Goal: Task Accomplishment & Management: Manage account settings

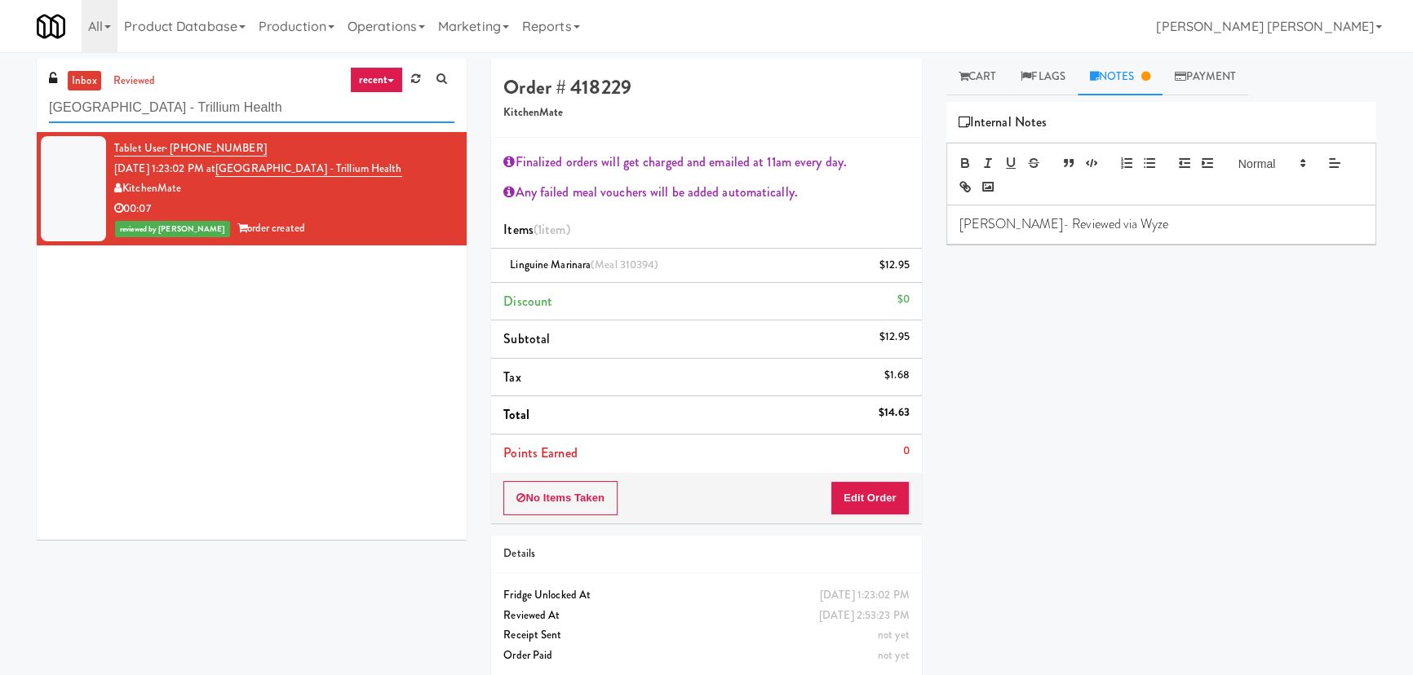
drag, startPoint x: 251, startPoint y: 117, endPoint x: -49, endPoint y: 115, distance: 300.2
click at [0, 115] on html "Are you sure you want to update this order? Okay Cancel Okay Are you sure you w…" at bounding box center [706, 337] width 1413 height 675
paste input "Pantry Left-2 Columbus"
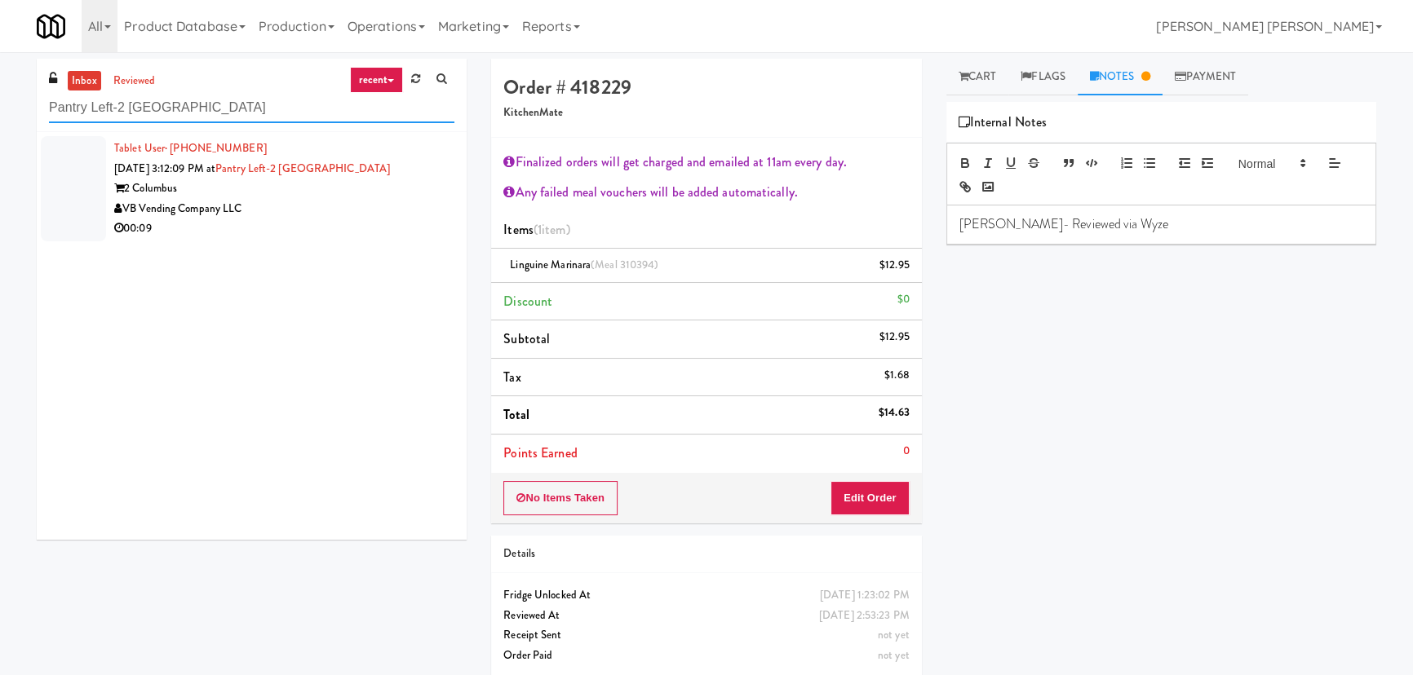
type input "Pantry Left-2 Columbus"
click at [383, 220] on div "00:09" at bounding box center [284, 229] width 340 height 20
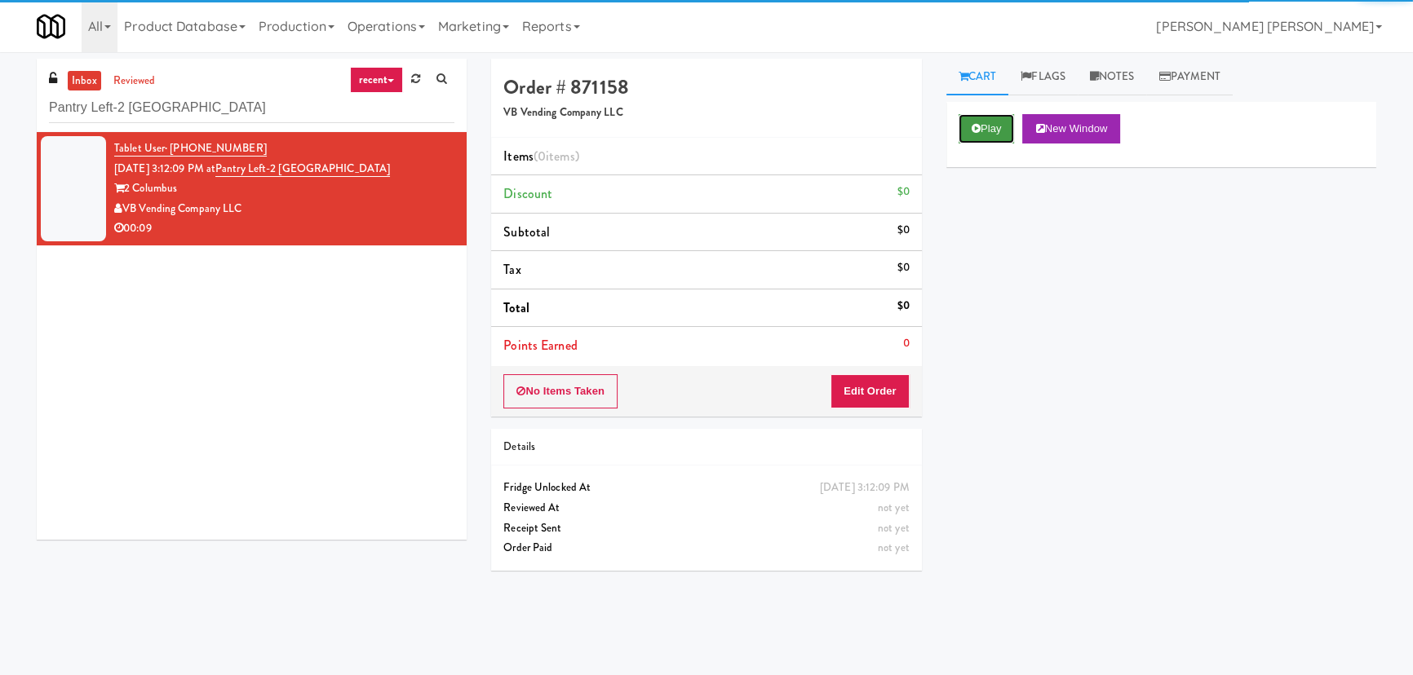
click at [1007, 132] on button "Play" at bounding box center [987, 128] width 56 height 29
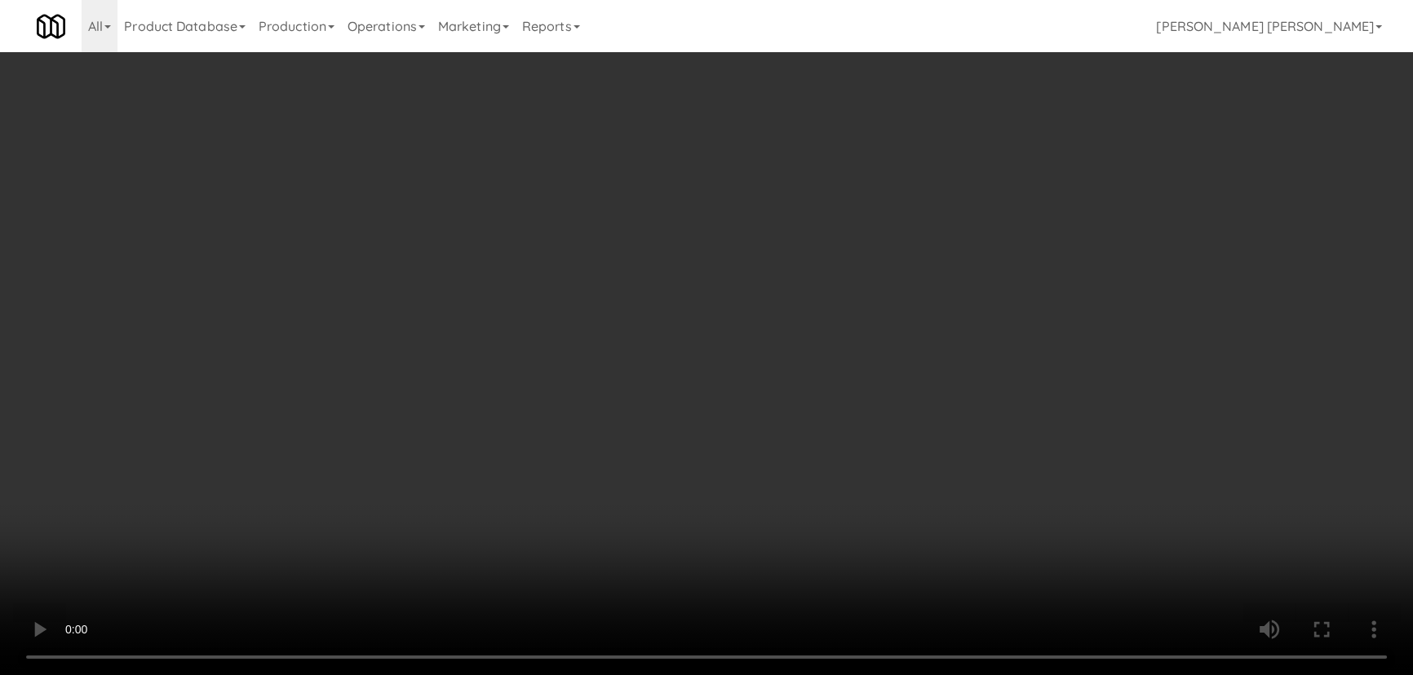
drag, startPoint x: 785, startPoint y: 720, endPoint x: 1419, endPoint y: 762, distance: 636.1
click at [954, 675] on video at bounding box center [706, 337] width 1413 height 675
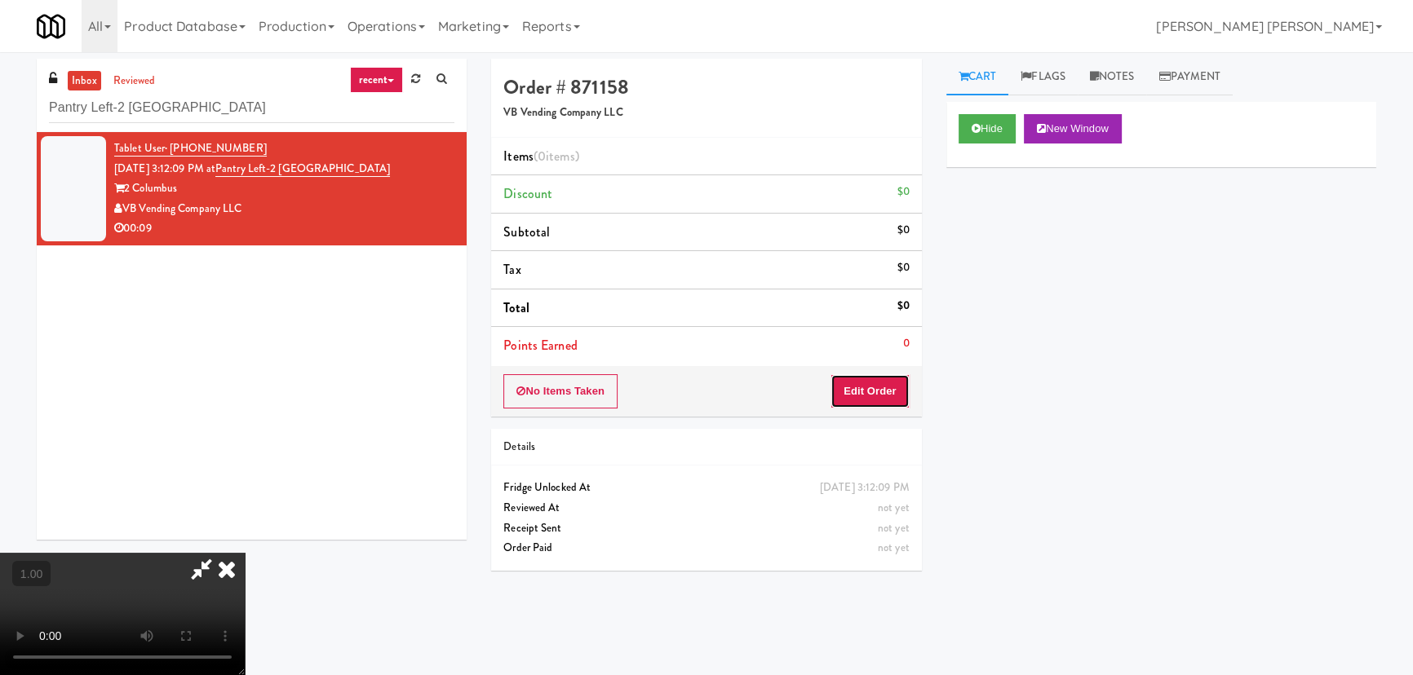
click at [869, 383] on button "Edit Order" at bounding box center [869, 391] width 79 height 34
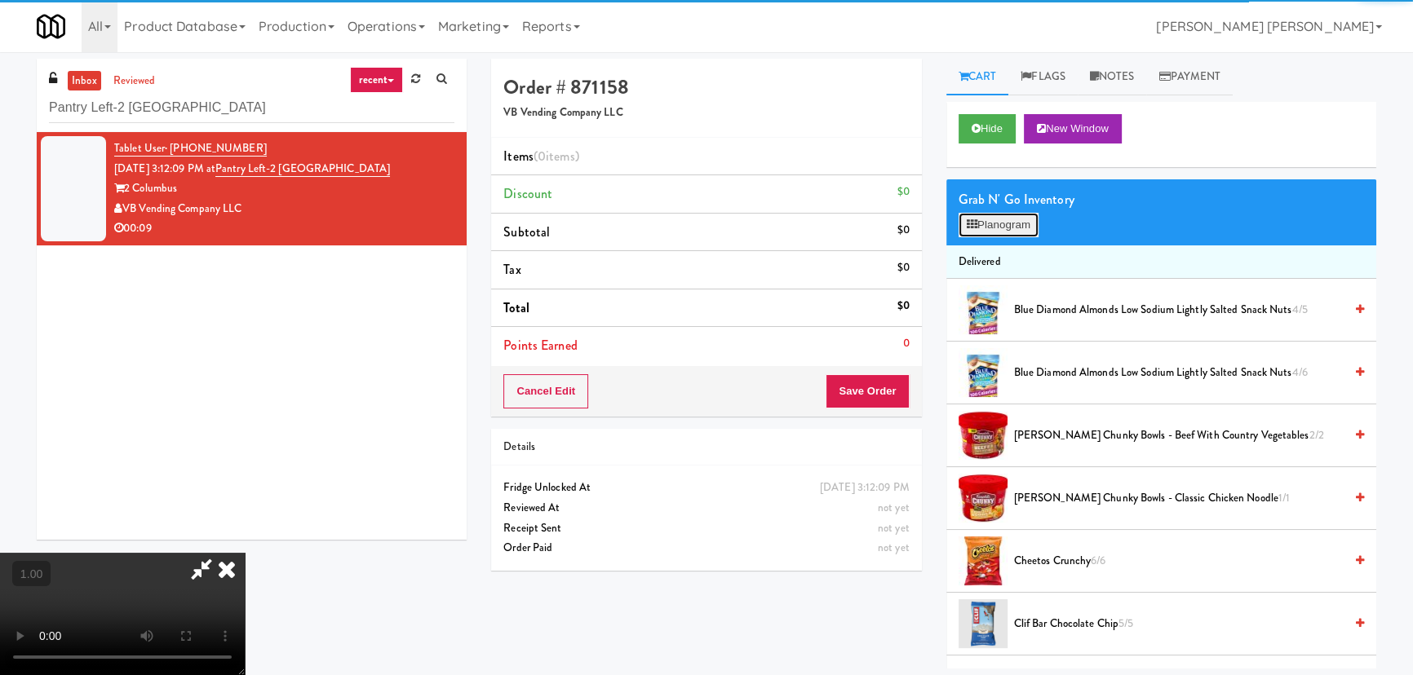
click at [990, 224] on button "Planogram" at bounding box center [999, 225] width 80 height 24
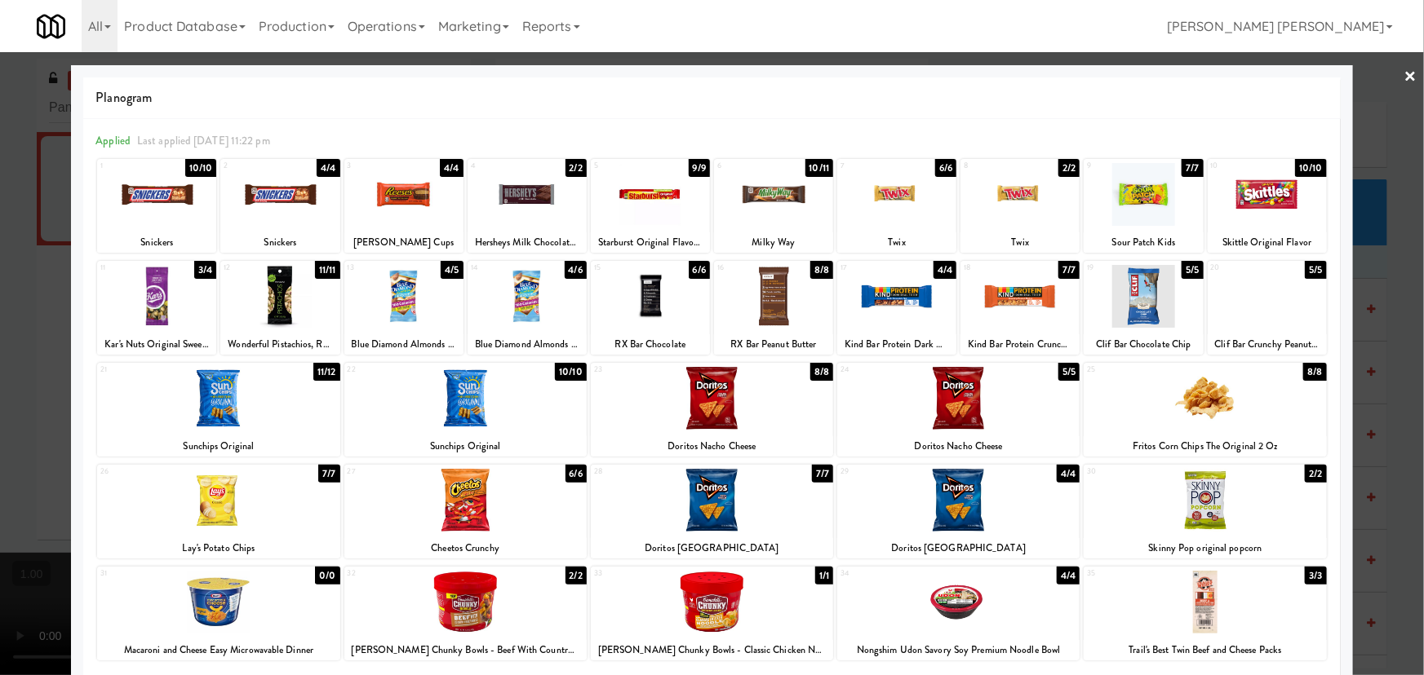
click at [472, 492] on div at bounding box center [465, 500] width 242 height 63
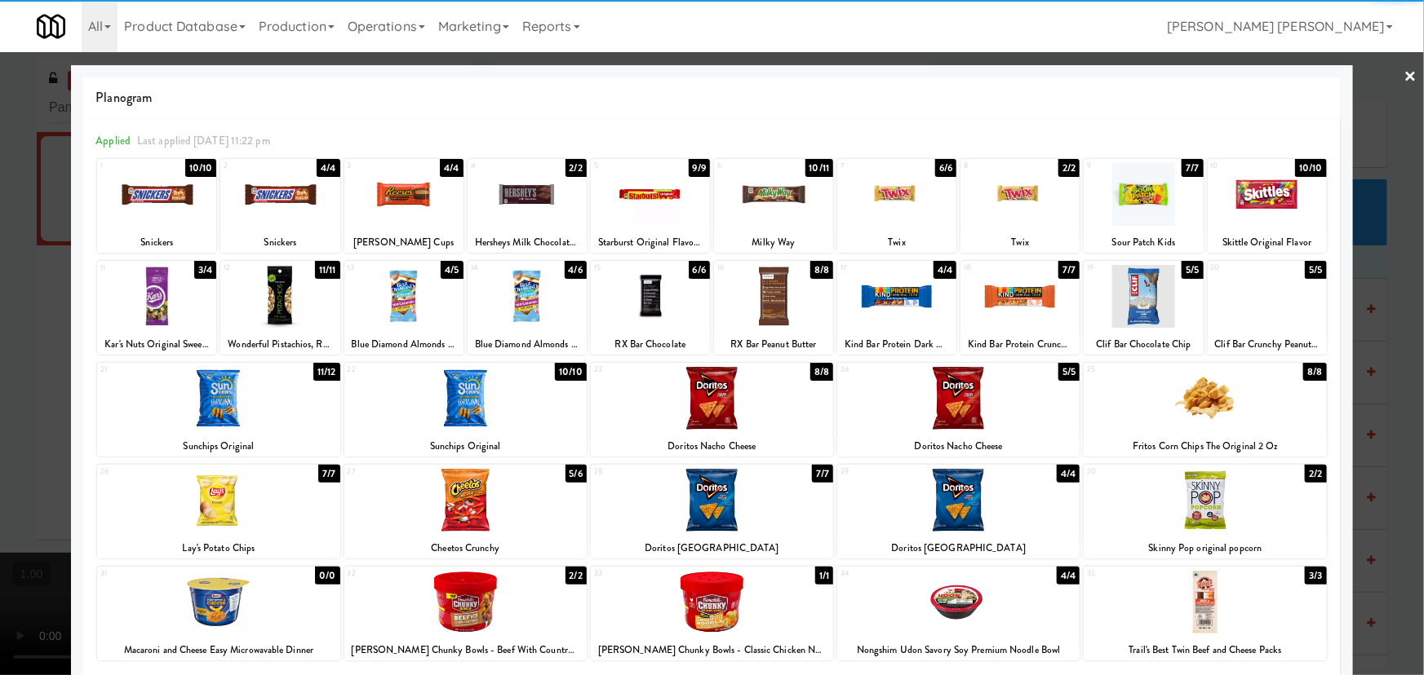
click at [525, 196] on div at bounding box center [526, 194] width 119 height 63
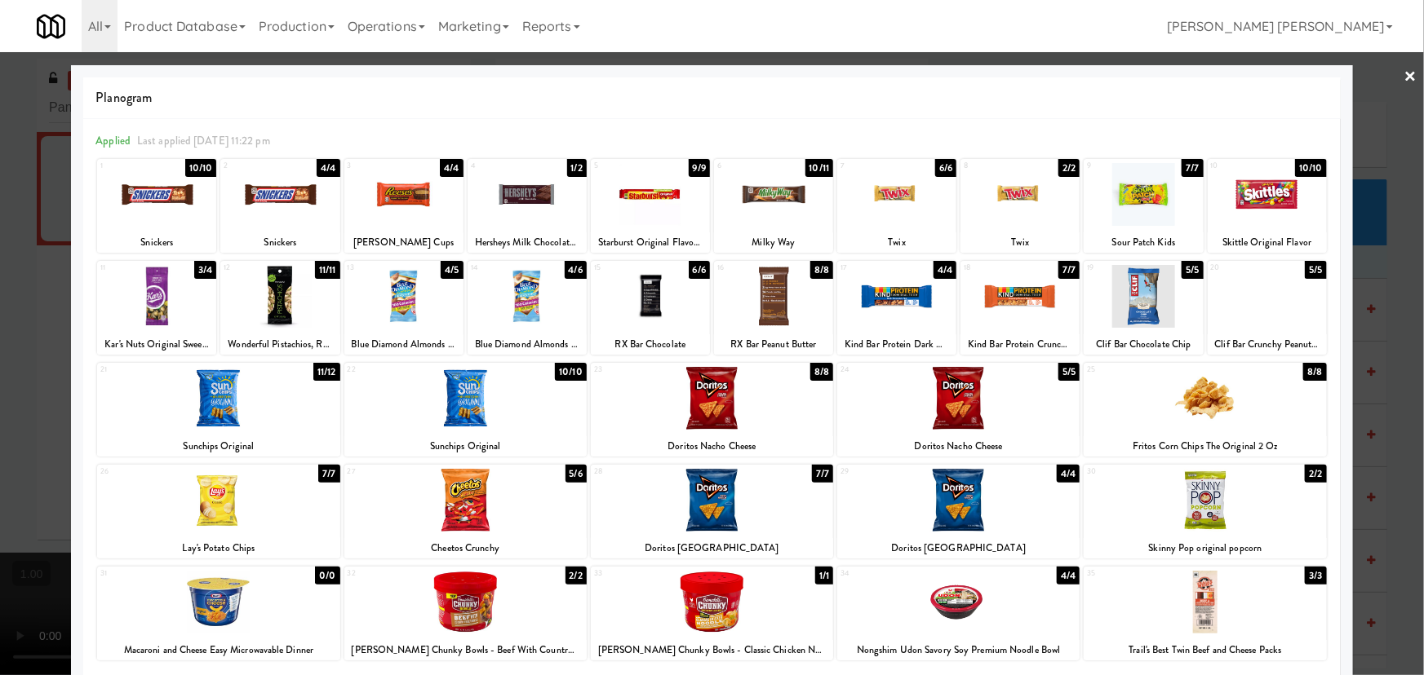
click at [1406, 74] on link "×" at bounding box center [1410, 77] width 13 height 51
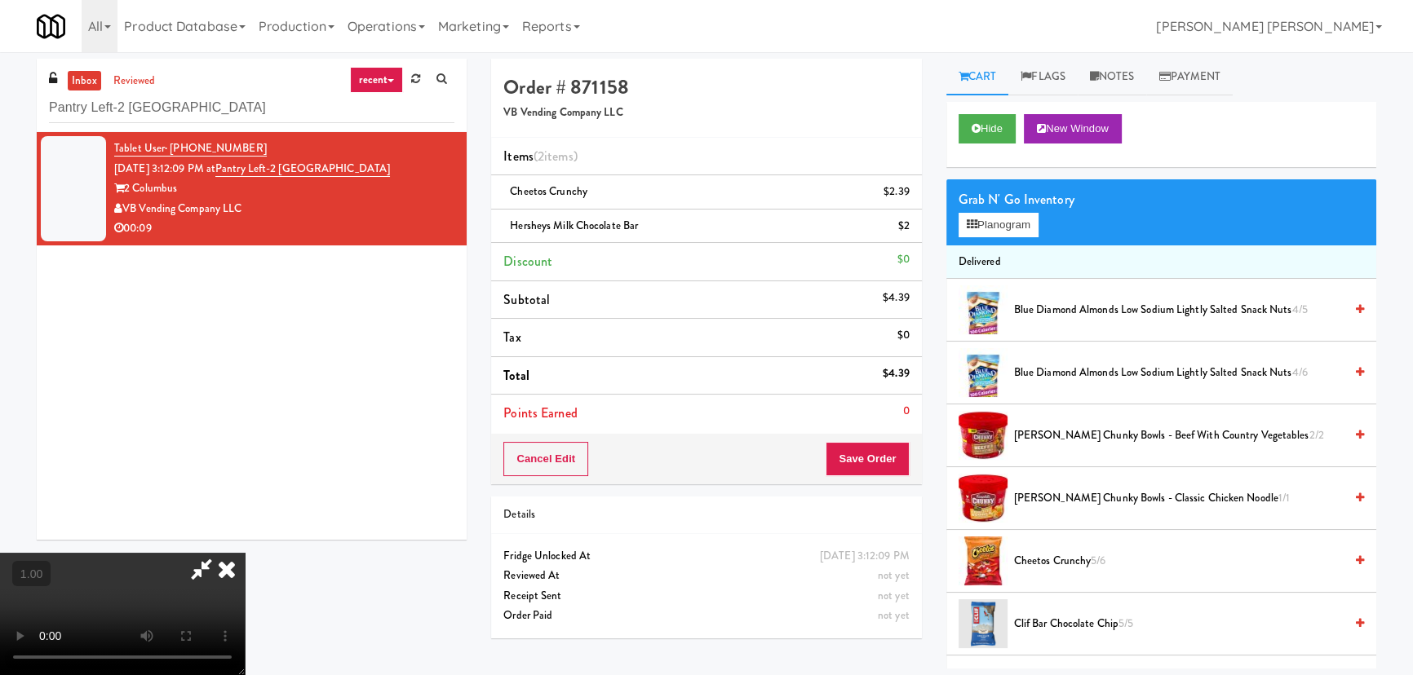
click at [245, 553] on icon at bounding box center [227, 569] width 36 height 33
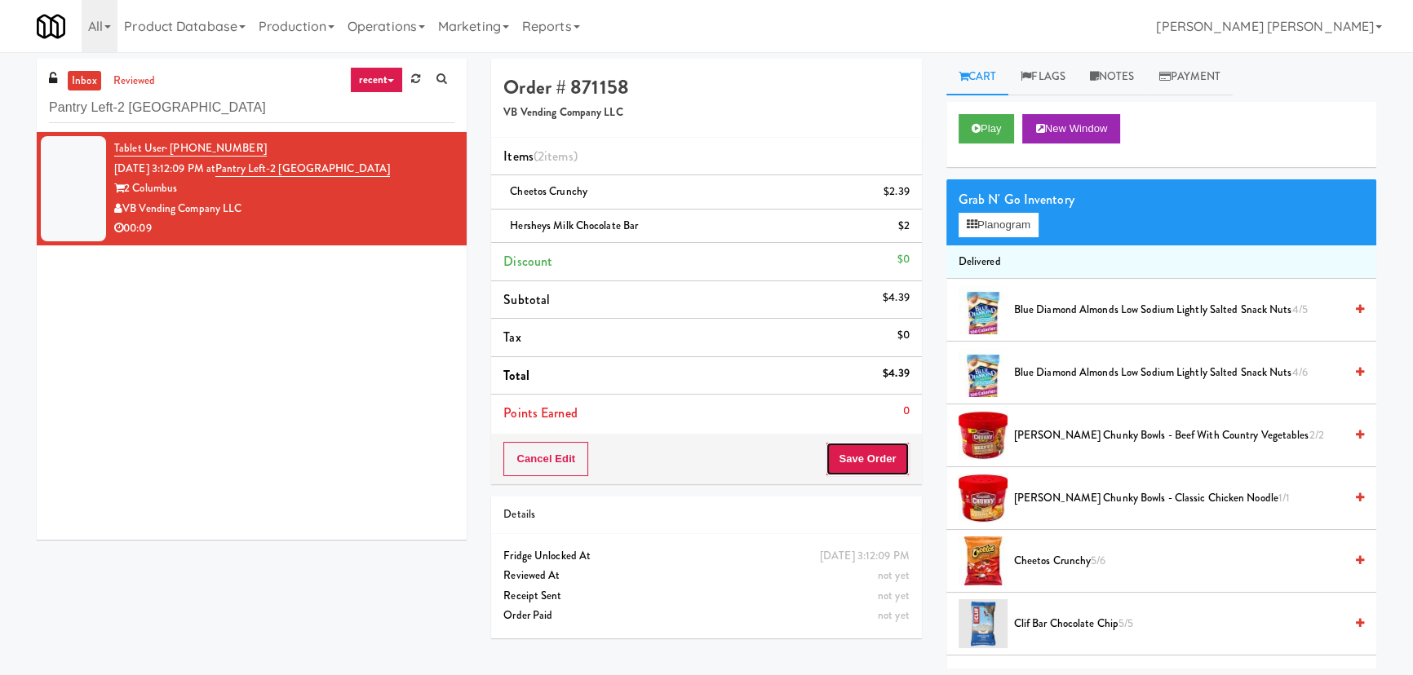
click at [879, 455] on button "Save Order" at bounding box center [867, 459] width 83 height 34
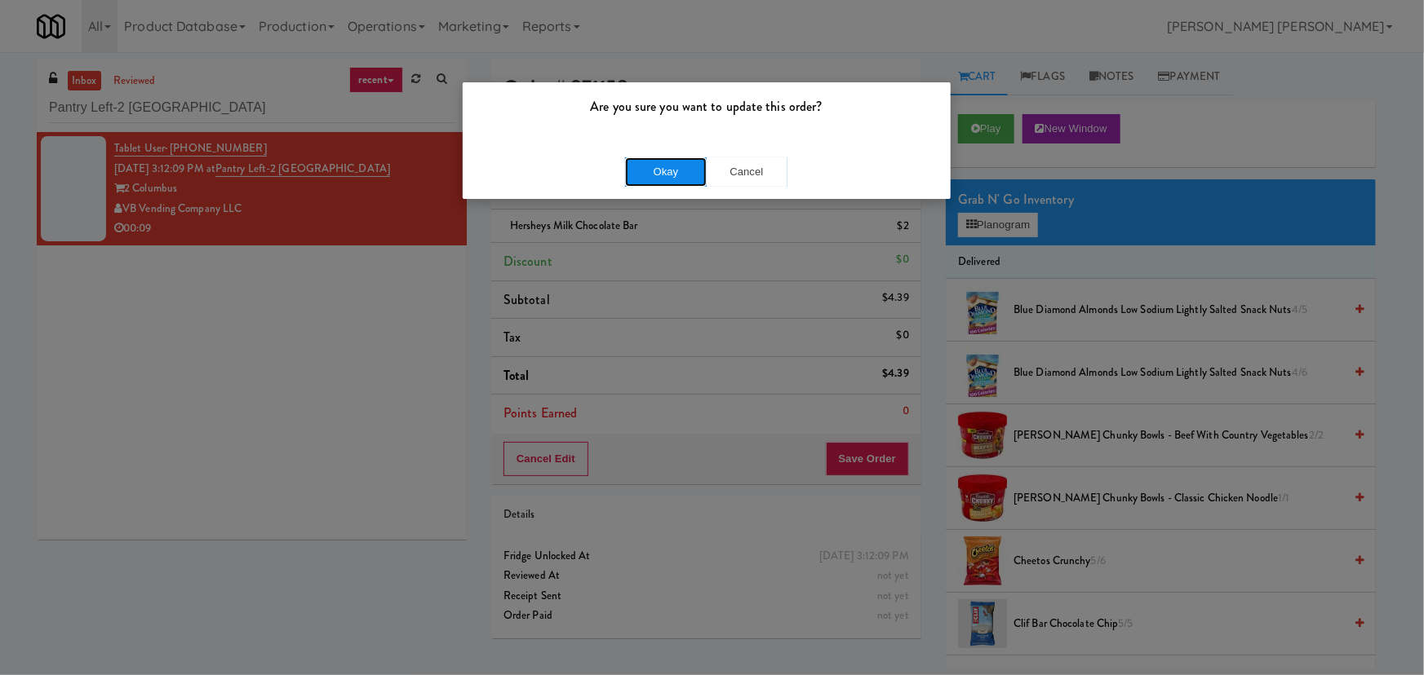
click at [657, 170] on button "Okay" at bounding box center [666, 171] width 82 height 29
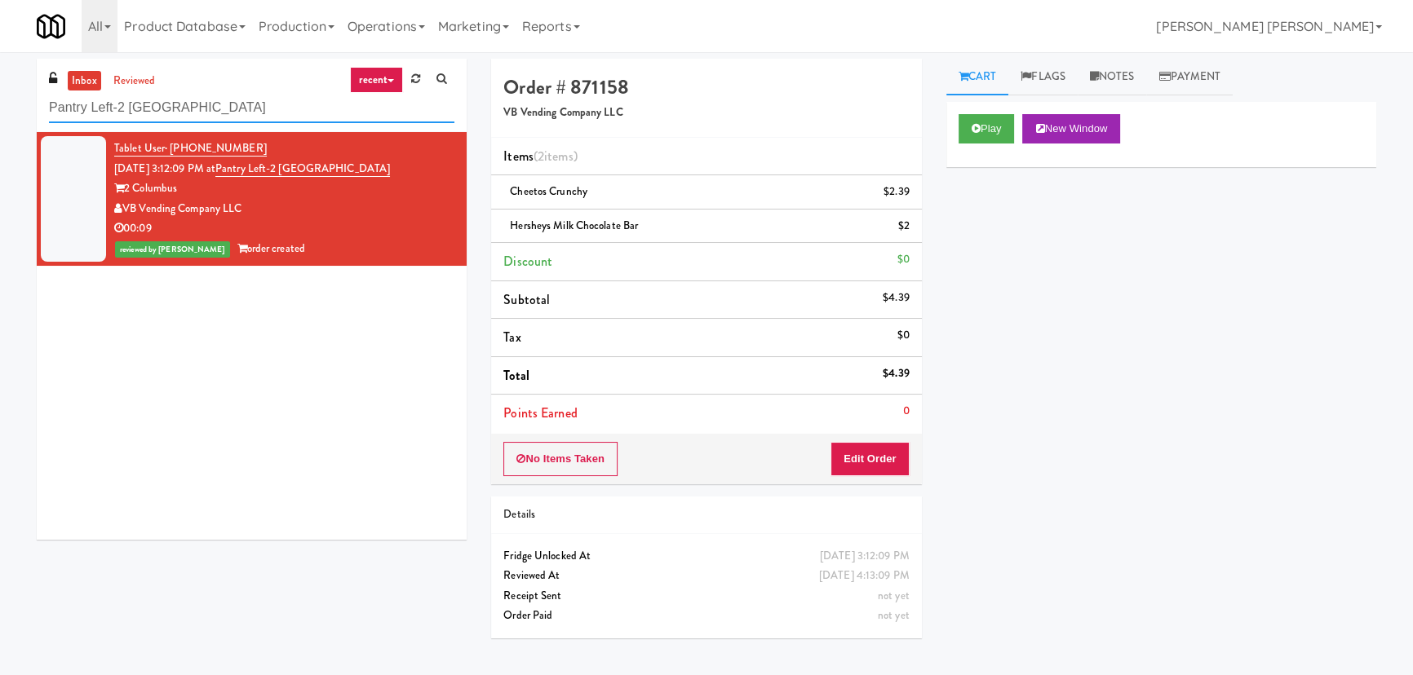
drag, startPoint x: 224, startPoint y: 114, endPoint x: 7, endPoint y: 117, distance: 217.8
click at [7, 117] on div "inbox reviewed recent all unclear take inventory issue suspicious failed recent…" at bounding box center [706, 364] width 1413 height 610
paste input "UHN - Lyndhurst Centre - Cafe Lobby"
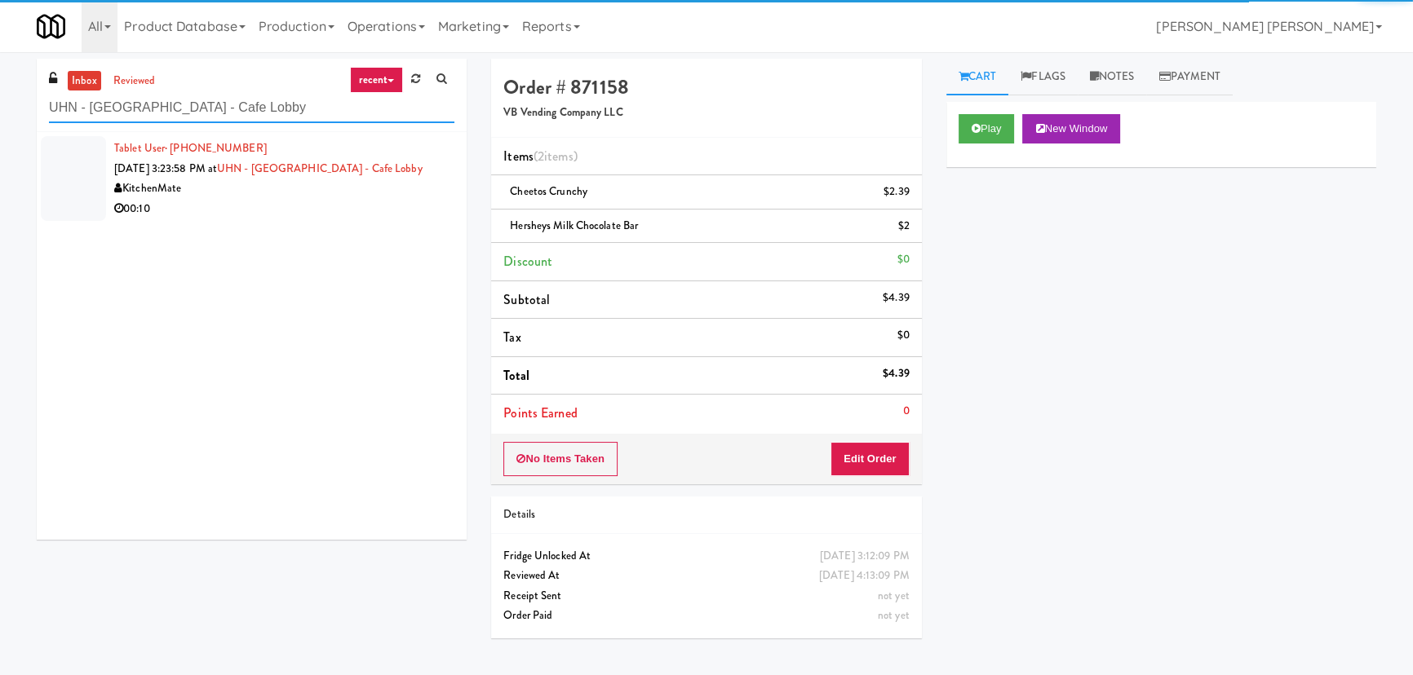
type input "UHN - Lyndhurst Centre - Cafe Lobby"
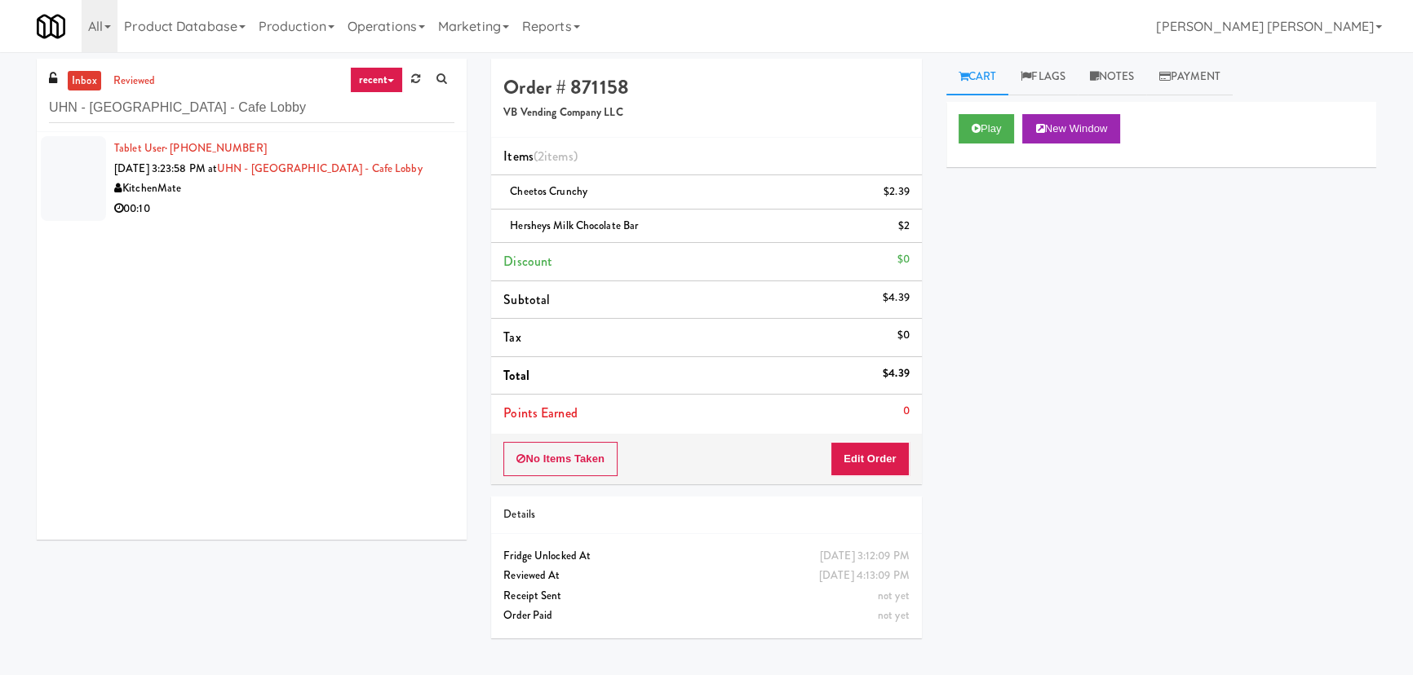
click at [333, 210] on div "00:10" at bounding box center [284, 209] width 340 height 20
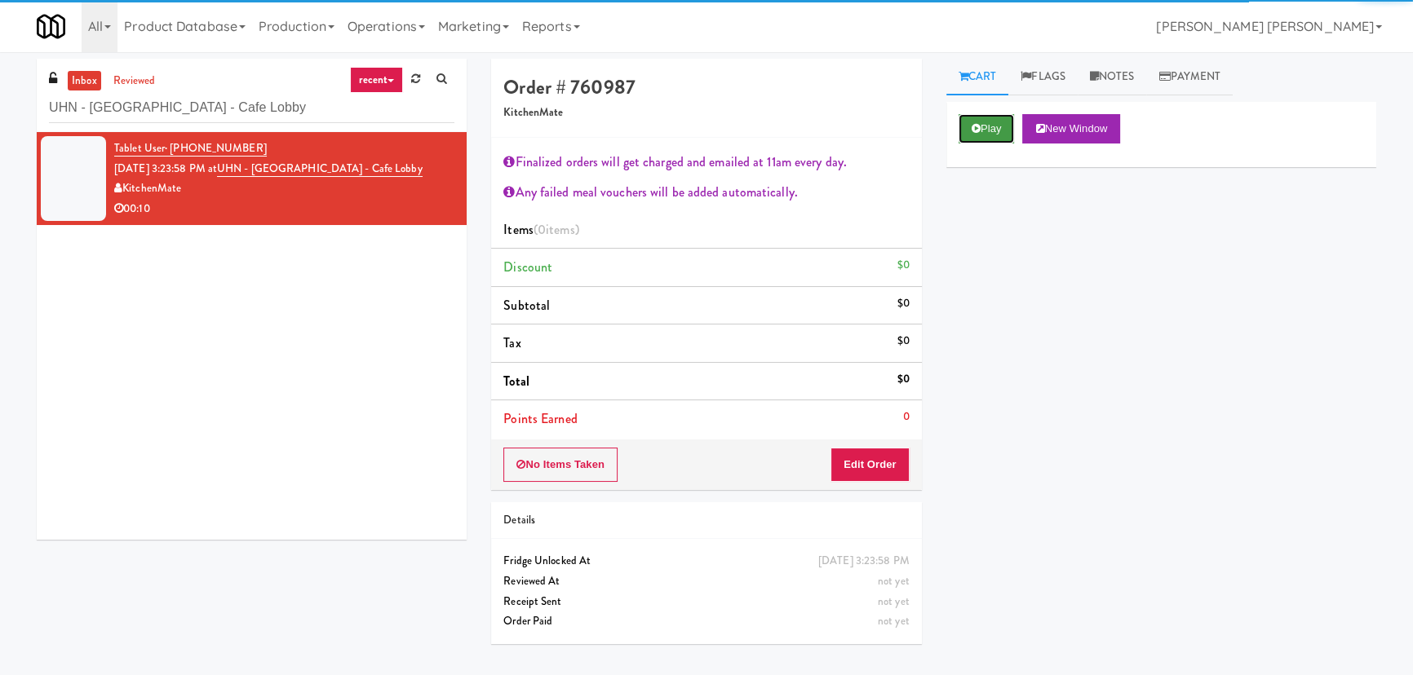
click at [981, 130] on button "Play" at bounding box center [987, 128] width 56 height 29
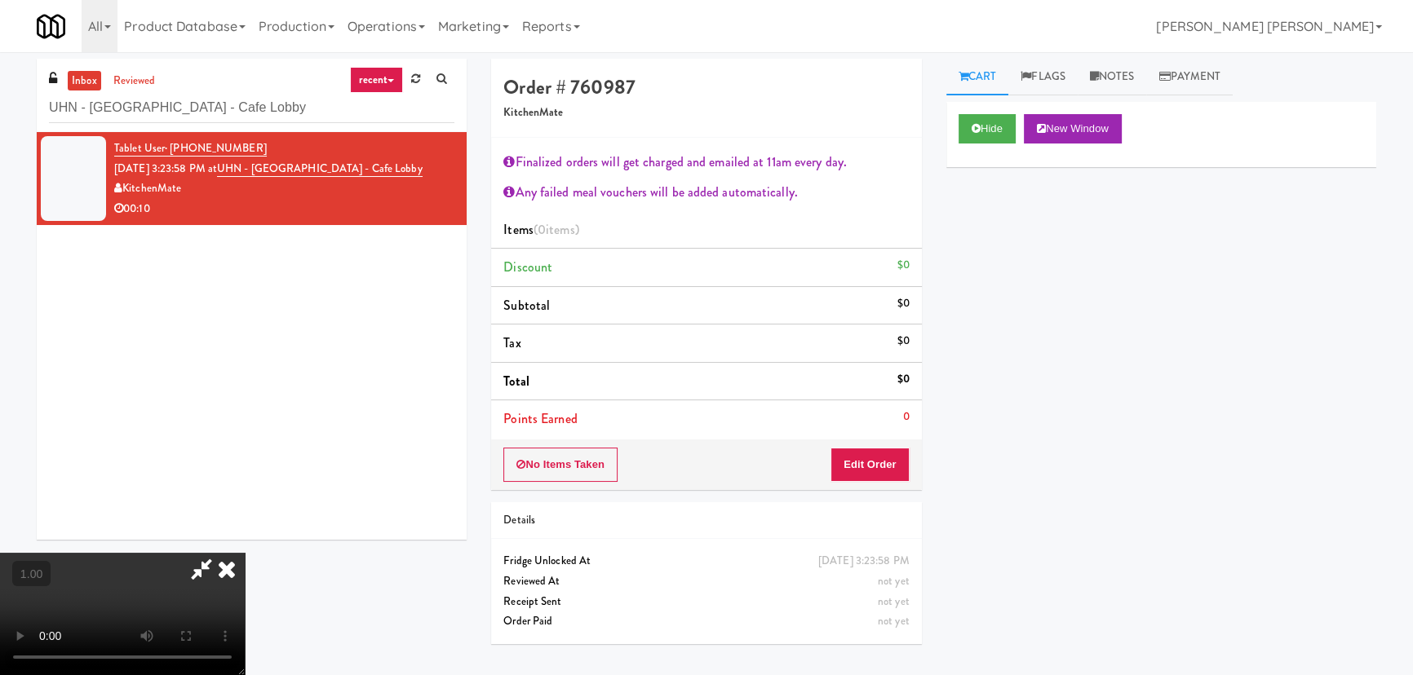
scroll to position [33, 0]
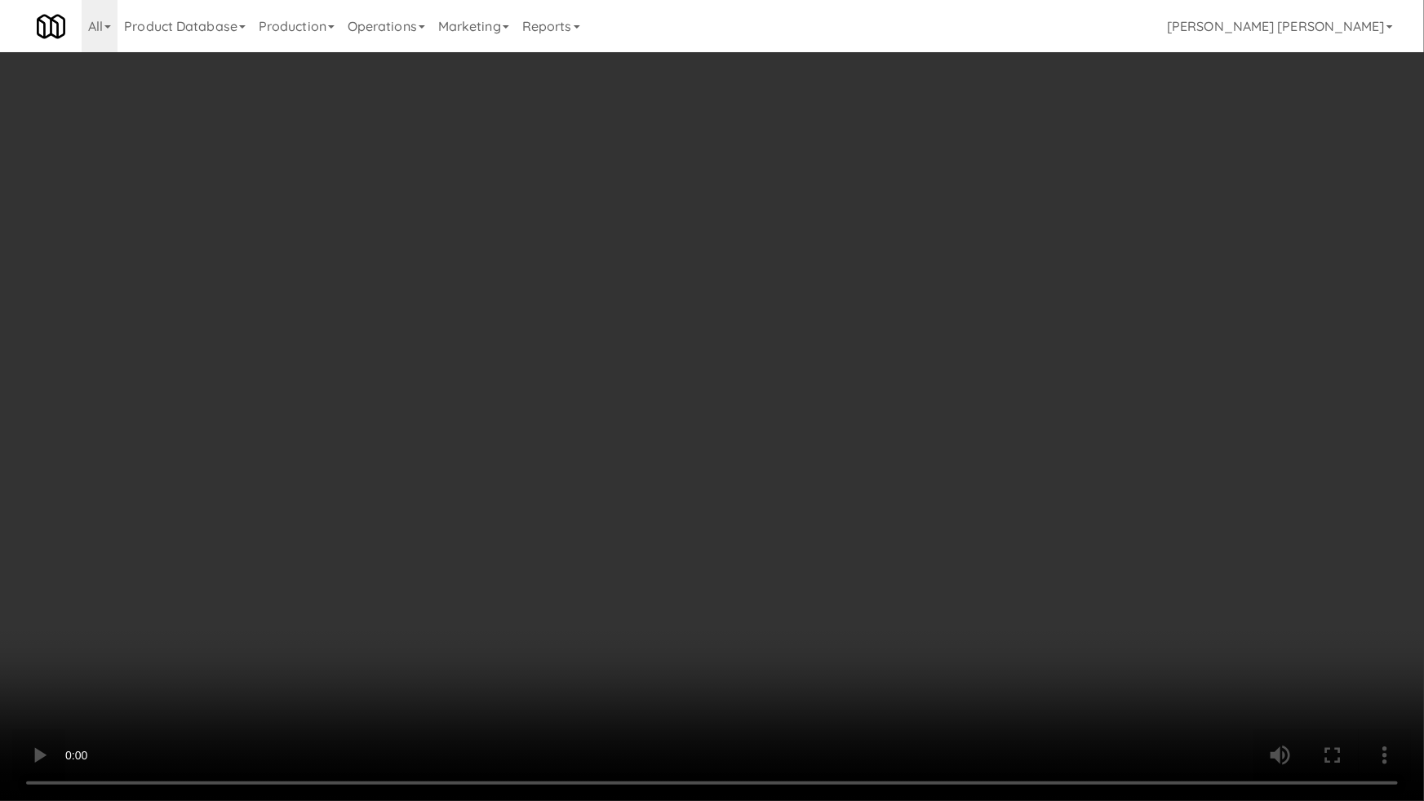
click at [667, 620] on video at bounding box center [712, 400] width 1424 height 801
click at [976, 675] on video at bounding box center [712, 400] width 1424 height 801
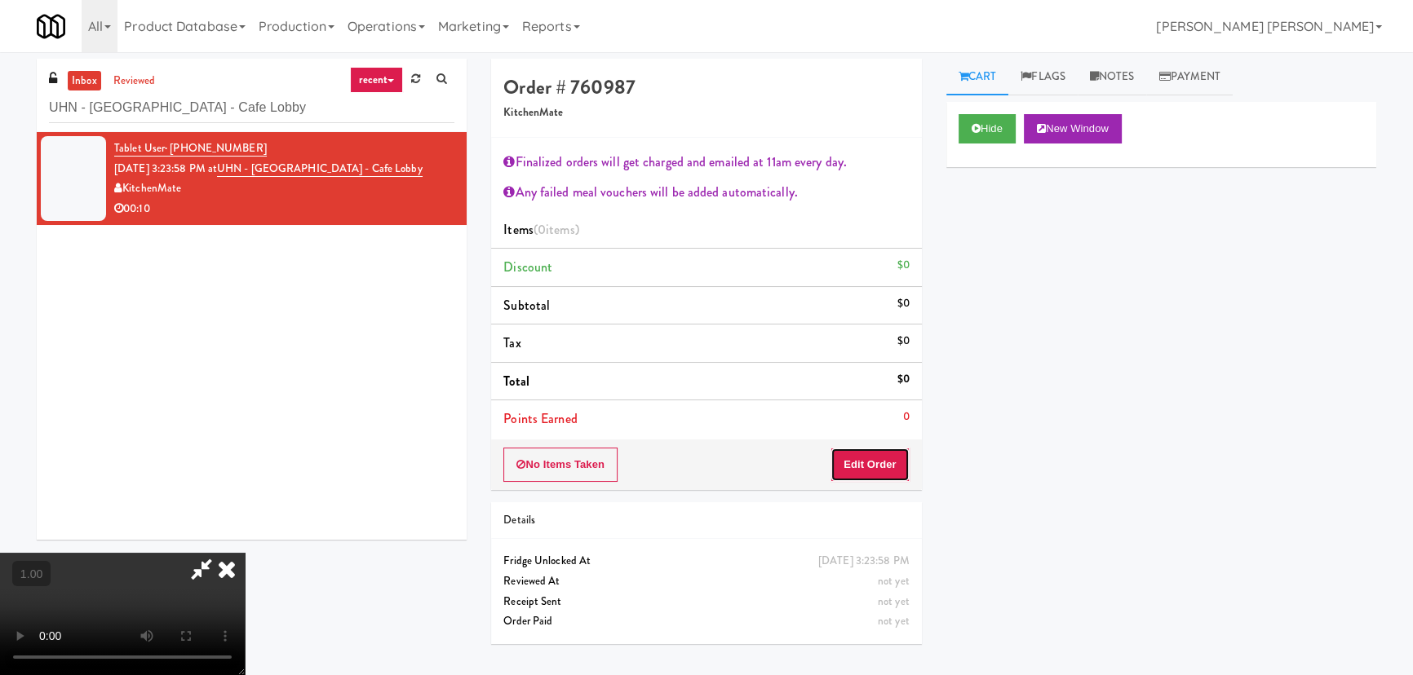
click at [887, 466] on button "Edit Order" at bounding box center [869, 465] width 79 height 34
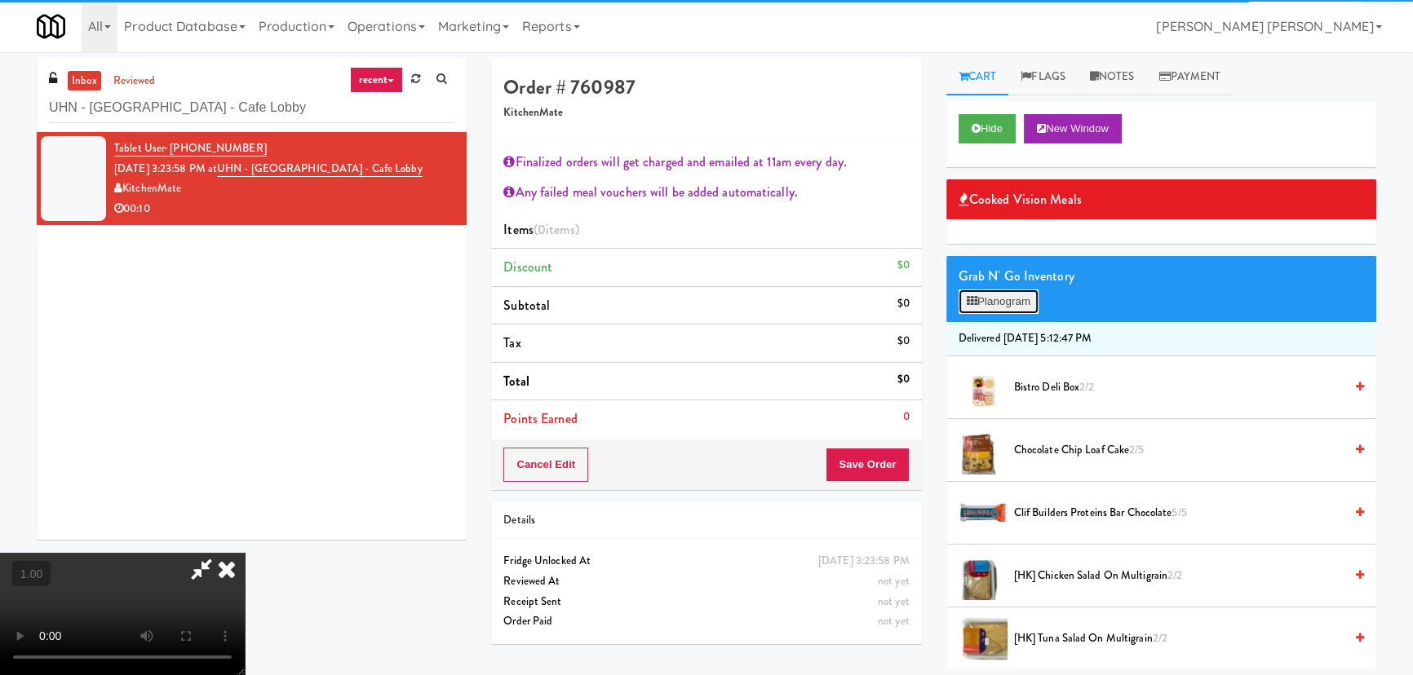
click at [972, 296] on icon at bounding box center [972, 301] width 11 height 11
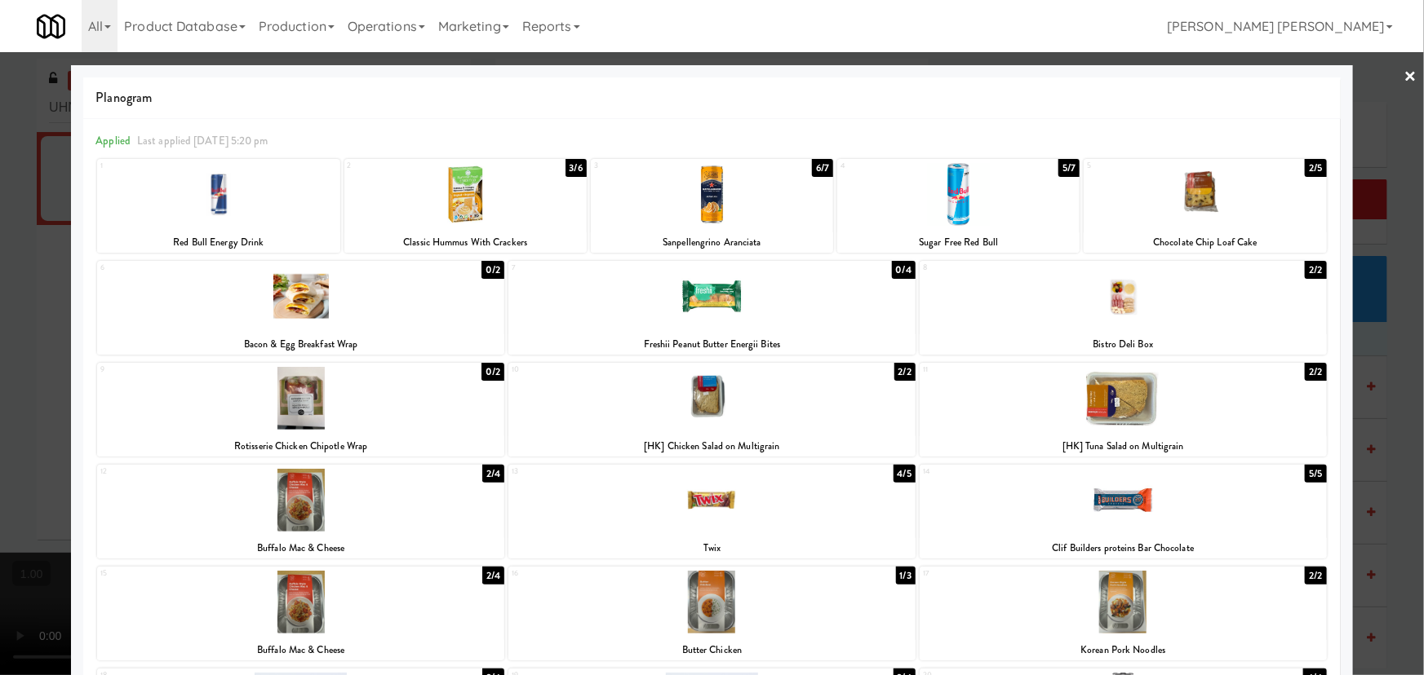
click at [206, 188] on div at bounding box center [218, 194] width 242 height 63
click at [717, 496] on div at bounding box center [711, 500] width 407 height 63
click at [1404, 71] on link "×" at bounding box center [1410, 77] width 13 height 51
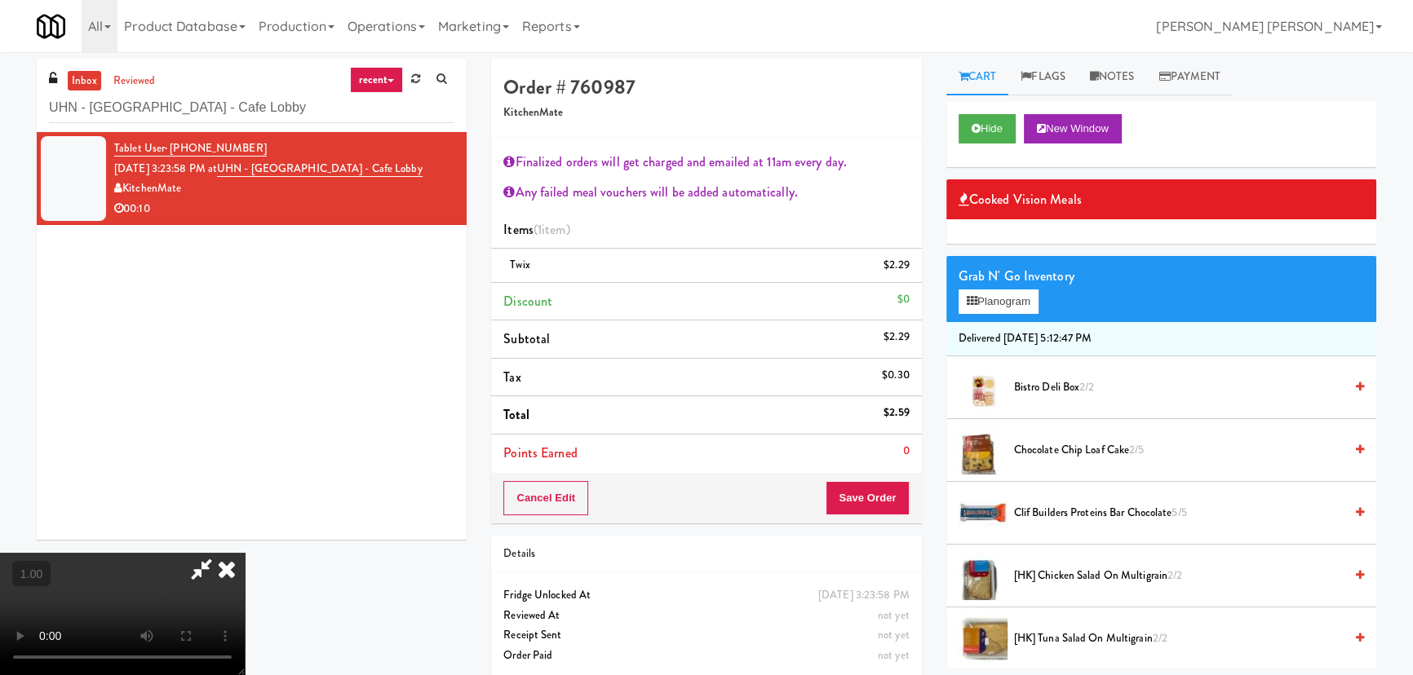
click at [245, 553] on icon at bounding box center [227, 569] width 36 height 33
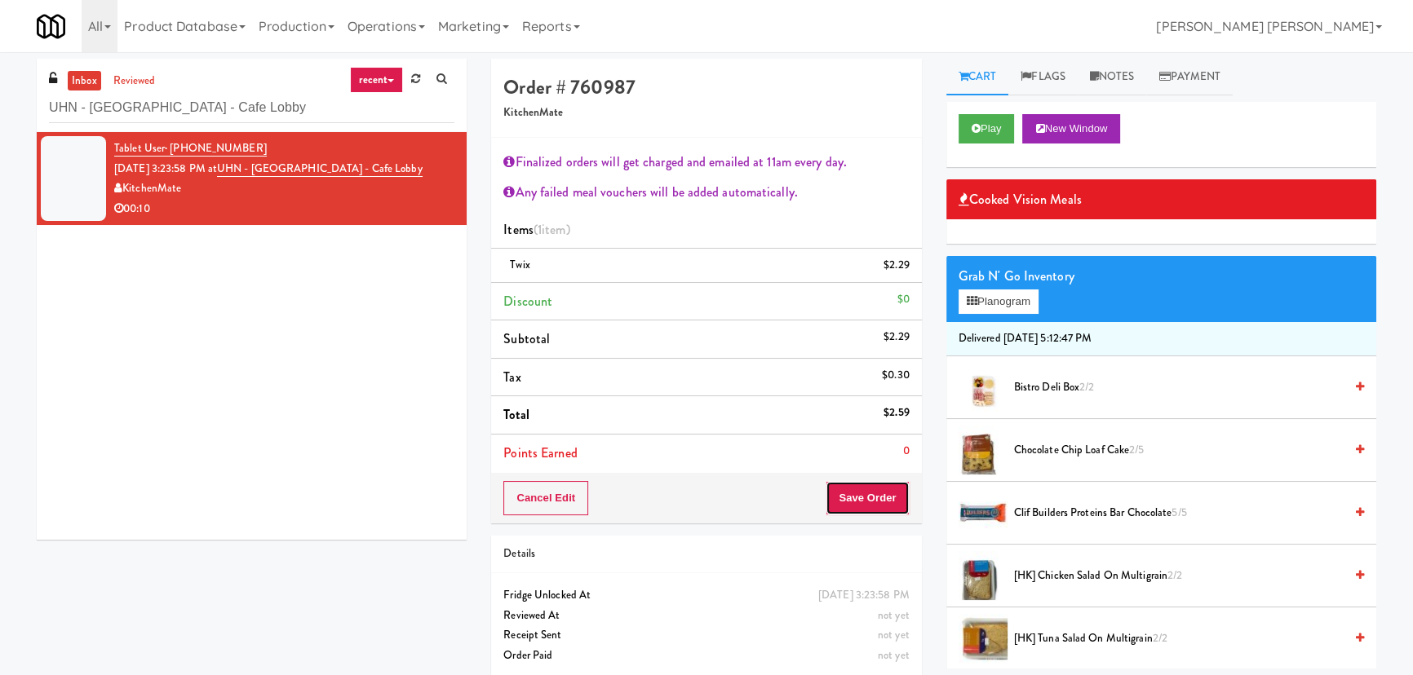
click at [873, 501] on button "Save Order" at bounding box center [867, 498] width 83 height 34
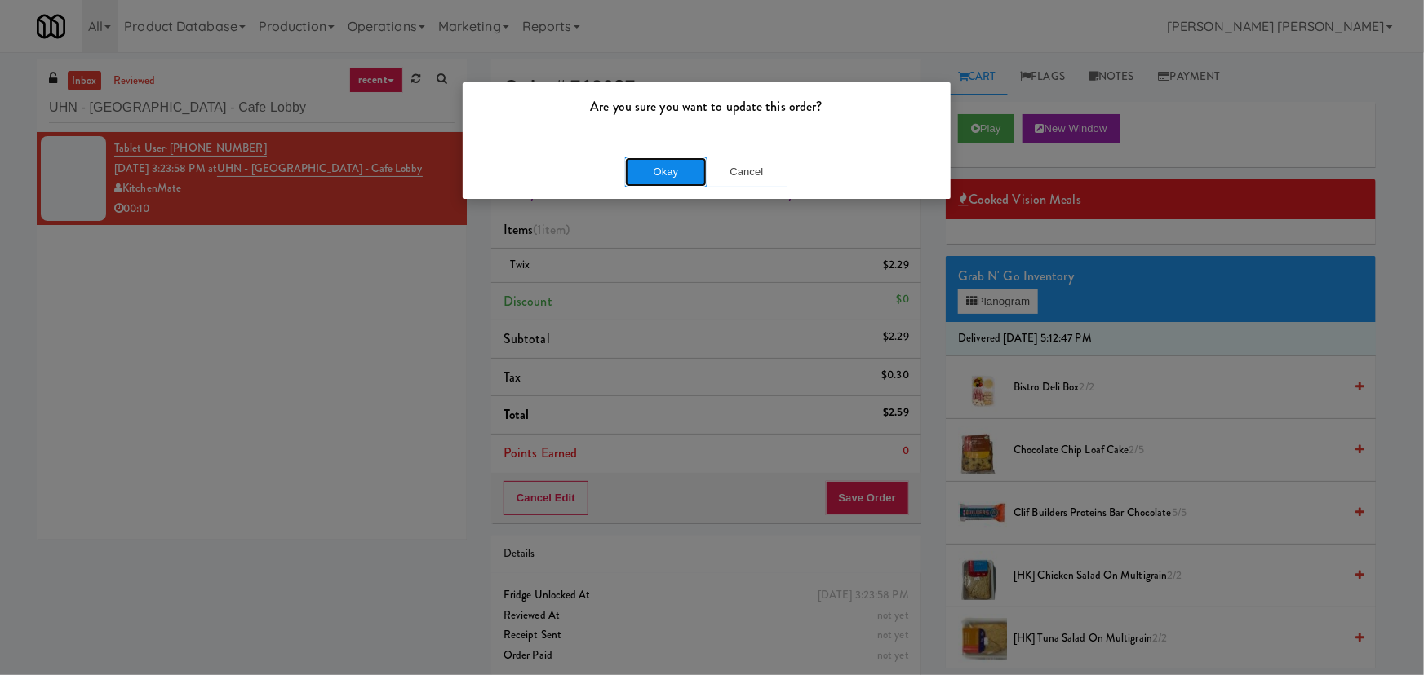
click at [695, 177] on button "Okay" at bounding box center [666, 171] width 82 height 29
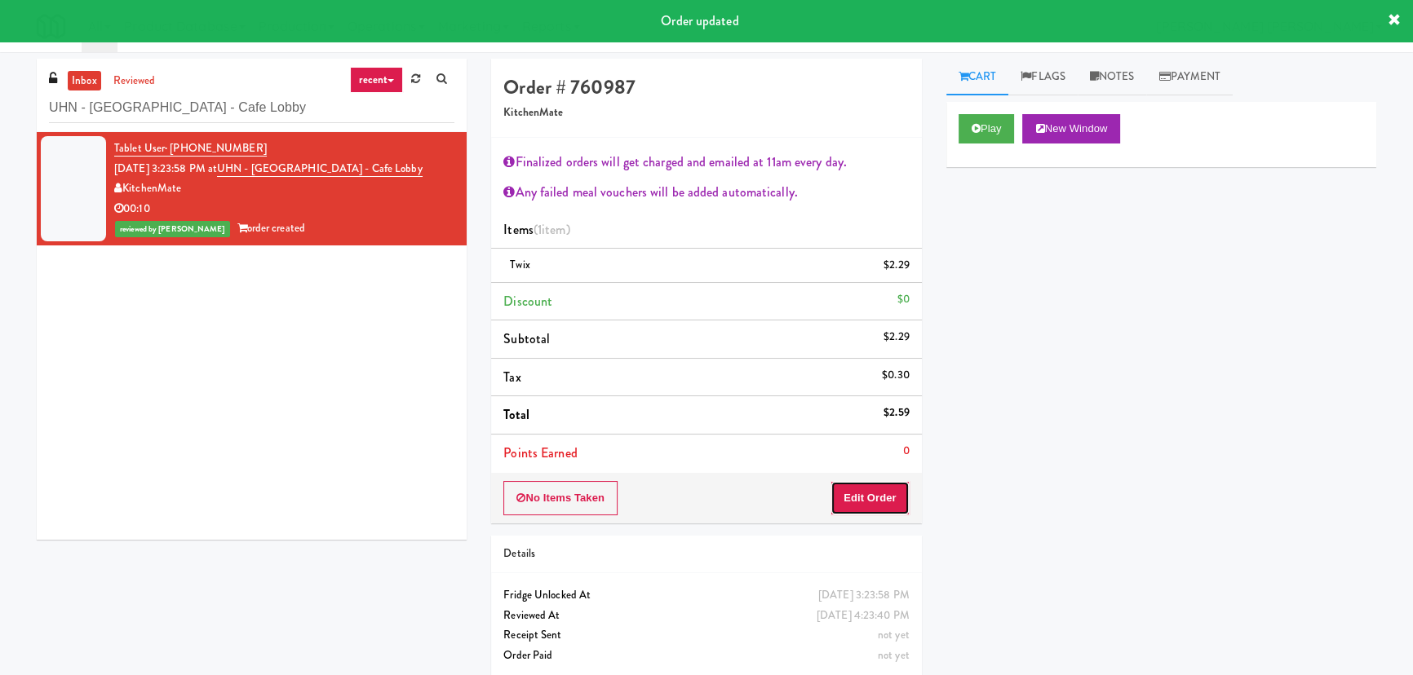
click at [875, 489] on button "Edit Order" at bounding box center [869, 498] width 79 height 34
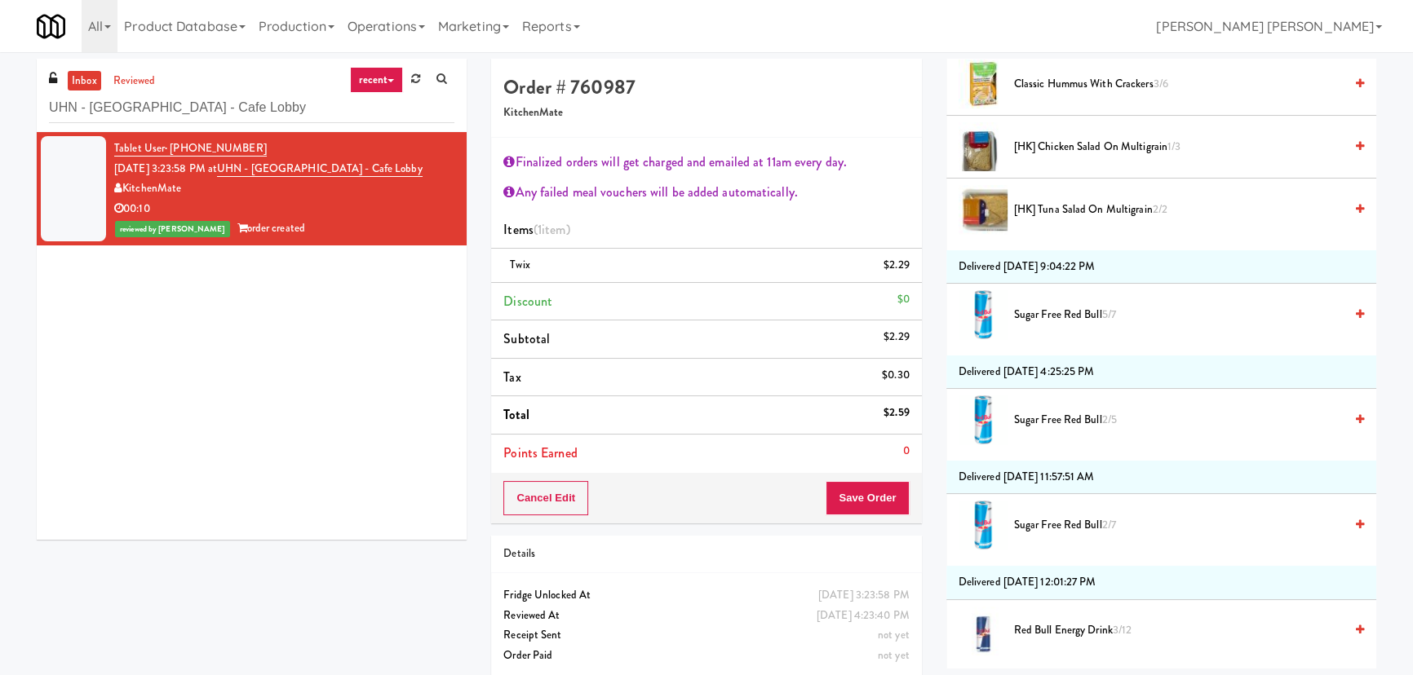
scroll to position [1038, 0]
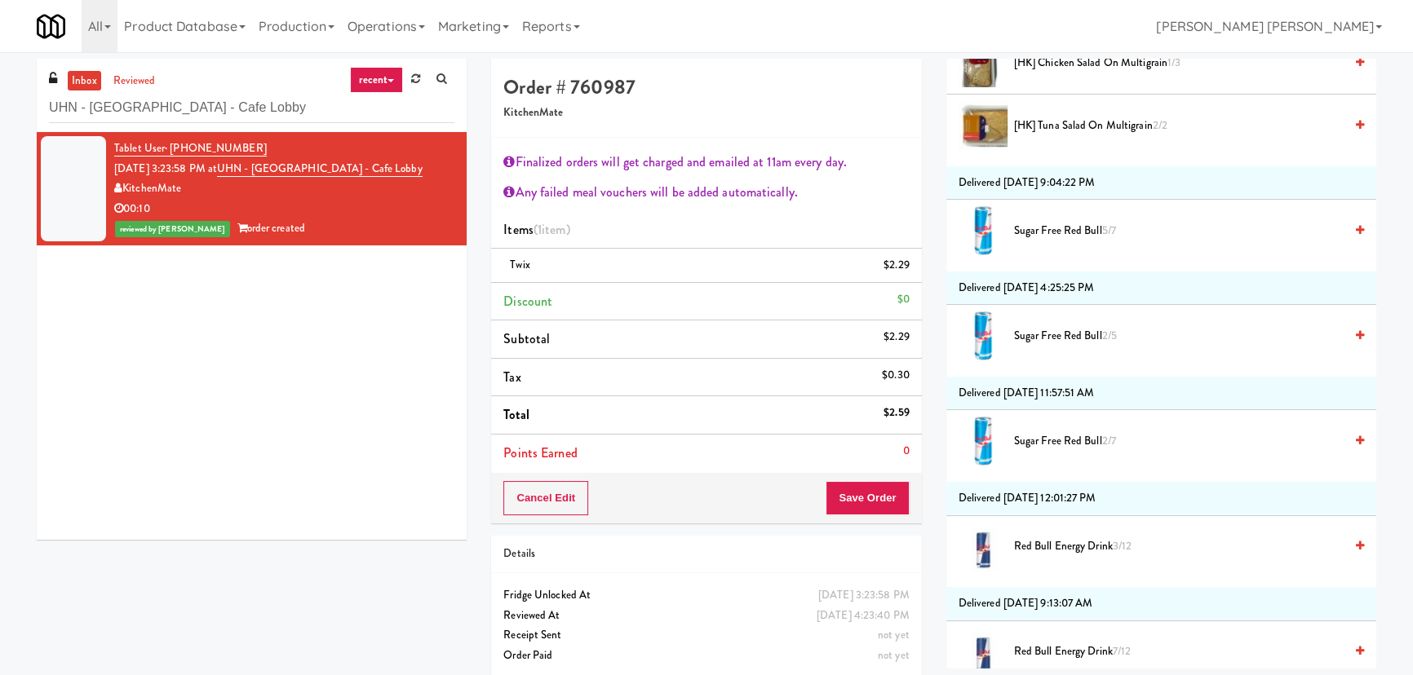
click at [1055, 542] on span "Red Bull Energy Drink 3/12" at bounding box center [1179, 547] width 330 height 20
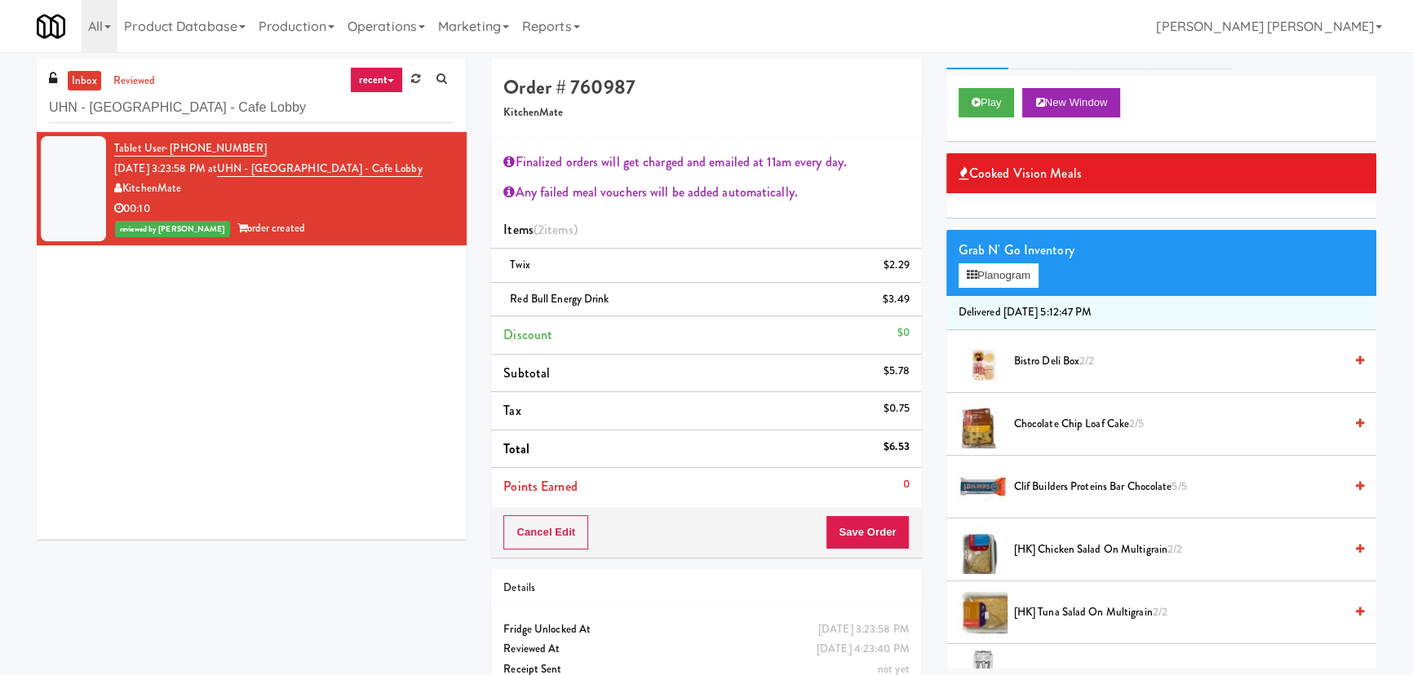
scroll to position [0, 0]
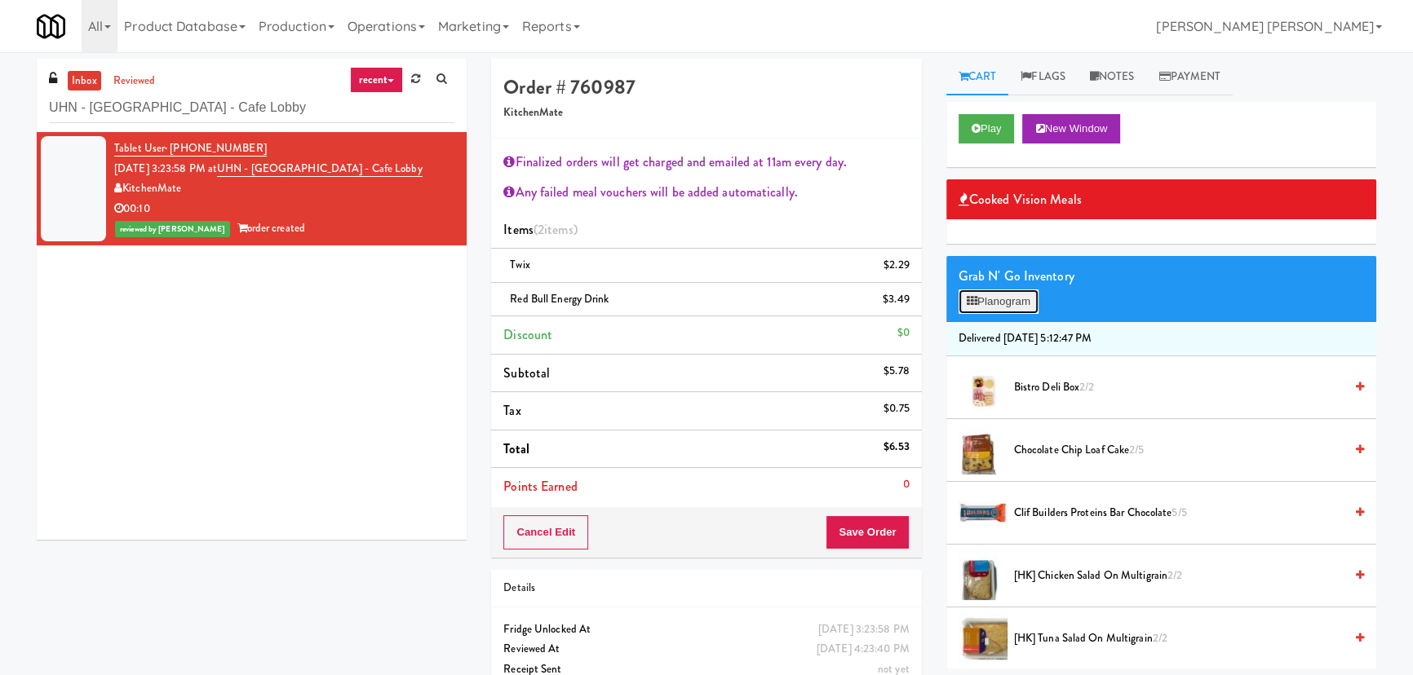
click at [998, 299] on button "Planogram" at bounding box center [999, 302] width 80 height 24
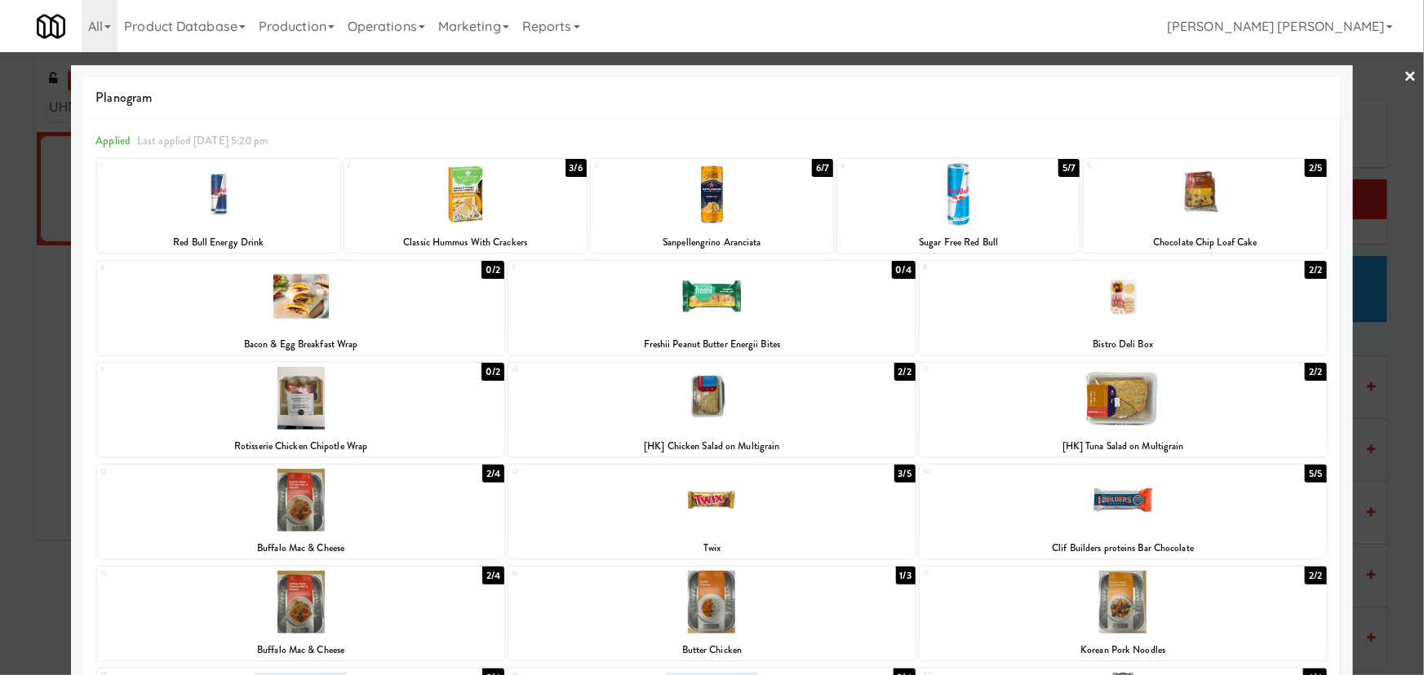
click at [1404, 69] on link "×" at bounding box center [1410, 77] width 13 height 51
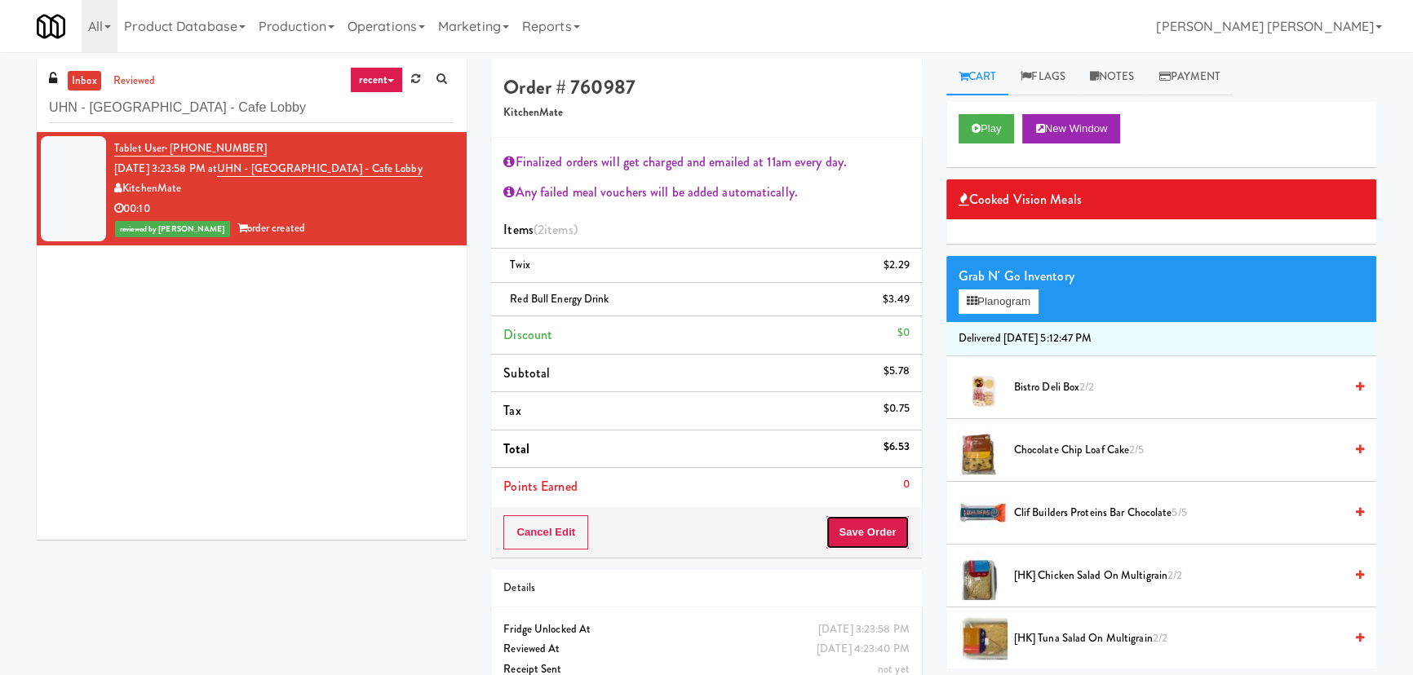
click at [861, 539] on button "Save Order" at bounding box center [867, 533] width 83 height 34
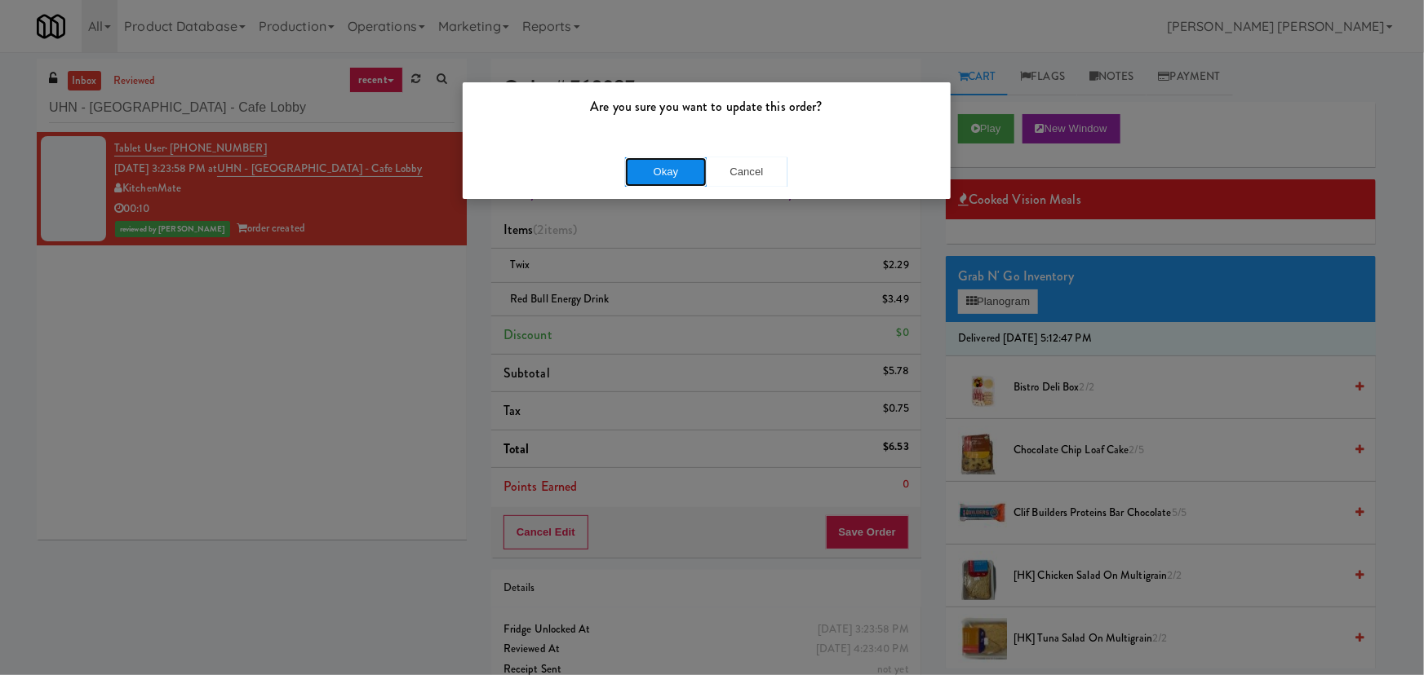
click at [669, 171] on button "Okay" at bounding box center [666, 171] width 82 height 29
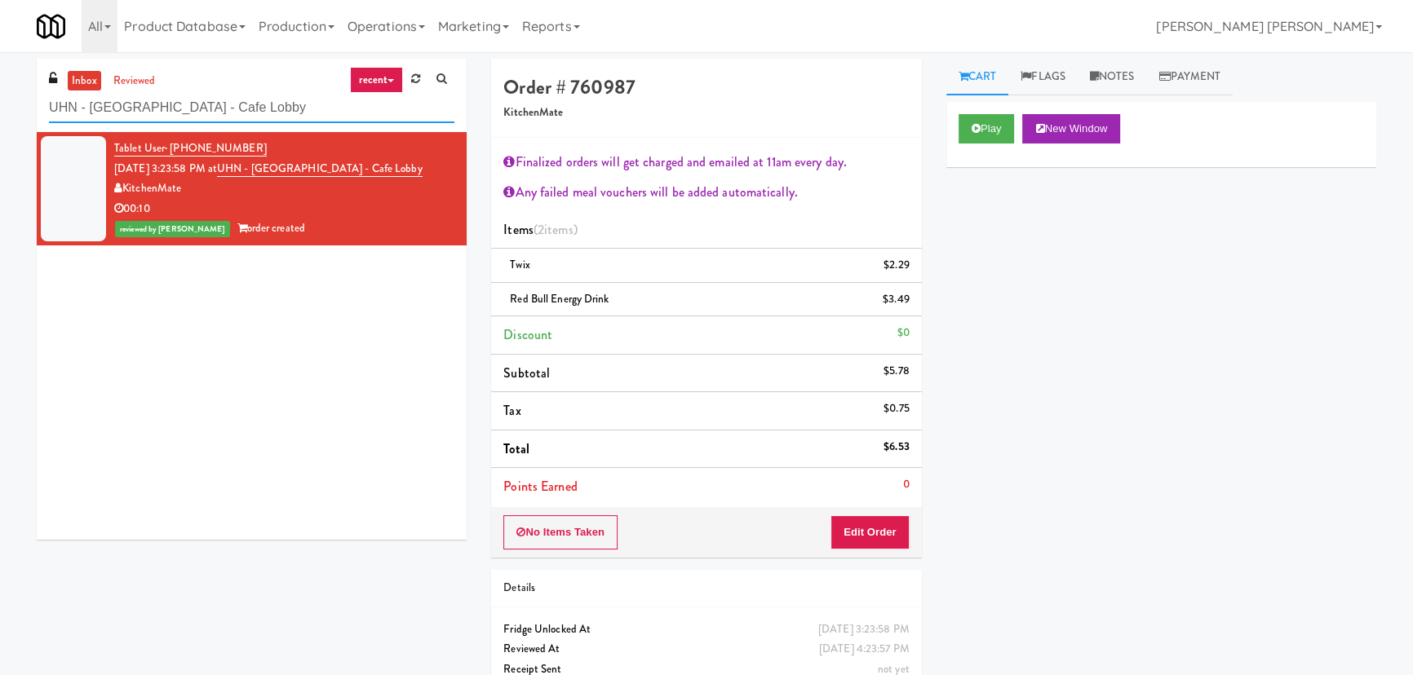
drag, startPoint x: 344, startPoint y: 110, endPoint x: -2, endPoint y: 100, distance: 346.0
click at [0, 100] on html "Are you sure you want to update this order? Okay Cancel Okay Are you sure you w…" at bounding box center [706, 337] width 1413 height 675
paste input "(Snack & Drink) EWR 1-TB-MAIN BREAK ROOM"
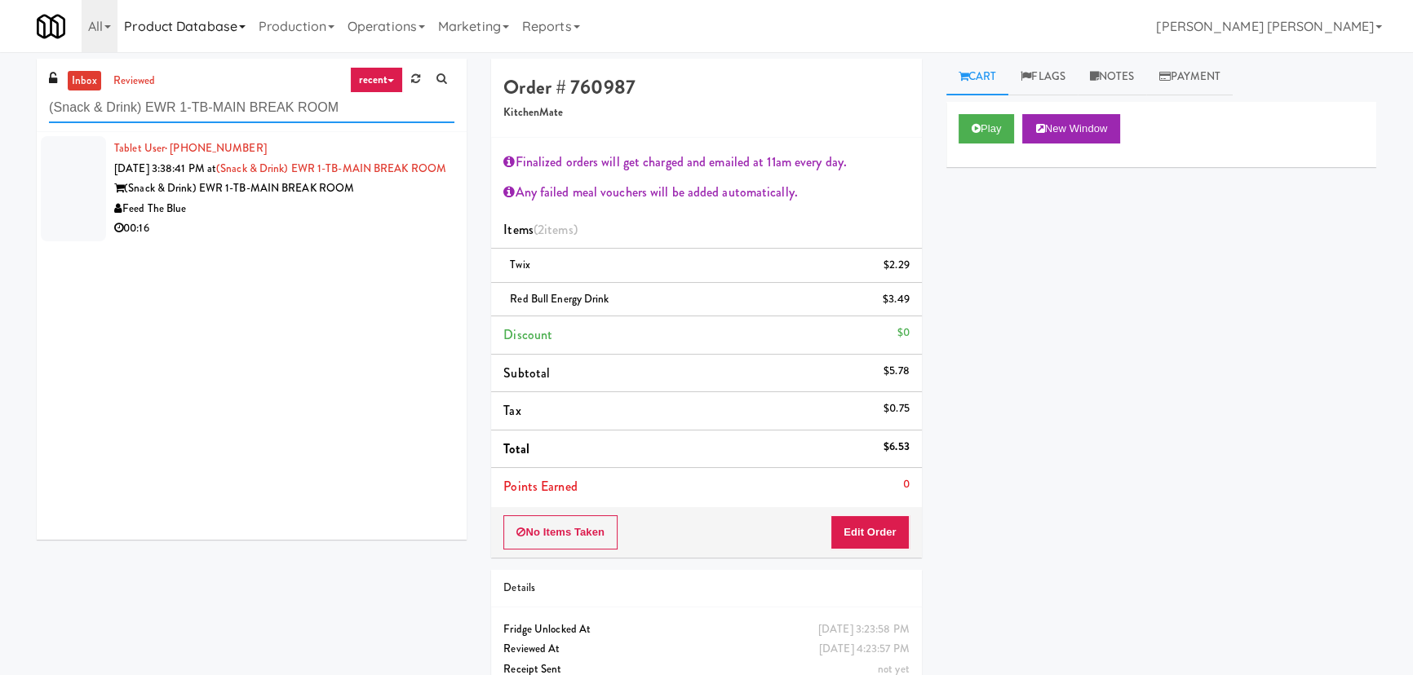
type input "(Snack & Drink) EWR 1-TB-MAIN BREAK ROOM"
click at [339, 219] on div "Feed The Blue" at bounding box center [284, 209] width 340 height 20
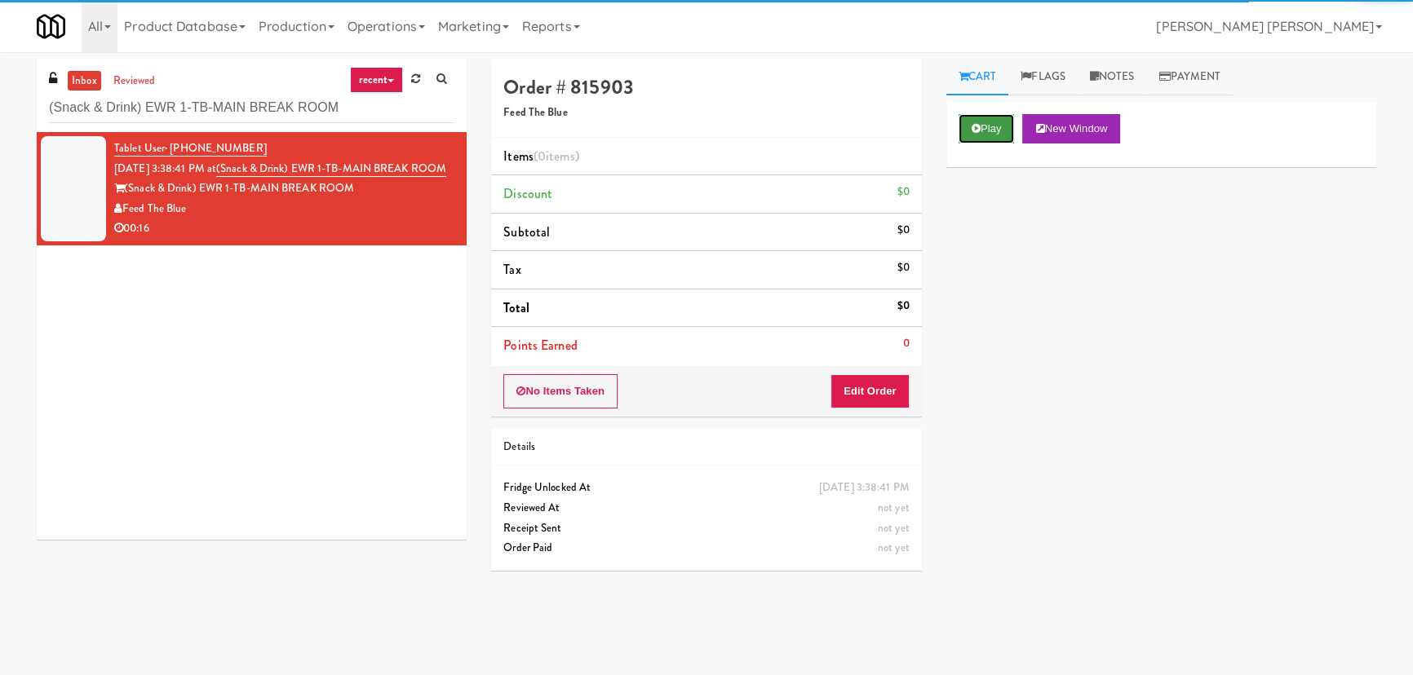
click at [977, 128] on icon at bounding box center [976, 128] width 9 height 11
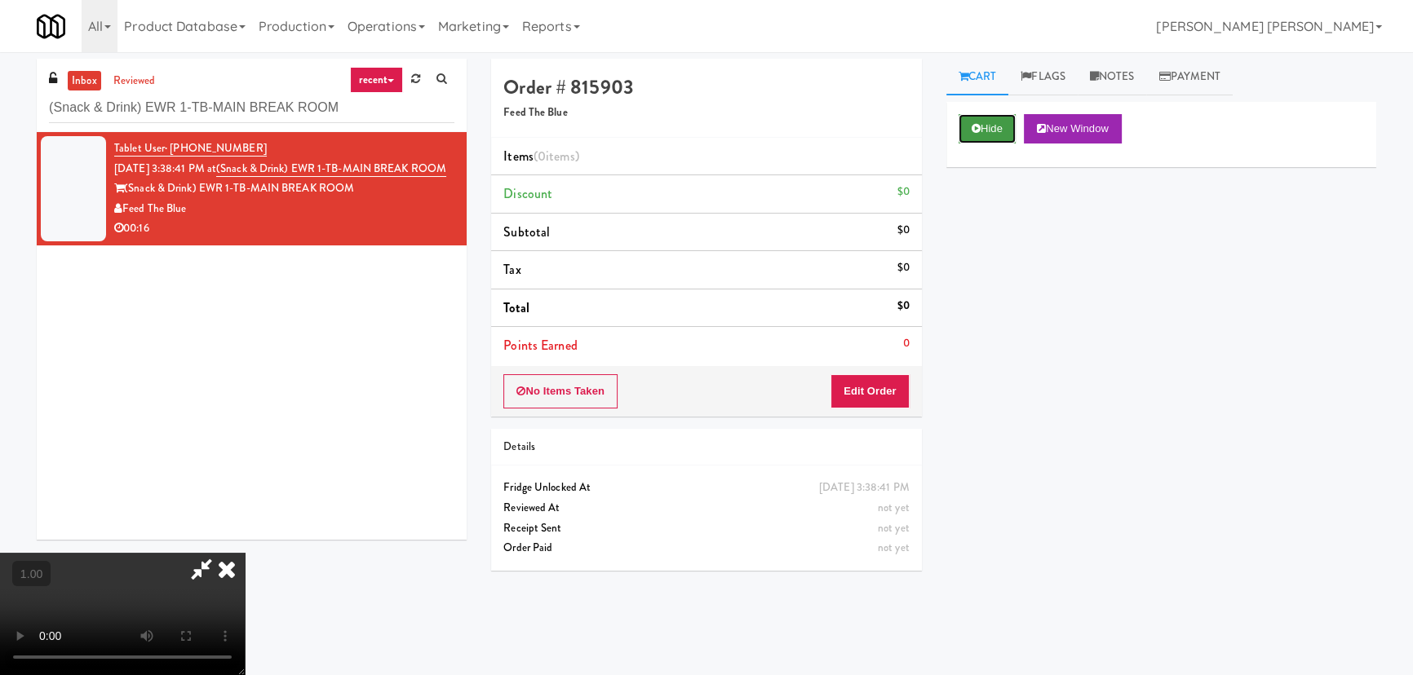
click at [972, 138] on button "Hide" at bounding box center [987, 128] width 57 height 29
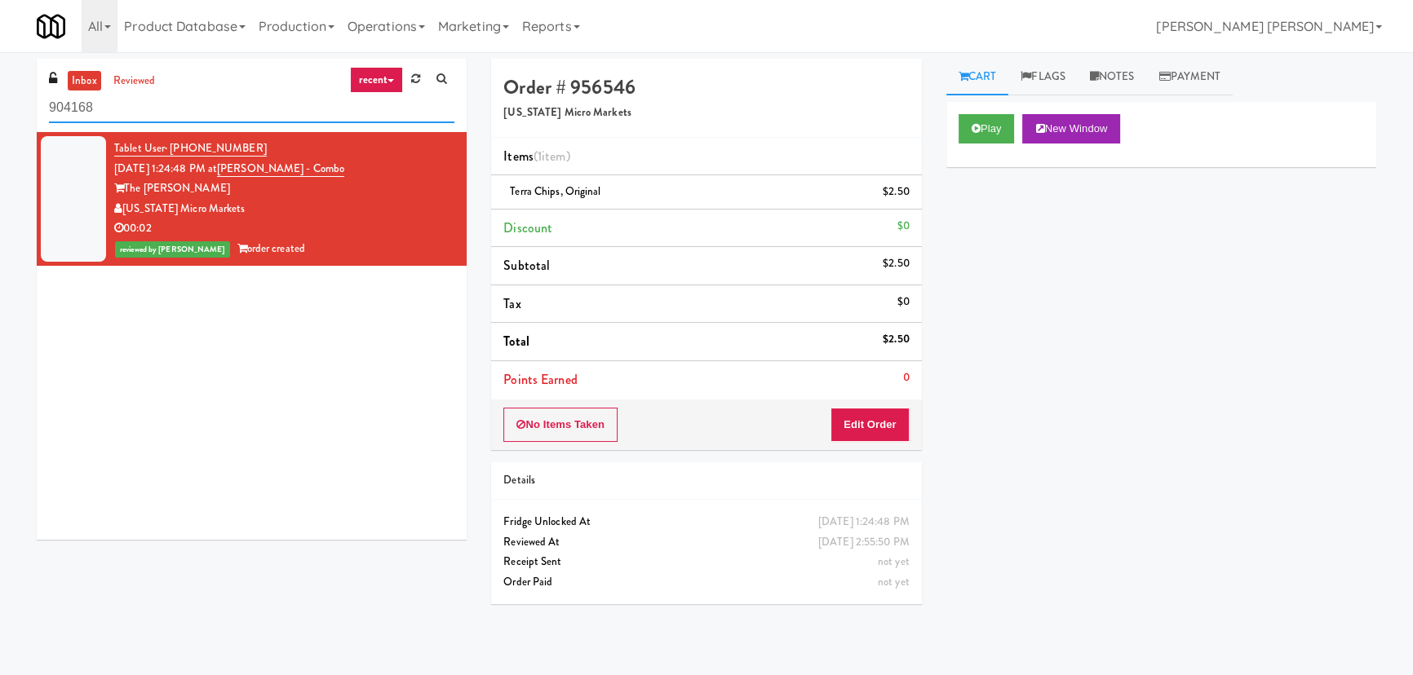
drag, startPoint x: 148, startPoint y: 114, endPoint x: -60, endPoint y: 109, distance: 208.1
click at [0, 109] on html "Are you sure you want to update this order? Okay Cancel Okay Are you sure you w…" at bounding box center [706, 337] width 1413 height 675
paste input "Court (RVH)"
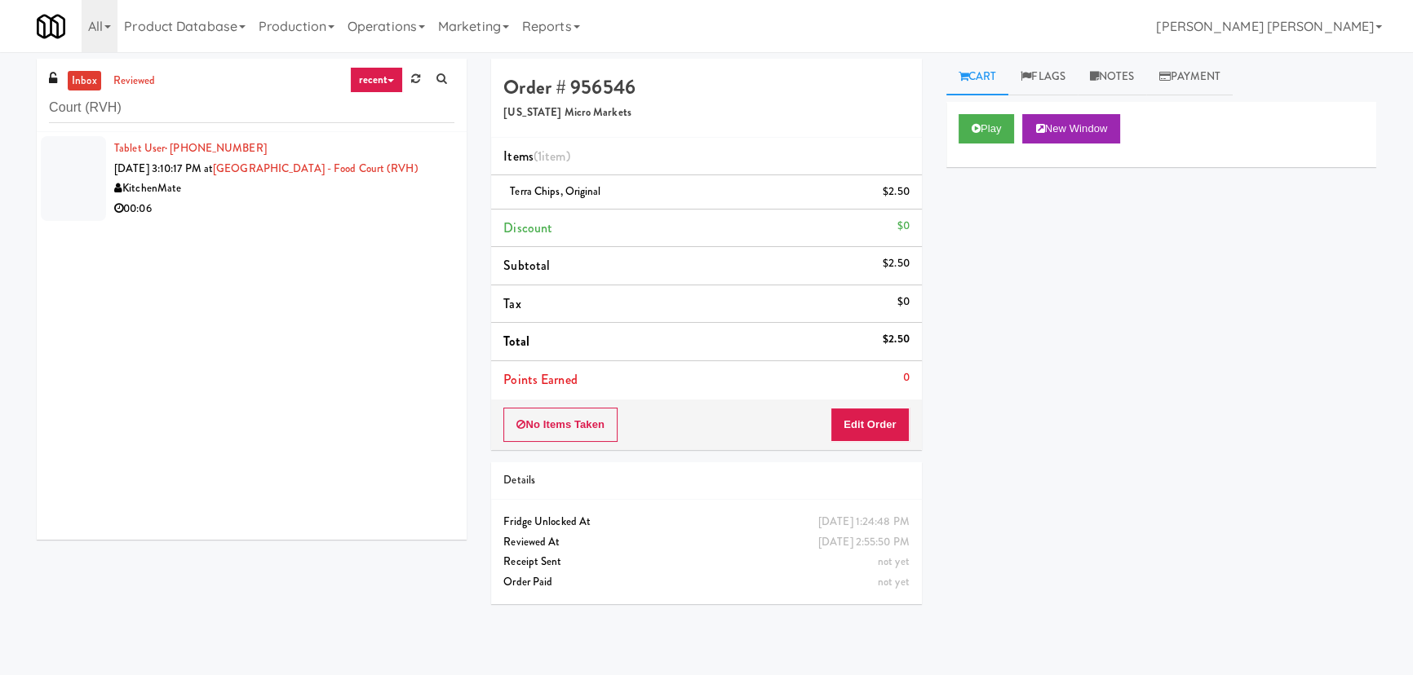
click at [331, 219] on div "00:06" at bounding box center [284, 209] width 340 height 20
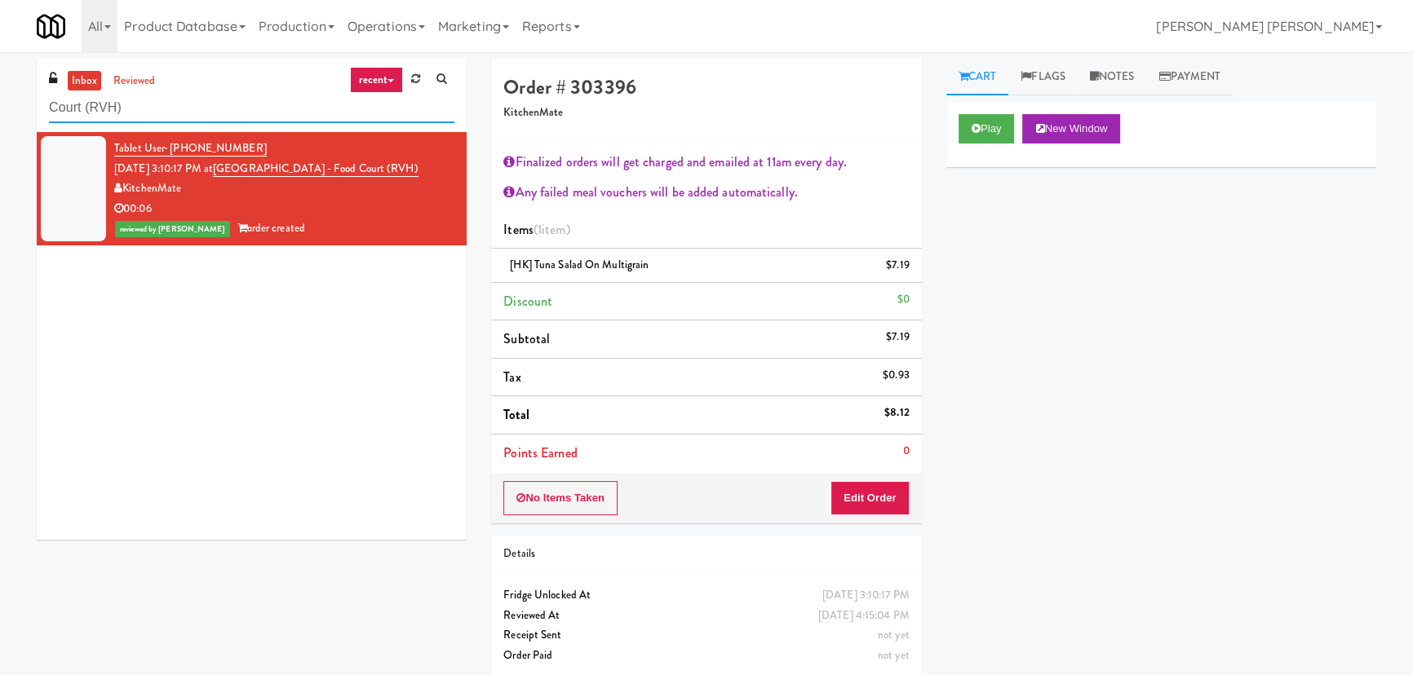
drag, startPoint x: 140, startPoint y: 113, endPoint x: 20, endPoint y: 110, distance: 120.8
click at [20, 110] on div "inbox reviewed recent all unclear take inventory issue suspicious failed recent…" at bounding box center [706, 374] width 1413 height 631
paste input "The Sutton - Cooler #2"
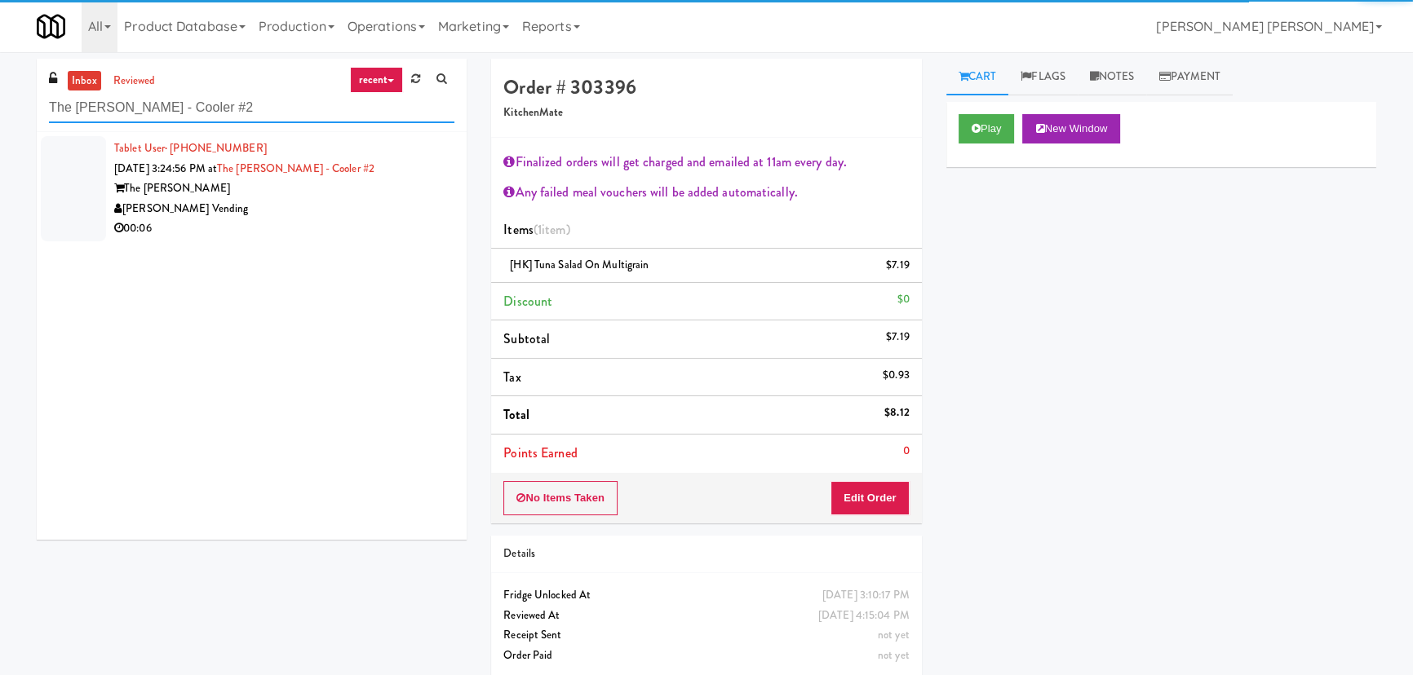
type input "The Sutton - Cooler #2"
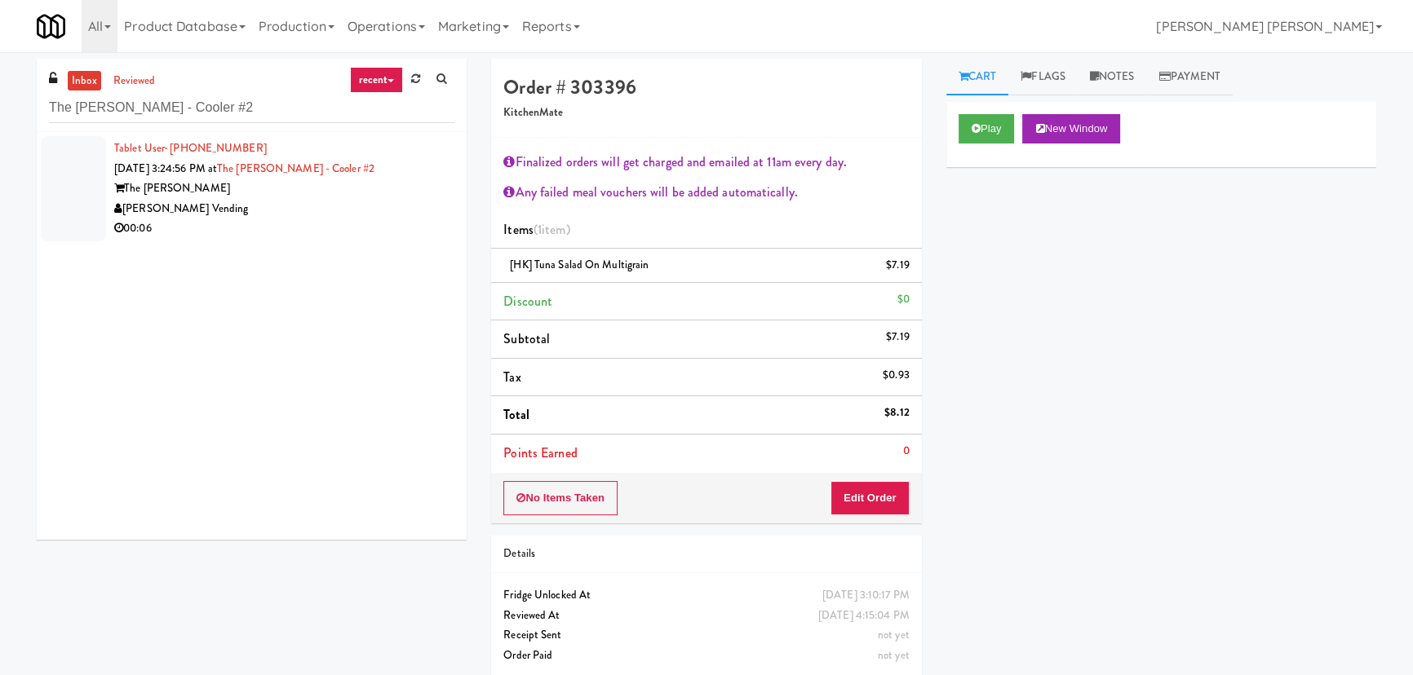
click at [262, 197] on div "The Sutton" at bounding box center [284, 189] width 340 height 20
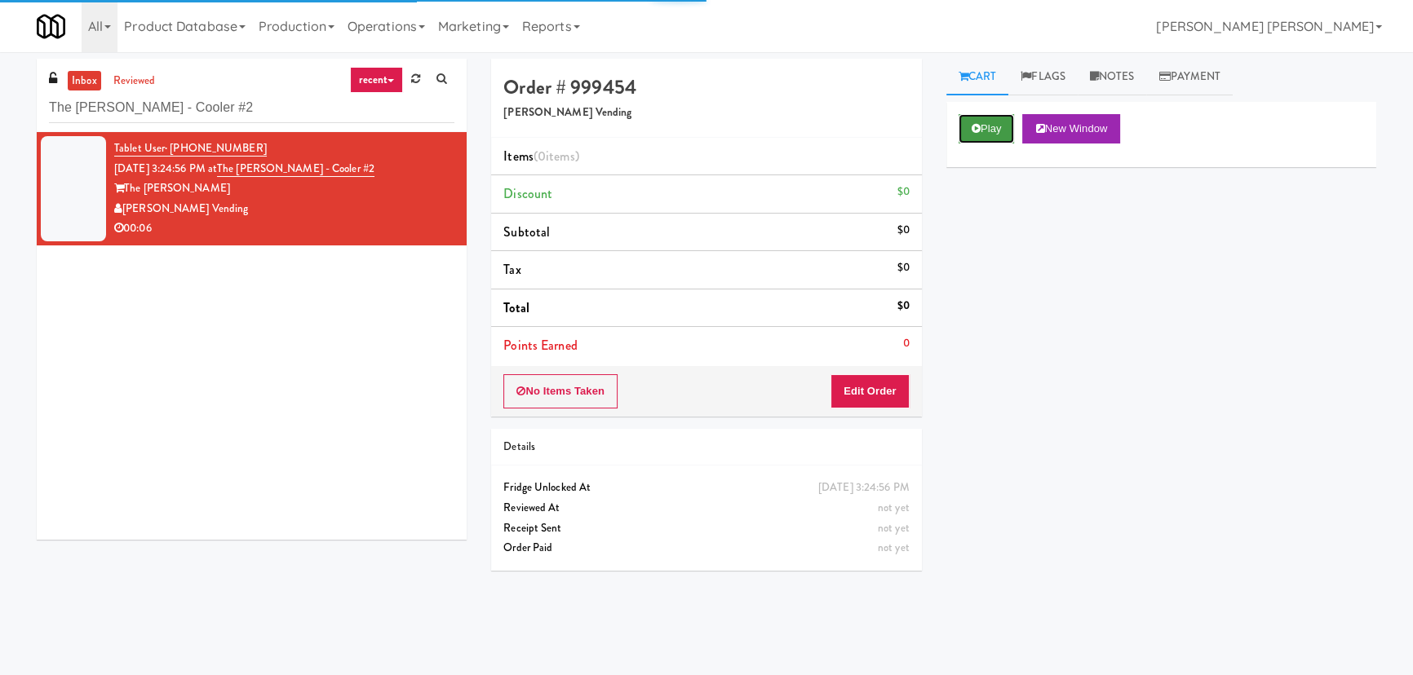
click at [1012, 130] on button "Play" at bounding box center [987, 128] width 56 height 29
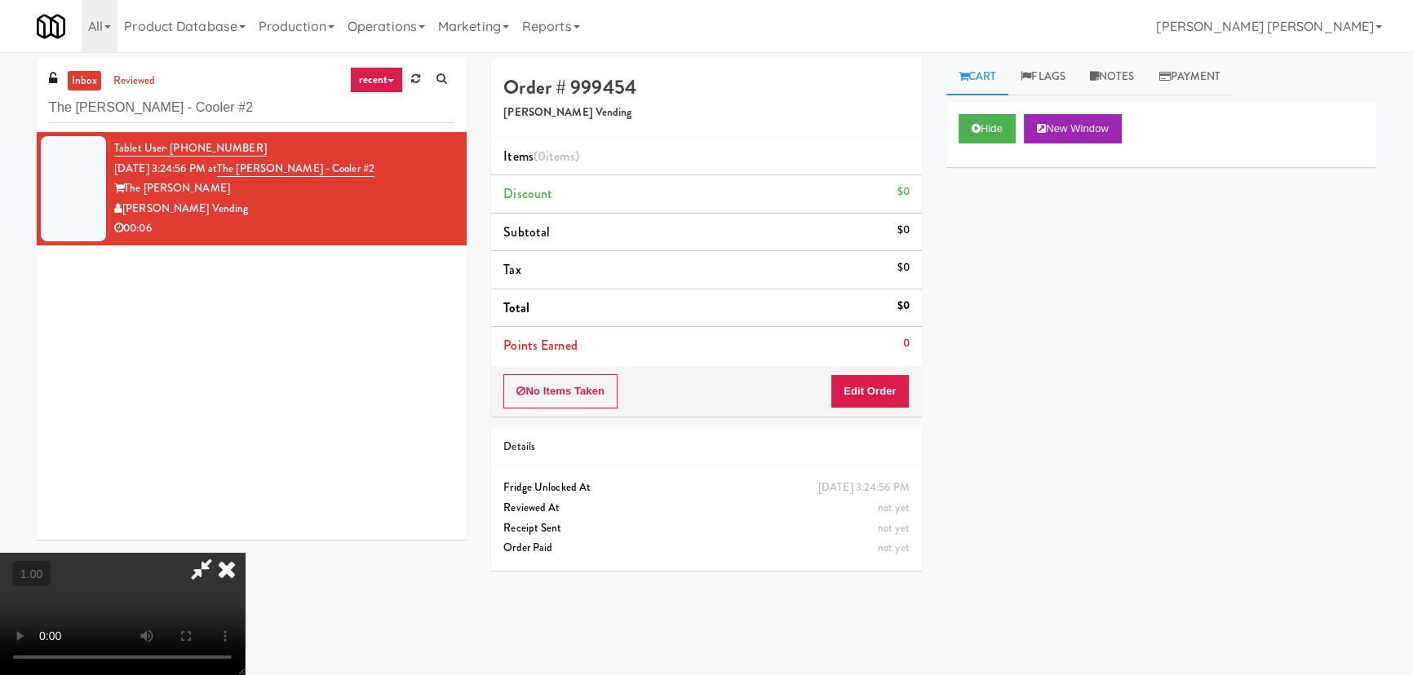
scroll to position [33, 0]
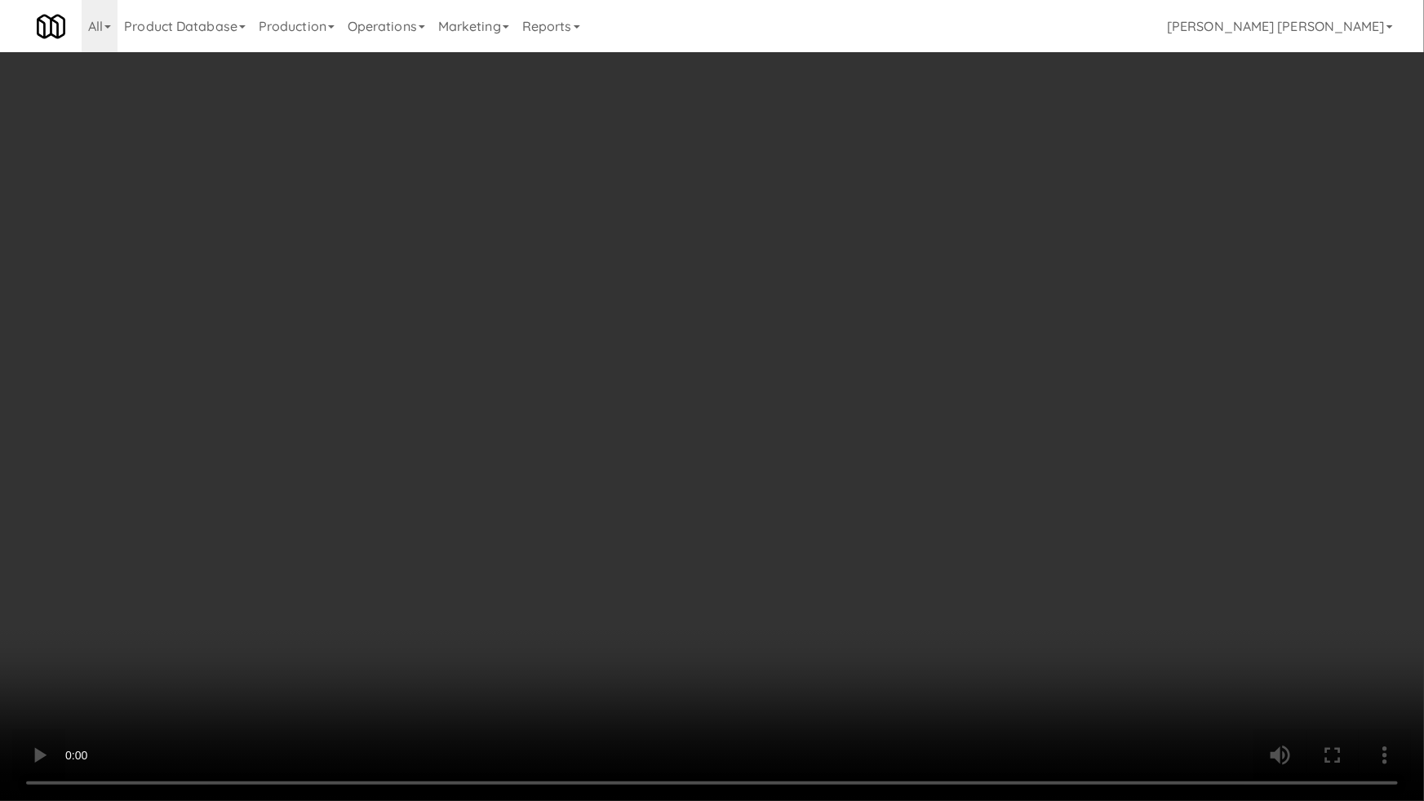
click at [1099, 650] on video at bounding box center [712, 400] width 1424 height 801
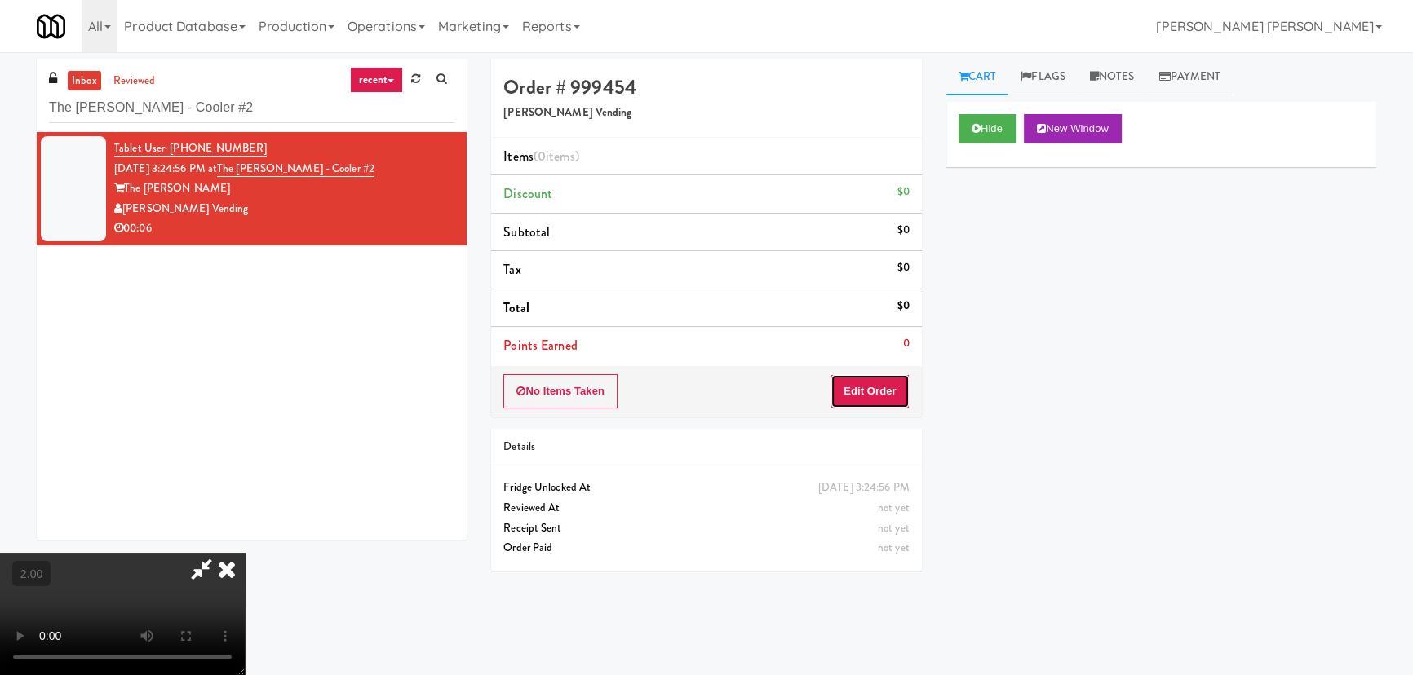
click at [876, 387] on button "Edit Order" at bounding box center [869, 391] width 79 height 34
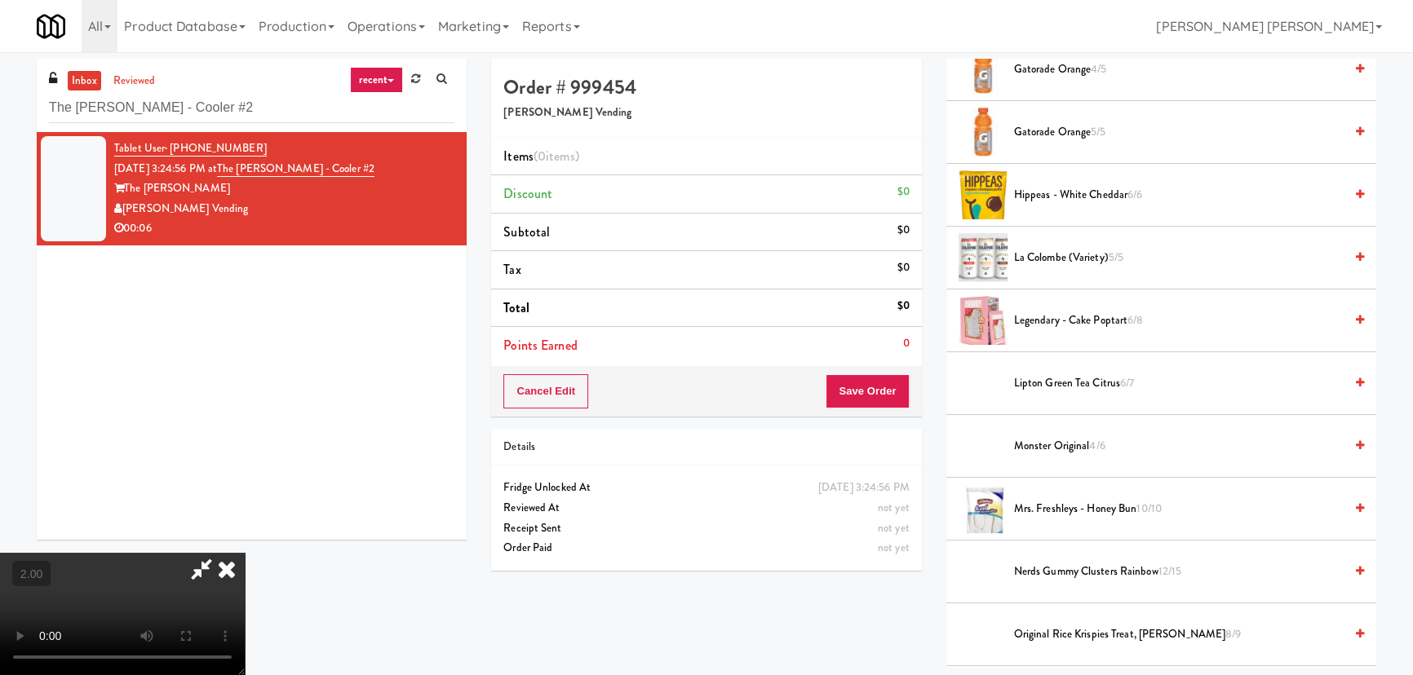
scroll to position [889, 0]
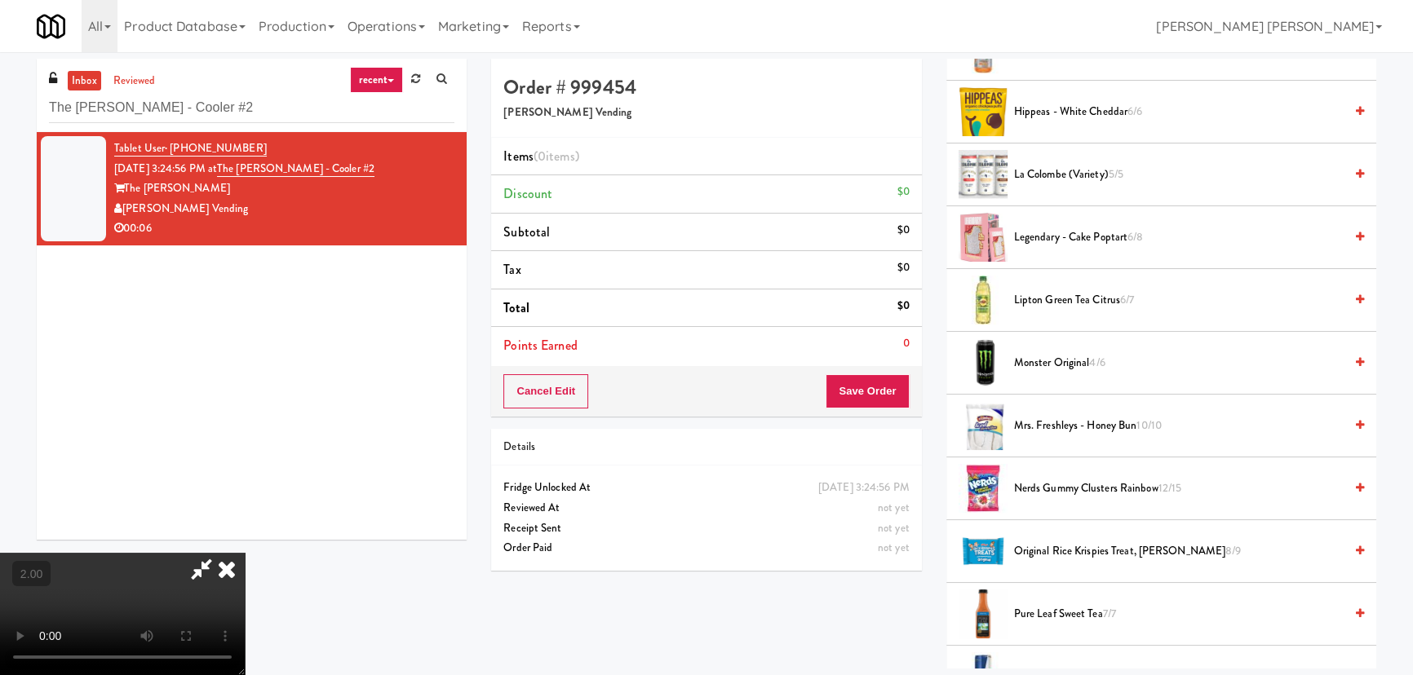
click at [1044, 363] on span "Monster Original 4/6" at bounding box center [1179, 363] width 330 height 20
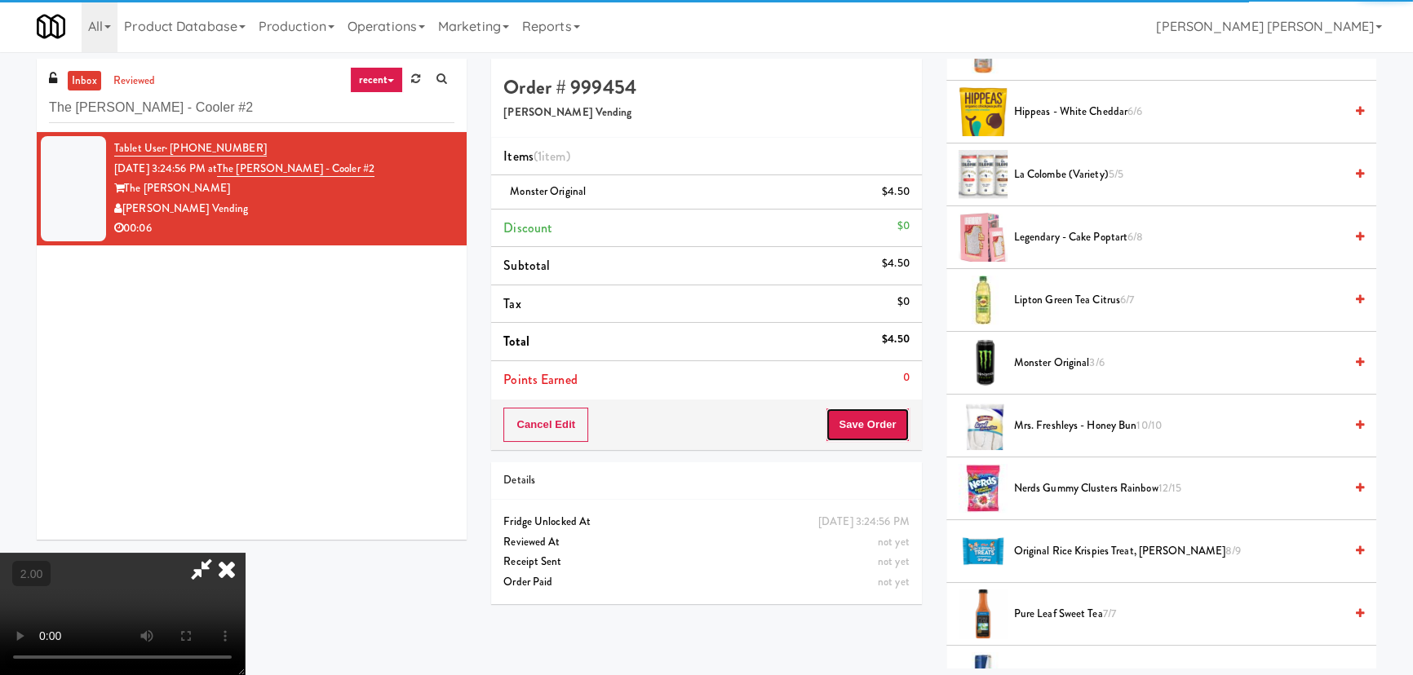
click at [870, 432] on button "Save Order" at bounding box center [867, 425] width 83 height 34
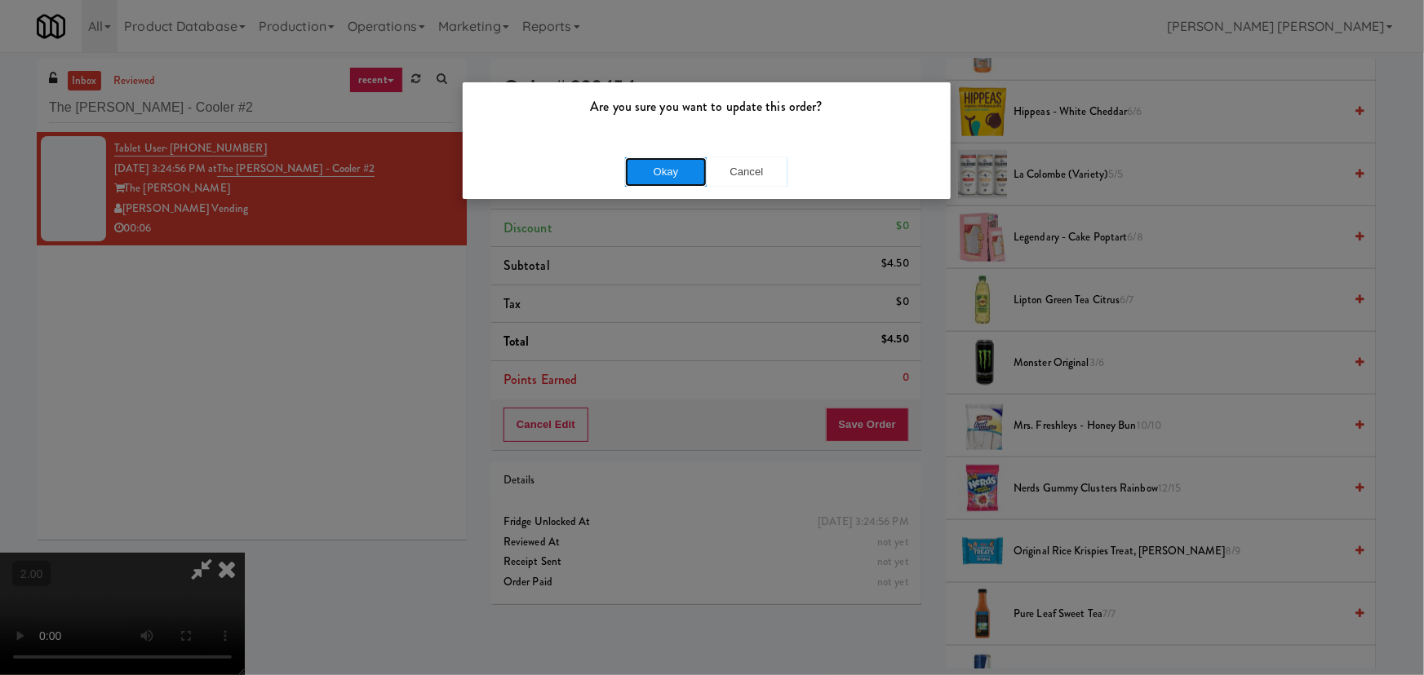
click at [688, 171] on button "Okay" at bounding box center [666, 171] width 82 height 29
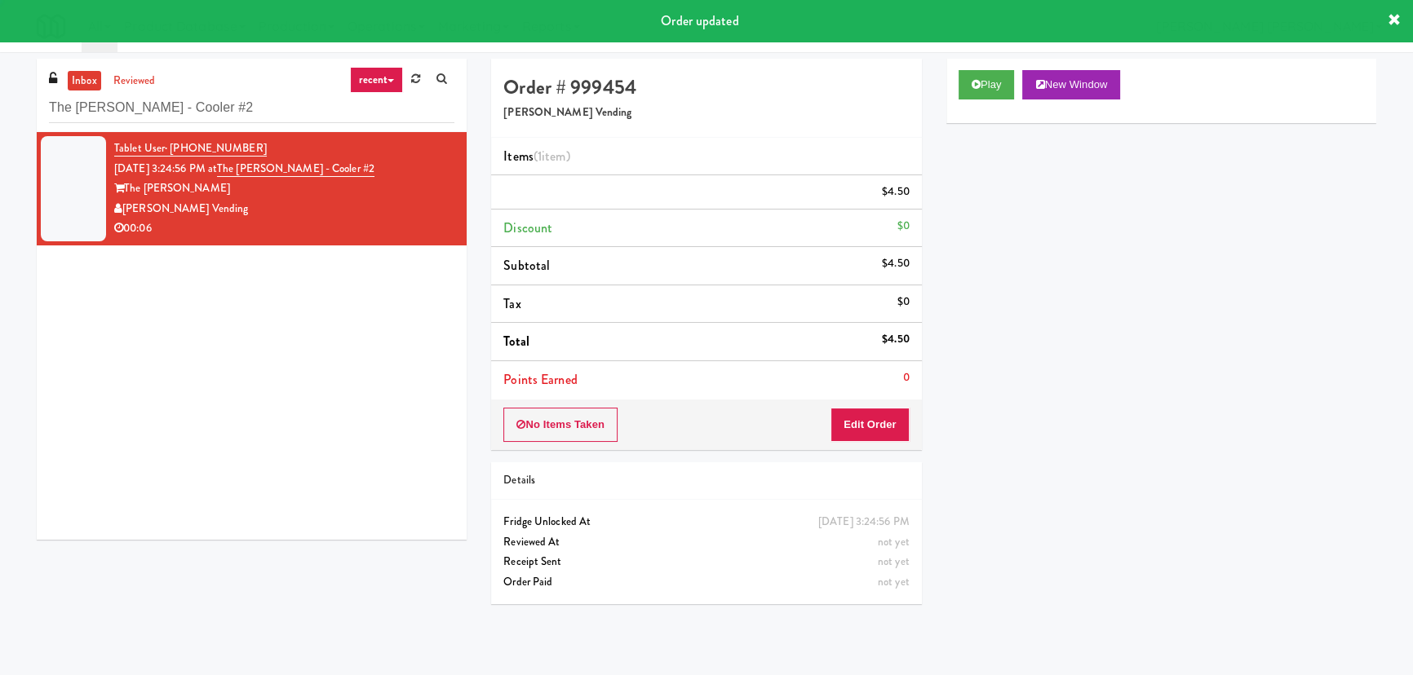
scroll to position [0, 0]
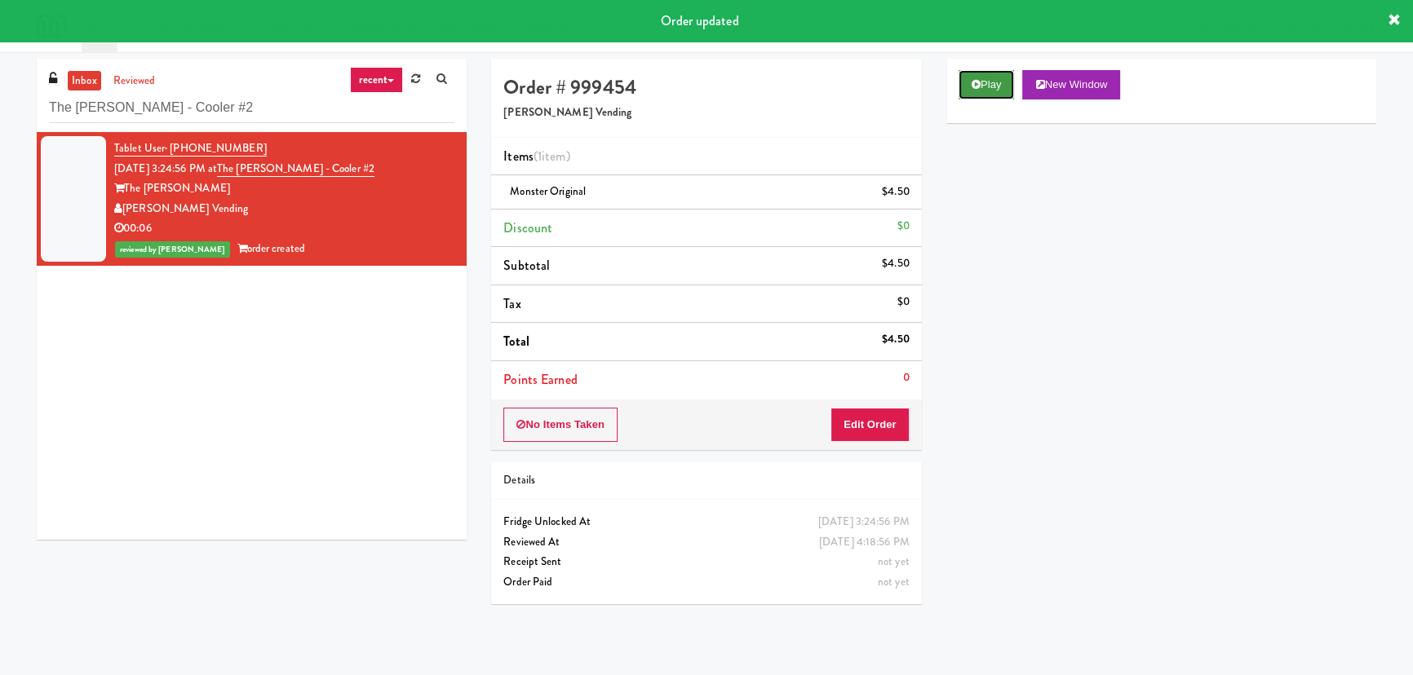
click at [990, 70] on button "Play" at bounding box center [987, 84] width 56 height 29
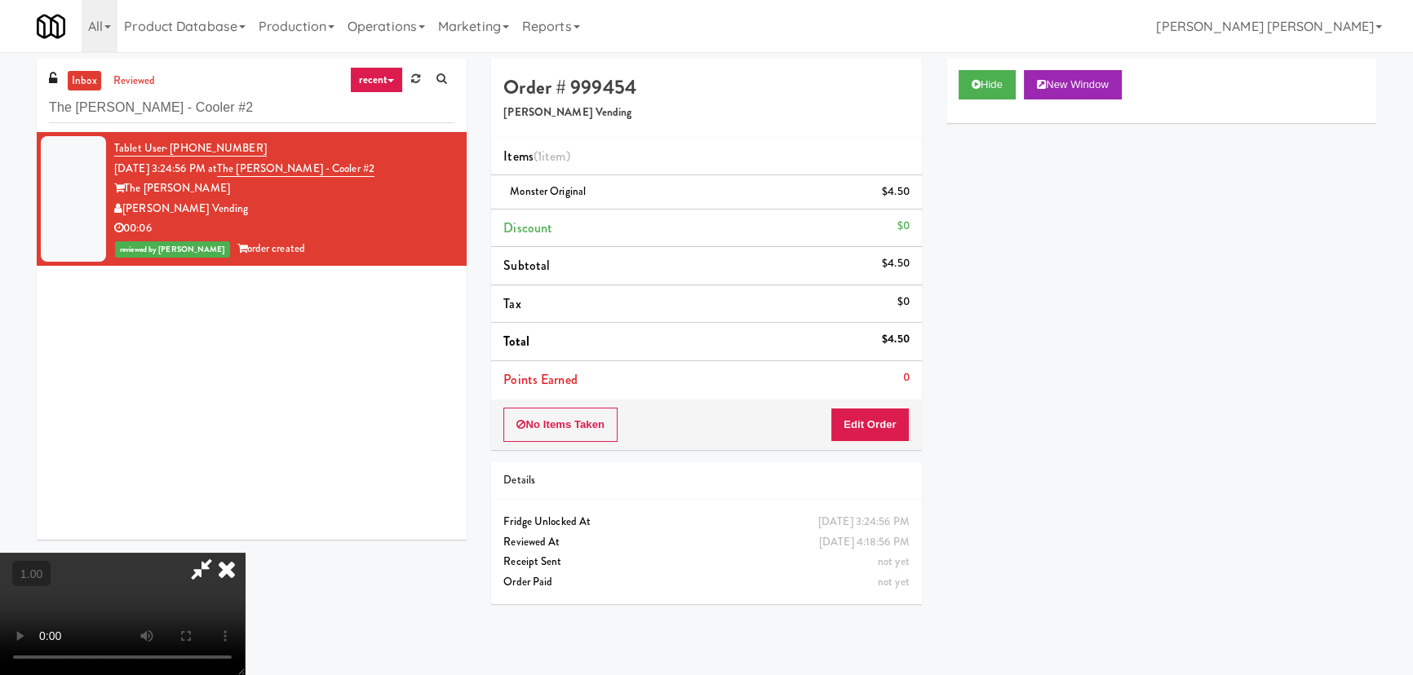
drag, startPoint x: 817, startPoint y: 67, endPoint x: 840, endPoint y: 172, distance: 107.9
click at [245, 553] on icon at bounding box center [227, 569] width 36 height 33
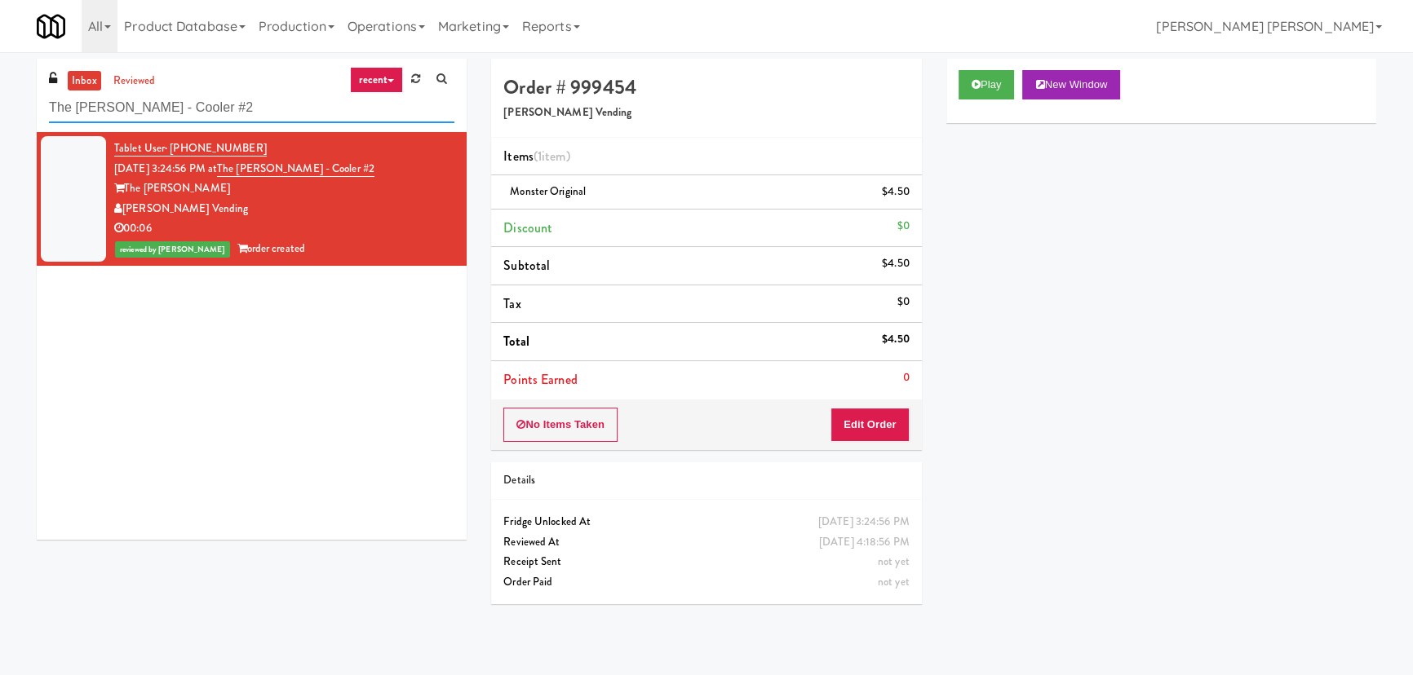
drag, startPoint x: 228, startPoint y: 109, endPoint x: 23, endPoint y: 104, distance: 205.6
click at [23, 104] on div "inbox reviewed recent all unclear take inventory issue suspicious failed recent…" at bounding box center [706, 364] width 1413 height 610
paste input "Kinetic - Right"
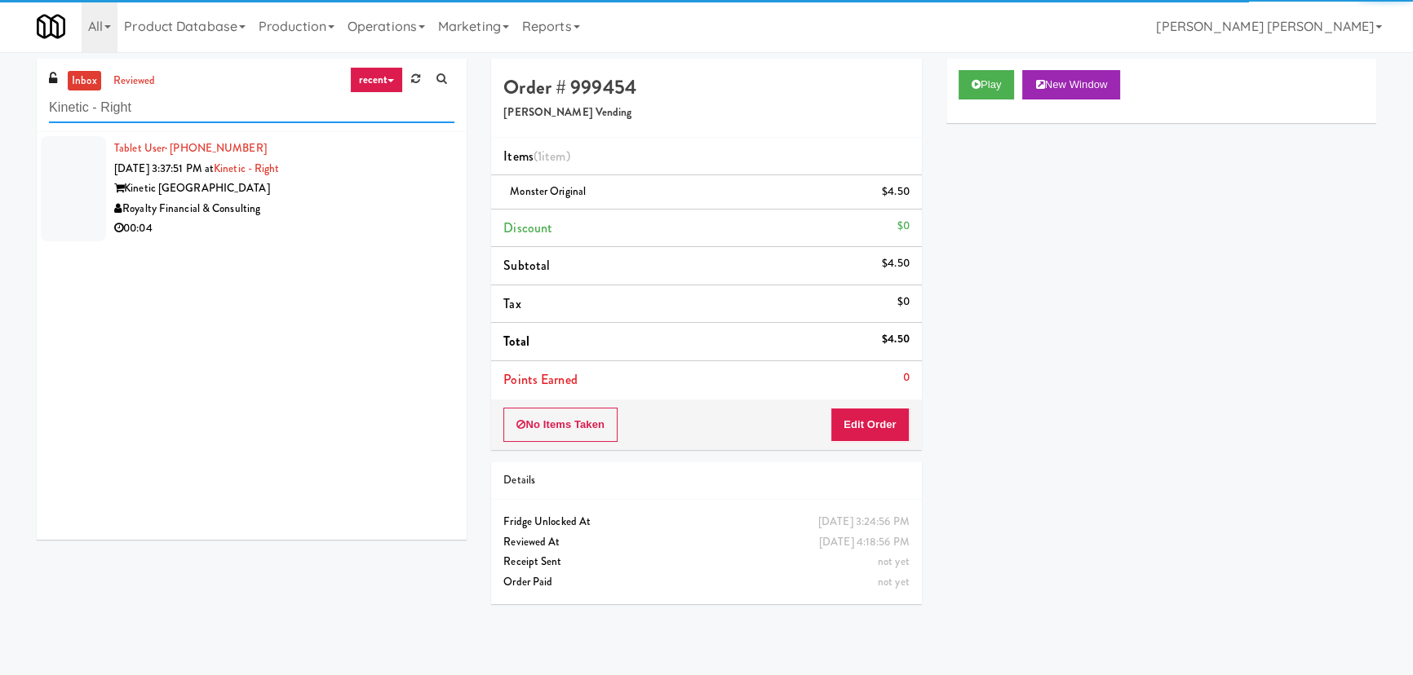
type input "Kinetic - Right"
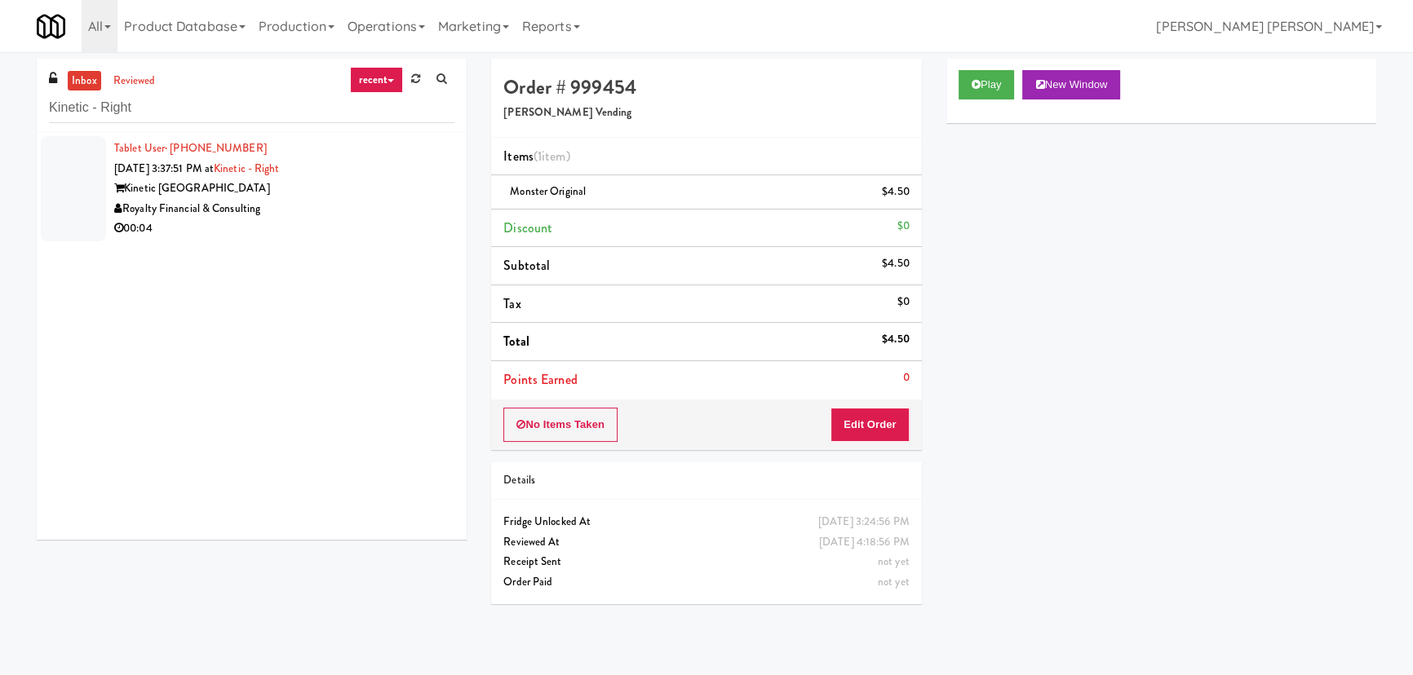
click at [294, 184] on div "Kinetic Atlanta" at bounding box center [284, 189] width 340 height 20
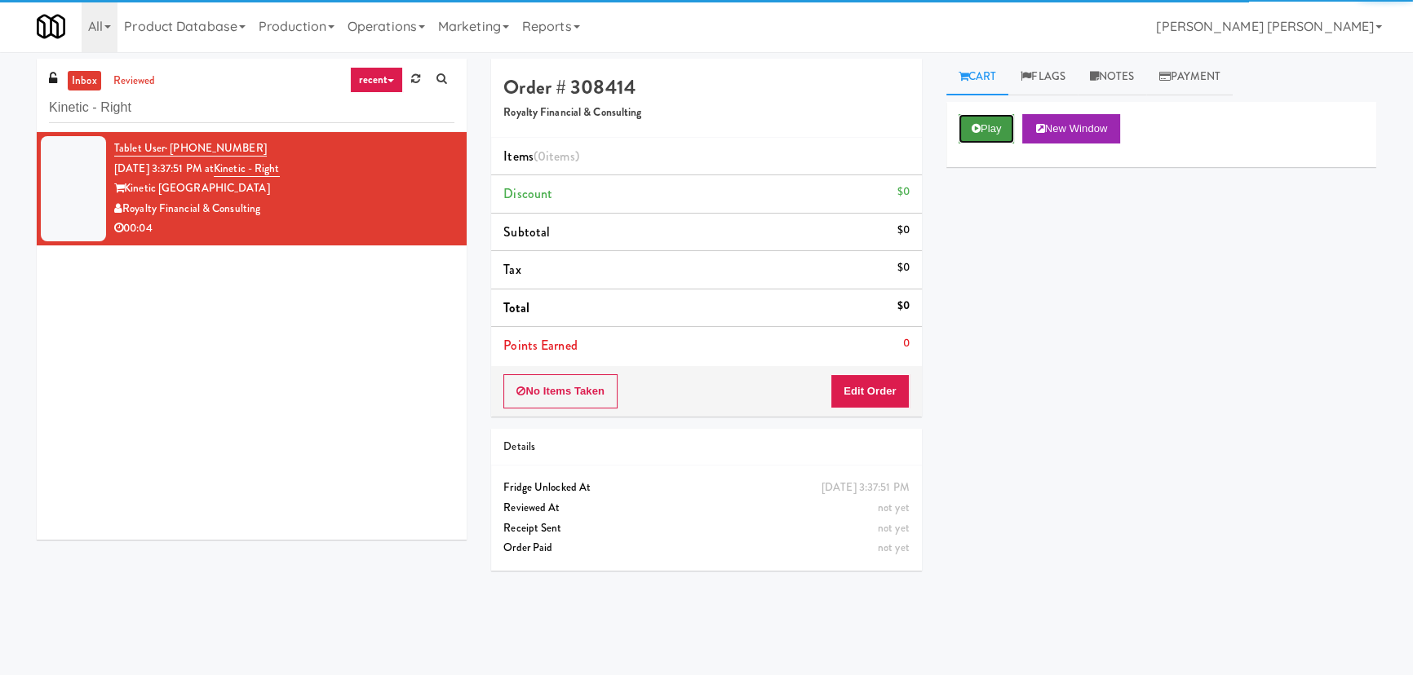
click at [994, 127] on button "Play" at bounding box center [987, 128] width 56 height 29
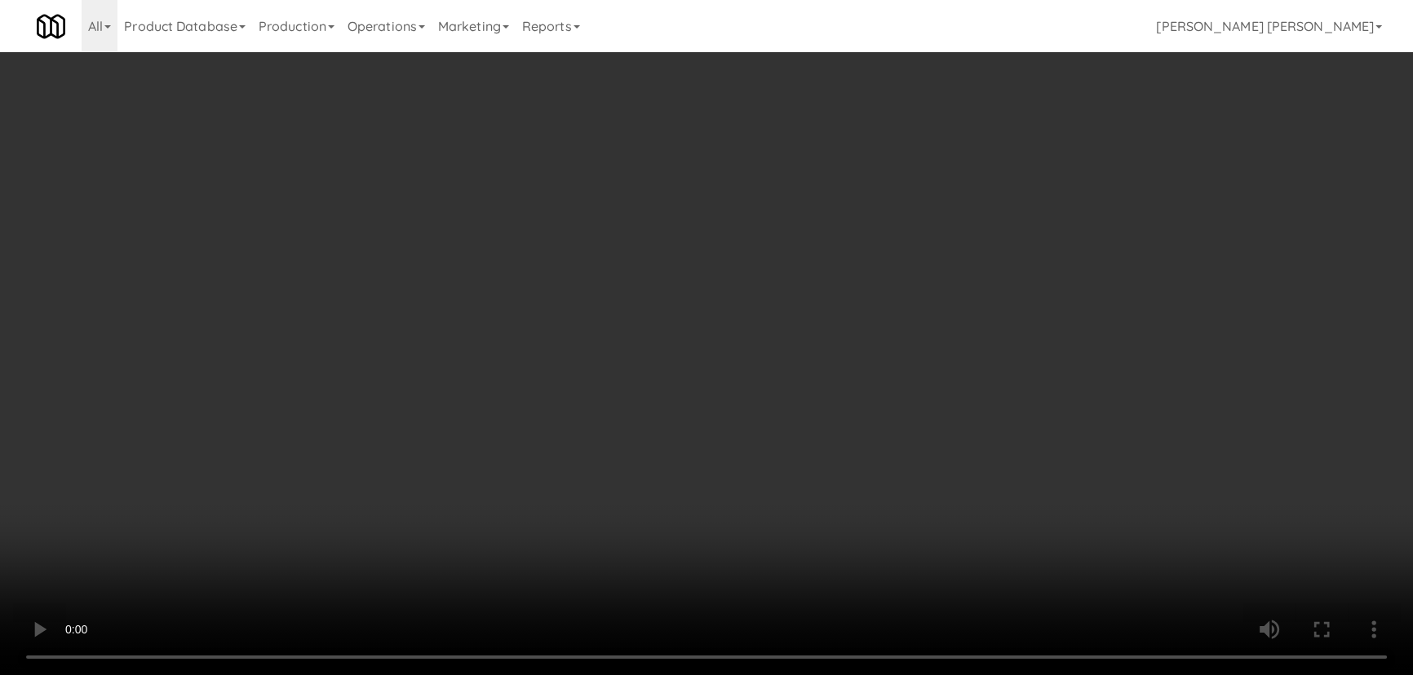
drag, startPoint x: 790, startPoint y: 720, endPoint x: 992, endPoint y: 705, distance: 202.1
click at [922, 675] on video at bounding box center [706, 337] width 1413 height 675
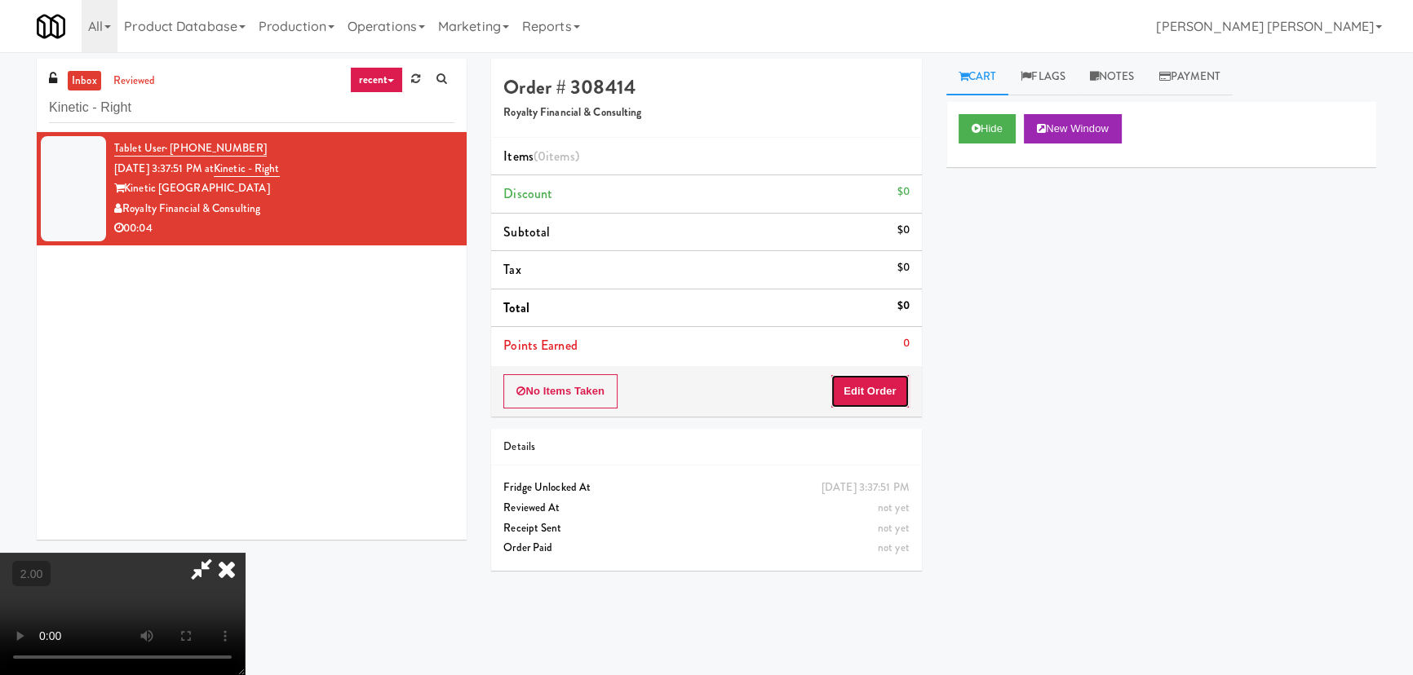
click at [888, 391] on button "Edit Order" at bounding box center [869, 391] width 79 height 34
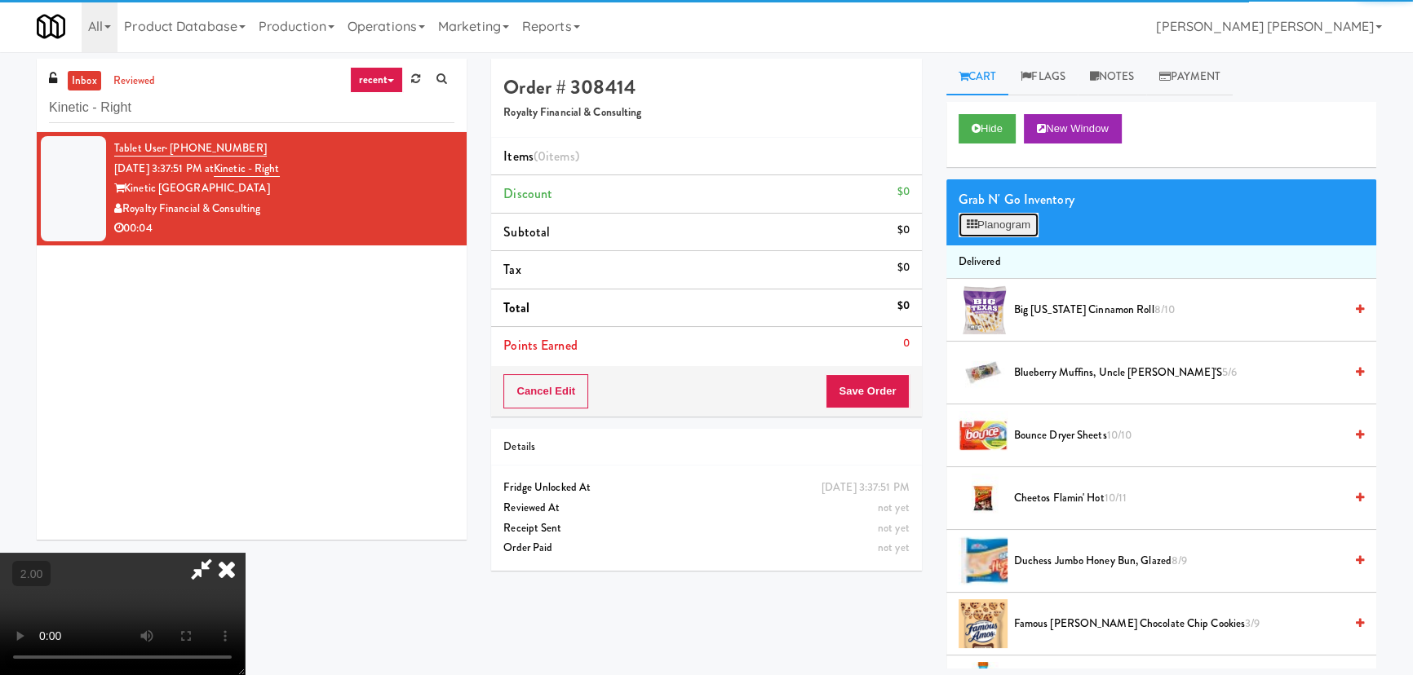
click at [1012, 223] on button "Planogram" at bounding box center [999, 225] width 80 height 24
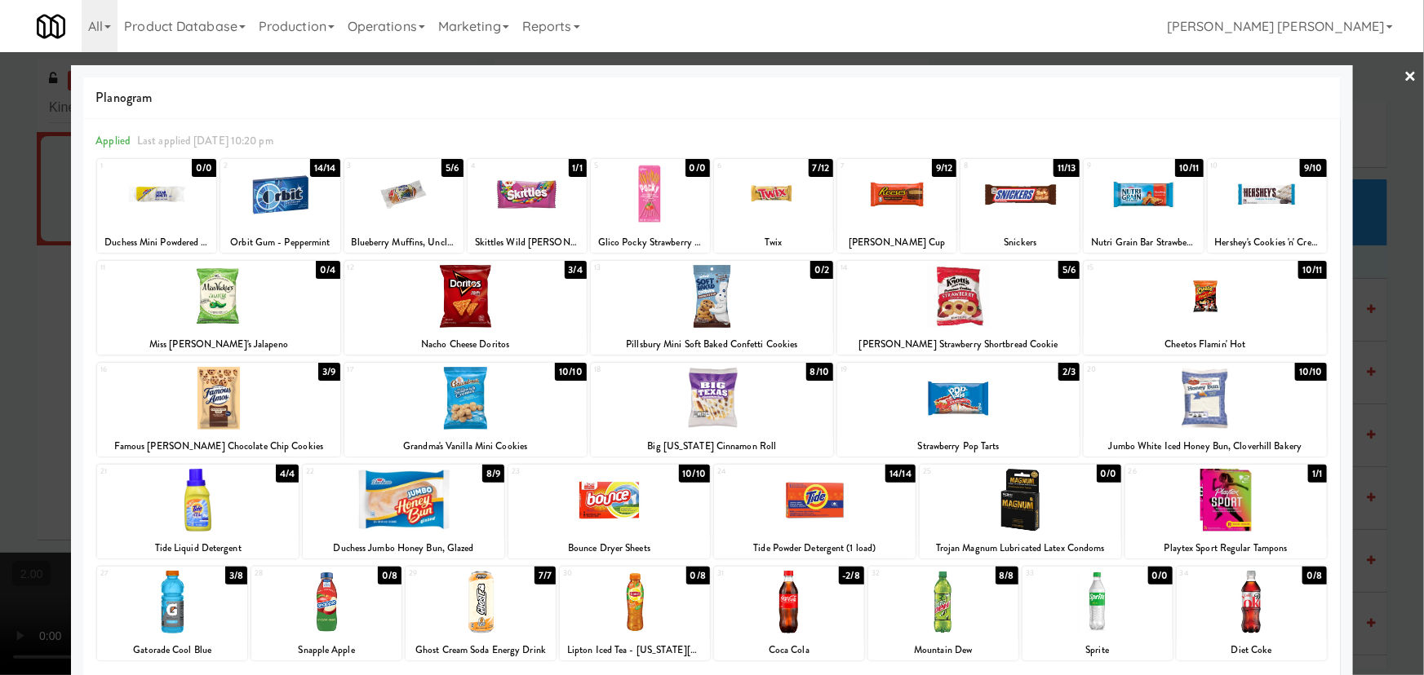
drag, startPoint x: 157, startPoint y: 611, endPoint x: 1423, endPoint y: 424, distance: 1279.0
click at [159, 612] on div at bounding box center [172, 602] width 150 height 63
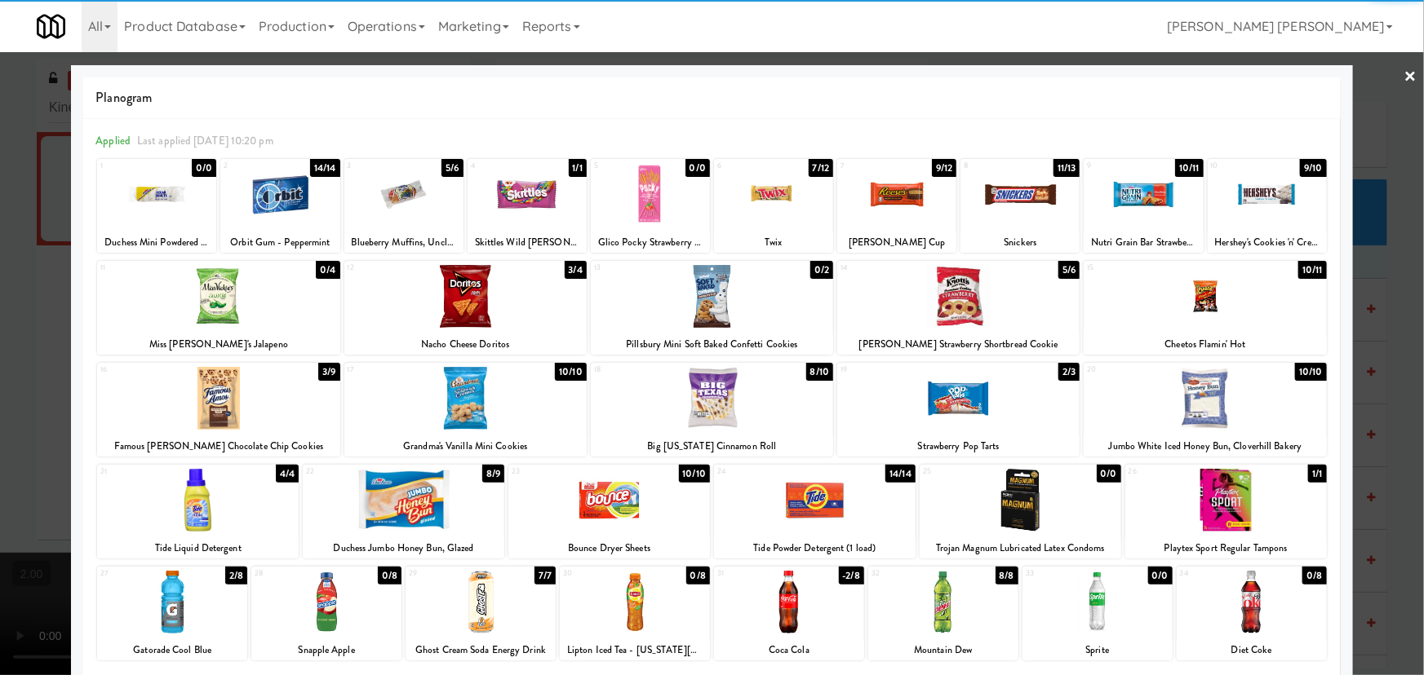
click at [1404, 74] on link "×" at bounding box center [1410, 77] width 13 height 51
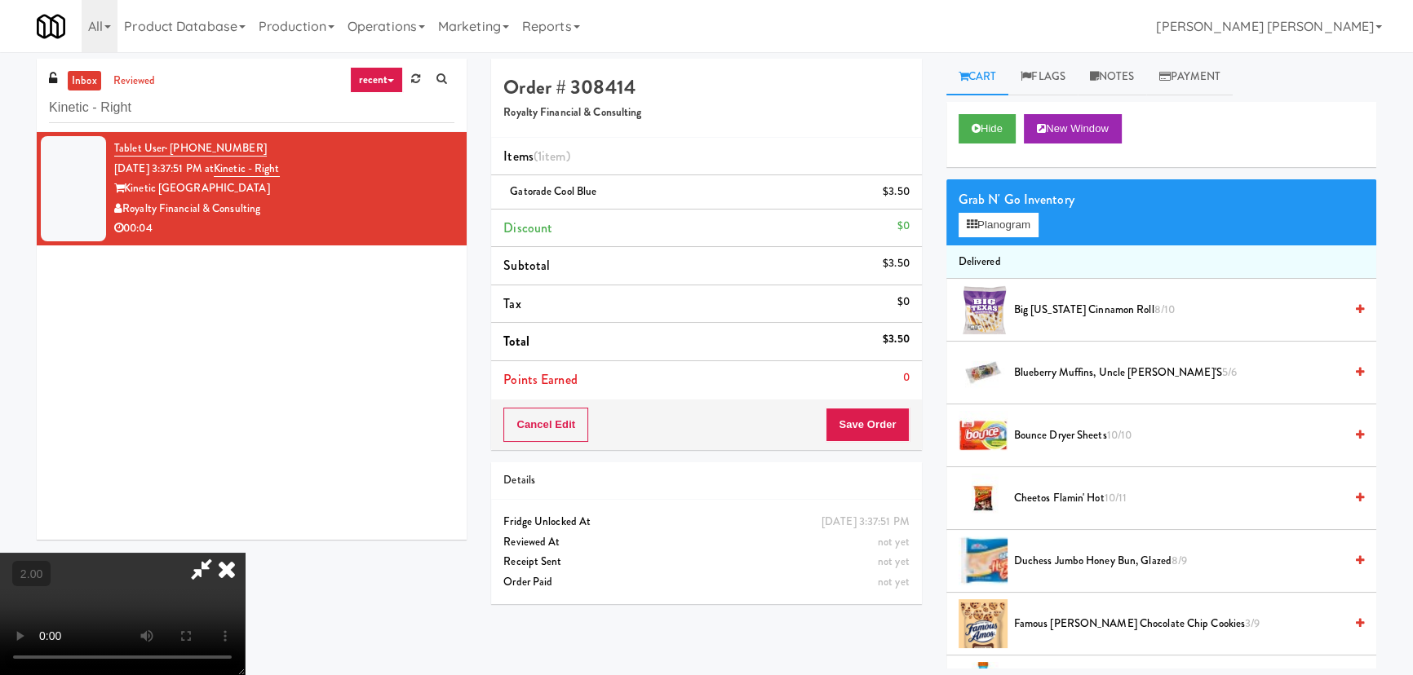
click at [220, 553] on icon at bounding box center [202, 569] width 38 height 33
click at [866, 425] on button "Save Order" at bounding box center [867, 425] width 83 height 34
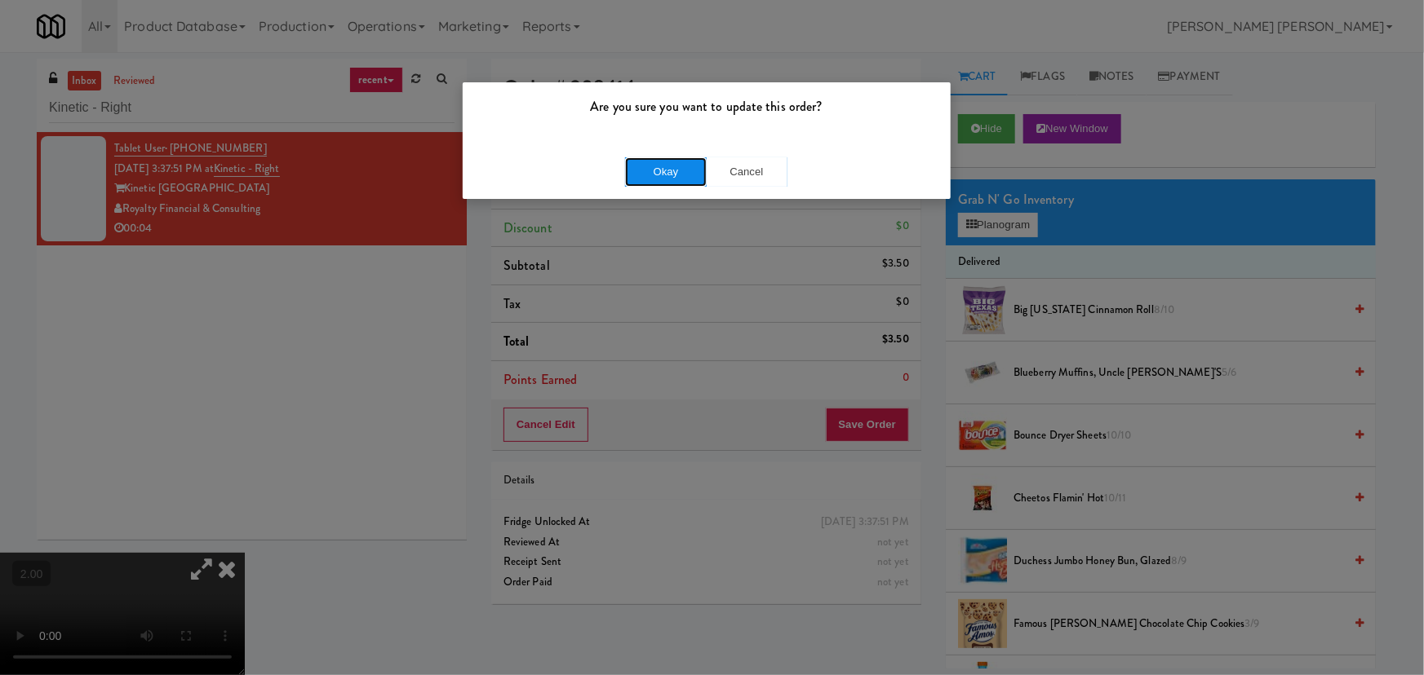
click at [660, 182] on button "Okay" at bounding box center [666, 171] width 82 height 29
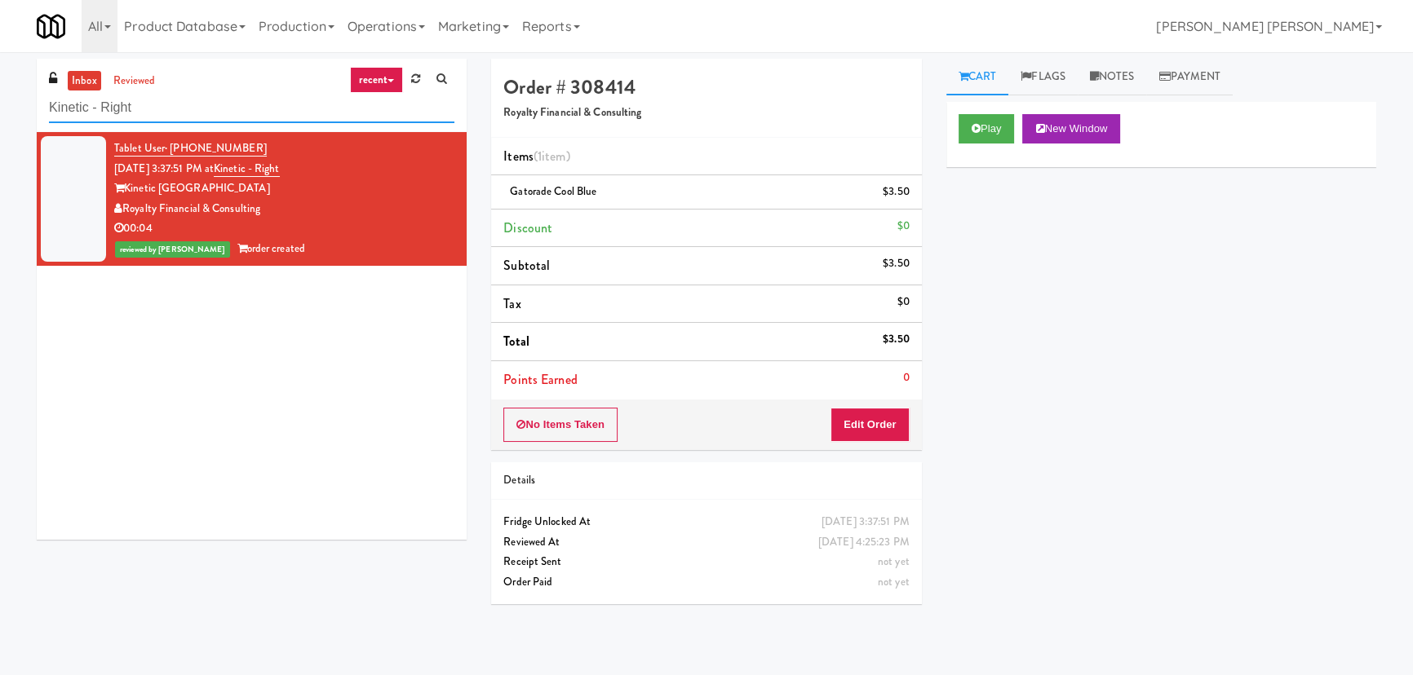
drag, startPoint x: 162, startPoint y: 110, endPoint x: 38, endPoint y: 112, distance: 124.8
click at [38, 112] on div "inbox reviewed recent all unclear take inventory issue suspicious failed recent…" at bounding box center [252, 95] width 430 height 73
paste input "Applewood - Ambient - Lef"
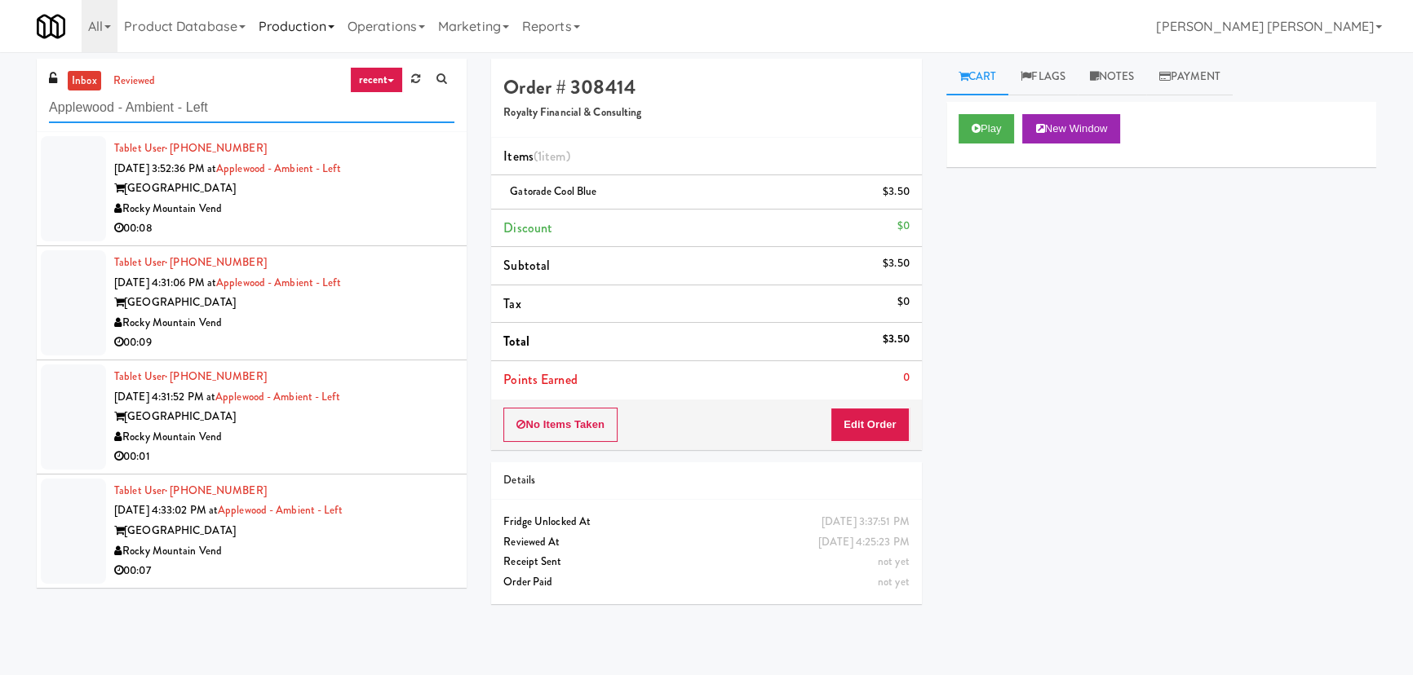
type input "Applewood - Ambient - Left"
click at [387, 564] on div "00:07" at bounding box center [284, 571] width 340 height 20
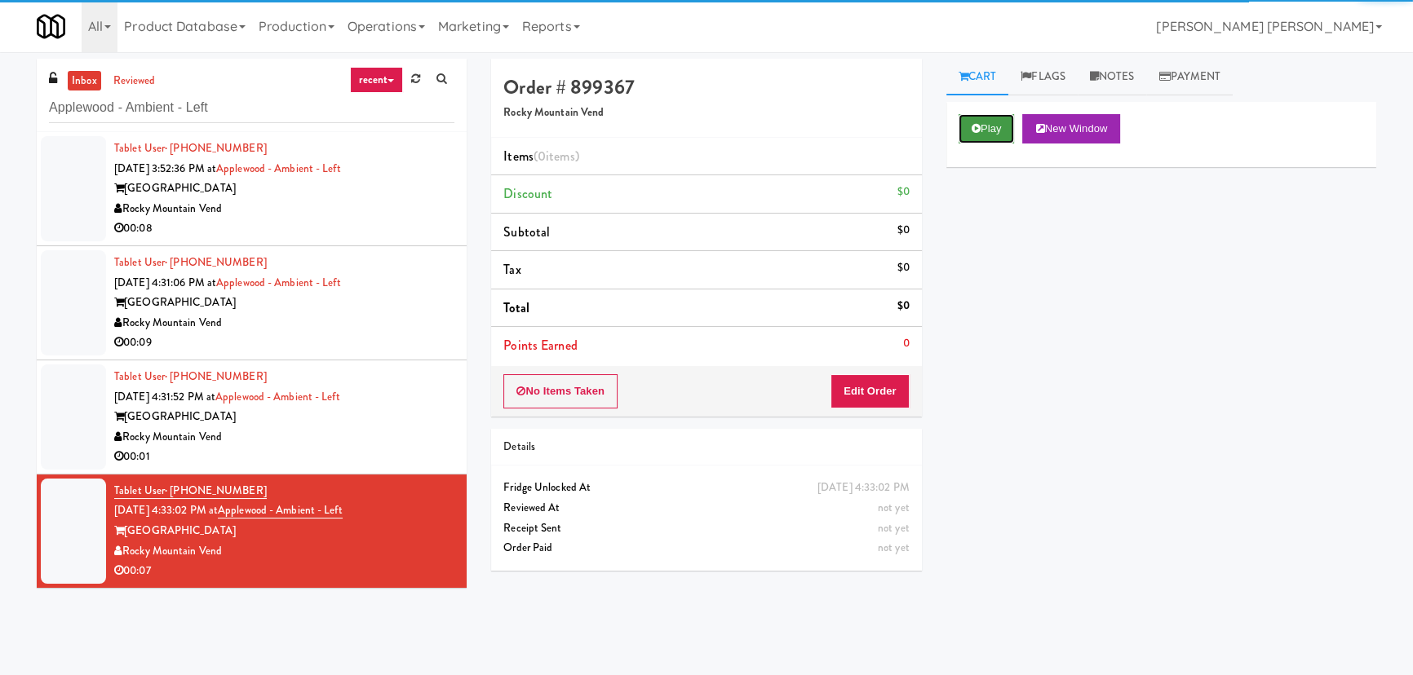
click at [987, 133] on button "Play" at bounding box center [987, 128] width 56 height 29
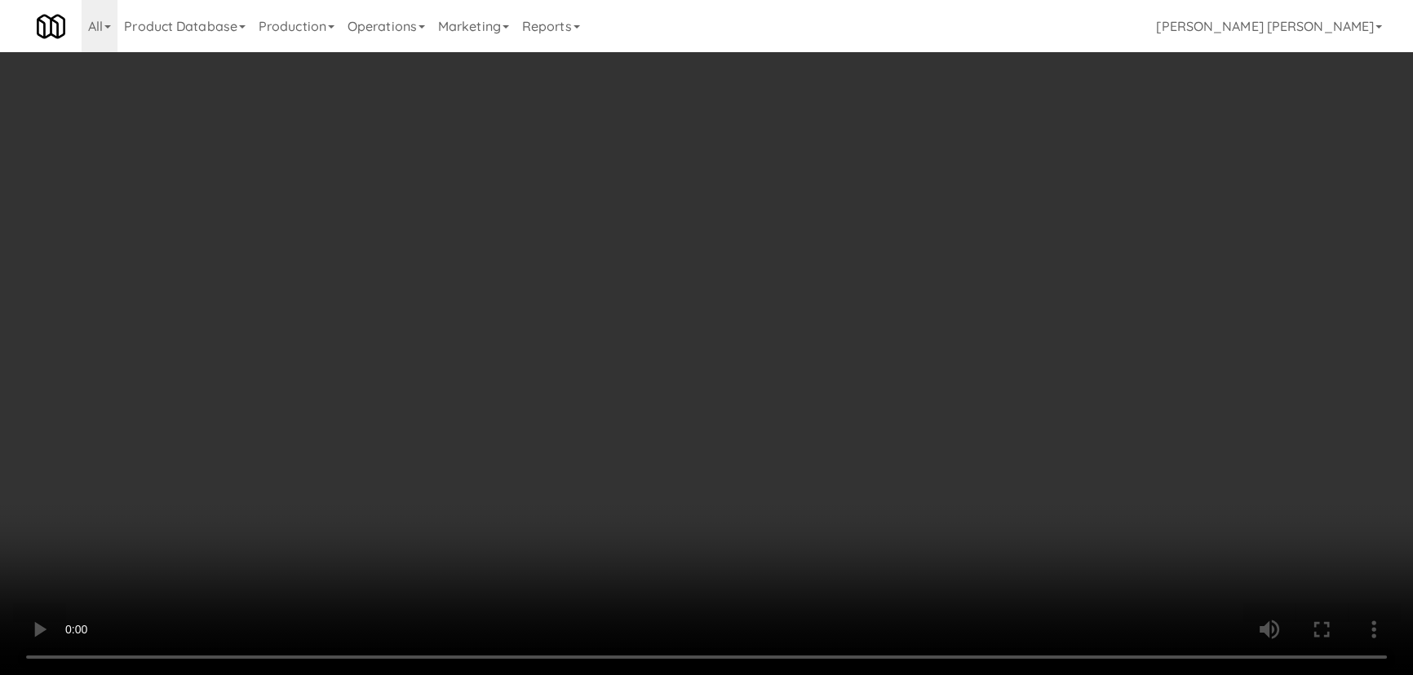
click at [831, 675] on video at bounding box center [706, 337] width 1413 height 675
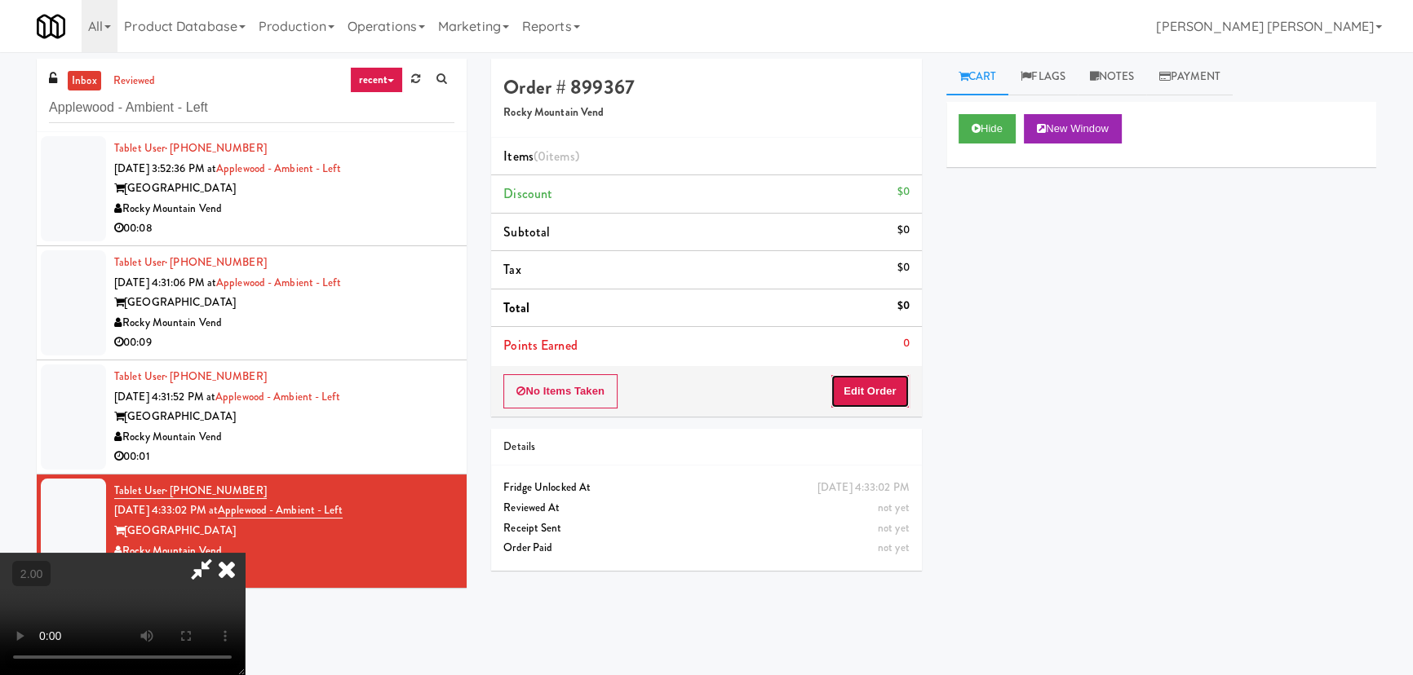
click at [882, 391] on button "Edit Order" at bounding box center [869, 391] width 79 height 34
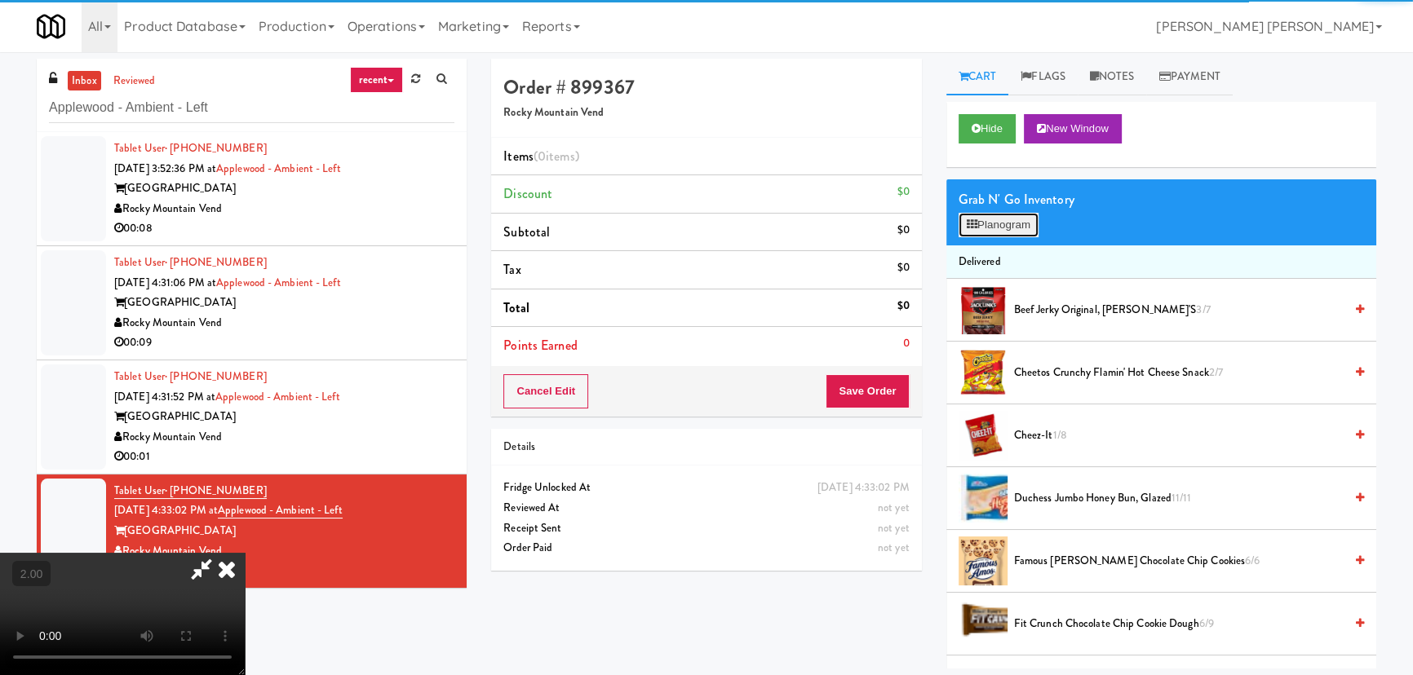
click at [998, 224] on button "Planogram" at bounding box center [999, 225] width 80 height 24
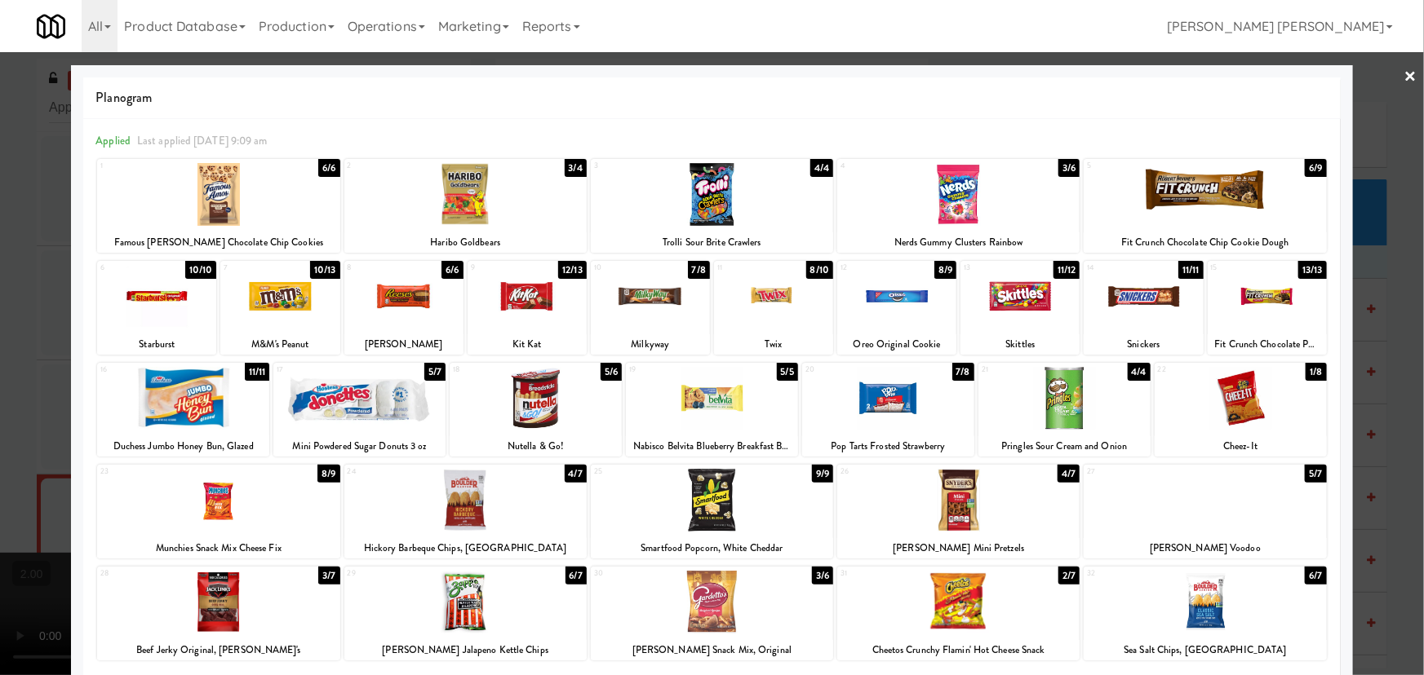
click at [480, 618] on div at bounding box center [465, 602] width 242 height 63
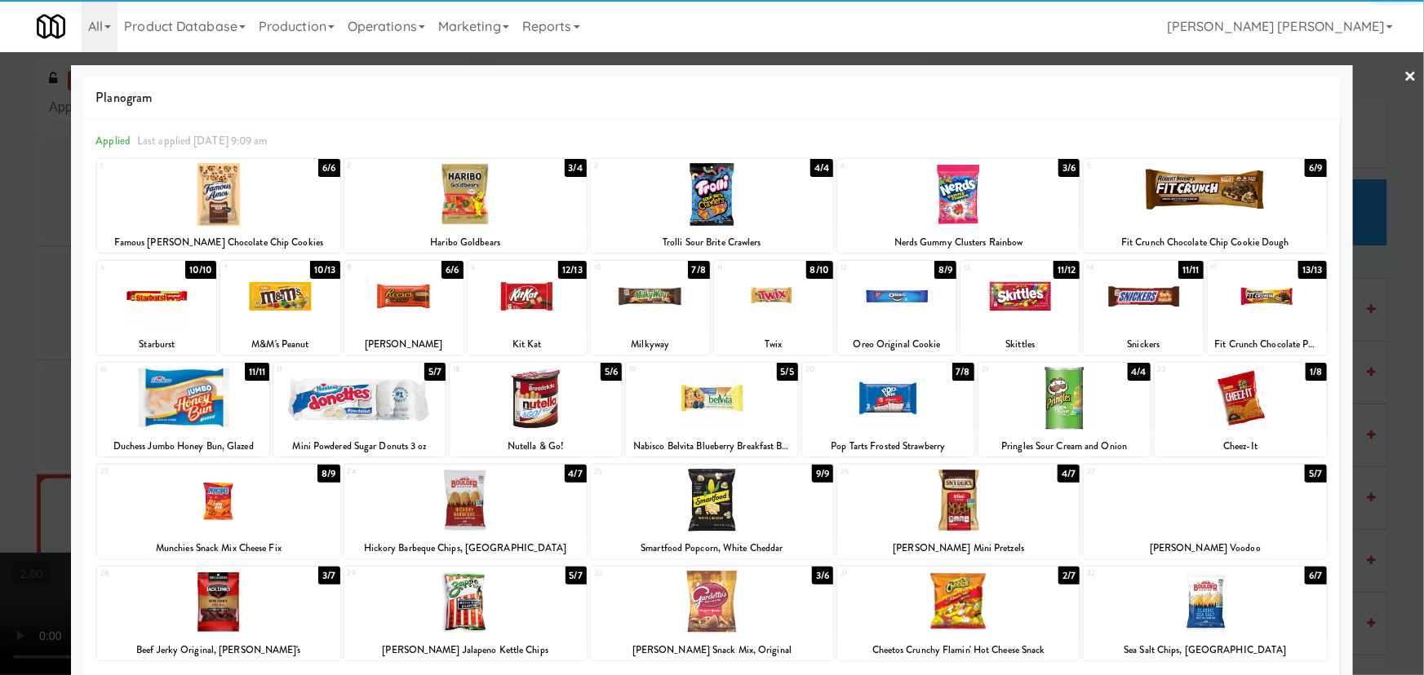
click at [525, 277] on div at bounding box center [526, 296] width 119 height 63
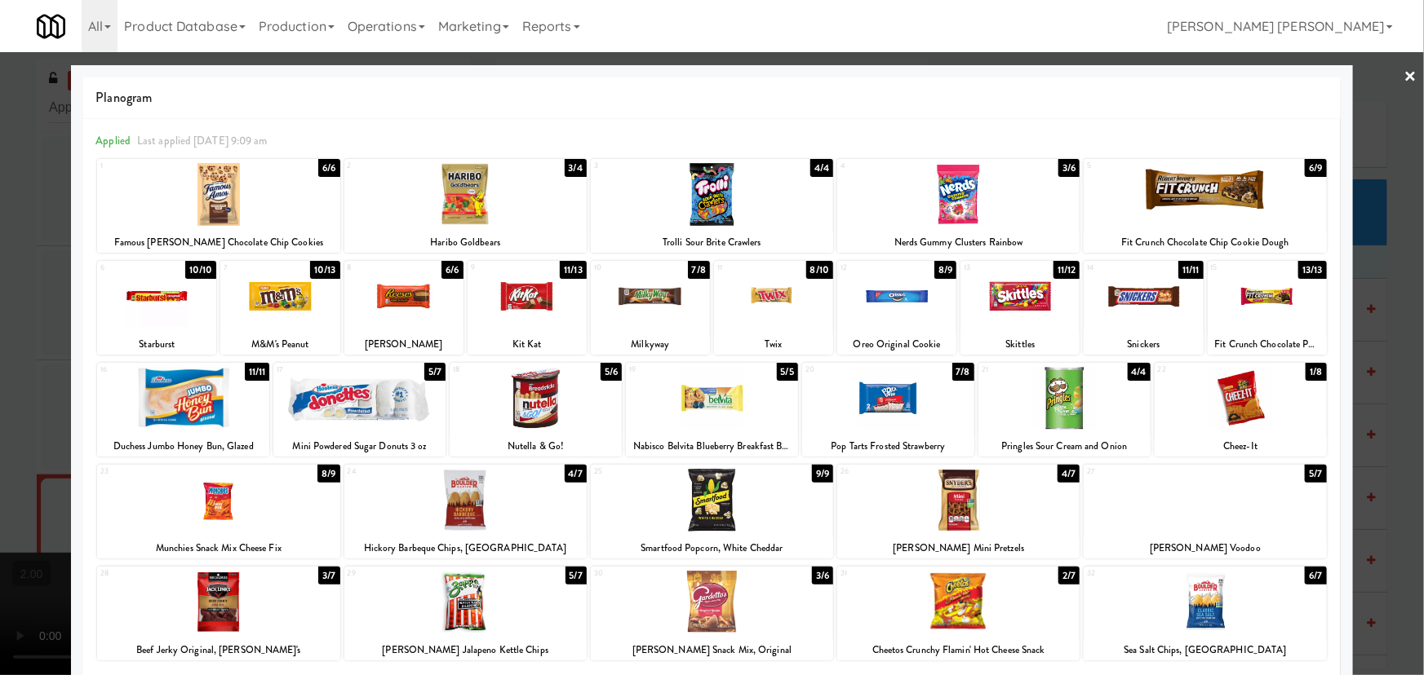
drag, startPoint x: 1401, startPoint y: 73, endPoint x: 766, endPoint y: 195, distance: 647.0
click at [1404, 73] on link "×" at bounding box center [1410, 77] width 13 height 51
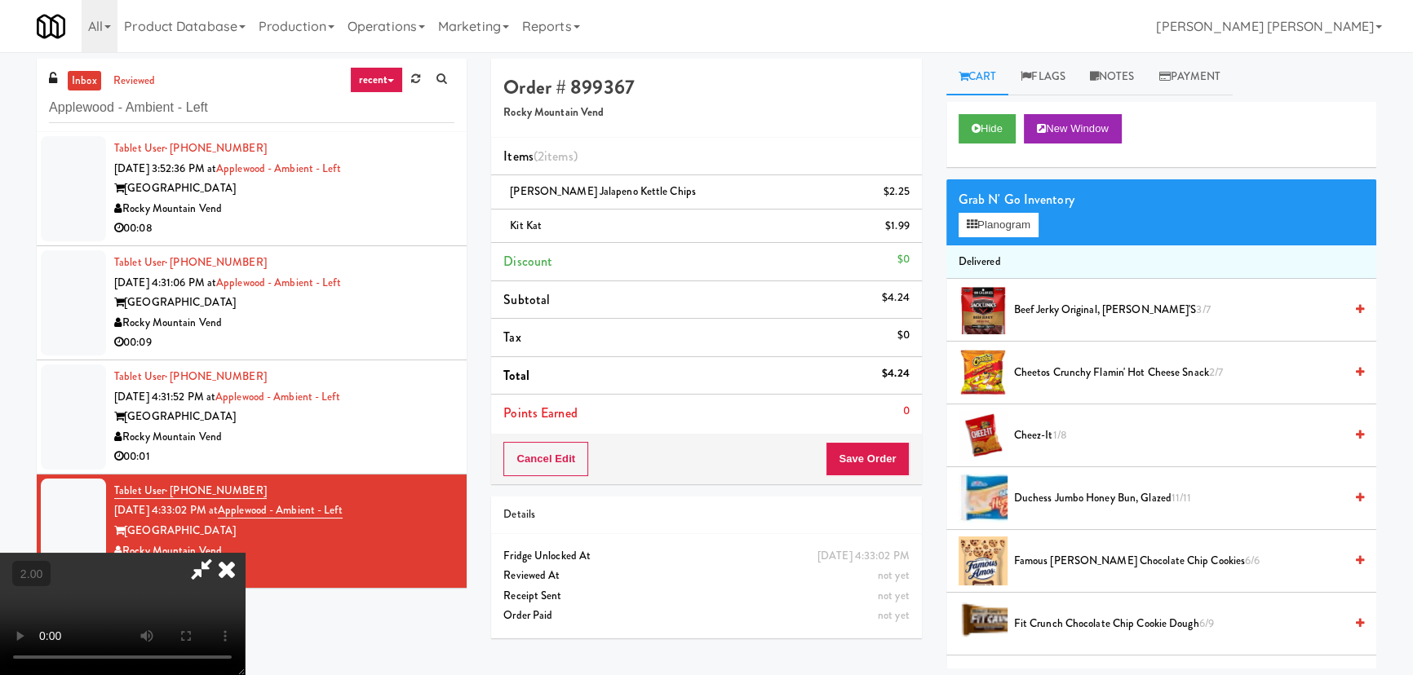
drag, startPoint x: 826, startPoint y: 215, endPoint x: 842, endPoint y: 360, distance: 146.1
click at [245, 553] on icon at bounding box center [227, 569] width 36 height 33
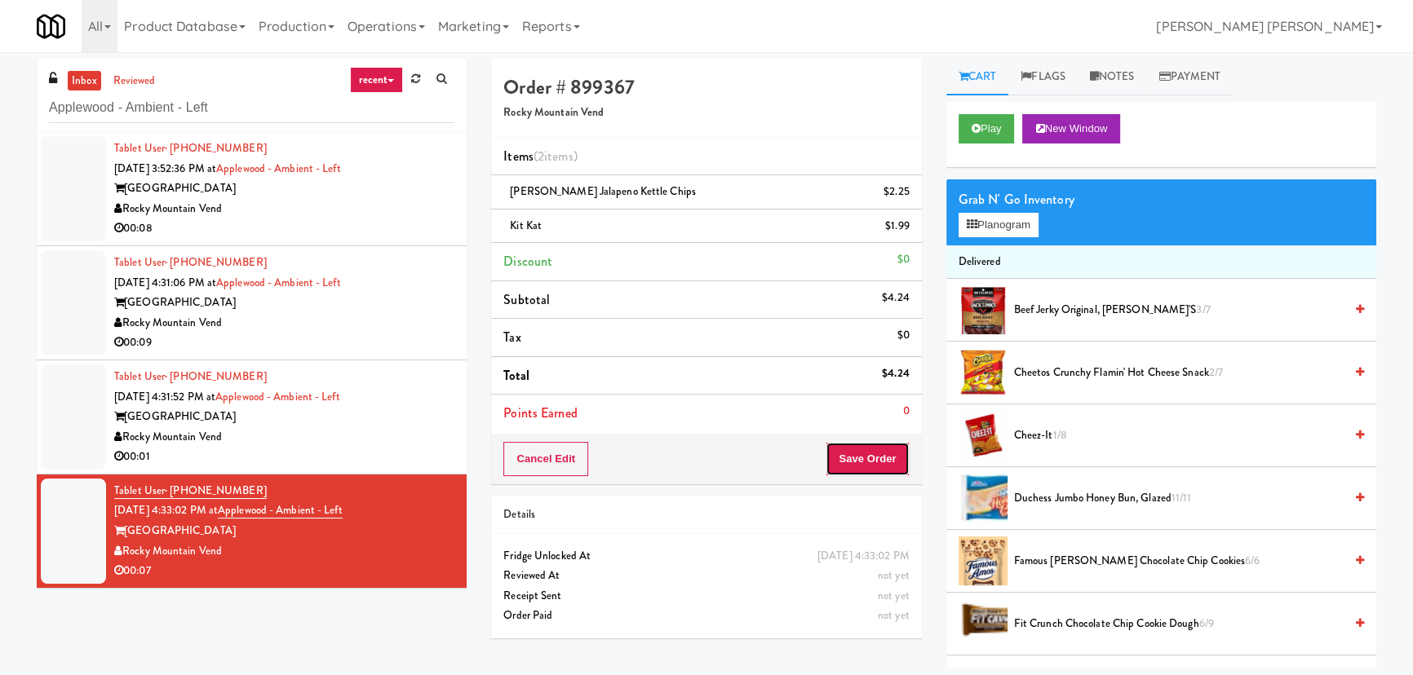
click at [863, 459] on button "Save Order" at bounding box center [867, 459] width 83 height 34
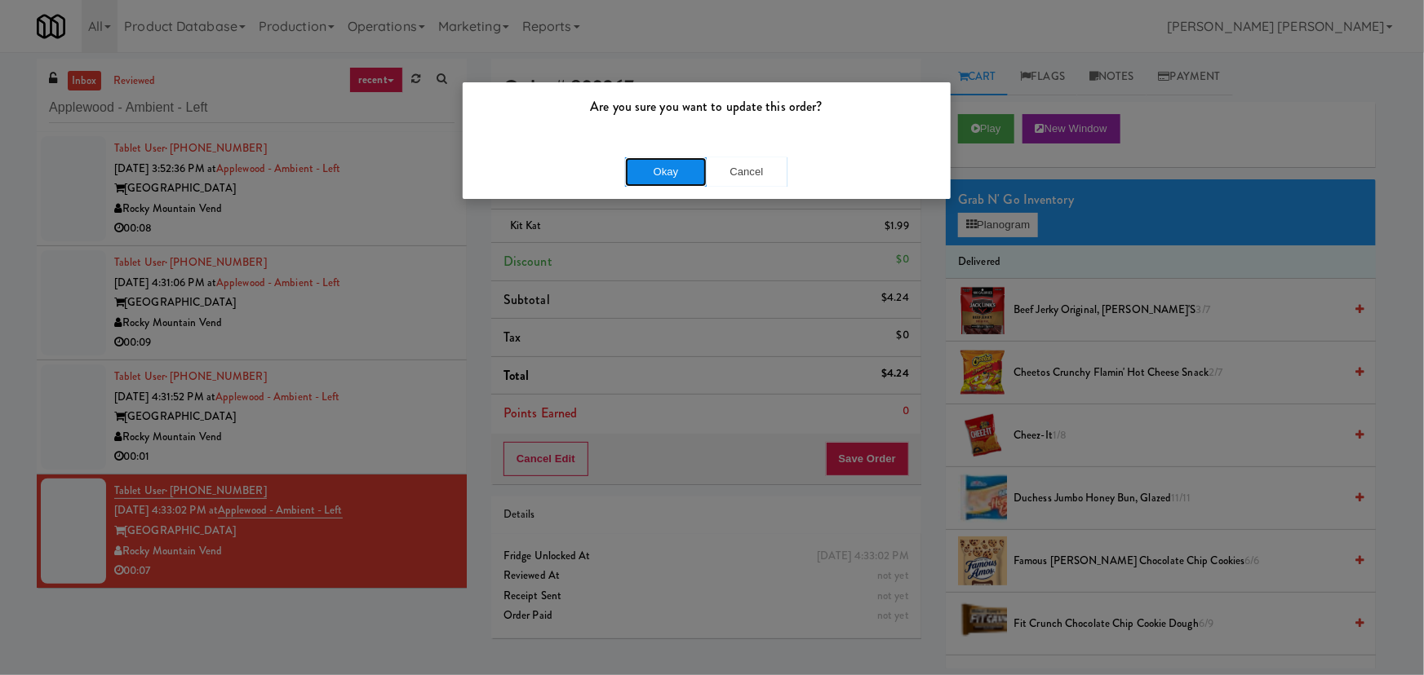
click at [666, 162] on button "Okay" at bounding box center [666, 171] width 82 height 29
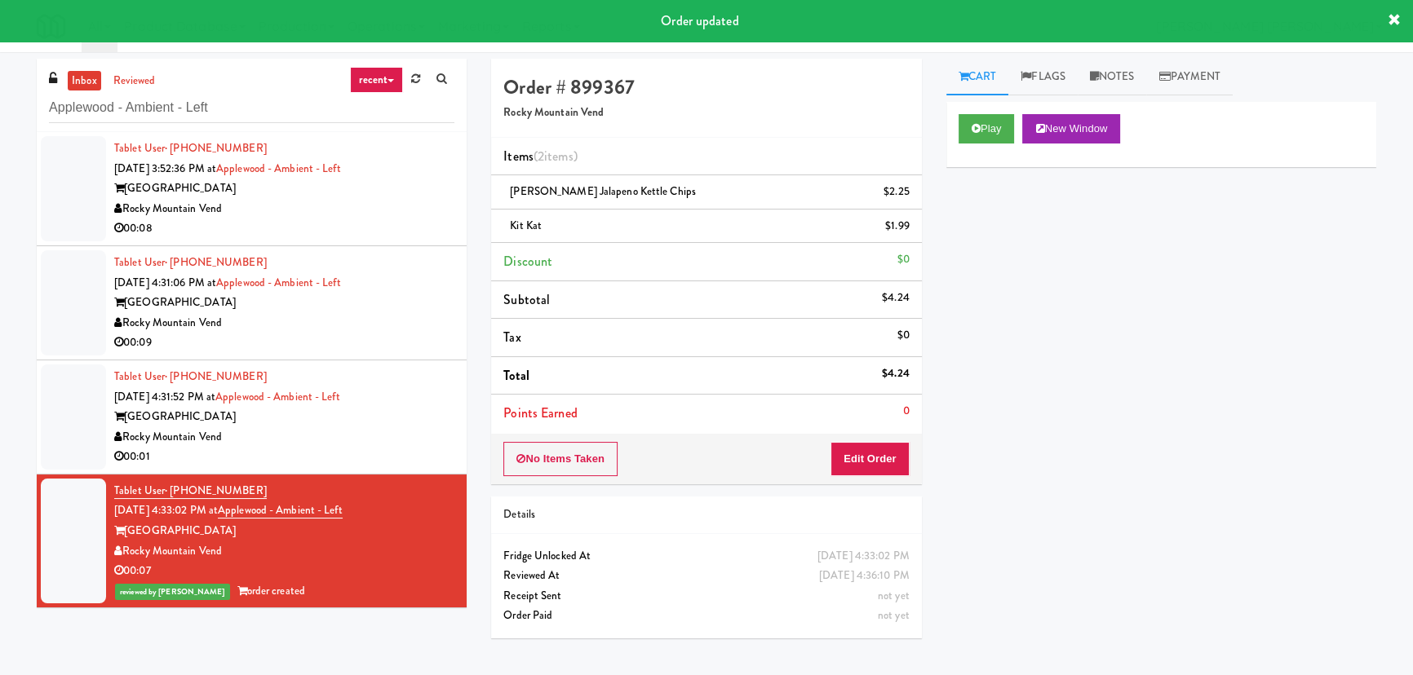
click at [392, 439] on div "Rocky Mountain Vend" at bounding box center [284, 437] width 340 height 20
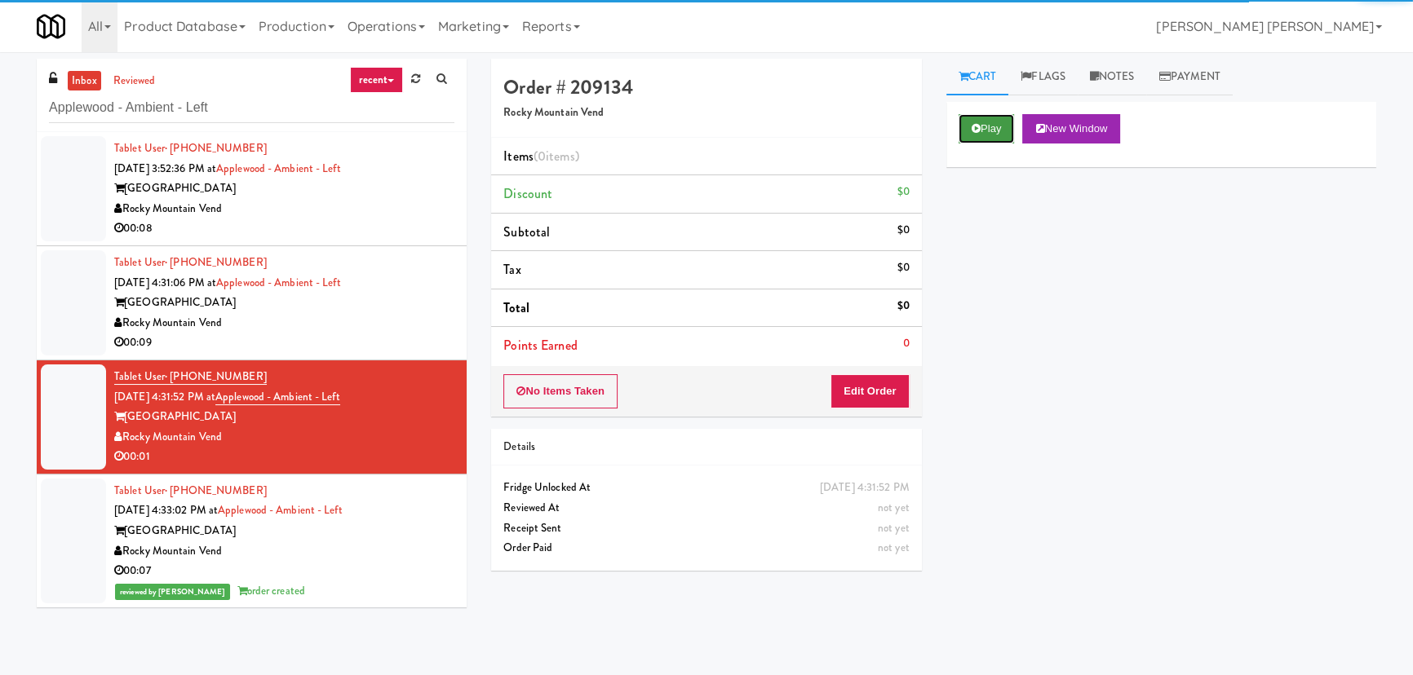
click at [991, 130] on button "Play" at bounding box center [987, 128] width 56 height 29
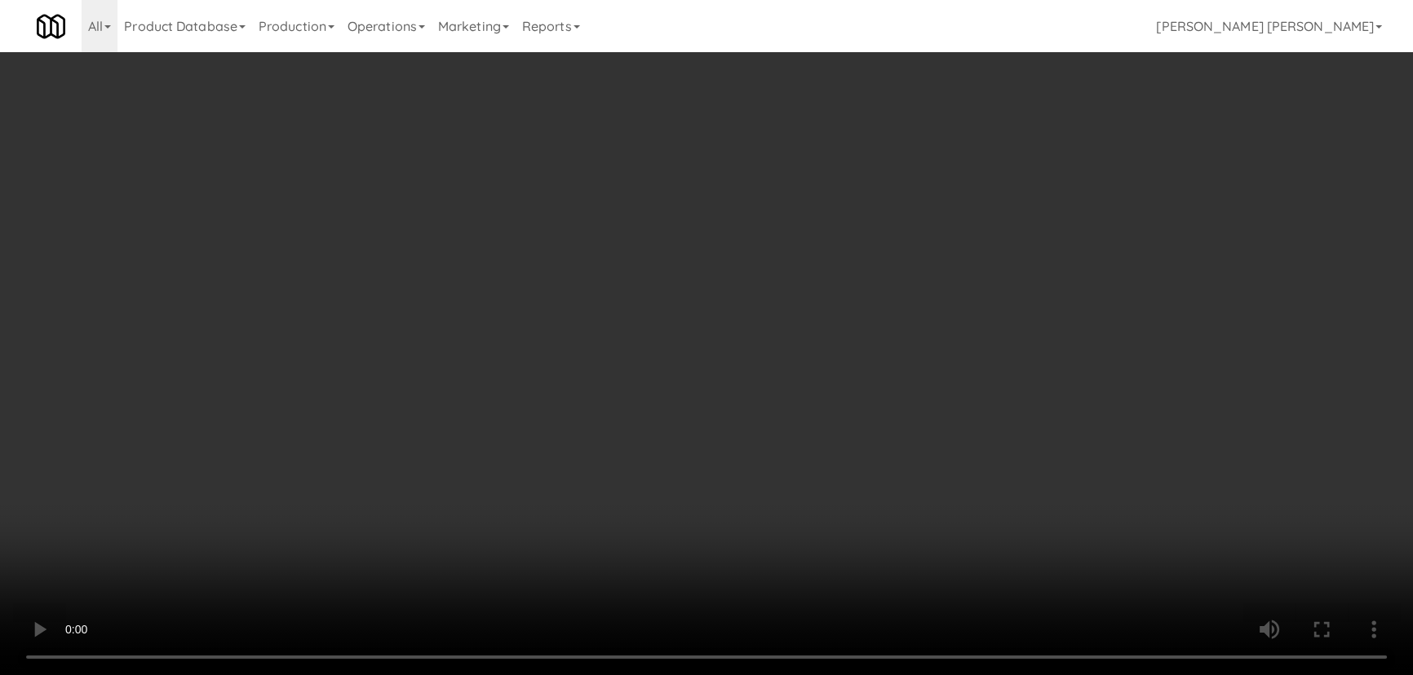
click at [1133, 675] on video at bounding box center [706, 337] width 1413 height 675
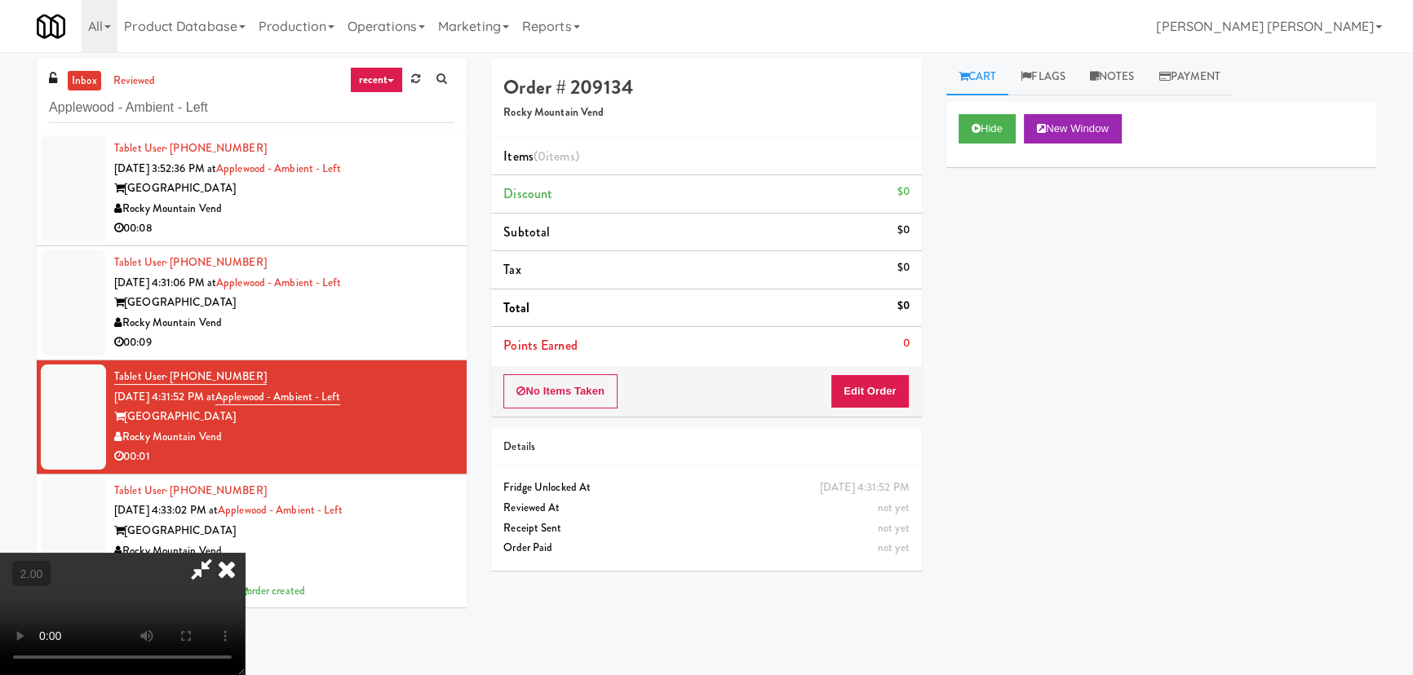
click at [245, 553] on icon at bounding box center [227, 569] width 36 height 33
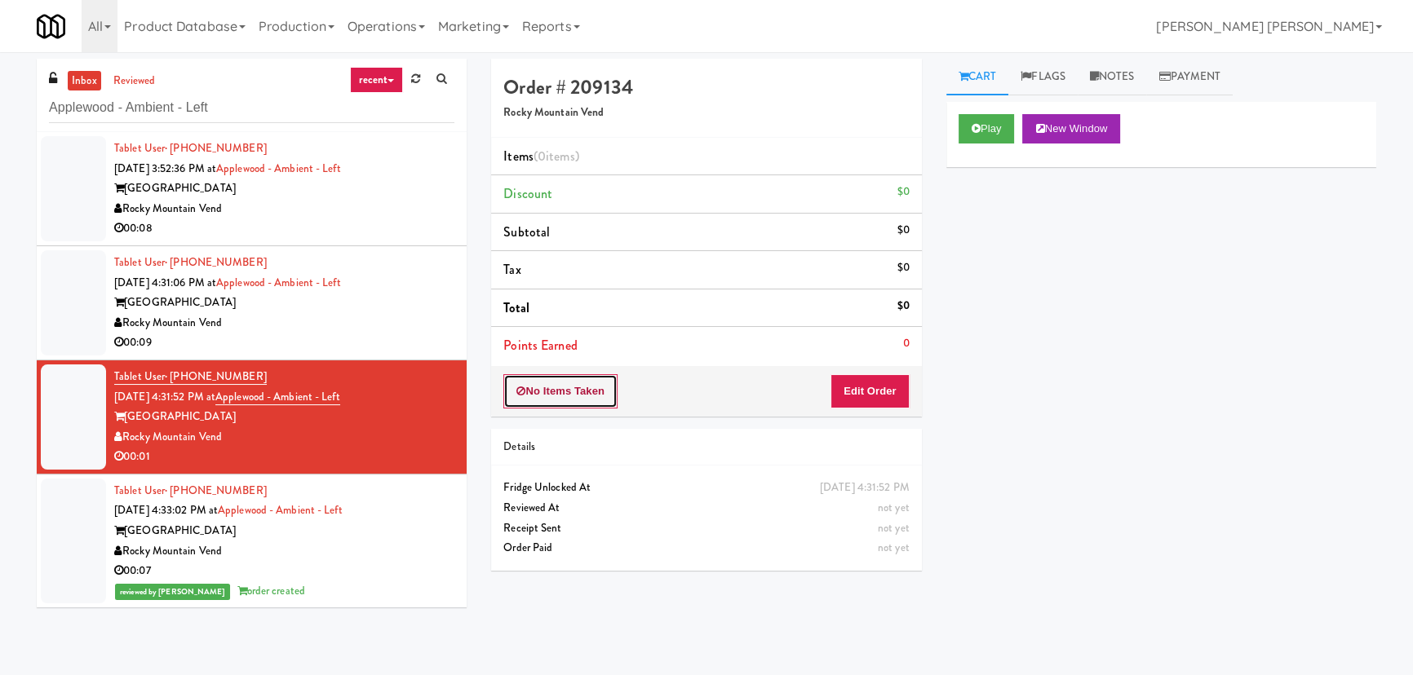
click at [598, 383] on button "No Items Taken" at bounding box center [560, 391] width 114 height 34
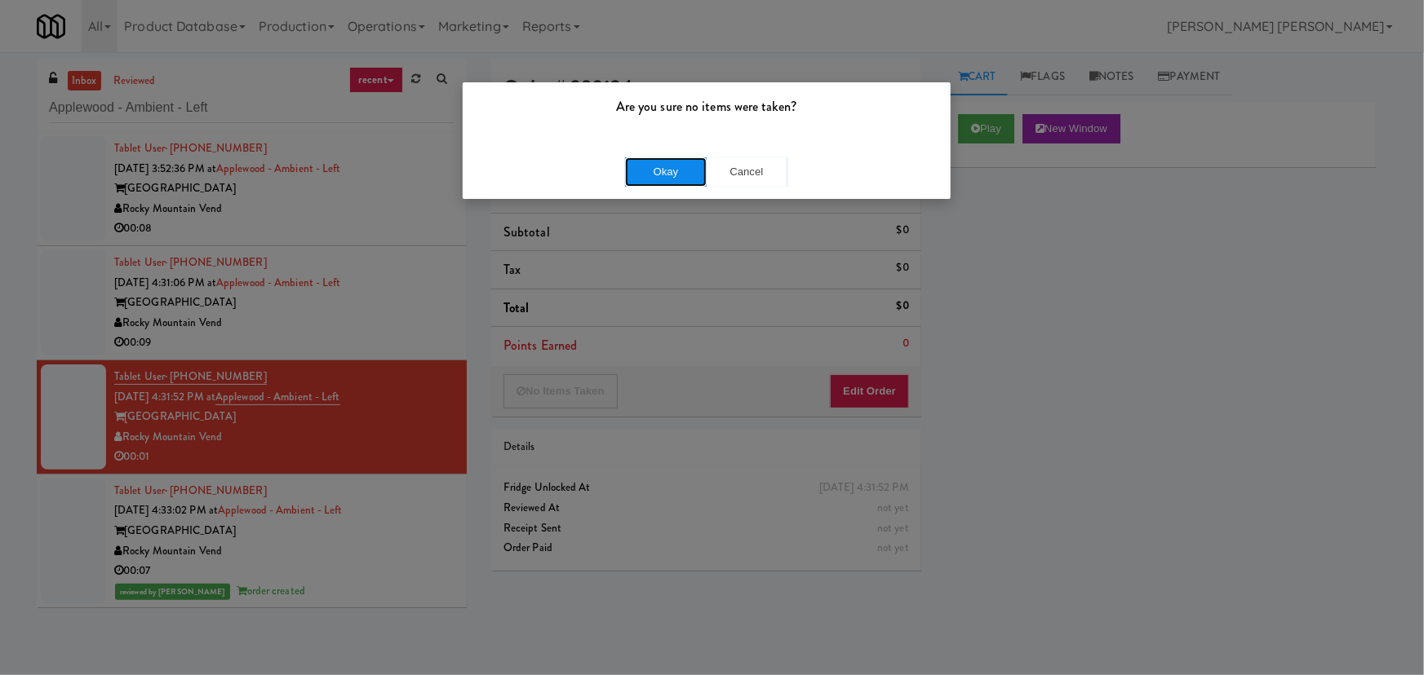
click at [659, 171] on button "Okay" at bounding box center [666, 171] width 82 height 29
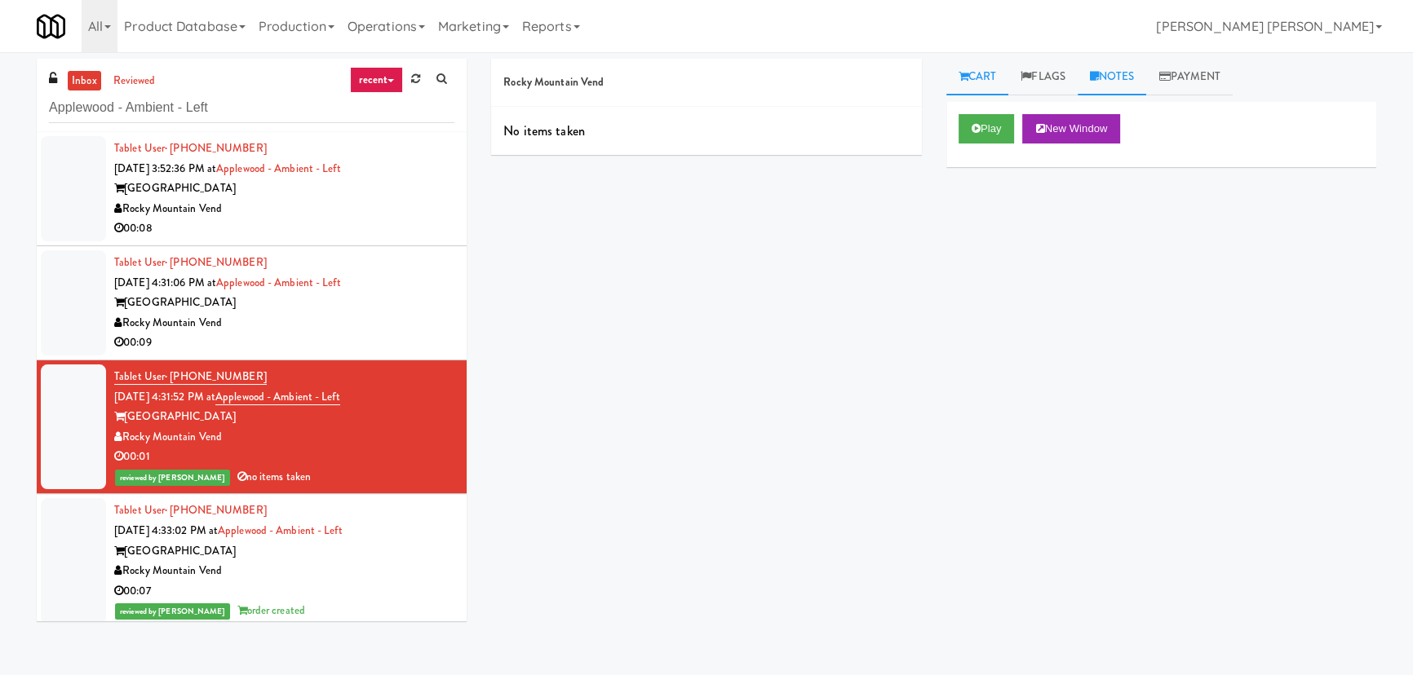
click at [1133, 82] on link "Notes" at bounding box center [1112, 77] width 69 height 37
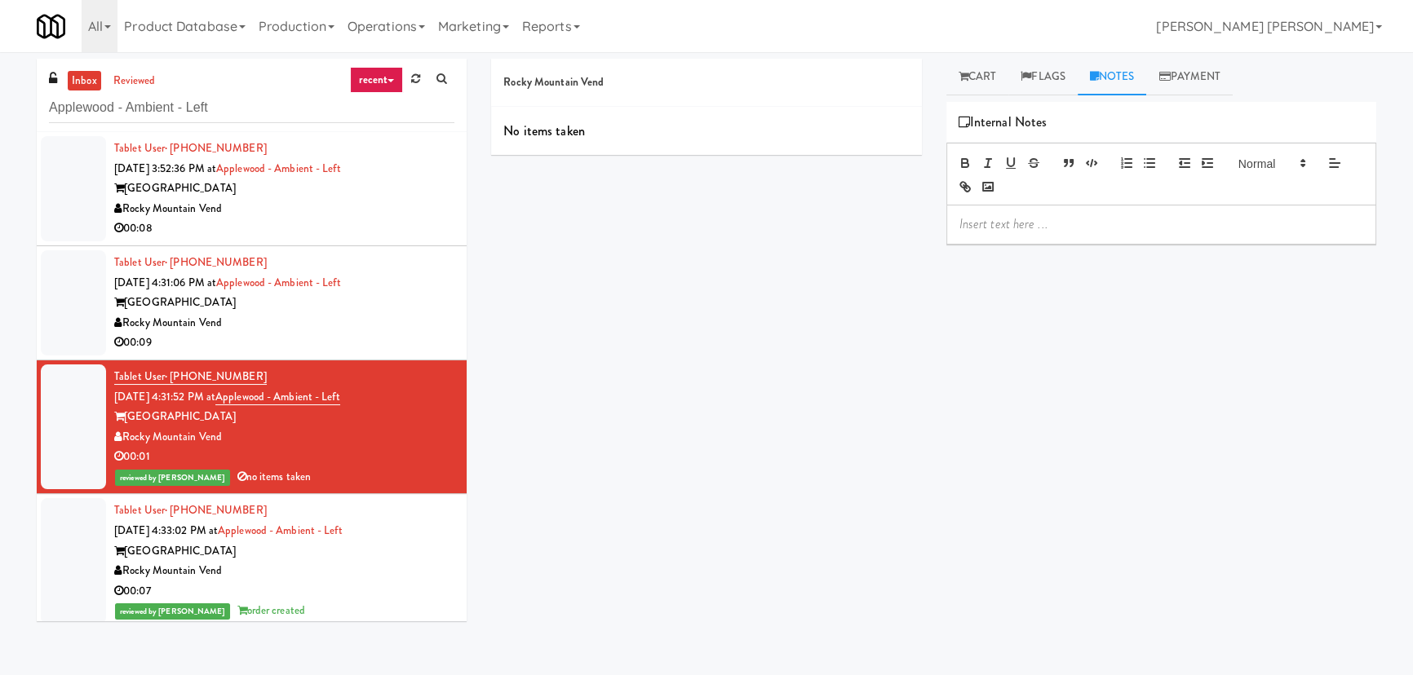
click at [1020, 232] on p at bounding box center [1161, 224] width 404 height 18
click at [381, 286] on div "Tablet User · (719) 517-8455 Aug 18, 2025 4:31:06 PM at Applewood - Ambient - L…" at bounding box center [284, 303] width 340 height 100
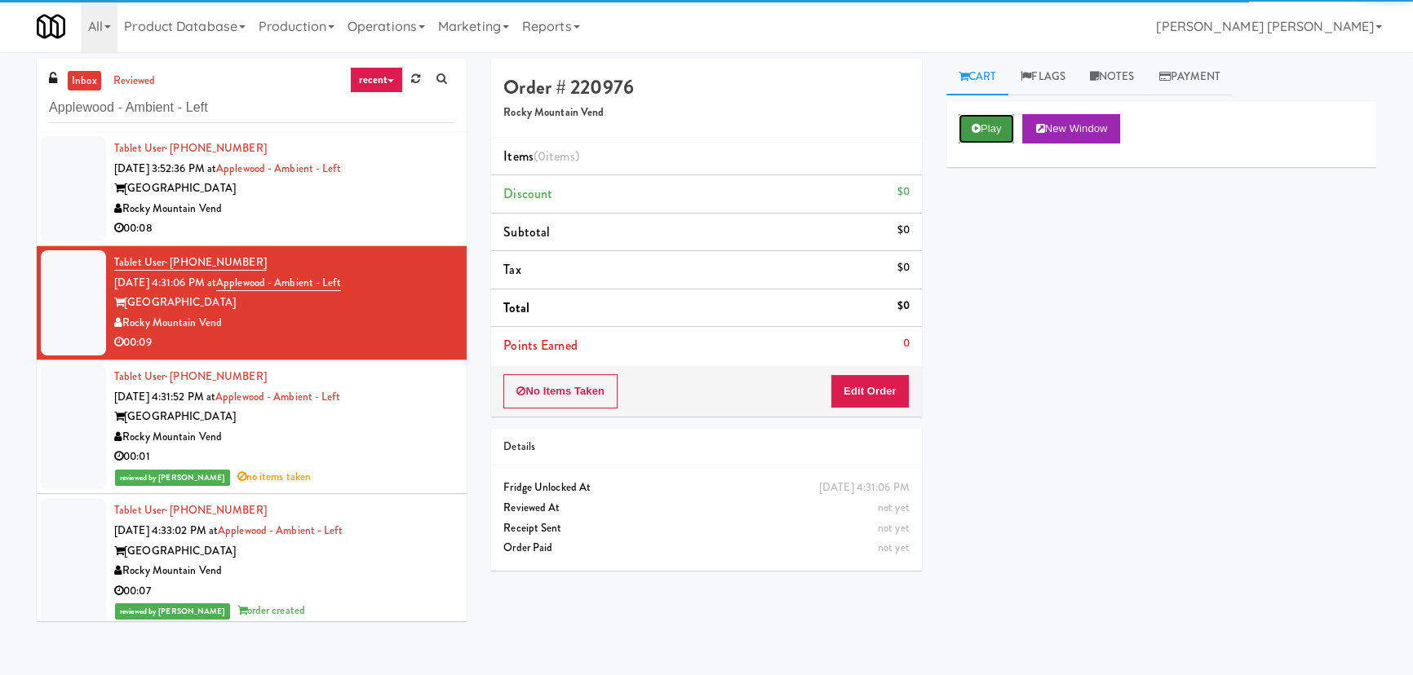
click at [991, 134] on button "Play" at bounding box center [987, 128] width 56 height 29
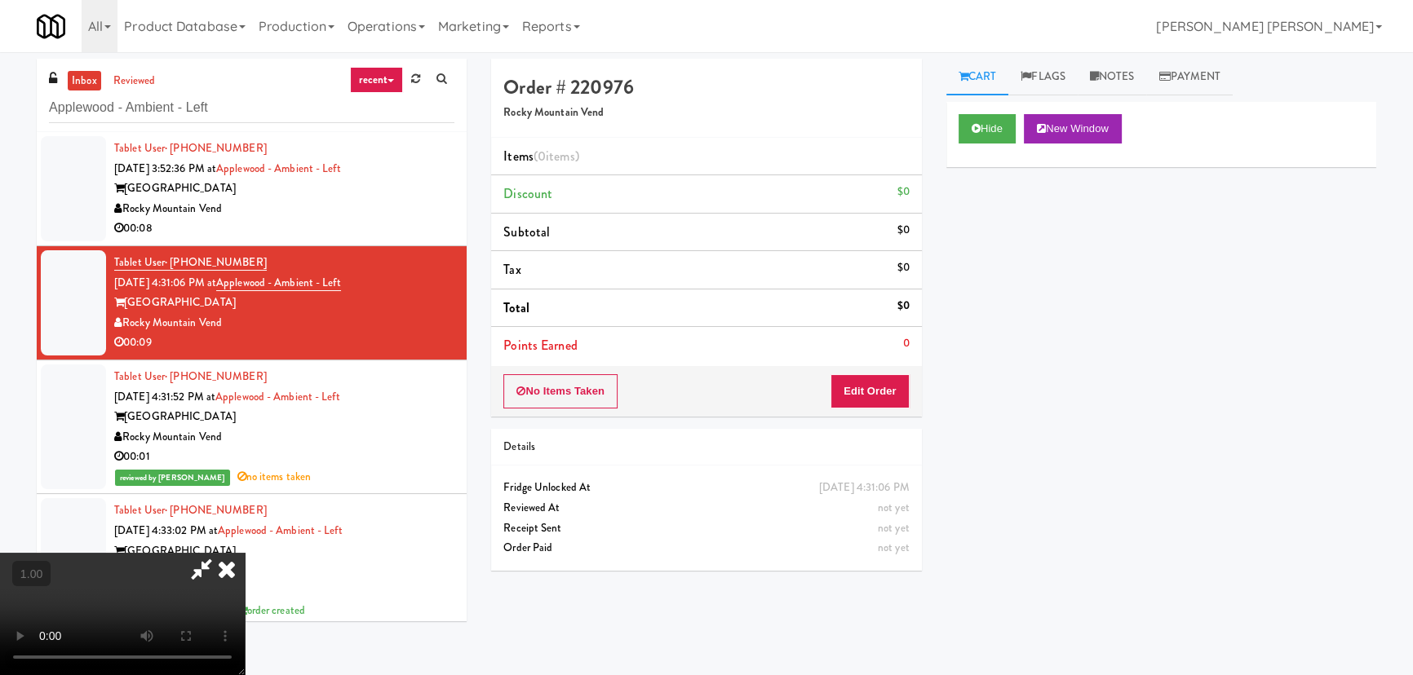
click at [245, 675] on video at bounding box center [122, 614] width 245 height 122
click at [900, 379] on button "Edit Order" at bounding box center [869, 391] width 79 height 34
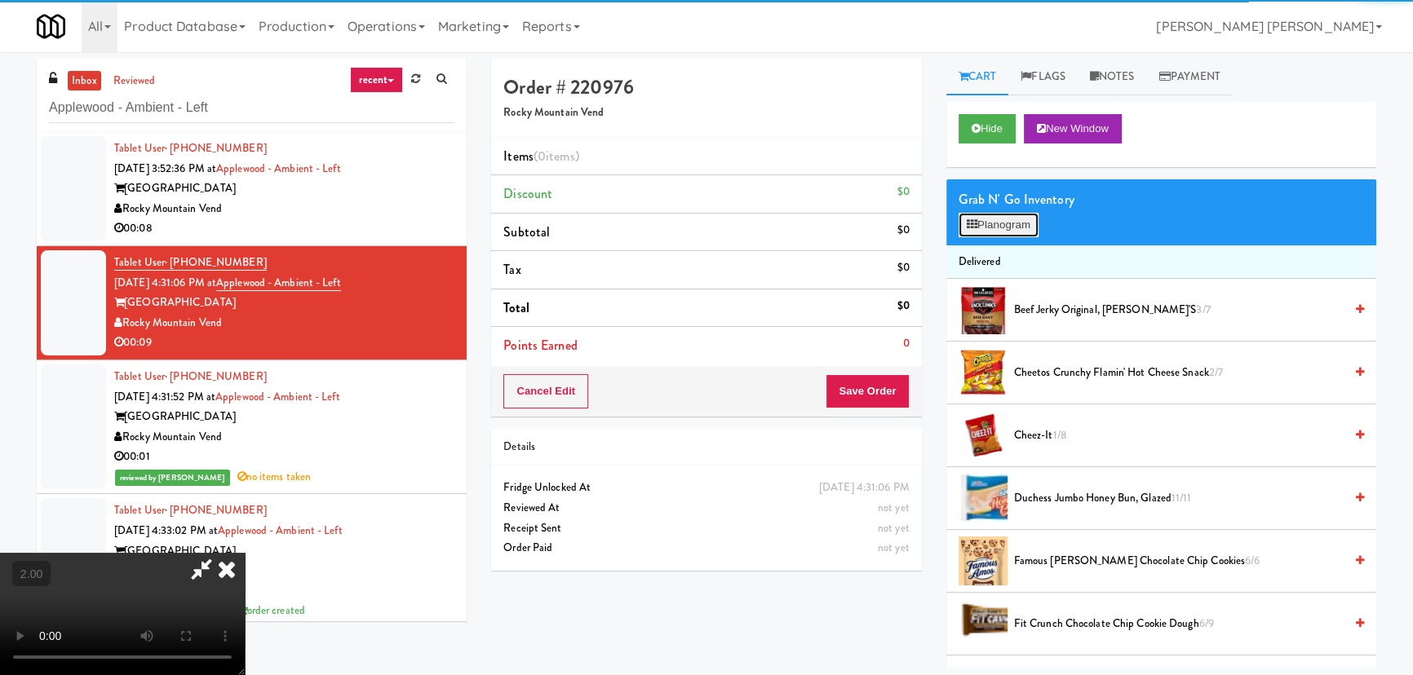
click at [1005, 230] on button "Planogram" at bounding box center [999, 225] width 80 height 24
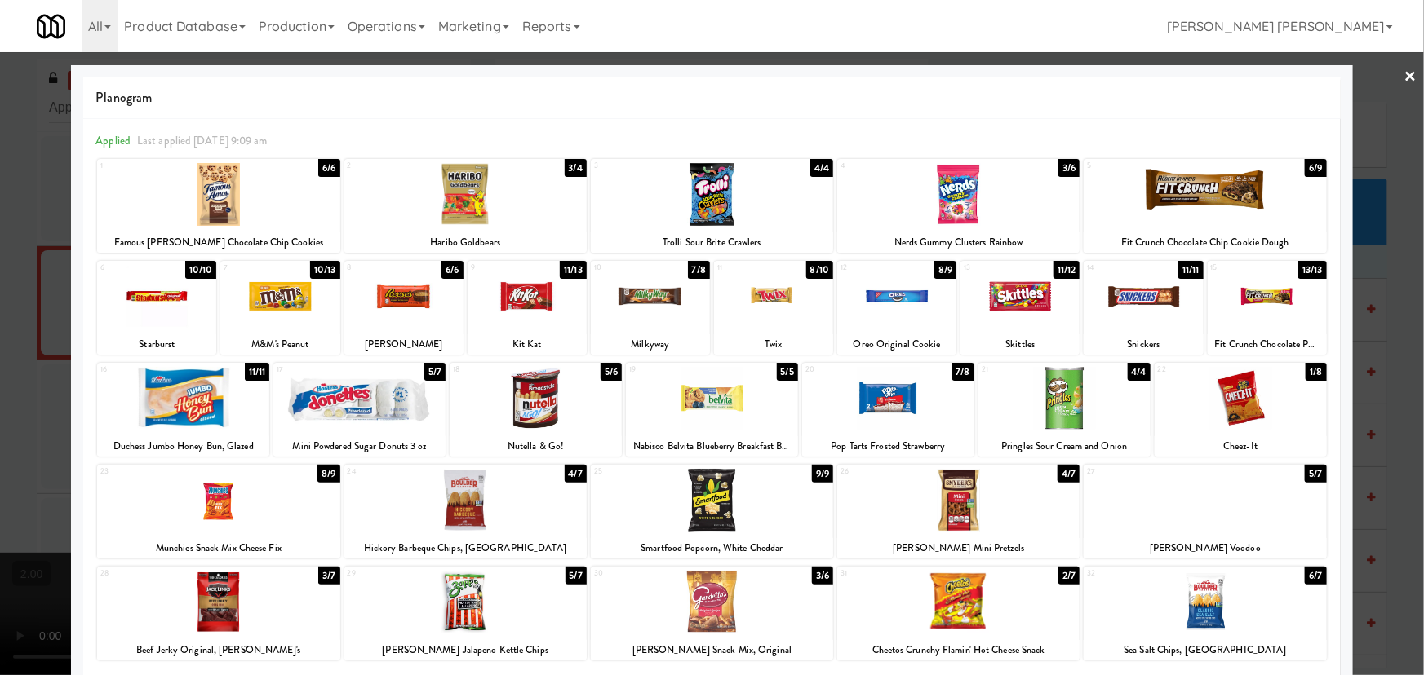
click at [963, 622] on div at bounding box center [958, 602] width 242 height 63
click at [662, 286] on div at bounding box center [650, 296] width 119 height 63
click at [1404, 65] on link "×" at bounding box center [1410, 77] width 13 height 51
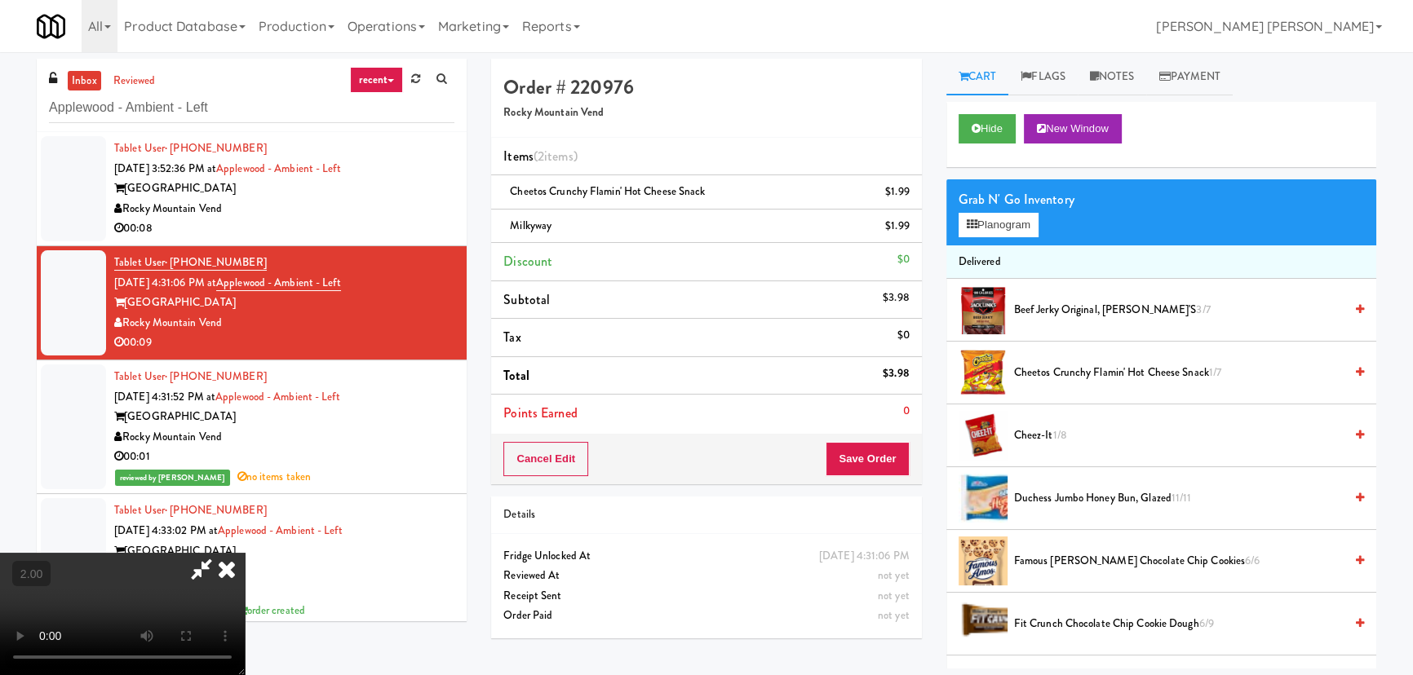
click at [245, 553] on video at bounding box center [122, 614] width 245 height 122
drag, startPoint x: 830, startPoint y: 213, endPoint x: 870, endPoint y: 323, distance: 117.4
click at [245, 553] on icon at bounding box center [227, 569] width 36 height 33
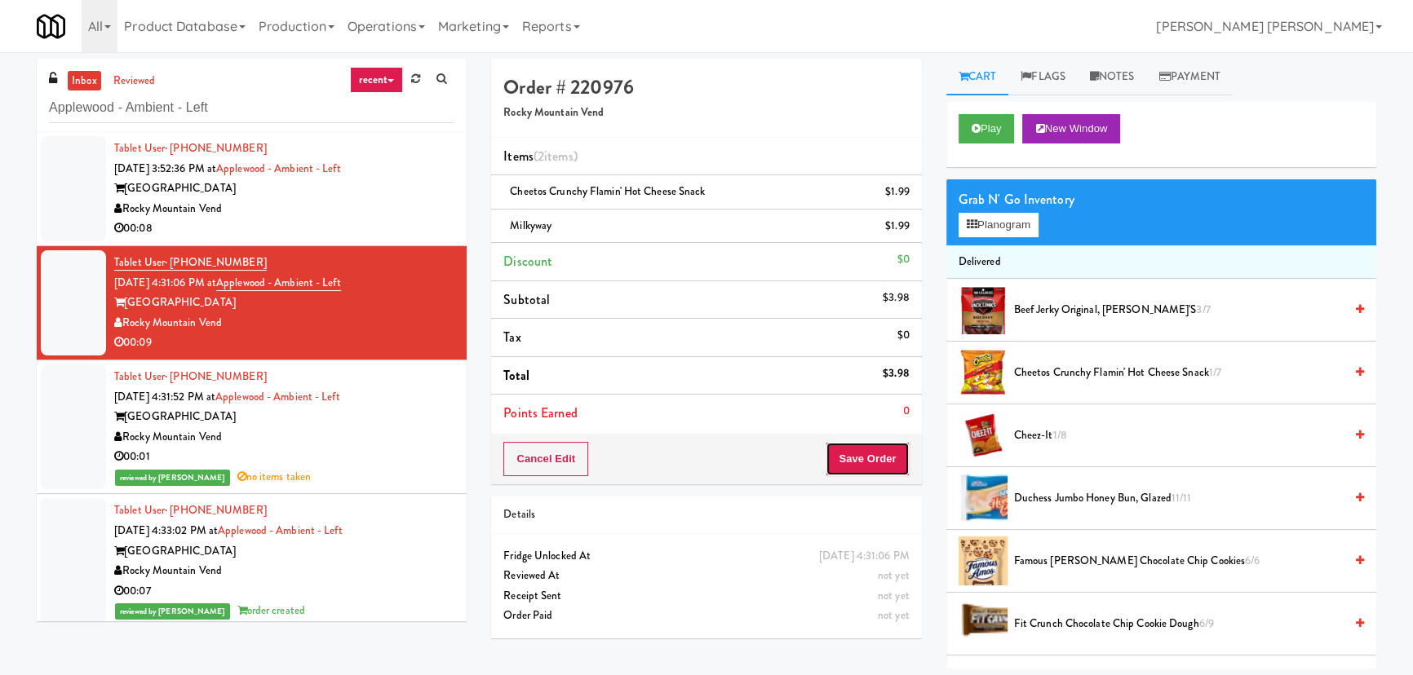
click at [881, 454] on button "Save Order" at bounding box center [867, 459] width 83 height 34
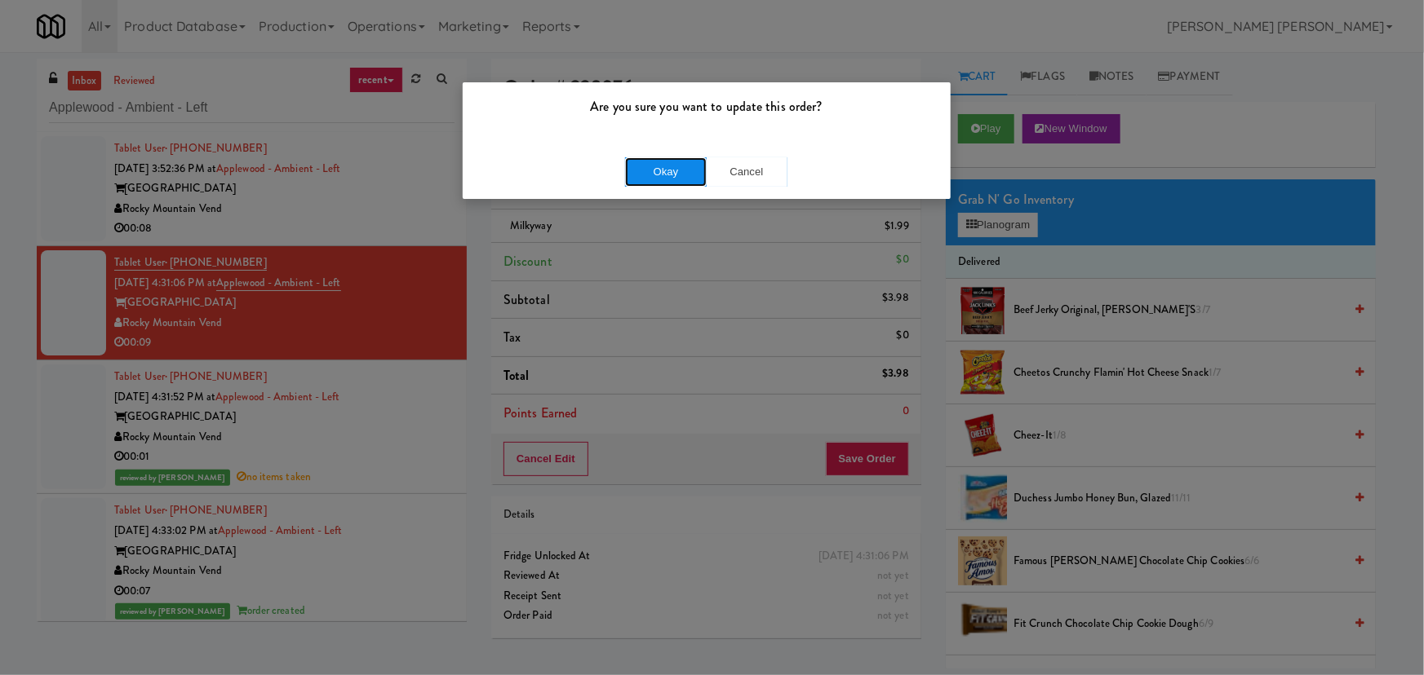
click at [679, 180] on button "Okay" at bounding box center [666, 171] width 82 height 29
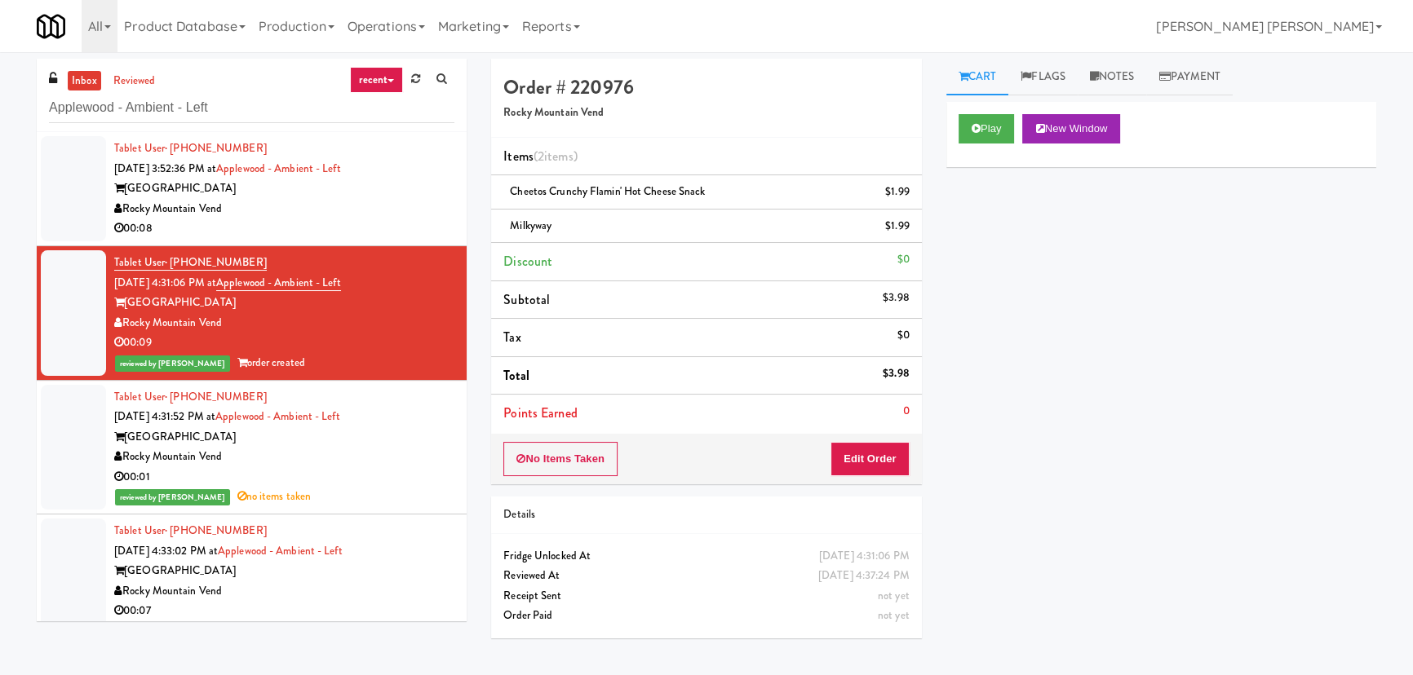
click at [393, 199] on div "Rocky Mountain Vend" at bounding box center [284, 209] width 340 height 20
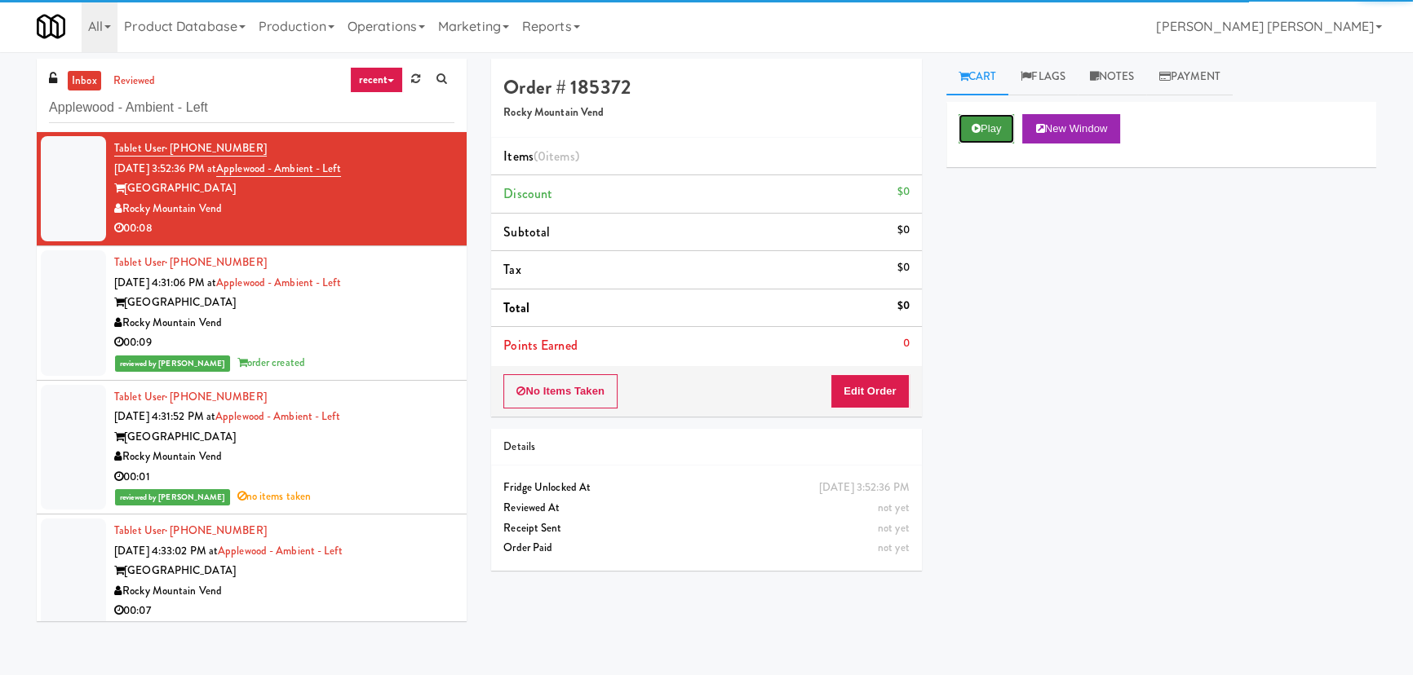
click at [980, 129] on button "Play" at bounding box center [987, 128] width 56 height 29
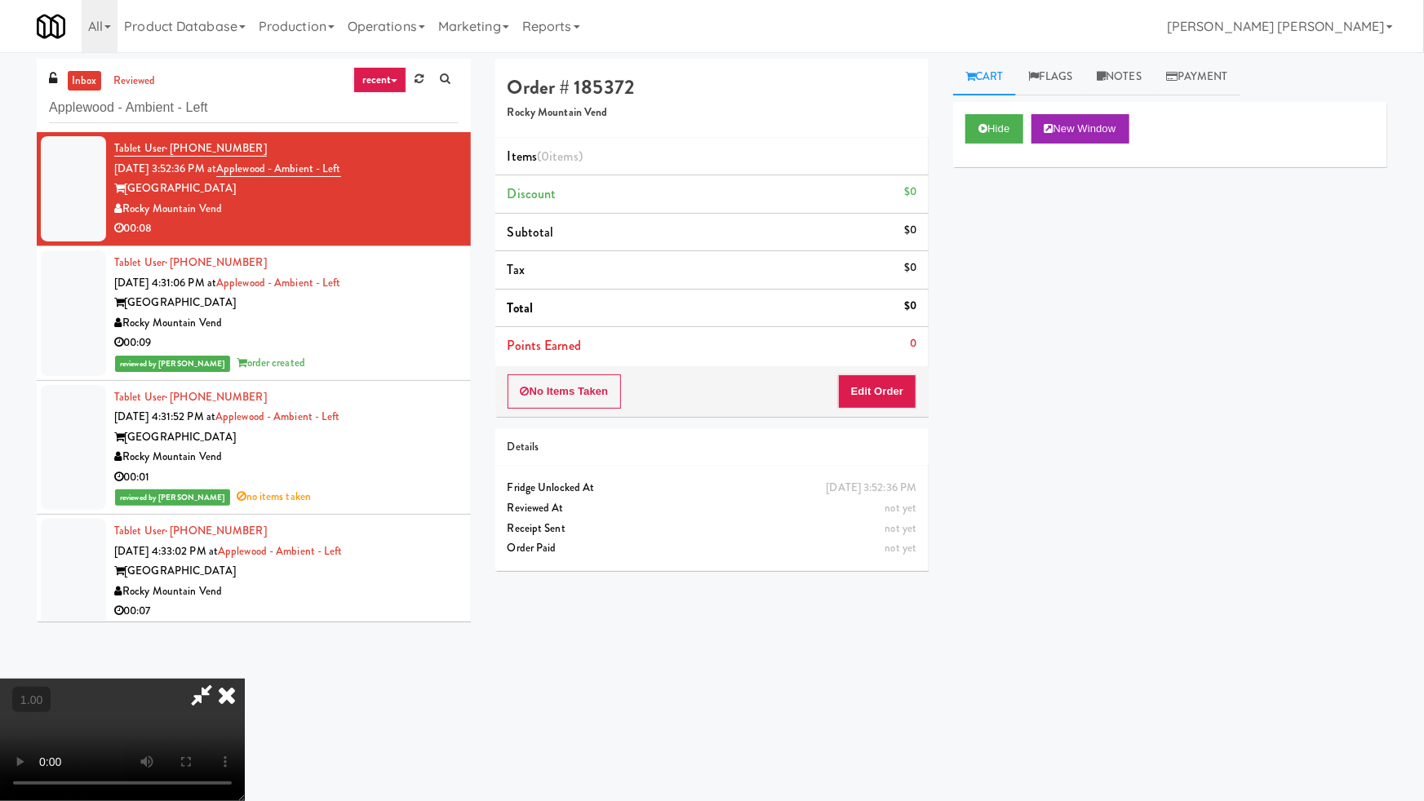
drag, startPoint x: 822, startPoint y: 715, endPoint x: 942, endPoint y: 684, distance: 123.7
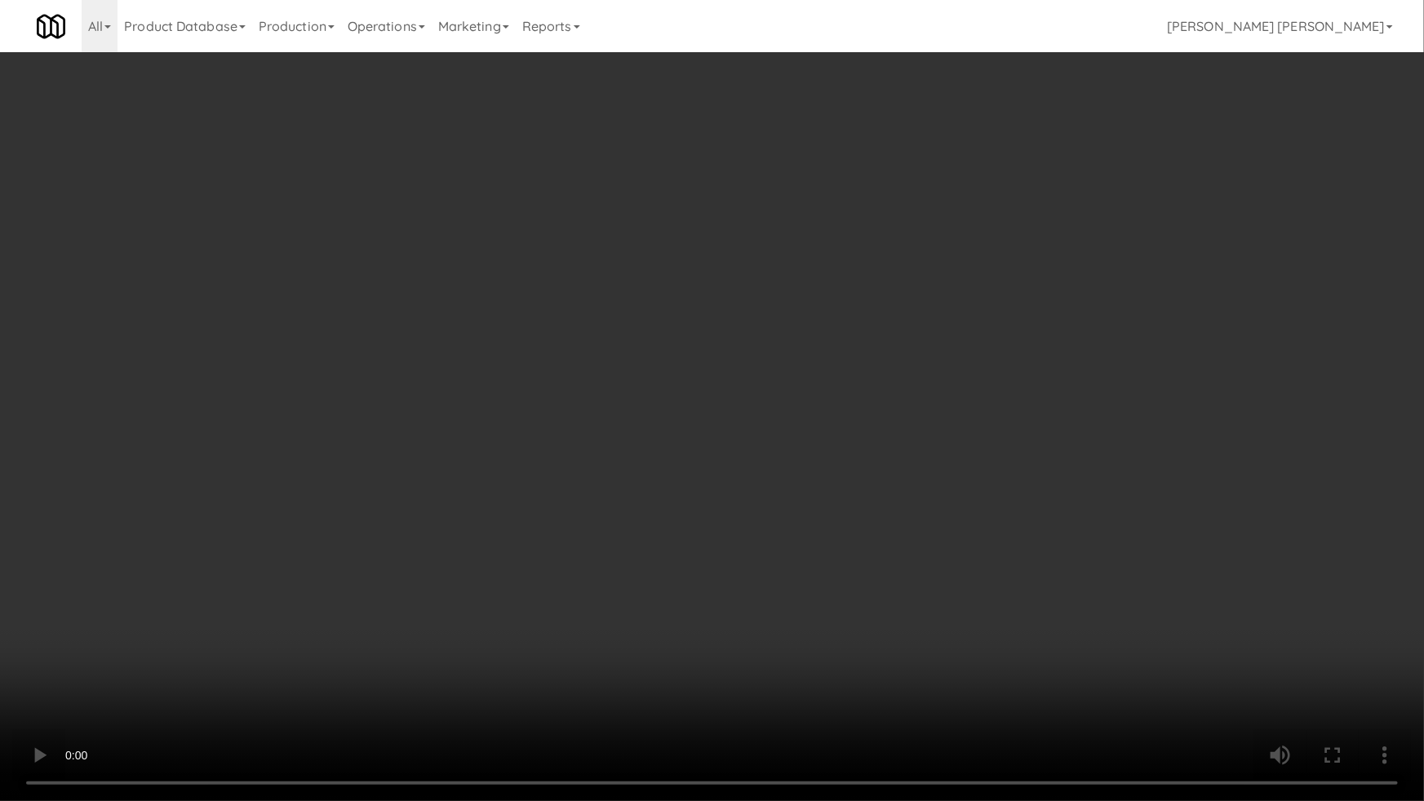
click at [897, 675] on video at bounding box center [712, 400] width 1424 height 801
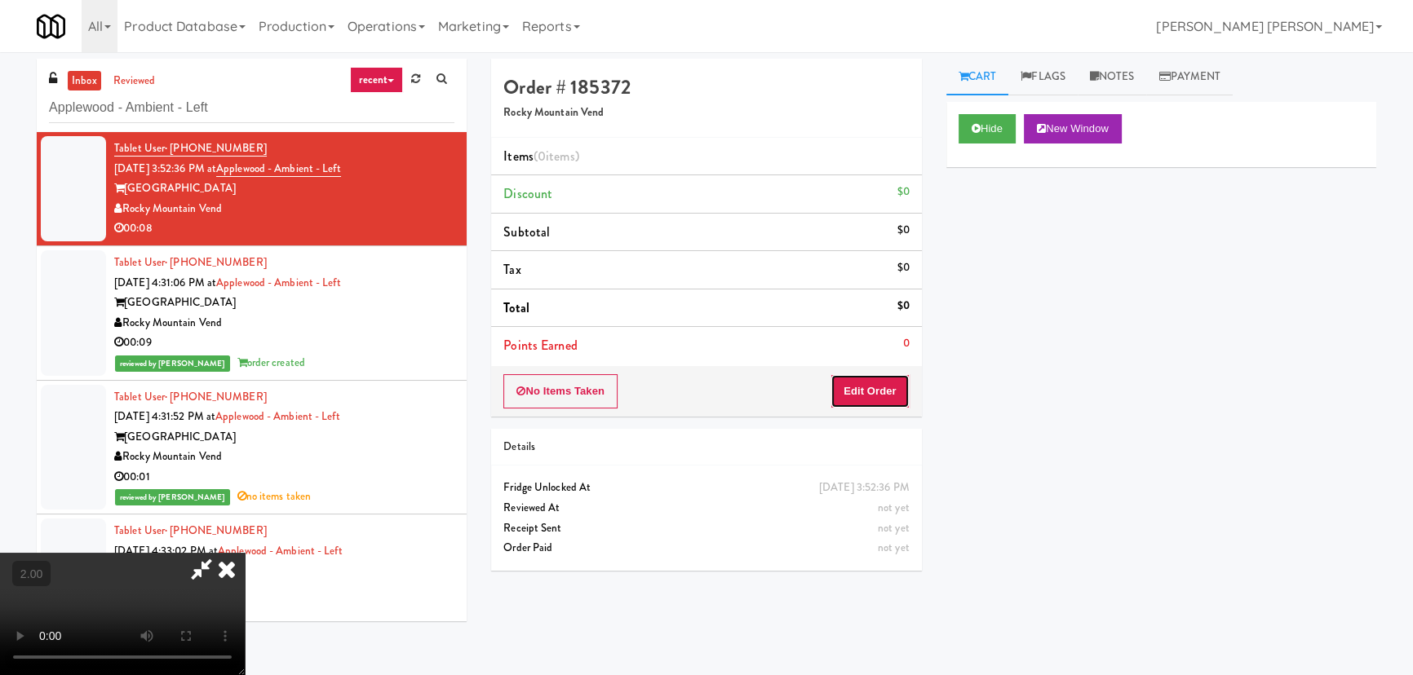
click at [887, 383] on button "Edit Order" at bounding box center [869, 391] width 79 height 34
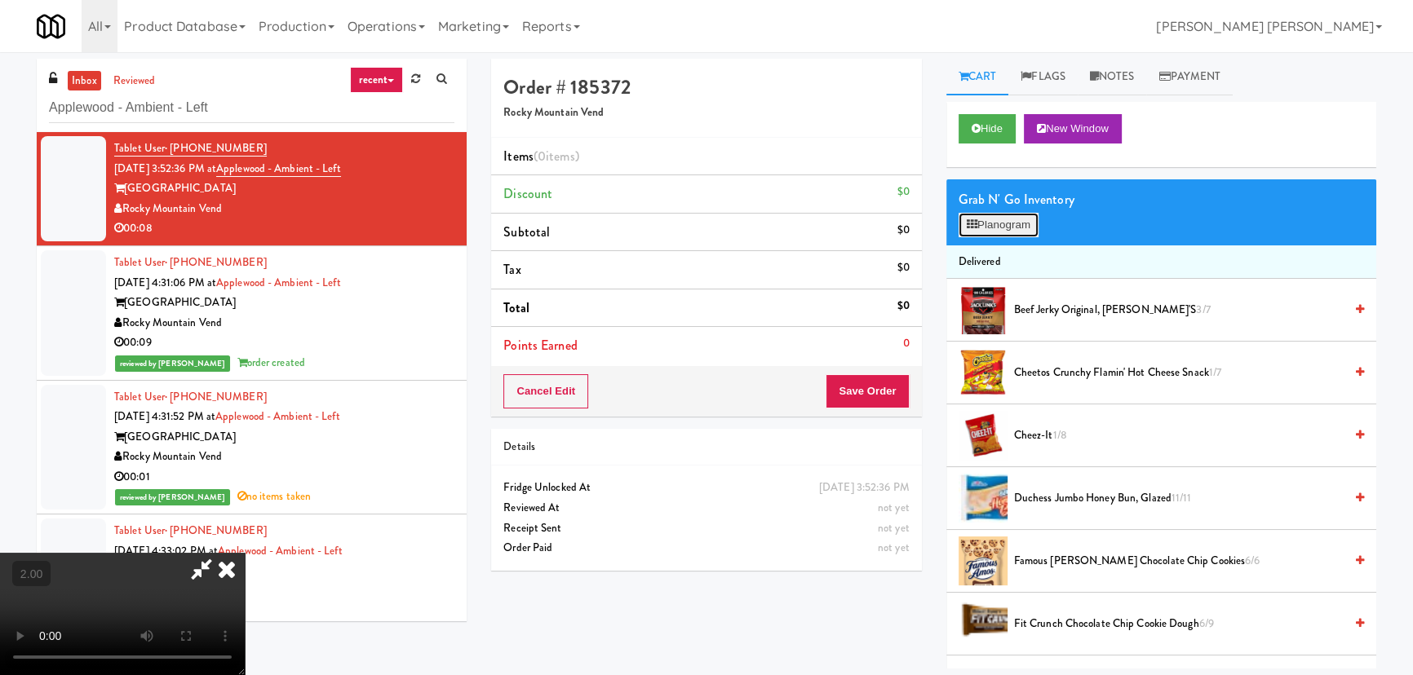
click at [1025, 213] on button "Planogram" at bounding box center [999, 225] width 80 height 24
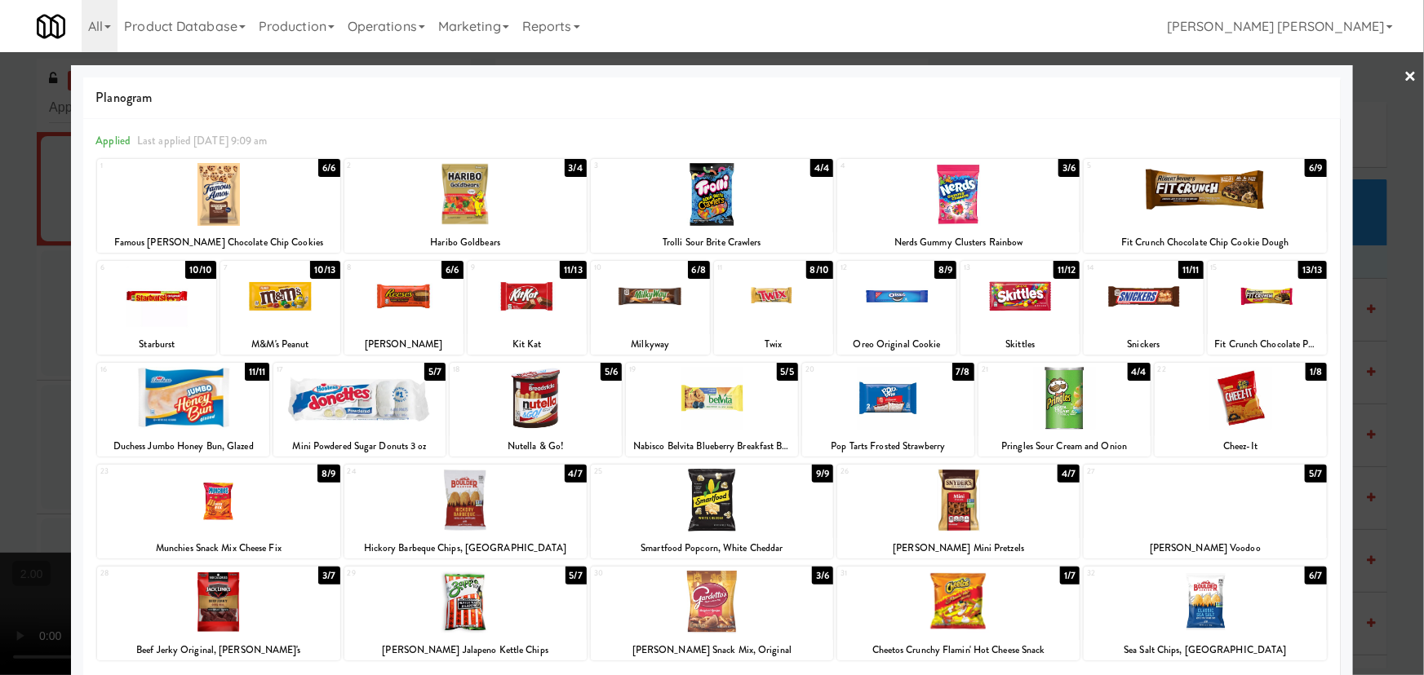
click at [1207, 185] on div at bounding box center [1204, 194] width 242 height 63
click at [1404, 71] on link "×" at bounding box center [1410, 77] width 13 height 51
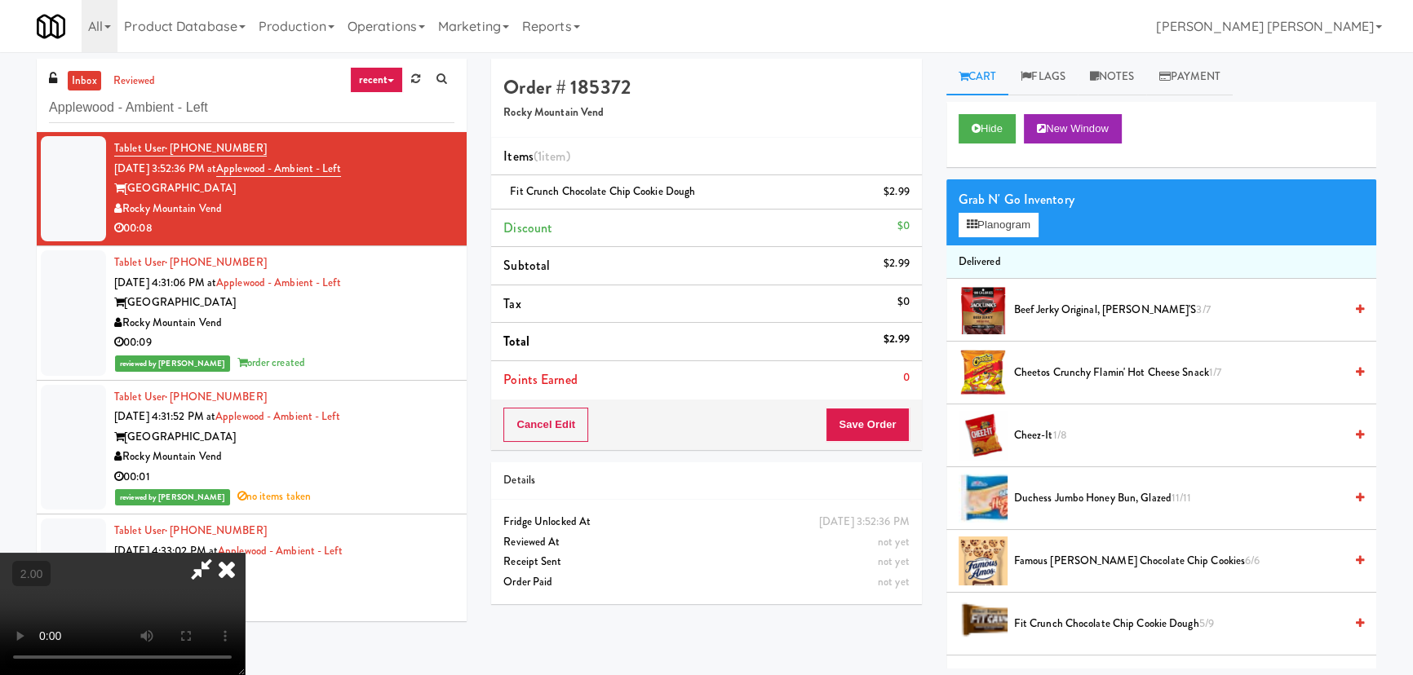
click at [245, 553] on icon at bounding box center [227, 569] width 36 height 33
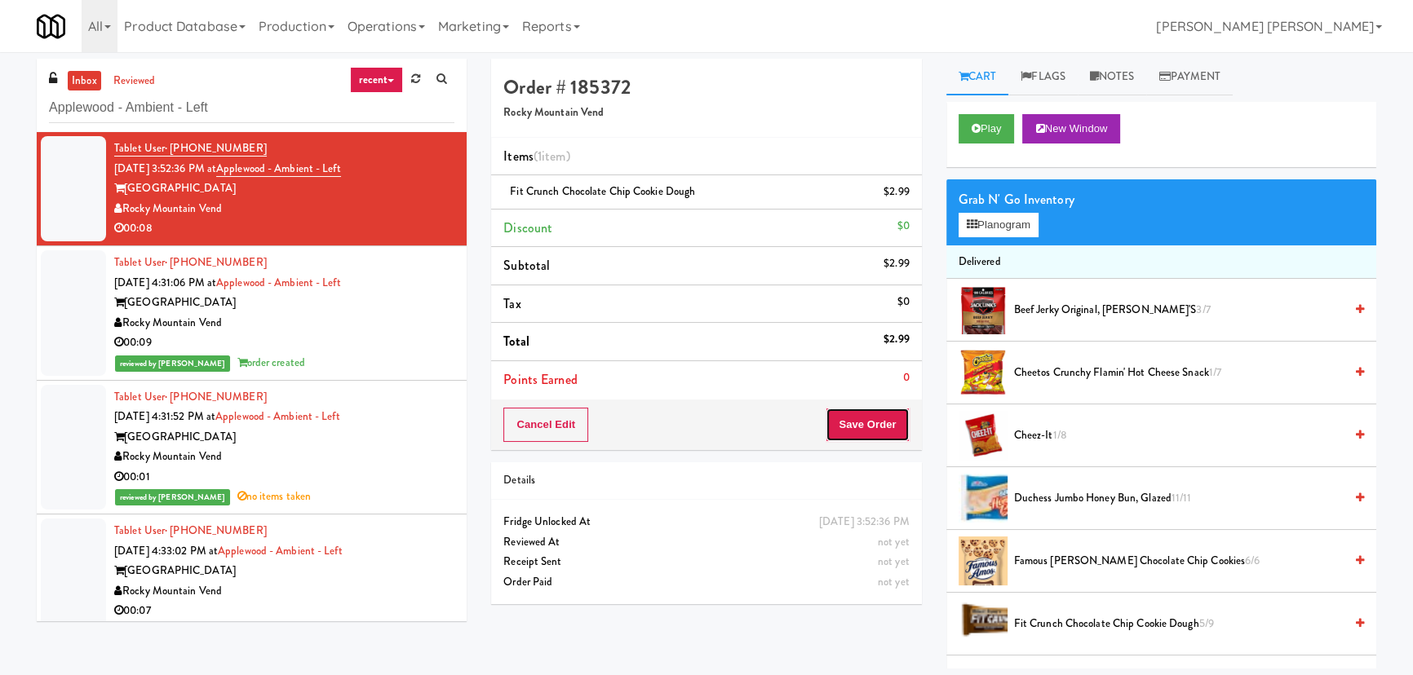
click at [871, 424] on button "Save Order" at bounding box center [867, 425] width 83 height 34
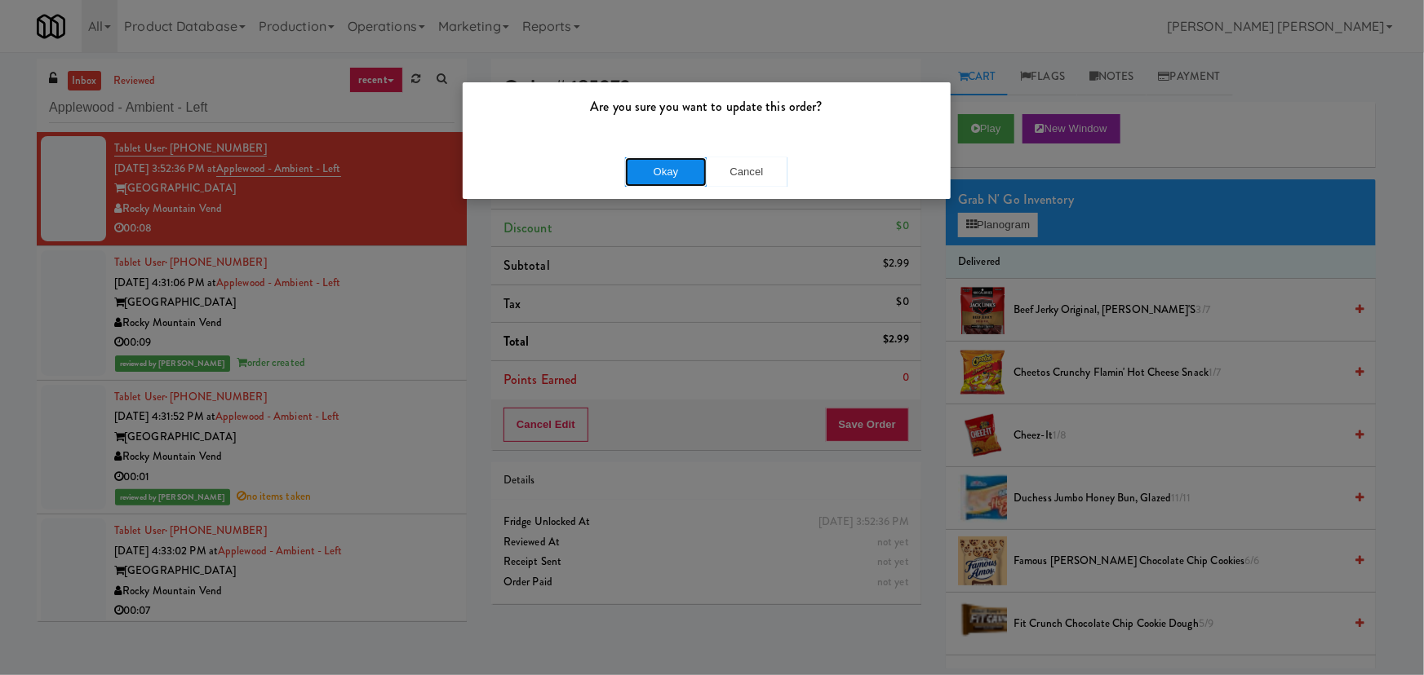
click at [666, 172] on button "Okay" at bounding box center [666, 171] width 82 height 29
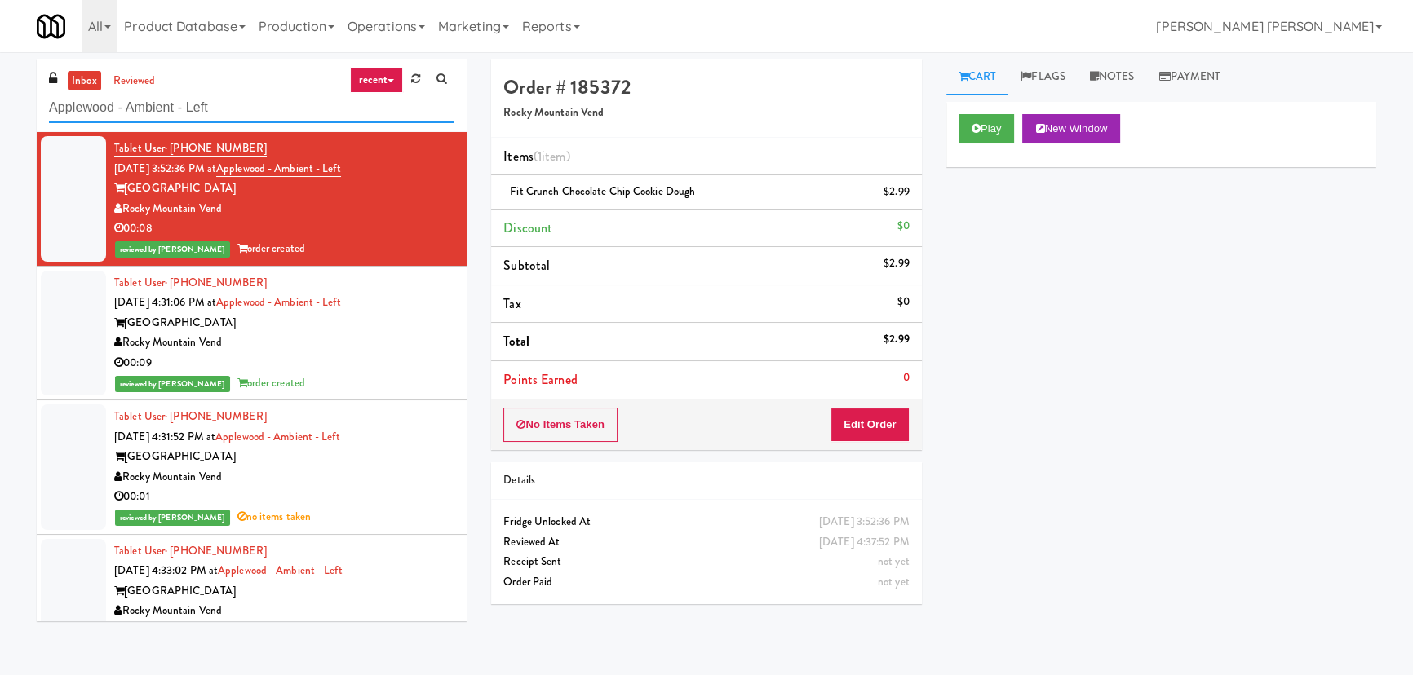
drag, startPoint x: 246, startPoint y: 106, endPoint x: -186, endPoint y: 100, distance: 432.4
click at [0, 100] on html "Are you sure you want to update this order? Okay Cancel Okay Are you sure you w…" at bounding box center [706, 337] width 1413 height 675
paste input "250 Residences-Cooler"
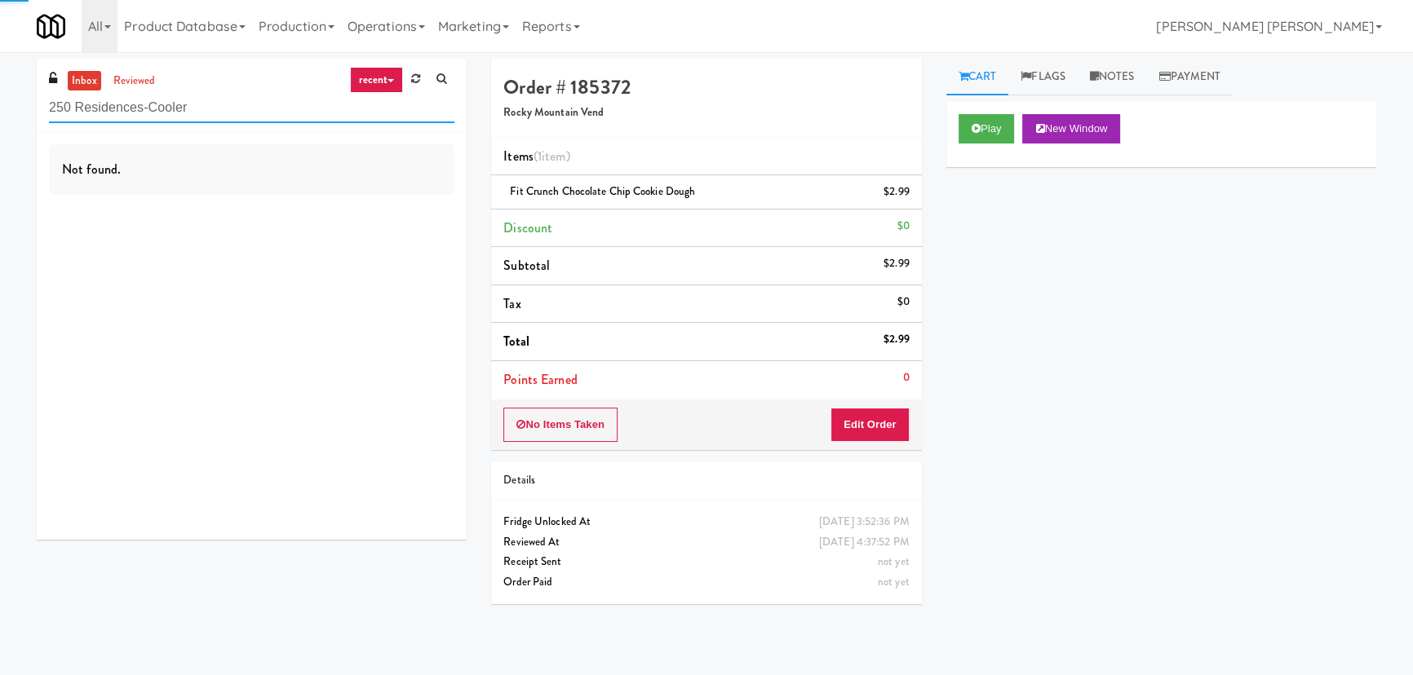
type input "250 Residences-Cooler"
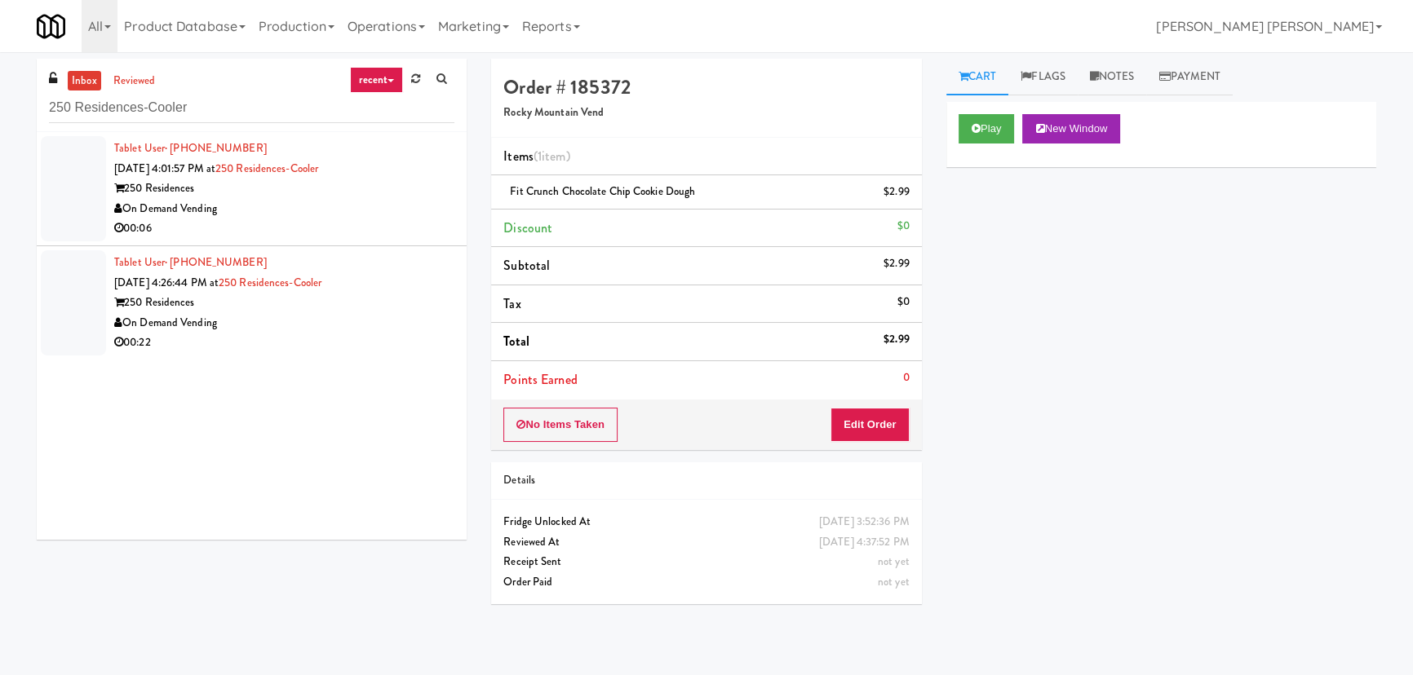
click at [392, 215] on div "On Demand Vending" at bounding box center [284, 209] width 340 height 20
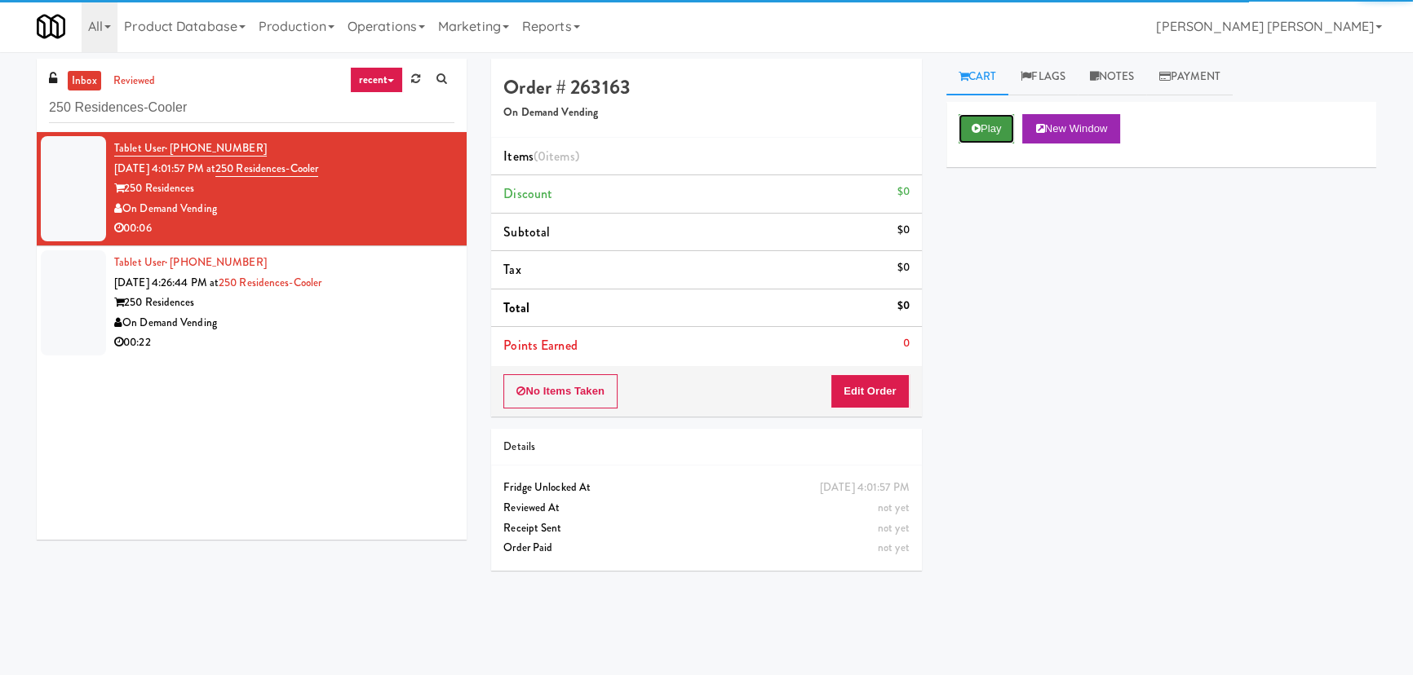
click at [979, 127] on icon at bounding box center [976, 128] width 9 height 11
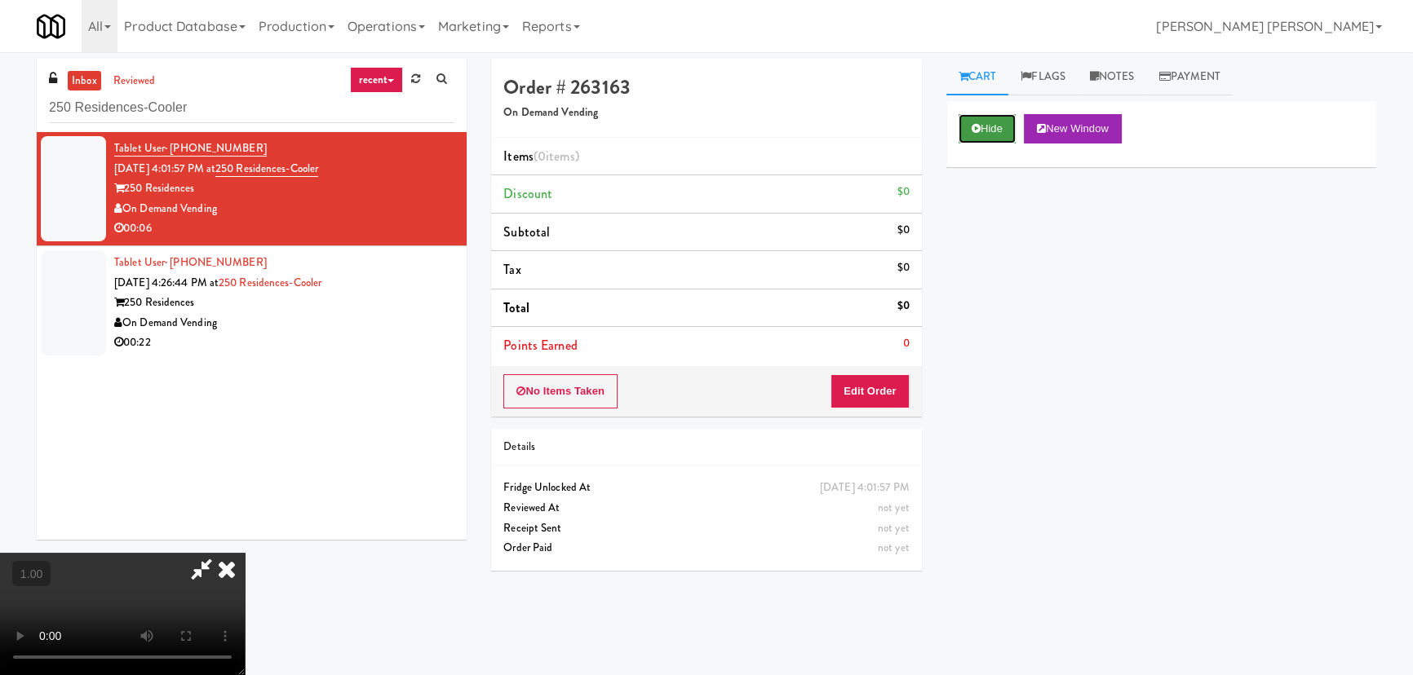
click at [1003, 124] on button "Hide" at bounding box center [987, 128] width 57 height 29
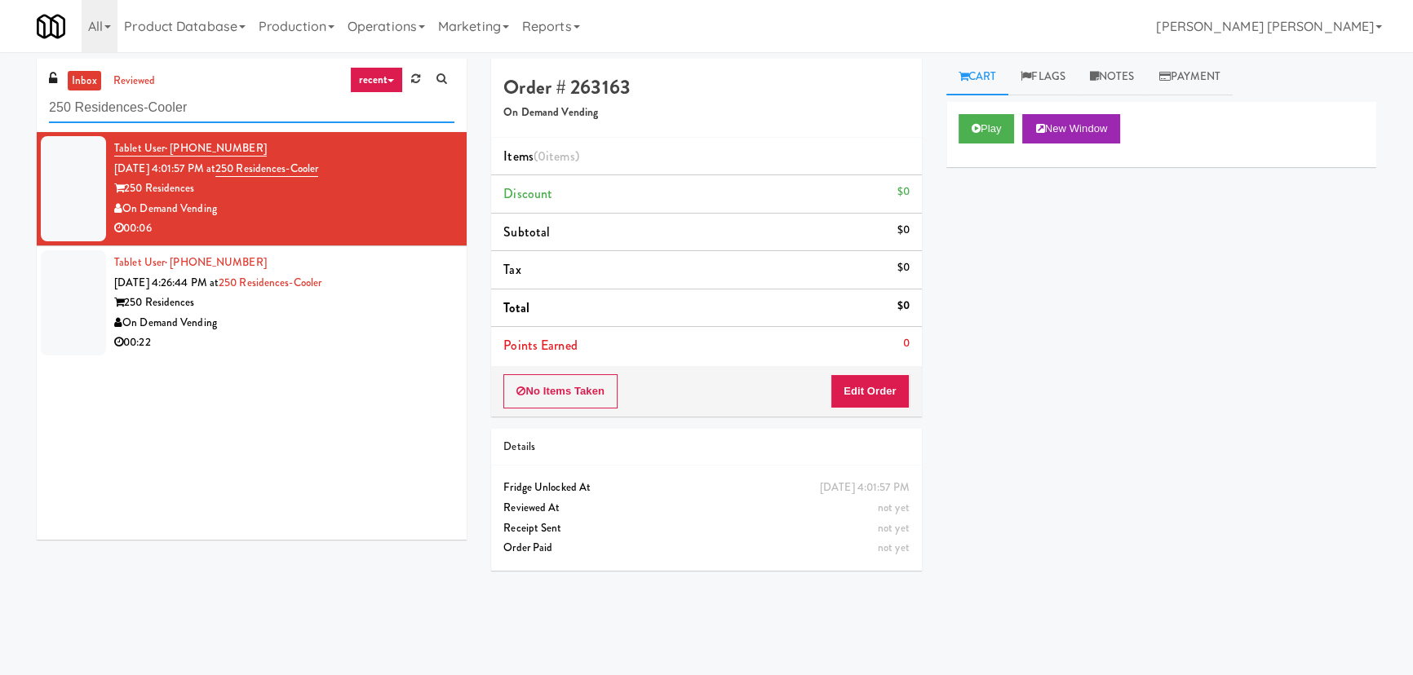
drag, startPoint x: 212, startPoint y: 110, endPoint x: 18, endPoint y: 110, distance: 194.2
click at [18, 110] on div "inbox reviewed recent all unclear take inventory issue suspicious failed recent…" at bounding box center [706, 364] width 1413 height 610
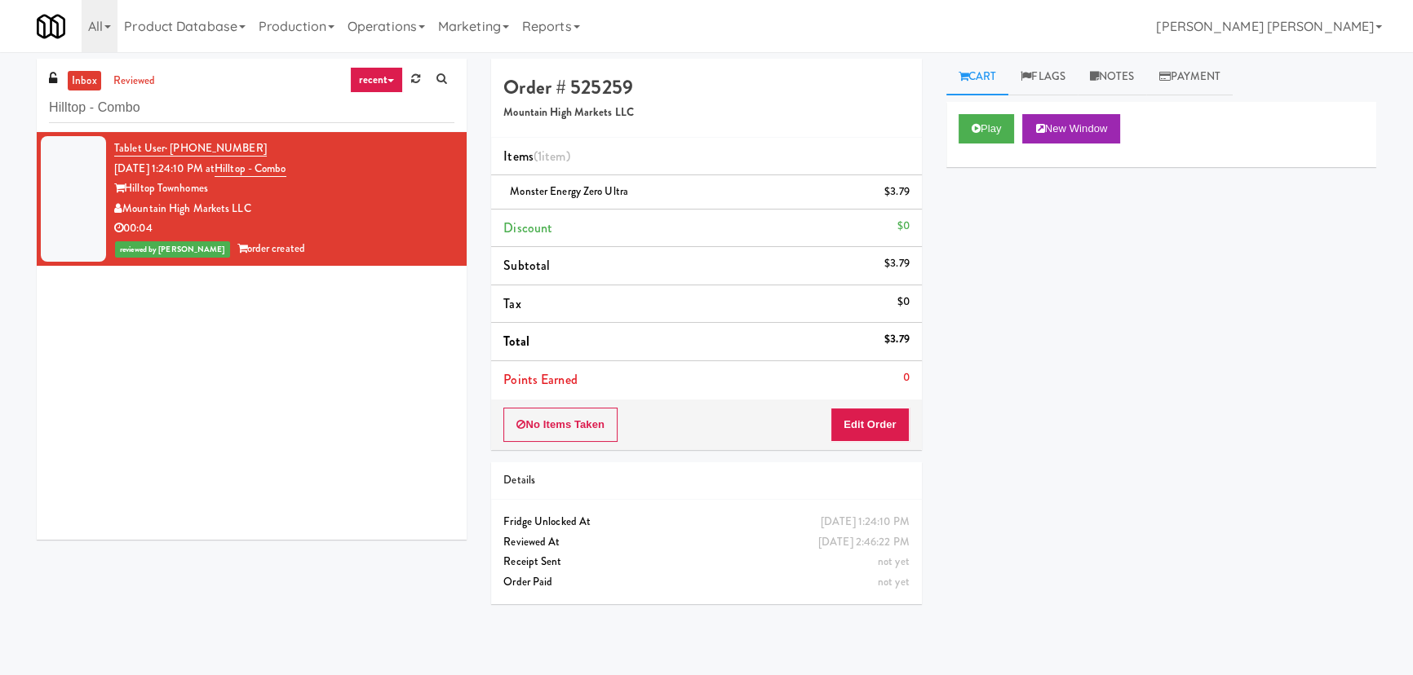
scroll to position [44, 0]
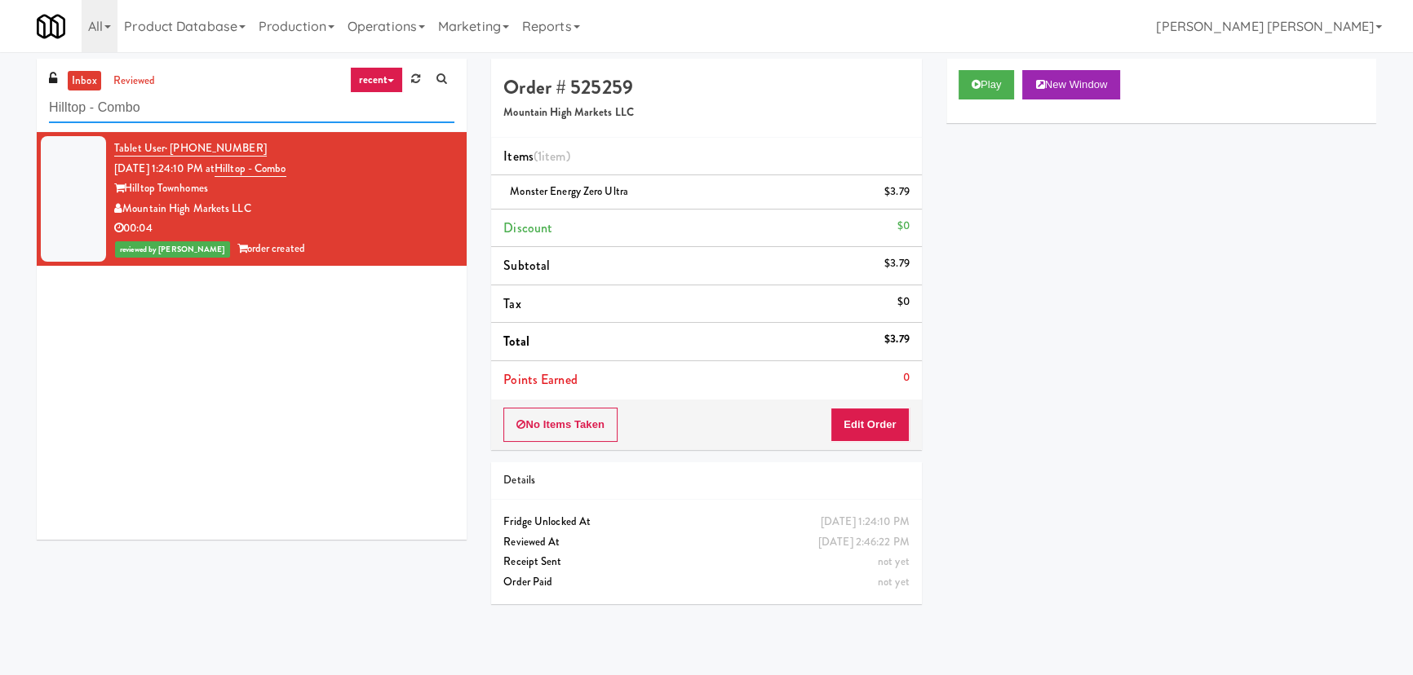
drag, startPoint x: 154, startPoint y: 107, endPoint x: -47, endPoint y: 112, distance: 201.6
click at [0, 112] on html "Are you sure you want to update this order? Okay Cancel Okay Are you sure you w…" at bounding box center [706, 337] width 1413 height 675
paste input "Rising Sun - Food"
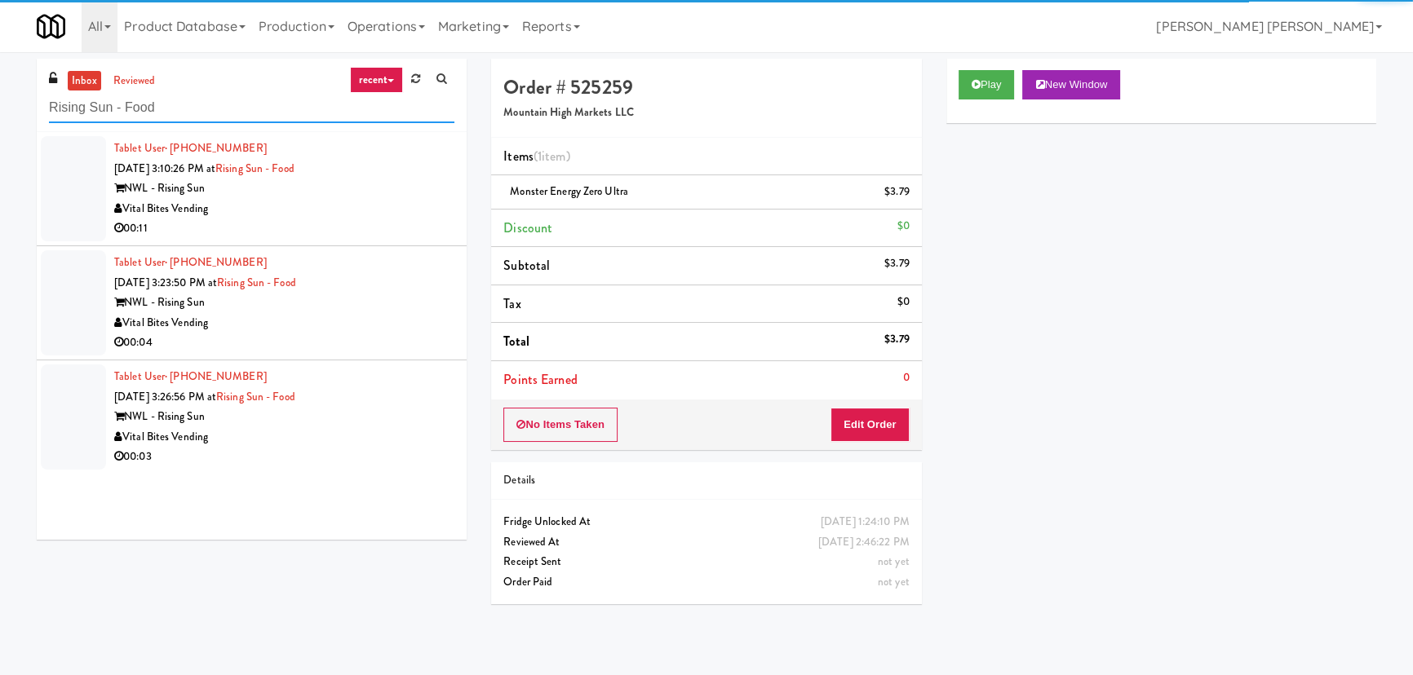
type input "Rising Sun - Food"
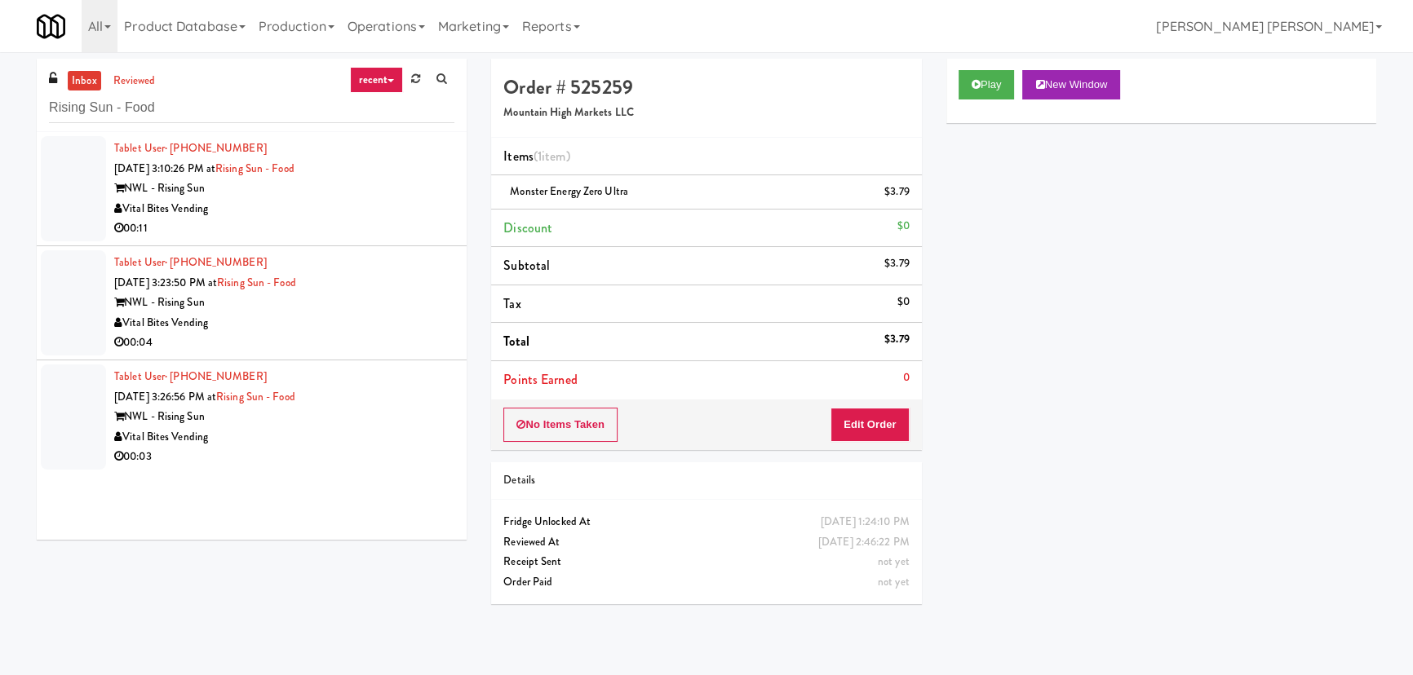
click at [370, 211] on div "Vital Bites Vending" at bounding box center [284, 209] width 340 height 20
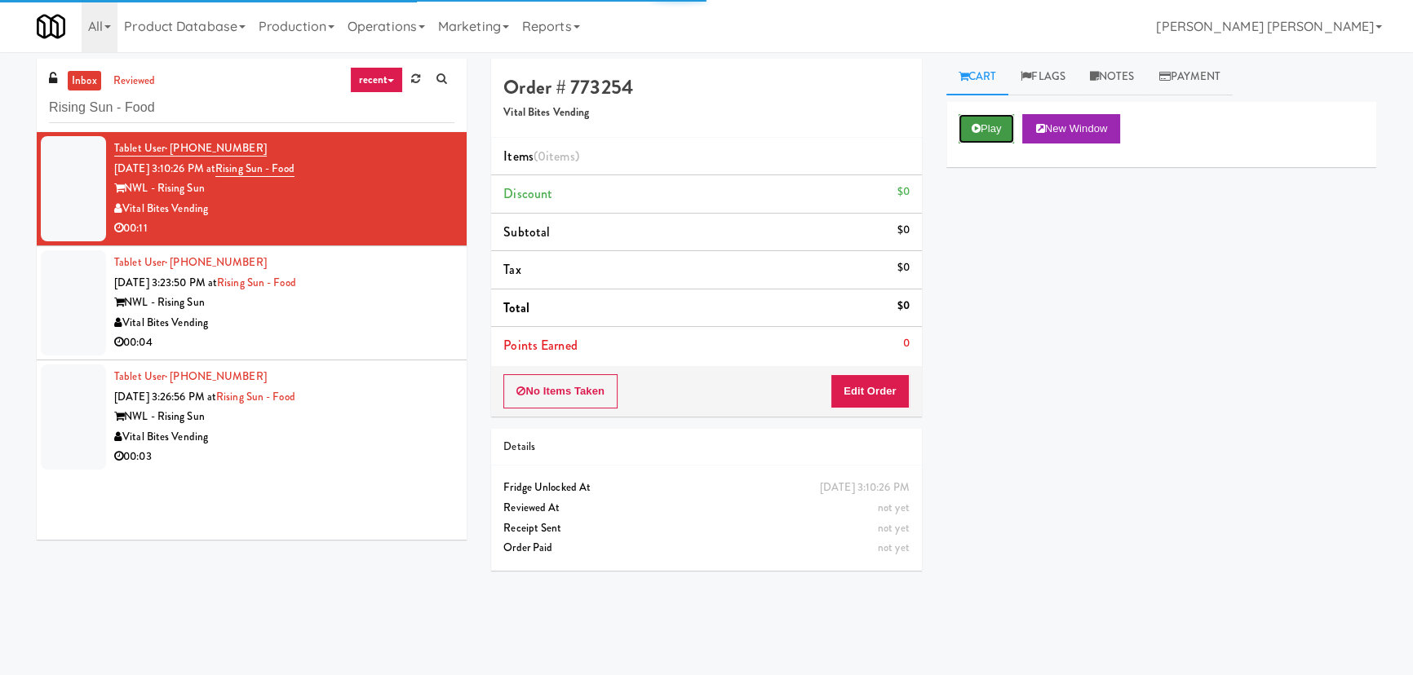
click at [986, 127] on button "Play" at bounding box center [987, 128] width 56 height 29
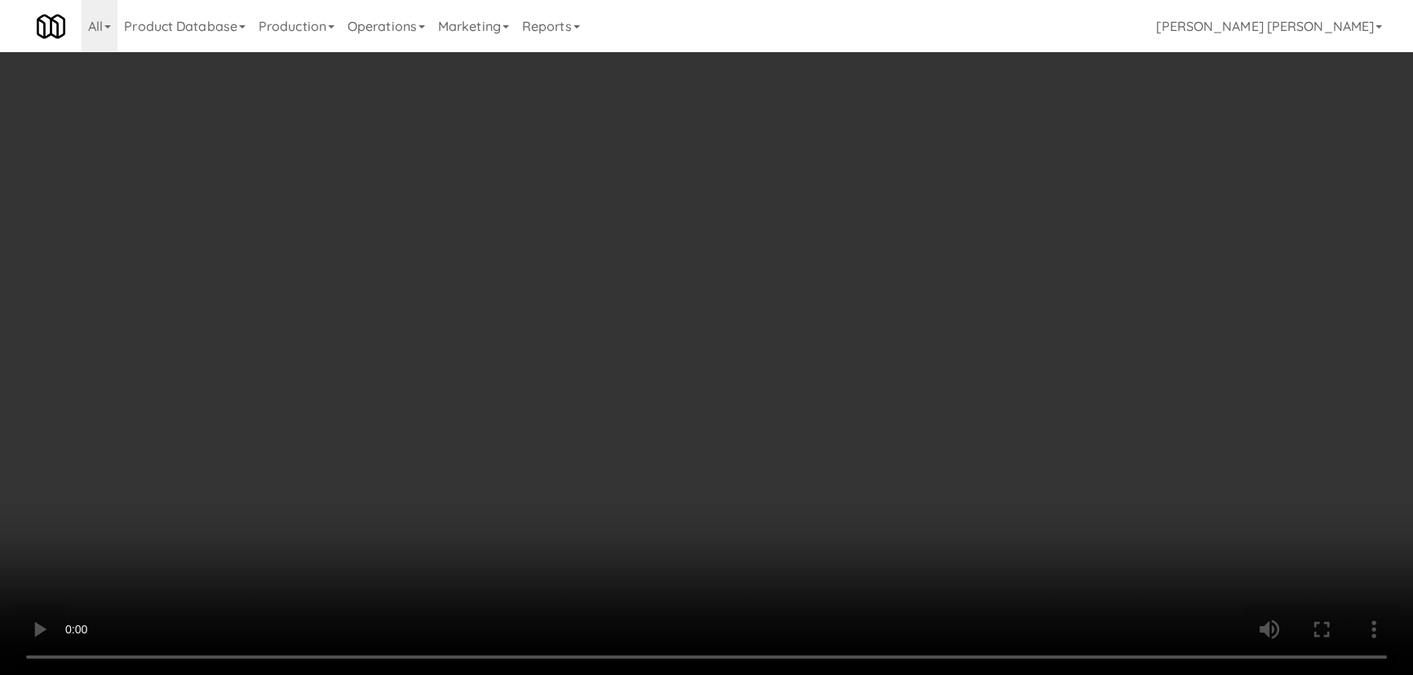
drag, startPoint x: 787, startPoint y: 716, endPoint x: 1394, endPoint y: 744, distance: 607.6
click at [973, 675] on video at bounding box center [706, 337] width 1413 height 675
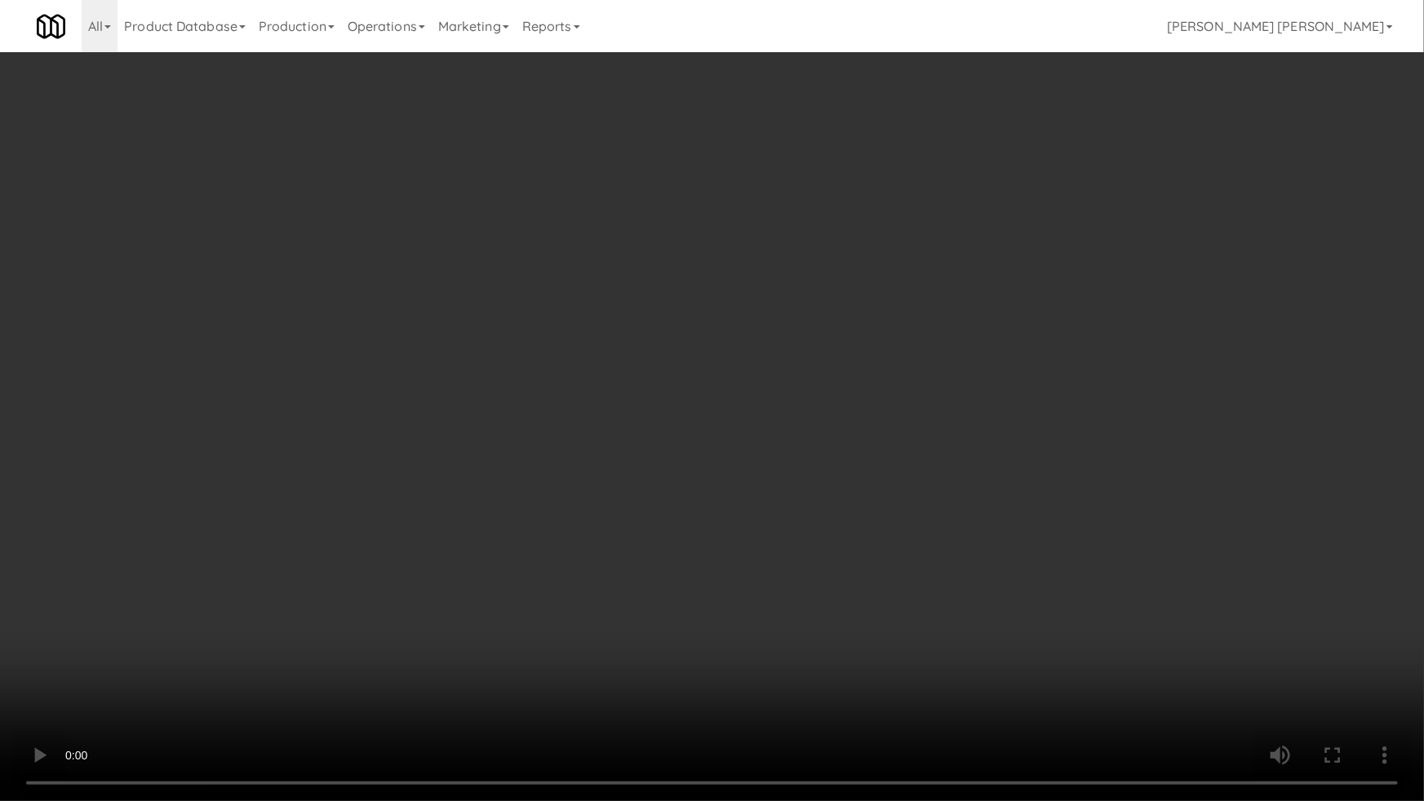
click at [1004, 594] on video at bounding box center [712, 400] width 1424 height 801
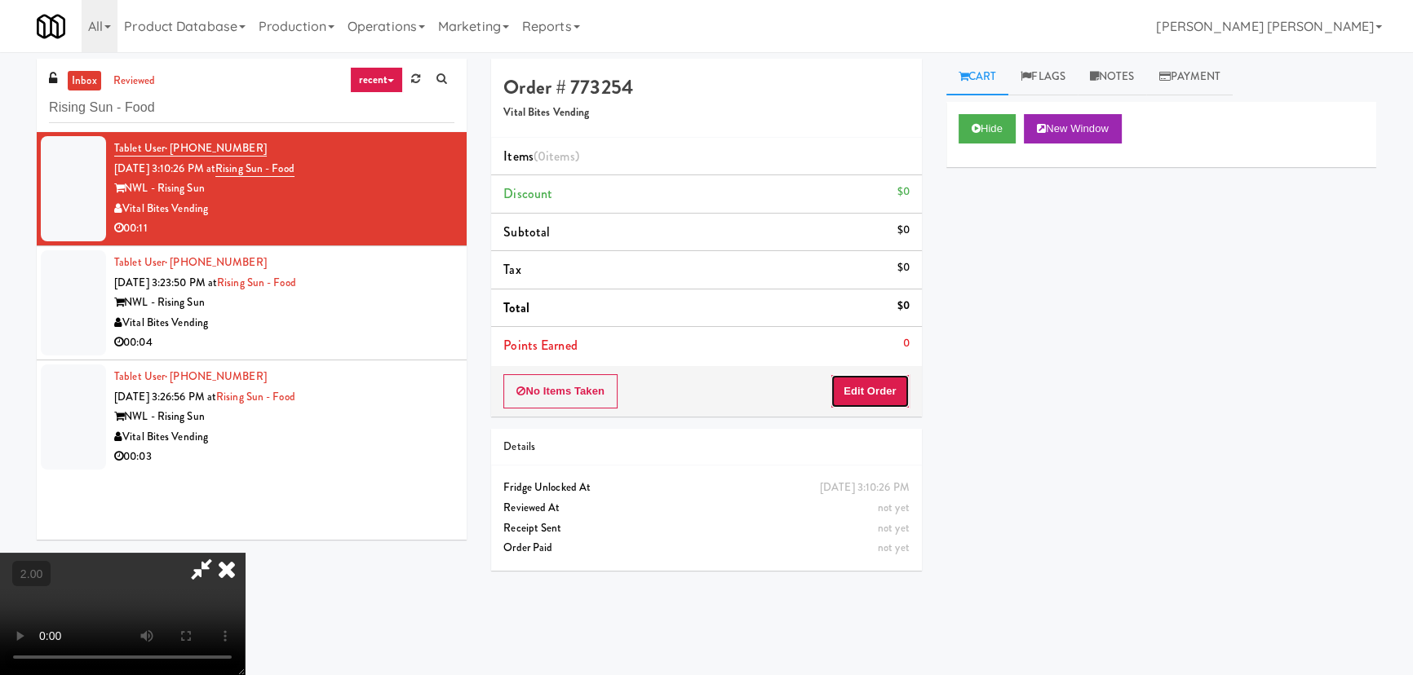
drag, startPoint x: 892, startPoint y: 403, endPoint x: 933, endPoint y: 343, distance: 72.9
click at [892, 403] on button "Edit Order" at bounding box center [869, 391] width 79 height 34
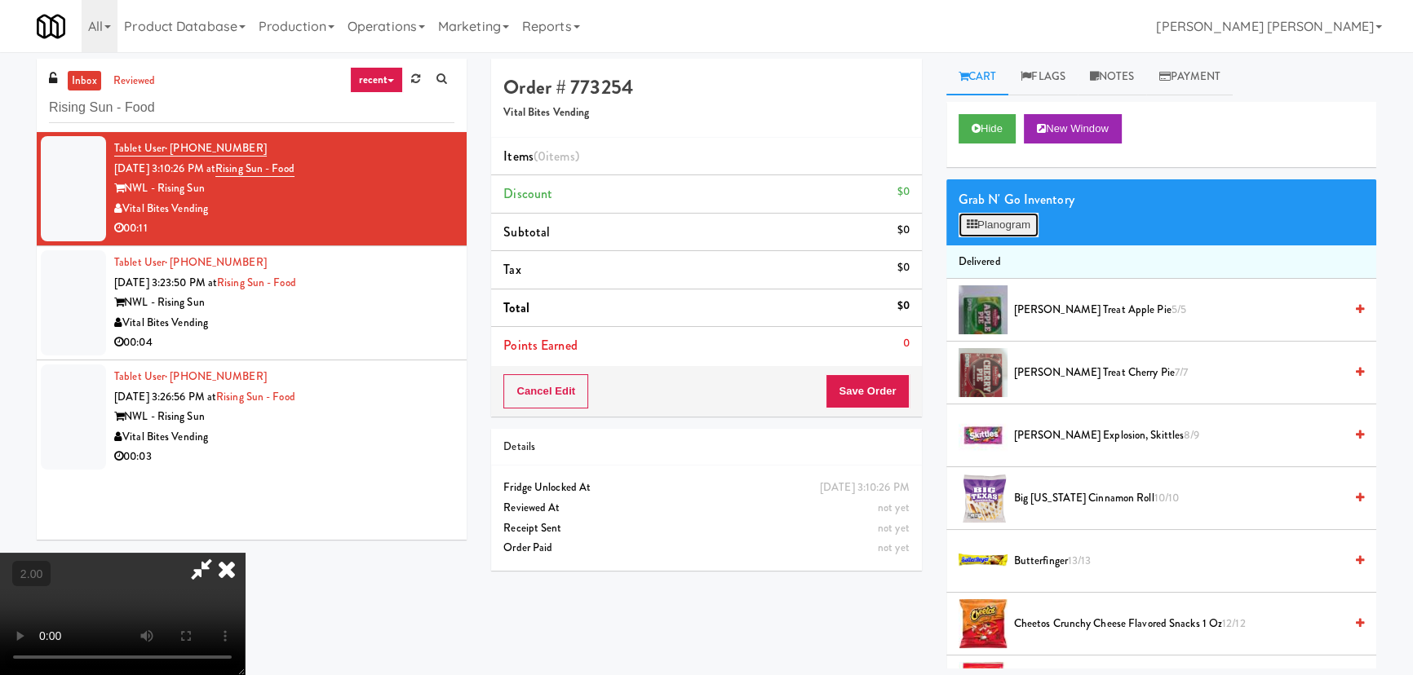
click at [979, 228] on button "Planogram" at bounding box center [999, 225] width 80 height 24
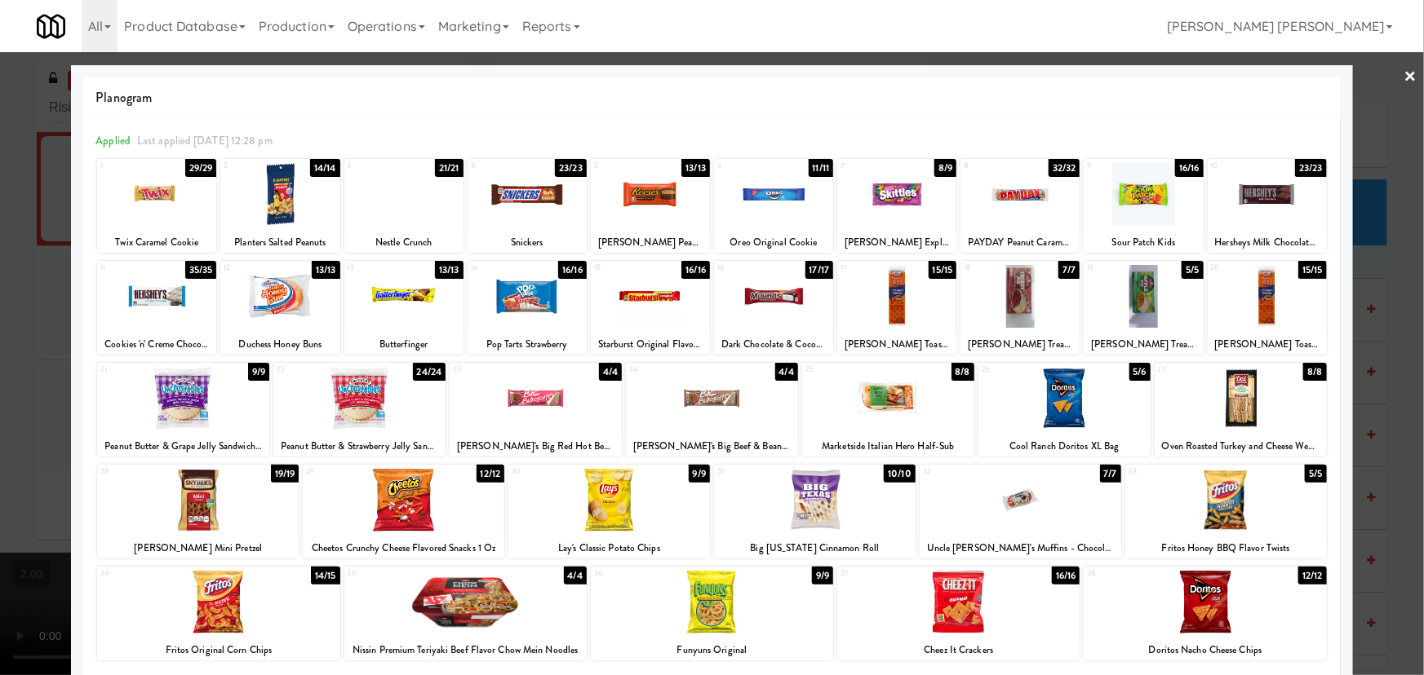
click at [620, 484] on div at bounding box center [608, 500] width 201 height 63
click at [1172, 624] on div at bounding box center [1204, 602] width 242 height 63
click at [1404, 67] on link "×" at bounding box center [1410, 77] width 13 height 51
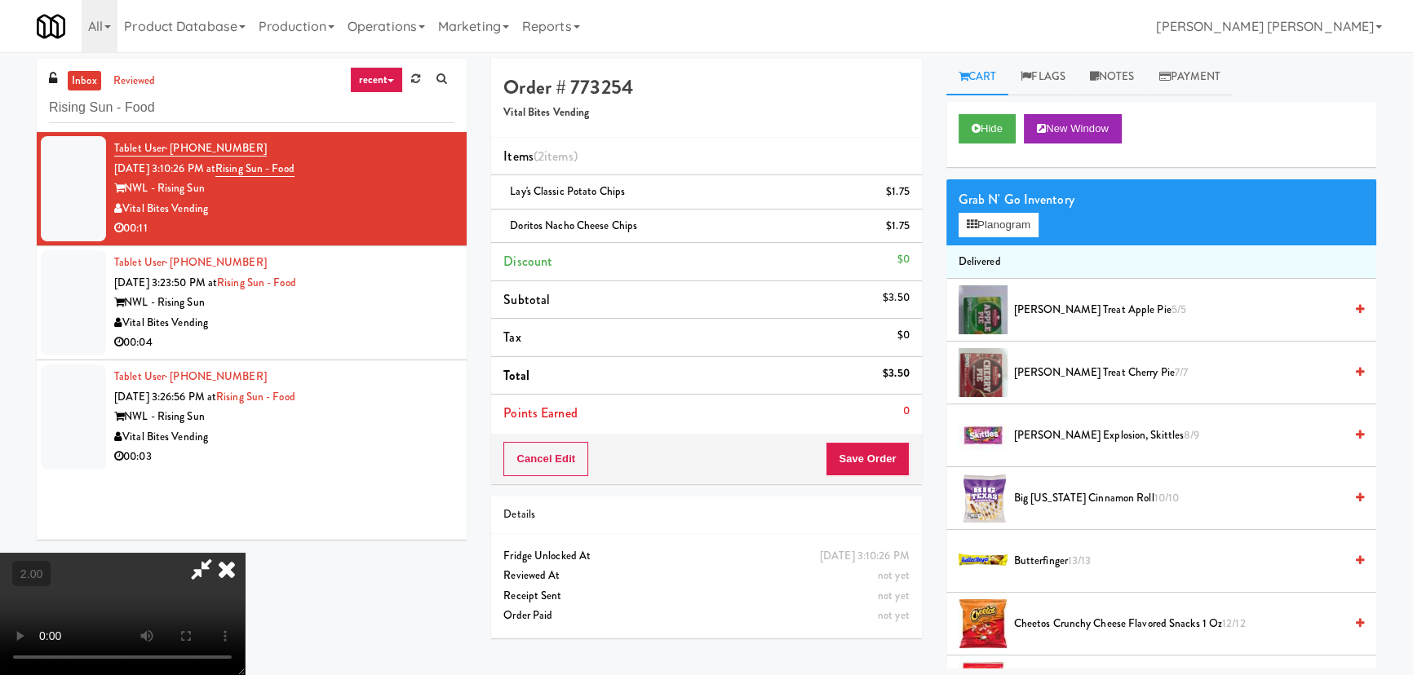
click at [245, 597] on video at bounding box center [122, 614] width 245 height 122
click at [245, 553] on icon at bounding box center [227, 569] width 36 height 33
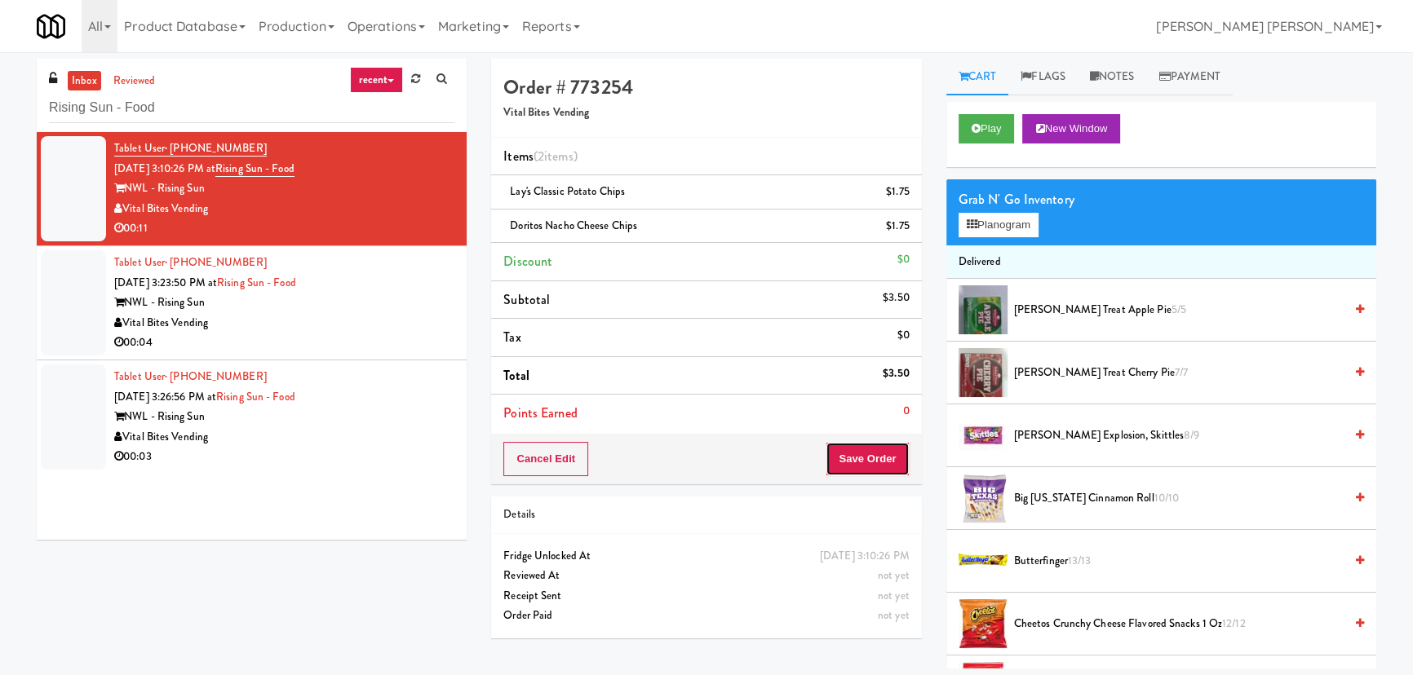
click at [863, 456] on button "Save Order" at bounding box center [867, 459] width 83 height 34
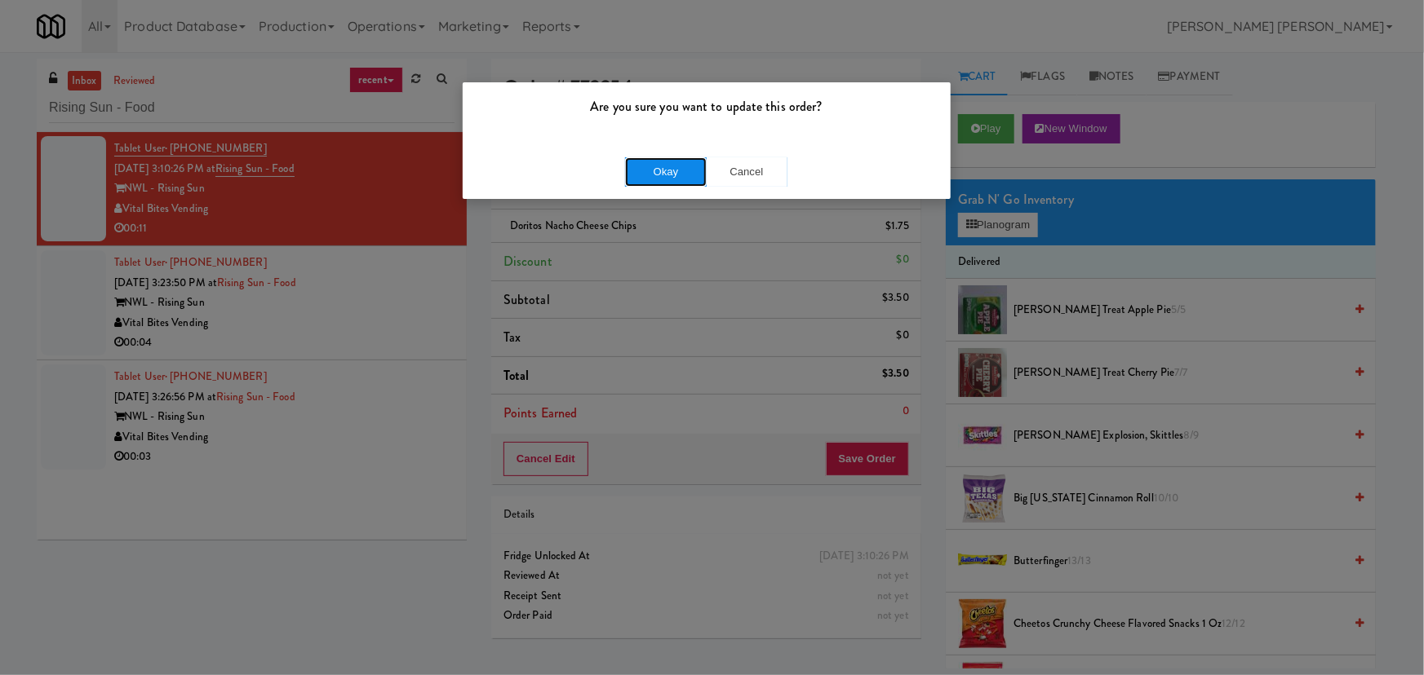
click at [688, 170] on button "Okay" at bounding box center [666, 171] width 82 height 29
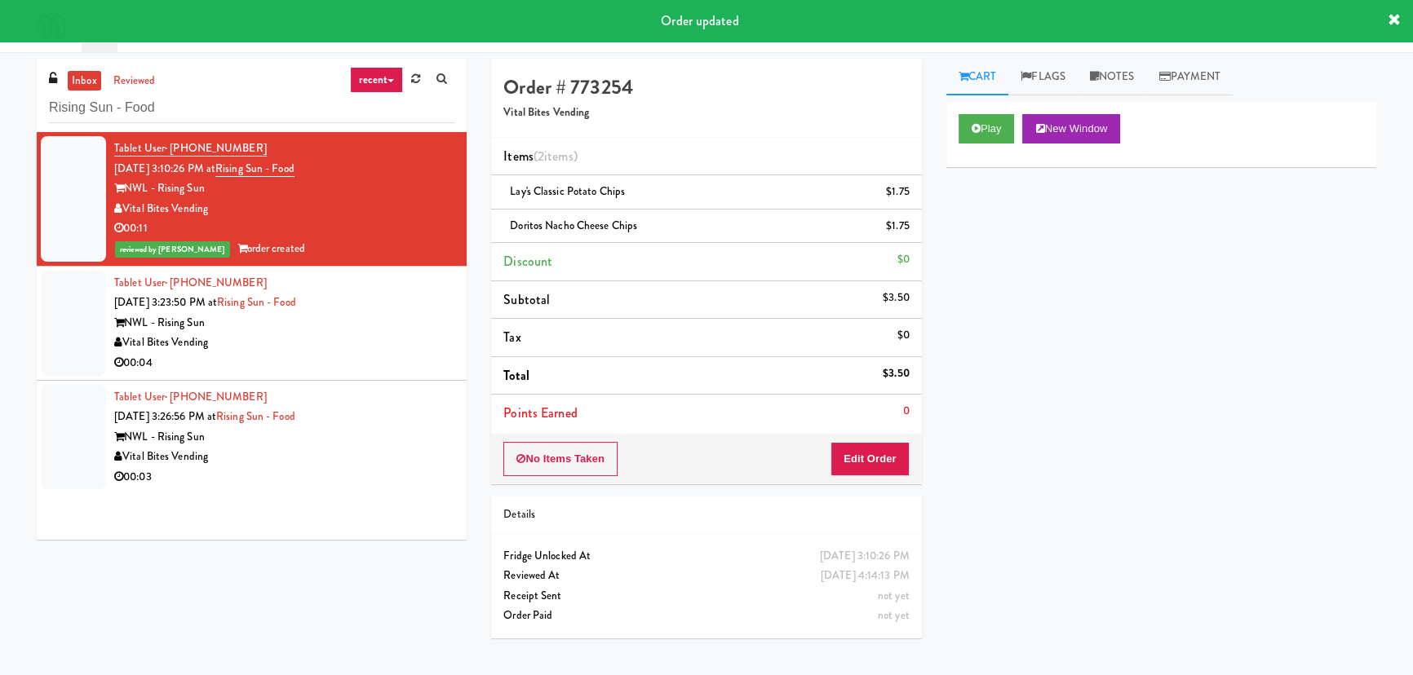
click at [387, 319] on div "NWL - Rising Sun" at bounding box center [284, 323] width 340 height 20
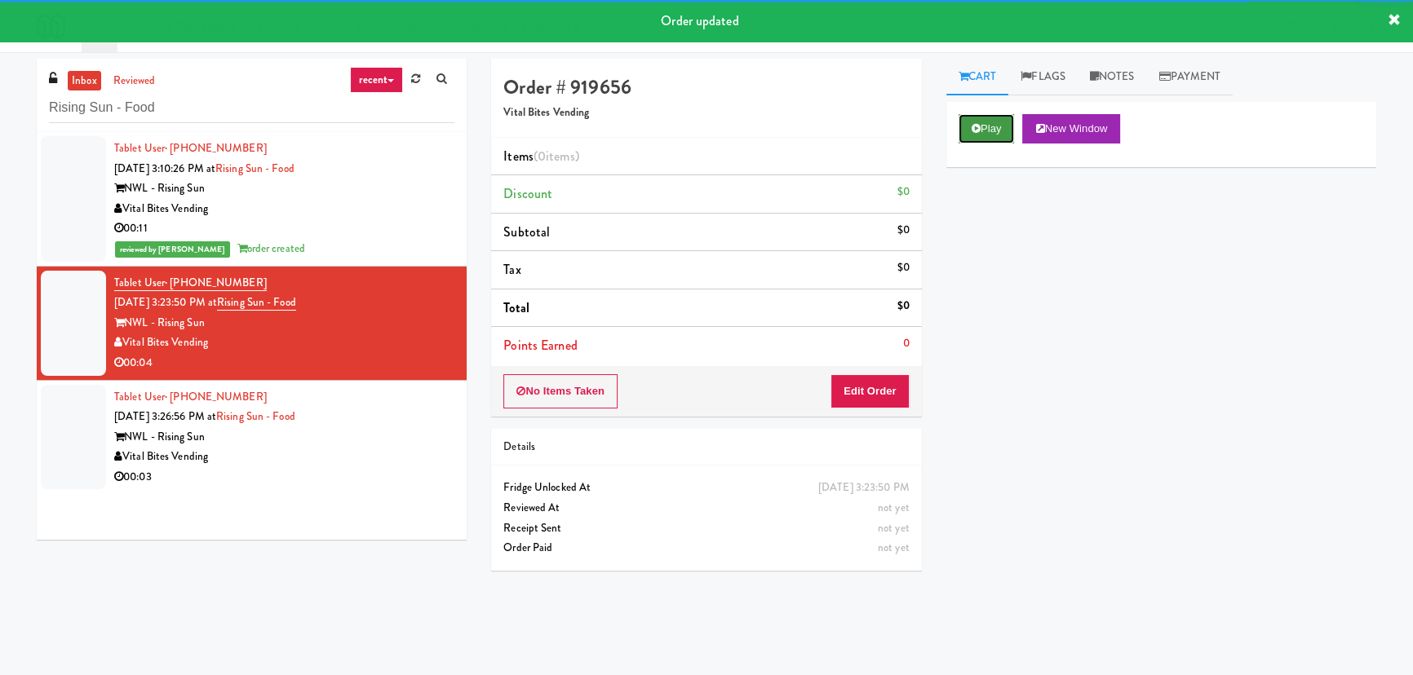
click at [1012, 127] on button "Play" at bounding box center [987, 128] width 56 height 29
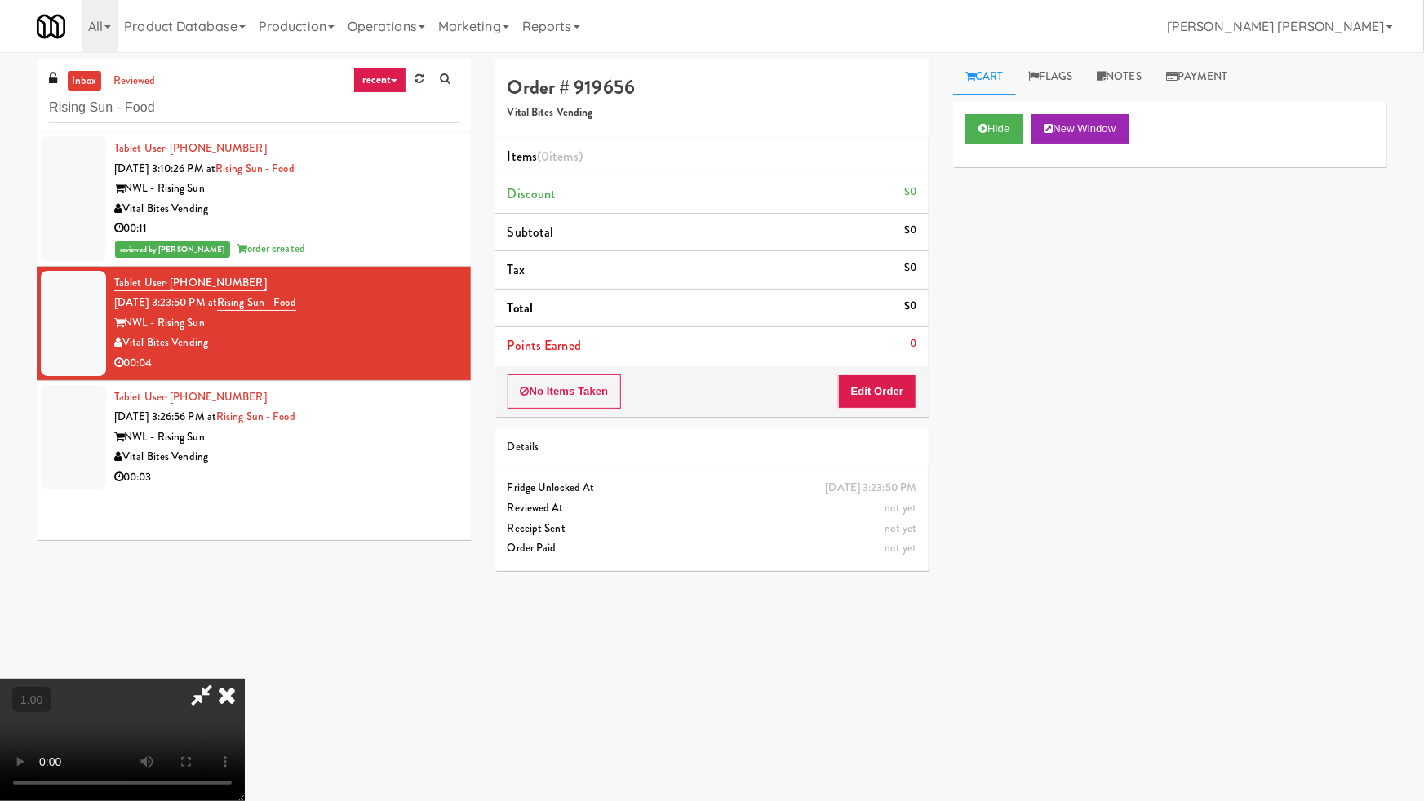
click at [245, 675] on video at bounding box center [122, 740] width 245 height 122
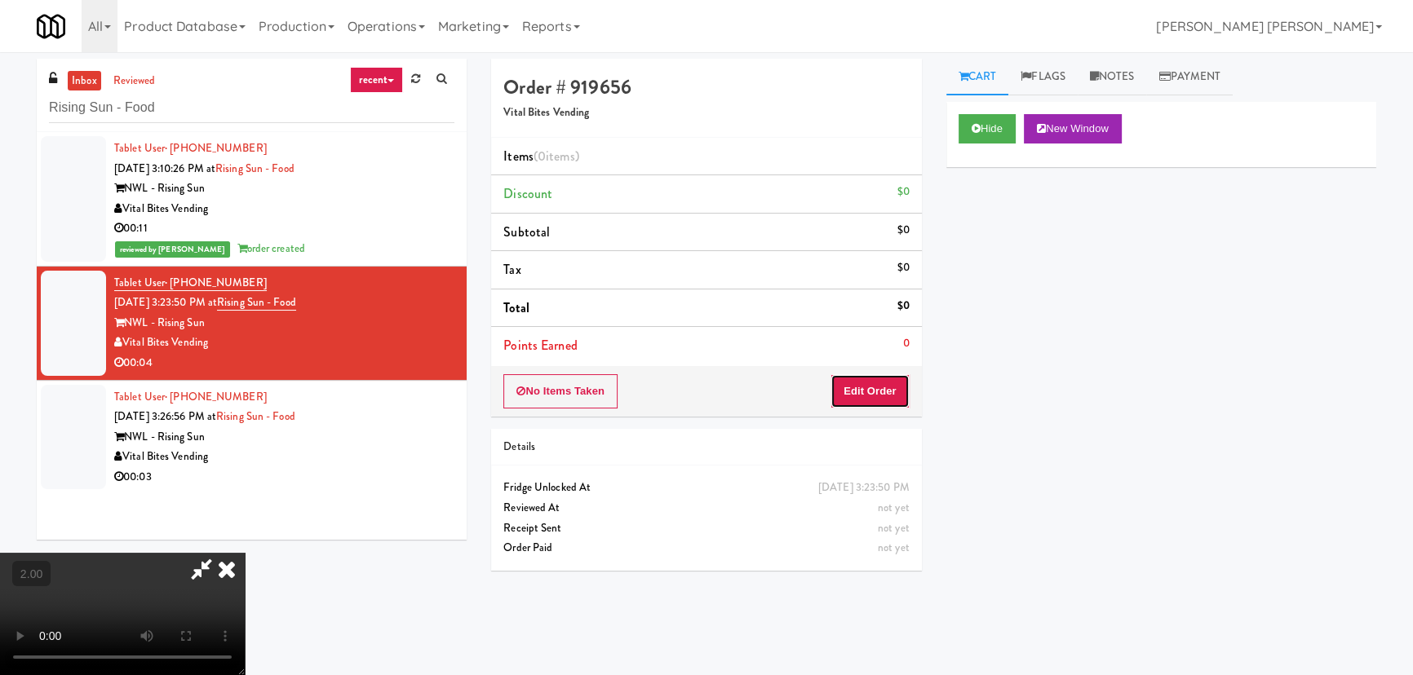
click at [887, 404] on button "Edit Order" at bounding box center [869, 391] width 79 height 34
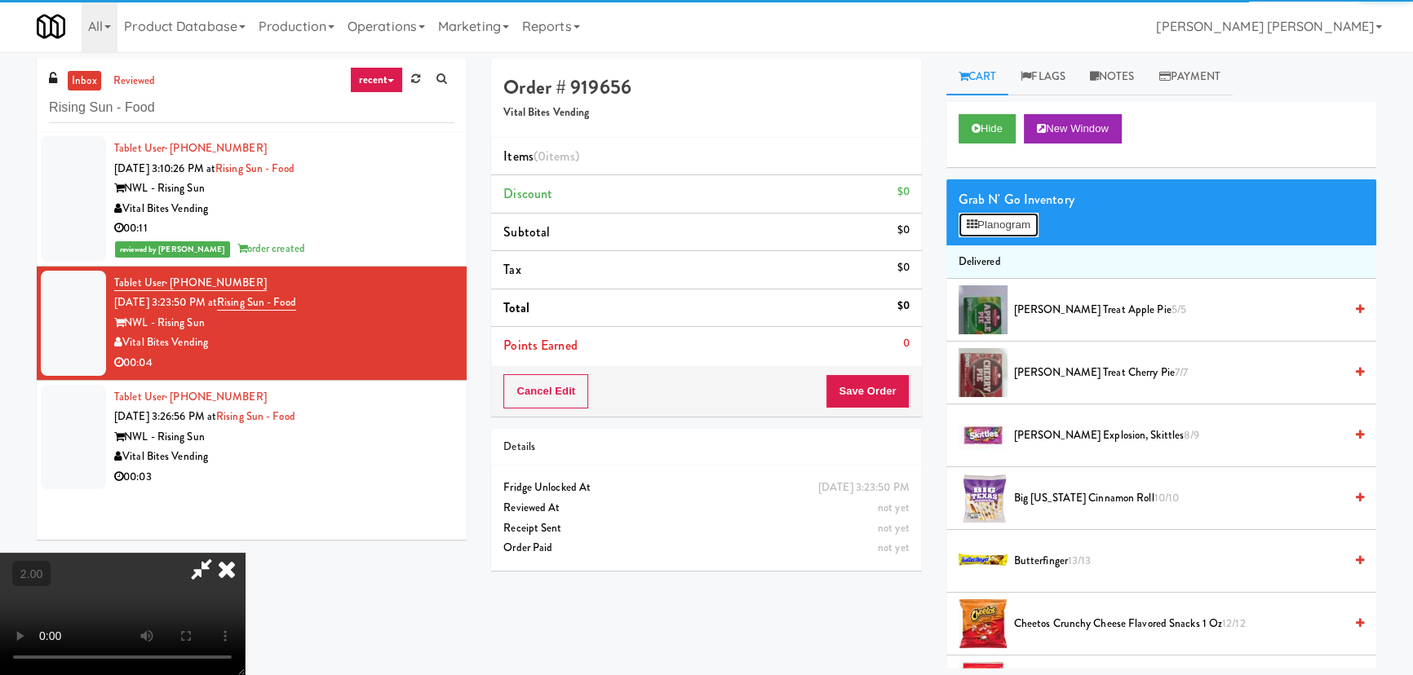
click at [975, 228] on icon at bounding box center [972, 224] width 11 height 11
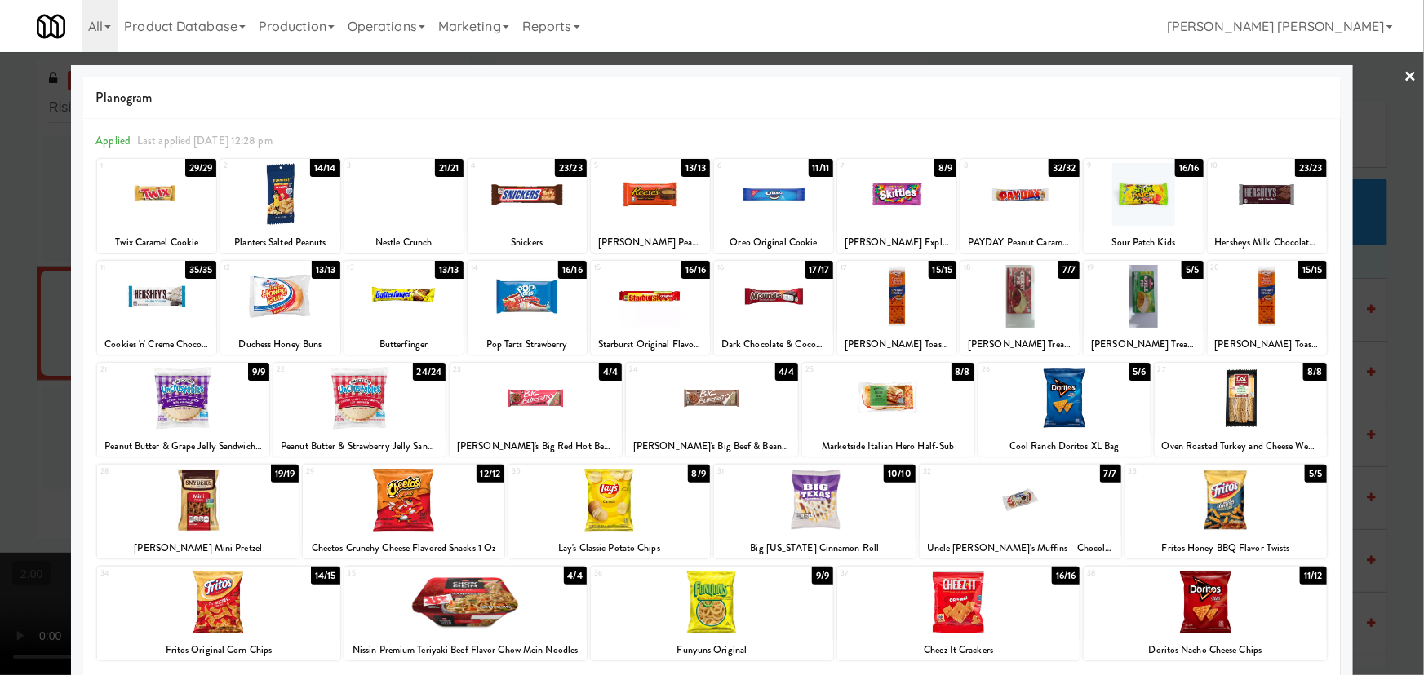
click at [392, 209] on div at bounding box center [403, 194] width 119 height 63
click at [1404, 83] on link "×" at bounding box center [1410, 77] width 13 height 51
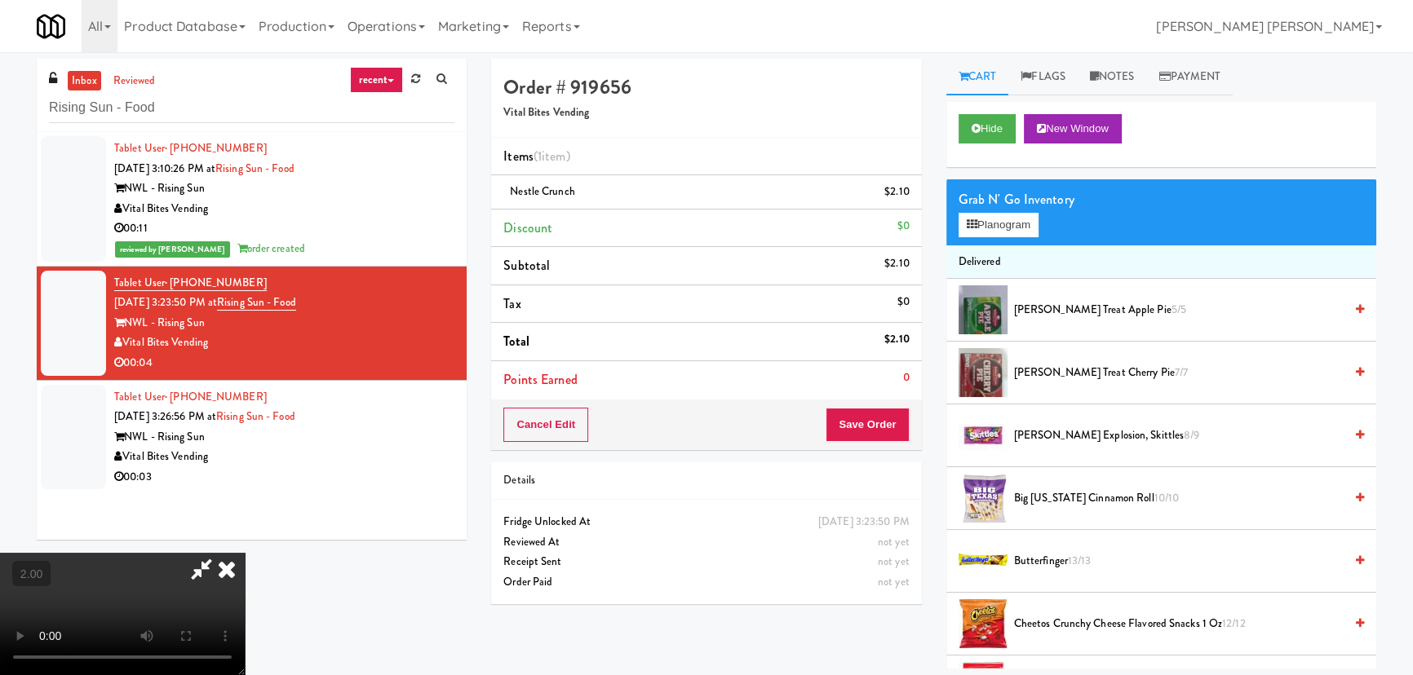
click at [245, 553] on video at bounding box center [122, 614] width 245 height 122
drag, startPoint x: 830, startPoint y: 208, endPoint x: 857, endPoint y: 296, distance: 92.1
click at [245, 553] on icon at bounding box center [227, 569] width 36 height 33
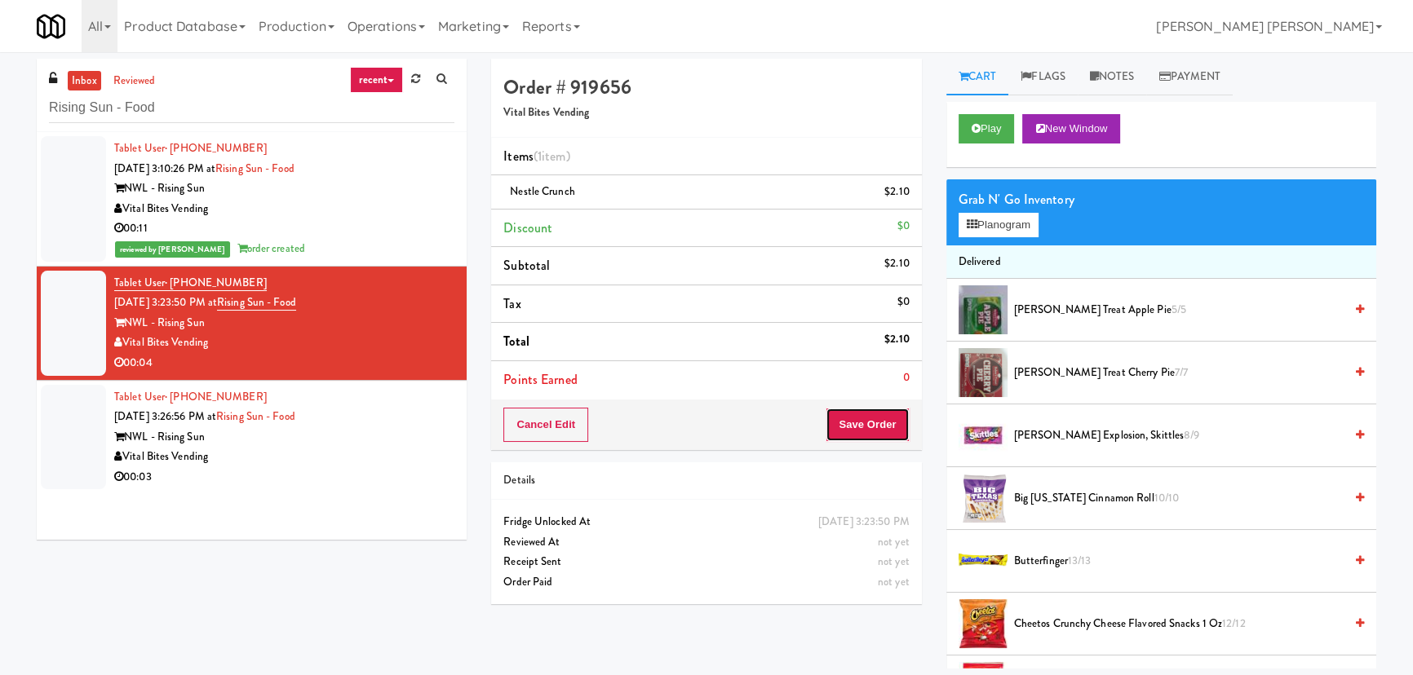
click at [875, 433] on button "Save Order" at bounding box center [867, 425] width 83 height 34
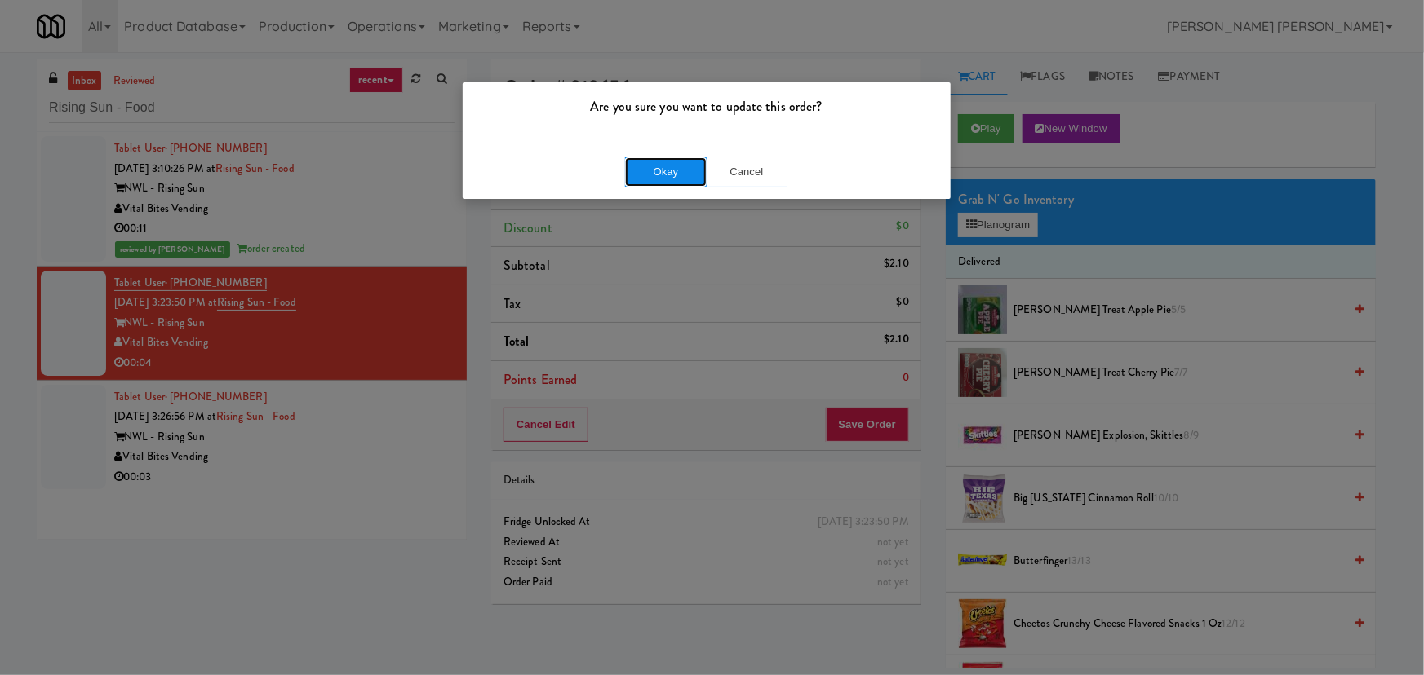
click at [658, 170] on button "Okay" at bounding box center [666, 171] width 82 height 29
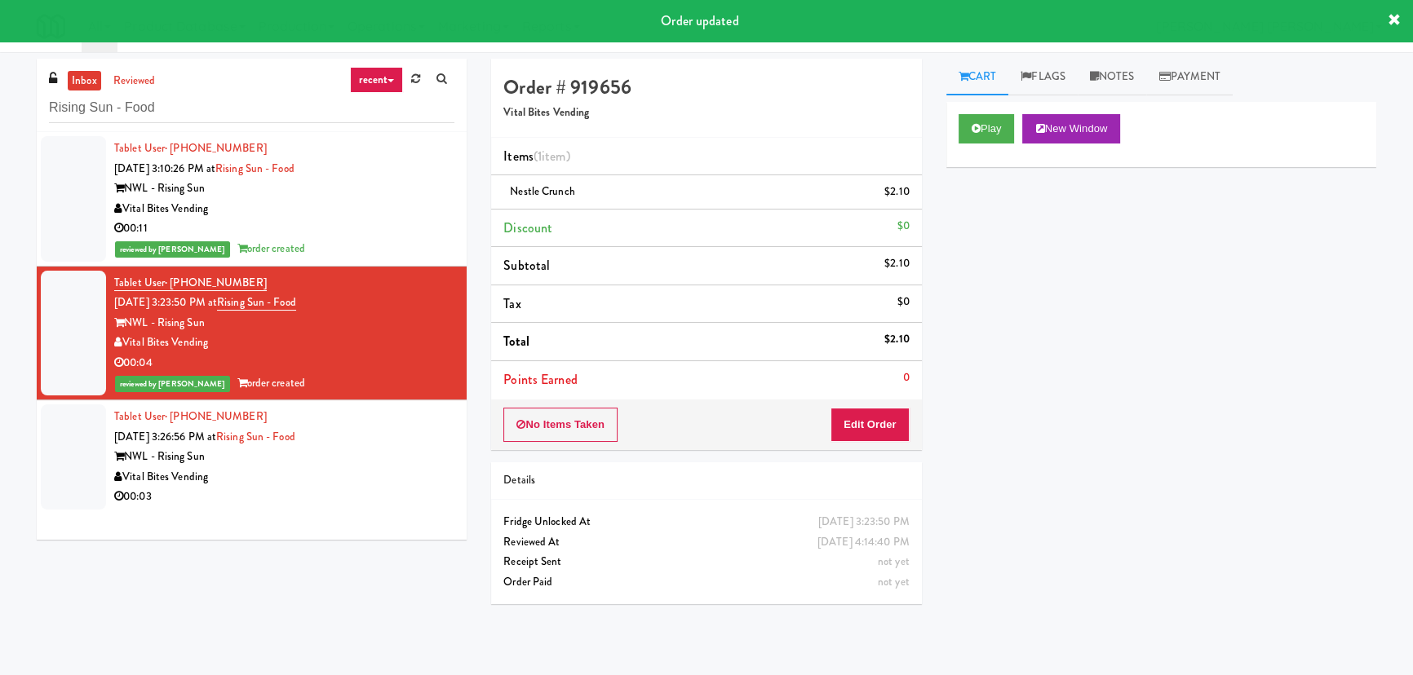
click at [379, 472] on div "Vital Bites Vending" at bounding box center [284, 477] width 340 height 20
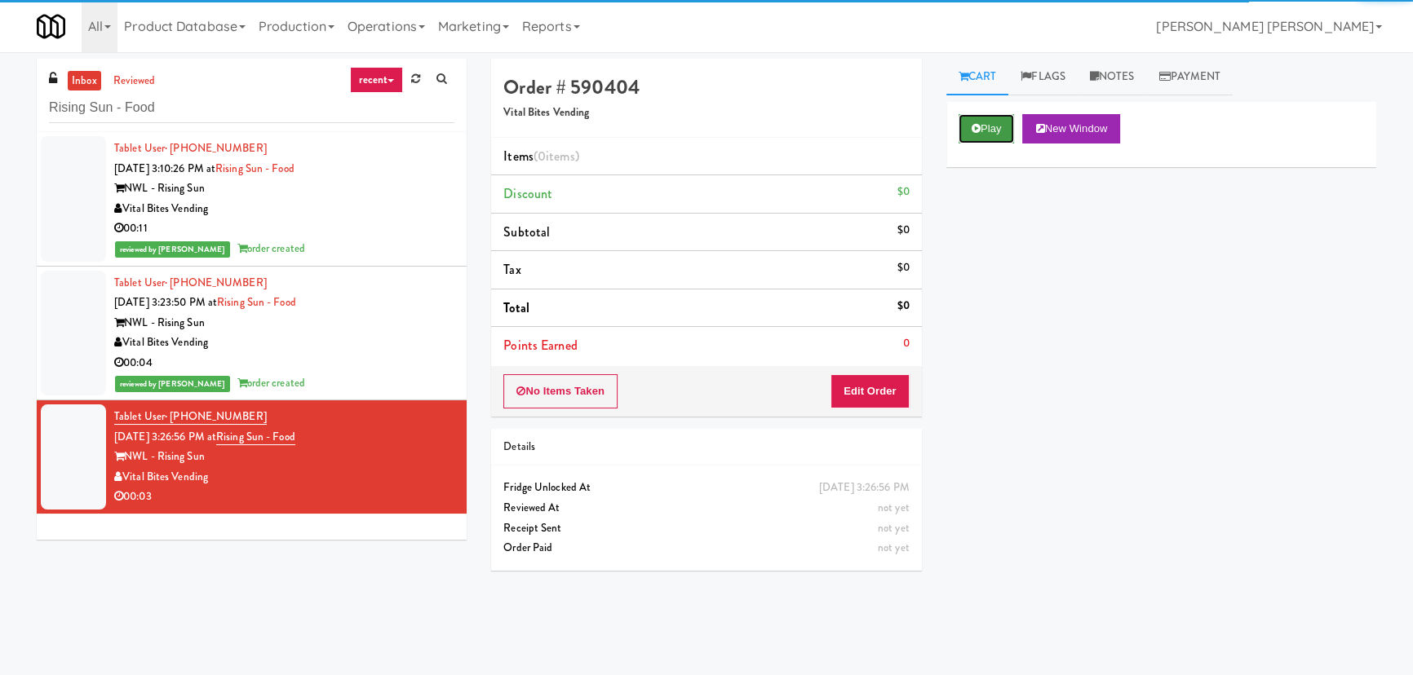
click at [991, 131] on button "Play" at bounding box center [987, 128] width 56 height 29
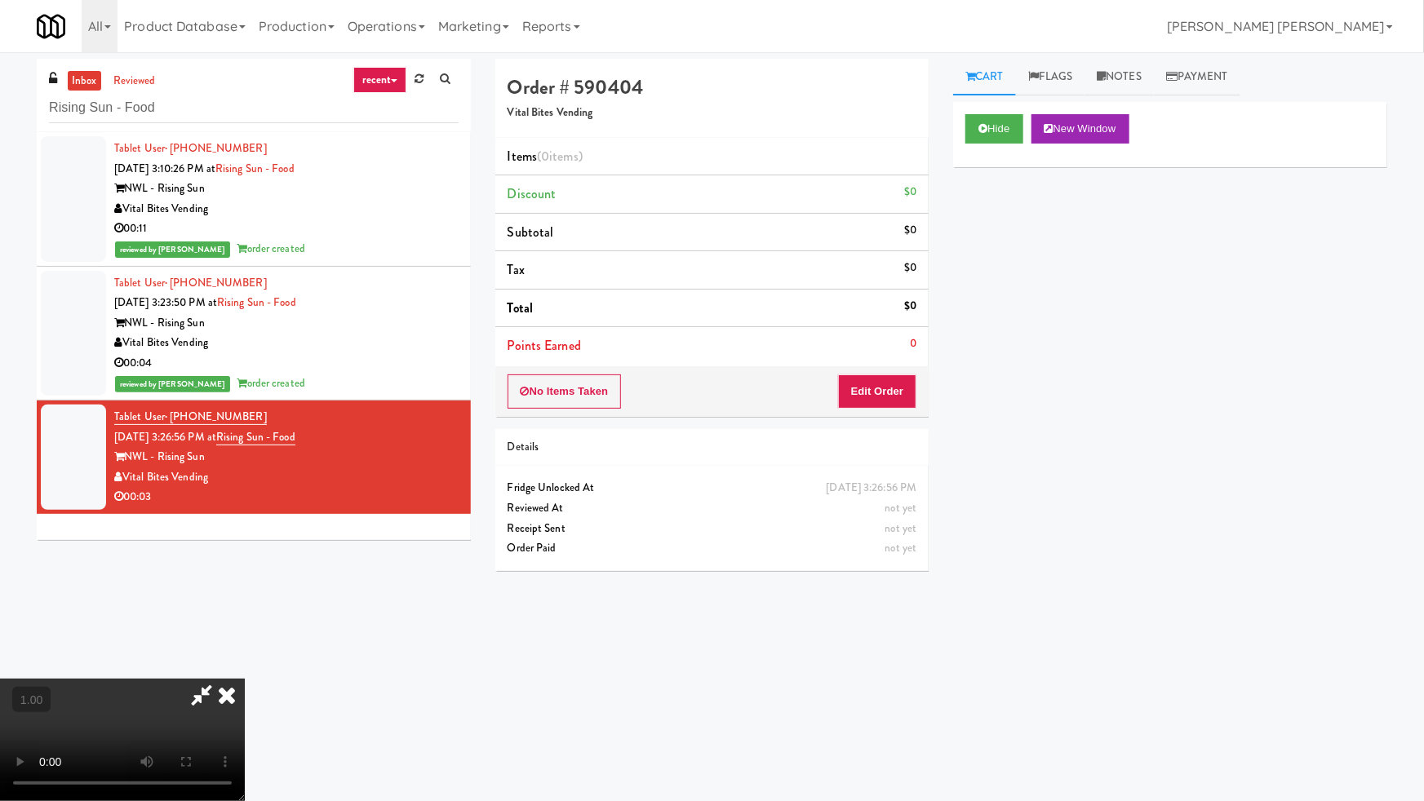
click at [245, 675] on video at bounding box center [122, 740] width 245 height 122
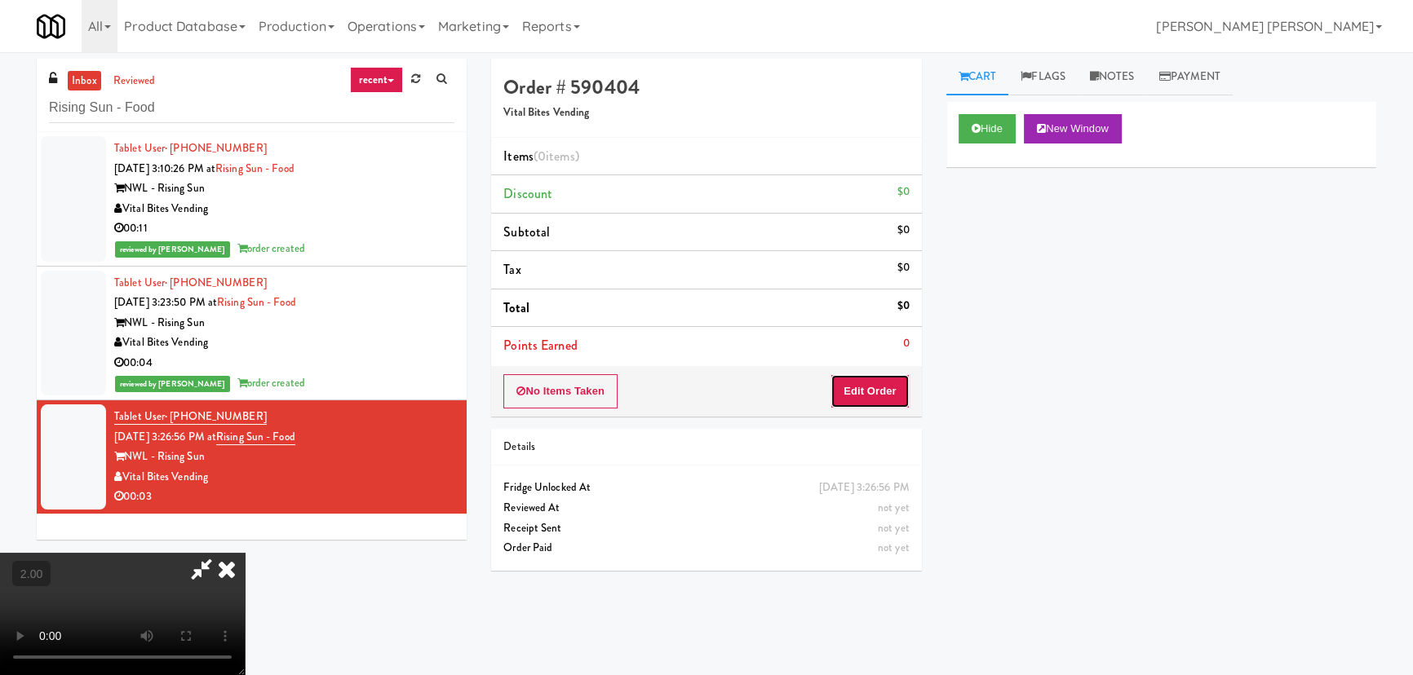
click at [877, 391] on button "Edit Order" at bounding box center [869, 391] width 79 height 34
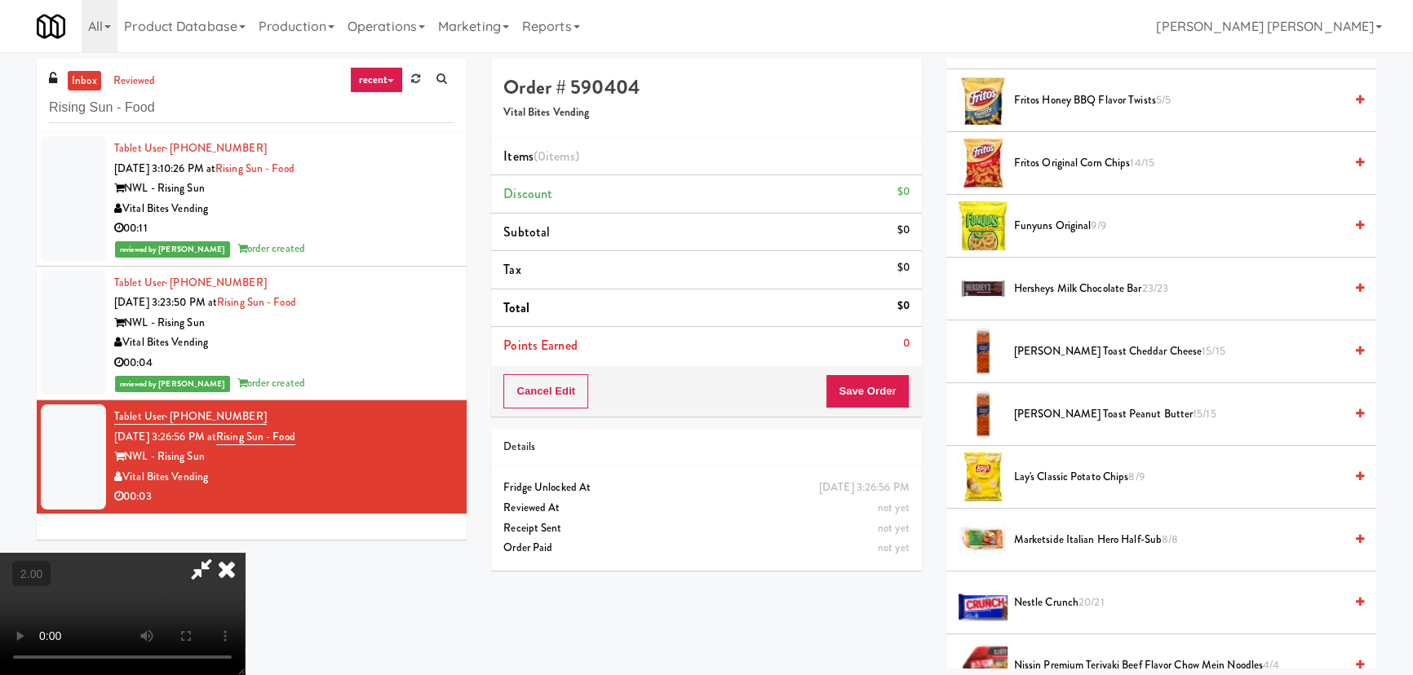
scroll to position [1335, 0]
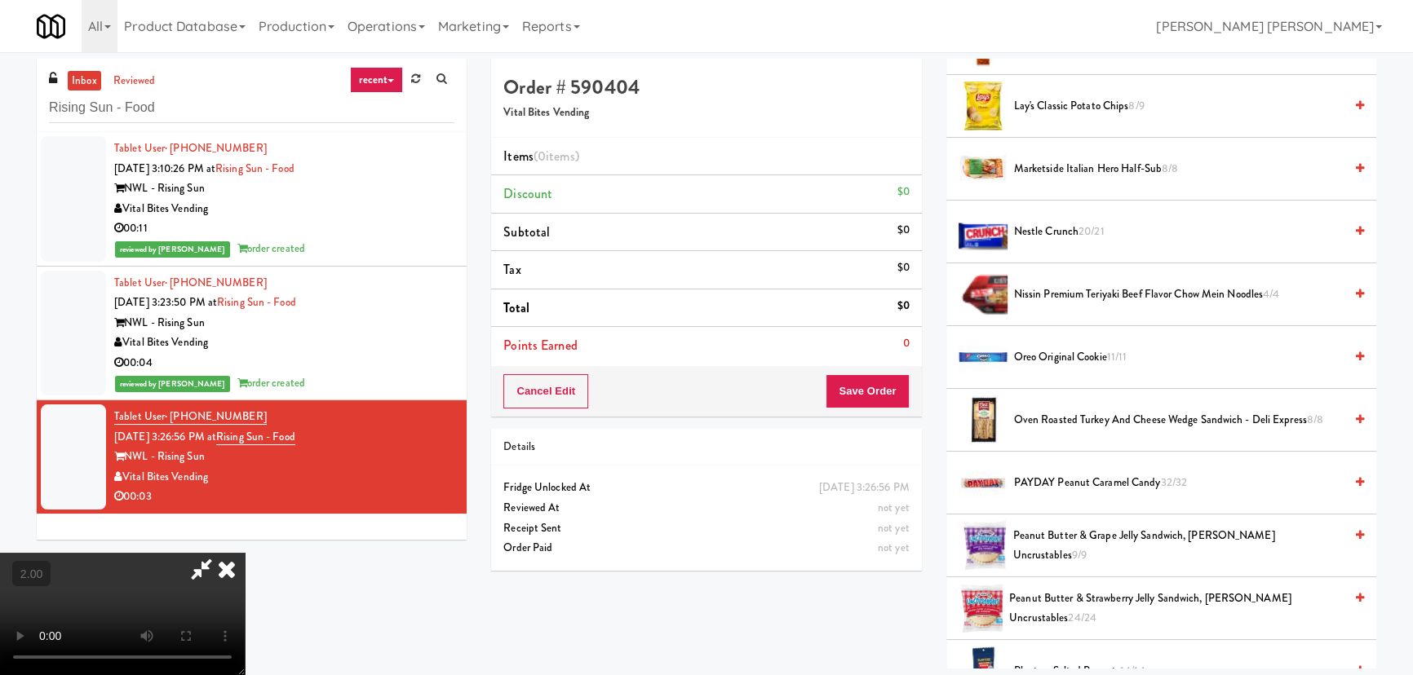
click at [1065, 225] on span "Nestle Crunch 20/21" at bounding box center [1179, 232] width 330 height 20
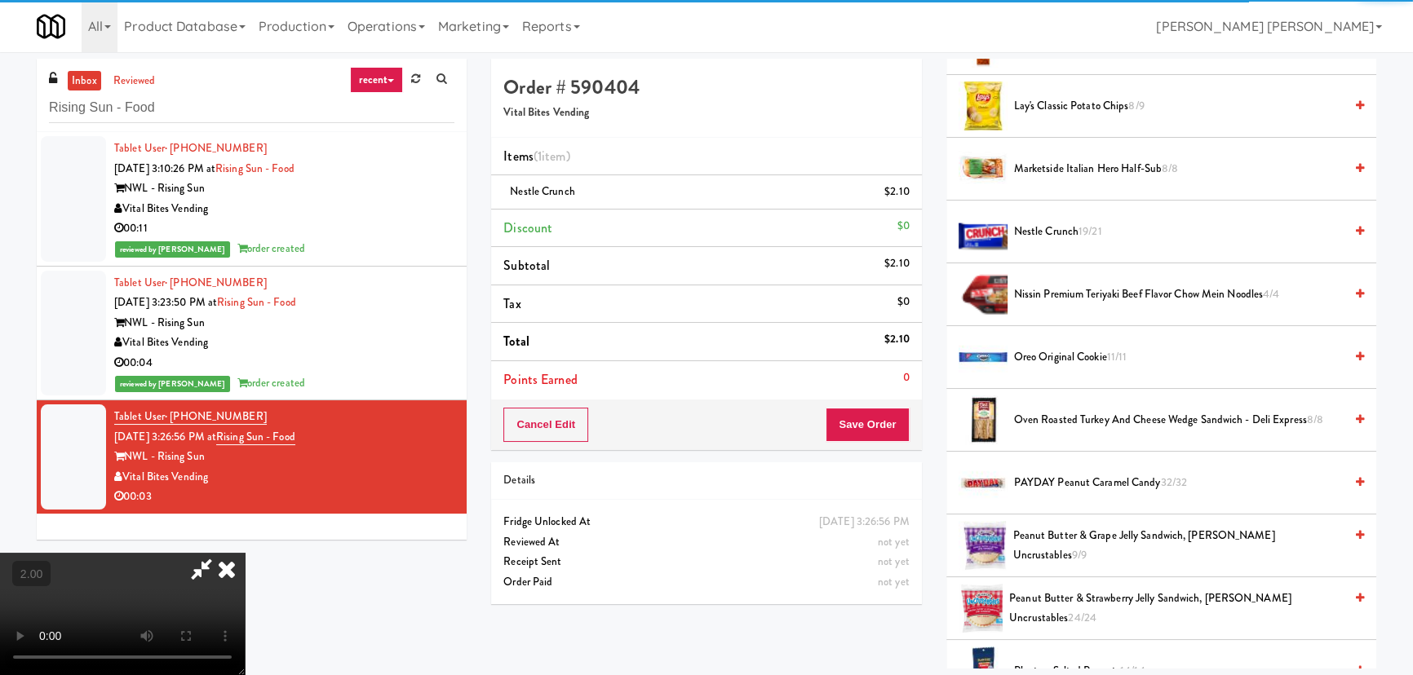
click at [220, 553] on icon at bounding box center [202, 569] width 38 height 33
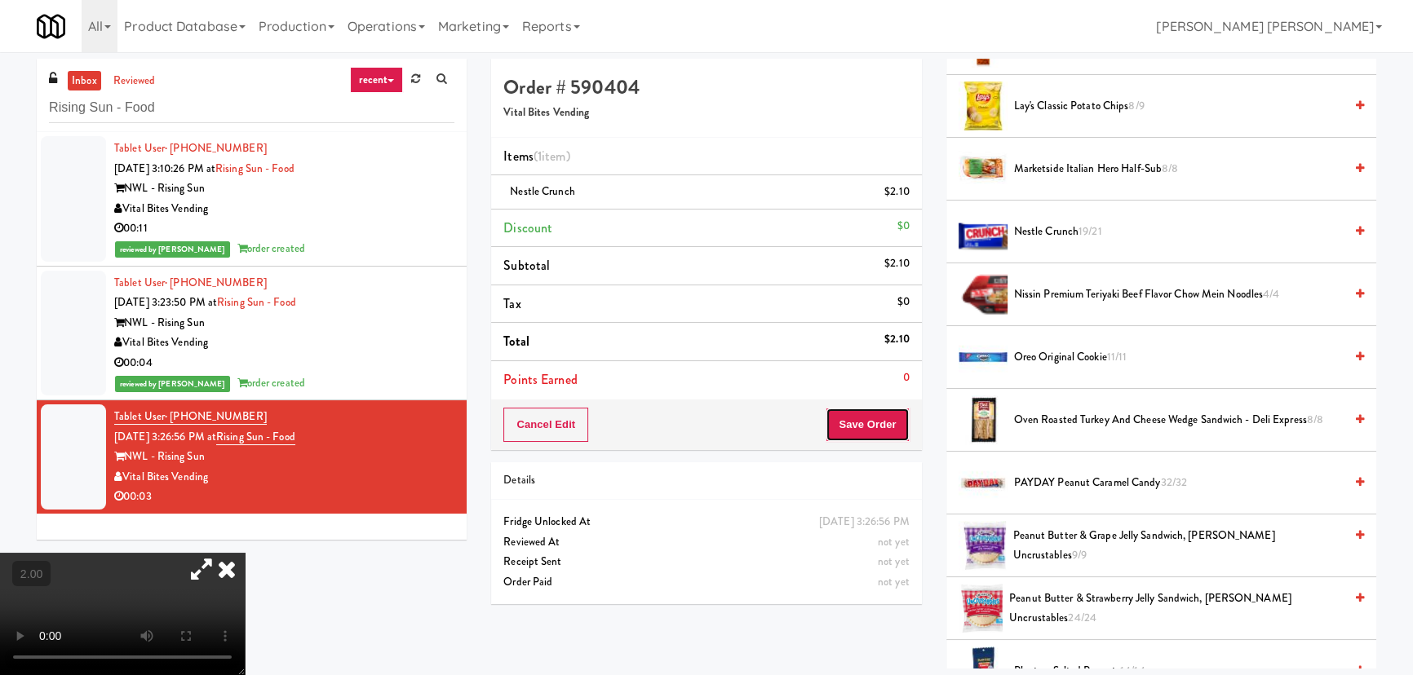
click at [865, 414] on button "Save Order" at bounding box center [867, 425] width 83 height 34
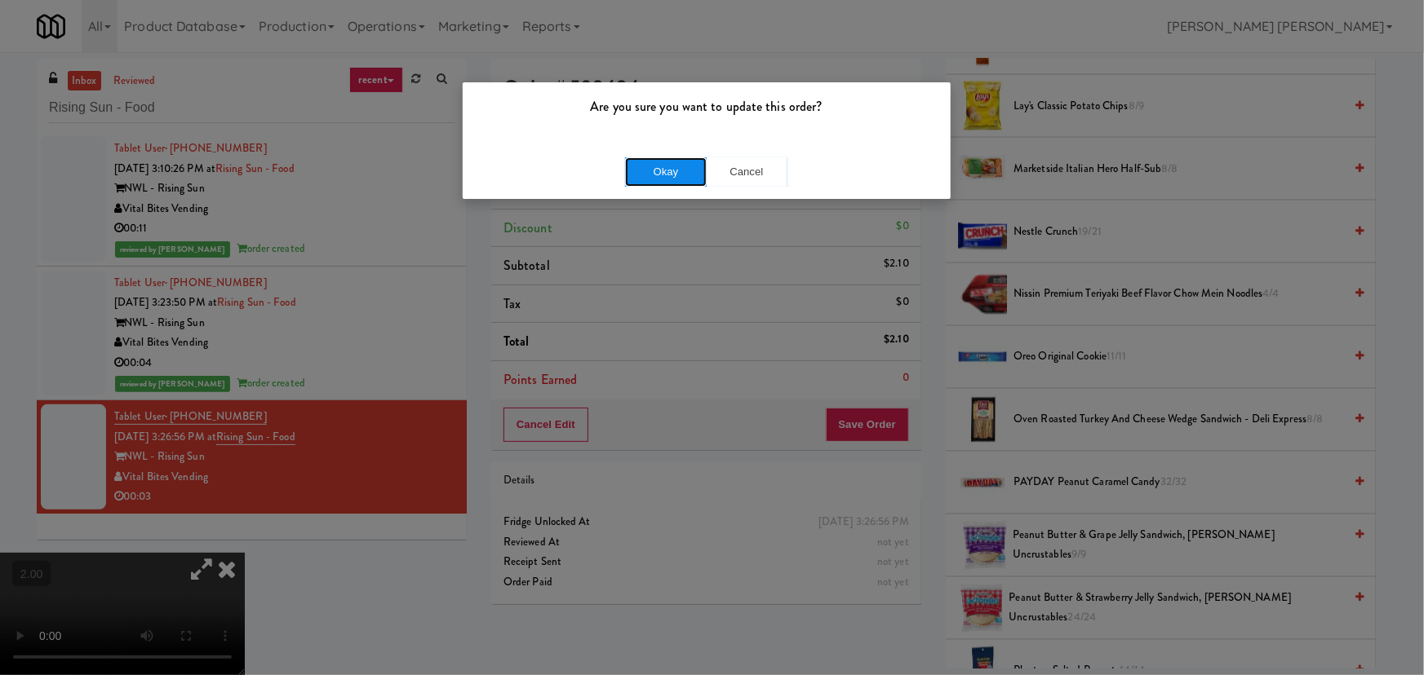
click at [656, 158] on button "Okay" at bounding box center [666, 171] width 82 height 29
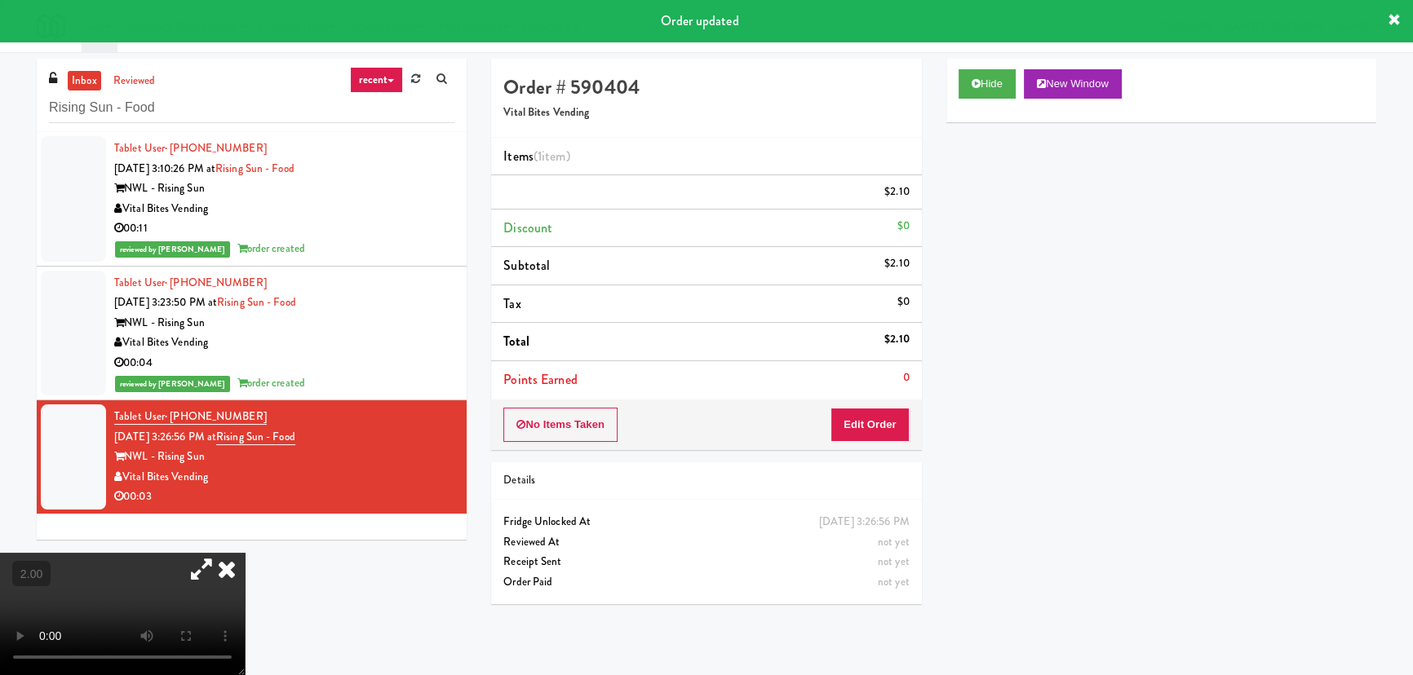
scroll to position [44, 0]
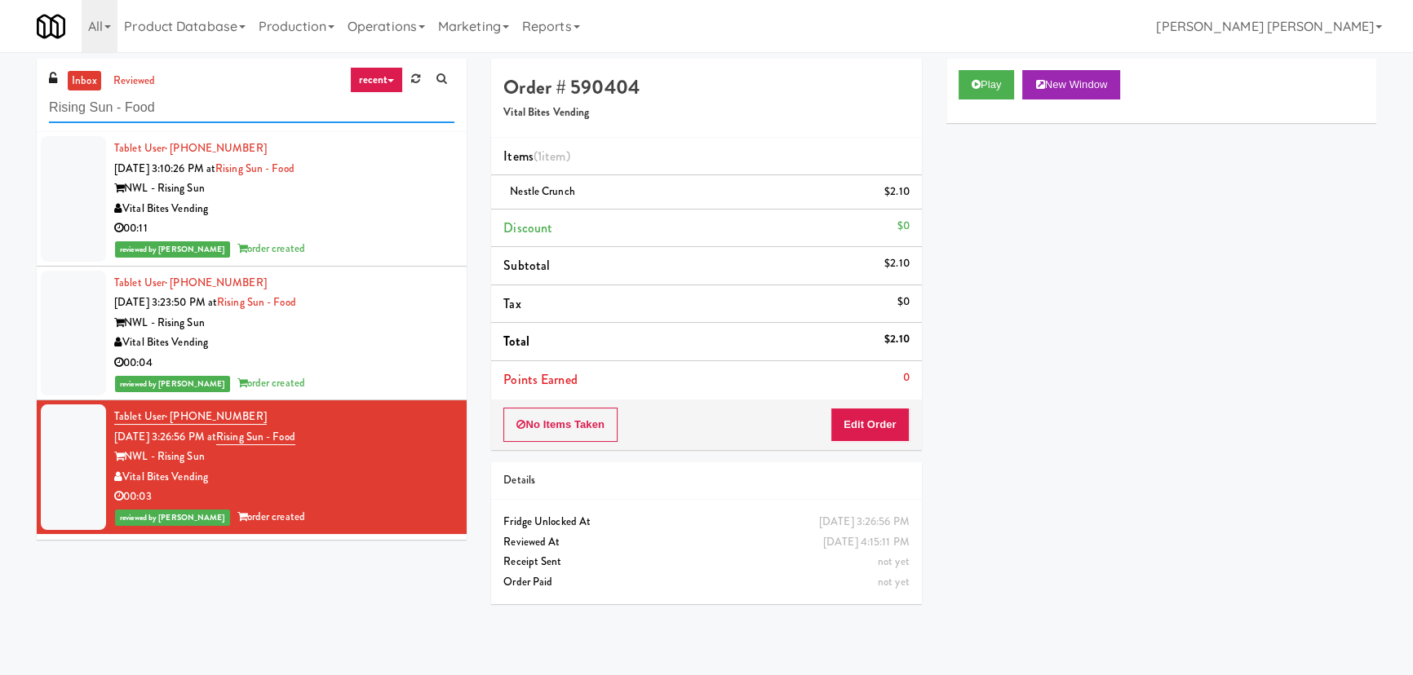
drag, startPoint x: 106, startPoint y: 106, endPoint x: 55, endPoint y: 106, distance: 51.4
click at [55, 106] on input "Rising Sun - Food" at bounding box center [251, 108] width 405 height 30
paste input "Park on First - Mailroom 2 - Cooler"
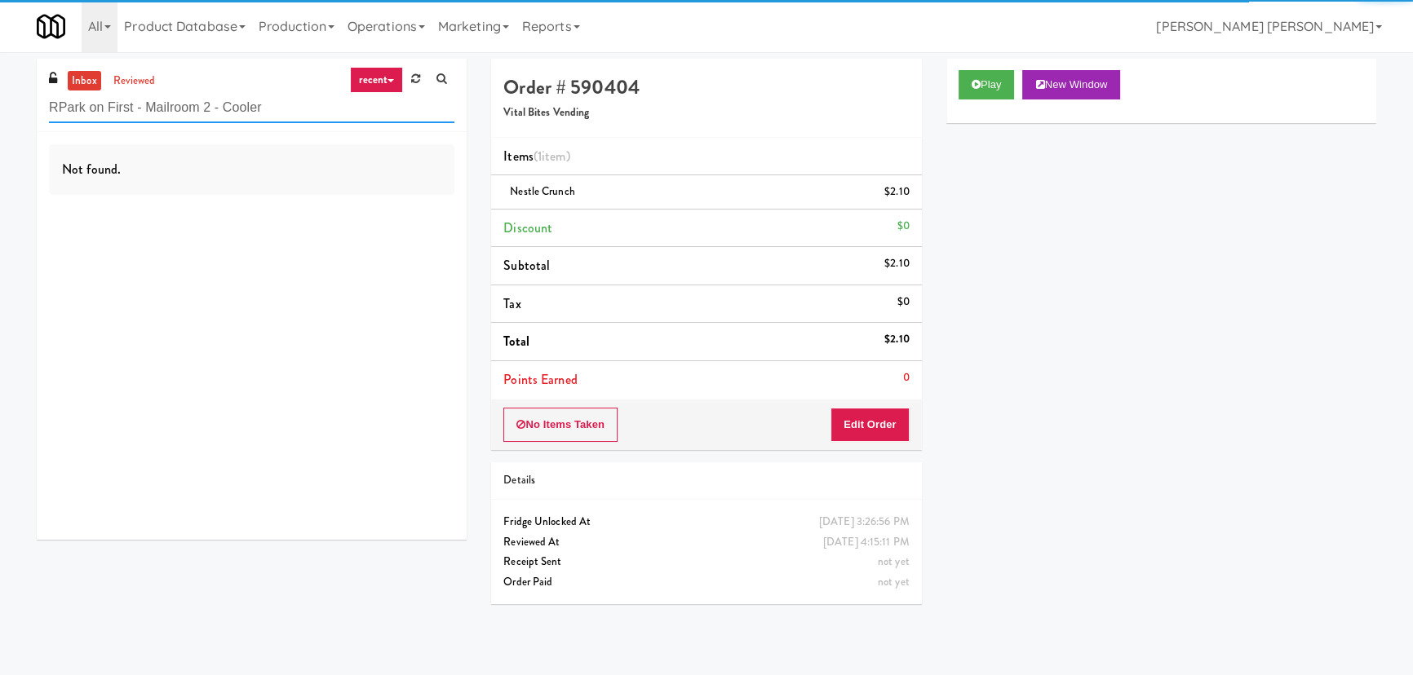
drag, startPoint x: 297, startPoint y: 115, endPoint x: 15, endPoint y: 101, distance: 282.6
click at [15, 101] on div "inbox reviewed recent all unclear take inventory issue suspicious failed recent…" at bounding box center [706, 364] width 1413 height 610
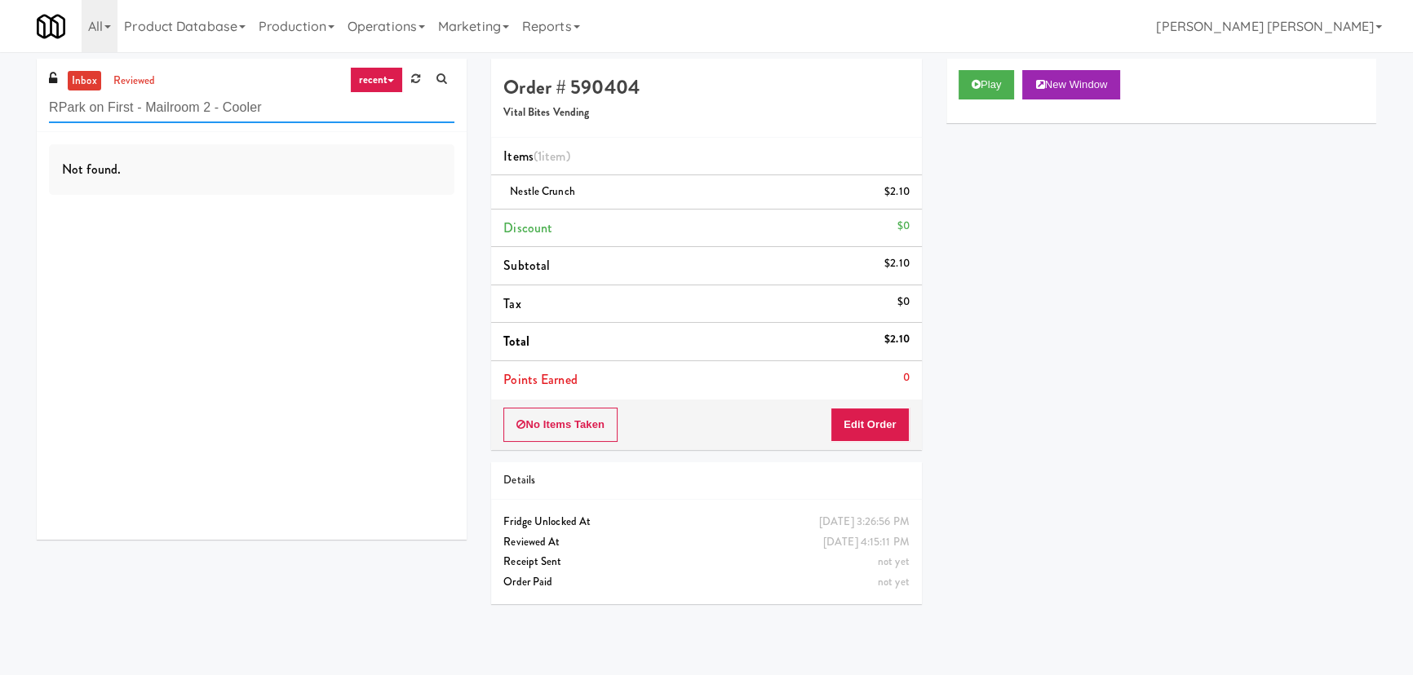
paste input "text"
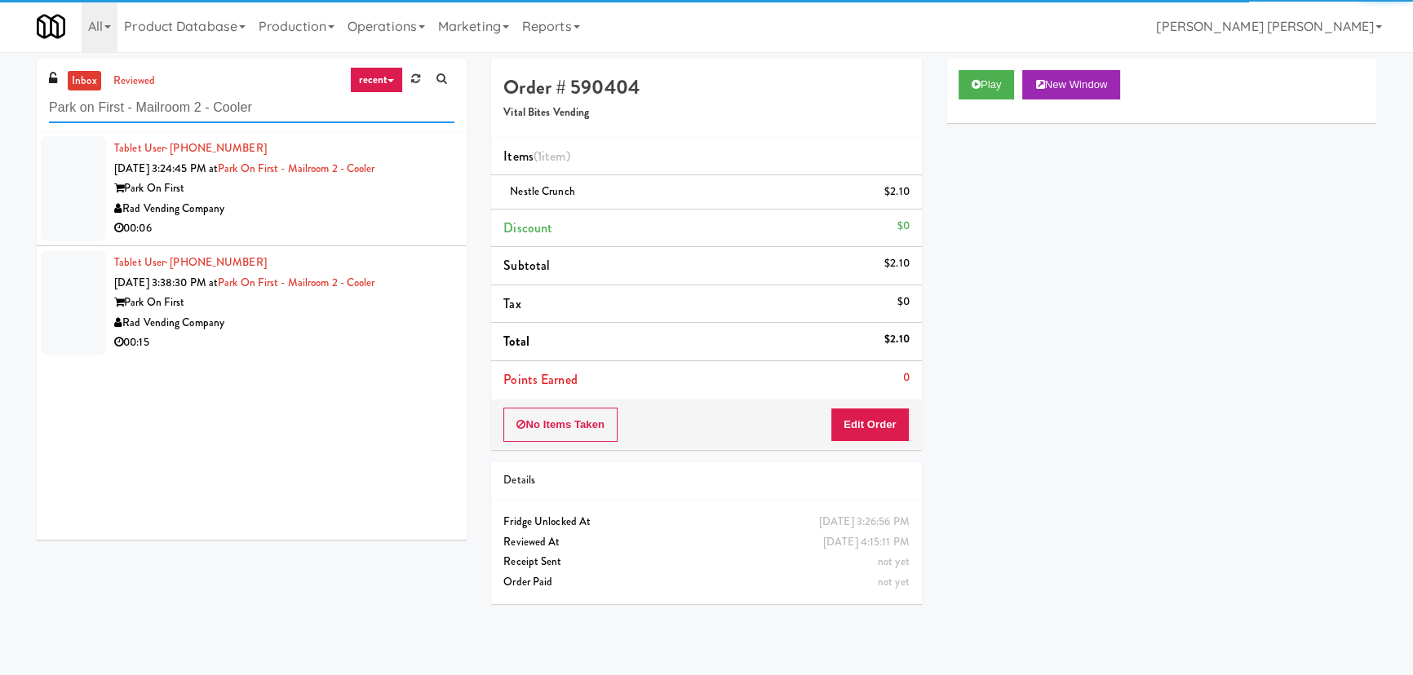
type input "Park on First - Mailroom 2 - Cooler"
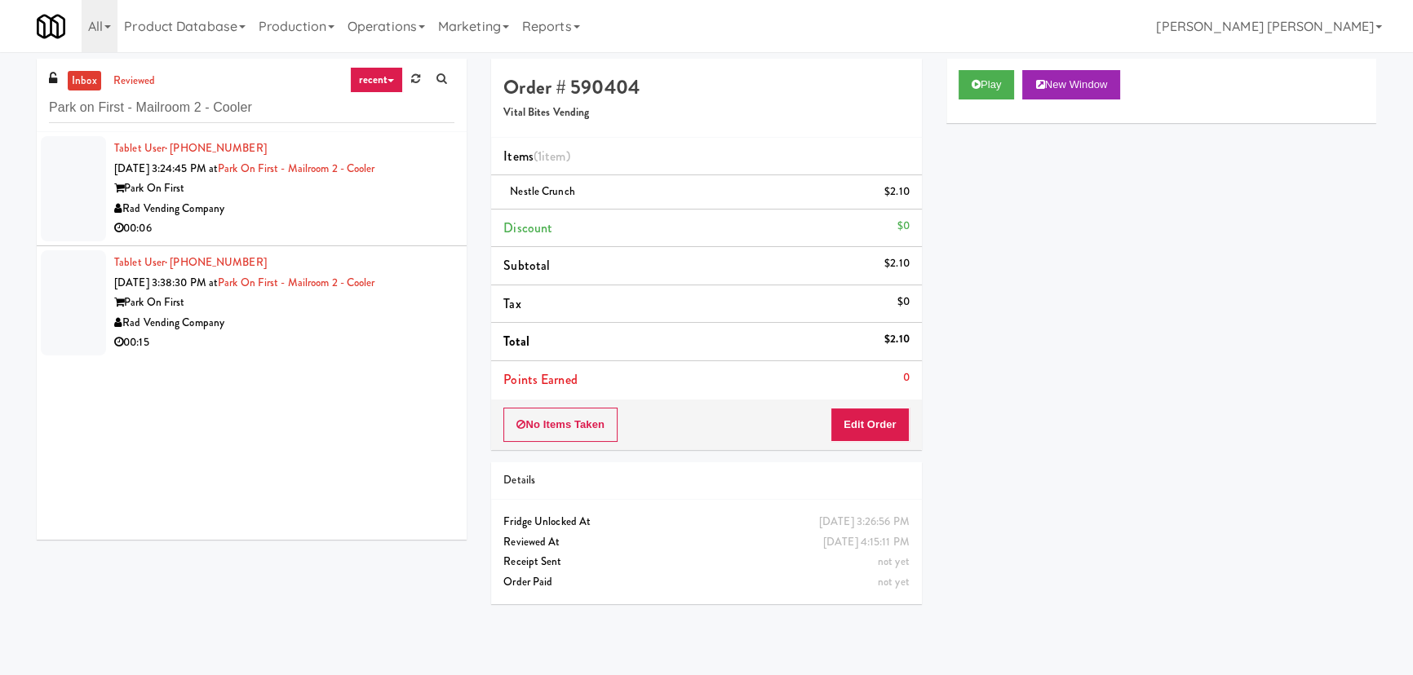
click at [348, 180] on div "Park On First" at bounding box center [284, 189] width 340 height 20
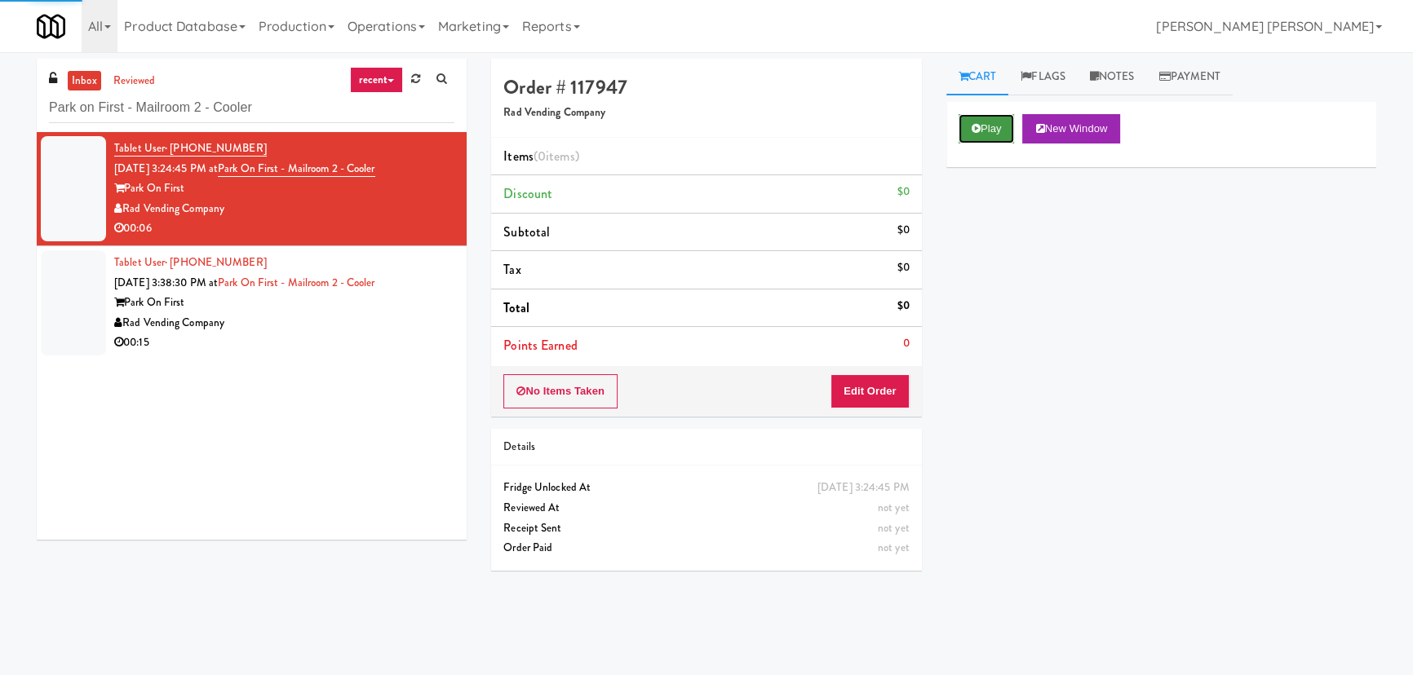
click at [988, 133] on button "Play" at bounding box center [987, 128] width 56 height 29
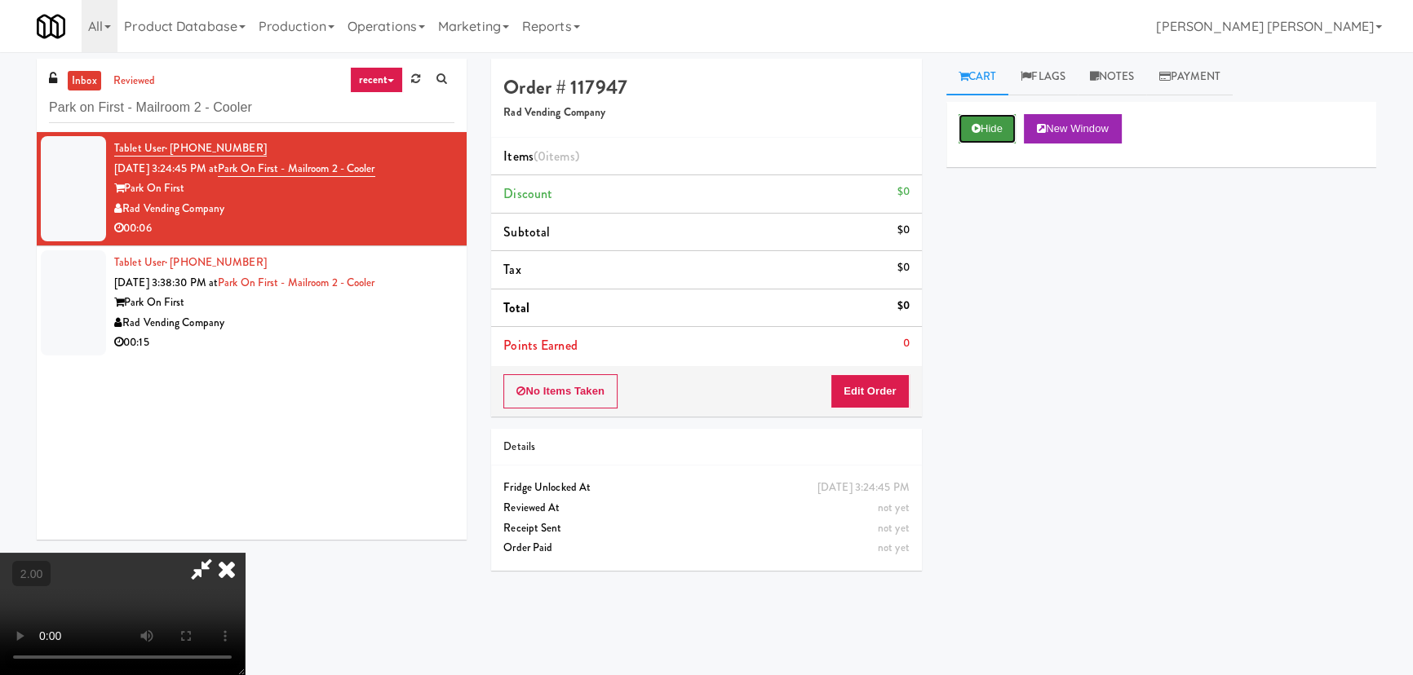
click at [995, 132] on button "Hide" at bounding box center [987, 128] width 57 height 29
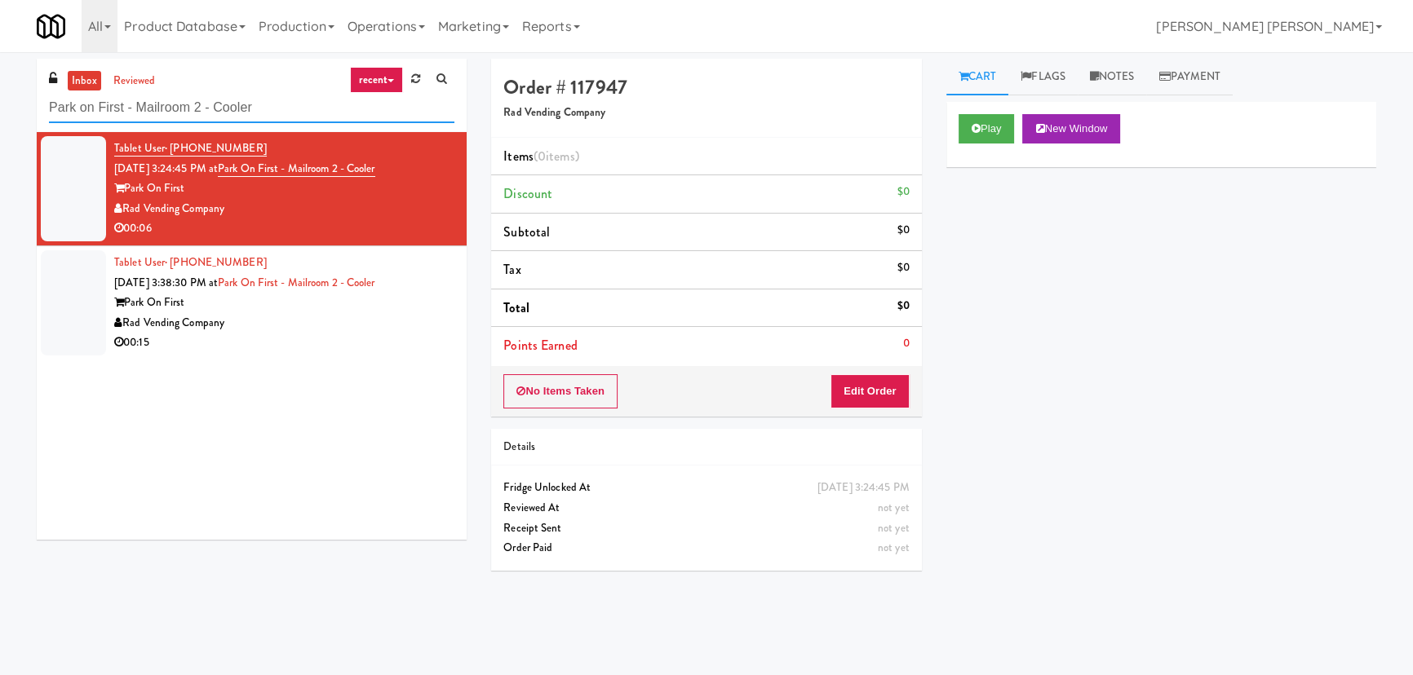
drag, startPoint x: 290, startPoint y: 106, endPoint x: 29, endPoint y: 100, distance: 261.1
click at [29, 100] on div "inbox reviewed recent all unclear take inventory issue suspicious failed recent…" at bounding box center [251, 306] width 454 height 494
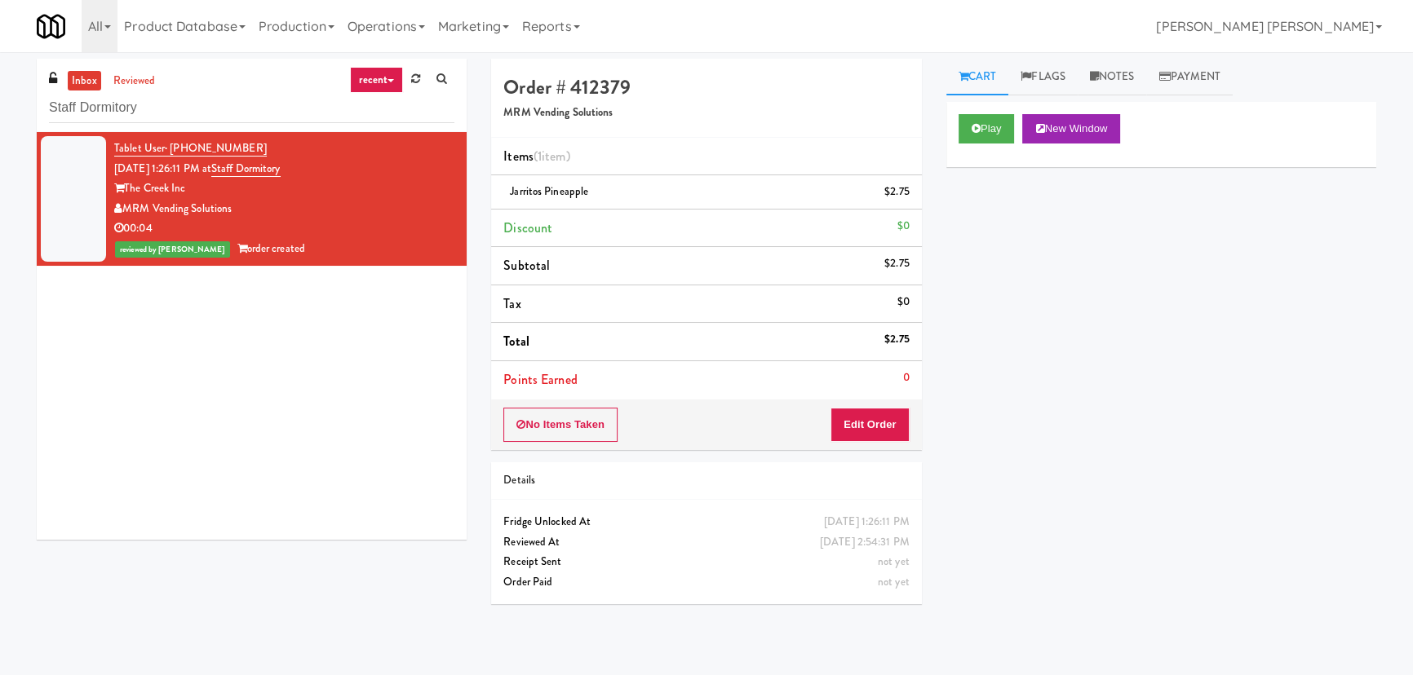
click at [0, 117] on html "Are you sure you want to update this order? Okay Cancel Okay Are you sure you w…" at bounding box center [706, 337] width 1413 height 675
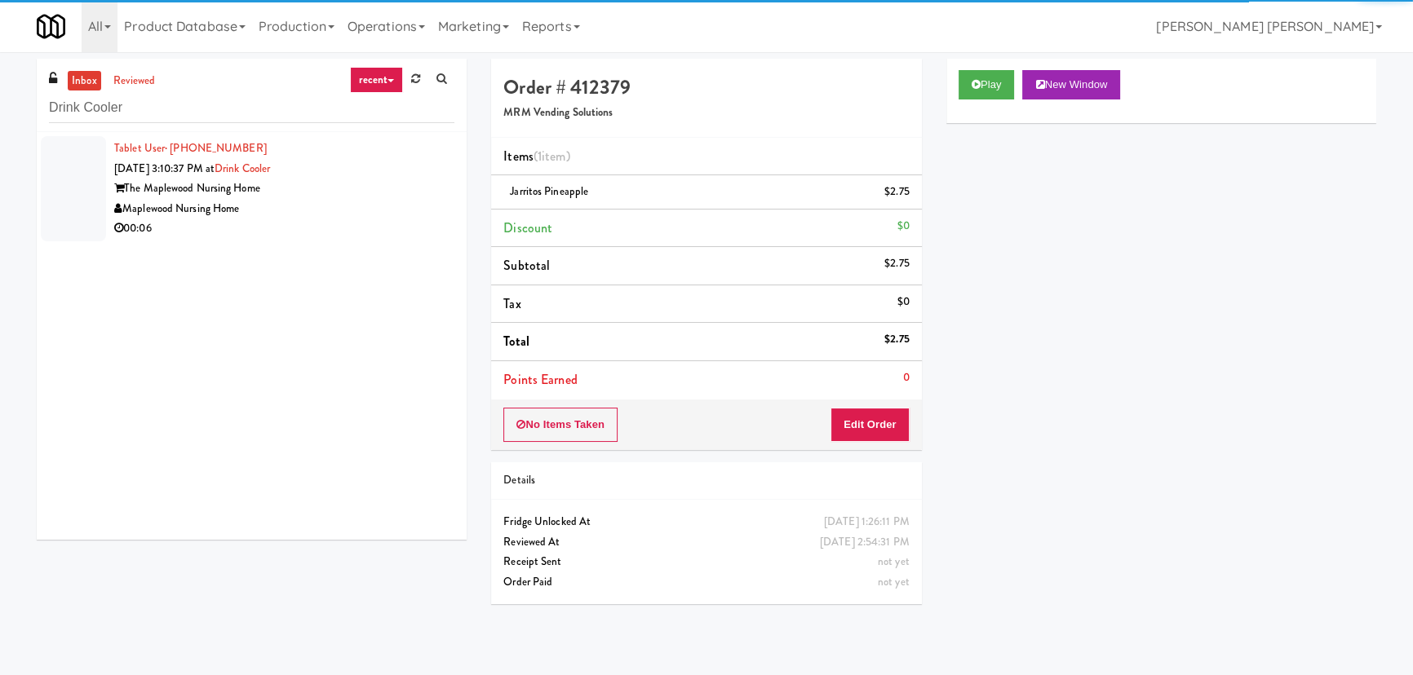
type input "Drink Cooler"
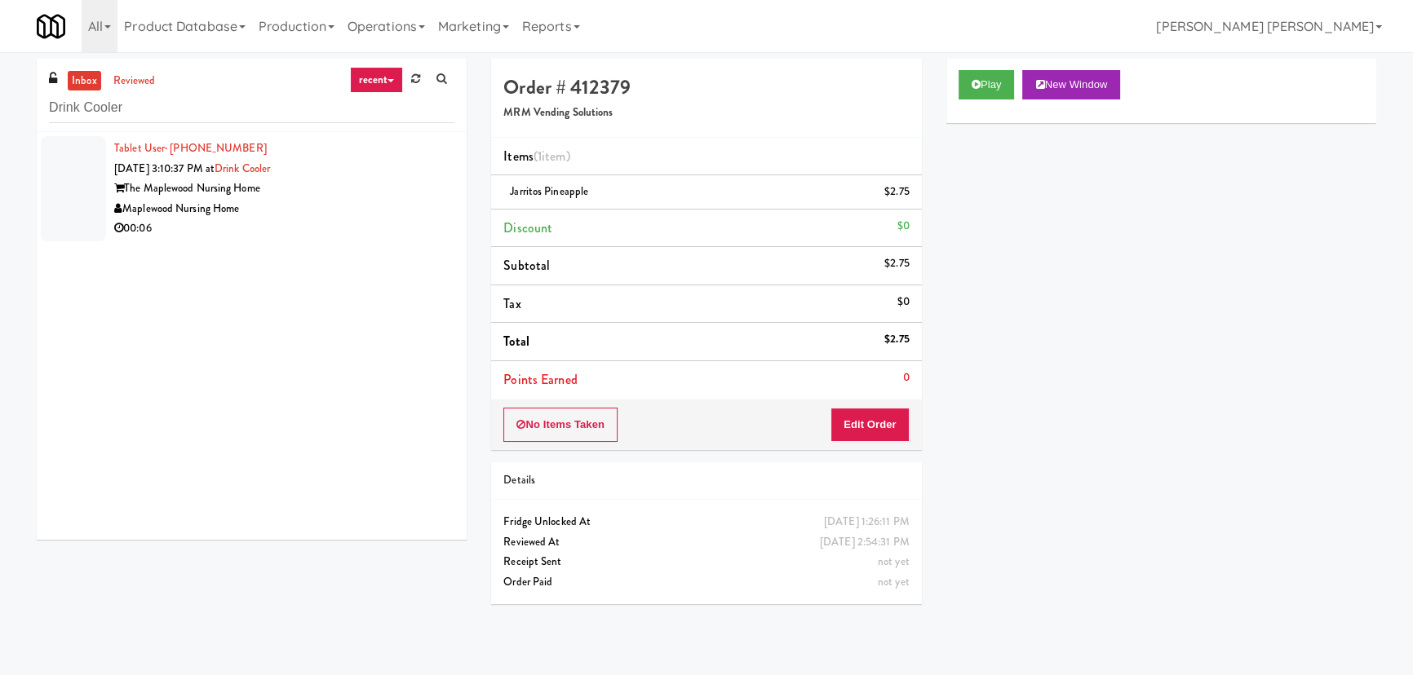
click at [314, 213] on div "Maplewood Nursing Home" at bounding box center [284, 209] width 340 height 20
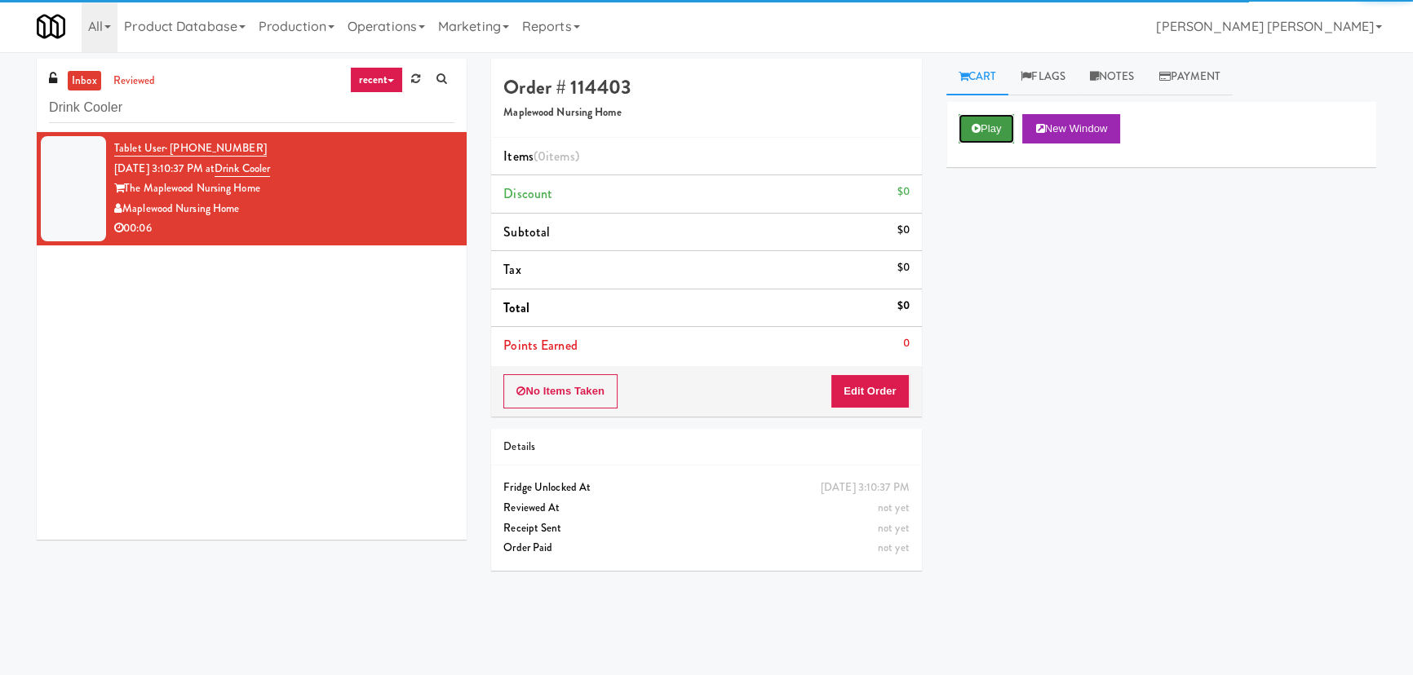
click at [1002, 124] on button "Play" at bounding box center [987, 128] width 56 height 29
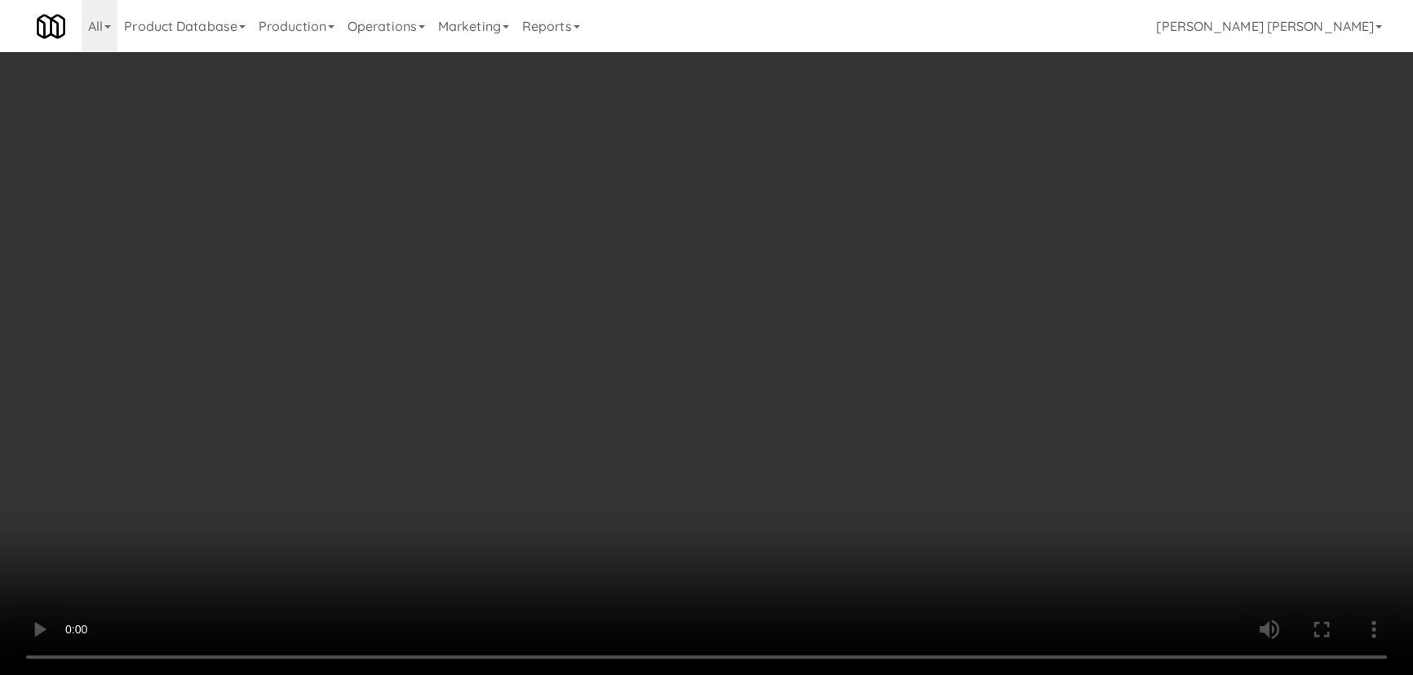
drag, startPoint x: 901, startPoint y: 714, endPoint x: 1387, endPoint y: 720, distance: 485.4
click at [1111, 675] on video at bounding box center [706, 337] width 1413 height 675
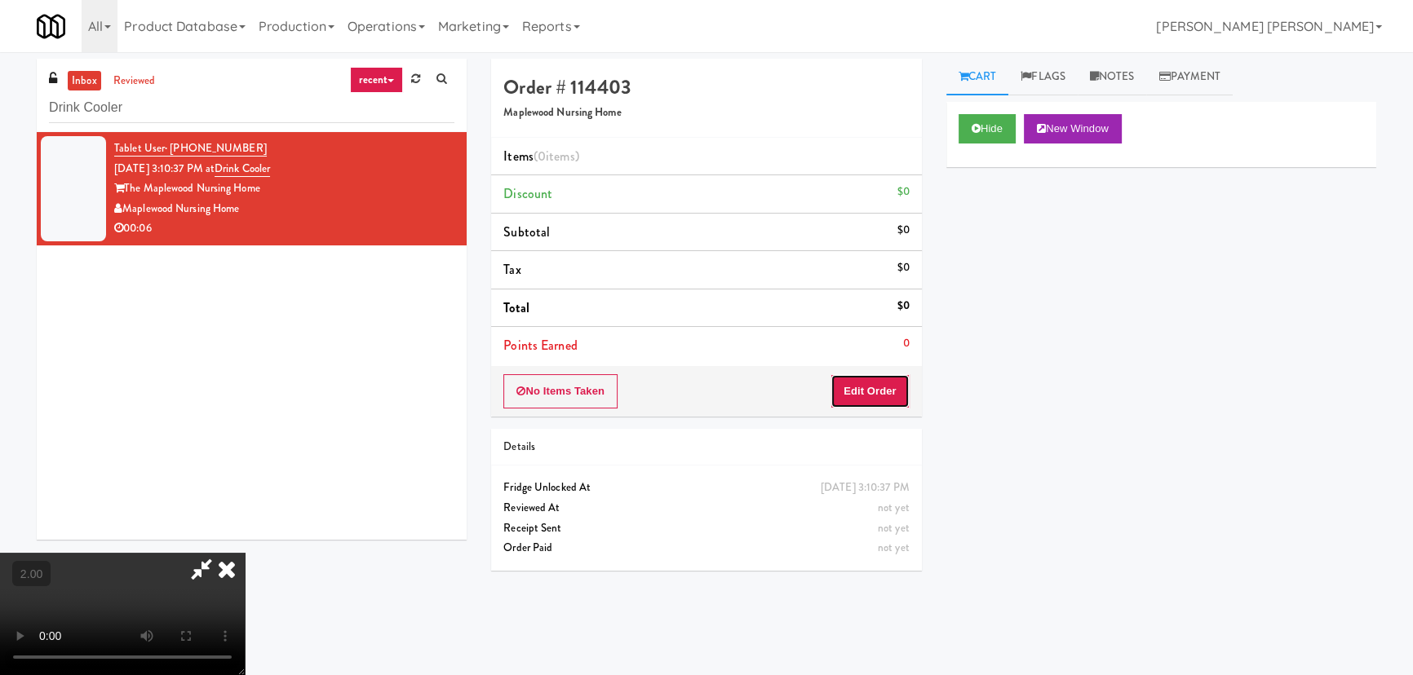
click at [875, 379] on button "Edit Order" at bounding box center [869, 391] width 79 height 34
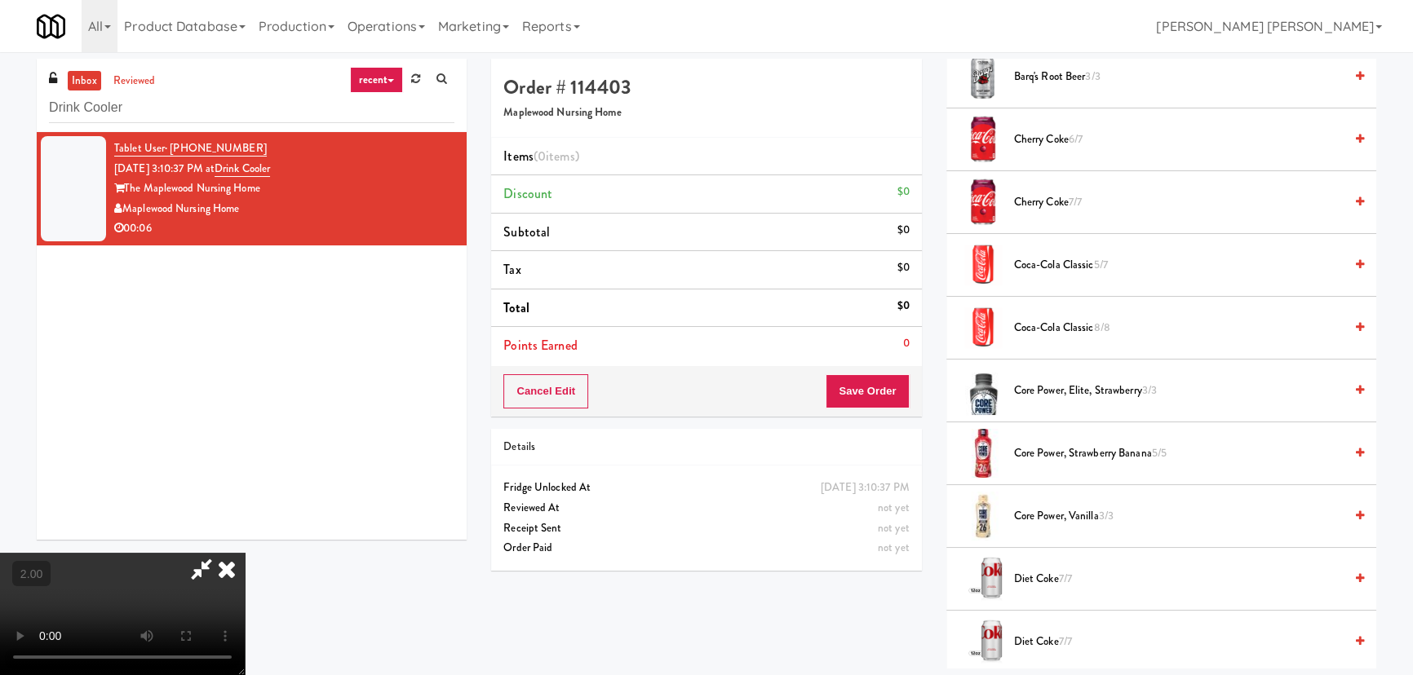
scroll to position [742, 0]
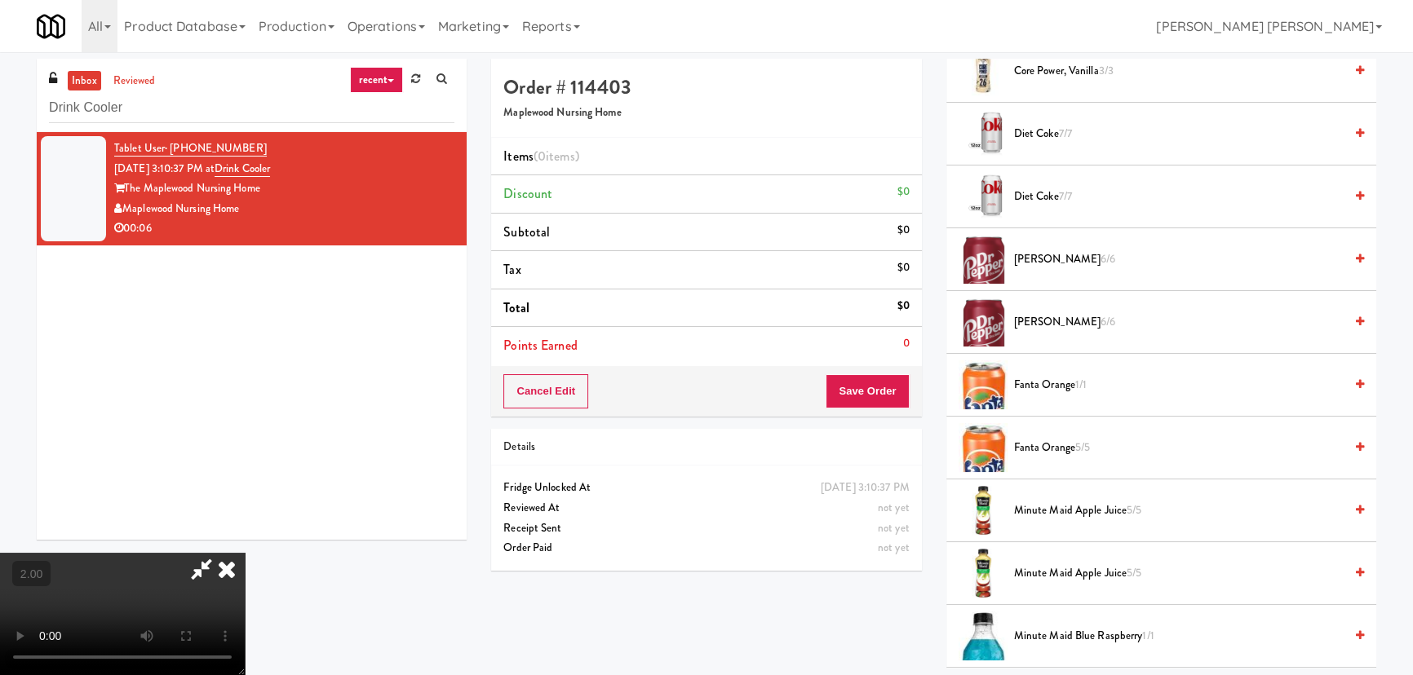
click at [1043, 321] on span "Dr. Pepper 6/6" at bounding box center [1179, 322] width 330 height 20
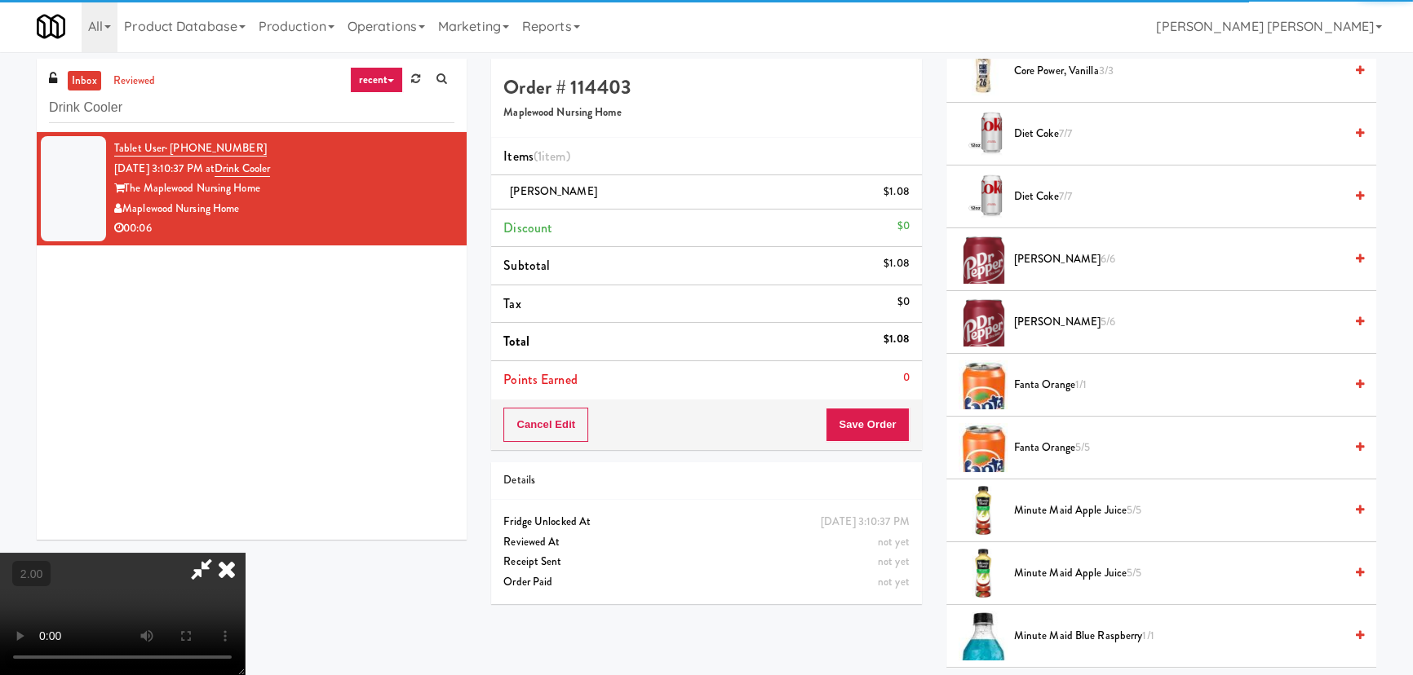
drag, startPoint x: 840, startPoint y: 212, endPoint x: 845, endPoint y: 227, distance: 15.5
click at [245, 553] on icon at bounding box center [227, 569] width 36 height 33
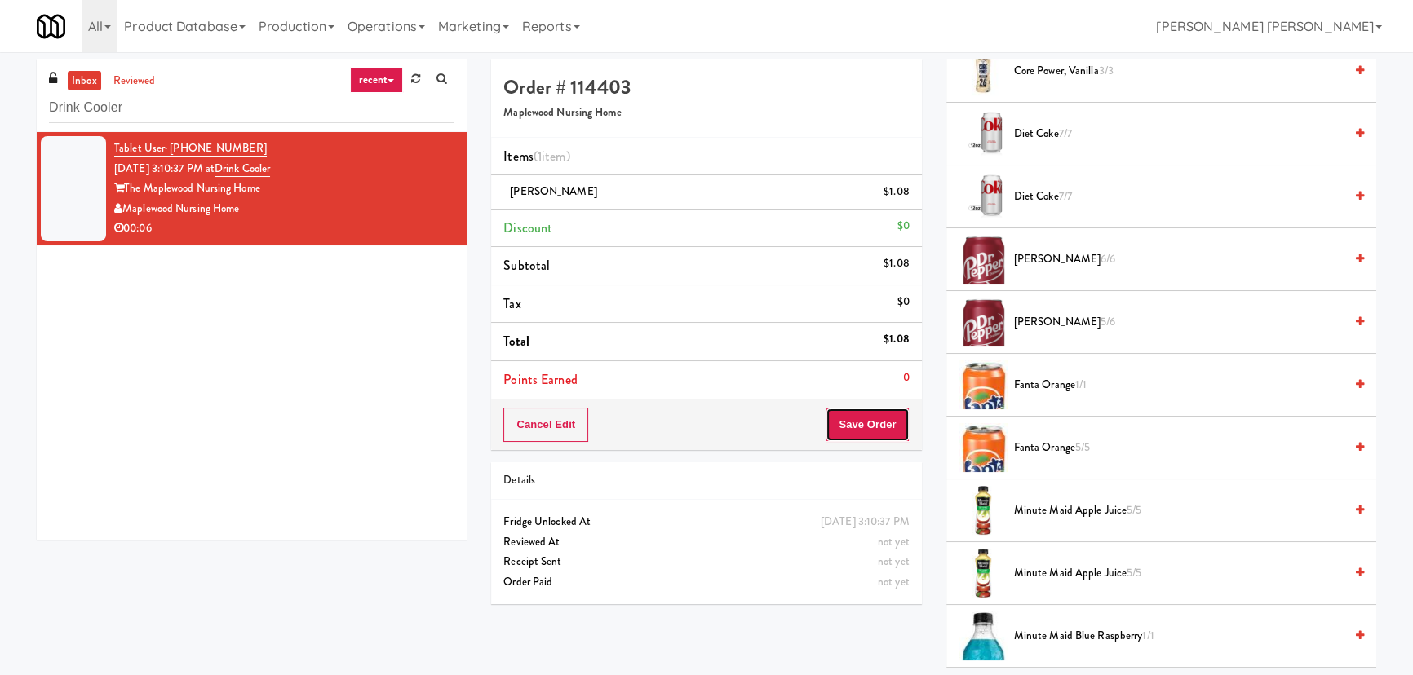
click at [870, 426] on button "Save Order" at bounding box center [867, 425] width 83 height 34
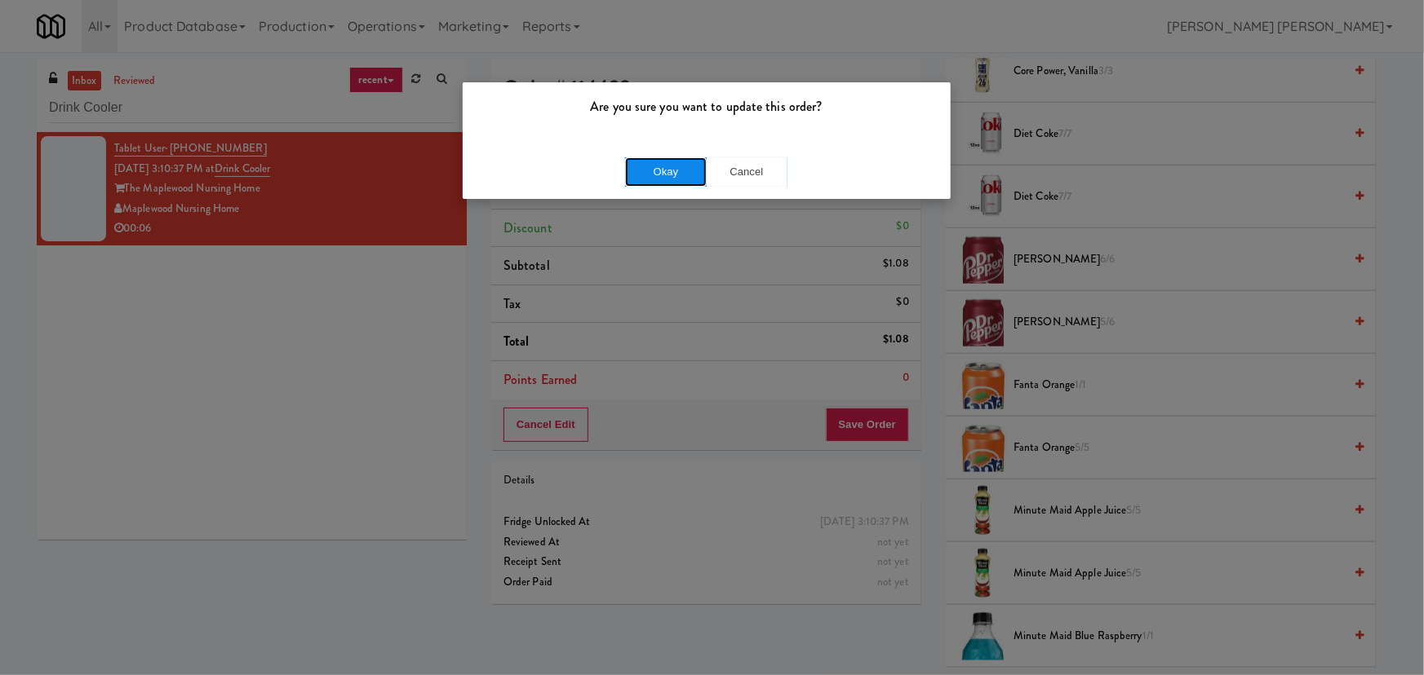
click at [671, 170] on button "Okay" at bounding box center [666, 171] width 82 height 29
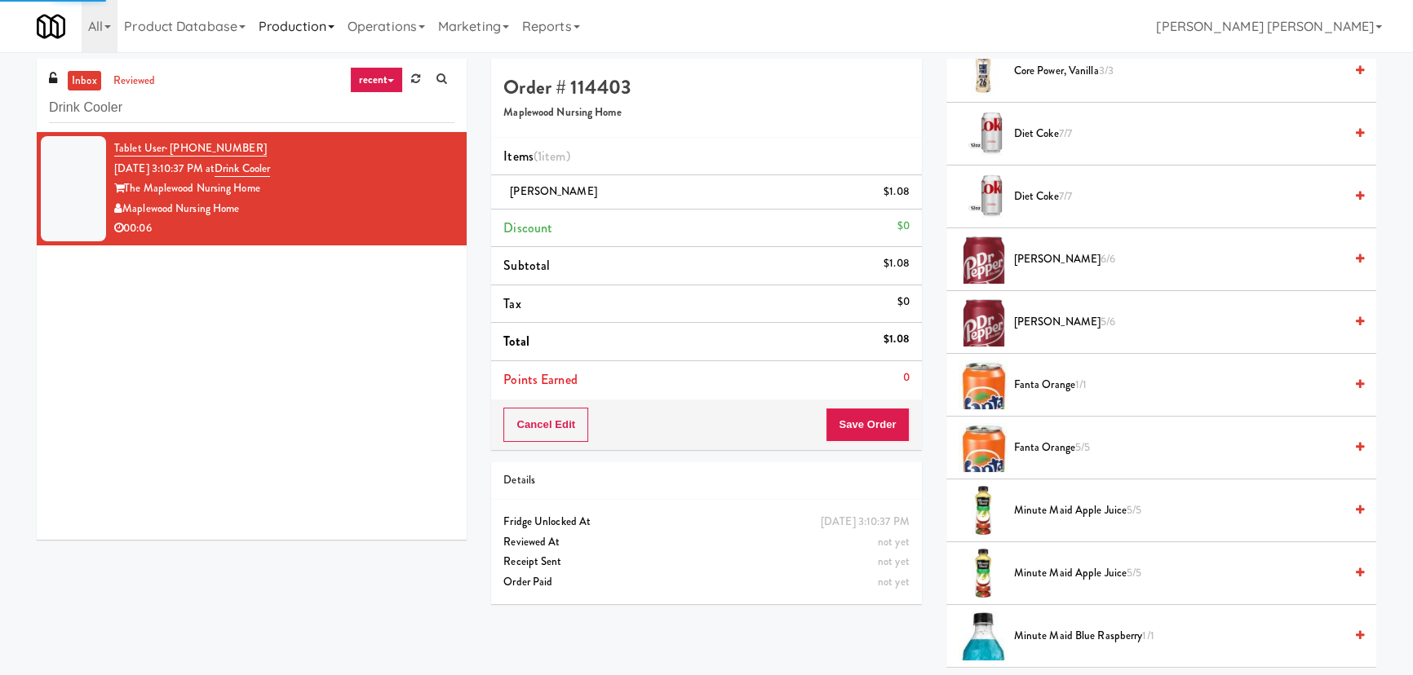
scroll to position [44, 0]
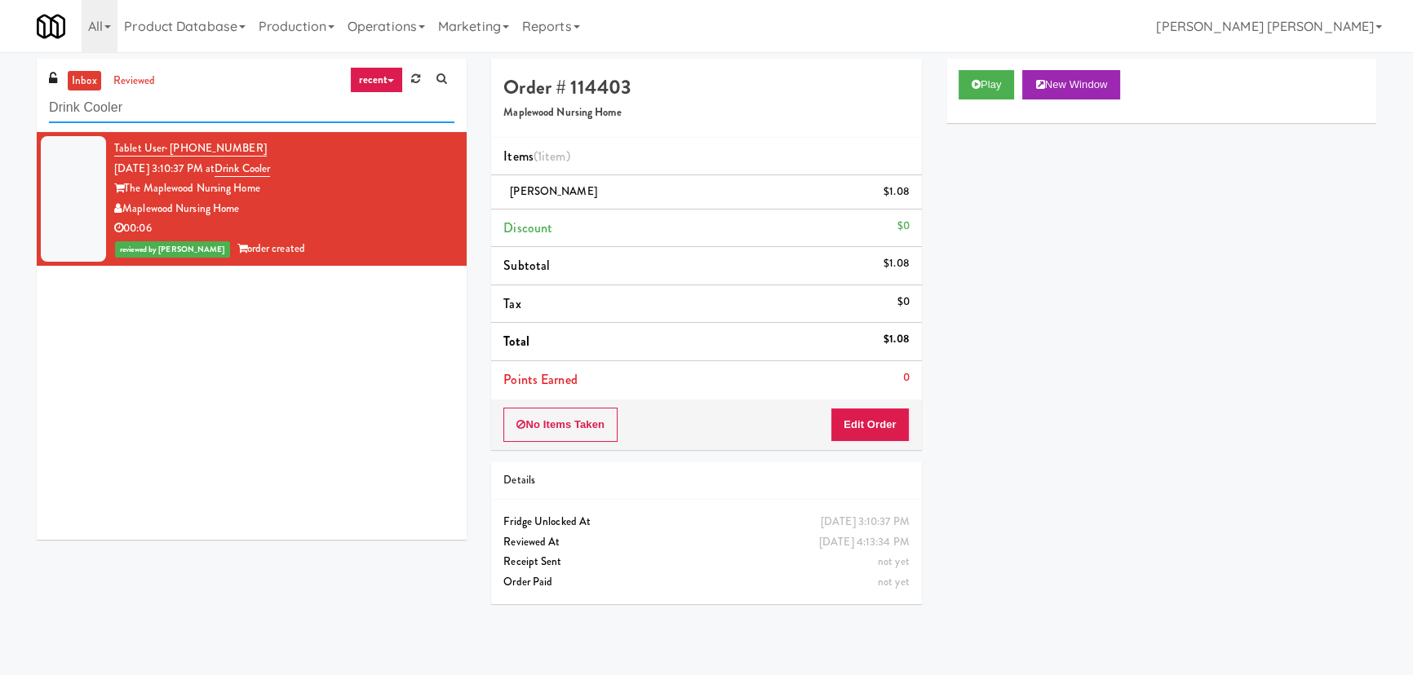
drag, startPoint x: 261, startPoint y: 105, endPoint x: -79, endPoint y: 104, distance: 340.2
click at [0, 104] on html "Are you sure you want to update this order? Okay Cancel Okay Are you sure you w…" at bounding box center [706, 337] width 1413 height 675
paste input "BestMed Patterson"
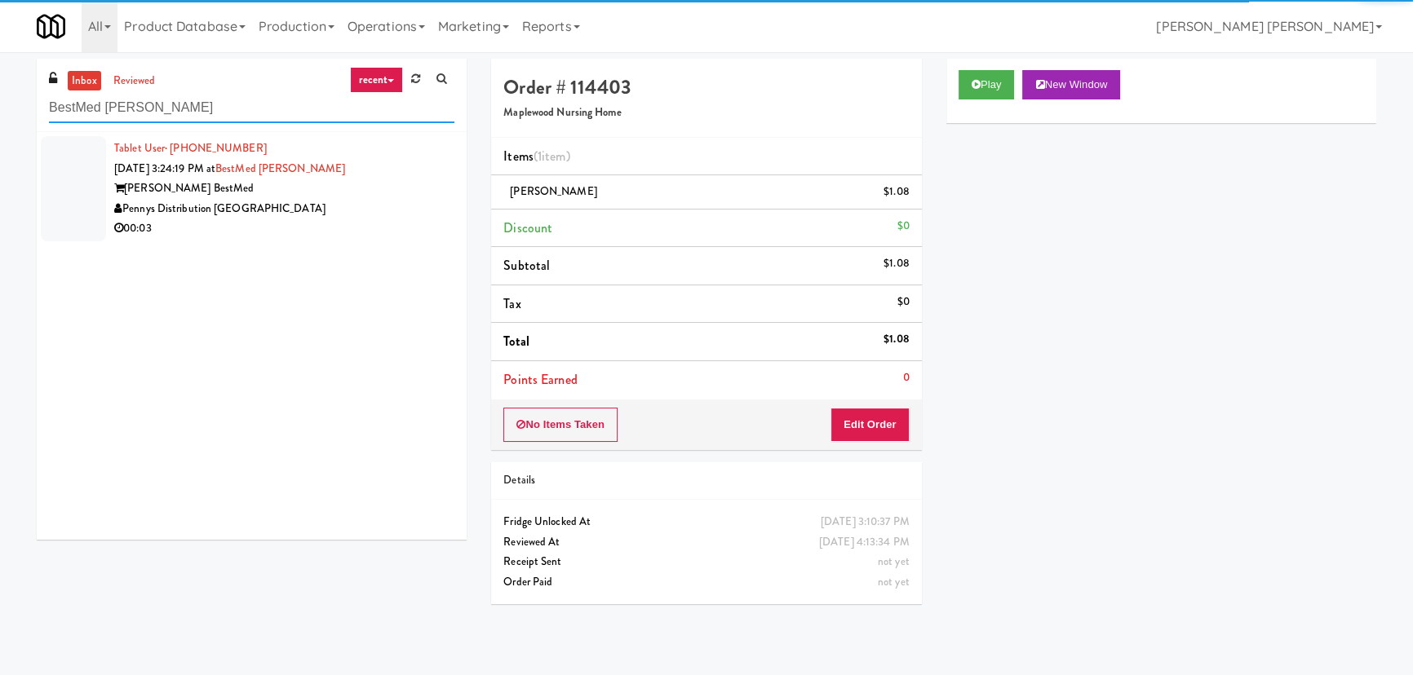
type input "BestMed Patterson"
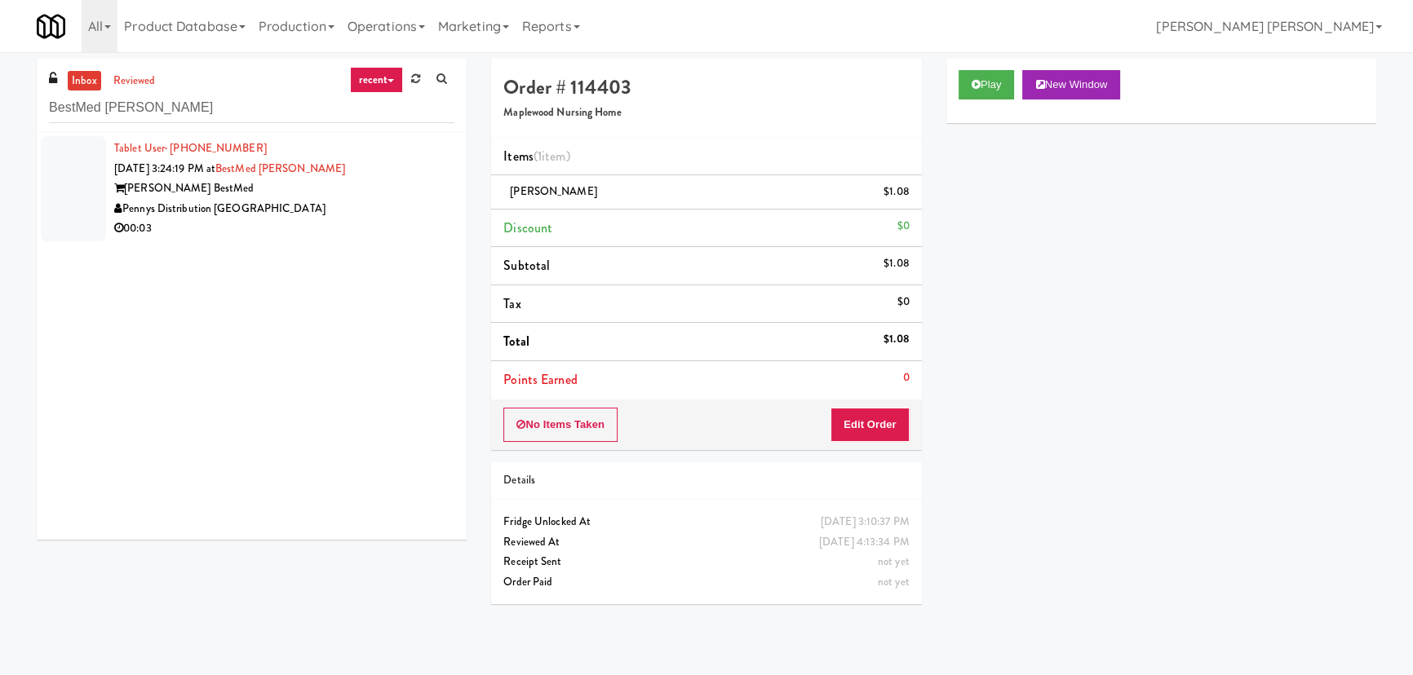
click at [318, 203] on div "Pennys Distribution [GEOGRAPHIC_DATA]" at bounding box center [284, 209] width 340 height 20
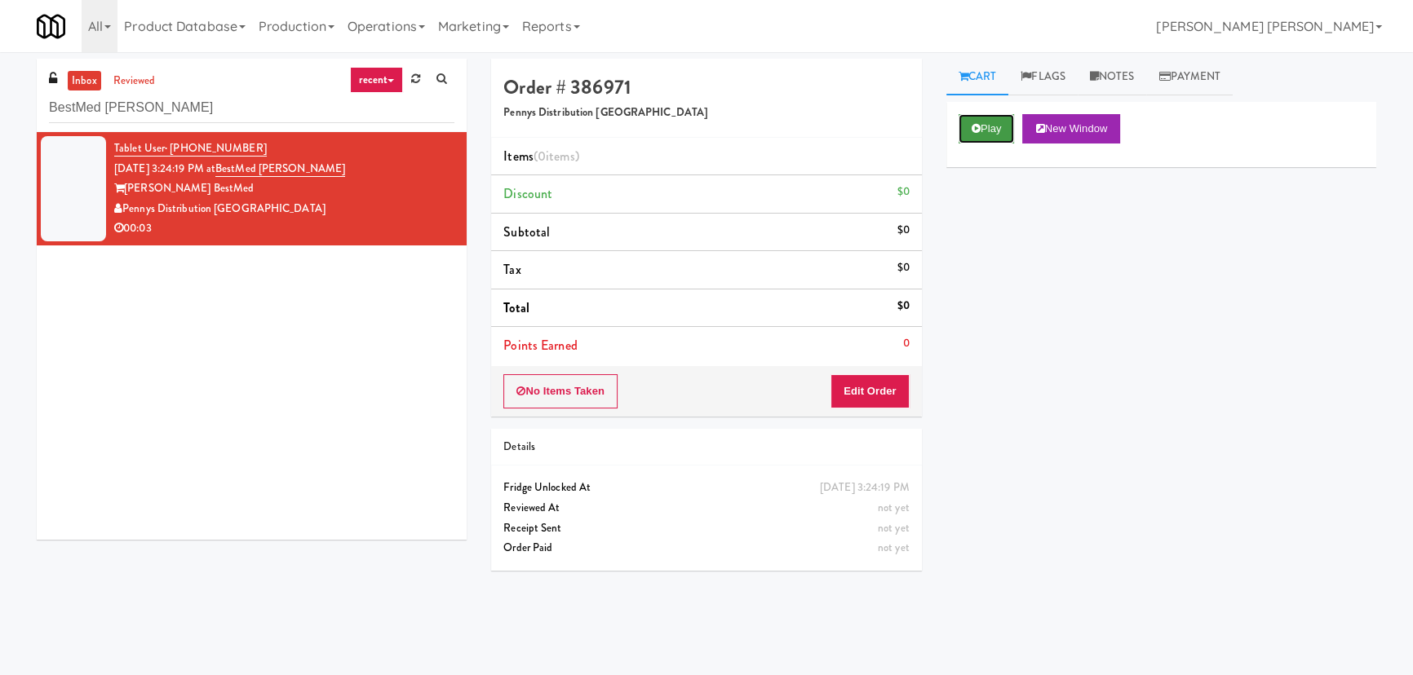
click at [994, 134] on button "Play" at bounding box center [987, 128] width 56 height 29
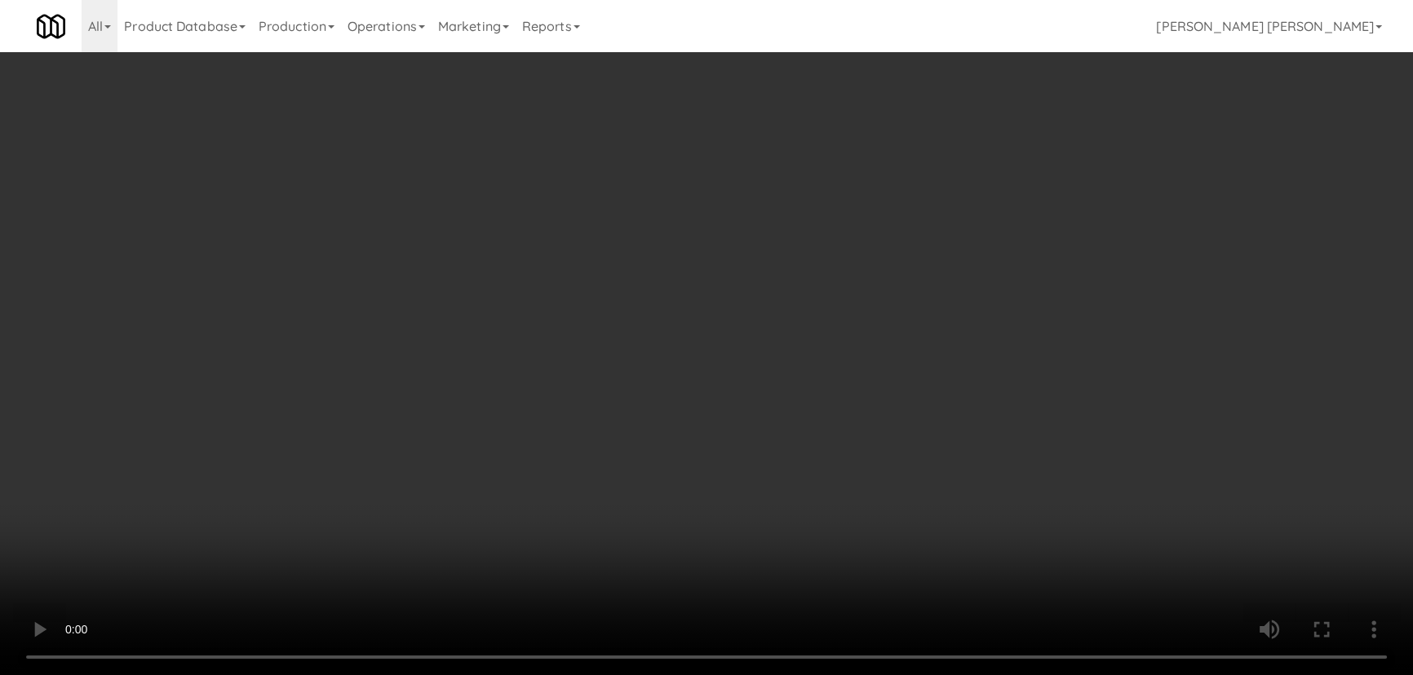
click at [1060, 675] on video at bounding box center [706, 337] width 1413 height 675
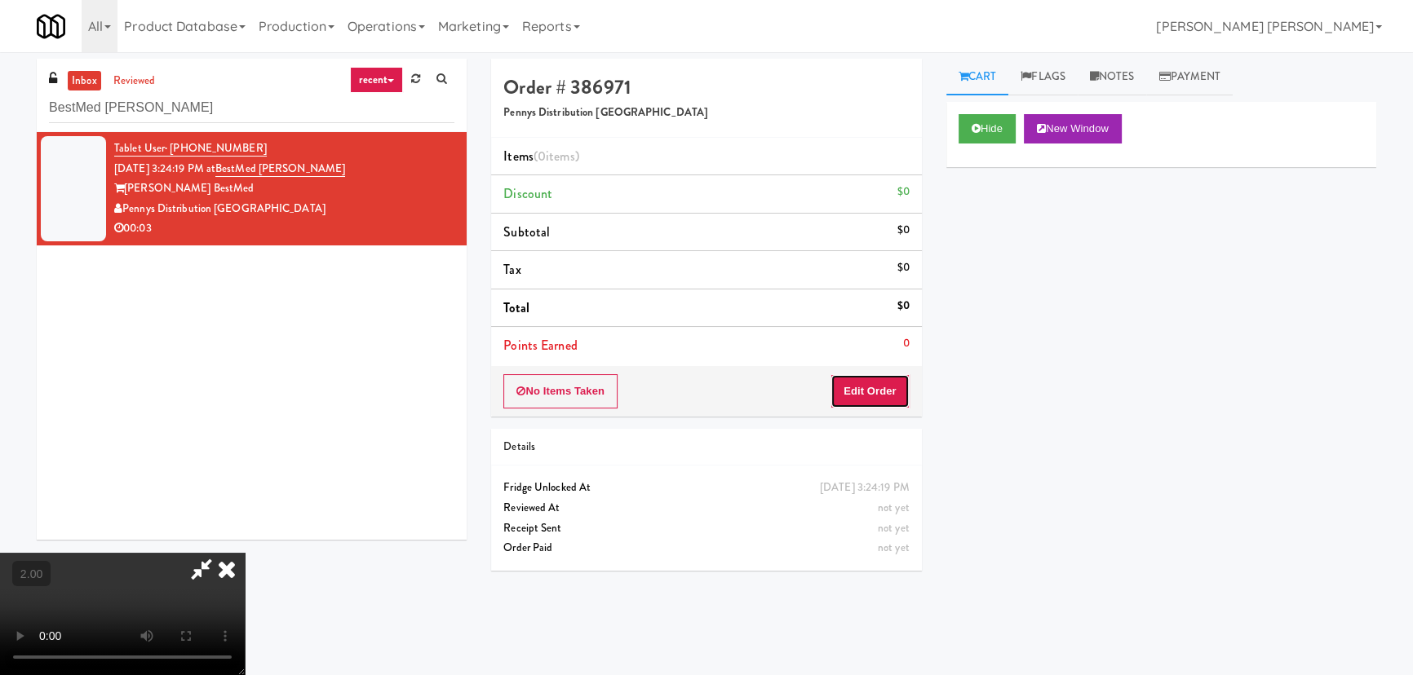
click at [869, 383] on button "Edit Order" at bounding box center [869, 391] width 79 height 34
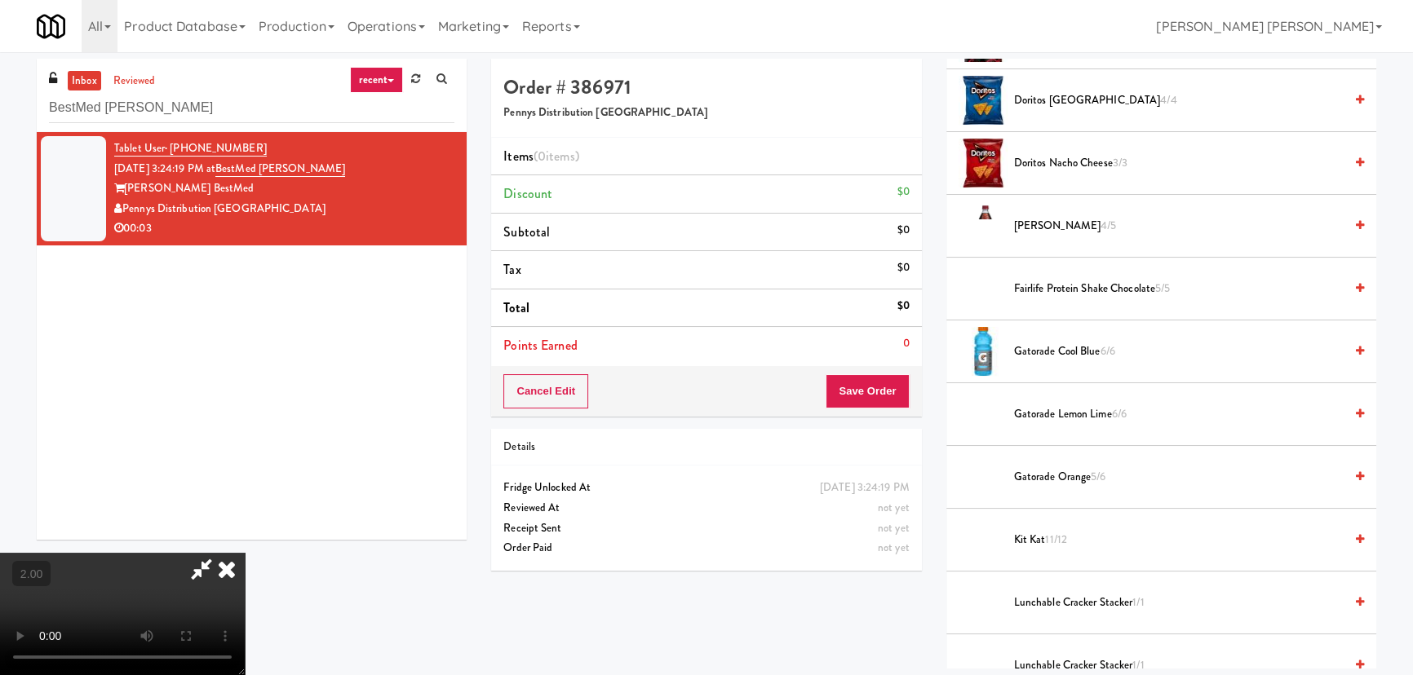
scroll to position [1335, 0]
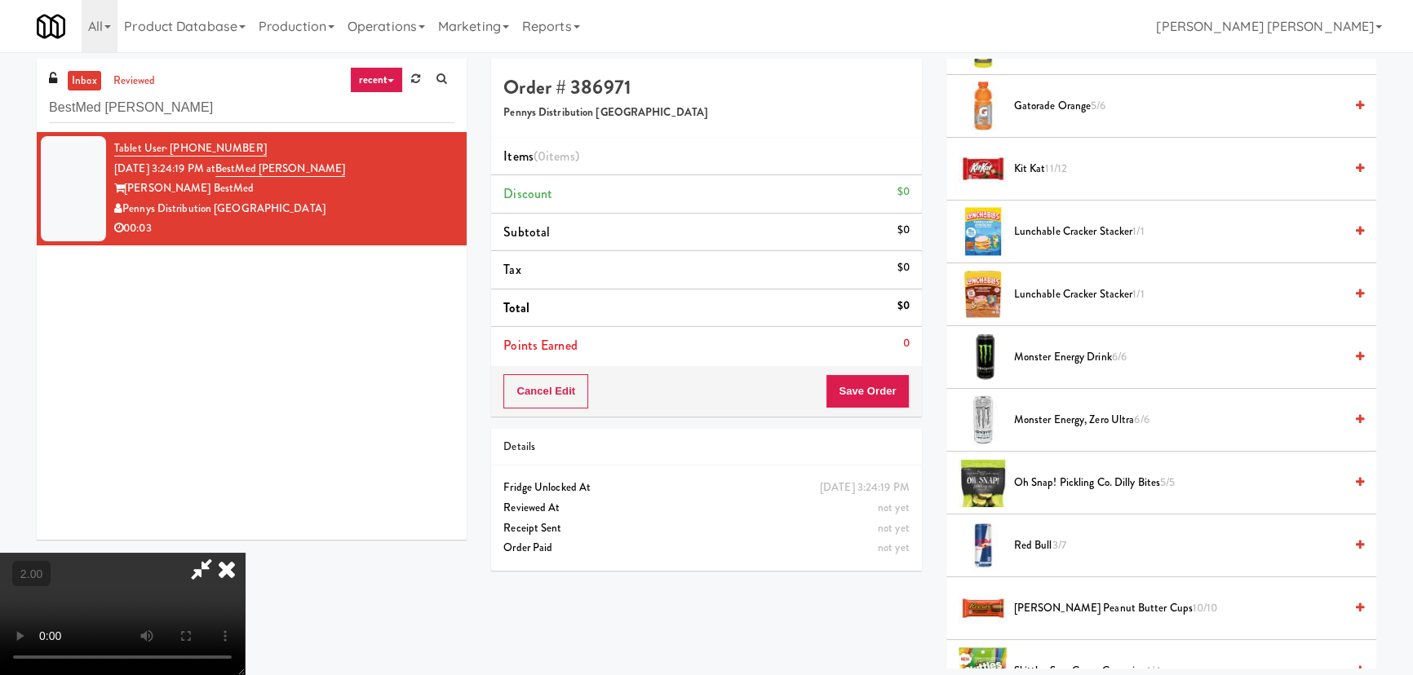
drag, startPoint x: 1042, startPoint y: 488, endPoint x: 922, endPoint y: 382, distance: 160.1
click at [1042, 487] on span "Oh Snap! Pickling Co. Dilly Bites 5/5" at bounding box center [1179, 483] width 330 height 20
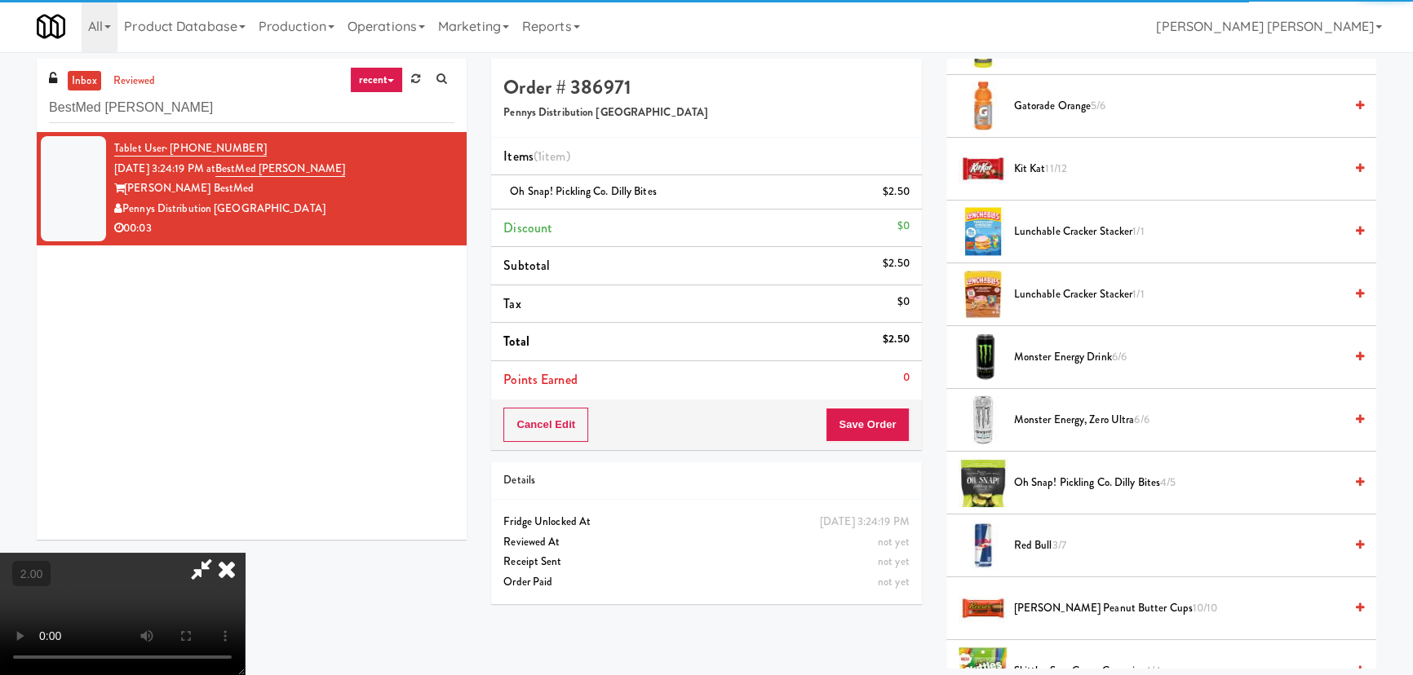
click at [220, 553] on icon at bounding box center [202, 569] width 38 height 33
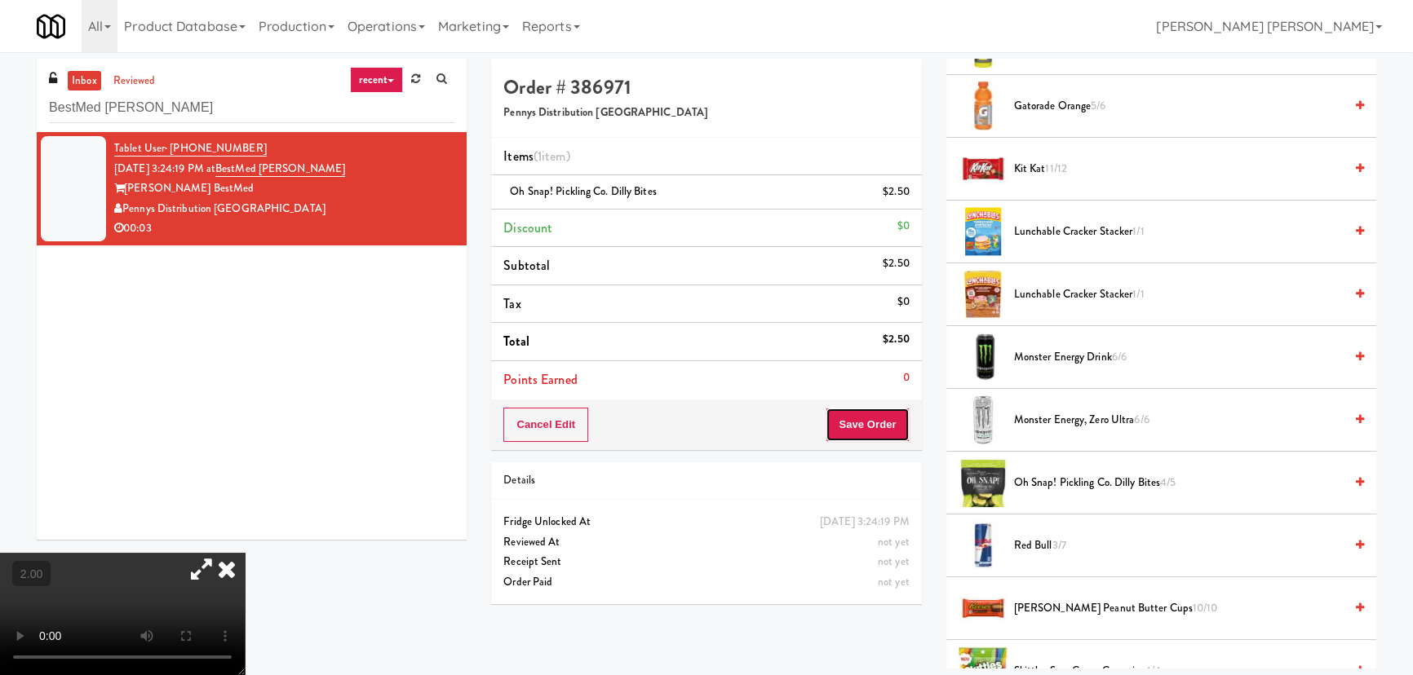
click at [855, 426] on button "Save Order" at bounding box center [867, 425] width 83 height 34
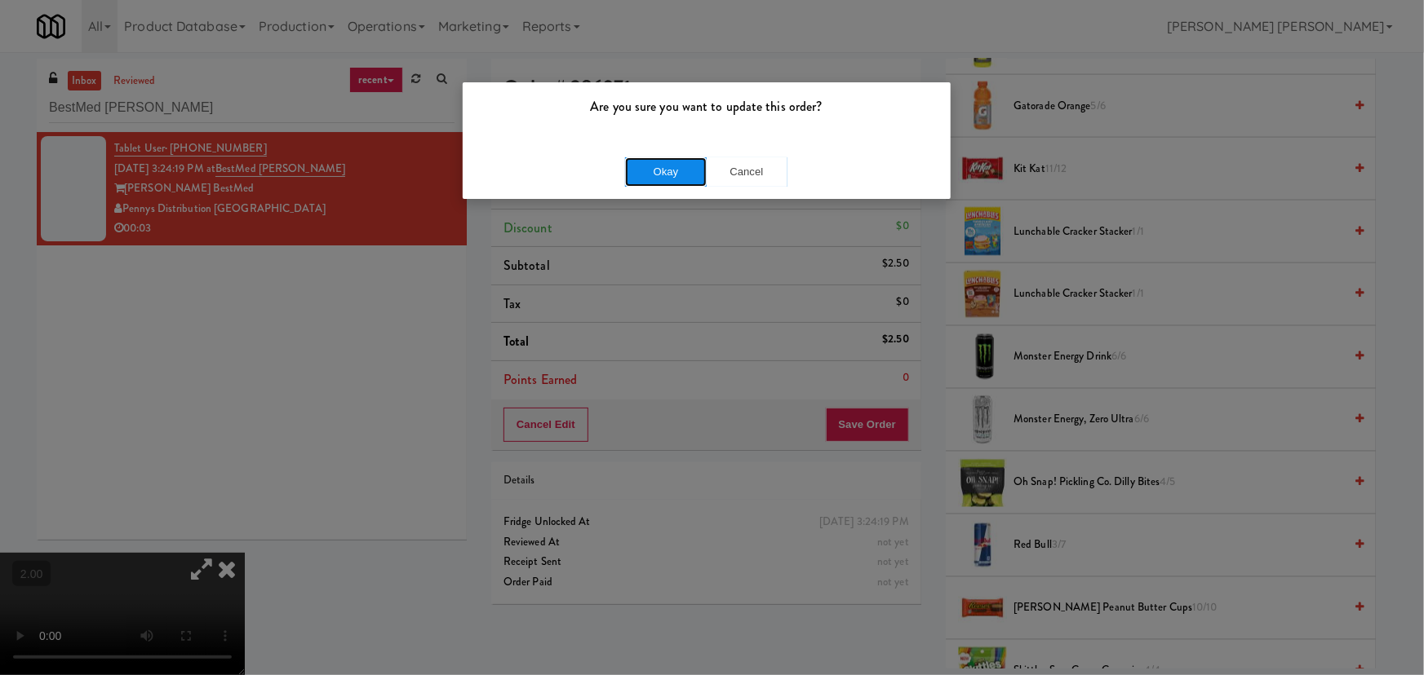
click at [643, 164] on button "Okay" at bounding box center [666, 171] width 82 height 29
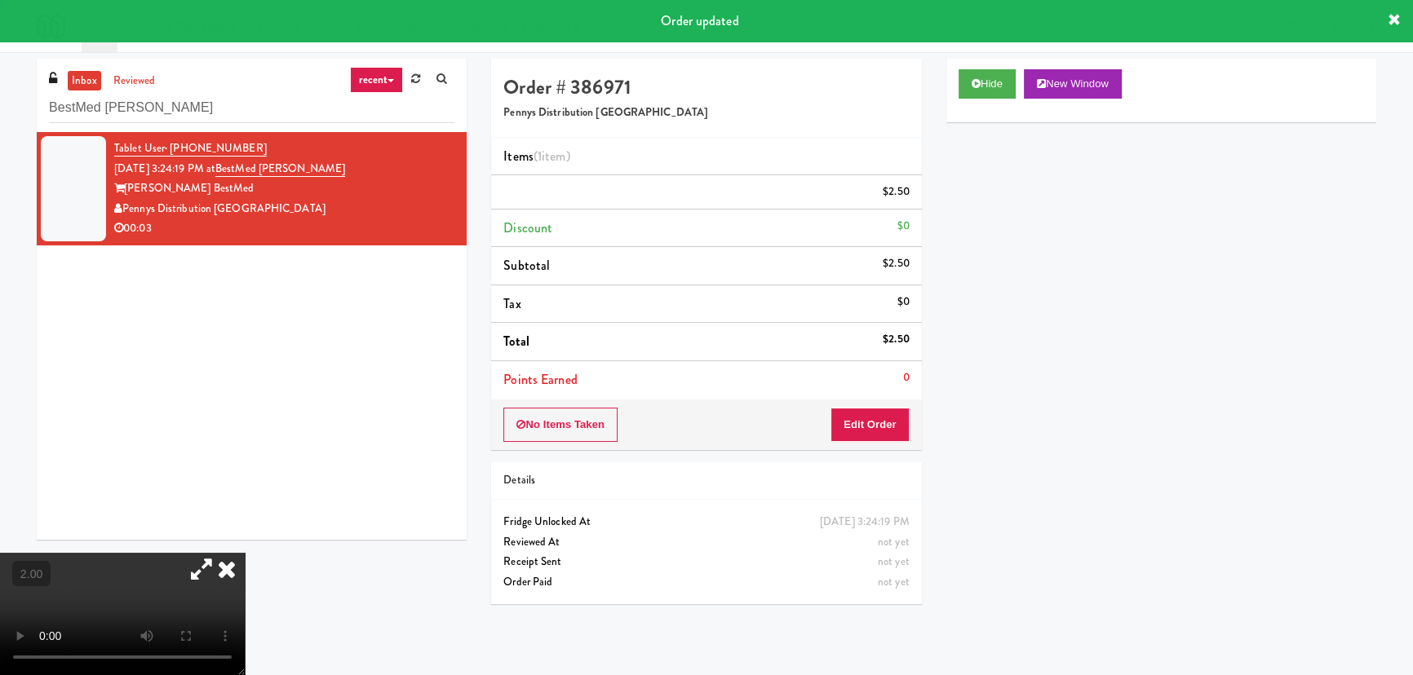
scroll to position [44, 0]
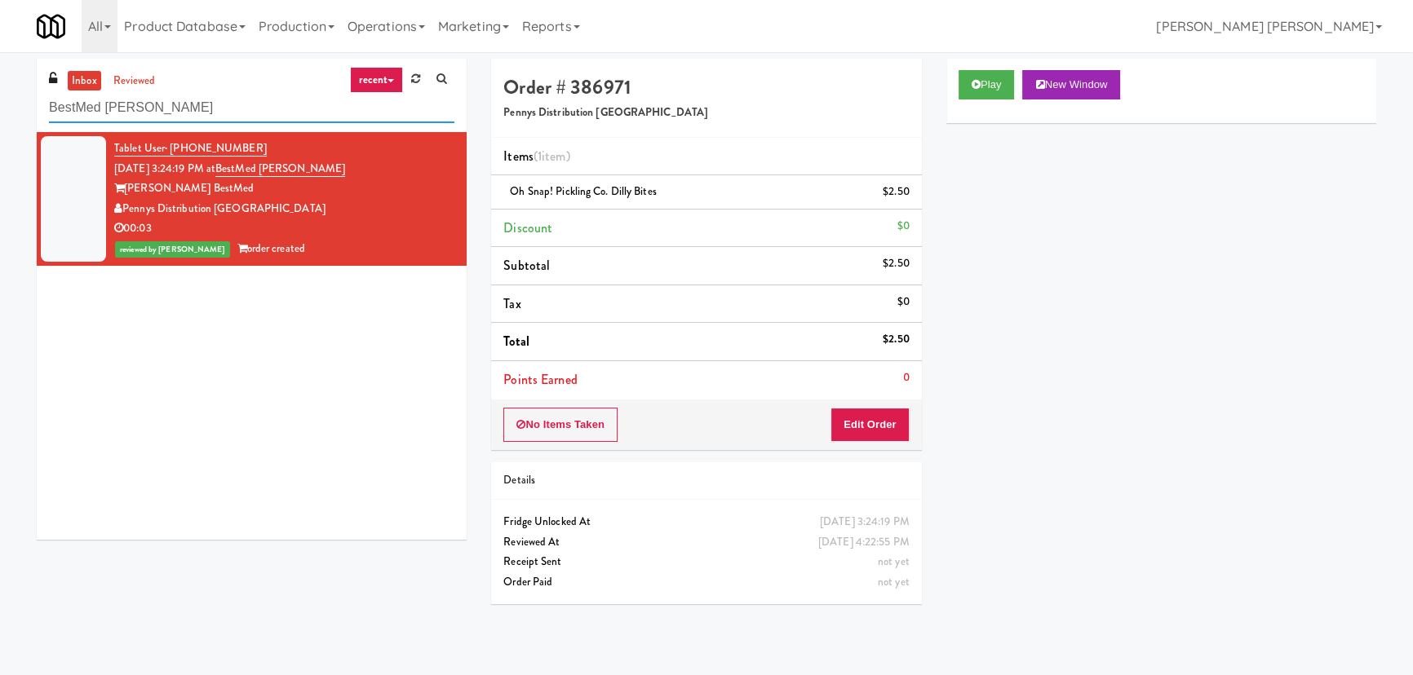
drag, startPoint x: 195, startPoint y: 104, endPoint x: -39, endPoint y: 104, distance: 234.1
click at [0, 104] on html "Are you sure you want to update this order? Okay Cancel Okay Are you sure you w…" at bounding box center [706, 337] width 1413 height 675
paste input "Crossing East - Cooler - Left"
type input "Crossing East - Cooler - Left"
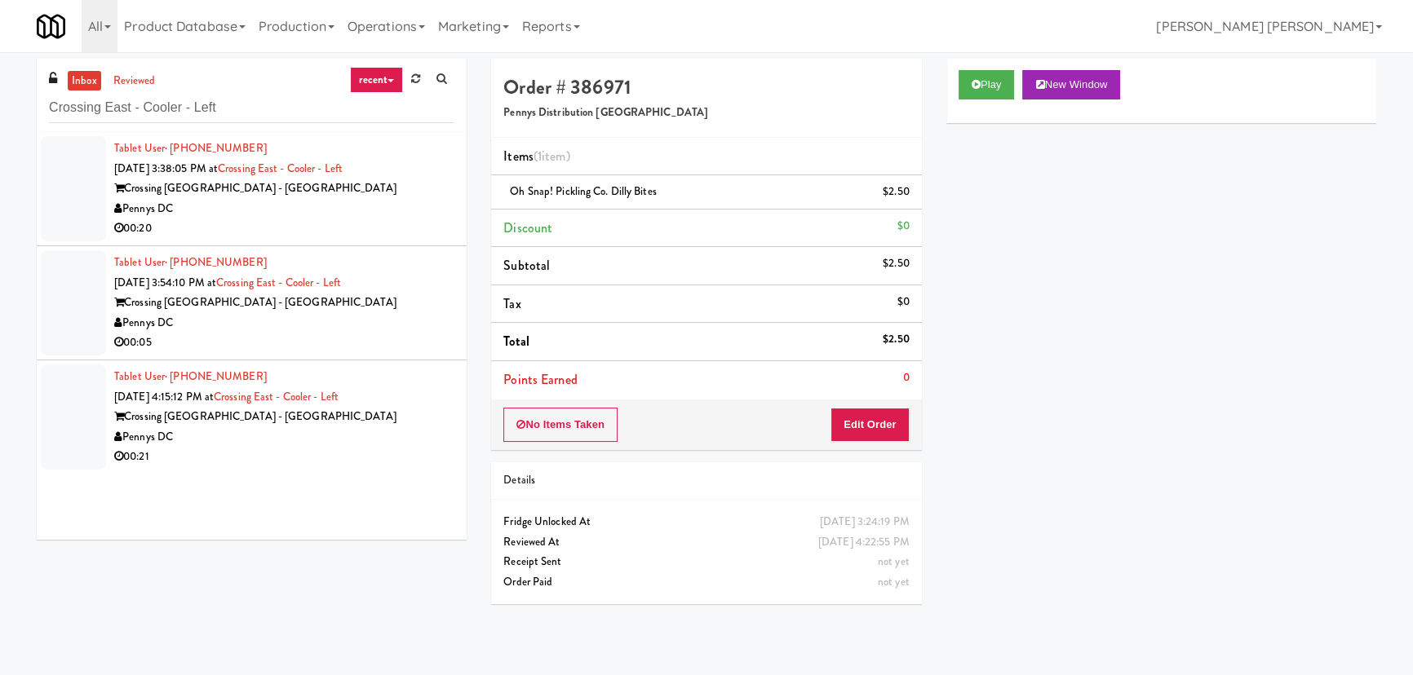
click at [395, 199] on div "Pennys DC" at bounding box center [284, 209] width 340 height 20
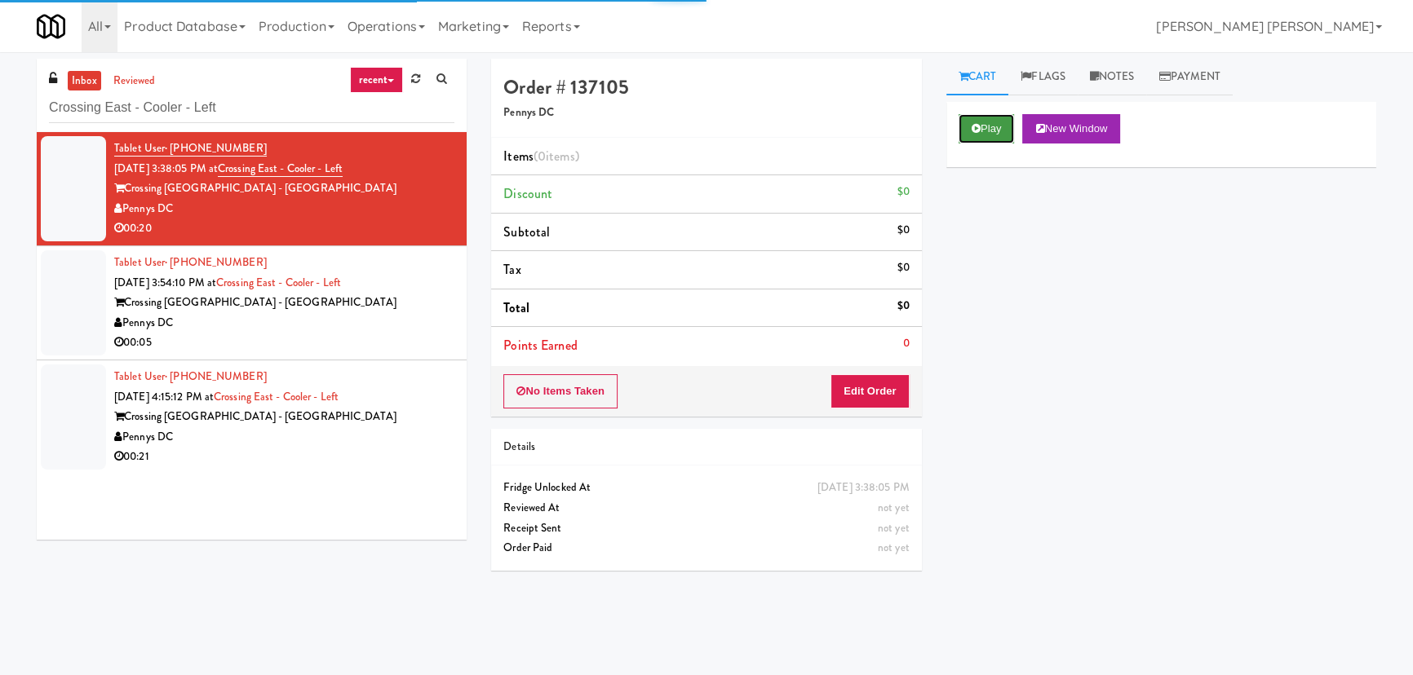
click at [979, 136] on button "Play" at bounding box center [987, 128] width 56 height 29
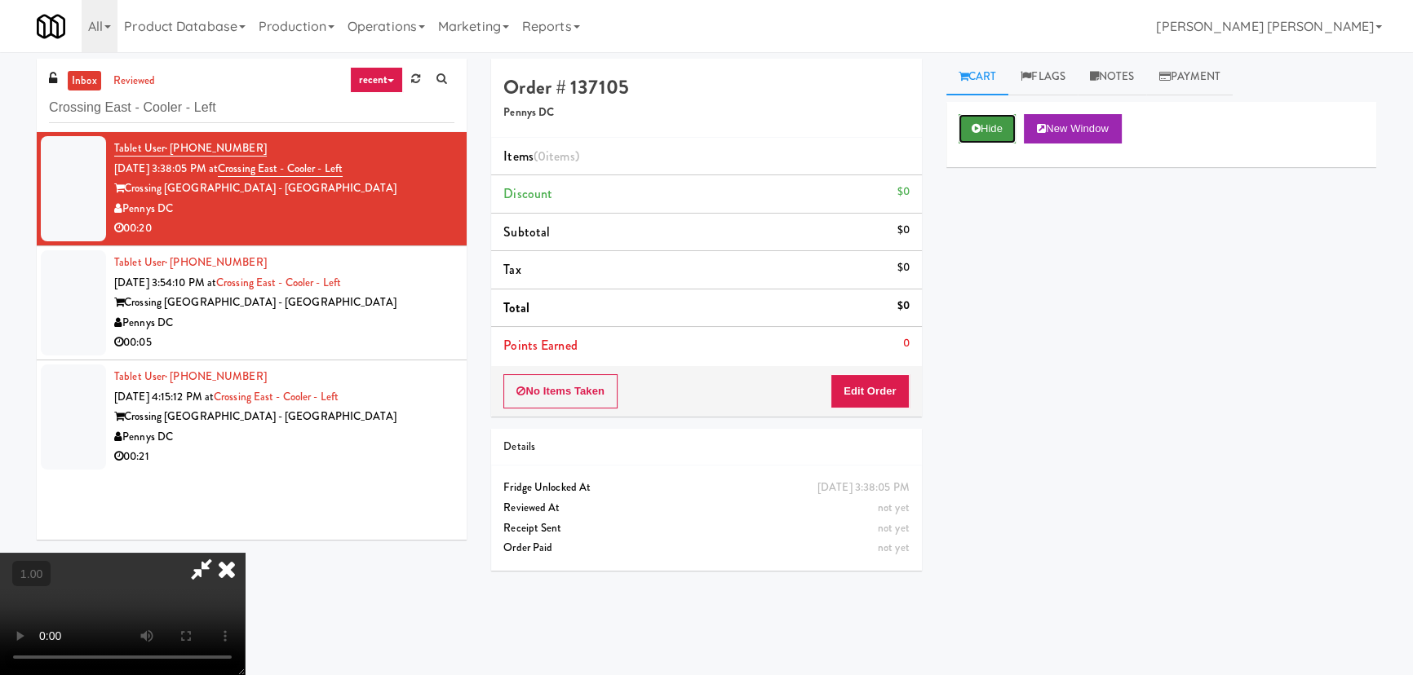
click at [980, 132] on button "Hide" at bounding box center [987, 128] width 57 height 29
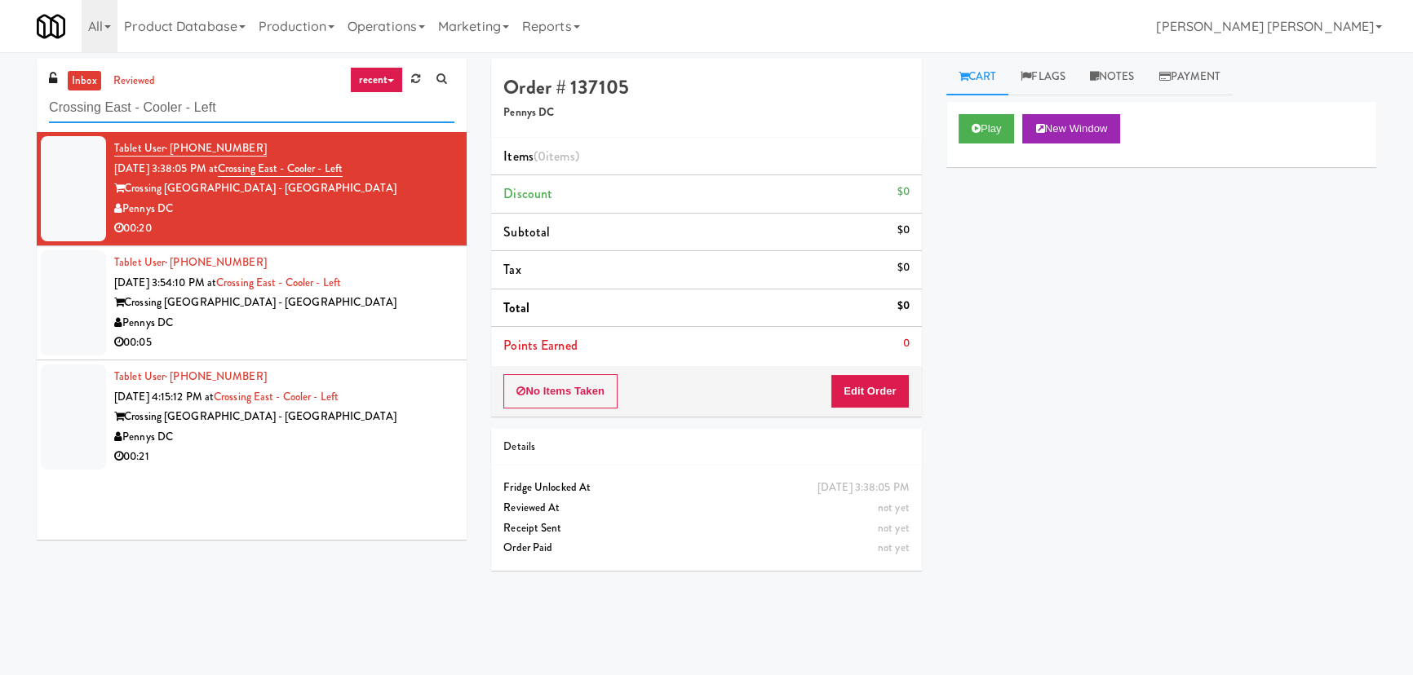
drag, startPoint x: 245, startPoint y: 105, endPoint x: 20, endPoint y: 104, distance: 224.3
click at [20, 104] on div "inbox reviewed recent all unclear take inventory issue suspicious failed recent…" at bounding box center [706, 364] width 1413 height 610
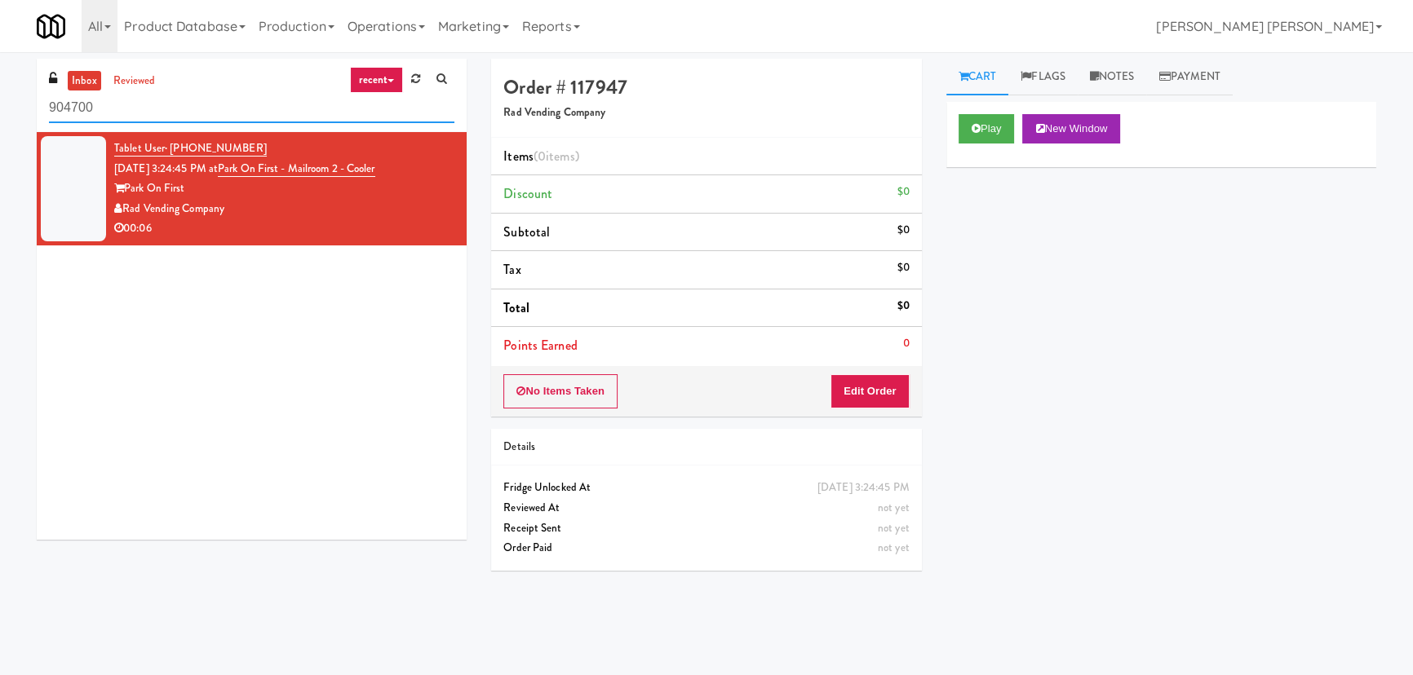
drag, startPoint x: -199, startPoint y: 86, endPoint x: -254, endPoint y: 84, distance: 54.7
click at [0, 84] on html "Okay Okay Select date: previous 2025-Aug next Su Mo Tu We Th Fr Sa 27 28 29 30 …" at bounding box center [706, 337] width 1413 height 675
paste input "Park on First - Mailroom 2 - Cooler"
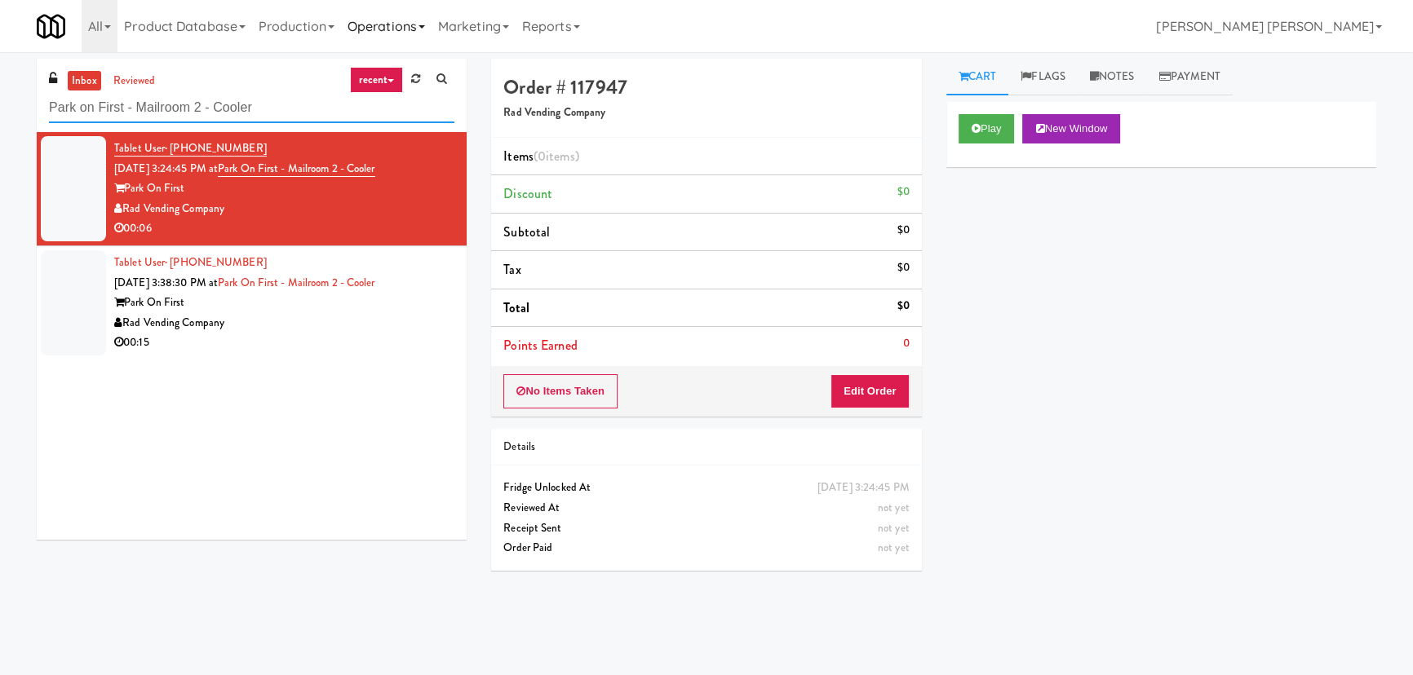
type input "Park on First - Mailroom 2 - Cooler"
click at [318, 313] on div "Rad Vending Company" at bounding box center [284, 323] width 340 height 20
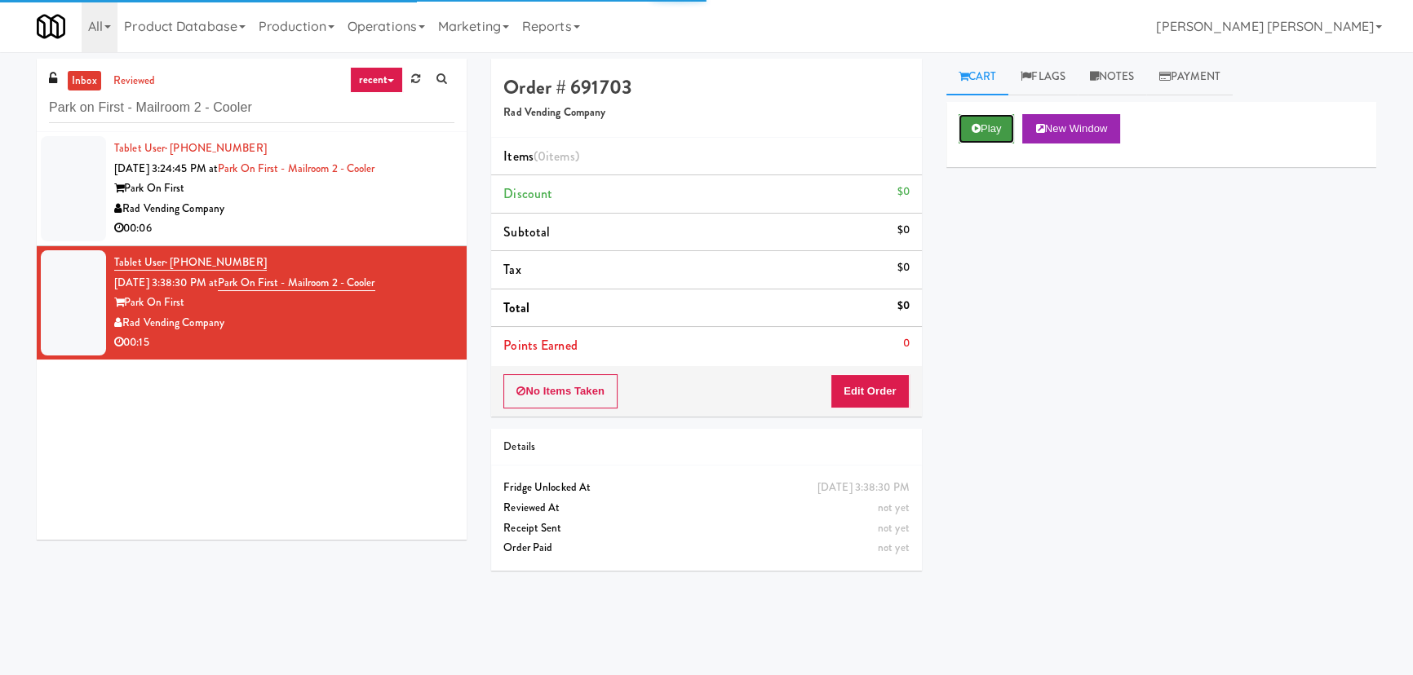
click at [999, 130] on button "Play" at bounding box center [987, 128] width 56 height 29
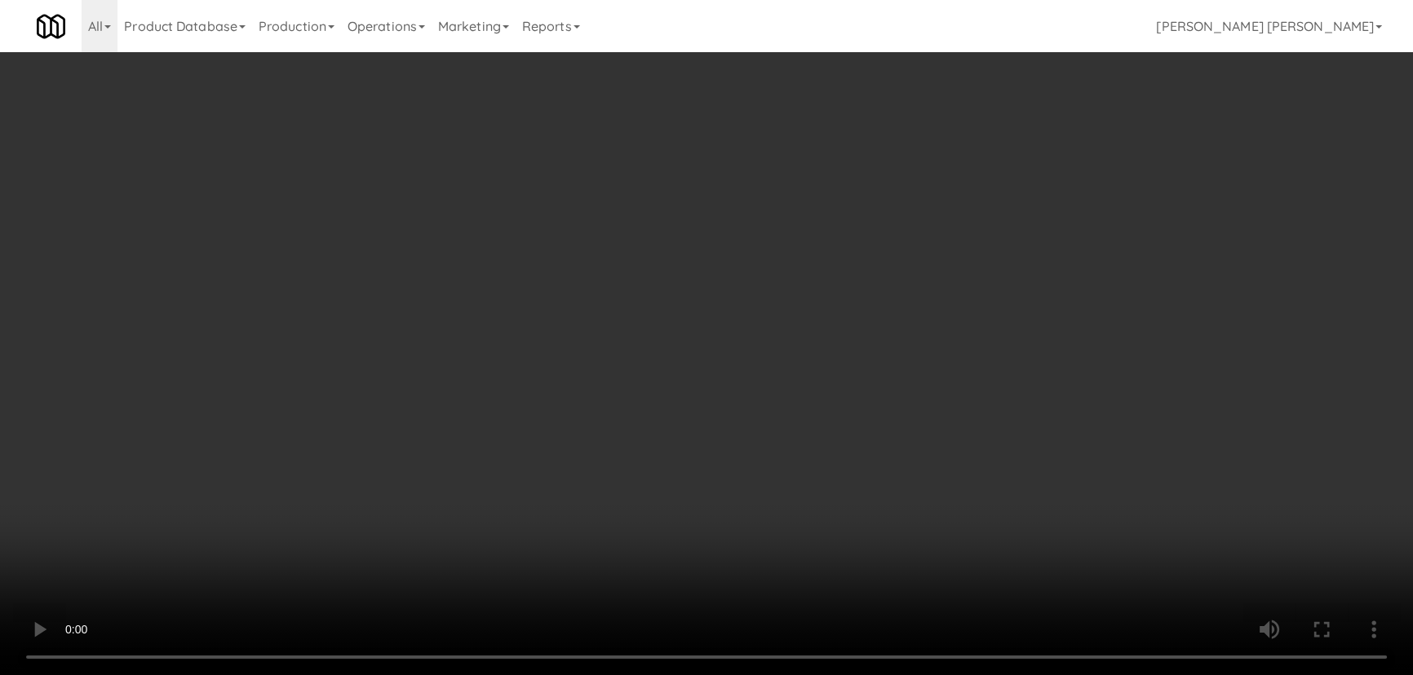
click at [1060, 675] on video at bounding box center [706, 337] width 1413 height 675
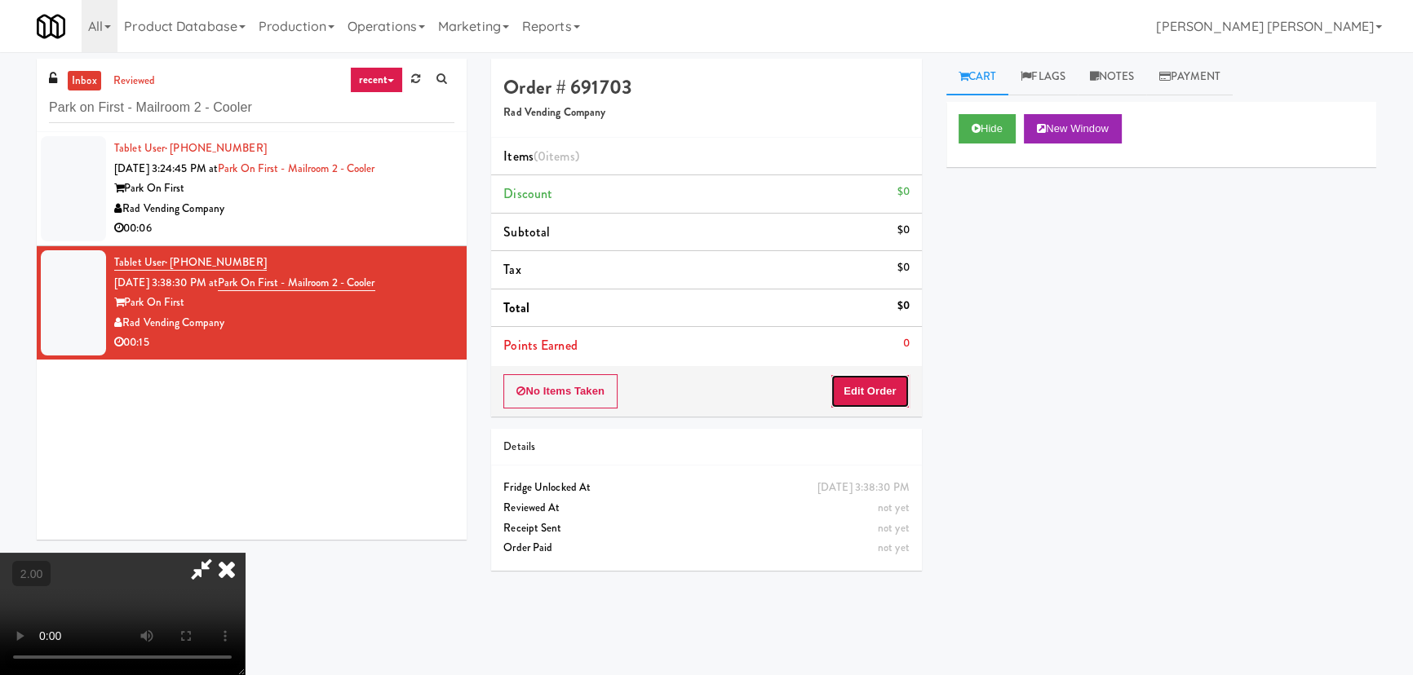
click at [889, 397] on button "Edit Order" at bounding box center [869, 391] width 79 height 34
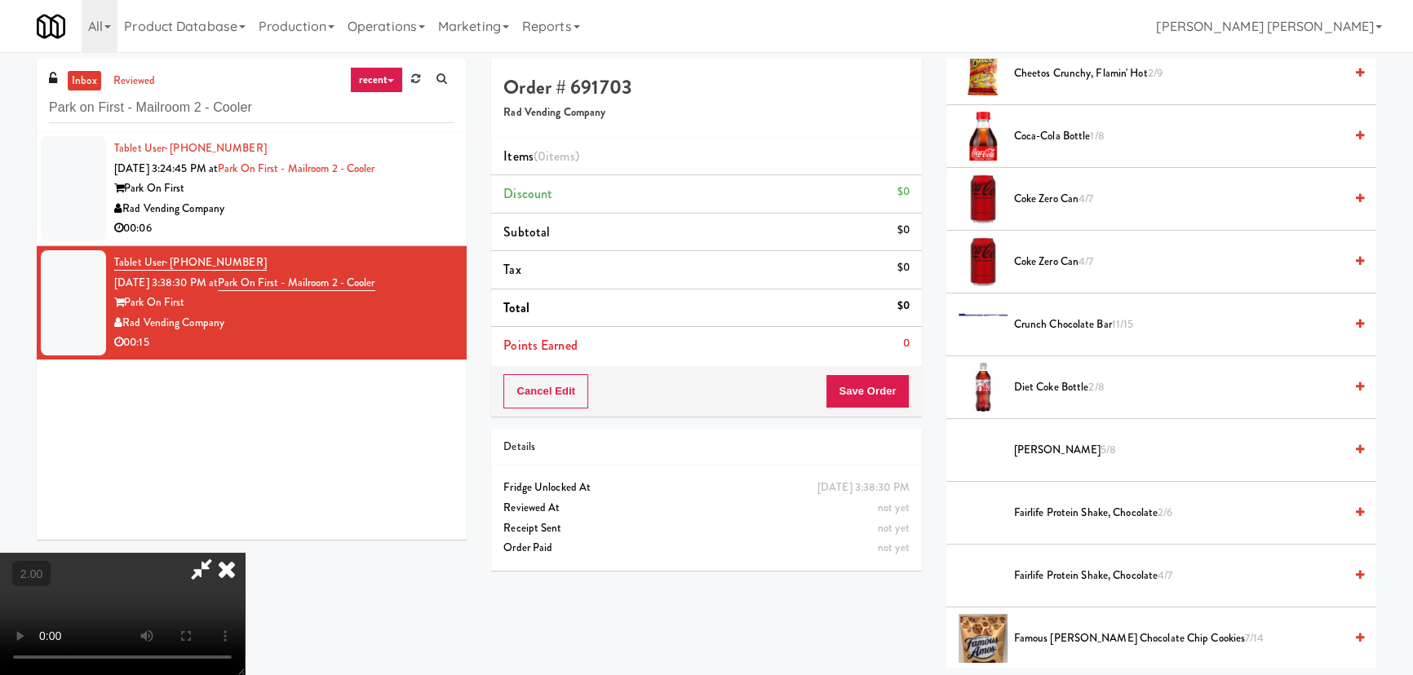
scroll to position [519, 0]
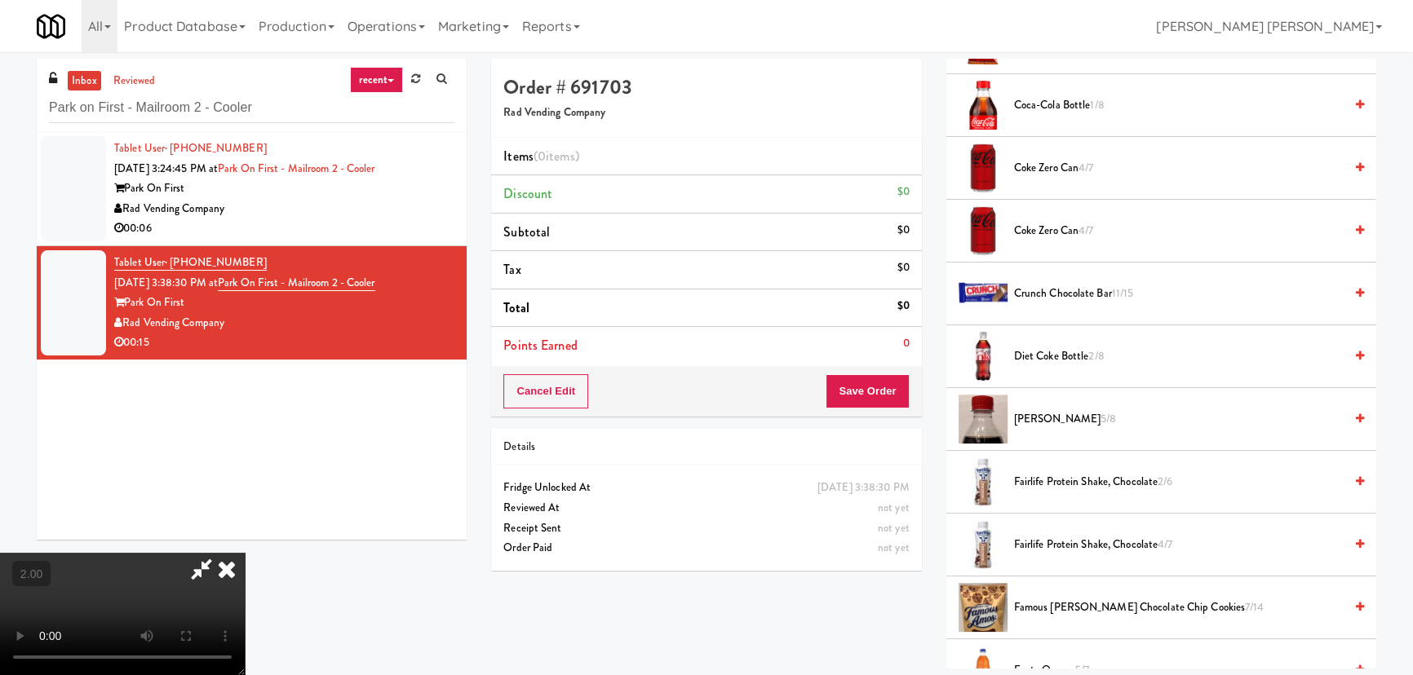
click at [1041, 482] on span "Fairlife Protein Shake, Chocolate 2/6" at bounding box center [1179, 482] width 330 height 20
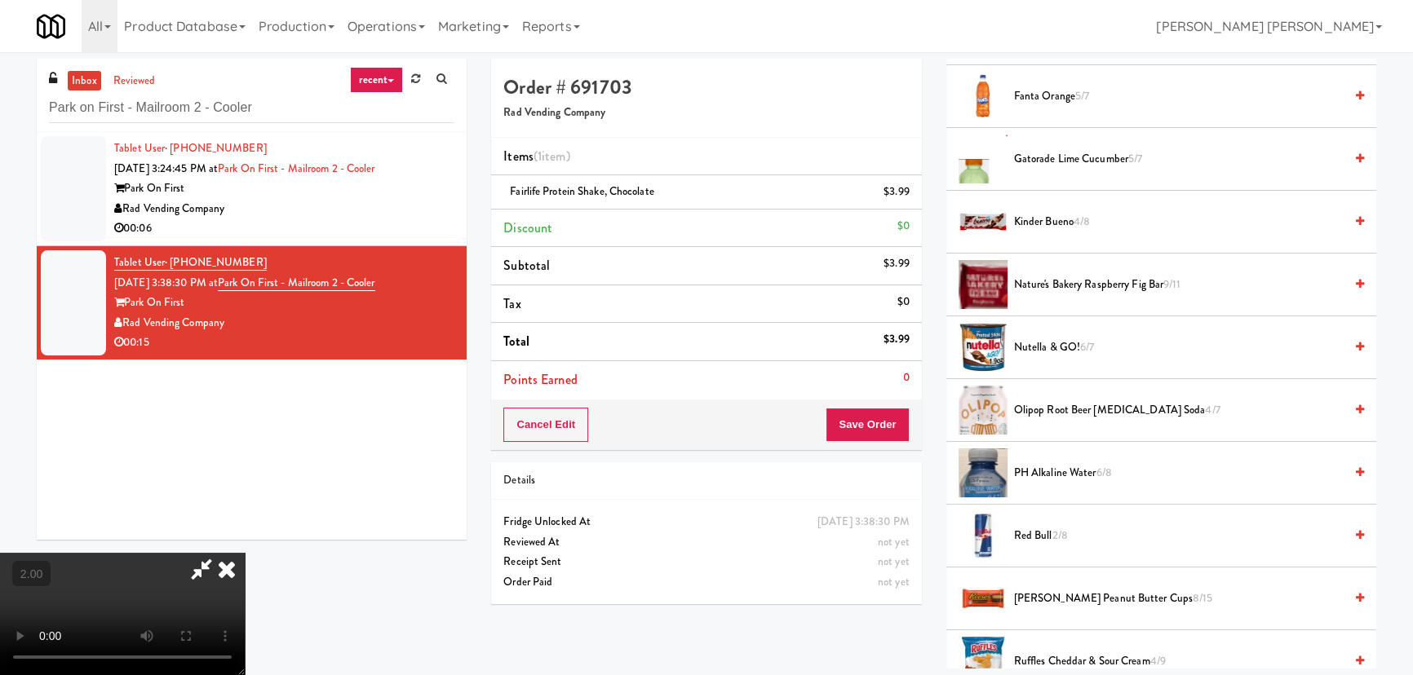
scroll to position [1019, 0]
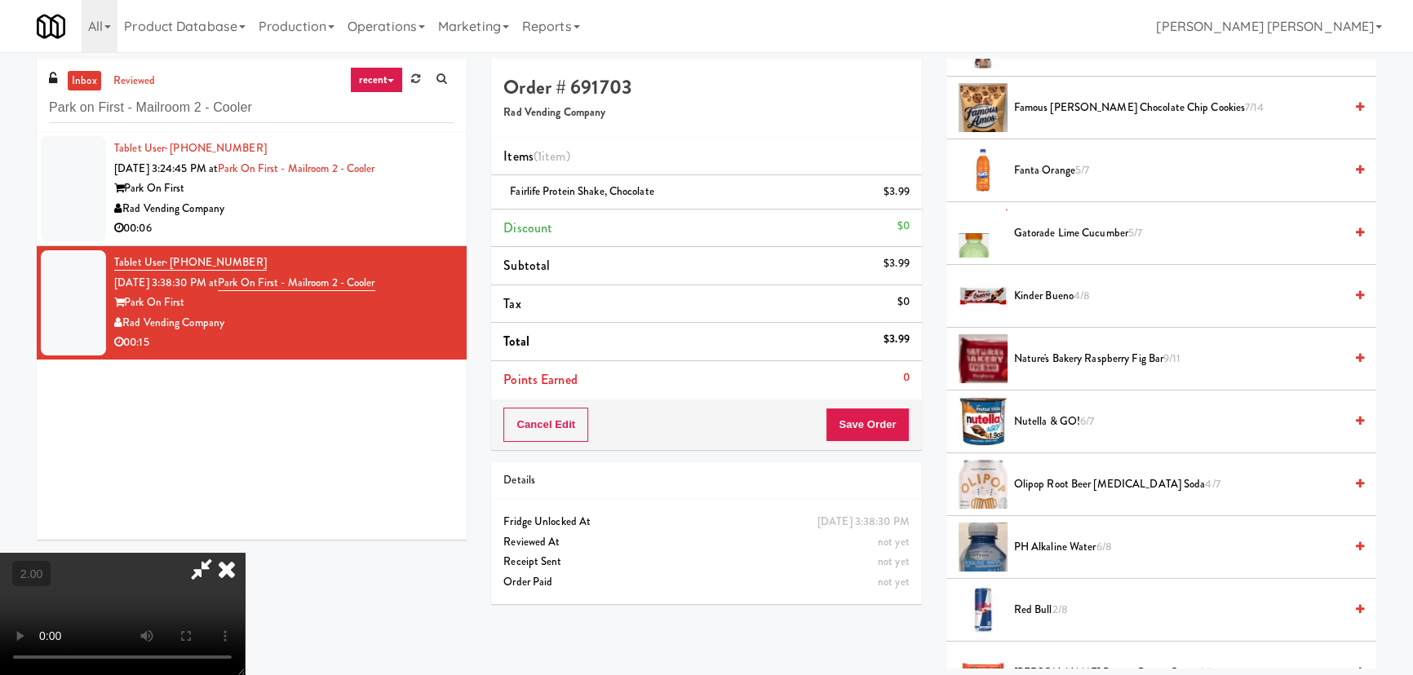
click at [1035, 356] on span "Nature's Bakery Raspberry Fig Bar 9/11" at bounding box center [1179, 359] width 330 height 20
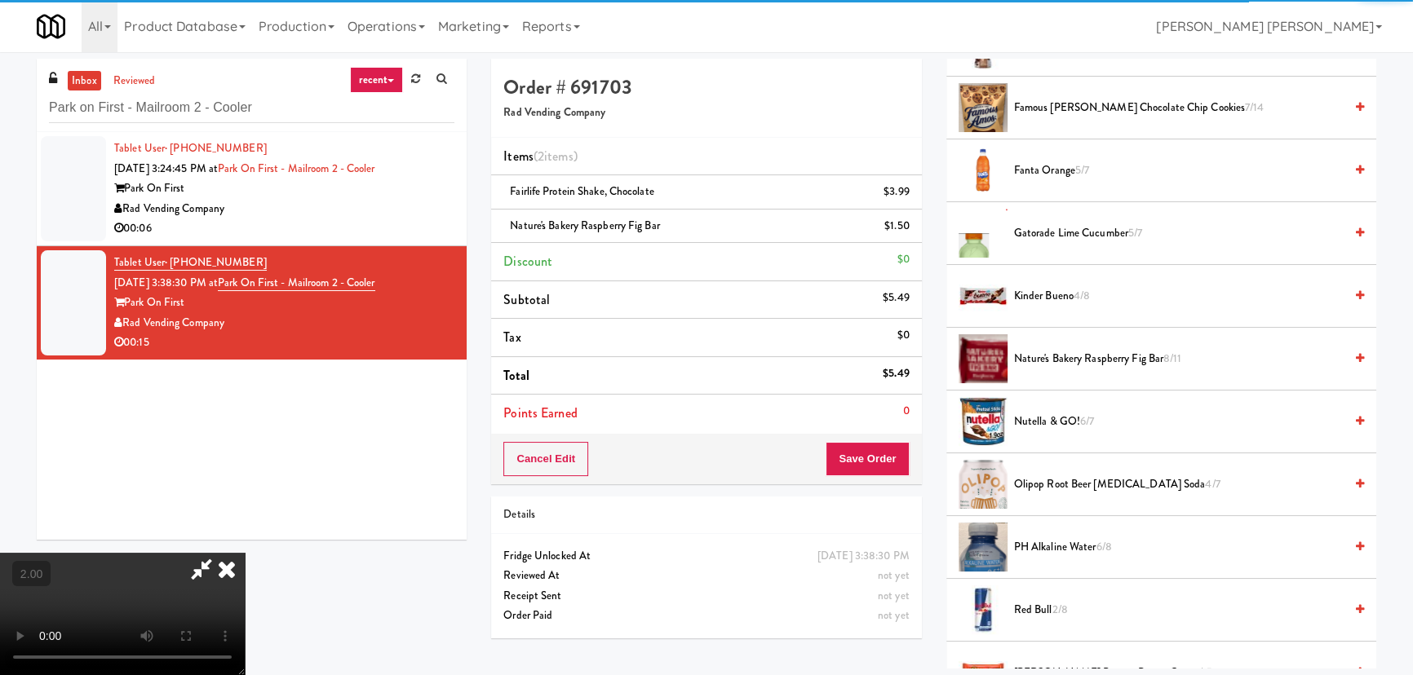
click at [245, 553] on icon at bounding box center [227, 569] width 36 height 33
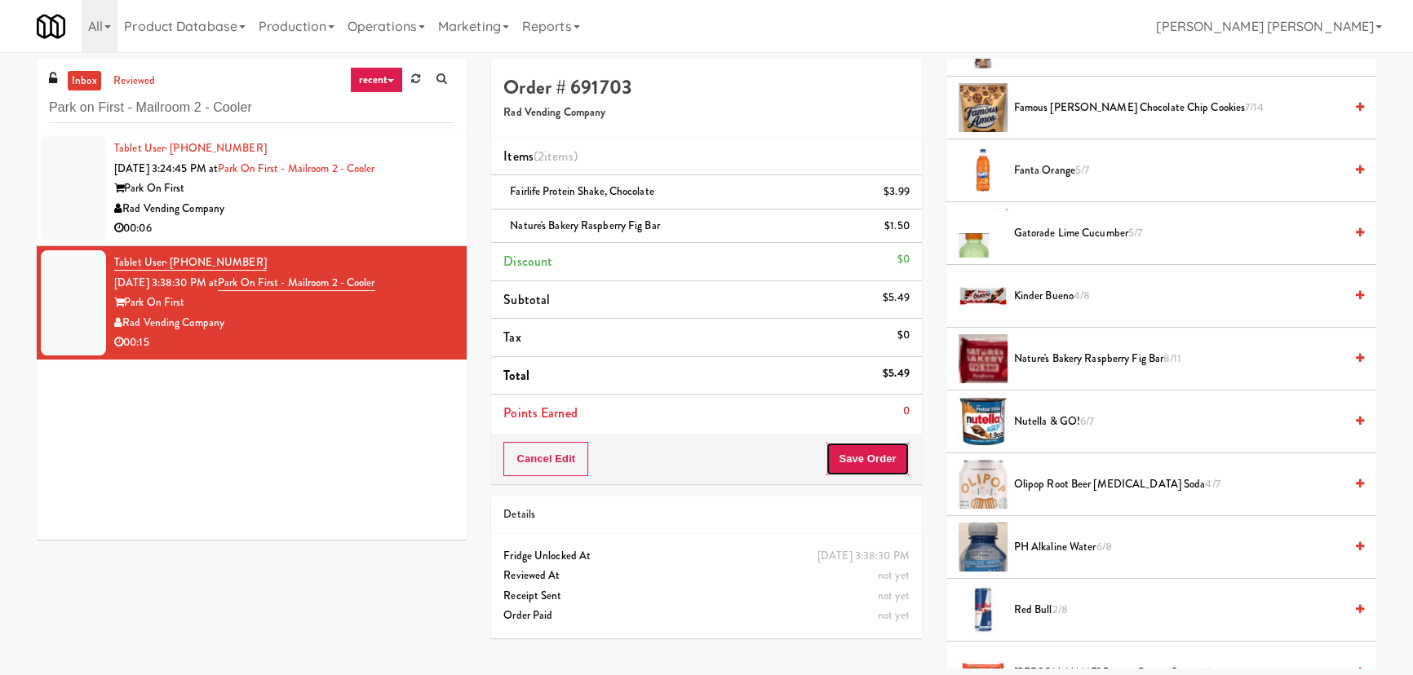
click at [848, 458] on button "Save Order" at bounding box center [867, 459] width 83 height 34
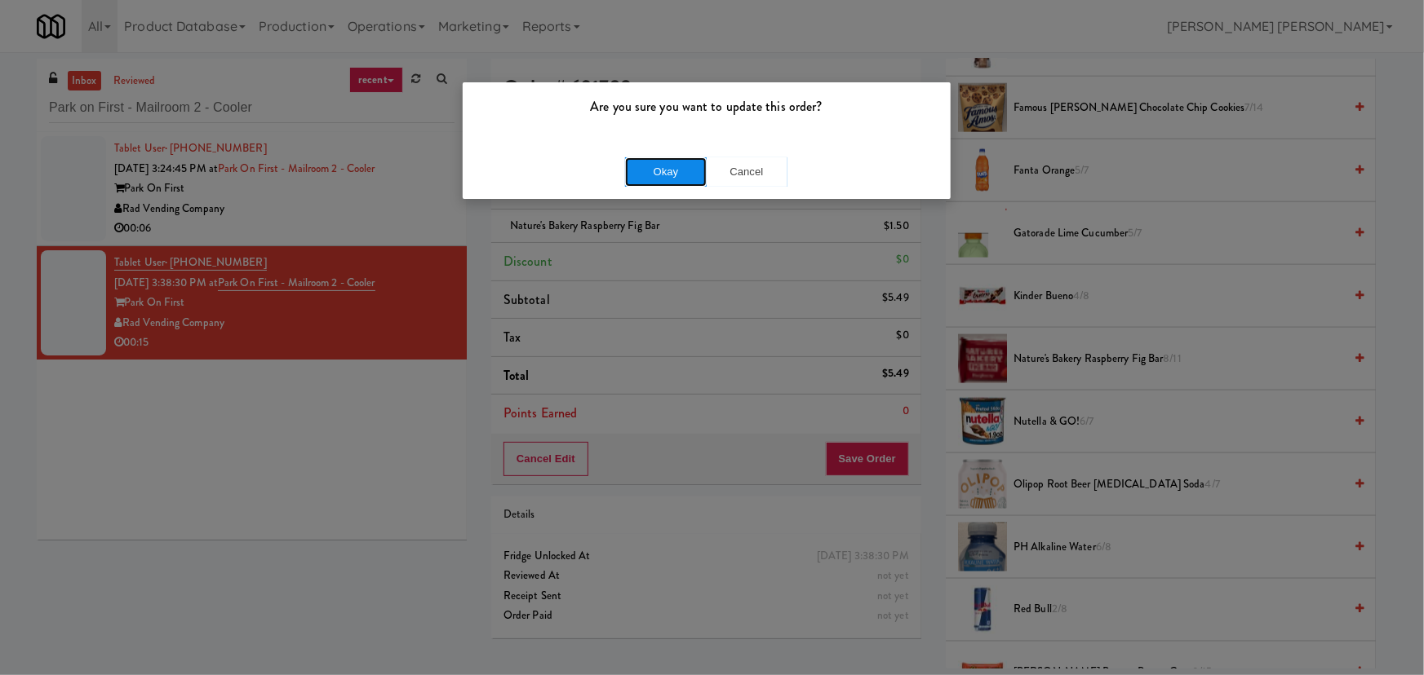
click at [662, 171] on button "Okay" at bounding box center [666, 171] width 82 height 29
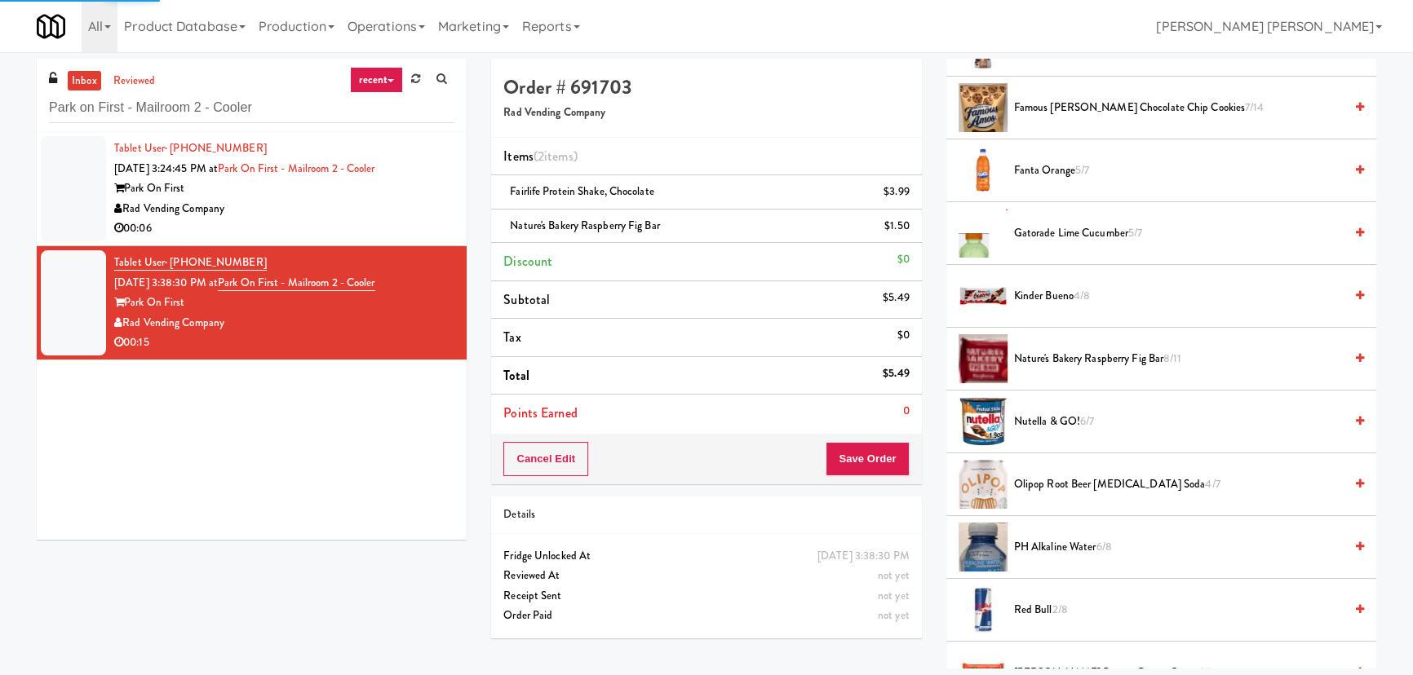
scroll to position [44, 0]
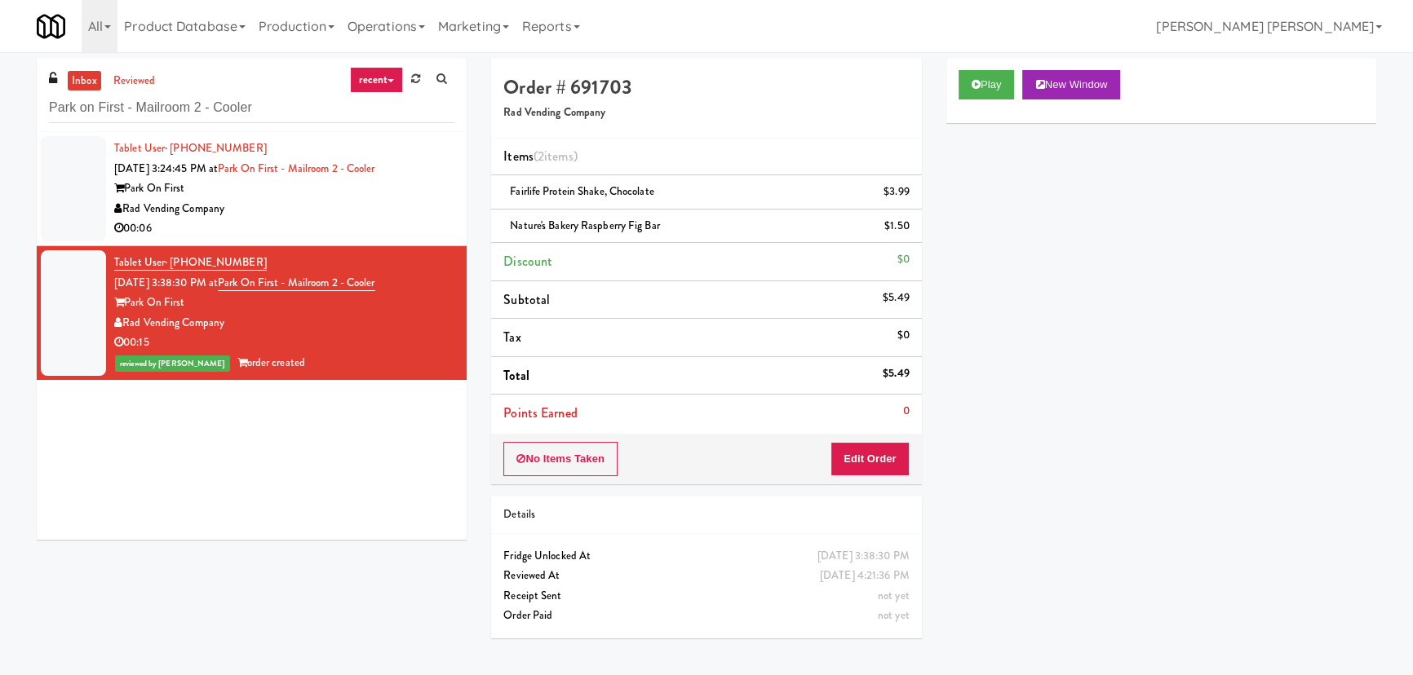
click at [334, 204] on div "Rad Vending Company" at bounding box center [284, 209] width 340 height 20
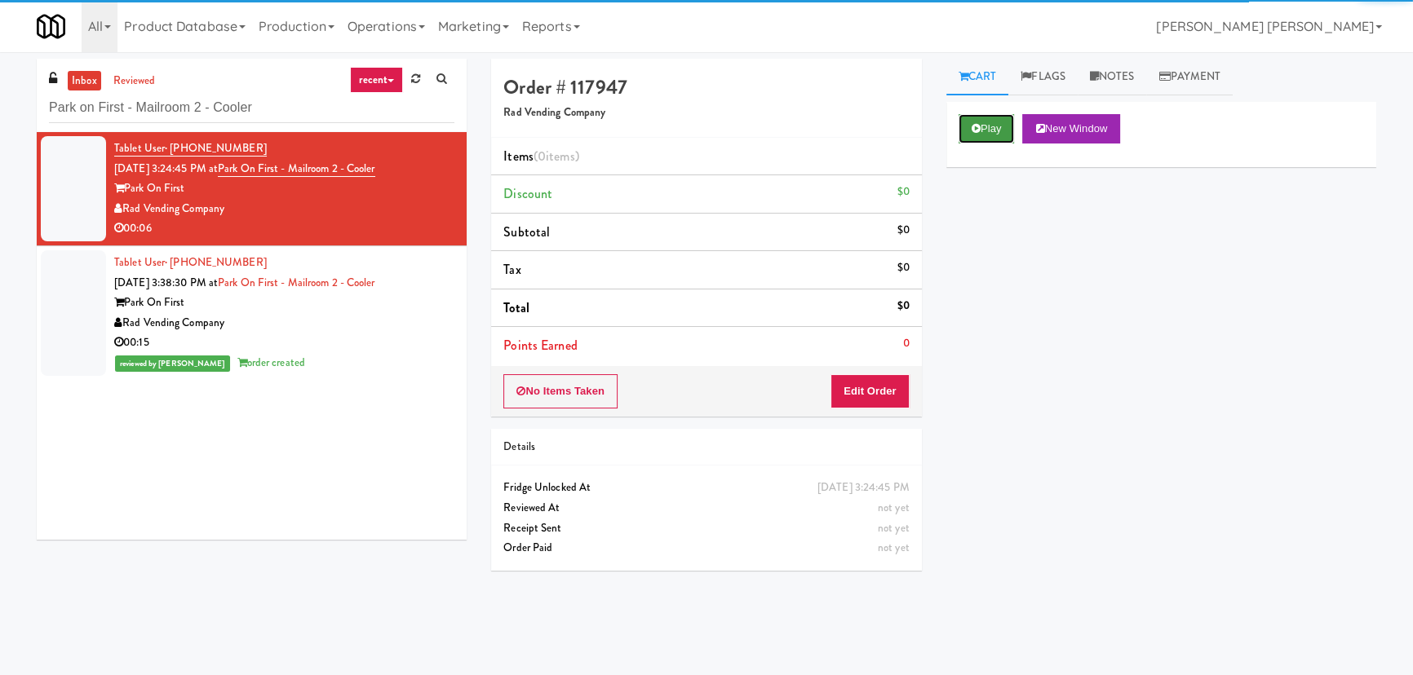
click at [988, 130] on button "Play" at bounding box center [987, 128] width 56 height 29
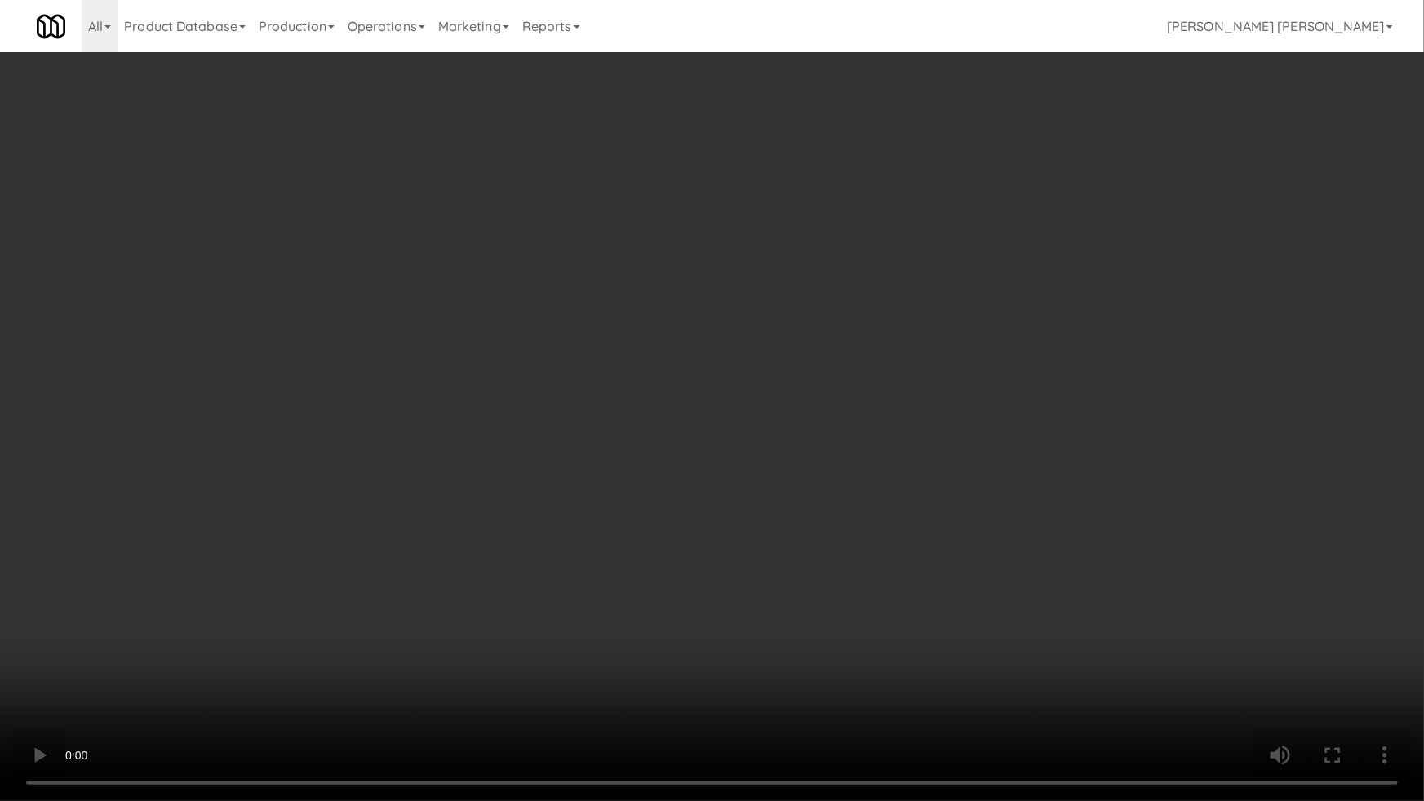
click at [901, 675] on video at bounding box center [712, 400] width 1424 height 801
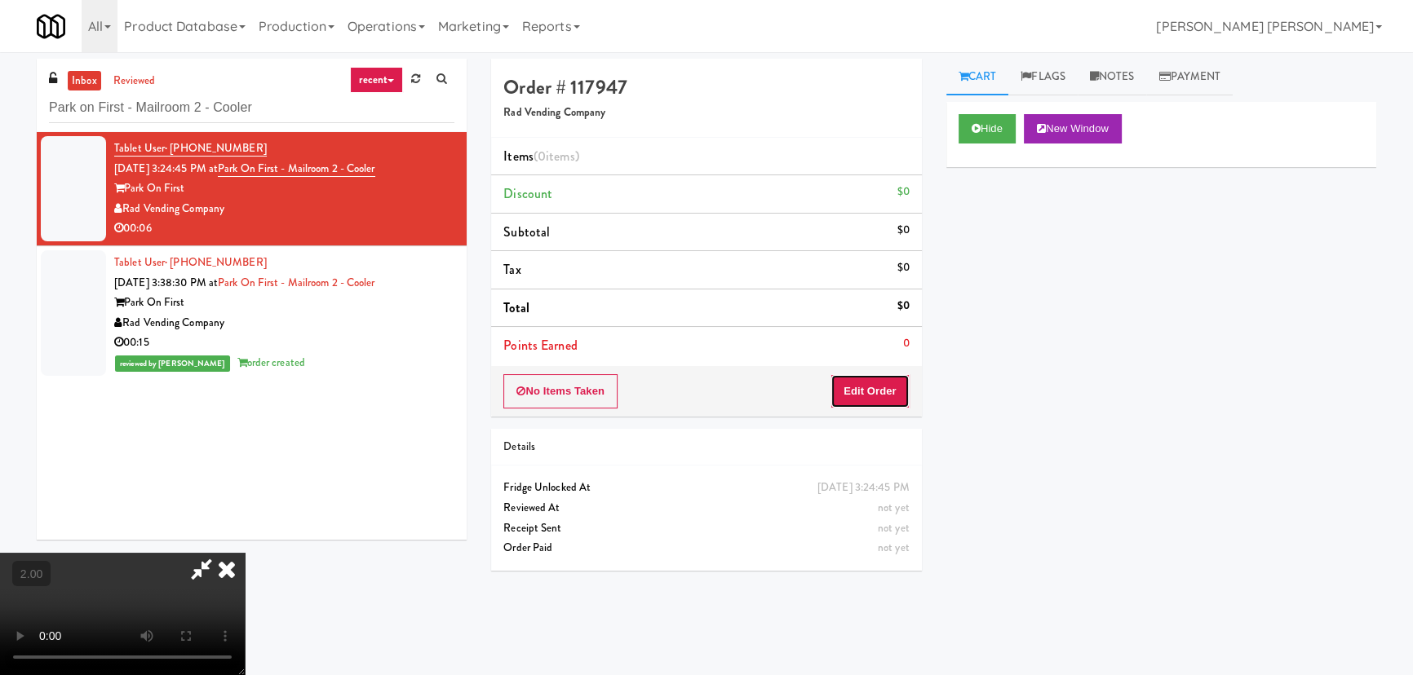
click at [889, 386] on button "Edit Order" at bounding box center [869, 391] width 79 height 34
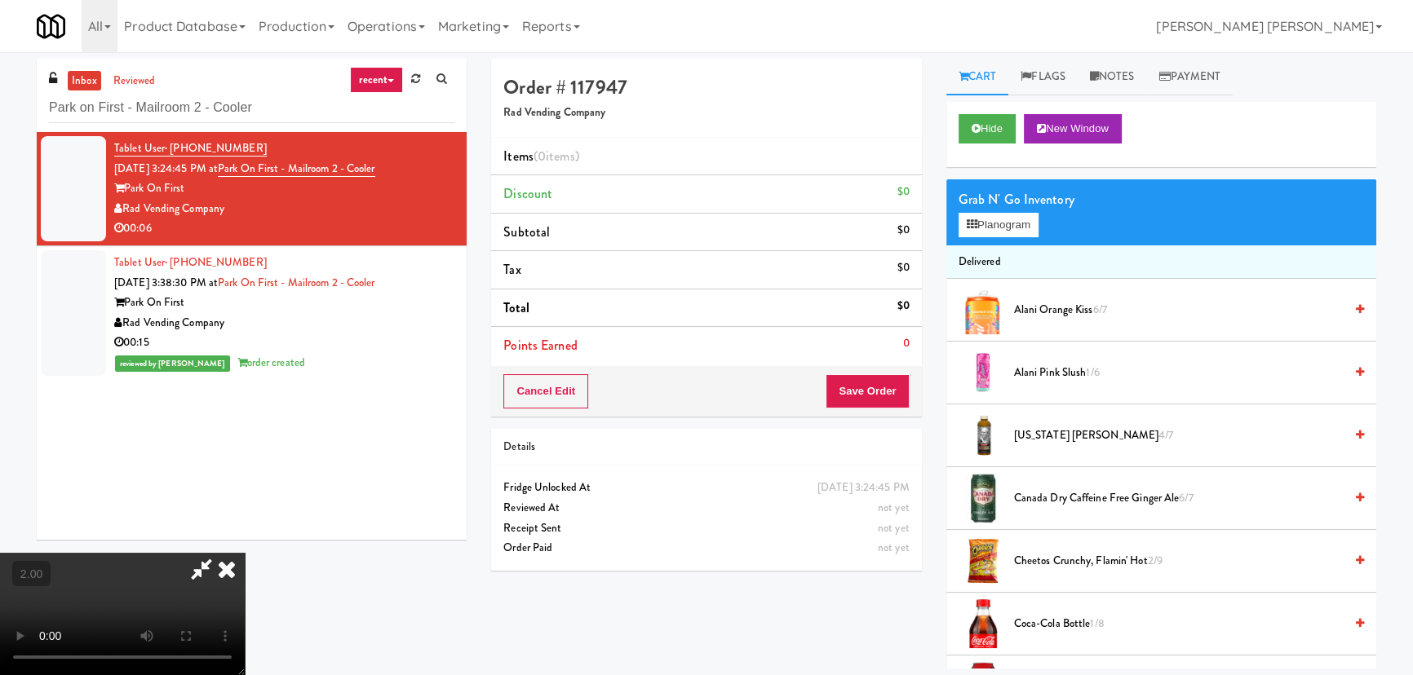
click at [1063, 436] on span "[US_STATE] [PERSON_NAME] 4/7" at bounding box center [1179, 436] width 330 height 20
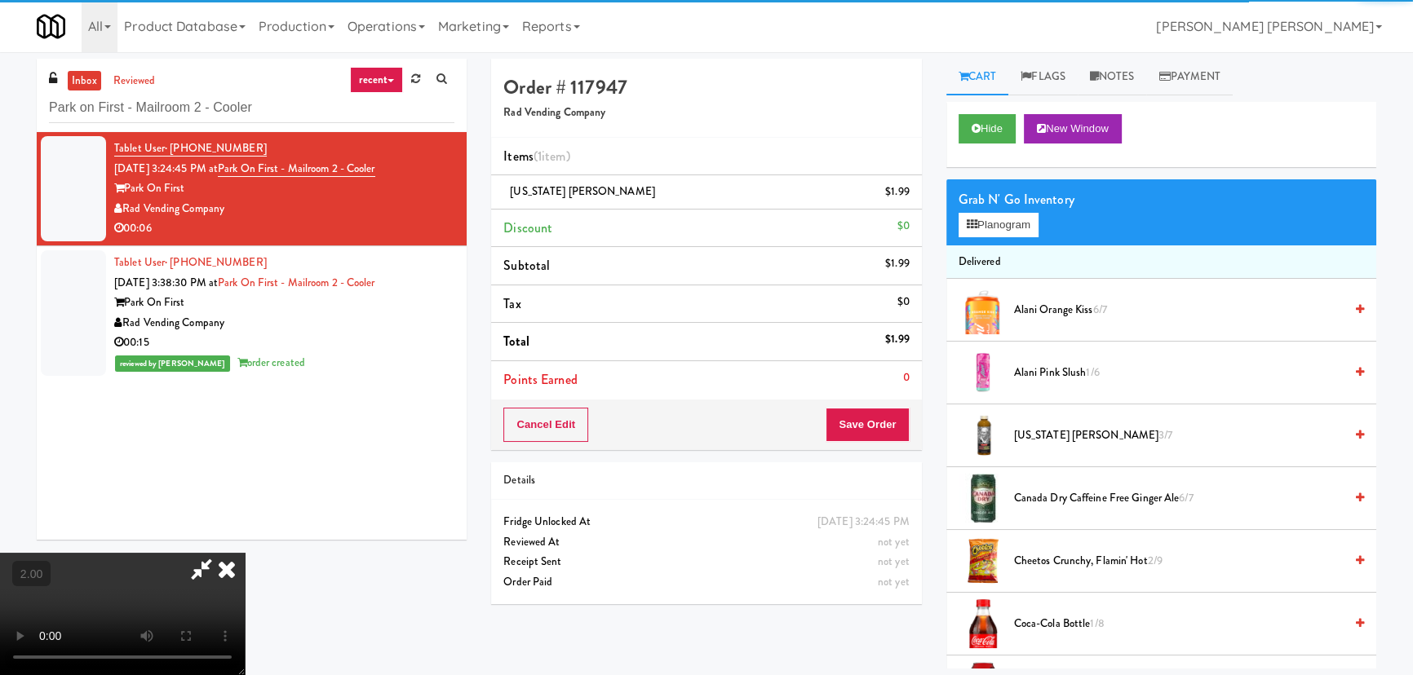
click at [245, 553] on icon at bounding box center [227, 569] width 36 height 33
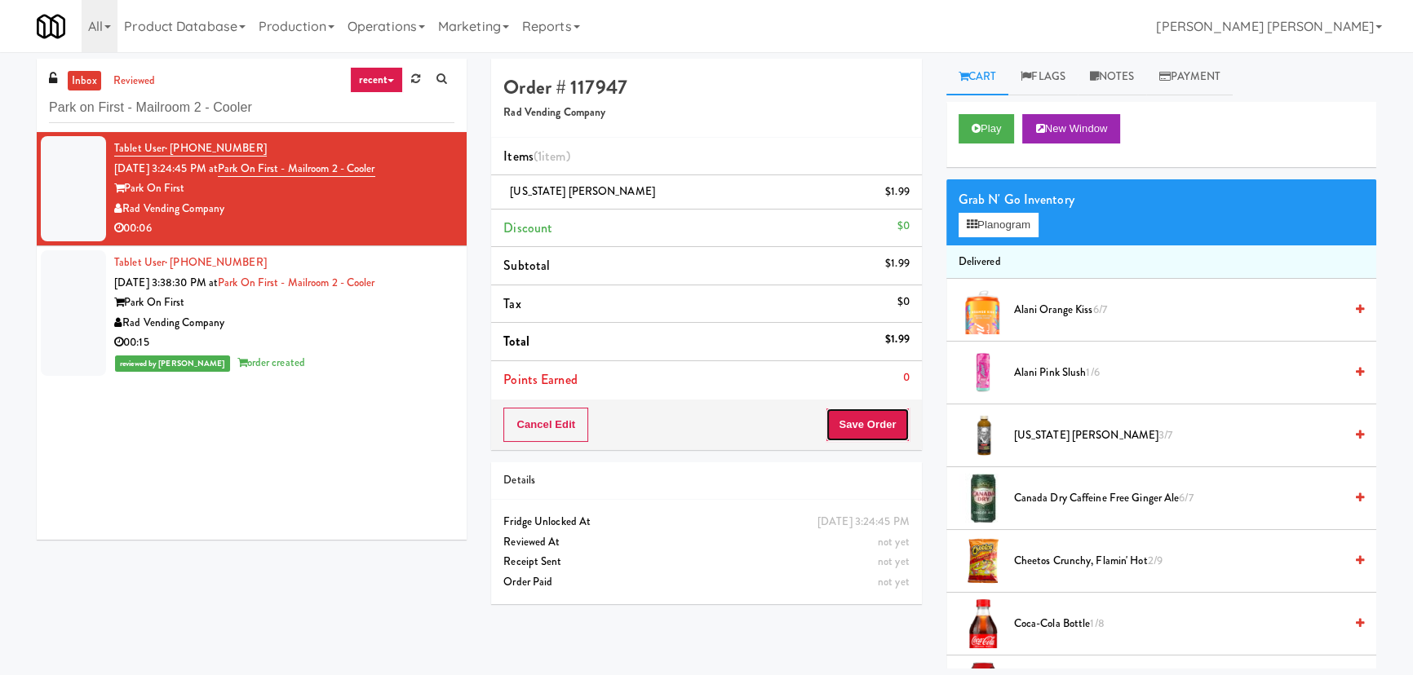
click at [858, 423] on button "Save Order" at bounding box center [867, 425] width 83 height 34
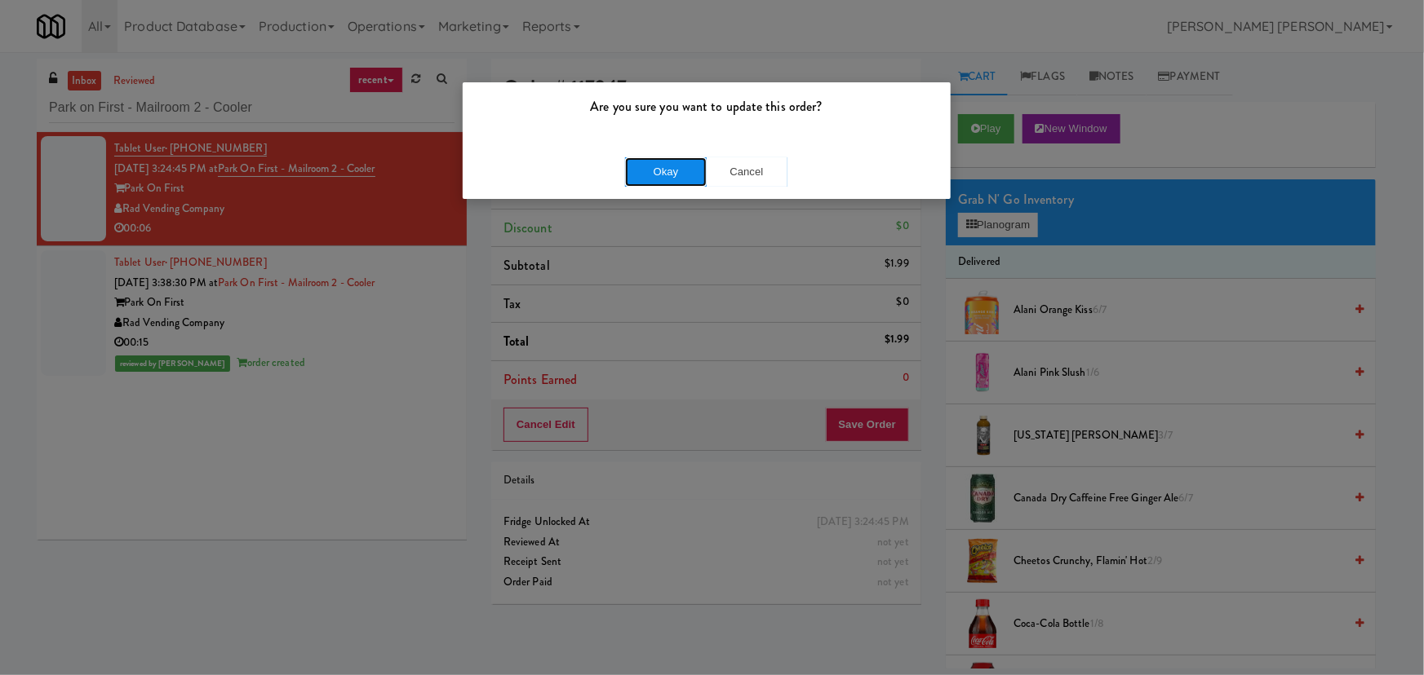
click at [674, 167] on button "Okay" at bounding box center [666, 171] width 82 height 29
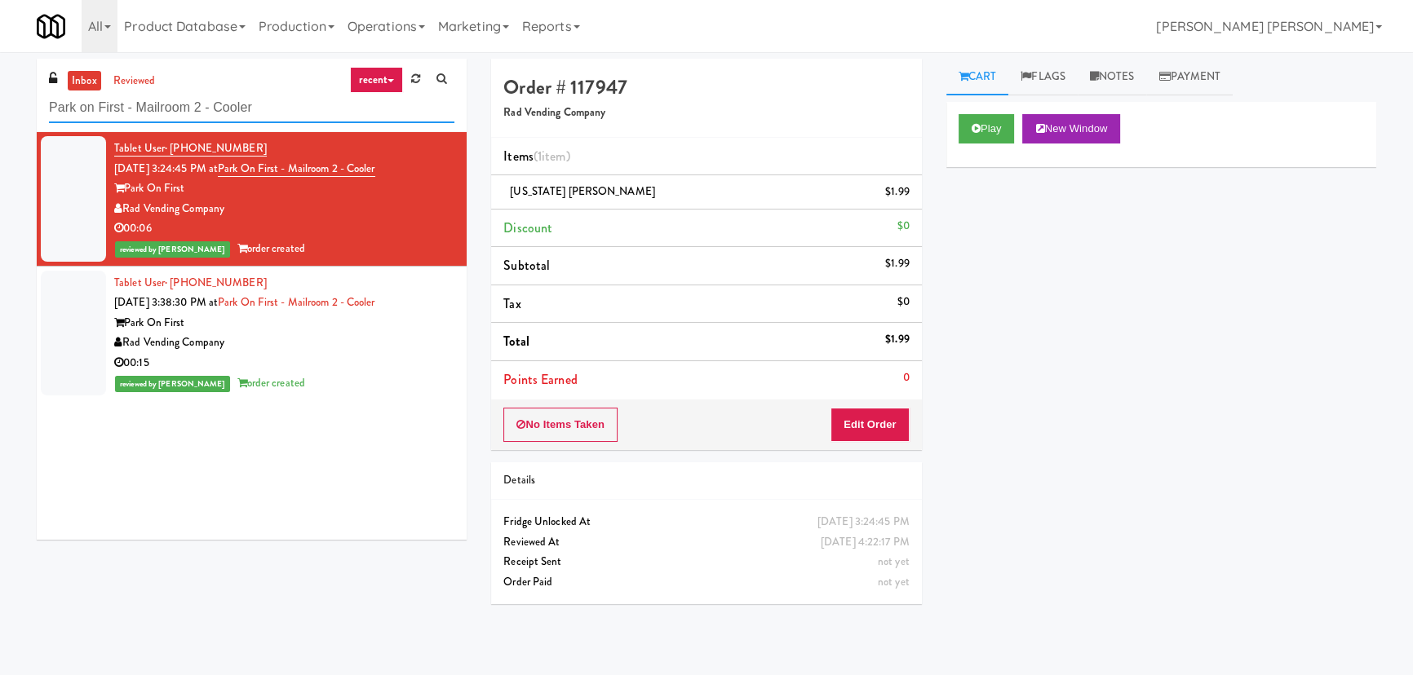
drag, startPoint x: 277, startPoint y: 111, endPoint x: -106, endPoint y: 104, distance: 383.5
click at [0, 104] on html "Are you sure you want to update this order? Okay Cancel Okay Are you sure you w…" at bounding box center [706, 337] width 1413 height 675
paste input "First Street - Ambient - Right"
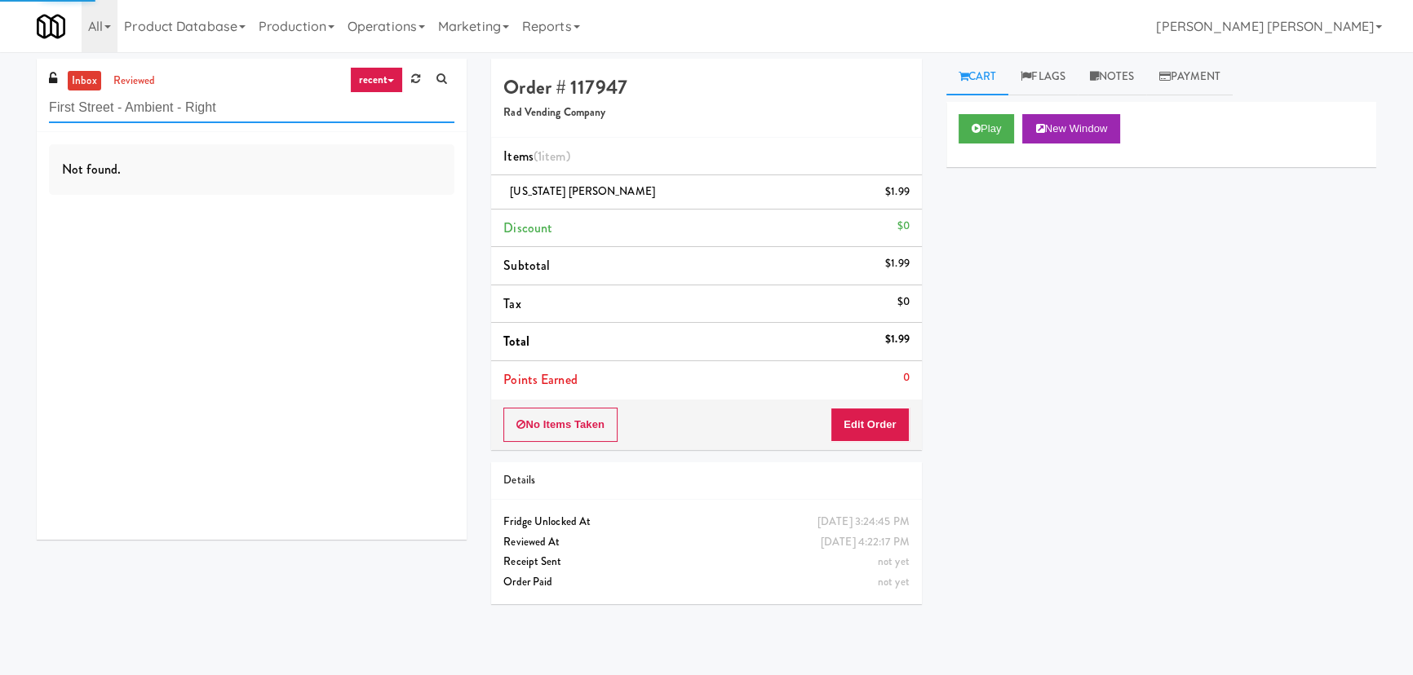
type input "First Street - Ambient - Right"
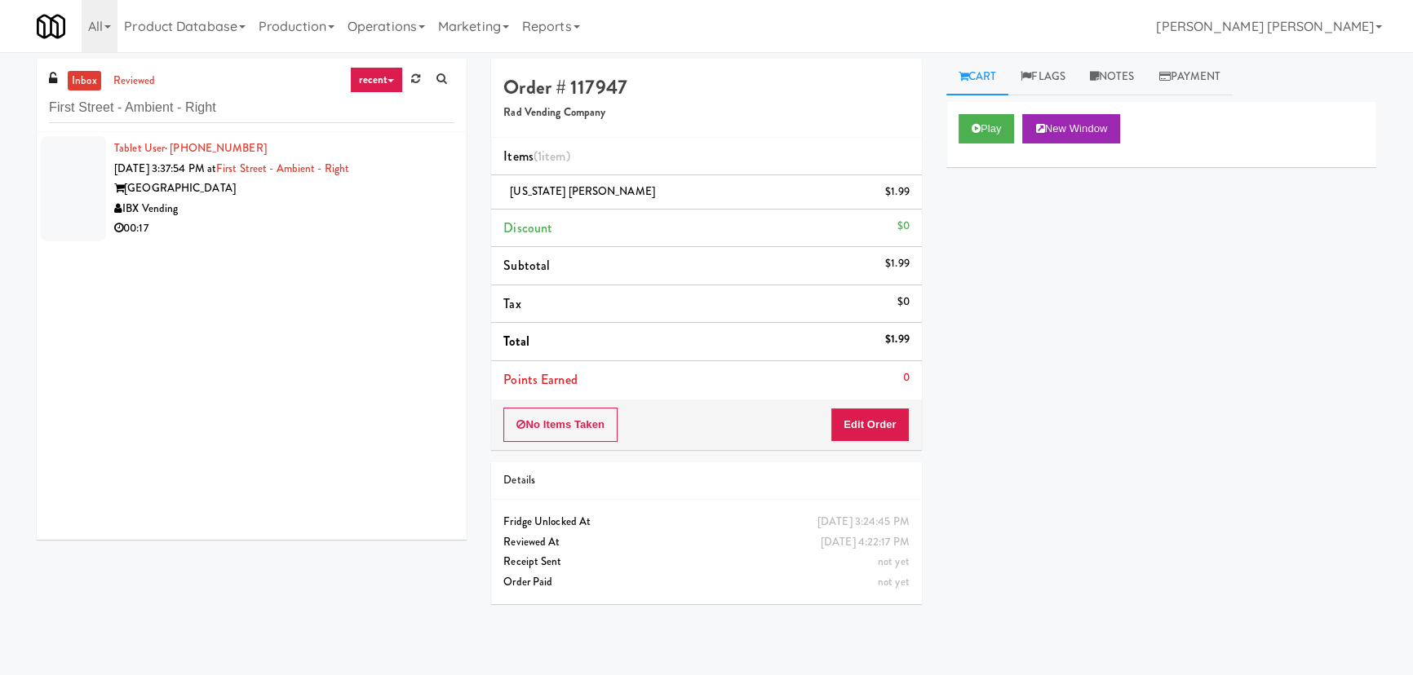
click at [290, 216] on div "IBX Vending" at bounding box center [284, 209] width 340 height 20
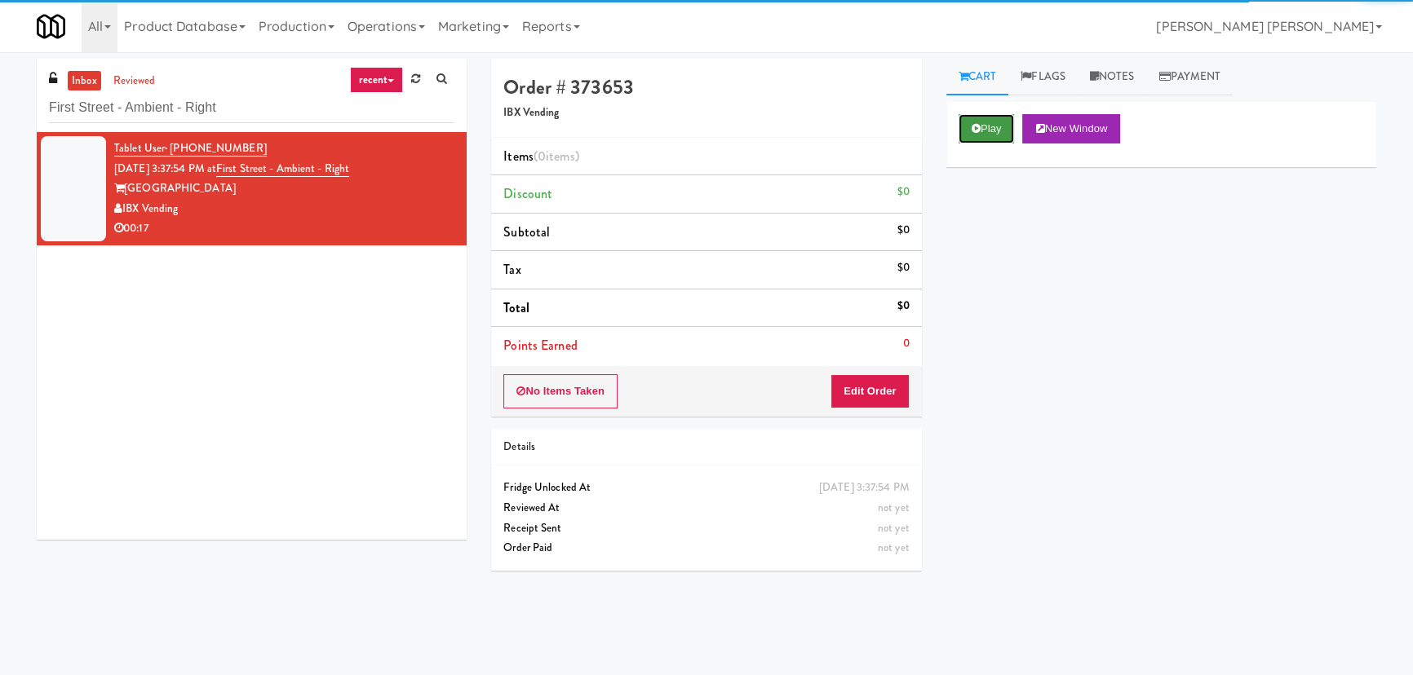
click at [995, 131] on button "Play" at bounding box center [987, 128] width 56 height 29
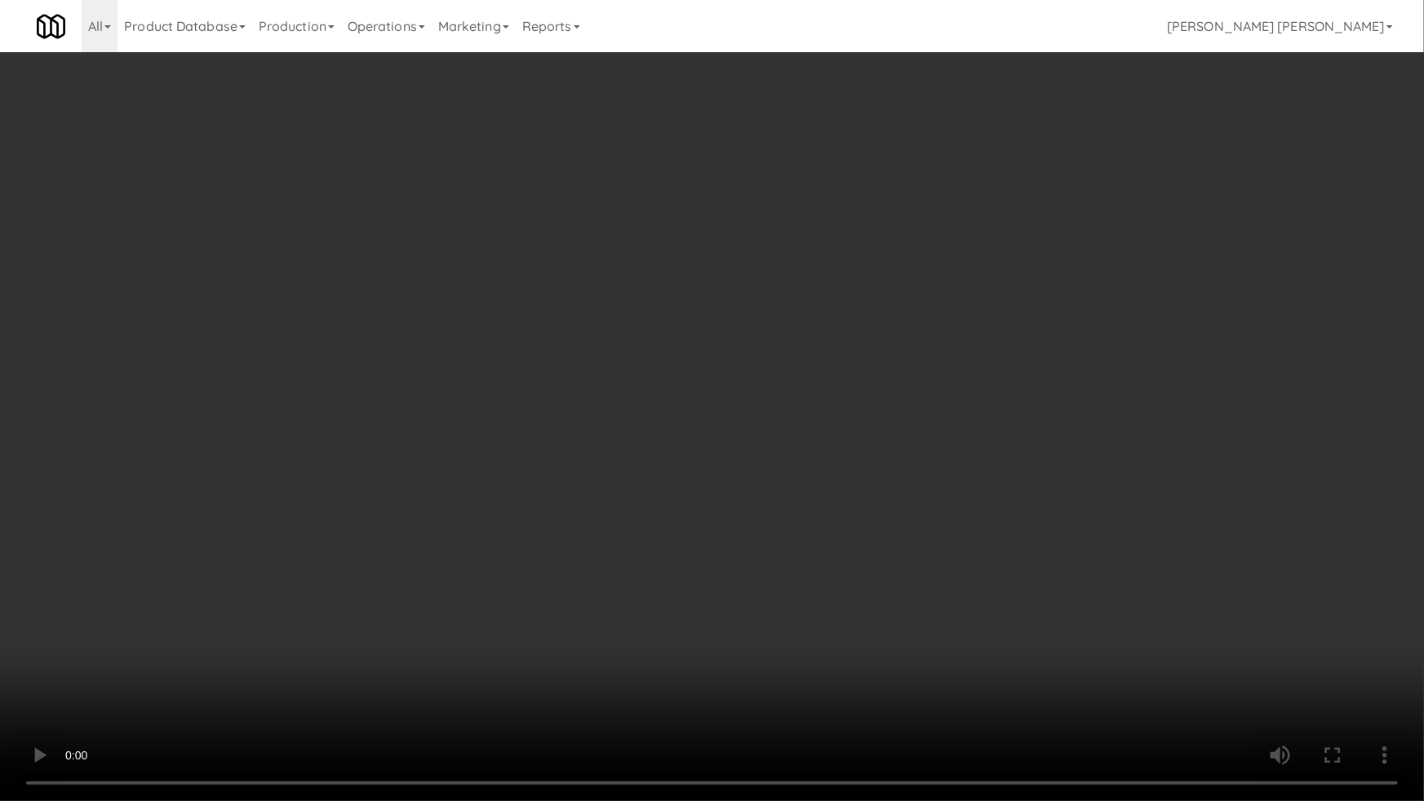
click at [913, 675] on video at bounding box center [712, 400] width 1424 height 801
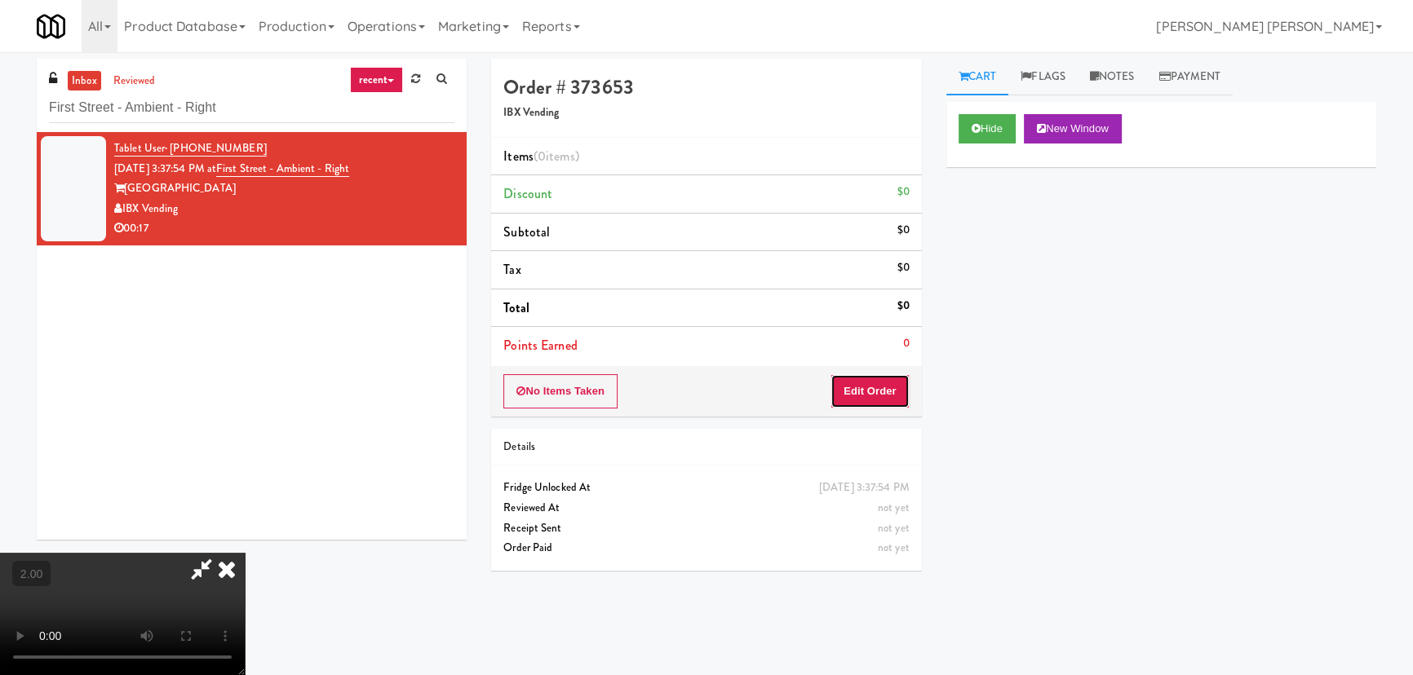
click at [892, 389] on button "Edit Order" at bounding box center [869, 391] width 79 height 34
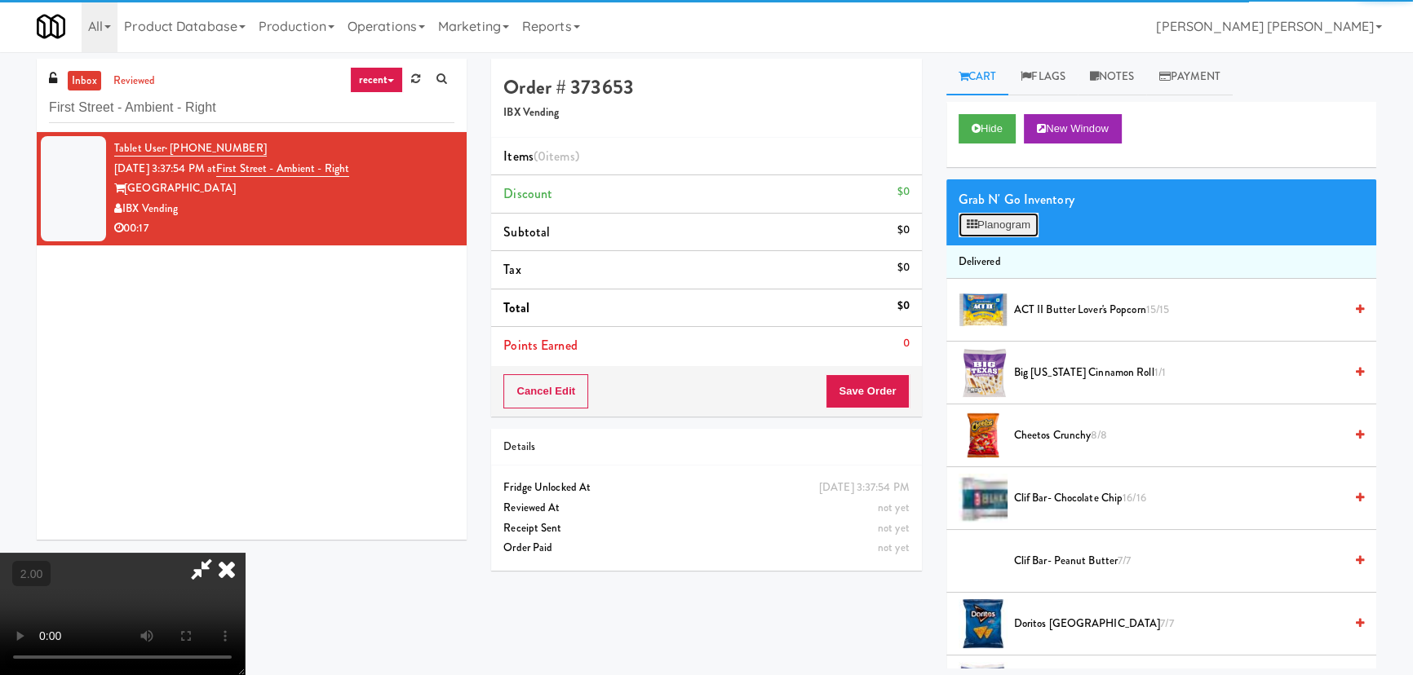
click at [1026, 219] on button "Planogram" at bounding box center [999, 225] width 80 height 24
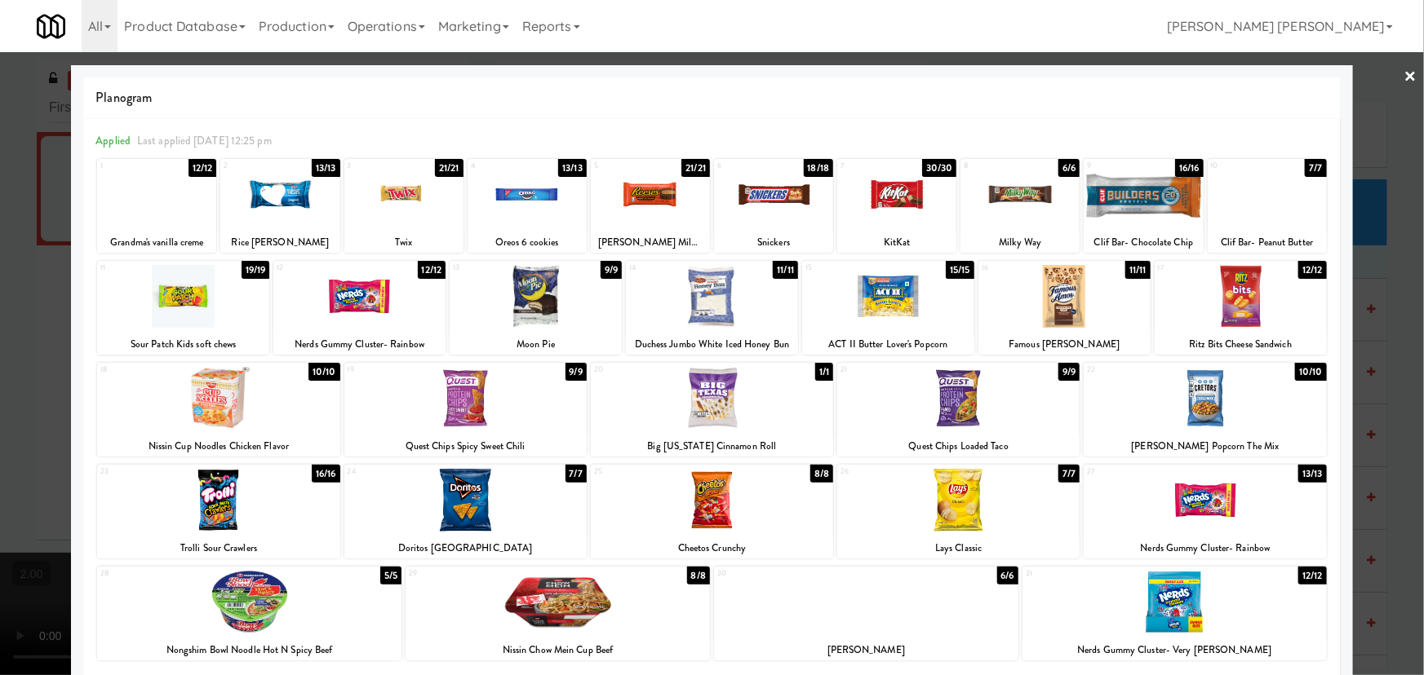
drag, startPoint x: 246, startPoint y: 612, endPoint x: 312, endPoint y: 516, distance: 116.1
click at [256, 607] on div at bounding box center [249, 602] width 304 height 63
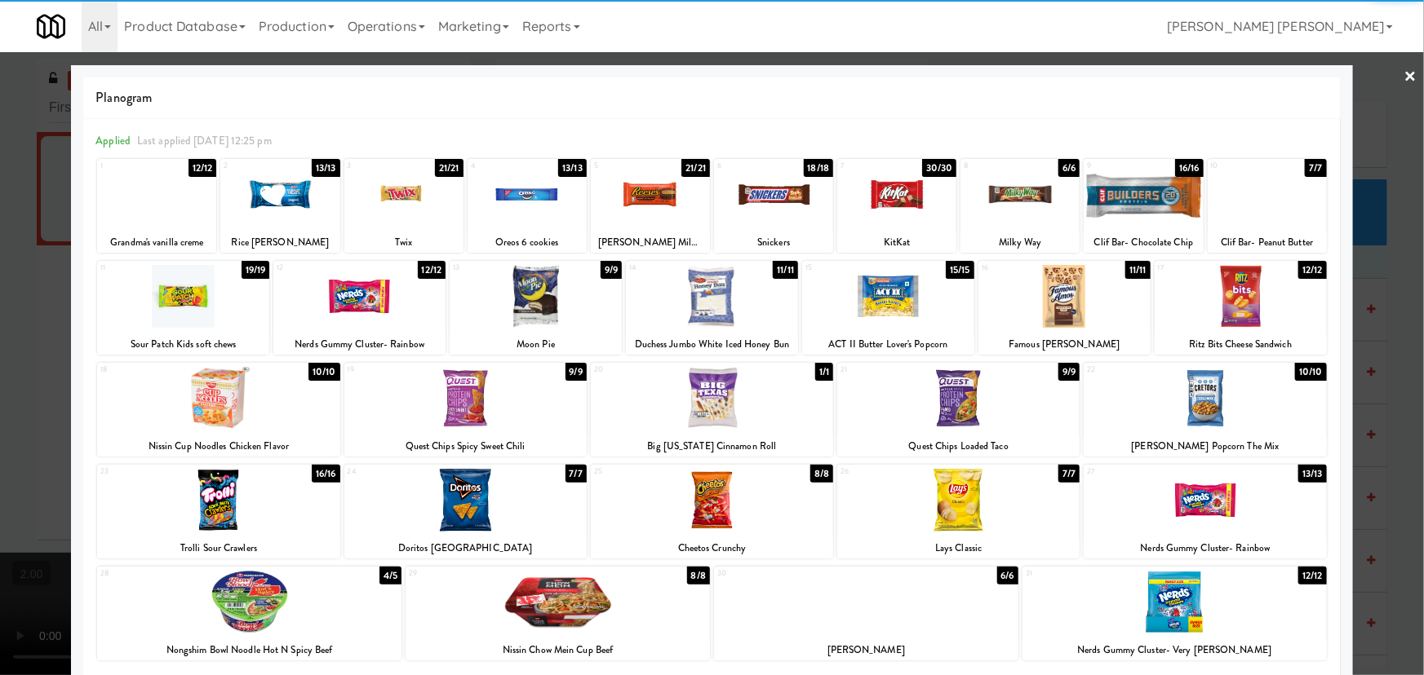
click at [211, 427] on div at bounding box center [218, 398] width 242 height 63
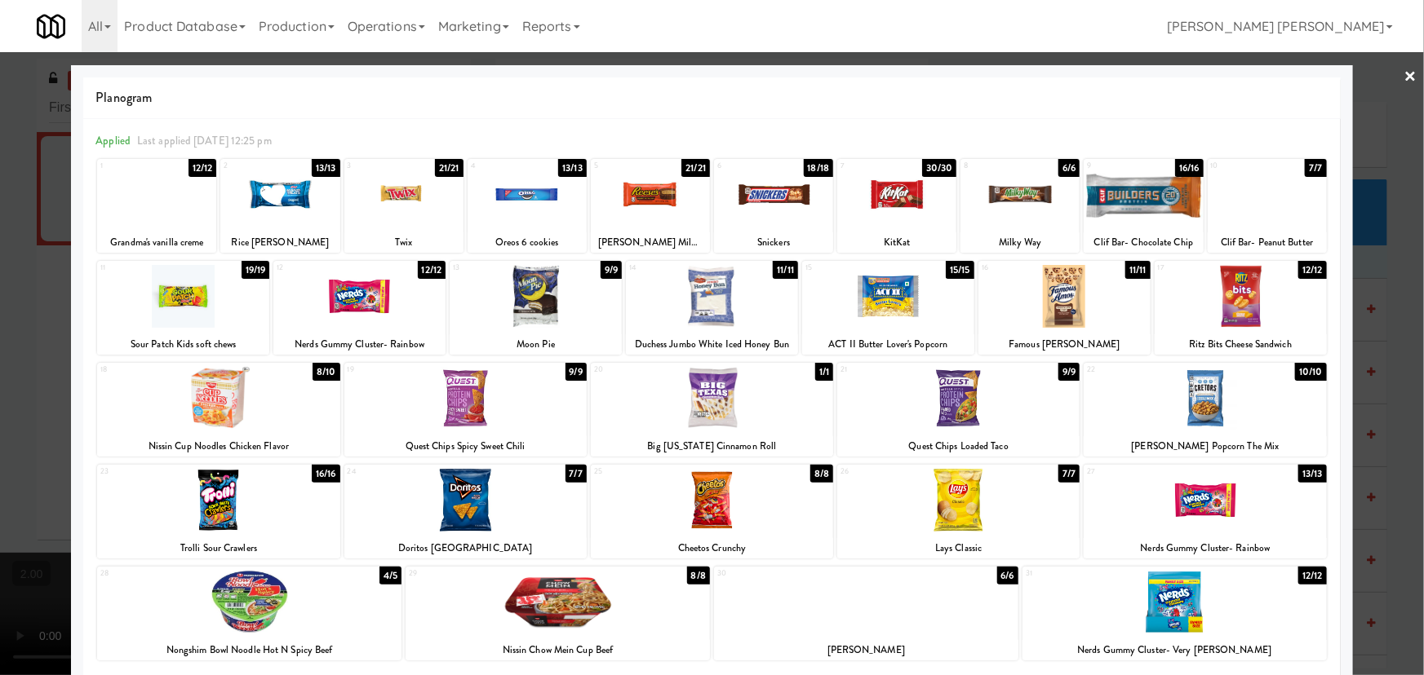
click at [1404, 71] on link "×" at bounding box center [1410, 77] width 13 height 51
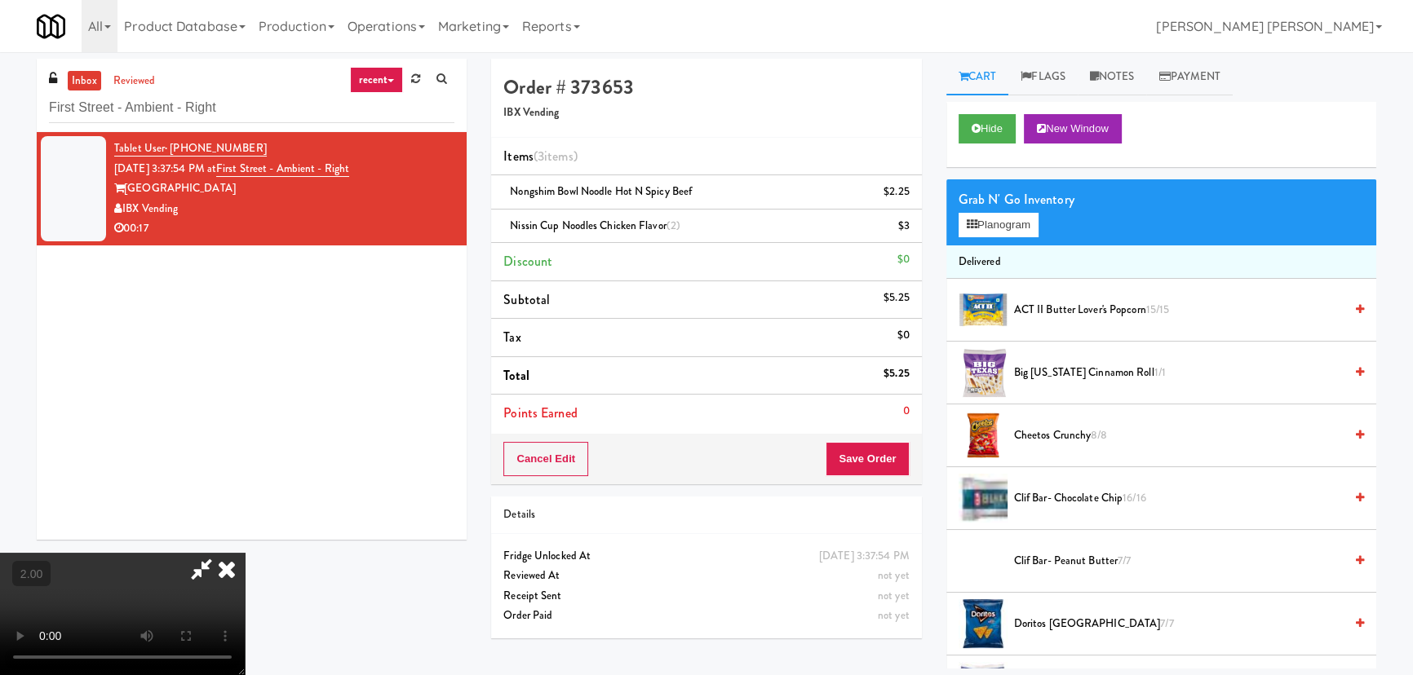
click at [245, 553] on video at bounding box center [122, 614] width 245 height 122
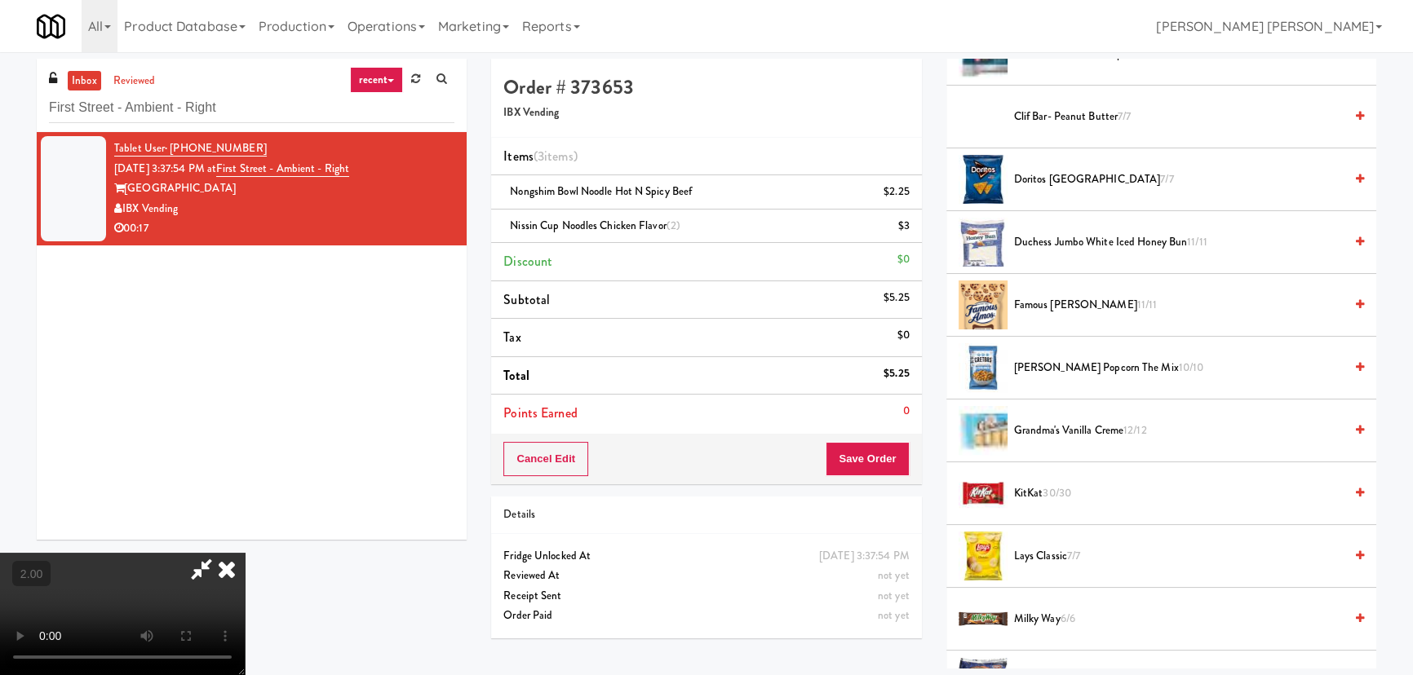
scroll to position [742, 0]
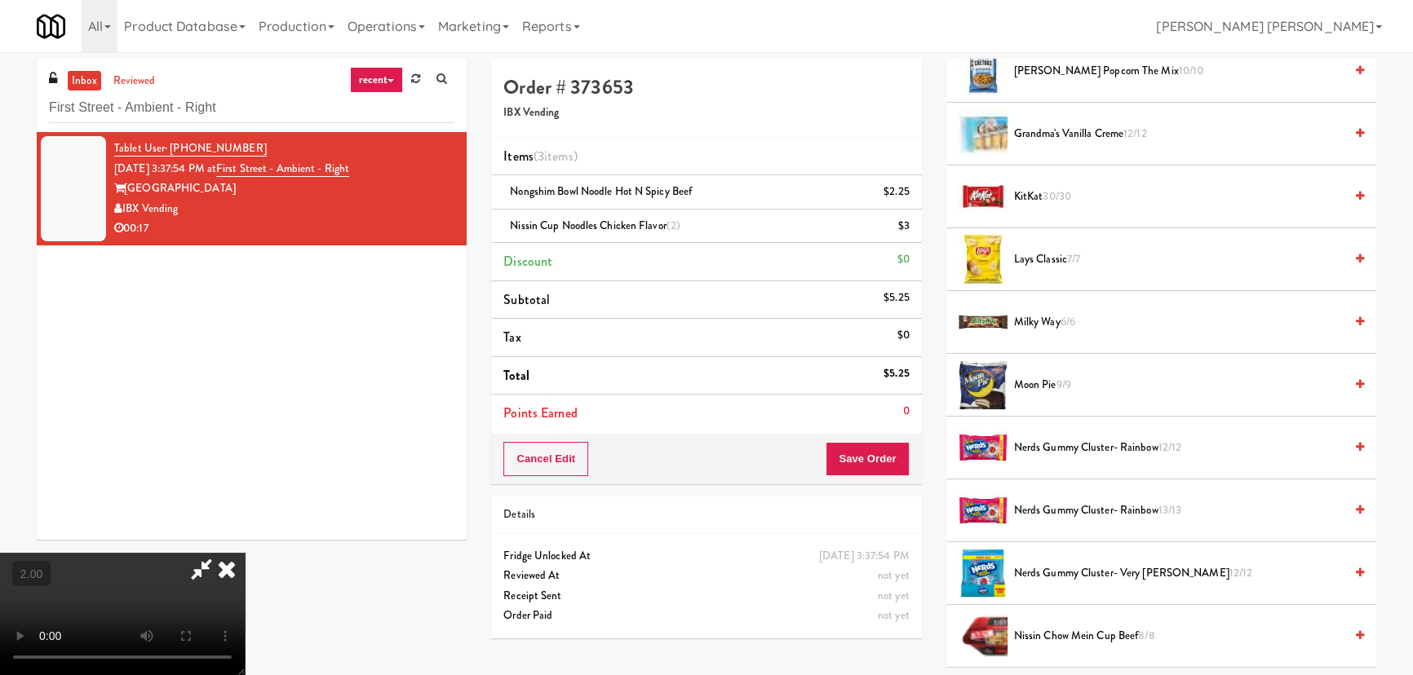
click at [1051, 261] on span "Lays Classic 7/7" at bounding box center [1179, 260] width 330 height 20
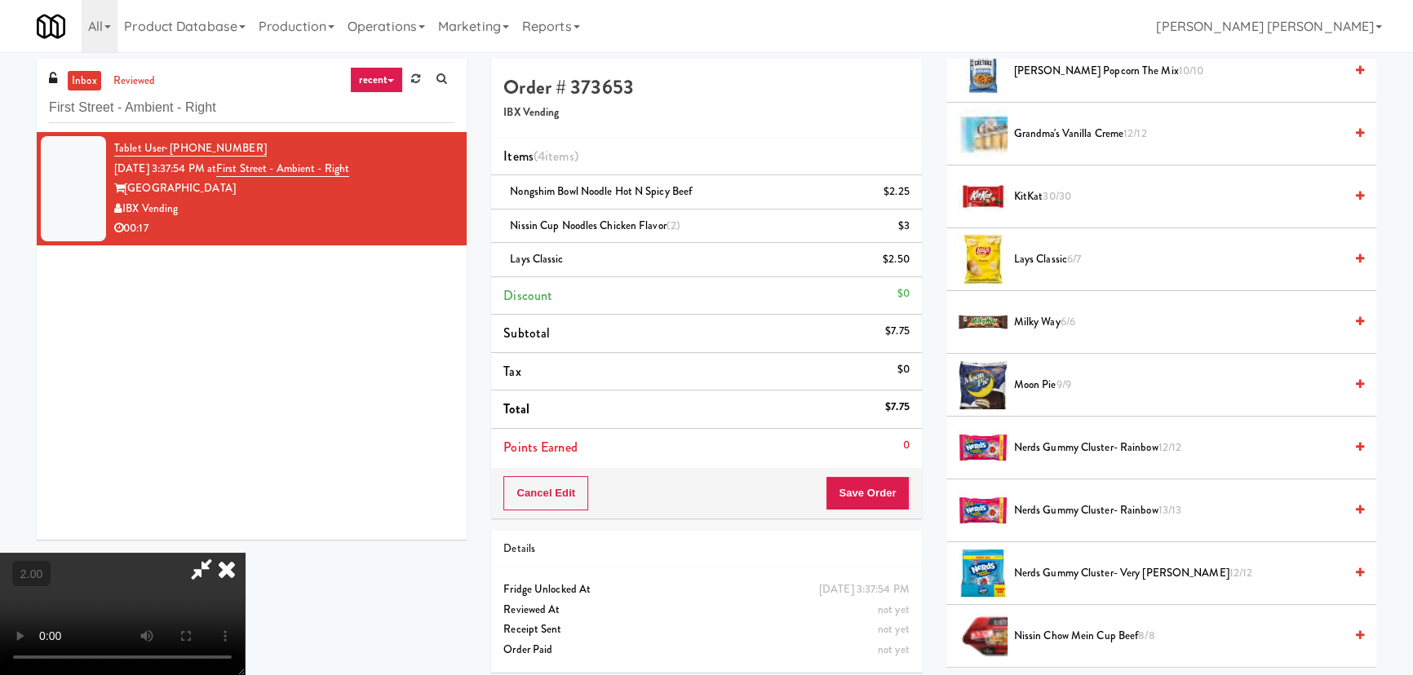
click at [245, 553] on icon at bounding box center [227, 569] width 36 height 33
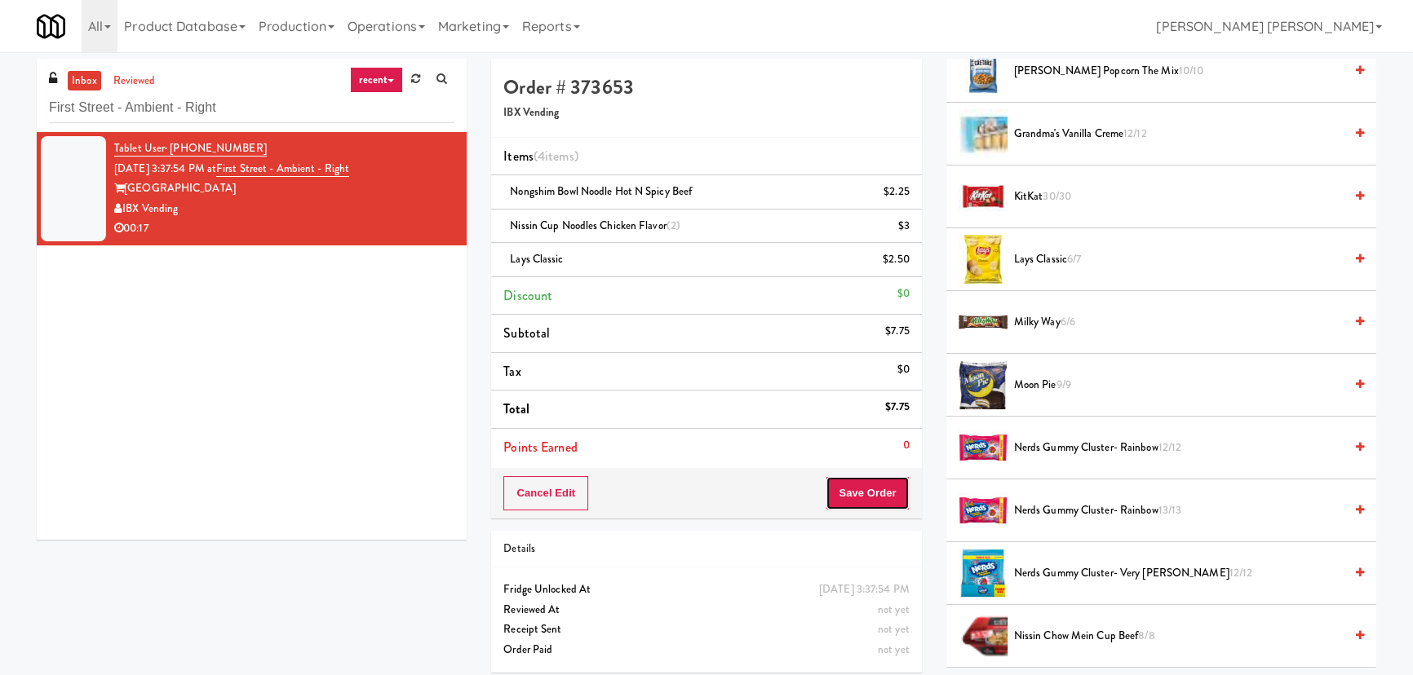
click at [862, 498] on button "Save Order" at bounding box center [867, 493] width 83 height 34
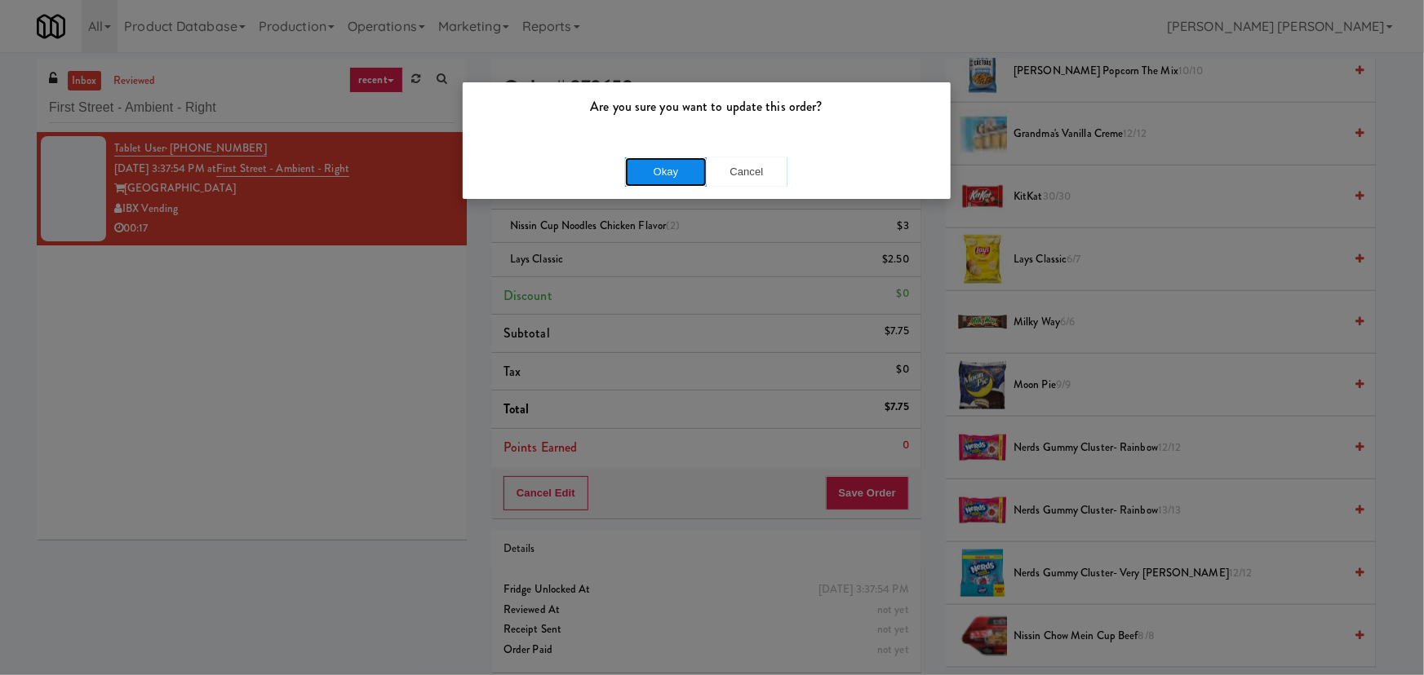
click at [691, 172] on button "Okay" at bounding box center [666, 171] width 82 height 29
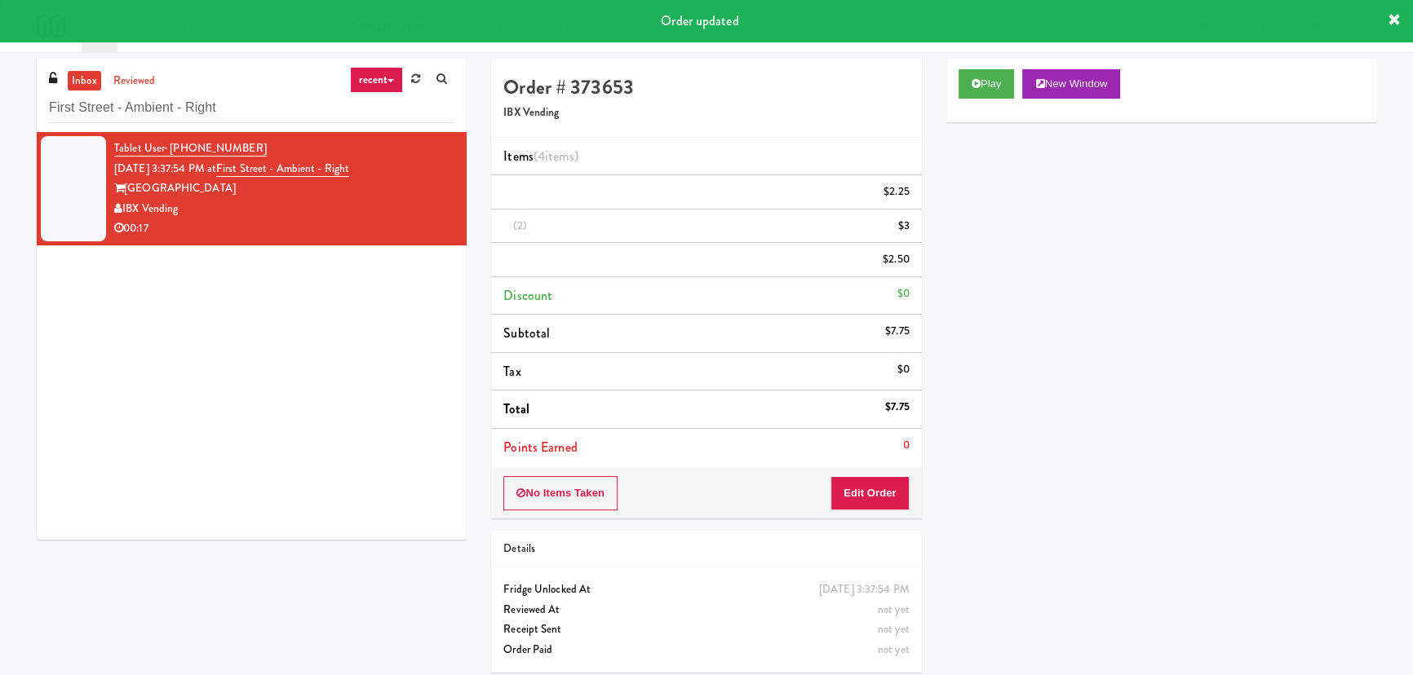
scroll to position [44, 0]
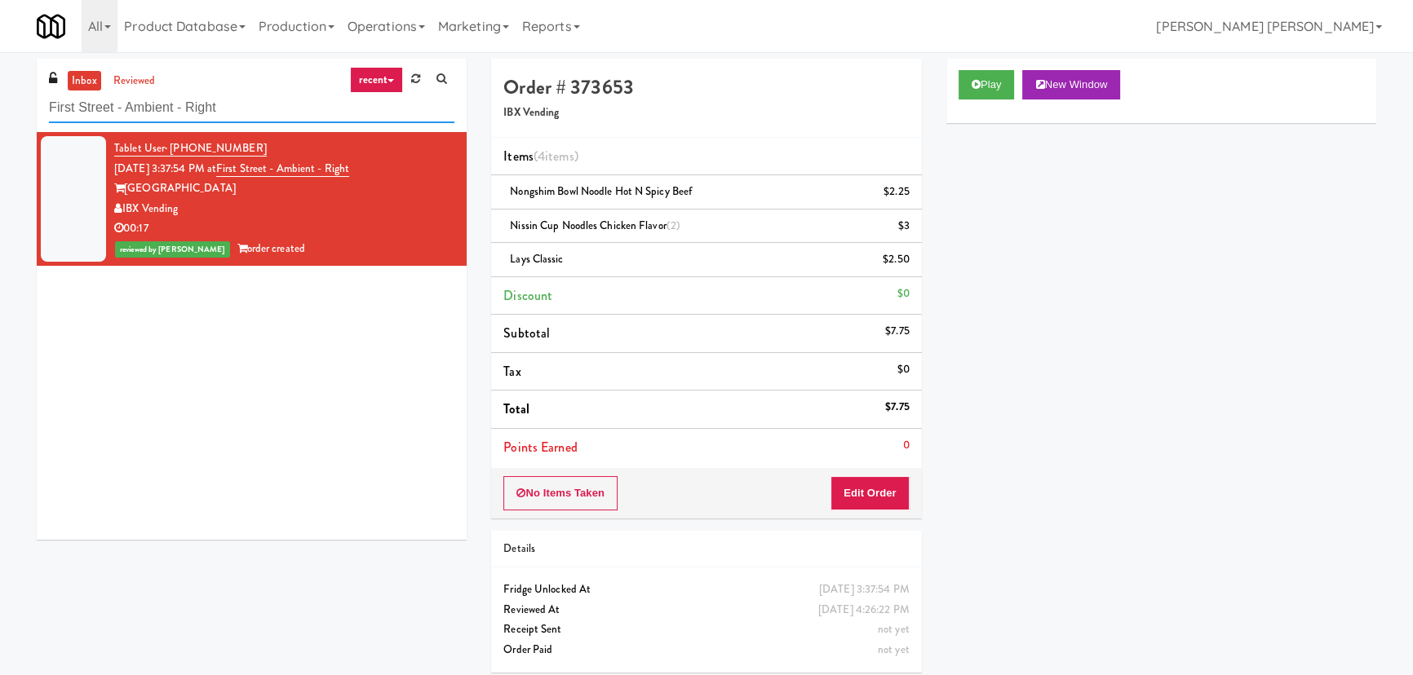
drag, startPoint x: 255, startPoint y: 104, endPoint x: -7, endPoint y: 108, distance: 261.9
click at [0, 108] on html "Are you sure you want to update this order? Okay Cancel Okay Are you sure you w…" at bounding box center [706, 337] width 1413 height 675
paste input "Training Center Lunch Room - Cooler"
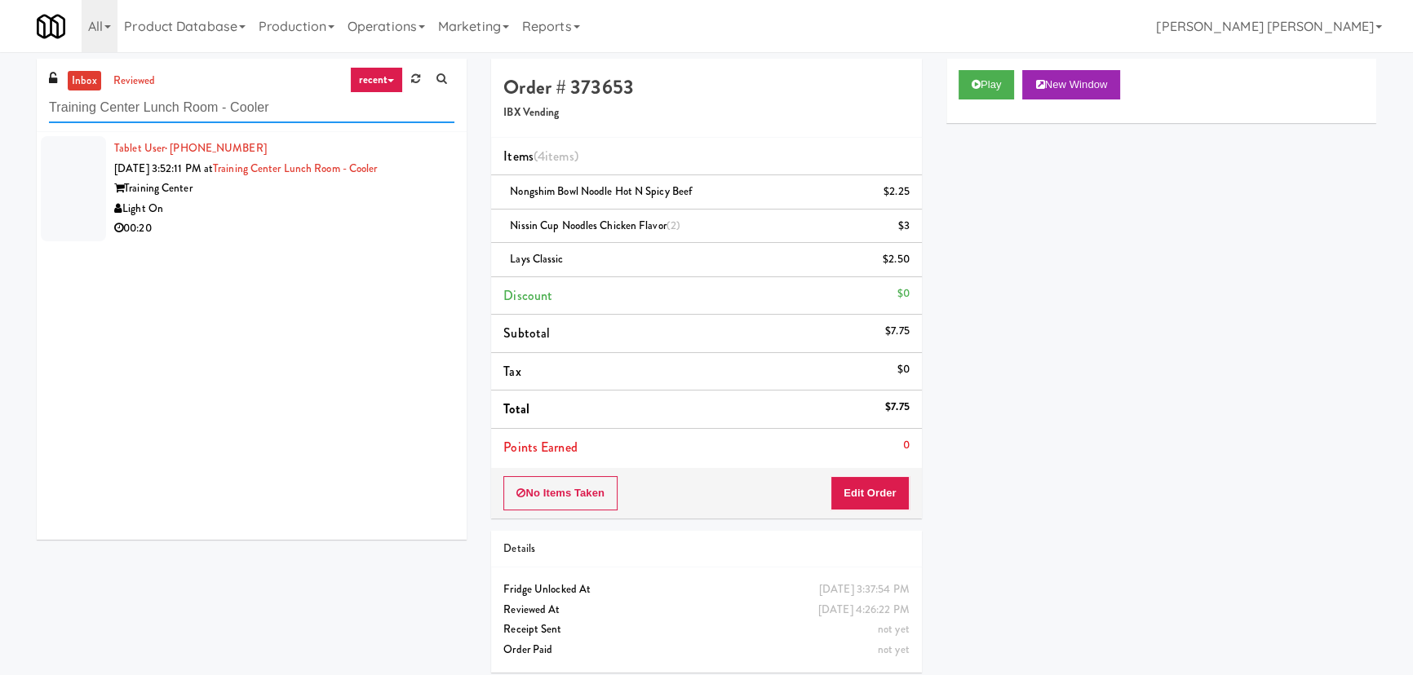
type input "Training Center Lunch Room - Cooler"
click at [323, 195] on div "Training Center" at bounding box center [284, 189] width 340 height 20
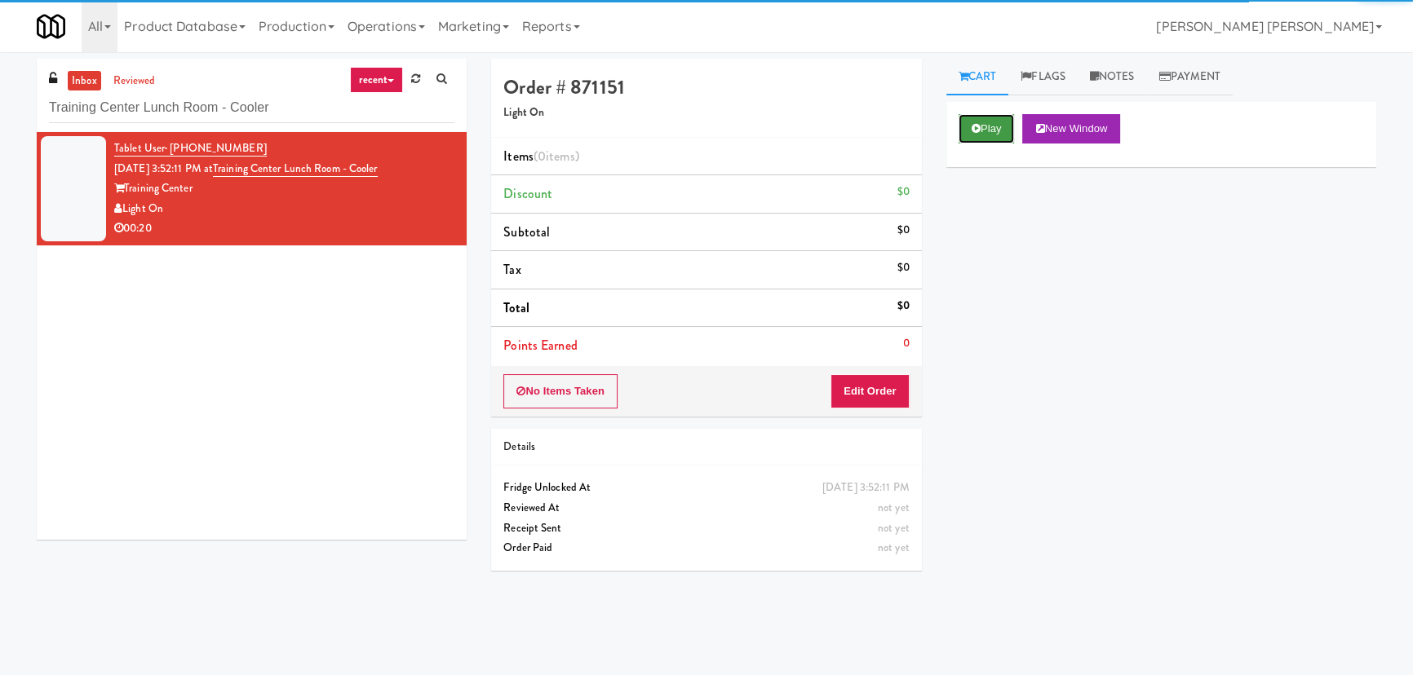
click at [995, 131] on button "Play" at bounding box center [987, 128] width 56 height 29
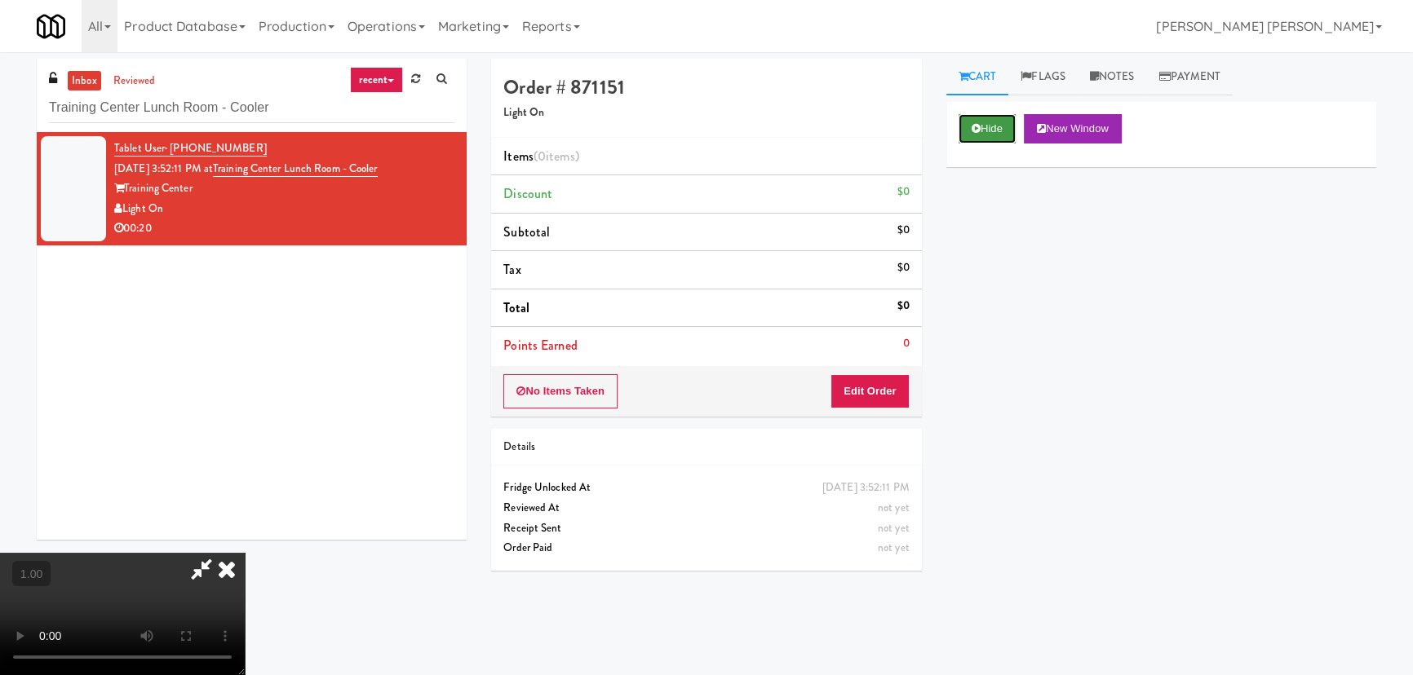
click at [988, 126] on button "Hide" at bounding box center [987, 128] width 57 height 29
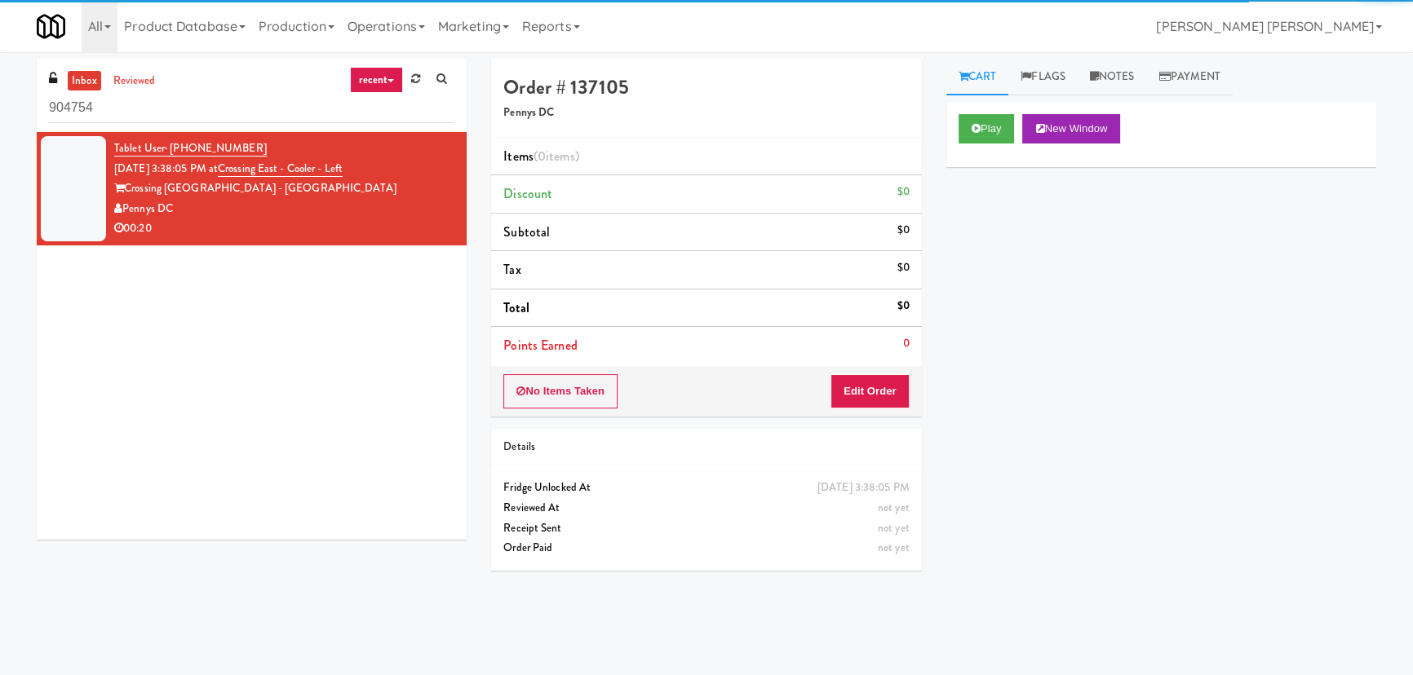
drag, startPoint x: 122, startPoint y: 101, endPoint x: 44, endPoint y: 96, distance: 78.5
click at [44, 96] on div "inbox reviewed recent all unclear take inventory issue suspicious failed recent…" at bounding box center [252, 95] width 430 height 73
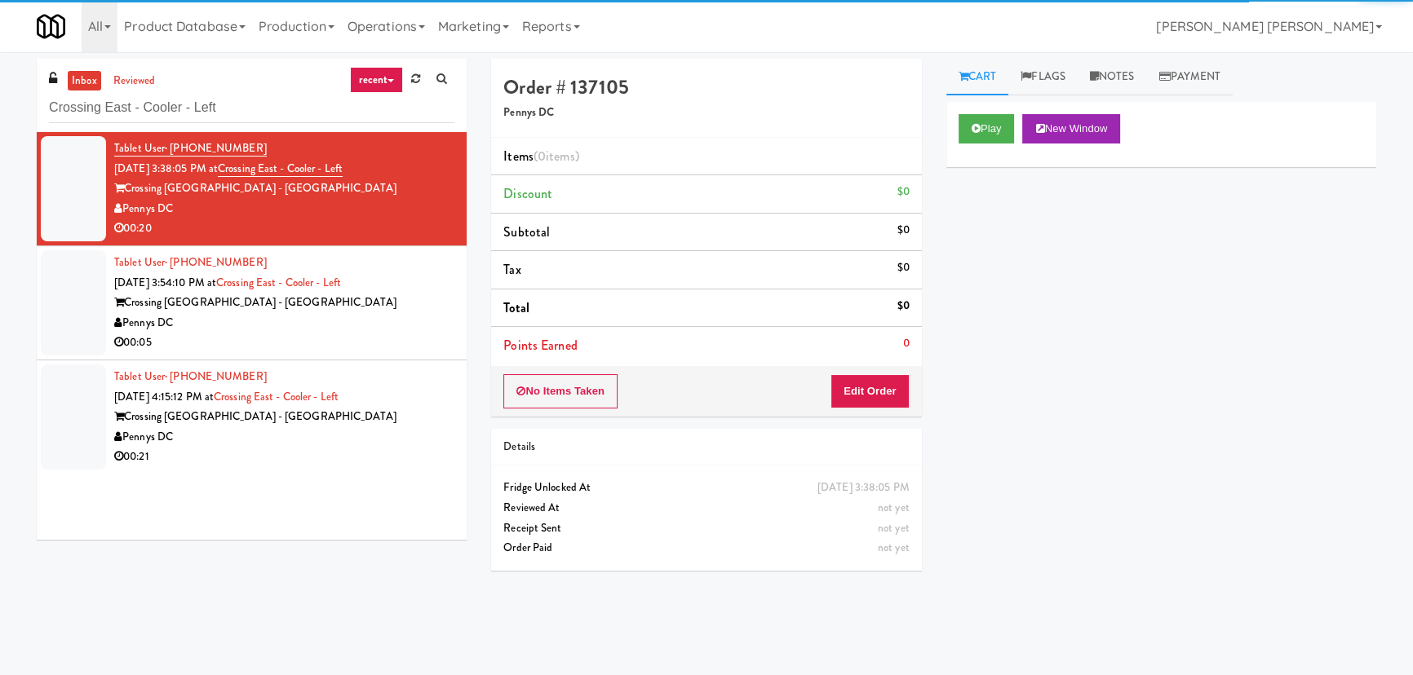
type input "Crossing East - Cooler - Left"
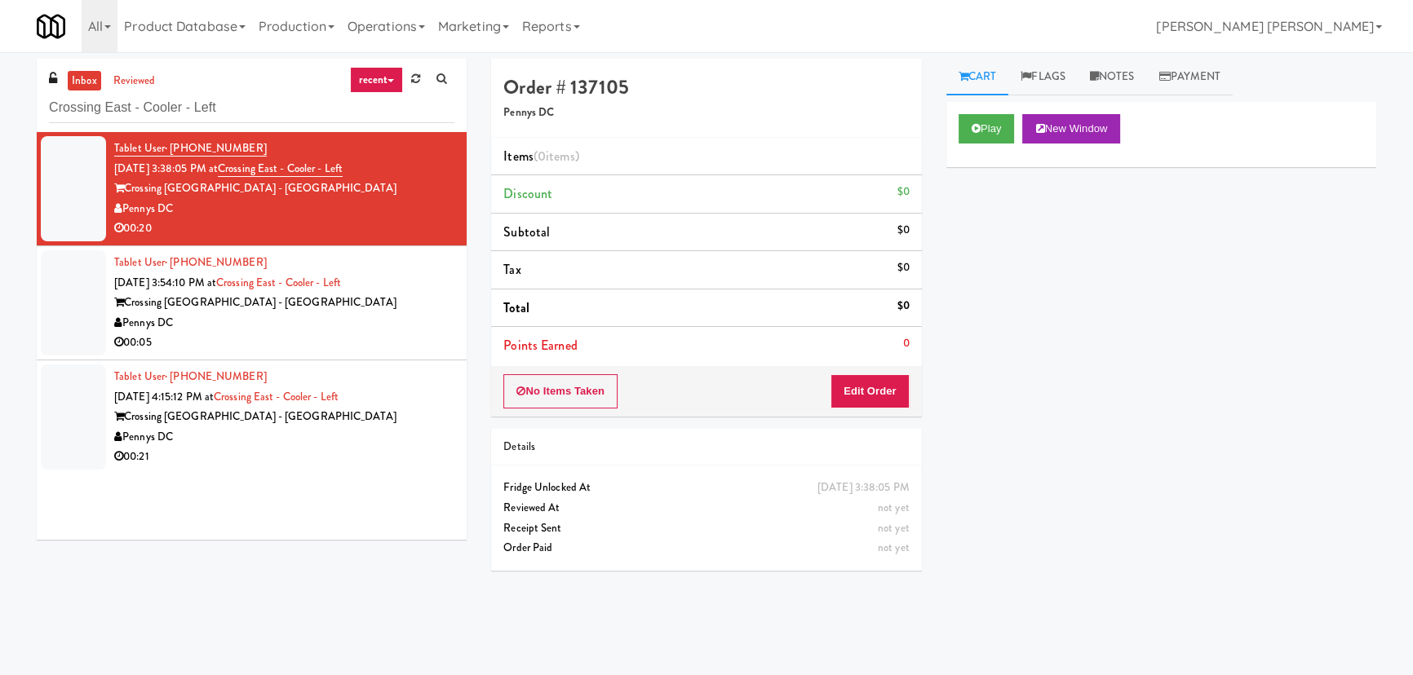
drag, startPoint x: 325, startPoint y: 449, endPoint x: 1131, endPoint y: 404, distance: 807.2
click at [325, 449] on div "00:21" at bounding box center [284, 457] width 340 height 20
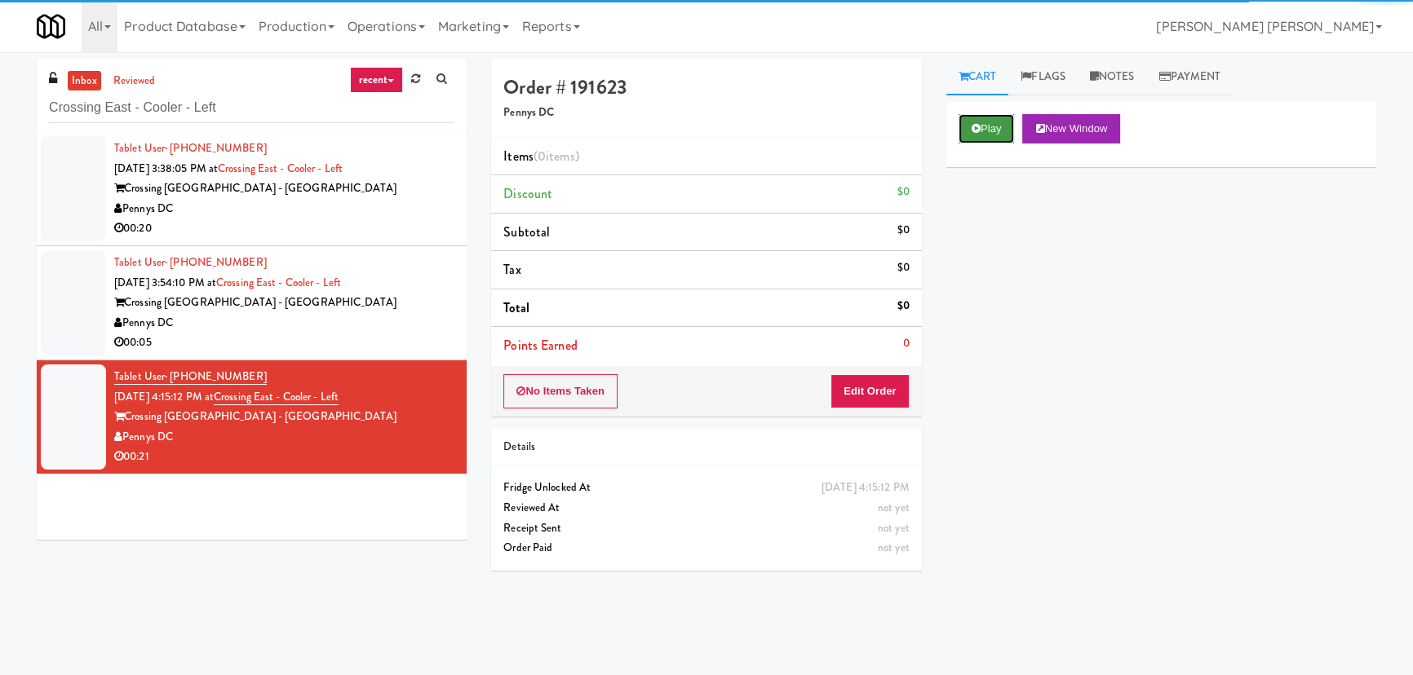
click at [996, 131] on button "Play" at bounding box center [987, 128] width 56 height 29
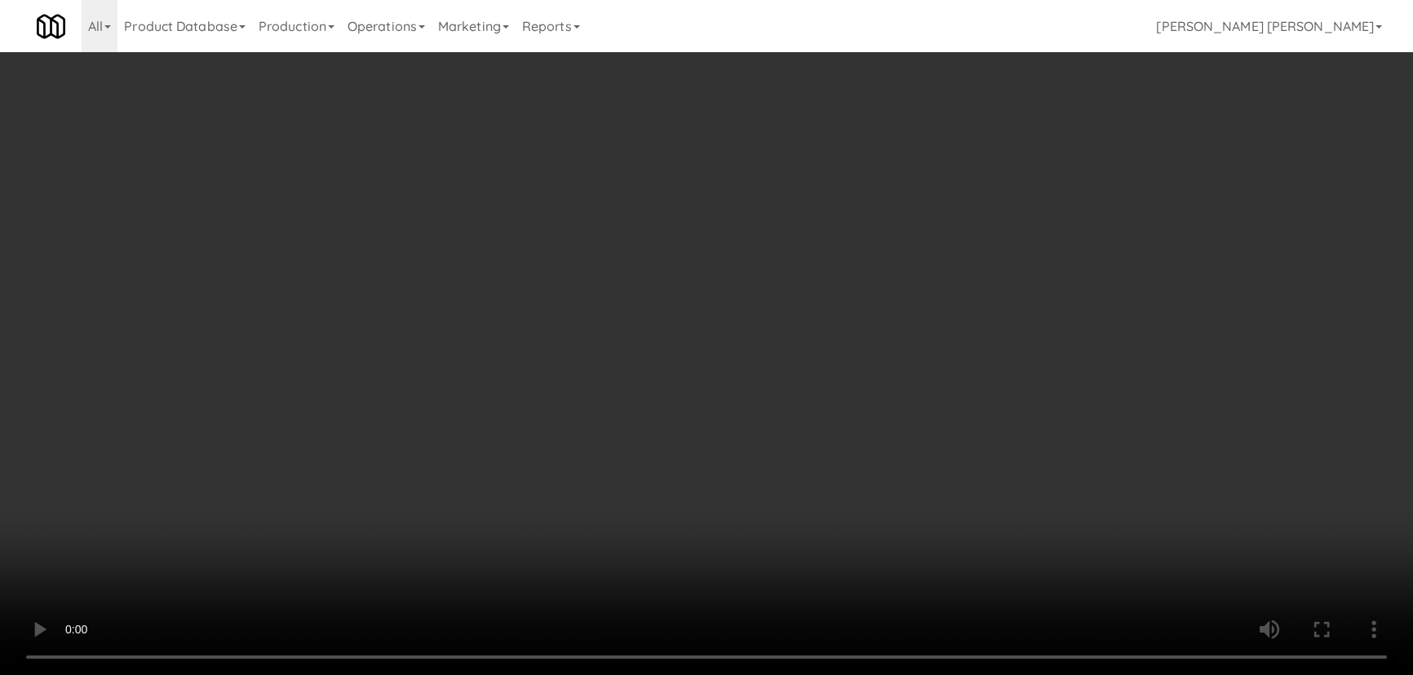
click at [1106, 675] on video at bounding box center [706, 337] width 1413 height 675
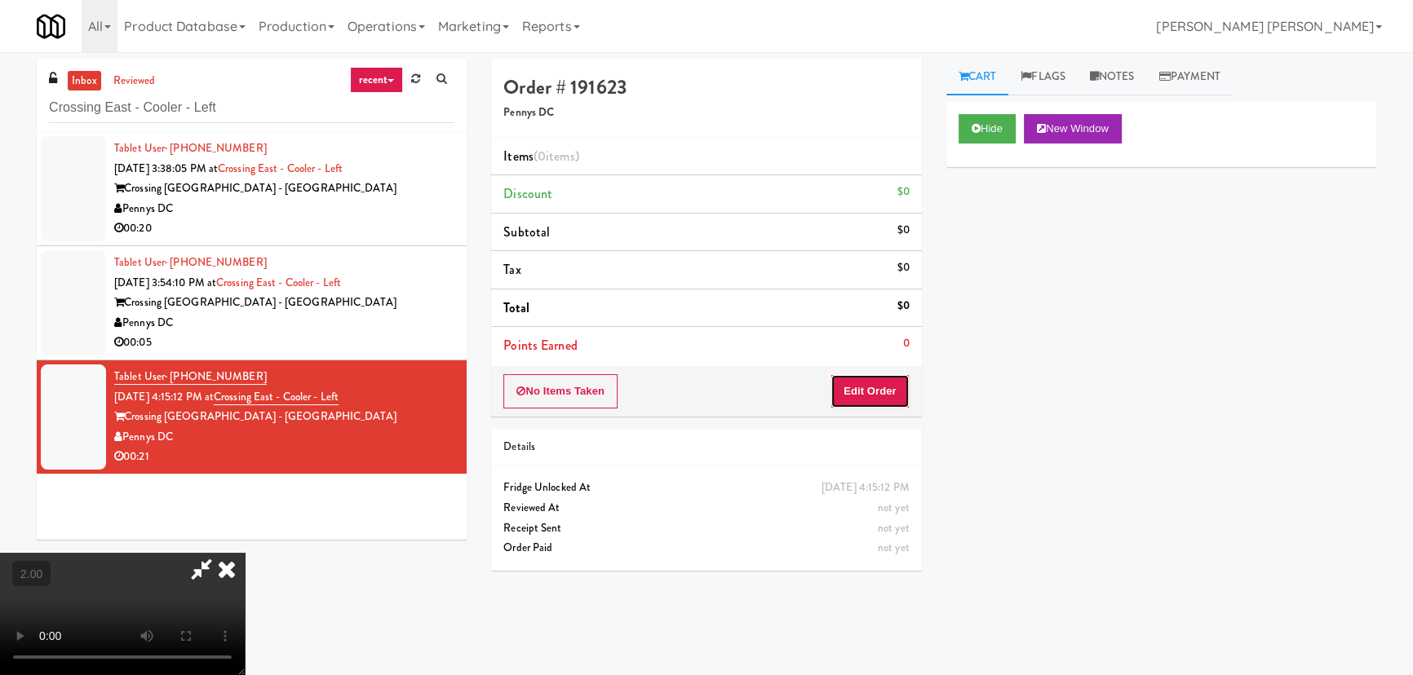
click at [878, 393] on button "Edit Order" at bounding box center [869, 391] width 79 height 34
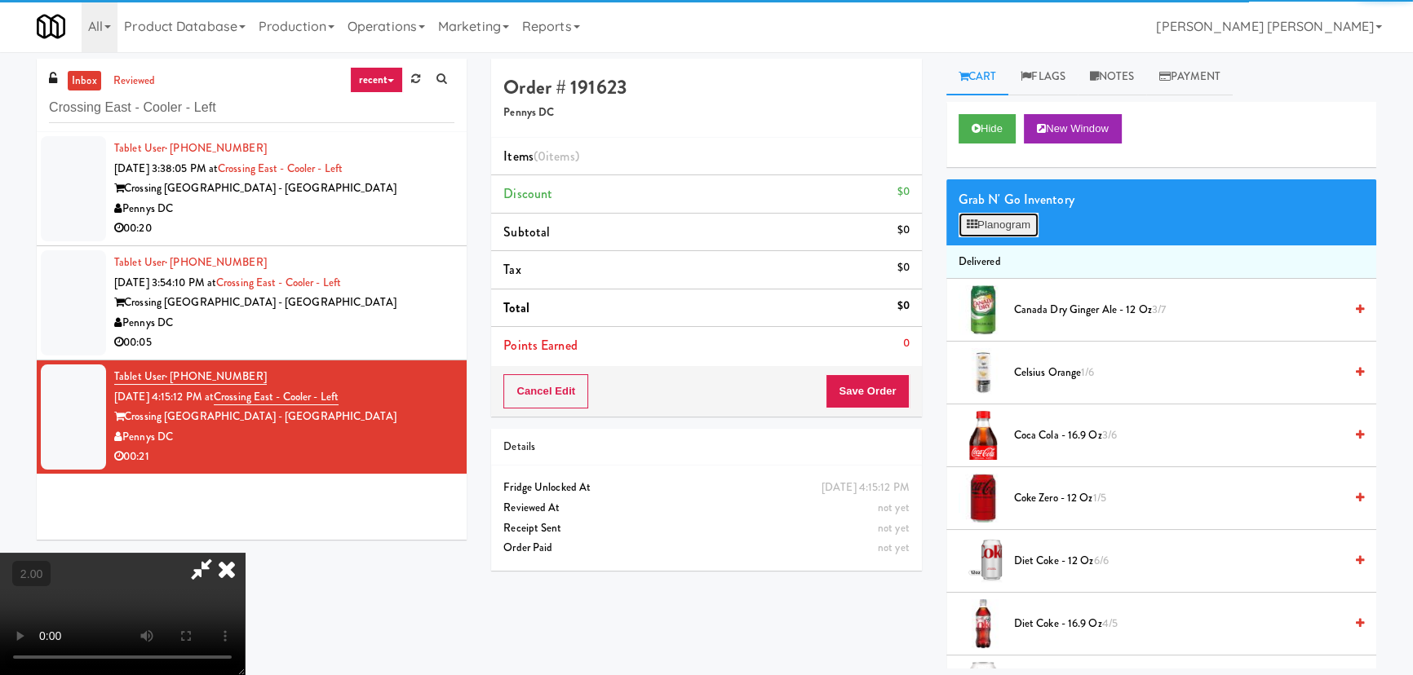
click at [982, 215] on button "Planogram" at bounding box center [999, 225] width 80 height 24
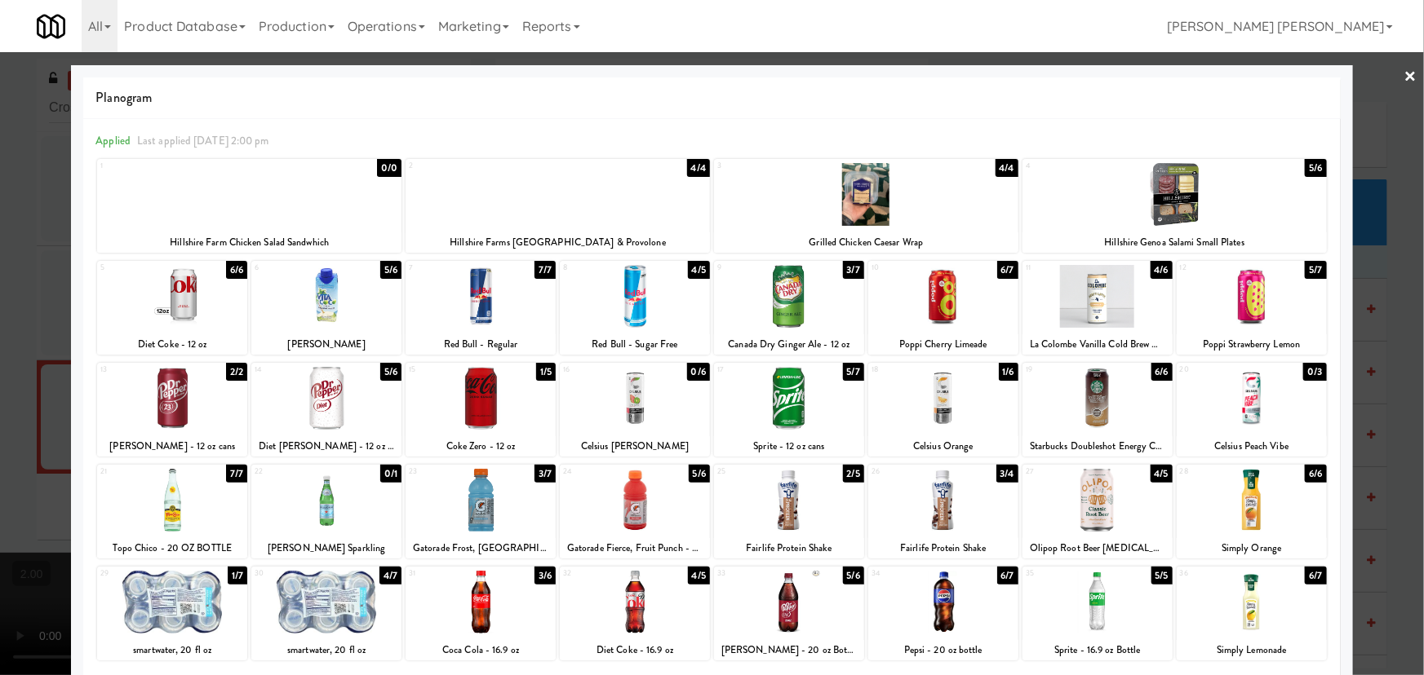
click at [336, 596] on div at bounding box center [326, 602] width 150 height 63
click at [1404, 76] on link "×" at bounding box center [1410, 77] width 13 height 51
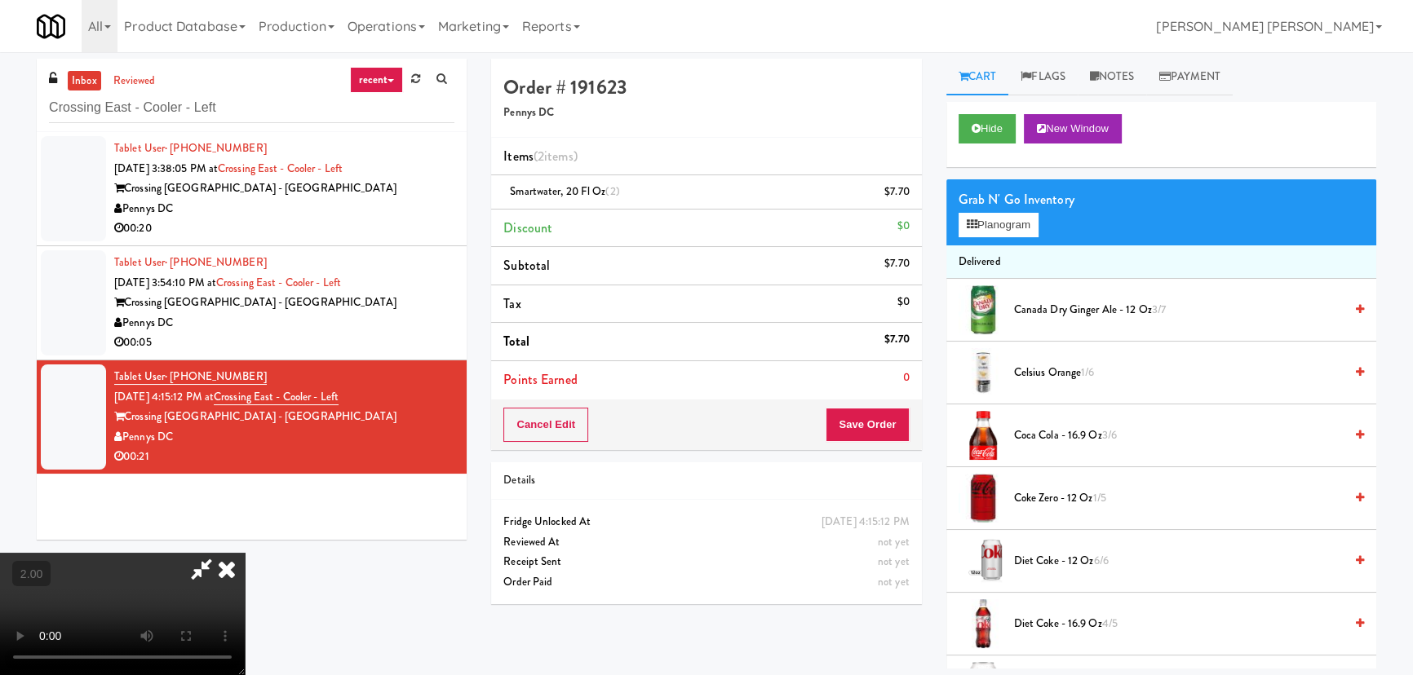
click at [245, 553] on video at bounding box center [122, 614] width 245 height 122
click at [1015, 215] on button "Planogram" at bounding box center [999, 225] width 80 height 24
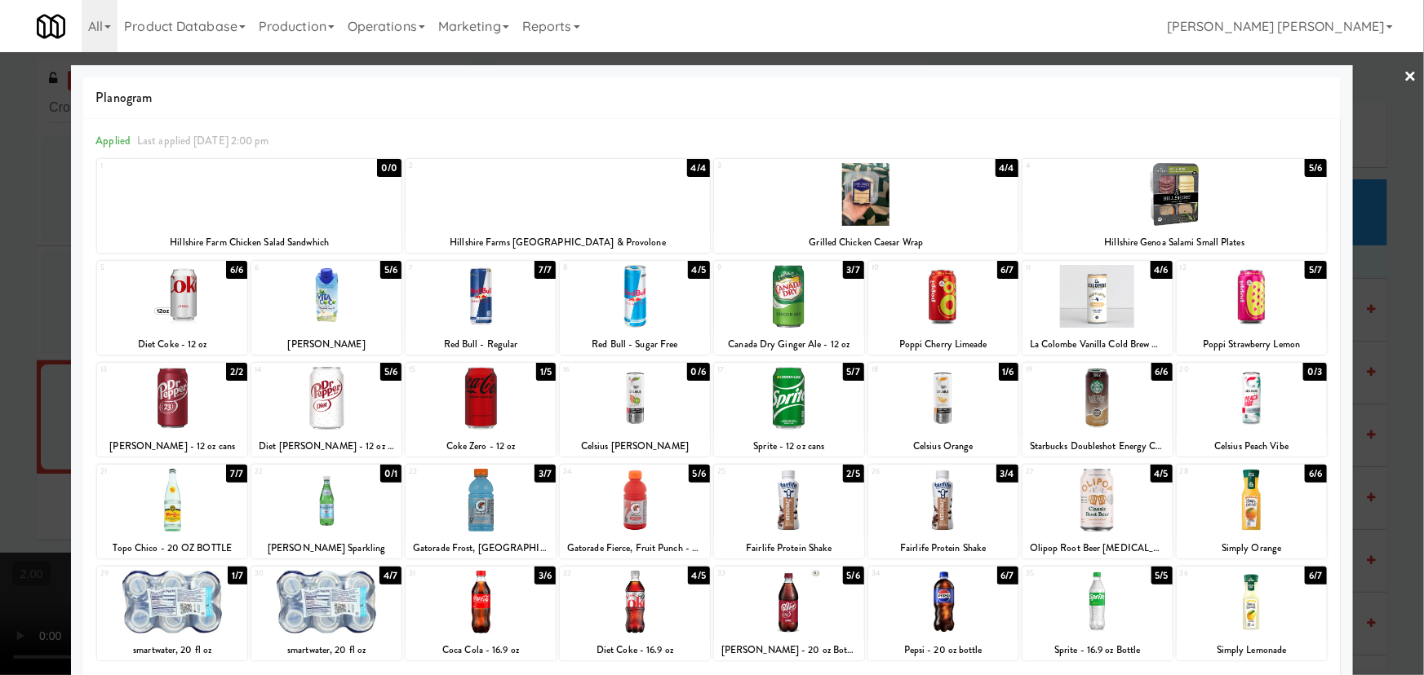
click at [248, 202] on div at bounding box center [249, 194] width 304 height 63
click at [1405, 75] on link "×" at bounding box center [1410, 77] width 13 height 51
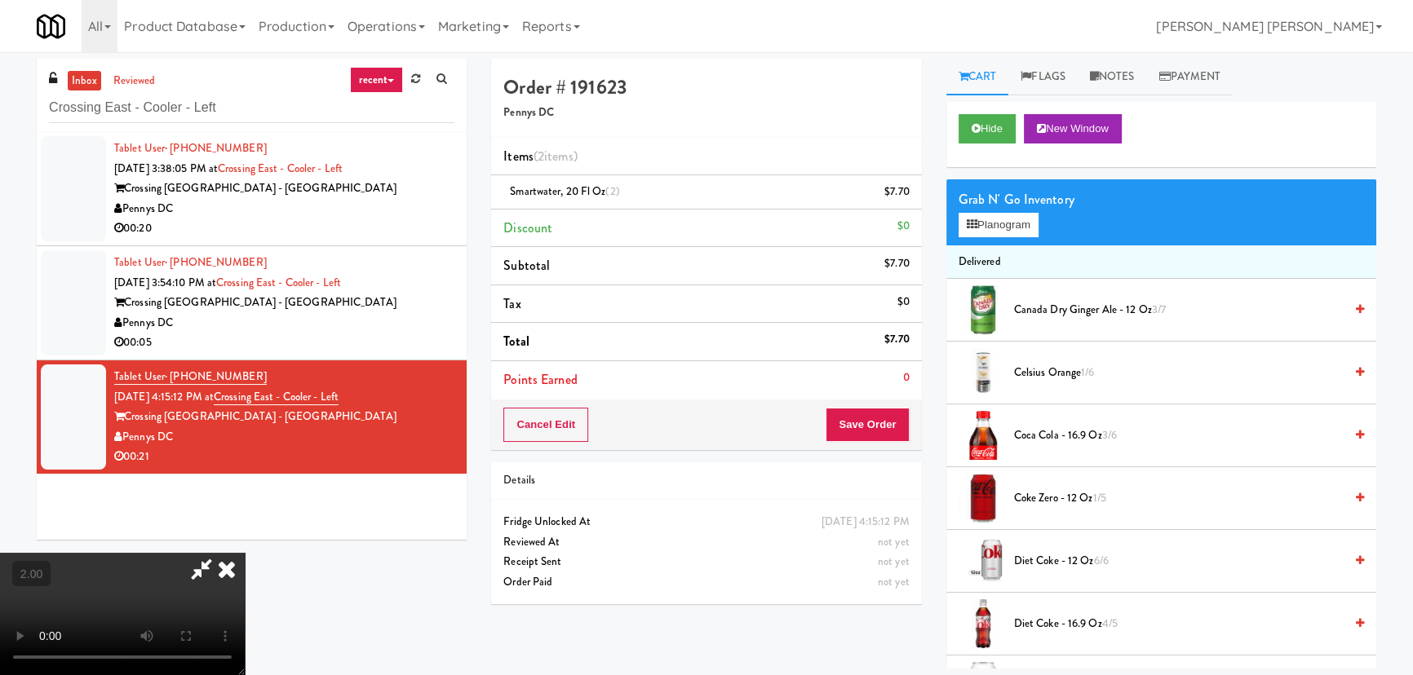
click at [245, 553] on video at bounding box center [122, 614] width 245 height 122
click at [1016, 225] on button "Planogram" at bounding box center [999, 225] width 80 height 24
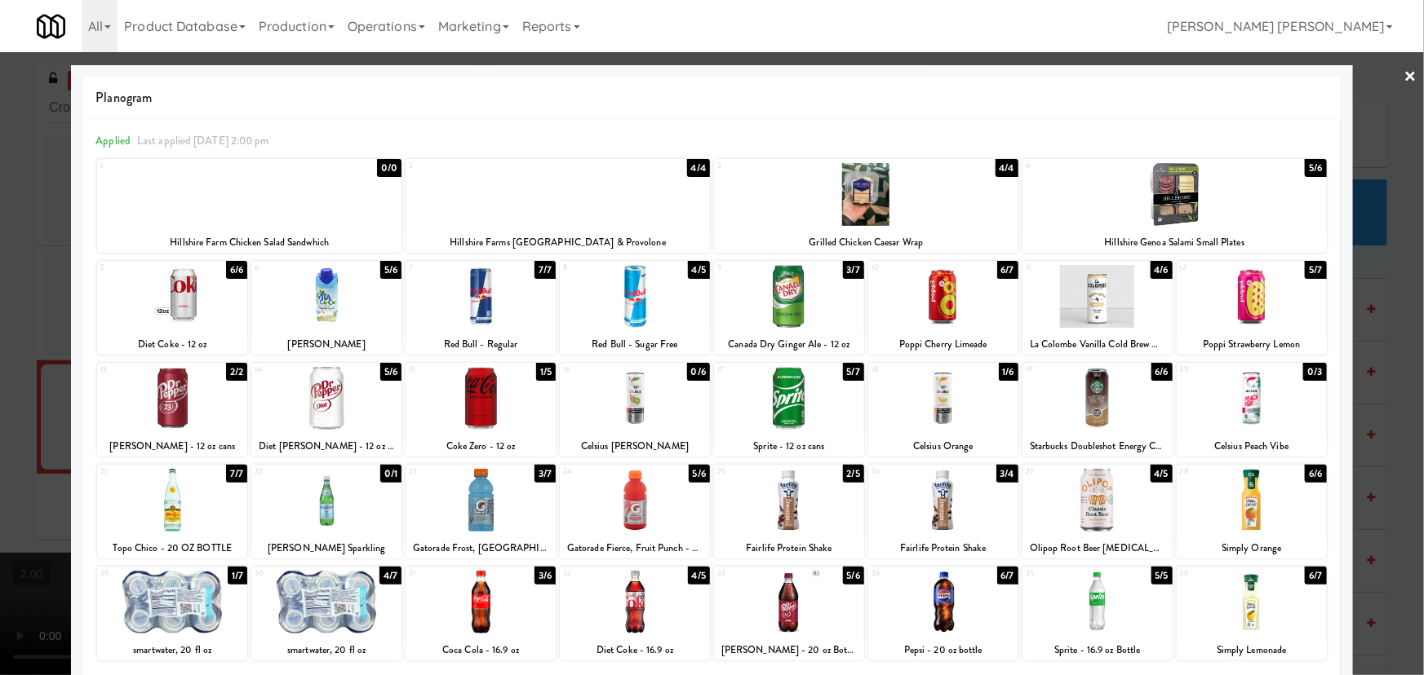
click at [572, 217] on div at bounding box center [557, 194] width 304 height 63
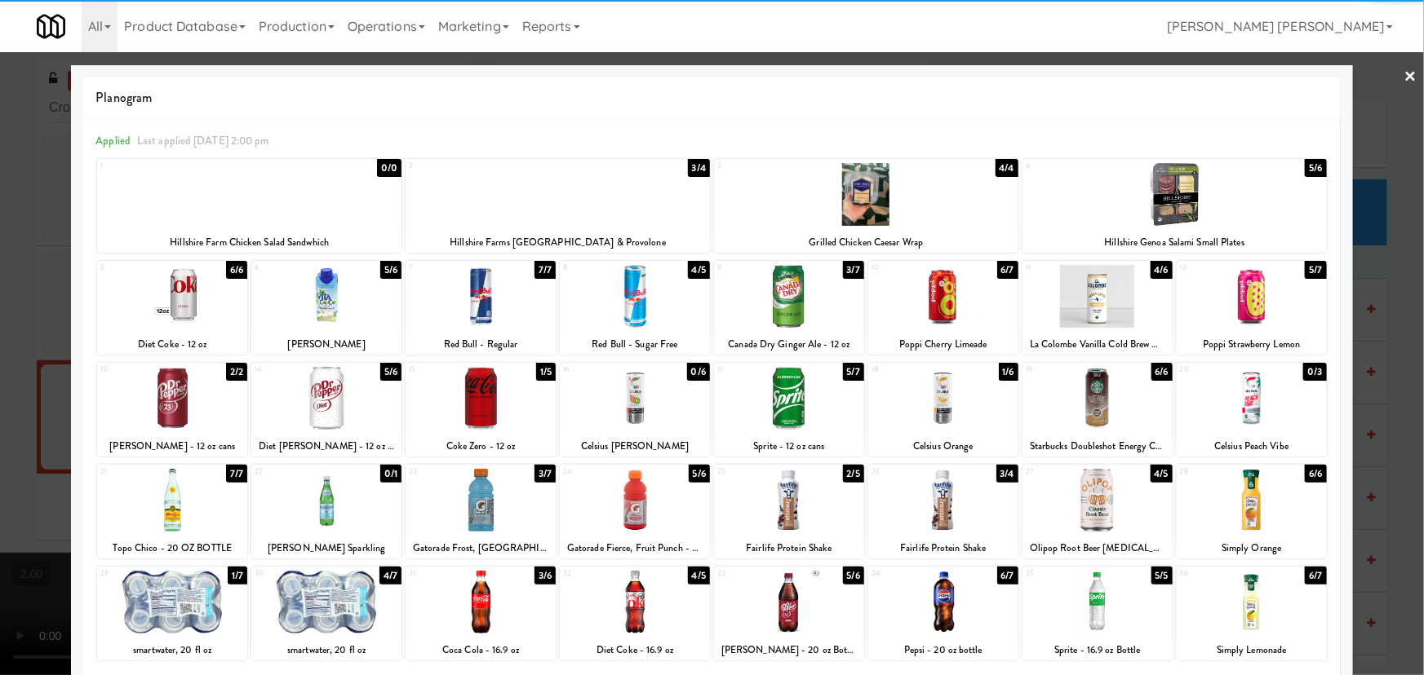
click at [1404, 71] on link "×" at bounding box center [1410, 77] width 13 height 51
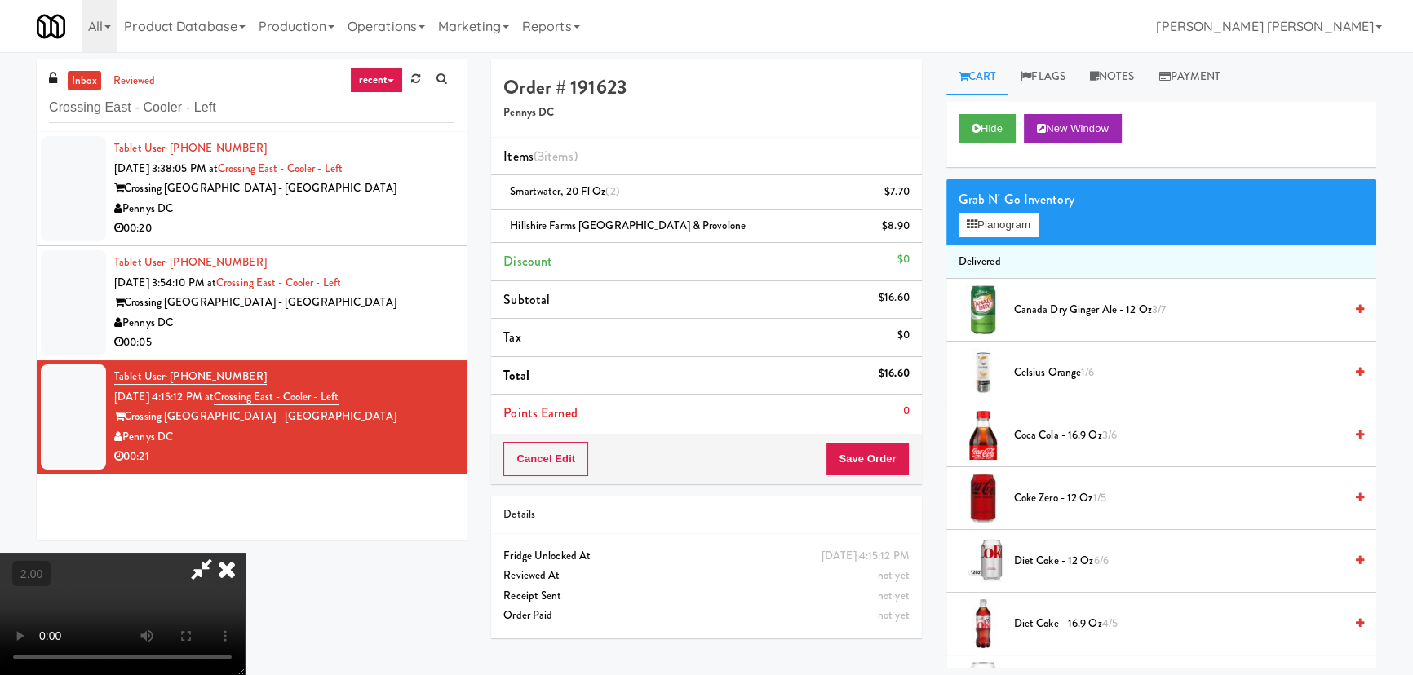
click at [245, 553] on icon at bounding box center [227, 569] width 36 height 33
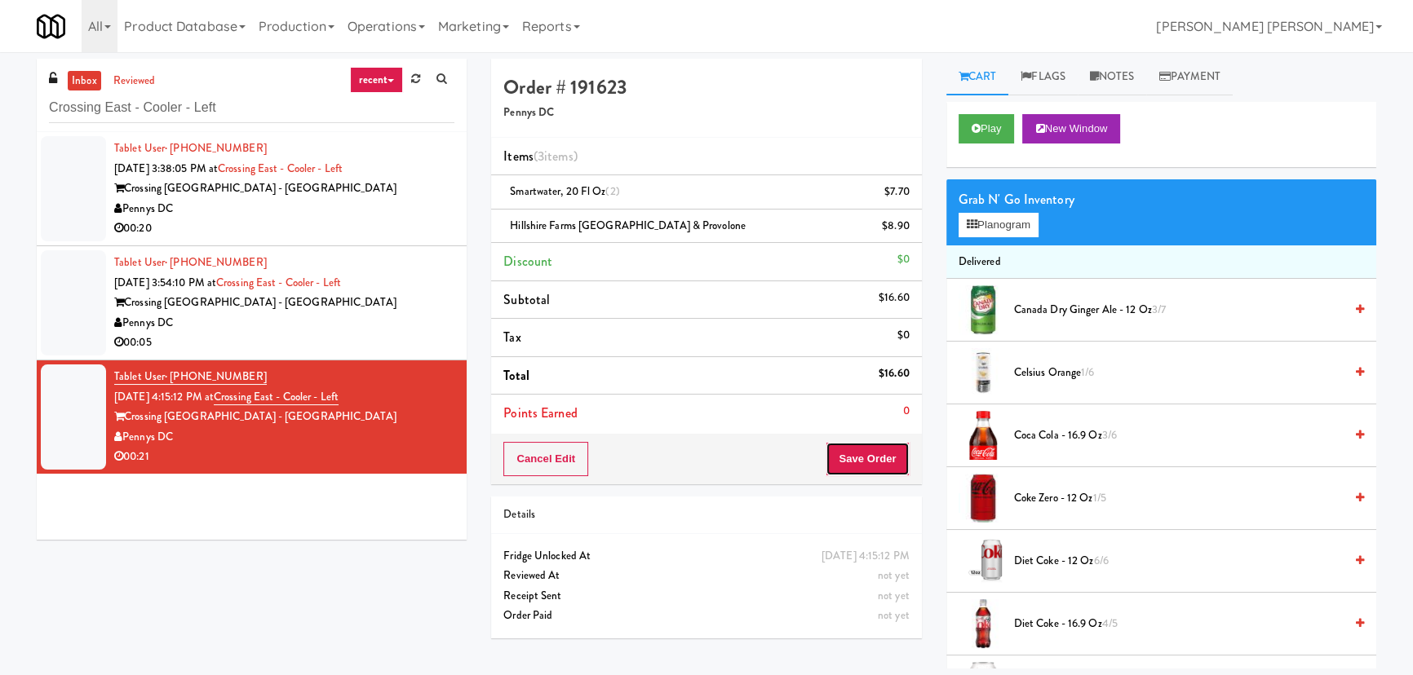
click at [882, 458] on button "Save Order" at bounding box center [867, 459] width 83 height 34
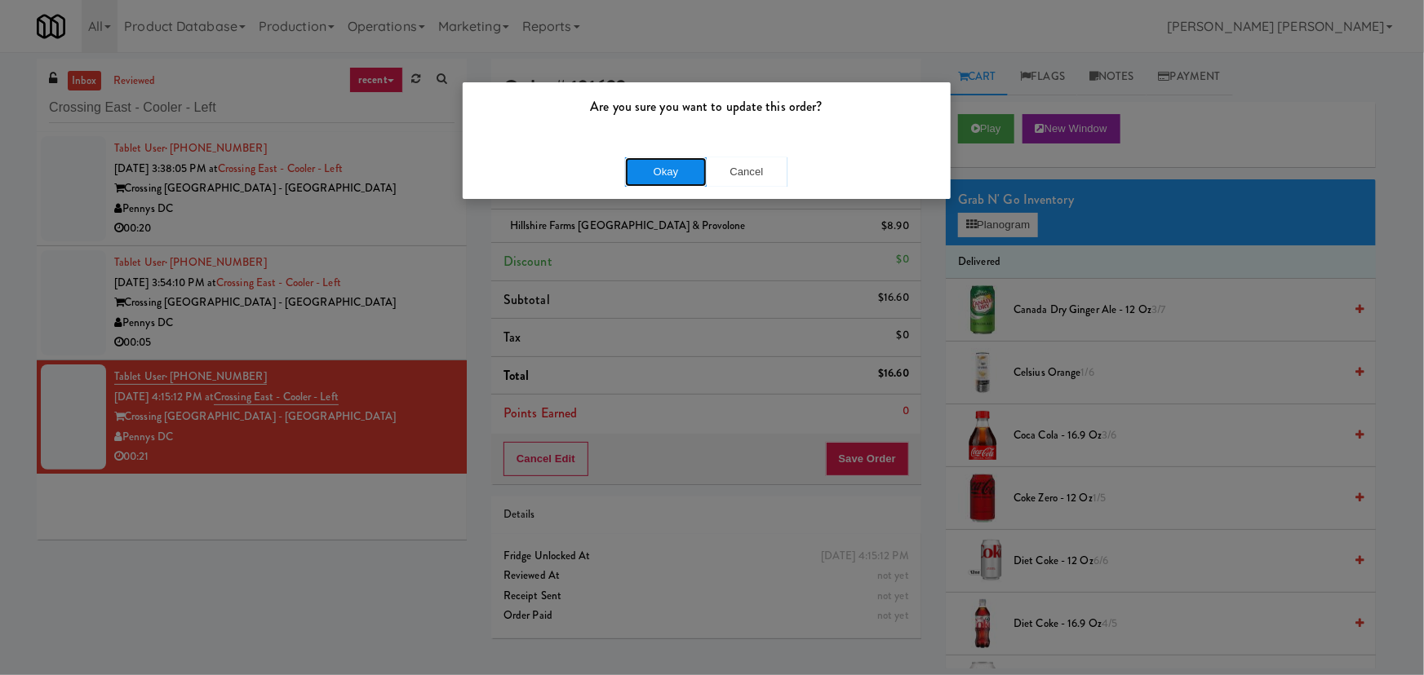
click at [667, 171] on button "Okay" at bounding box center [666, 171] width 82 height 29
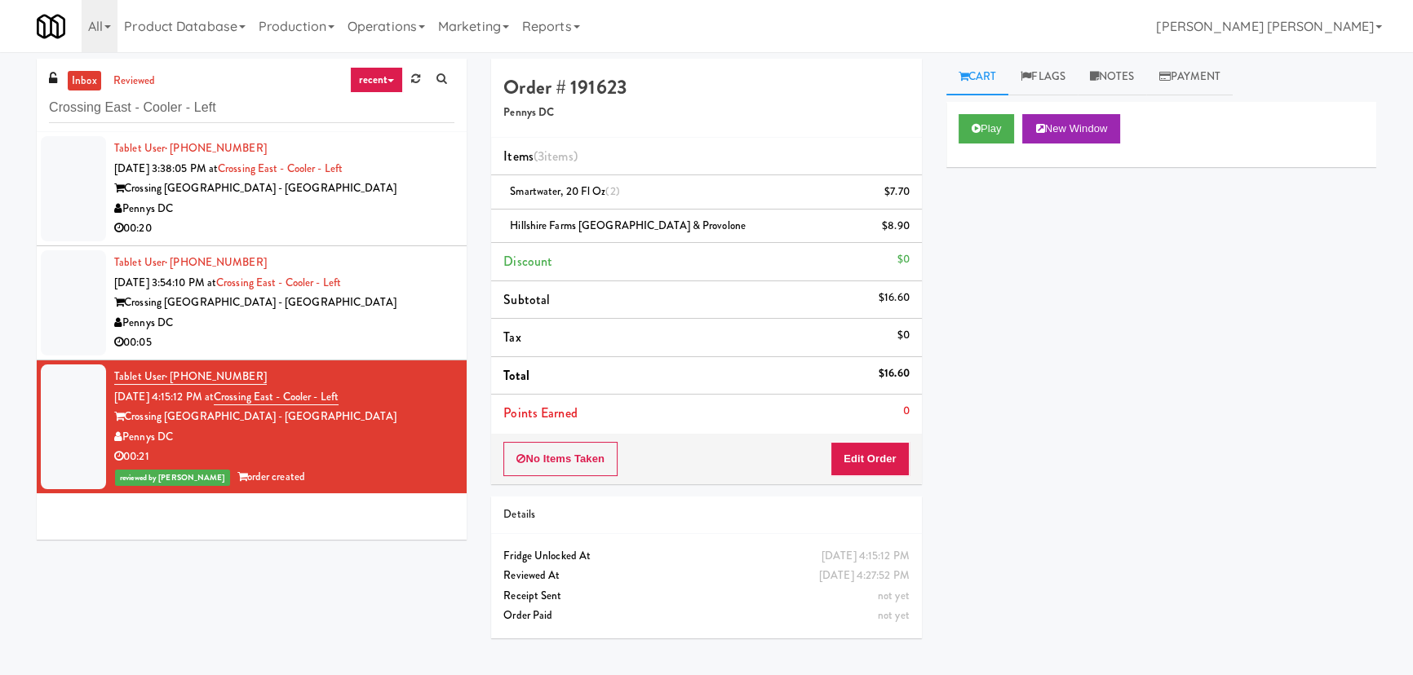
click at [405, 314] on div "Pennys DC" at bounding box center [284, 323] width 340 height 20
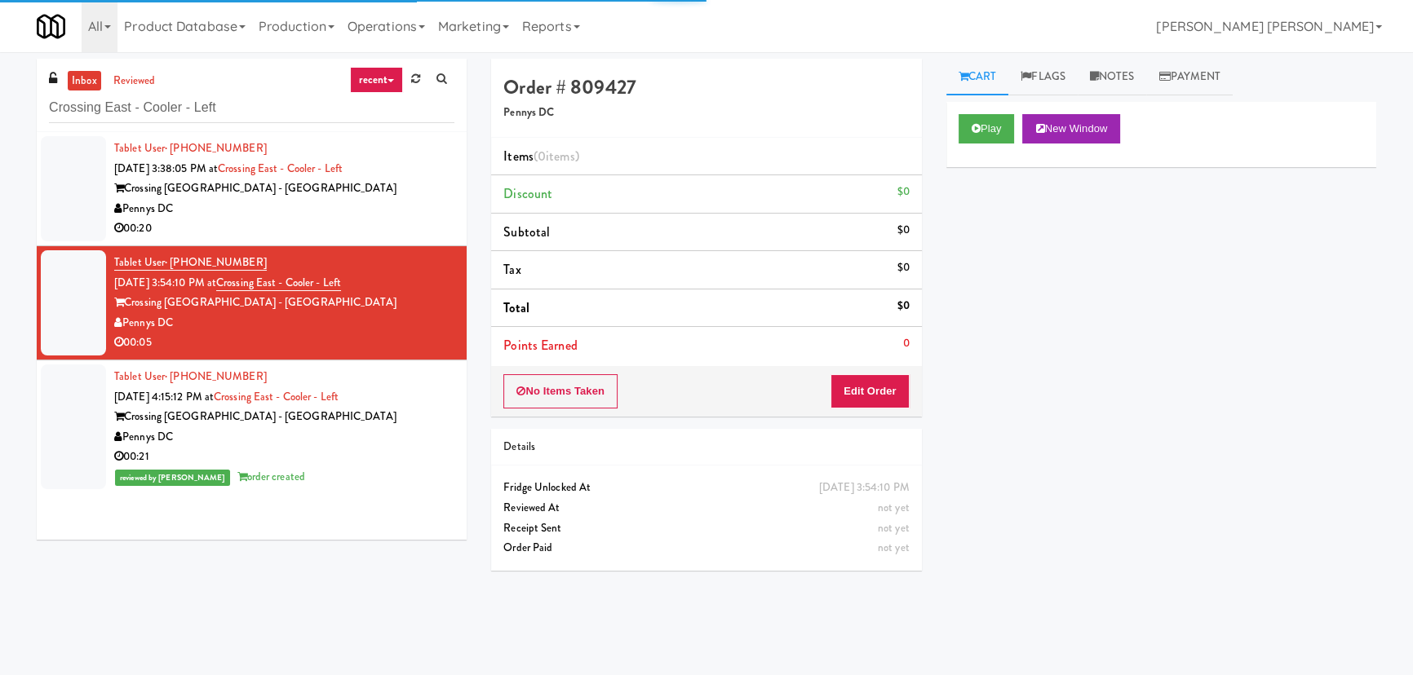
click at [986, 113] on div "Play New Window" at bounding box center [1161, 134] width 430 height 65
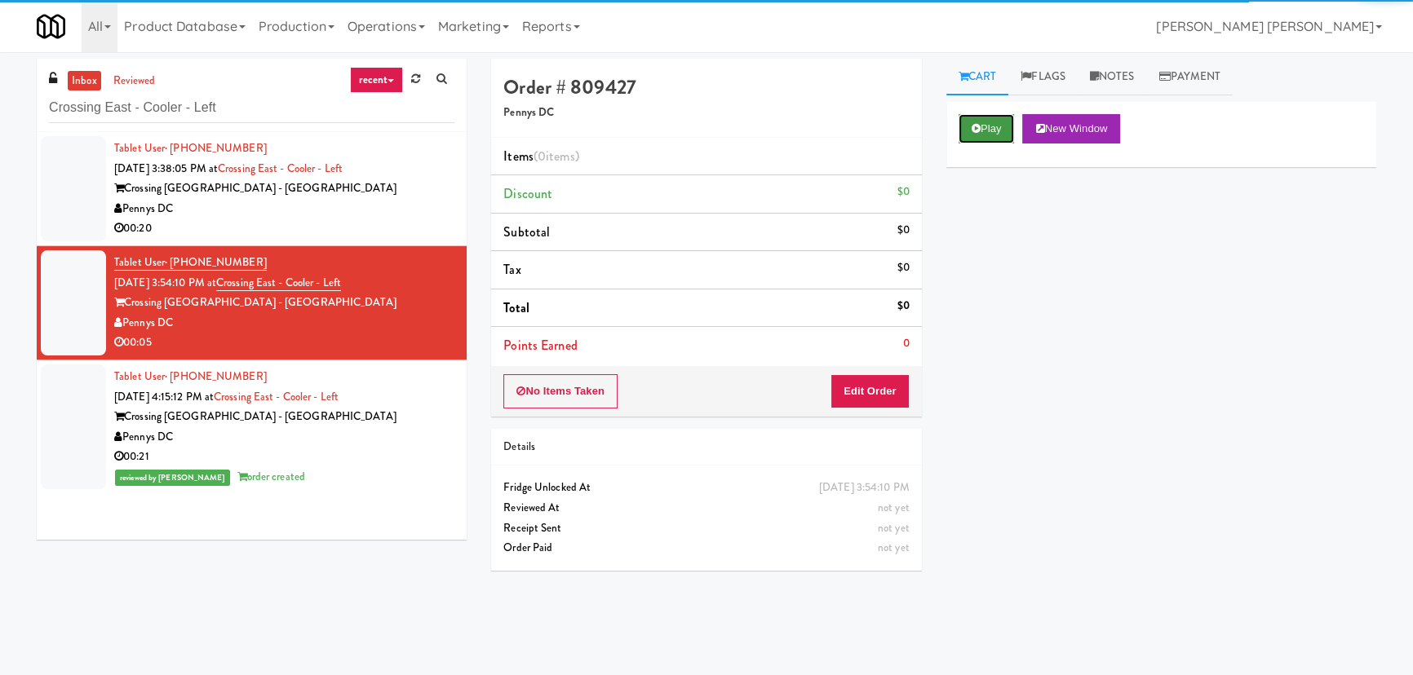
click at [986, 124] on button "Play" at bounding box center [987, 128] width 56 height 29
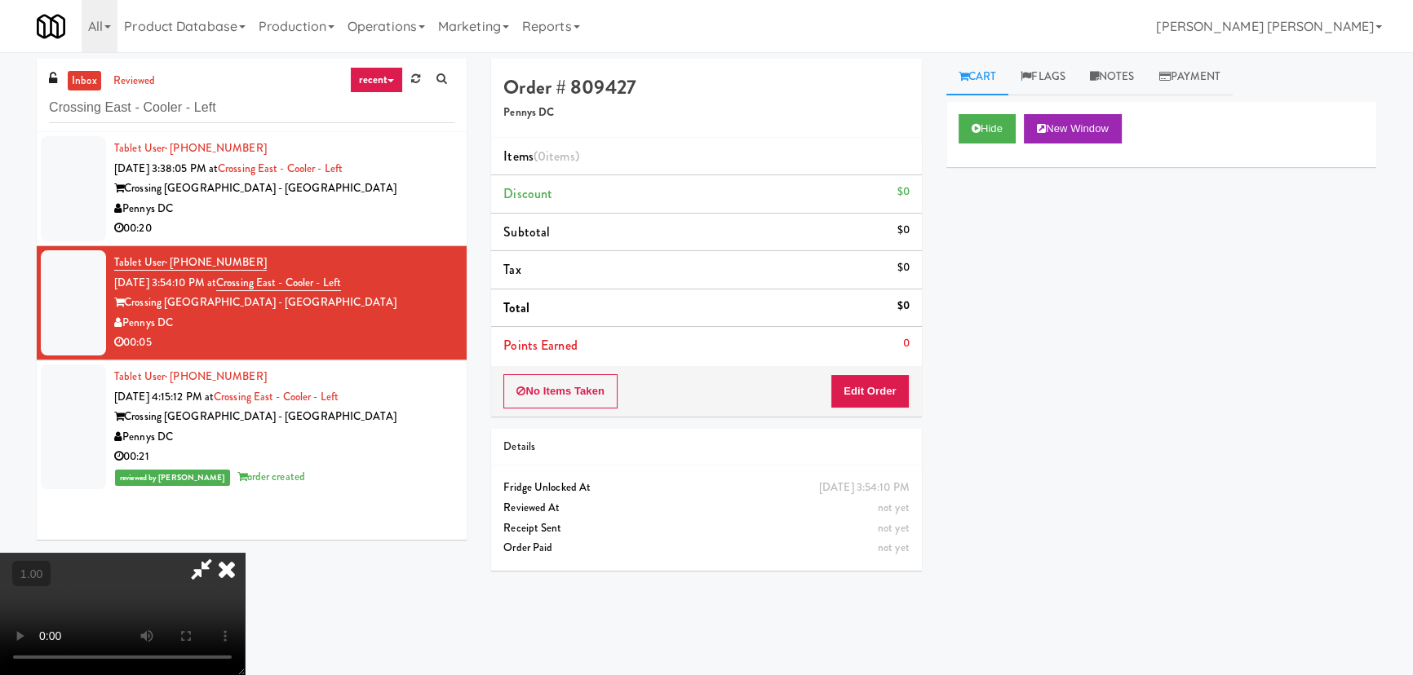
drag, startPoint x: 864, startPoint y: 690, endPoint x: 1338, endPoint y: 656, distance: 475.2
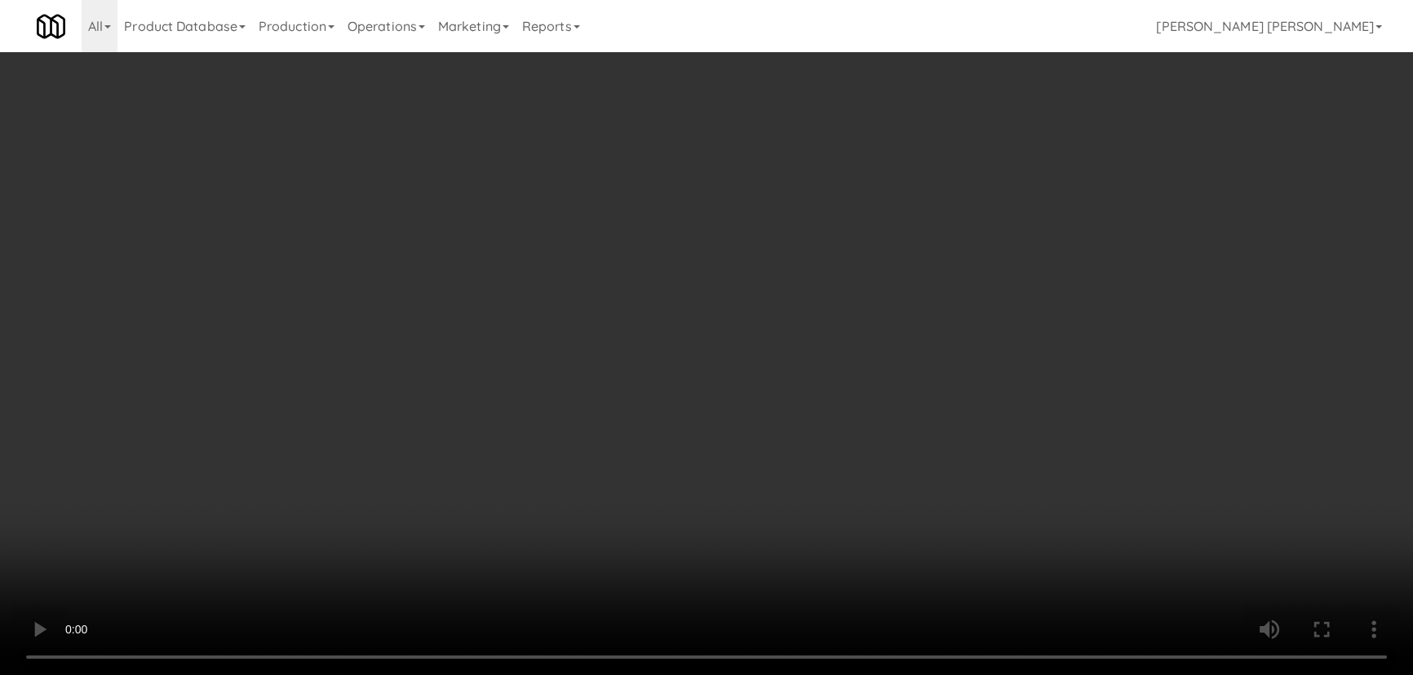
click at [1037, 666] on video at bounding box center [706, 337] width 1413 height 675
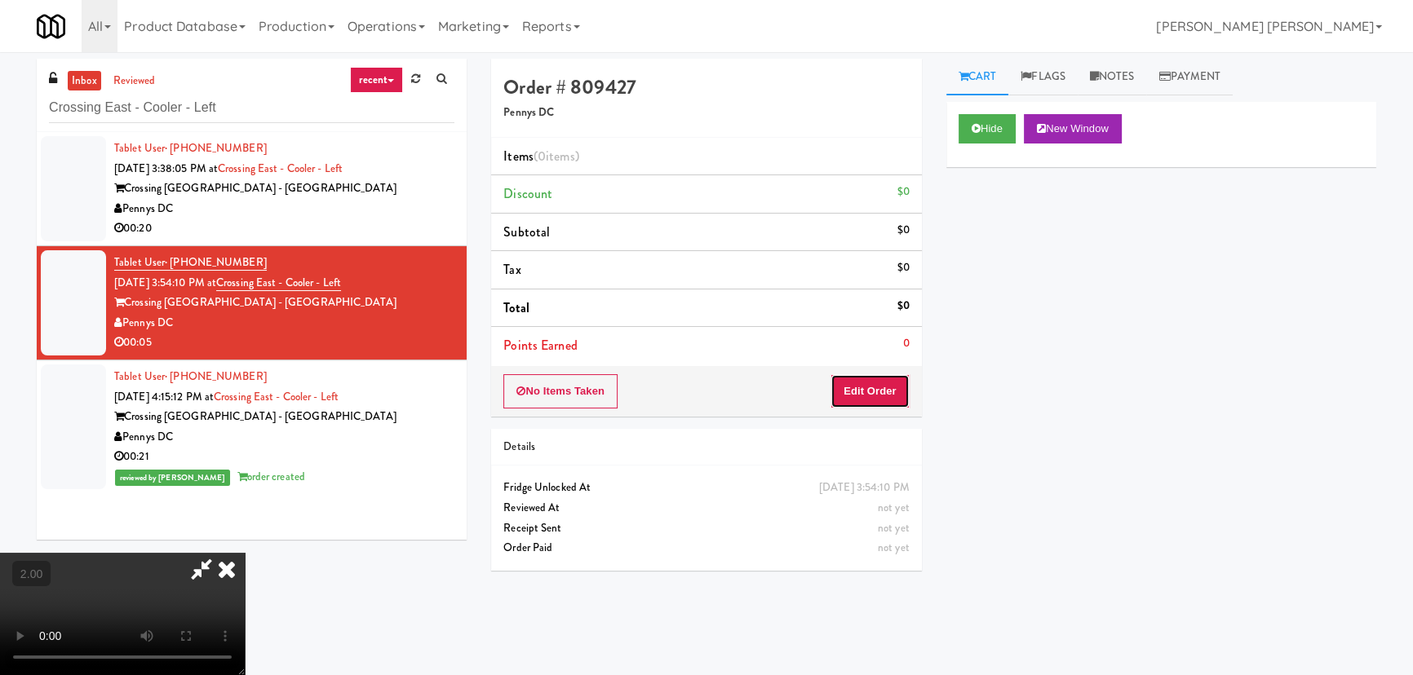
click at [893, 392] on button "Edit Order" at bounding box center [869, 391] width 79 height 34
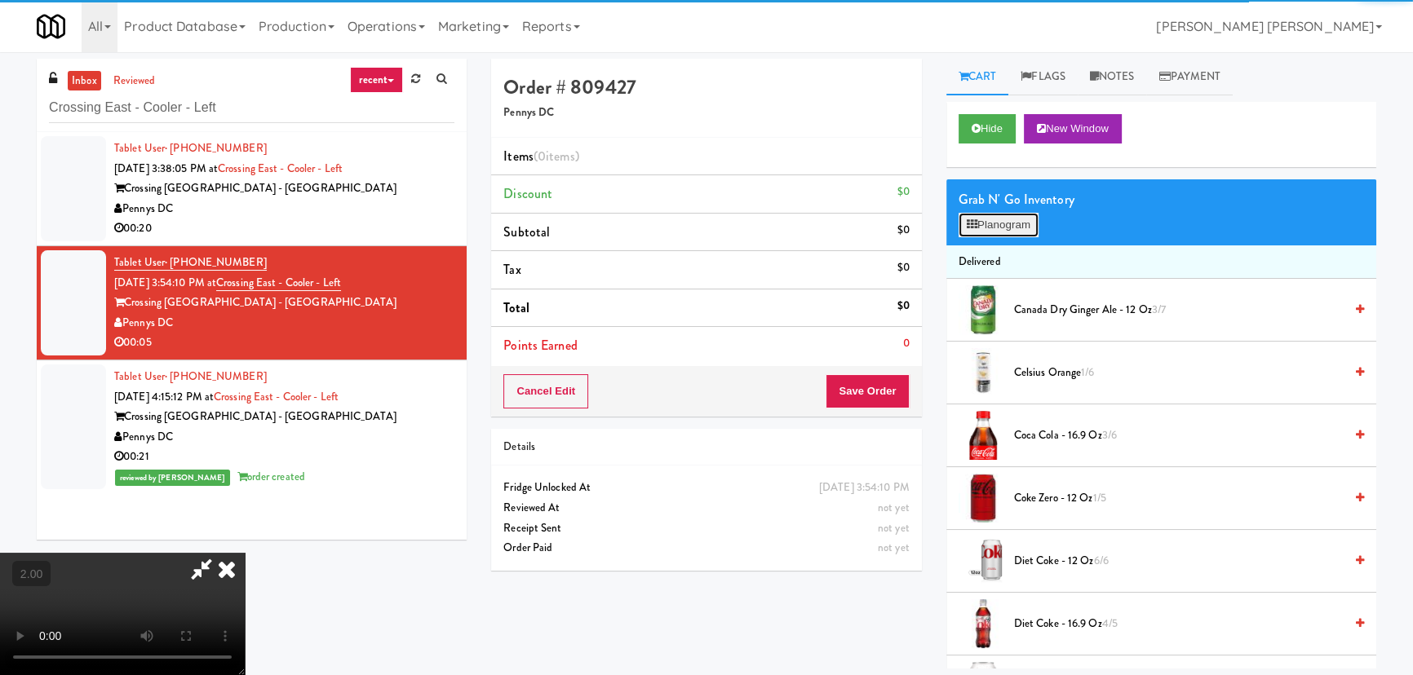
click at [1004, 224] on button "Planogram" at bounding box center [999, 225] width 80 height 24
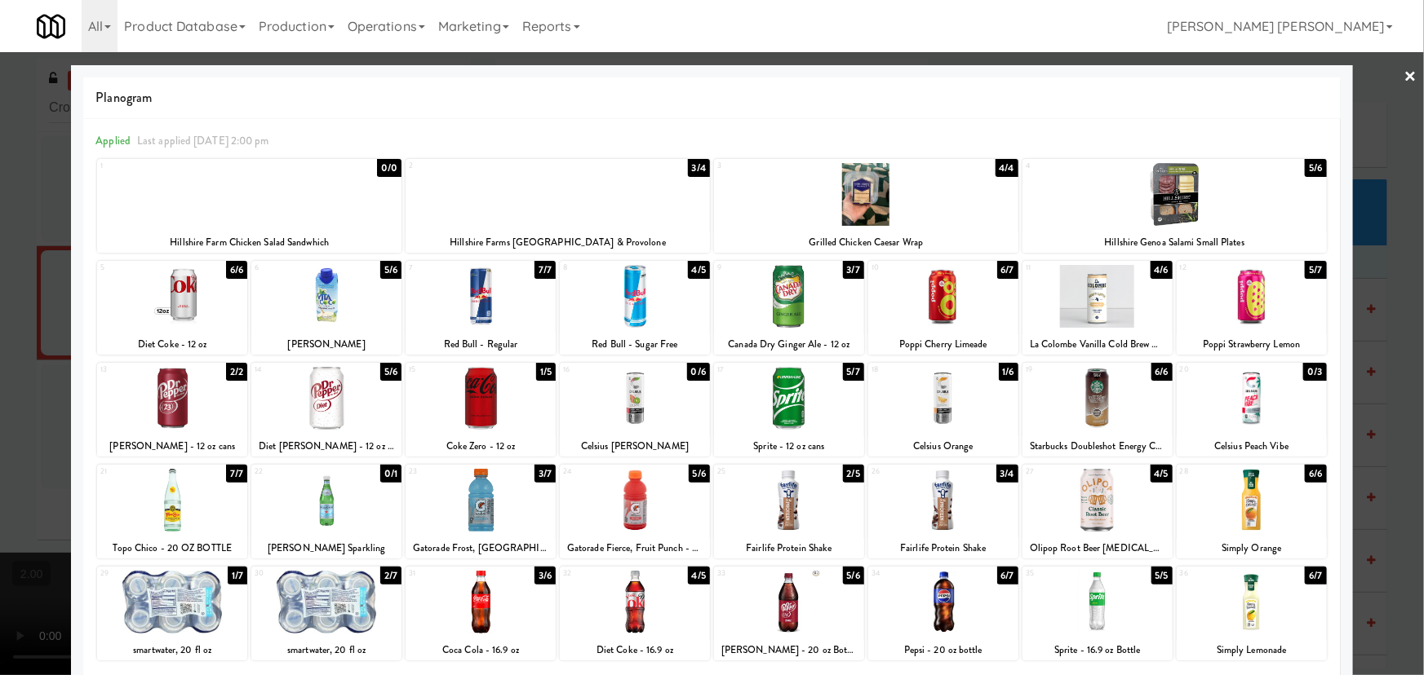
drag, startPoint x: 926, startPoint y: 414, endPoint x: 1016, endPoint y: 415, distance: 89.7
click at [929, 414] on div at bounding box center [943, 398] width 150 height 63
click at [1406, 75] on link "×" at bounding box center [1410, 77] width 13 height 51
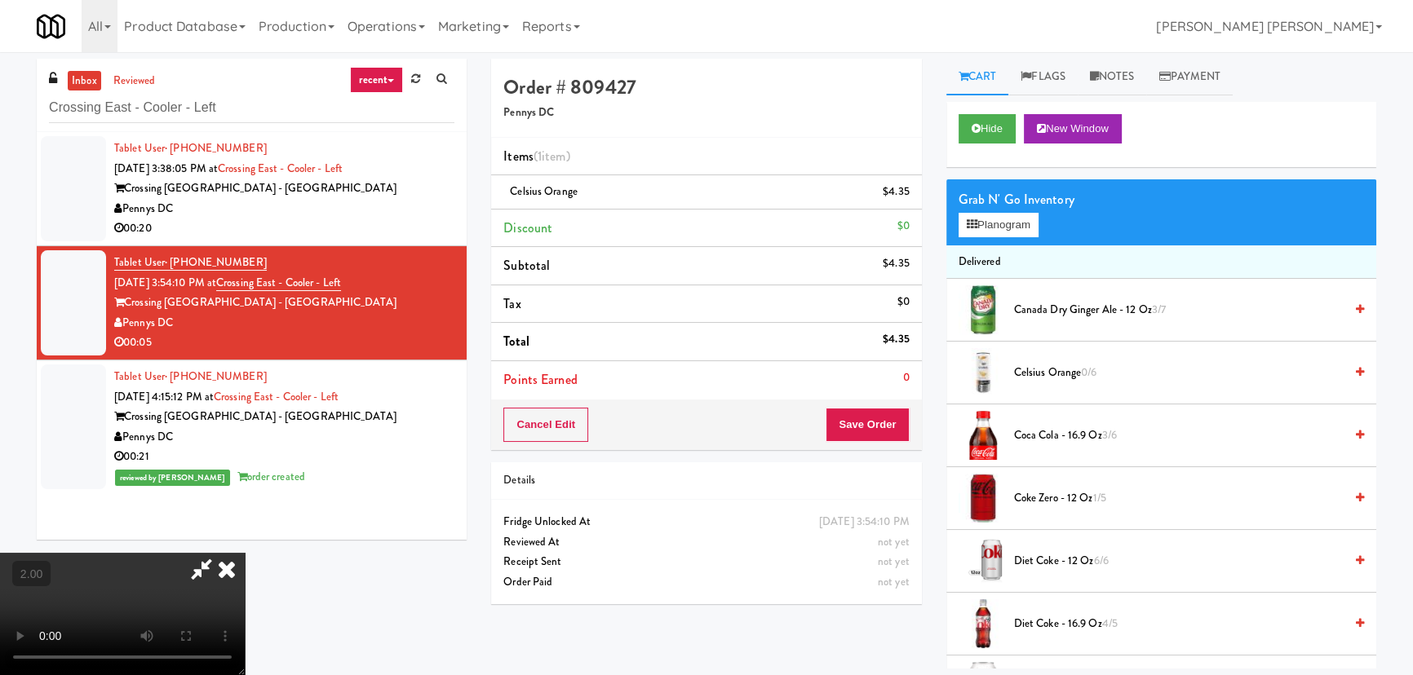
click at [220, 553] on icon at bounding box center [202, 569] width 38 height 33
click at [865, 427] on button "Save Order" at bounding box center [867, 425] width 83 height 34
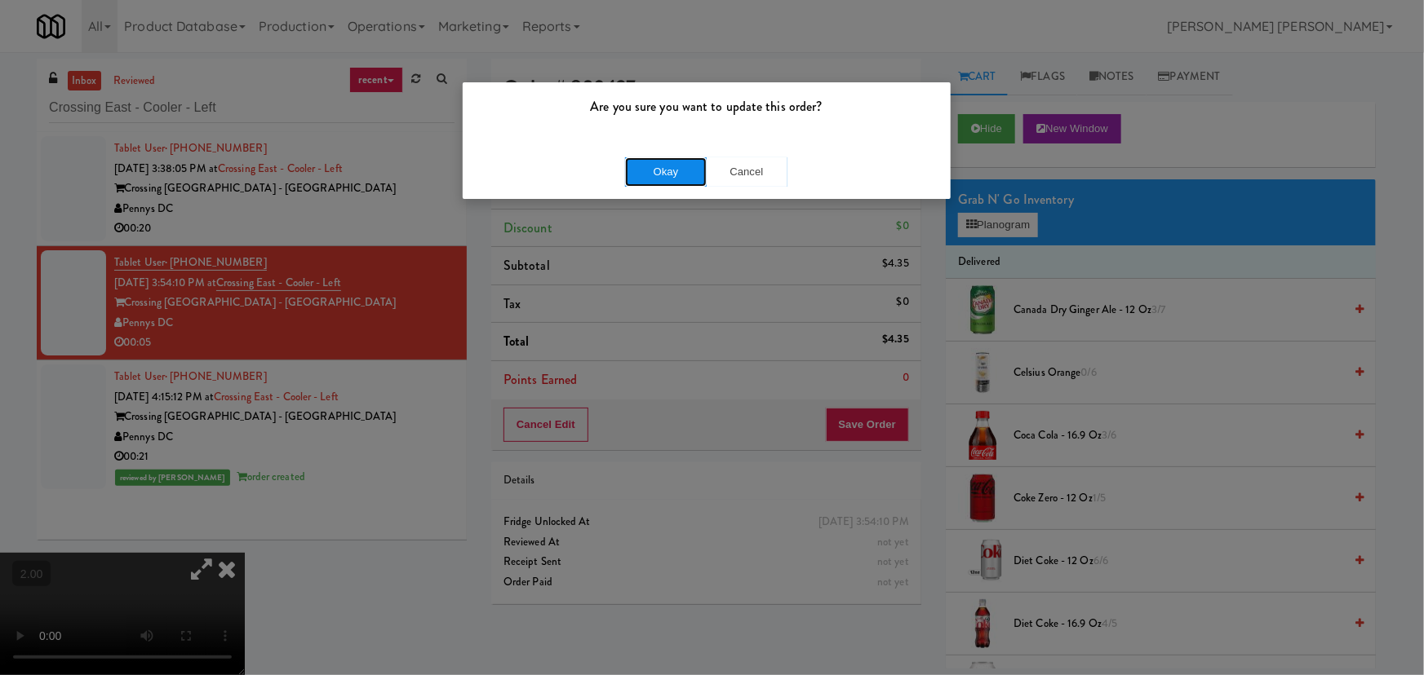
click at [671, 169] on button "Okay" at bounding box center [666, 171] width 82 height 29
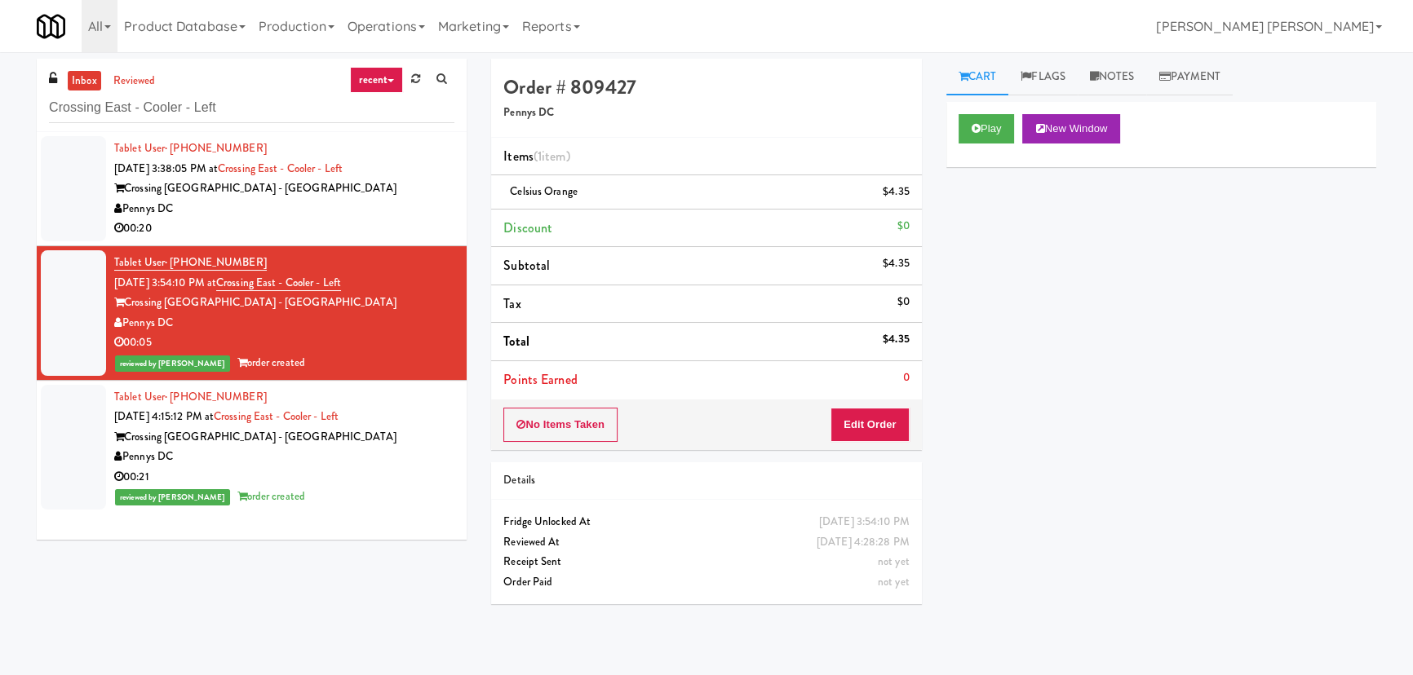
click at [394, 224] on div "00:20" at bounding box center [284, 229] width 340 height 20
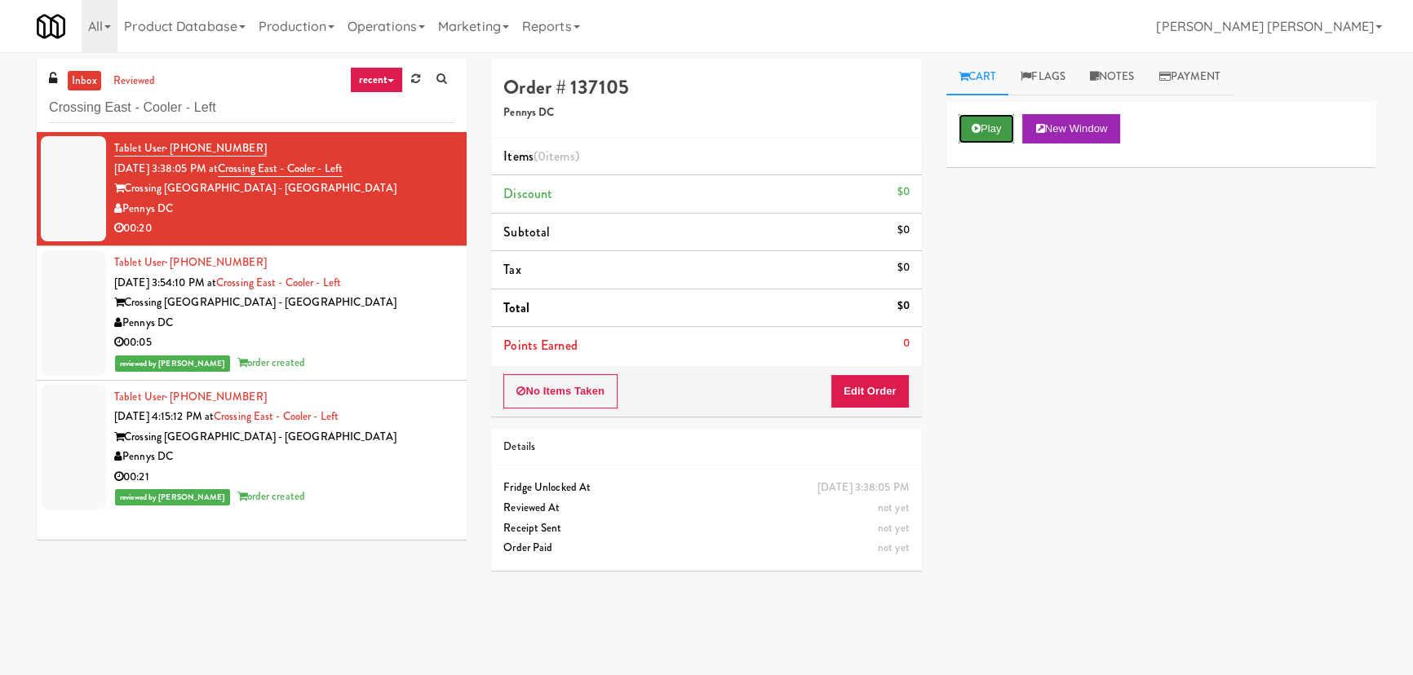
click at [983, 133] on button "Play" at bounding box center [987, 128] width 56 height 29
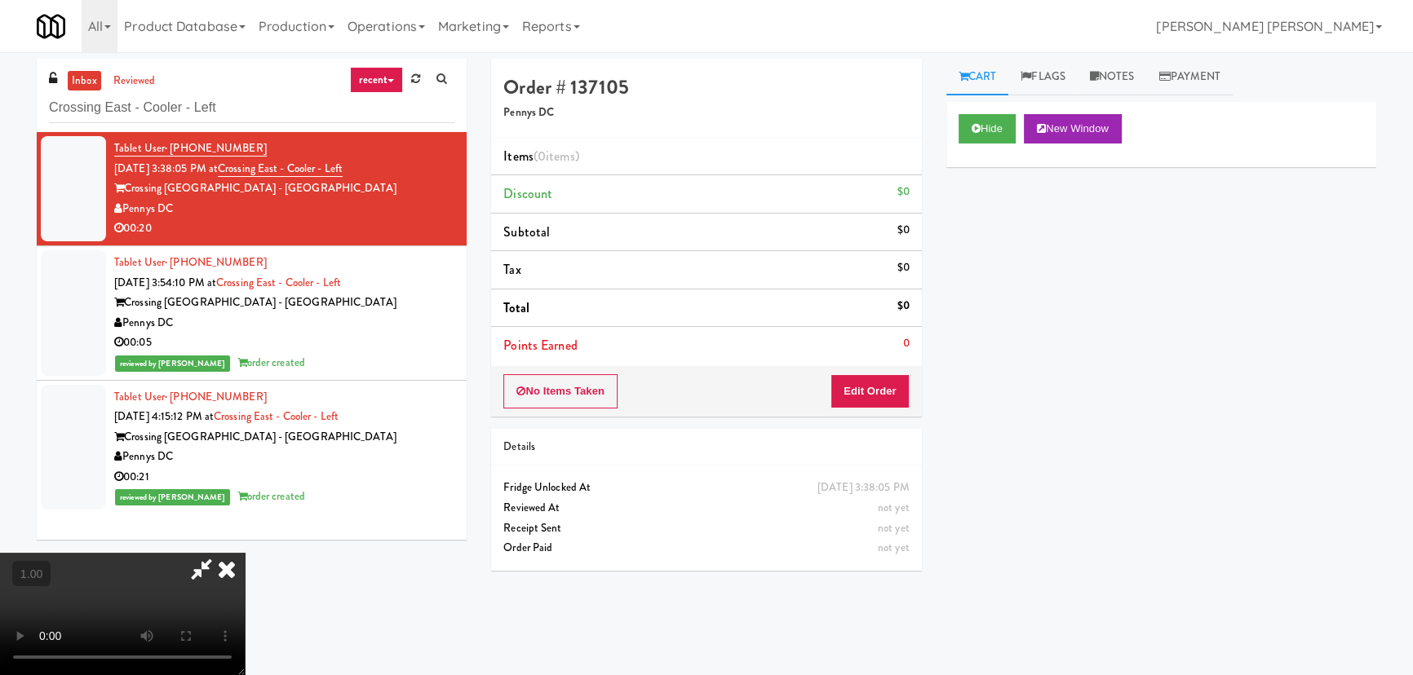
click at [245, 675] on video at bounding box center [122, 614] width 245 height 122
drag, startPoint x: 880, startPoint y: 396, endPoint x: 941, endPoint y: 348, distance: 77.7
click at [880, 396] on button "Edit Order" at bounding box center [869, 391] width 79 height 34
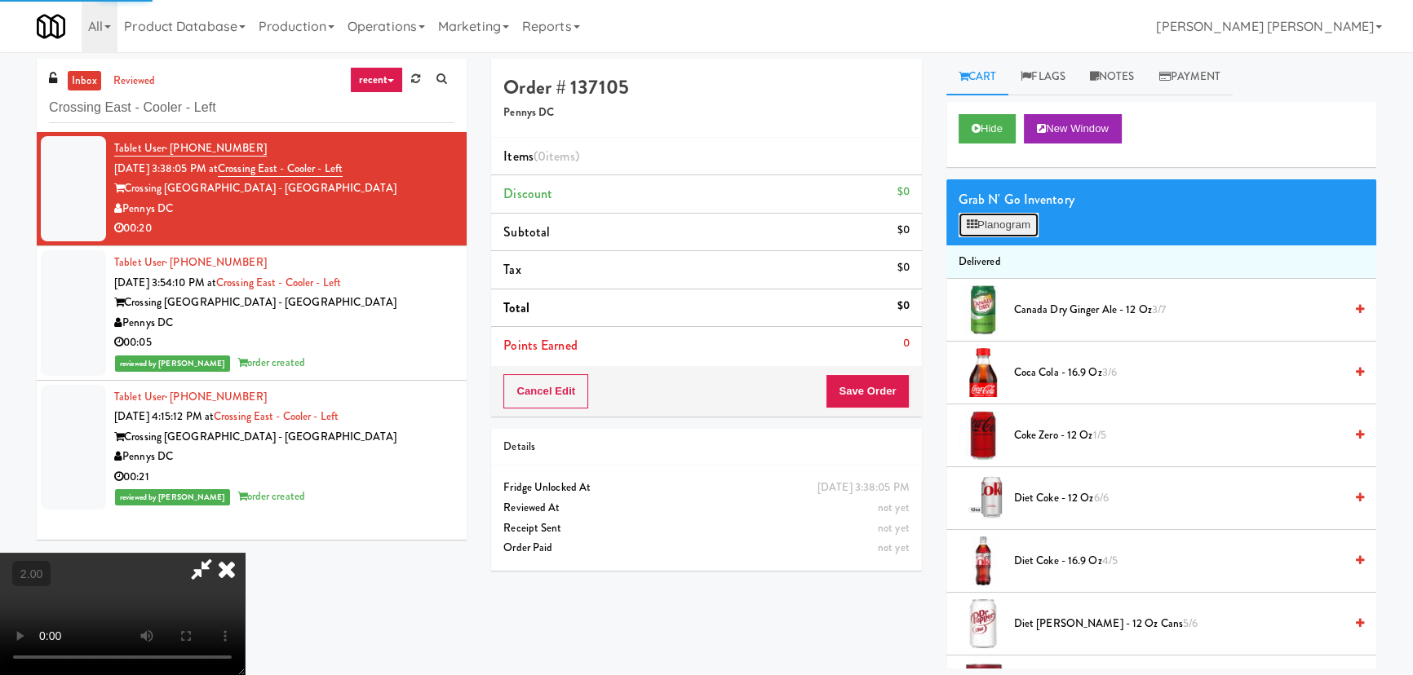
click at [986, 223] on button "Planogram" at bounding box center [999, 225] width 80 height 24
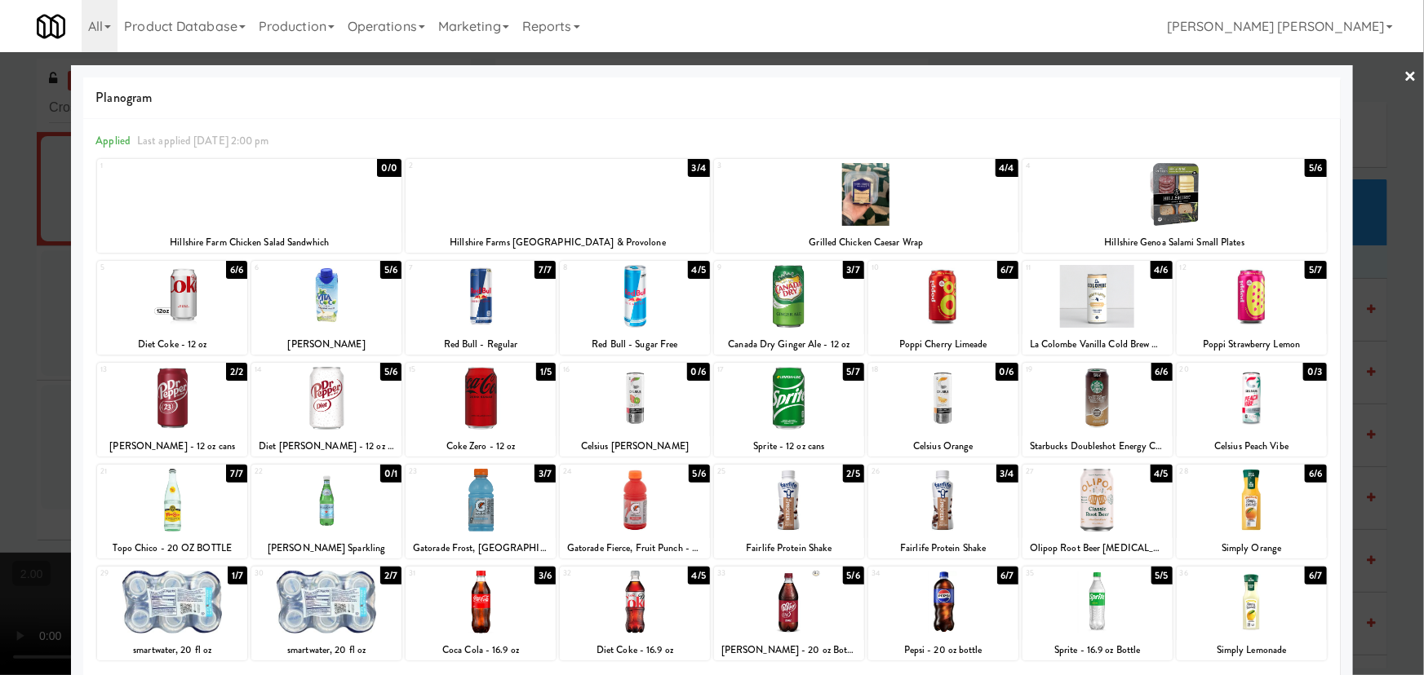
click at [163, 408] on div at bounding box center [172, 398] width 150 height 63
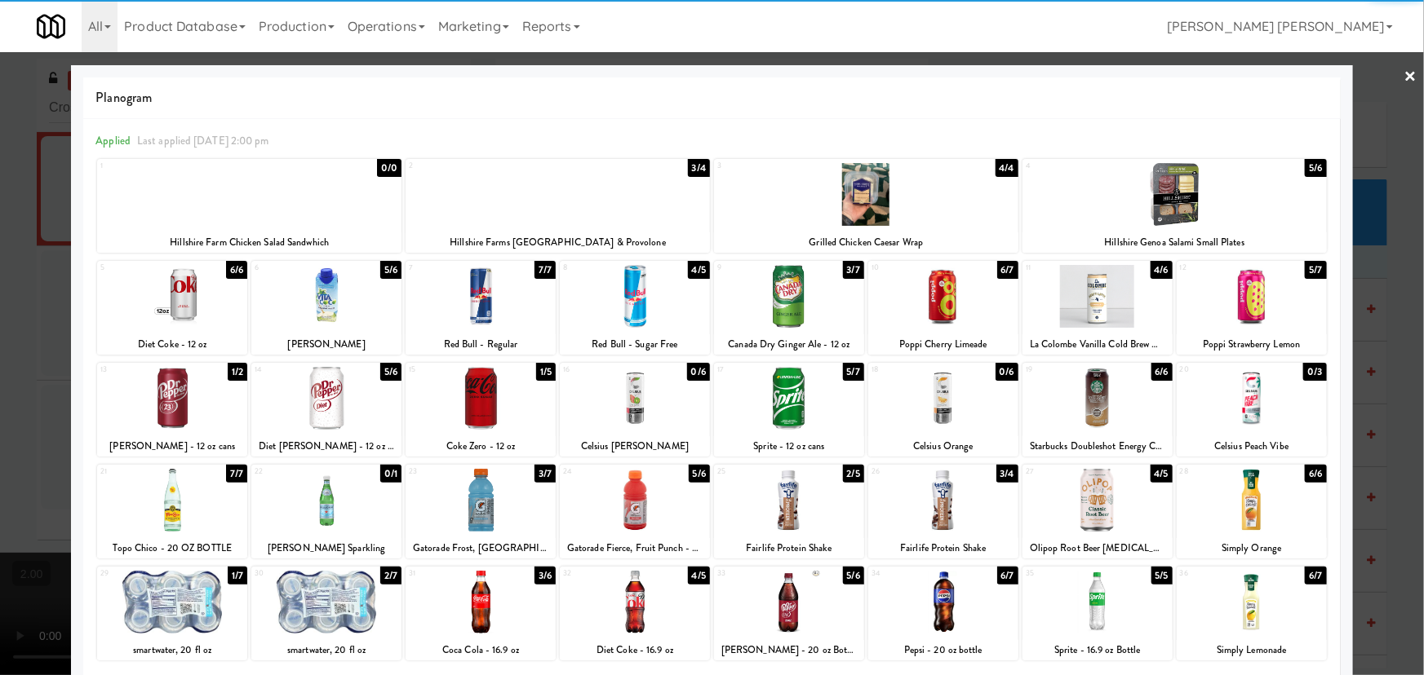
click at [1404, 73] on link "×" at bounding box center [1410, 77] width 13 height 51
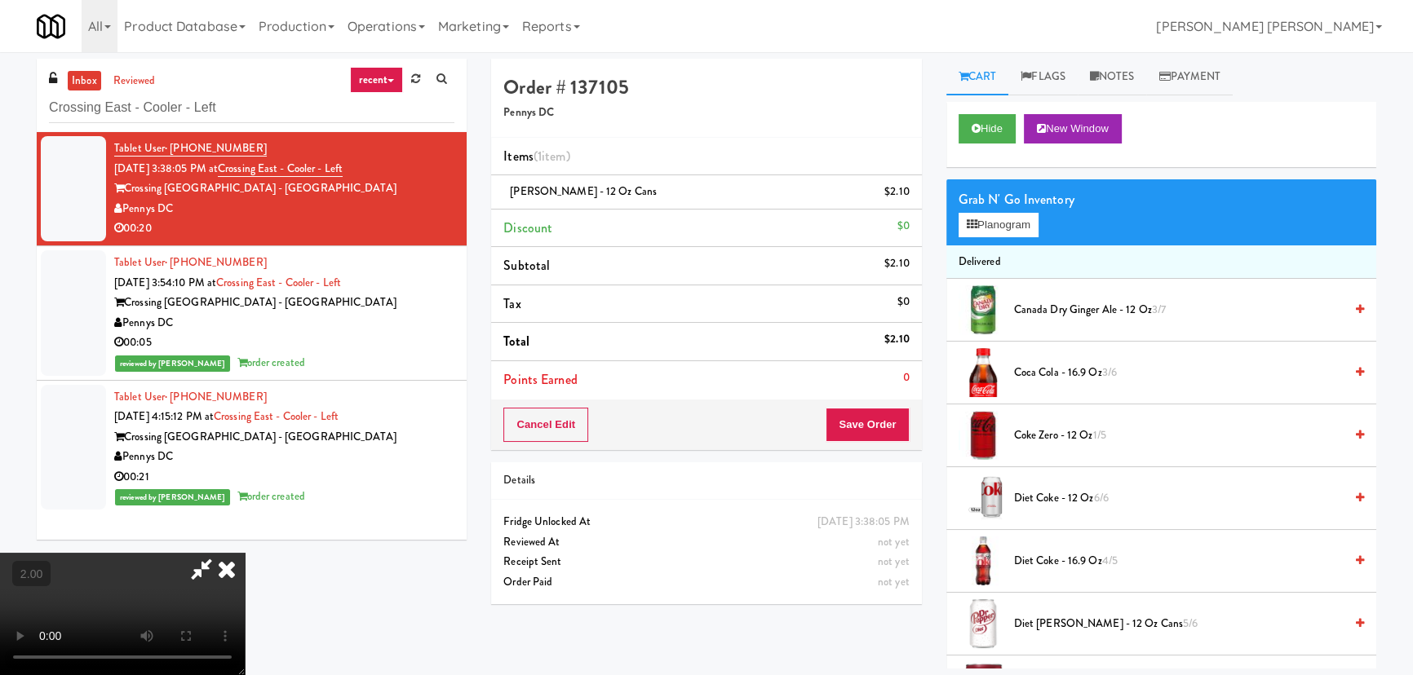
click at [245, 553] on video at bounding box center [122, 614] width 245 height 122
click at [245, 553] on icon at bounding box center [227, 569] width 36 height 33
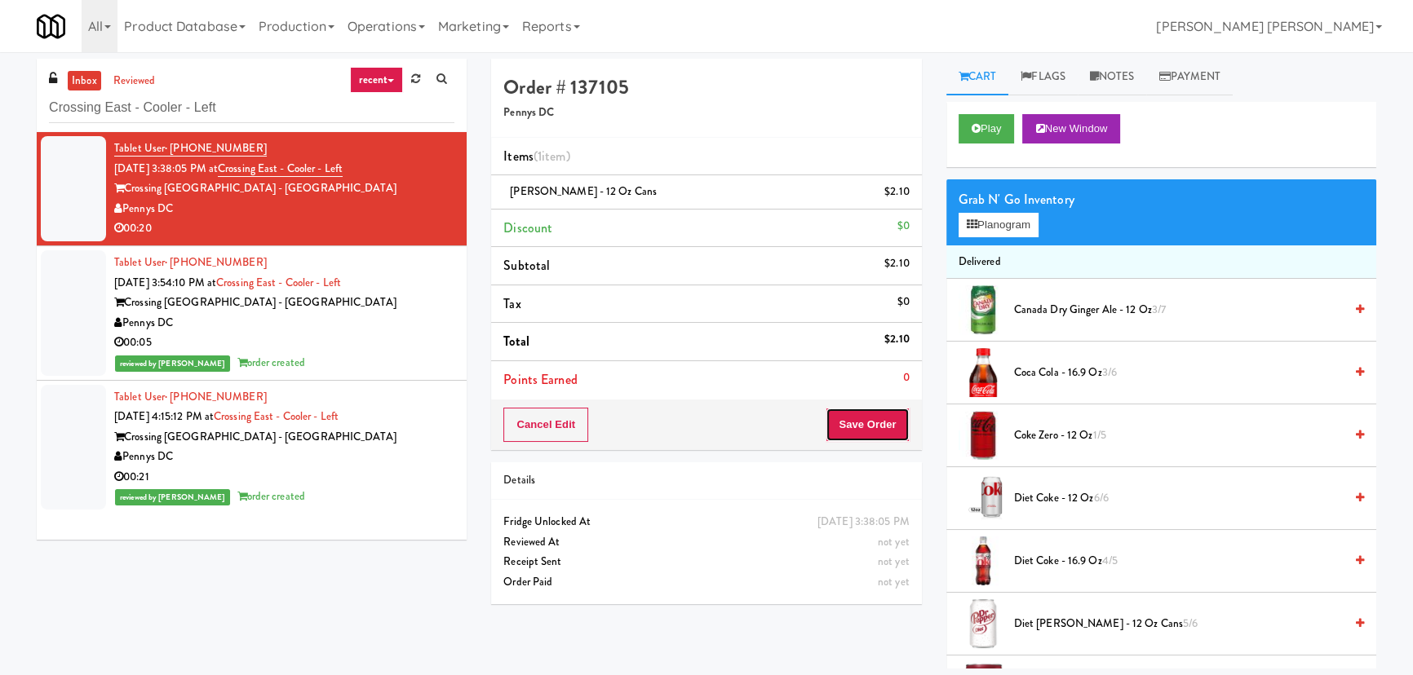
click at [866, 428] on button "Save Order" at bounding box center [867, 425] width 83 height 34
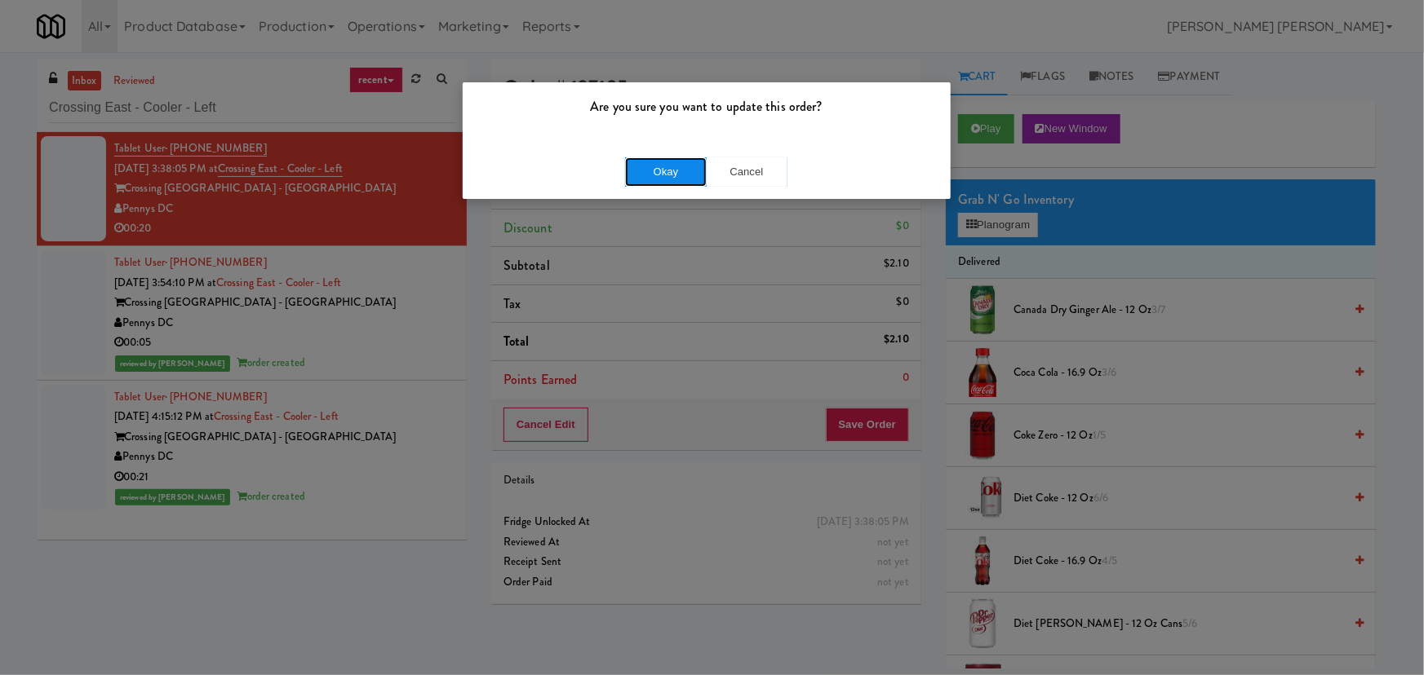
click at [667, 178] on button "Okay" at bounding box center [666, 171] width 82 height 29
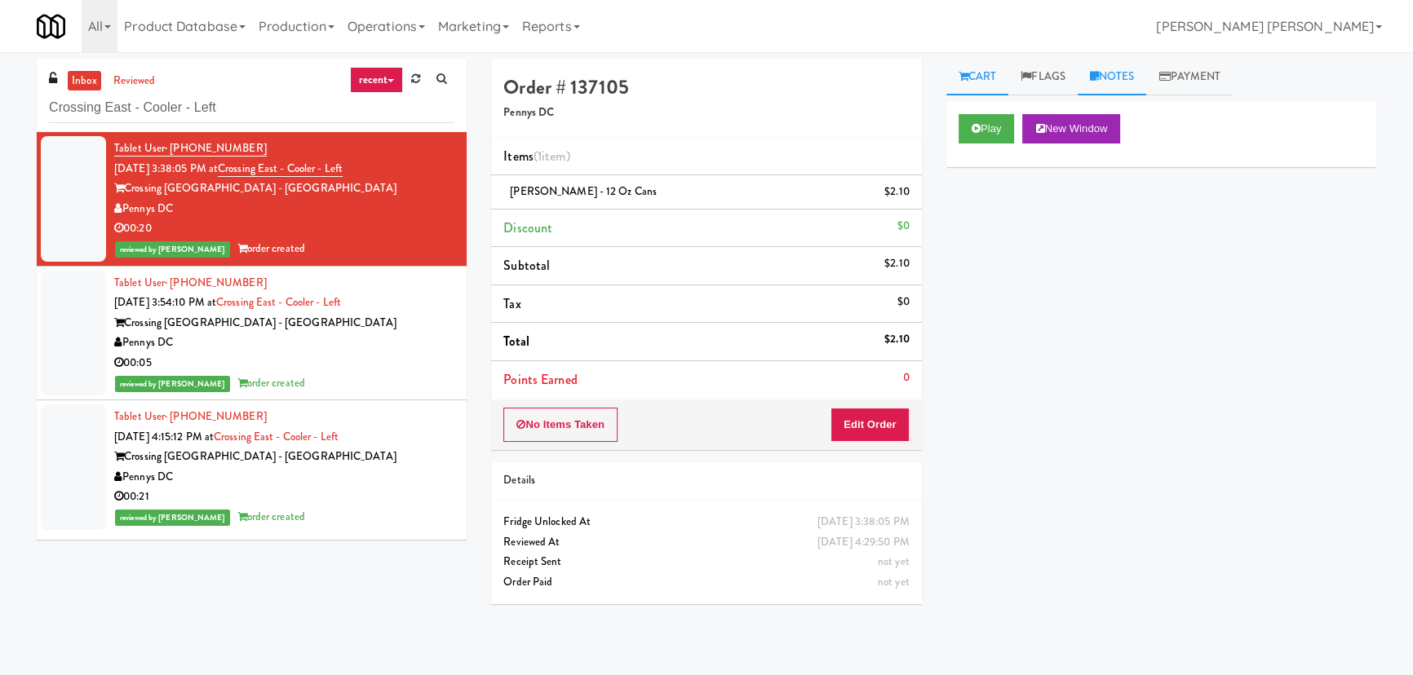
click at [1140, 76] on link "Notes" at bounding box center [1112, 77] width 69 height 37
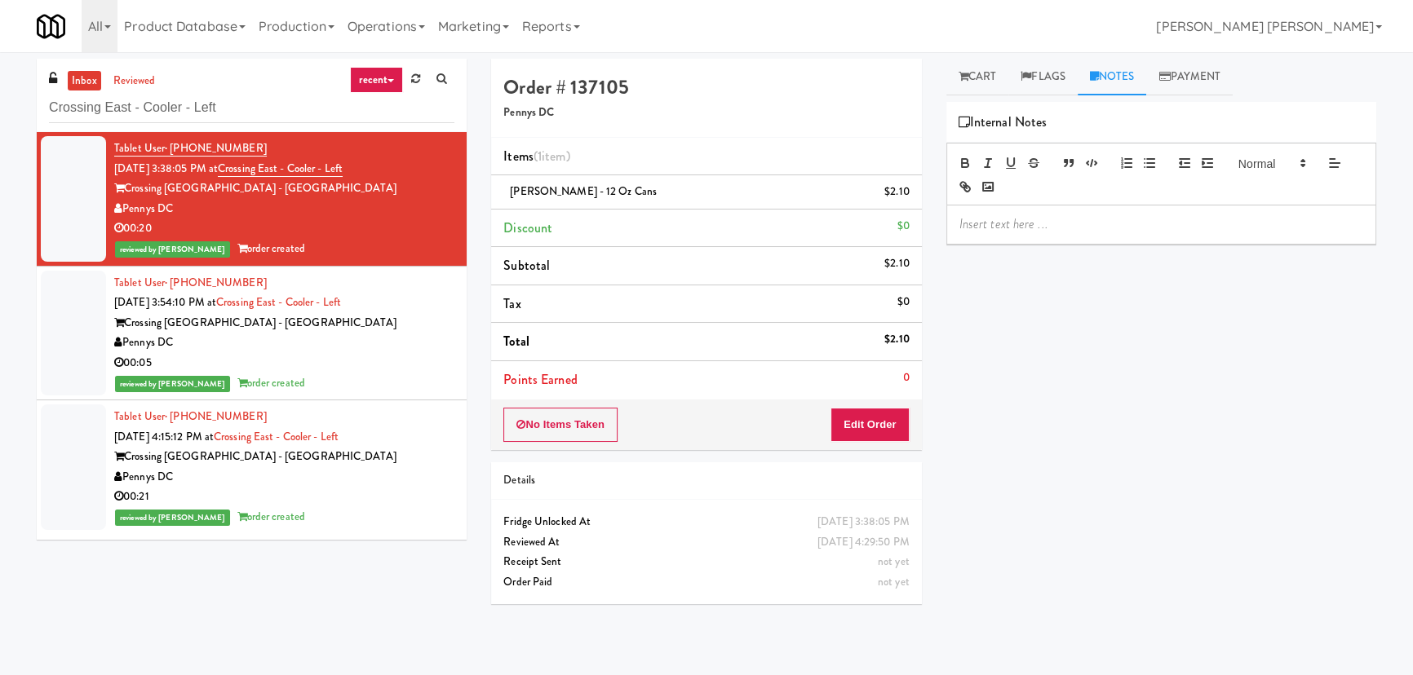
click at [1090, 219] on p at bounding box center [1161, 224] width 404 height 18
click at [408, 363] on div "00:05" at bounding box center [284, 363] width 340 height 20
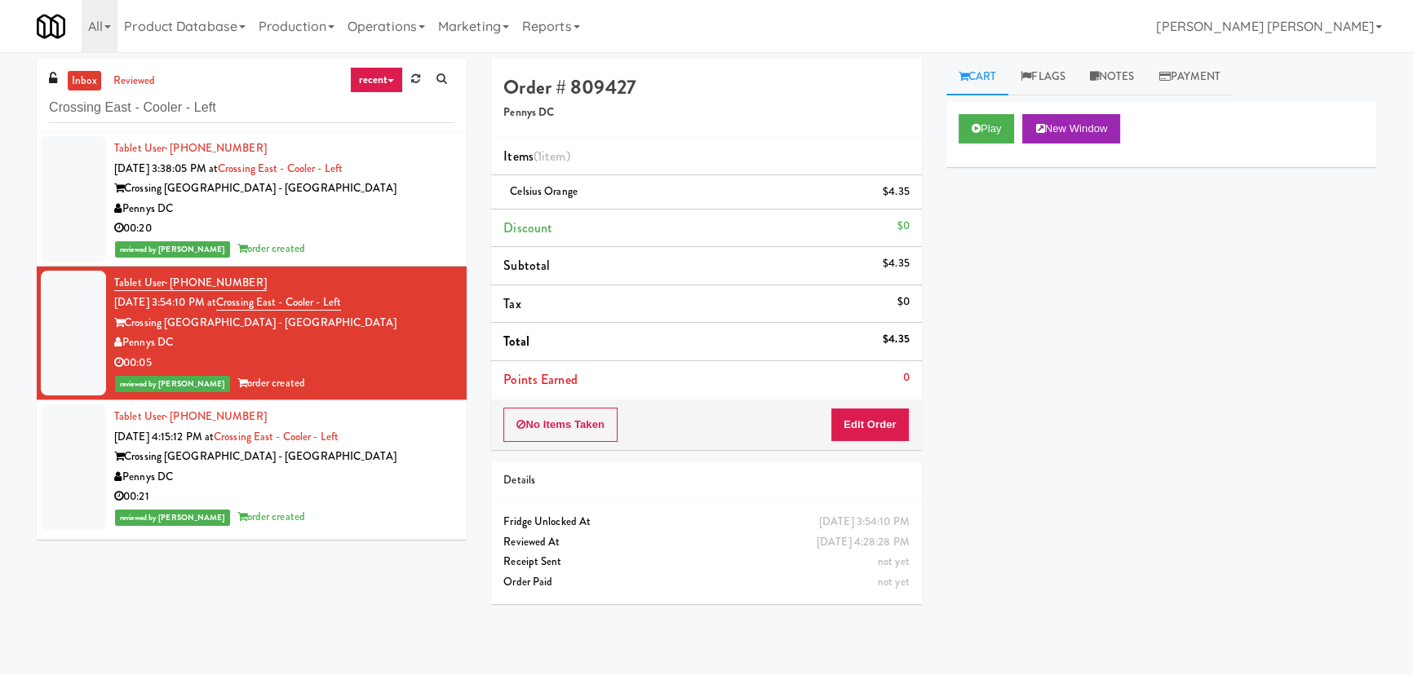
click at [401, 215] on div "Pennys DC" at bounding box center [284, 209] width 340 height 20
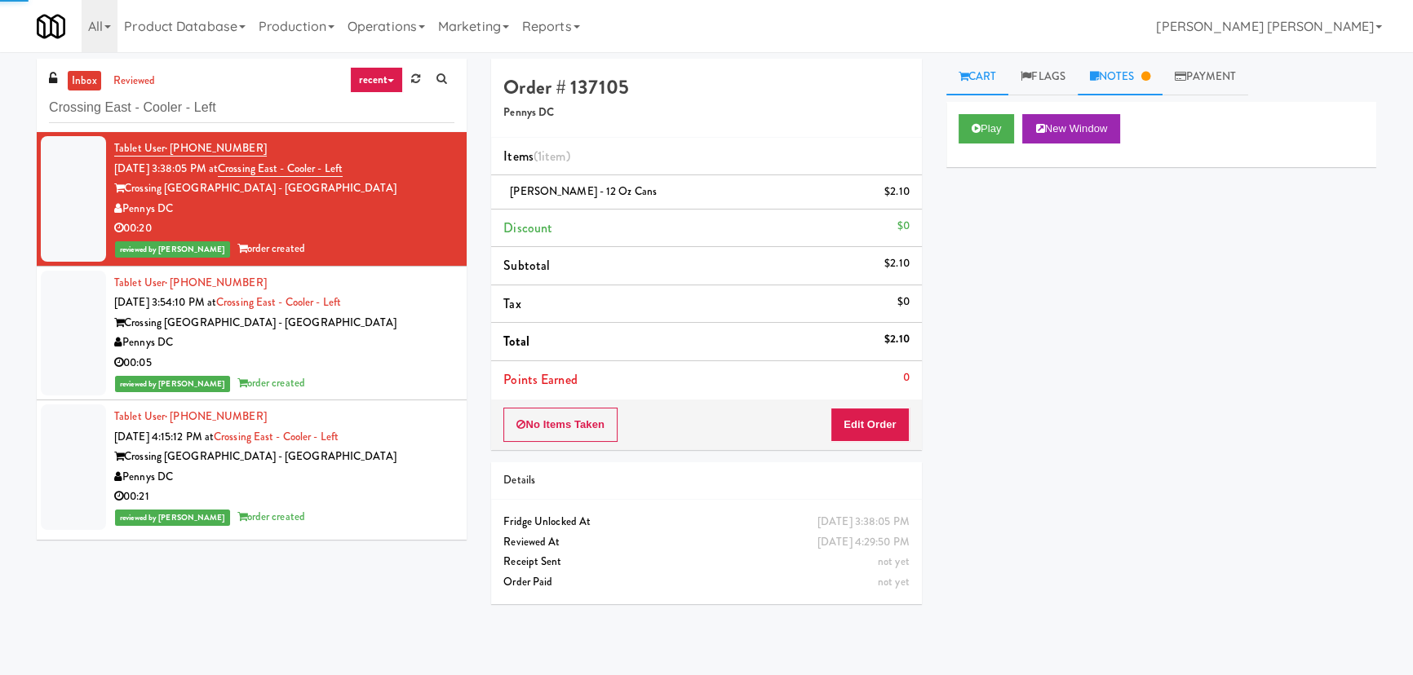
click at [1122, 73] on link "Notes" at bounding box center [1120, 77] width 85 height 37
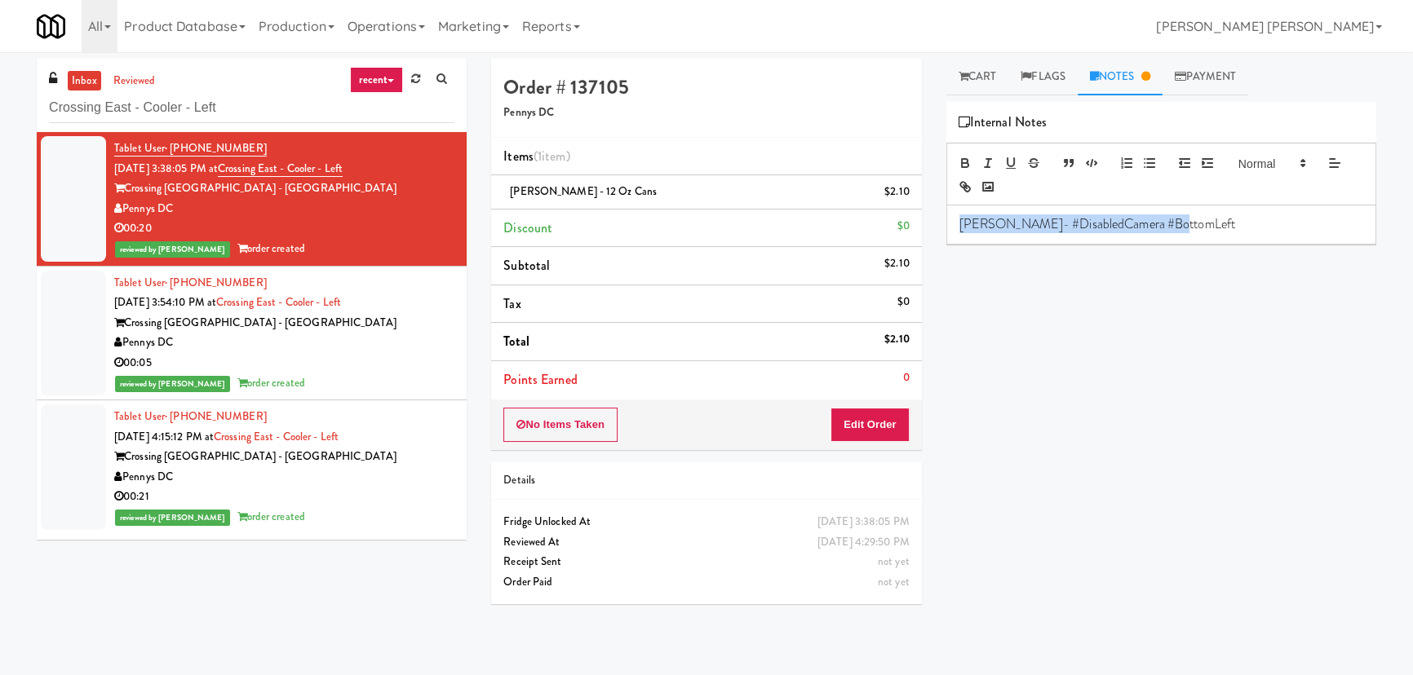
drag, startPoint x: 1285, startPoint y: 219, endPoint x: 907, endPoint y: 231, distance: 377.9
click at [907, 231] on div "Order # 137105 Pennys DC Items (1 item ) Dr Pepper - 12 oz cans $2.10 Discount …" at bounding box center [934, 364] width 910 height 610
copy p "Erick- #DisabledCamera #BottomLeft"
click at [420, 333] on div "Pennys DC" at bounding box center [284, 343] width 340 height 20
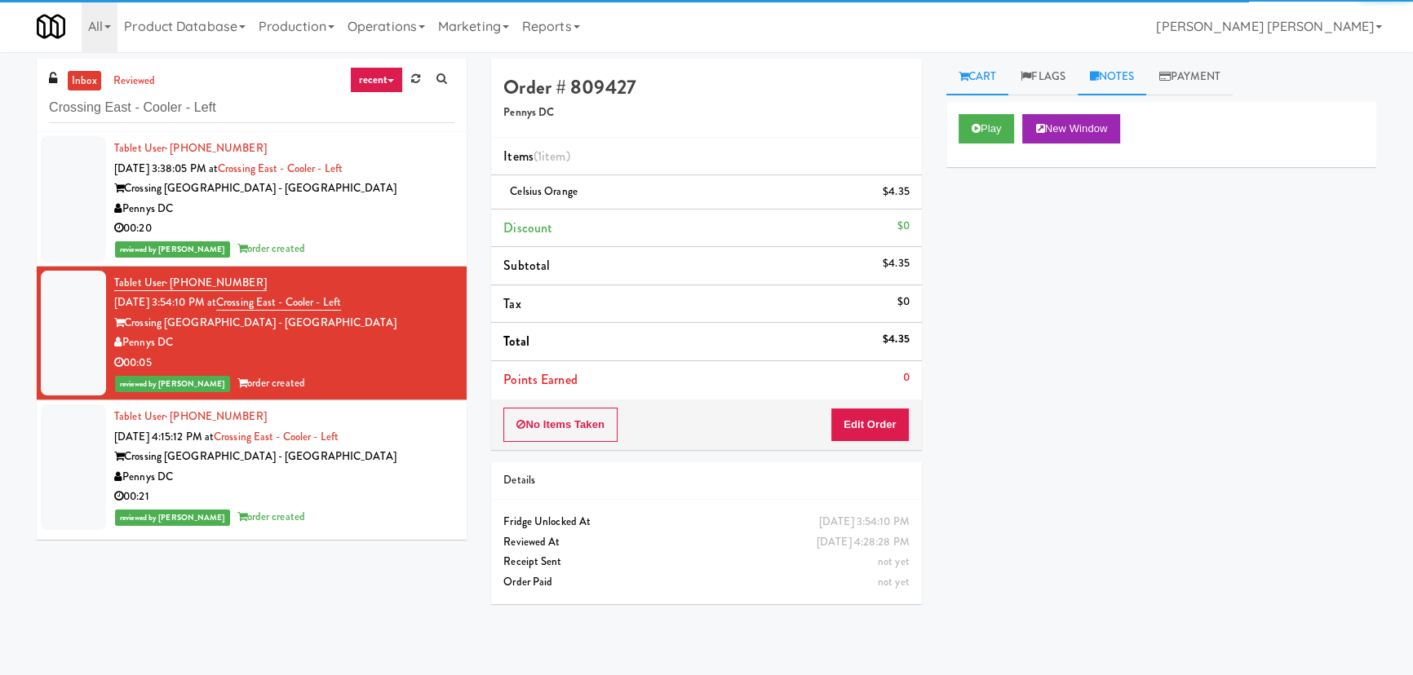
click at [1120, 71] on link "Notes" at bounding box center [1112, 77] width 69 height 37
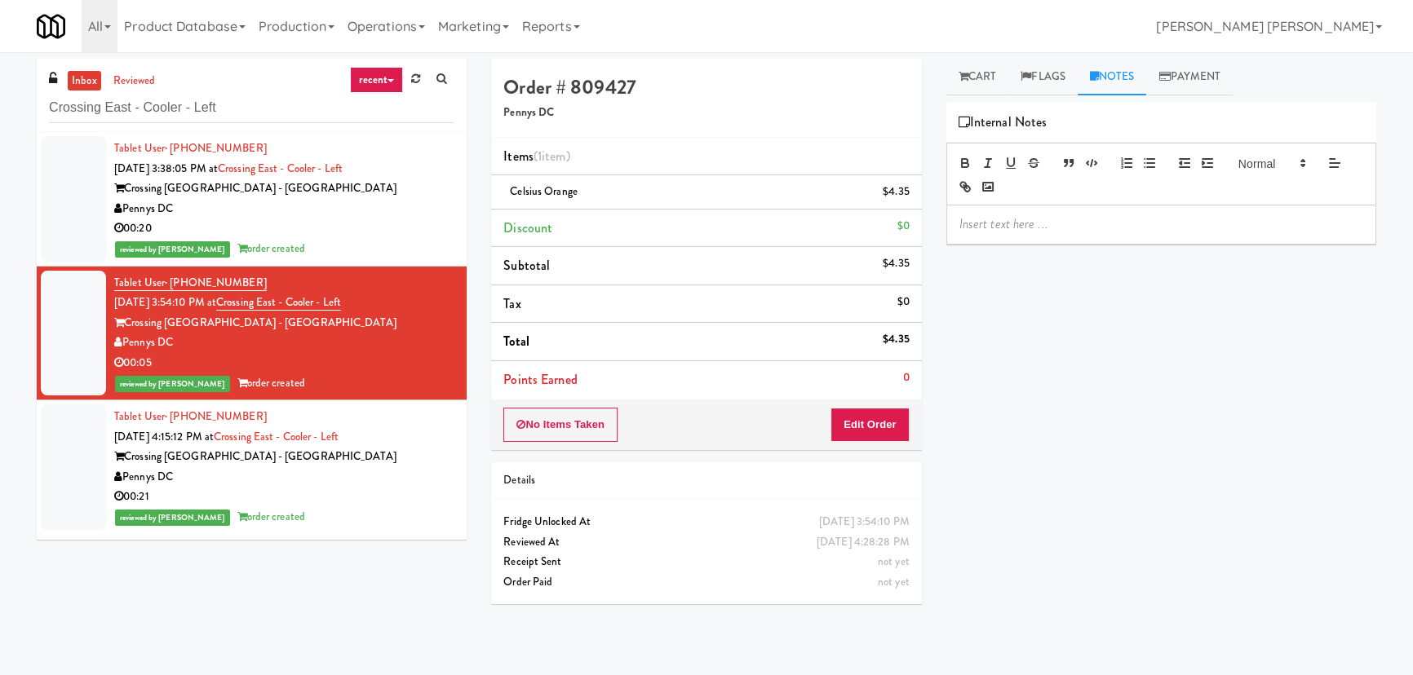
click at [1019, 213] on div at bounding box center [1161, 225] width 428 height 38
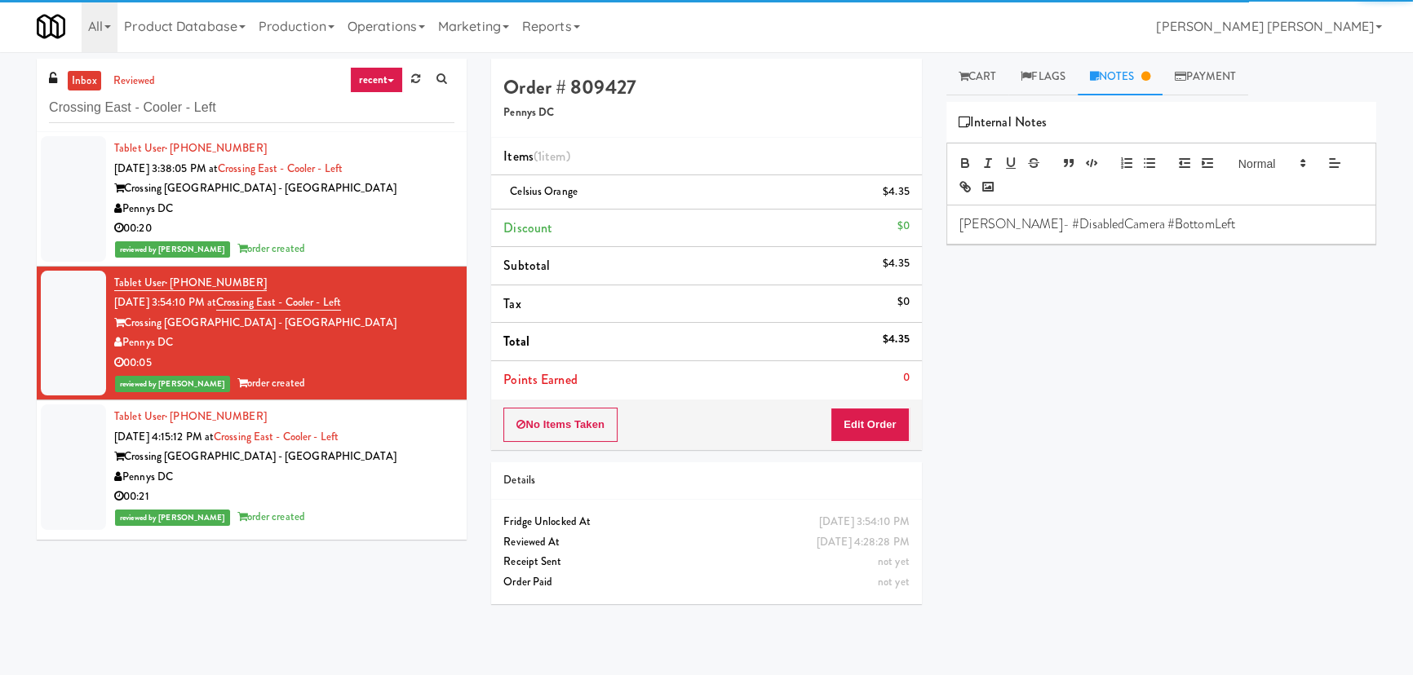
drag, startPoint x: 401, startPoint y: 462, endPoint x: 590, endPoint y: 426, distance: 191.8
click at [403, 461] on div "Crossing DC - East" at bounding box center [284, 457] width 340 height 20
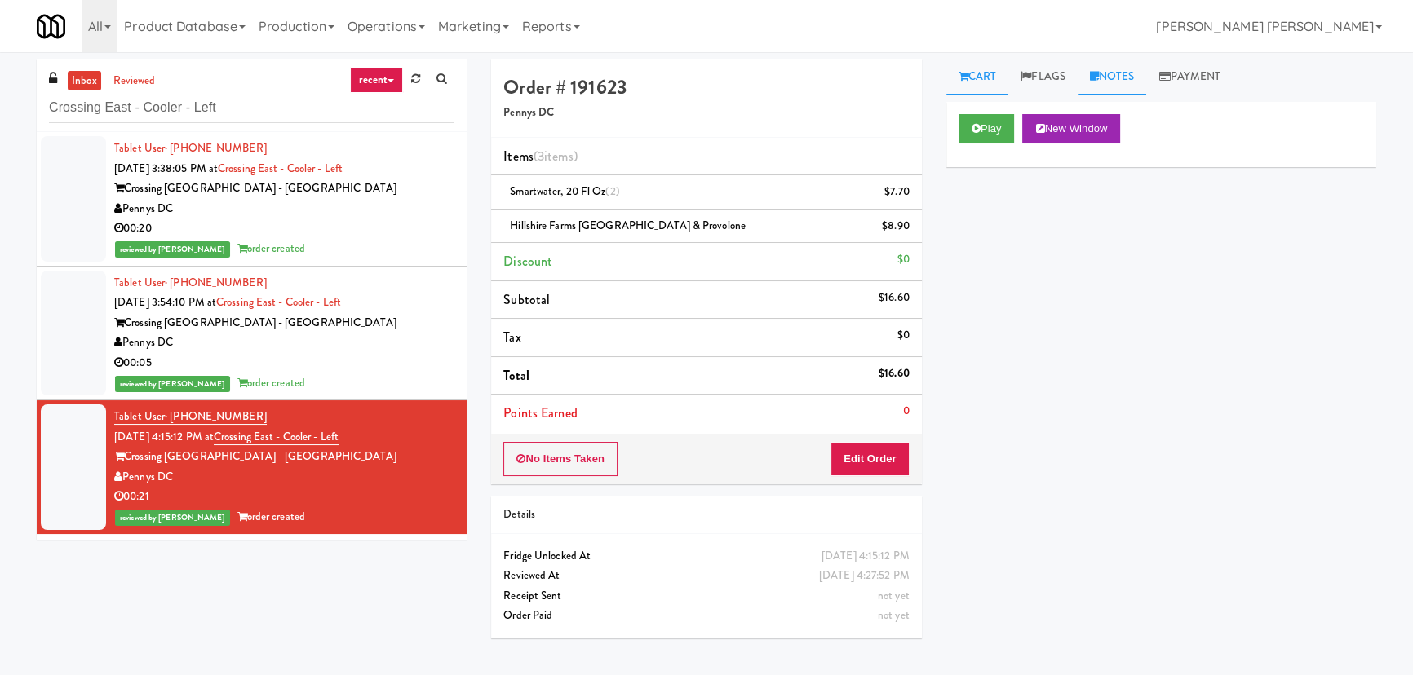
click at [1131, 71] on link "Notes" at bounding box center [1112, 77] width 69 height 37
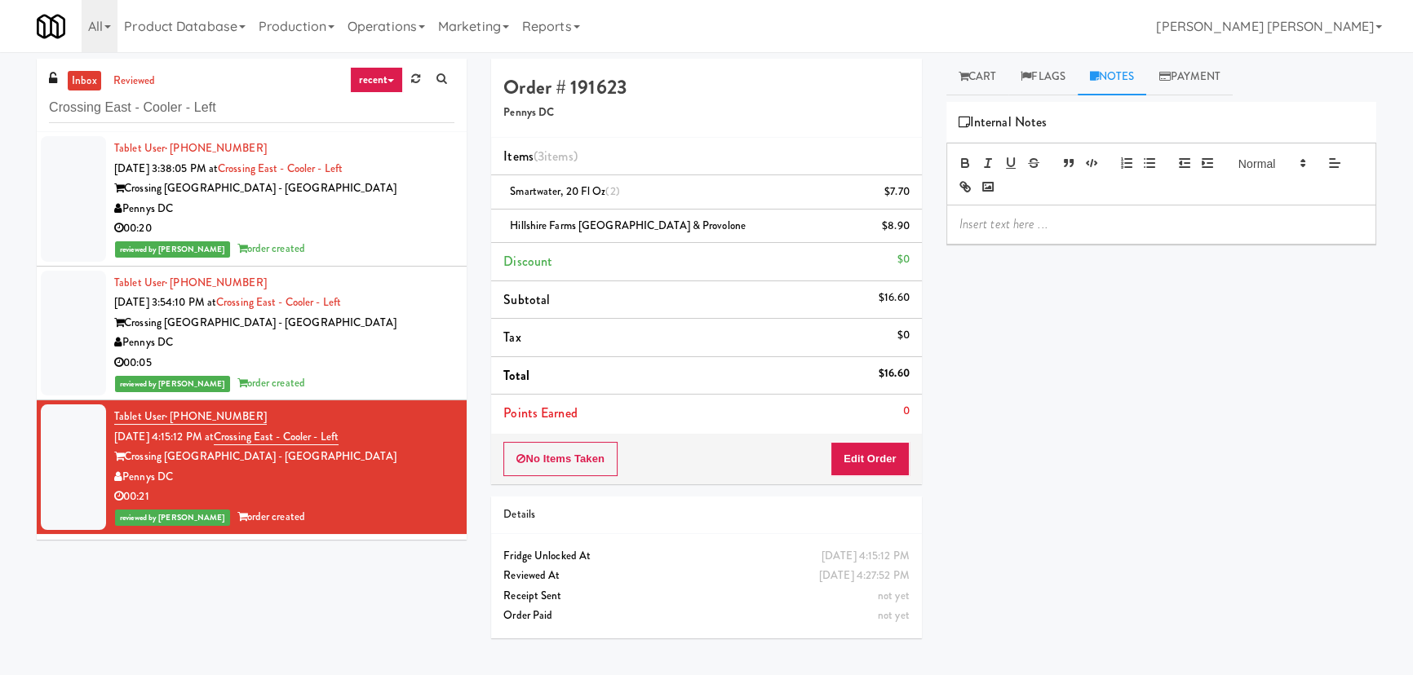
click at [1069, 224] on p at bounding box center [1161, 224] width 404 height 18
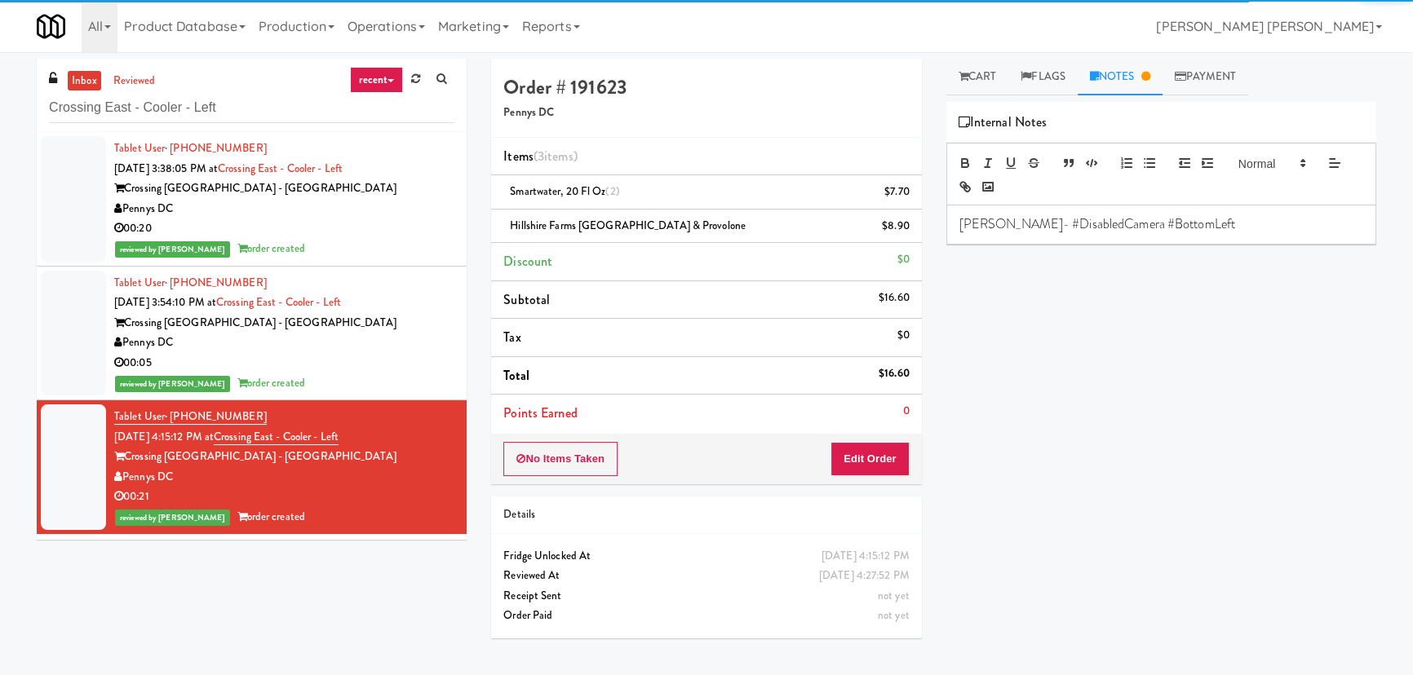
click at [416, 215] on div "Pennys DC" at bounding box center [284, 209] width 340 height 20
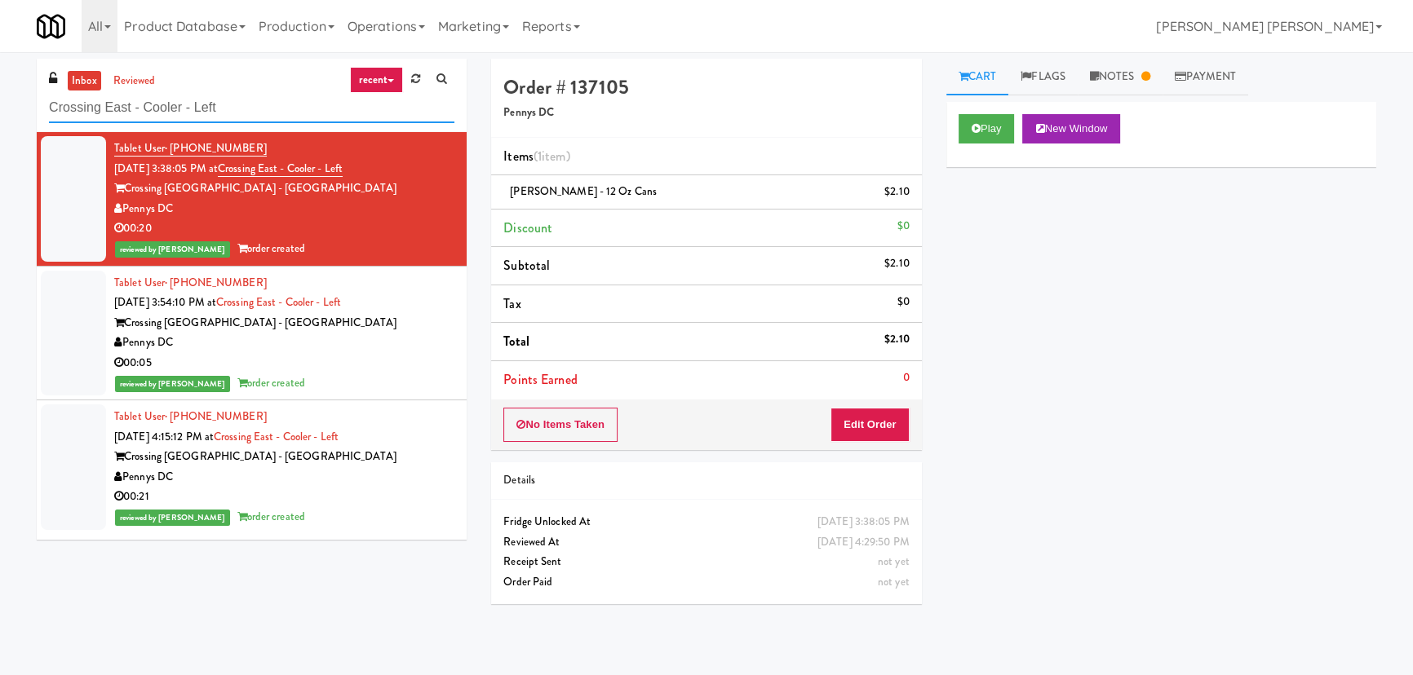
drag, startPoint x: 240, startPoint y: 104, endPoint x: -9, endPoint y: 112, distance: 248.9
click at [0, 112] on html "Are you sure you want to update this order? Okay Cancel Okay Are you sure you w…" at bounding box center [706, 337] width 1413 height 675
paste input "(Food, Snack & Drink) EWR 1-TB-MAIN BREAK ROOM"
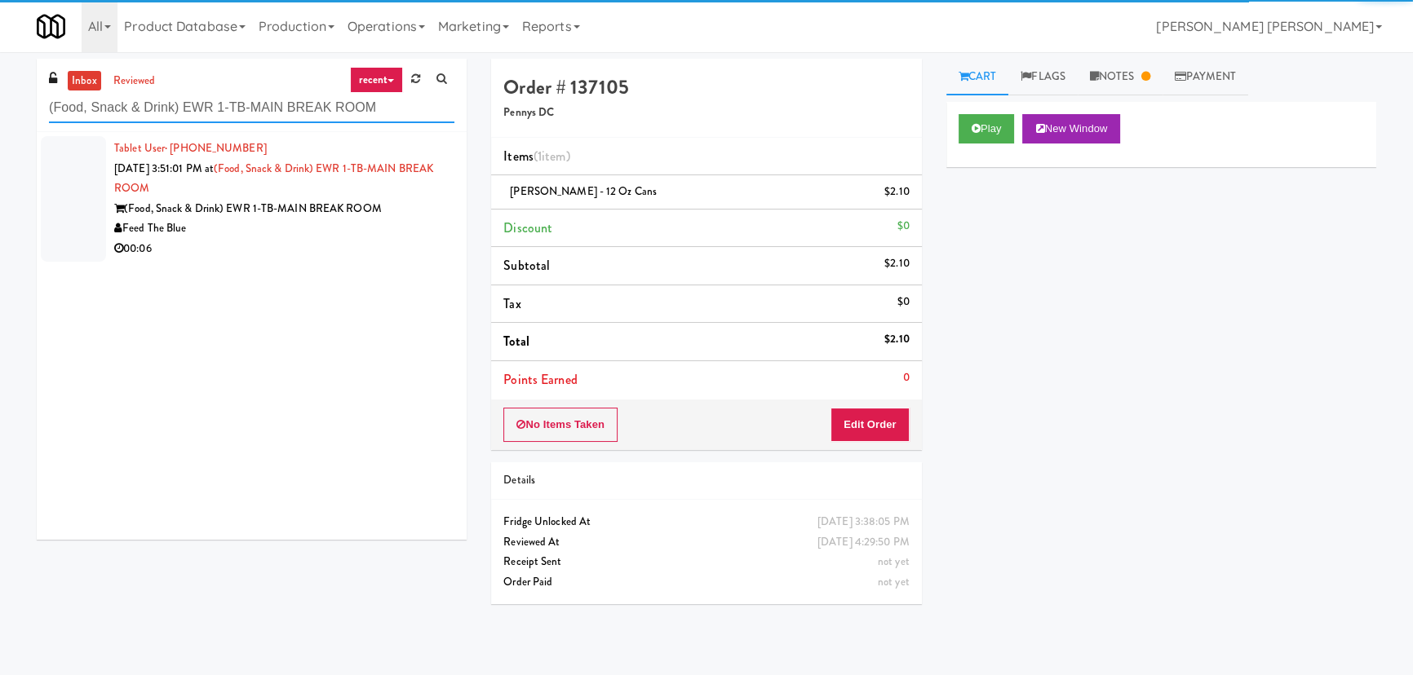
type input "(Food, Snack & Drink) EWR 1-TB-MAIN BREAK ROOM"
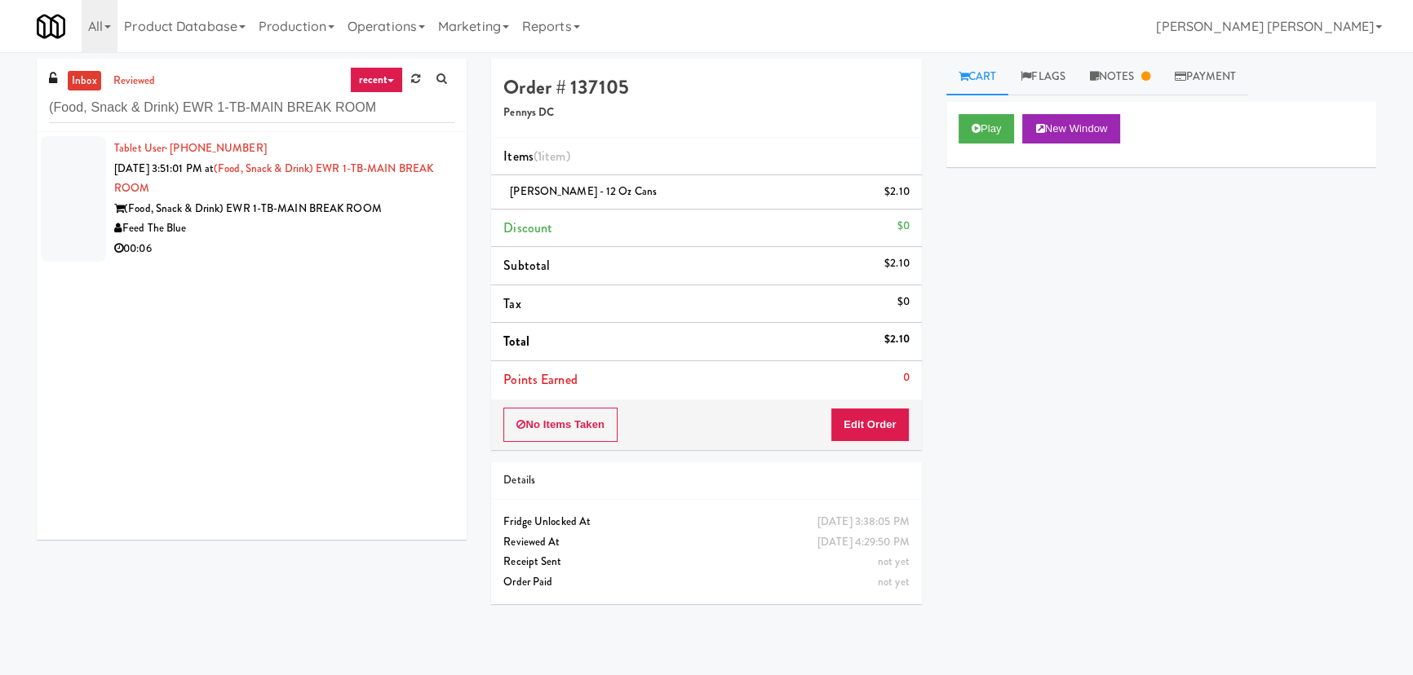
click at [334, 252] on div "00:06" at bounding box center [284, 249] width 340 height 20
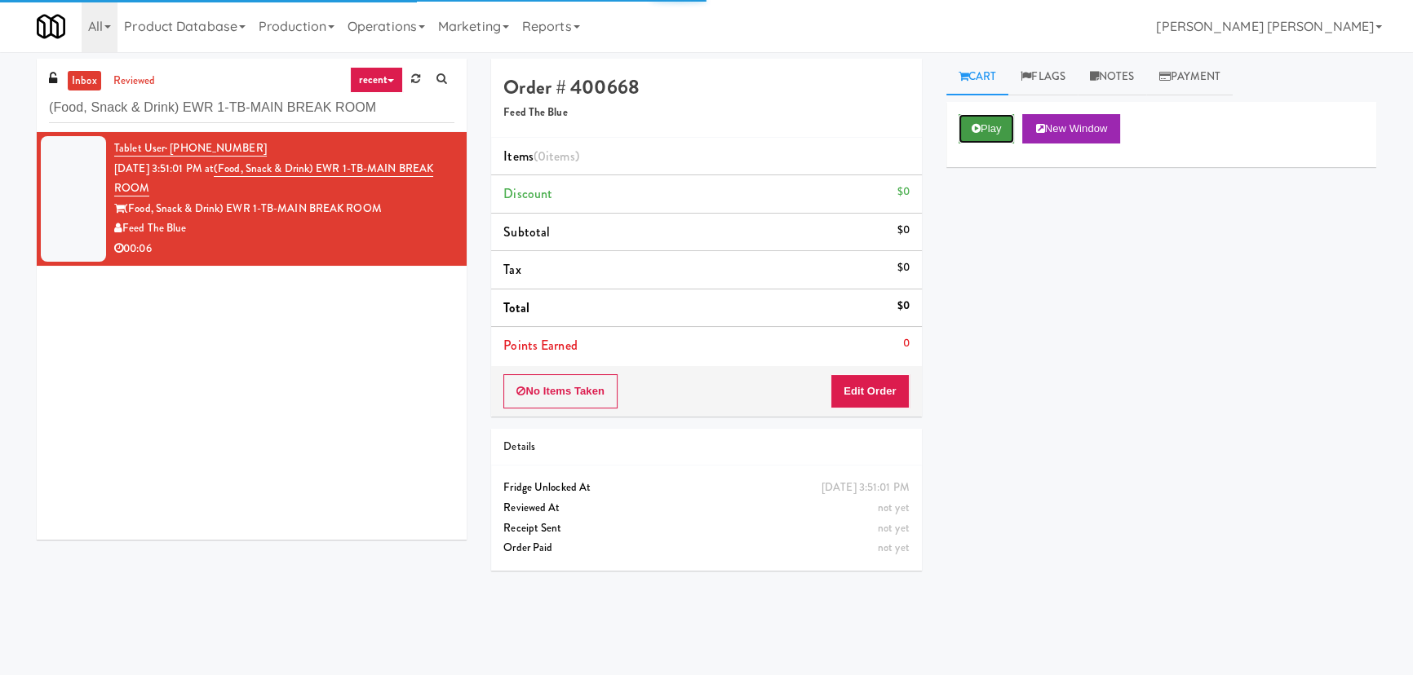
click at [979, 125] on icon at bounding box center [976, 128] width 9 height 11
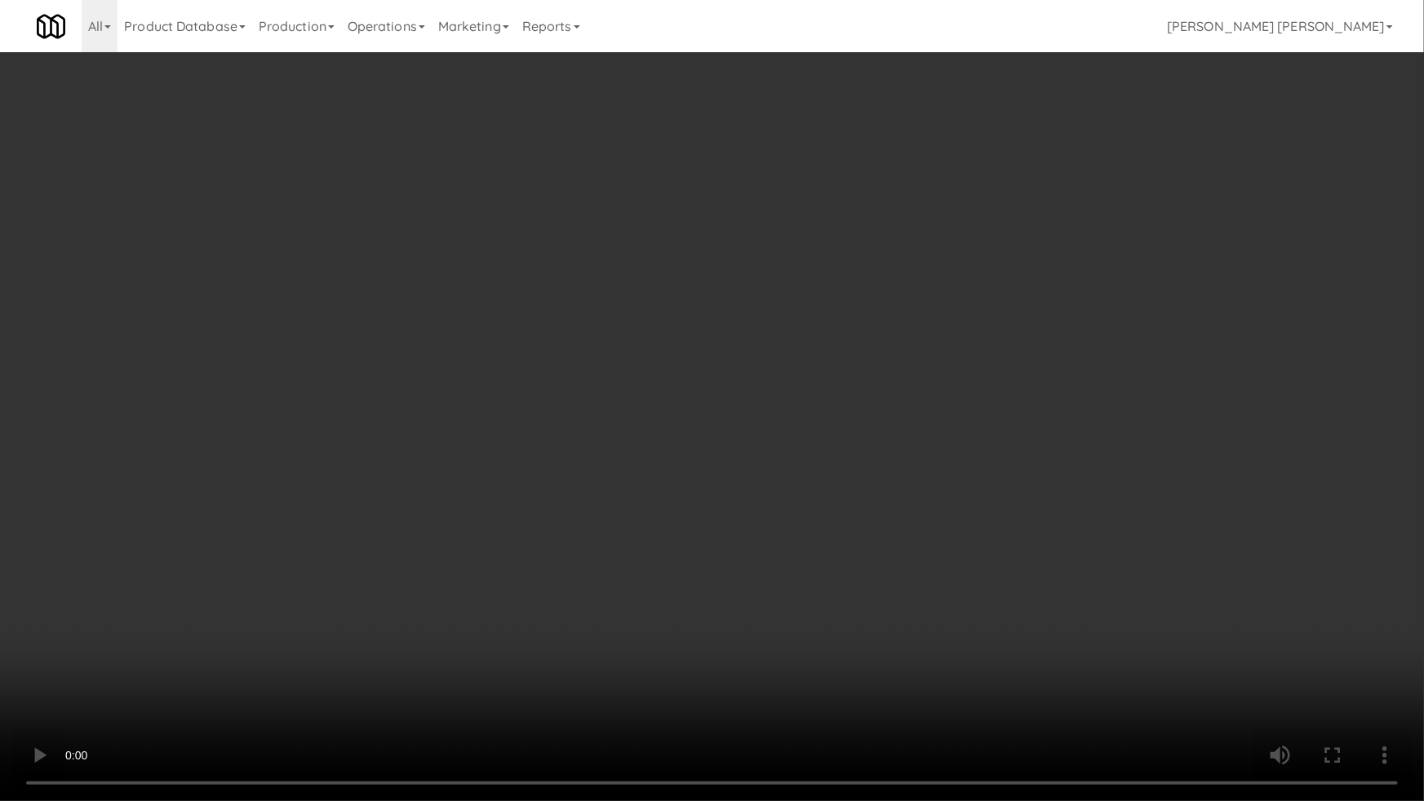
drag, startPoint x: 804, startPoint y: 724, endPoint x: 1155, endPoint y: 724, distance: 350.8
click at [1025, 675] on video at bounding box center [712, 400] width 1424 height 801
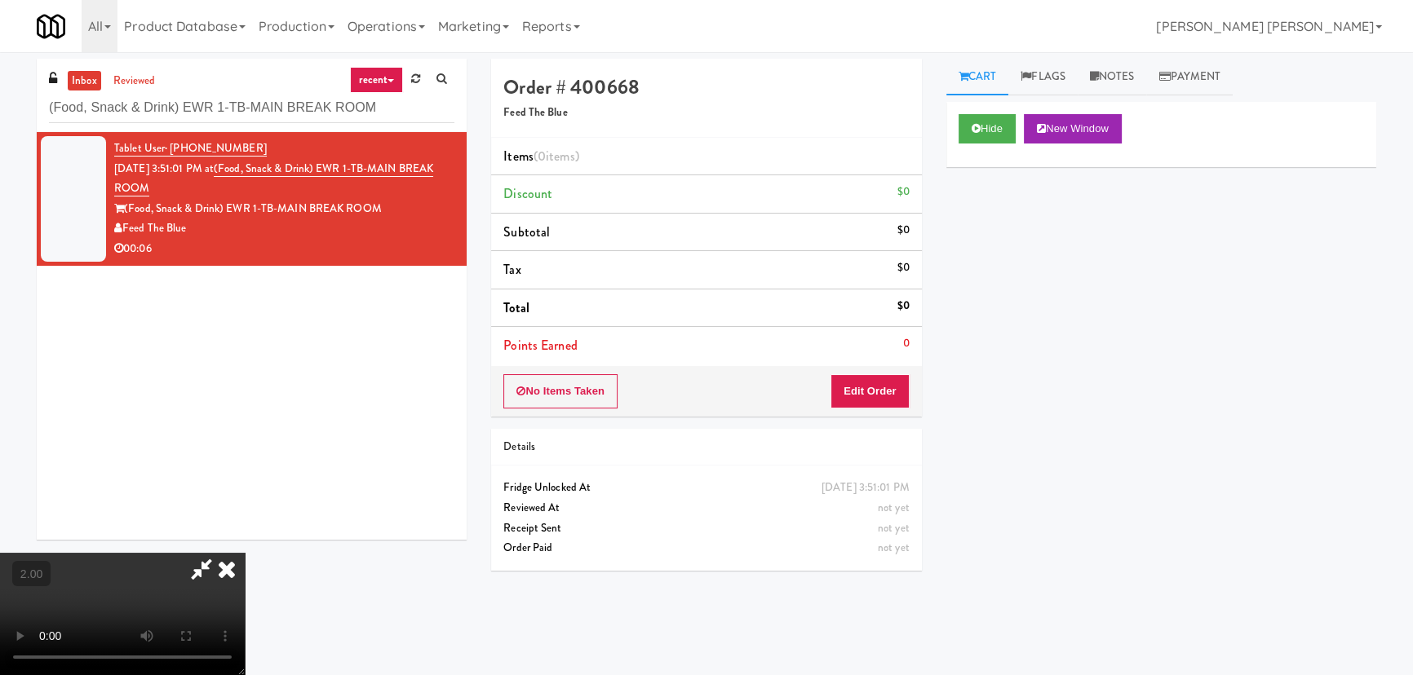
click at [245, 553] on icon at bounding box center [227, 569] width 36 height 33
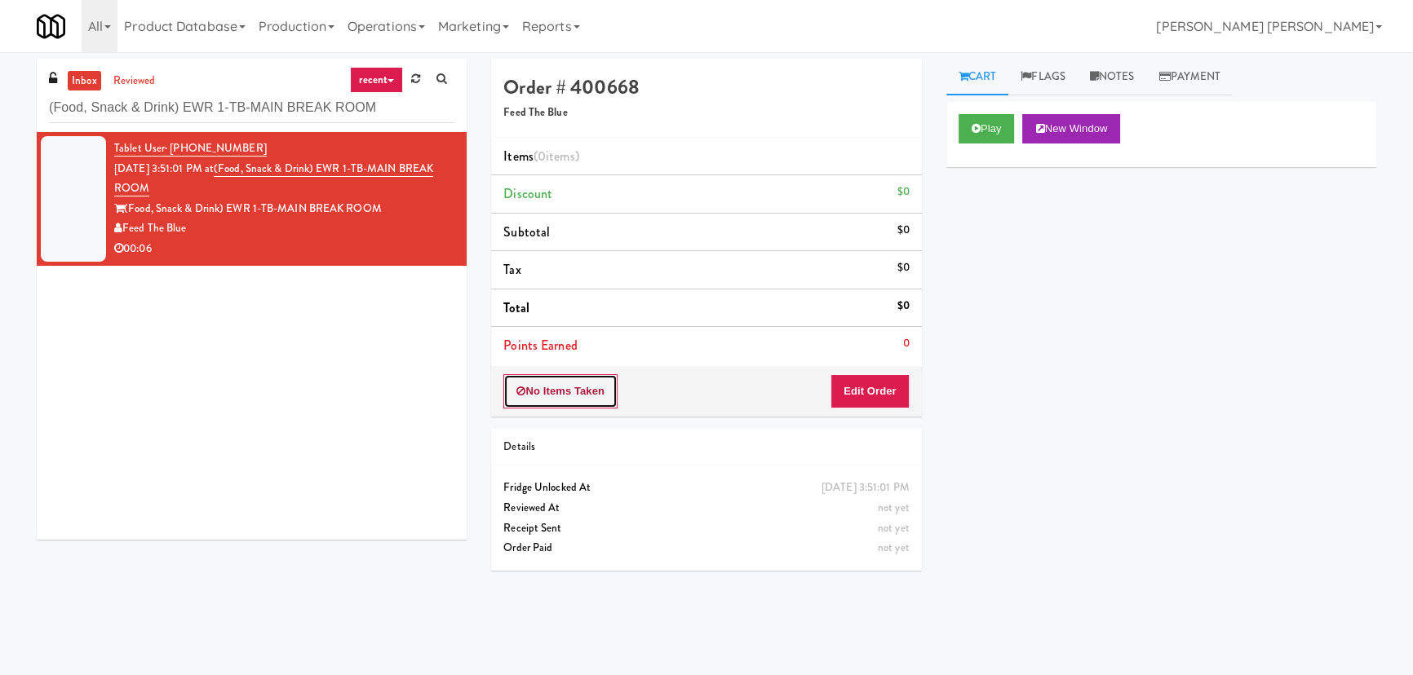
click at [579, 391] on button "No Items Taken" at bounding box center [560, 391] width 114 height 34
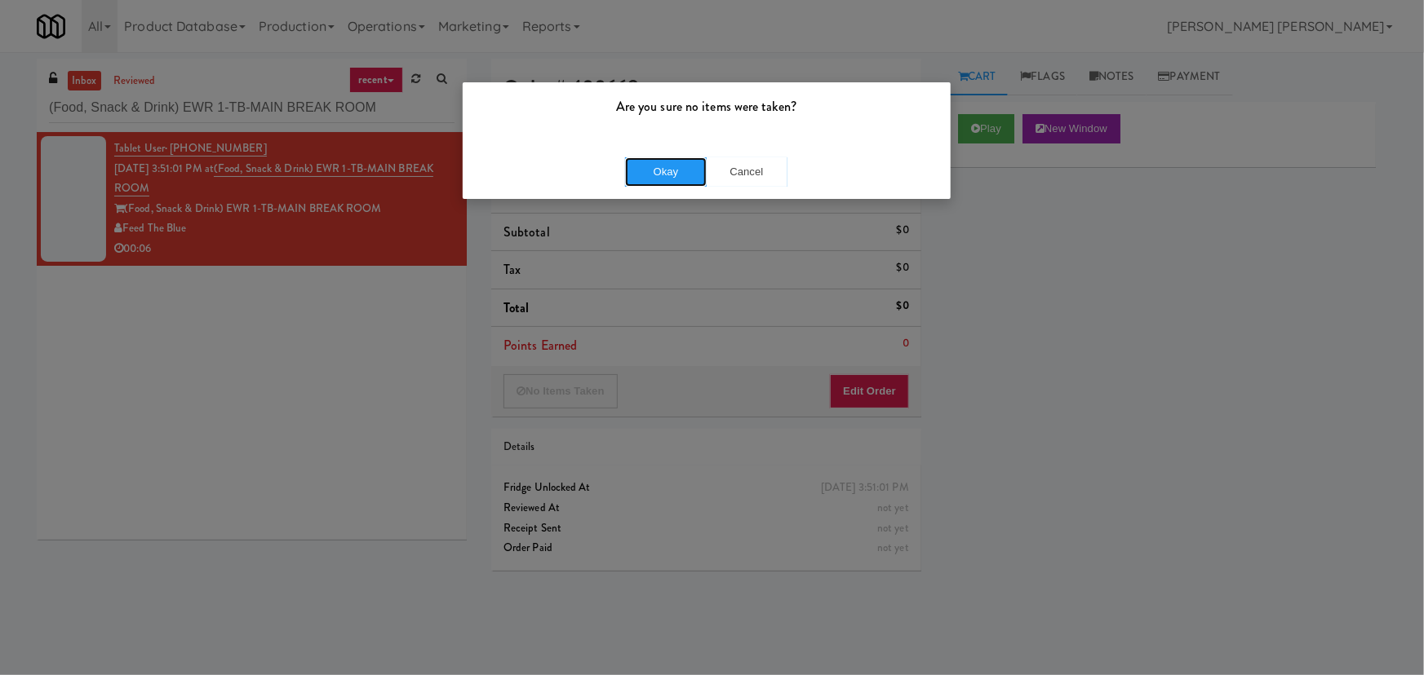
drag, startPoint x: 675, startPoint y: 177, endPoint x: 1145, endPoint y: 103, distance: 474.9
click at [676, 176] on button "Okay" at bounding box center [666, 171] width 82 height 29
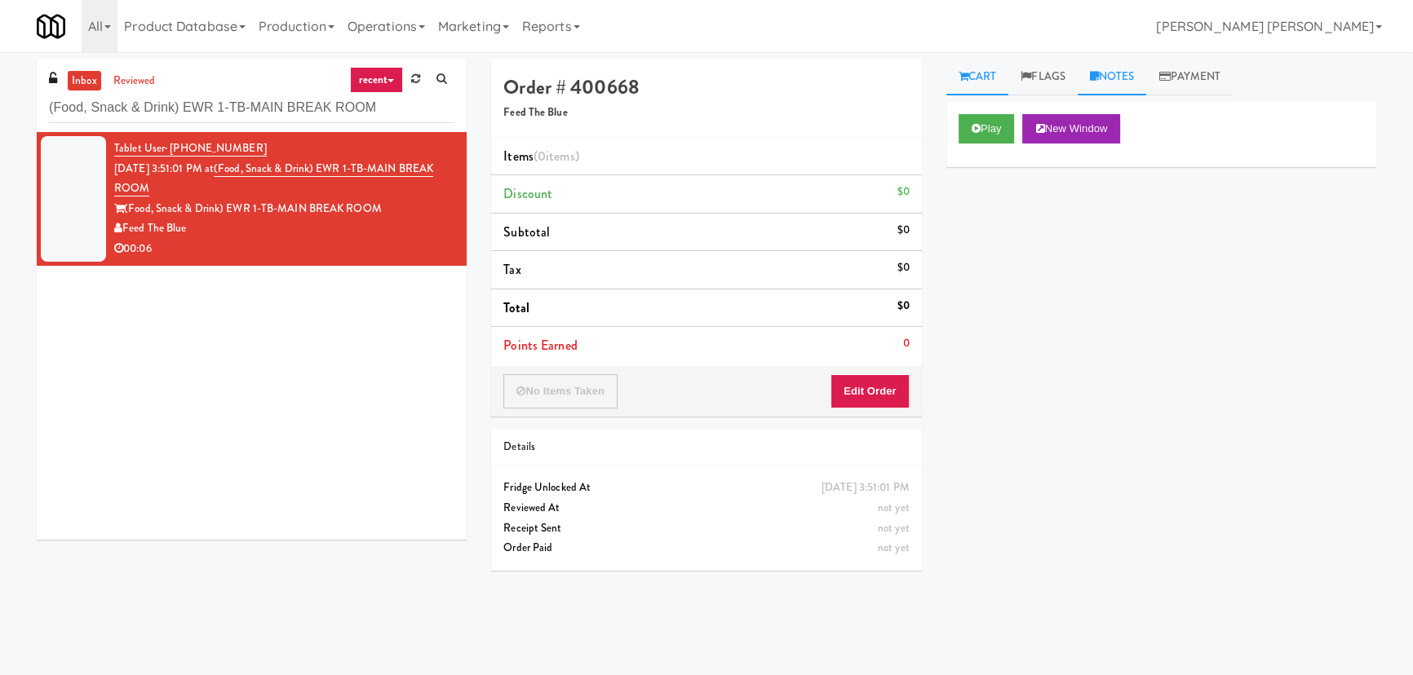
click at [1111, 79] on link "Notes" at bounding box center [1112, 77] width 69 height 37
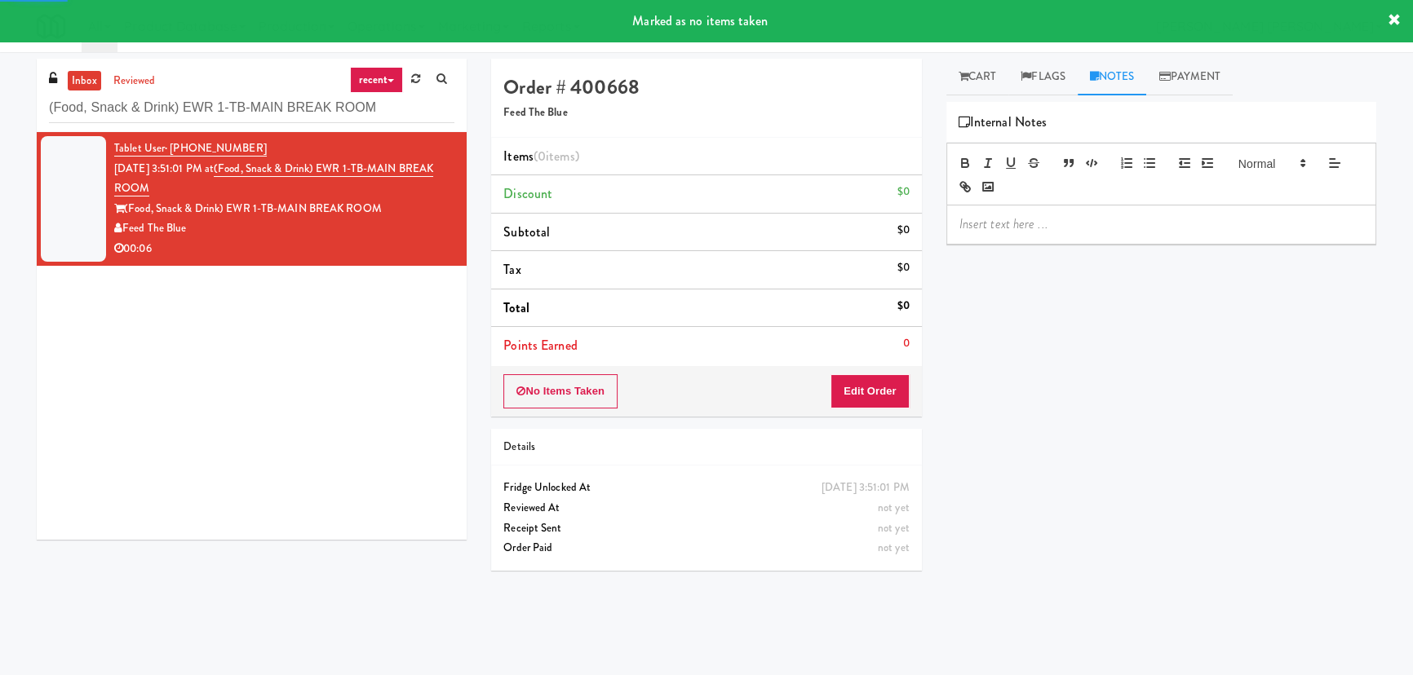
click at [1069, 232] on p at bounding box center [1161, 224] width 404 height 18
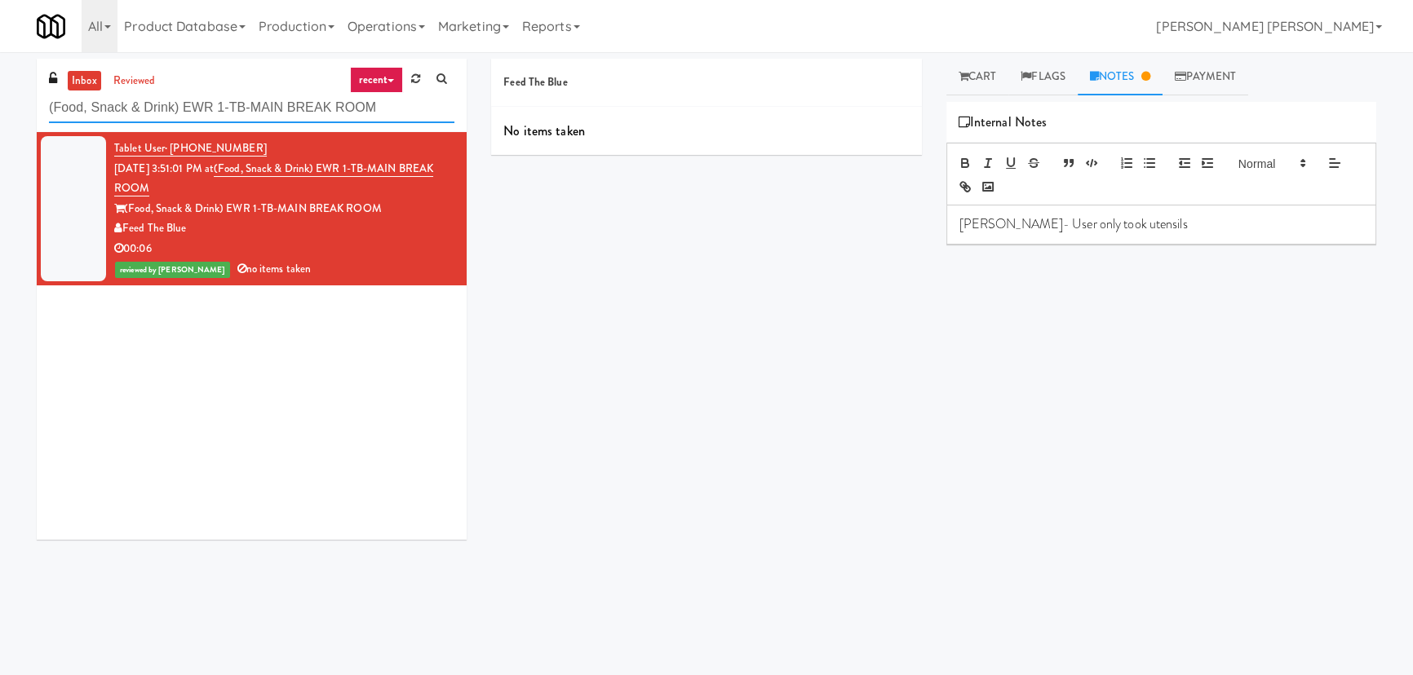
drag, startPoint x: 380, startPoint y: 112, endPoint x: -114, endPoint y: 122, distance: 494.5
click at [0, 122] on html "Are you sure no items were taken? Okay Cancel Okay Are you sure no items were t…" at bounding box center [706, 337] width 1413 height 675
paste input "Body Bank Fitness - Combo Cooler"
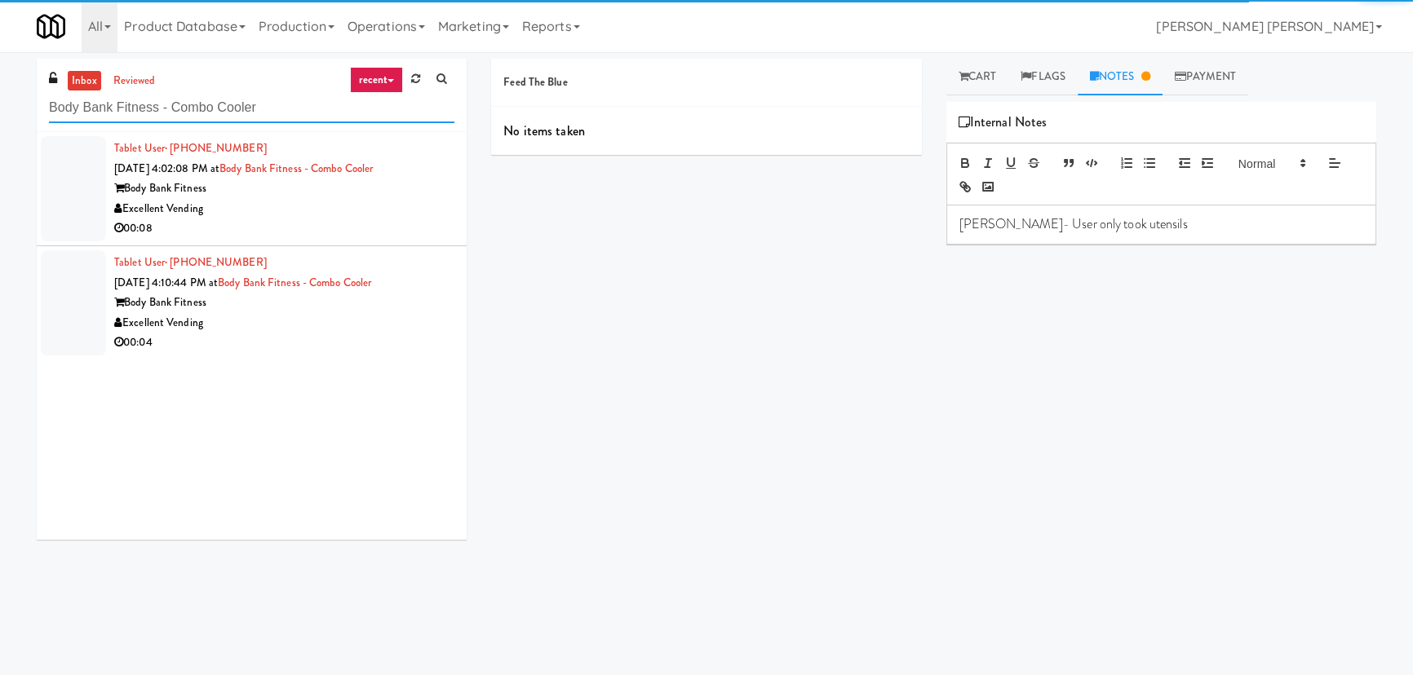
type input "Body Bank Fitness - Combo Cooler"
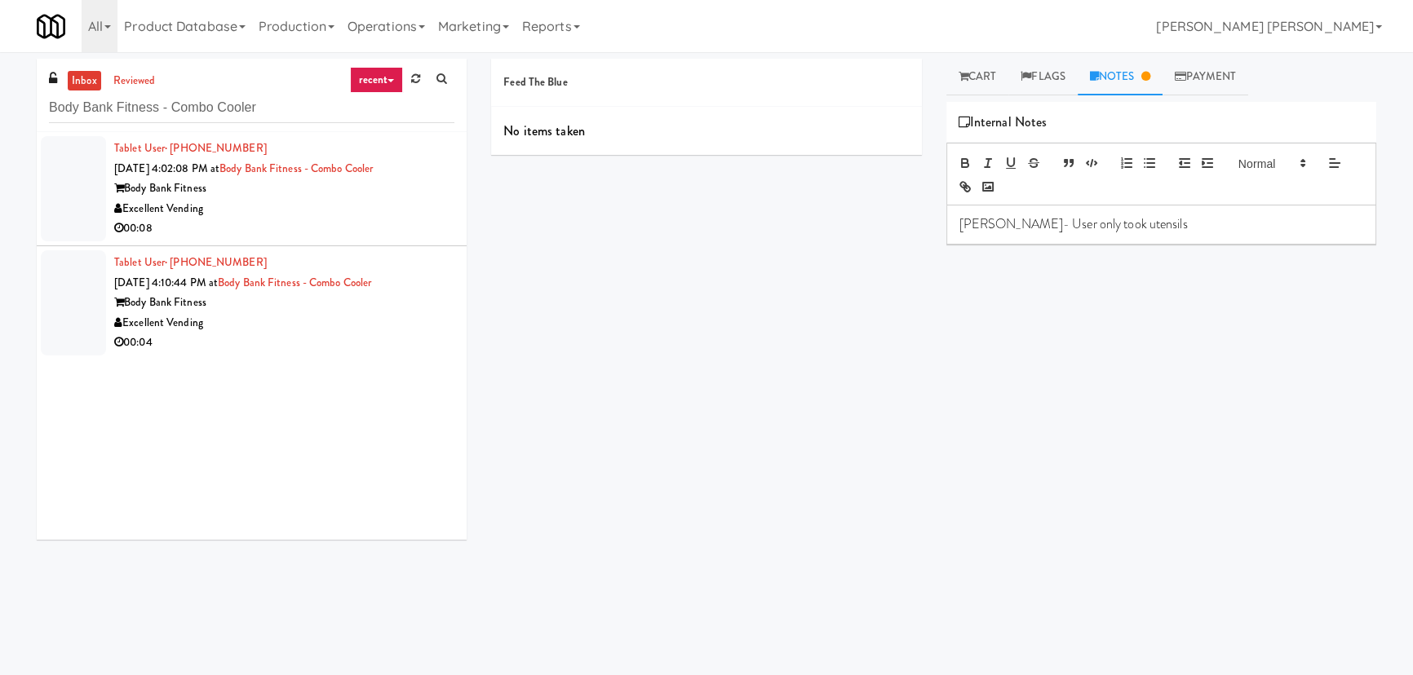
click at [348, 203] on div "Excellent Vending" at bounding box center [284, 209] width 340 height 20
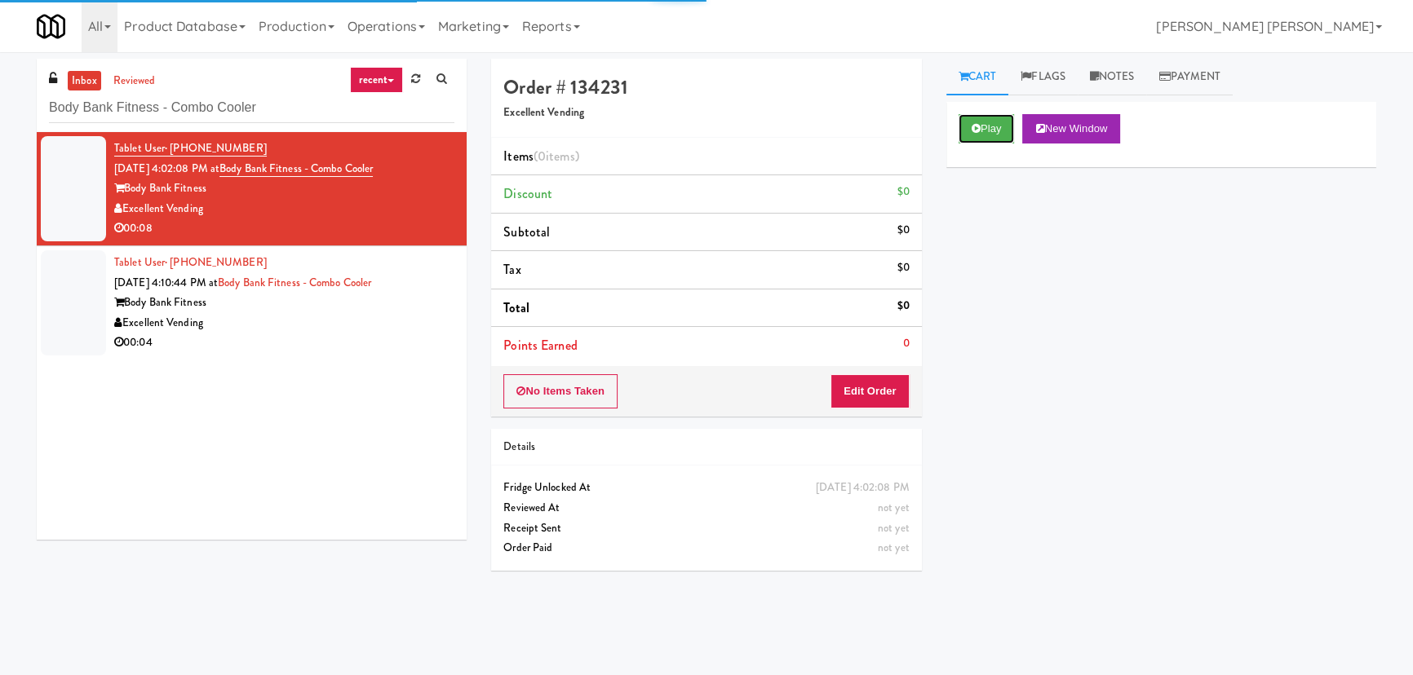
click at [992, 115] on button "Play" at bounding box center [987, 128] width 56 height 29
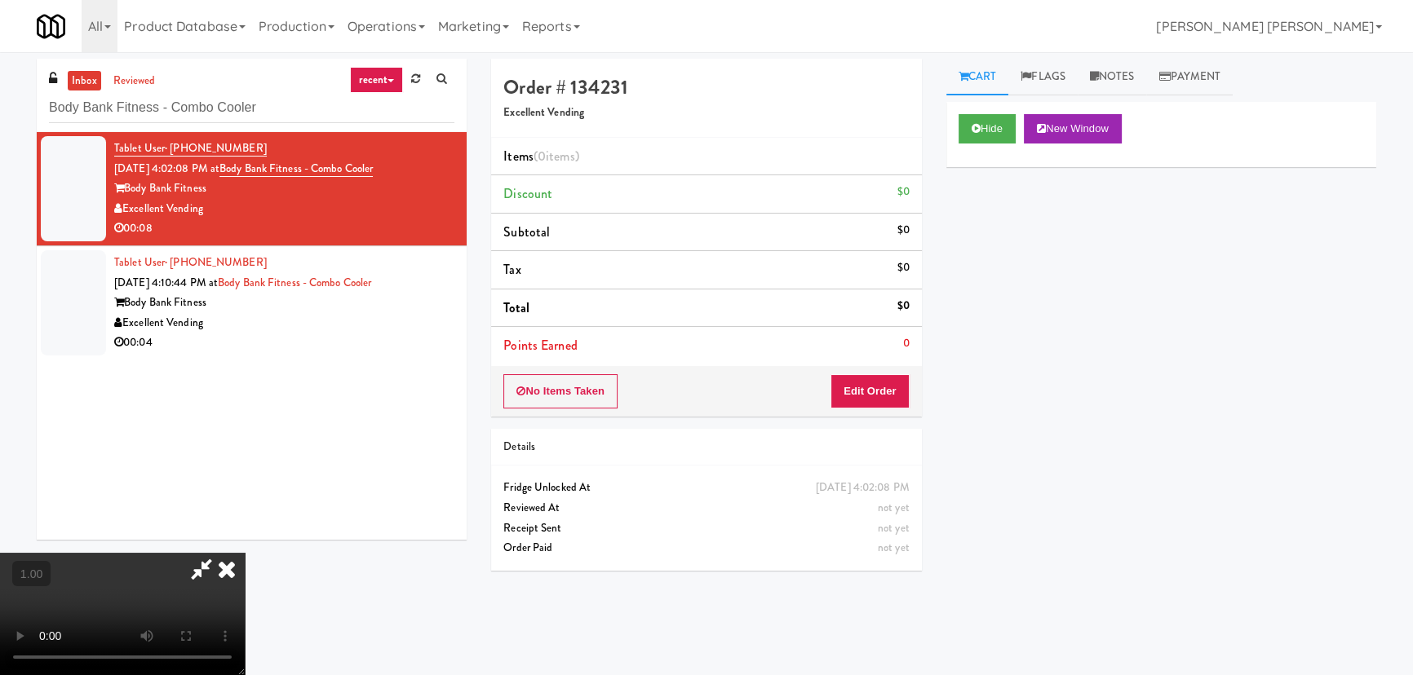
scroll to position [33, 0]
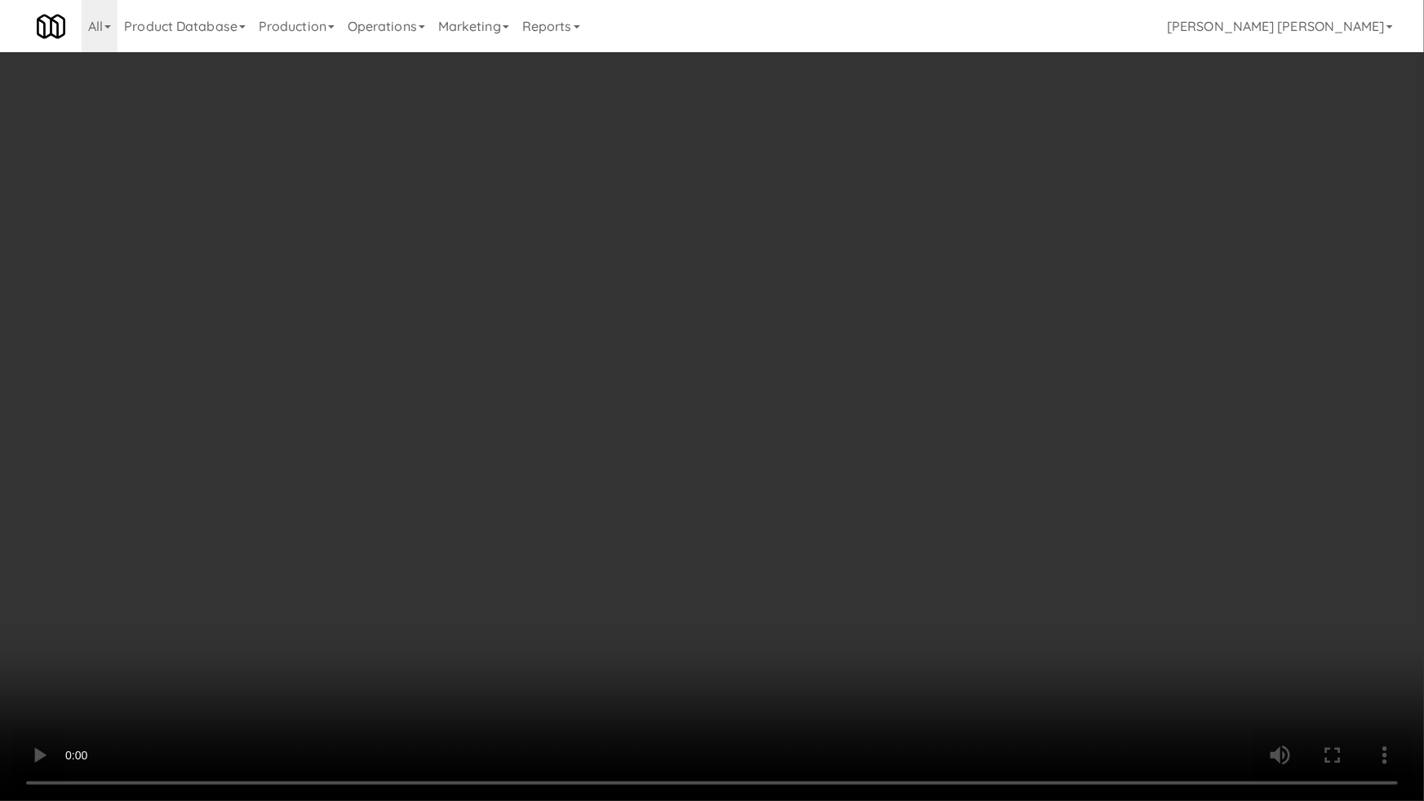
click at [867, 675] on video at bounding box center [712, 400] width 1424 height 801
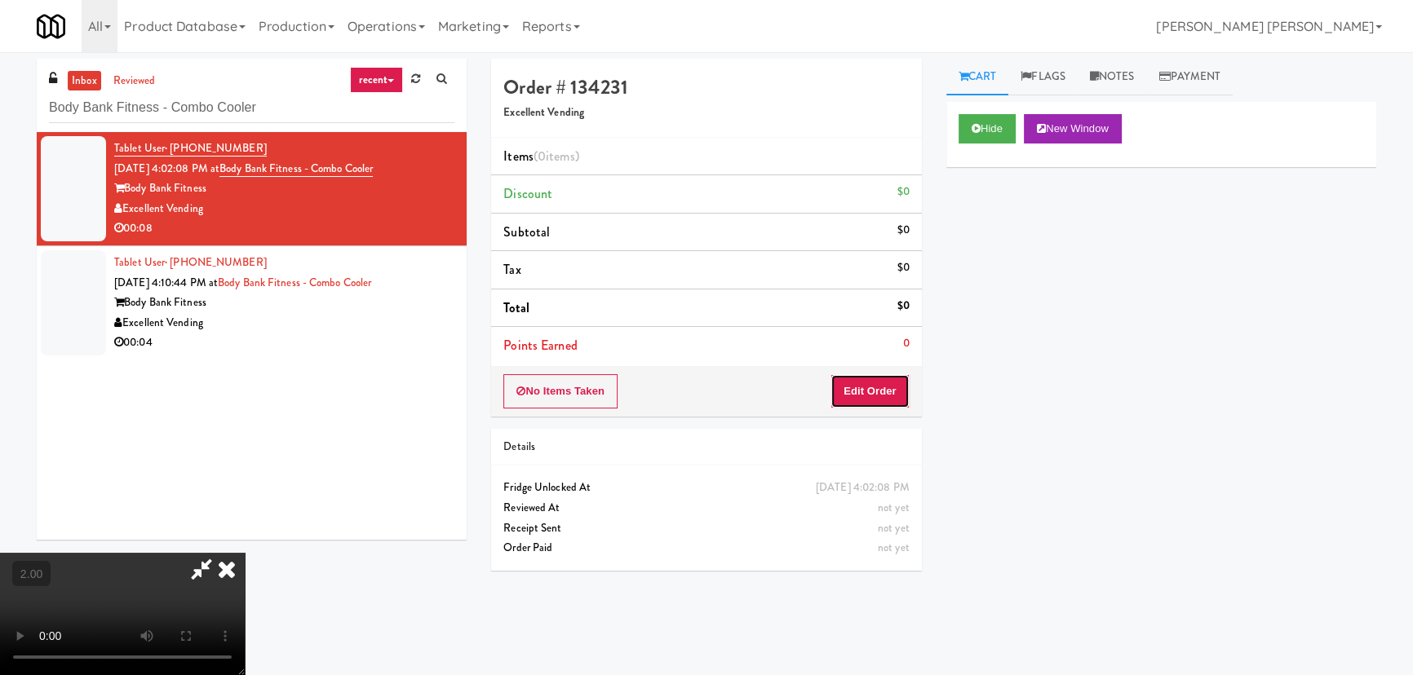
click at [899, 381] on button "Edit Order" at bounding box center [869, 391] width 79 height 34
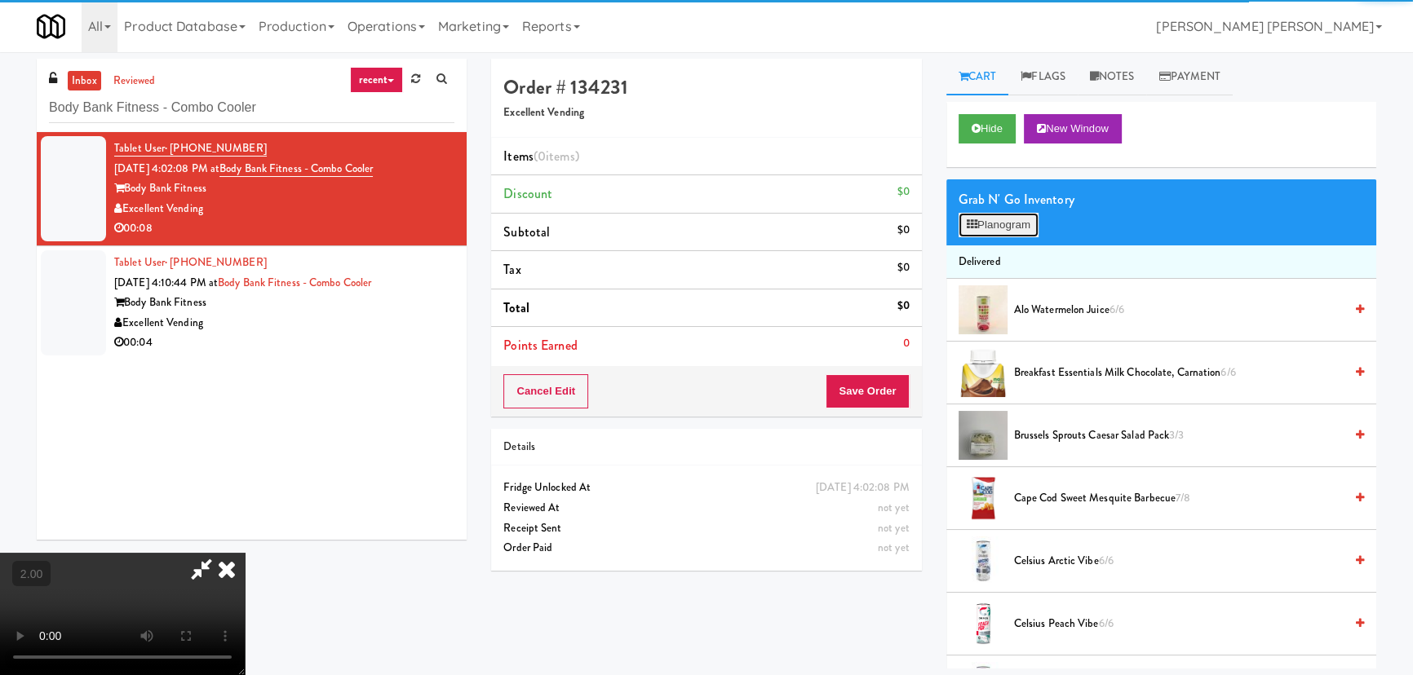
click at [990, 228] on button "Planogram" at bounding box center [999, 225] width 80 height 24
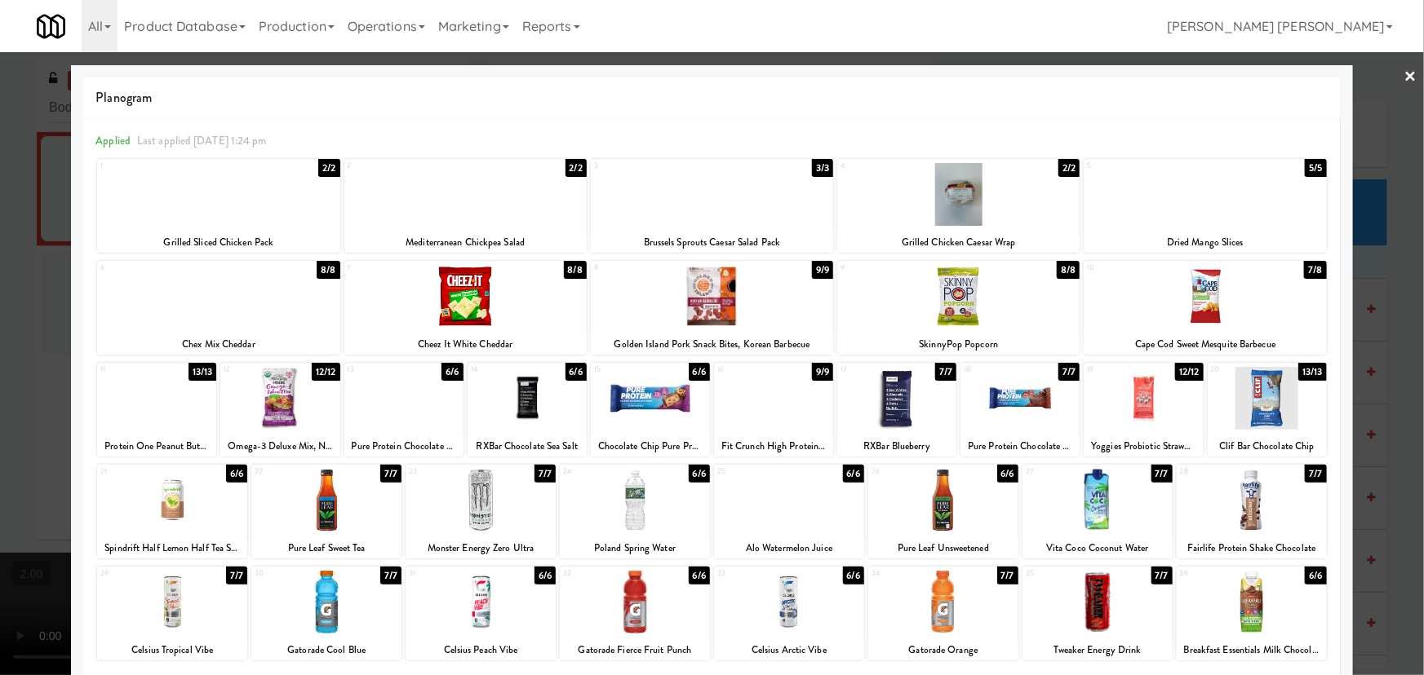
click at [234, 196] on div at bounding box center [218, 194] width 242 height 63
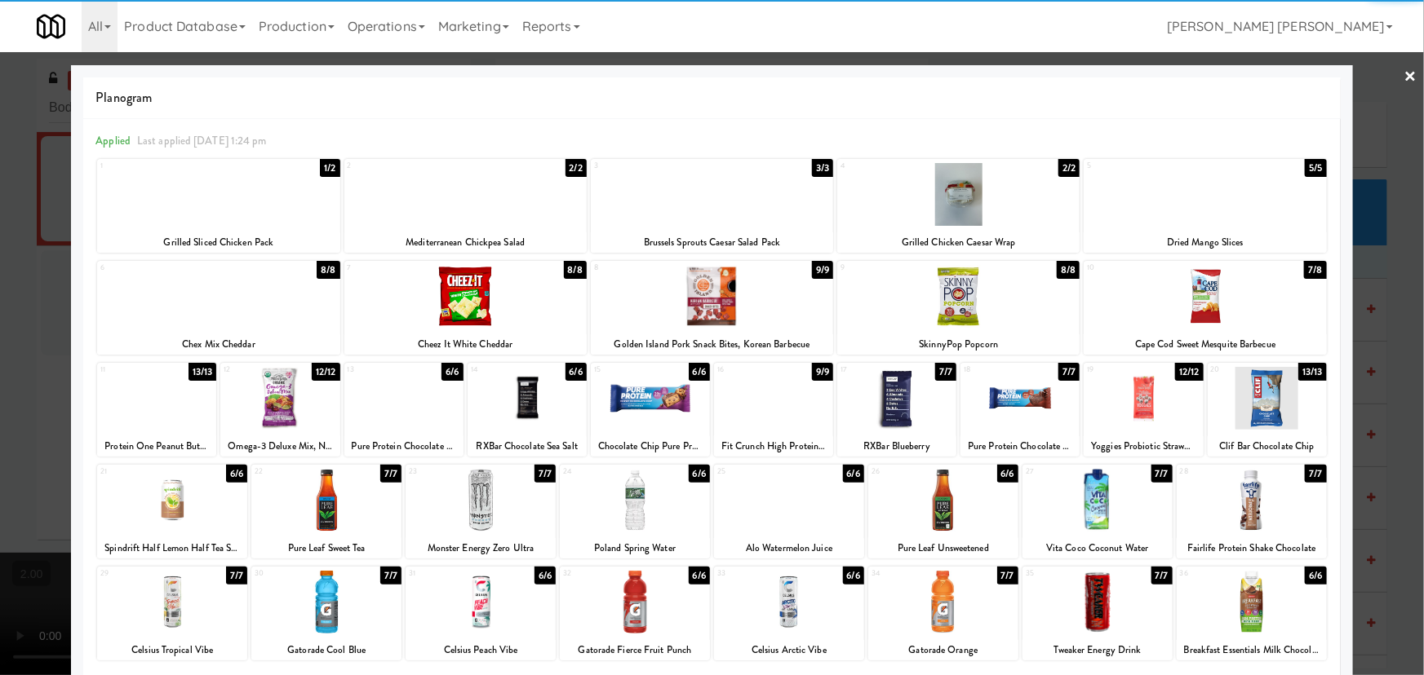
drag, startPoint x: 1398, startPoint y: 71, endPoint x: 1254, endPoint y: 83, distance: 144.9
click at [1404, 71] on link "×" at bounding box center [1410, 77] width 13 height 51
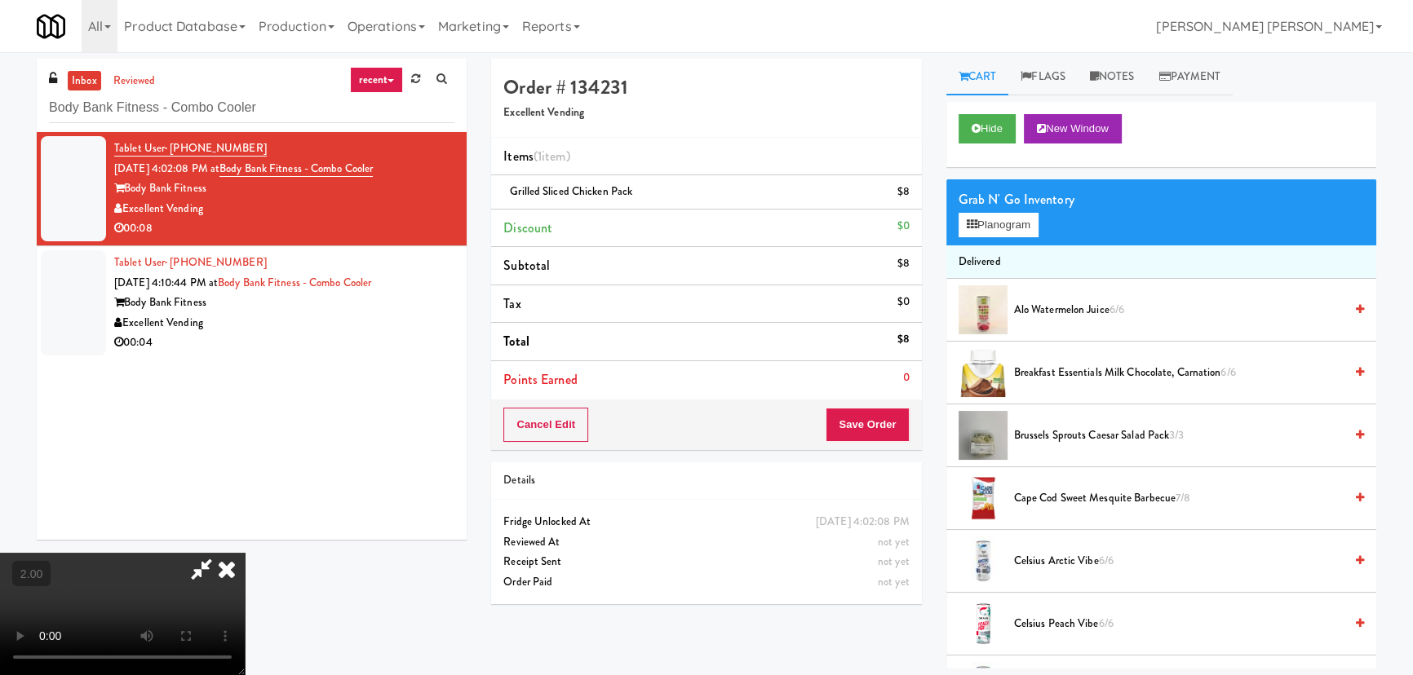
click at [245, 553] on icon at bounding box center [227, 569] width 36 height 33
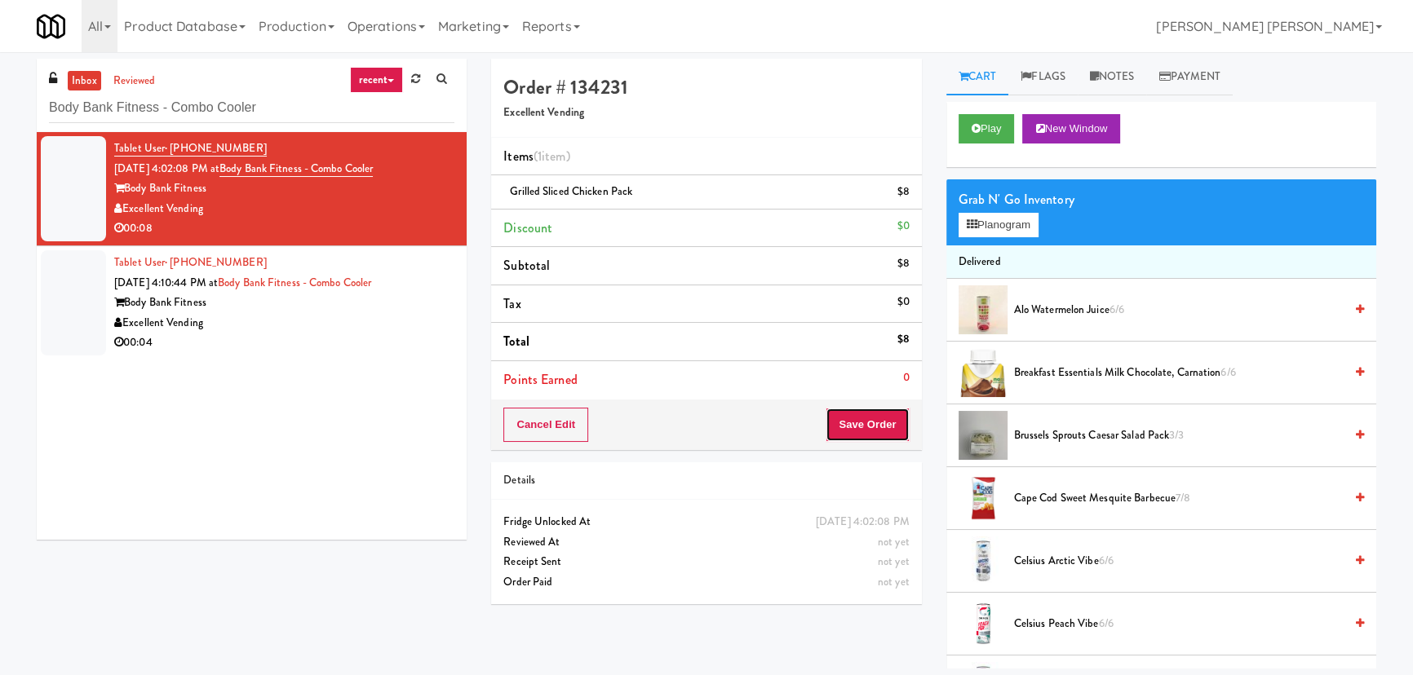
click at [894, 436] on button "Save Order" at bounding box center [867, 425] width 83 height 34
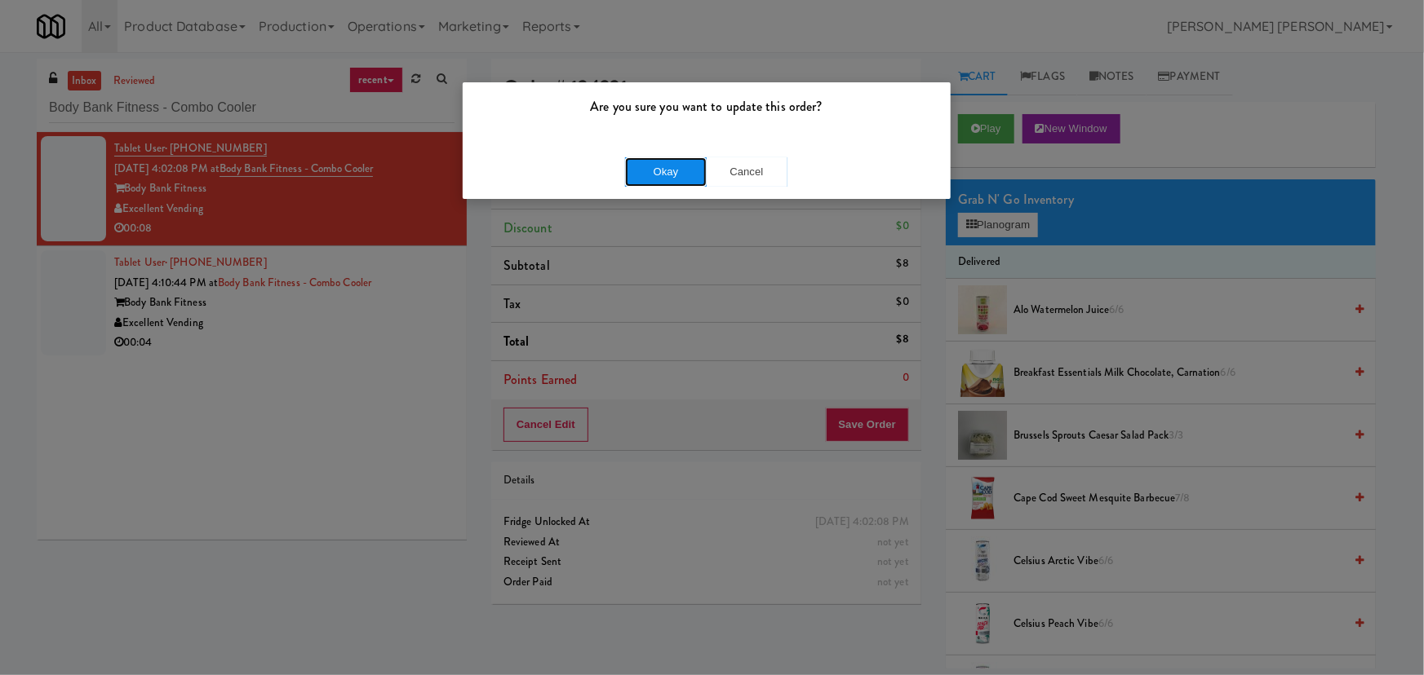
click at [644, 165] on button "Okay" at bounding box center [666, 171] width 82 height 29
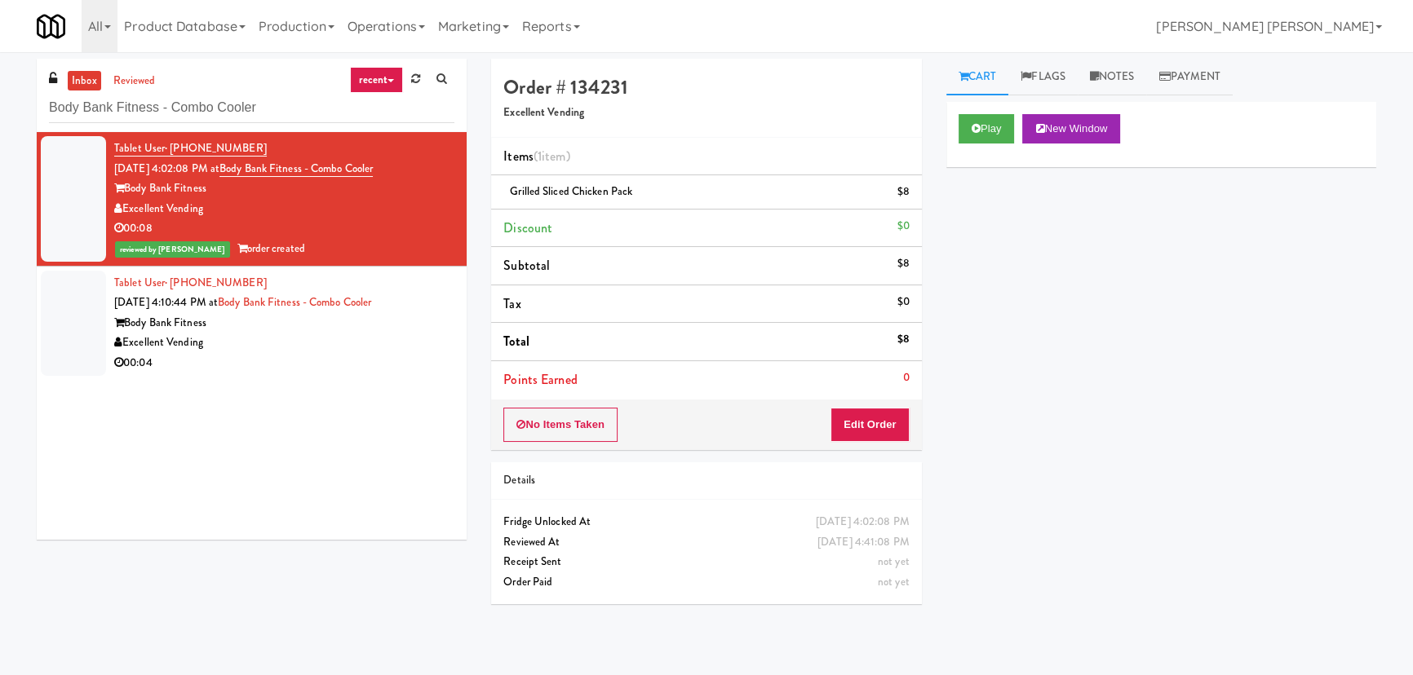
click at [355, 362] on div "00:04" at bounding box center [284, 363] width 340 height 20
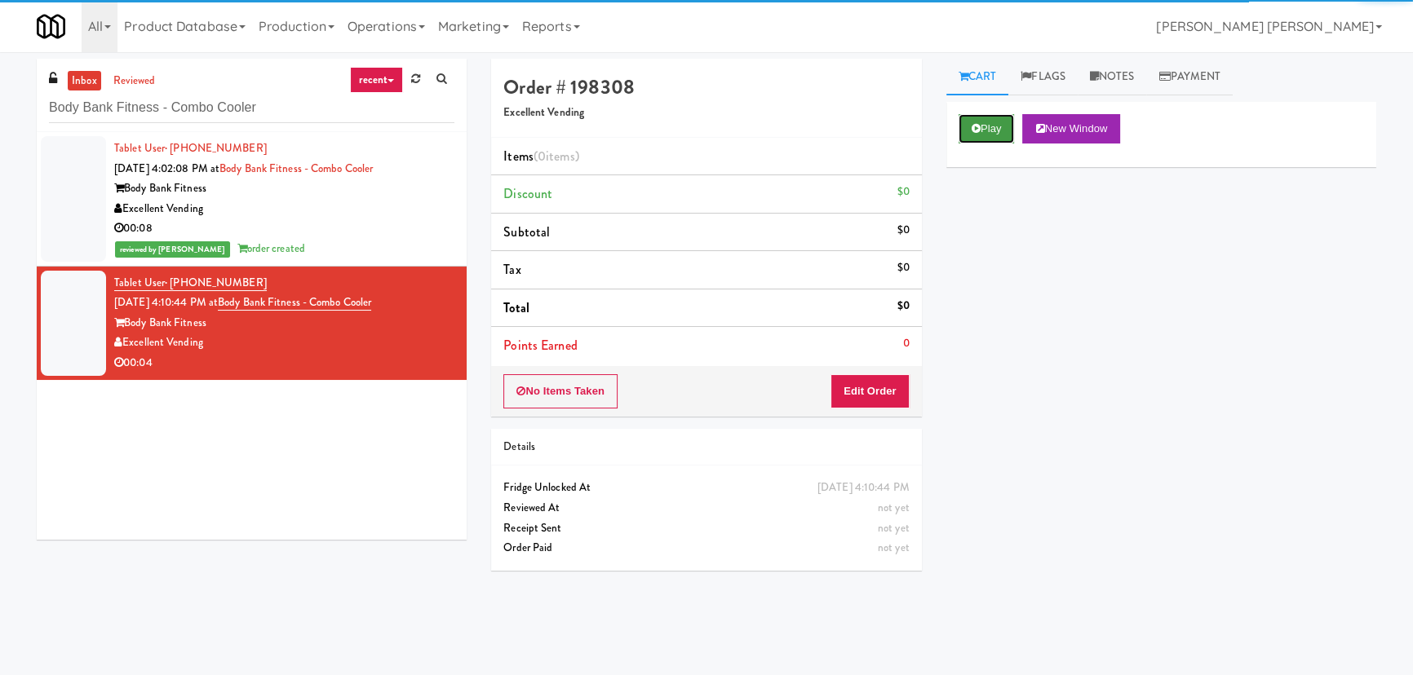
click at [998, 120] on button "Play" at bounding box center [987, 128] width 56 height 29
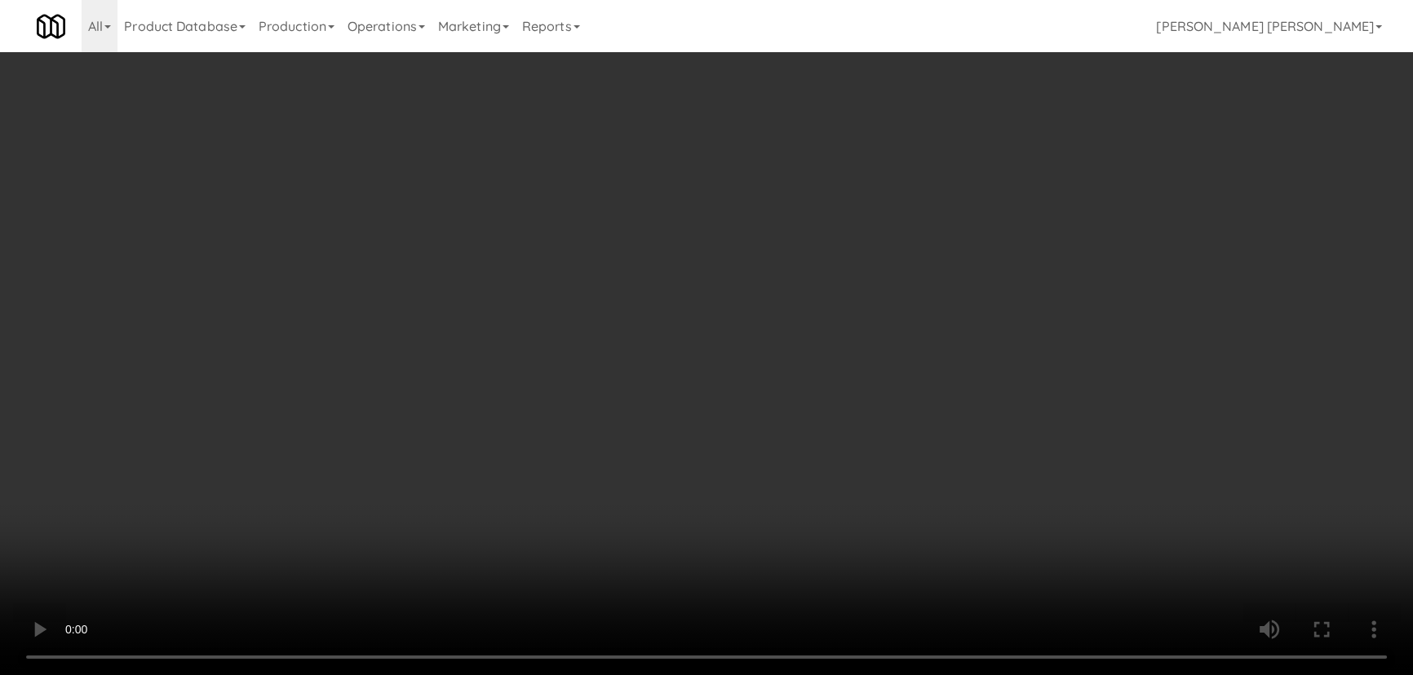
click at [844, 675] on video at bounding box center [706, 337] width 1413 height 675
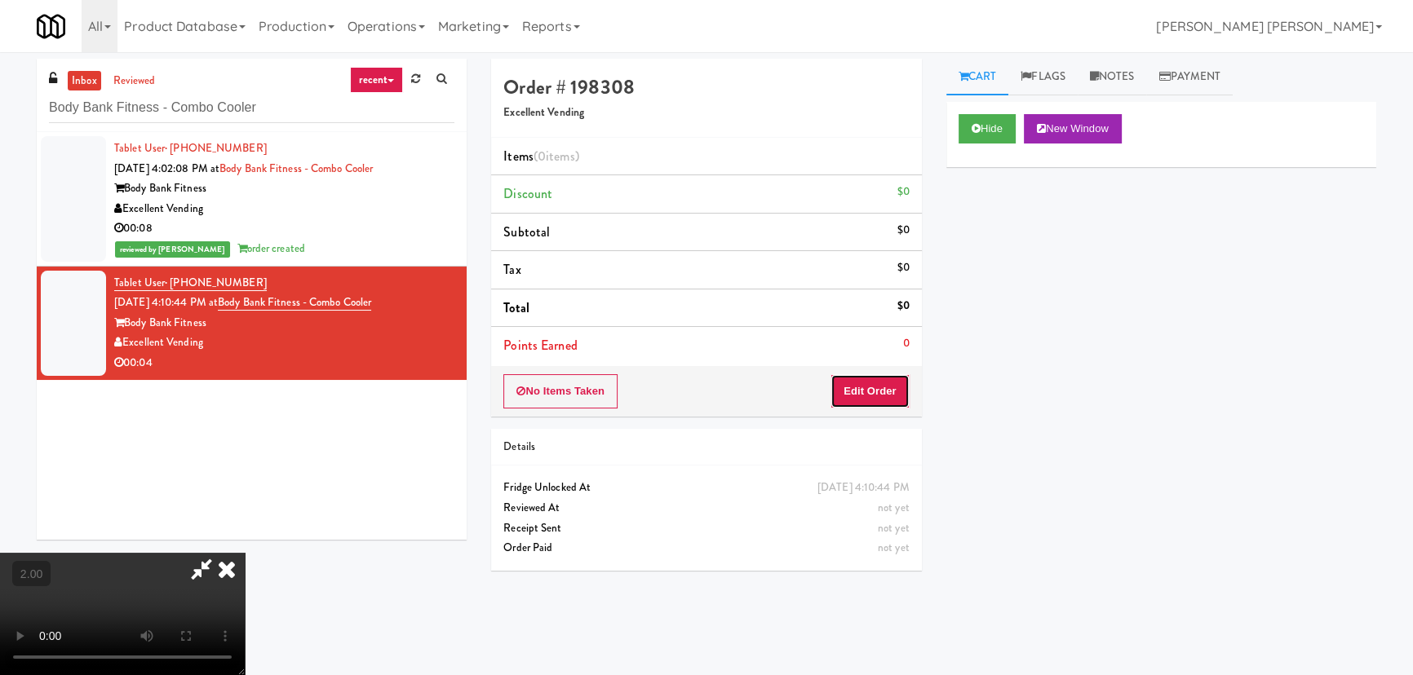
click at [879, 374] on button "Edit Order" at bounding box center [869, 391] width 79 height 34
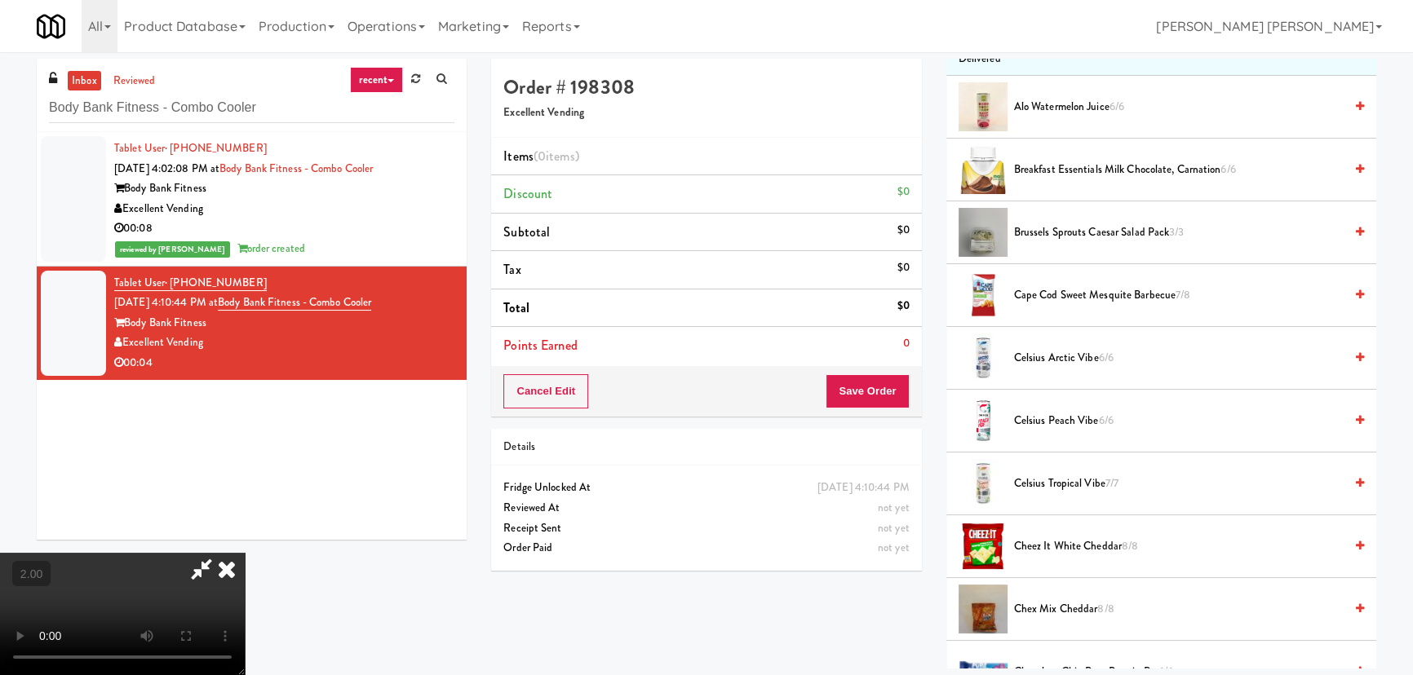
scroll to position [296, 0]
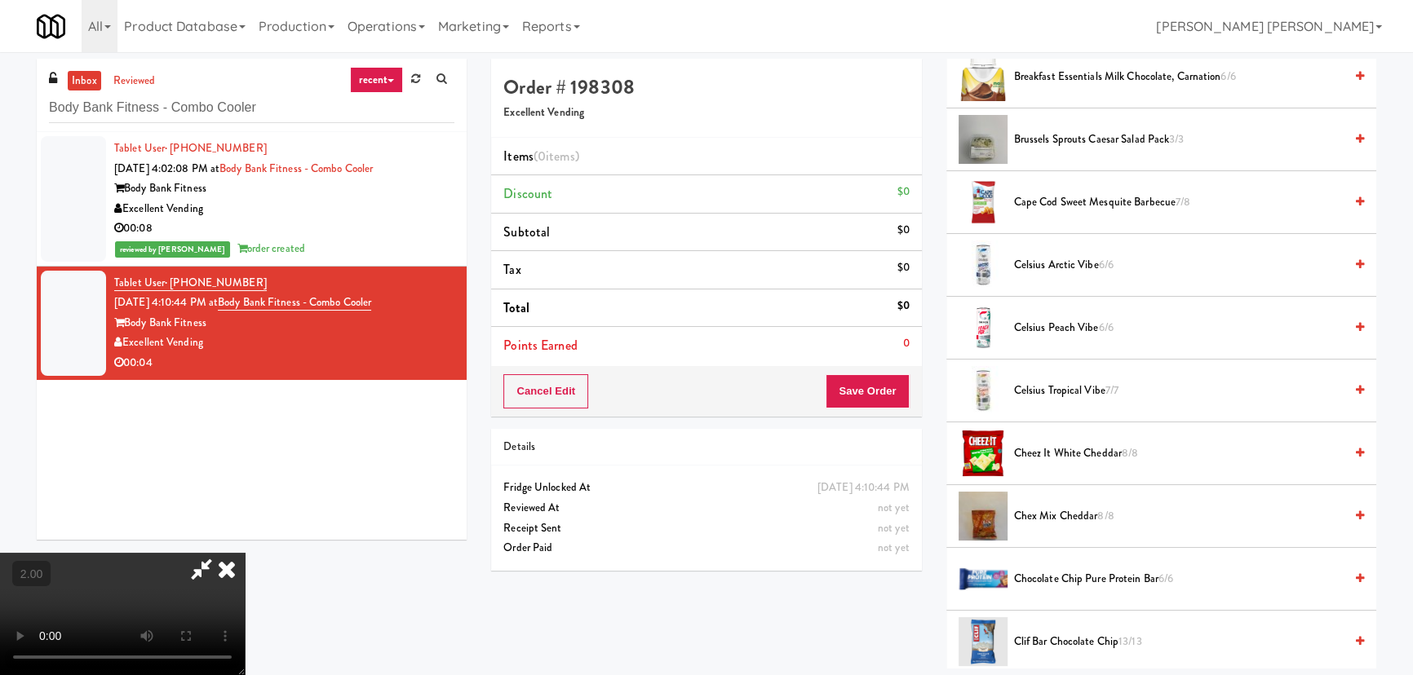
drag, startPoint x: 1058, startPoint y: 449, endPoint x: 937, endPoint y: 439, distance: 122.0
click at [1056, 450] on span "Cheez It White Cheddar 8/8" at bounding box center [1179, 454] width 330 height 20
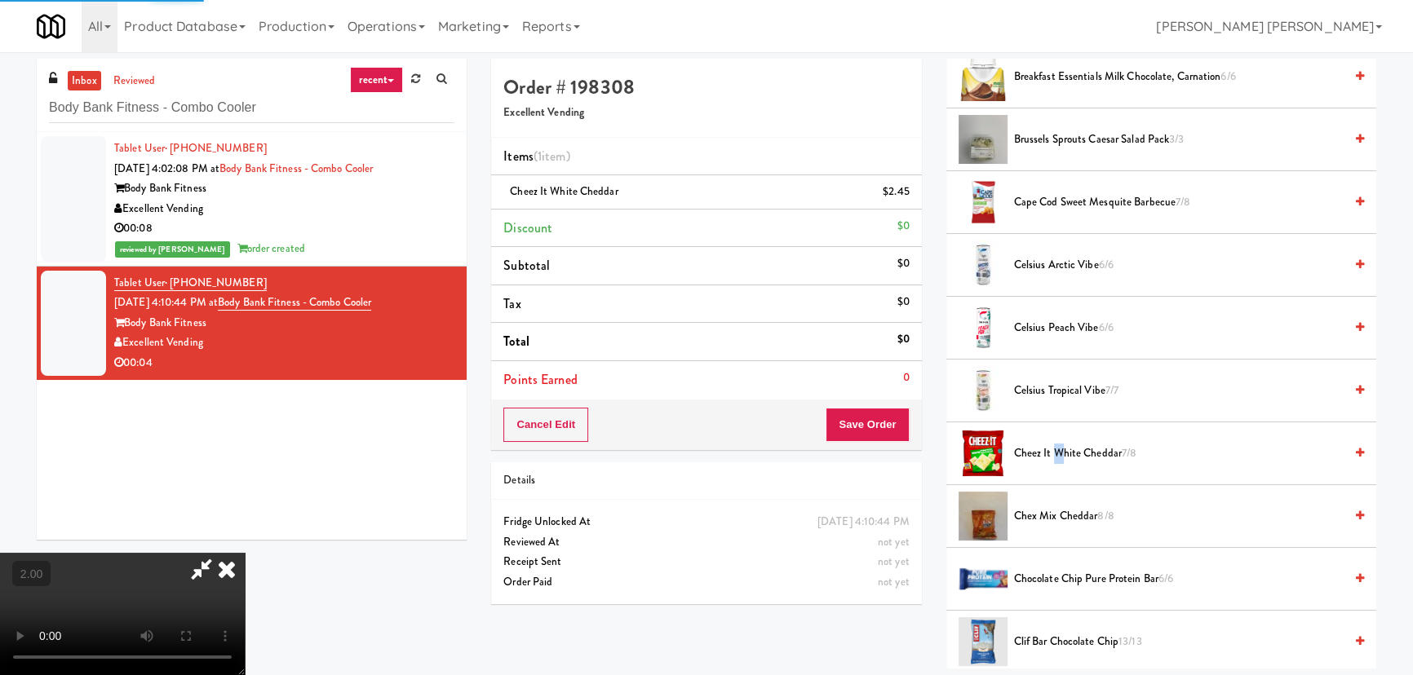
scroll to position [0, 0]
click at [245, 553] on icon at bounding box center [227, 569] width 36 height 33
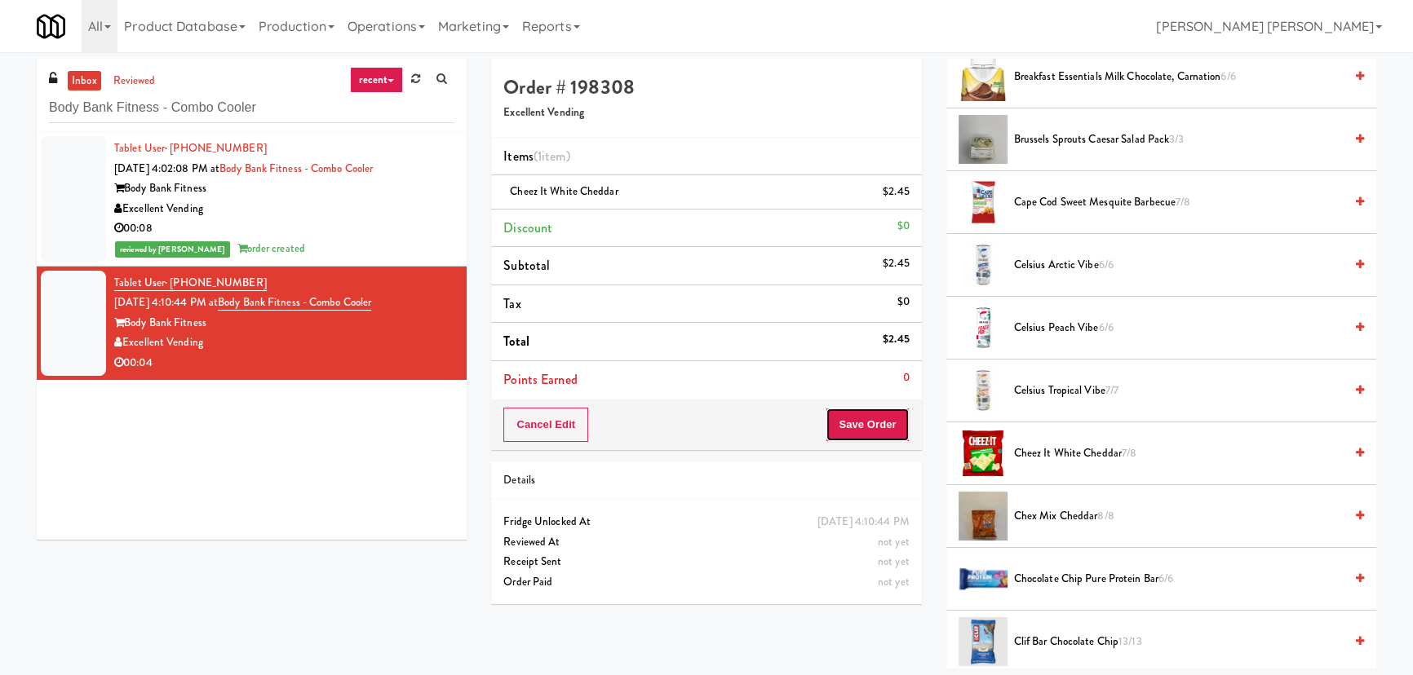
click at [876, 427] on button "Save Order" at bounding box center [867, 425] width 83 height 34
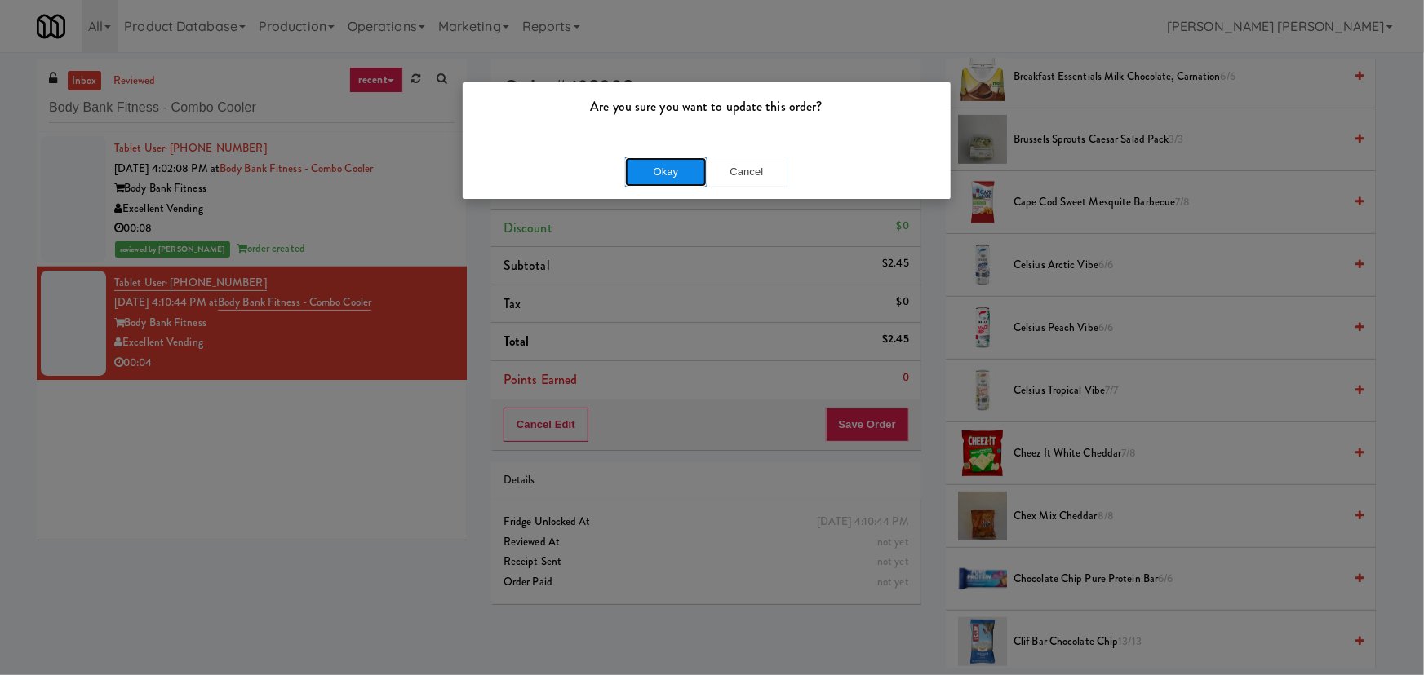
click at [684, 173] on button "Okay" at bounding box center [666, 171] width 82 height 29
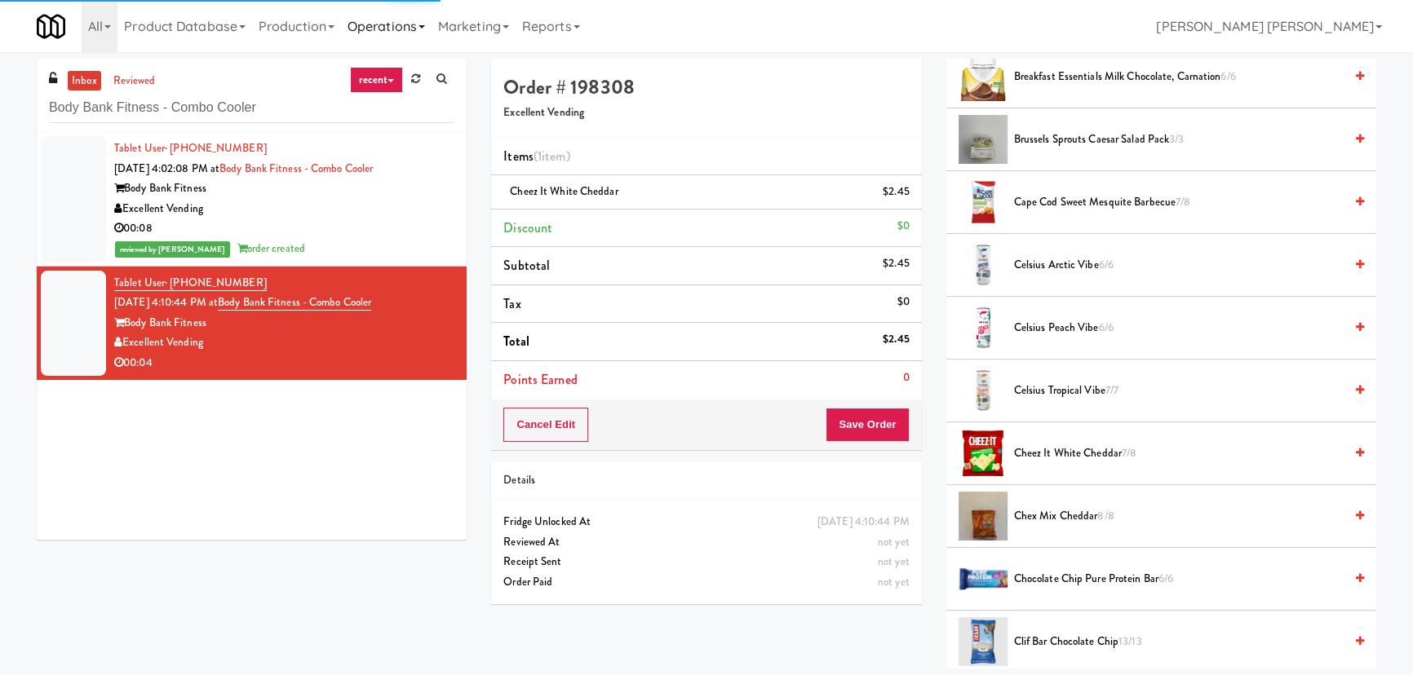
scroll to position [44, 0]
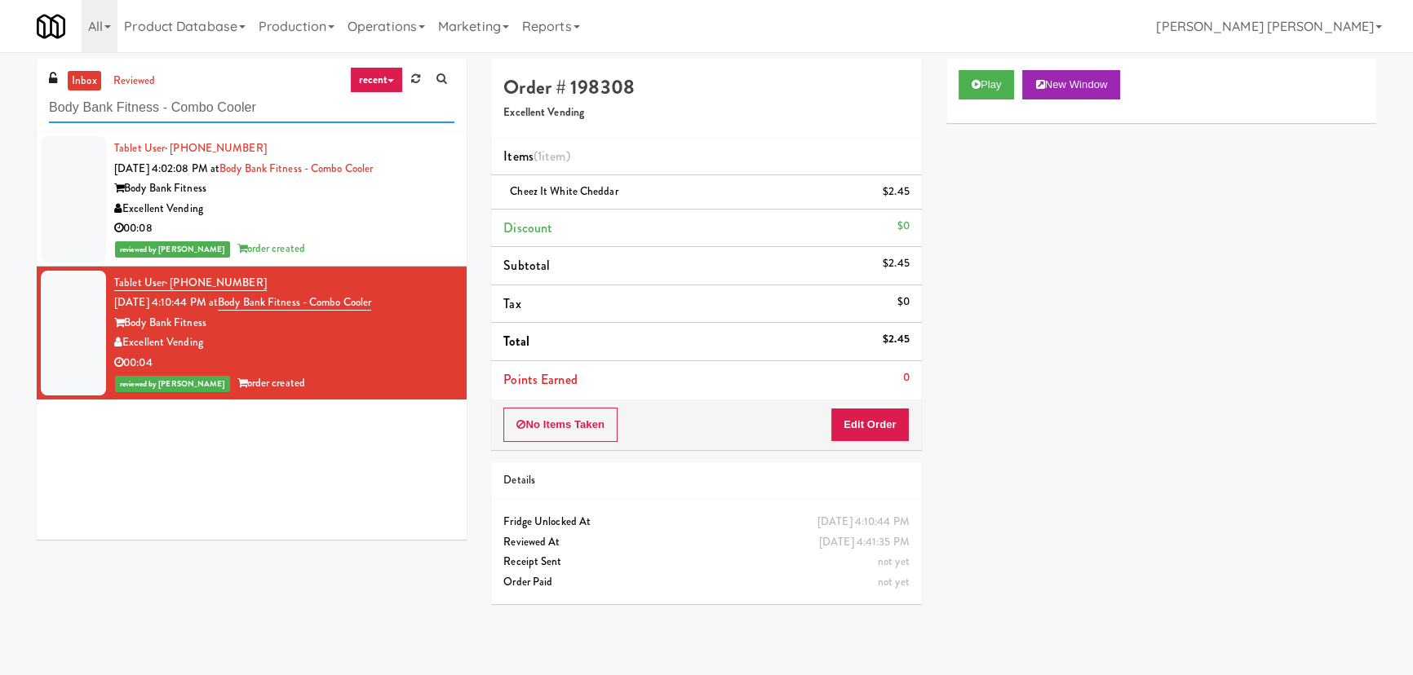
drag, startPoint x: 272, startPoint y: 104, endPoint x: 28, endPoint y: 107, distance: 243.9
click at [28, 107] on div "inbox reviewed recent all unclear take inventory issue suspicious failed recent…" at bounding box center [251, 306] width 454 height 494
paste input "AeroCentre - Lobby"
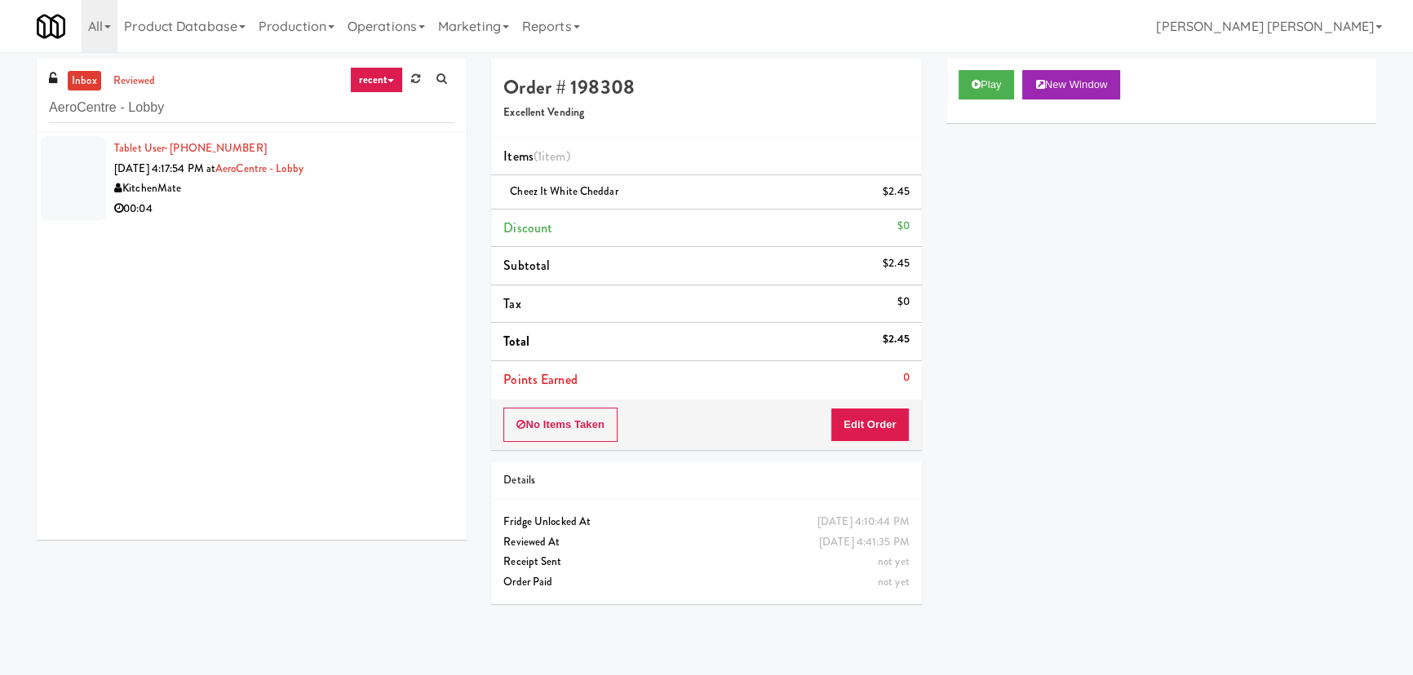
click at [244, 210] on div "00:04" at bounding box center [284, 209] width 340 height 20
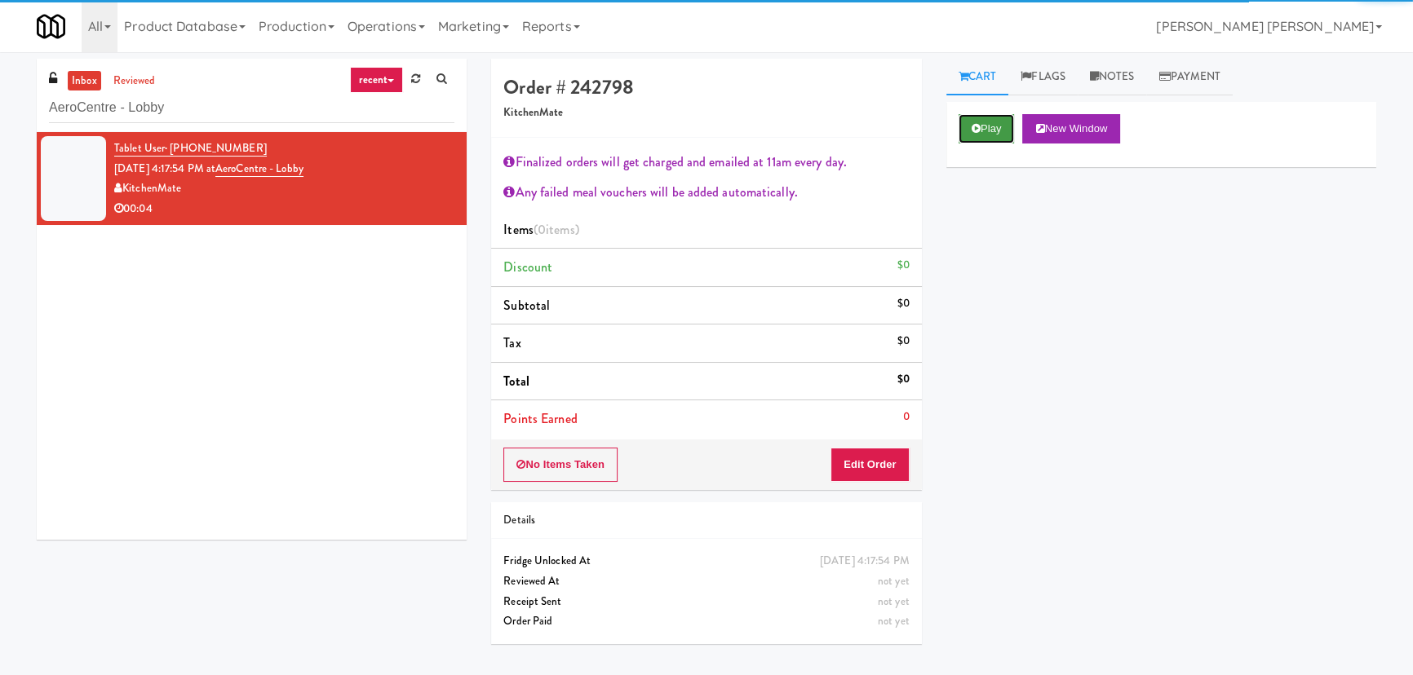
click at [976, 132] on icon at bounding box center [976, 128] width 9 height 11
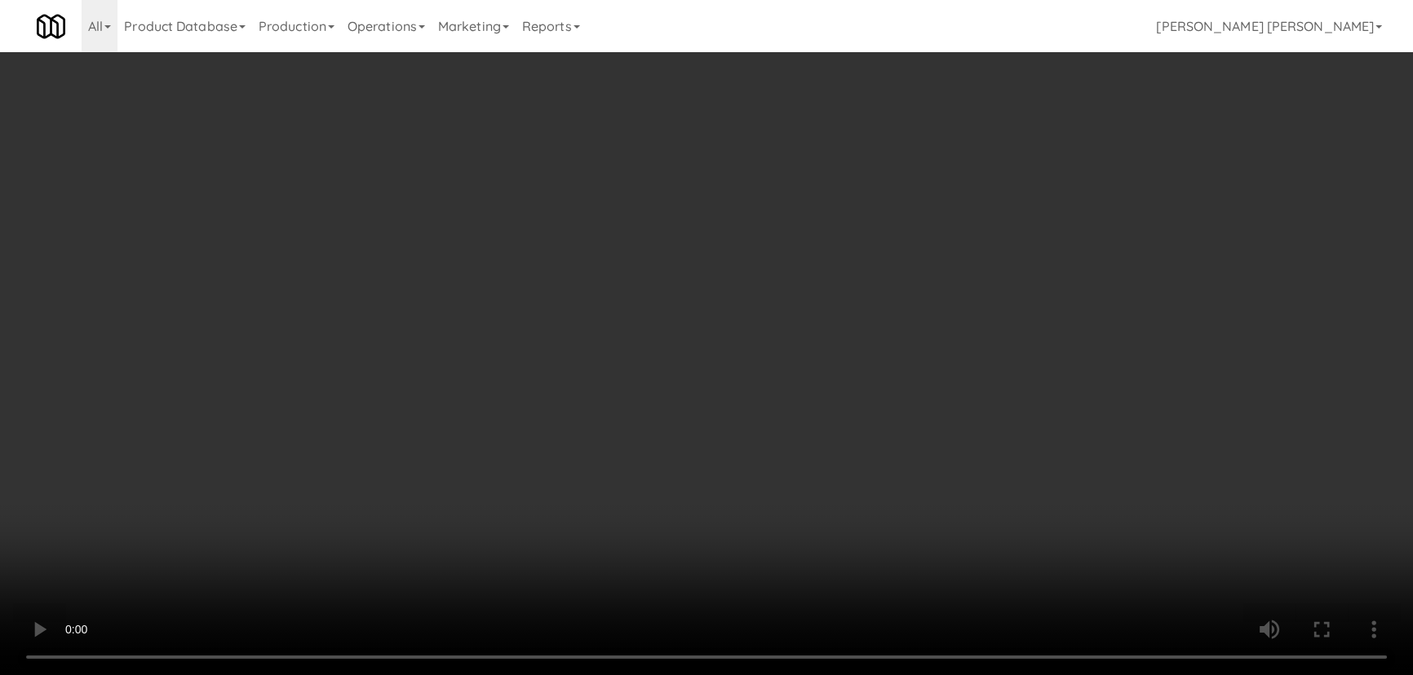
click at [815, 675] on video at bounding box center [706, 337] width 1413 height 675
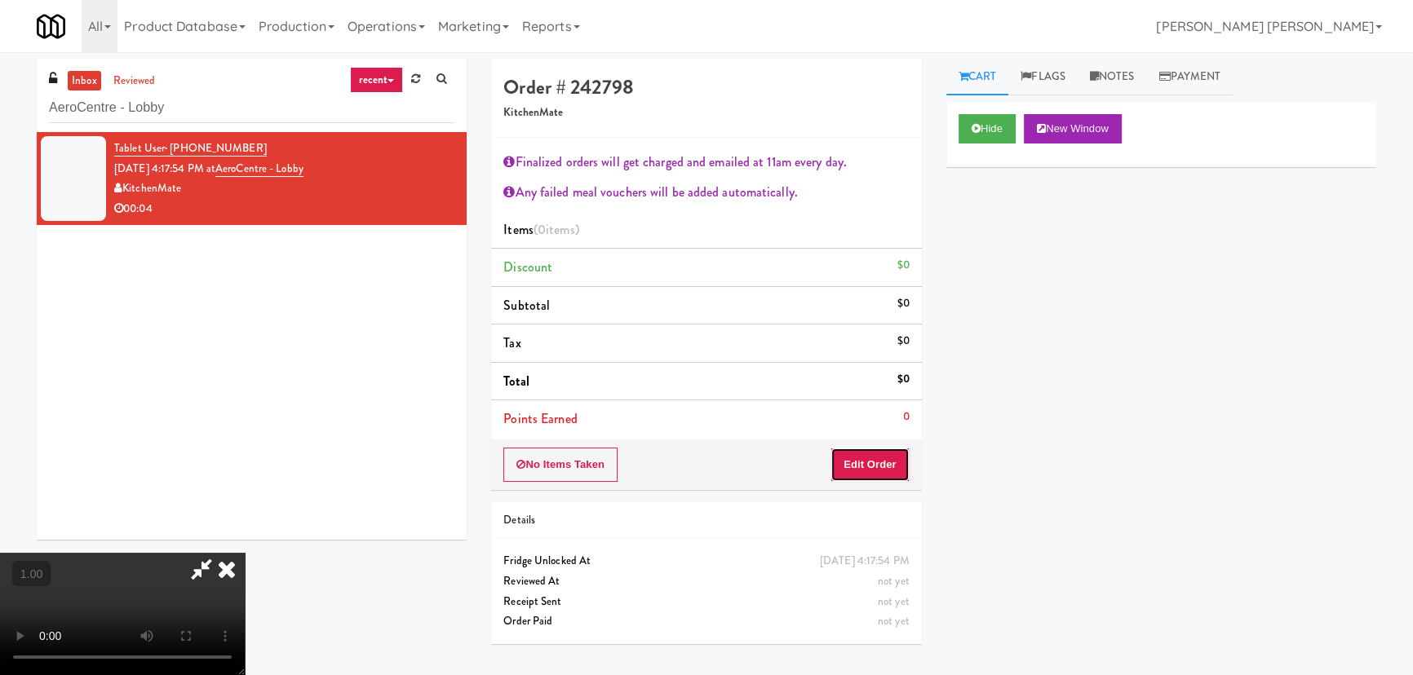
click at [889, 459] on button "Edit Order" at bounding box center [869, 465] width 79 height 34
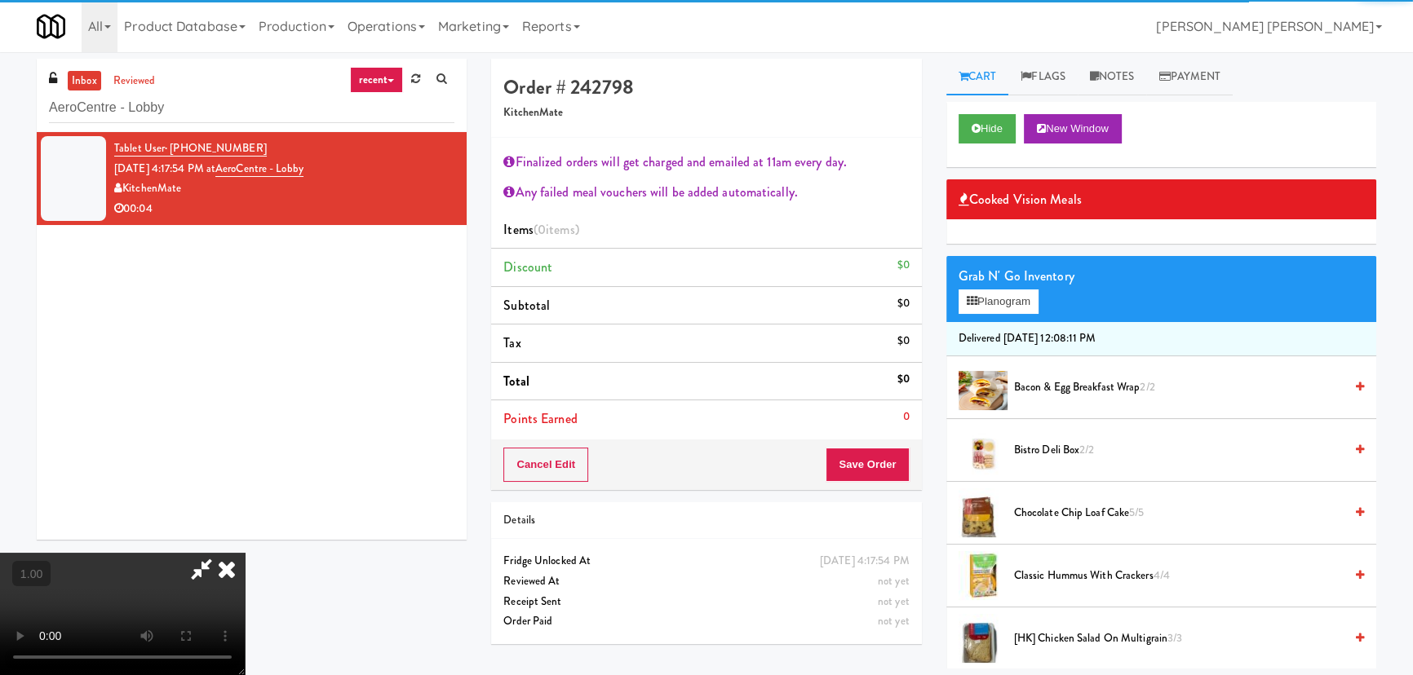
scroll to position [519, 0]
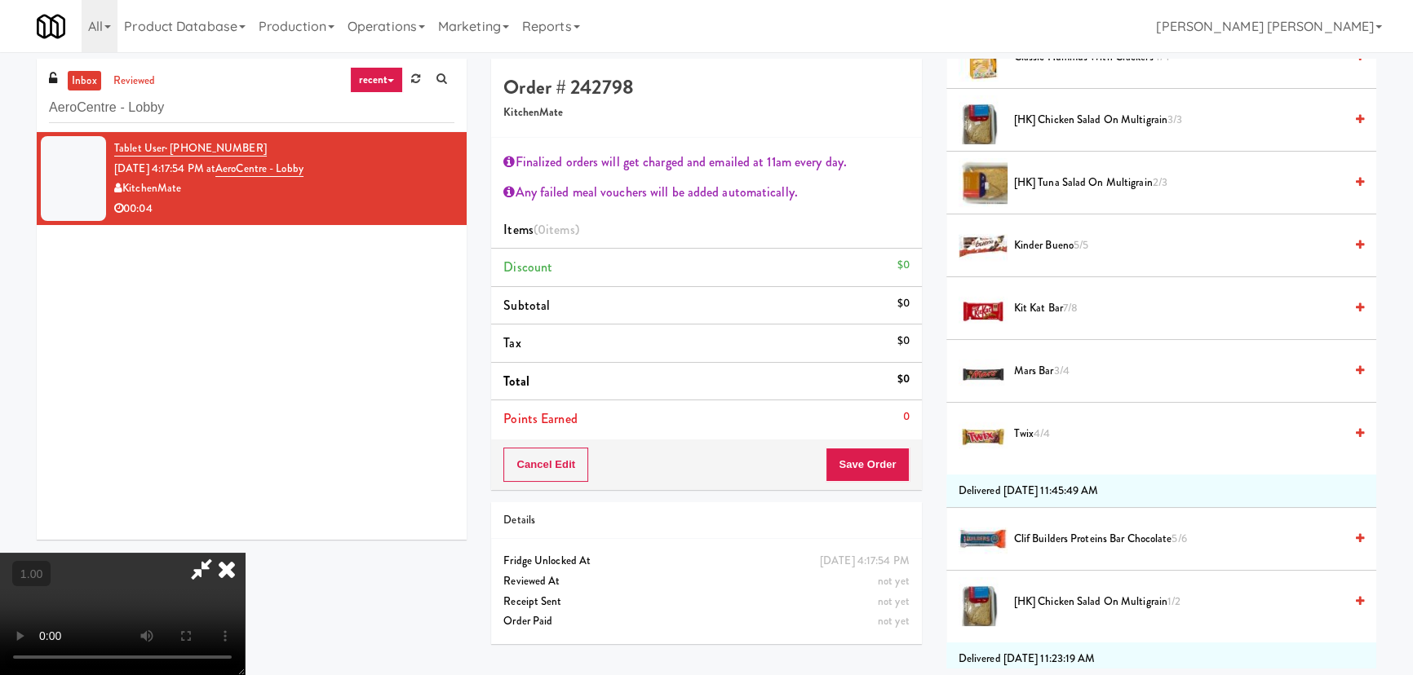
click at [1034, 538] on span "Clif Builders proteins Bar Chocolate 5/6" at bounding box center [1179, 539] width 330 height 20
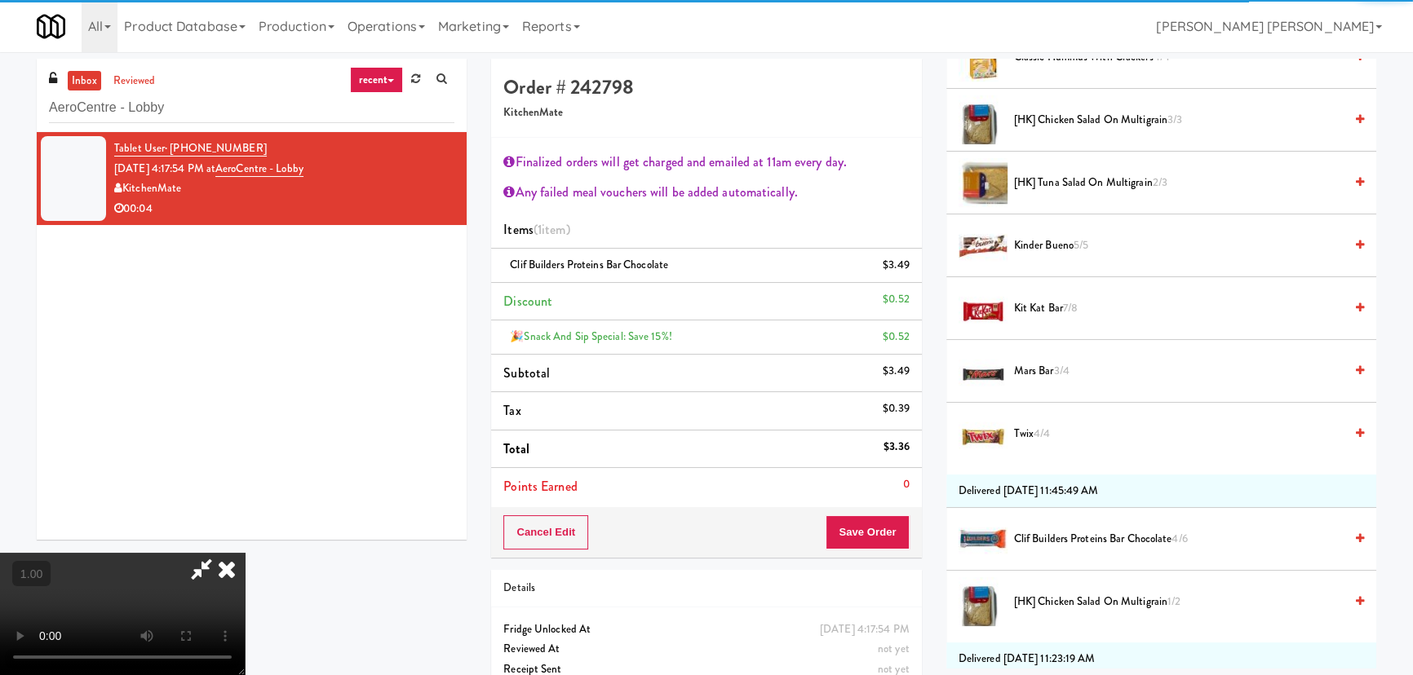
click at [874, 495] on li "Points Earned 0" at bounding box center [706, 487] width 430 height 38
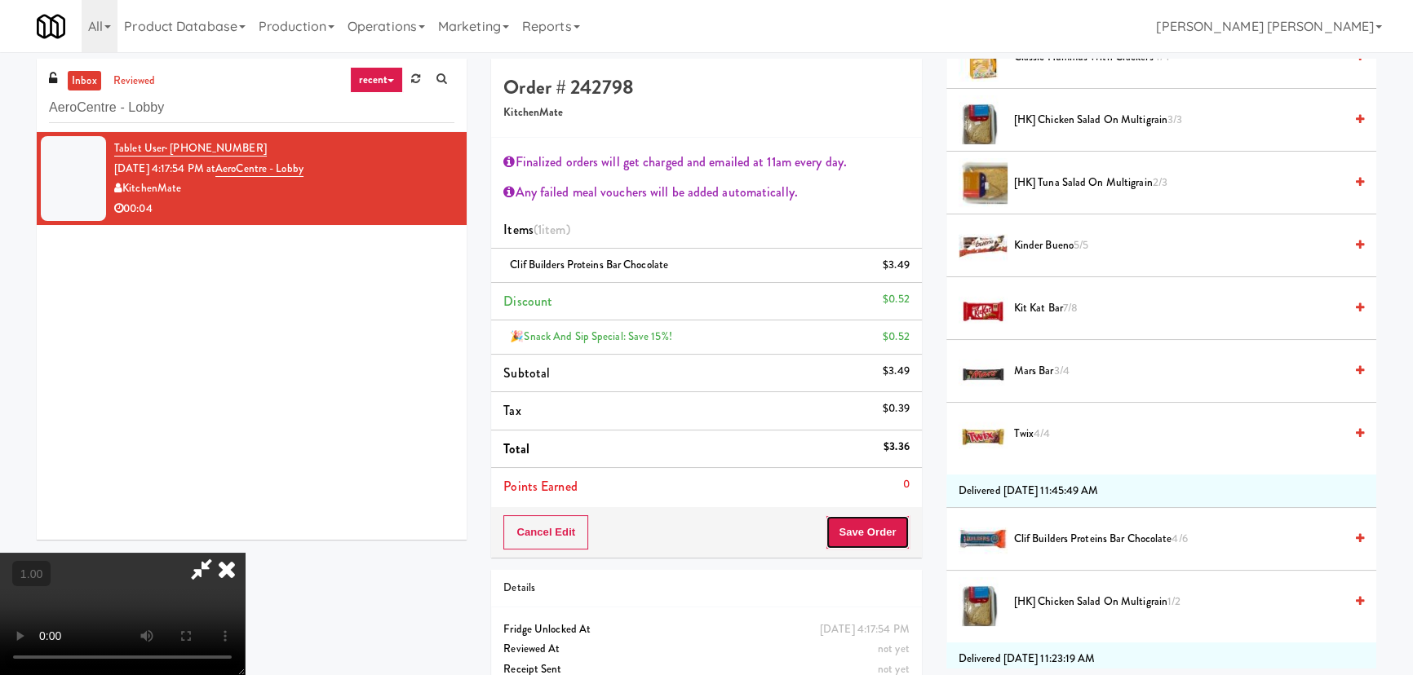
click at [879, 534] on button "Save Order" at bounding box center [867, 533] width 83 height 34
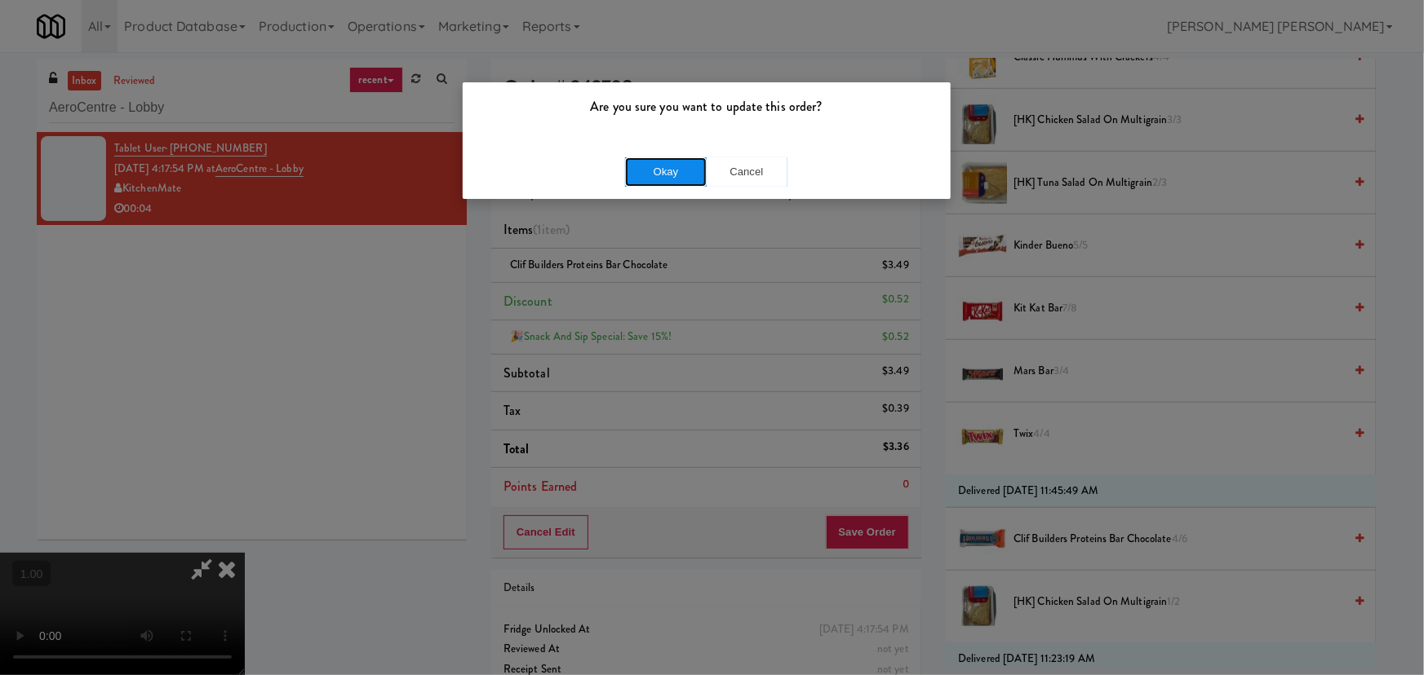
click at [674, 171] on button "Okay" at bounding box center [666, 171] width 82 height 29
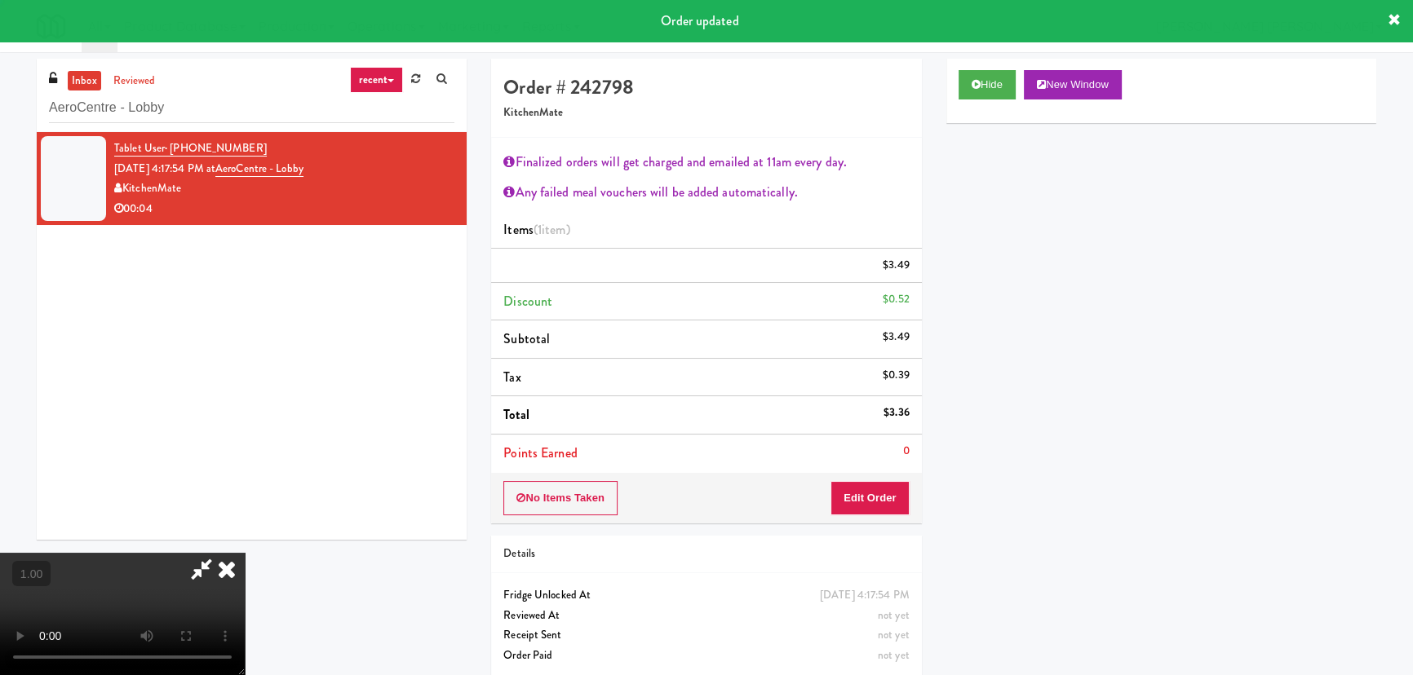
scroll to position [0, 0]
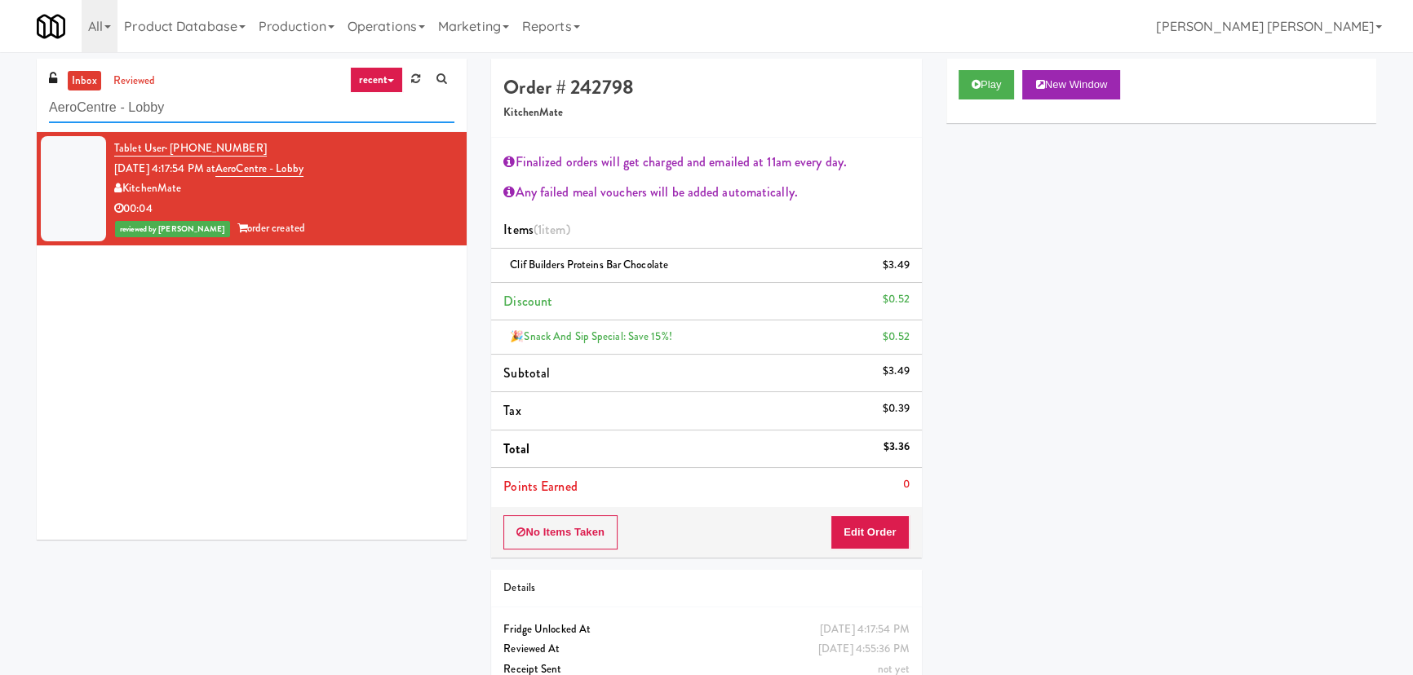
drag, startPoint x: 193, startPoint y: 100, endPoint x: -41, endPoint y: 103, distance: 233.3
click at [0, 103] on html "Are you sure you want to update this order? Okay Cancel Okay Are you sure you w…" at bounding box center [706, 337] width 1413 height 675
paste input "Oasis - Cooler"
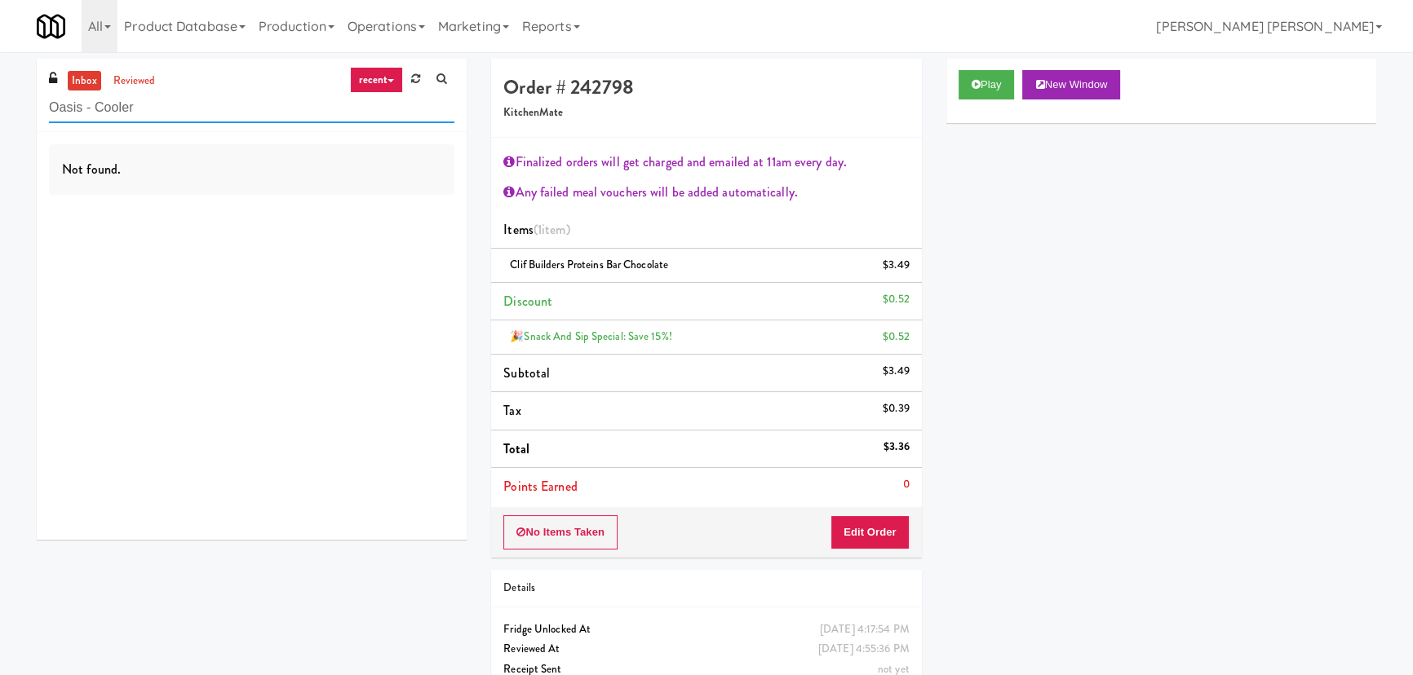
drag, startPoint x: 169, startPoint y: 107, endPoint x: -138, endPoint y: 113, distance: 306.8
click at [0, 113] on html "Are you sure you want to update this order? Okay Cancel Okay Are you sure you w…" at bounding box center [706, 337] width 1413 height 675
paste input "399 Fremont - Pantry"
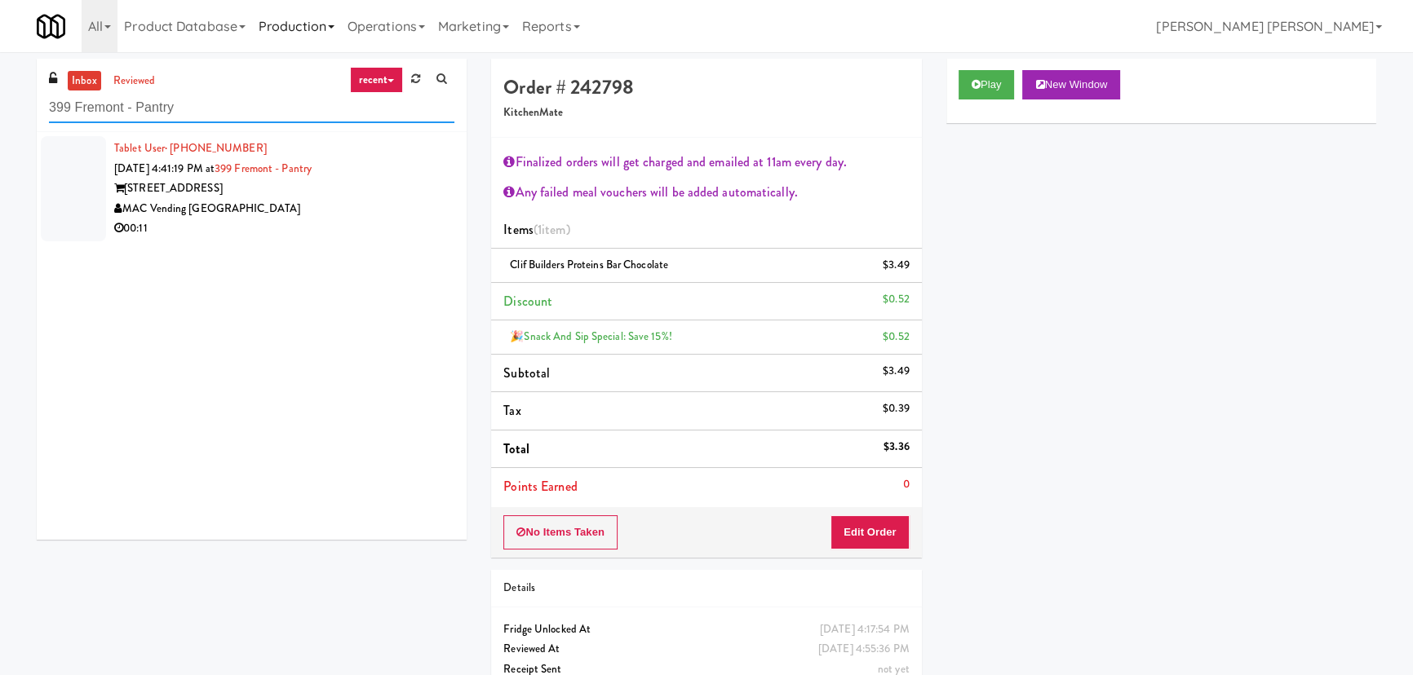
type input "399 Fremont - Pantry"
click at [366, 209] on div "MAC Vending [GEOGRAPHIC_DATA]" at bounding box center [284, 209] width 340 height 20
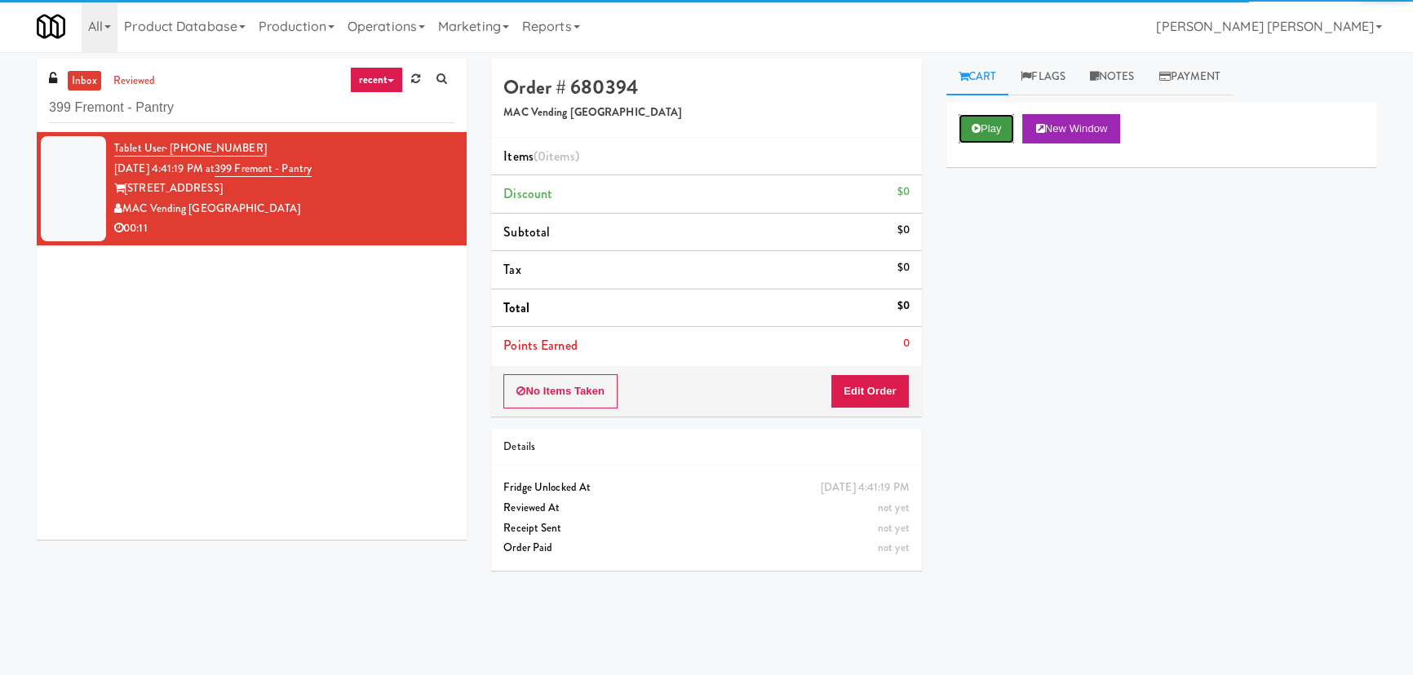
click at [985, 132] on button "Play" at bounding box center [987, 128] width 56 height 29
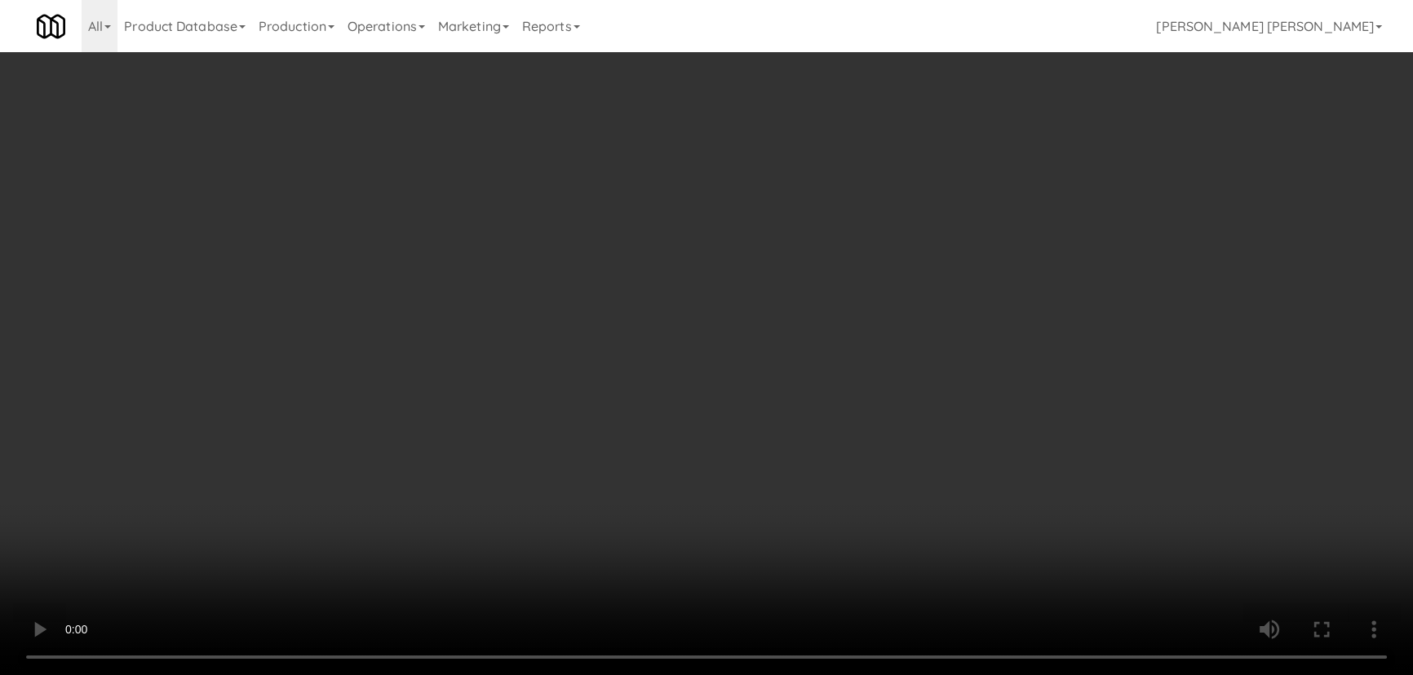
scroll to position [33, 0]
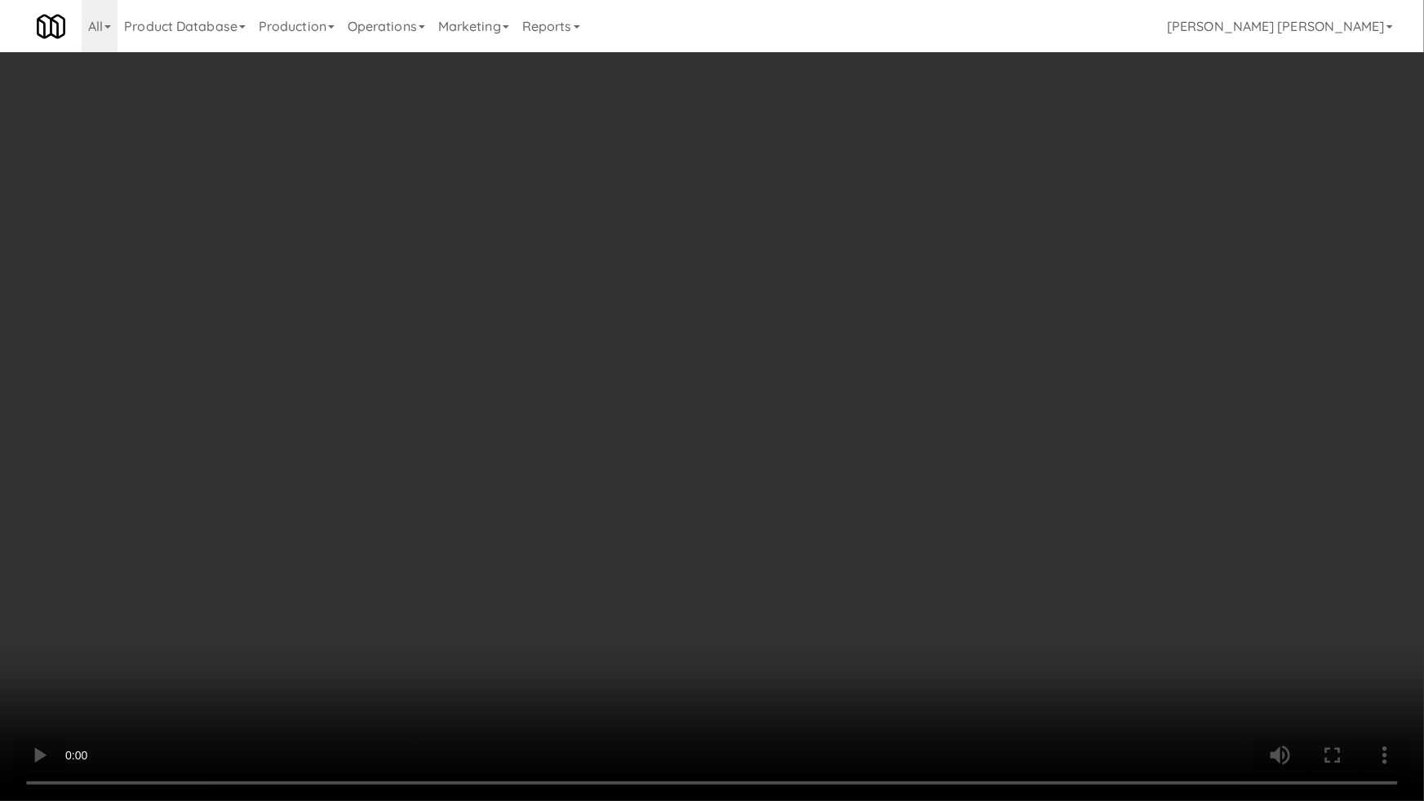
click at [782, 675] on video at bounding box center [712, 400] width 1424 height 801
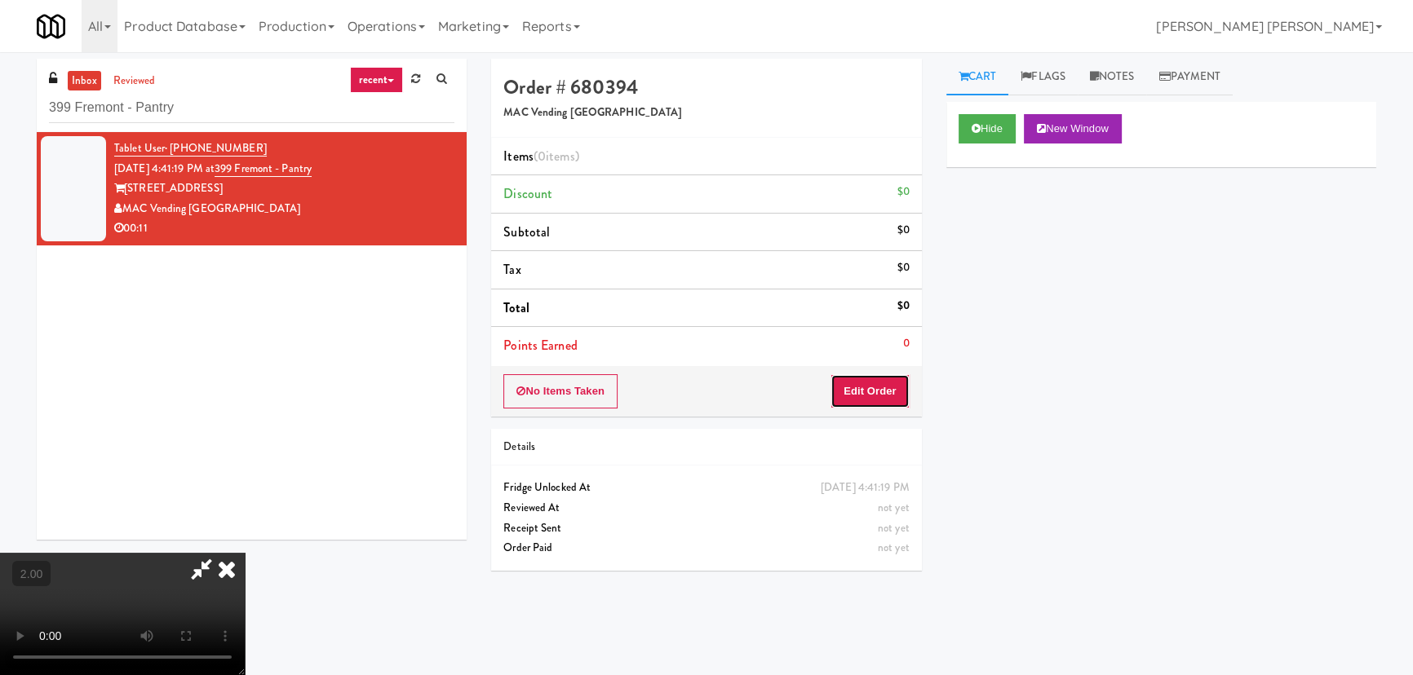
click at [900, 384] on button "Edit Order" at bounding box center [869, 391] width 79 height 34
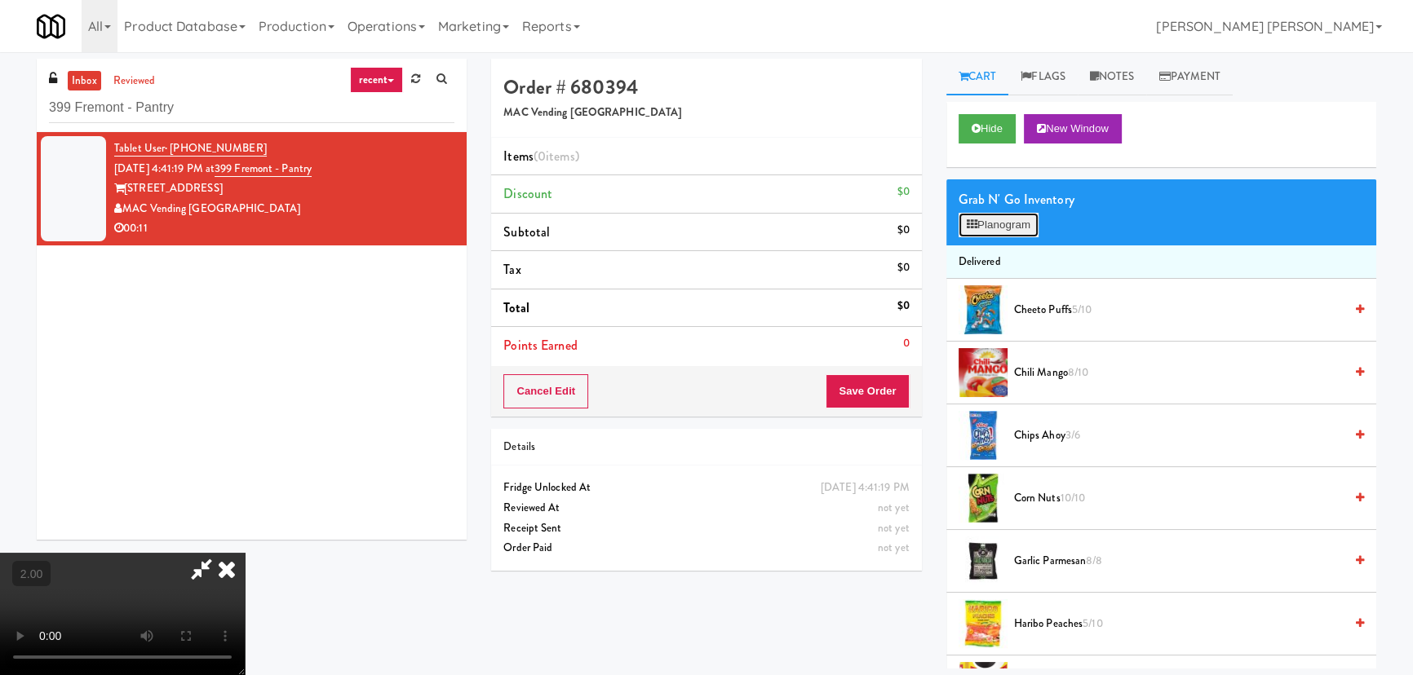
click at [979, 224] on button "Planogram" at bounding box center [999, 225] width 80 height 24
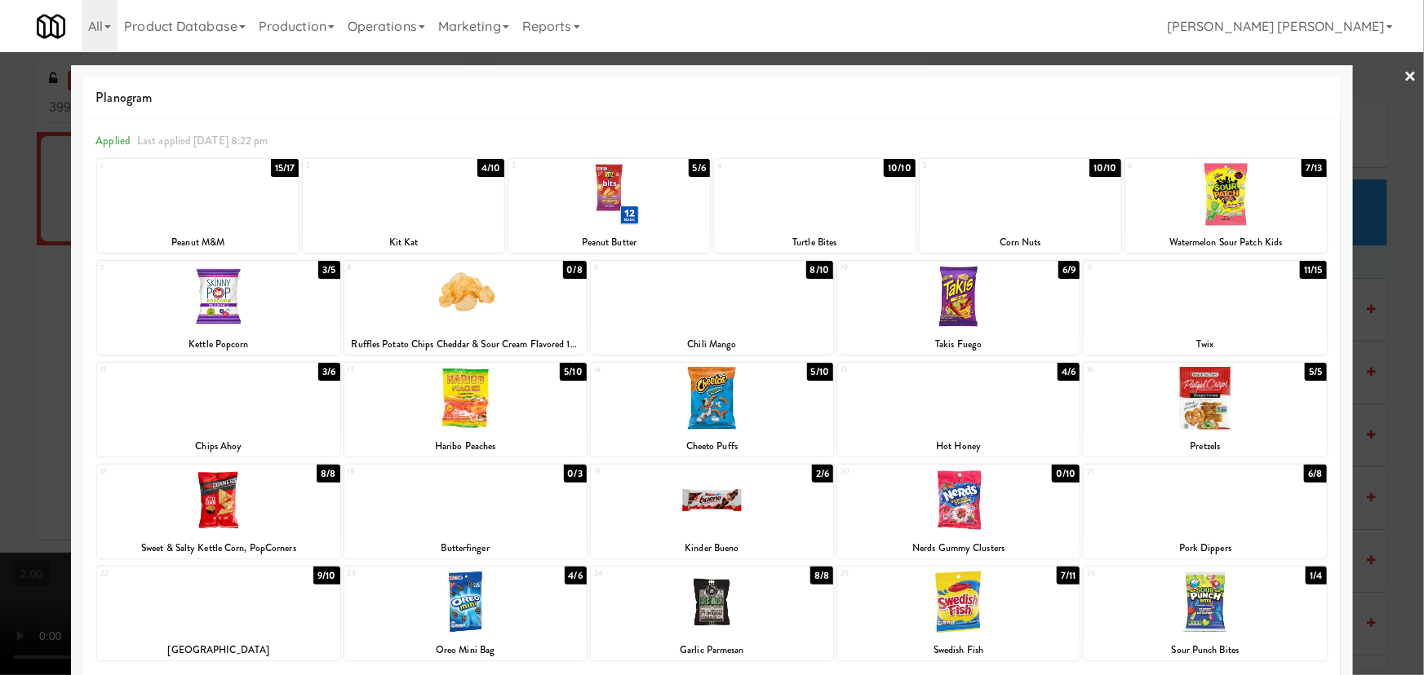
click at [1389, 69] on div at bounding box center [712, 337] width 1424 height 675
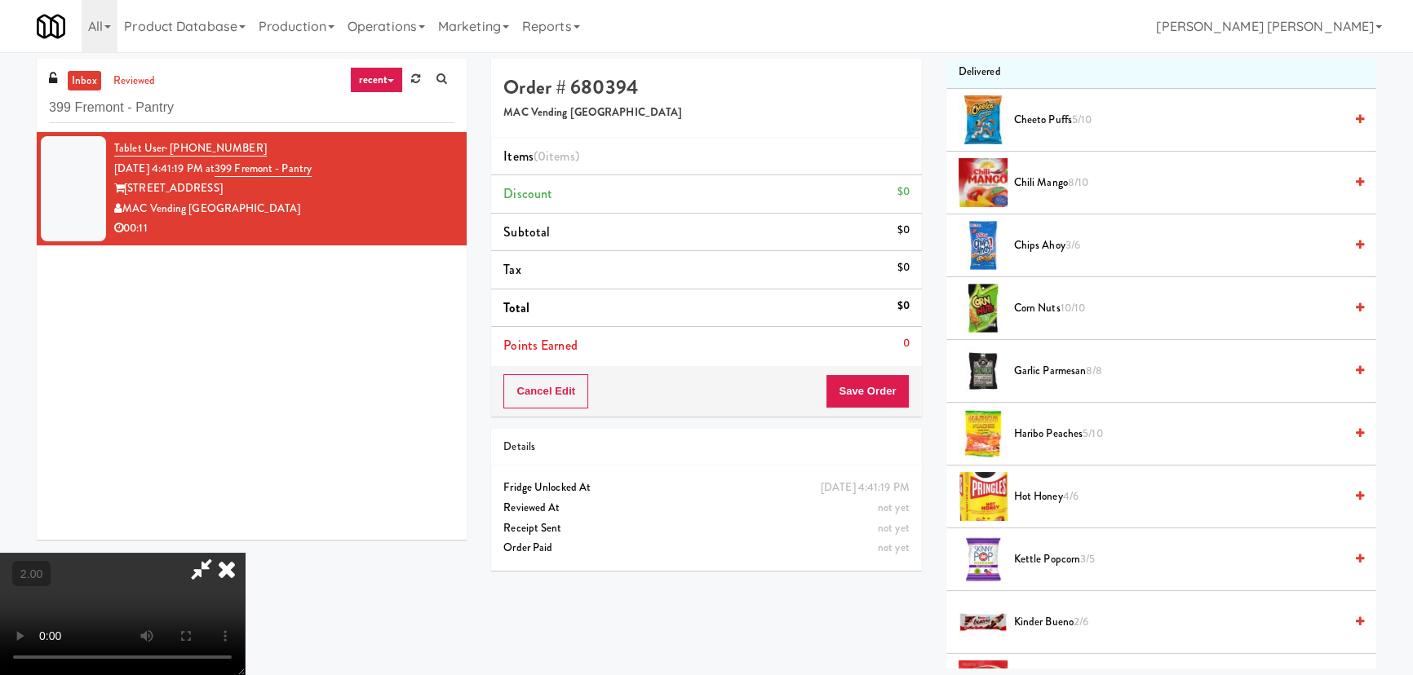
scroll to position [370, 0]
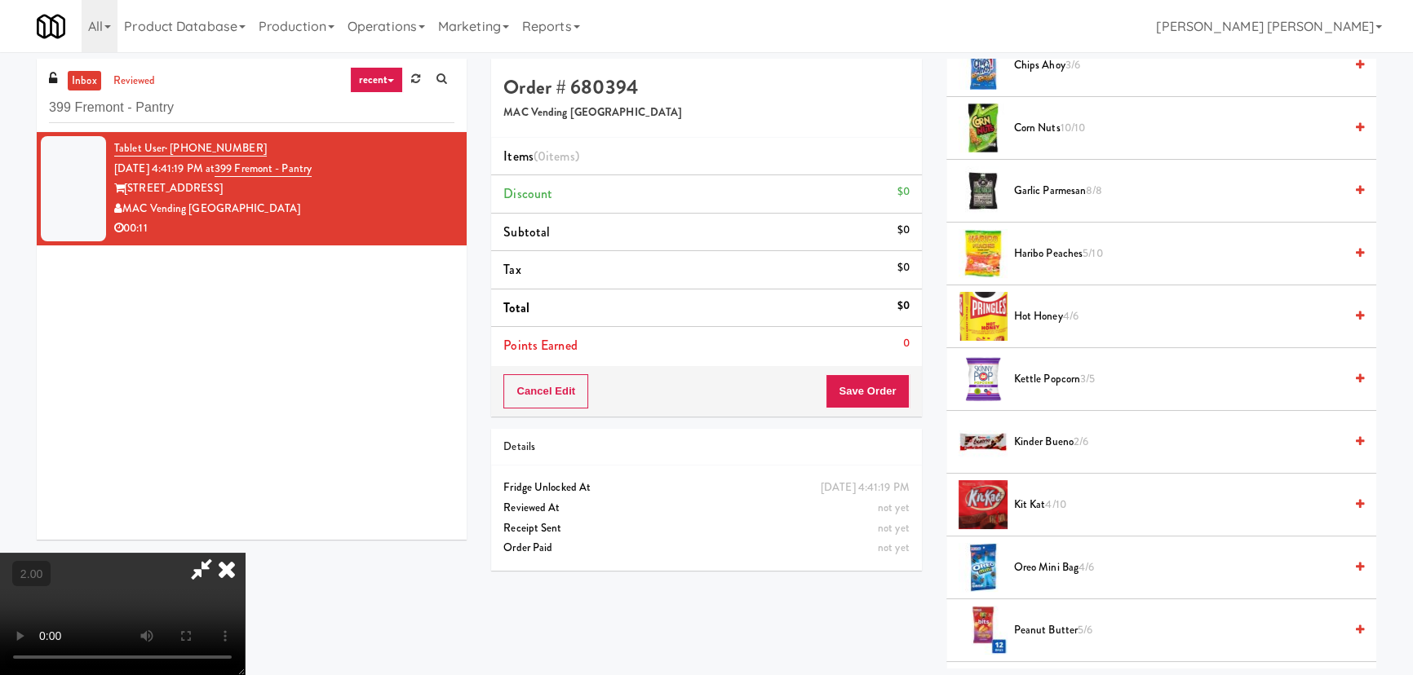
click at [1034, 313] on span "Hot Honey 4/6" at bounding box center [1179, 317] width 330 height 20
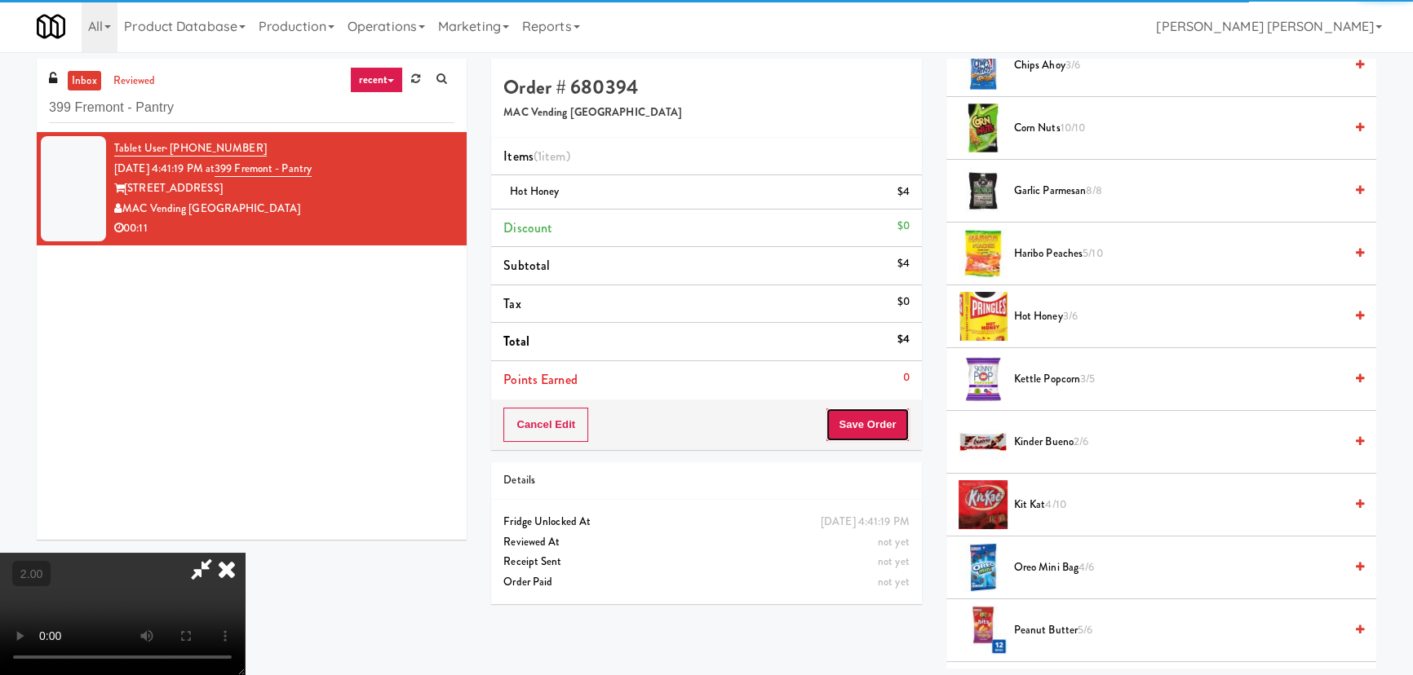
click at [882, 420] on button "Save Order" at bounding box center [867, 425] width 83 height 34
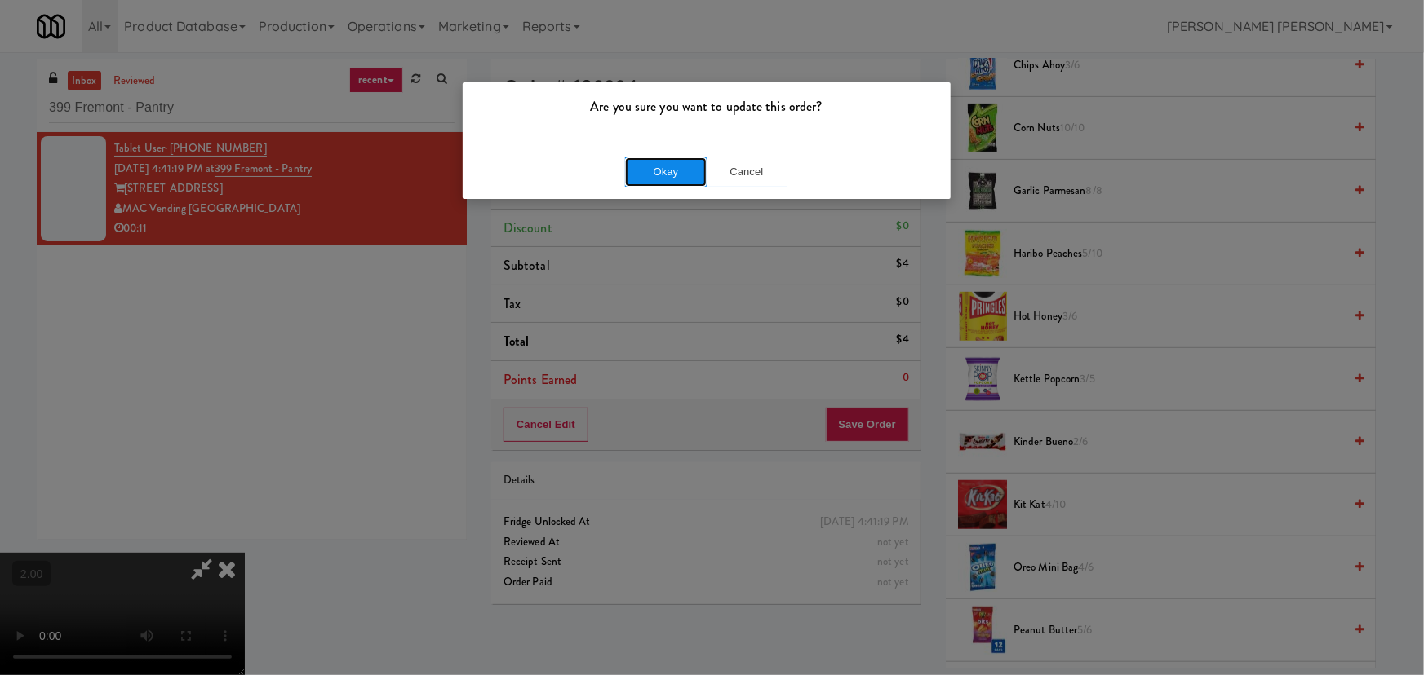
click at [659, 168] on button "Okay" at bounding box center [666, 171] width 82 height 29
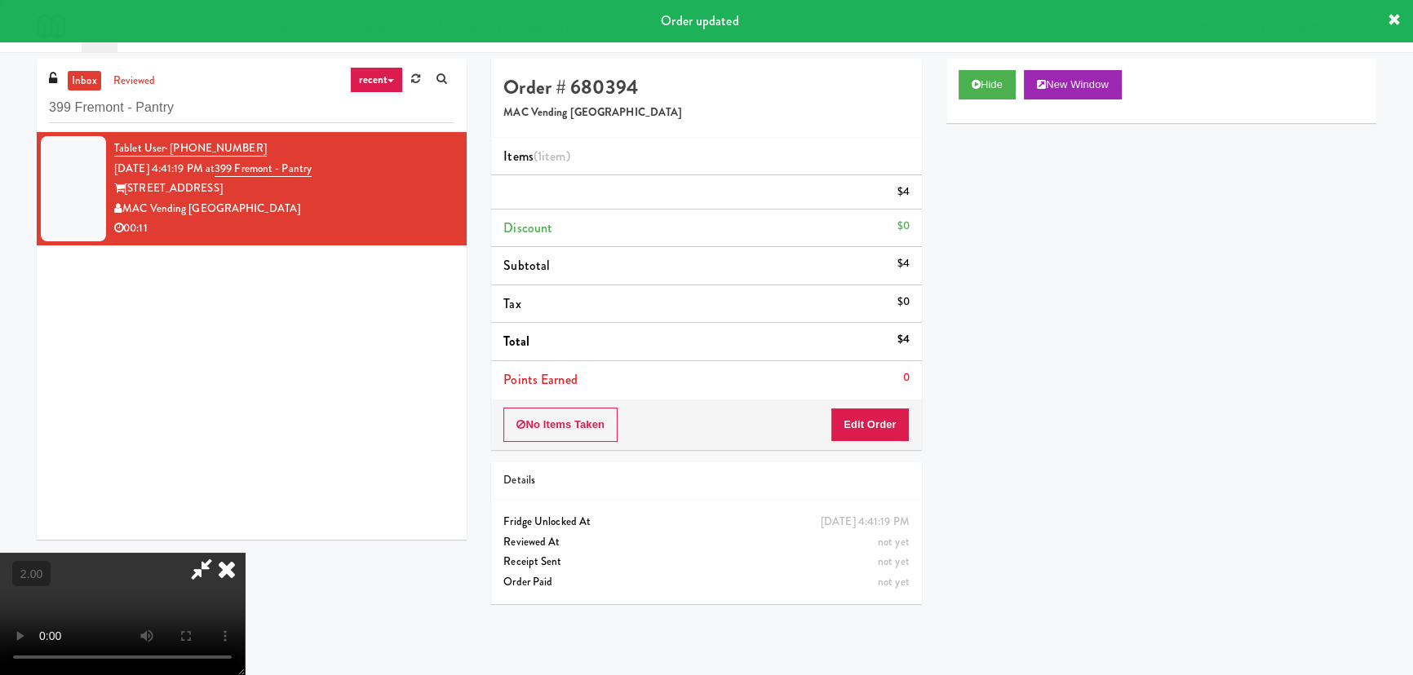
scroll to position [0, 0]
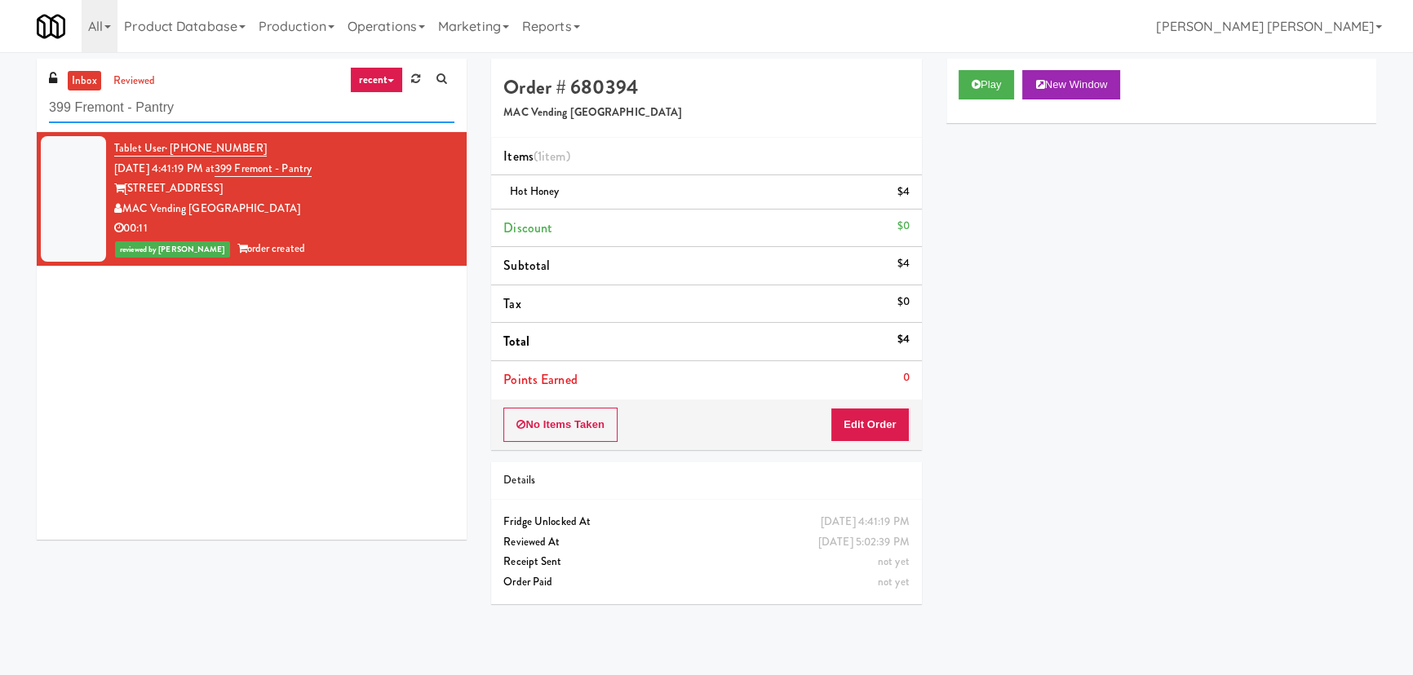
drag, startPoint x: 268, startPoint y: 113, endPoint x: 46, endPoint y: 107, distance: 222.0
click at [46, 107] on div "inbox reviewed recent all unclear take inventory issue suspicious failed recent…" at bounding box center [252, 95] width 430 height 73
paste input "520 N Kingsbury - Left - Fridge"
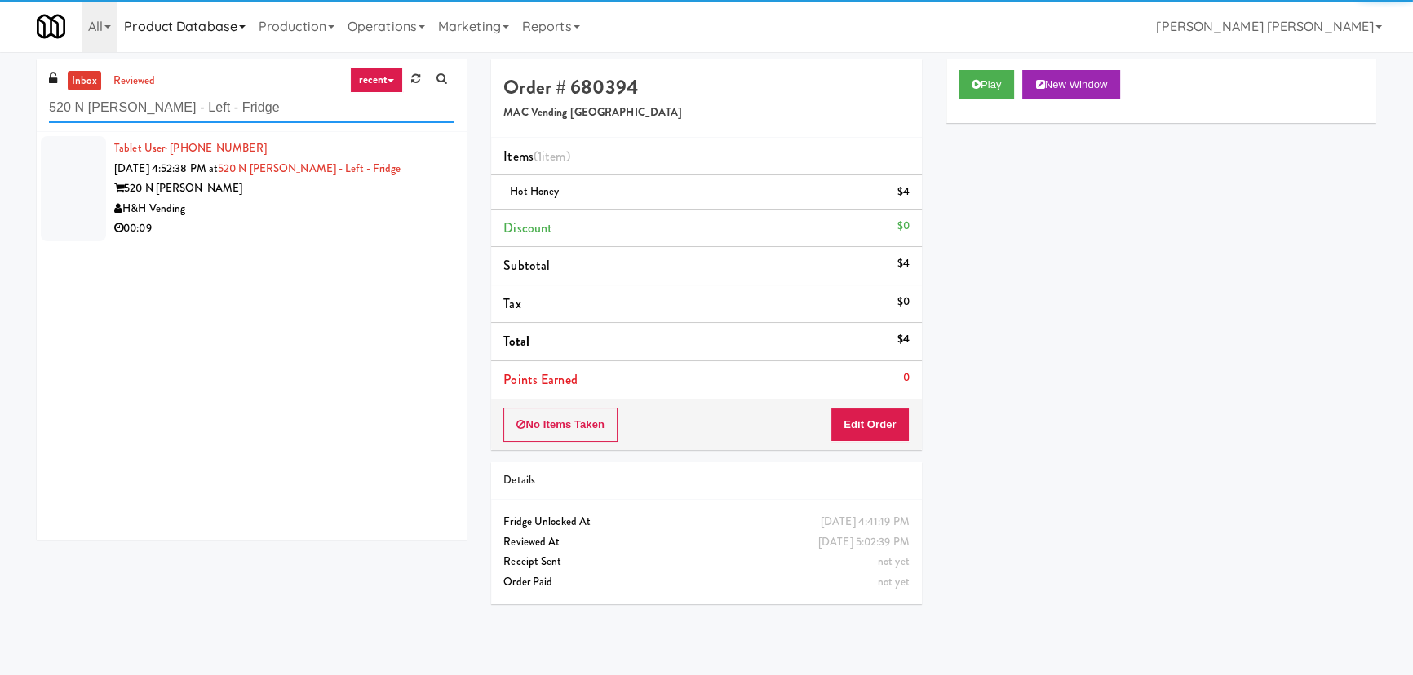
type input "520 N Kingsbury - Left - Fridge"
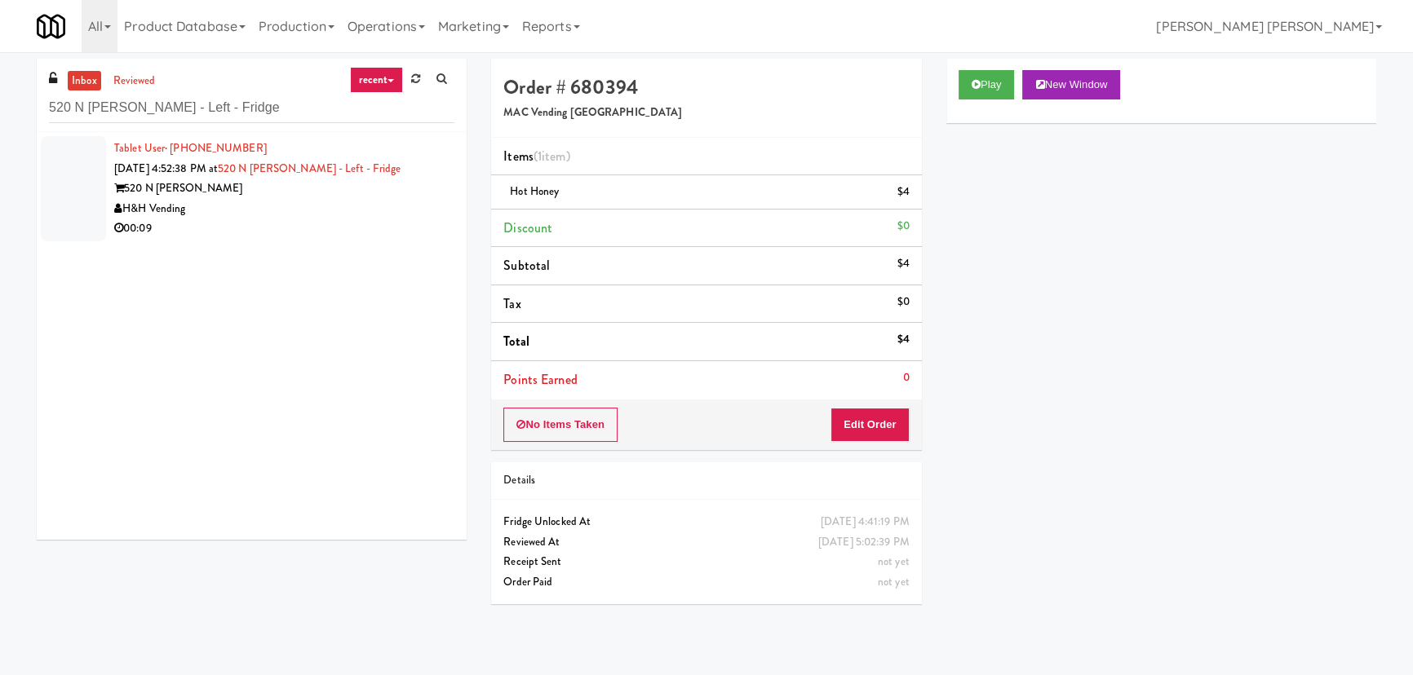
click at [366, 224] on div "00:09" at bounding box center [284, 229] width 340 height 20
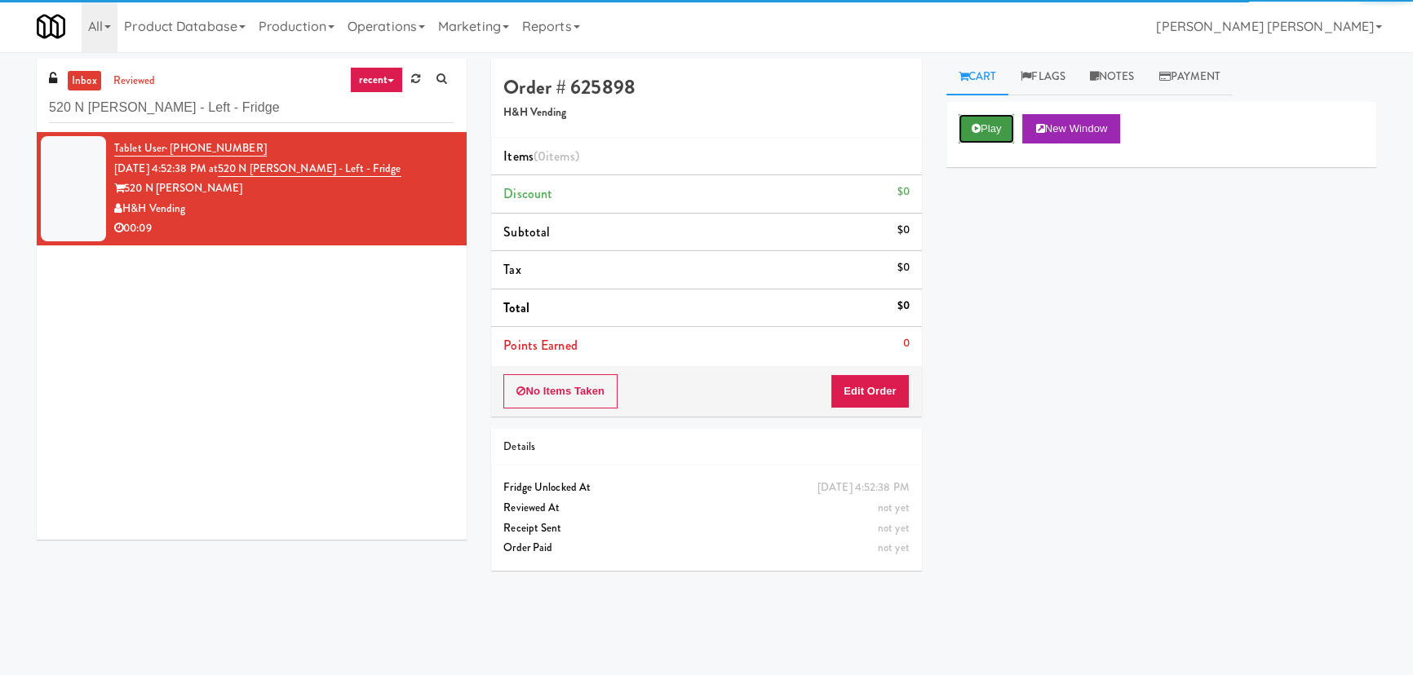
click at [990, 131] on button "Play" at bounding box center [987, 128] width 56 height 29
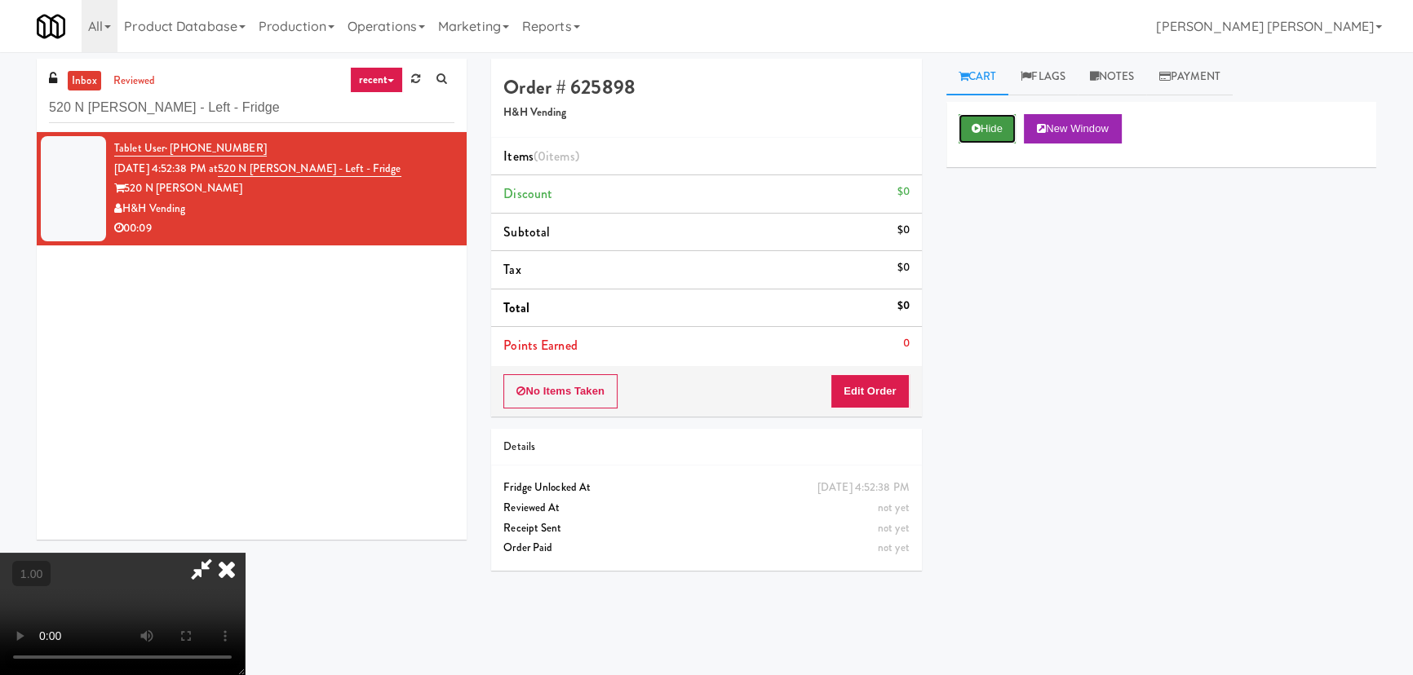
click at [979, 131] on icon at bounding box center [976, 128] width 9 height 11
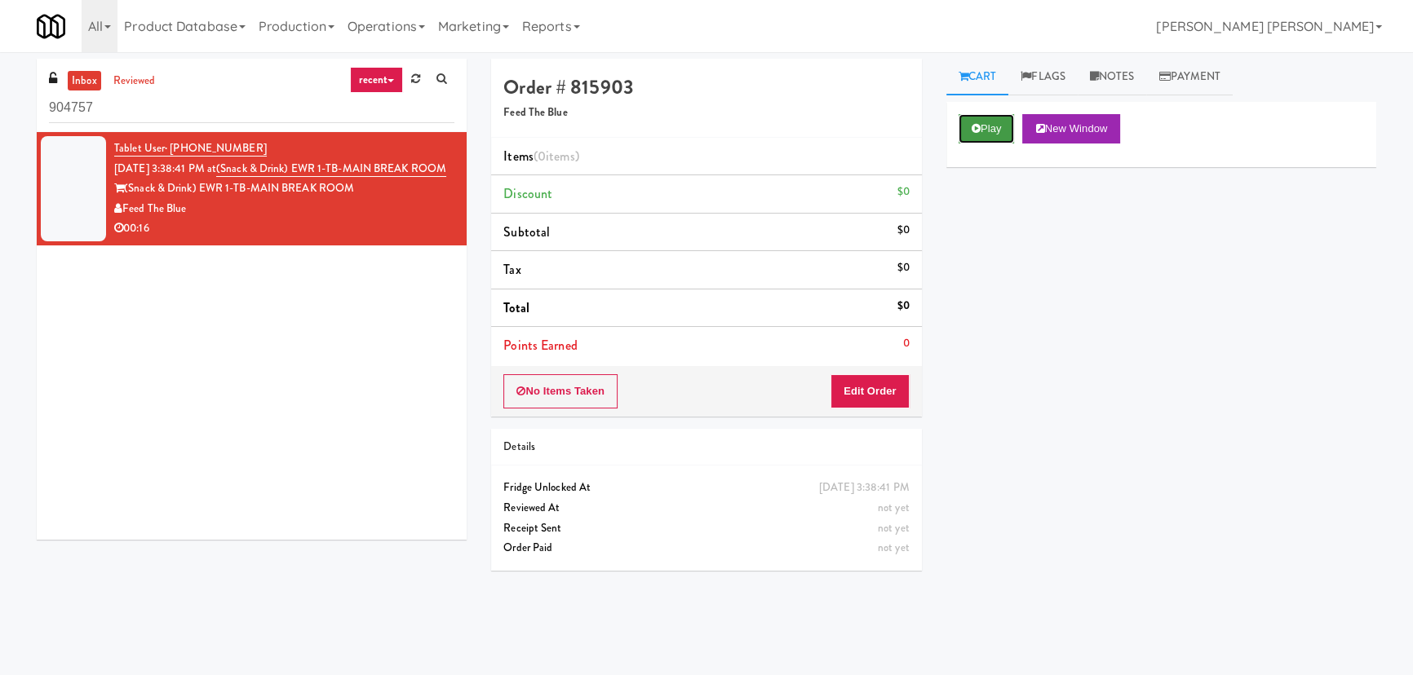
click at [966, 135] on button "Play" at bounding box center [987, 128] width 56 height 29
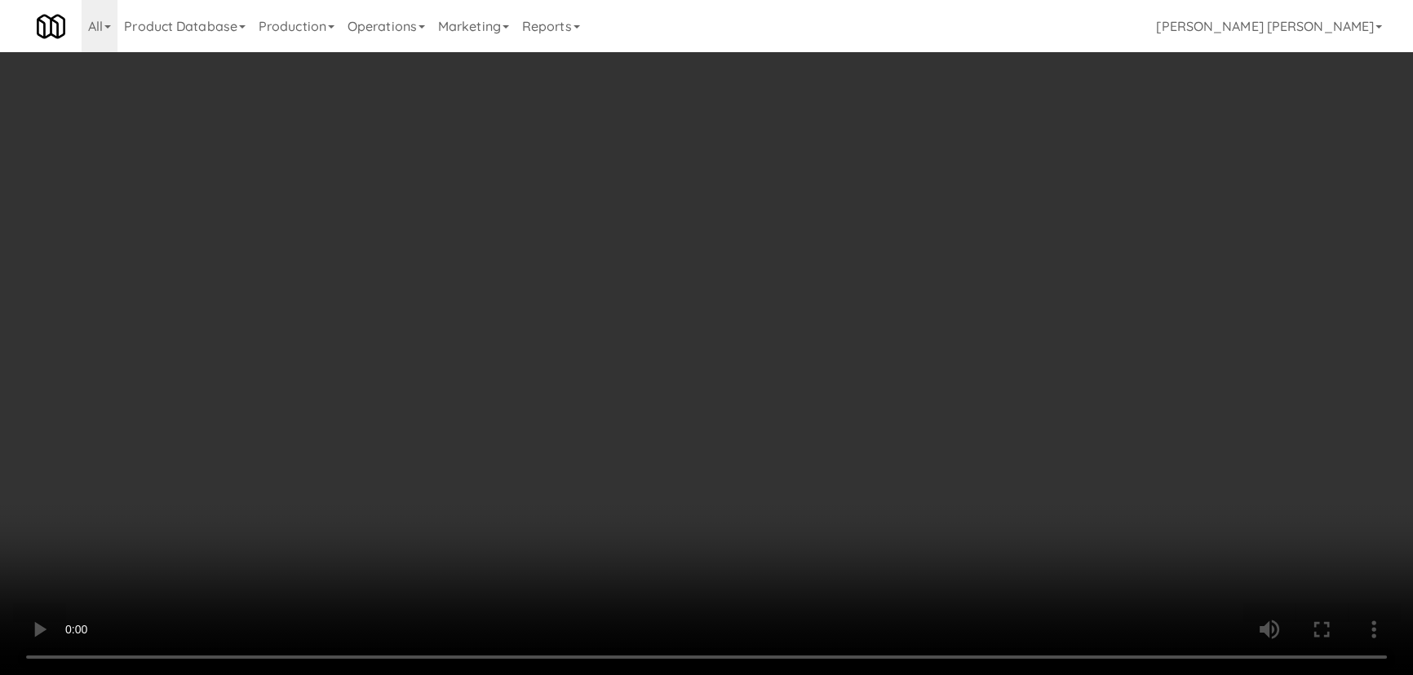
drag, startPoint x: 785, startPoint y: 715, endPoint x: 1008, endPoint y: 715, distance: 223.5
click at [818, 675] on video at bounding box center [706, 337] width 1413 height 675
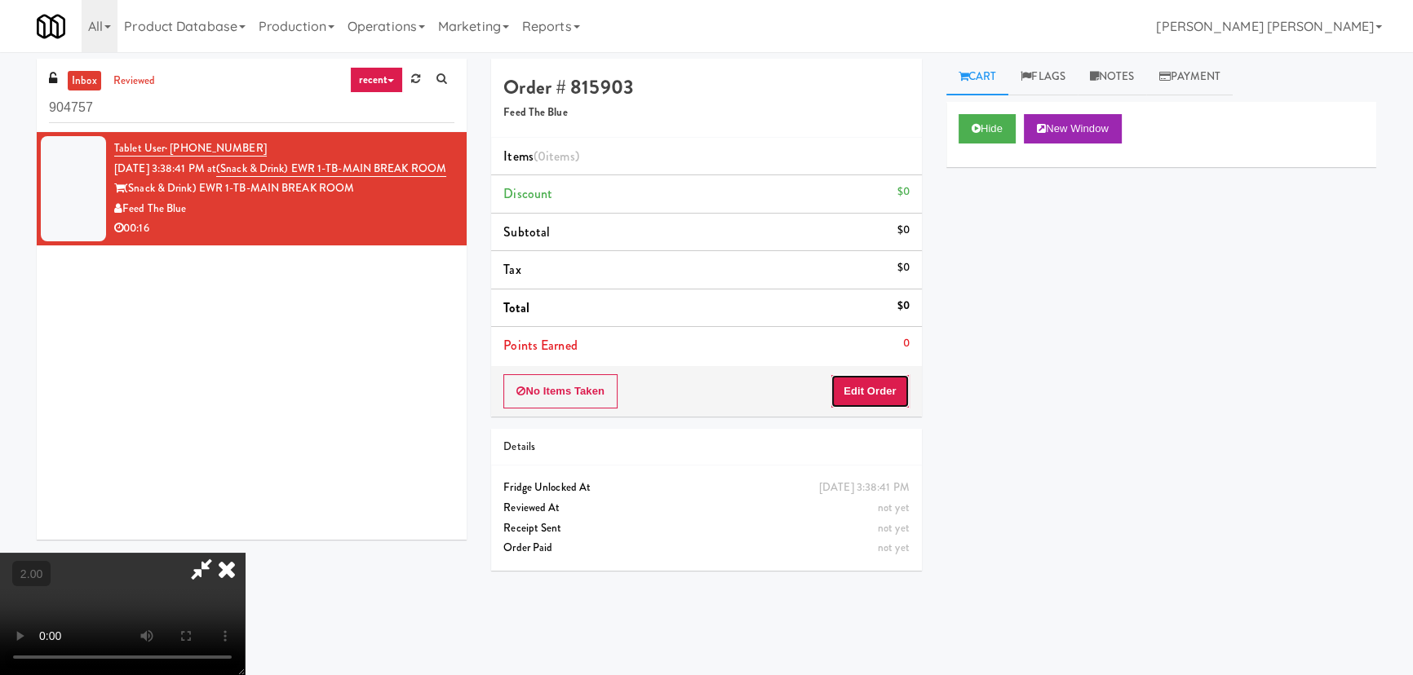
click at [904, 387] on button "Edit Order" at bounding box center [869, 391] width 79 height 34
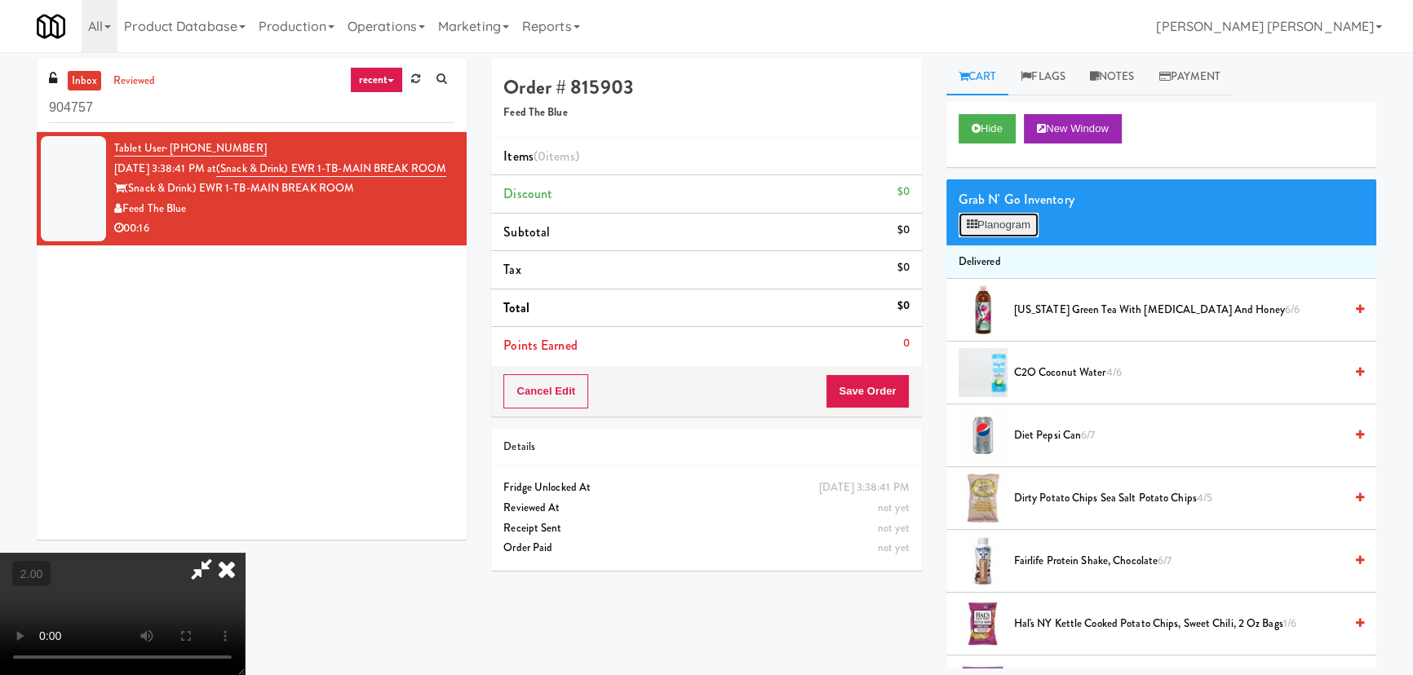
click at [988, 225] on button "Planogram" at bounding box center [999, 225] width 80 height 24
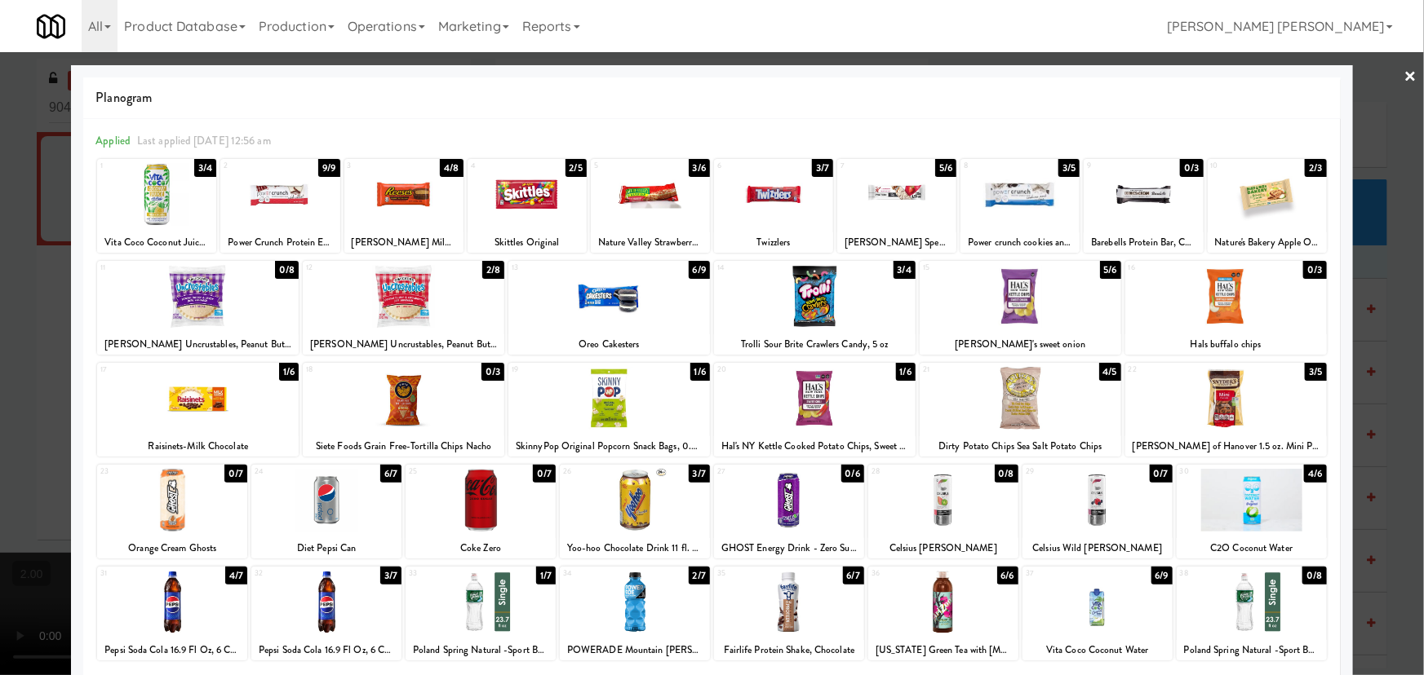
drag, startPoint x: 406, startPoint y: 283, endPoint x: 1327, endPoint y: 365, distance: 924.7
click at [411, 282] on div at bounding box center [403, 296] width 201 height 63
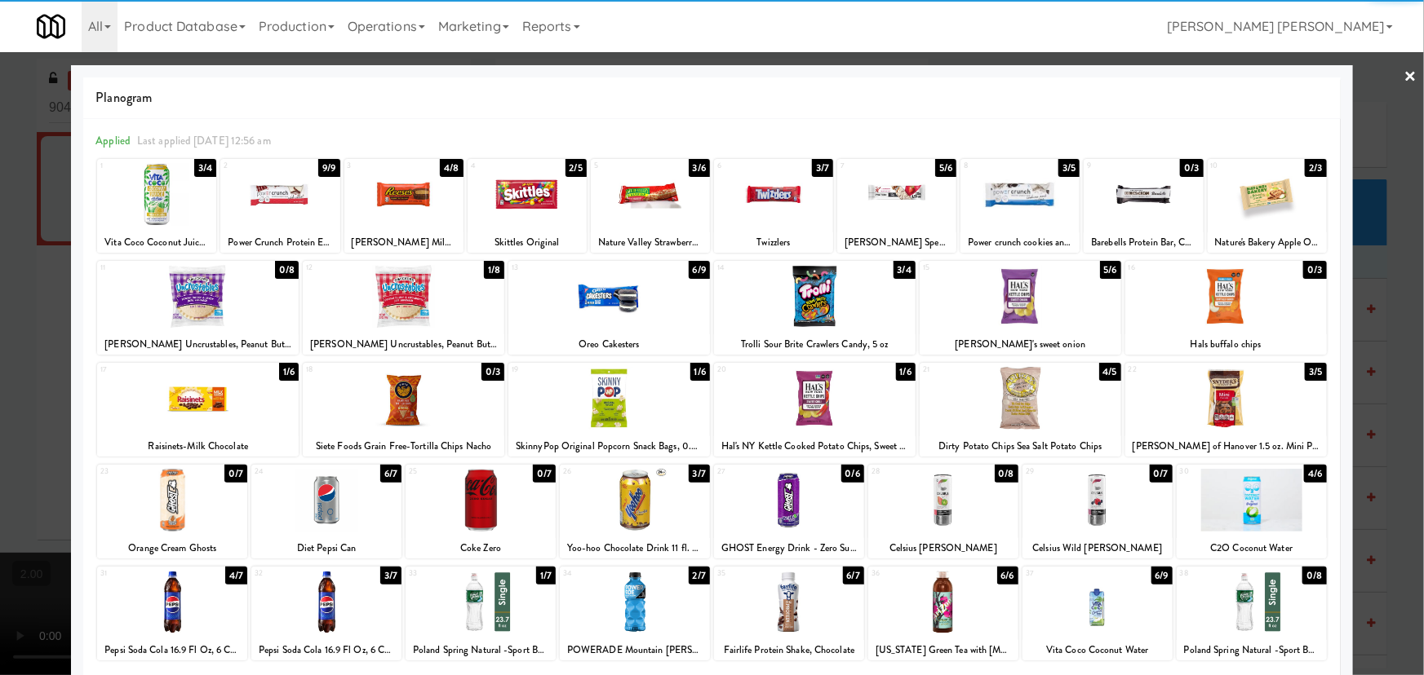
drag, startPoint x: 1214, startPoint y: 392, endPoint x: 1322, endPoint y: 355, distance: 114.5
click at [1215, 392] on div at bounding box center [1225, 398] width 201 height 63
click at [1404, 72] on link "×" at bounding box center [1410, 77] width 13 height 51
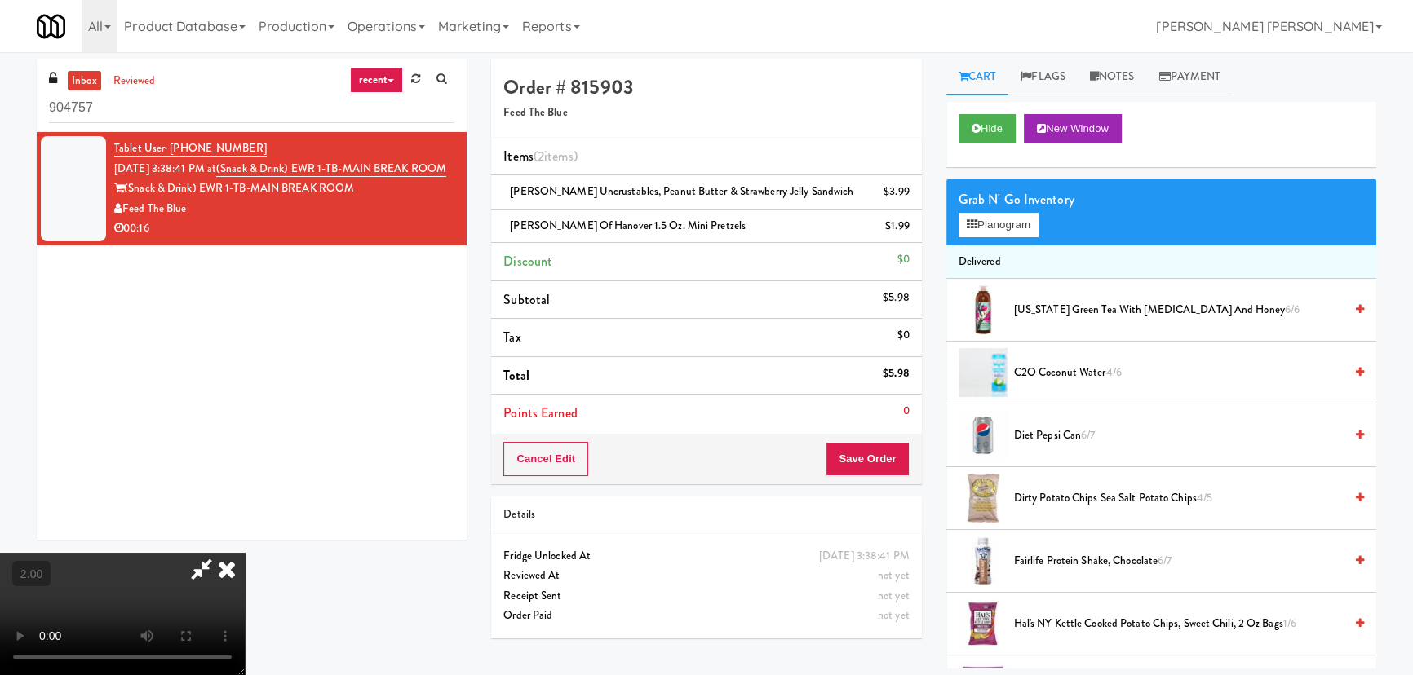
click at [245, 553] on icon at bounding box center [227, 569] width 36 height 33
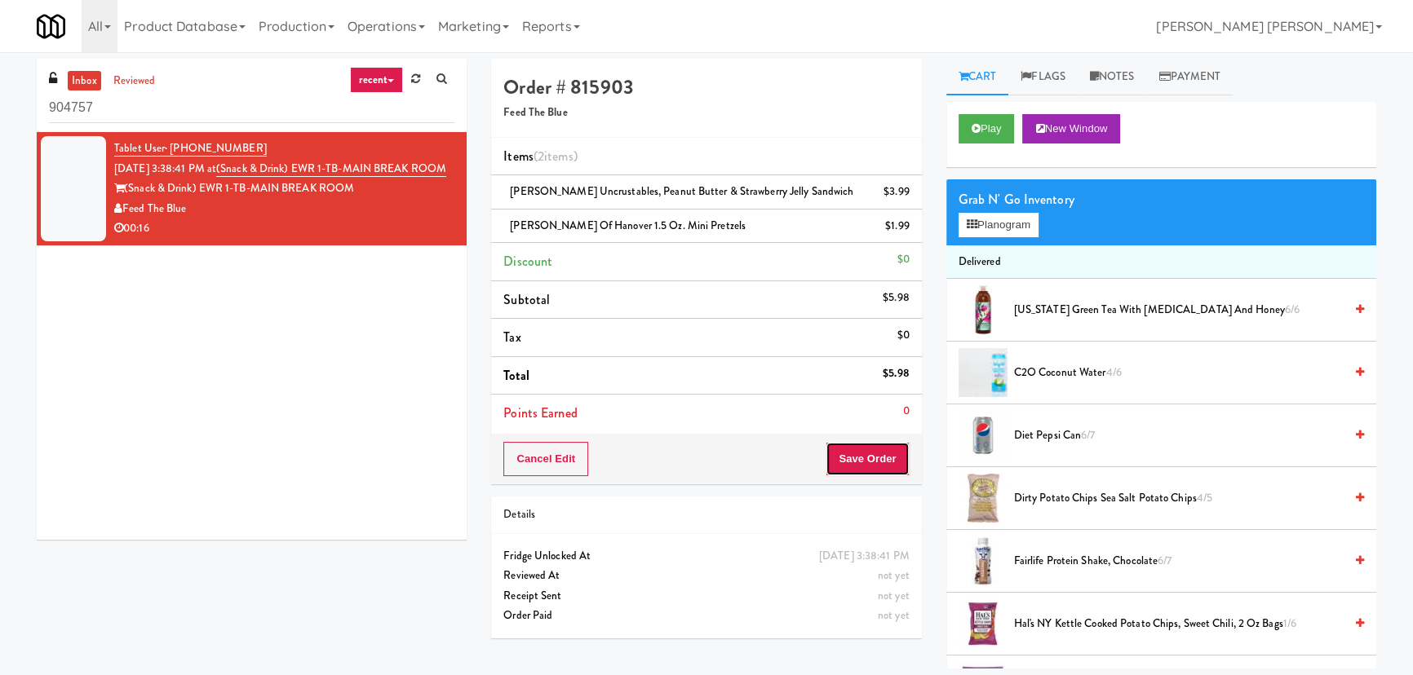
click at [894, 465] on button "Save Order" at bounding box center [867, 459] width 83 height 34
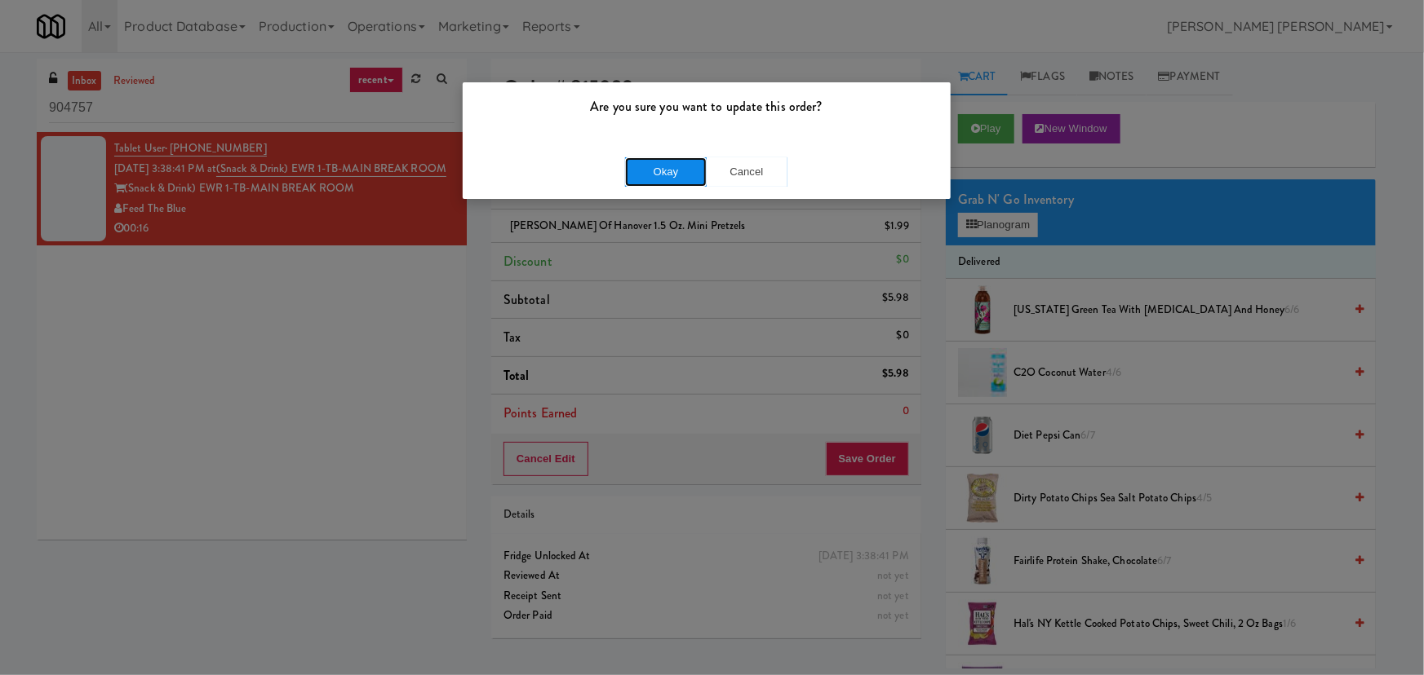
click at [677, 164] on button "Okay" at bounding box center [666, 171] width 82 height 29
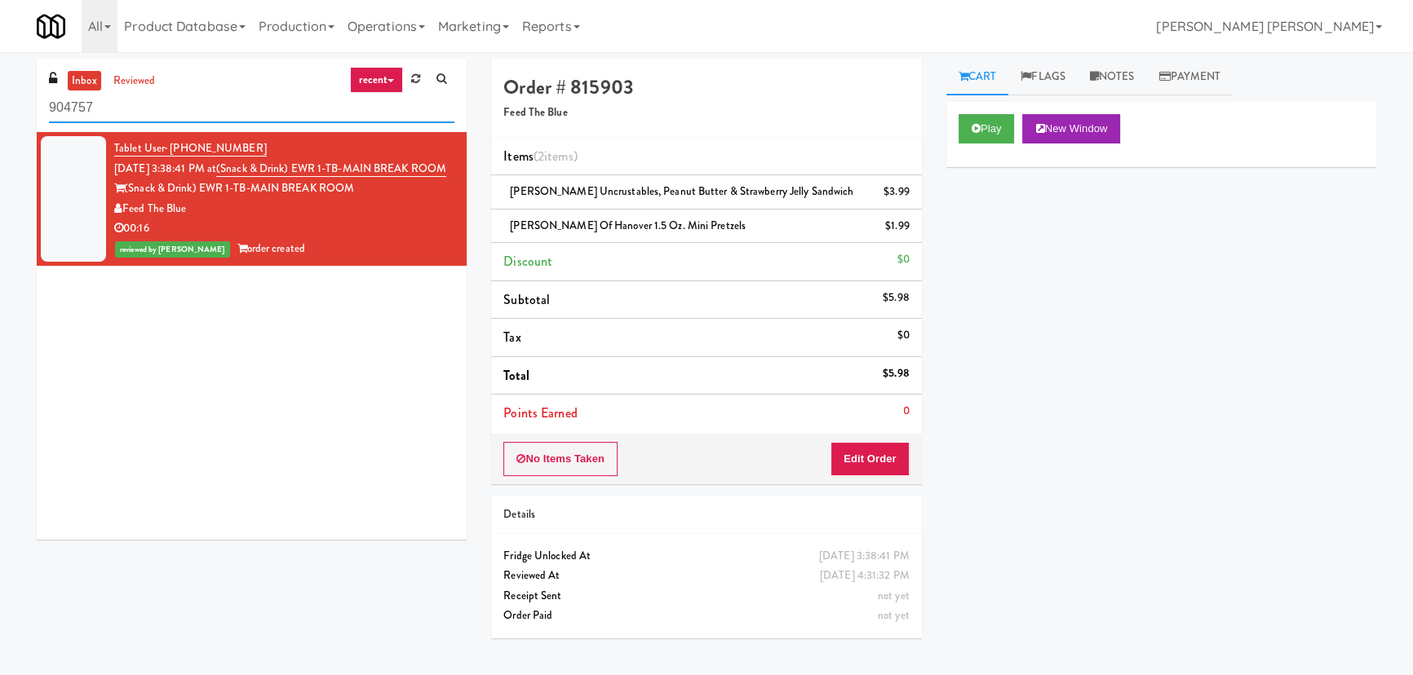
click at [0, 116] on html "Are you sure you want to update this order? Okay Cancel Okay Are you sure you w…" at bounding box center [706, 337] width 1413 height 675
paste input "BestMed W 11th"
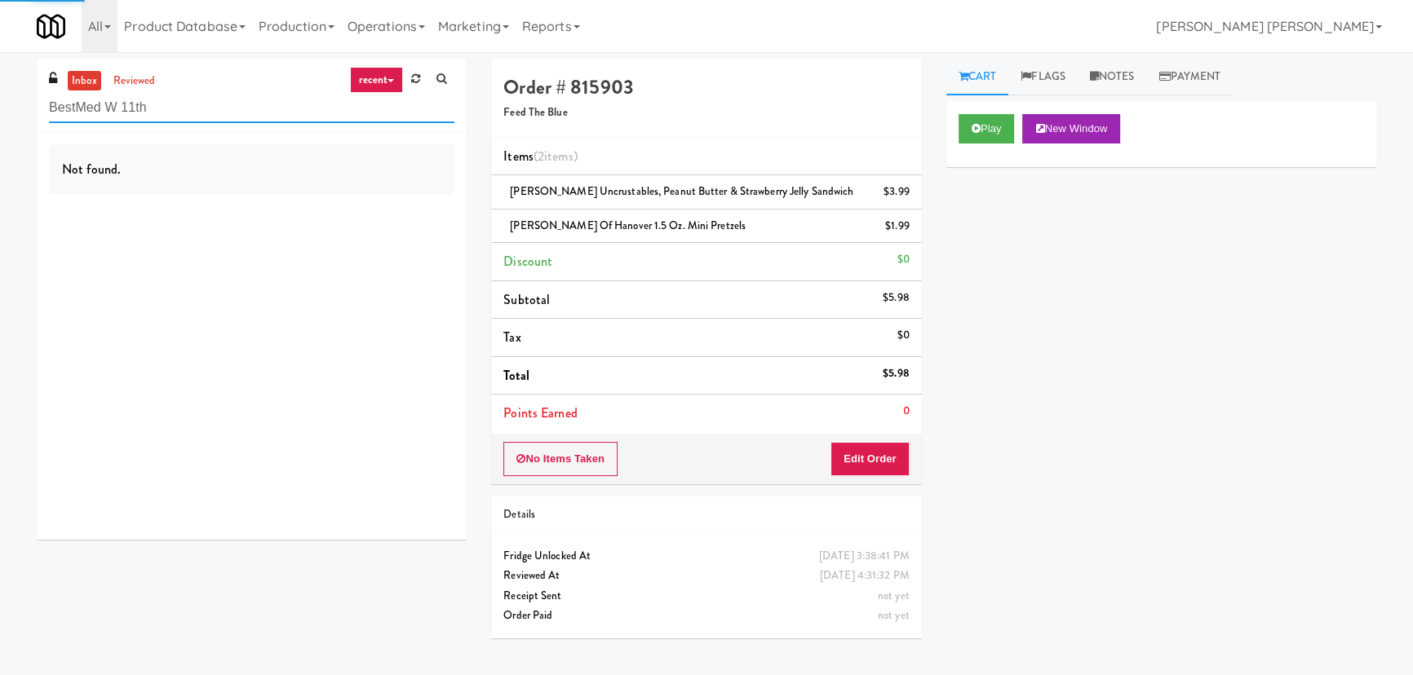
type input "BestMed W 11th"
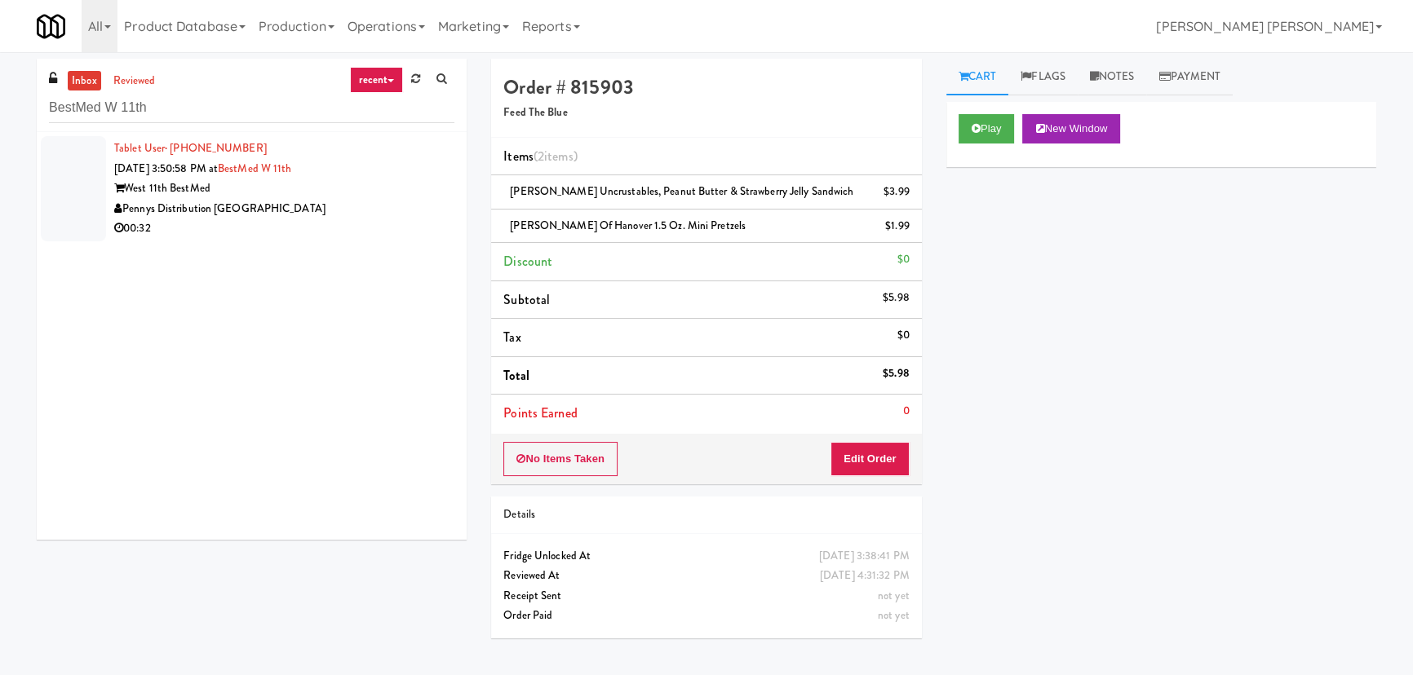
click at [330, 193] on div "West 11th BestMed" at bounding box center [284, 189] width 340 height 20
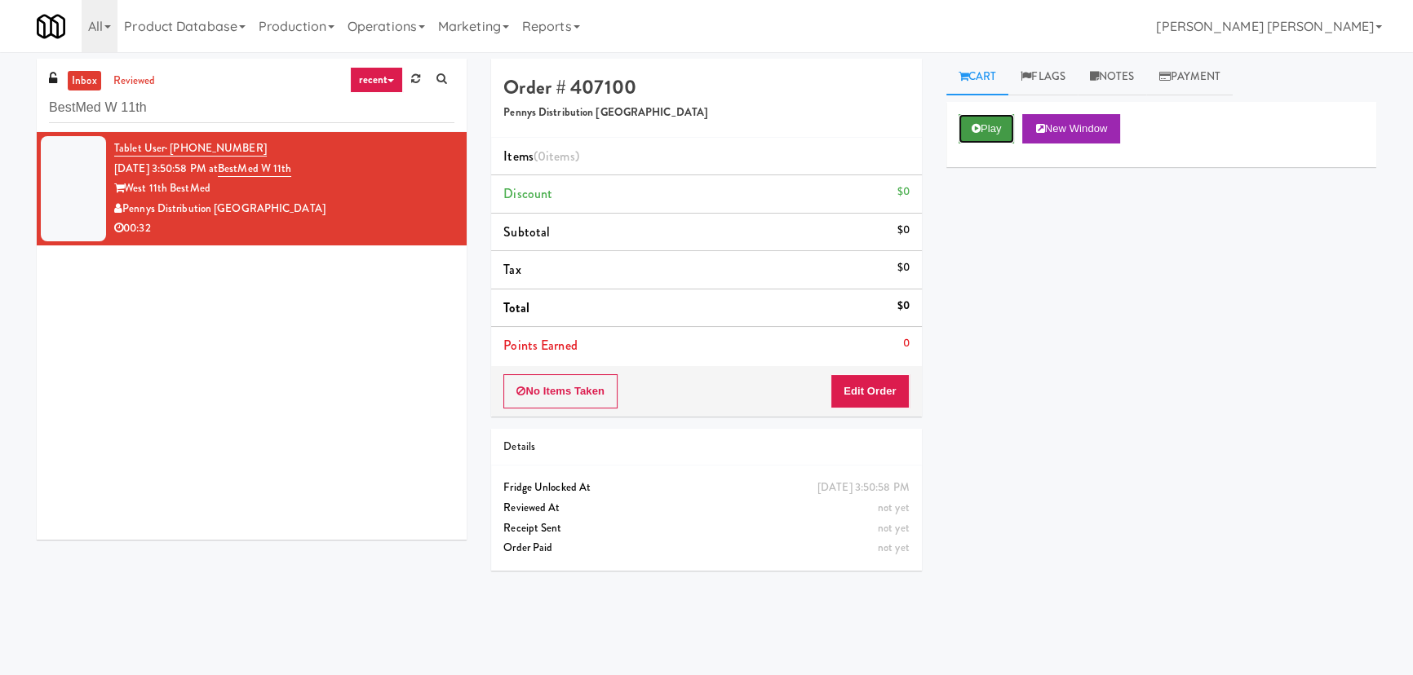
click at [986, 128] on button "Play" at bounding box center [987, 128] width 56 height 29
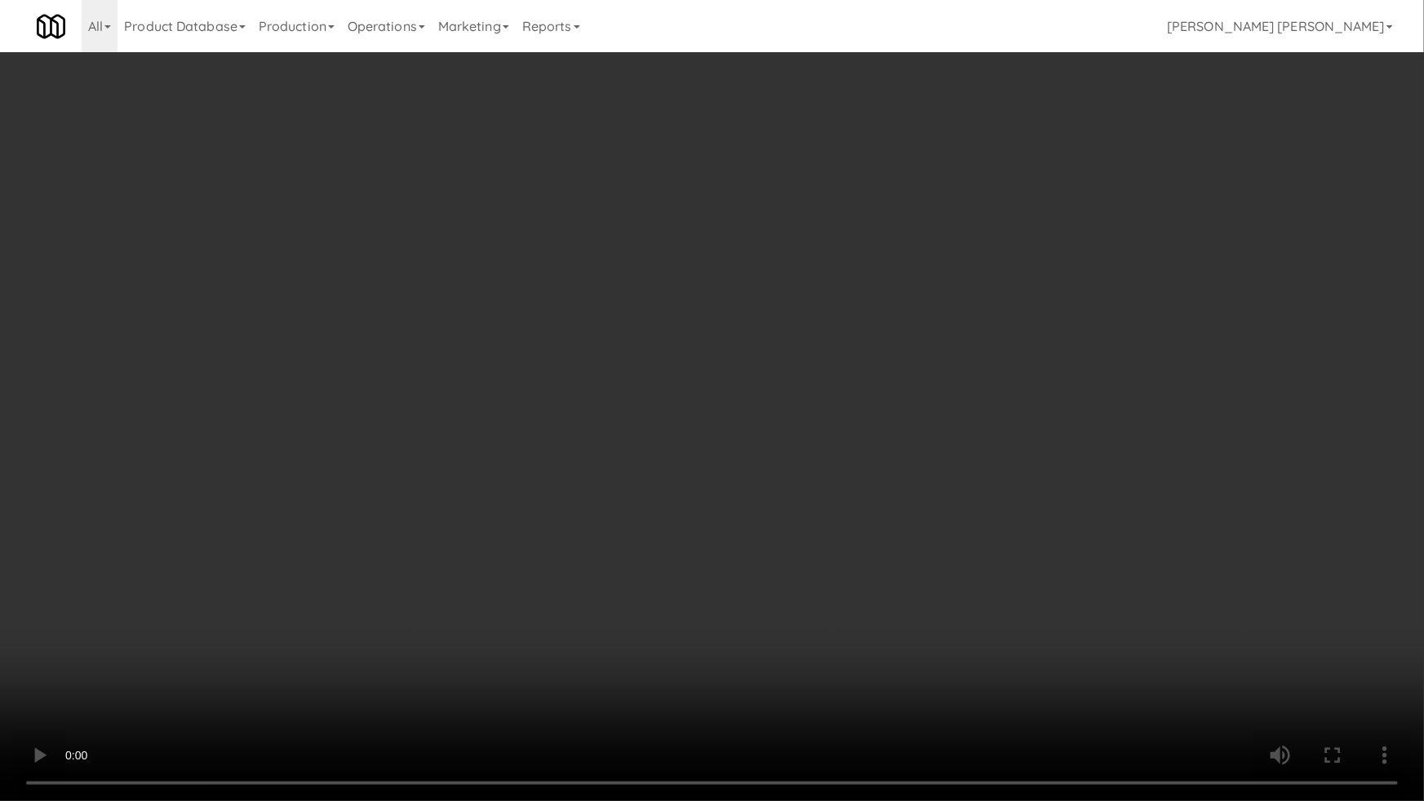
click at [799, 675] on video at bounding box center [712, 400] width 1424 height 801
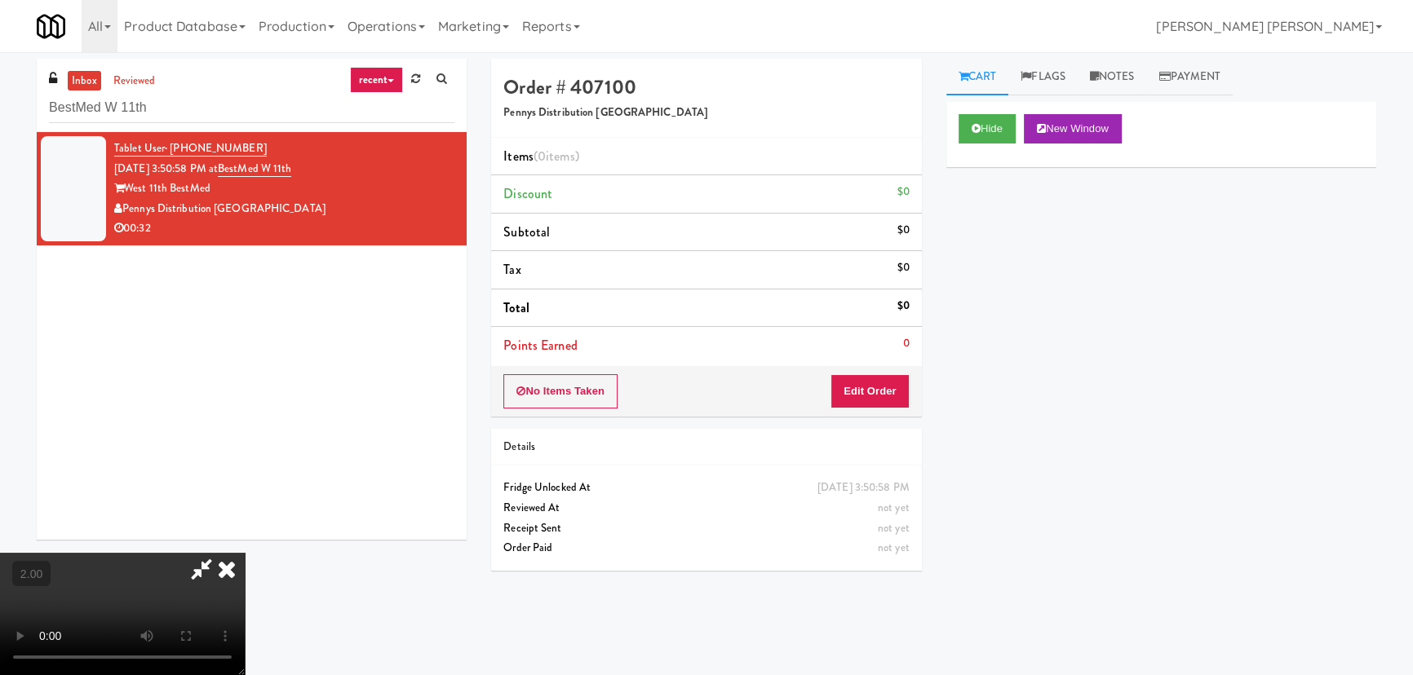
click at [883, 370] on div "No Items Taken Edit Order" at bounding box center [706, 391] width 430 height 51
click at [885, 382] on button "Edit Order" at bounding box center [869, 391] width 79 height 34
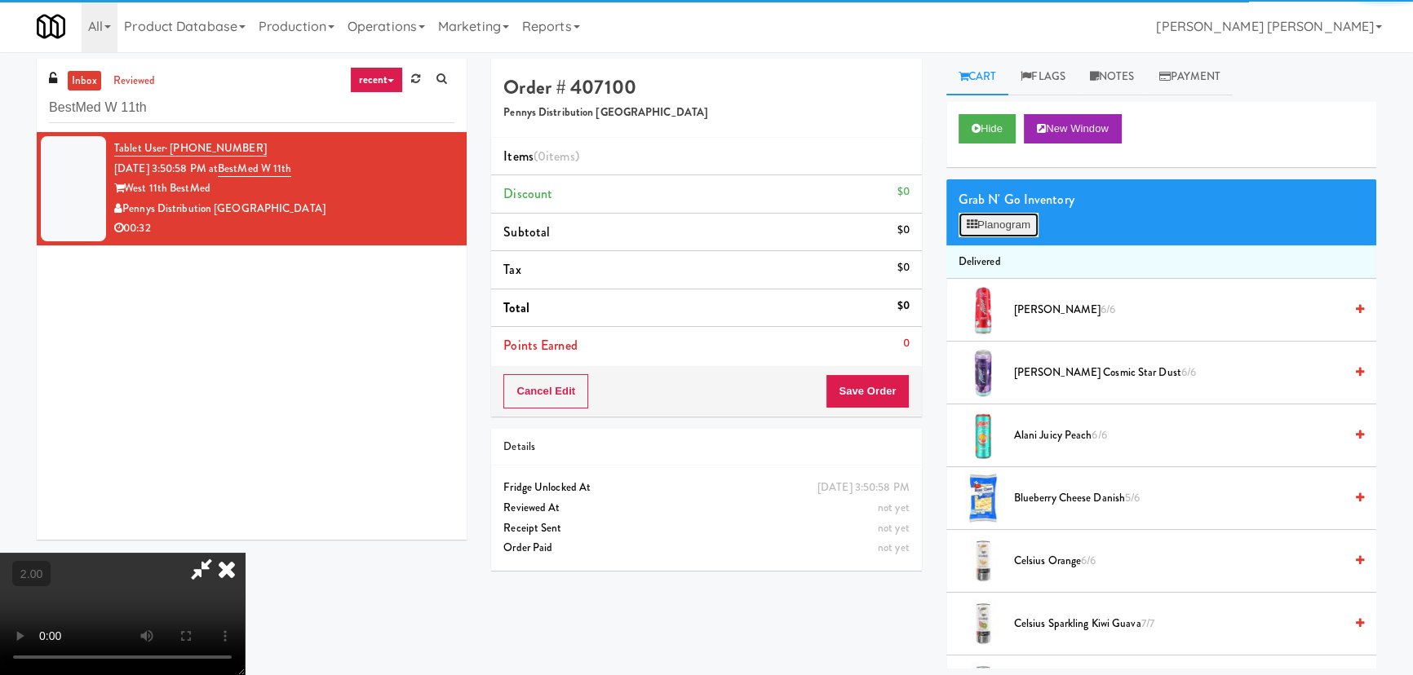
click at [1000, 231] on button "Planogram" at bounding box center [999, 225] width 80 height 24
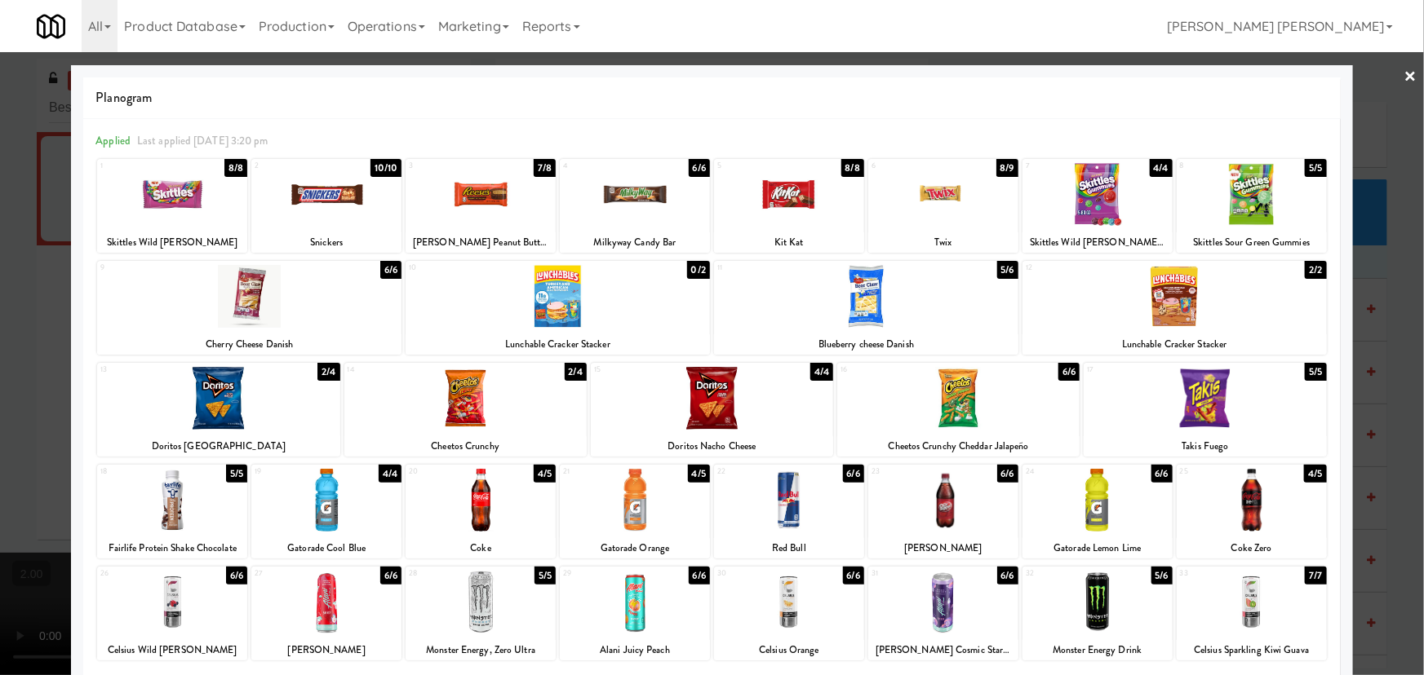
click at [938, 514] on div at bounding box center [943, 500] width 150 height 63
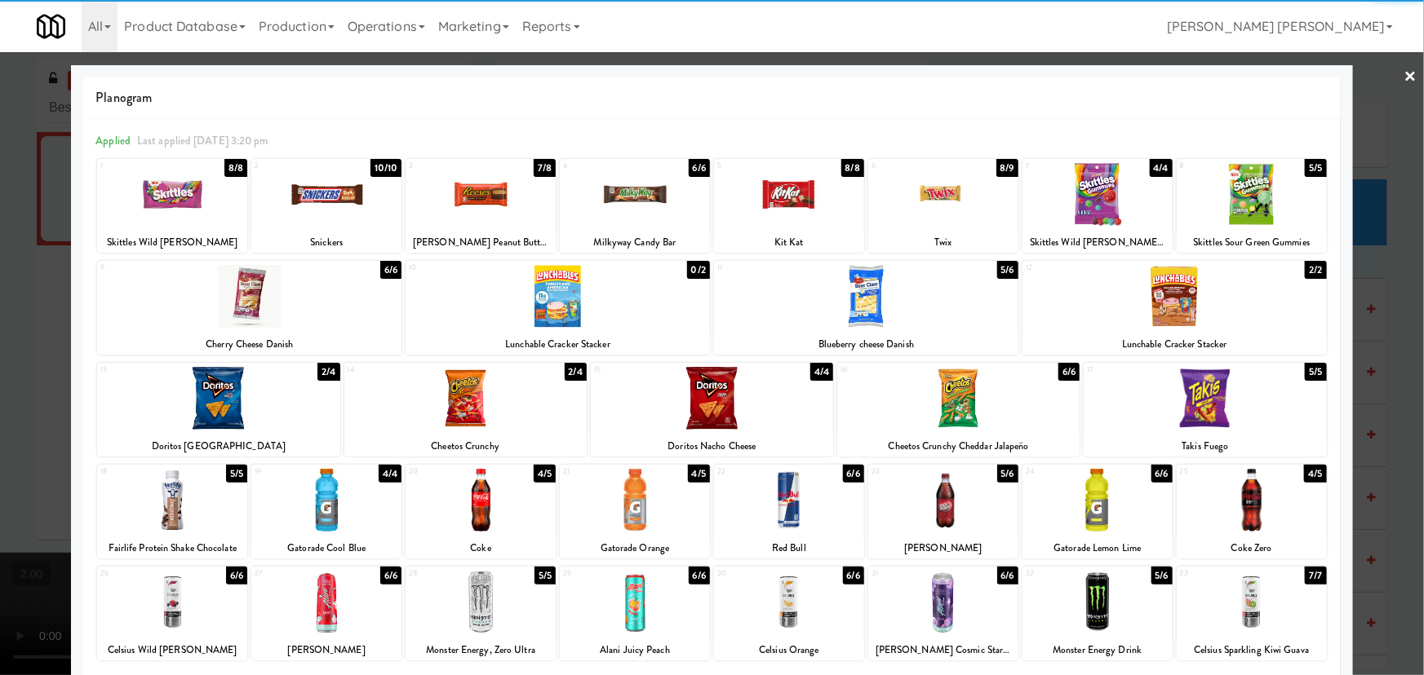
click at [312, 197] on div at bounding box center [326, 194] width 150 height 63
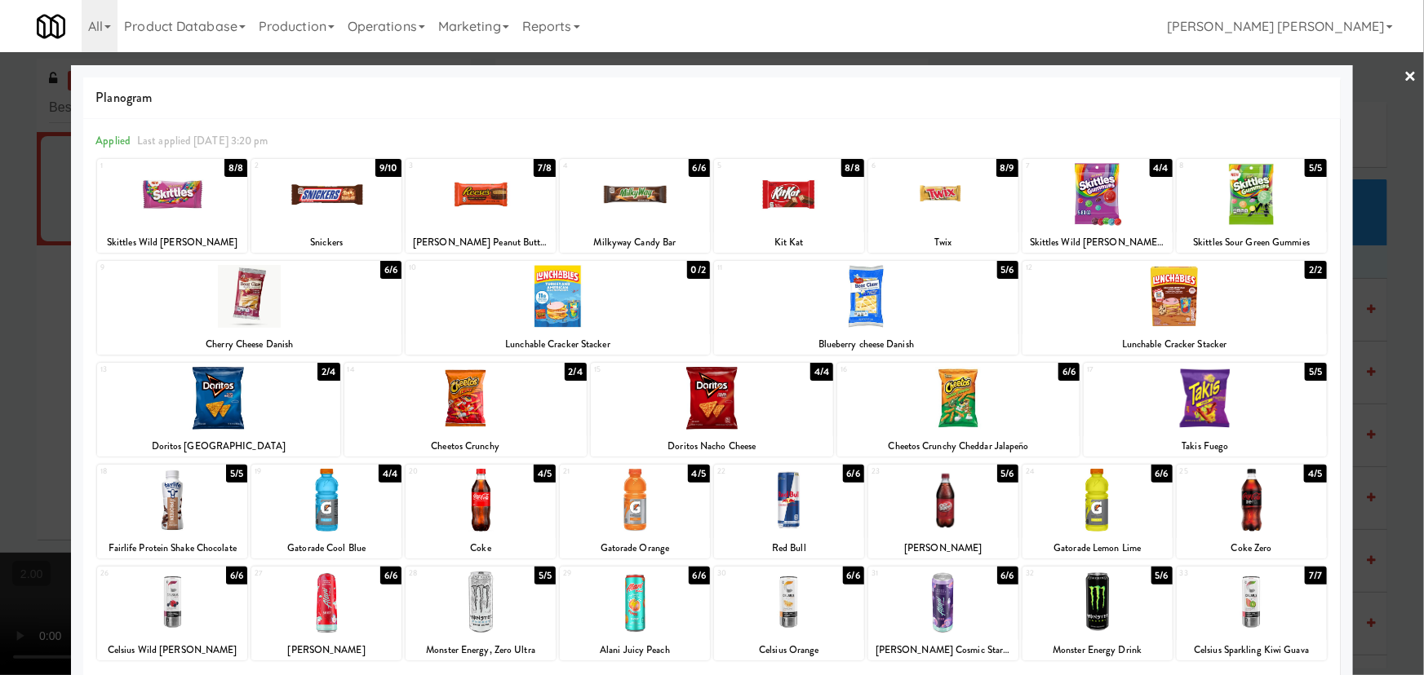
click at [1404, 77] on link "×" at bounding box center [1410, 77] width 13 height 51
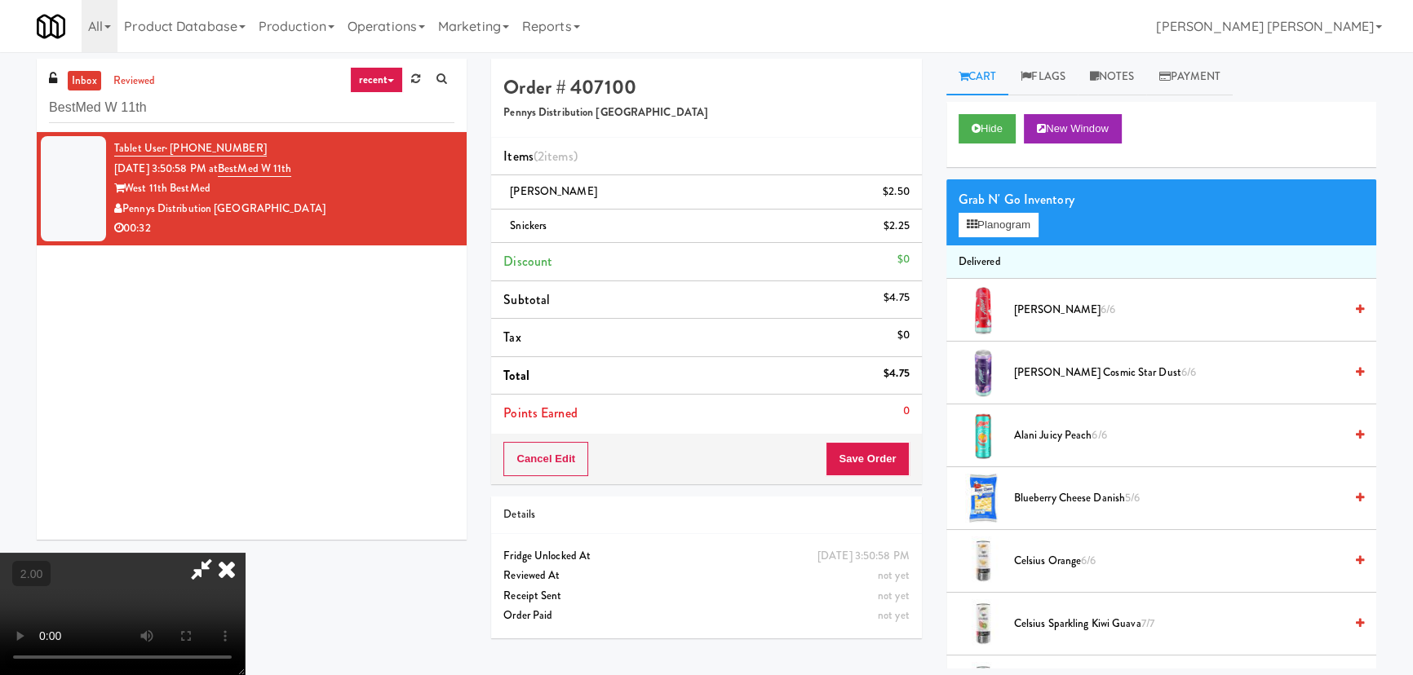
click at [245, 553] on icon at bounding box center [227, 569] width 36 height 33
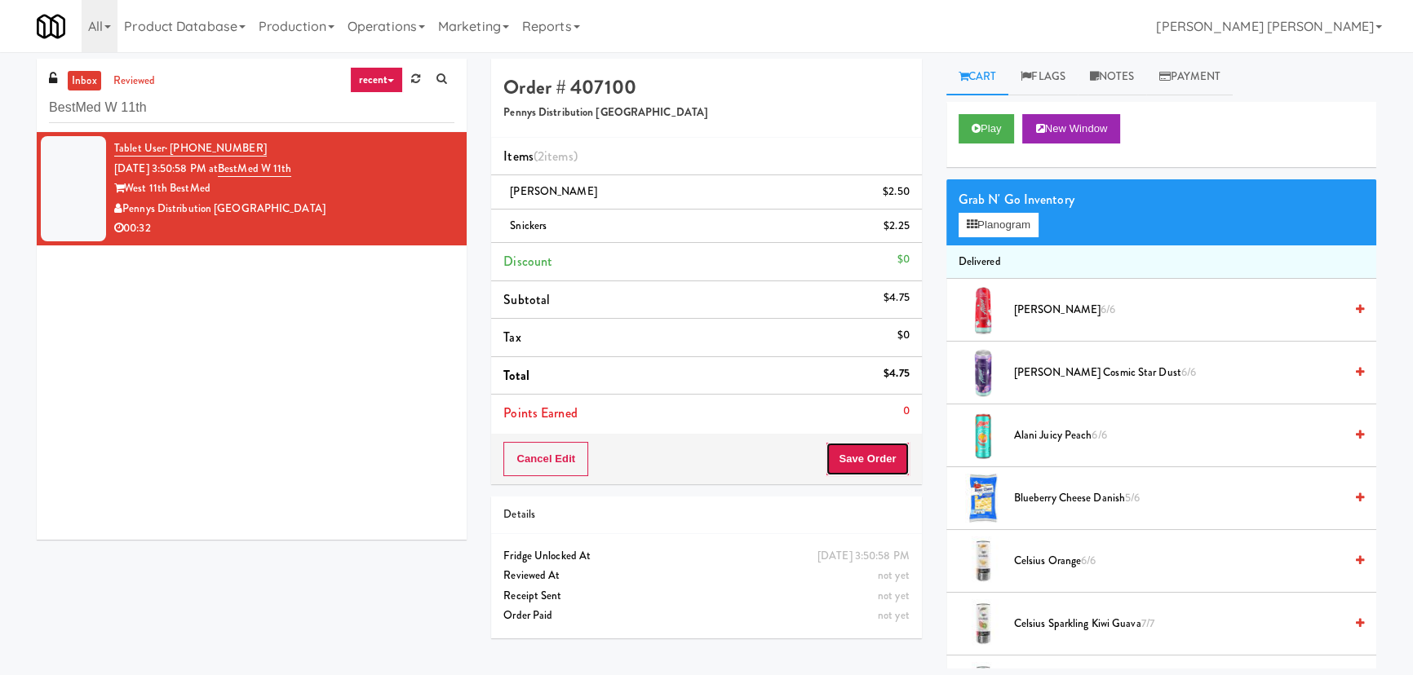
click at [851, 457] on button "Save Order" at bounding box center [867, 459] width 83 height 34
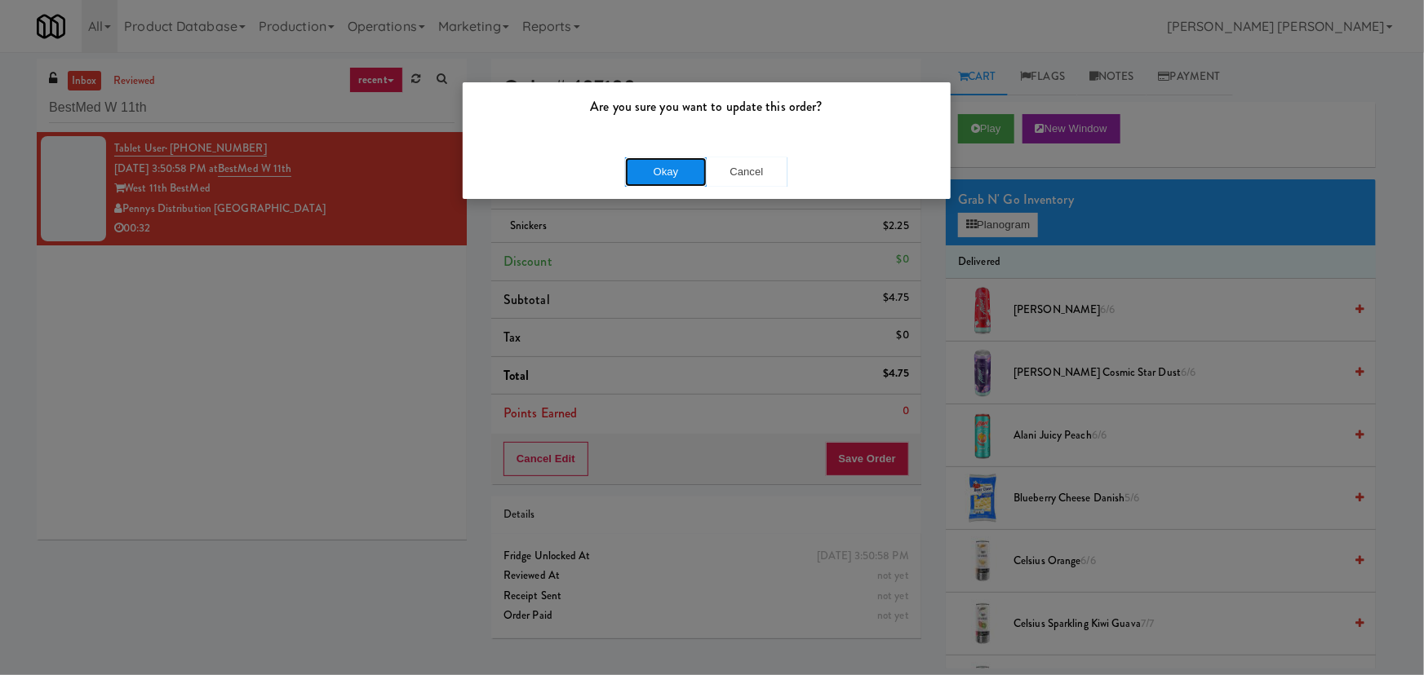
click at [678, 175] on button "Okay" at bounding box center [666, 171] width 82 height 29
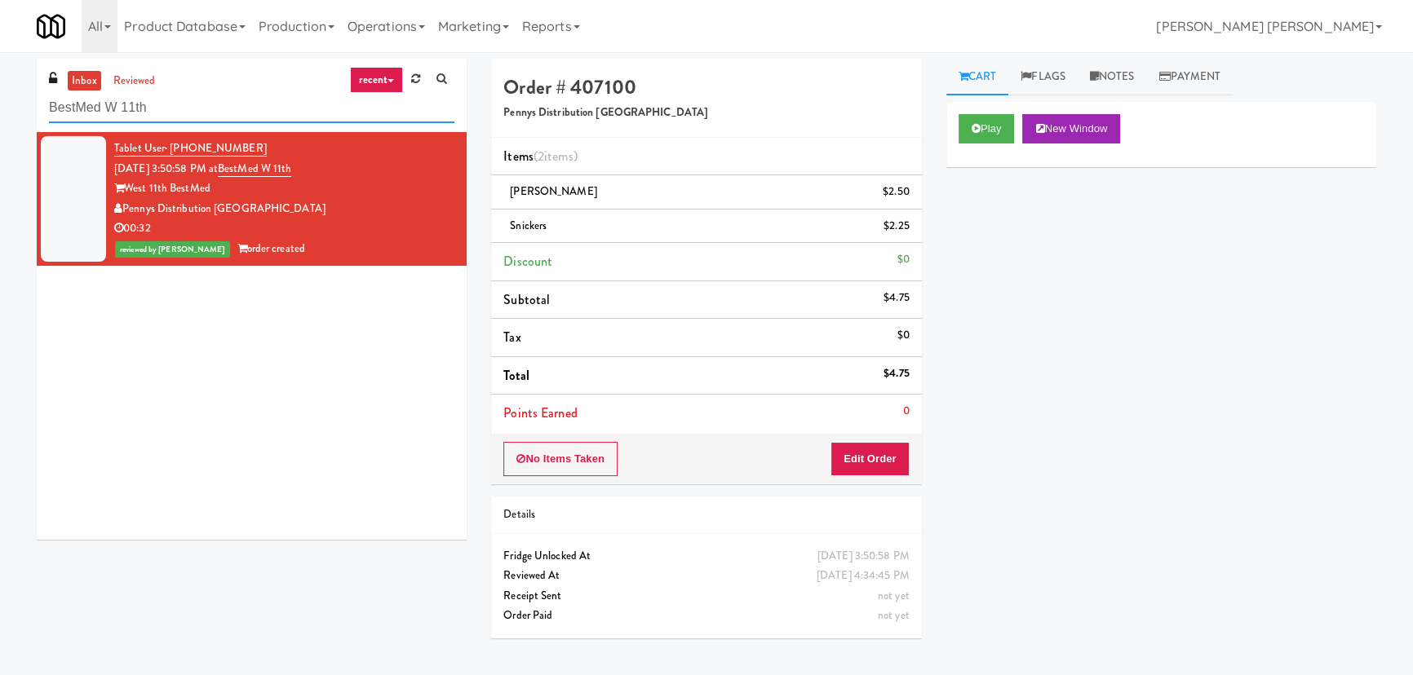
drag, startPoint x: 89, startPoint y: 107, endPoint x: -127, endPoint y: 105, distance: 216.2
click at [0, 105] on html "Are you sure you want to update this order? Okay Cancel Okay Are you sure you w…" at bounding box center [706, 337] width 1413 height 675
paste input "27 Atlantic"
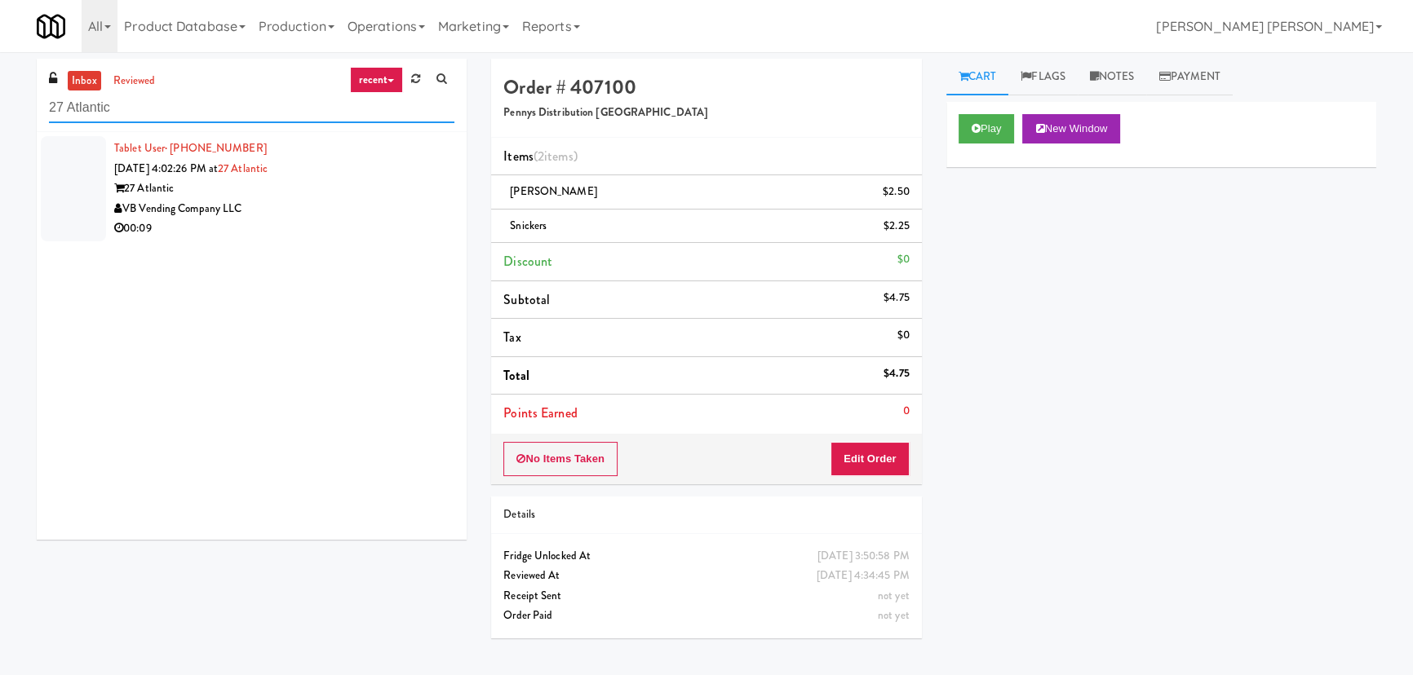
type input "27 Atlantic"
click at [361, 208] on div "VB Vending Company LLC" at bounding box center [284, 209] width 340 height 20
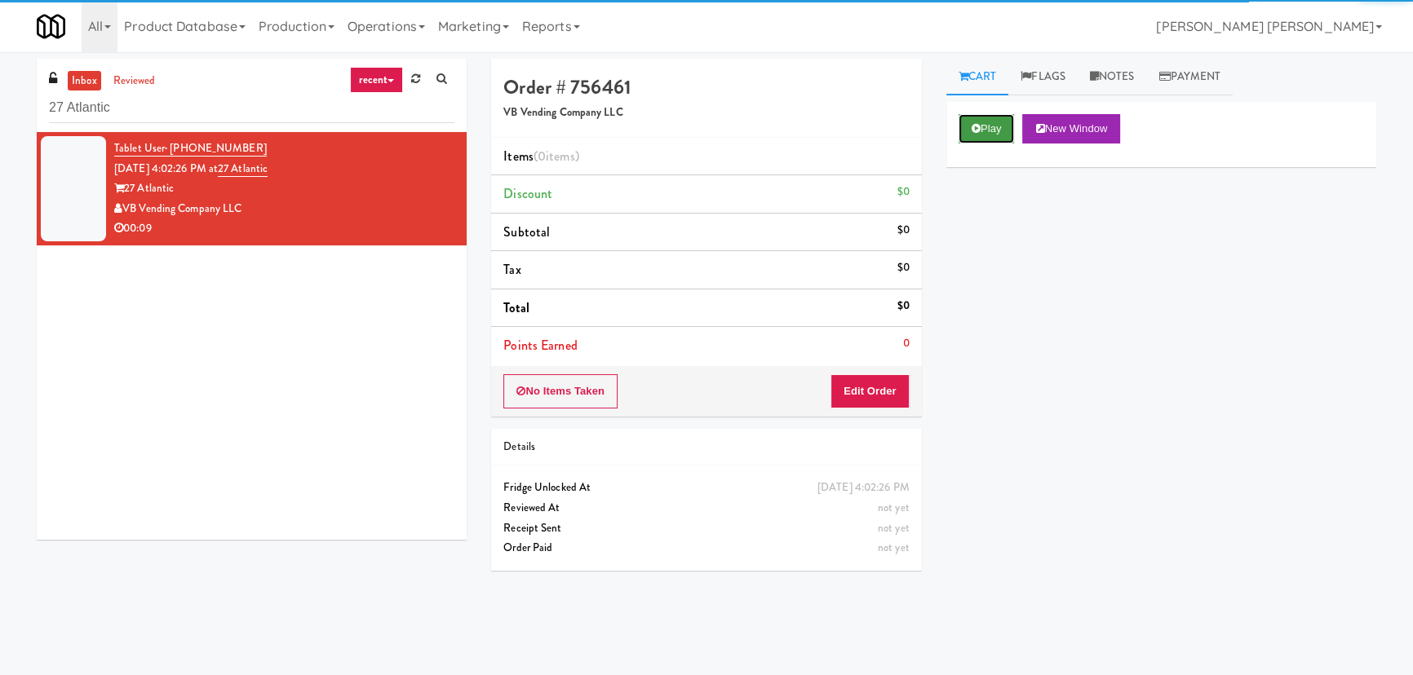
click at [982, 116] on button "Play" at bounding box center [987, 128] width 56 height 29
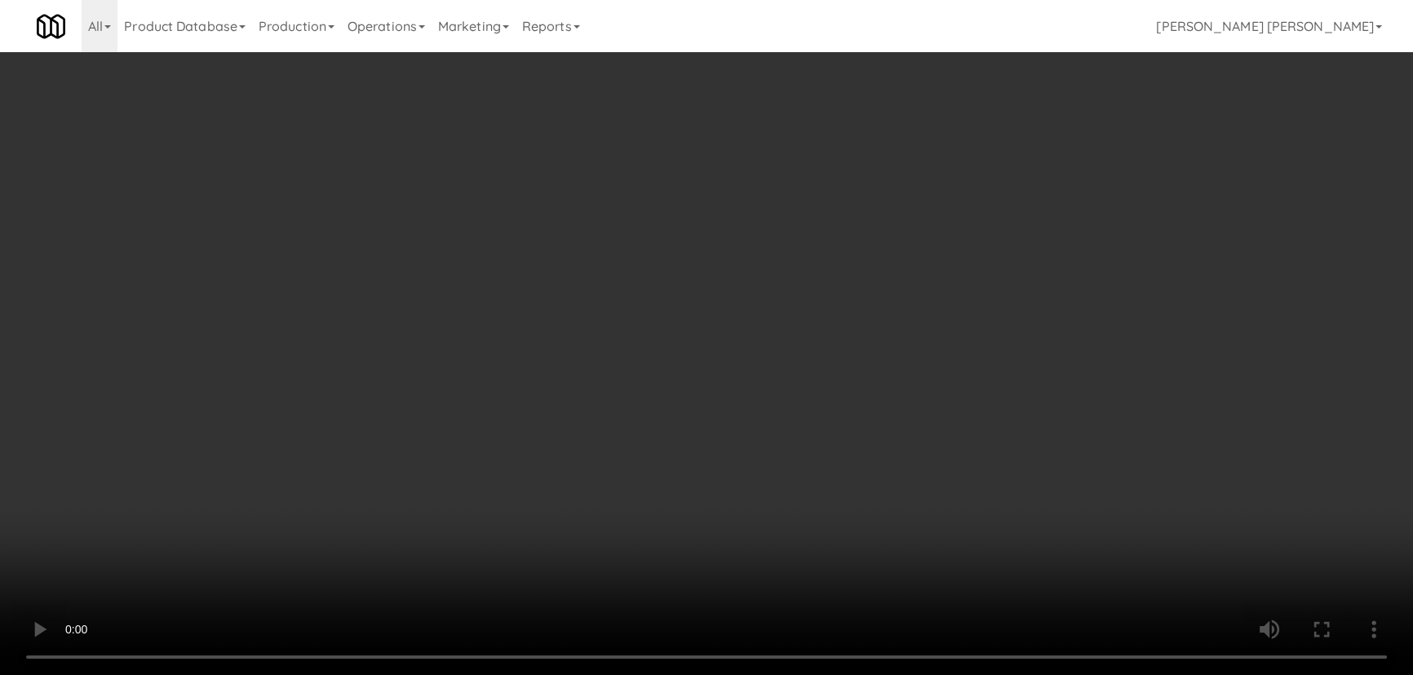
drag, startPoint x: 780, startPoint y: 720, endPoint x: 1073, endPoint y: 696, distance: 293.8
click at [786, 675] on video at bounding box center [706, 337] width 1413 height 675
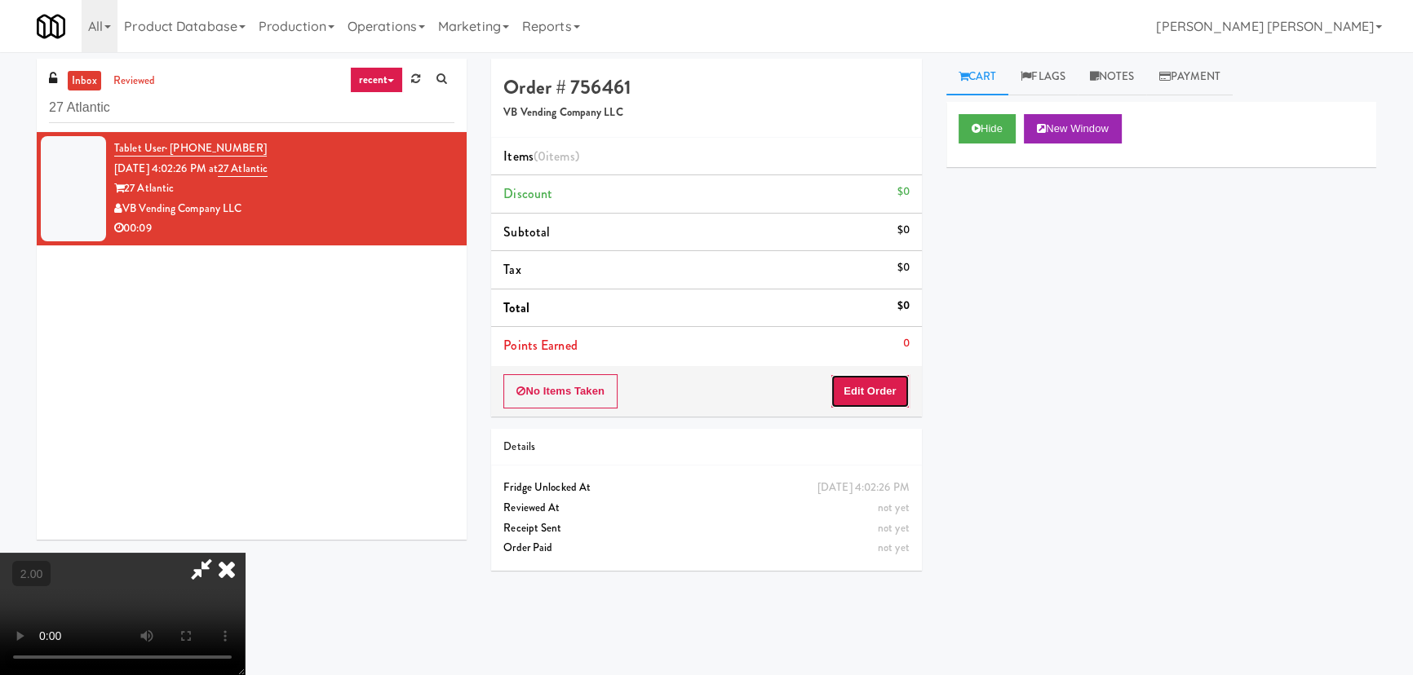
click at [894, 406] on button "Edit Order" at bounding box center [869, 391] width 79 height 34
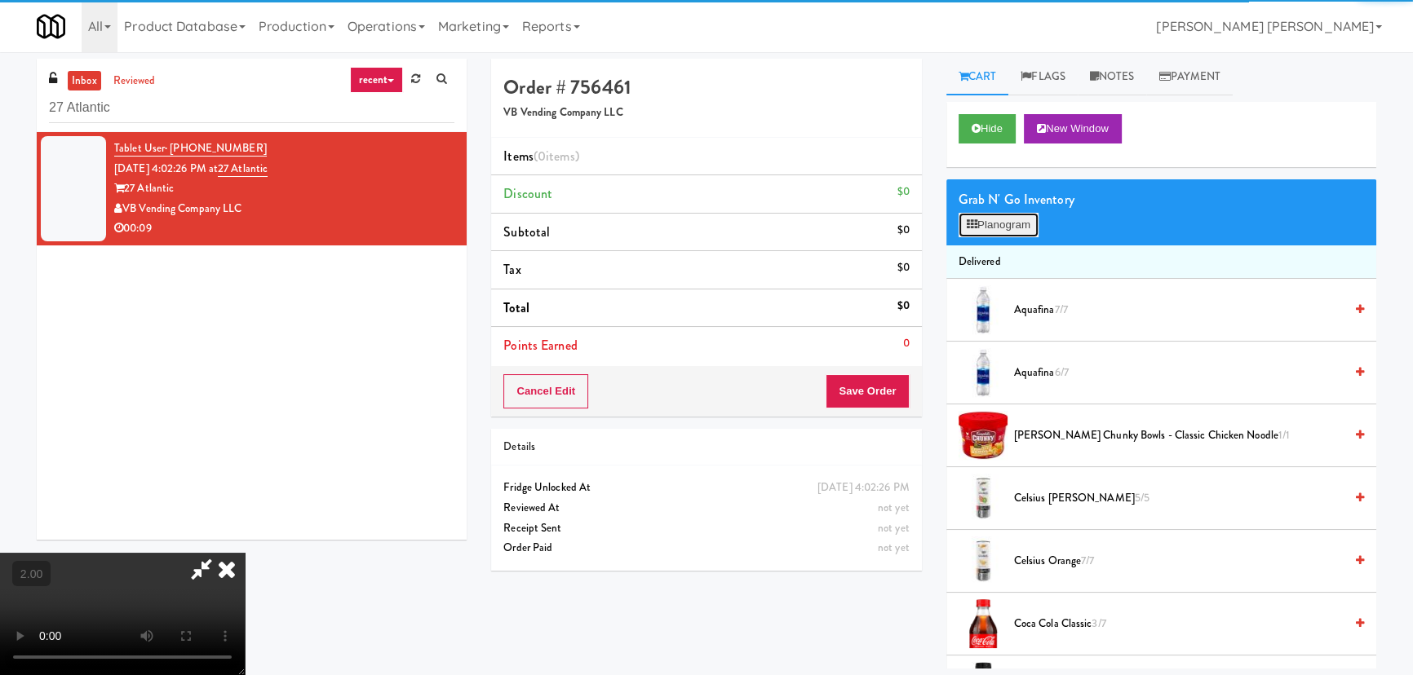
click at [994, 232] on button "Planogram" at bounding box center [999, 225] width 80 height 24
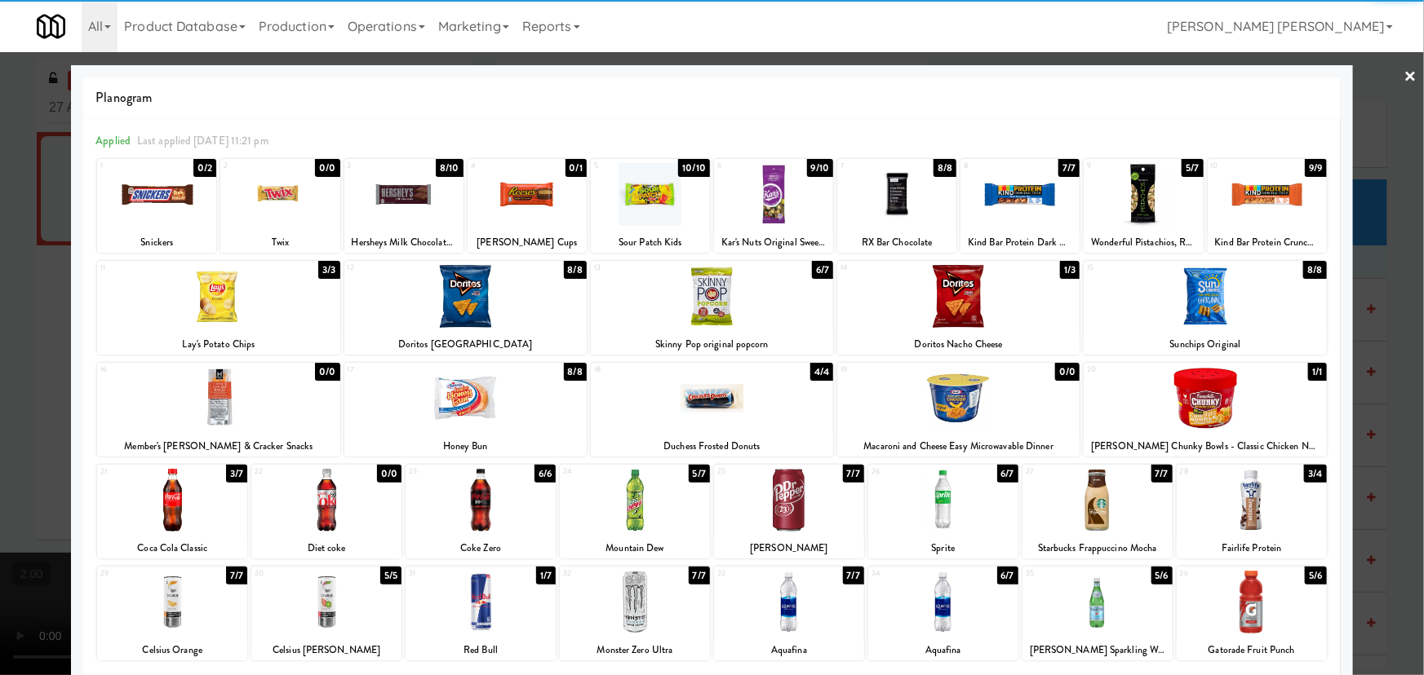
click at [1191, 302] on div at bounding box center [1204, 296] width 242 height 63
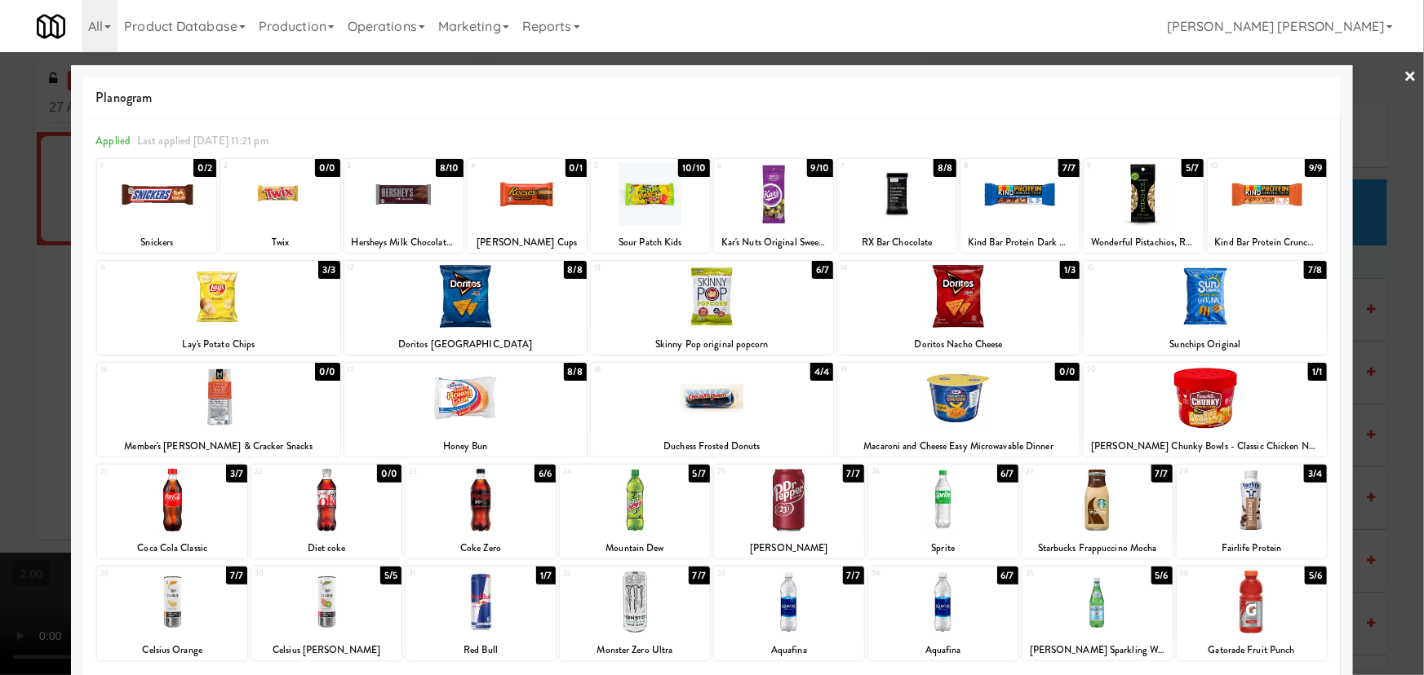
click at [937, 495] on div at bounding box center [943, 500] width 150 height 63
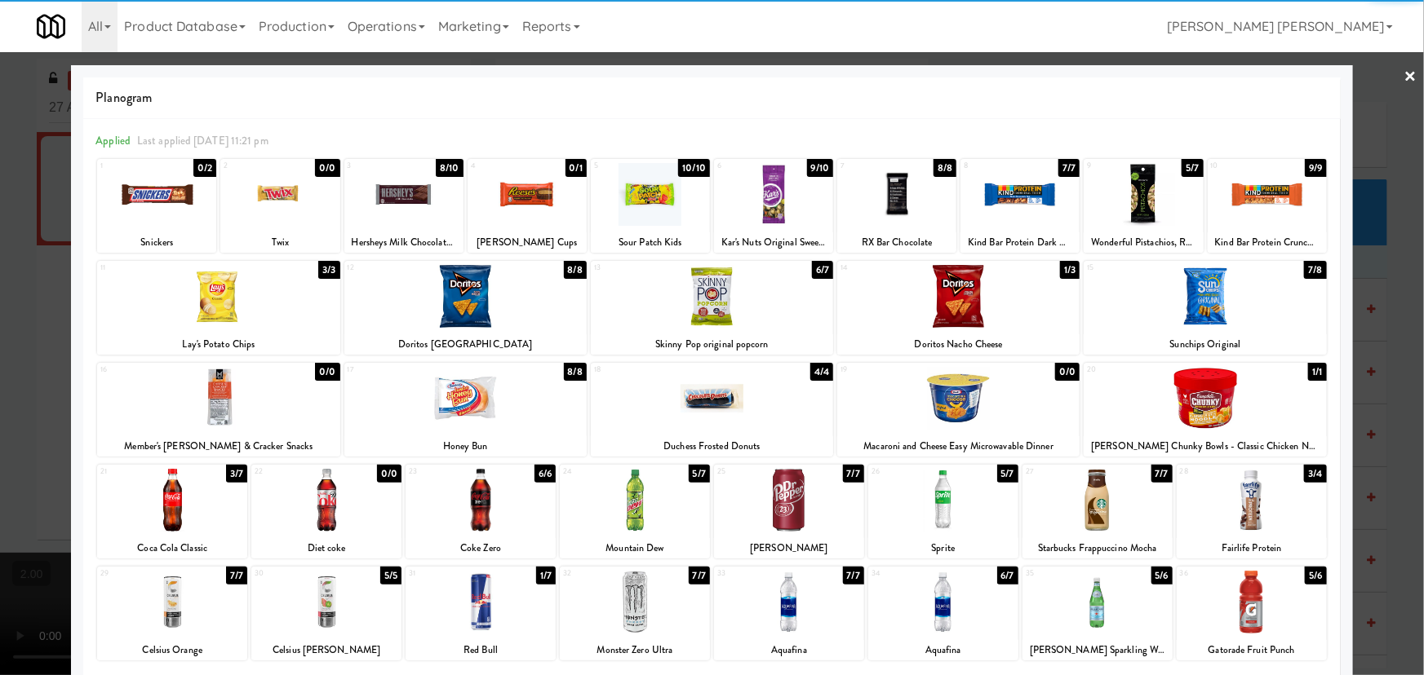
click at [1404, 70] on link "×" at bounding box center [1410, 77] width 13 height 51
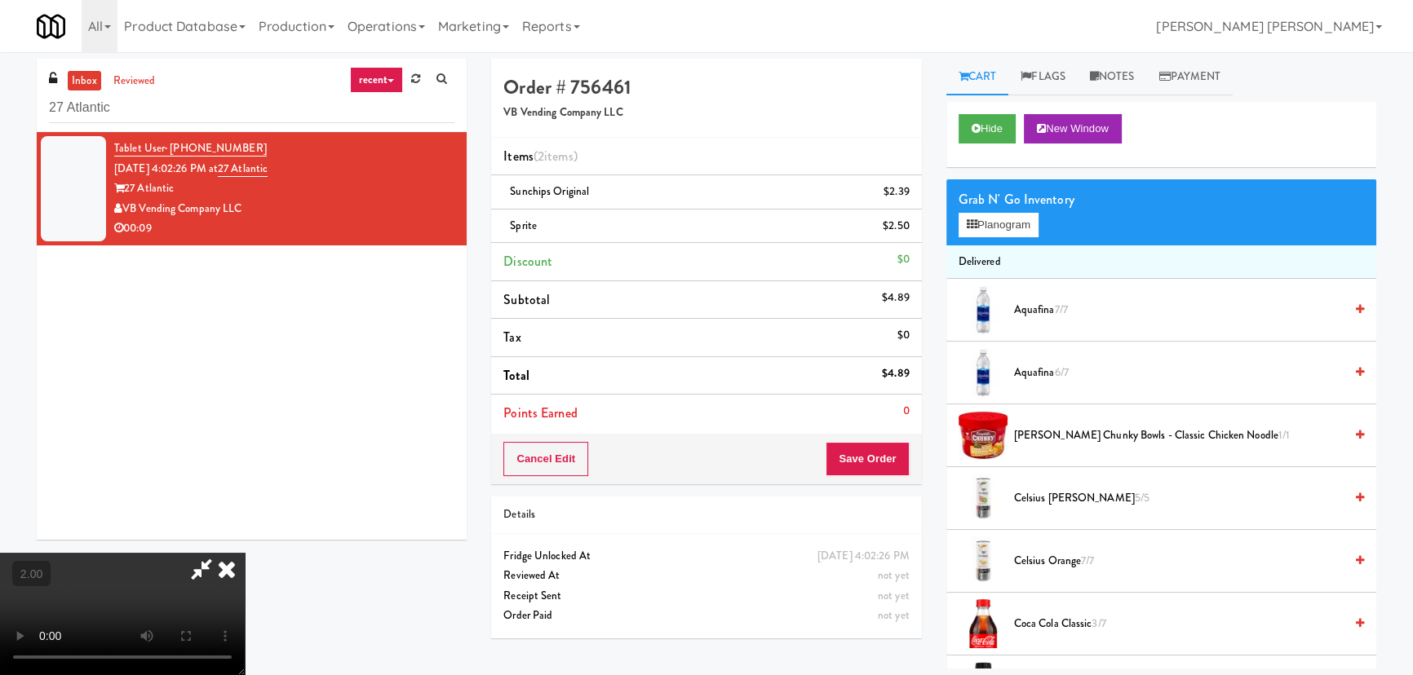
click at [245, 553] on icon at bounding box center [227, 569] width 36 height 33
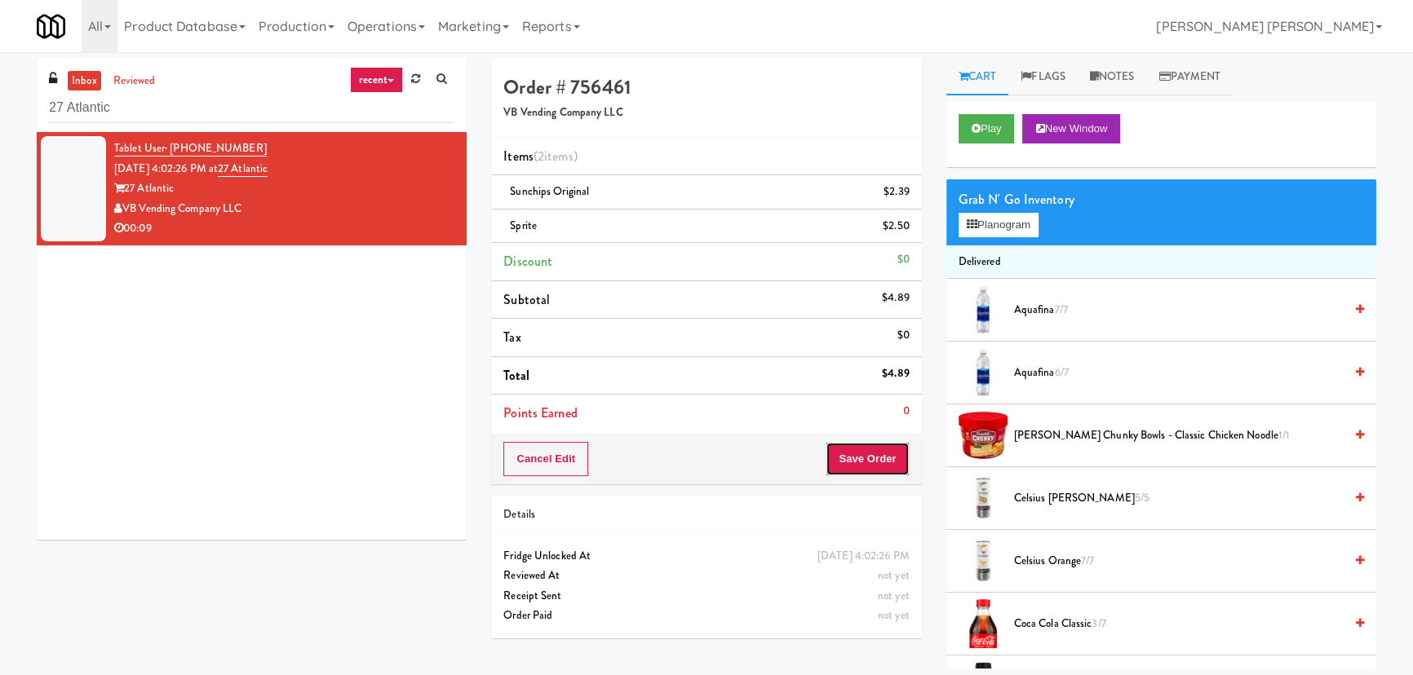
click at [882, 458] on button "Save Order" at bounding box center [867, 459] width 83 height 34
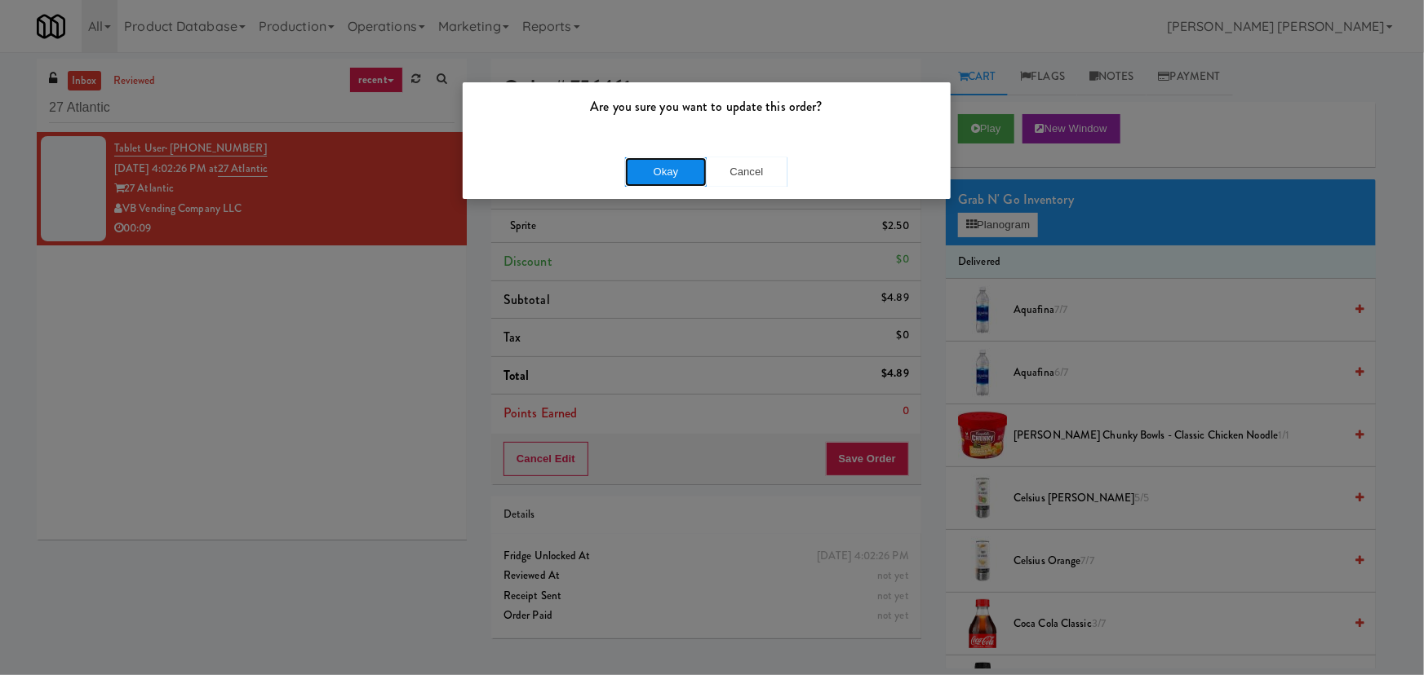
click at [663, 170] on button "Okay" at bounding box center [666, 171] width 82 height 29
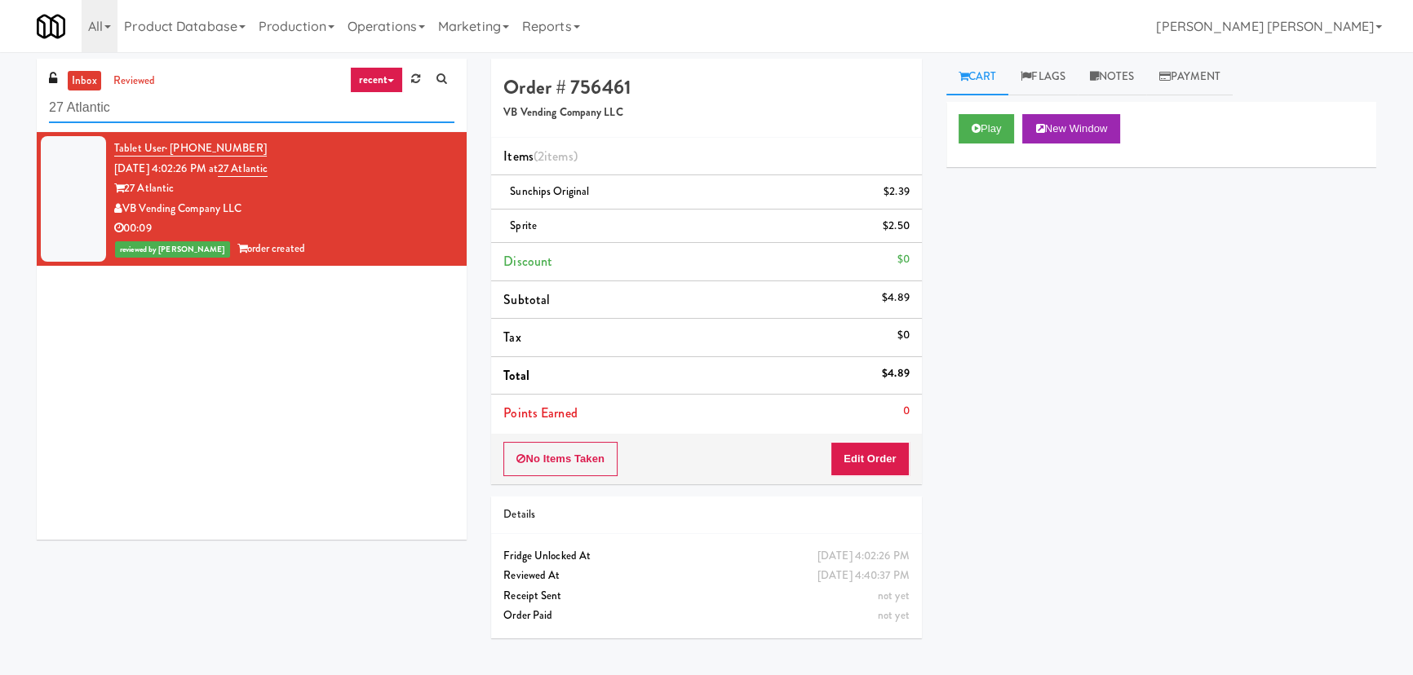
drag, startPoint x: 137, startPoint y: 114, endPoint x: 28, endPoint y: 116, distance: 109.3
click at [28, 116] on div "inbox reviewed recent all unclear take inventory issue suspicious failed recent…" at bounding box center [251, 306] width 454 height 494
paste input "(Snack & Drink) EWR 3-TB-PUBLIC"
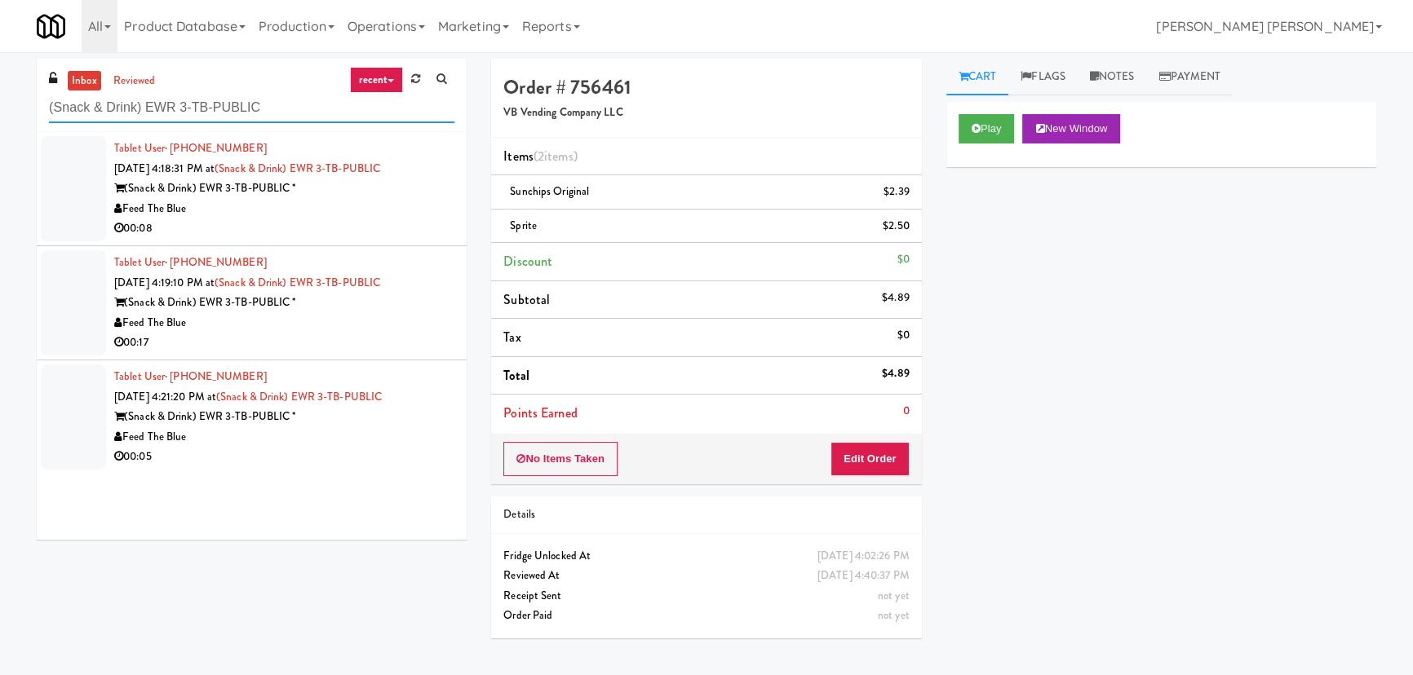
type input "(Snack & Drink) EWR 3-TB-PUBLIC"
click at [383, 219] on div "00:08" at bounding box center [284, 229] width 340 height 20
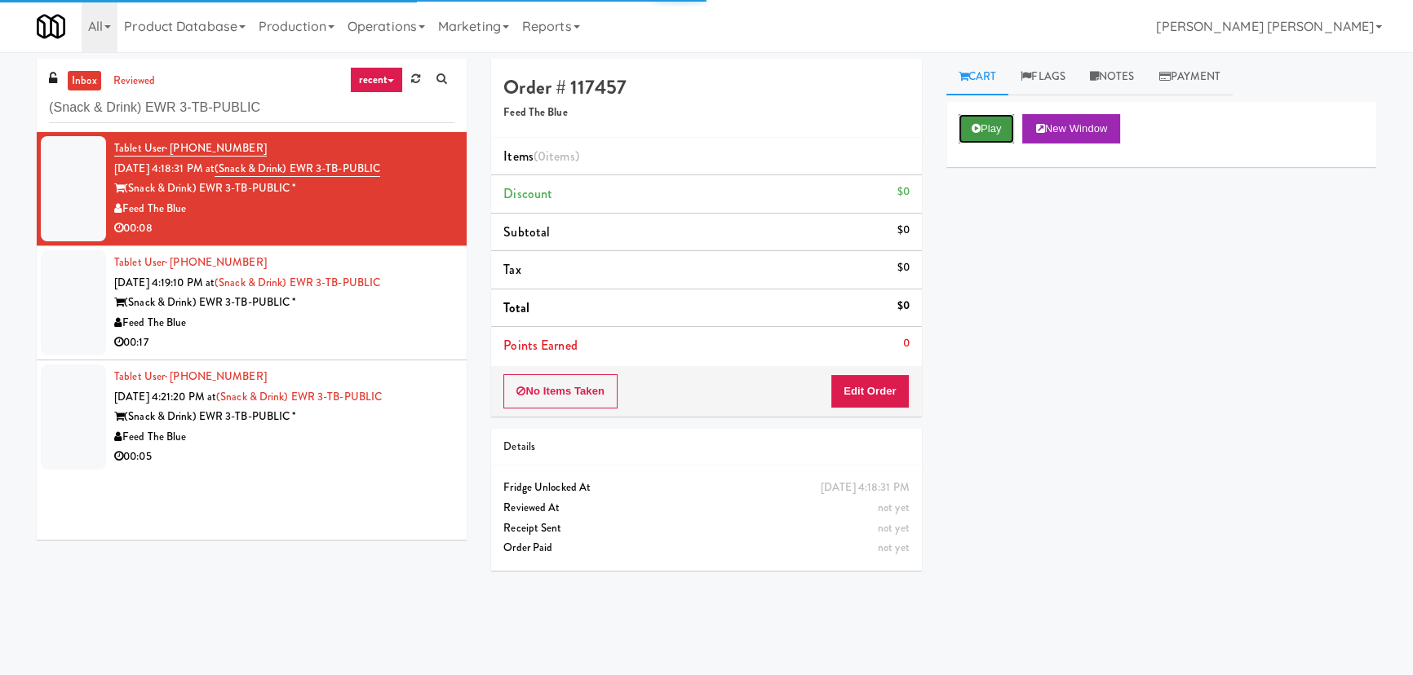
click at [995, 117] on button "Play" at bounding box center [987, 128] width 56 height 29
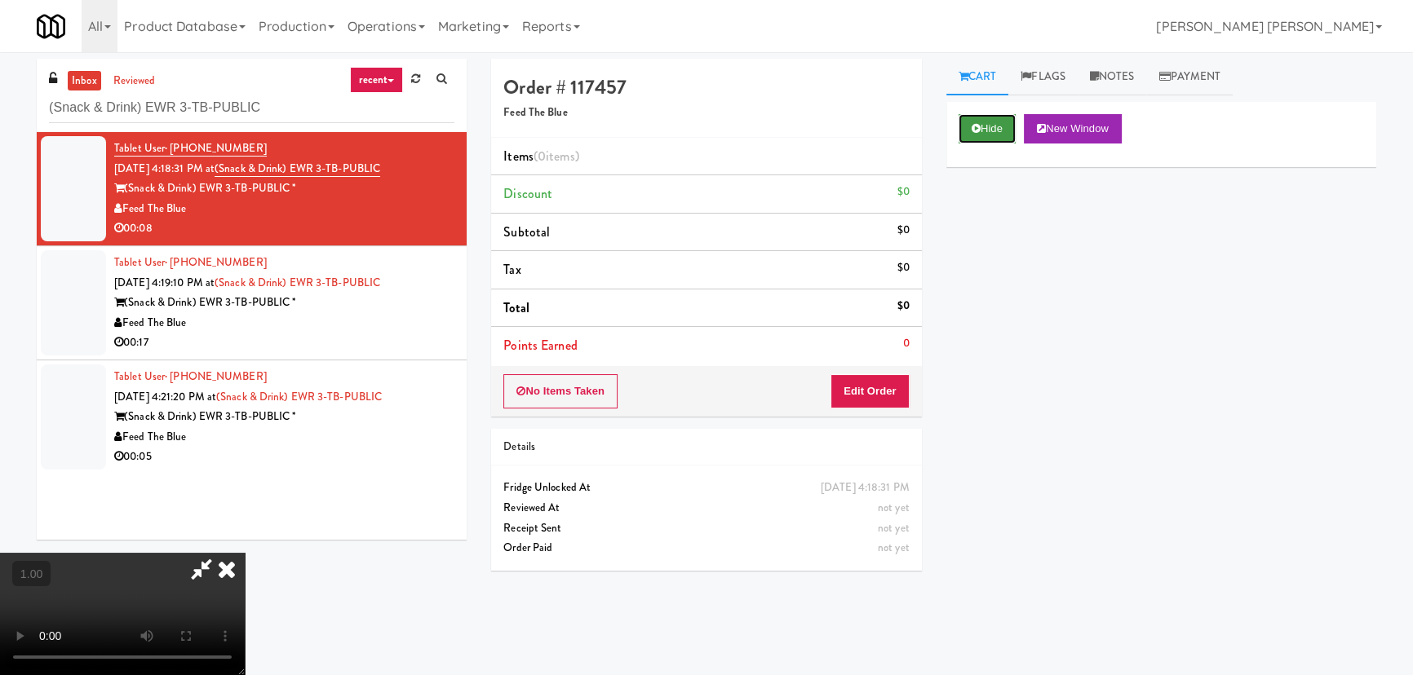
click at [981, 134] on button "Hide" at bounding box center [987, 128] width 57 height 29
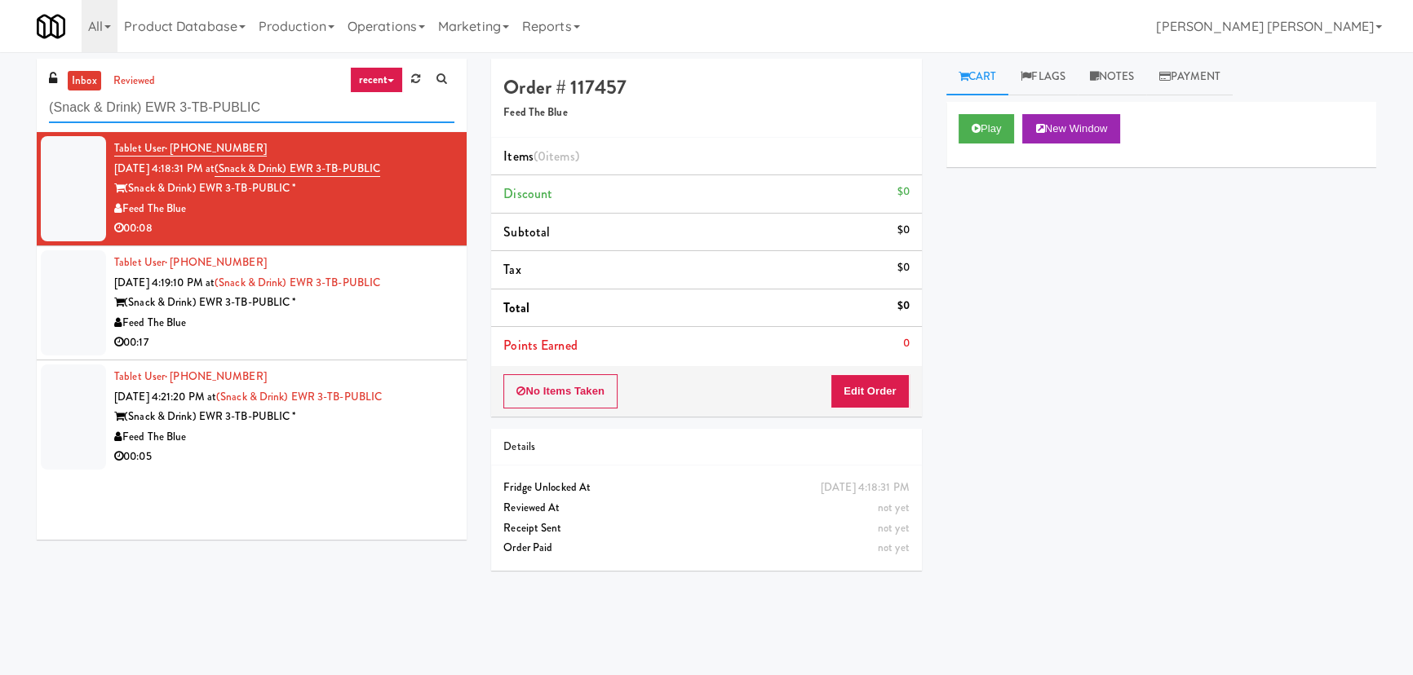
drag, startPoint x: 290, startPoint y: 106, endPoint x: 1, endPoint y: 117, distance: 289.8
click at [1, 117] on div "inbox reviewed recent all unclear take inventory issue suspicious failed recent…" at bounding box center [706, 364] width 1413 height 610
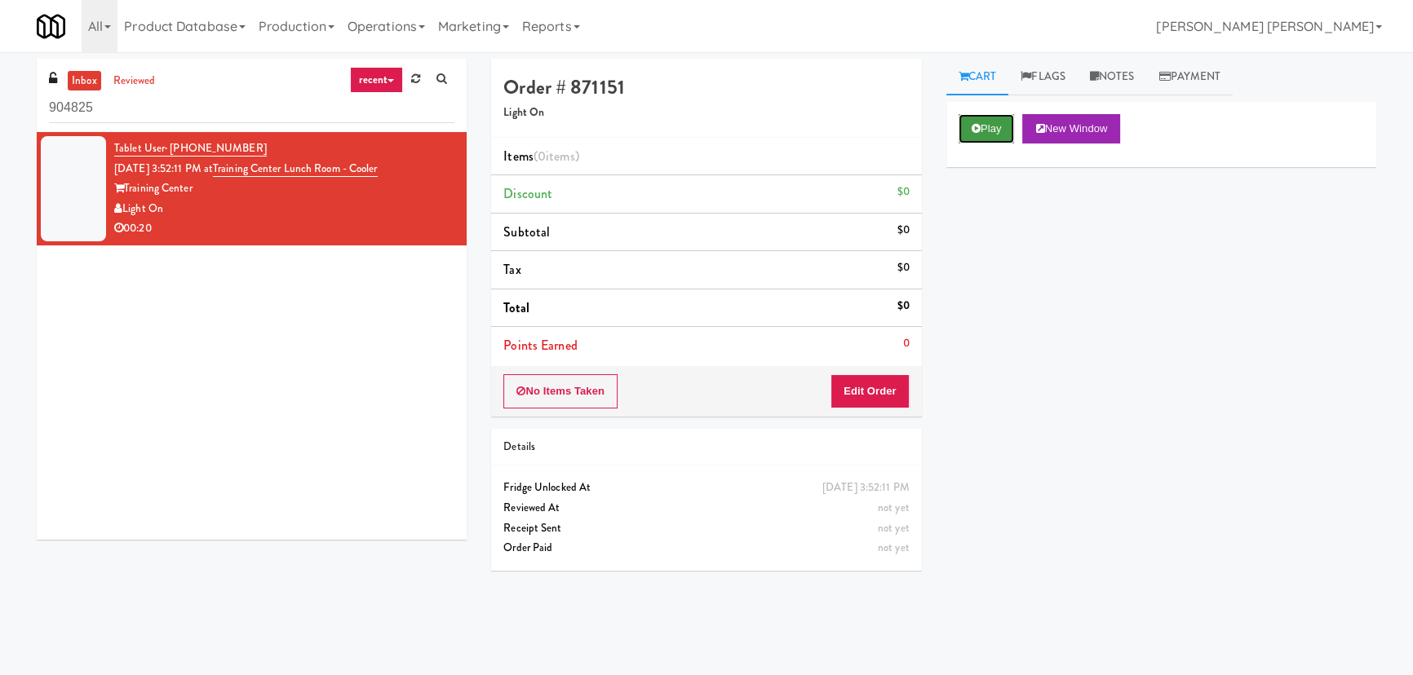
click at [968, 131] on button "Play" at bounding box center [987, 128] width 56 height 29
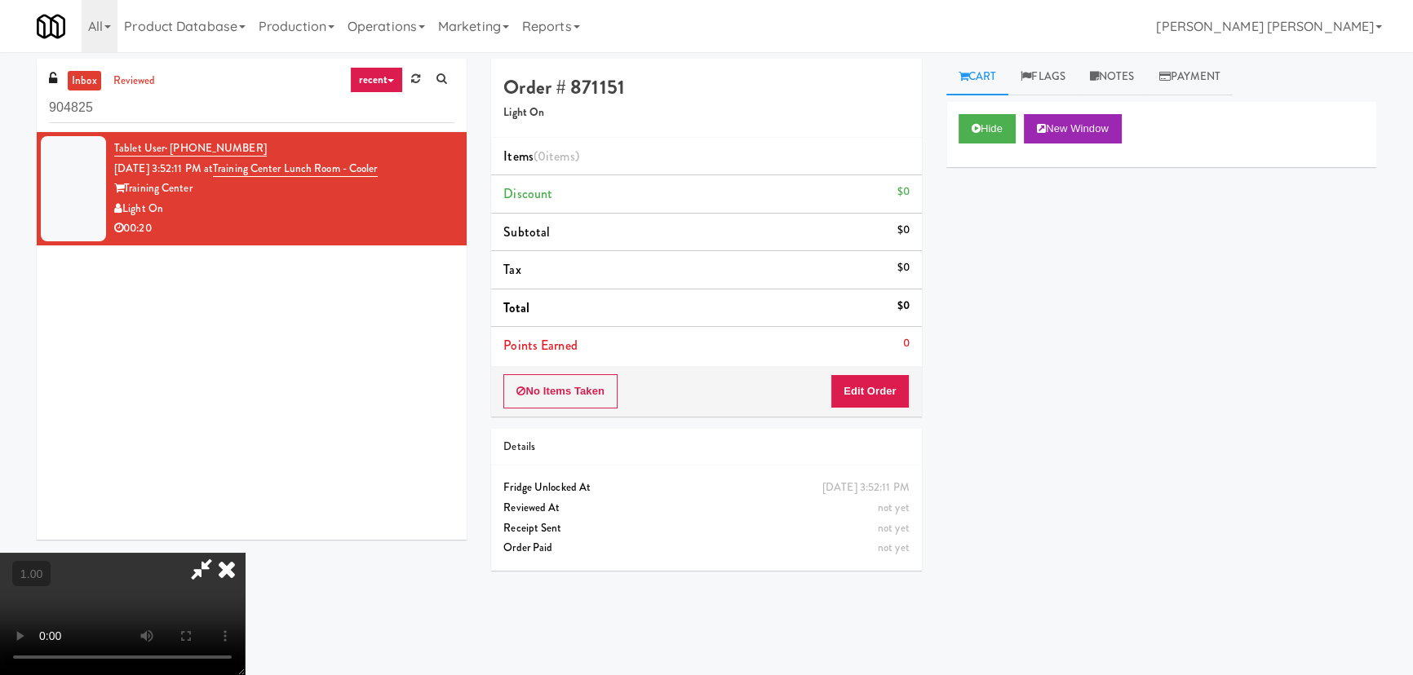
click at [245, 587] on video at bounding box center [122, 614] width 245 height 122
click at [897, 383] on button "Edit Order" at bounding box center [869, 391] width 79 height 34
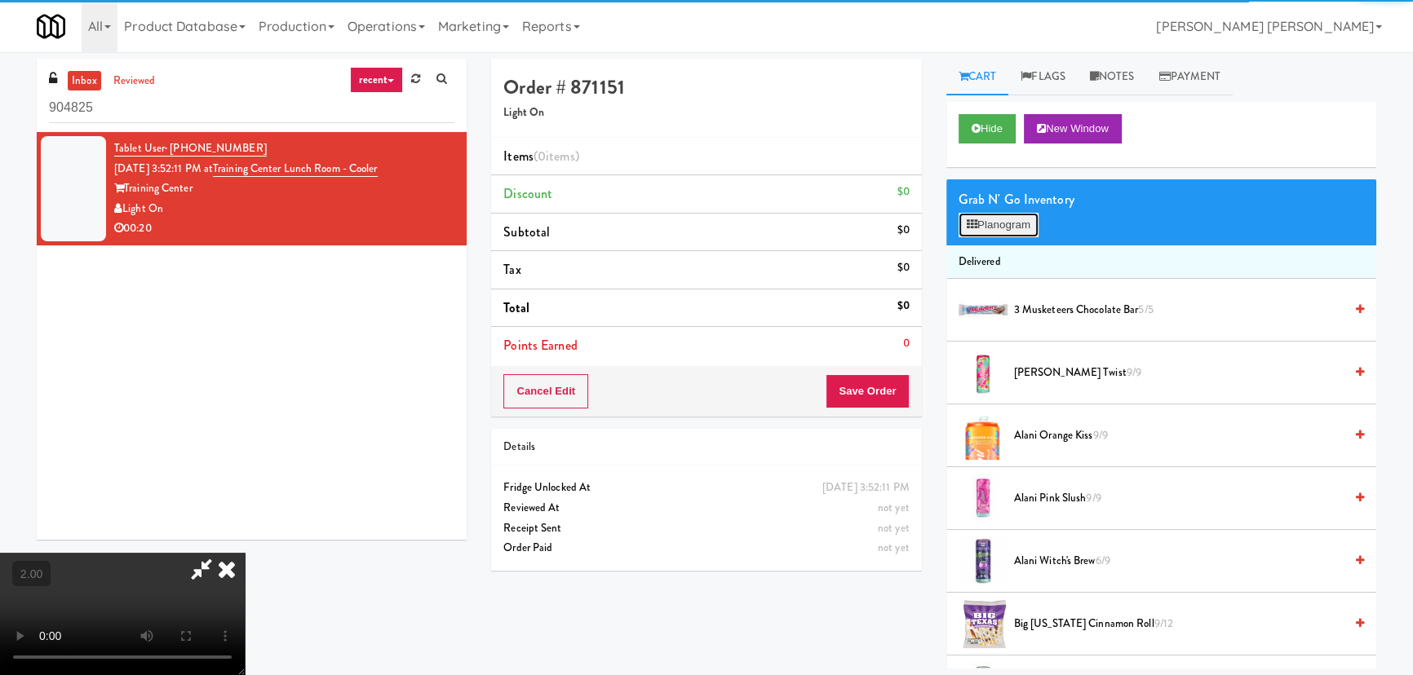
click at [1002, 219] on button "Planogram" at bounding box center [999, 225] width 80 height 24
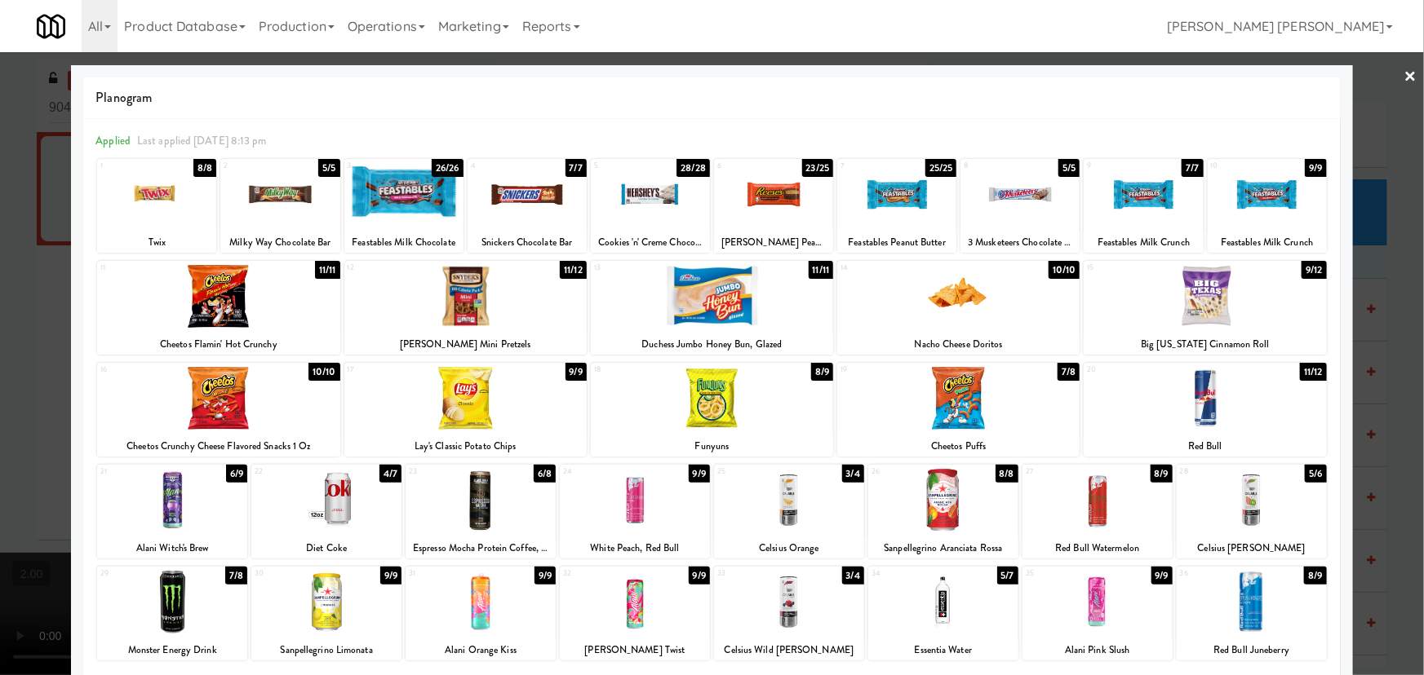
click at [720, 294] on div at bounding box center [712, 296] width 242 height 63
click at [1404, 70] on link "×" at bounding box center [1410, 77] width 13 height 51
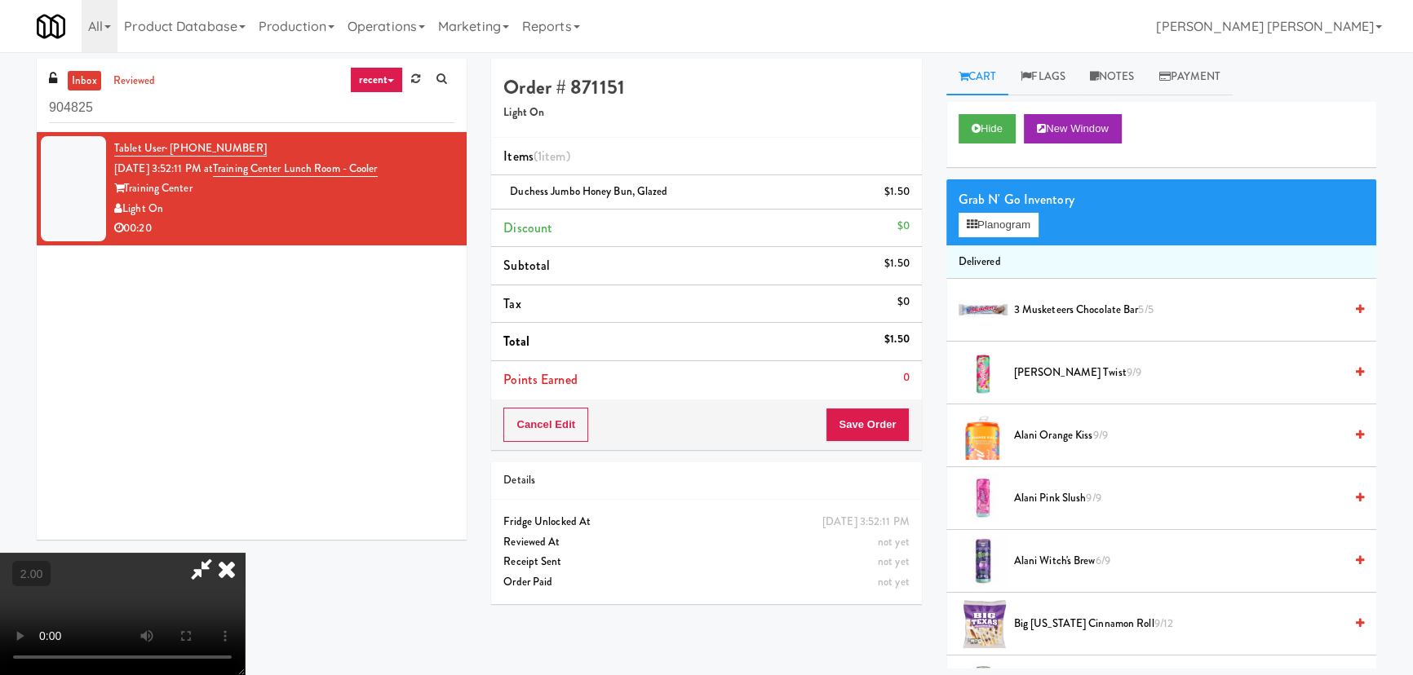
click at [245, 553] on icon at bounding box center [227, 569] width 36 height 33
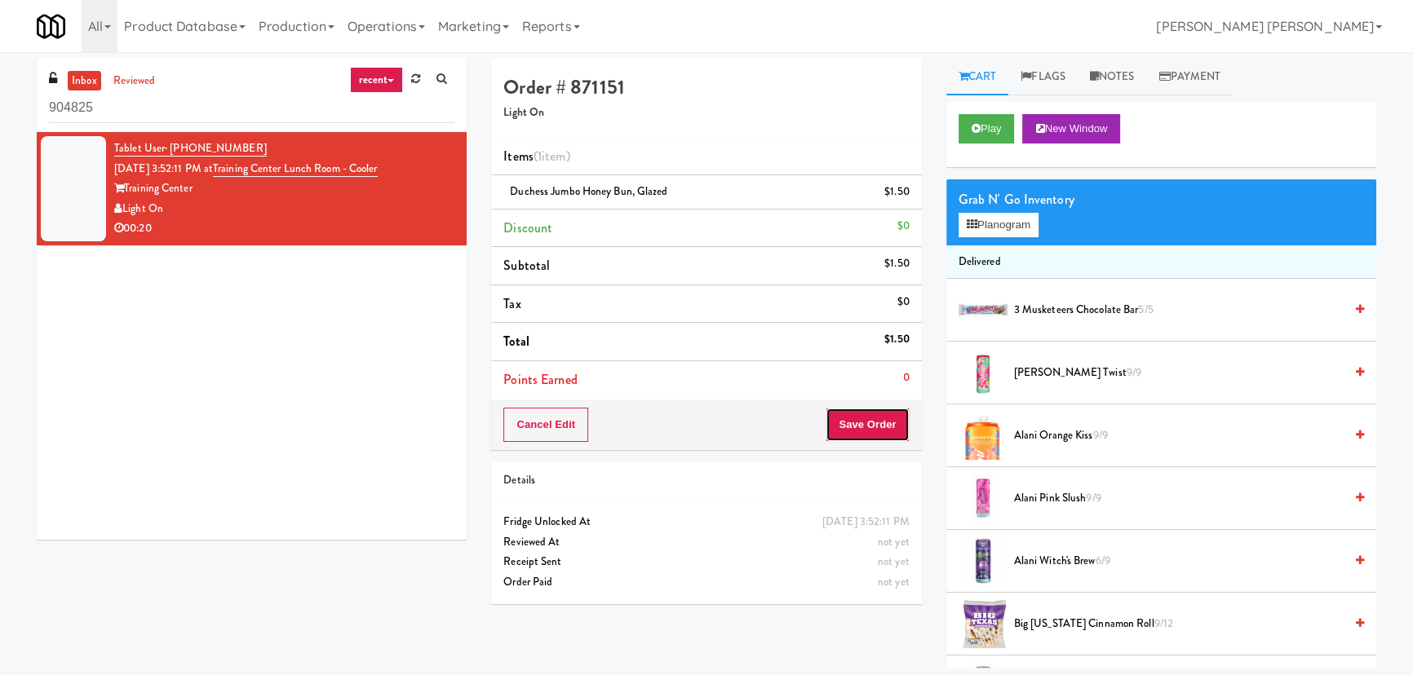
click at [862, 416] on button "Save Order" at bounding box center [867, 425] width 83 height 34
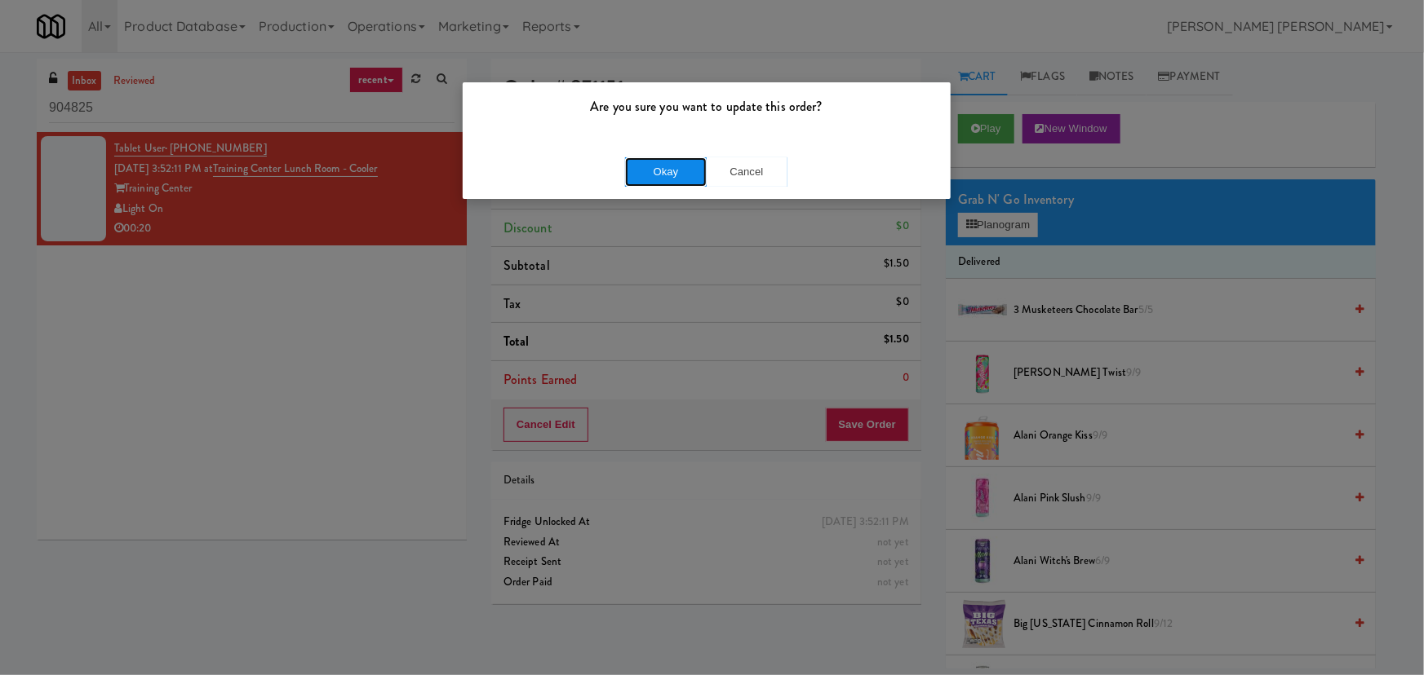
click at [671, 171] on button "Okay" at bounding box center [666, 171] width 82 height 29
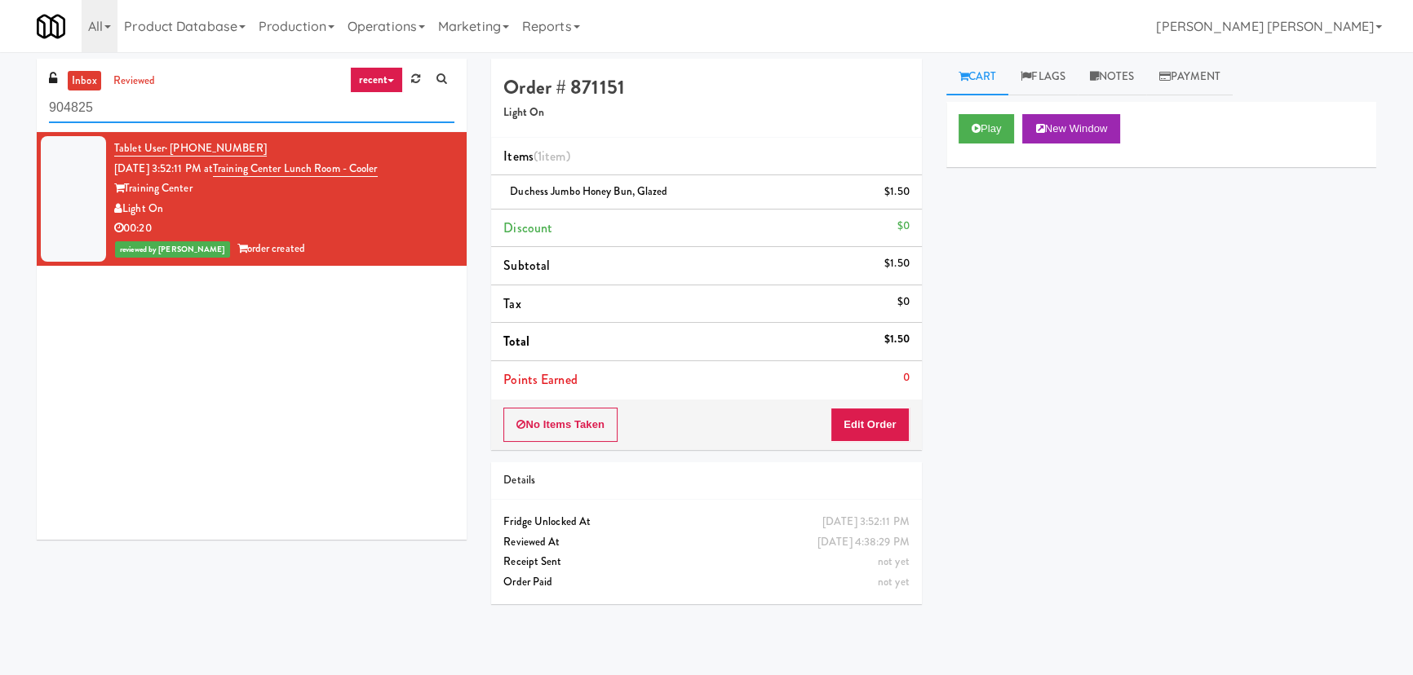
drag, startPoint x: 206, startPoint y: 117, endPoint x: -92, endPoint y: 111, distance: 298.6
click at [0, 111] on html "Are you sure you want to update this order? Okay Cancel Okay Are you sure you w…" at bounding box center [706, 337] width 1413 height 675
paste input "1730 N [PERSON_NAME] -Left - Ambient"
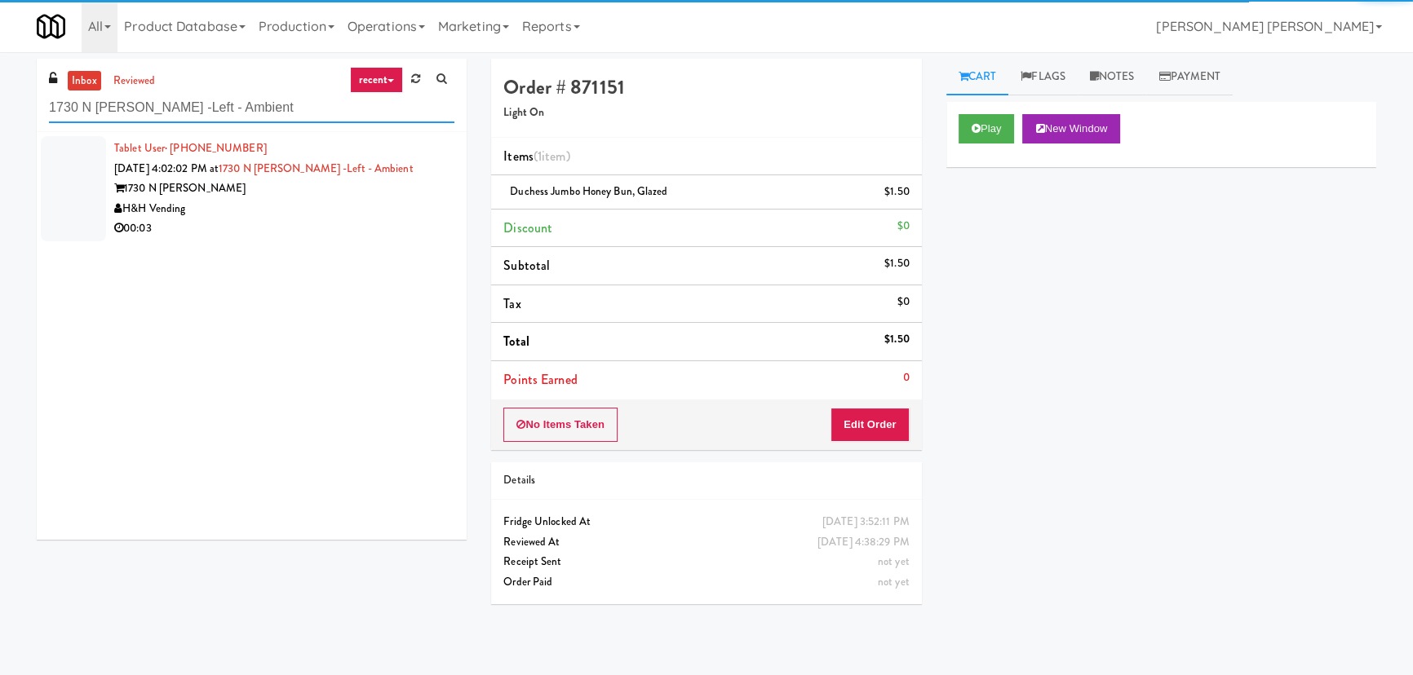
type input "1730 N [PERSON_NAME] -Left - Ambient"
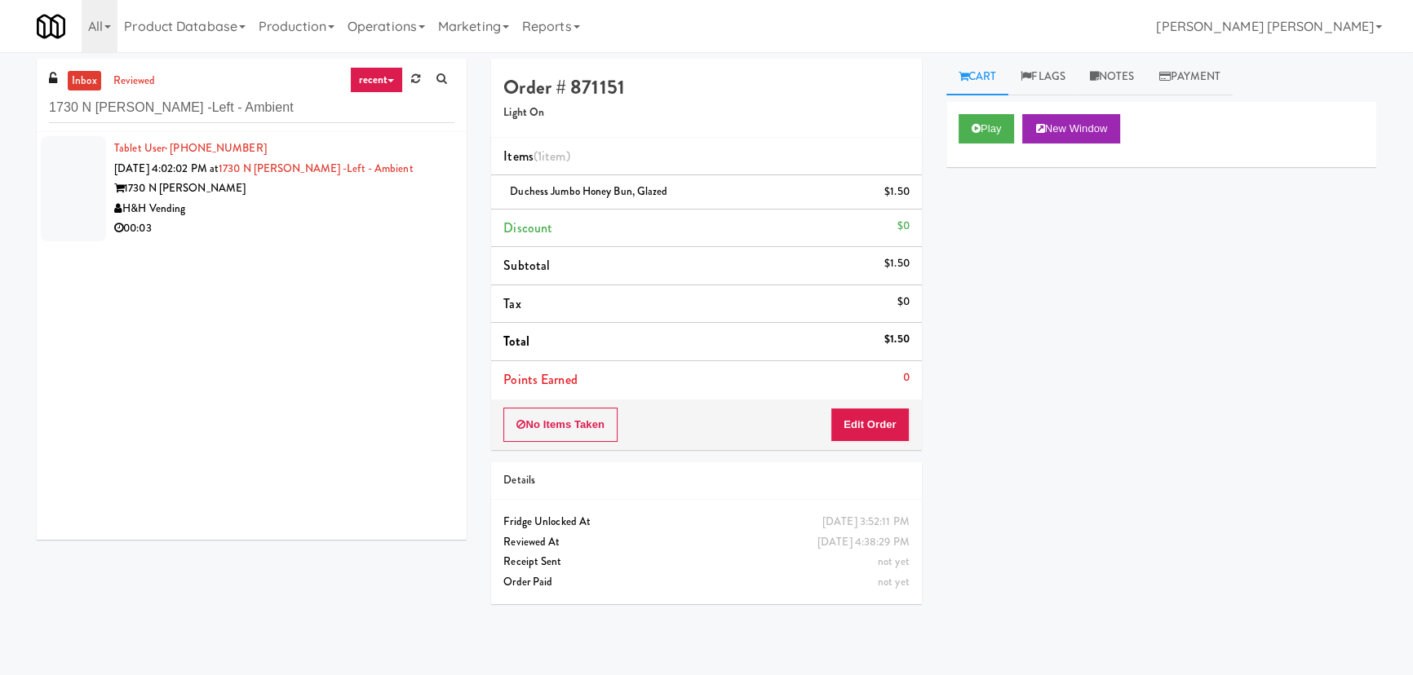
click at [279, 235] on div "00:03" at bounding box center [284, 229] width 340 height 20
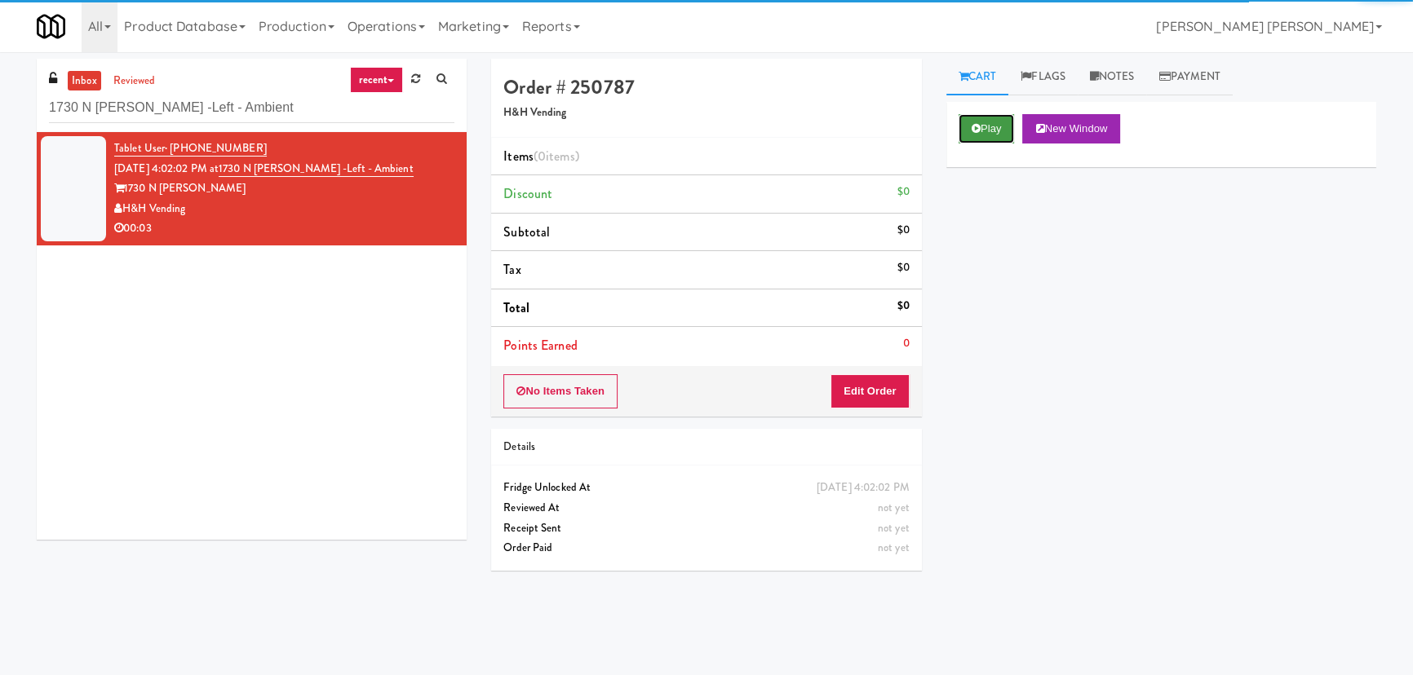
click at [995, 126] on button "Play" at bounding box center [987, 128] width 56 height 29
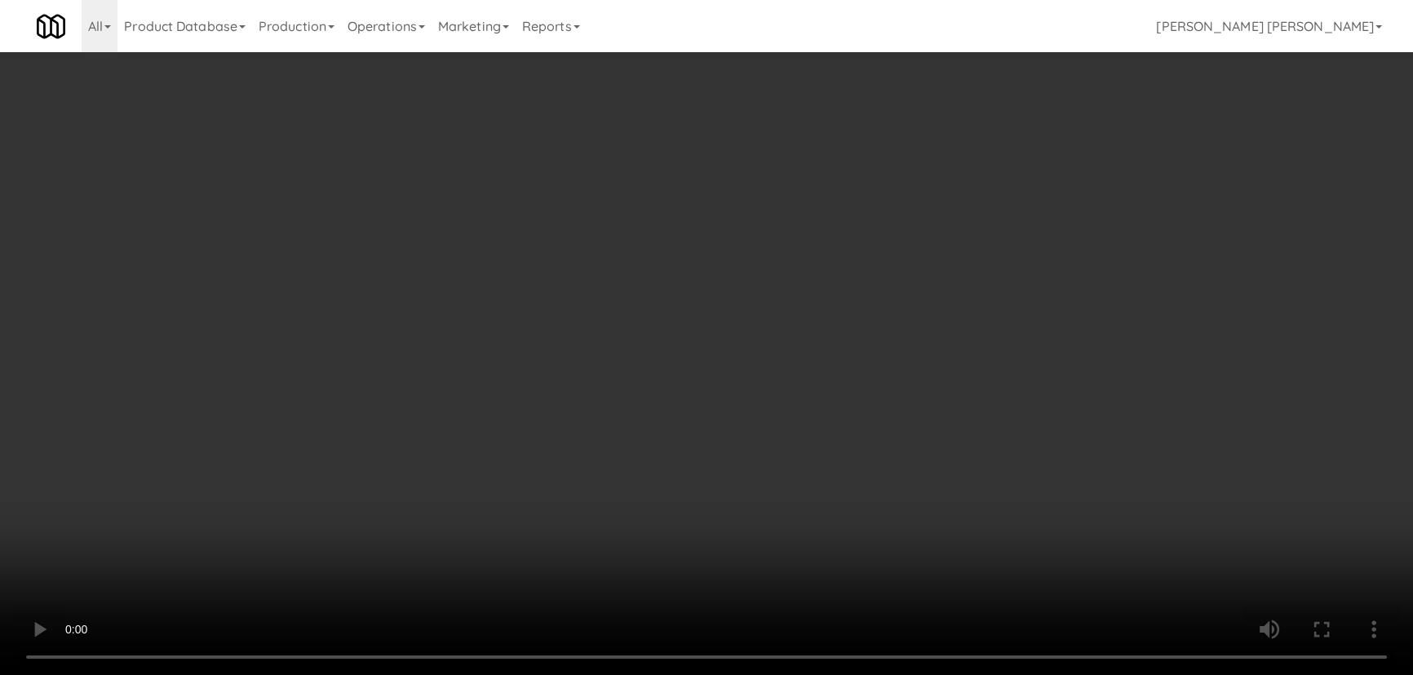
scroll to position [33, 0]
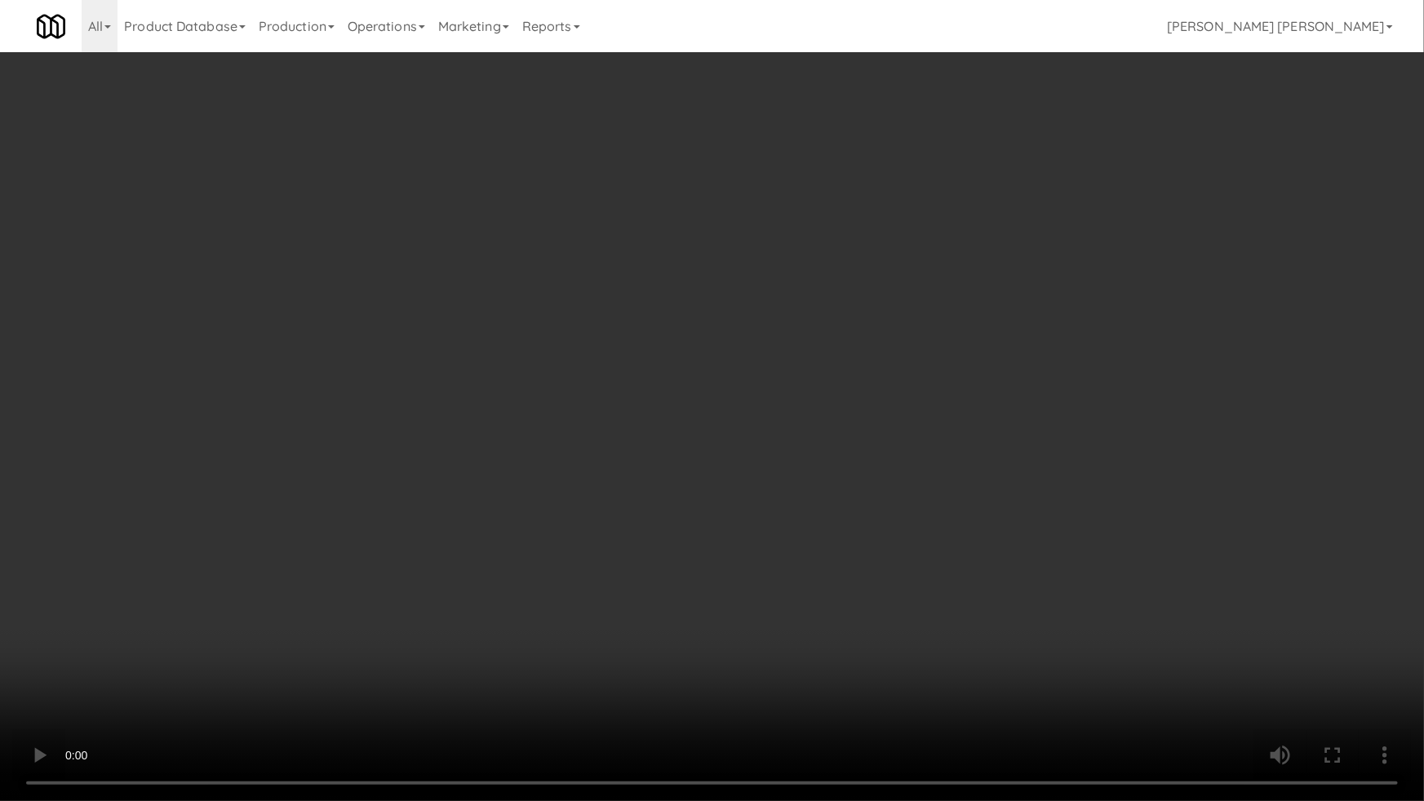
drag, startPoint x: 779, startPoint y: 726, endPoint x: 1342, endPoint y: 733, distance: 562.9
click at [795, 675] on video at bounding box center [712, 400] width 1424 height 801
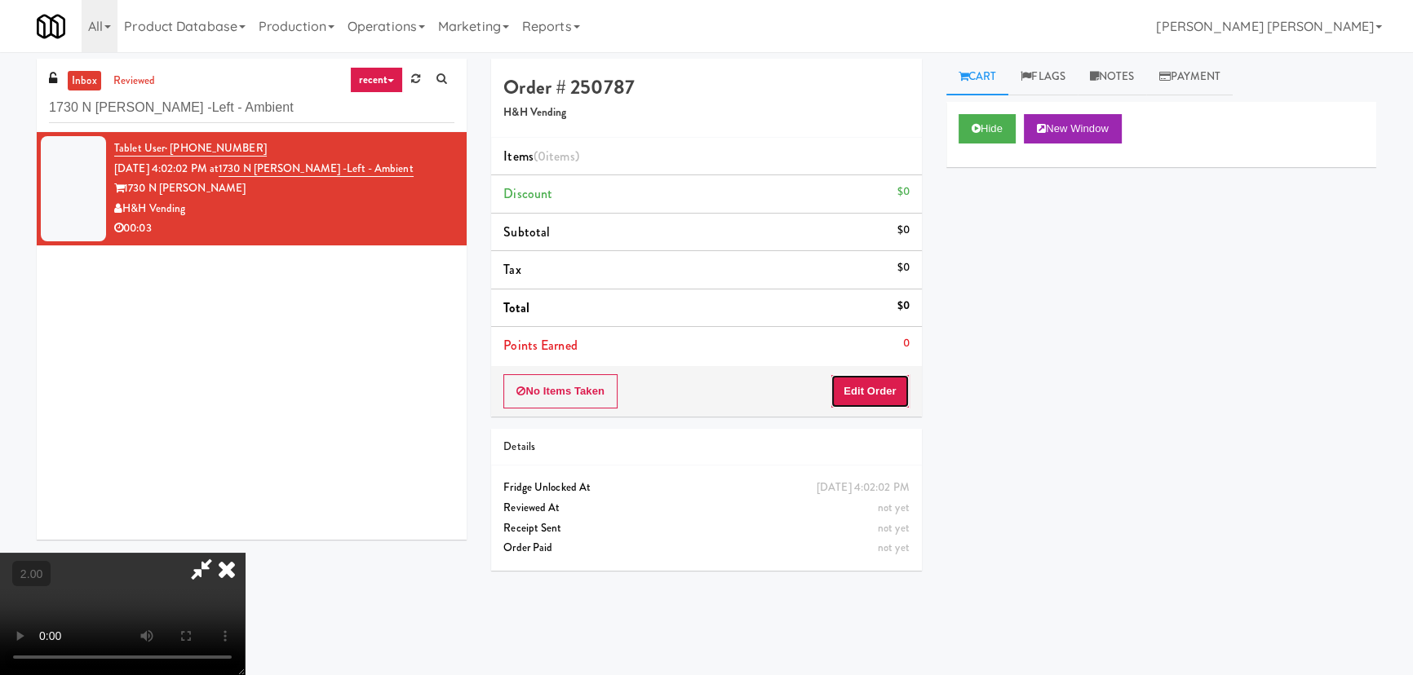
click at [888, 395] on button "Edit Order" at bounding box center [869, 391] width 79 height 34
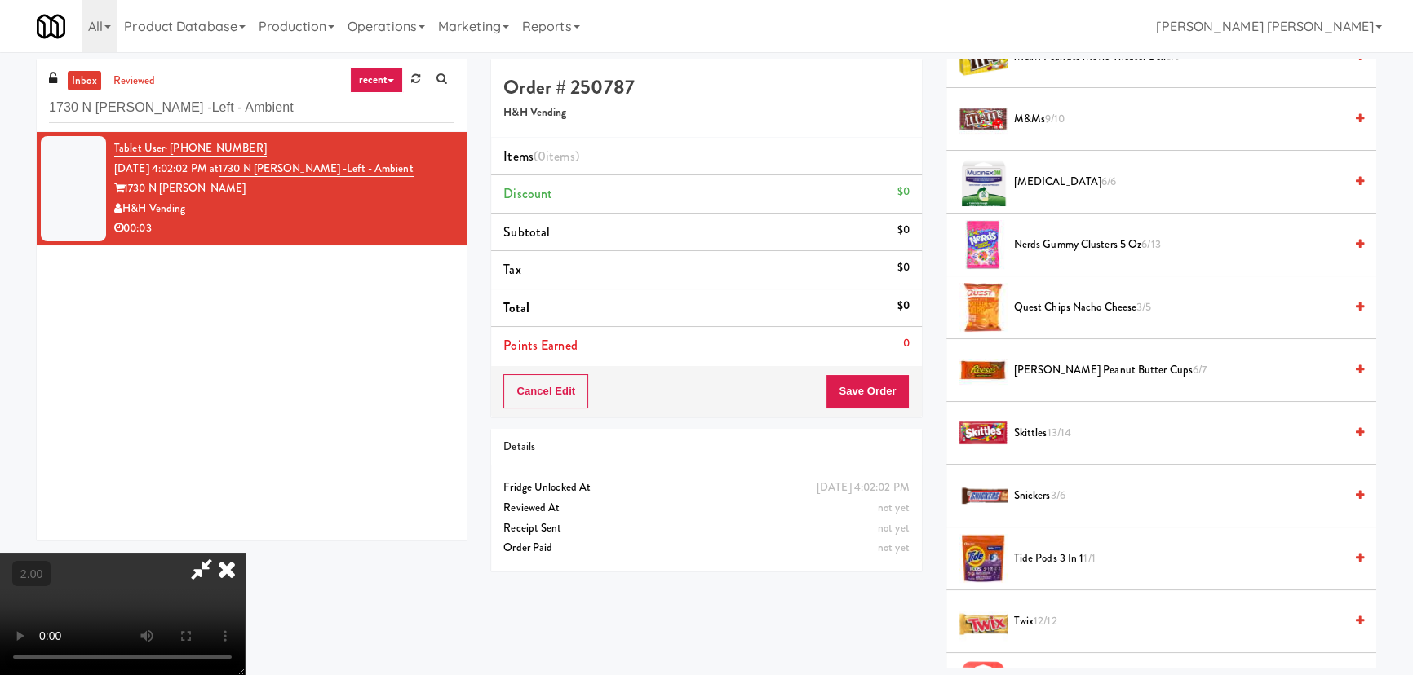
scroll to position [1186, 0]
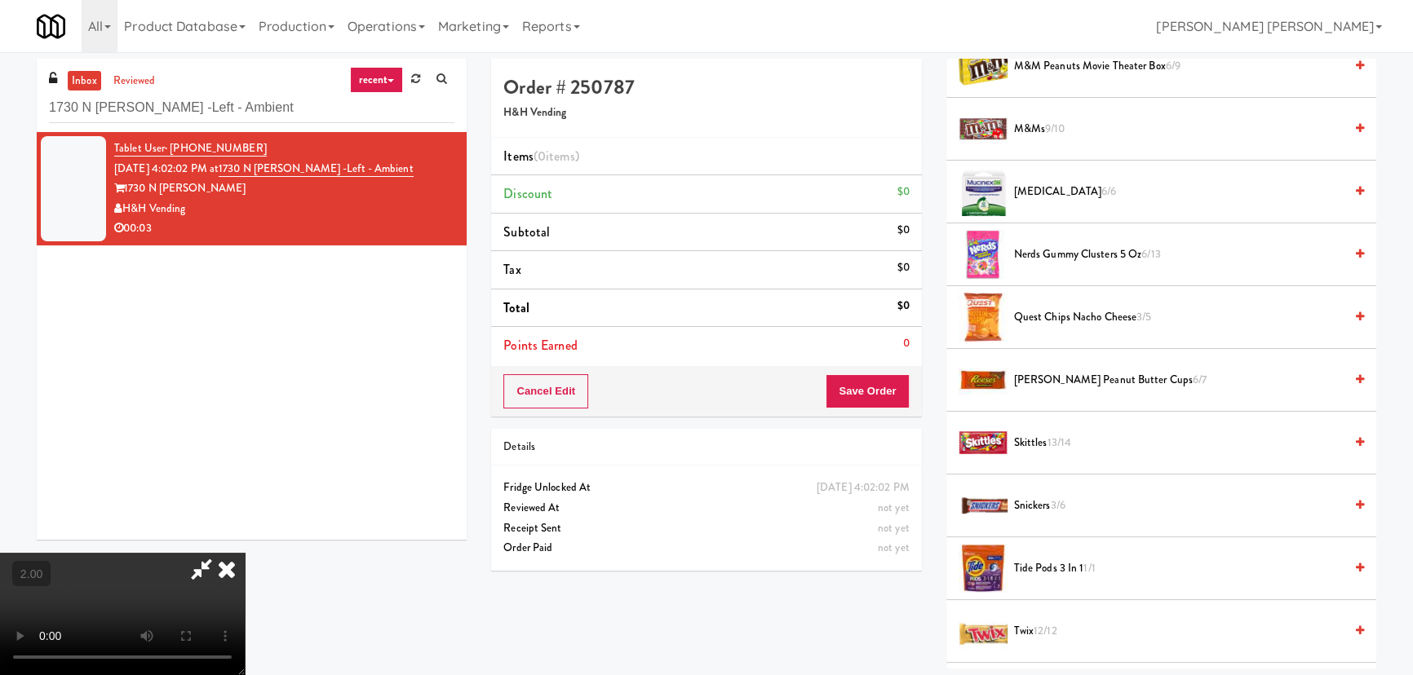
click at [1047, 316] on span "Quest Chips Nacho Cheese 3/5" at bounding box center [1179, 318] width 330 height 20
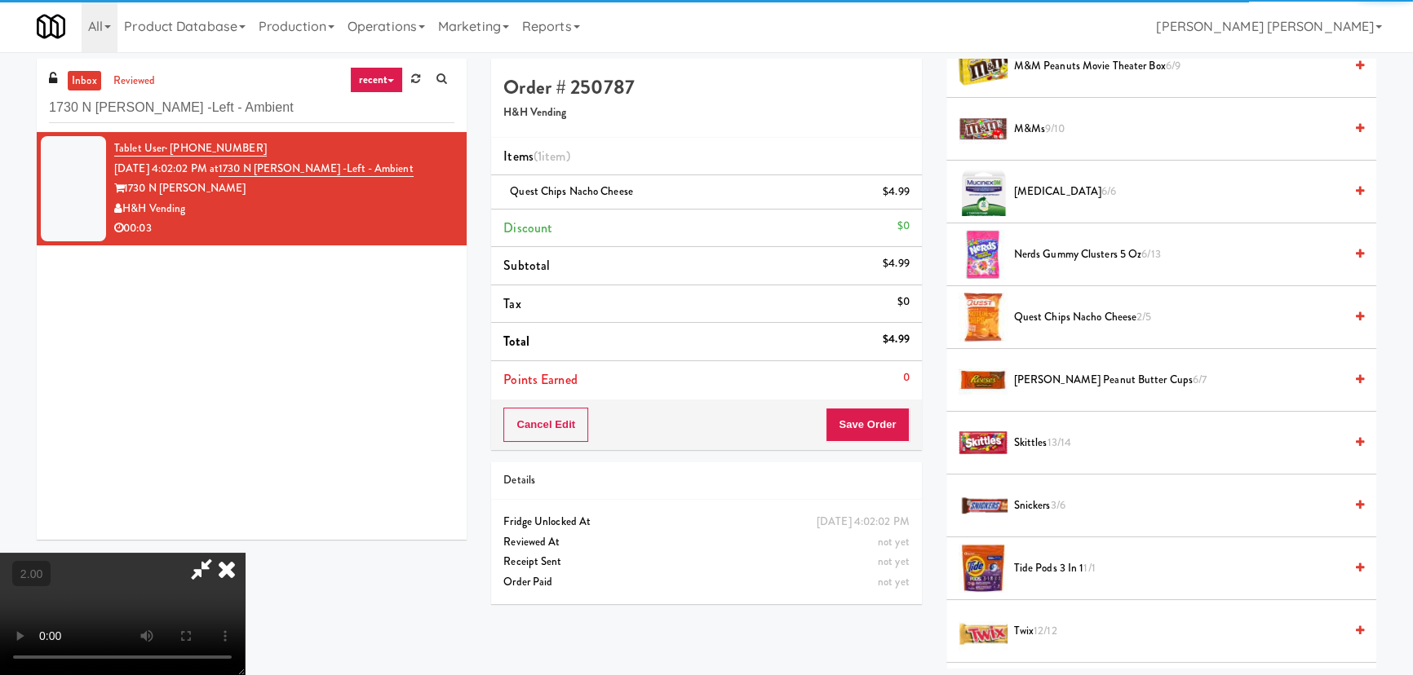
scroll to position [0, 0]
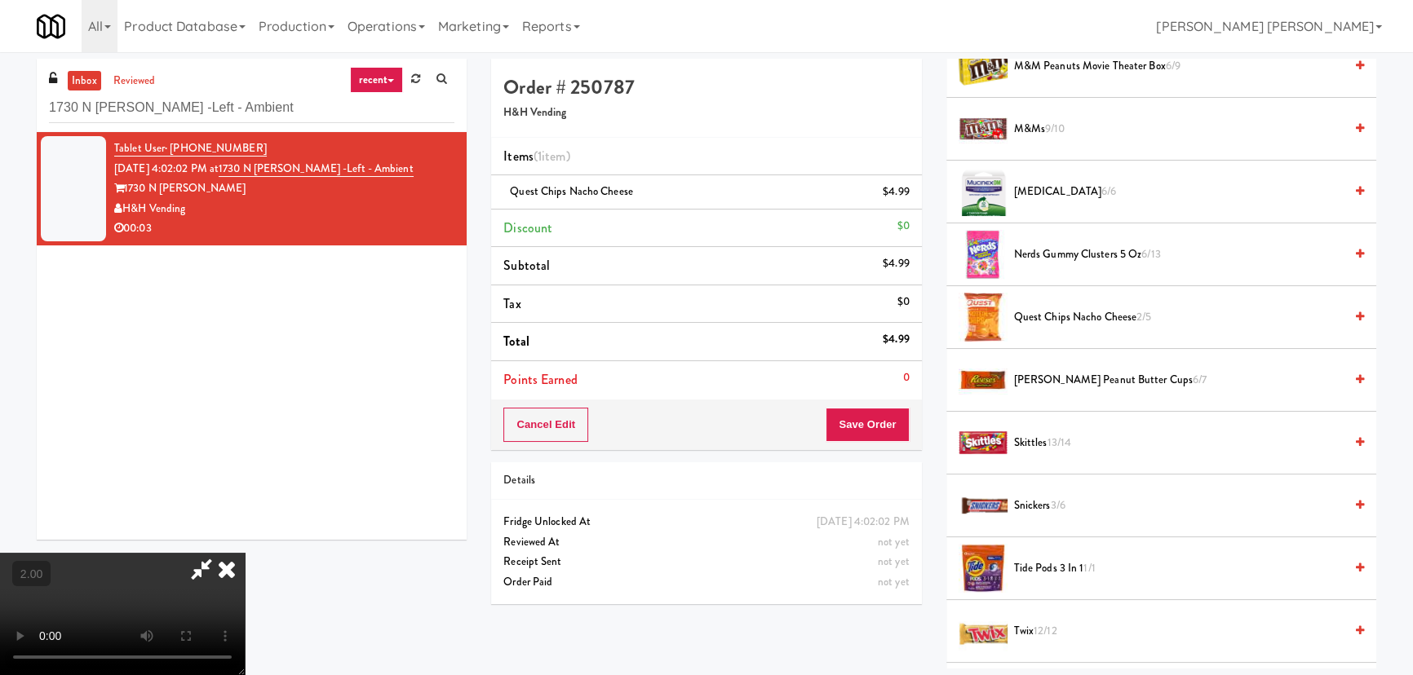
click at [245, 553] on icon at bounding box center [227, 569] width 36 height 33
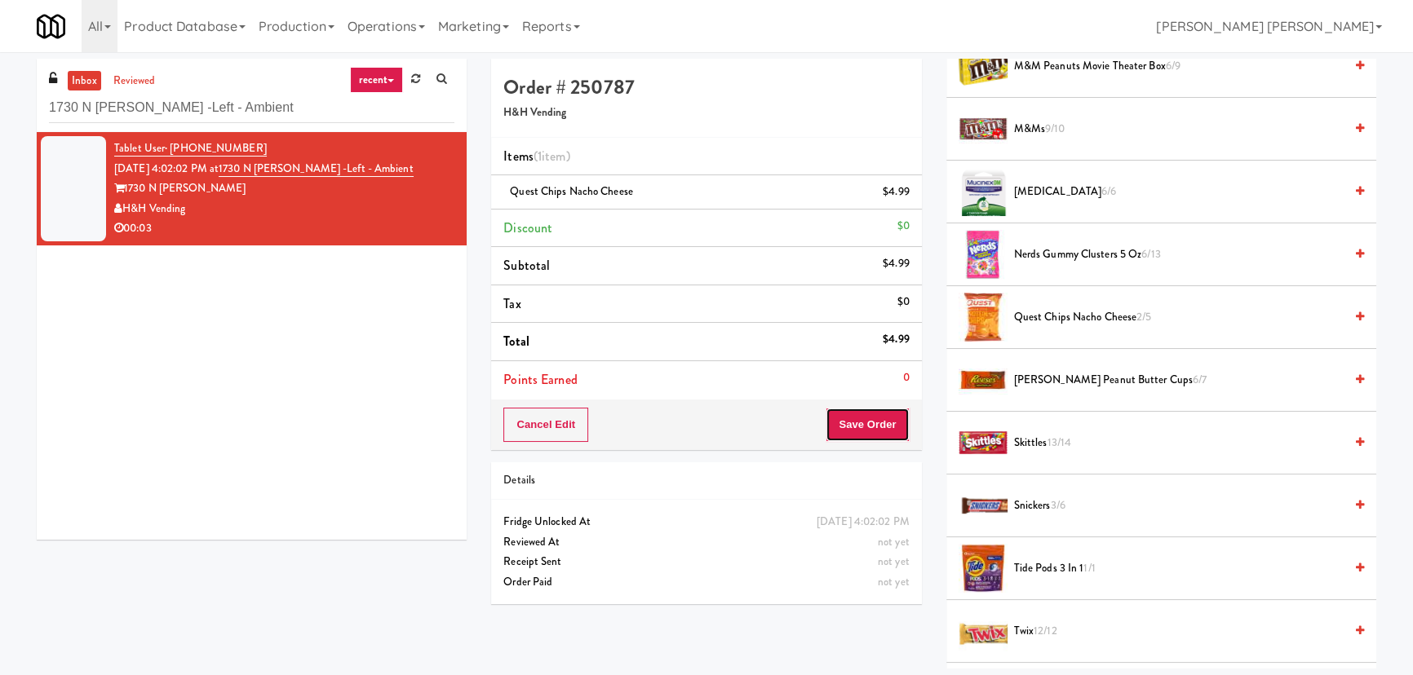
click at [875, 429] on button "Save Order" at bounding box center [867, 425] width 83 height 34
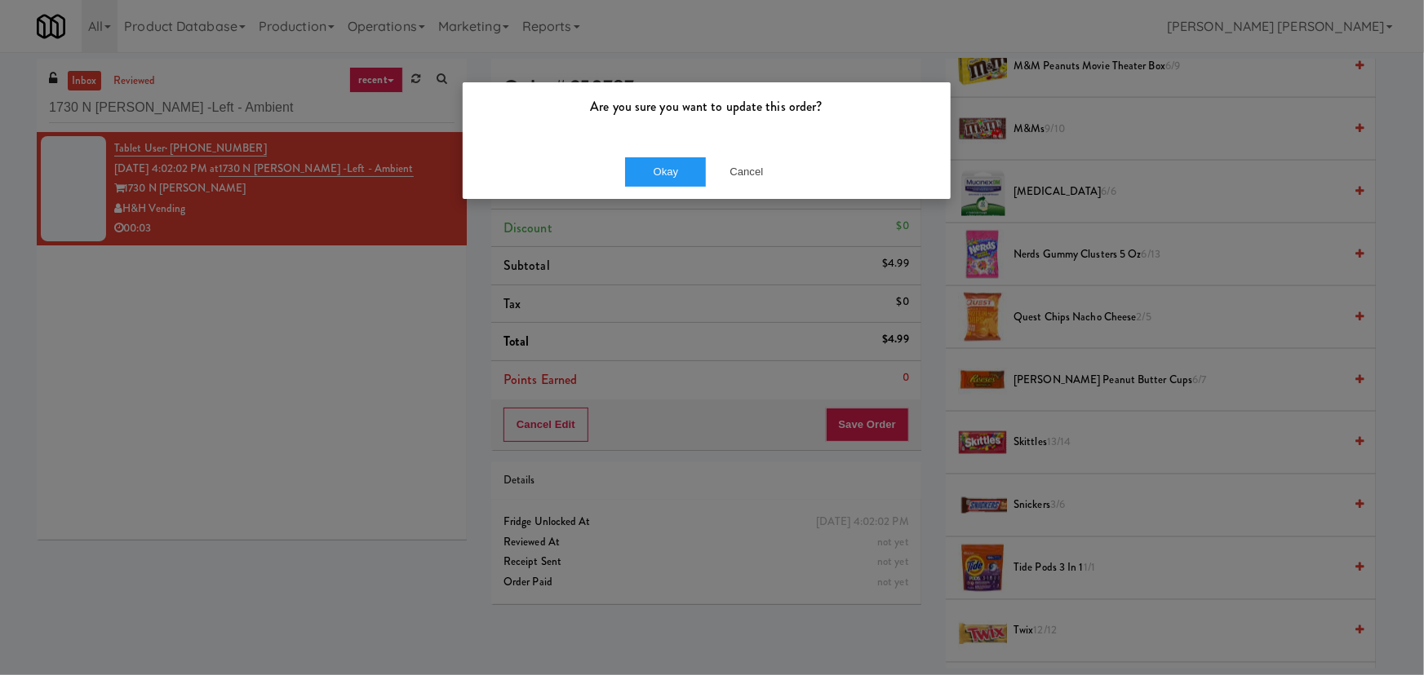
click at [659, 151] on div "Okay Cancel" at bounding box center [707, 171] width 488 height 55
click at [661, 163] on button "Okay" at bounding box center [666, 171] width 82 height 29
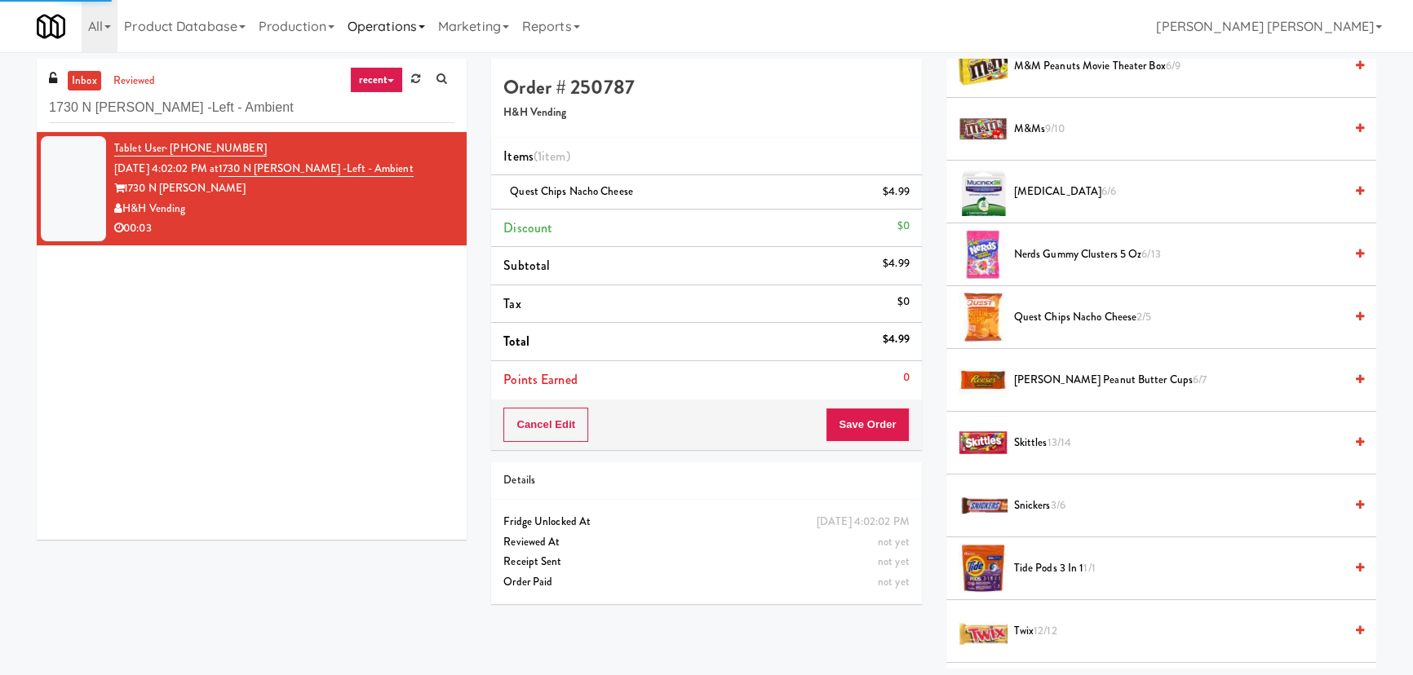
scroll to position [44, 0]
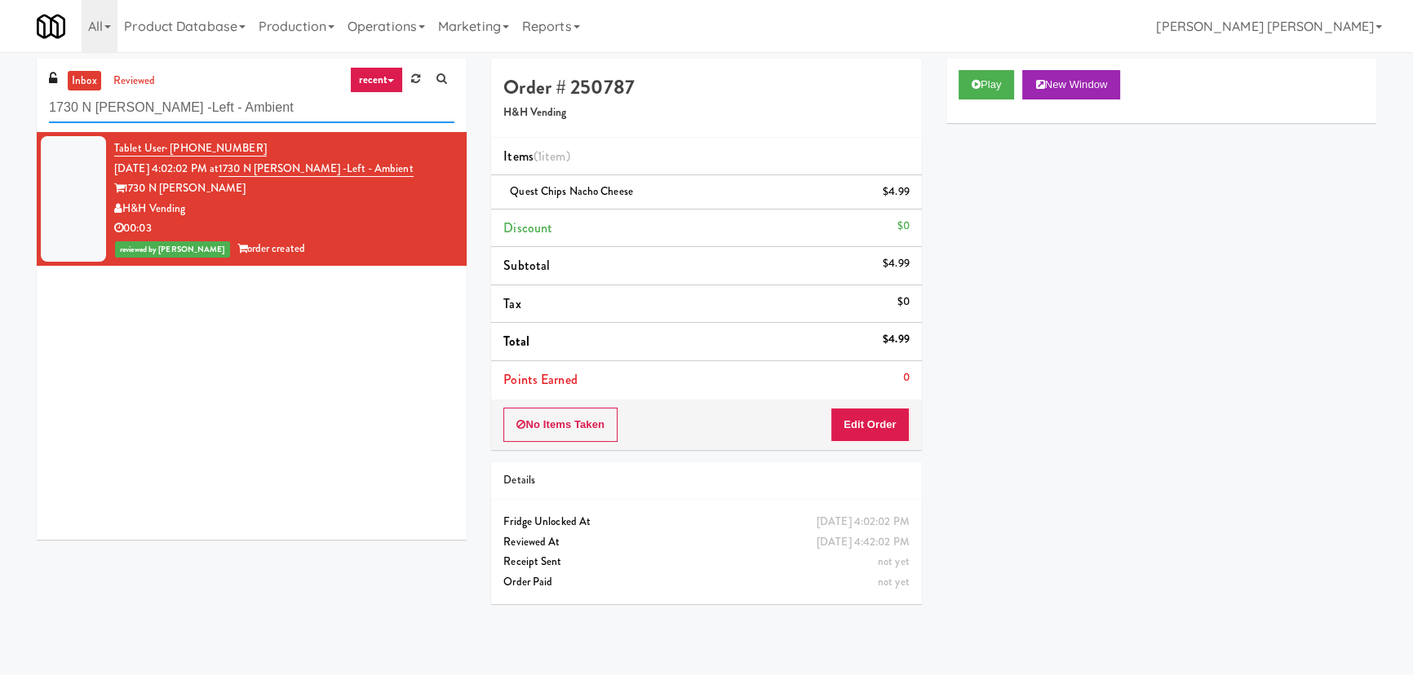
drag, startPoint x: 249, startPoint y: 109, endPoint x: -1, endPoint y: 98, distance: 249.9
click at [0, 98] on html "Are you sure you want to update this order? Okay Cancel Okay Are you sure you w…" at bounding box center [706, 337] width 1413 height 675
paste input "[GEOGRAPHIC_DATA]-Cooler"
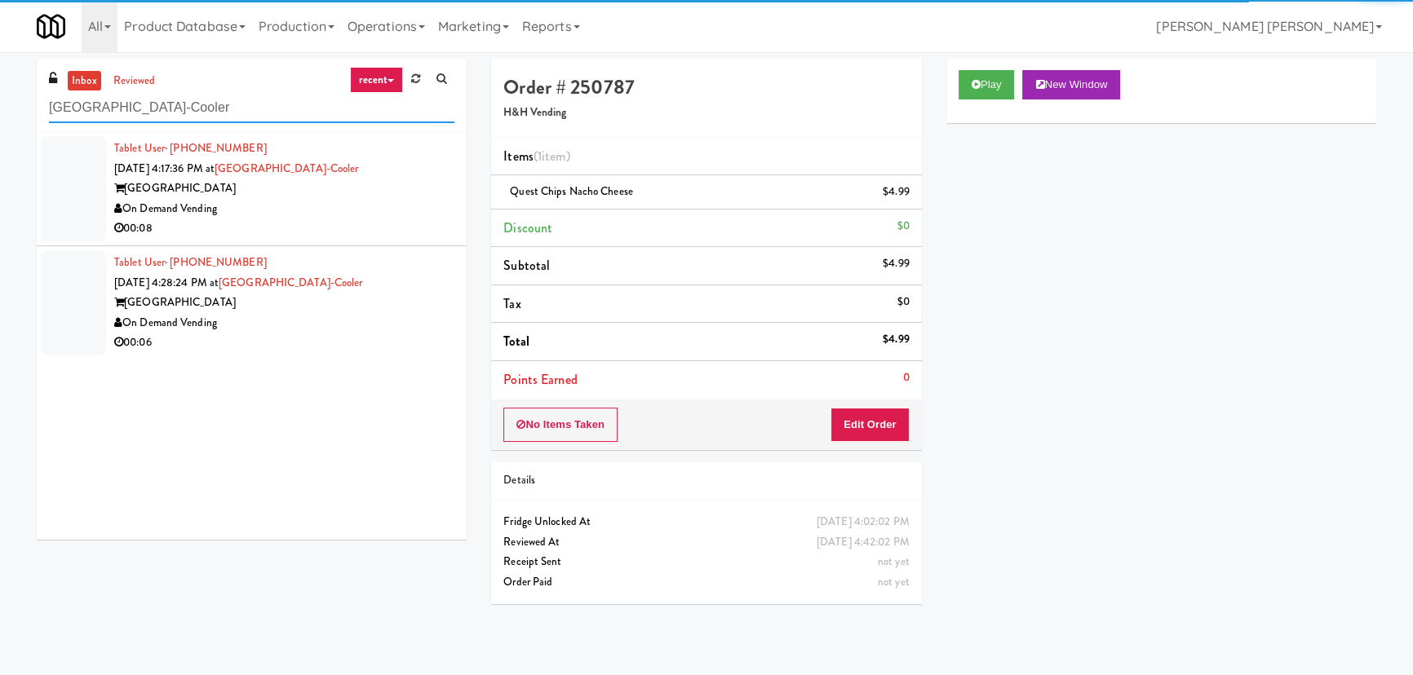
type input "[GEOGRAPHIC_DATA]-Cooler"
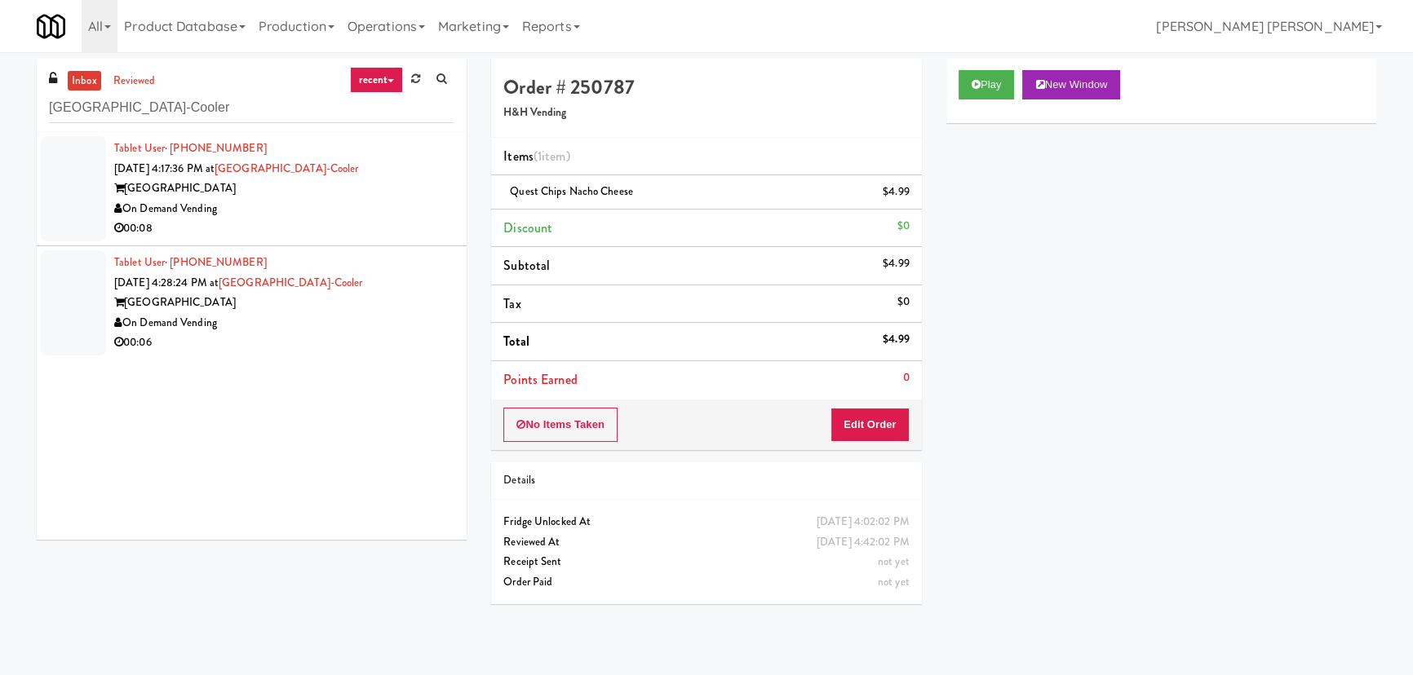
click at [347, 209] on div "On Demand Vending" at bounding box center [284, 209] width 340 height 20
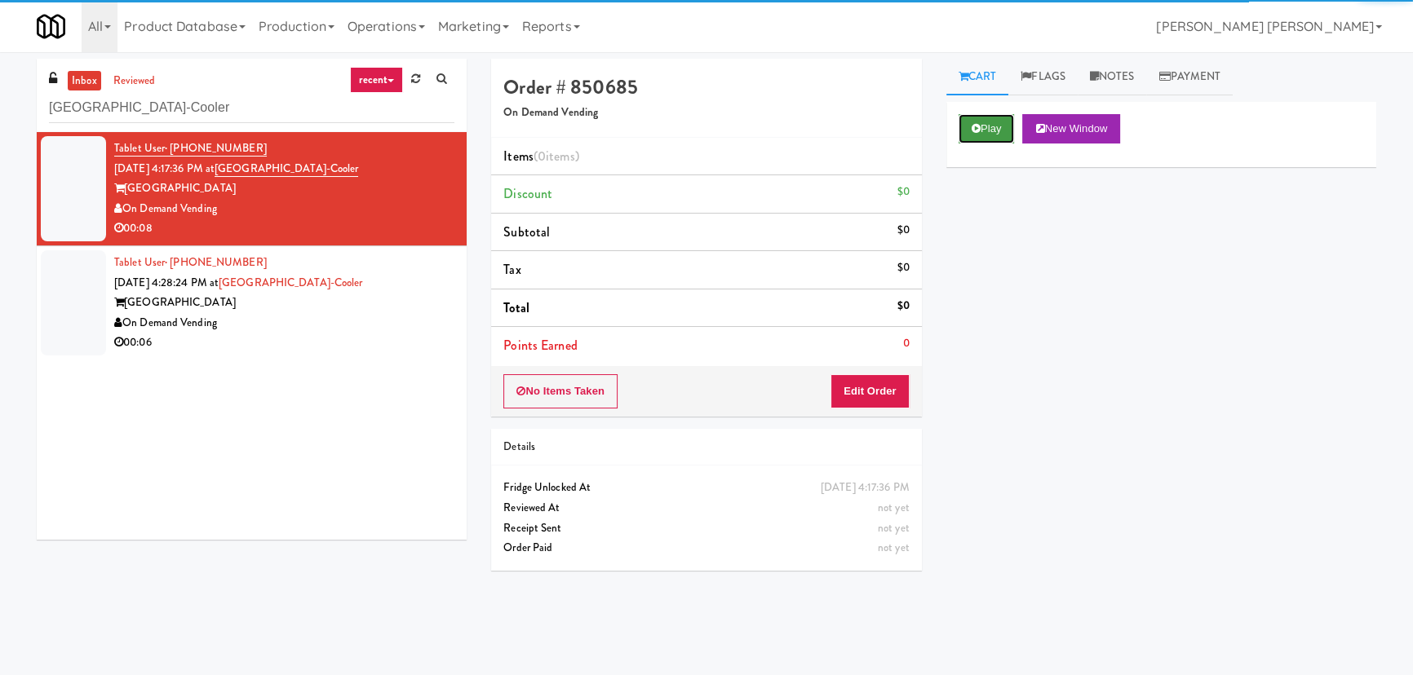
click at [987, 117] on button "Play" at bounding box center [987, 128] width 56 height 29
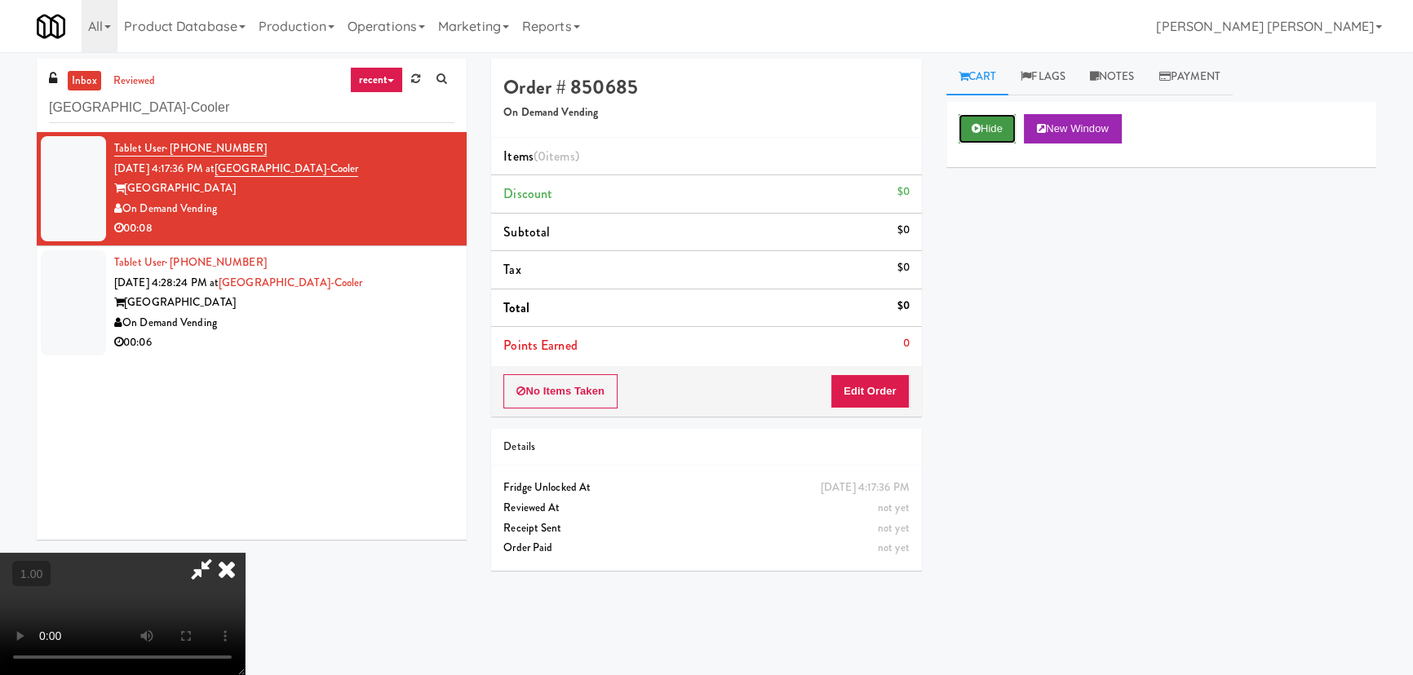
click at [990, 137] on button "Hide" at bounding box center [987, 128] width 57 height 29
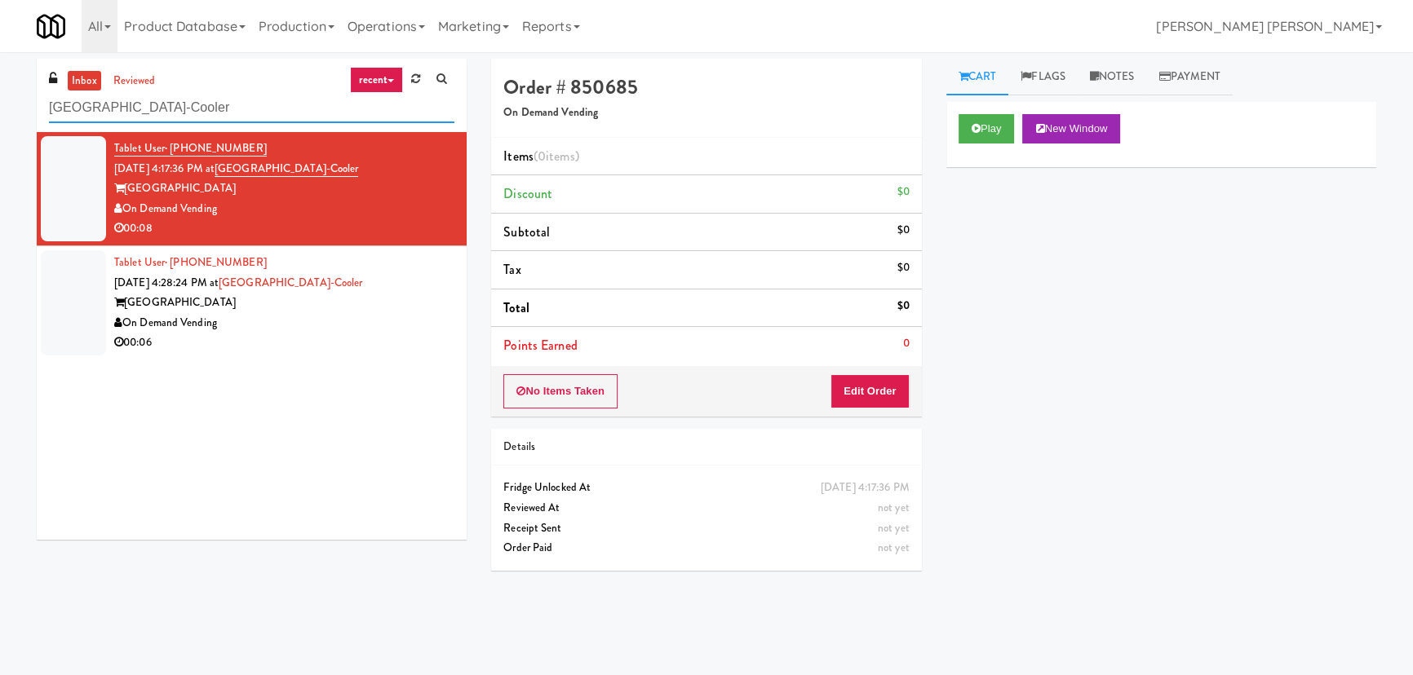
drag, startPoint x: 244, startPoint y: 106, endPoint x: 41, endPoint y: 85, distance: 204.2
click at [41, 85] on div "inbox reviewed recent all unclear take inventory issue suspicious failed recent…" at bounding box center [252, 95] width 430 height 73
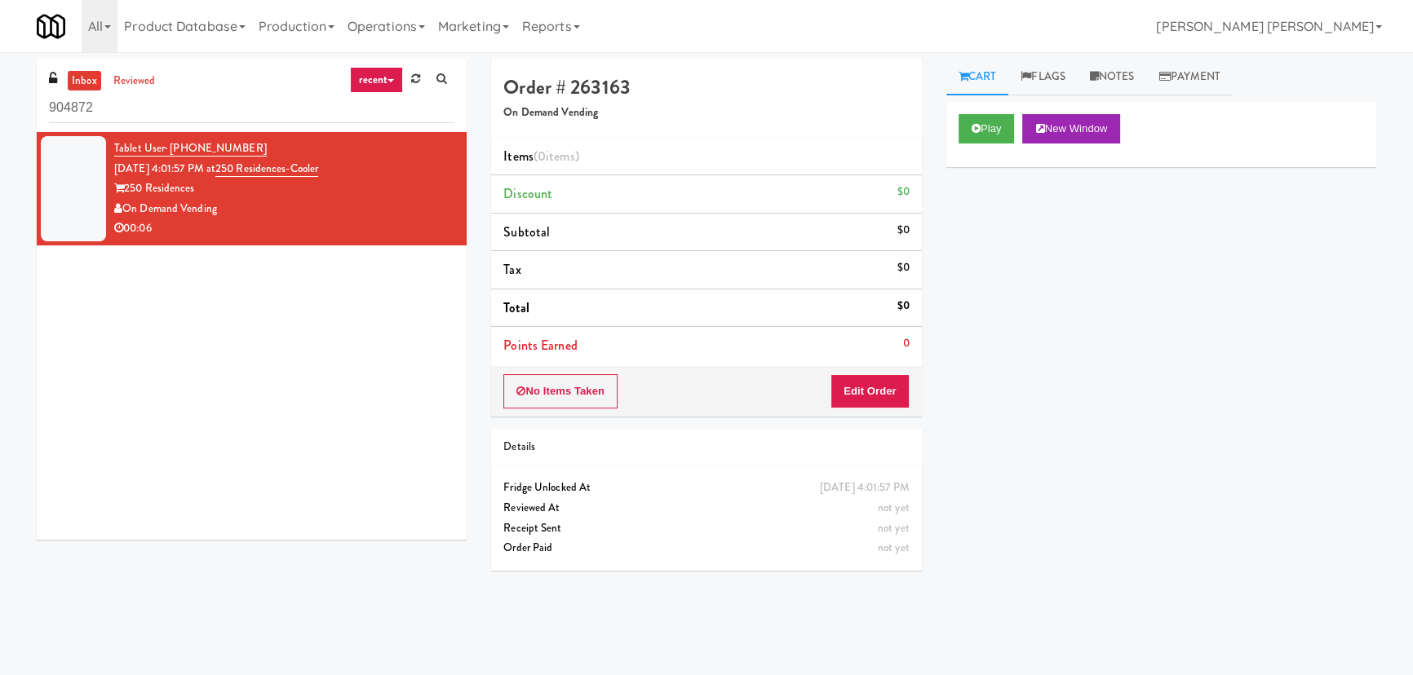
drag, startPoint x: 117, startPoint y: 100, endPoint x: 20, endPoint y: 104, distance: 97.2
click at [20, 104] on div "inbox reviewed recent all unclear take inventory issue suspicious failed recent…" at bounding box center [706, 364] width 1413 height 610
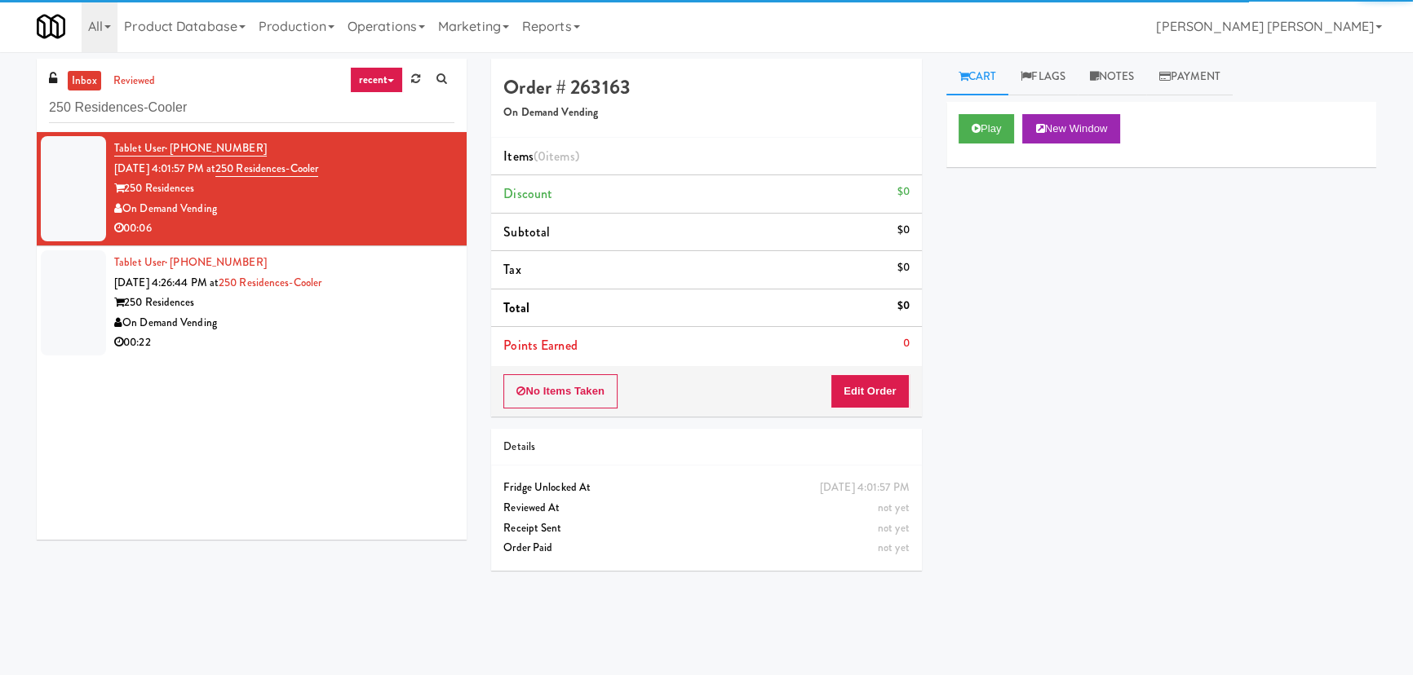
type input "250 Residences-Cooler"
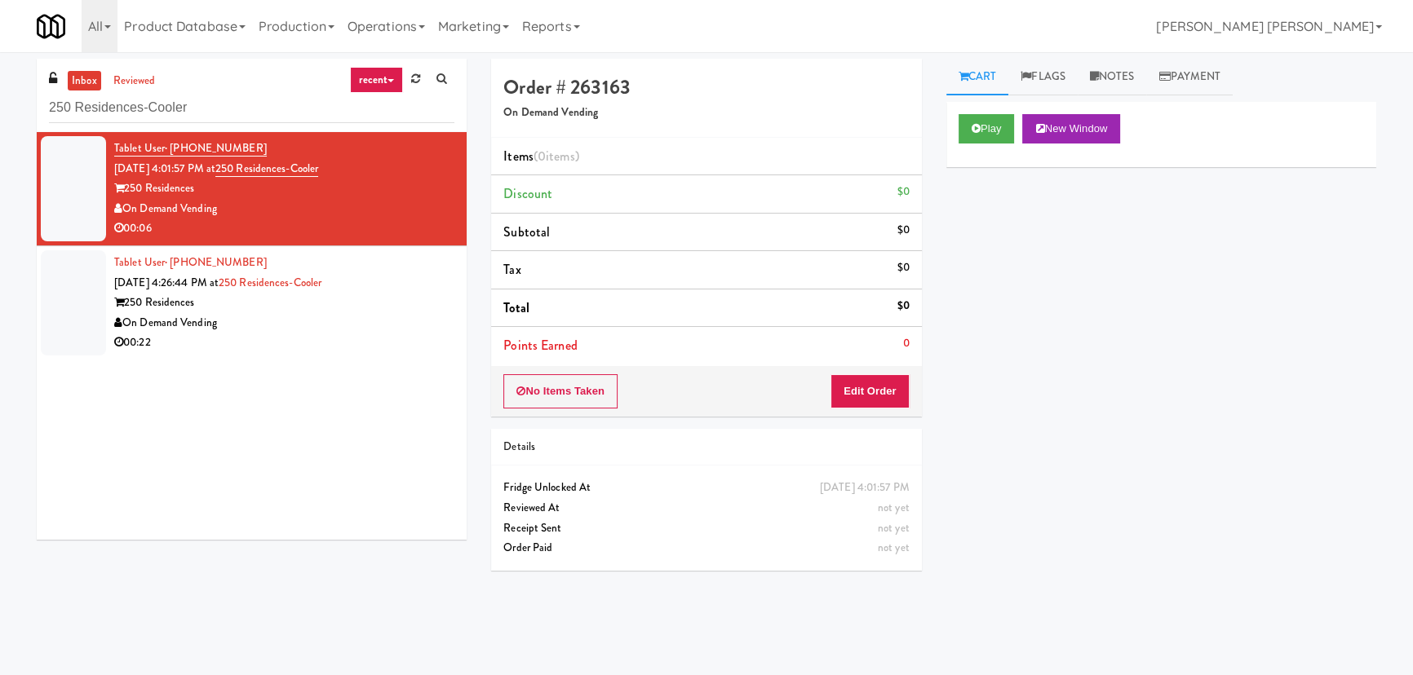
click at [287, 336] on div "00:22" at bounding box center [284, 343] width 340 height 20
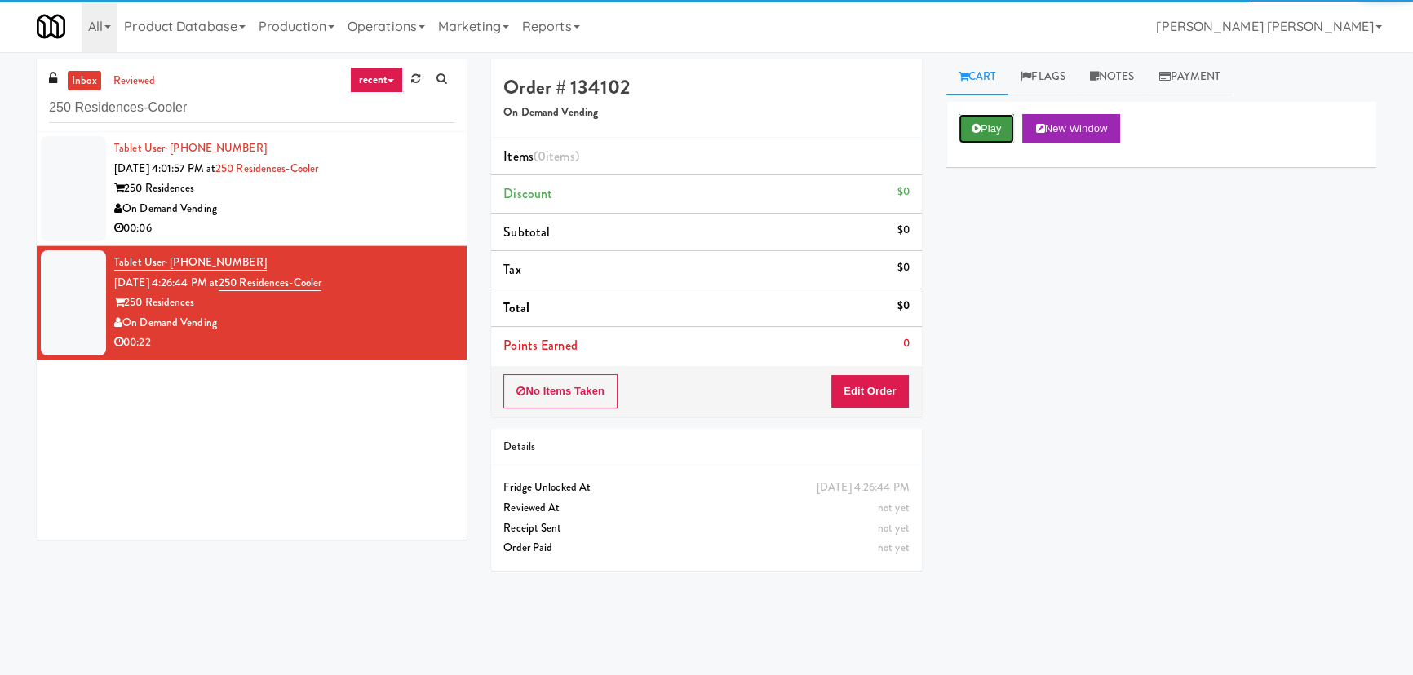
click at [1006, 131] on button "Play" at bounding box center [987, 128] width 56 height 29
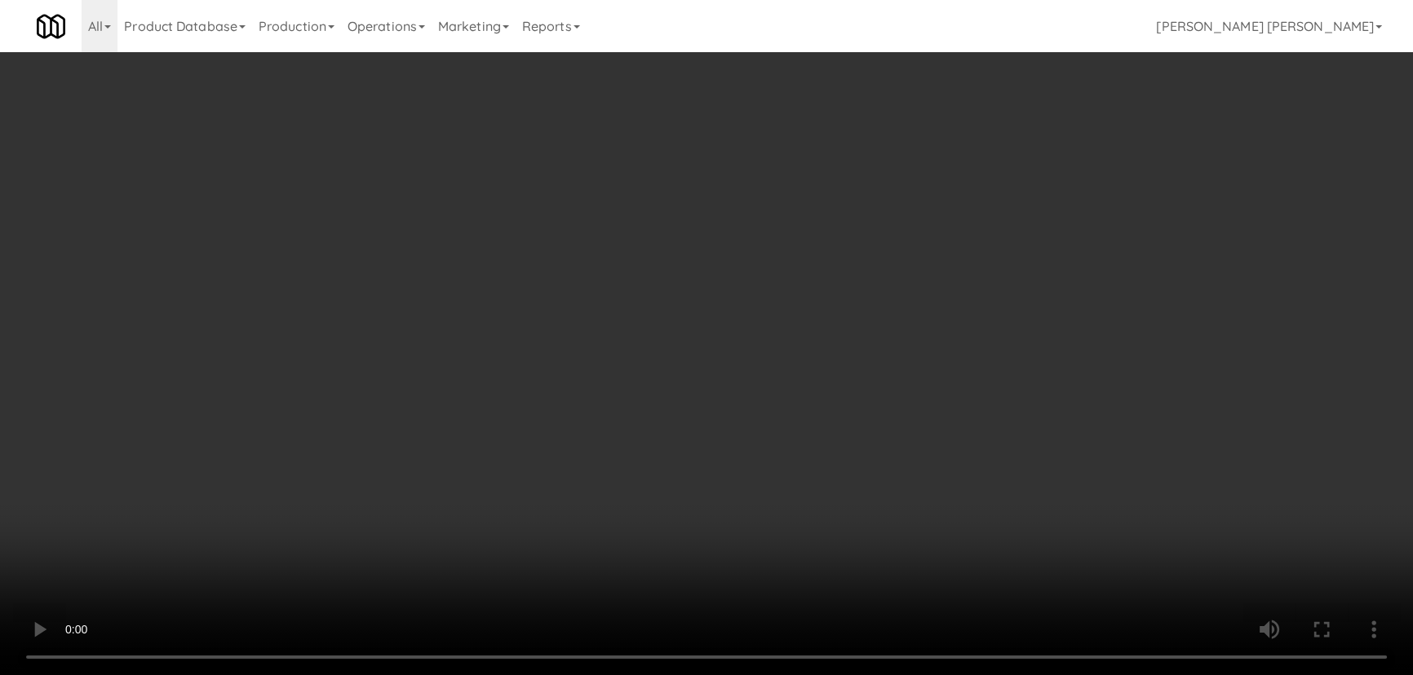
click at [922, 675] on video at bounding box center [706, 337] width 1413 height 675
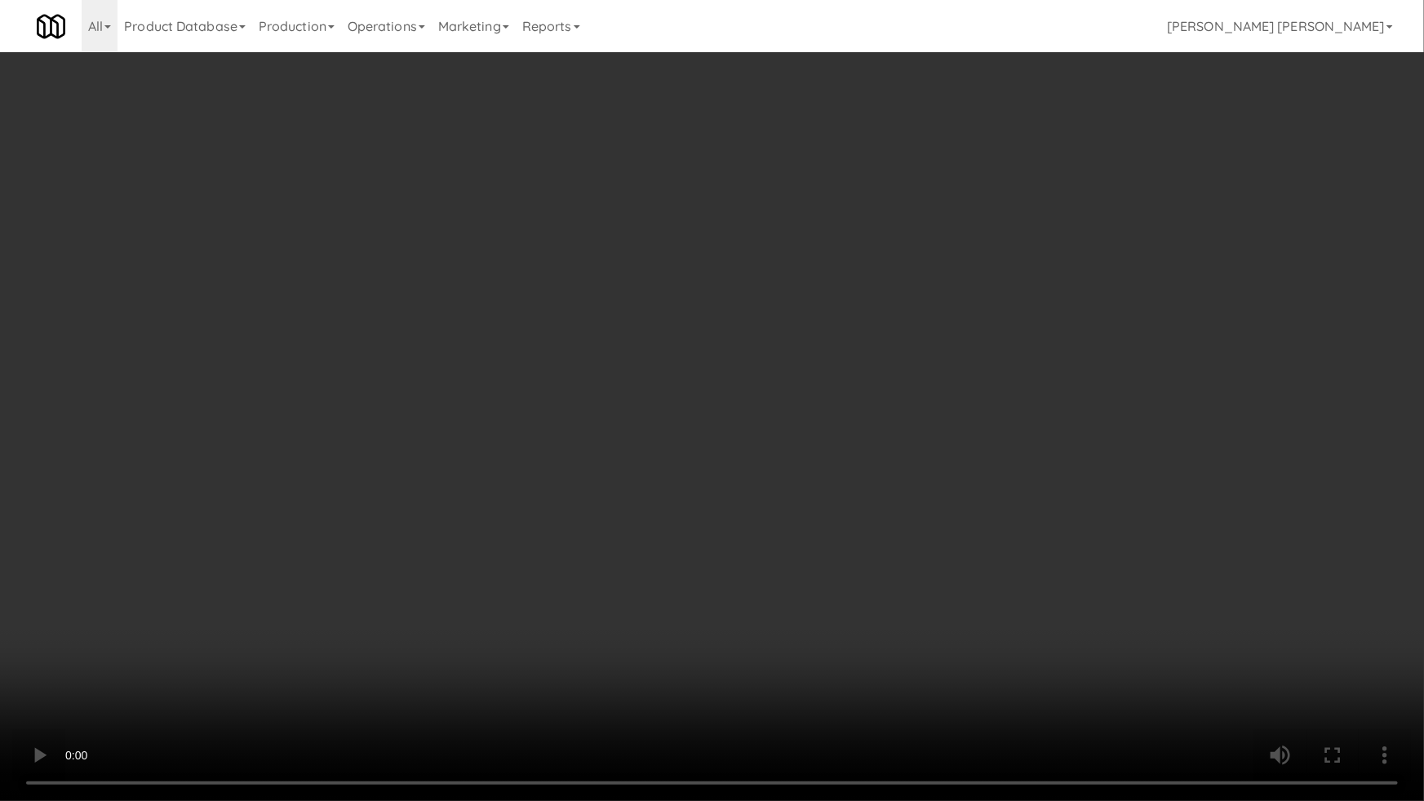
click at [449, 594] on video at bounding box center [712, 400] width 1424 height 801
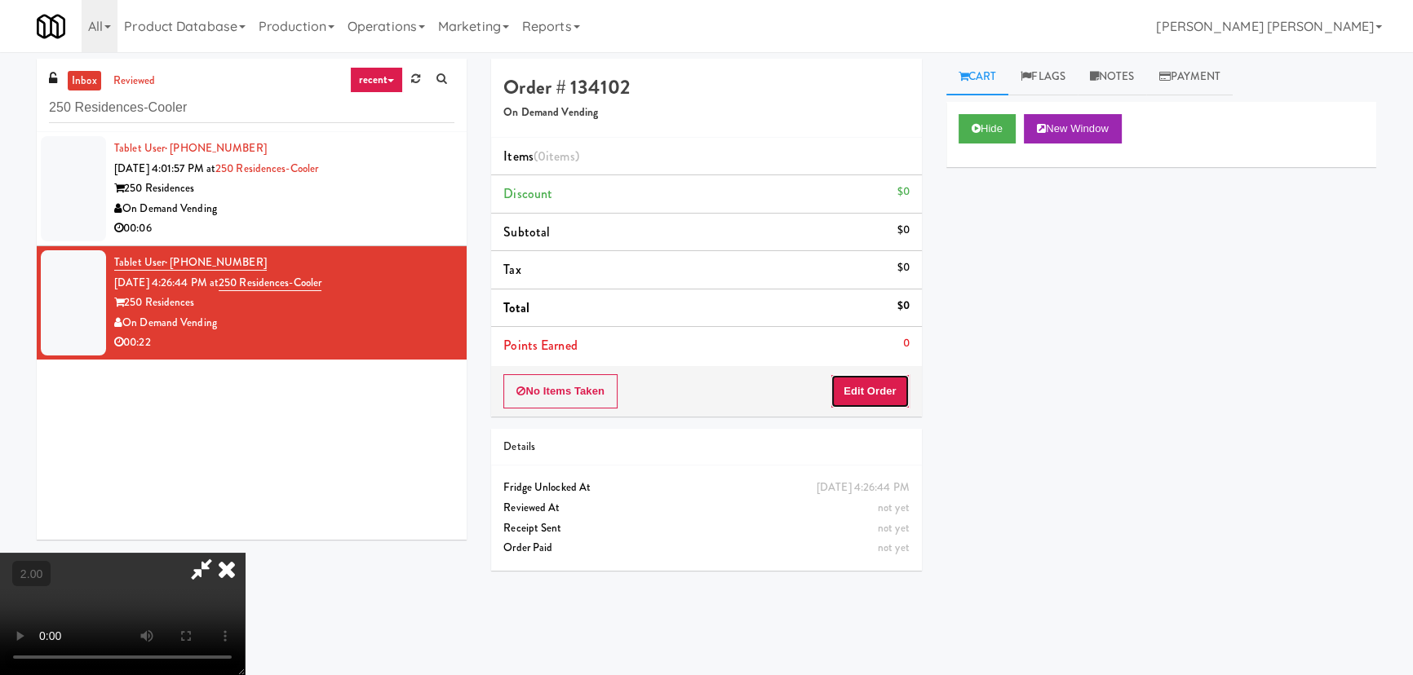
click at [902, 384] on button "Edit Order" at bounding box center [869, 391] width 79 height 34
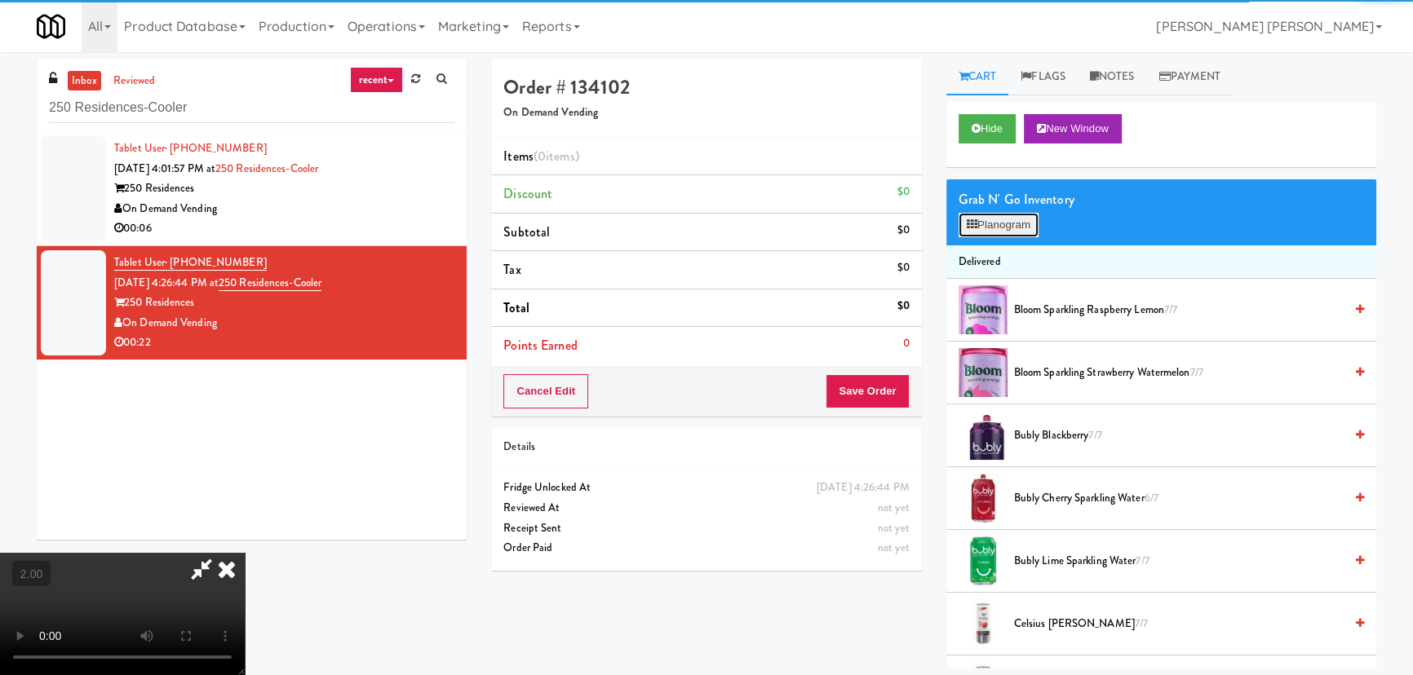
click at [995, 225] on button "Planogram" at bounding box center [999, 225] width 80 height 24
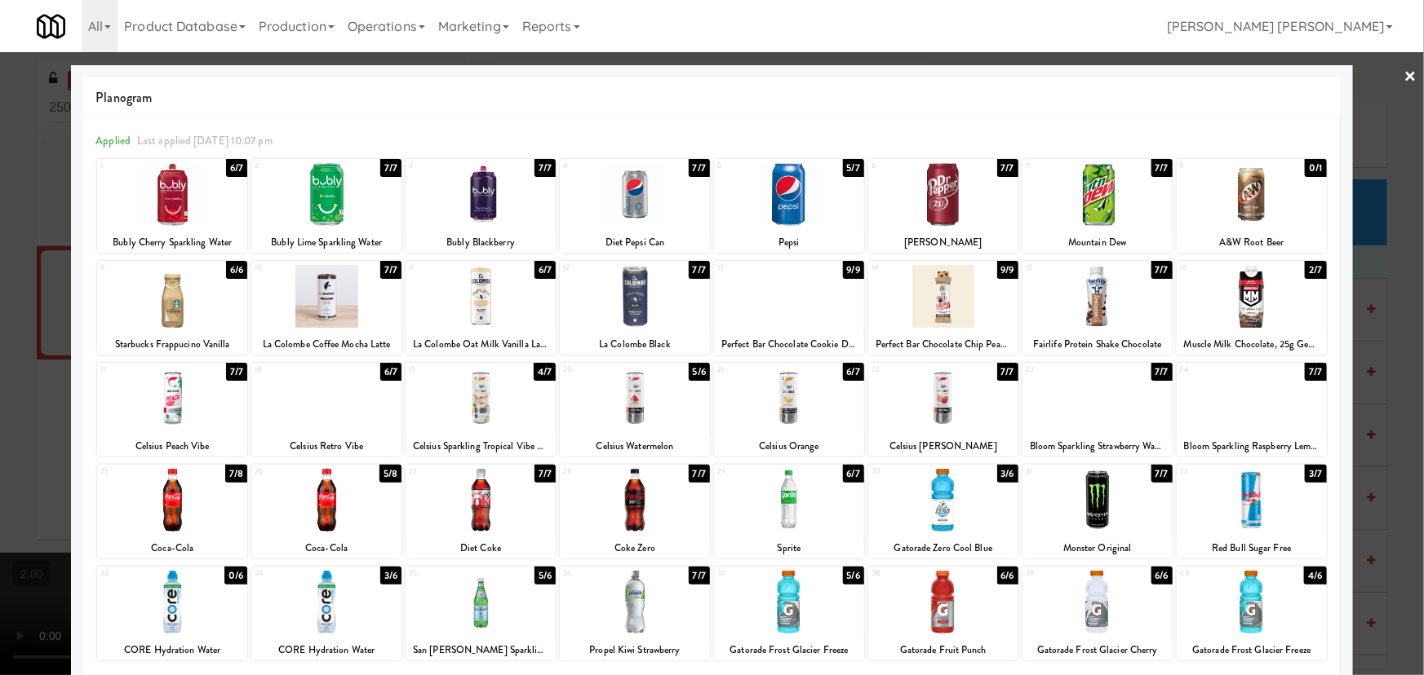
drag, startPoint x: 335, startPoint y: 287, endPoint x: 411, endPoint y: 295, distance: 76.3
click at [339, 288] on div at bounding box center [326, 296] width 150 height 63
drag, startPoint x: 474, startPoint y: 308, endPoint x: 573, endPoint y: 307, distance: 99.5
click at [476, 308] on div at bounding box center [480, 296] width 150 height 63
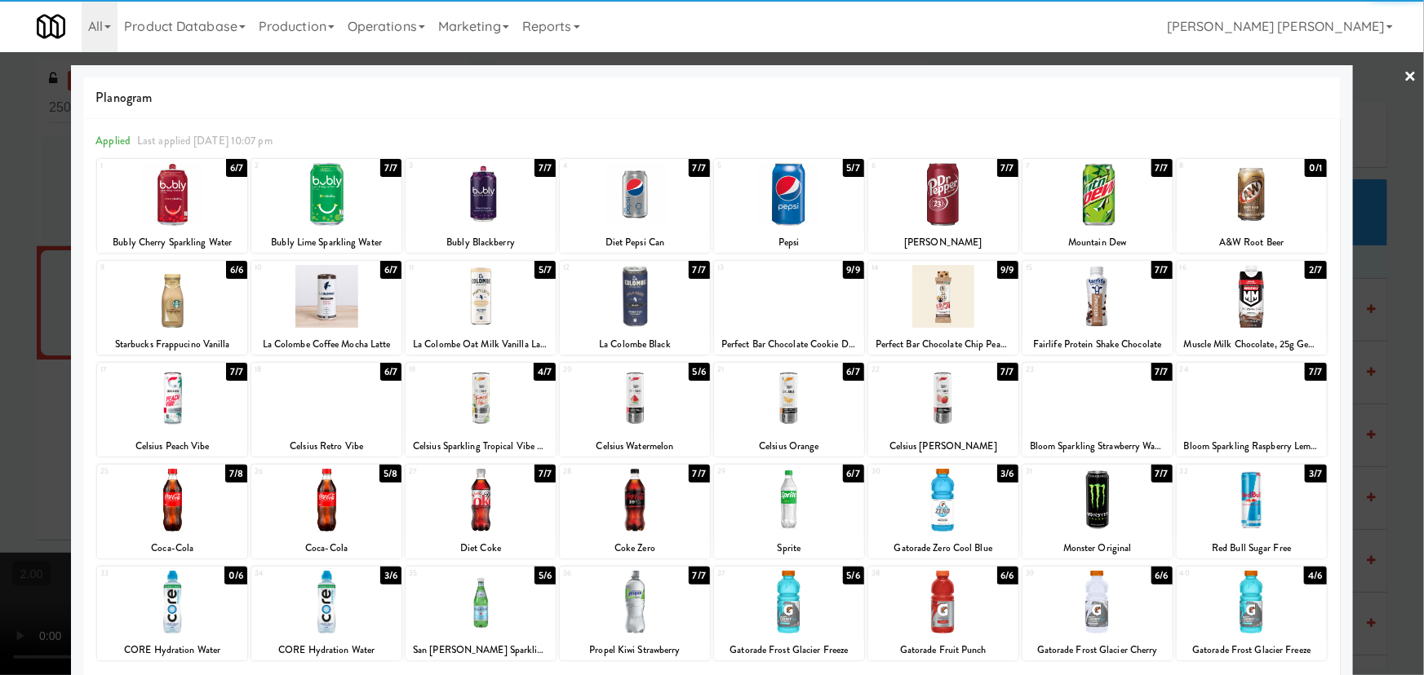
click at [624, 303] on div at bounding box center [635, 296] width 150 height 63
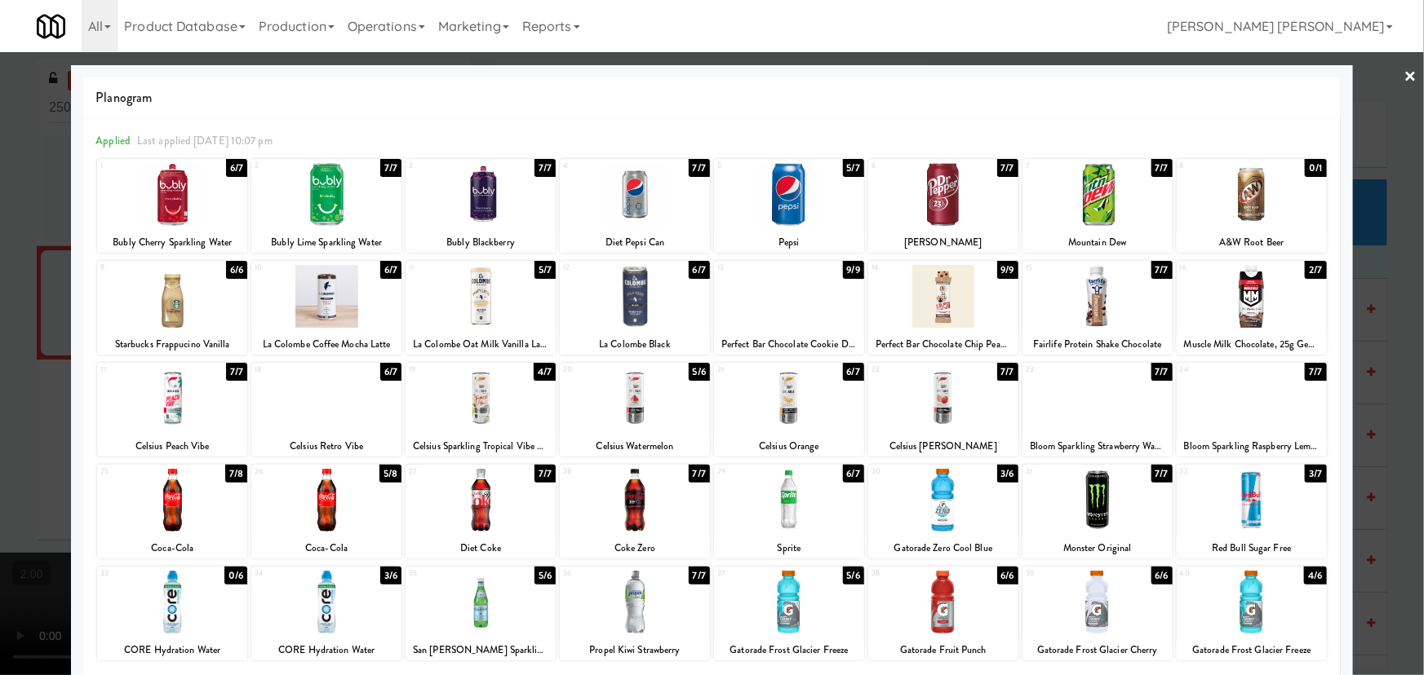
click at [1404, 74] on link "×" at bounding box center [1410, 77] width 13 height 51
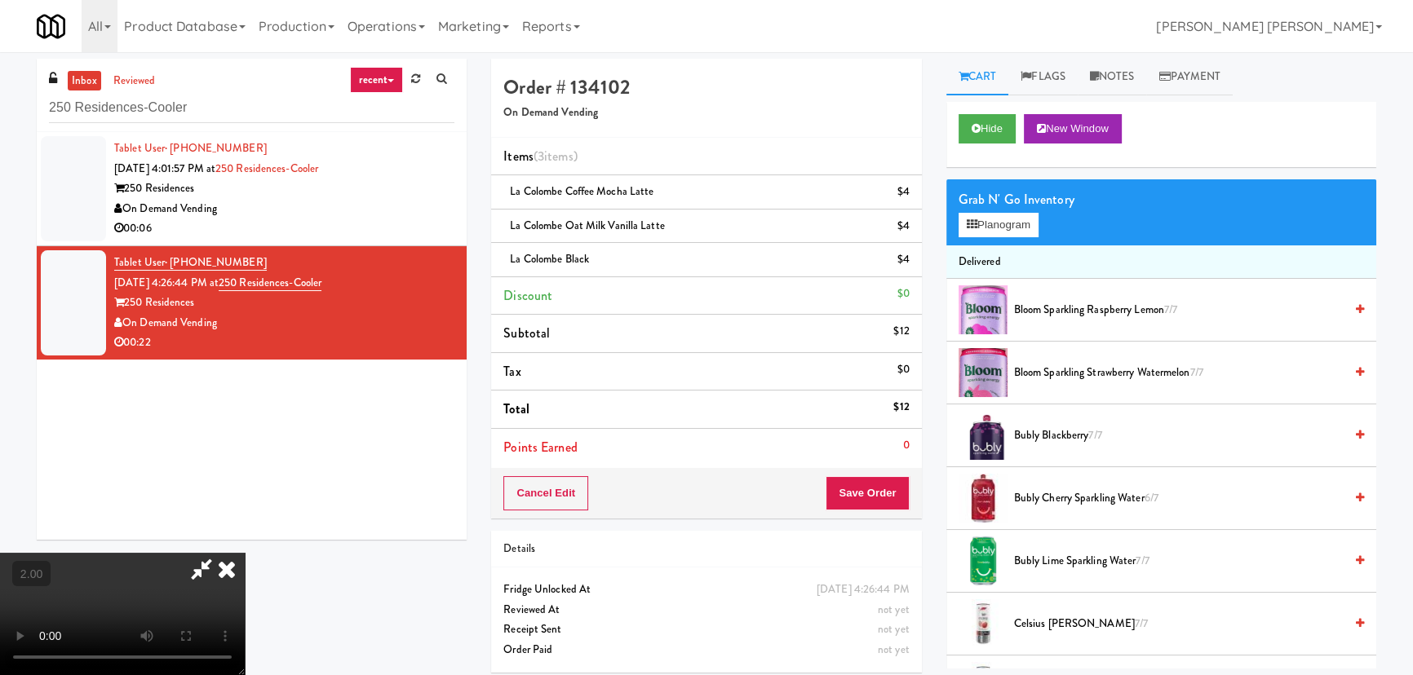
click at [245, 553] on icon at bounding box center [227, 569] width 36 height 33
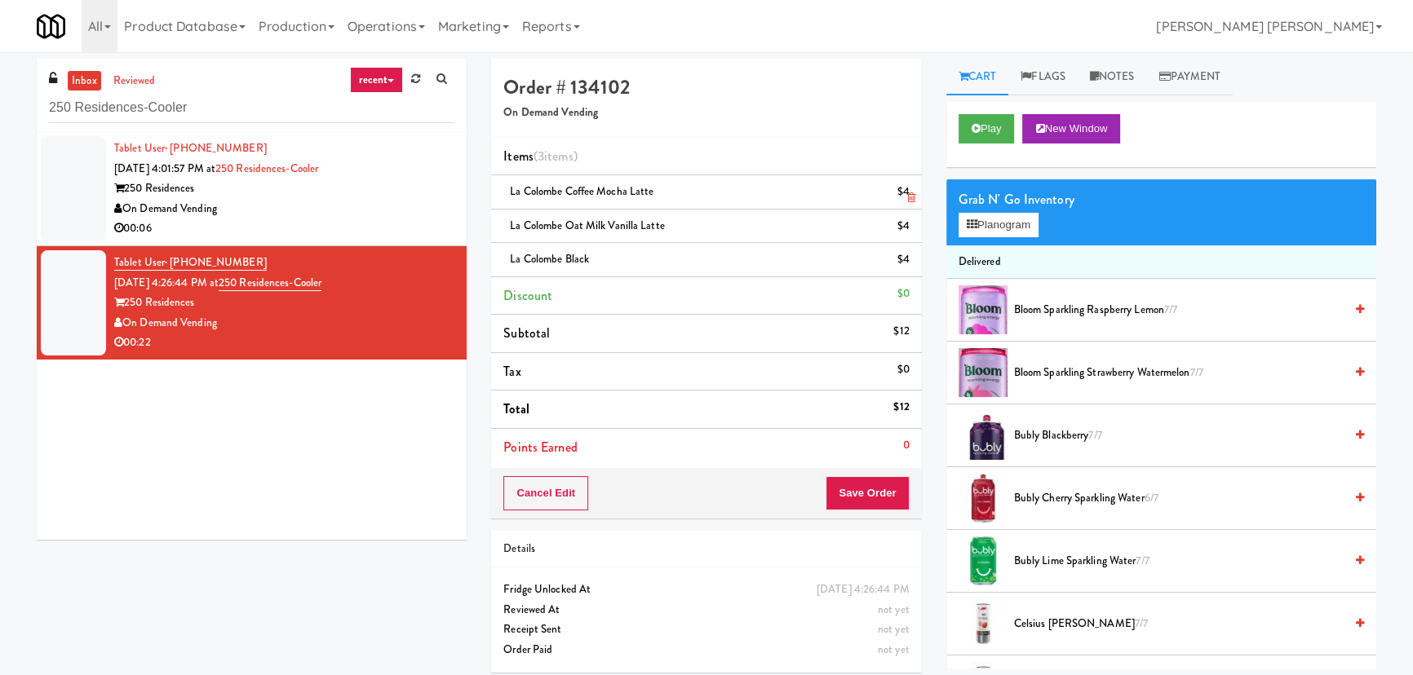
click at [914, 194] on icon at bounding box center [911, 198] width 8 height 11
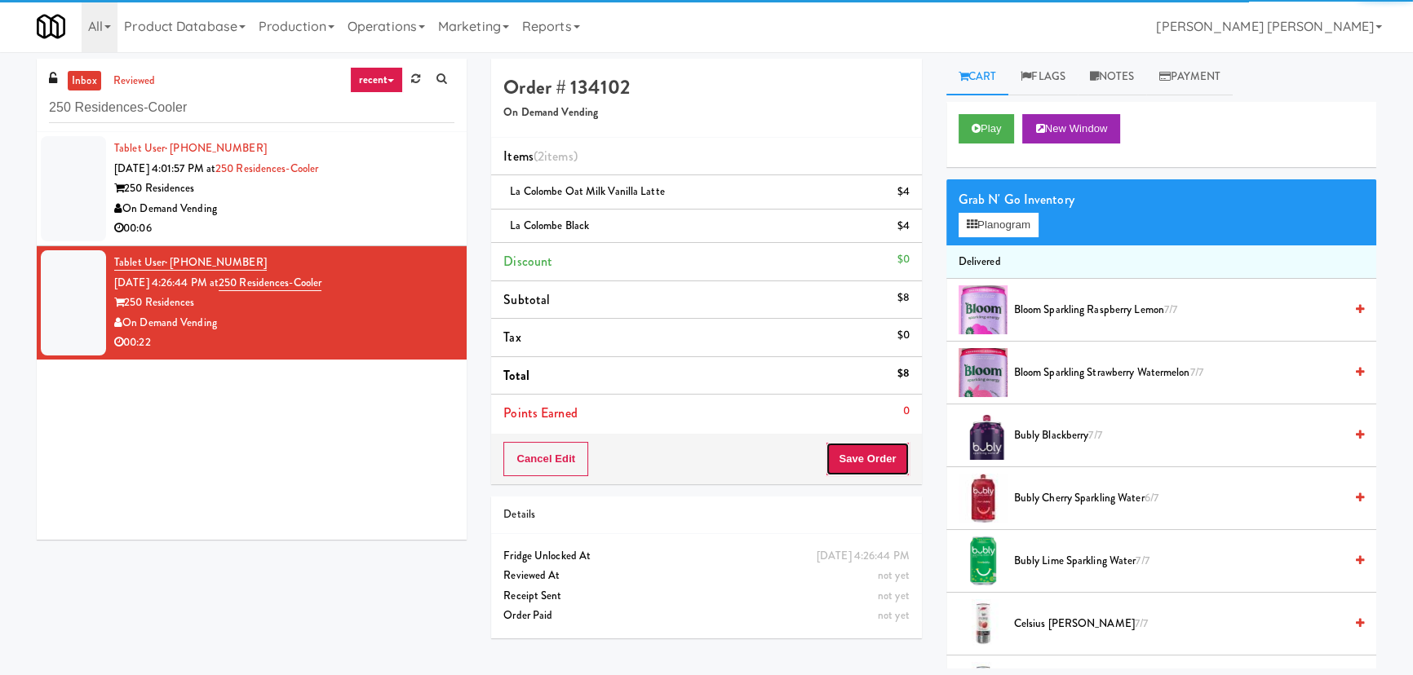
click at [888, 458] on button "Save Order" at bounding box center [867, 459] width 83 height 34
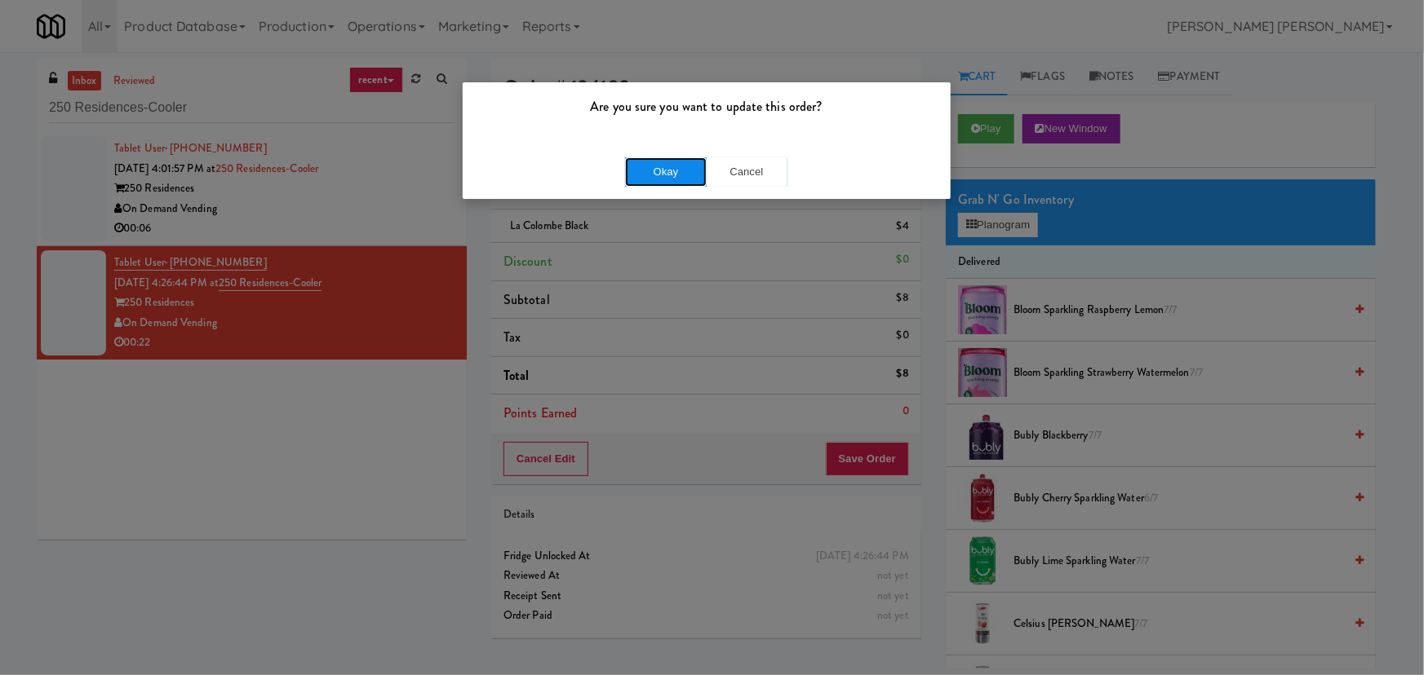
click at [640, 176] on button "Okay" at bounding box center [666, 171] width 82 height 29
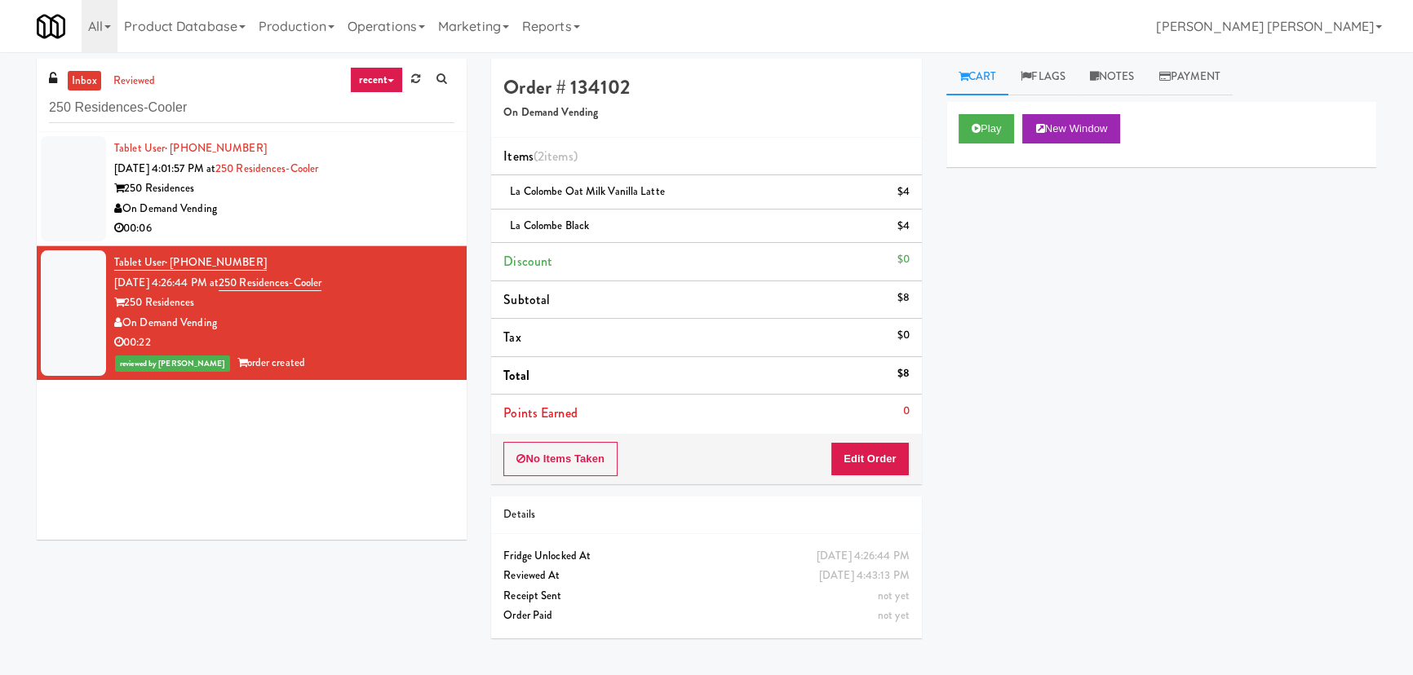
click at [372, 226] on div "00:06" at bounding box center [284, 229] width 340 height 20
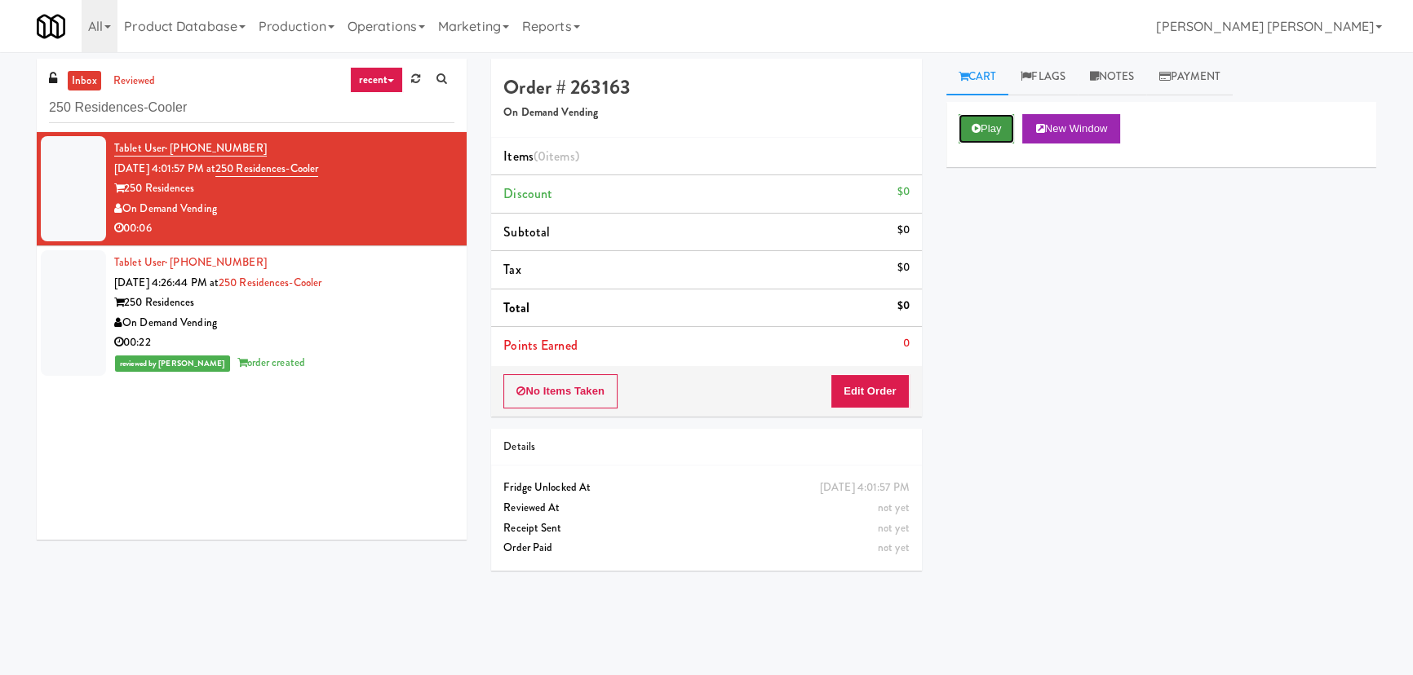
click at [979, 131] on icon at bounding box center [976, 128] width 9 height 11
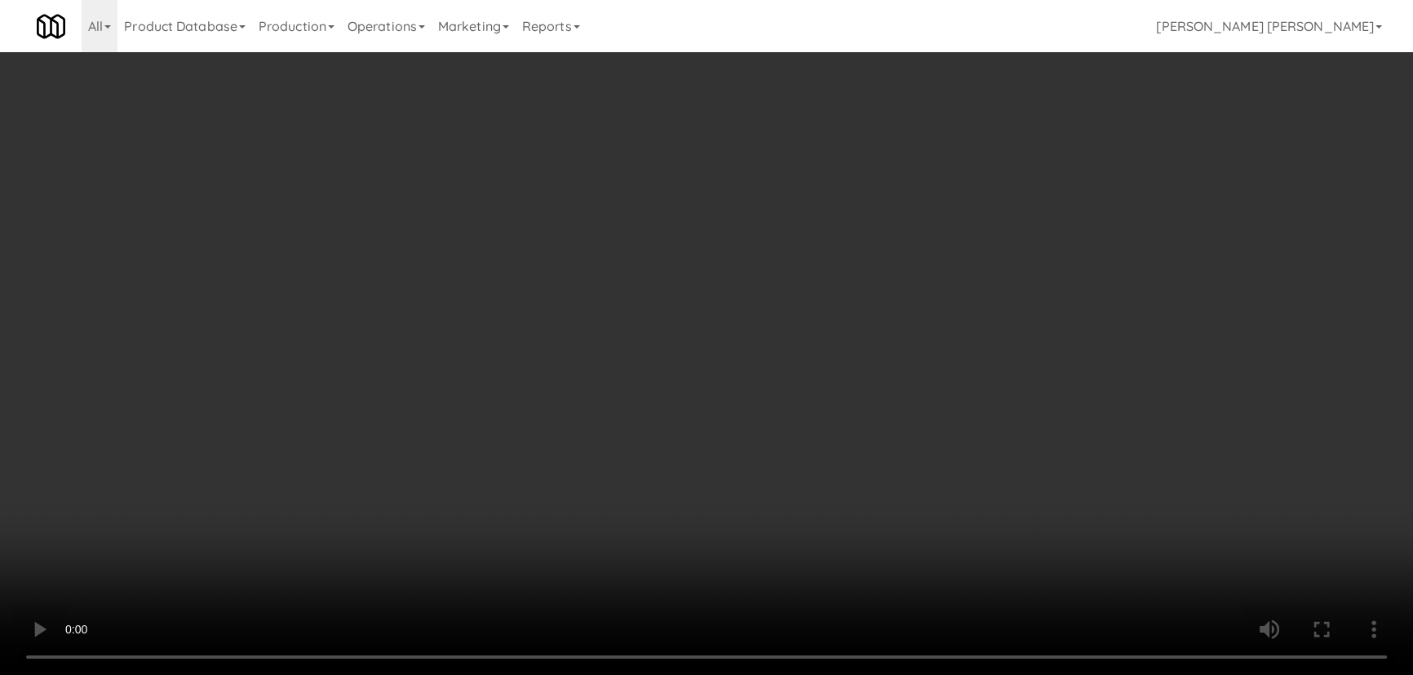
click at [831, 675] on video at bounding box center [706, 337] width 1413 height 675
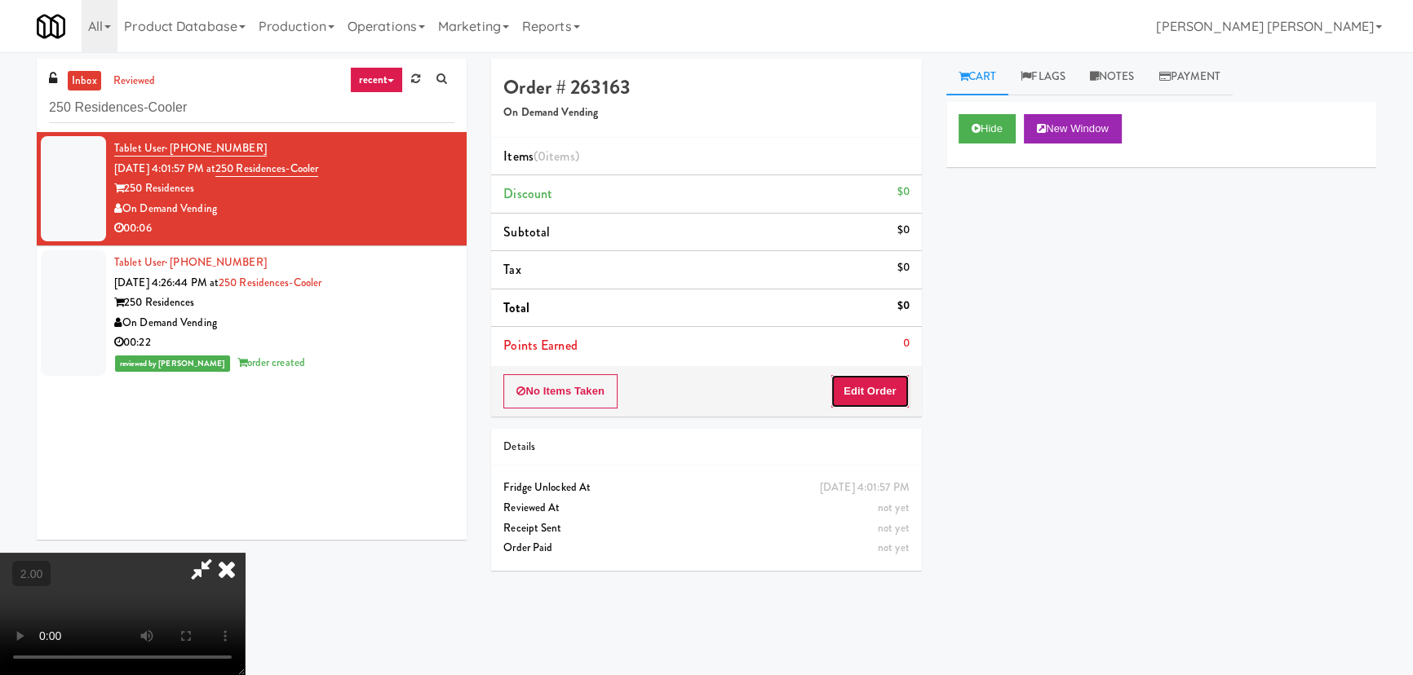
click at [887, 384] on button "Edit Order" at bounding box center [869, 391] width 79 height 34
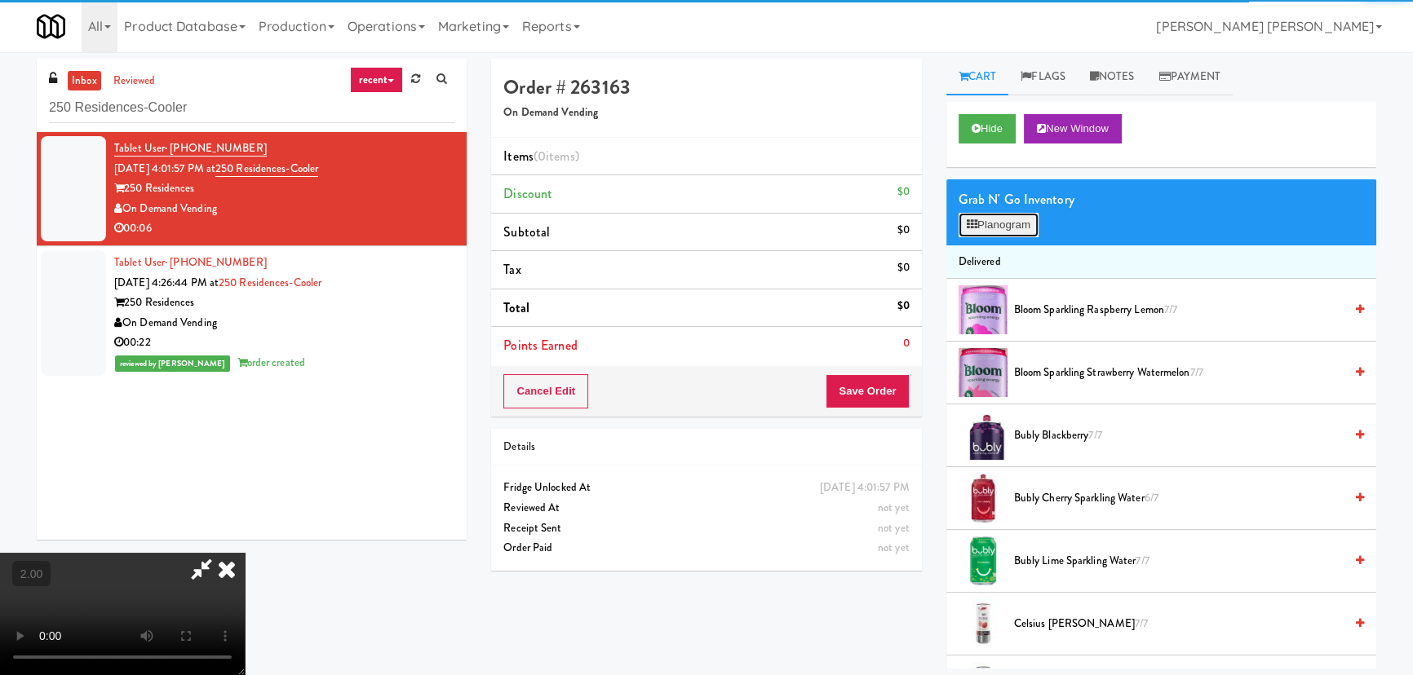
click at [978, 214] on button "Planogram" at bounding box center [999, 225] width 80 height 24
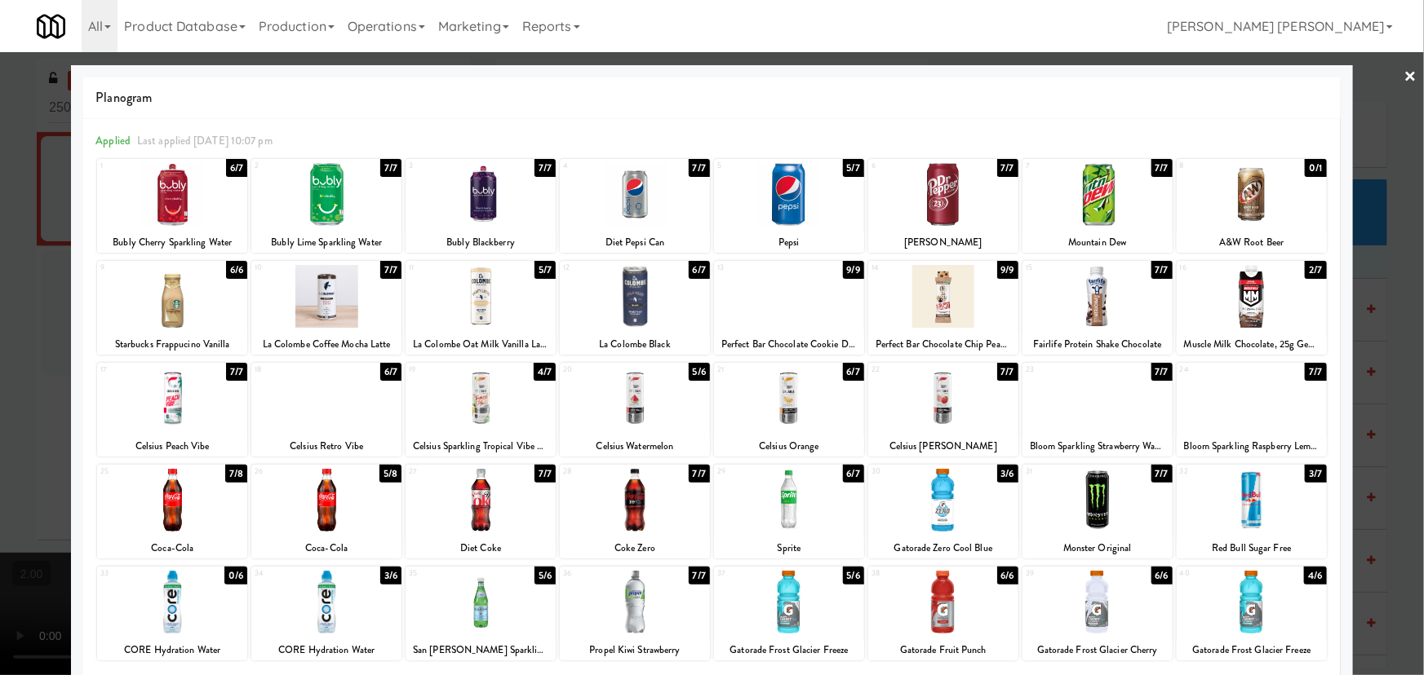
click at [936, 404] on div at bounding box center [943, 398] width 150 height 63
click at [1404, 71] on link "×" at bounding box center [1410, 77] width 13 height 51
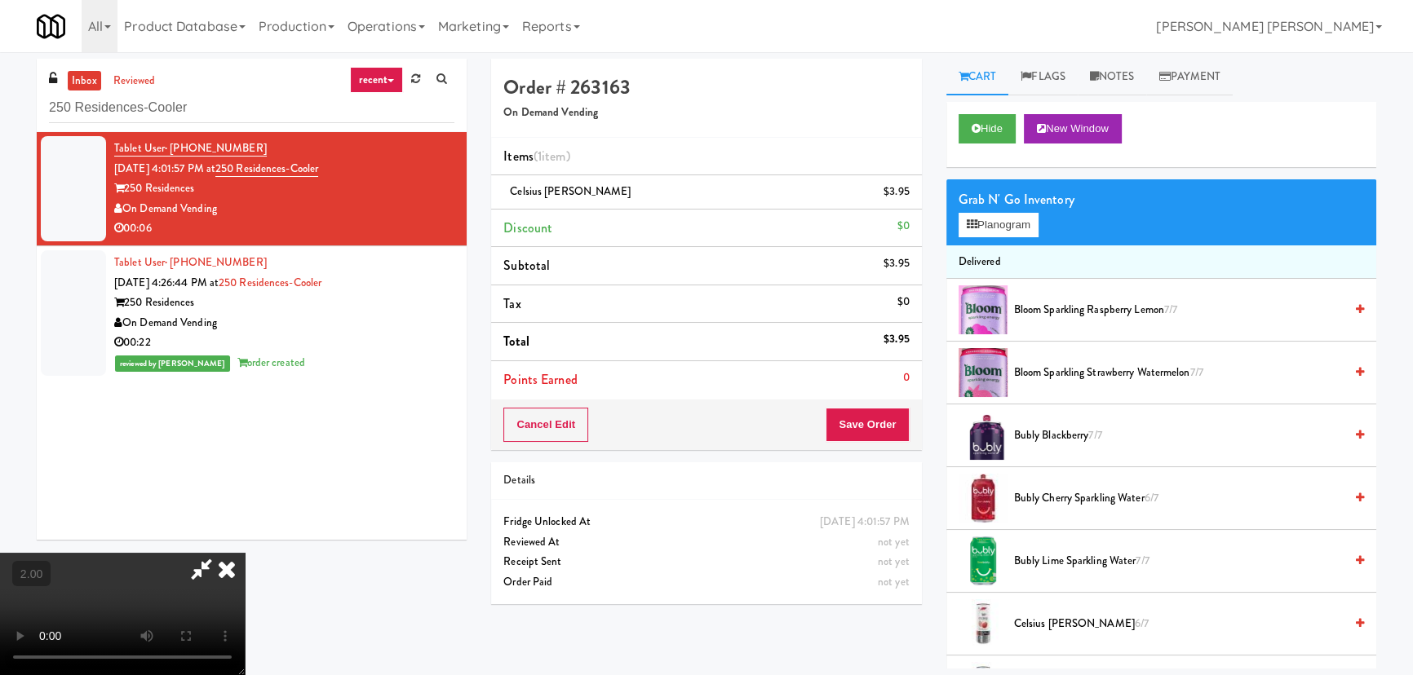
drag, startPoint x: 821, startPoint y: 69, endPoint x: 887, endPoint y: 241, distance: 183.3
click at [245, 553] on icon at bounding box center [227, 569] width 36 height 33
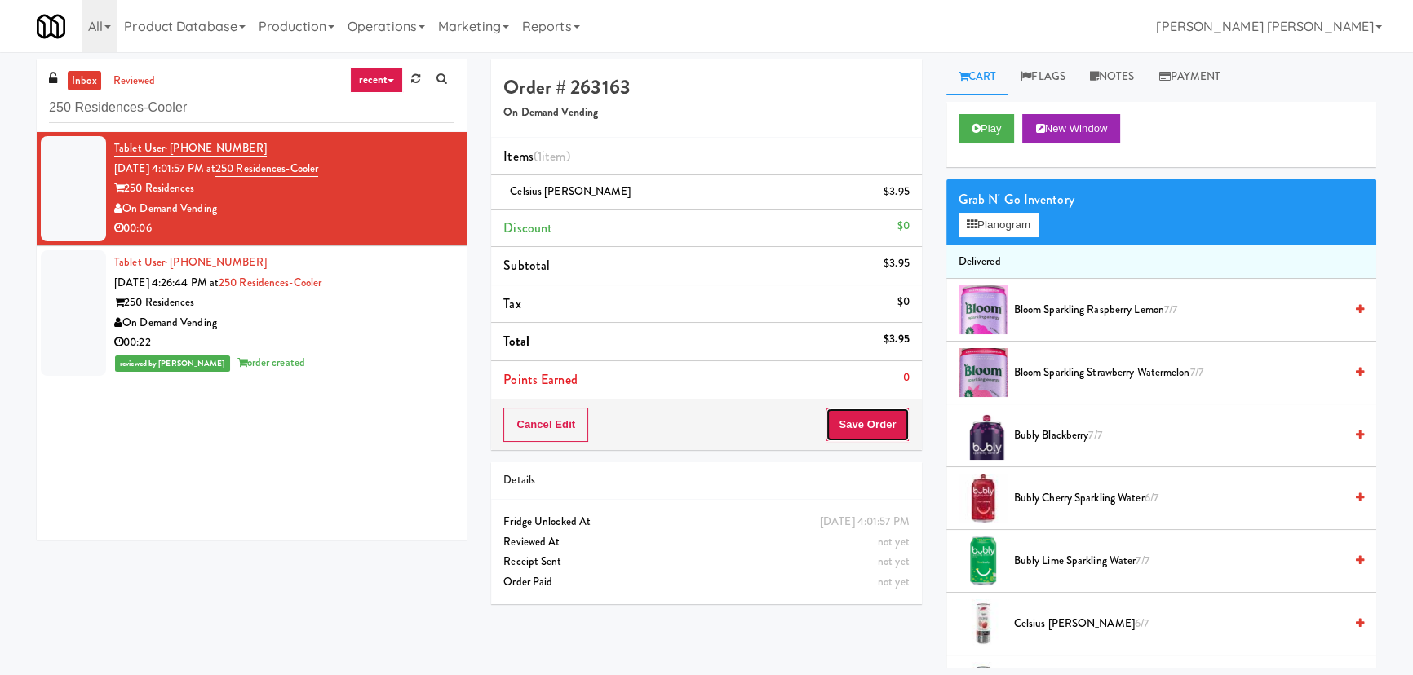
click at [897, 418] on button "Save Order" at bounding box center [867, 425] width 83 height 34
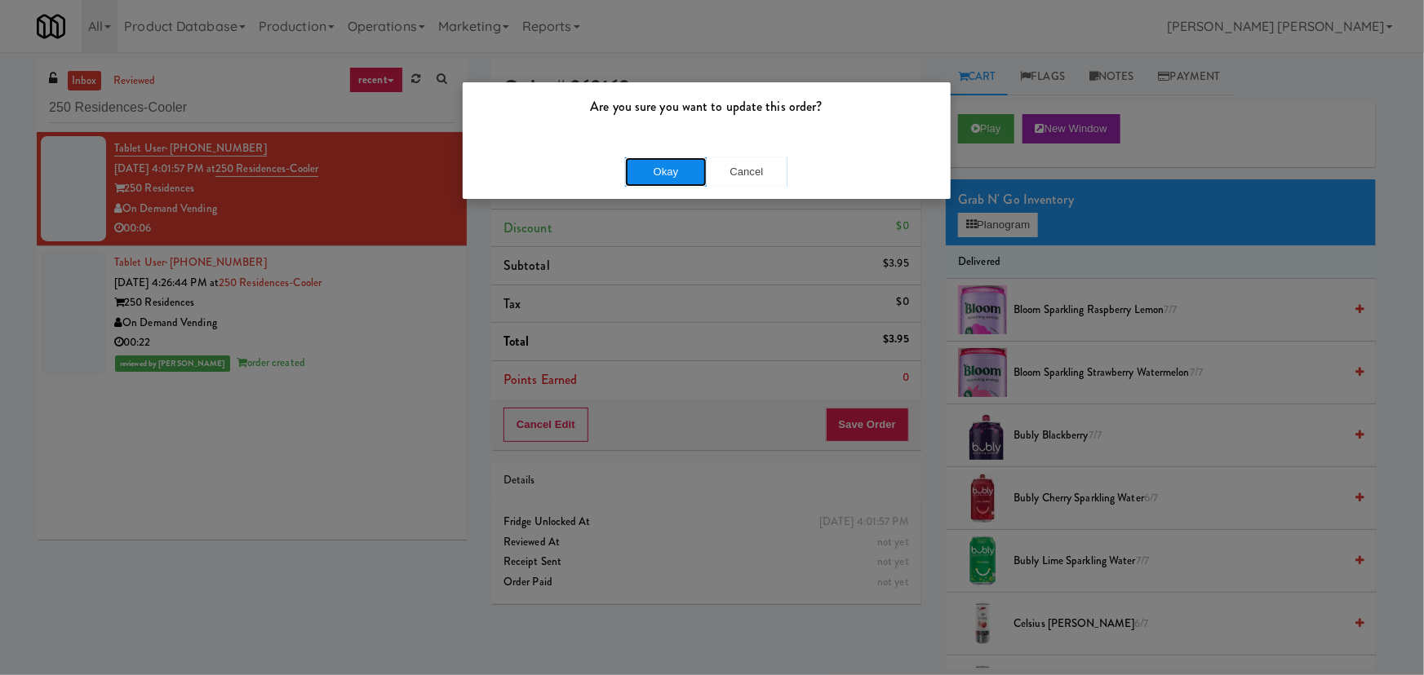
click at [666, 173] on button "Okay" at bounding box center [666, 171] width 82 height 29
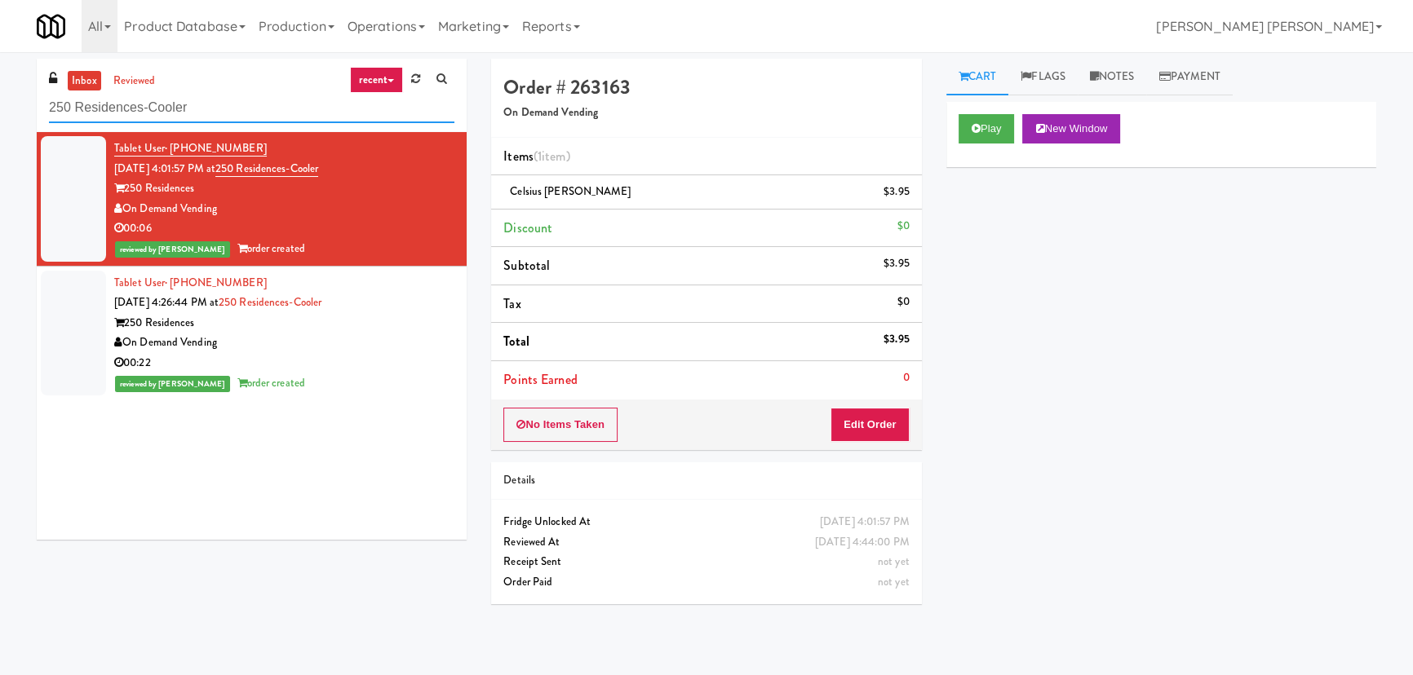
drag, startPoint x: 214, startPoint y: 95, endPoint x: 8, endPoint y: 98, distance: 205.6
click at [8, 98] on div "inbox reviewed recent all unclear take inventory issue suspicious failed recent…" at bounding box center [706, 364] width 1413 height 610
paste input "Oasis -"
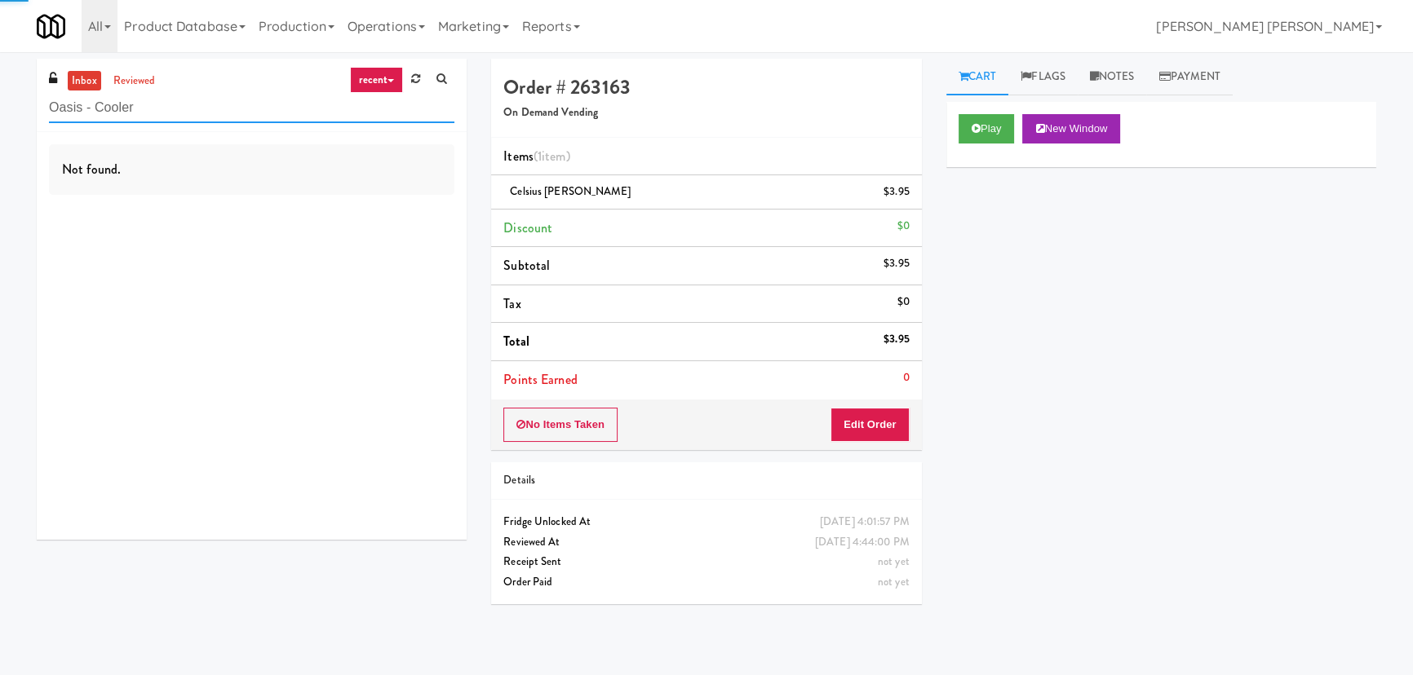
type input "Oasis - Cooler"
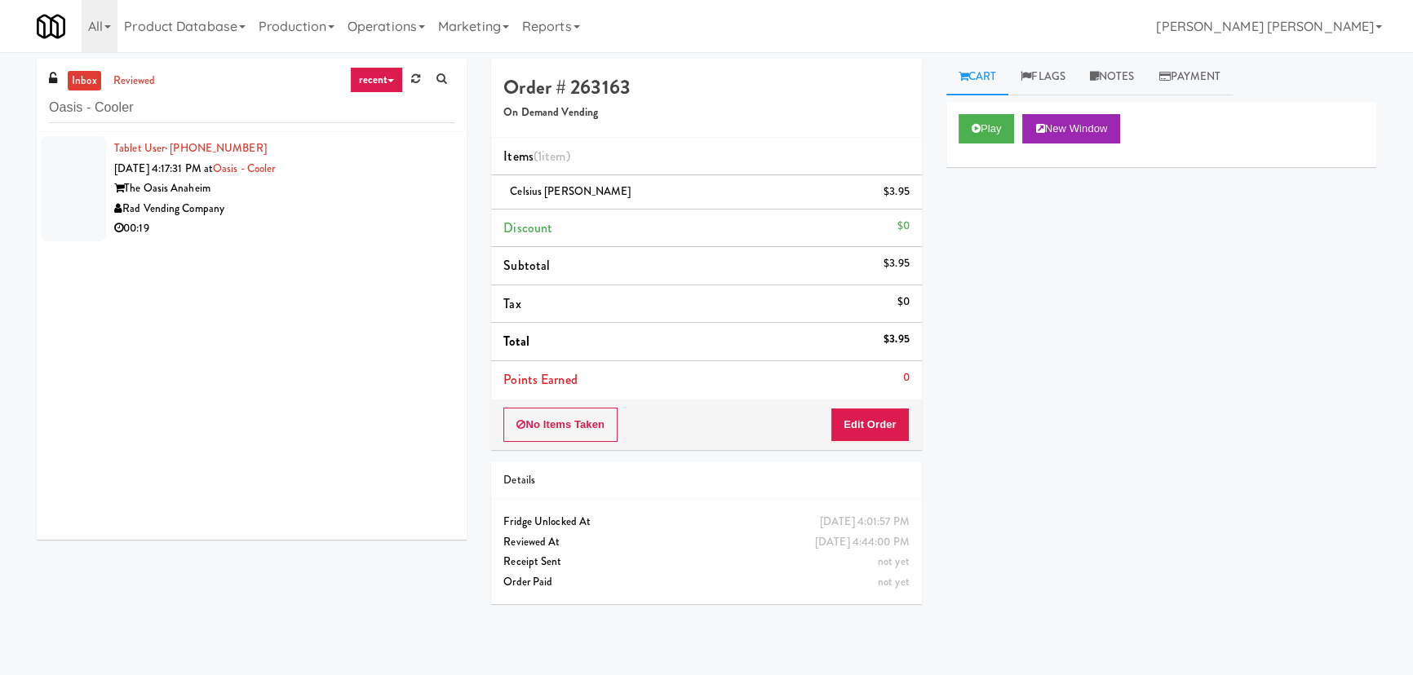
click at [290, 228] on div "00:19" at bounding box center [284, 229] width 340 height 20
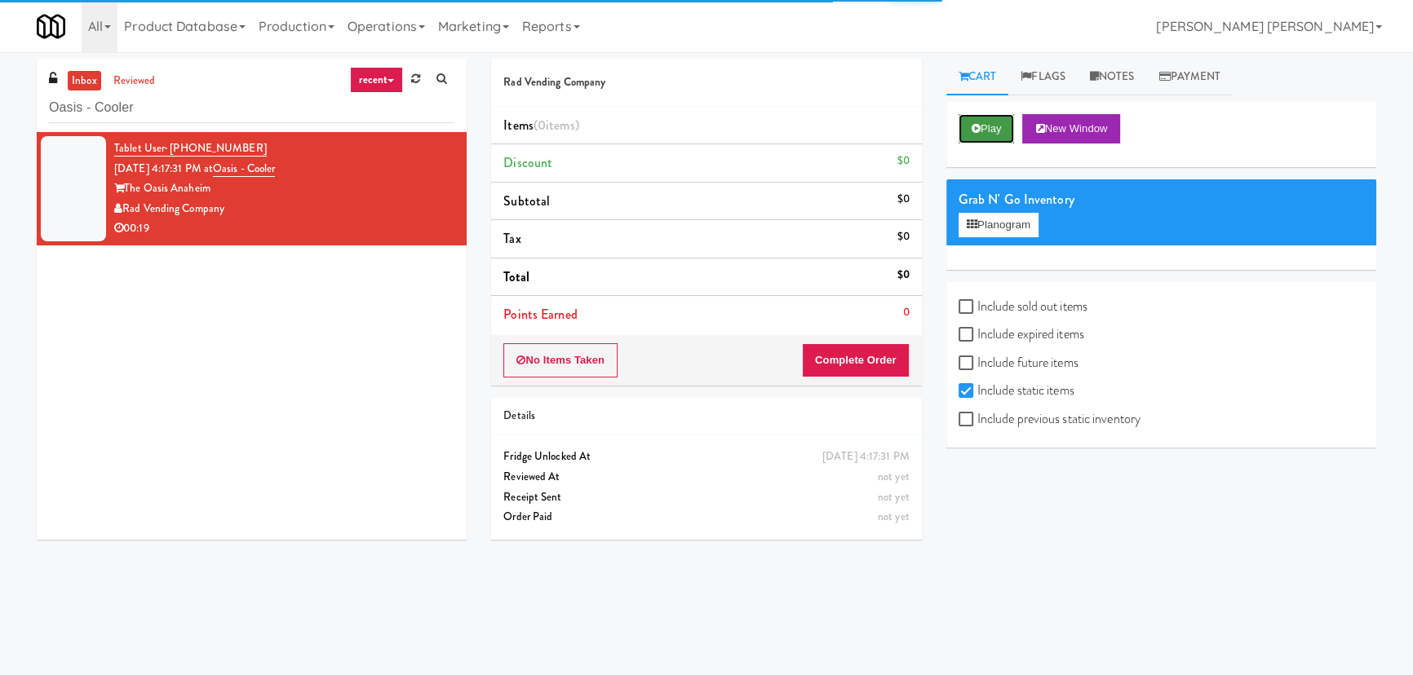
click at [991, 128] on button "Play" at bounding box center [987, 128] width 56 height 29
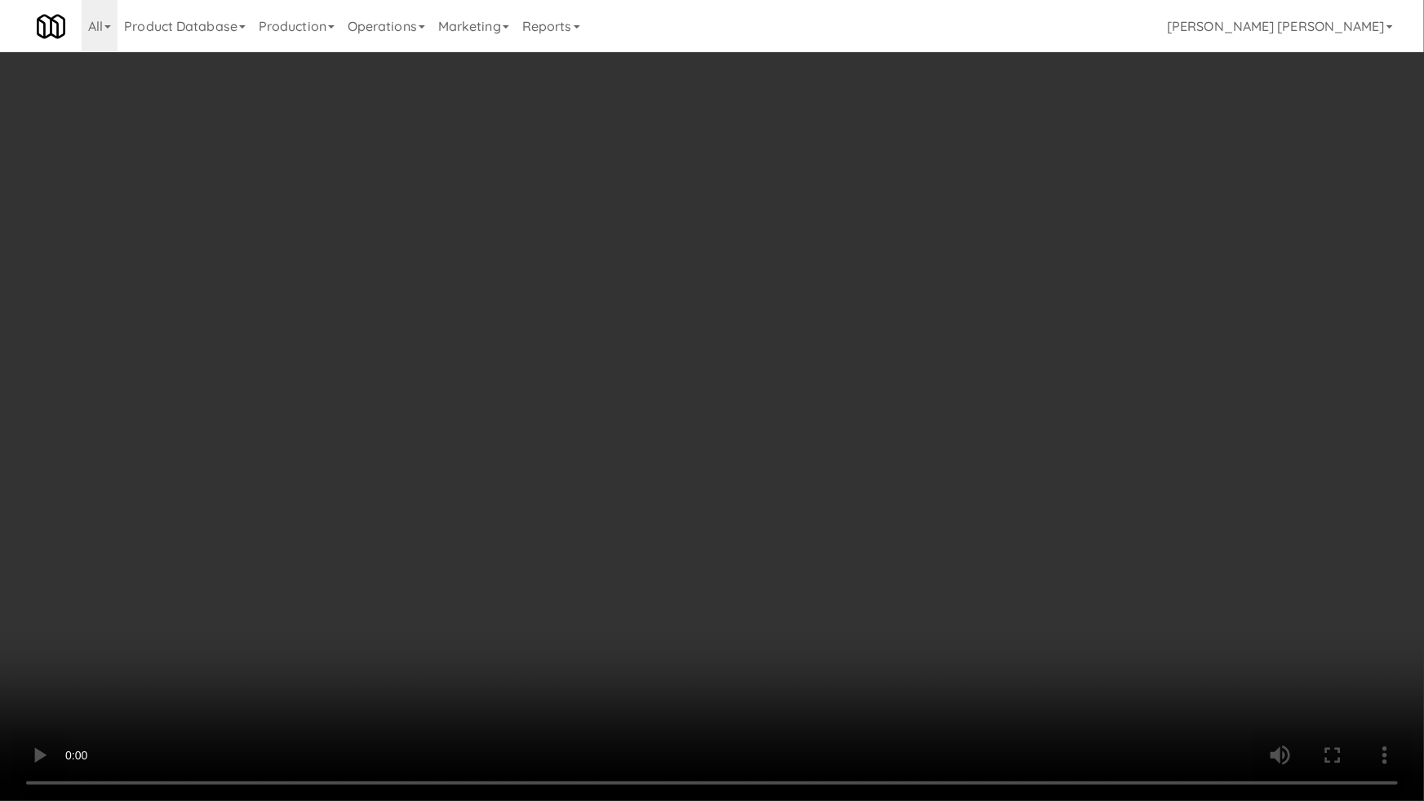
click at [919, 675] on video at bounding box center [712, 400] width 1424 height 801
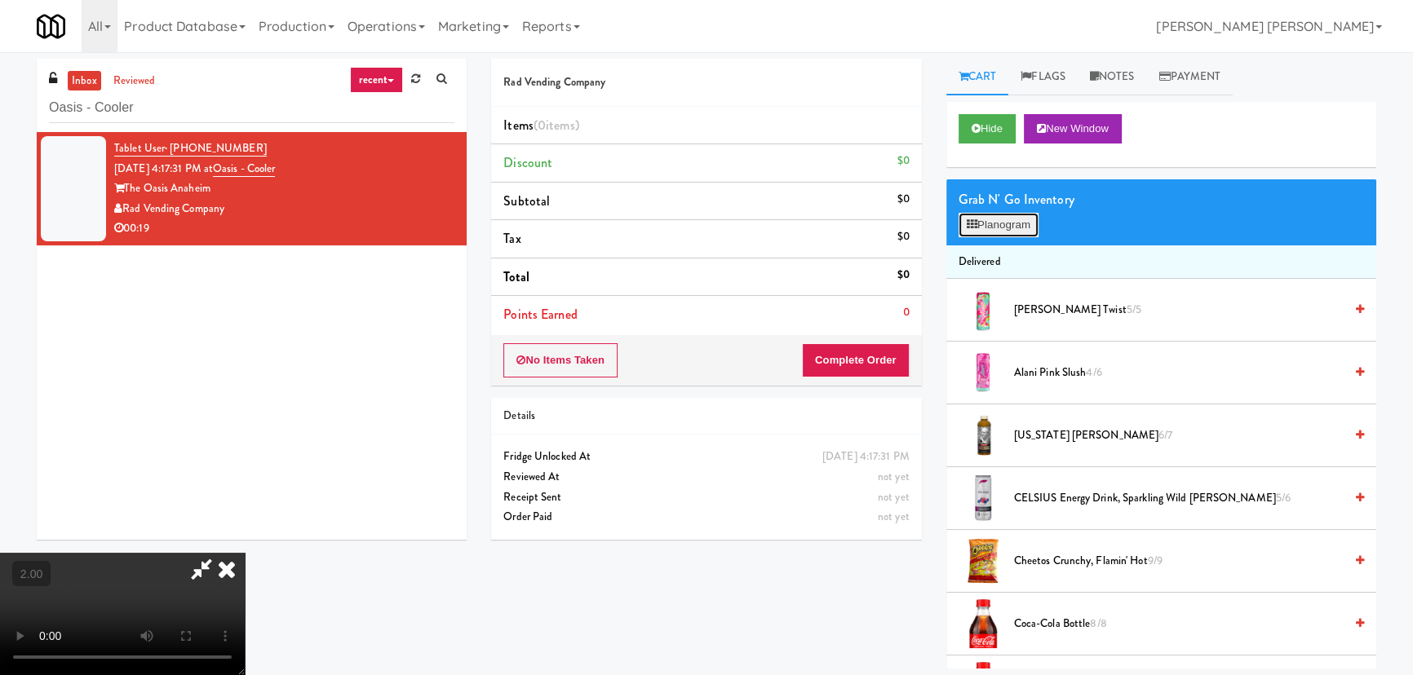
click at [988, 218] on button "Planogram" at bounding box center [999, 225] width 80 height 24
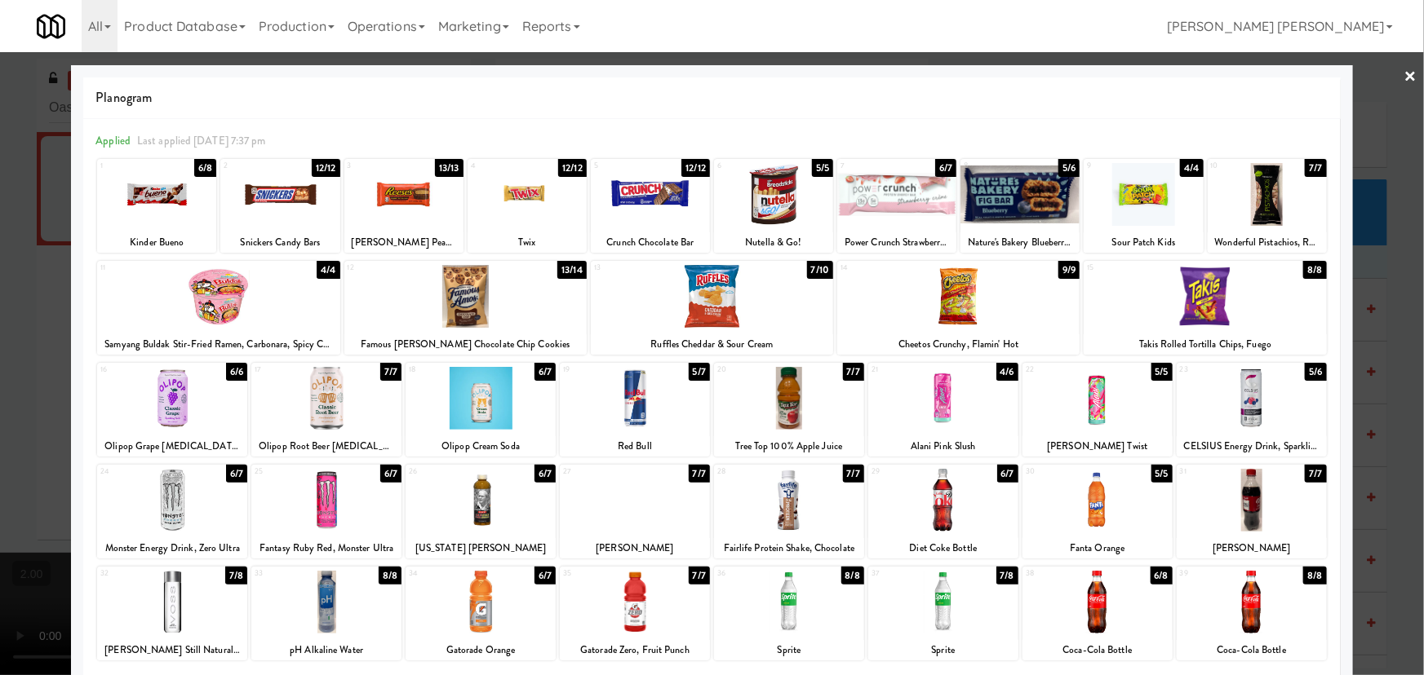
click at [1093, 409] on div at bounding box center [1097, 398] width 150 height 63
click at [1404, 74] on link "×" at bounding box center [1410, 77] width 13 height 51
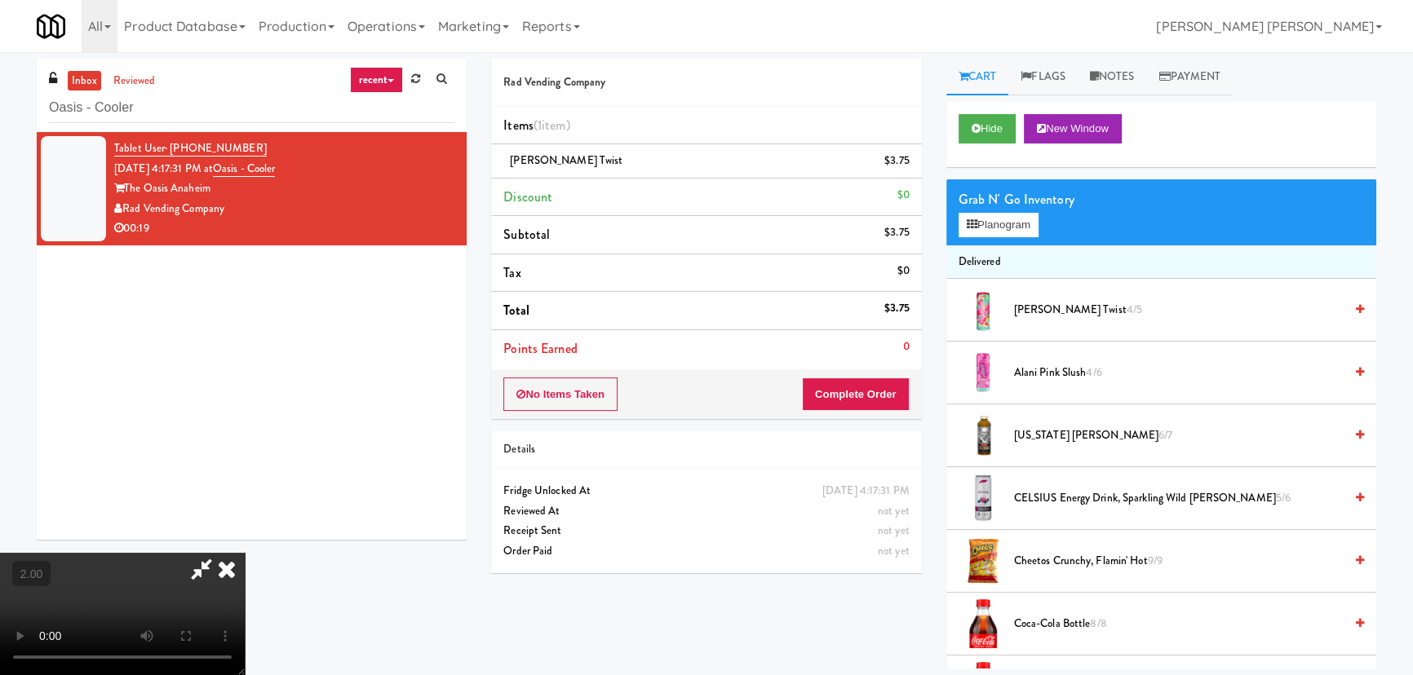
click at [245, 553] on video at bounding box center [122, 614] width 245 height 122
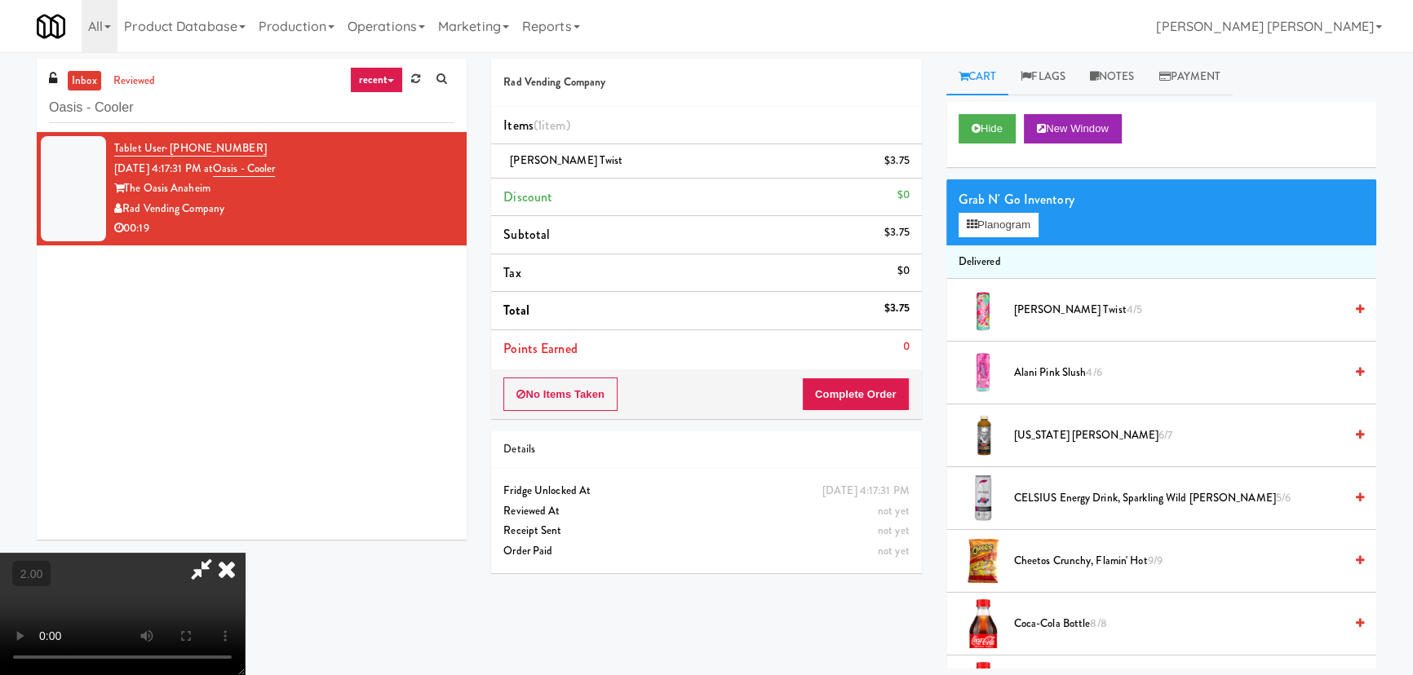
click at [245, 553] on video at bounding box center [122, 614] width 245 height 122
click at [245, 553] on icon at bounding box center [227, 569] width 36 height 33
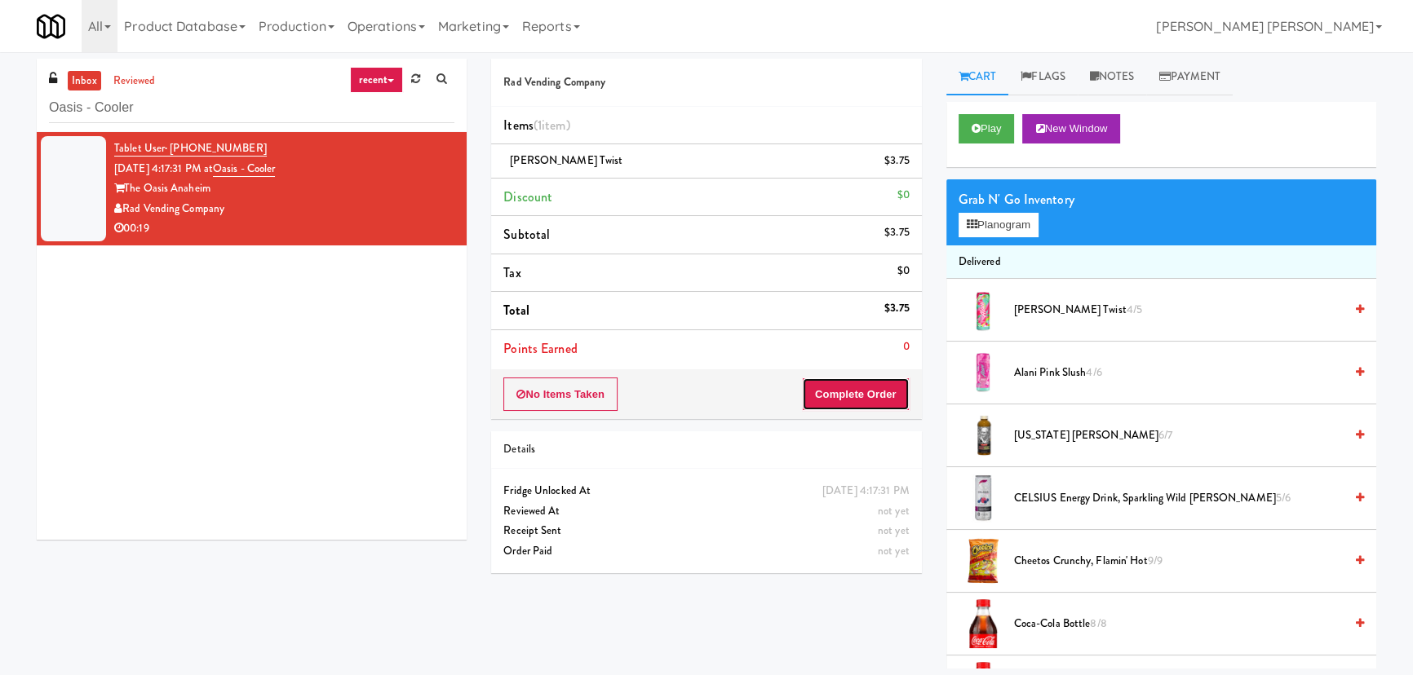
click at [867, 386] on button "Complete Order" at bounding box center [856, 395] width 108 height 34
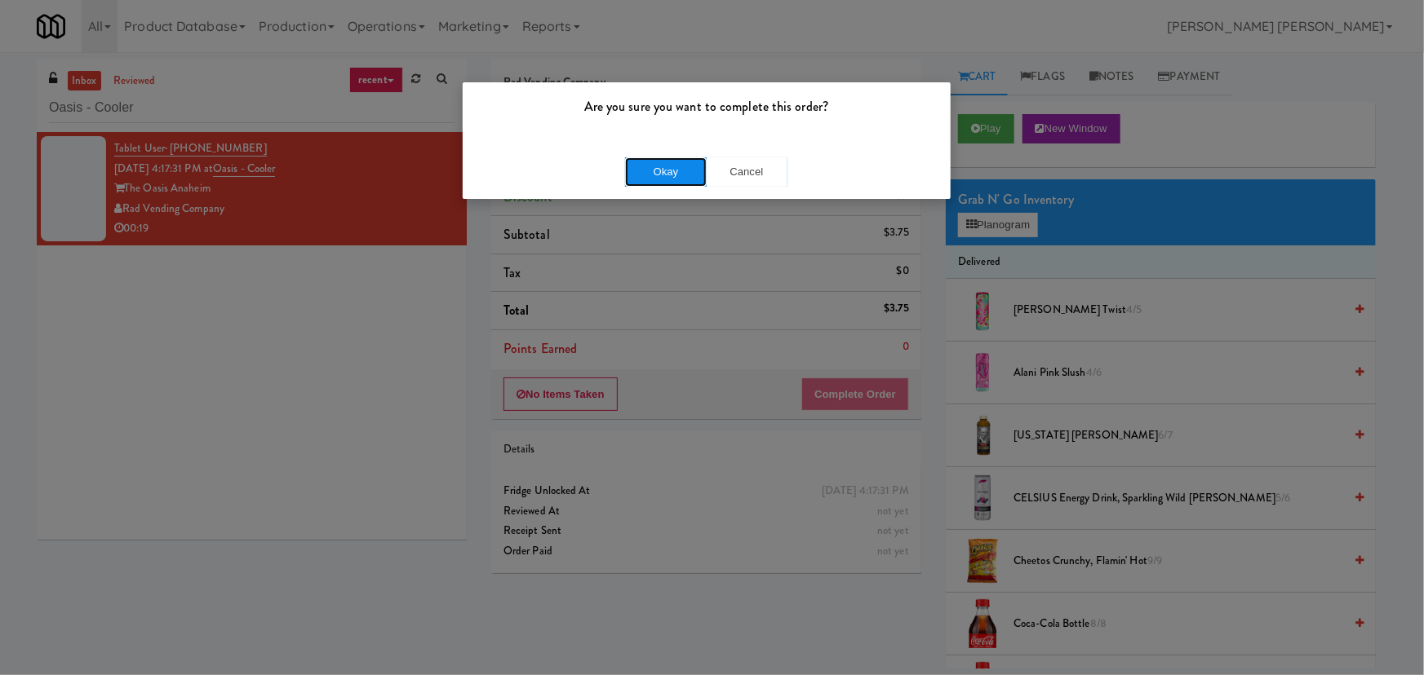
click at [684, 175] on button "Okay" at bounding box center [666, 171] width 82 height 29
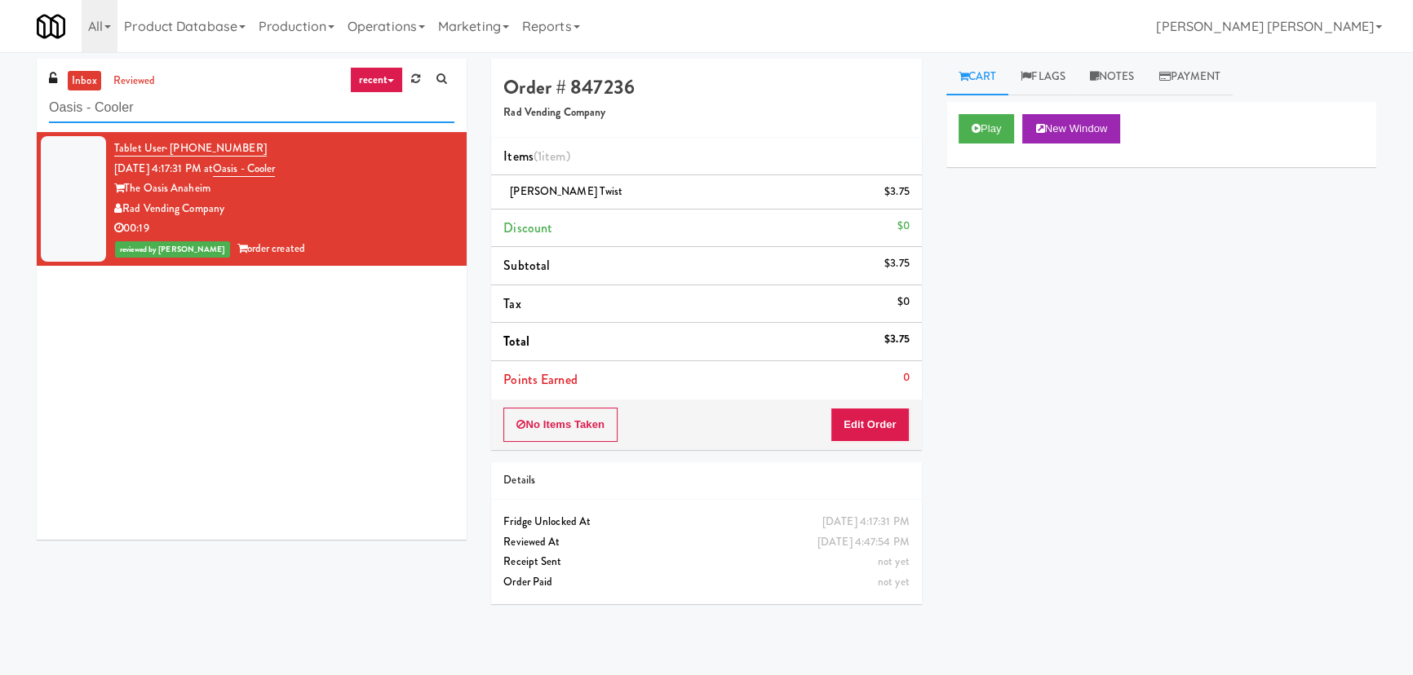
drag, startPoint x: 153, startPoint y: 114, endPoint x: 24, endPoint y: 103, distance: 129.4
click at [24, 103] on div "inbox reviewed recent all unclear take inventory issue suspicious failed recent…" at bounding box center [706, 364] width 1413 height 610
paste input "Alta Springs-Pantry/"
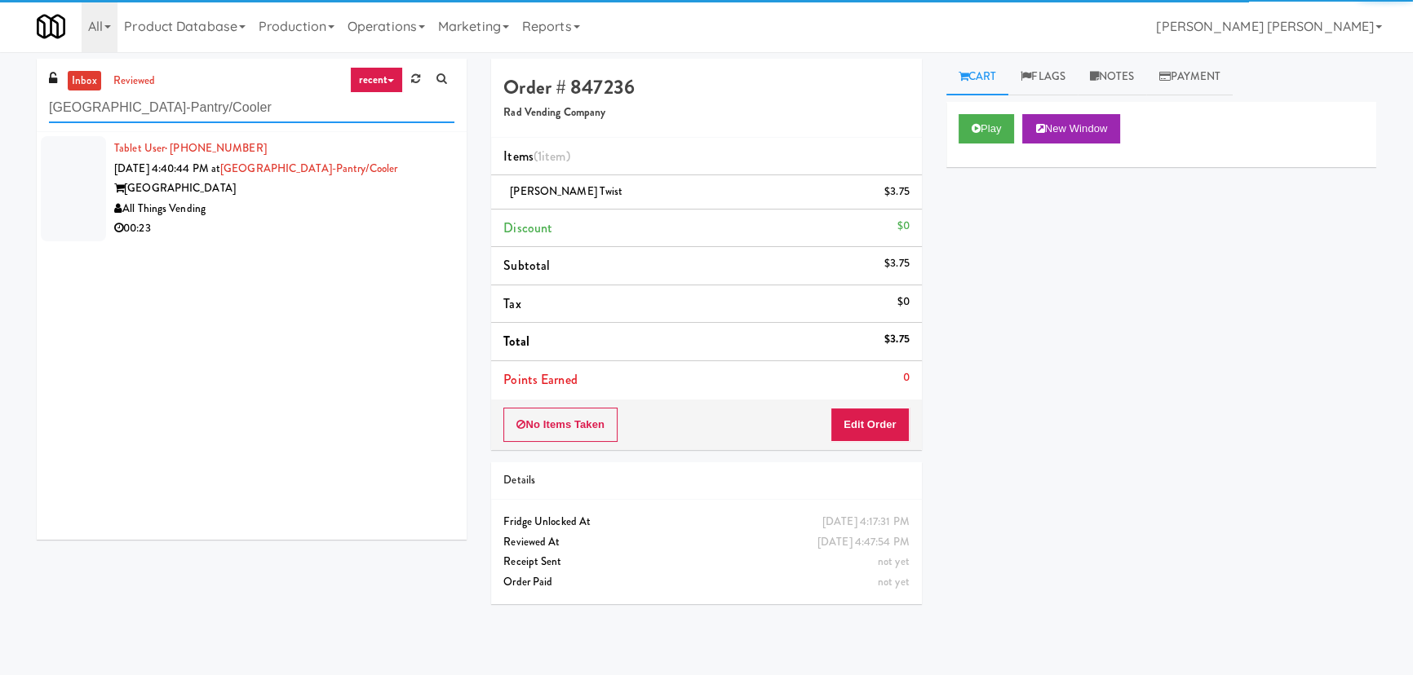
type input "Alta Springs-Pantry/Cooler"
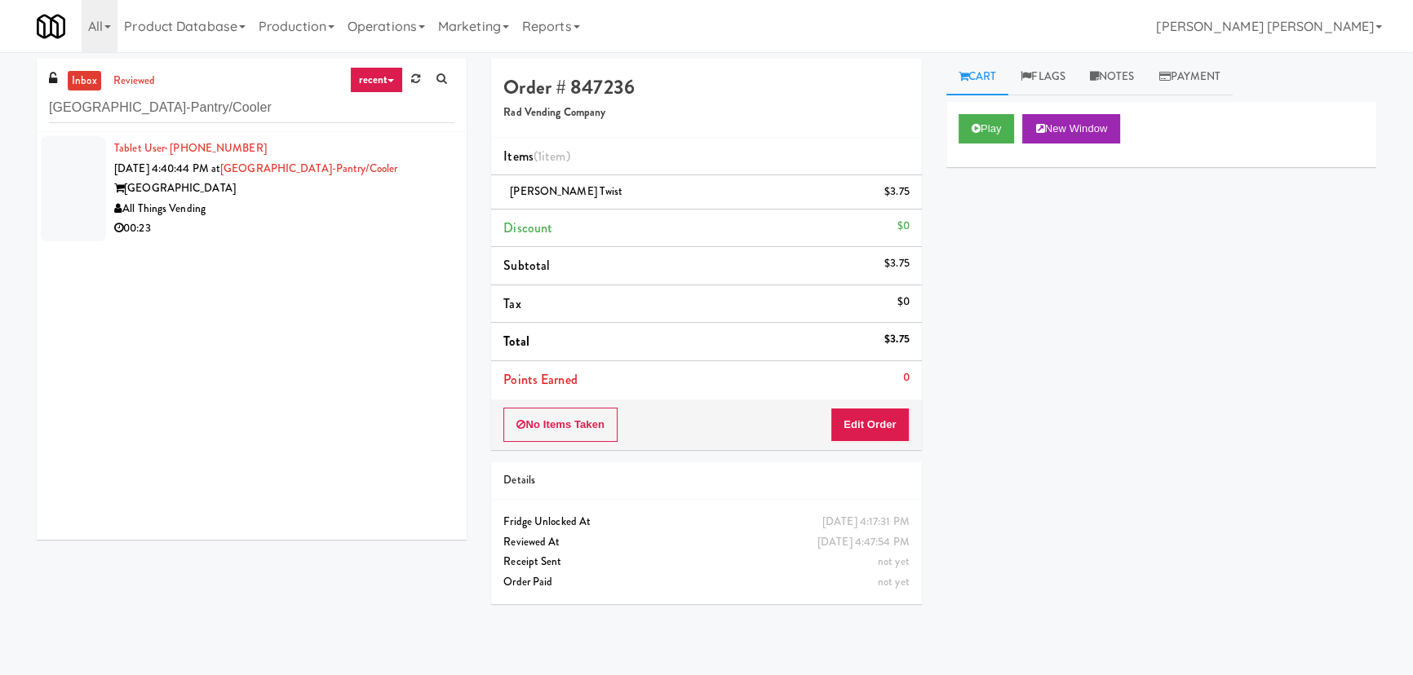
click at [253, 209] on div "All Things Vending" at bounding box center [284, 209] width 340 height 20
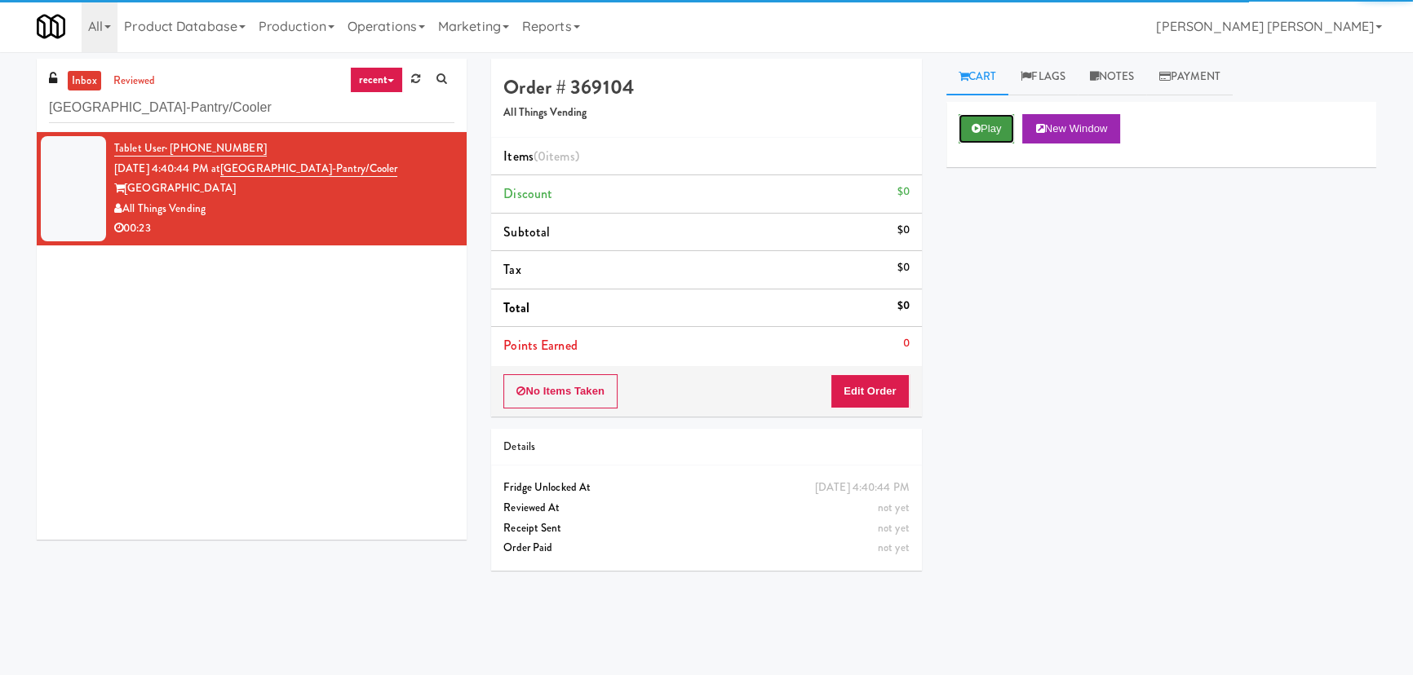
click at [992, 138] on button "Play" at bounding box center [987, 128] width 56 height 29
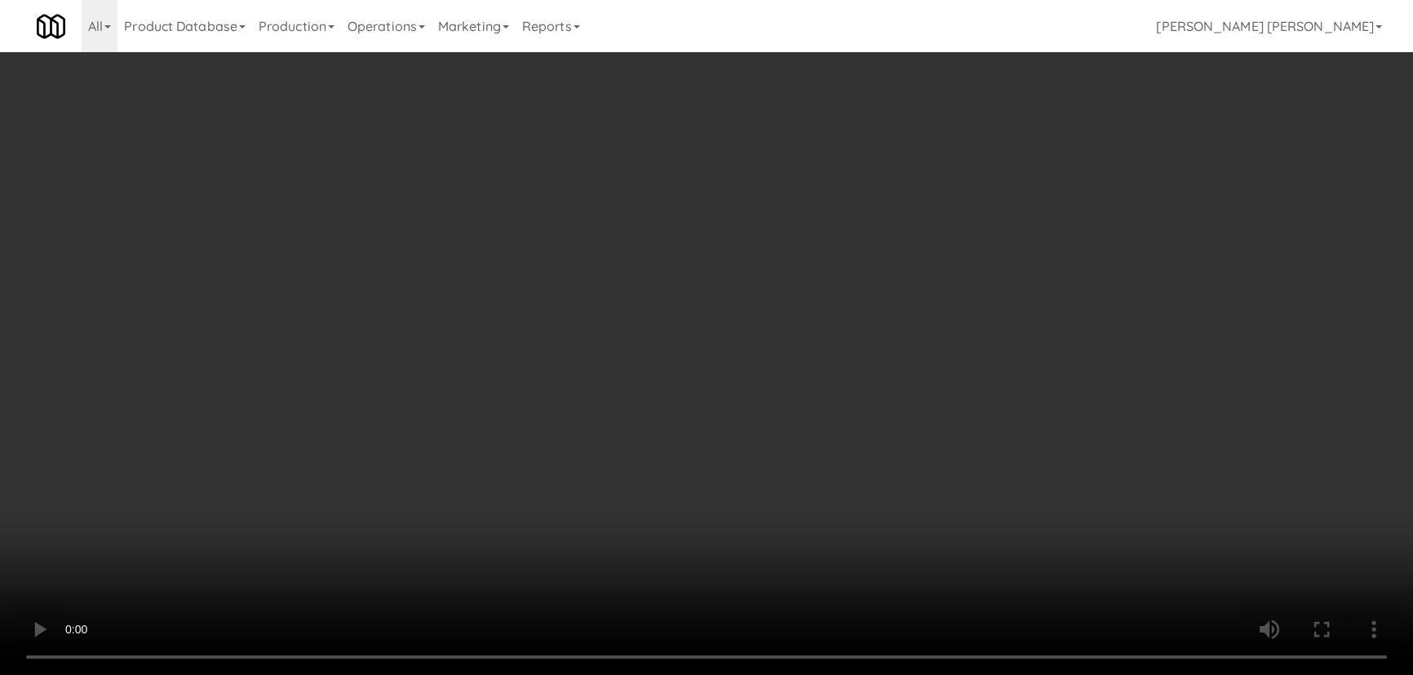
click at [781, 675] on video at bounding box center [706, 337] width 1413 height 675
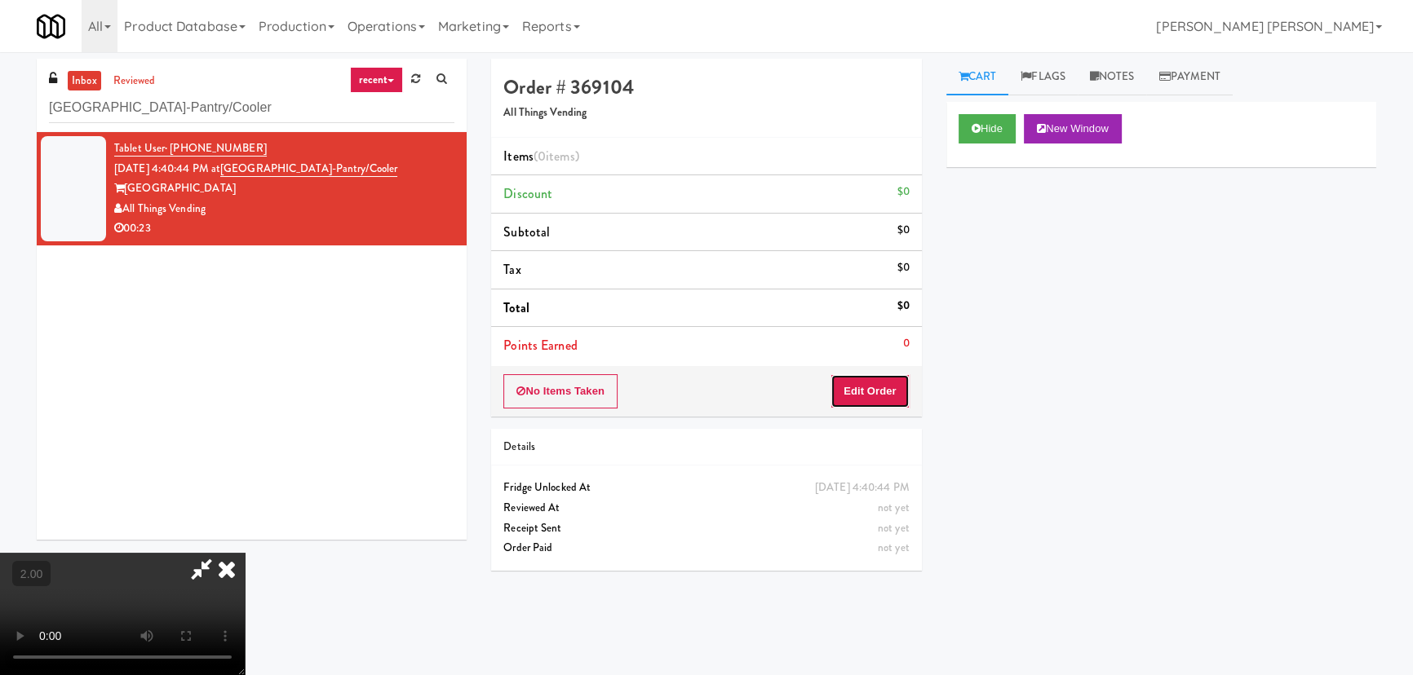
click at [857, 387] on button "Edit Order" at bounding box center [869, 391] width 79 height 34
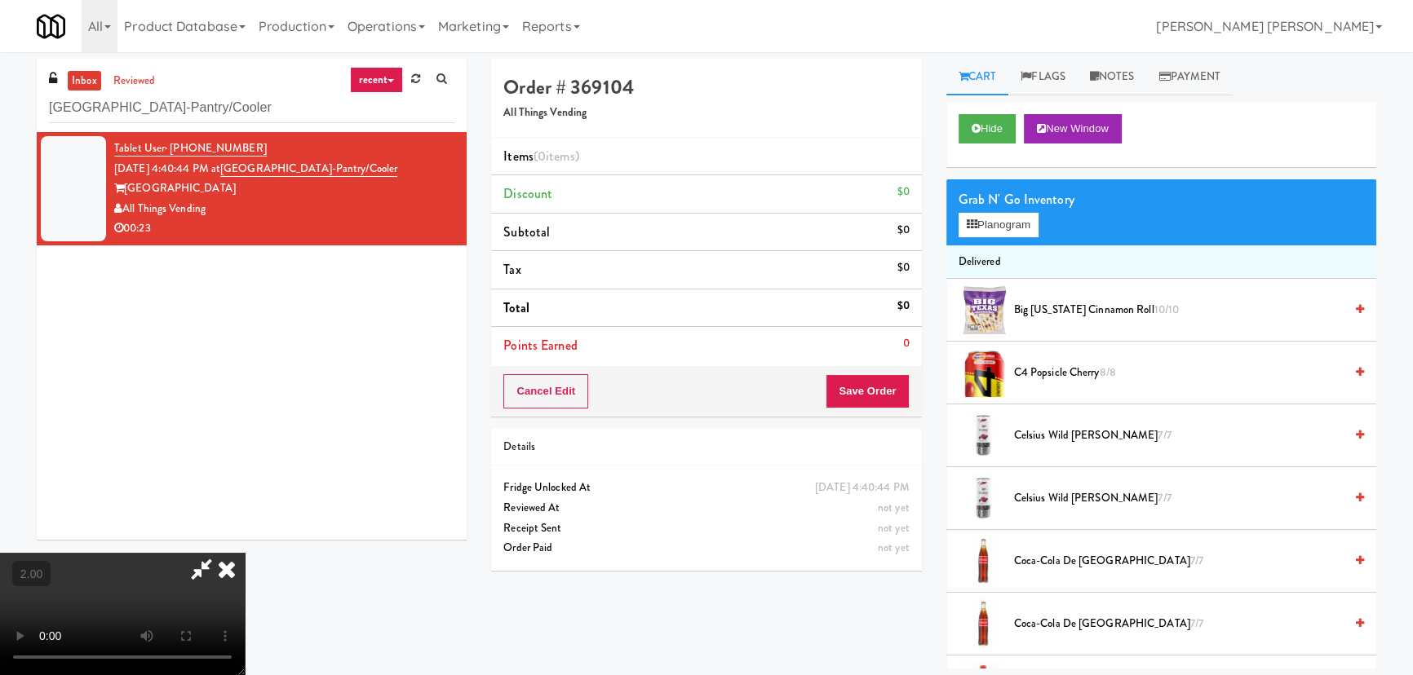
click at [1043, 620] on span "Coca-Cola de Mexico 7/7" at bounding box center [1179, 624] width 330 height 20
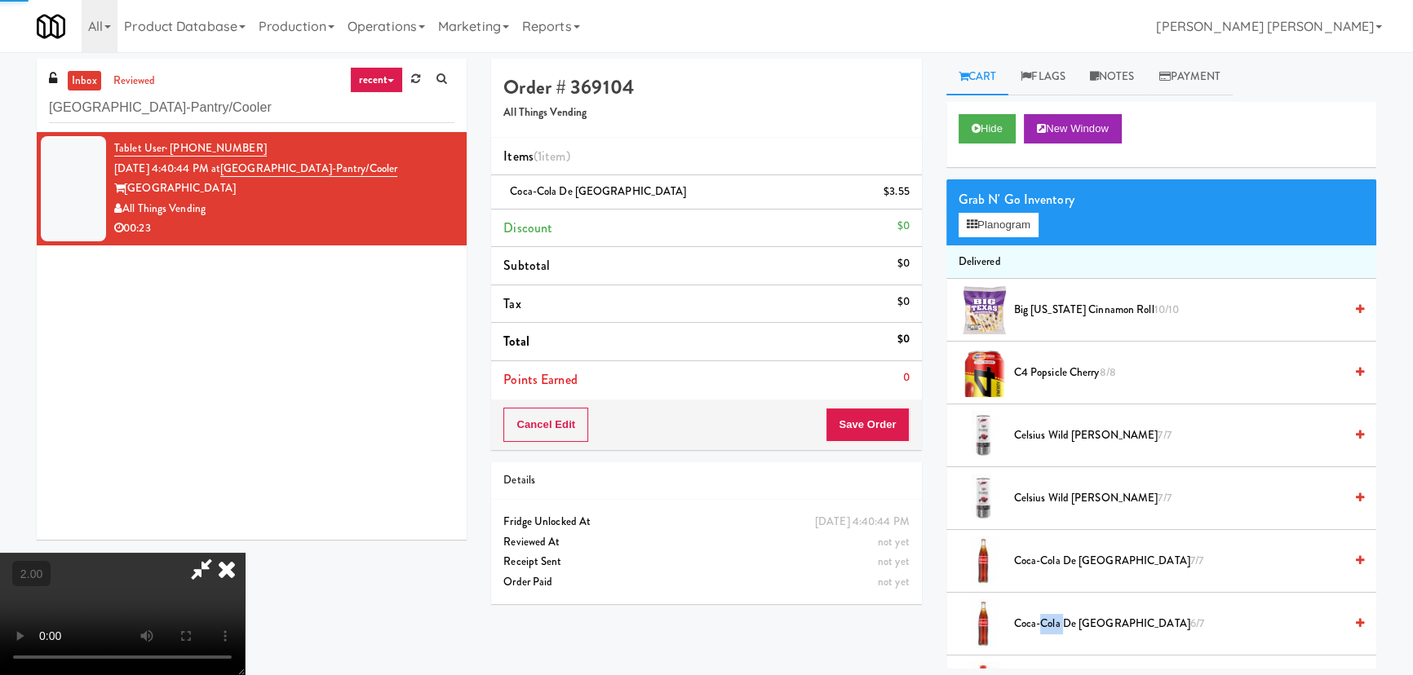
click at [1043, 620] on span "Coca-Cola de Mexico 6/7" at bounding box center [1179, 624] width 330 height 20
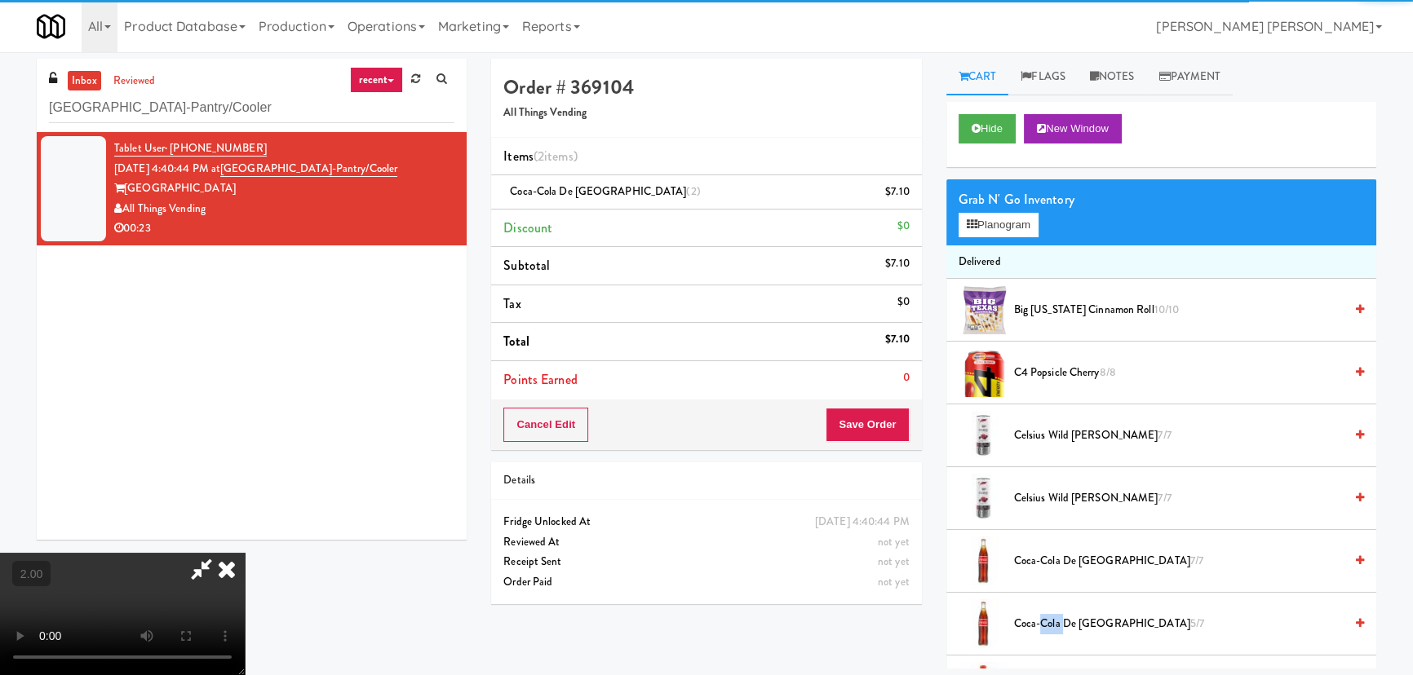
scroll to position [0, 0]
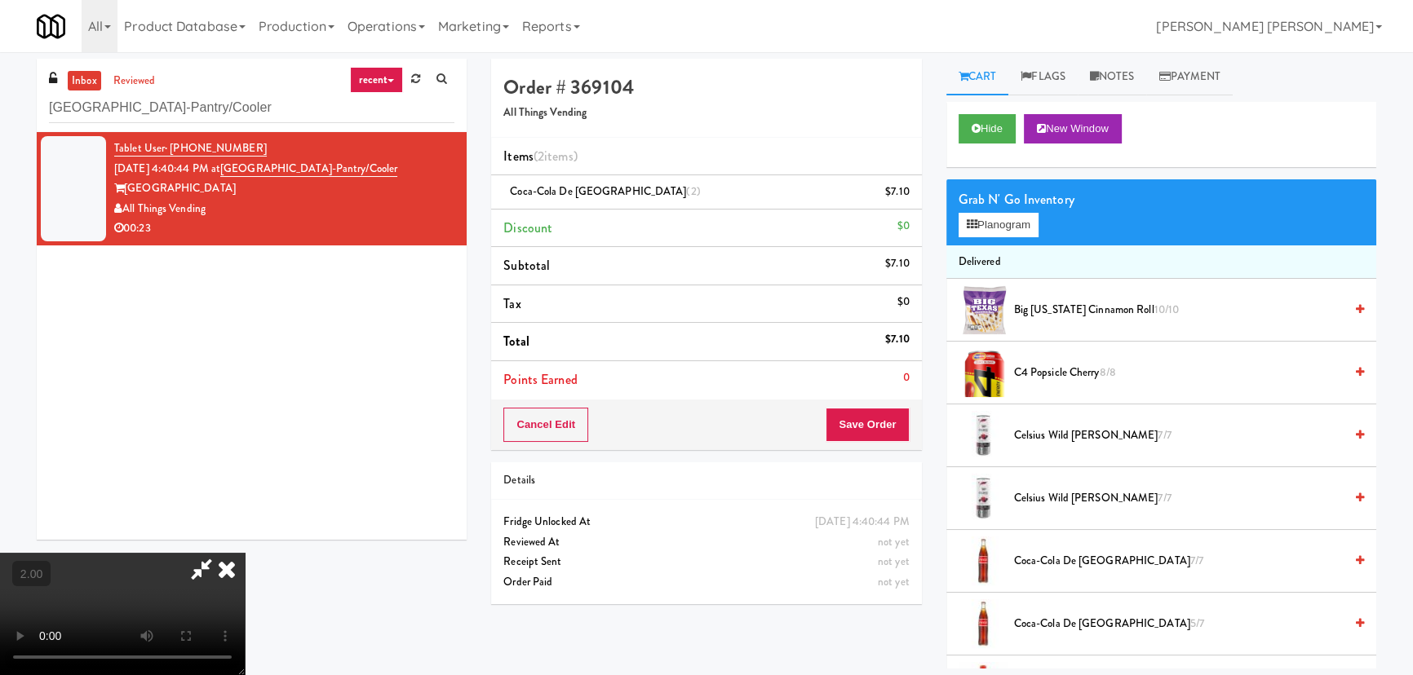
click at [245, 553] on icon at bounding box center [227, 569] width 36 height 33
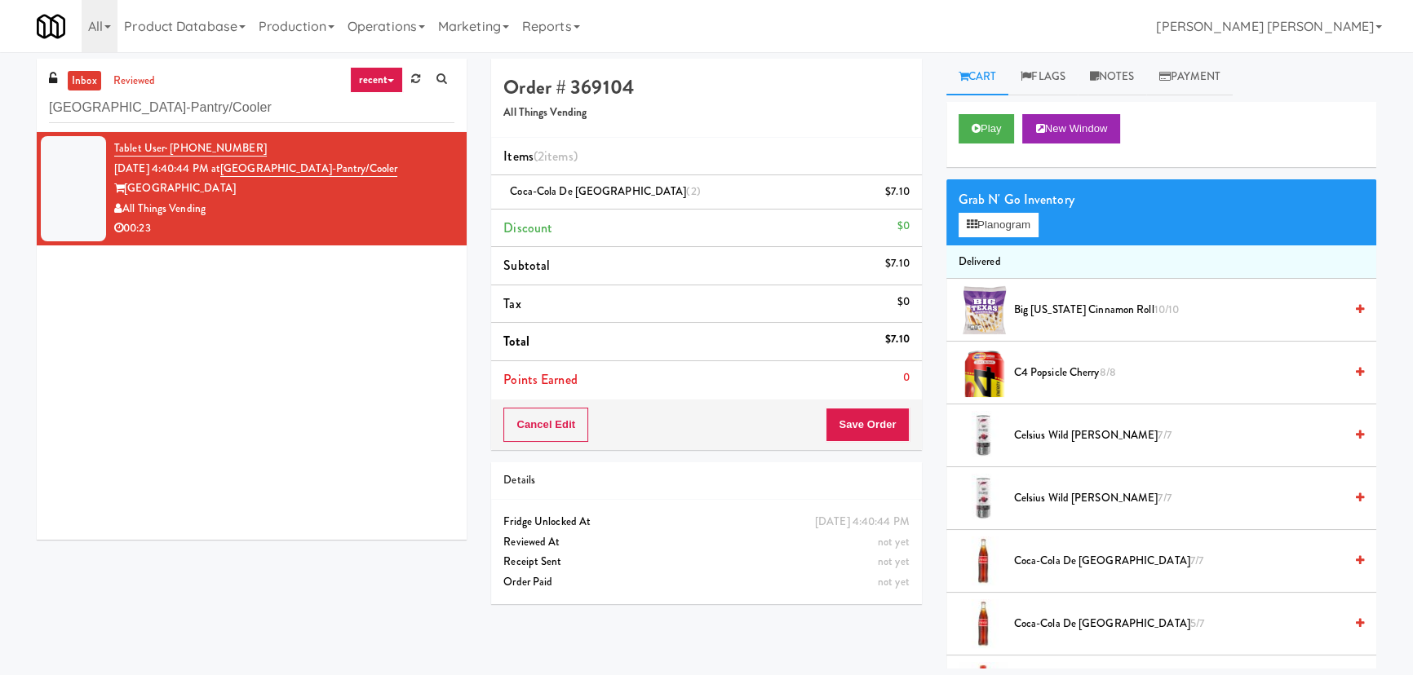
click at [879, 449] on div "Order # 369104 All Things Vending Items (2 items ) Coca-Cola de Mexico (2) $7.1…" at bounding box center [706, 338] width 454 height 558
click at [879, 430] on button "Save Order" at bounding box center [867, 425] width 83 height 34
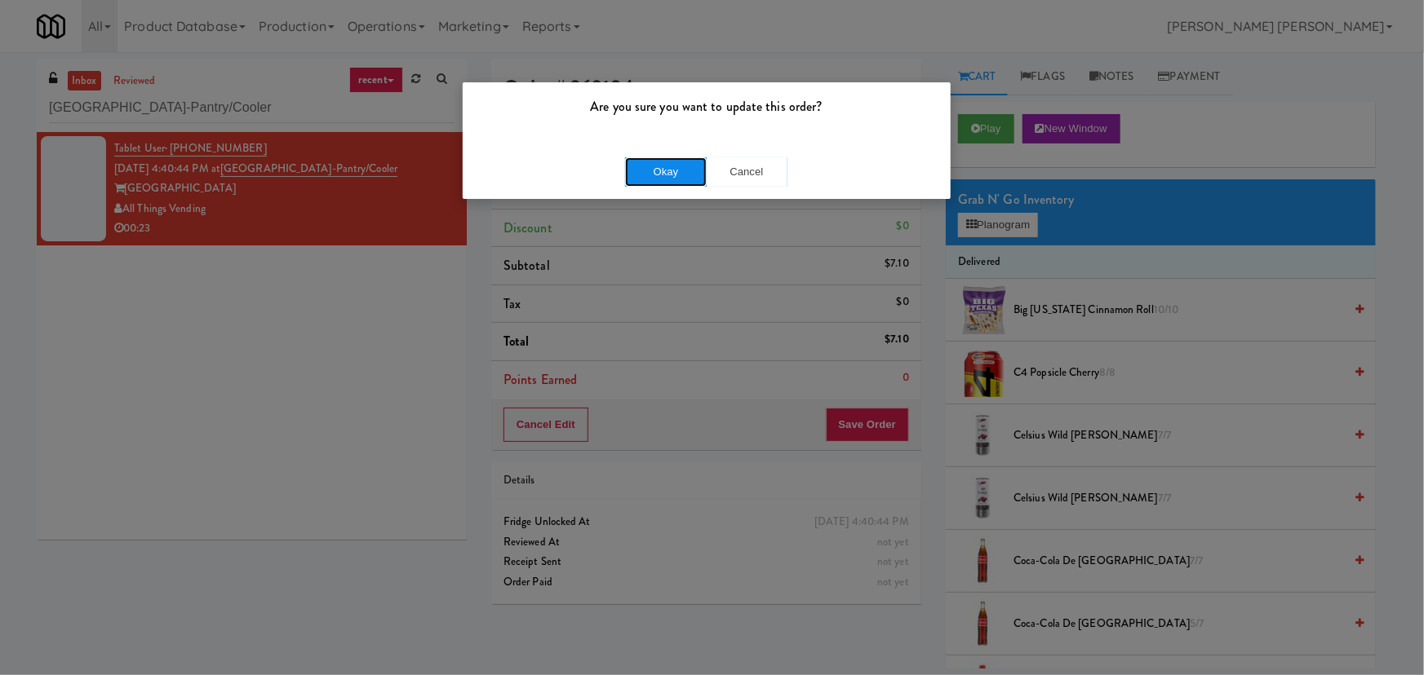
click at [671, 165] on button "Okay" at bounding box center [666, 171] width 82 height 29
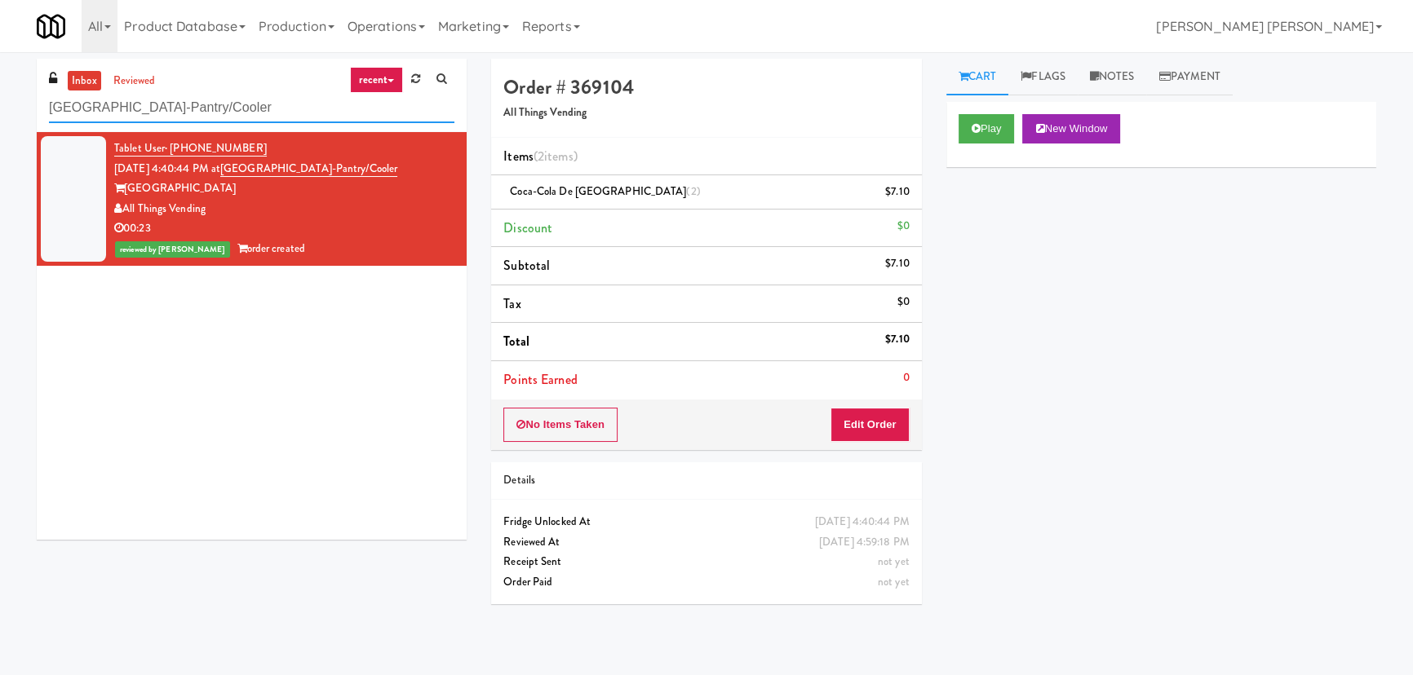
drag, startPoint x: 156, startPoint y: 115, endPoint x: -210, endPoint y: 122, distance: 365.5
click at [0, 122] on html "Are you sure you want to update this order? Okay Cancel Okay Are you sure you w…" at bounding box center [706, 337] width 1413 height 675
paste input "Central Gardens - Ambient"
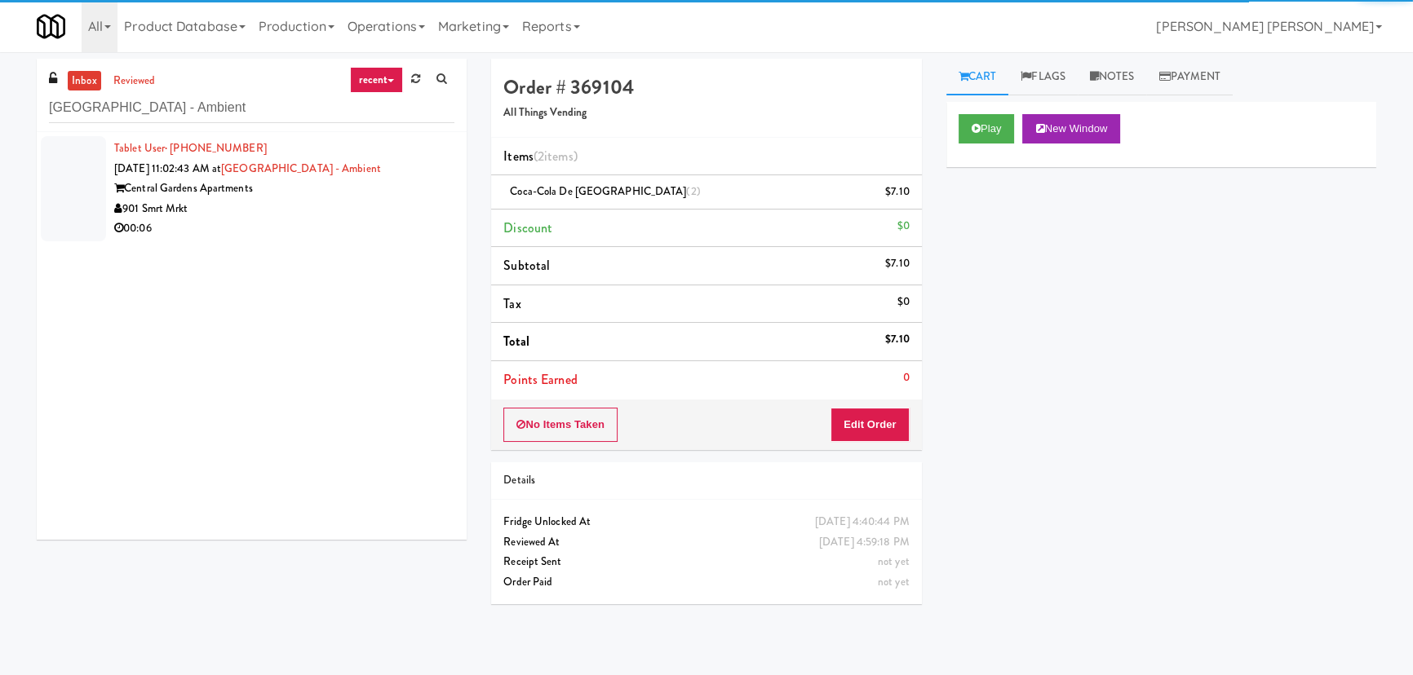
click at [274, 224] on div "00:06" at bounding box center [284, 229] width 340 height 20
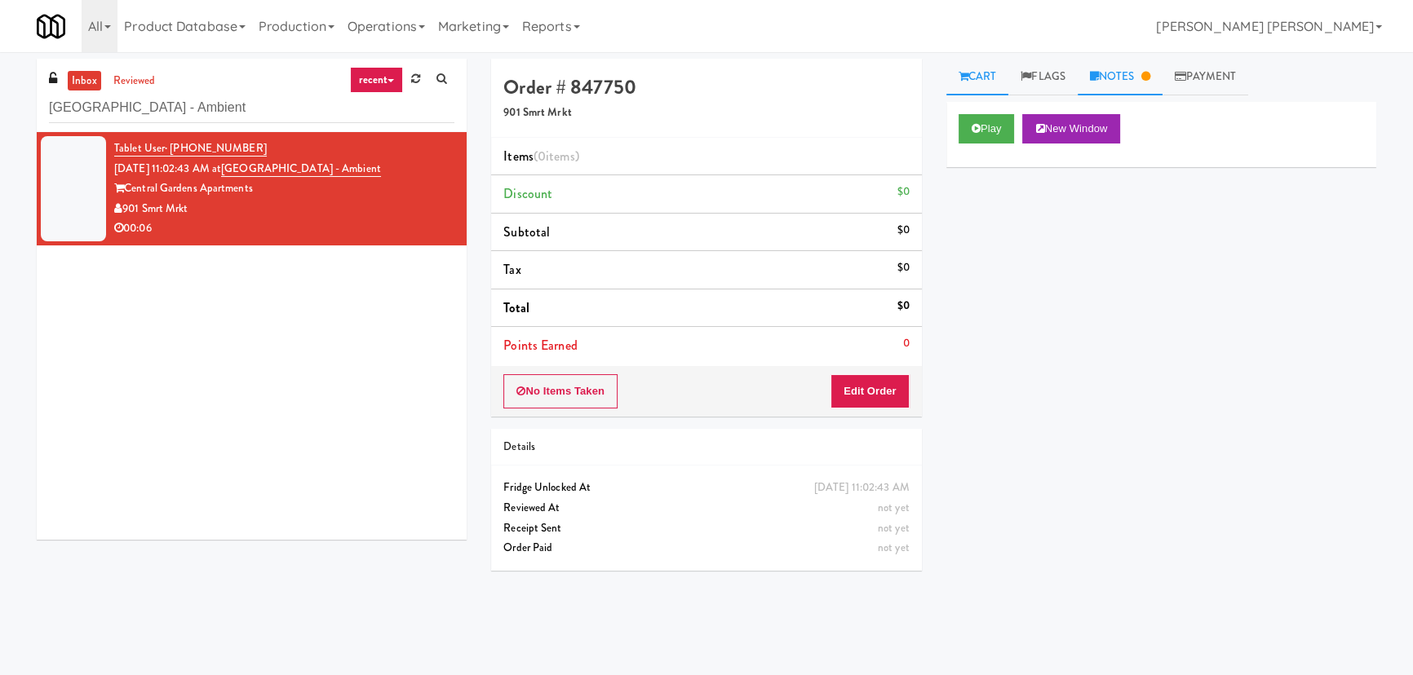
click at [1132, 81] on link "Notes" at bounding box center [1120, 77] width 85 height 37
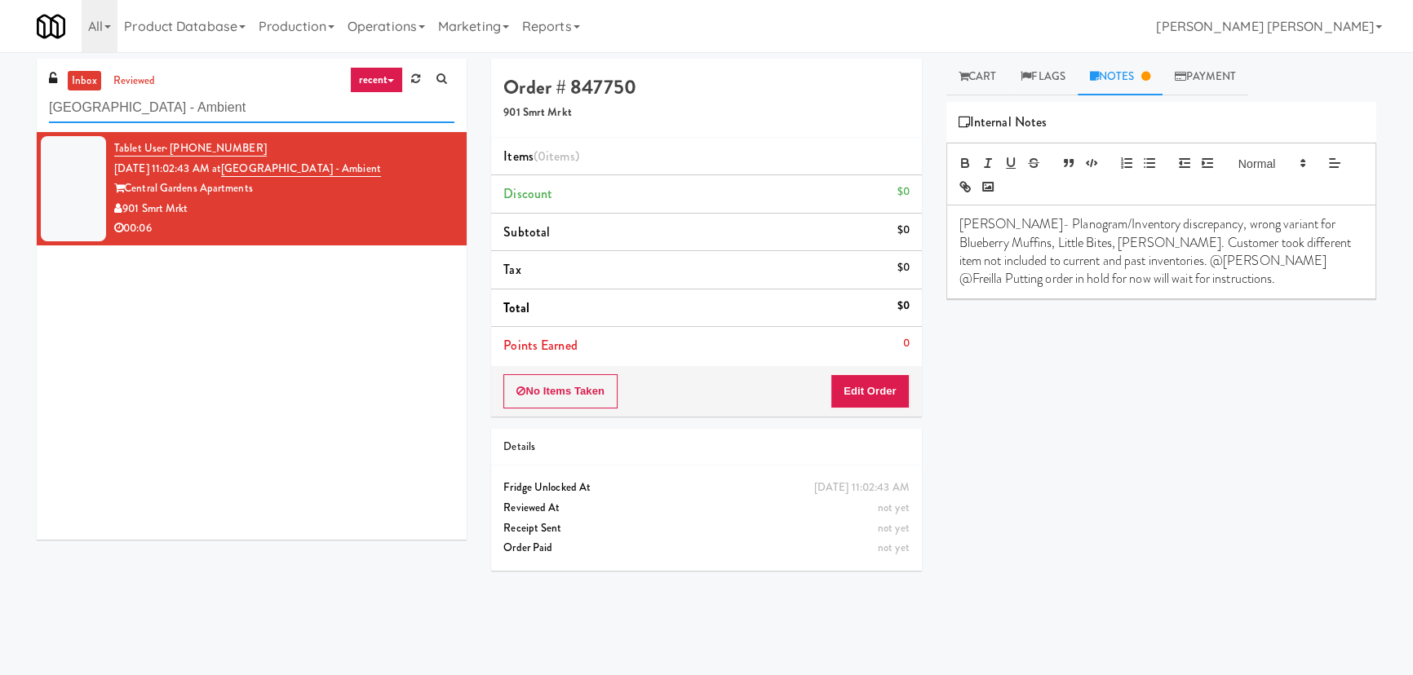
drag, startPoint x: 212, startPoint y: 111, endPoint x: -101, endPoint y: 106, distance: 313.3
click at [0, 106] on html "Are you sure you want to update this order? Okay Cancel Okay Are you sure you w…" at bounding box center [706, 337] width 1413 height 675
paste input "Earth Rangers"
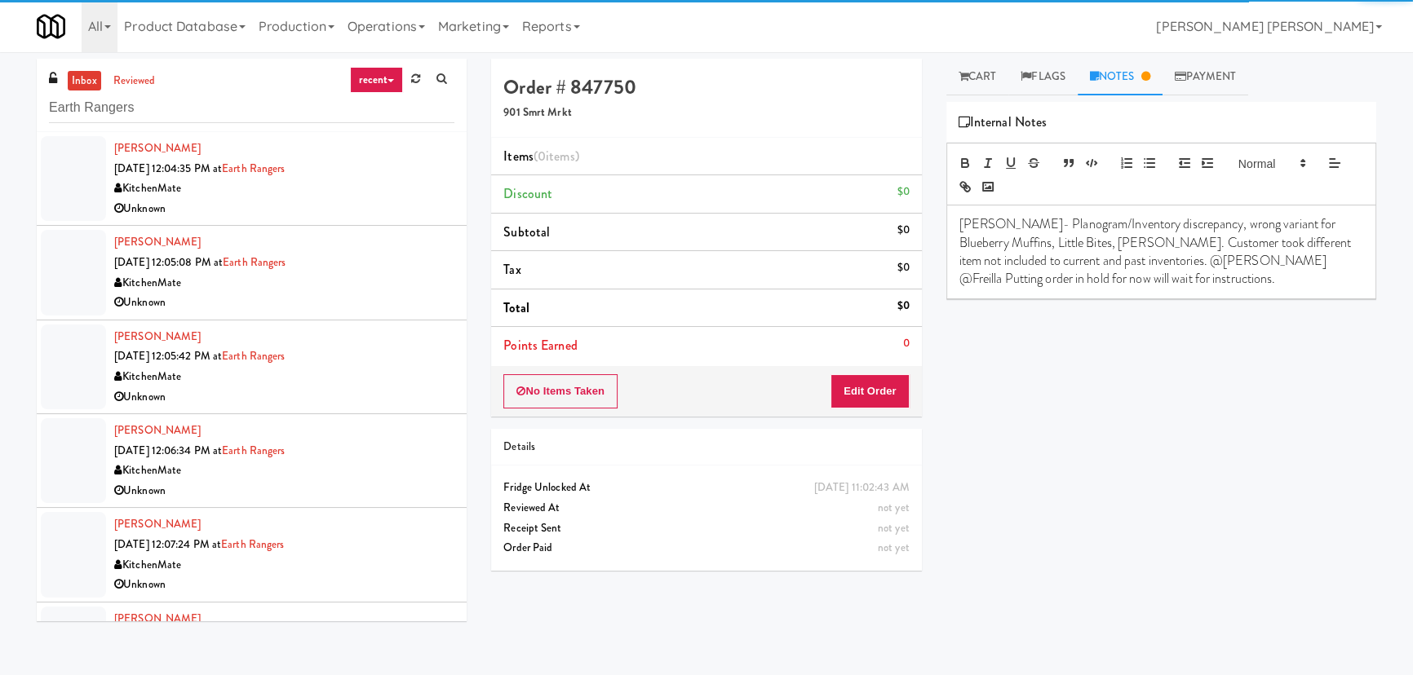
click at [343, 204] on div "Unknown" at bounding box center [284, 209] width 340 height 20
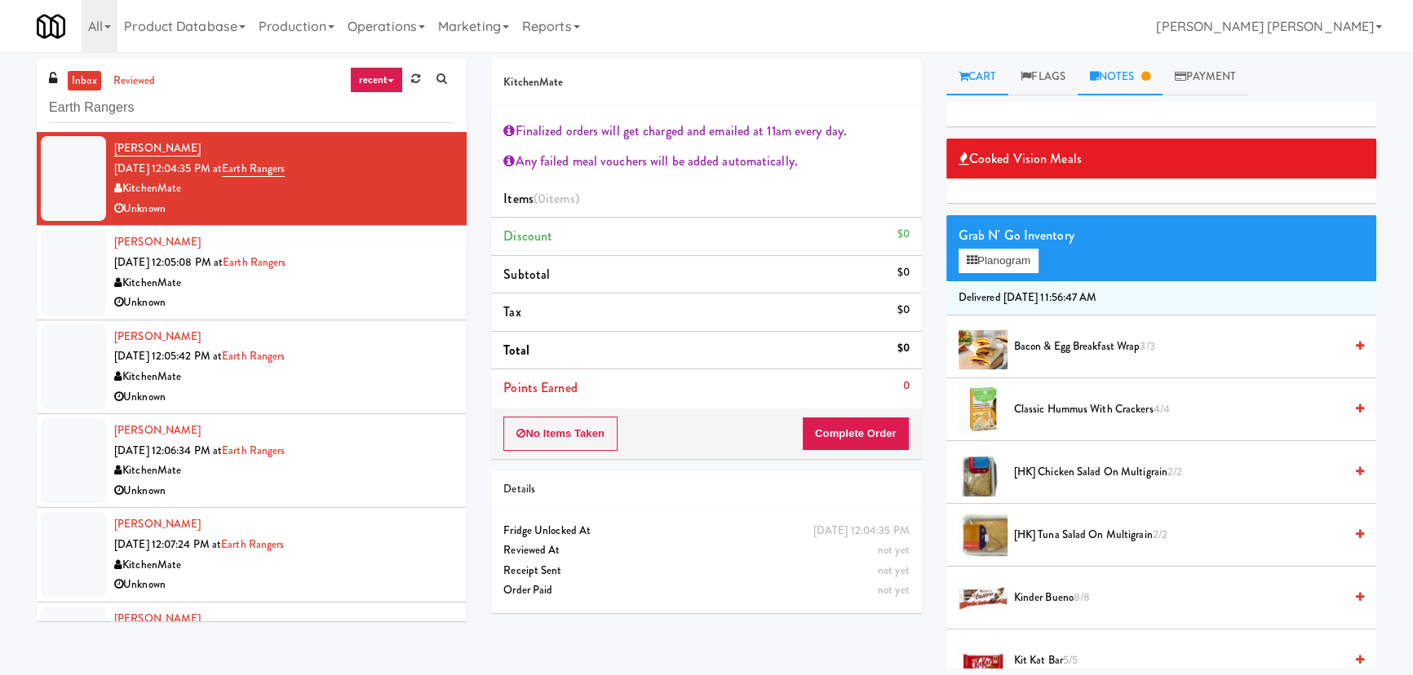
click at [1142, 64] on link "Notes" at bounding box center [1120, 77] width 85 height 37
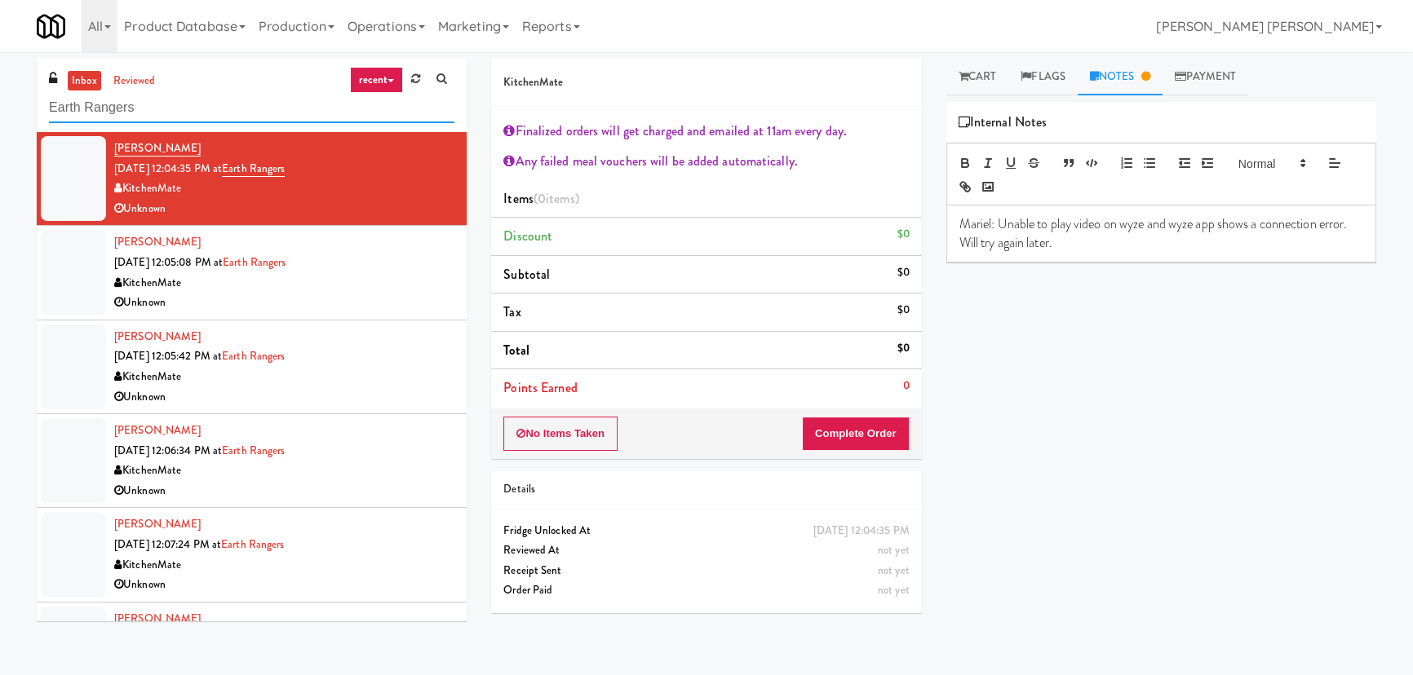
drag, startPoint x: 172, startPoint y: 116, endPoint x: 19, endPoint y: 117, distance: 153.4
click at [19, 117] on div "inbox reviewed recent all unclear take inventory issue suspicious failed recent…" at bounding box center [706, 364] width 1413 height 610
paste input "Pyramid Center - Ambient - Right"
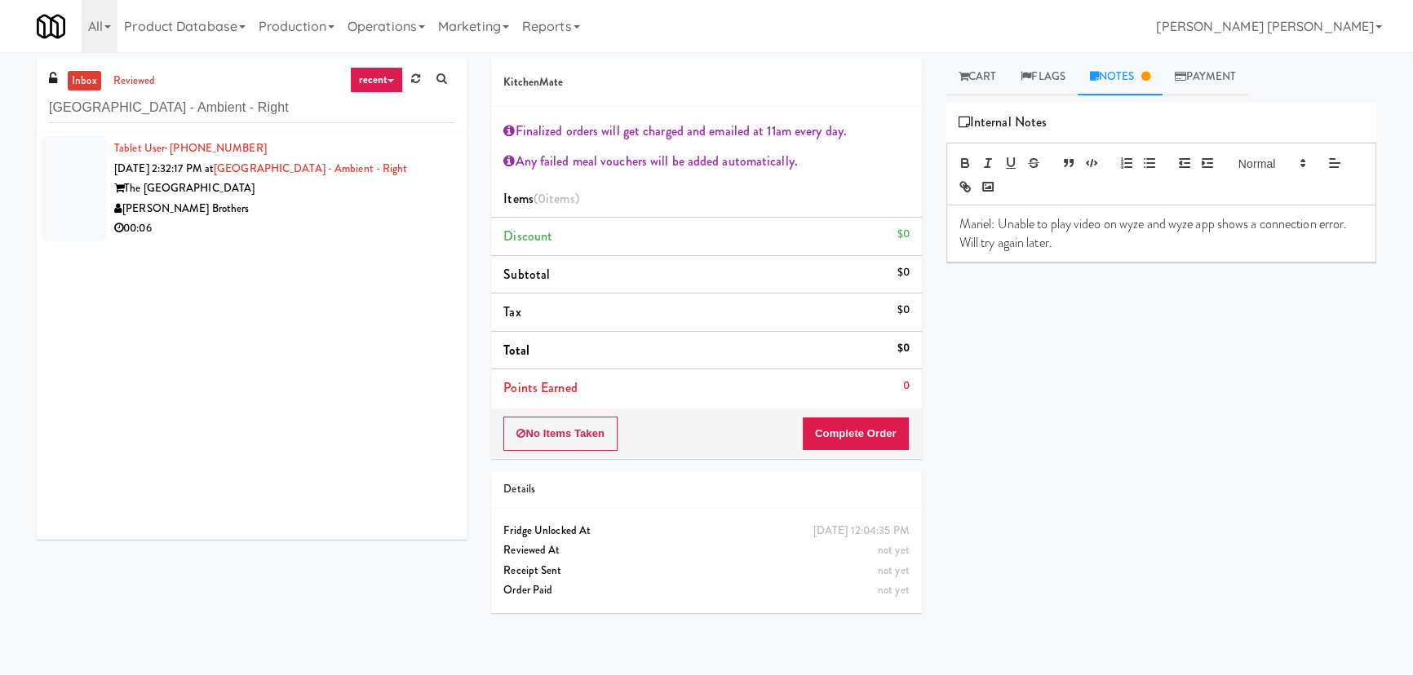
click at [309, 228] on div "00:06" at bounding box center [284, 229] width 340 height 20
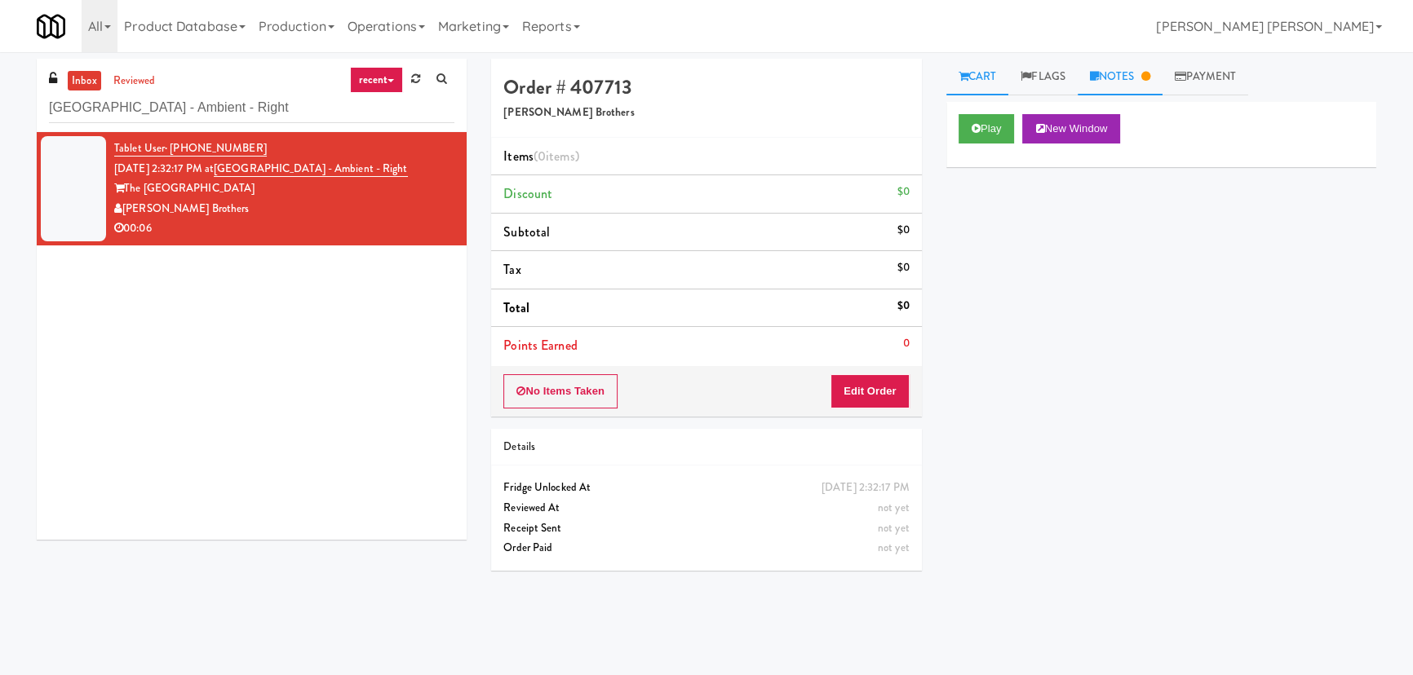
click at [1114, 77] on link "Notes" at bounding box center [1120, 77] width 85 height 37
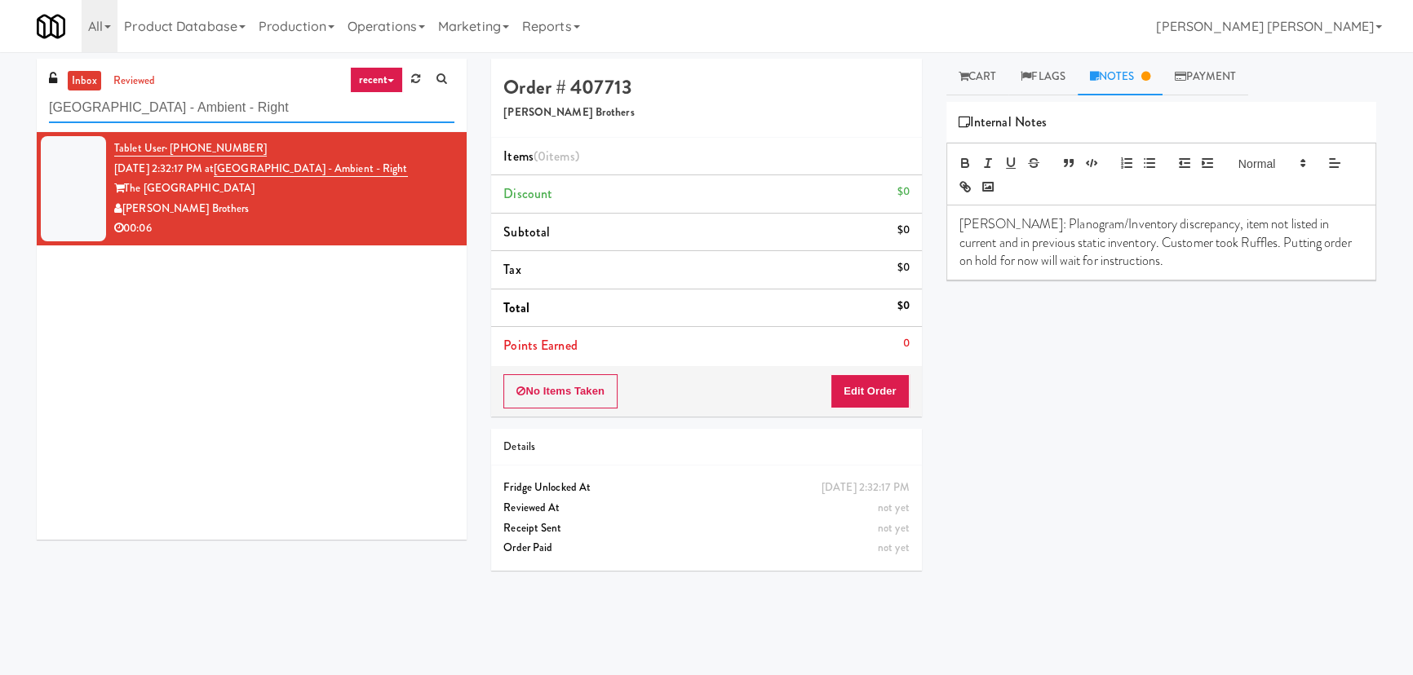
drag, startPoint x: 254, startPoint y: 107, endPoint x: 6, endPoint y: 111, distance: 248.0
click at [6, 111] on div "inbox reviewed recent all unclear take inventory issue suspicious failed recent…" at bounding box center [706, 364] width 1413 height 610
paste input "Capital Plaza - Combo"
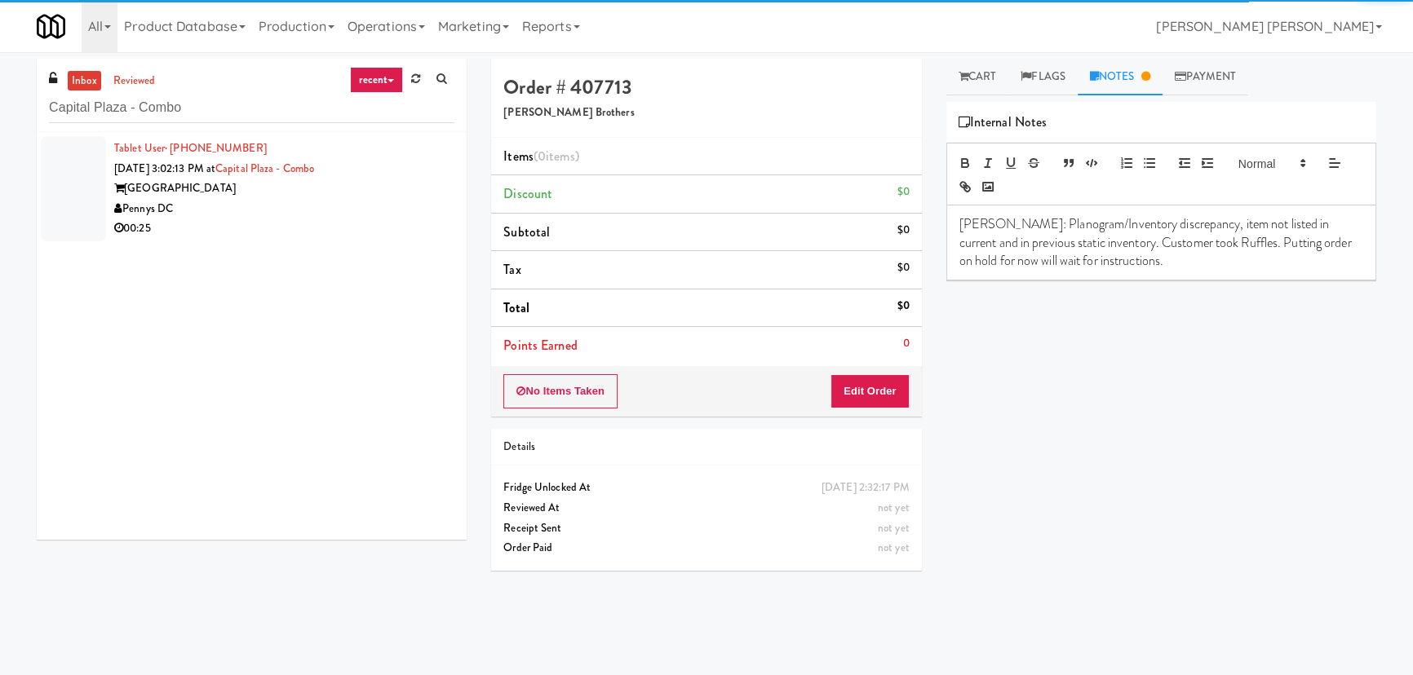
click at [248, 204] on div "Pennys DC" at bounding box center [284, 209] width 340 height 20
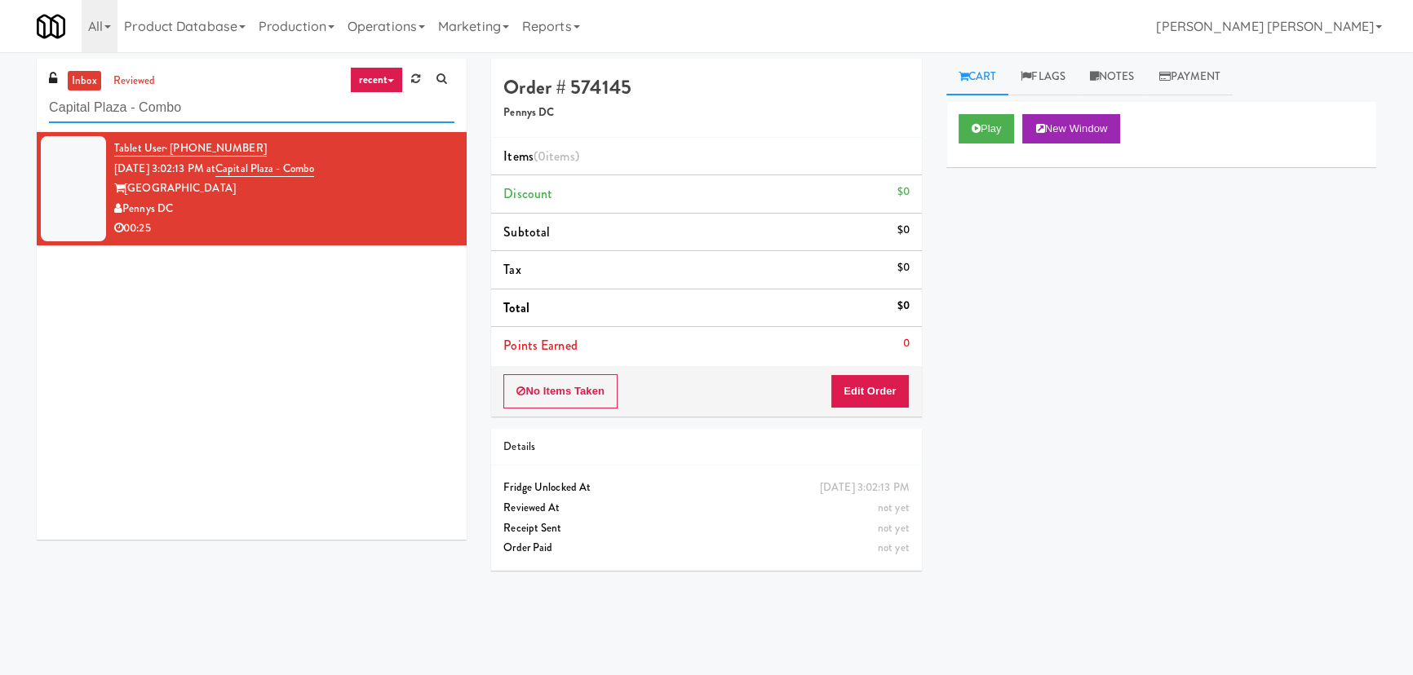
drag, startPoint x: 206, startPoint y: 106, endPoint x: -172, endPoint y: 108, distance: 378.5
click at [0, 108] on html "Are you sure you want to update this order? Okay Cancel Okay Are you sure you w…" at bounding box center [706, 337] width 1413 height 675
paste input "Guild - Pantry - Right"
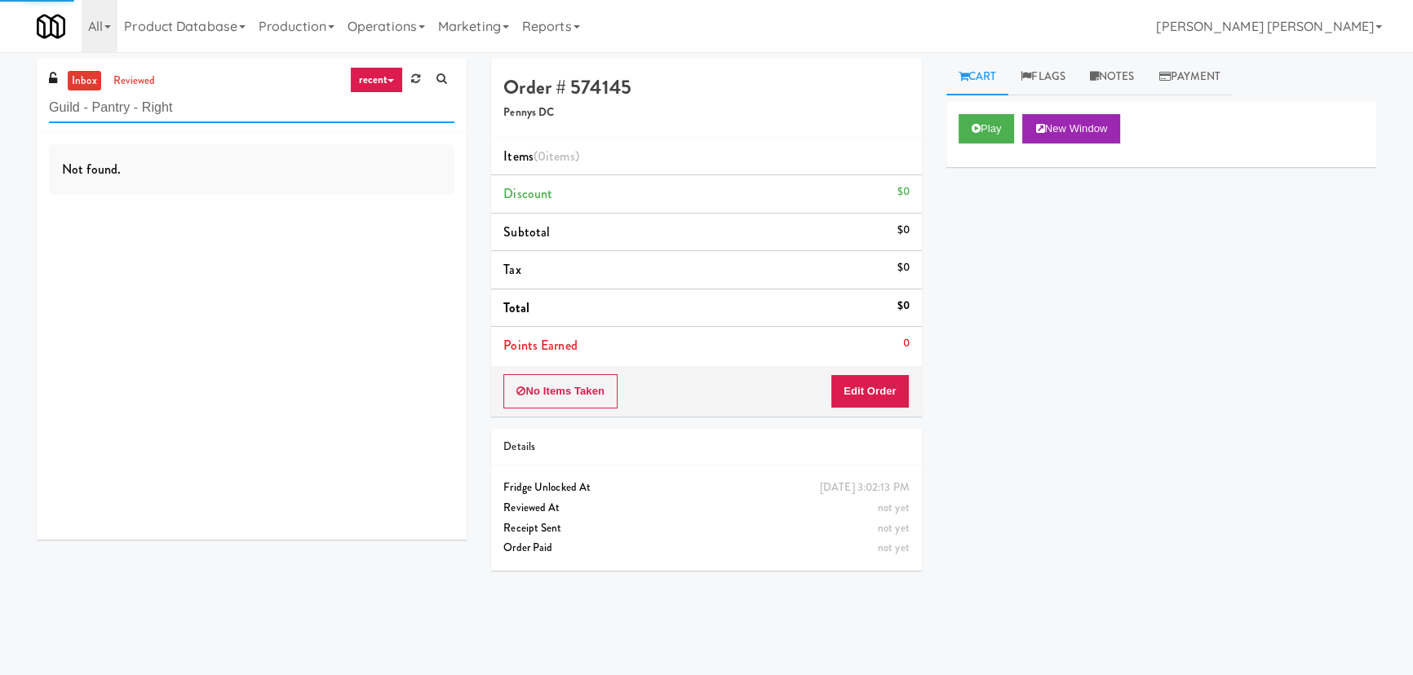
type input "Guild - Pantry - Right"
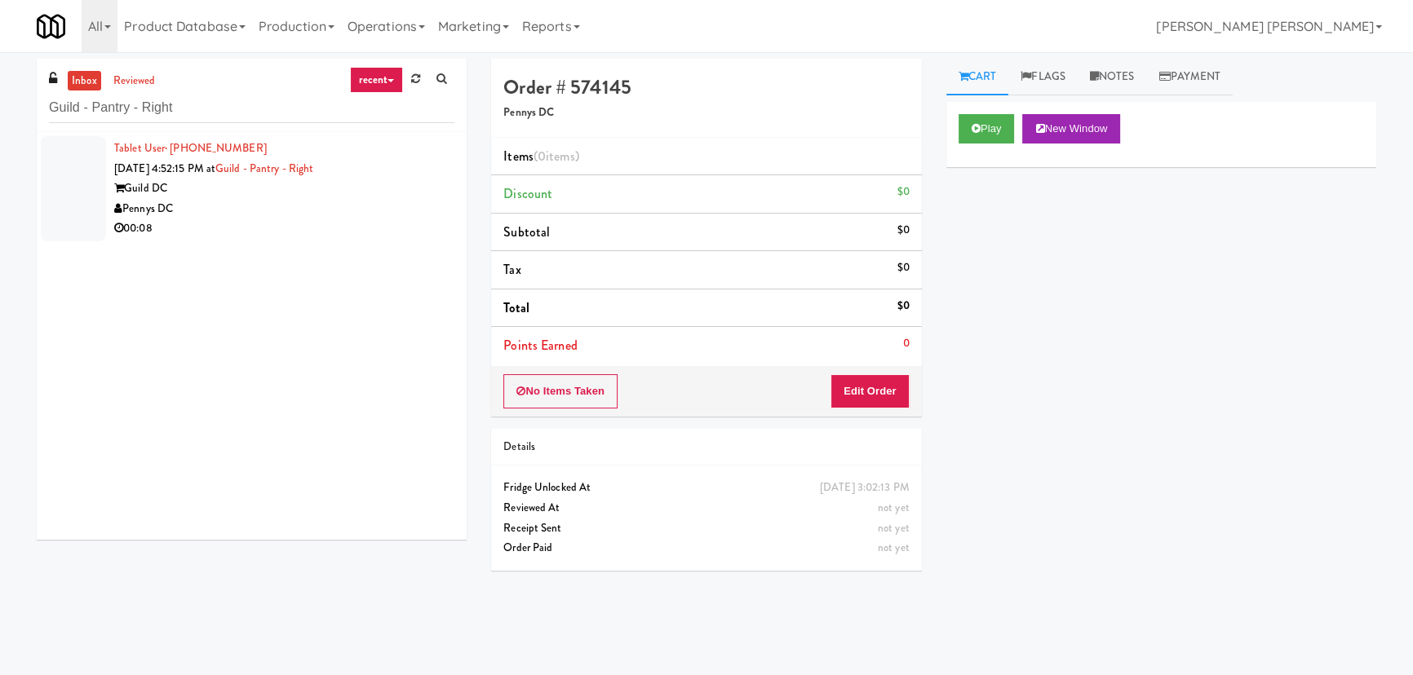
click at [292, 216] on div "Pennys DC" at bounding box center [284, 209] width 340 height 20
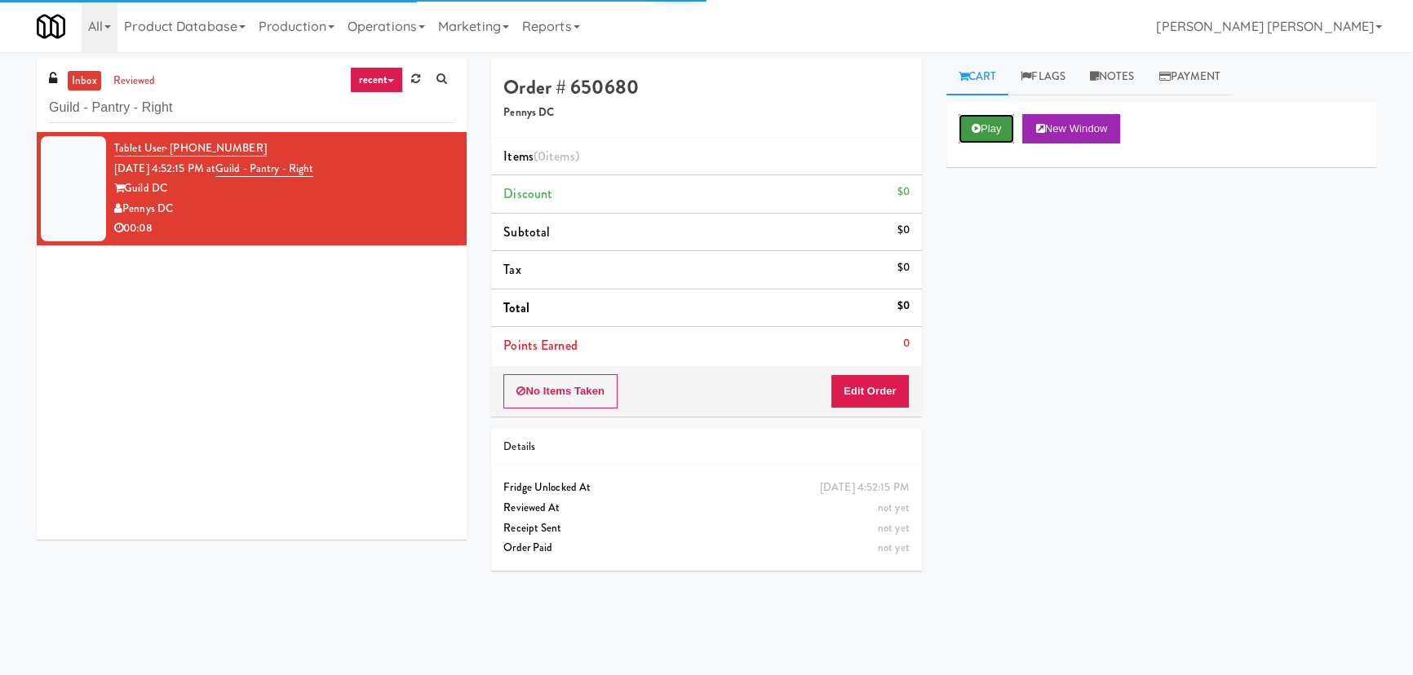
click at [999, 126] on button "Play" at bounding box center [987, 128] width 56 height 29
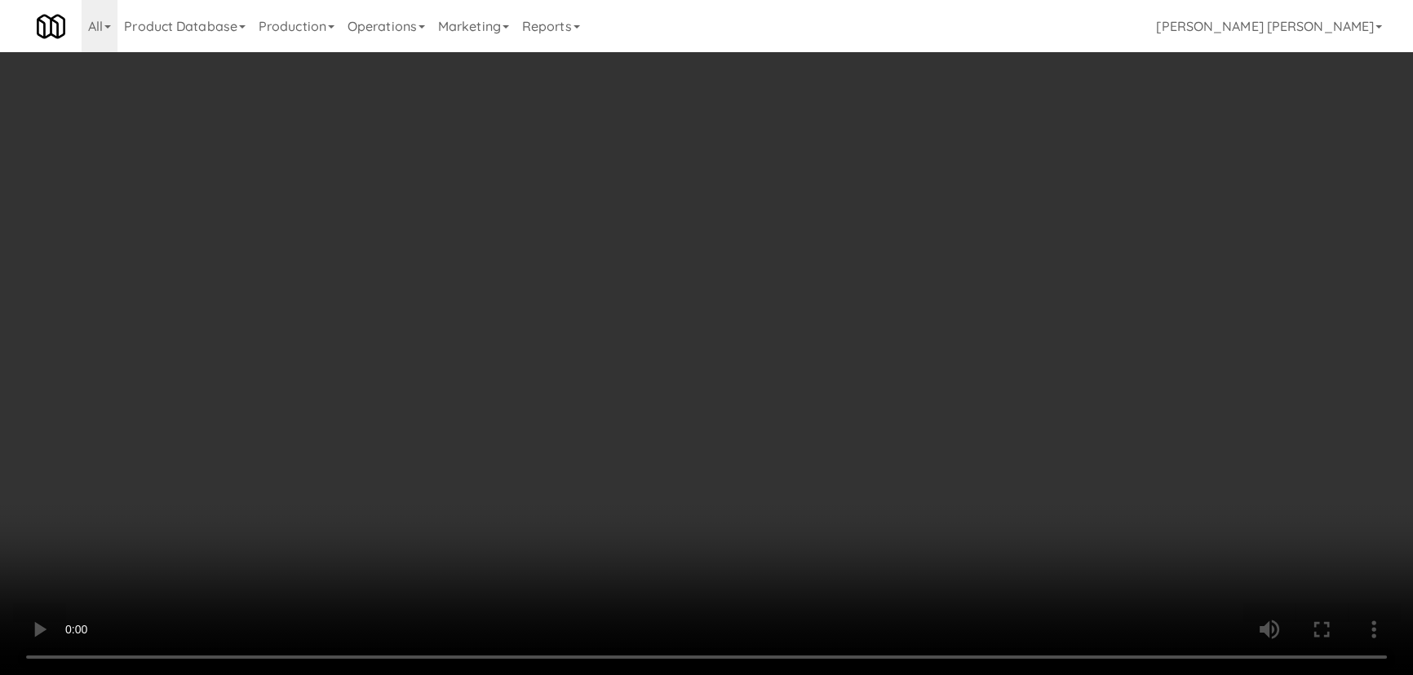
drag, startPoint x: 801, startPoint y: 725, endPoint x: 1421, endPoint y: 737, distance: 620.1
click at [857, 675] on video at bounding box center [706, 337] width 1413 height 675
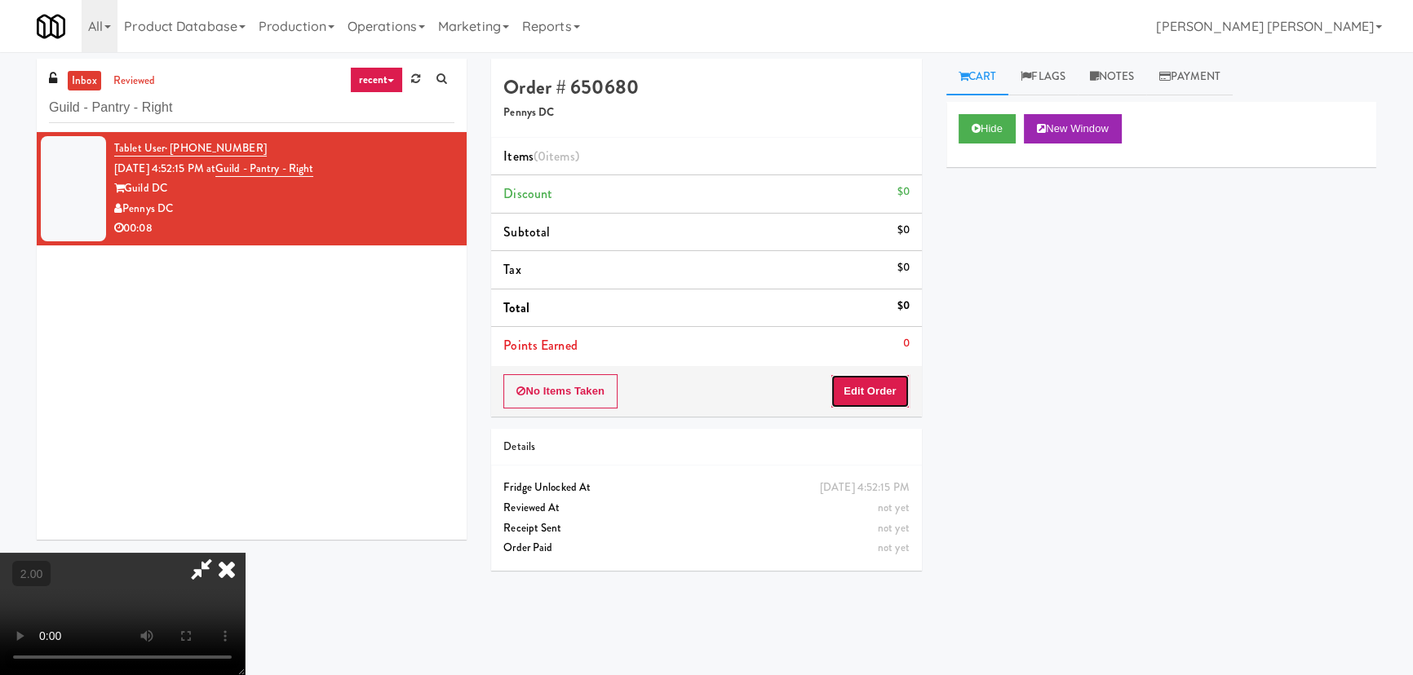
drag, startPoint x: 878, startPoint y: 392, endPoint x: 924, endPoint y: 397, distance: 46.8
click at [879, 392] on button "Edit Order" at bounding box center [869, 391] width 79 height 34
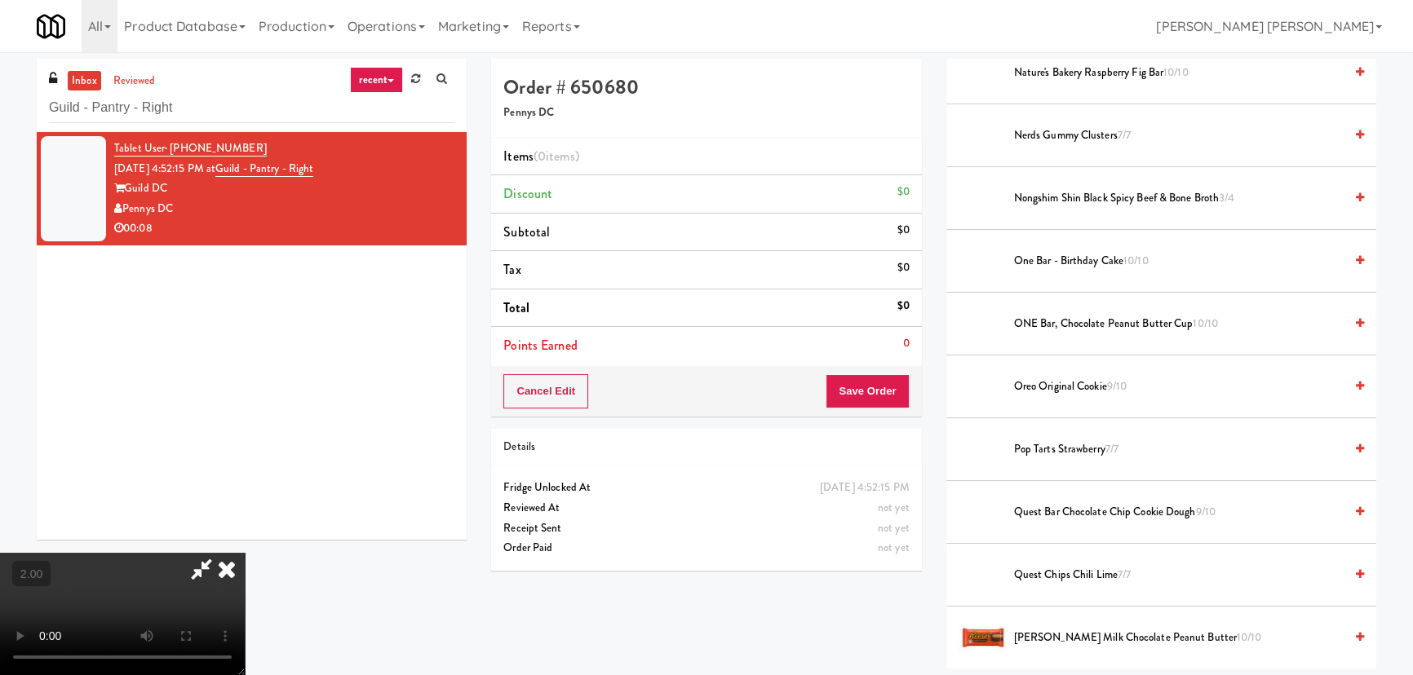
scroll to position [1335, 0]
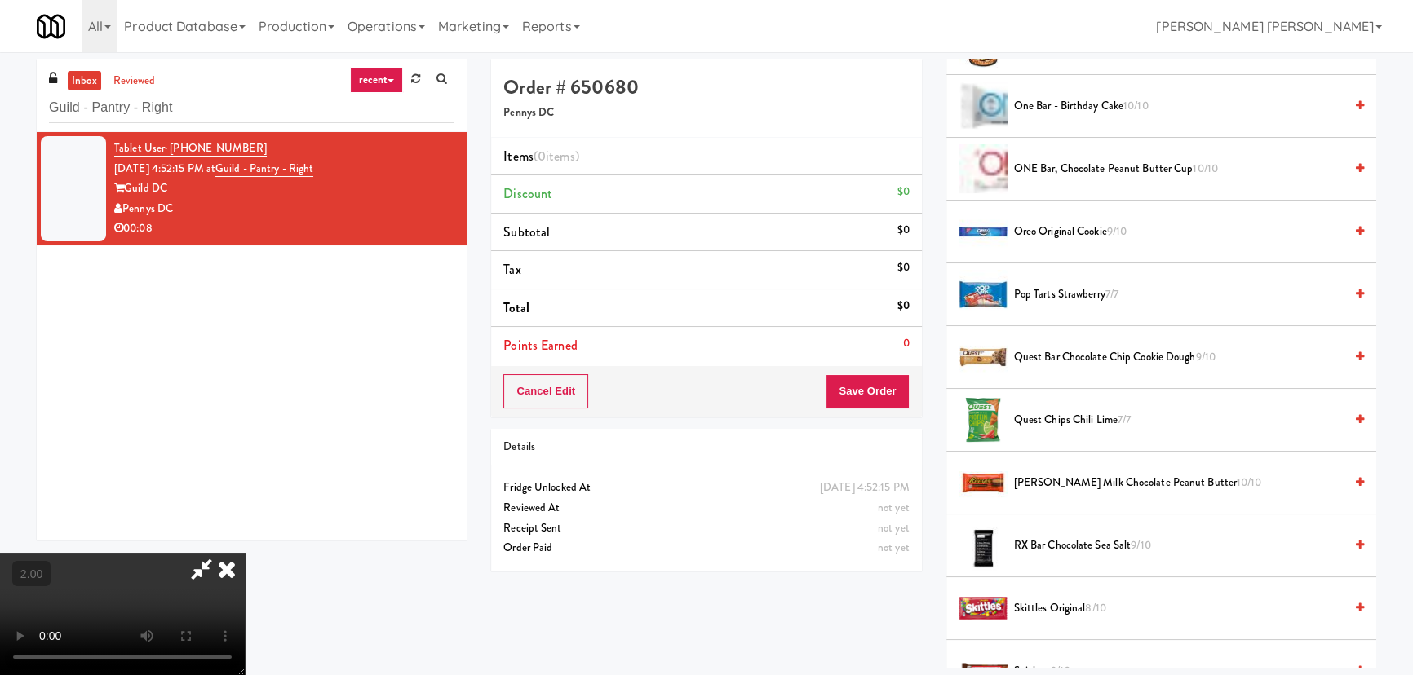
drag, startPoint x: 1056, startPoint y: 485, endPoint x: 1042, endPoint y: 481, distance: 14.2
click at [1054, 485] on span "Reese's Milk Chocolate Peanut Butter 10/10" at bounding box center [1179, 483] width 330 height 20
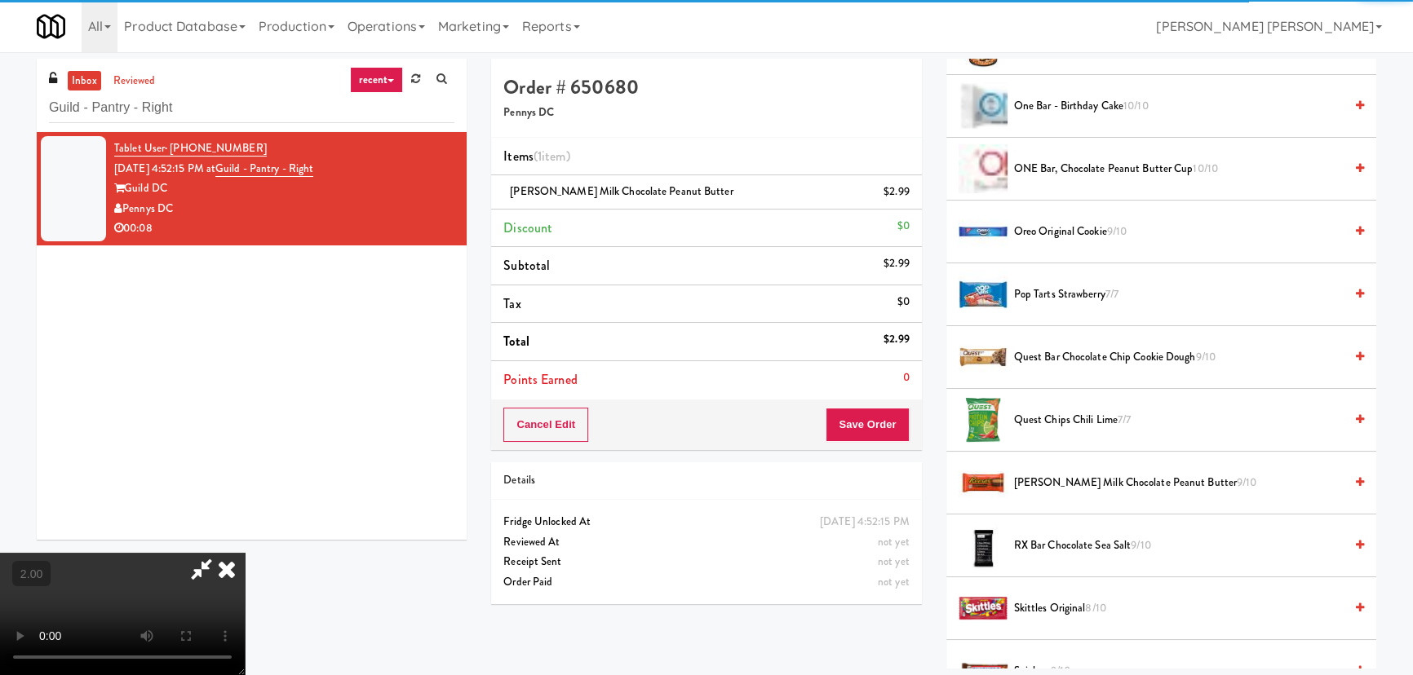
click at [245, 553] on icon at bounding box center [227, 569] width 36 height 33
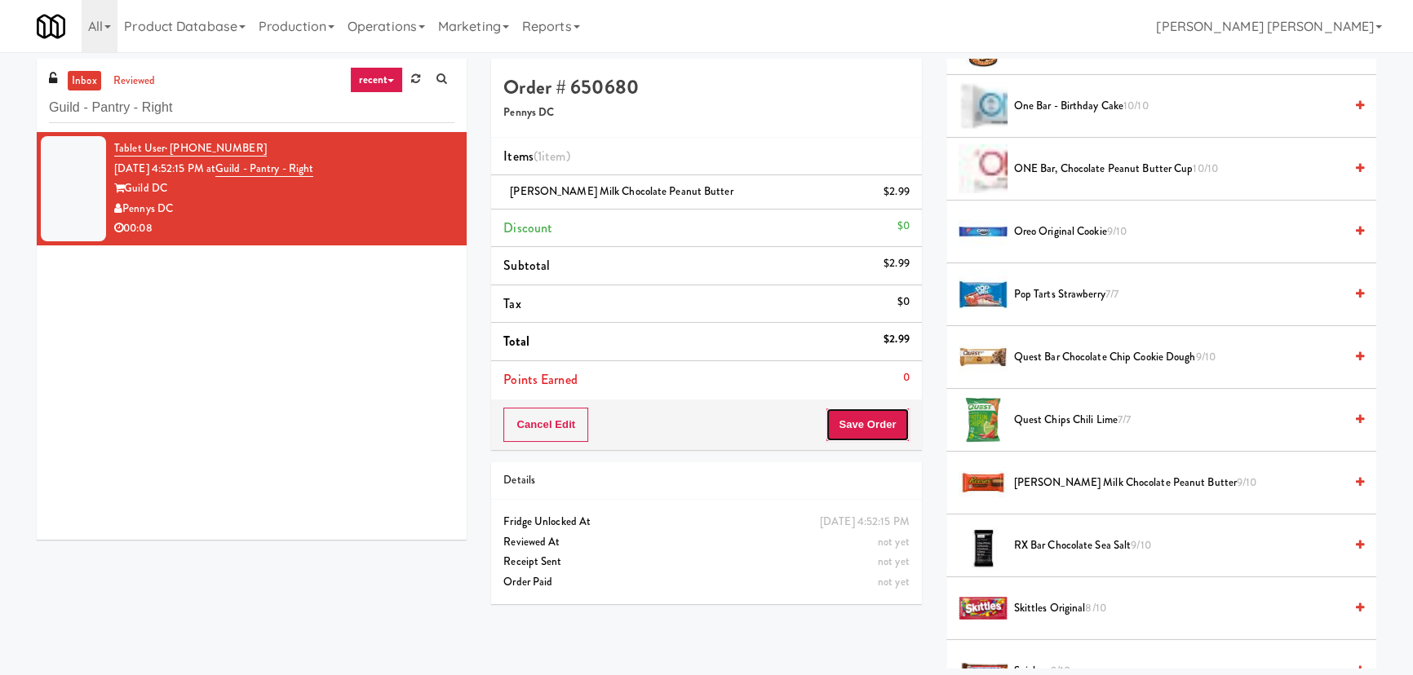
click at [882, 431] on button "Save Order" at bounding box center [867, 425] width 83 height 34
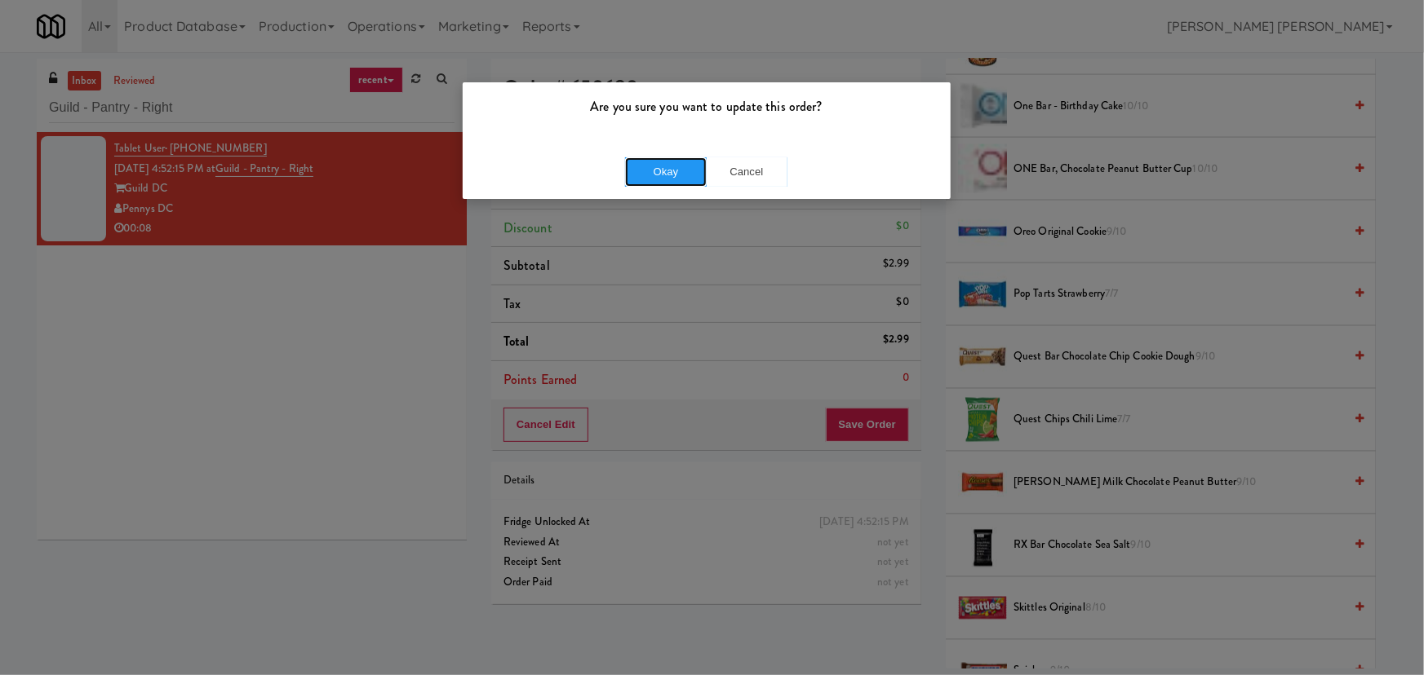
drag, startPoint x: 658, startPoint y: 166, endPoint x: 45, endPoint y: 173, distance: 613.5
click at [653, 166] on button "Okay" at bounding box center [666, 171] width 82 height 29
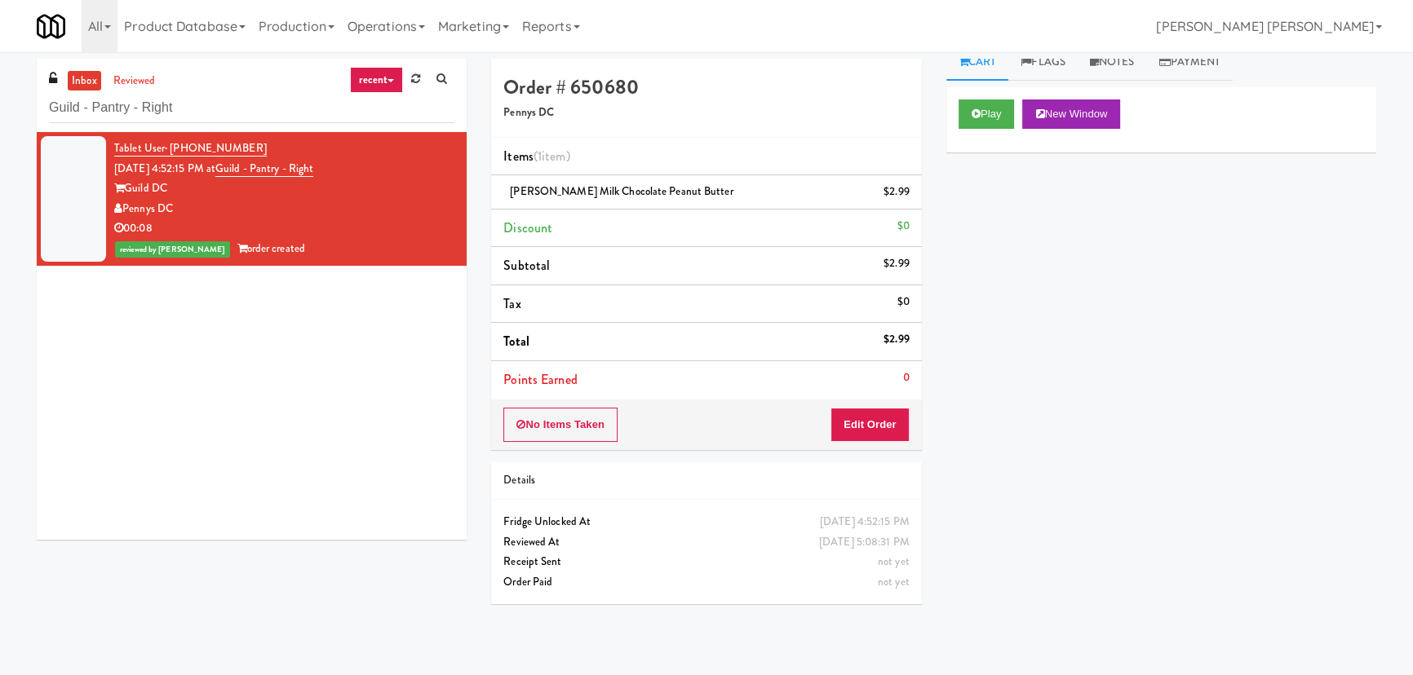
scroll to position [0, 0]
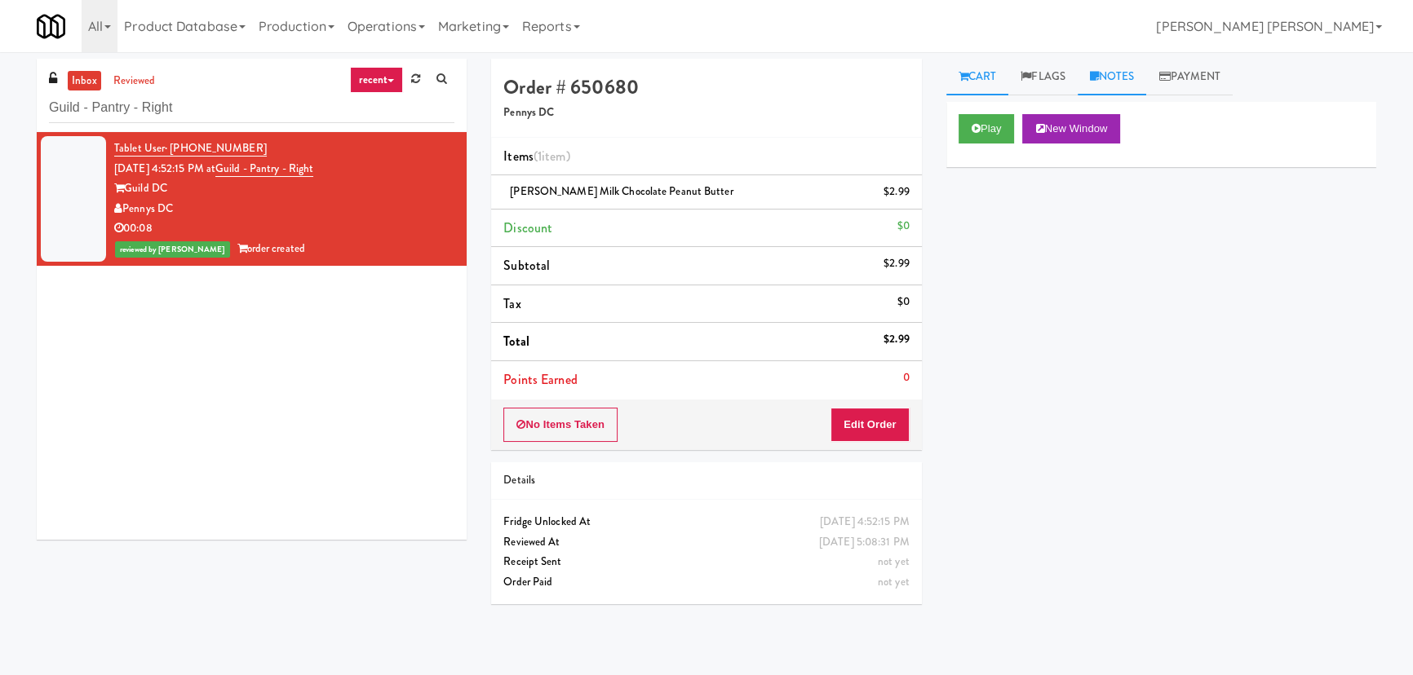
drag, startPoint x: 1118, startPoint y: 73, endPoint x: 1066, endPoint y: 187, distance: 124.5
click at [1117, 74] on link "Notes" at bounding box center [1112, 77] width 69 height 37
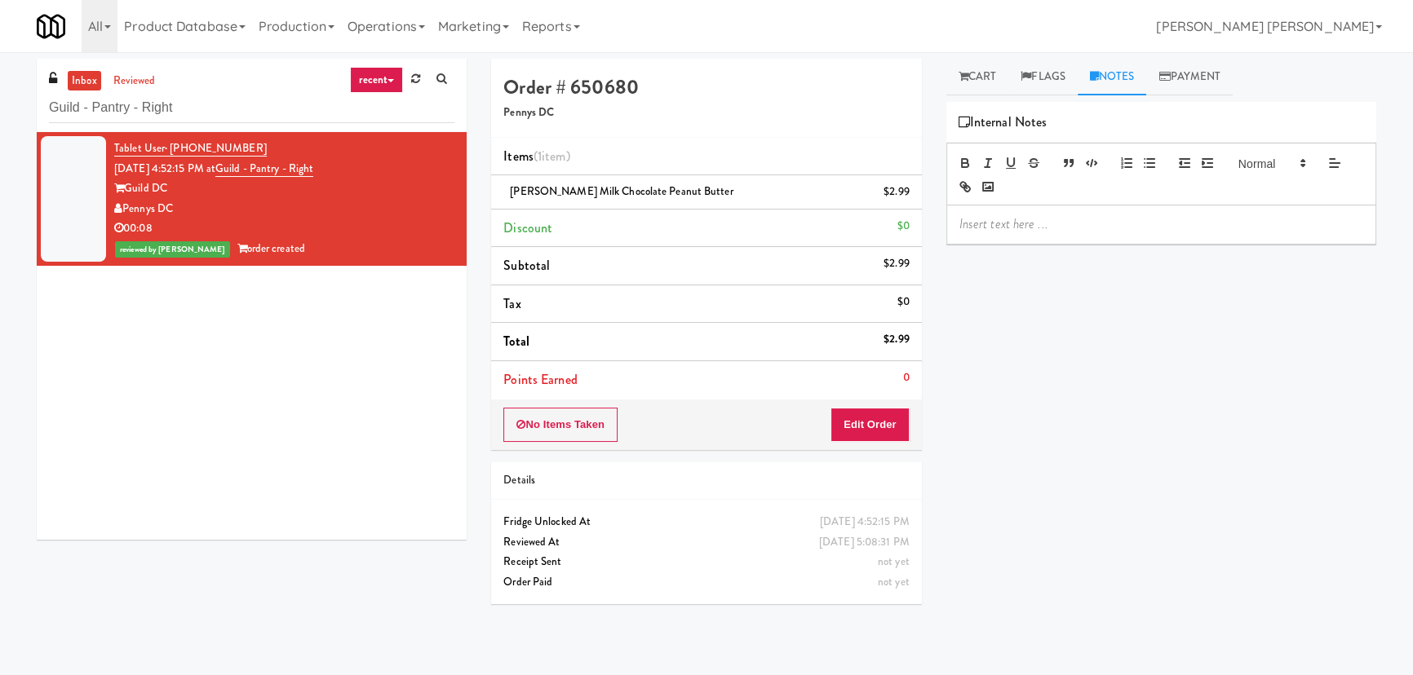
click at [1042, 223] on p at bounding box center [1161, 224] width 404 height 18
drag, startPoint x: 1100, startPoint y: 223, endPoint x: 1137, endPoint y: 219, distance: 36.9
click at [1137, 219] on p "[PERSON_NAME]- #DisabledCamera #BottomLeft" at bounding box center [1161, 224] width 404 height 18
drag, startPoint x: 199, startPoint y: 97, endPoint x: -172, endPoint y: 106, distance: 371.3
click at [0, 106] on html "Are you sure you want to update this order? Okay Cancel Okay Are you sure you w…" at bounding box center [706, 337] width 1413 height 675
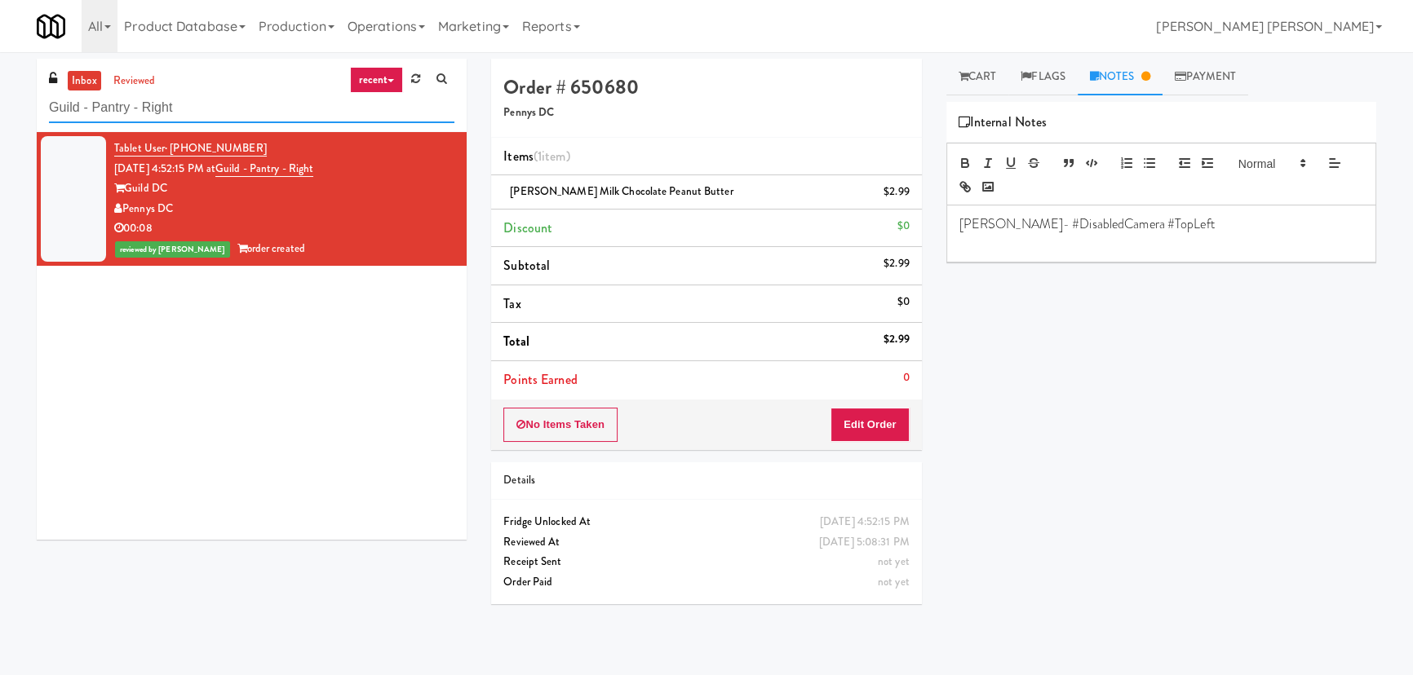
paste input "SEIU - Combo"
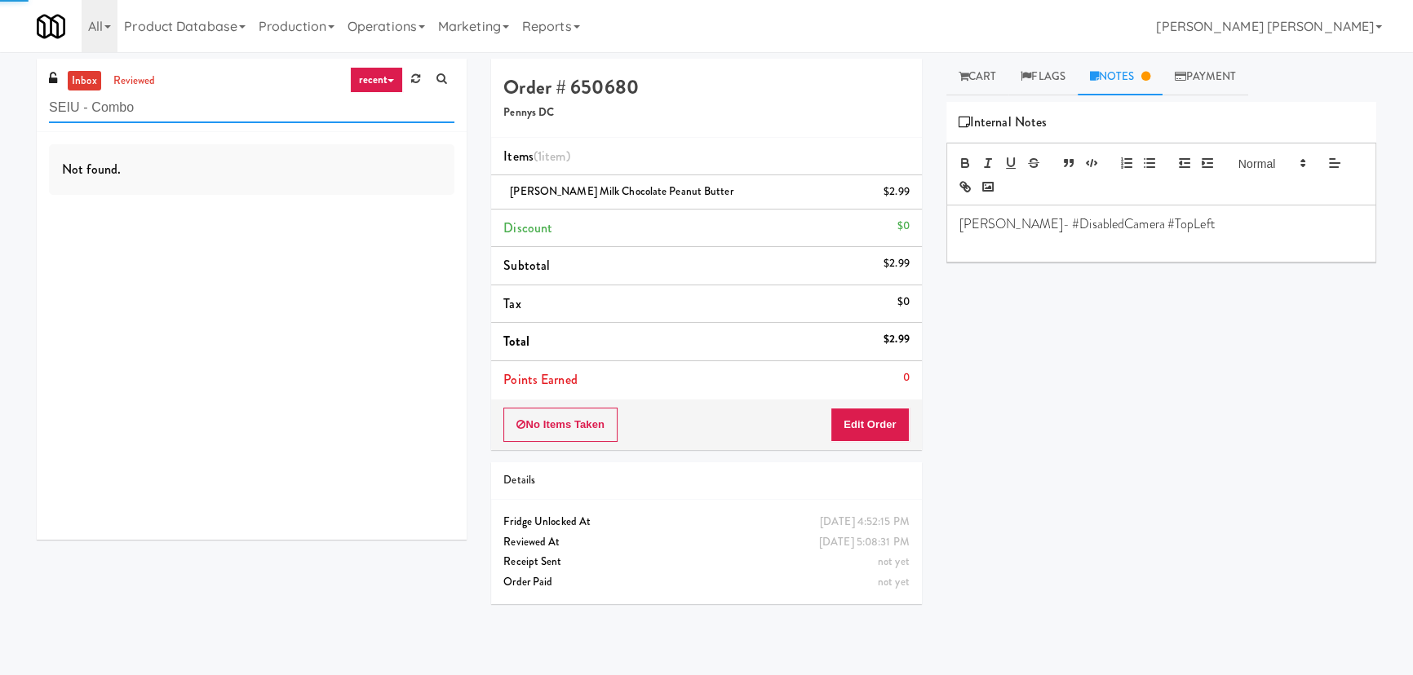
type input "SEIU - Combo"
drag, startPoint x: 159, startPoint y: 106, endPoint x: 31, endPoint y: 95, distance: 128.5
click at [31, 95] on div "inbox reviewed recent all unclear take inventory issue suspicious failed recent…" at bounding box center [251, 306] width 454 height 494
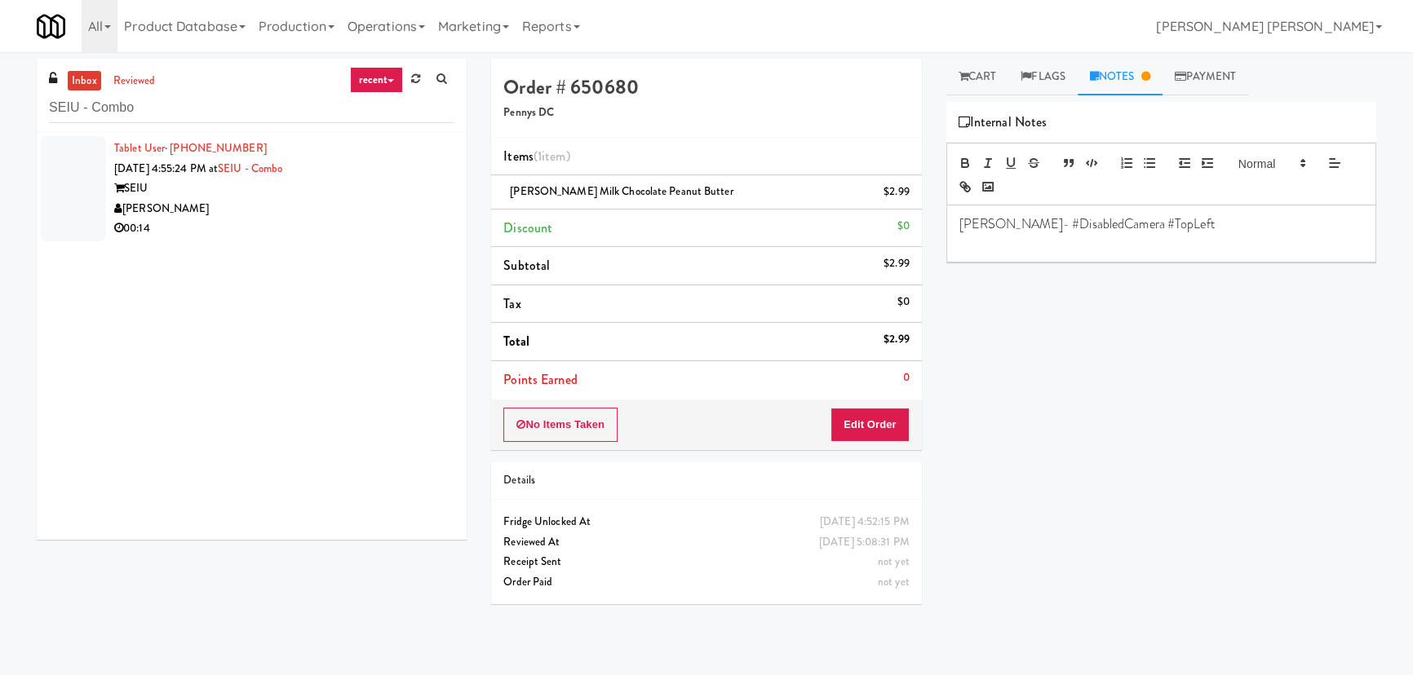
click at [270, 220] on div "00:14" at bounding box center [284, 229] width 340 height 20
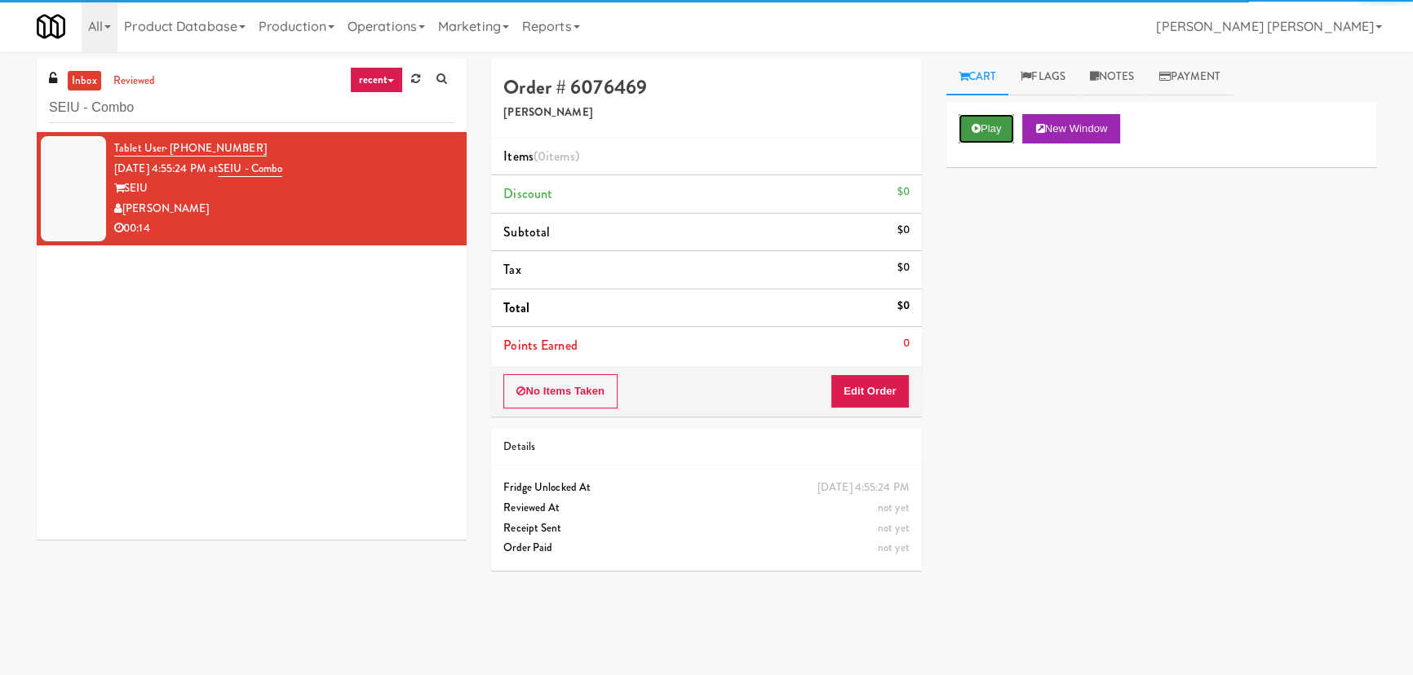
click at [994, 133] on button "Play" at bounding box center [987, 128] width 56 height 29
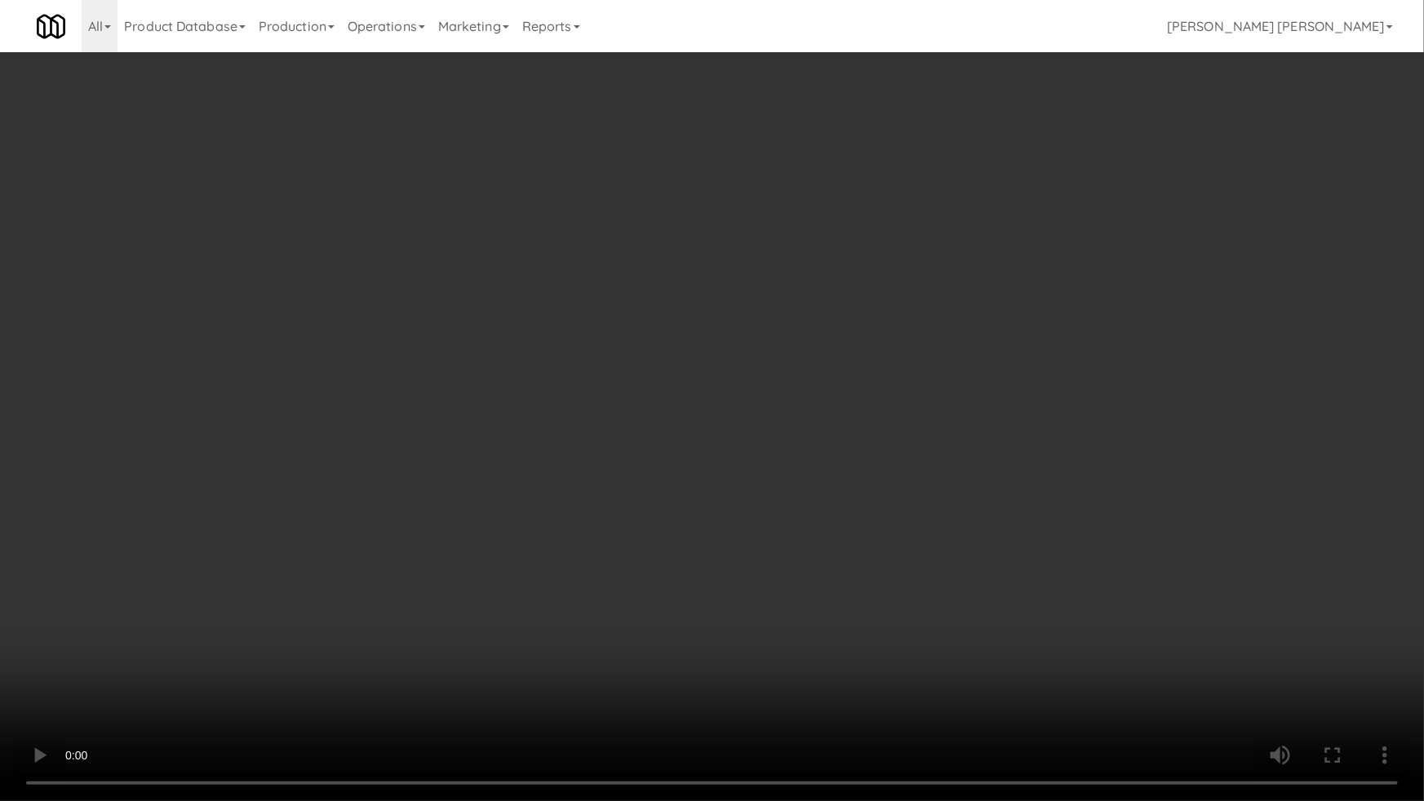
drag, startPoint x: 1193, startPoint y: 681, endPoint x: 844, endPoint y: 620, distance: 354.5
click at [1187, 675] on video at bounding box center [712, 400] width 1424 height 801
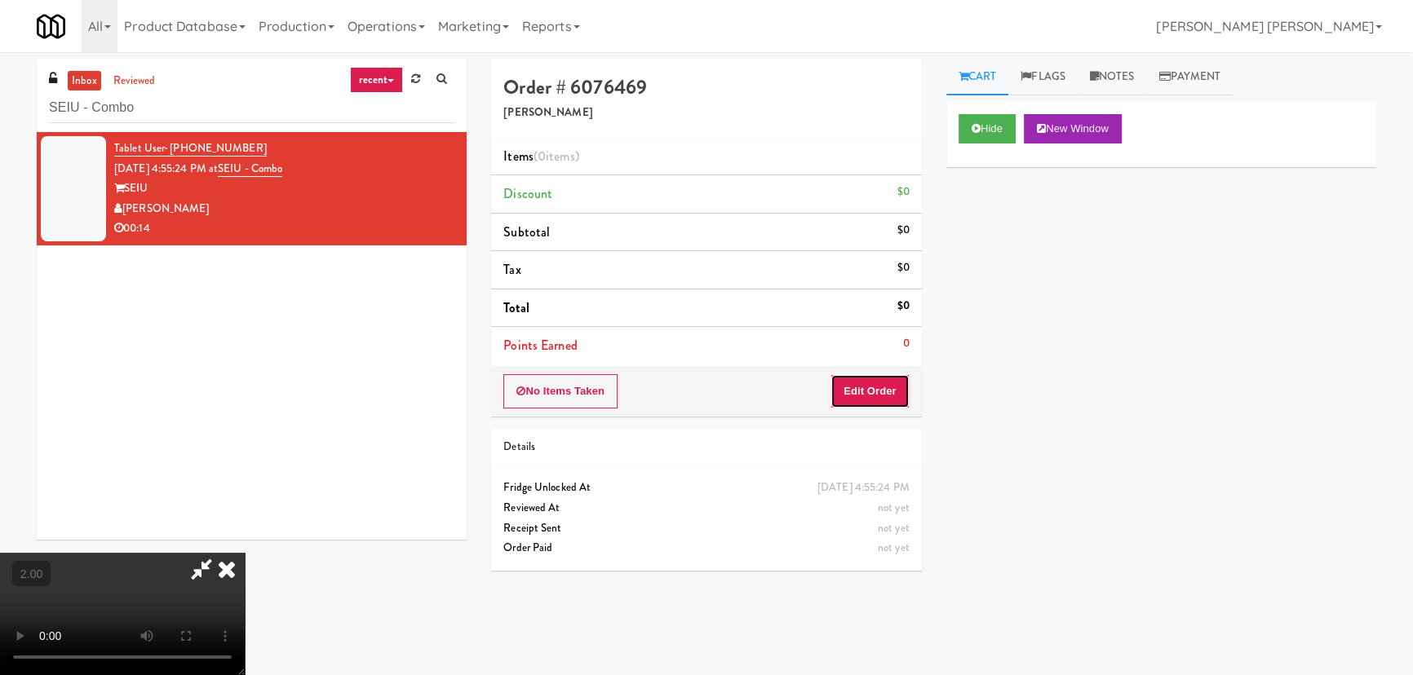
click at [903, 390] on button "Edit Order" at bounding box center [869, 391] width 79 height 34
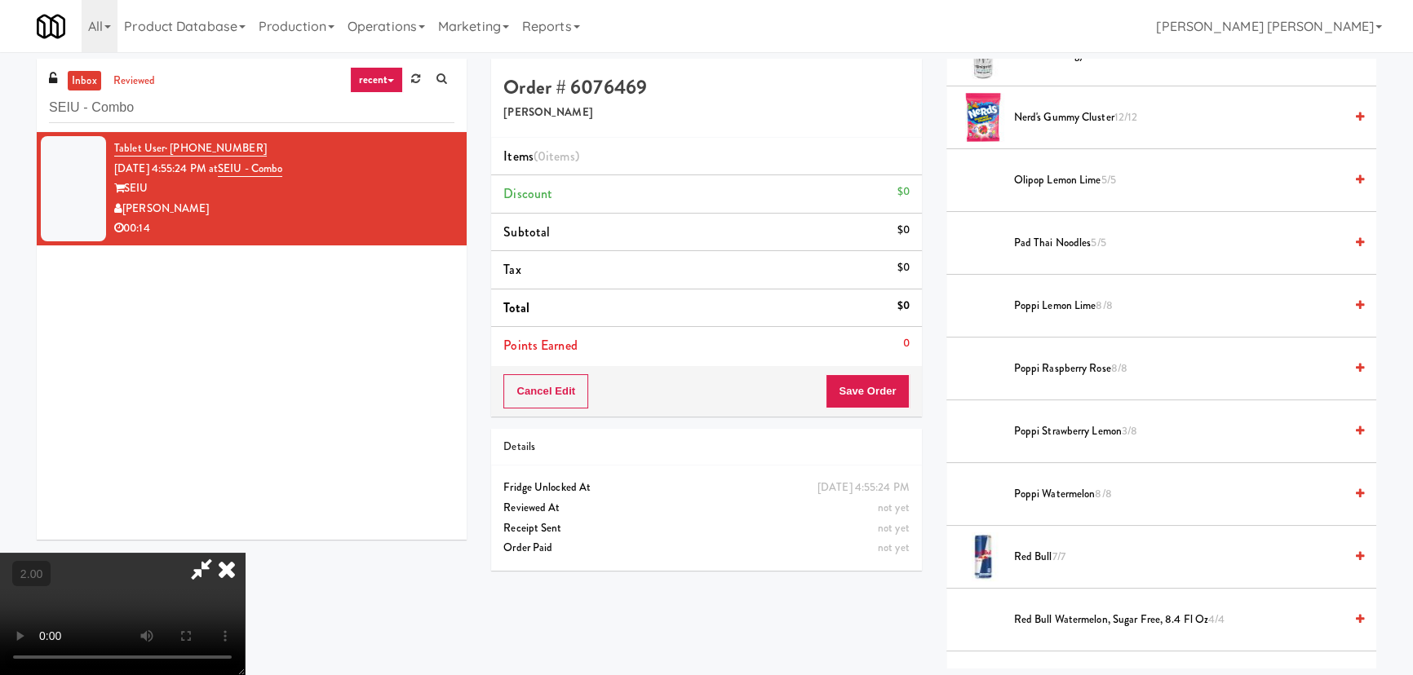
scroll to position [1779, 0]
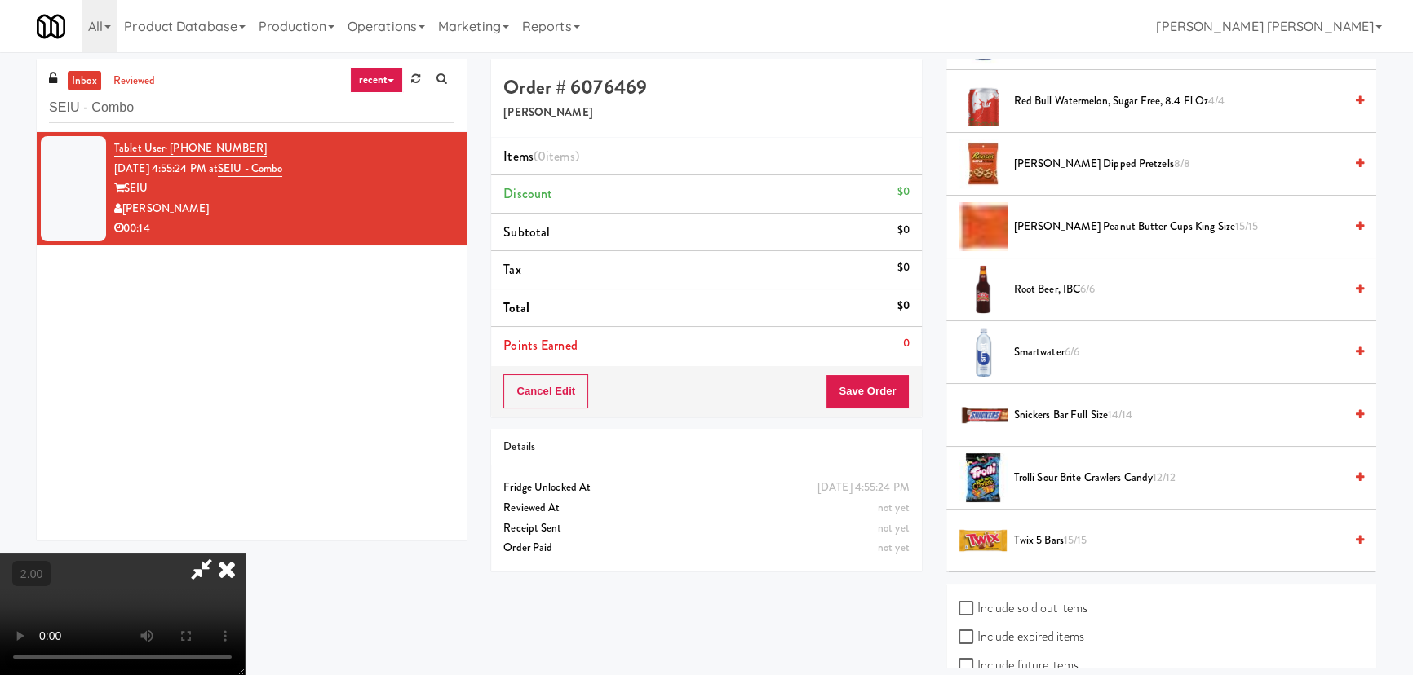
click at [1036, 407] on span "Snickers Bar Full Size 14/14" at bounding box center [1179, 415] width 330 height 20
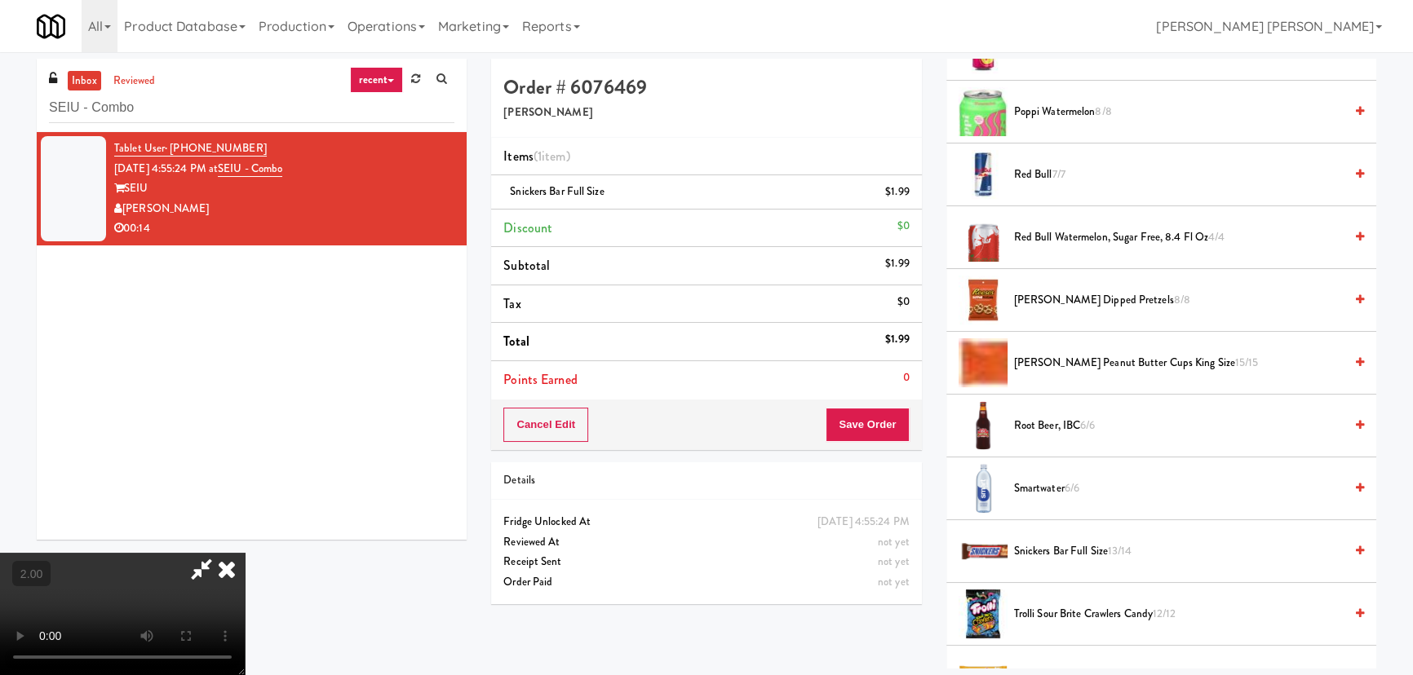
scroll to position [1483, 0]
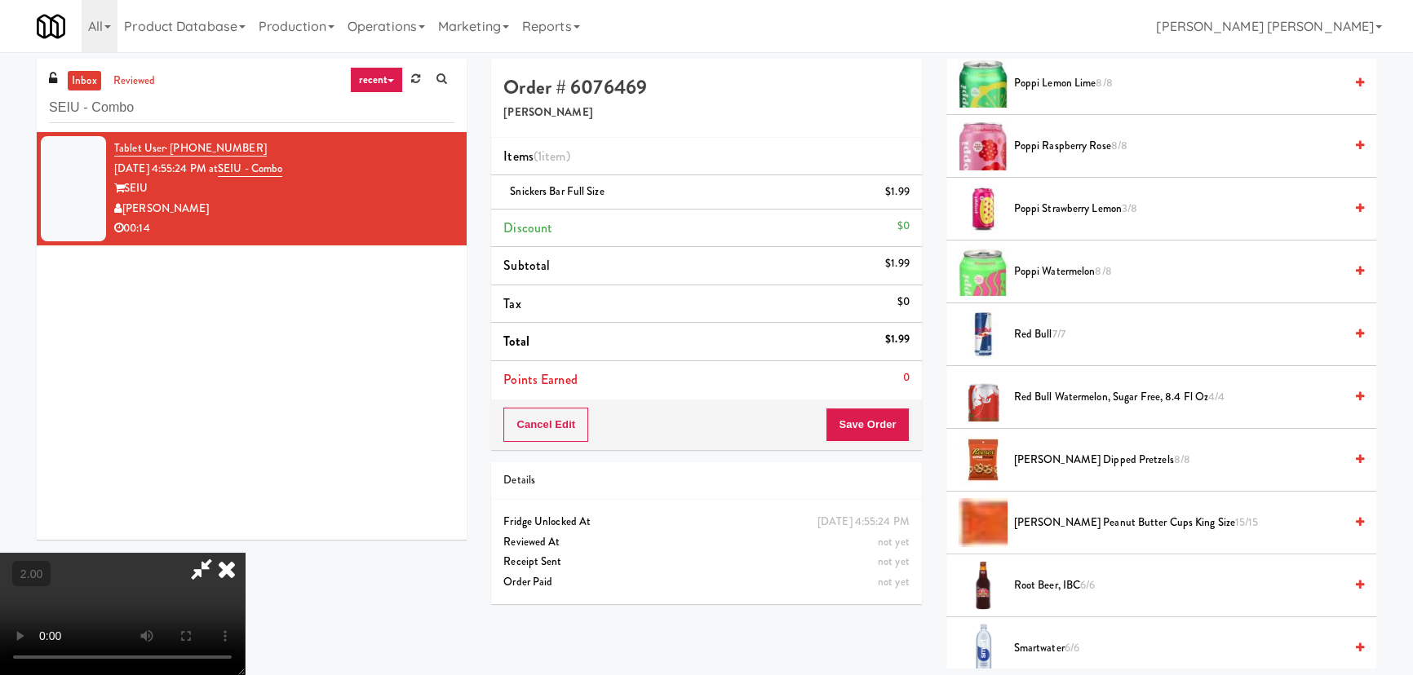
click at [1036, 326] on span "Red Bull 7/7" at bounding box center [1179, 335] width 330 height 20
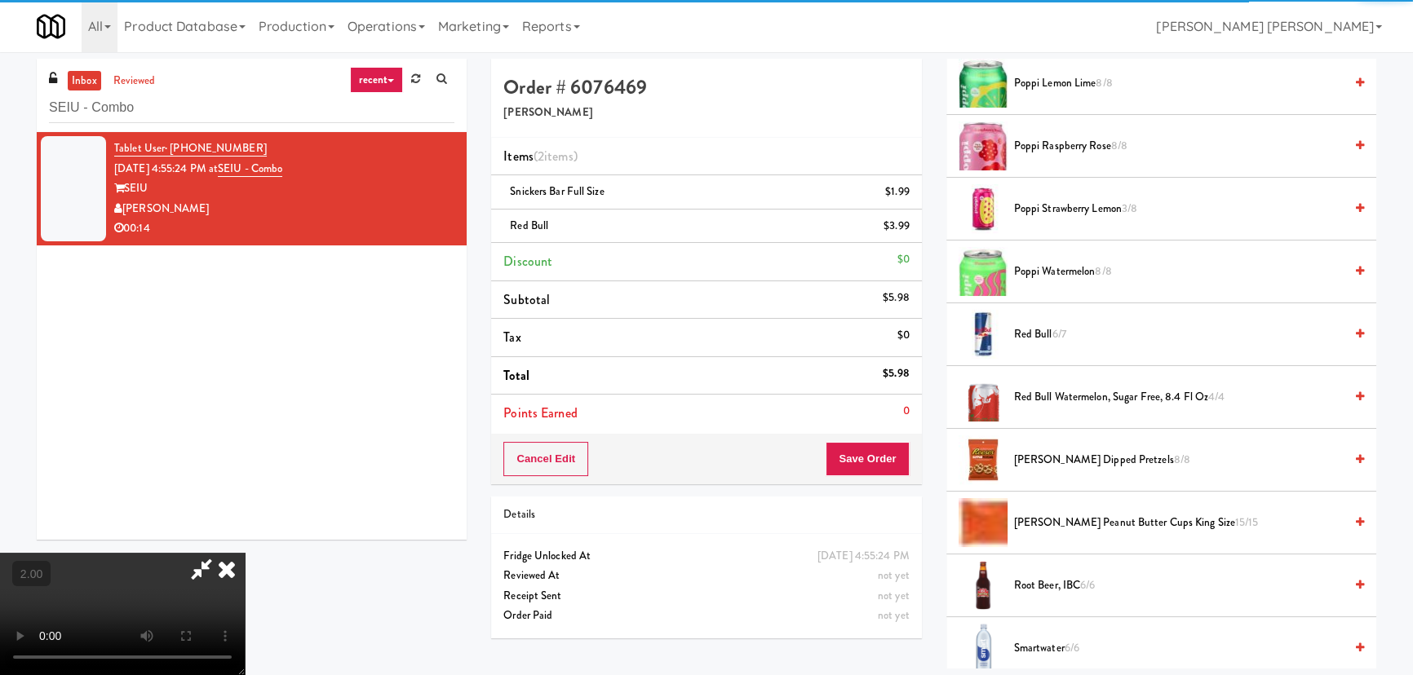
click at [245, 553] on icon at bounding box center [227, 569] width 36 height 33
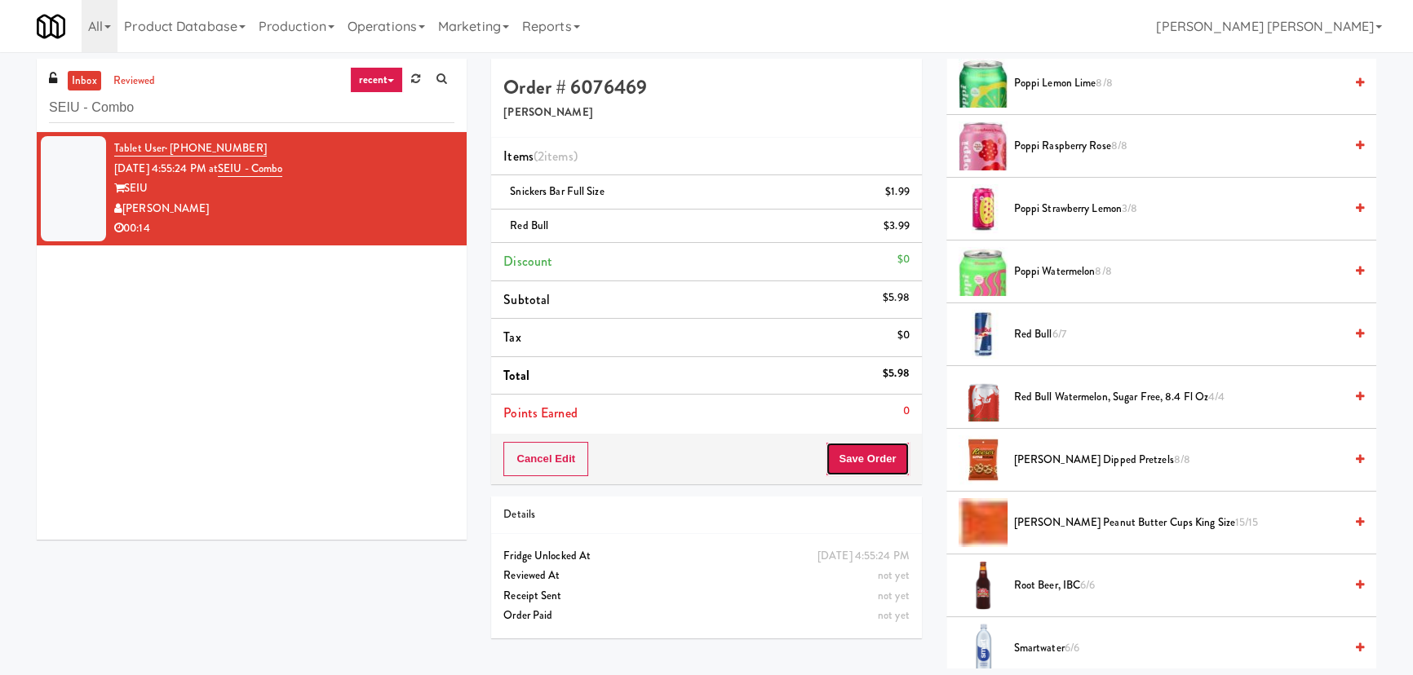
click at [866, 460] on button "Save Order" at bounding box center [867, 459] width 83 height 34
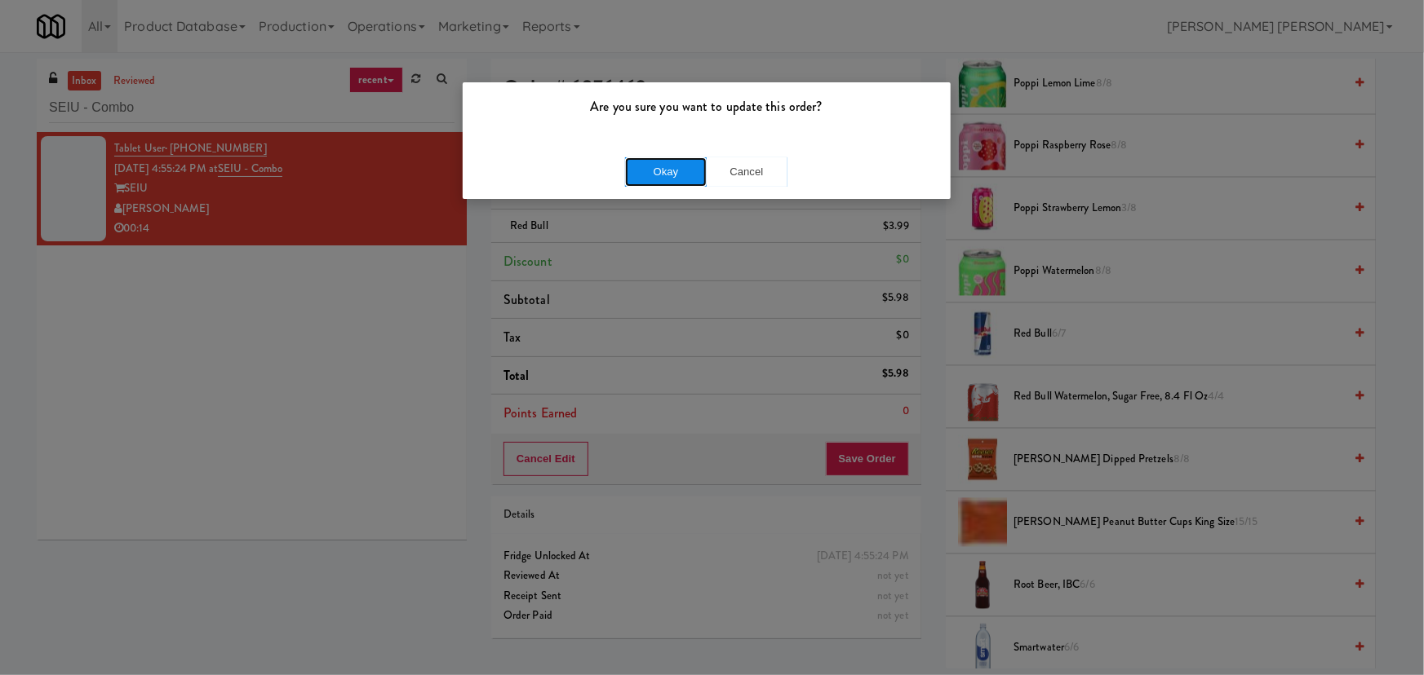
click at [671, 178] on button "Okay" at bounding box center [666, 171] width 82 height 29
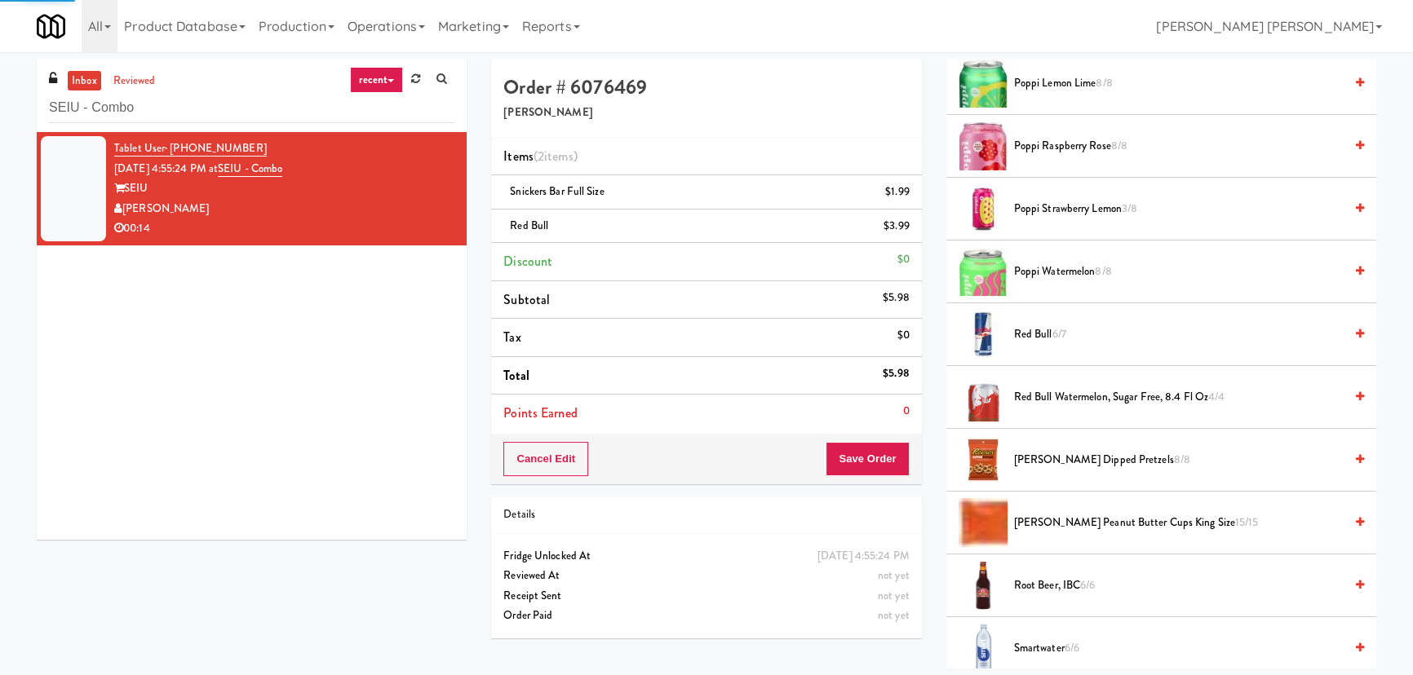
scroll to position [44, 0]
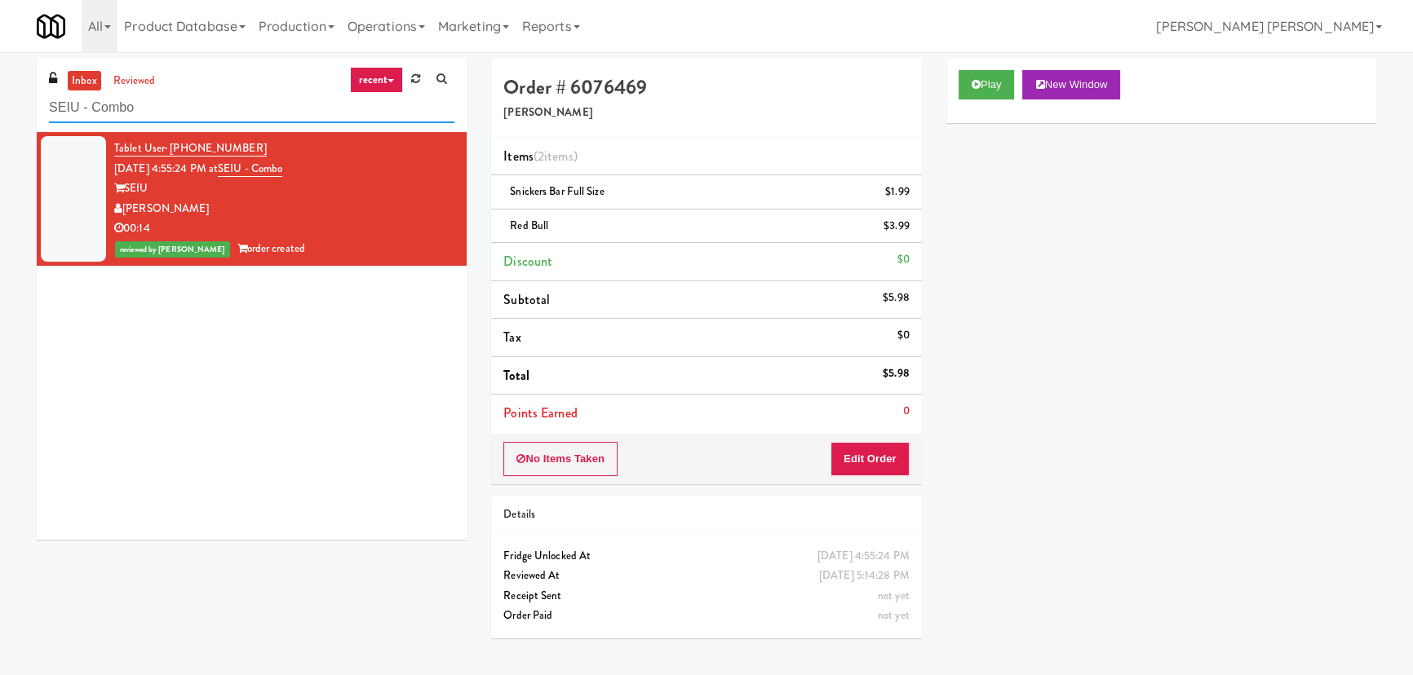
drag, startPoint x: 111, startPoint y: 111, endPoint x: 32, endPoint y: 100, distance: 79.8
click at [32, 100] on div "inbox reviewed recent all unclear take inventory issue suspicious failed recent…" at bounding box center [251, 306] width 454 height 494
paste input "234 Market - Pantry"
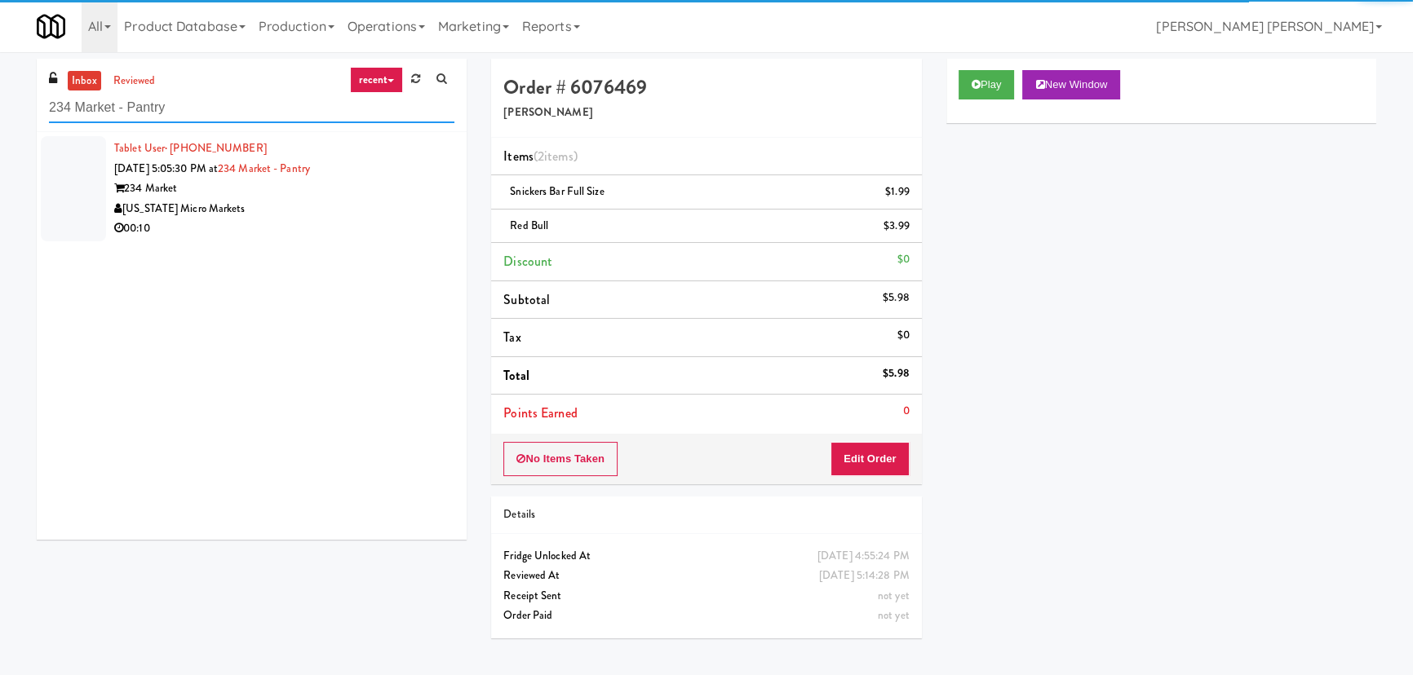
type input "234 Market - Pantry"
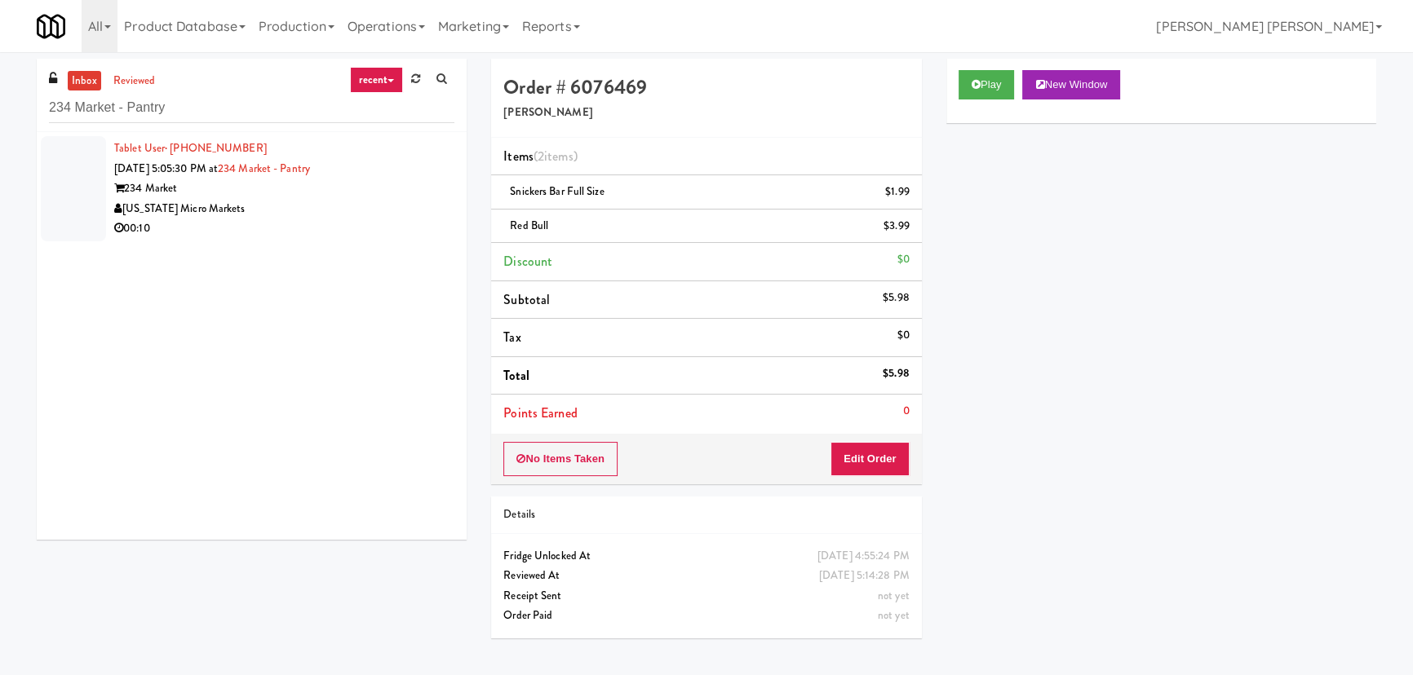
click at [304, 206] on div "[US_STATE] Micro Markets" at bounding box center [284, 209] width 340 height 20
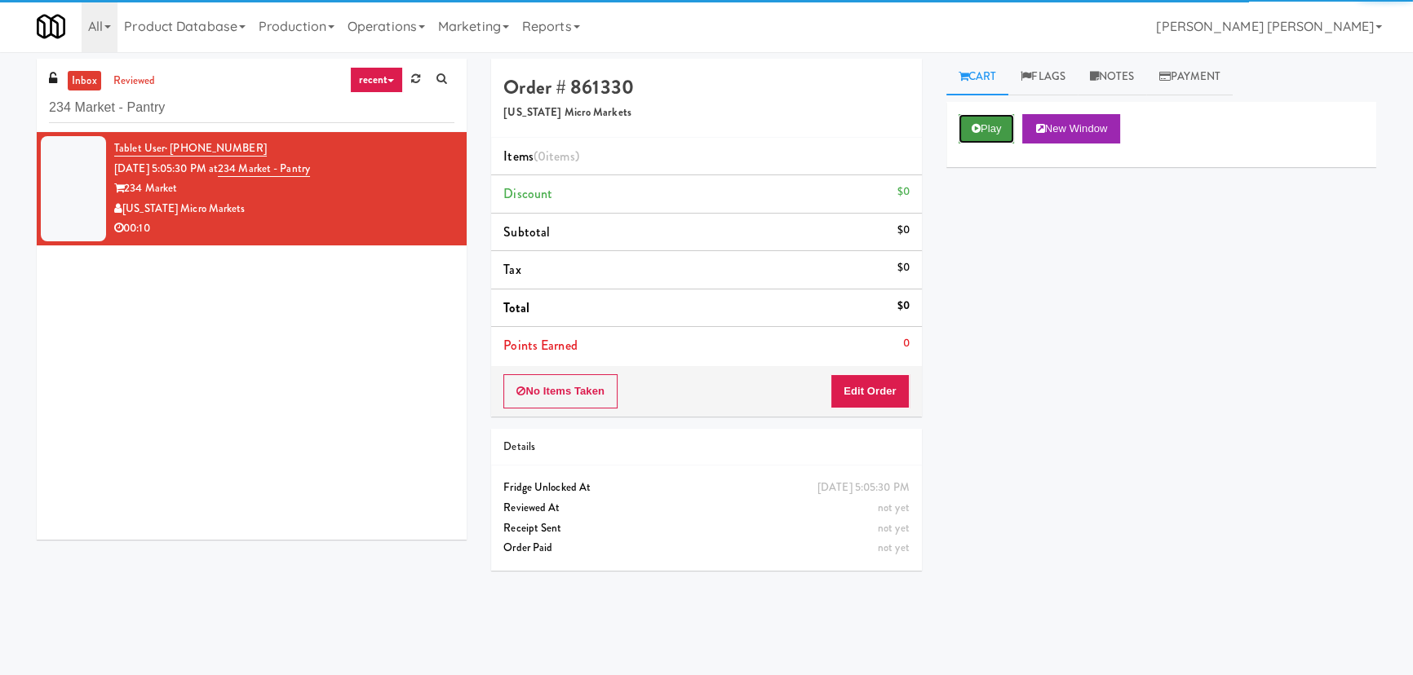
click at [984, 125] on button "Play" at bounding box center [987, 128] width 56 height 29
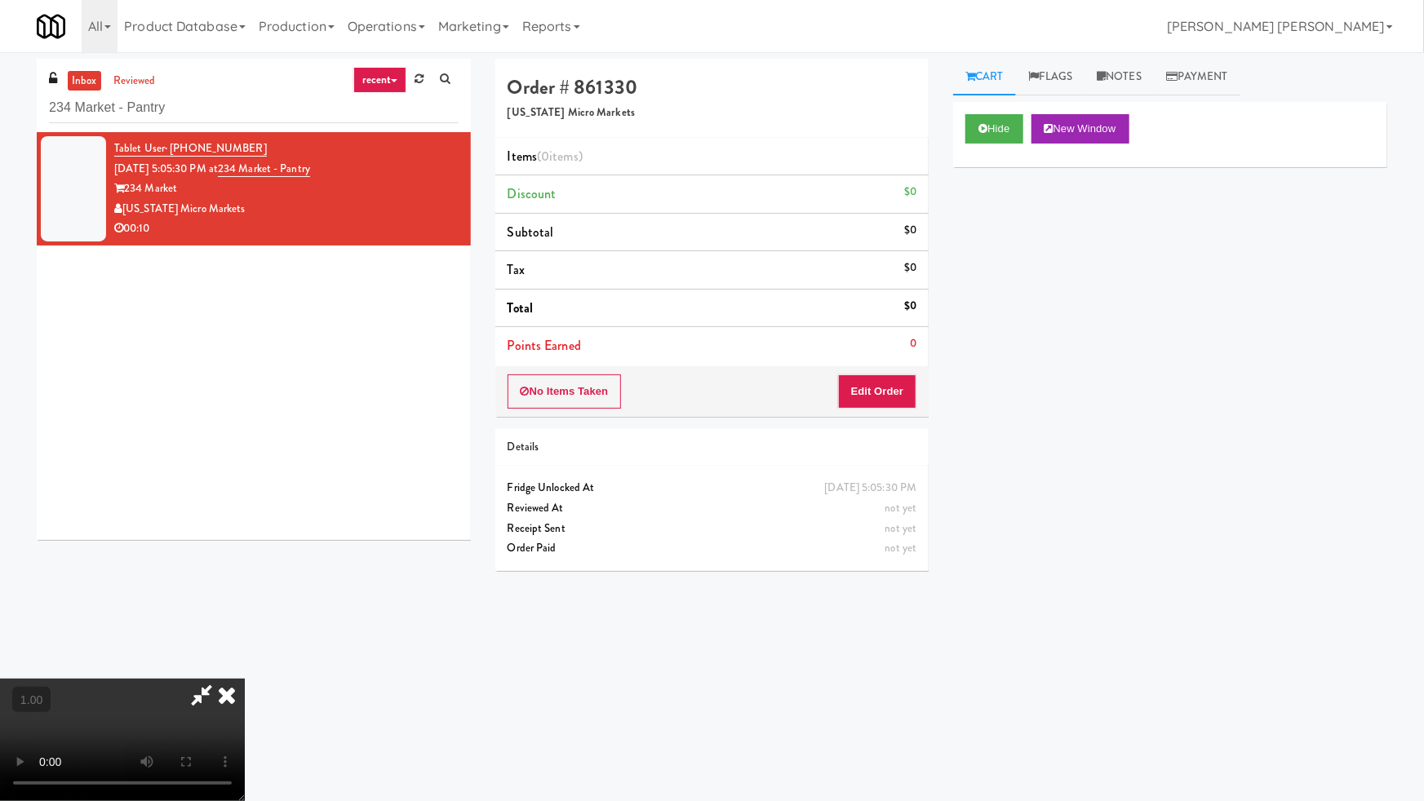
drag, startPoint x: 790, startPoint y: 727, endPoint x: 1423, endPoint y: 748, distance: 633.4
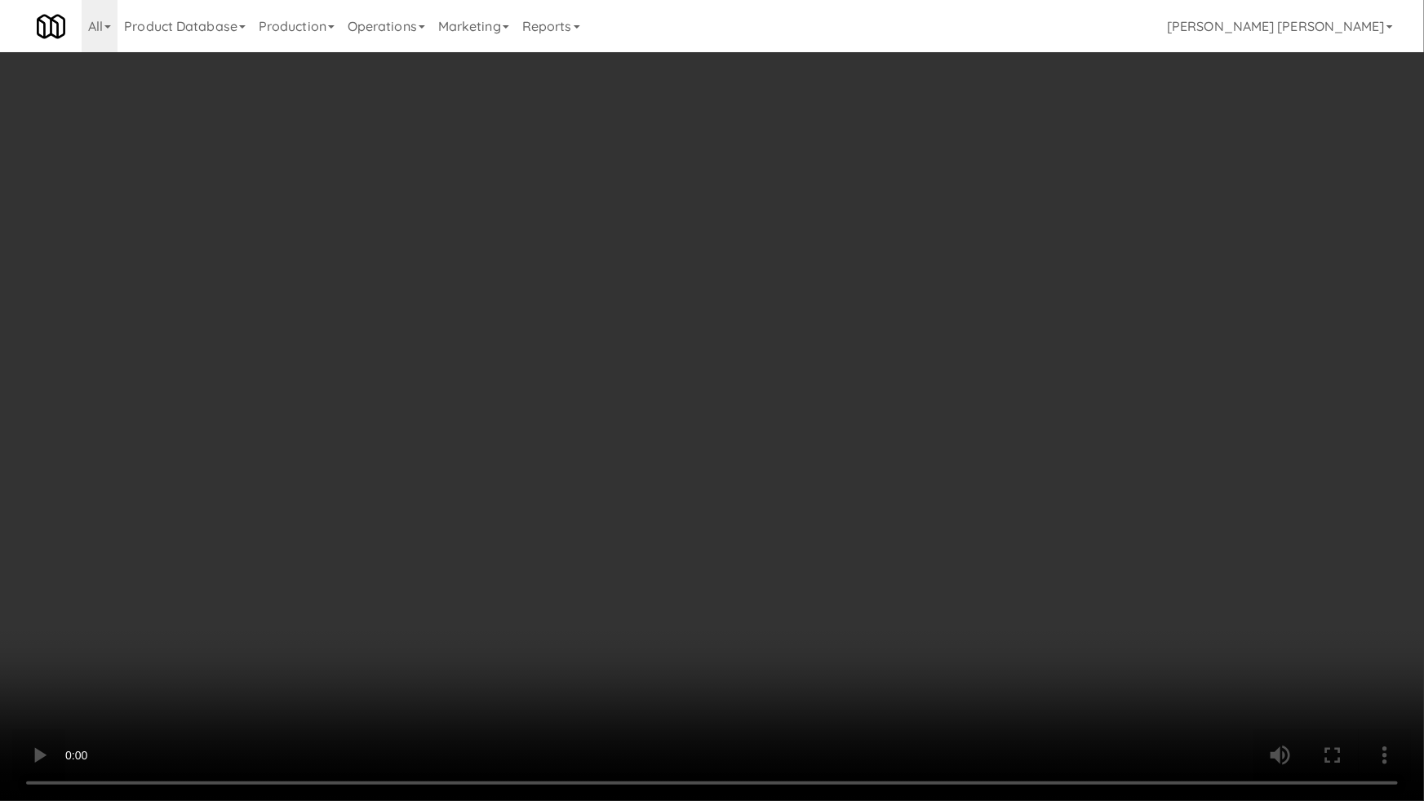
click at [894, 675] on video at bounding box center [712, 400] width 1424 height 801
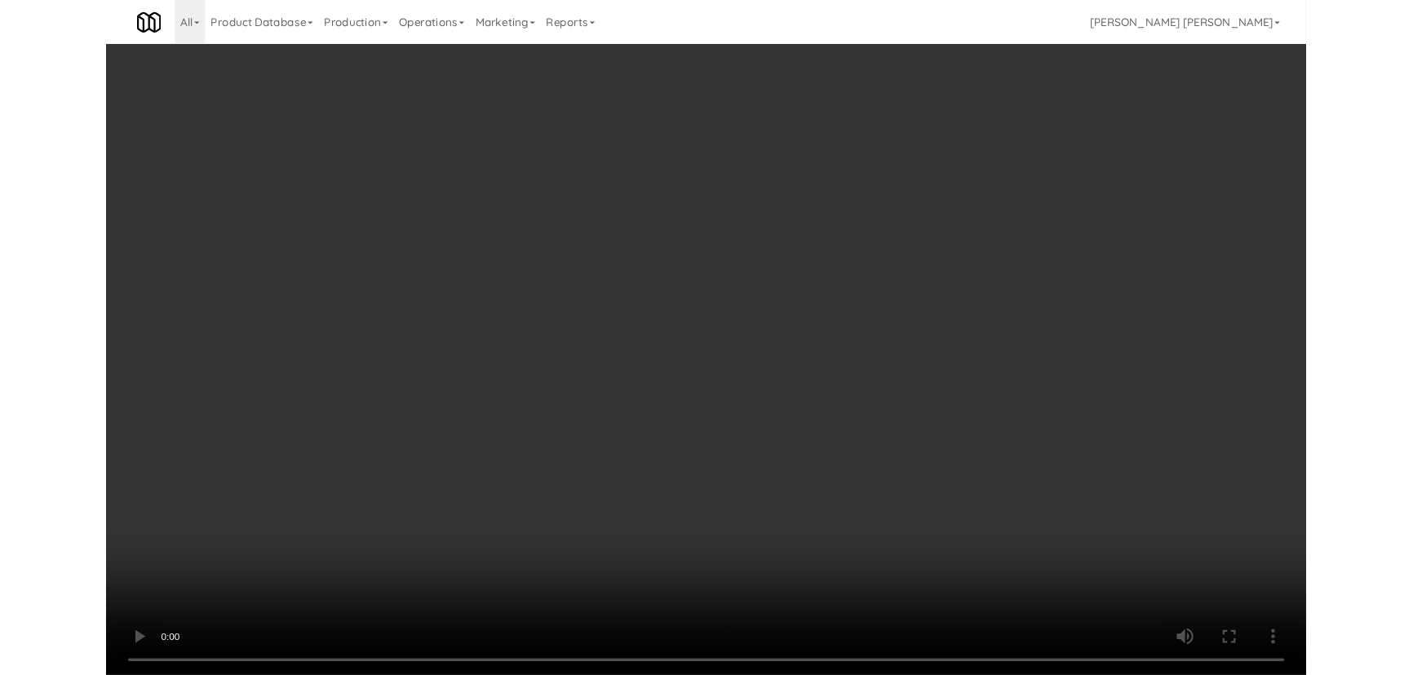
scroll to position [33, 0]
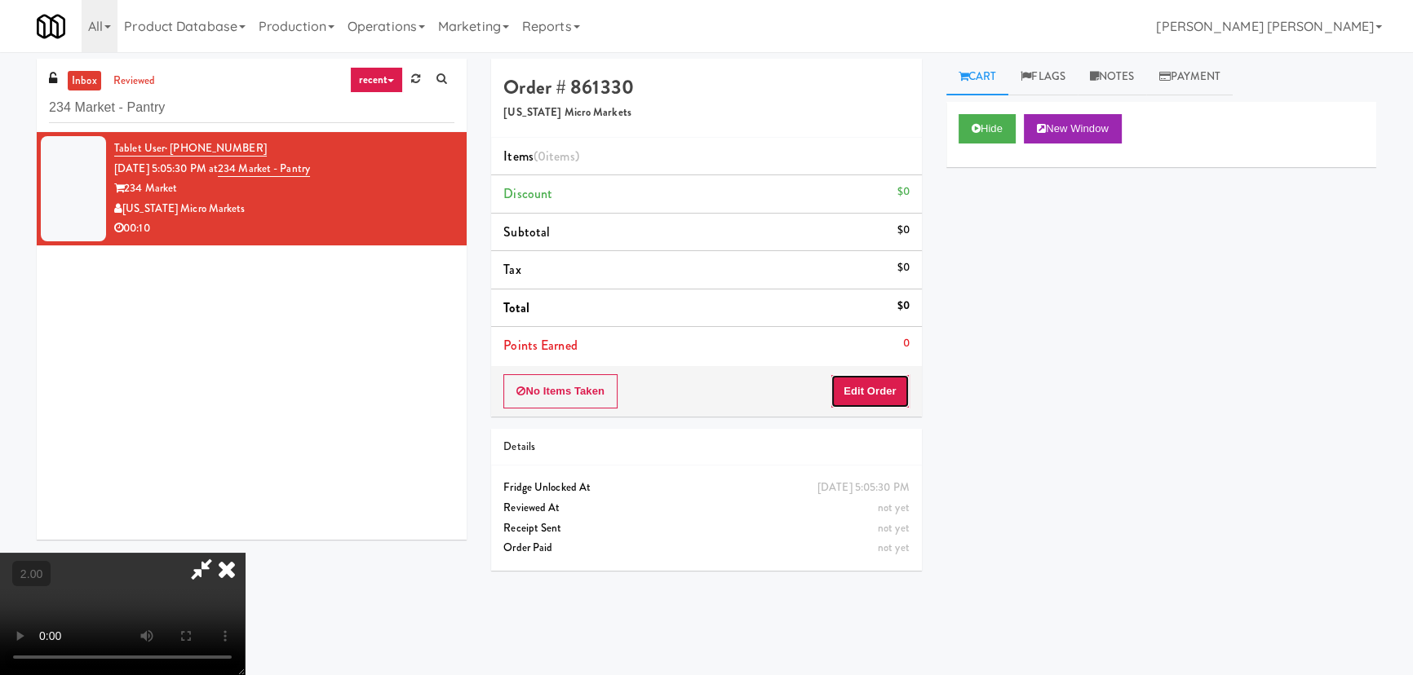
click at [858, 396] on button "Edit Order" at bounding box center [869, 391] width 79 height 34
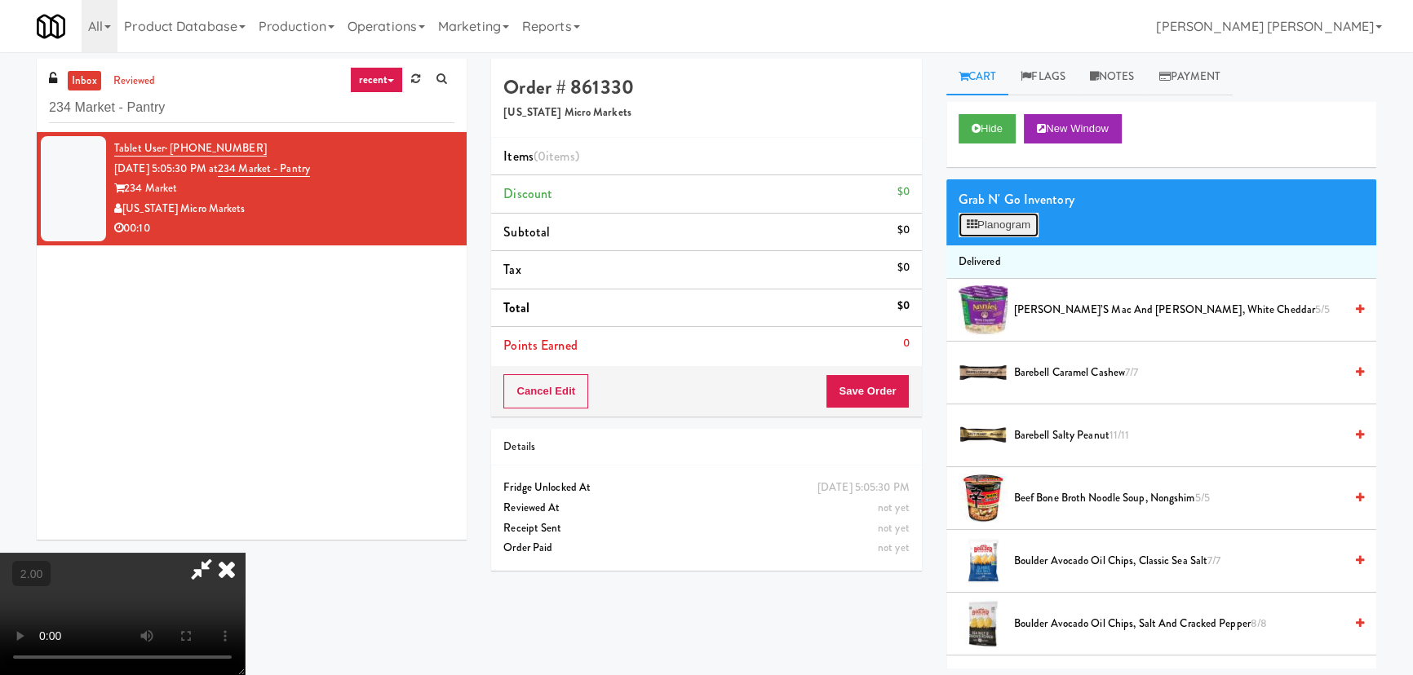
click at [1003, 224] on button "Planogram" at bounding box center [999, 225] width 80 height 24
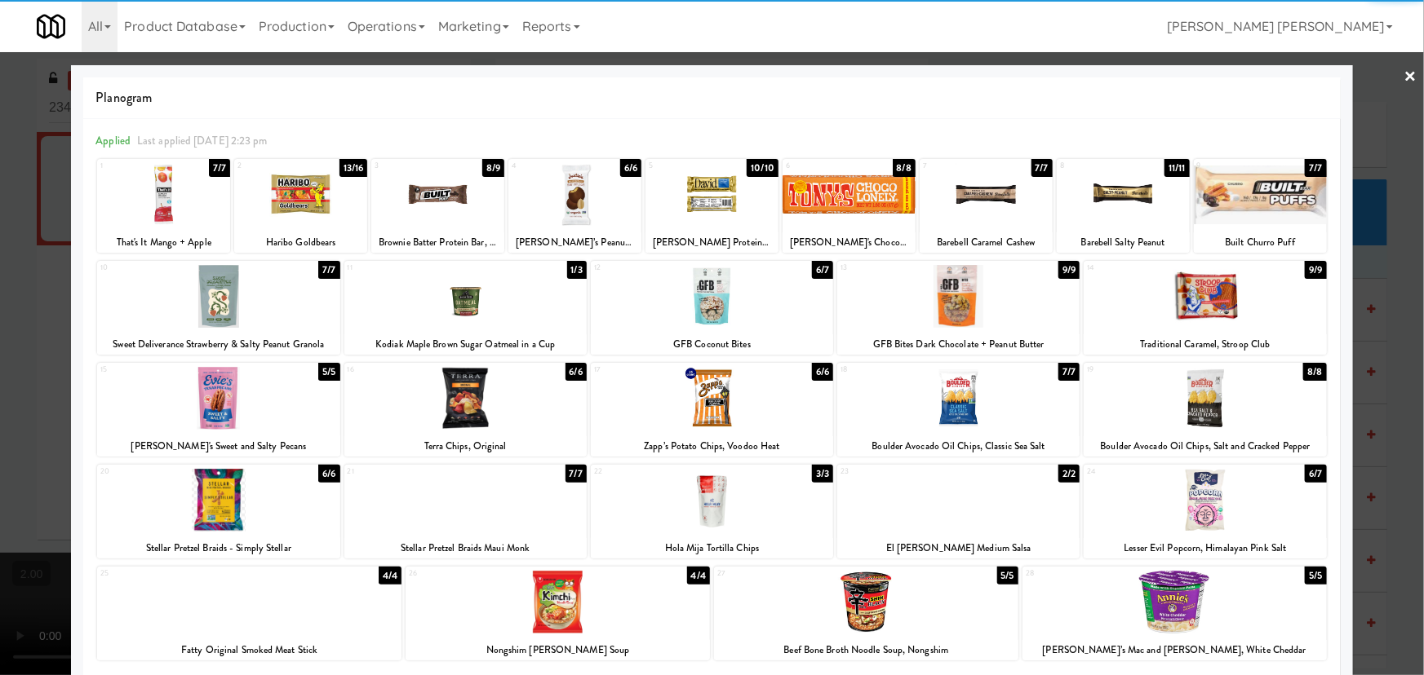
click at [541, 620] on div at bounding box center [557, 602] width 304 height 63
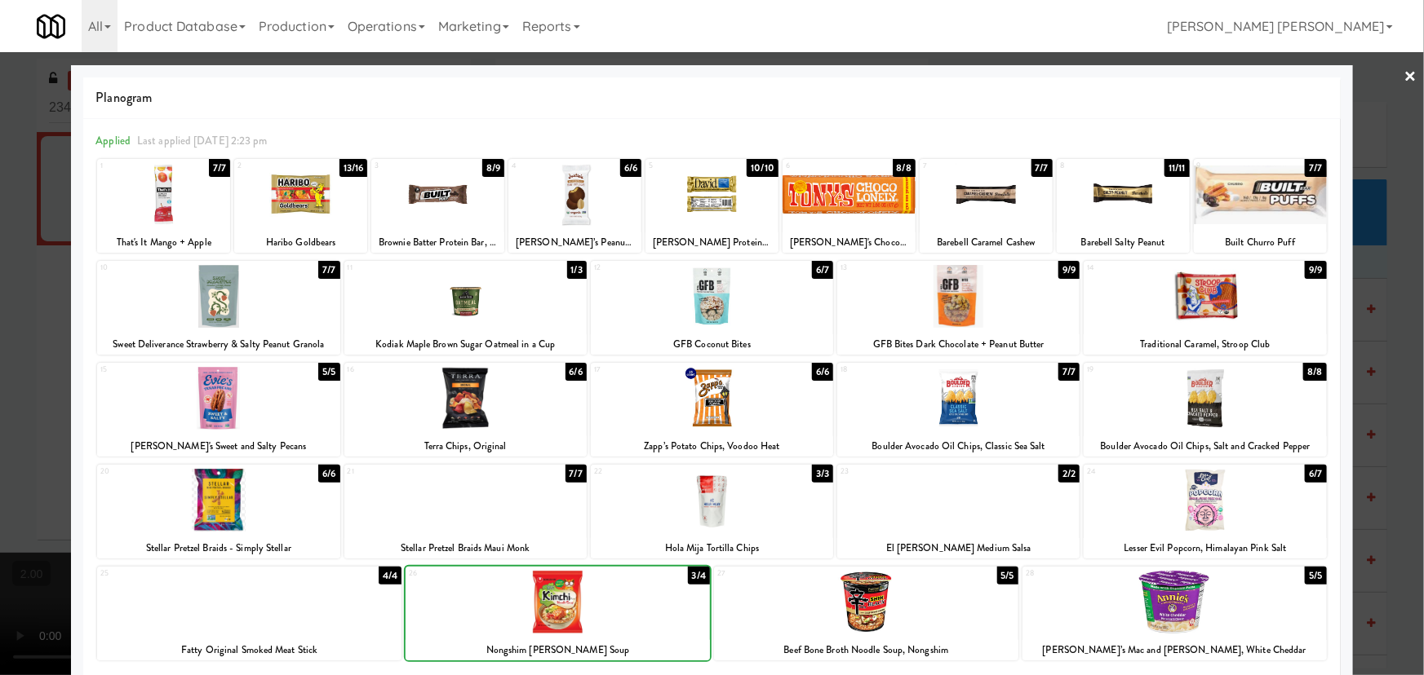
click at [541, 620] on div at bounding box center [557, 602] width 304 height 63
click at [1405, 78] on link "×" at bounding box center [1410, 77] width 13 height 51
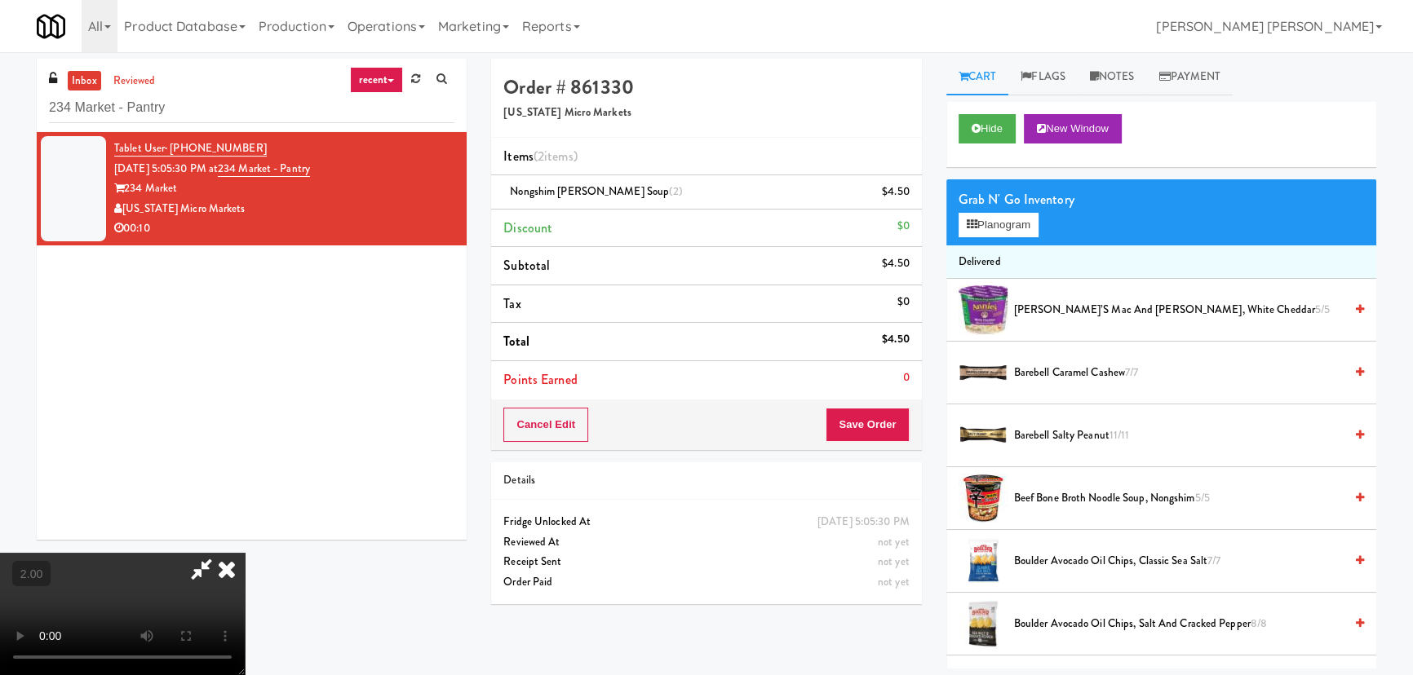
drag, startPoint x: 817, startPoint y: 64, endPoint x: 857, endPoint y: 317, distance: 257.0
click at [245, 553] on icon at bounding box center [227, 569] width 36 height 33
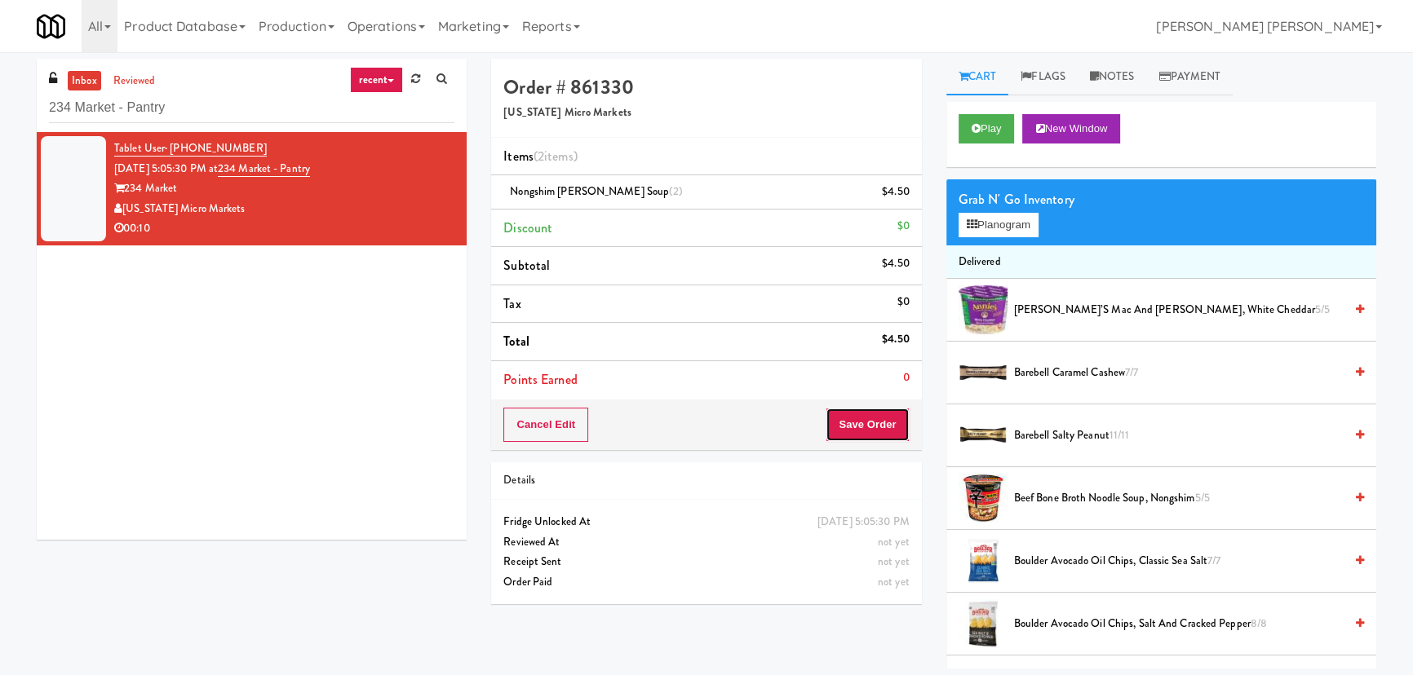
click at [862, 425] on button "Save Order" at bounding box center [867, 425] width 83 height 34
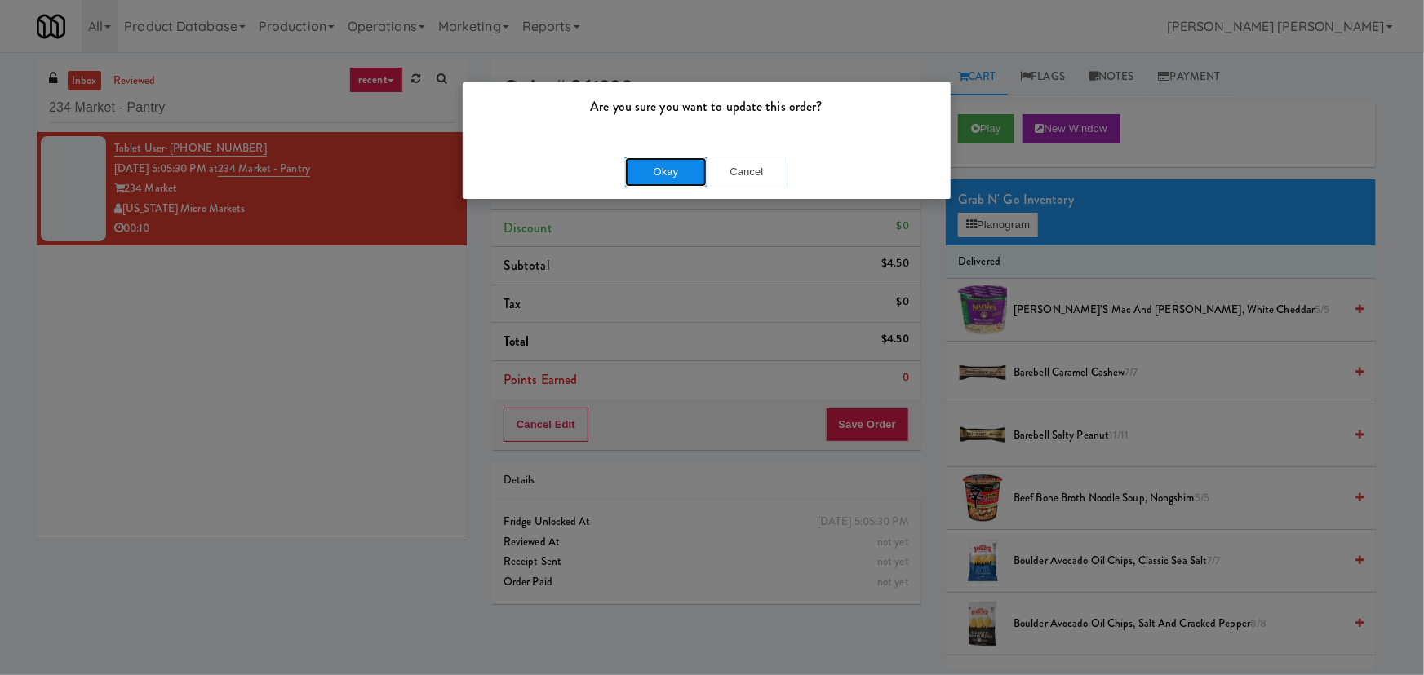
click at [669, 168] on button "Okay" at bounding box center [666, 171] width 82 height 29
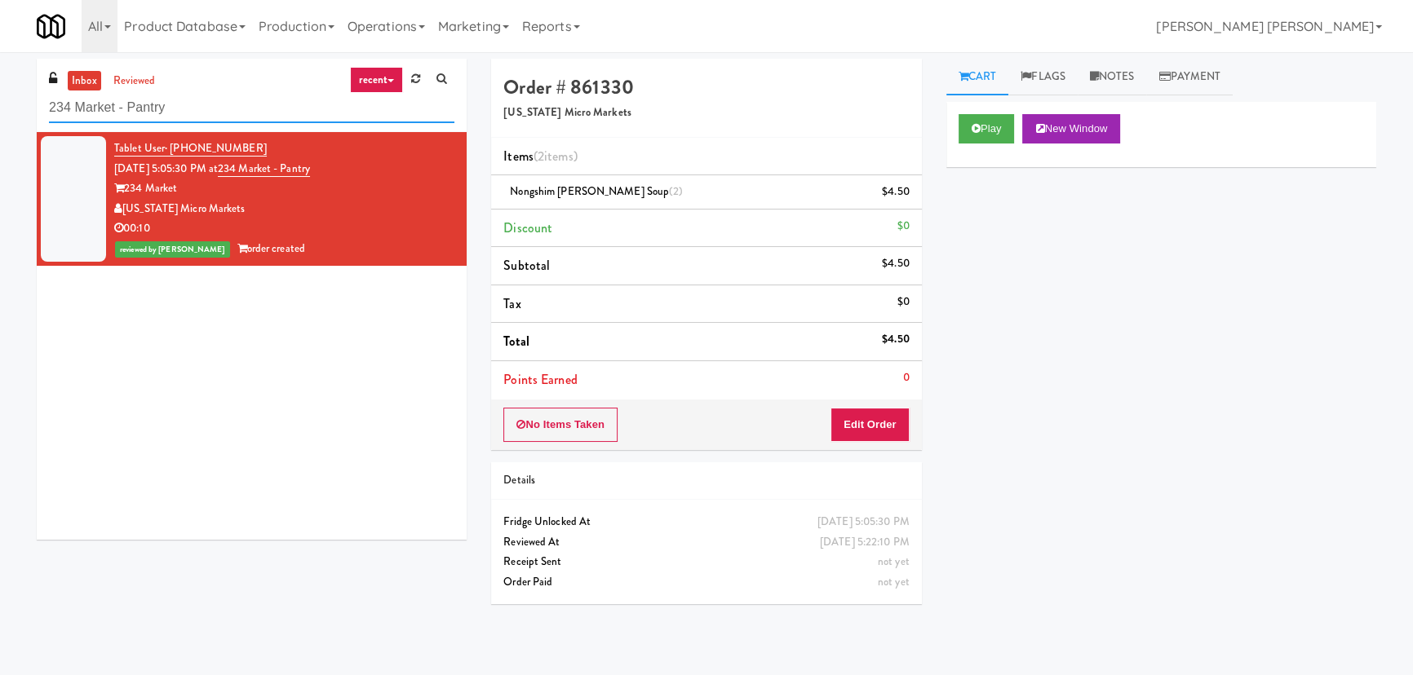
drag, startPoint x: 179, startPoint y: 106, endPoint x: -16, endPoint y: 108, distance: 195.0
click at [0, 108] on html "Are you sure you want to update this order? Okay Cancel Okay Are you sure you w…" at bounding box center [706, 337] width 1413 height 675
paste input "Estate - Cooler - Left"
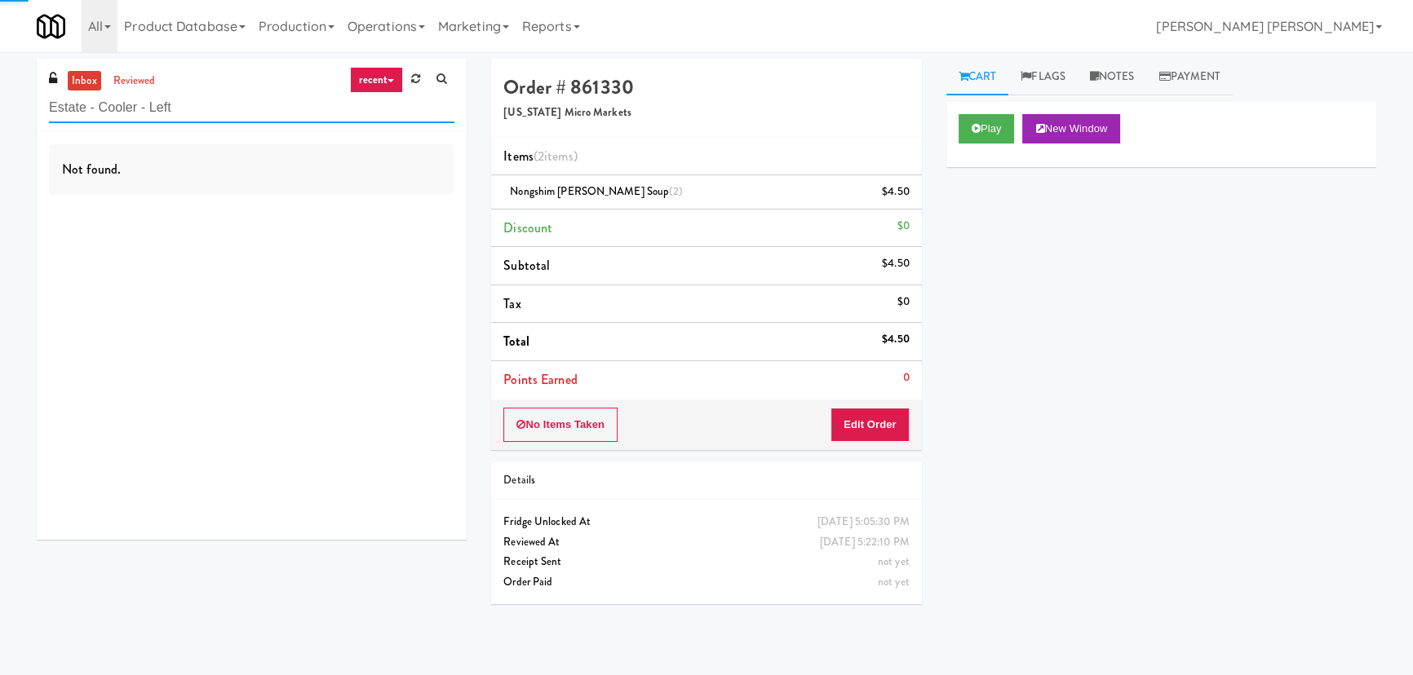
type input "Estate - Cooler - Left"
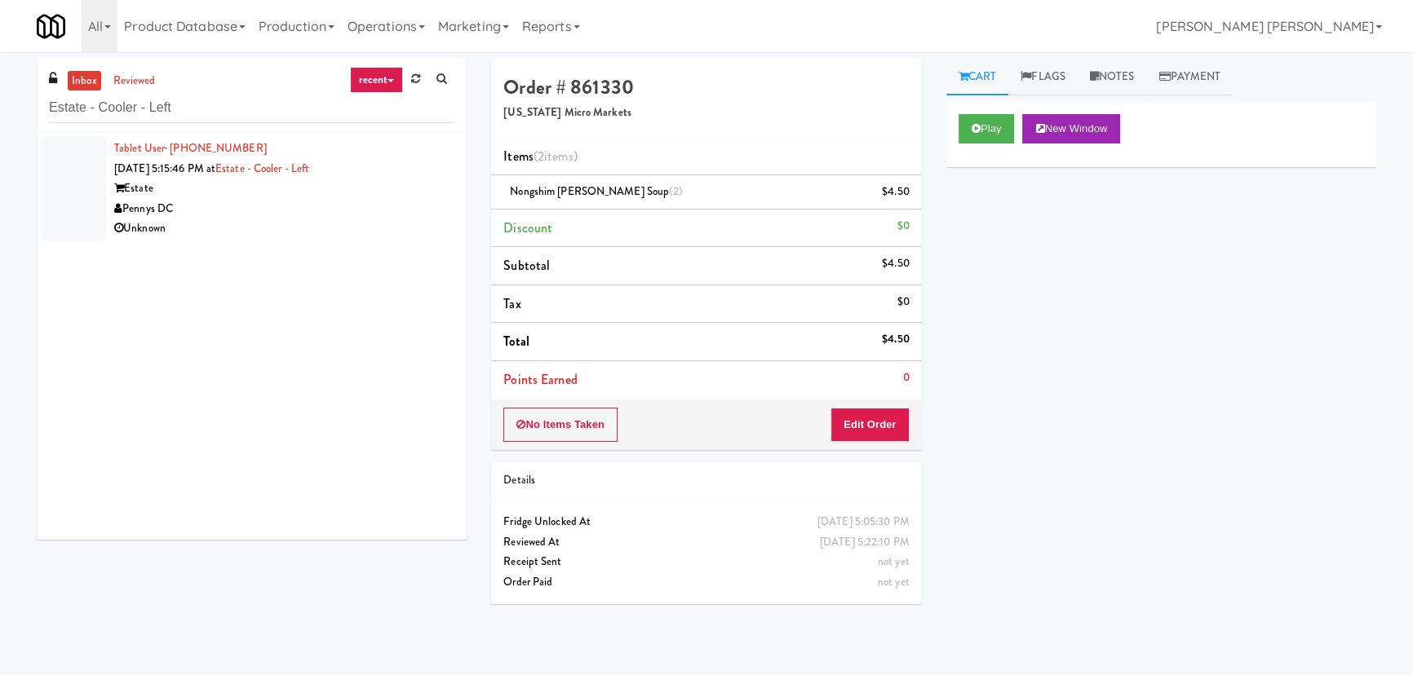
click at [274, 237] on div "Unknown" at bounding box center [284, 229] width 340 height 20
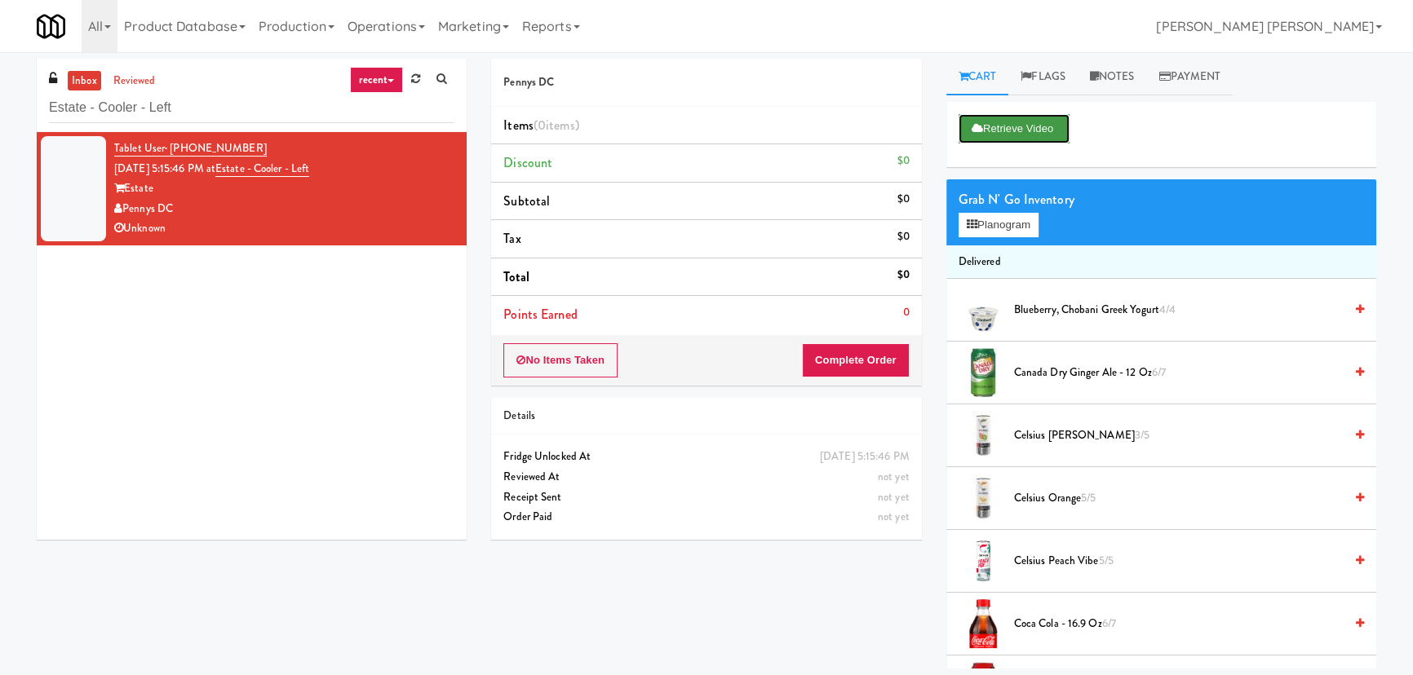
click at [1044, 138] on button "Retrieve Video" at bounding box center [1014, 128] width 111 height 29
drag, startPoint x: 346, startPoint y: 166, endPoint x: 1377, endPoint y: 148, distance: 1031.3
click at [265, 170] on div "Tablet User · (202) 751-7733 Aug 18, 2025 5:15:46 PM at Estate - Cooler - Left …" at bounding box center [284, 189] width 340 height 100
drag, startPoint x: 1122, startPoint y: 65, endPoint x: 1122, endPoint y: 82, distance: 16.3
click at [1122, 65] on link "Notes" at bounding box center [1112, 77] width 69 height 37
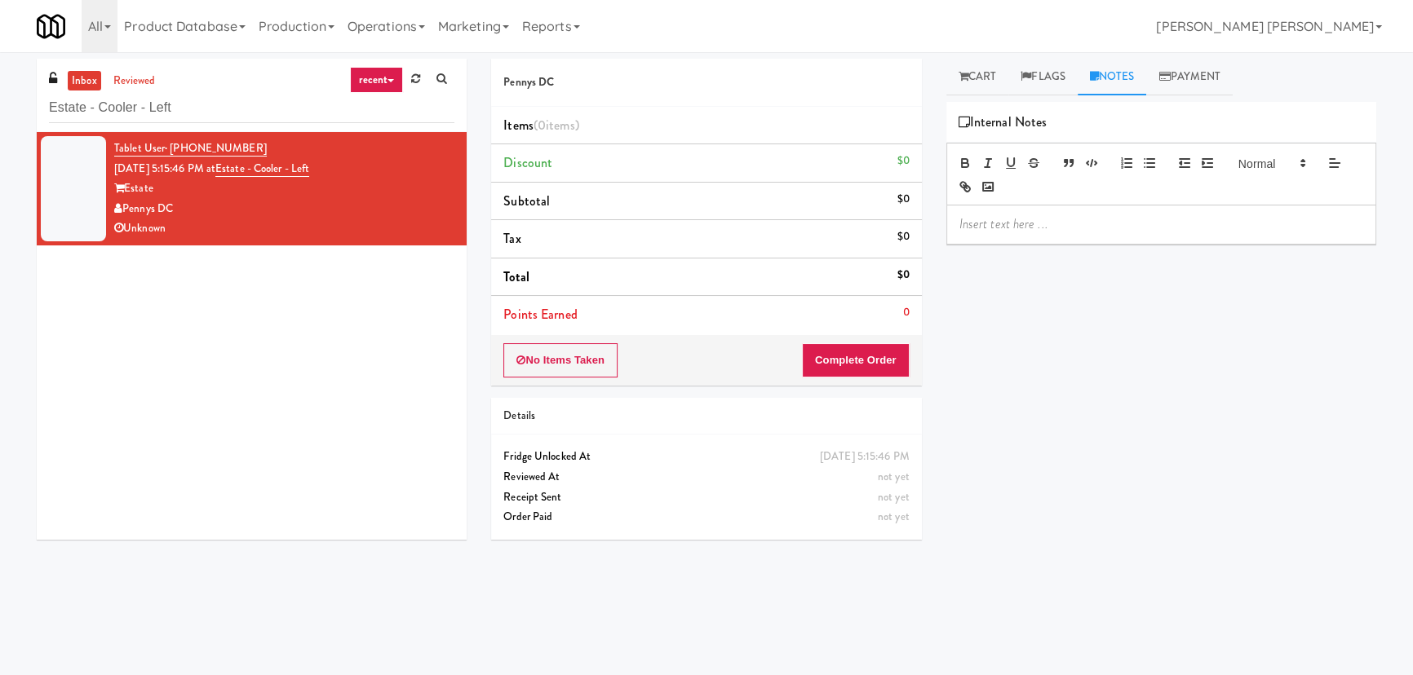
click at [1056, 229] on p at bounding box center [1161, 224] width 404 height 18
drag, startPoint x: 997, startPoint y: 221, endPoint x: 1105, endPoint y: 226, distance: 107.8
click at [1105, 226] on p "Erick- Response timeout" at bounding box center [1161, 224] width 404 height 18
copy p "Response timeout"
drag, startPoint x: 365, startPoint y: 176, endPoint x: 231, endPoint y: 176, distance: 134.6
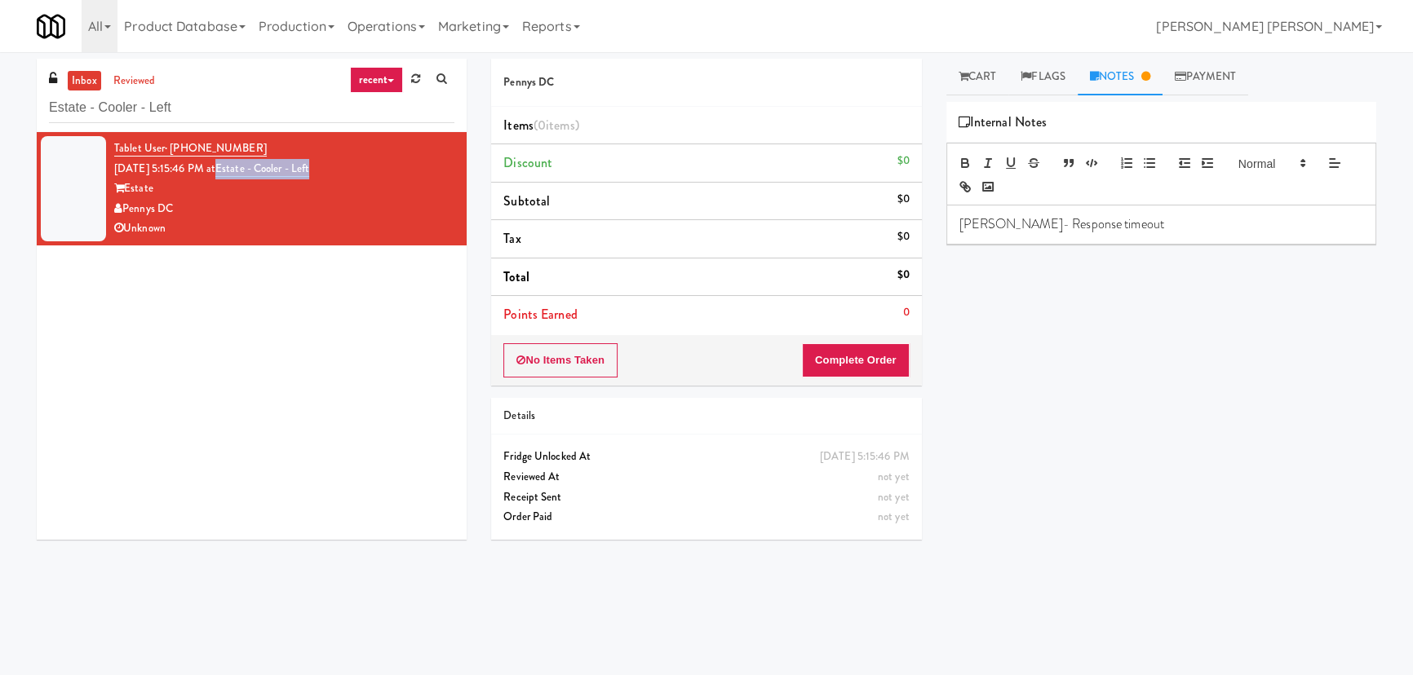
click at [242, 176] on div "Tablet User · (202) 751-7733 Aug 18, 2025 5:15:46 PM at Estate - Cooler - Left …" at bounding box center [284, 189] width 340 height 100
copy link "Estate - Cooler - Left"
drag, startPoint x: 201, startPoint y: 106, endPoint x: -17, endPoint y: 100, distance: 217.9
click at [0, 100] on html "Are you sure you want to update this order? Okay Cancel Okay Are you sure you w…" at bounding box center [706, 337] width 1413 height 675
paste input "Armada Combo Unit"
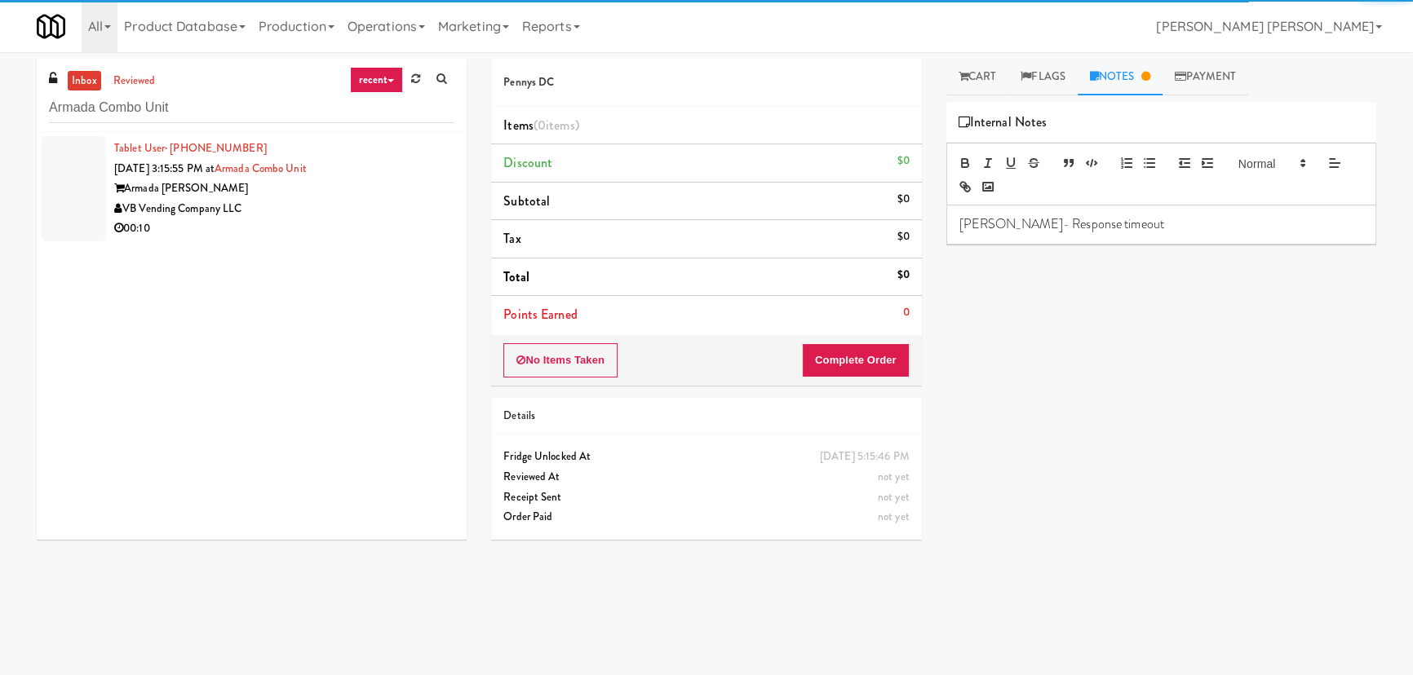
click at [334, 234] on div "00:10" at bounding box center [284, 229] width 340 height 20
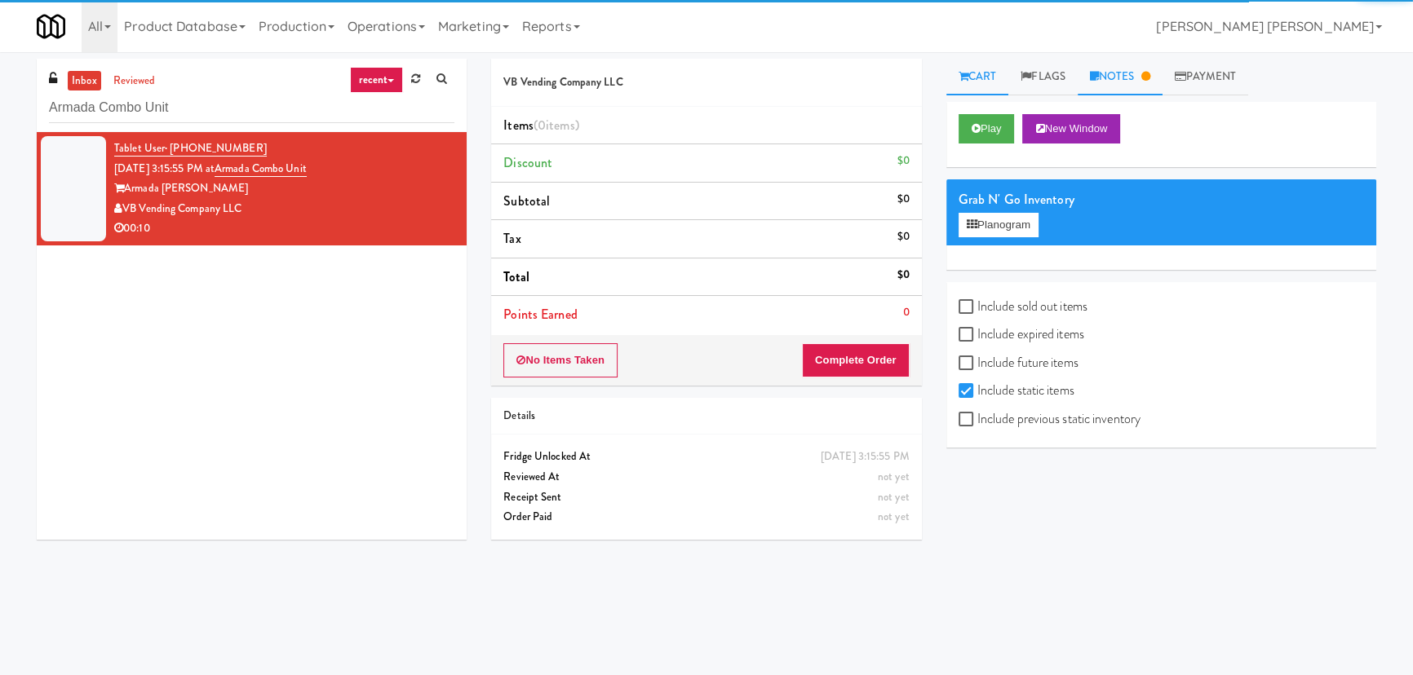
click at [1140, 79] on link "Notes" at bounding box center [1120, 77] width 85 height 37
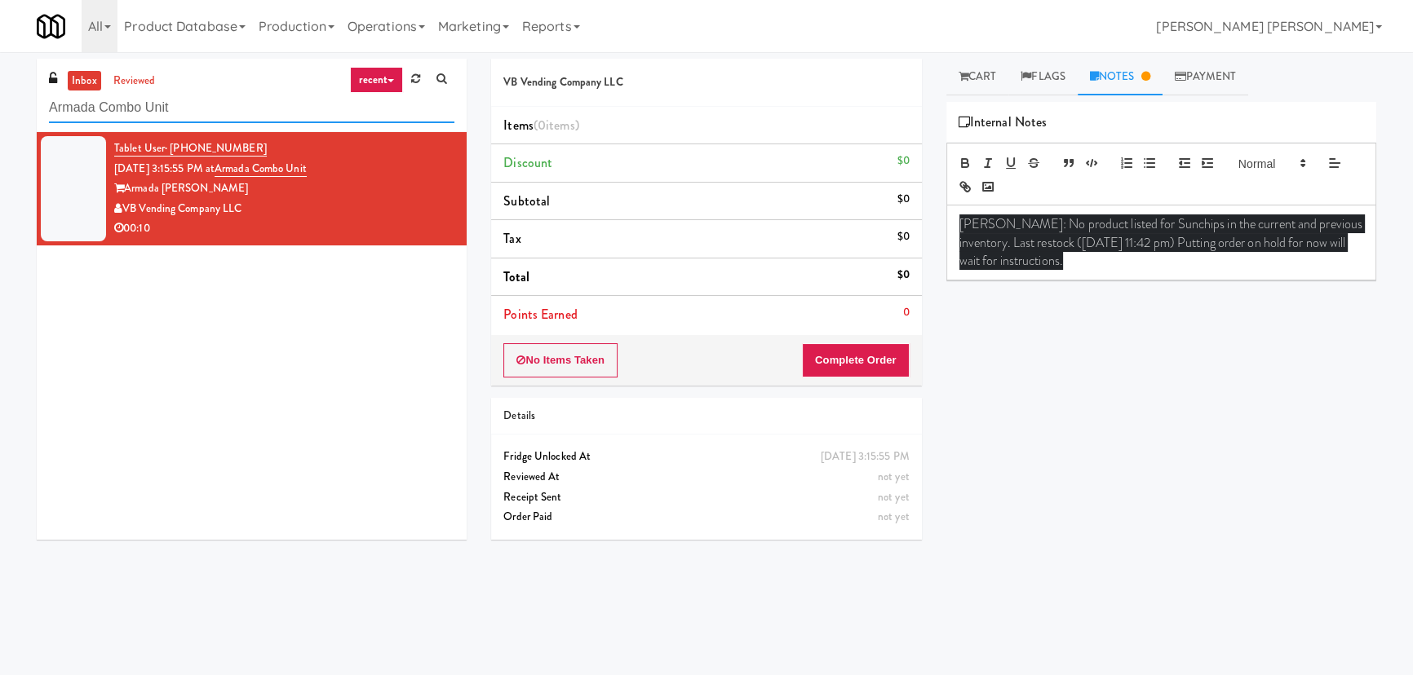
drag, startPoint x: 63, startPoint y: 103, endPoint x: -175, endPoint y: 95, distance: 238.3
click at [0, 95] on html "Are you sure you want to update this order? Okay Cancel Okay Are you sure you w…" at bounding box center [706, 337] width 1413 height 675
paste input "5825 - Creekside Commons - Boston Scientific"
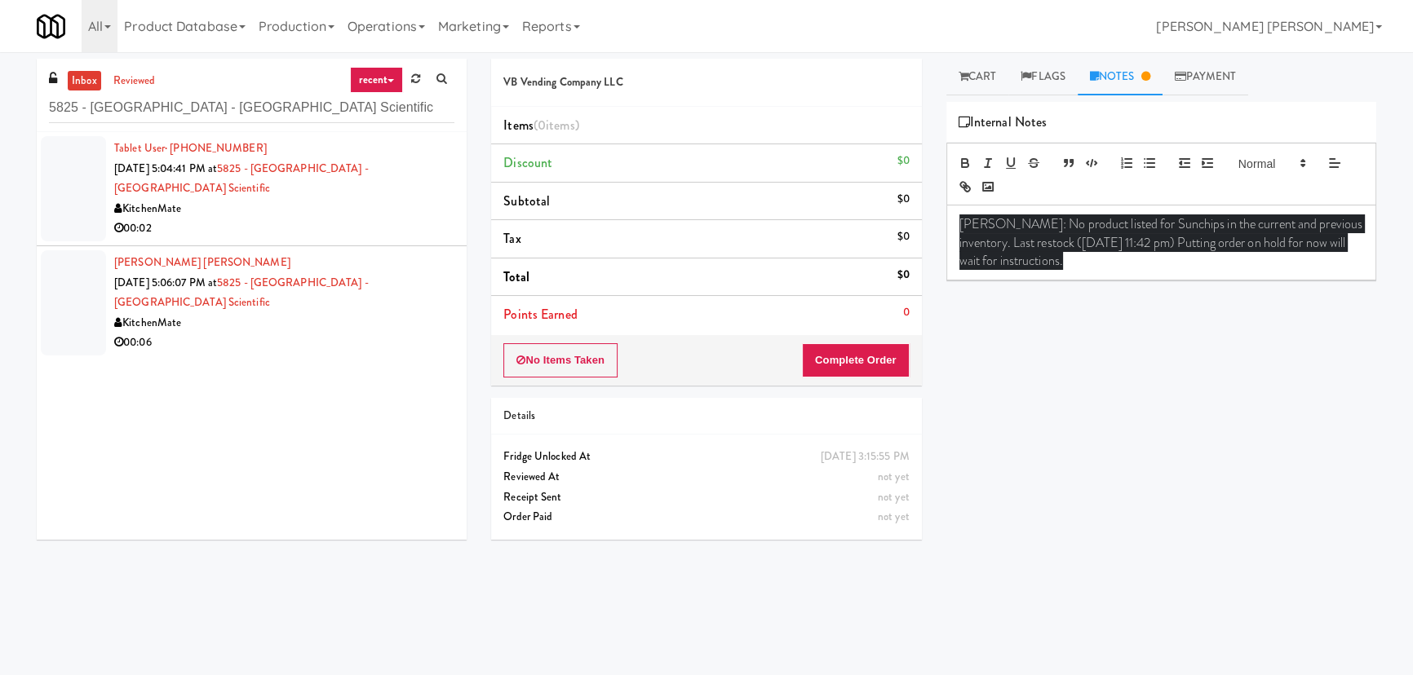
click at [348, 223] on div "00:02" at bounding box center [284, 229] width 340 height 20
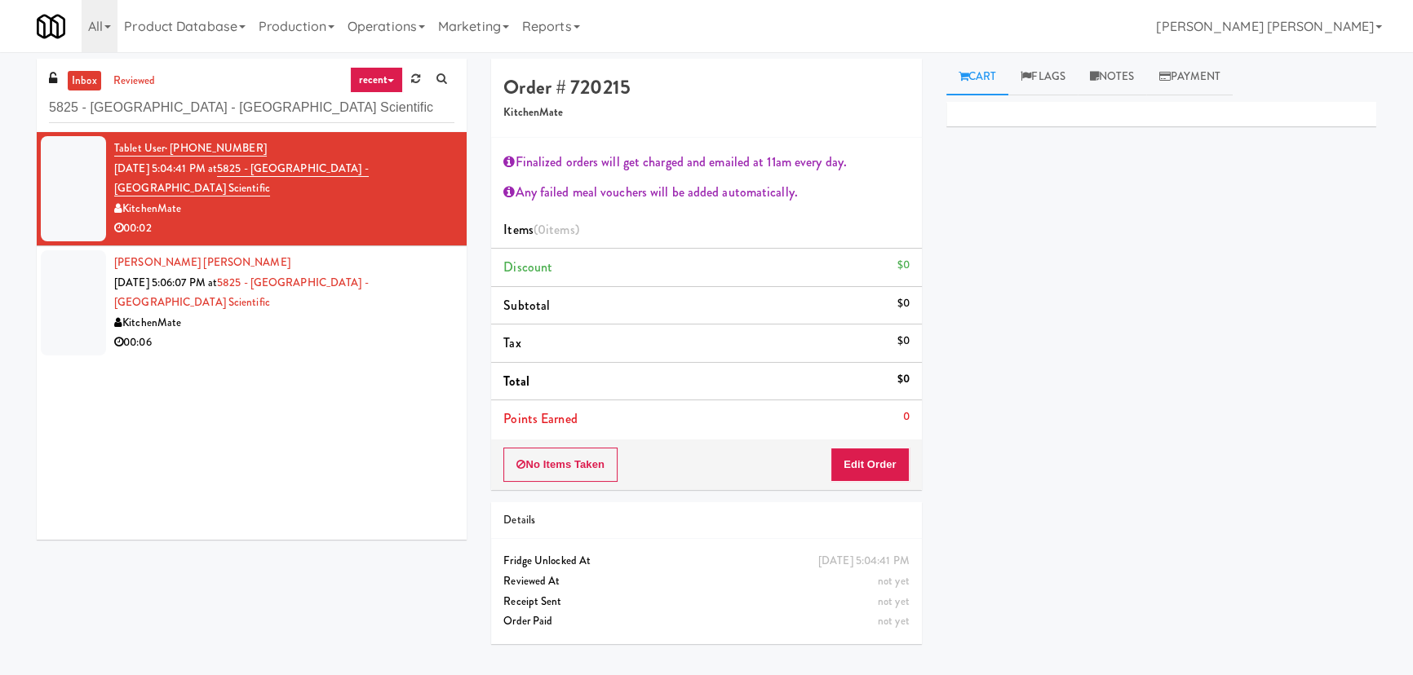
click at [277, 323] on div "KitchenMate" at bounding box center [284, 323] width 340 height 20
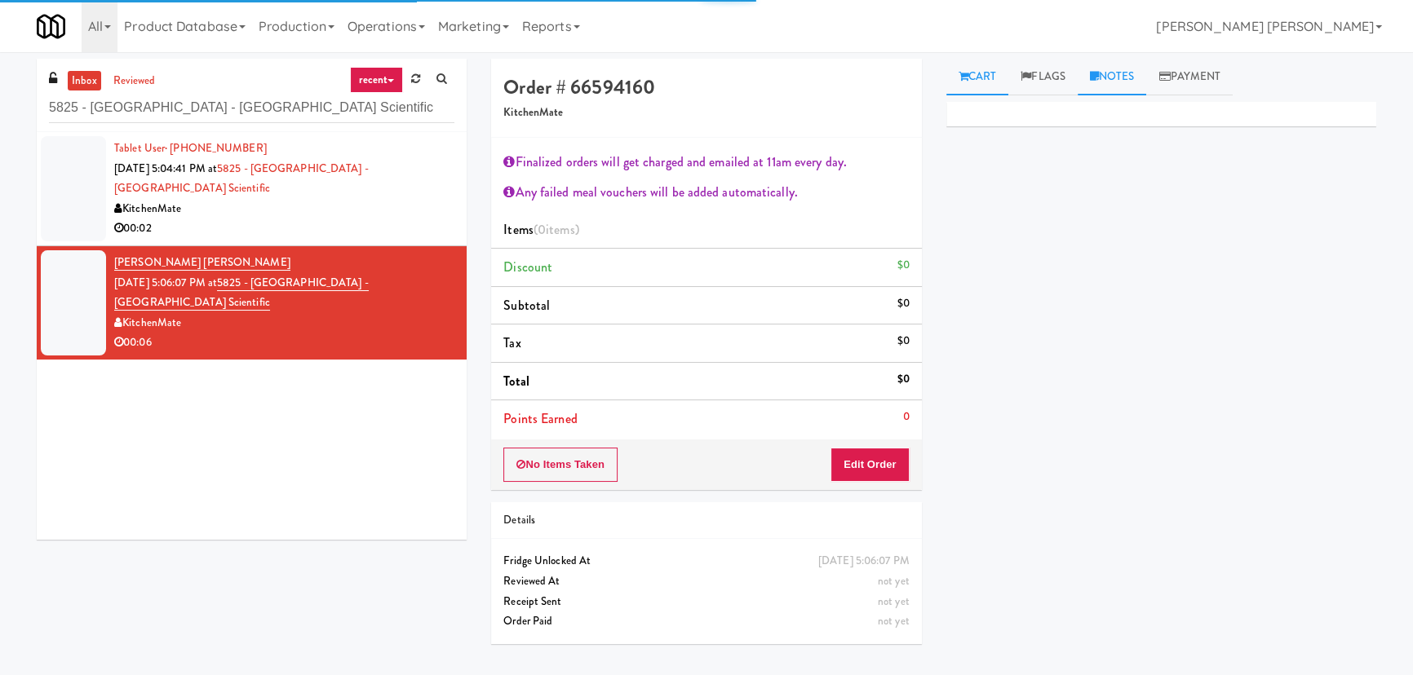
click at [1122, 84] on link "Notes" at bounding box center [1112, 77] width 69 height 37
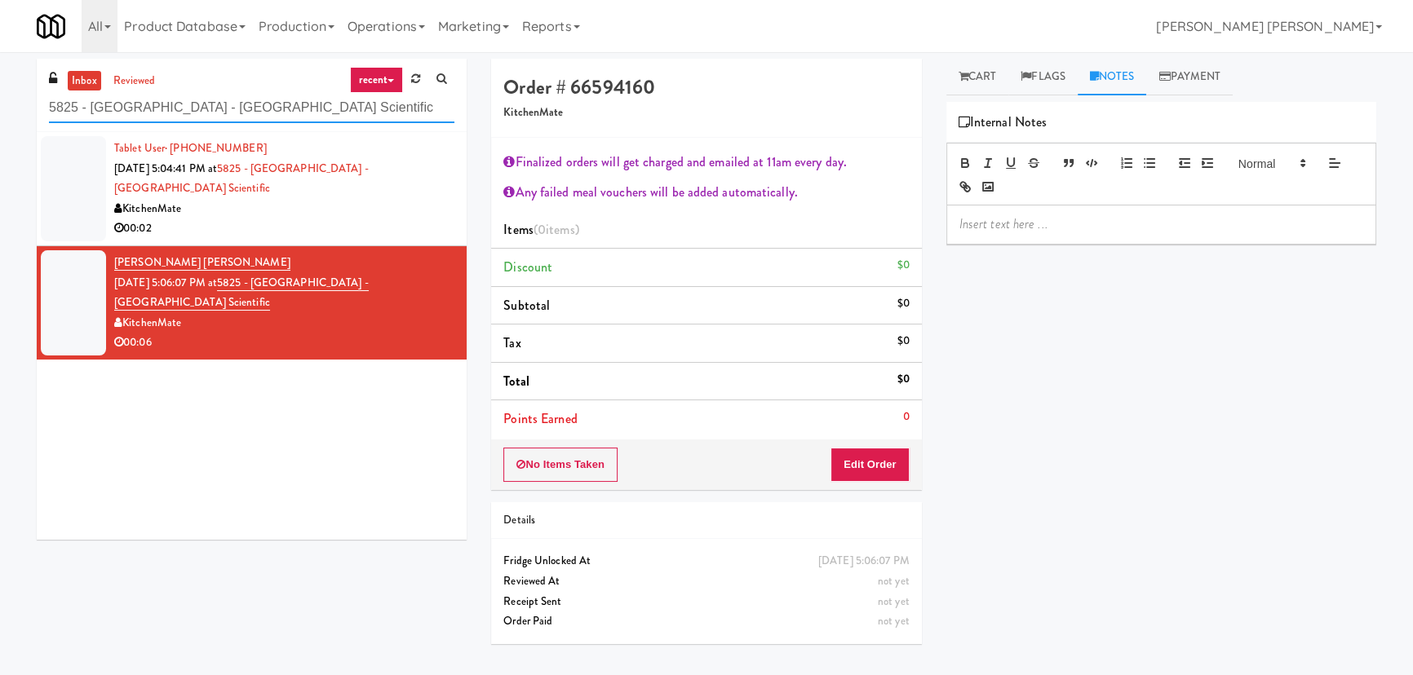
drag, startPoint x: 383, startPoint y: 116, endPoint x: -117, endPoint y: 106, distance: 500.2
click at [0, 106] on html "Are you sure you want to update this order? Okay Cancel Okay Are you sure you w…" at bounding box center [706, 337] width 1413 height 675
paste input "St. Joseph's Health Centre"
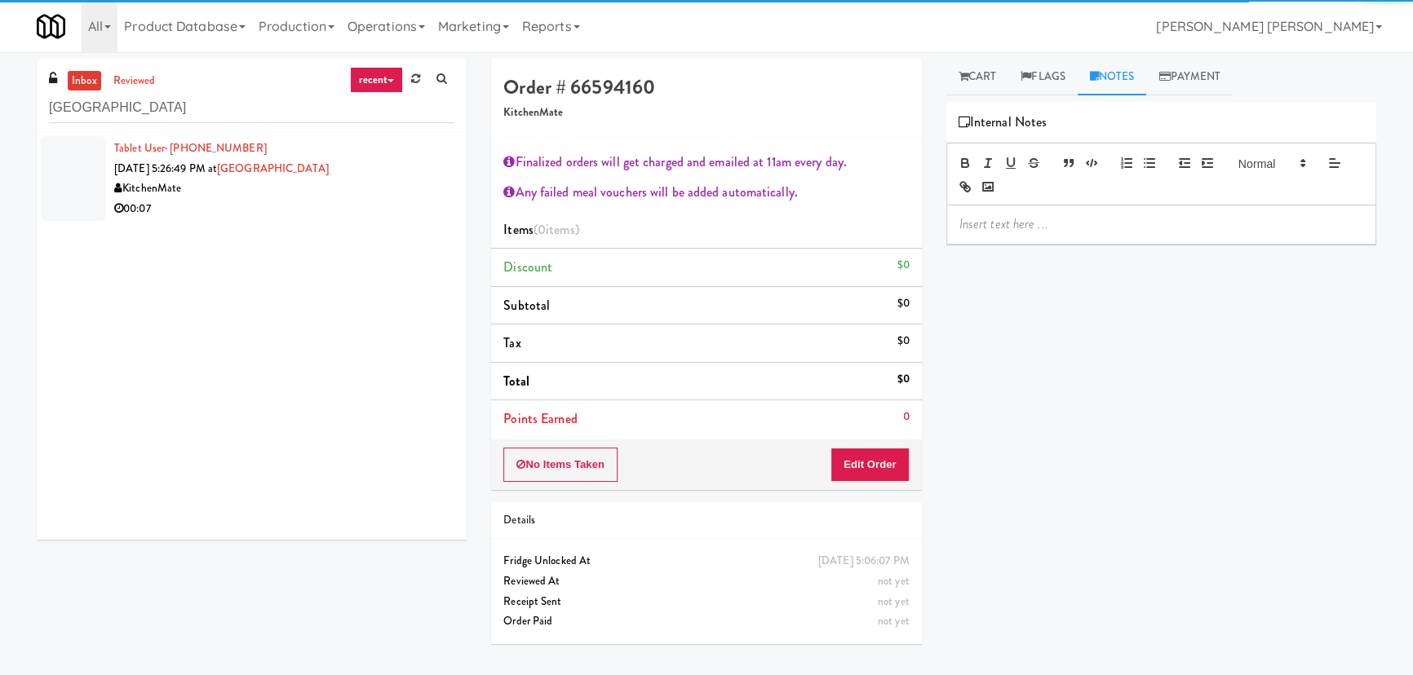
click at [334, 211] on div "00:07" at bounding box center [284, 209] width 340 height 20
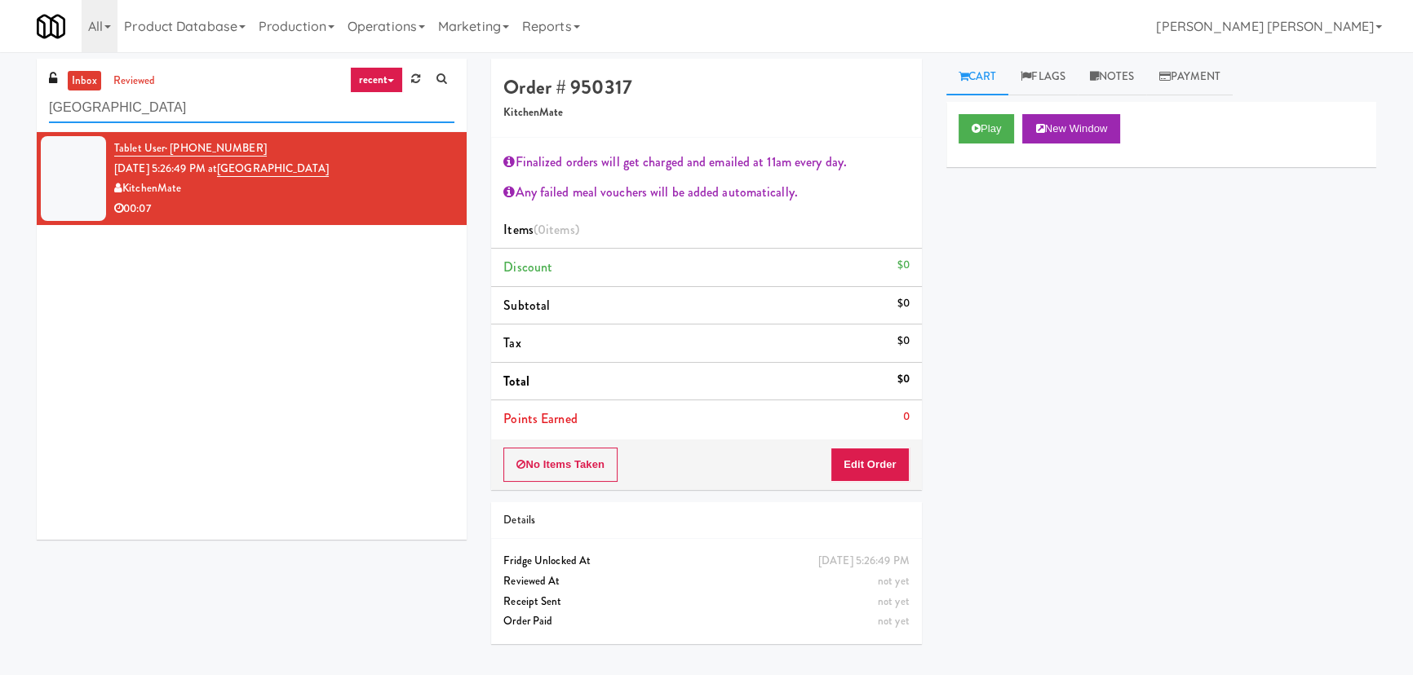
drag, startPoint x: 246, startPoint y: 111, endPoint x: -33, endPoint y: 106, distance: 278.2
click at [0, 106] on html "Are you sure you want to update this order? Okay Cancel Okay Are you sure you w…" at bounding box center [706, 337] width 1413 height 675
paste input "UHN - Bickle Center - The Meeting Plac"
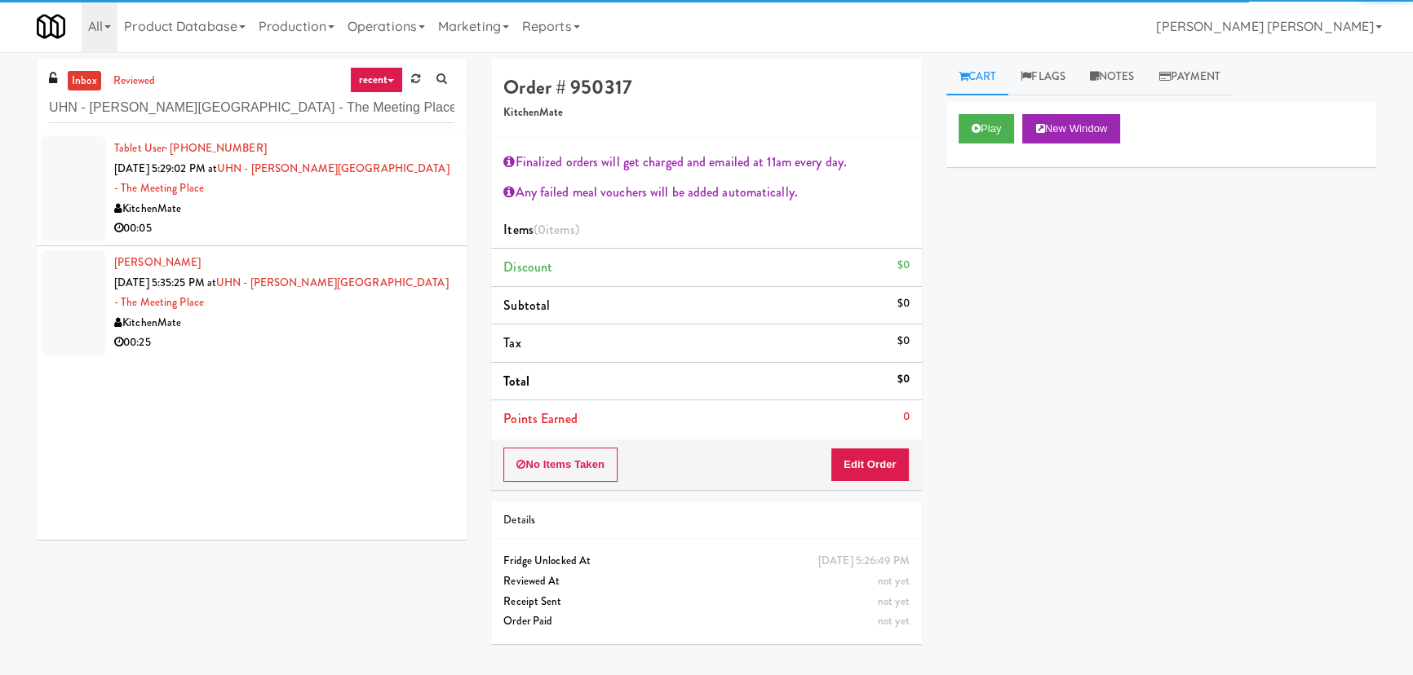
click at [272, 219] on div "00:05" at bounding box center [284, 229] width 340 height 20
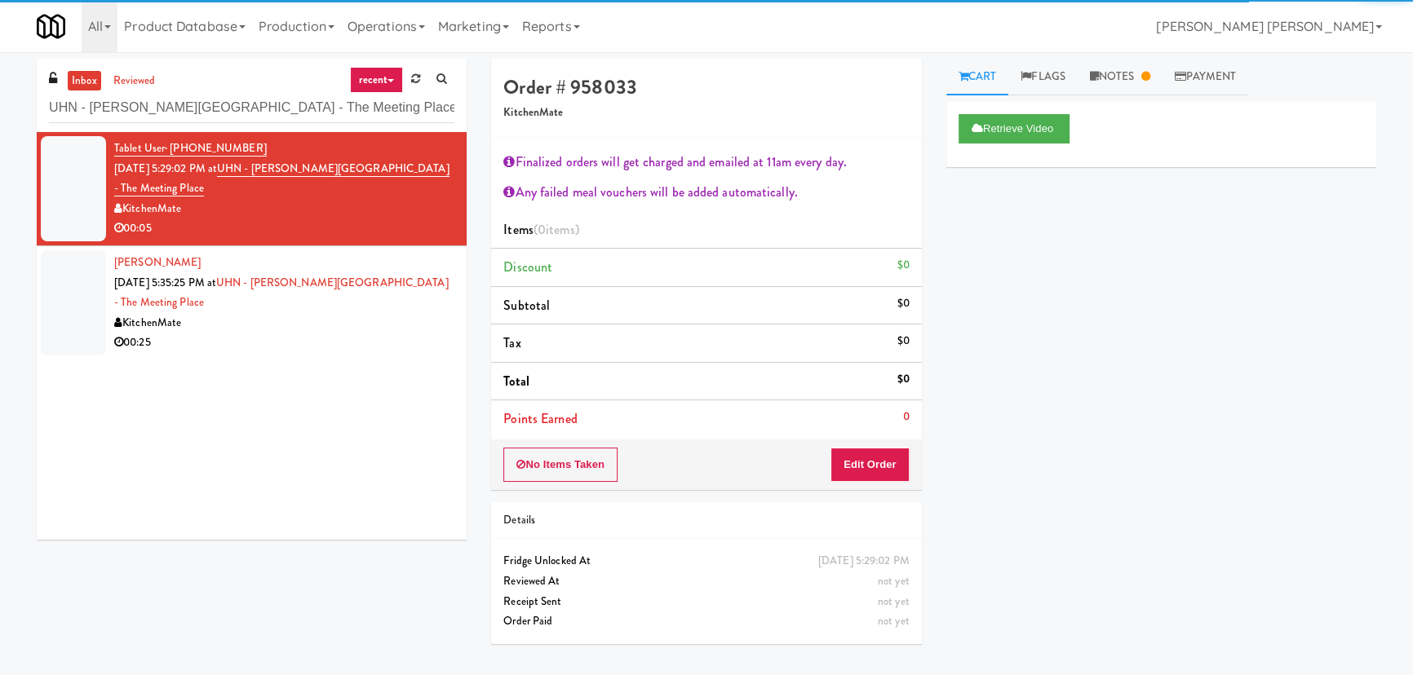
click at [308, 333] on div "00:25" at bounding box center [284, 343] width 340 height 20
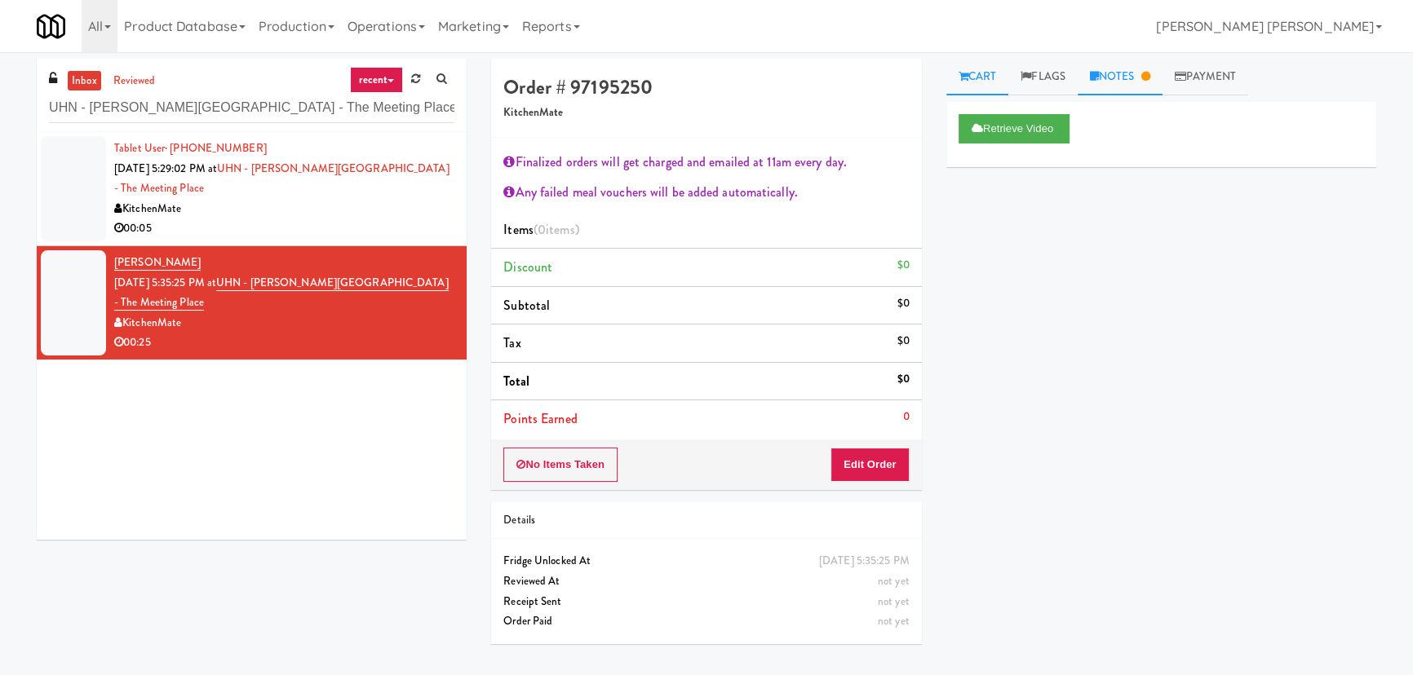
click at [1130, 73] on link "Notes" at bounding box center [1120, 77] width 85 height 37
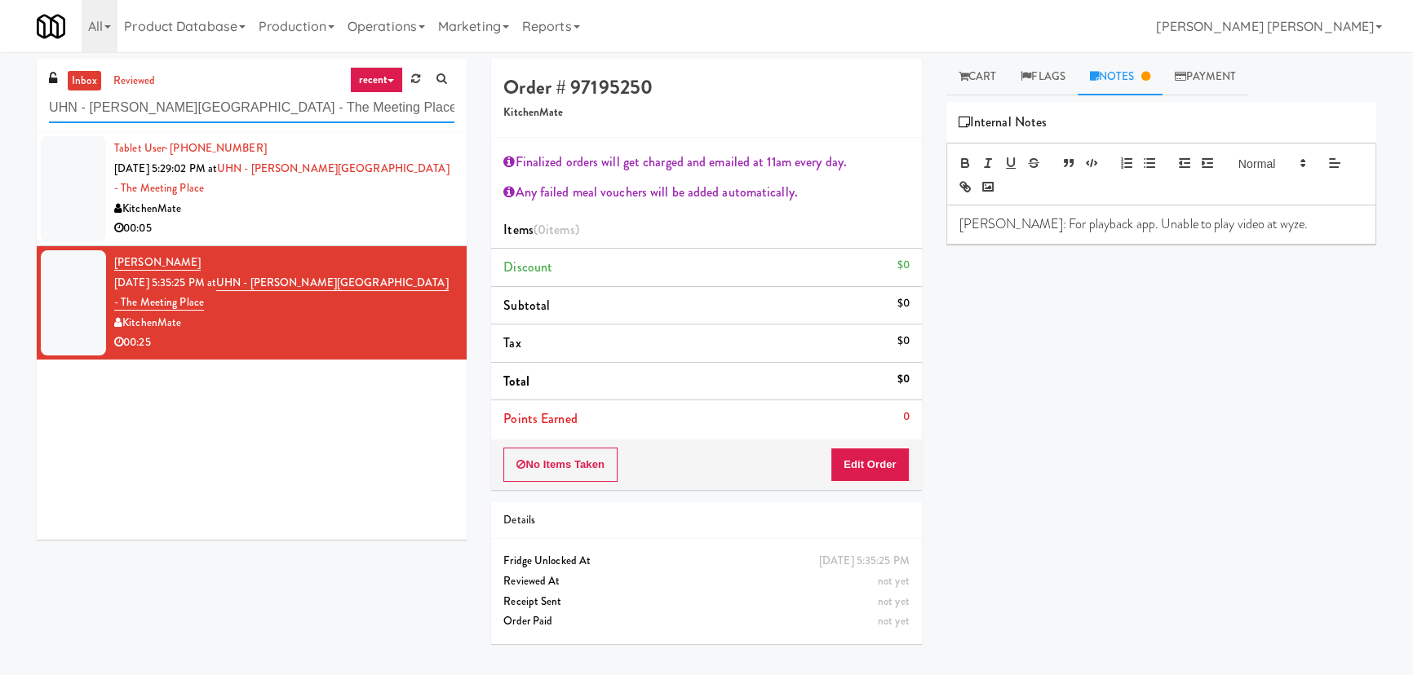
drag, startPoint x: 325, startPoint y: 108, endPoint x: -33, endPoint y: 114, distance: 358.2
click at [0, 114] on html "Are you sure you want to update this order? Okay Cancel Okay Are you sure you w…" at bounding box center [706, 337] width 1413 height 675
paste input "Southerly - Combo Cooler"
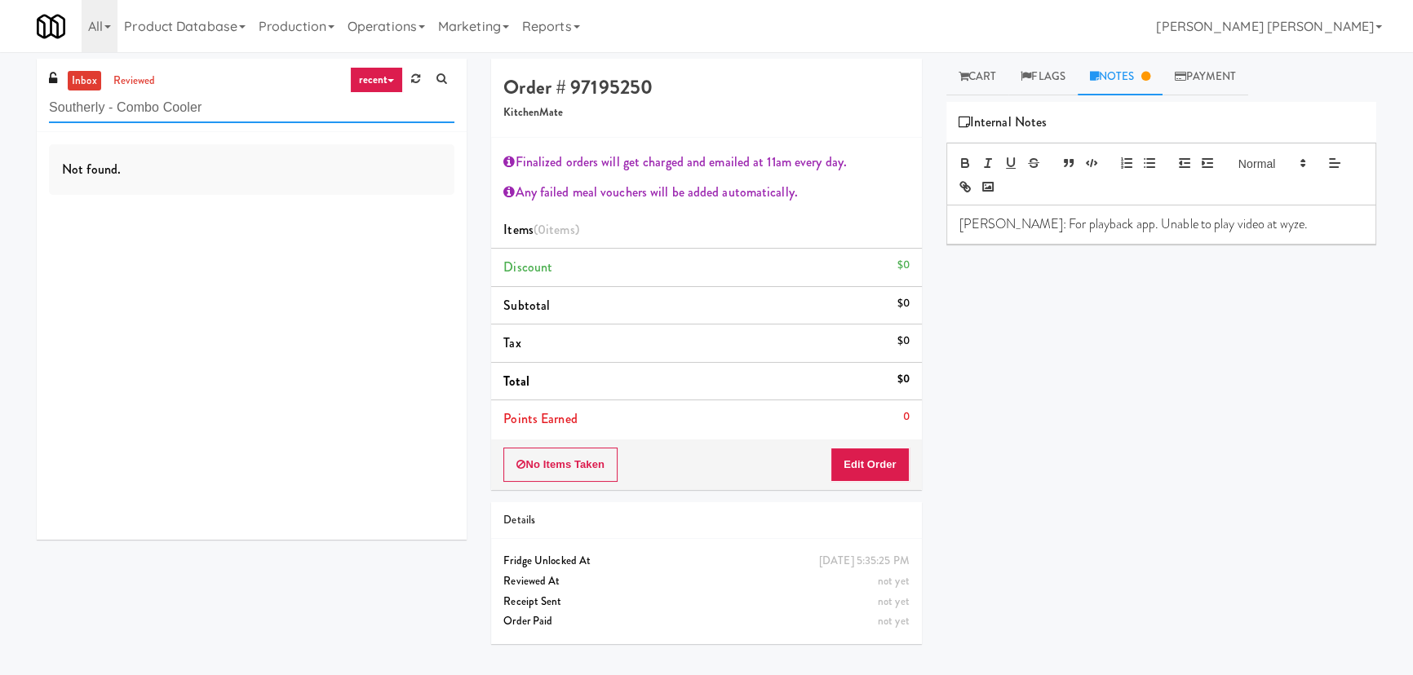
drag, startPoint x: 209, startPoint y: 107, endPoint x: -71, endPoint y: 115, distance: 279.9
click at [0, 115] on html "Are you sure you want to update this order? Okay Cancel Okay Are you sure you w…" at bounding box center [706, 337] width 1413 height 675
paste input "Eleven55 - Fridge"
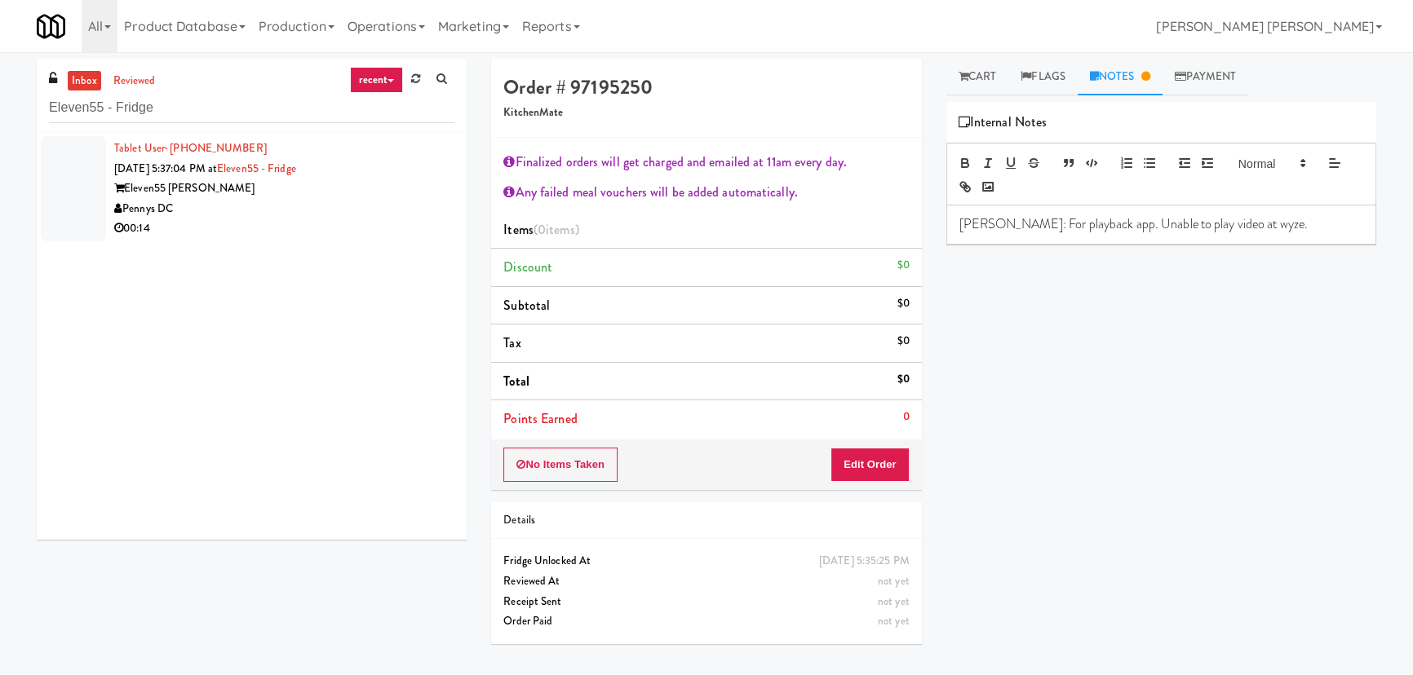
click at [248, 206] on div "Pennys DC" at bounding box center [284, 209] width 340 height 20
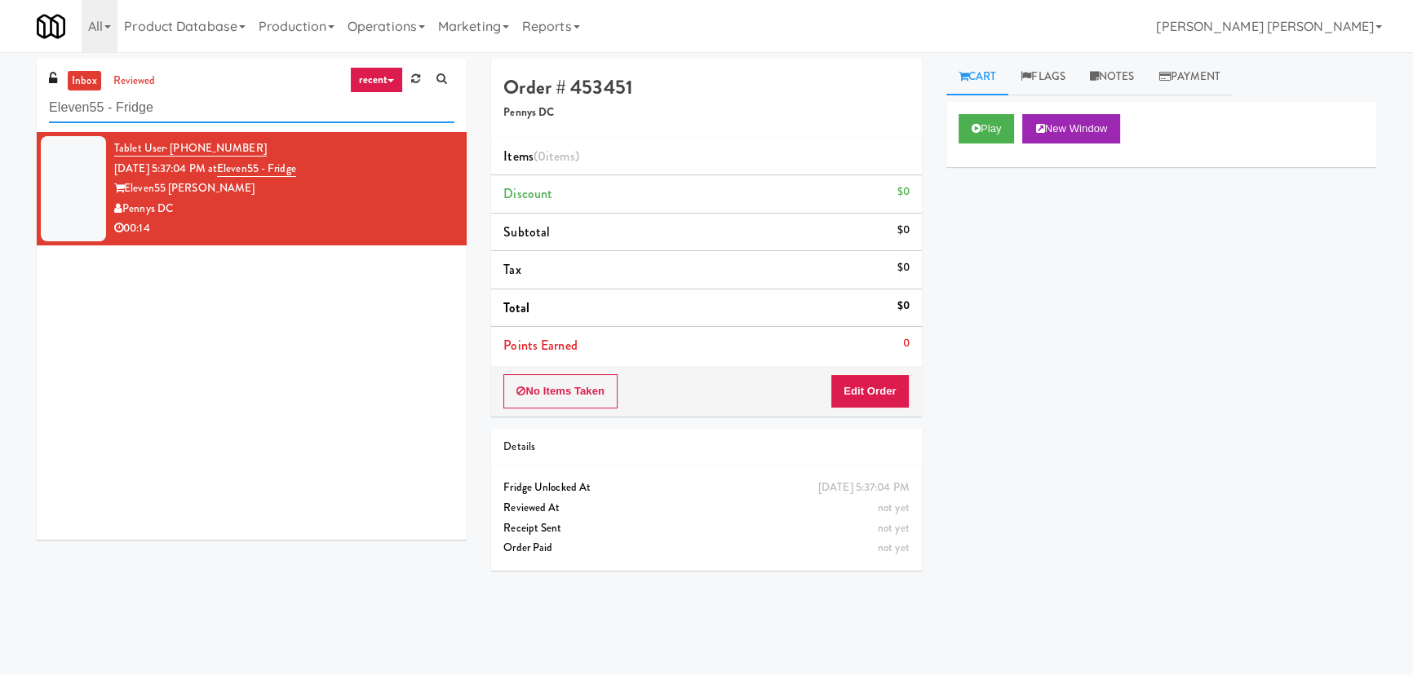
drag, startPoint x: 201, startPoint y: 107, endPoint x: -37, endPoint y: 97, distance: 237.6
click at [48, 101] on div "inbox reviewed recent all unclear take inventory issue suspicious failed recent…" at bounding box center [252, 95] width 430 height 73
click at [0, 97] on html "Are you sure you want to update this order? Okay Cancel Okay Are you sure you w…" at bounding box center [706, 337] width 1413 height 675
click at [179, 105] on input "Eleven55 - Fridge" at bounding box center [251, 108] width 405 height 30
drag, startPoint x: 148, startPoint y: 108, endPoint x: 38, endPoint y: 110, distance: 111.0
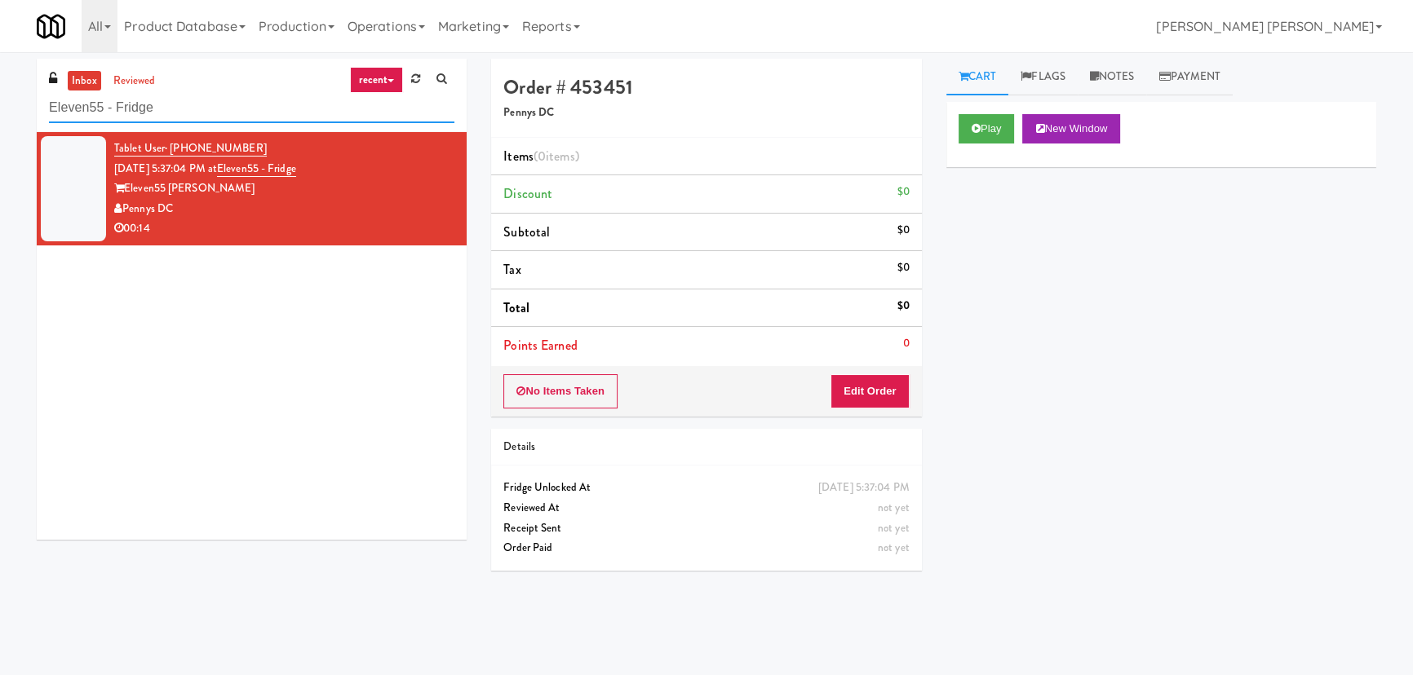
click at [38, 110] on div "inbox reviewed recent all unclear take inventory issue suspicious failed recent…" at bounding box center [252, 95] width 430 height 73
paste input "UHN - Bickle Center - The Meeting Place"
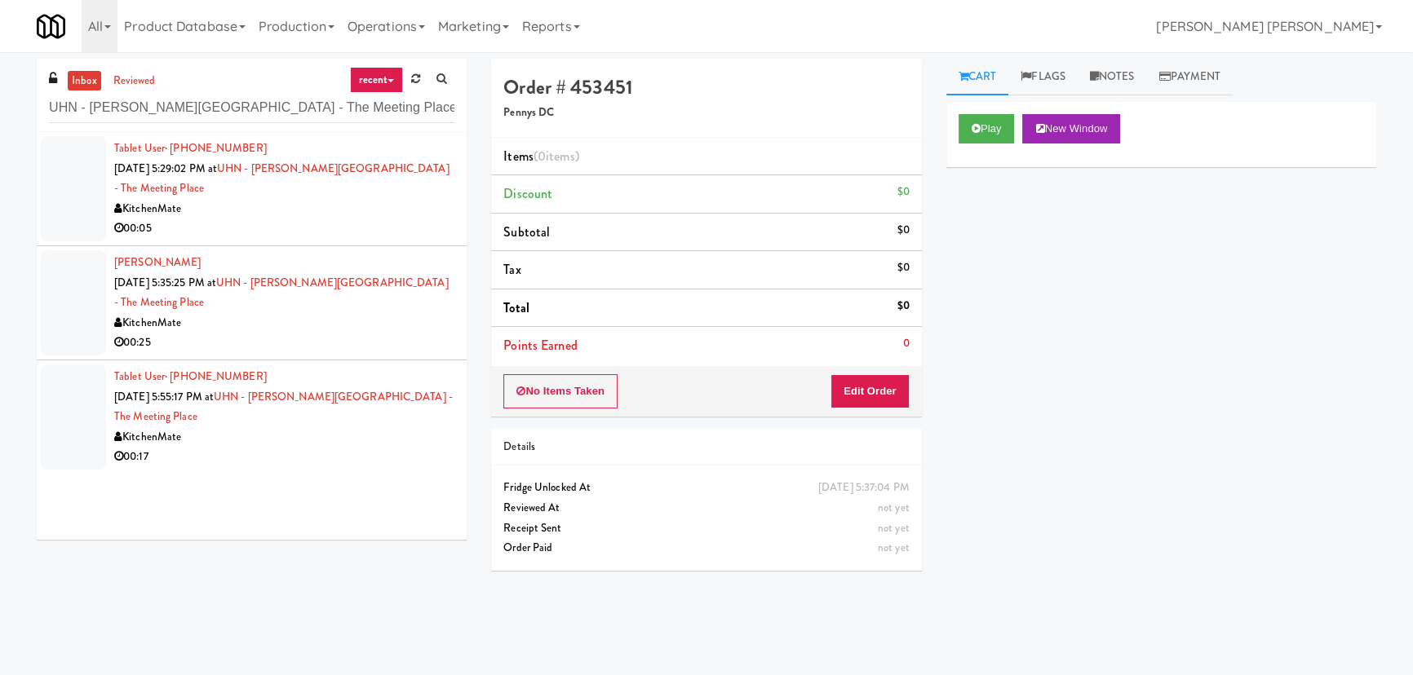
click at [286, 447] on div "00:17" at bounding box center [284, 457] width 340 height 20
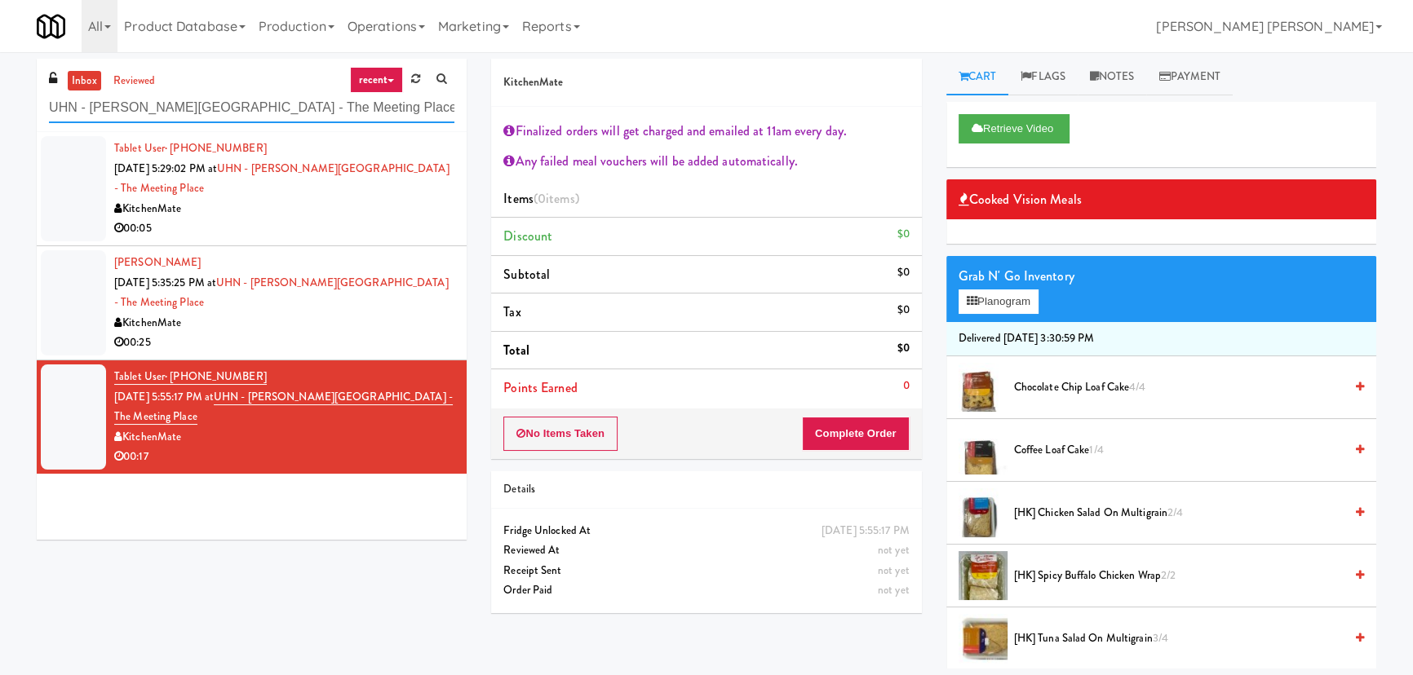
drag, startPoint x: 317, startPoint y: 110, endPoint x: 35, endPoint y: 85, distance: 282.6
click at [35, 85] on div "inbox reviewed recent all unclear take inventory issue suspicious failed recent…" at bounding box center [251, 306] width 454 height 494
paste input "Illume - Ambient - Right"
type input "Illume - Ambient - Right"
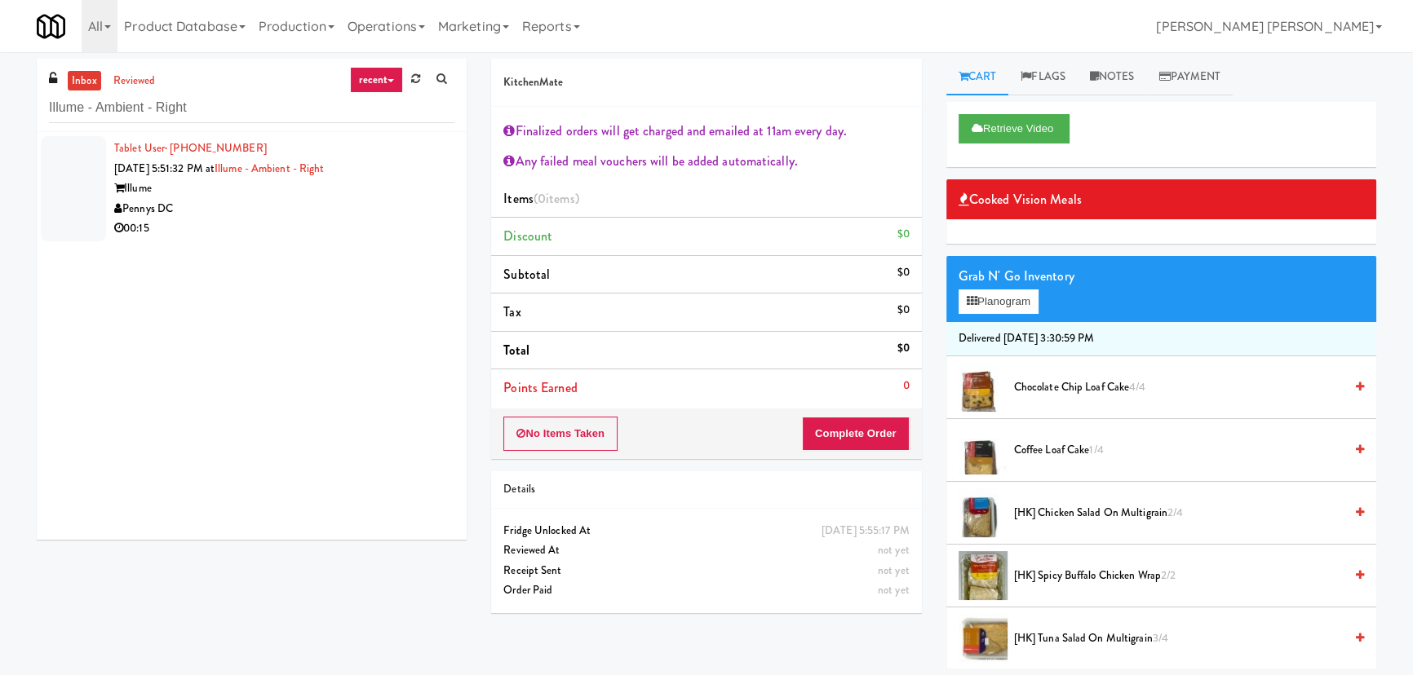
click at [228, 249] on div "Tablet User · (336) 392-9903 Aug 18, 2025 5:51:32 PM at Illume - Ambient - Righ…" at bounding box center [252, 336] width 430 height 408
click at [294, 196] on div "Illume" at bounding box center [284, 189] width 340 height 20
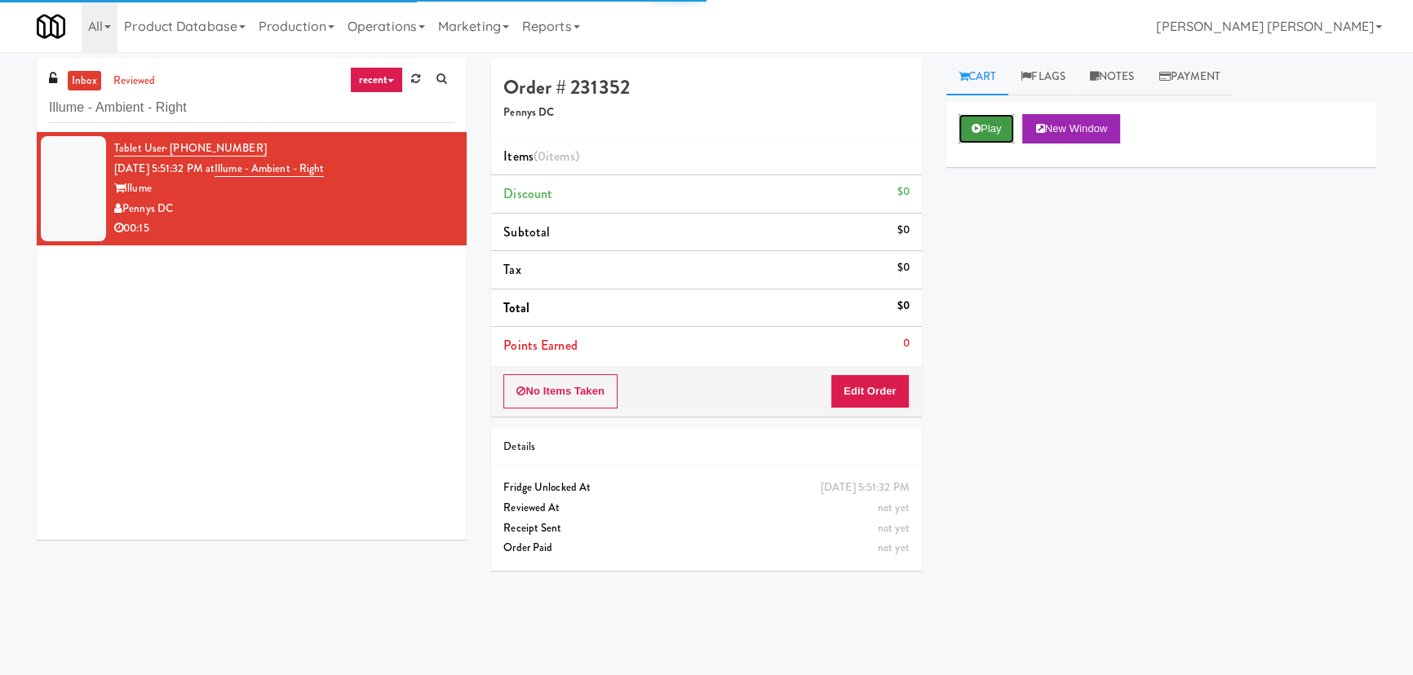
click at [985, 133] on button "Play" at bounding box center [987, 128] width 56 height 29
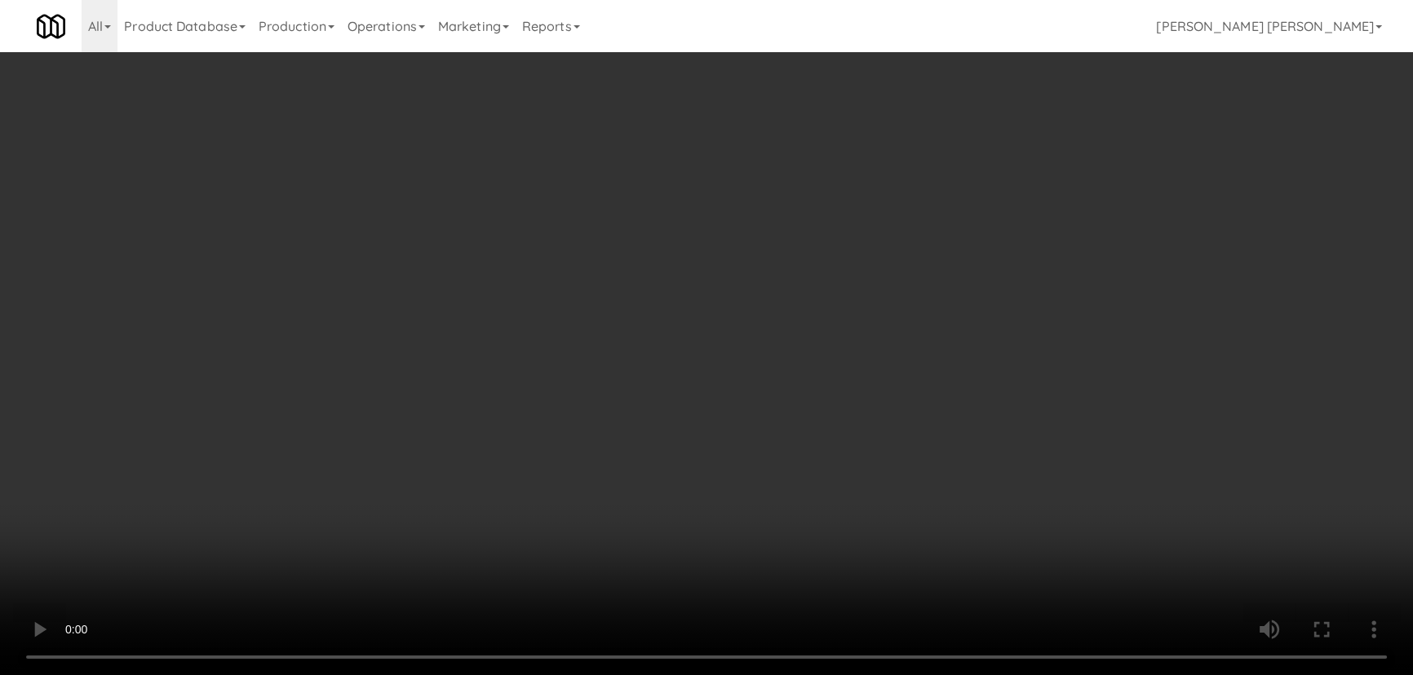
drag, startPoint x: 778, startPoint y: 721, endPoint x: 1423, endPoint y: 695, distance: 645.0
click at [815, 675] on video at bounding box center [706, 337] width 1413 height 675
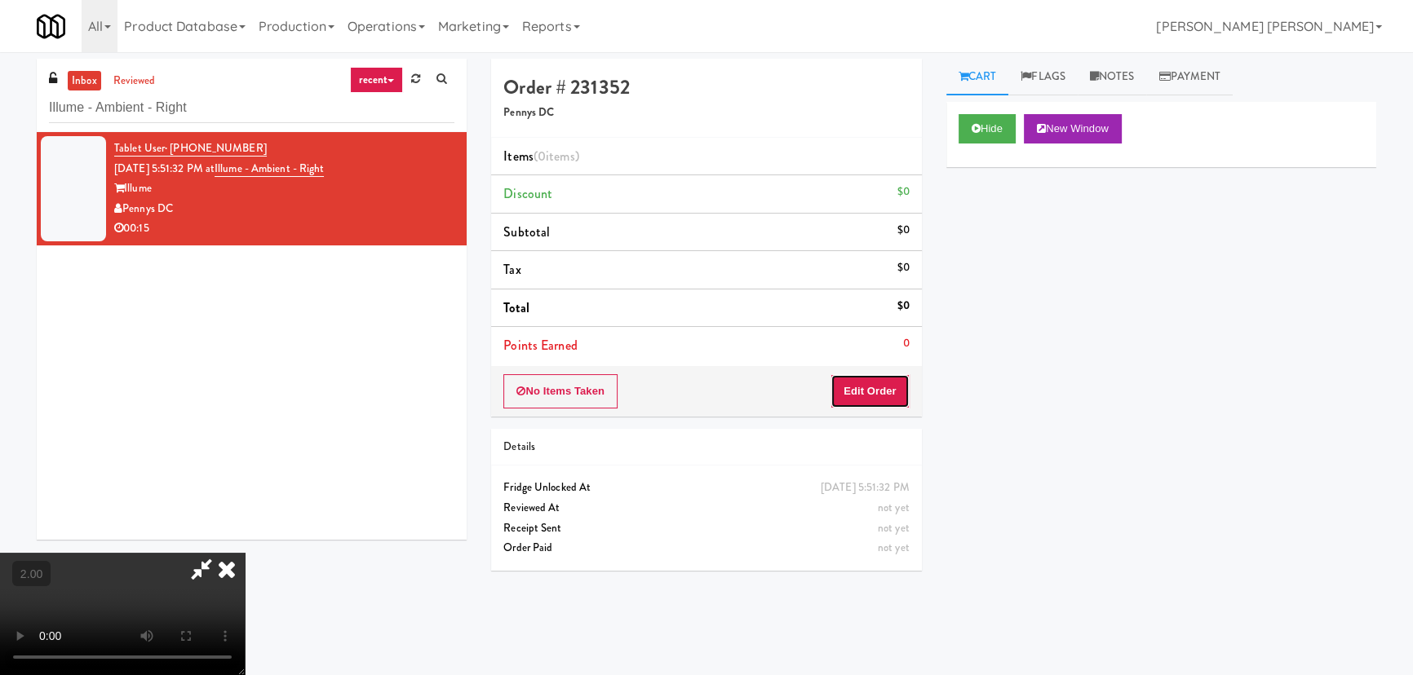
click at [849, 391] on button "Edit Order" at bounding box center [869, 391] width 79 height 34
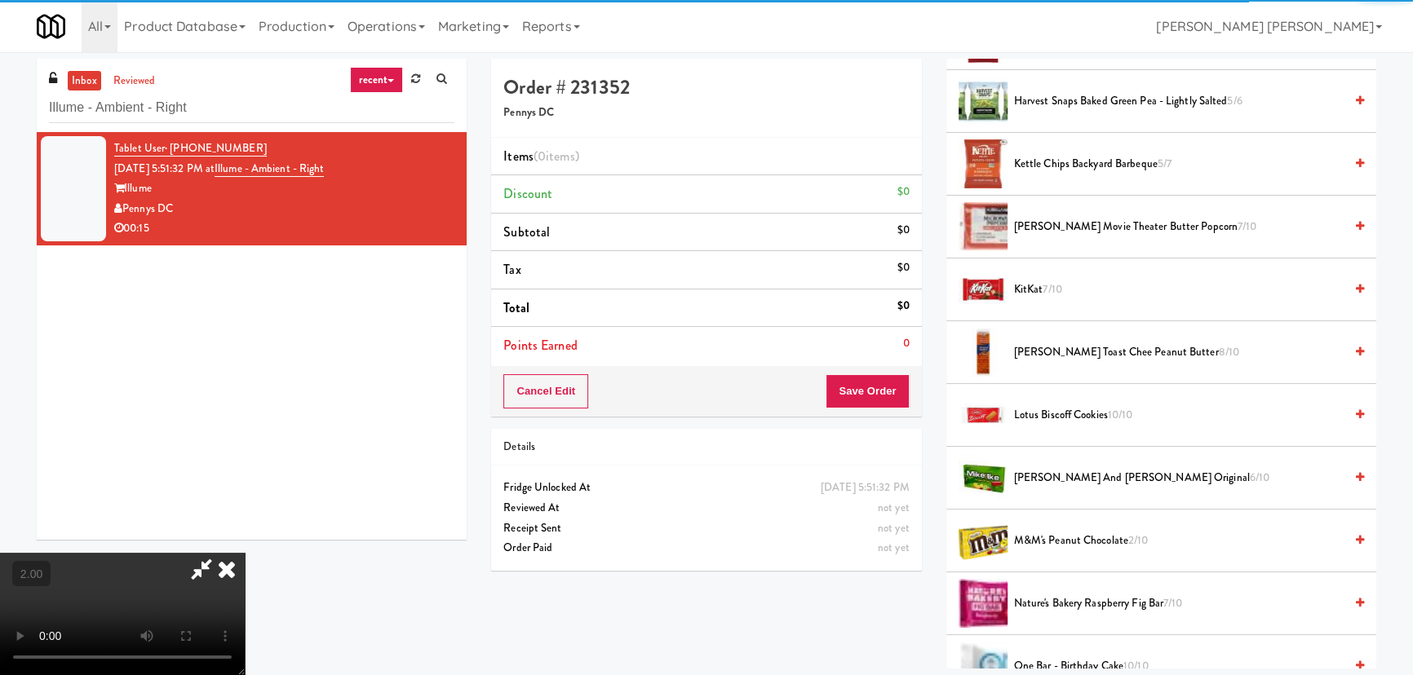
scroll to position [667, 0]
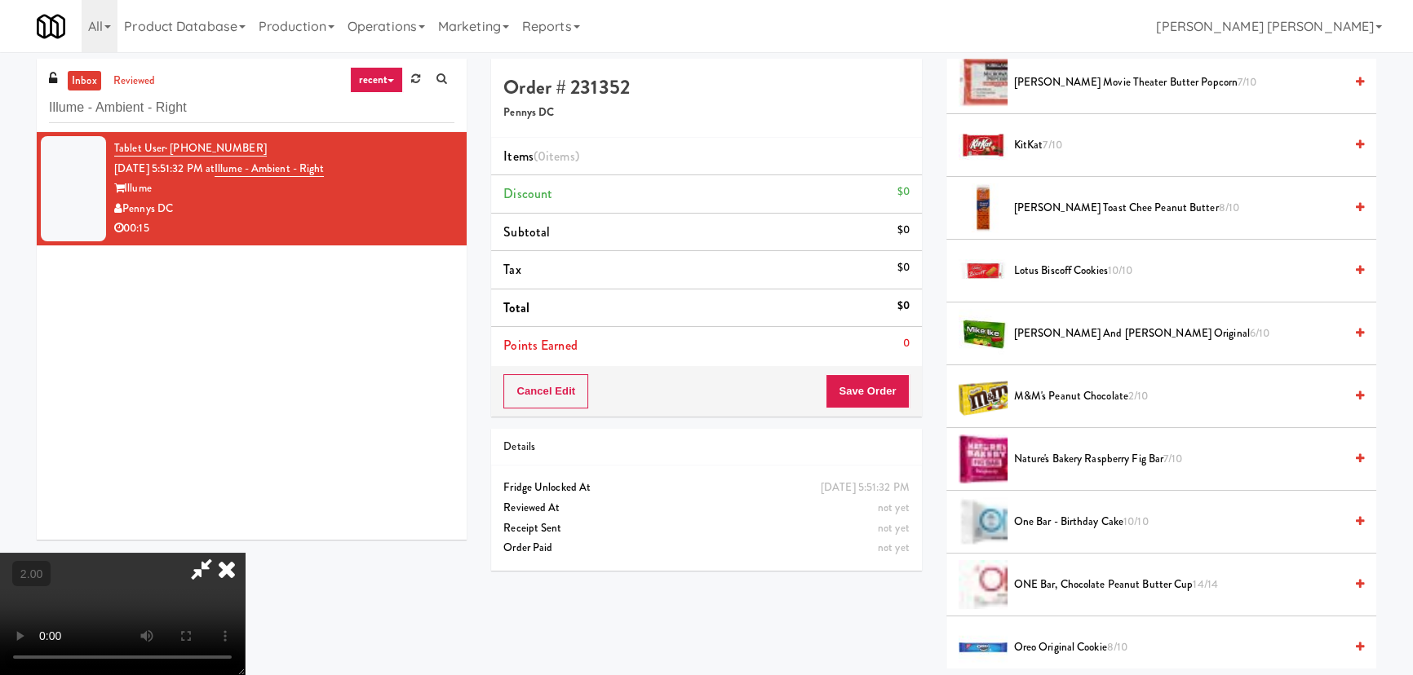
click at [1053, 392] on span "M&M's Peanut Chocolate 2/10" at bounding box center [1179, 397] width 330 height 20
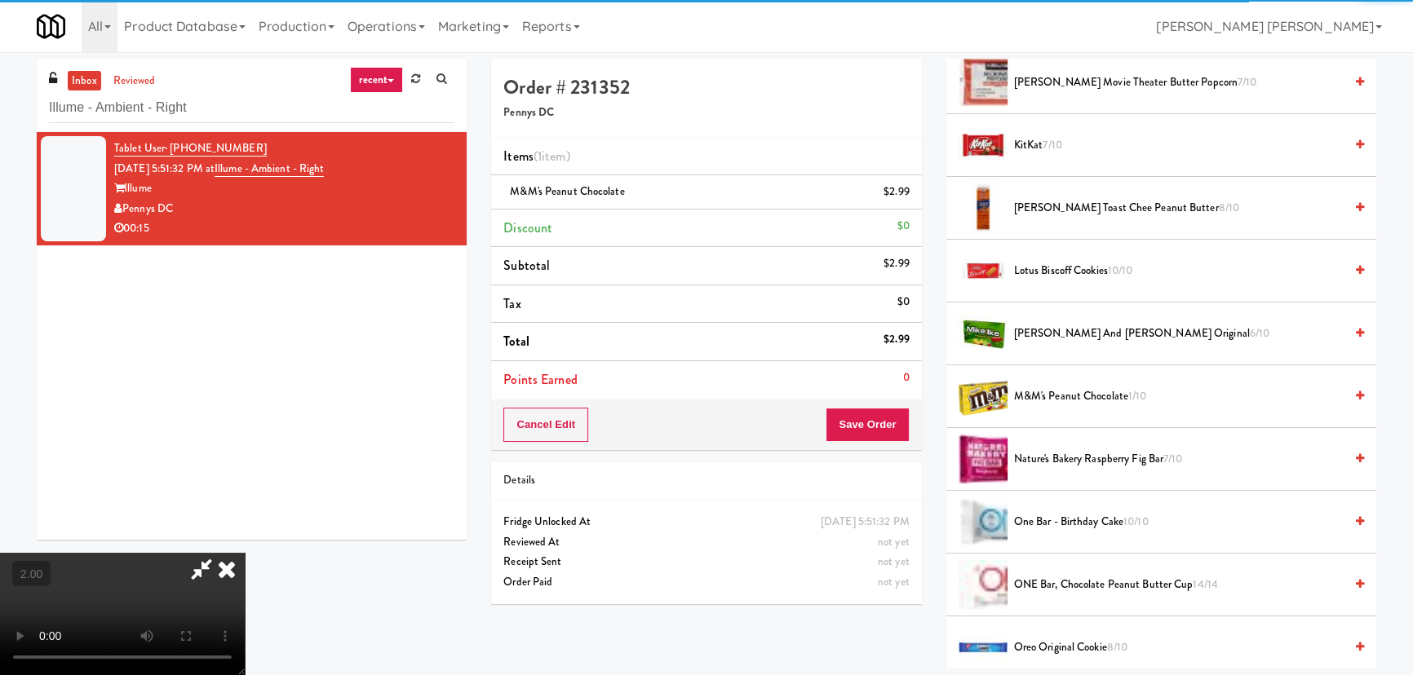
click at [245, 553] on icon at bounding box center [227, 569] width 36 height 33
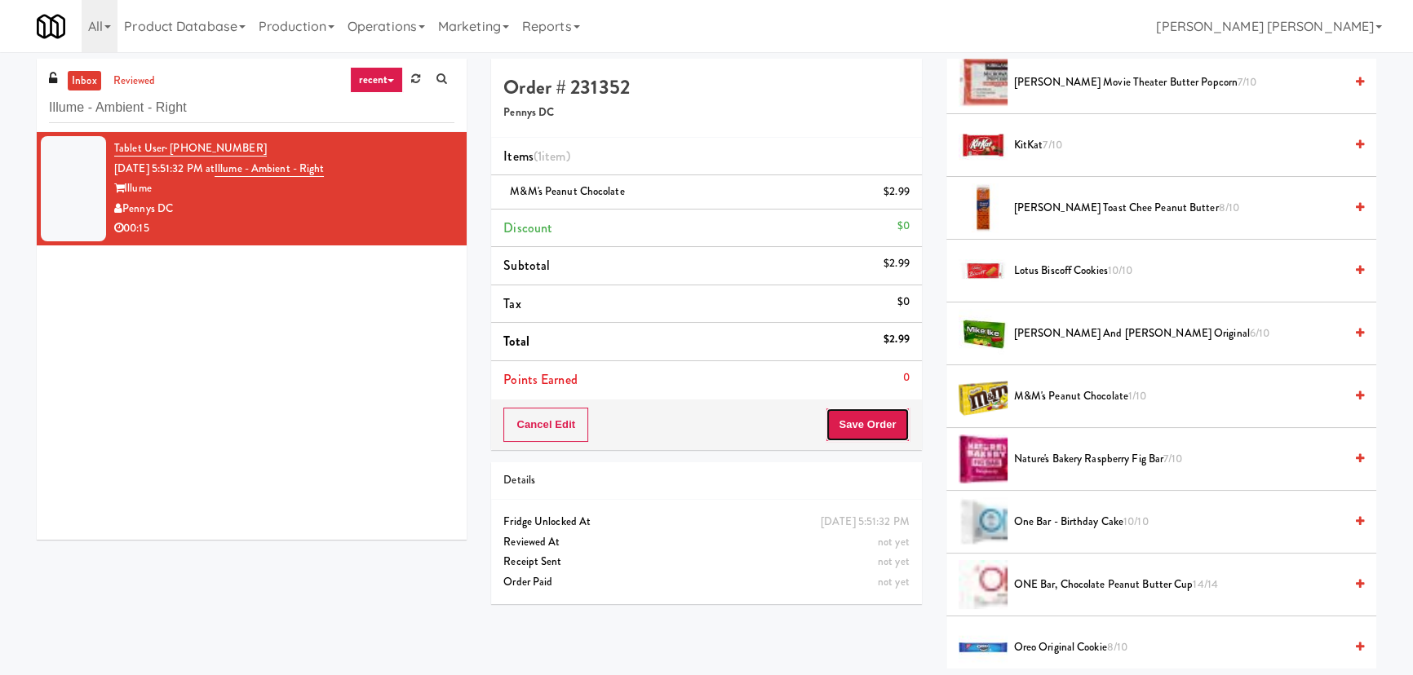
click at [877, 421] on button "Save Order" at bounding box center [867, 425] width 83 height 34
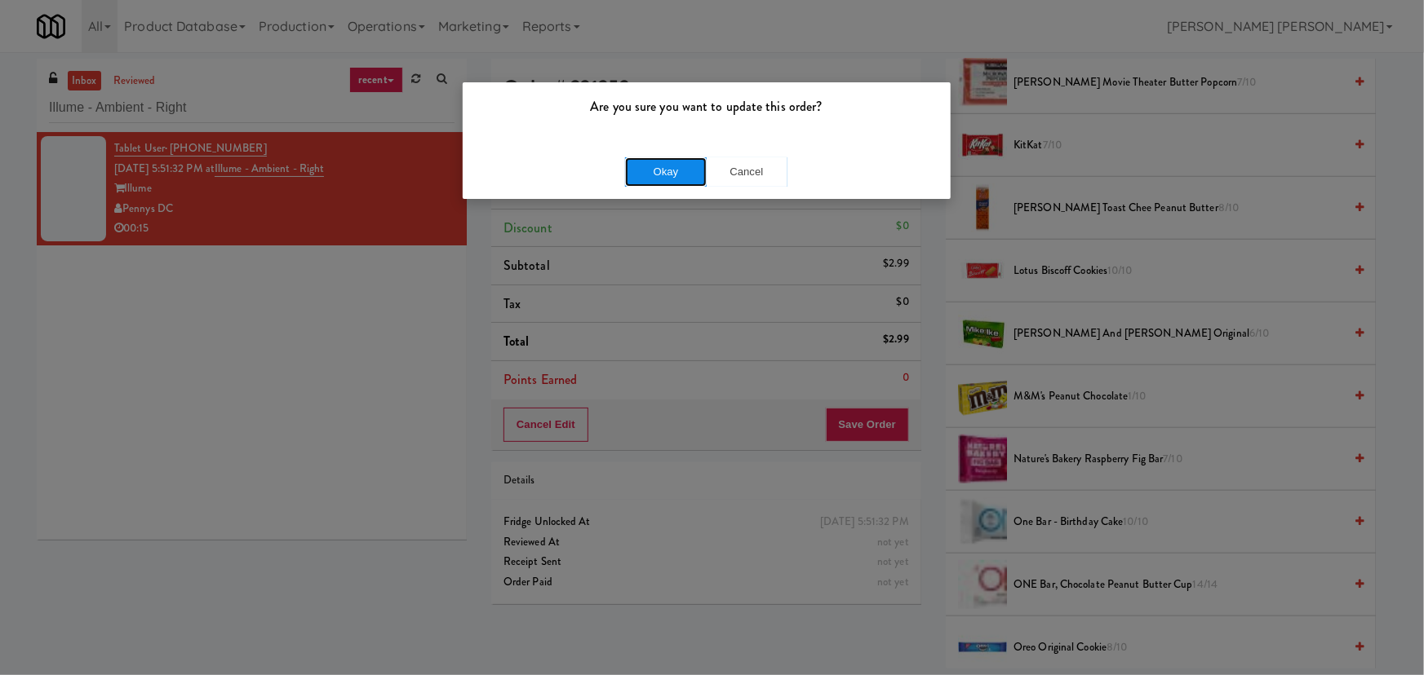
click at [681, 163] on button "Okay" at bounding box center [666, 171] width 82 height 29
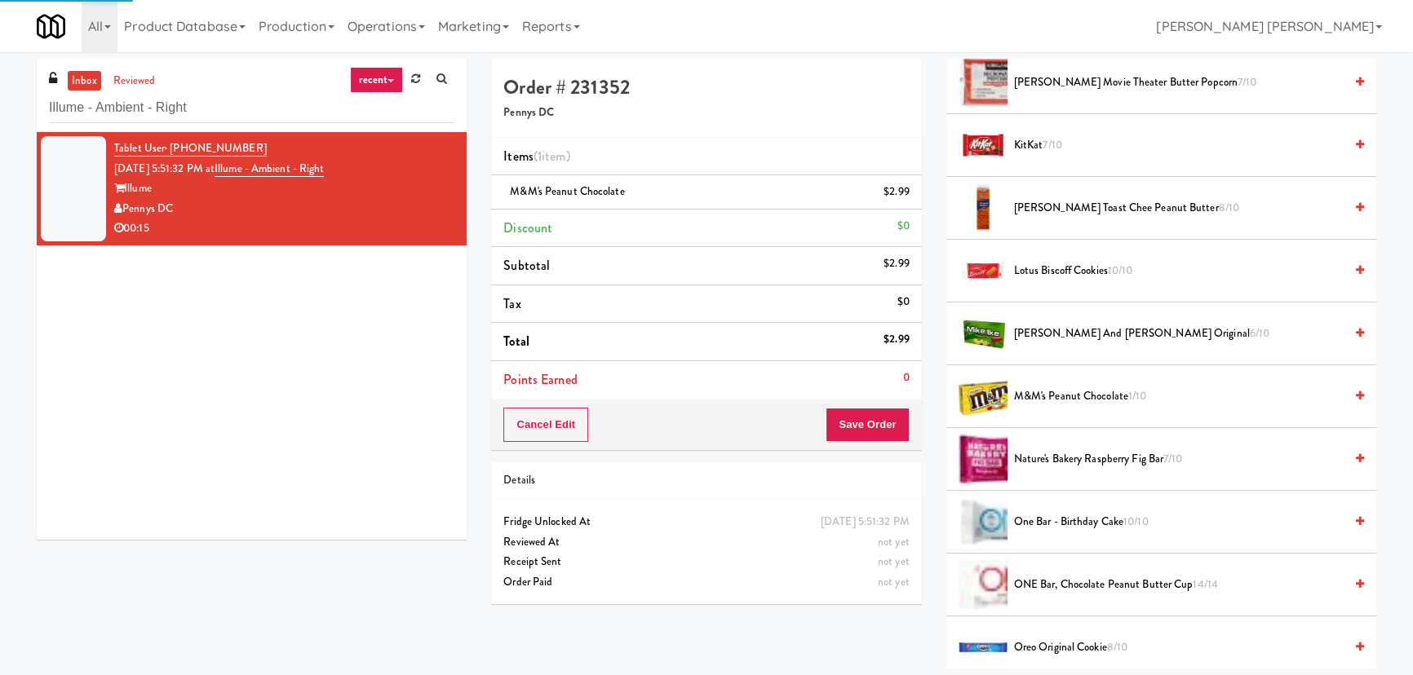
scroll to position [44, 0]
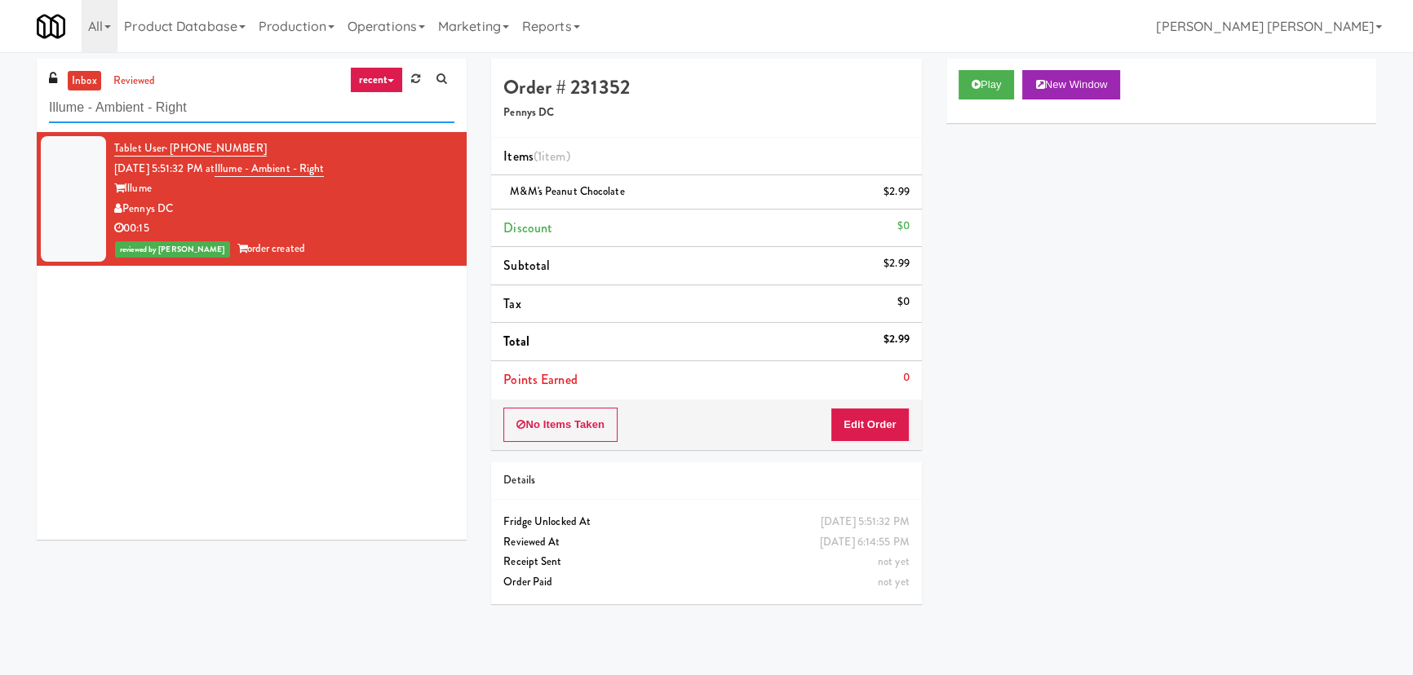
drag, startPoint x: 109, startPoint y: 106, endPoint x: 29, endPoint y: 101, distance: 80.9
click at [29, 101] on div "inbox reviewed recent all unclear take inventory issue suspicious failed recent…" at bounding box center [251, 306] width 454 height 494
paste input "South Broadway Fridge"
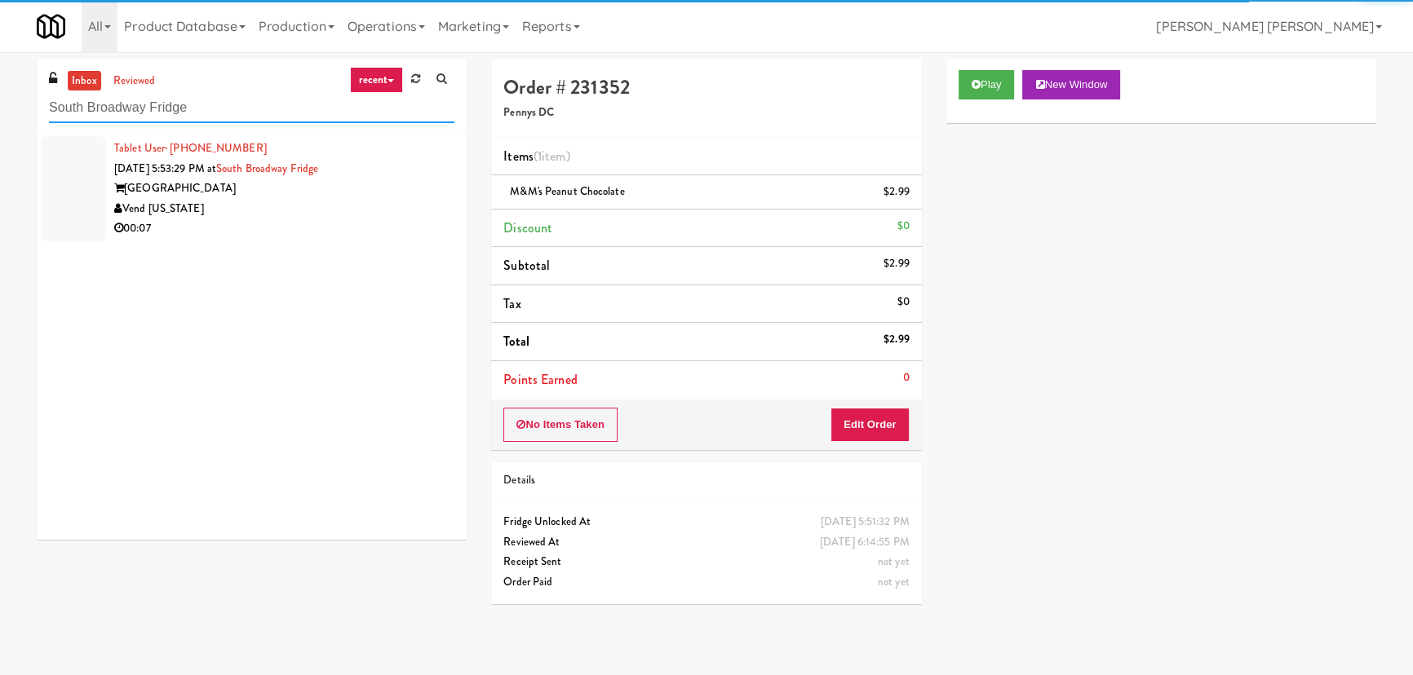
type input "South Broadway Fridge"
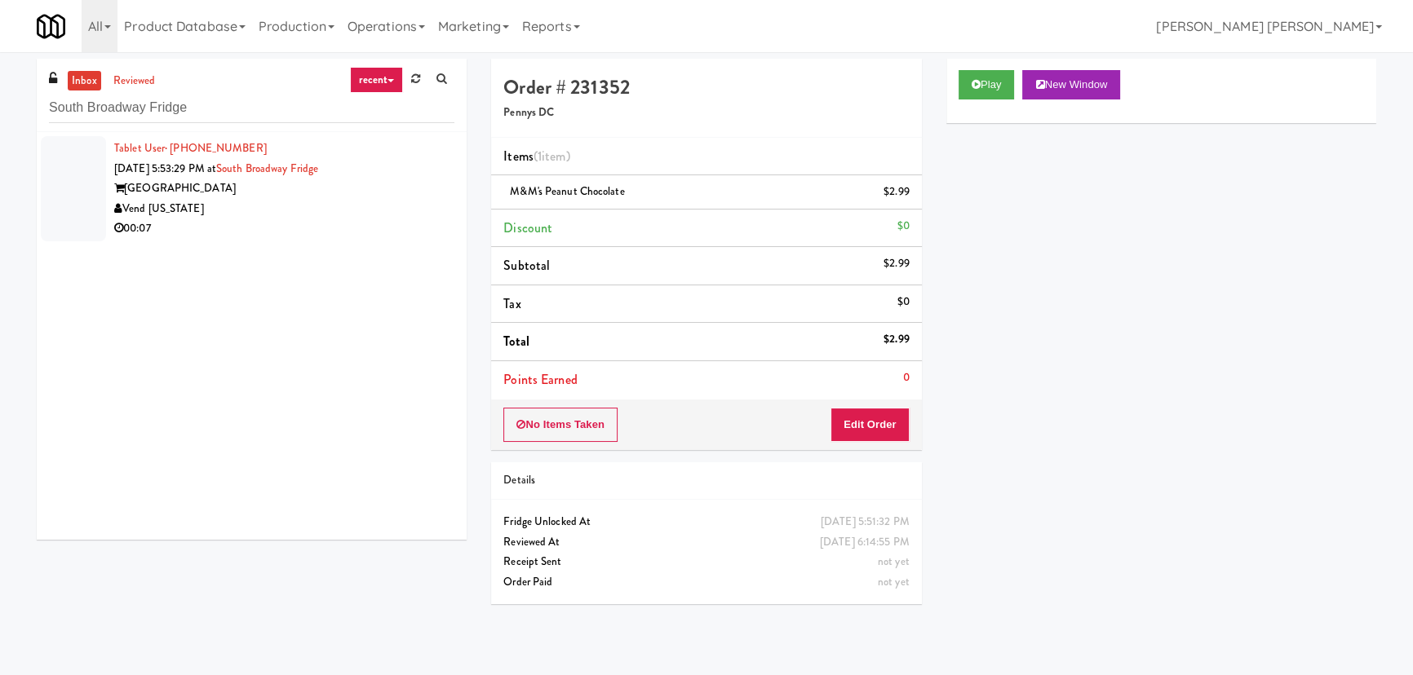
click at [310, 217] on div "Vend [US_STATE]" at bounding box center [284, 209] width 340 height 20
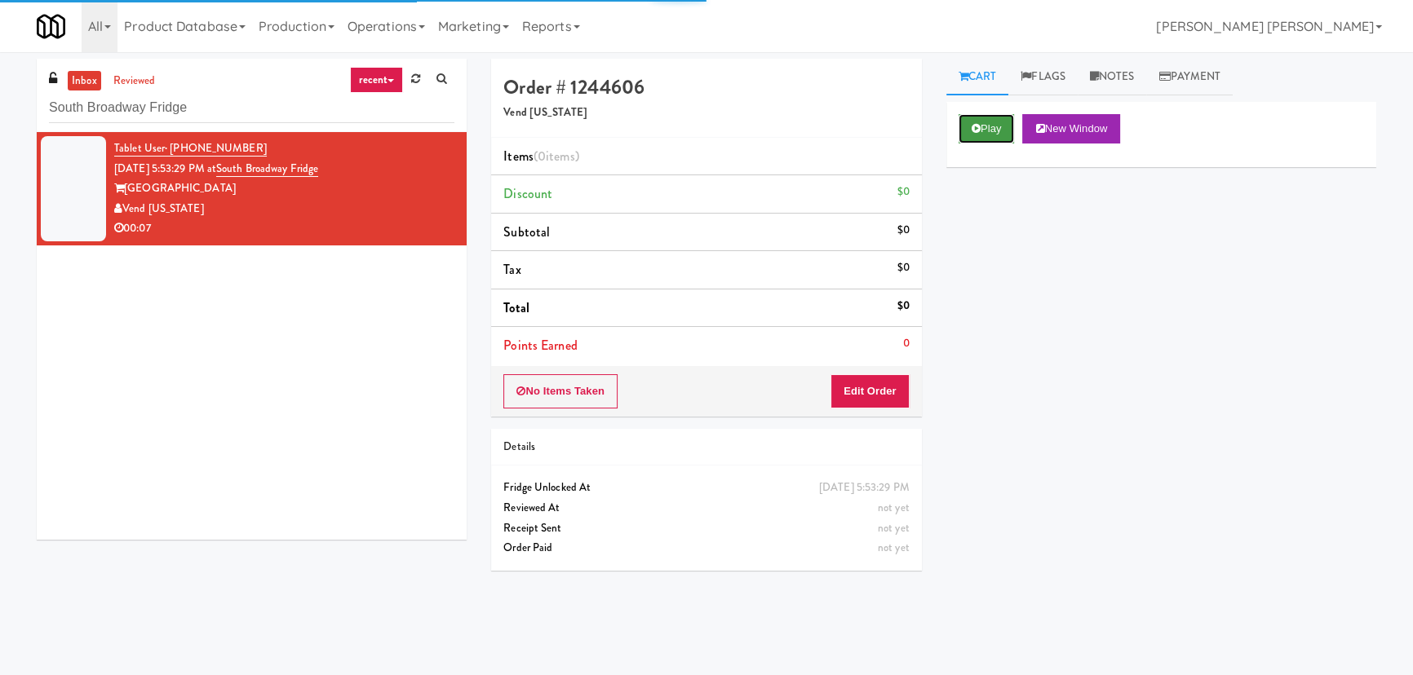
click at [1010, 131] on button "Play" at bounding box center [987, 128] width 56 height 29
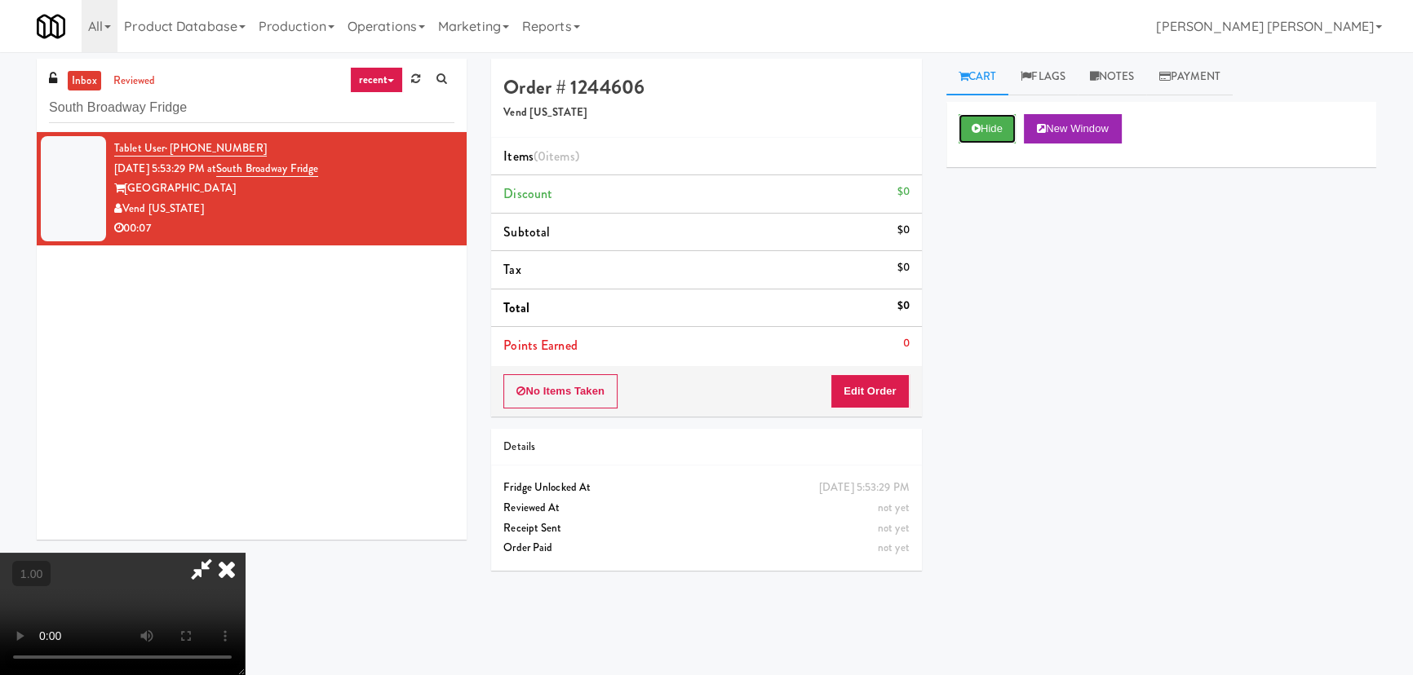
drag, startPoint x: 985, startPoint y: 125, endPoint x: 294, endPoint y: 56, distance: 694.3
click at [982, 125] on button "Hide" at bounding box center [987, 128] width 57 height 29
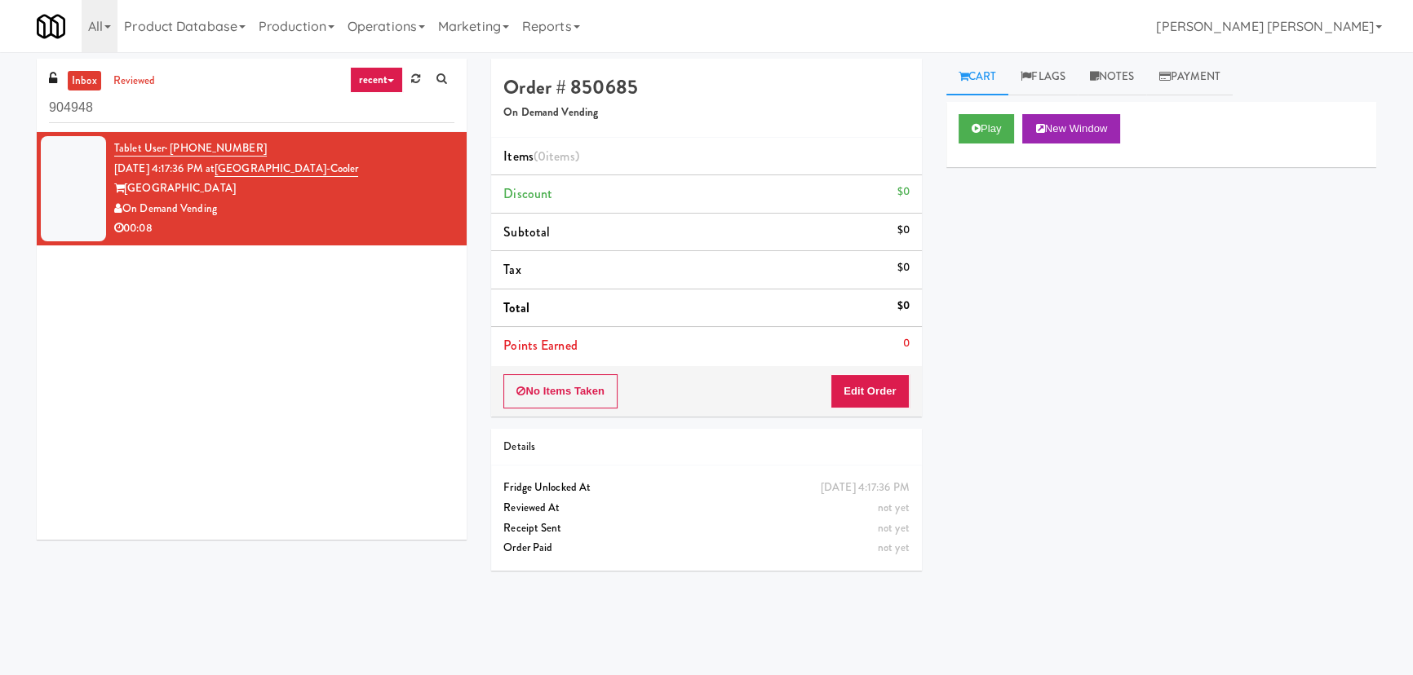
drag, startPoint x: 171, startPoint y: 104, endPoint x: -114, endPoint y: 122, distance: 286.1
click at [0, 122] on html "Okay Okay Select date: previous 2025-Aug next Su Mo Tu We Th Fr Sa 27 28 29 30 …" at bounding box center [706, 337] width 1413 height 675
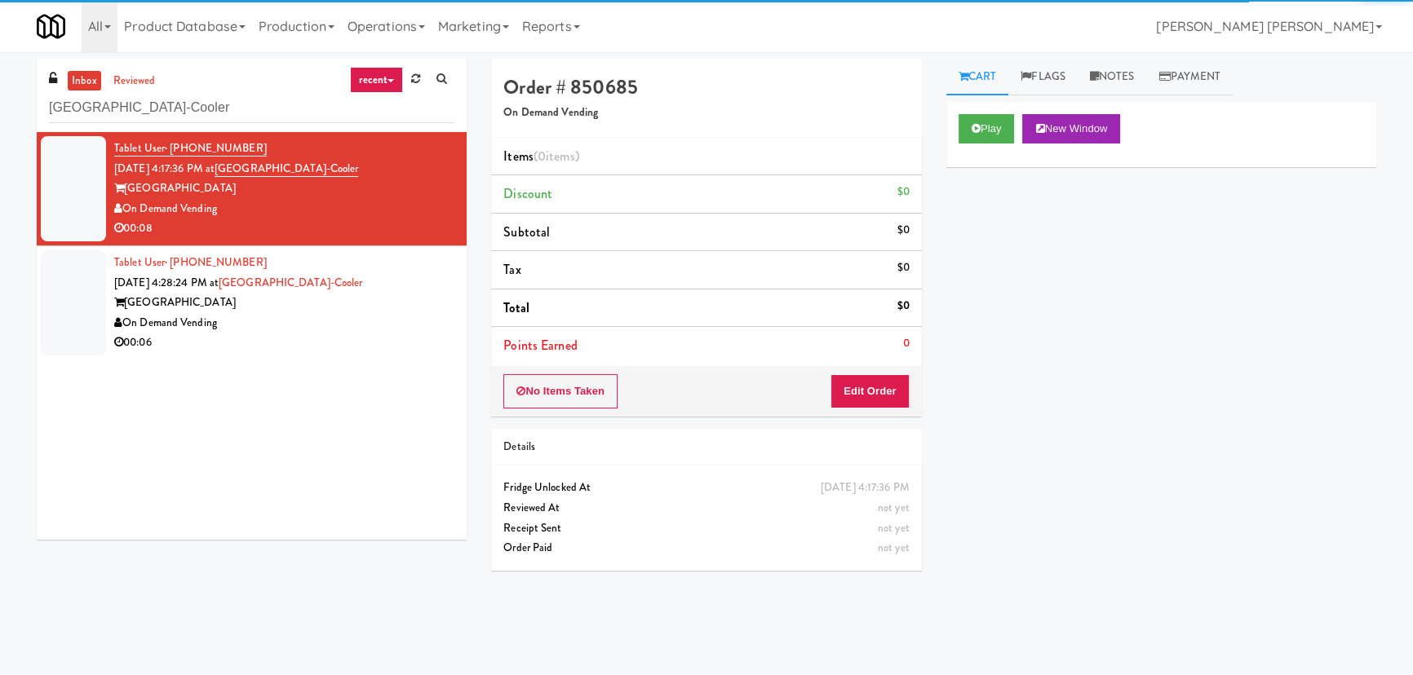
type input "[GEOGRAPHIC_DATA]-Cooler"
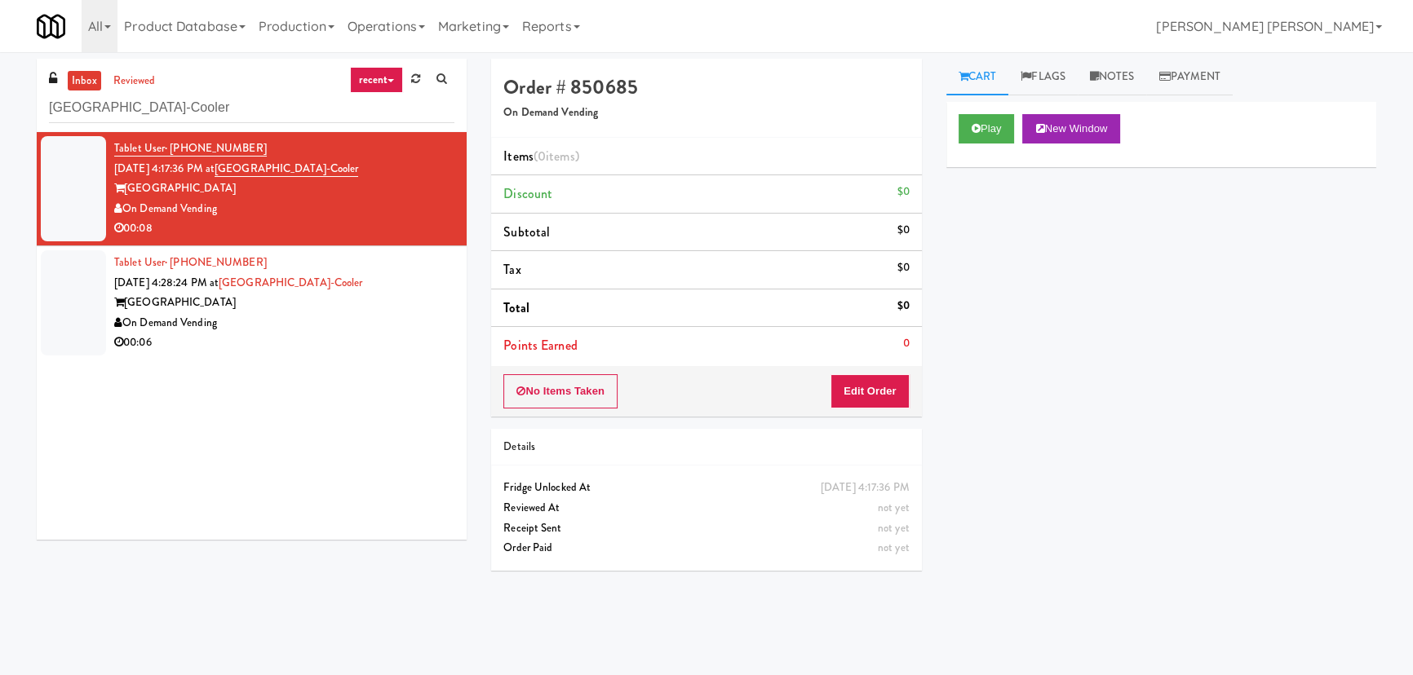
click at [312, 318] on div "On Demand Vending" at bounding box center [284, 323] width 340 height 20
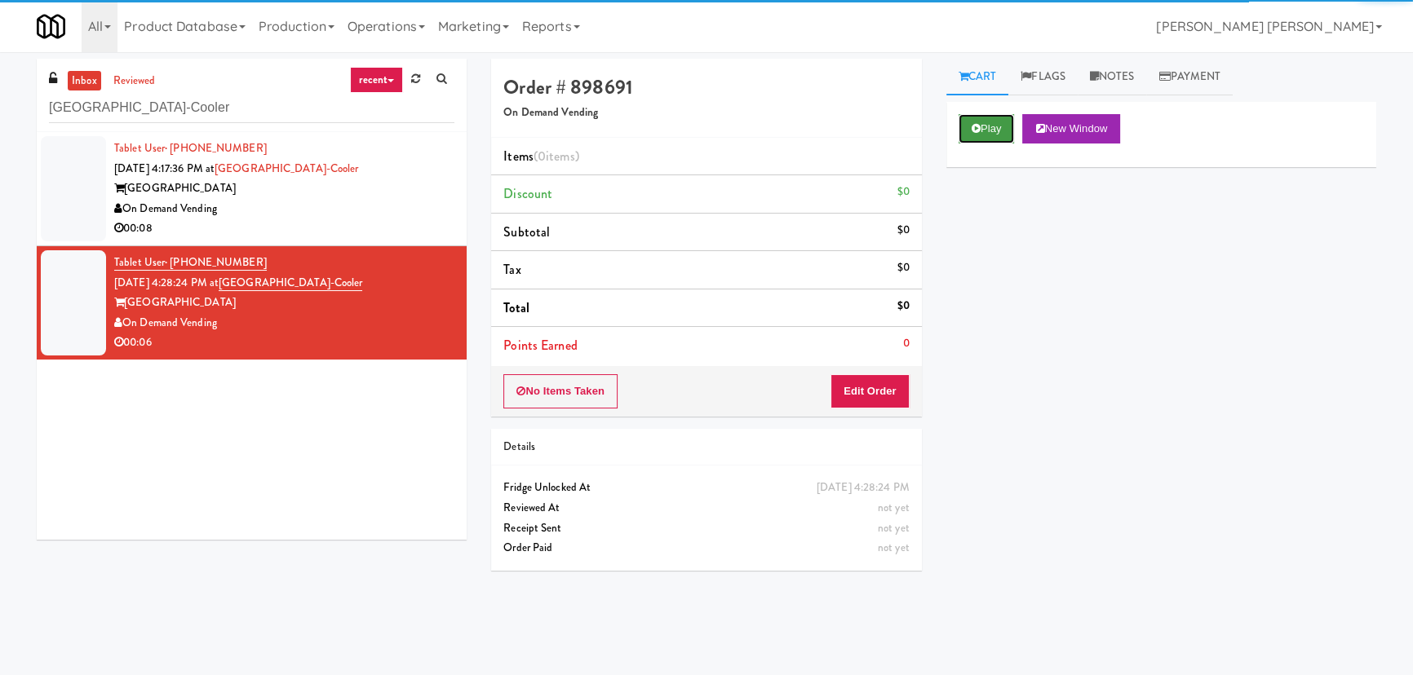
click at [1006, 137] on button "Play" at bounding box center [987, 128] width 56 height 29
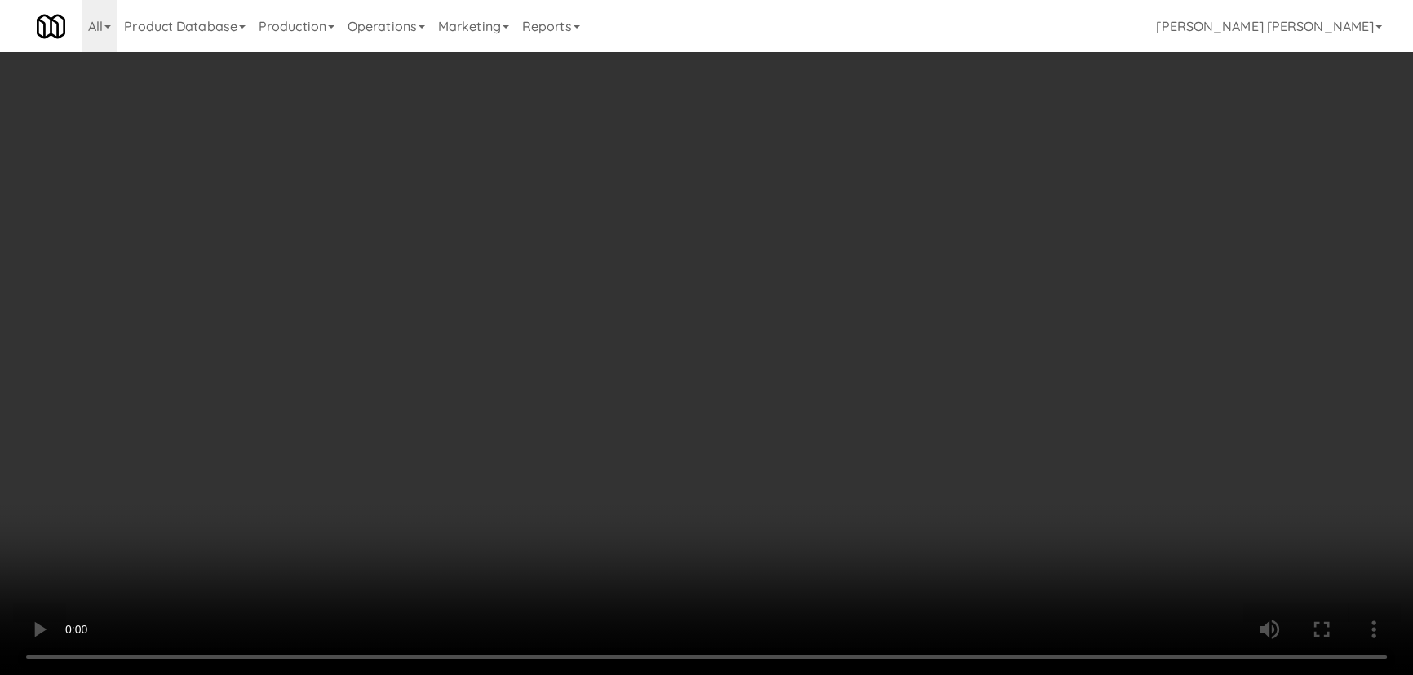
click at [853, 675] on video at bounding box center [706, 337] width 1413 height 675
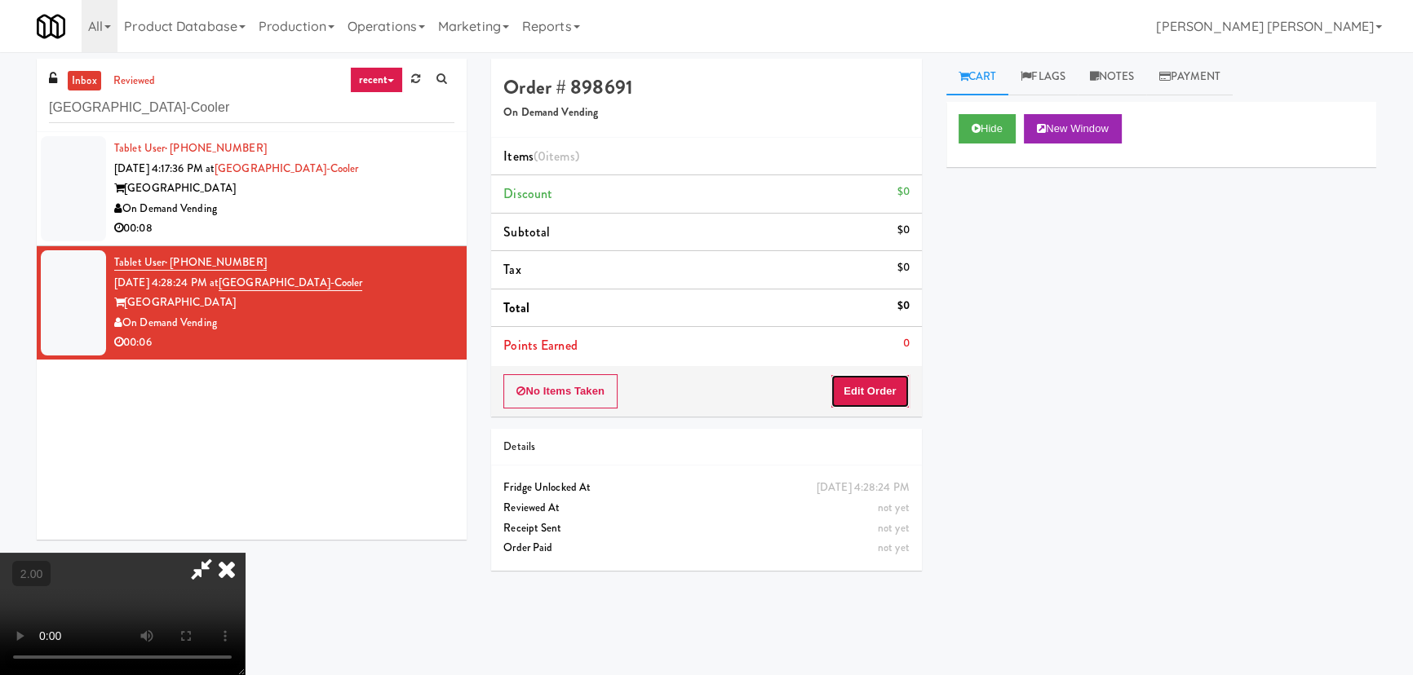
click at [891, 391] on button "Edit Order" at bounding box center [869, 391] width 79 height 34
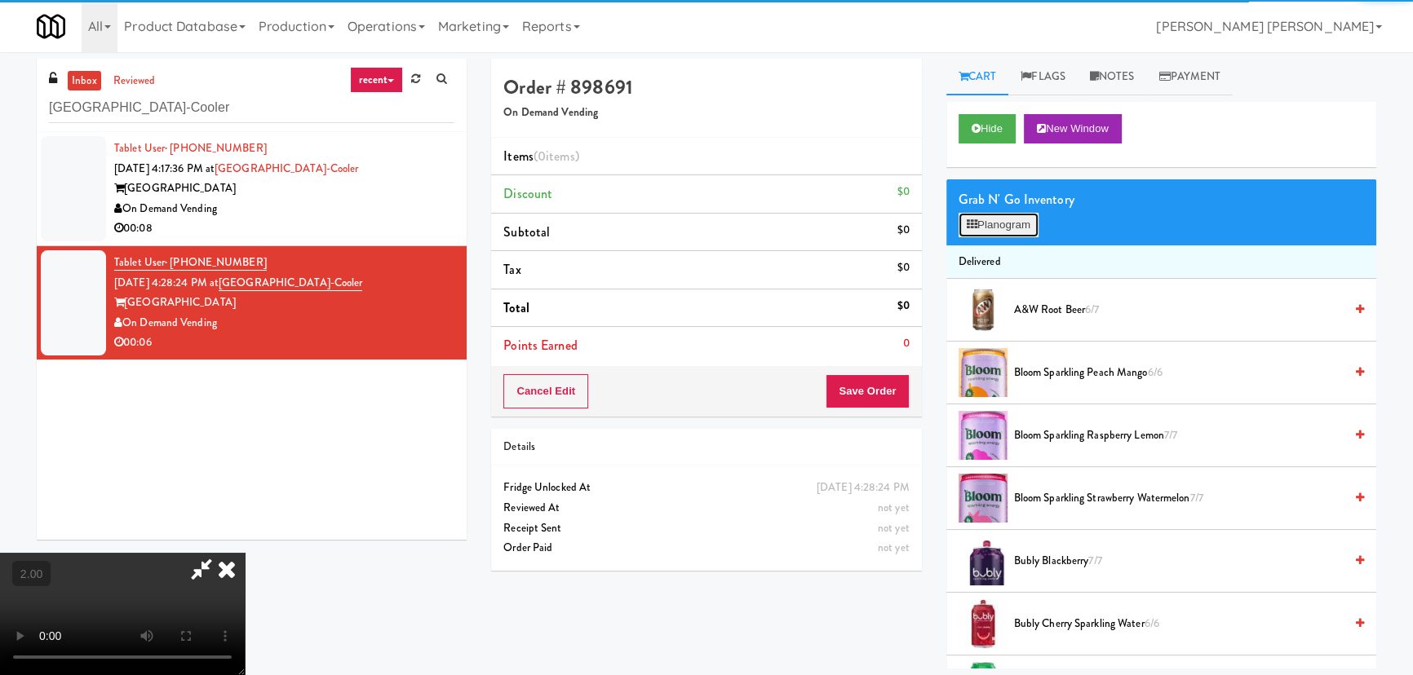
click at [1000, 226] on button "Planogram" at bounding box center [999, 225] width 80 height 24
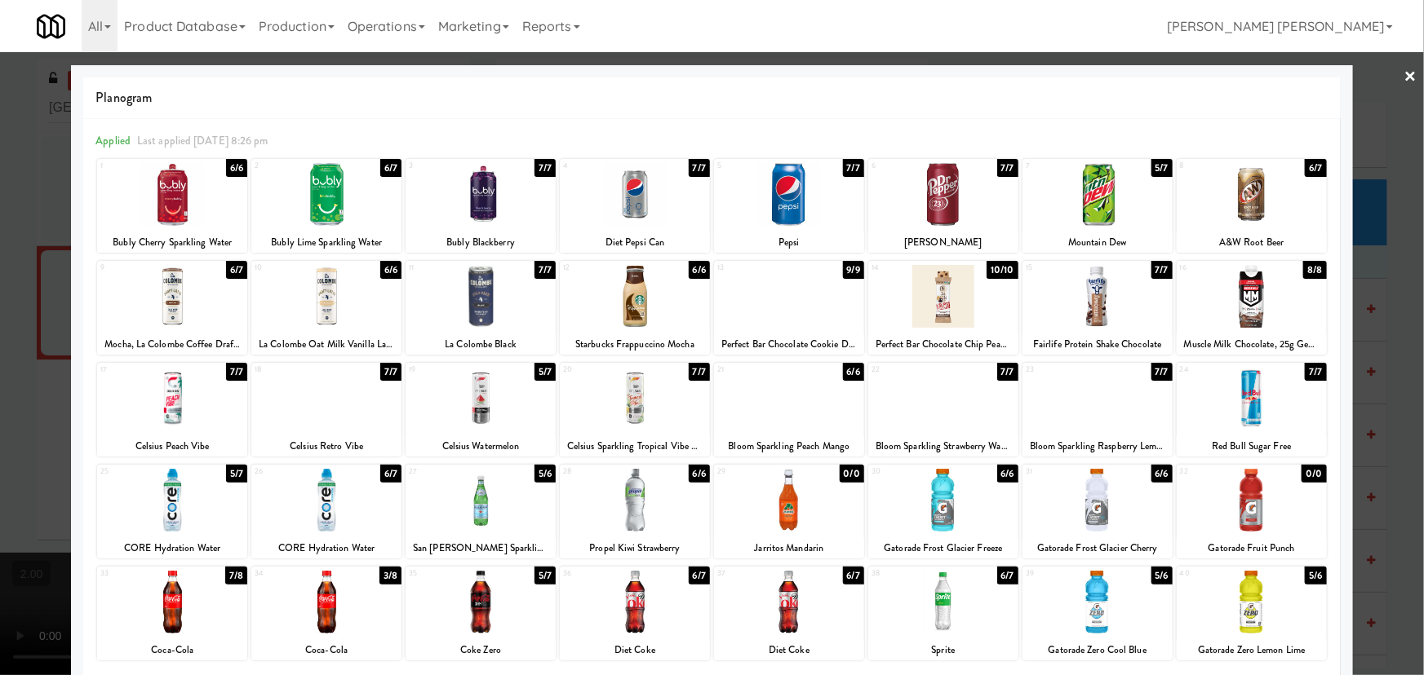
click at [324, 604] on div at bounding box center [326, 602] width 150 height 63
click at [1404, 78] on link "×" at bounding box center [1410, 77] width 13 height 51
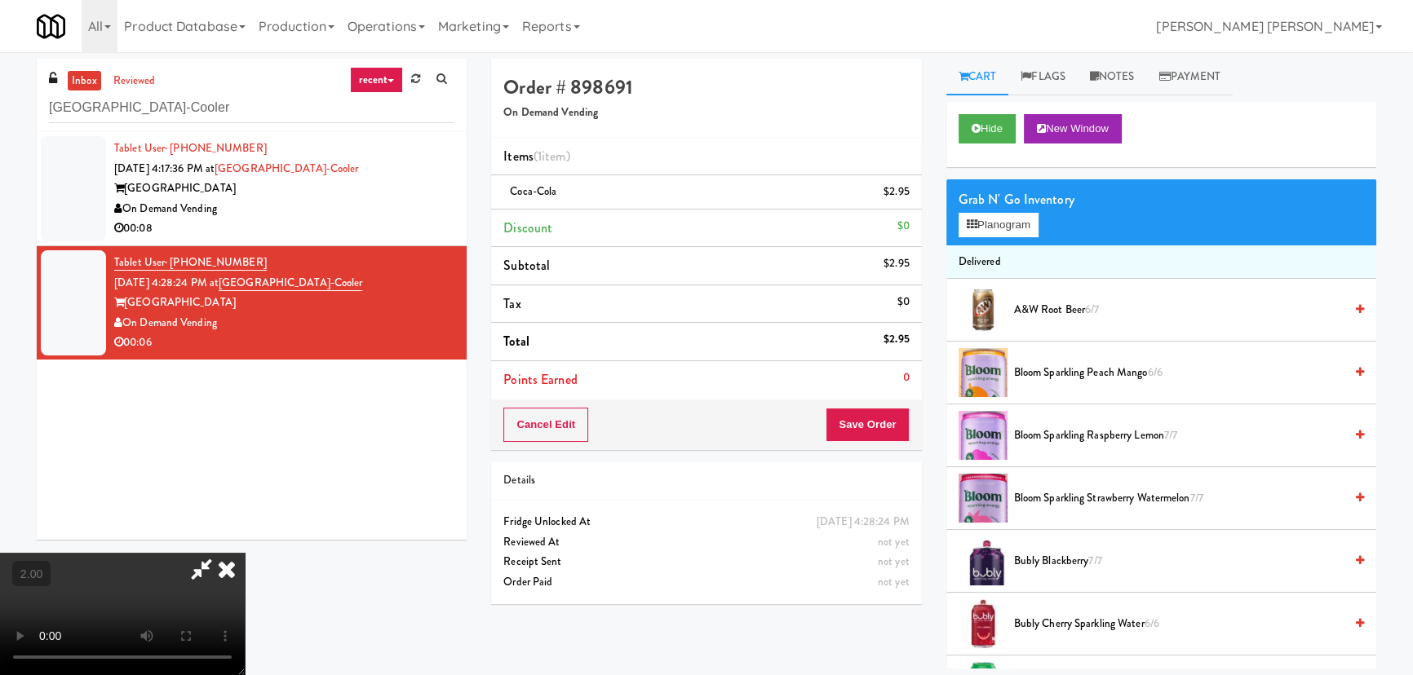
click at [245, 553] on icon at bounding box center [227, 569] width 36 height 33
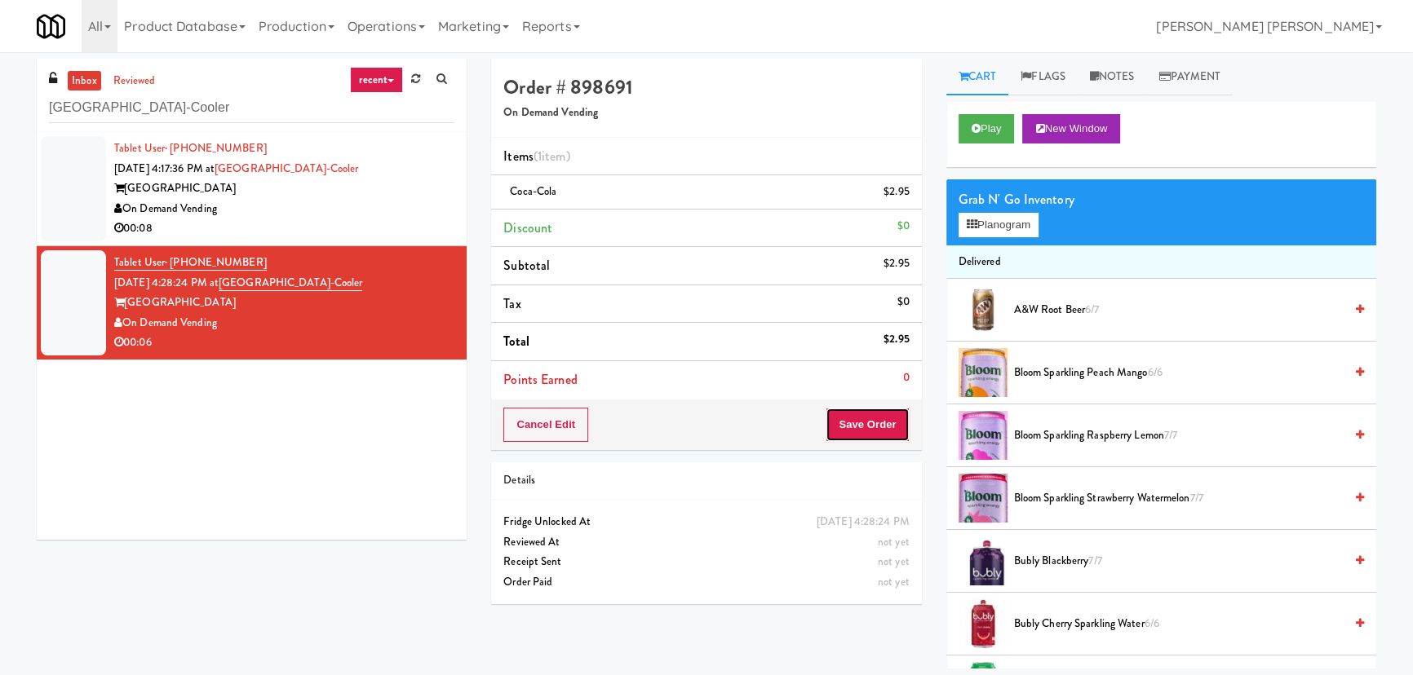
click at [851, 433] on button "Save Order" at bounding box center [867, 425] width 83 height 34
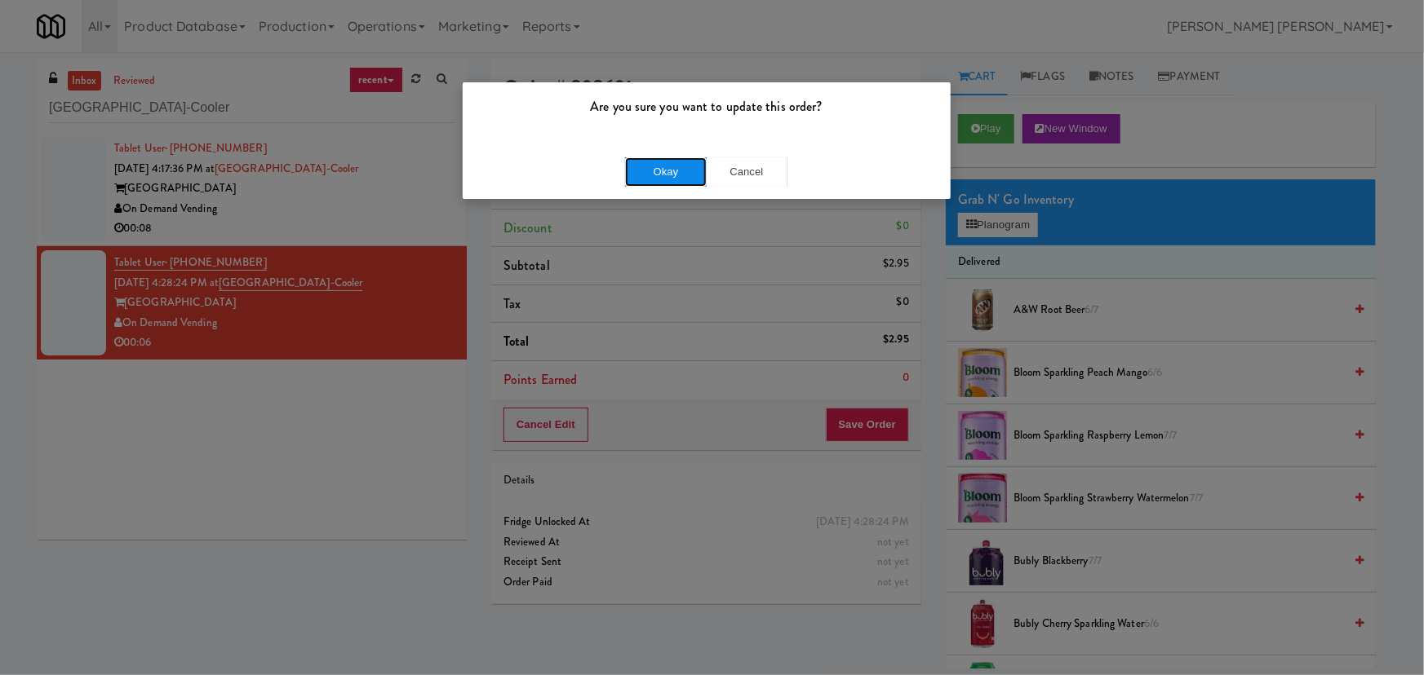
click at [678, 173] on button "Okay" at bounding box center [666, 171] width 82 height 29
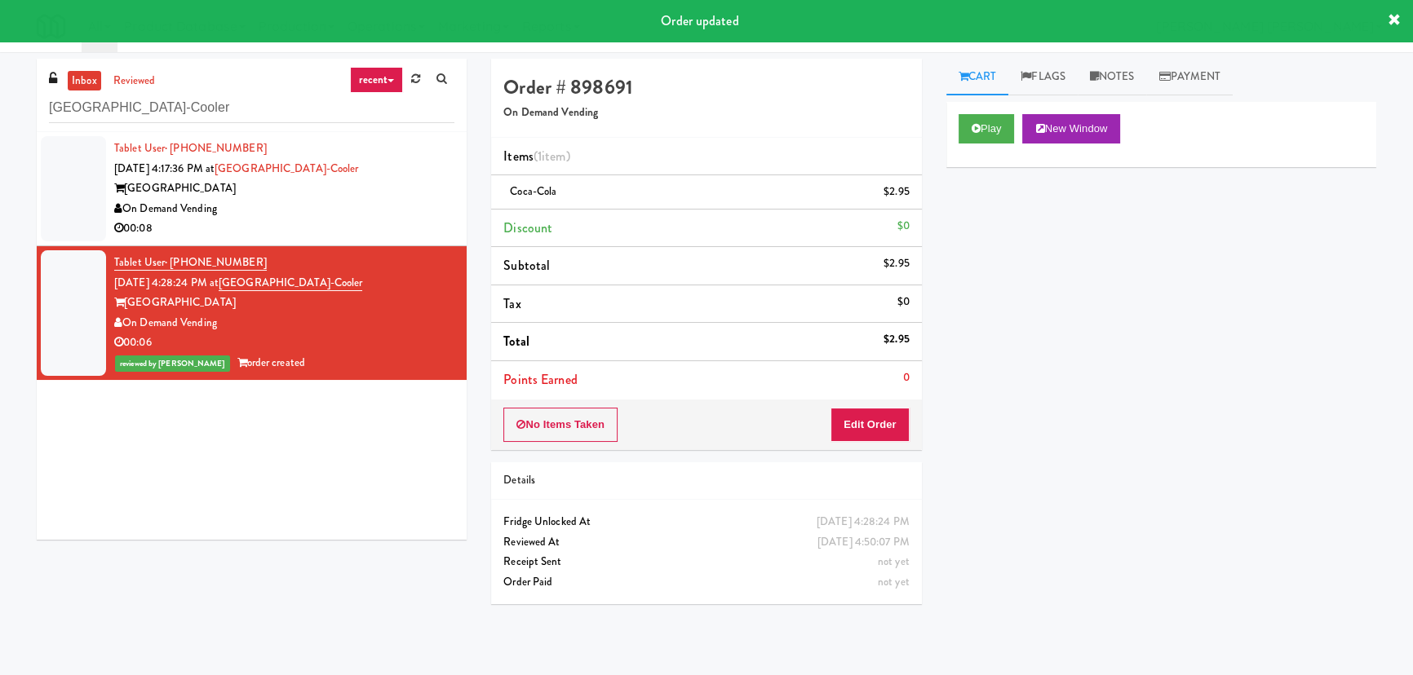
click at [351, 219] on div "00:08" at bounding box center [284, 229] width 340 height 20
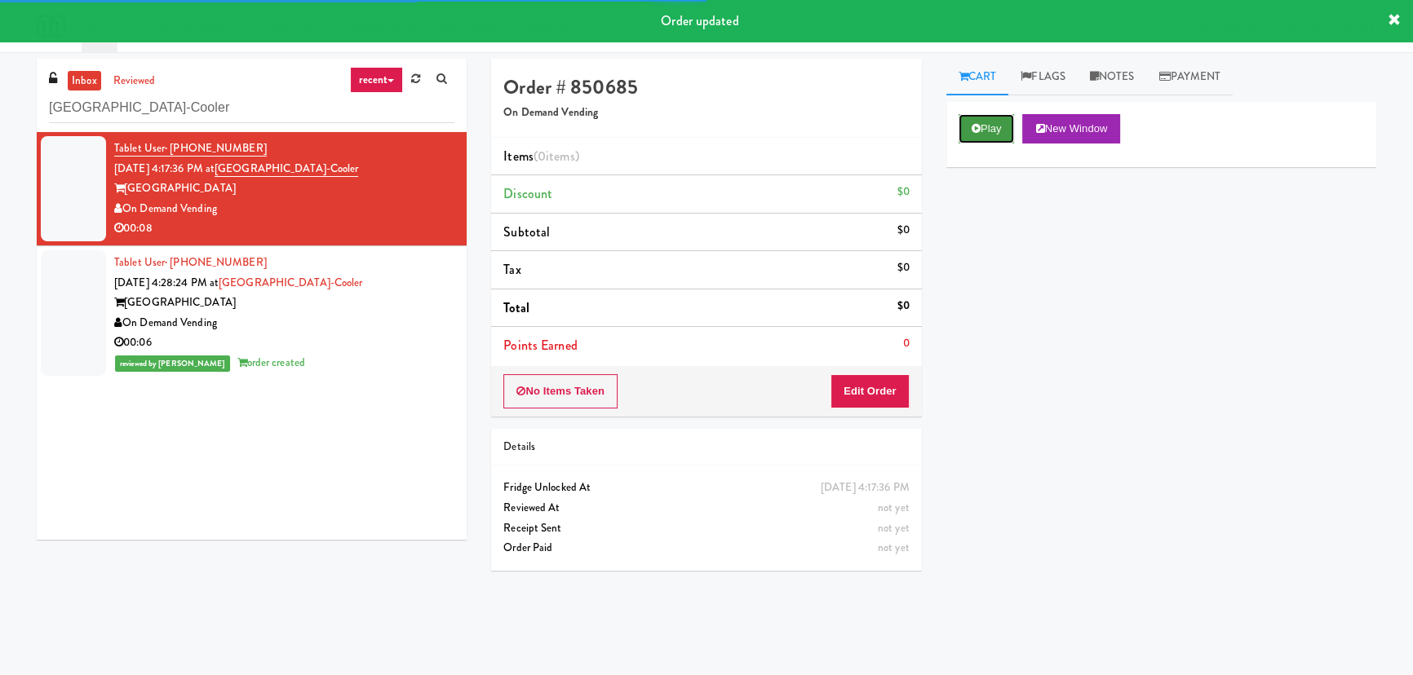
click at [965, 135] on button "Play" at bounding box center [987, 128] width 56 height 29
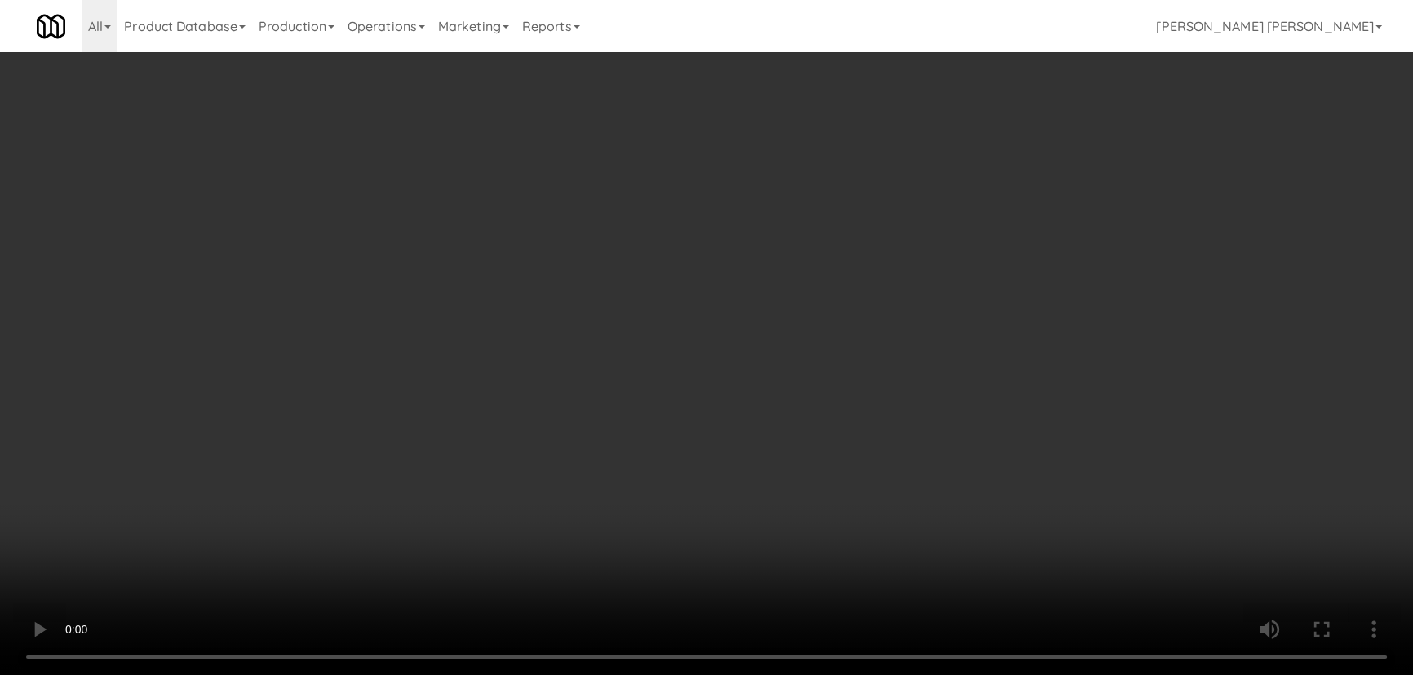
drag, startPoint x: 783, startPoint y: 713, endPoint x: 1230, endPoint y: 689, distance: 447.7
click at [829, 675] on video at bounding box center [706, 337] width 1413 height 675
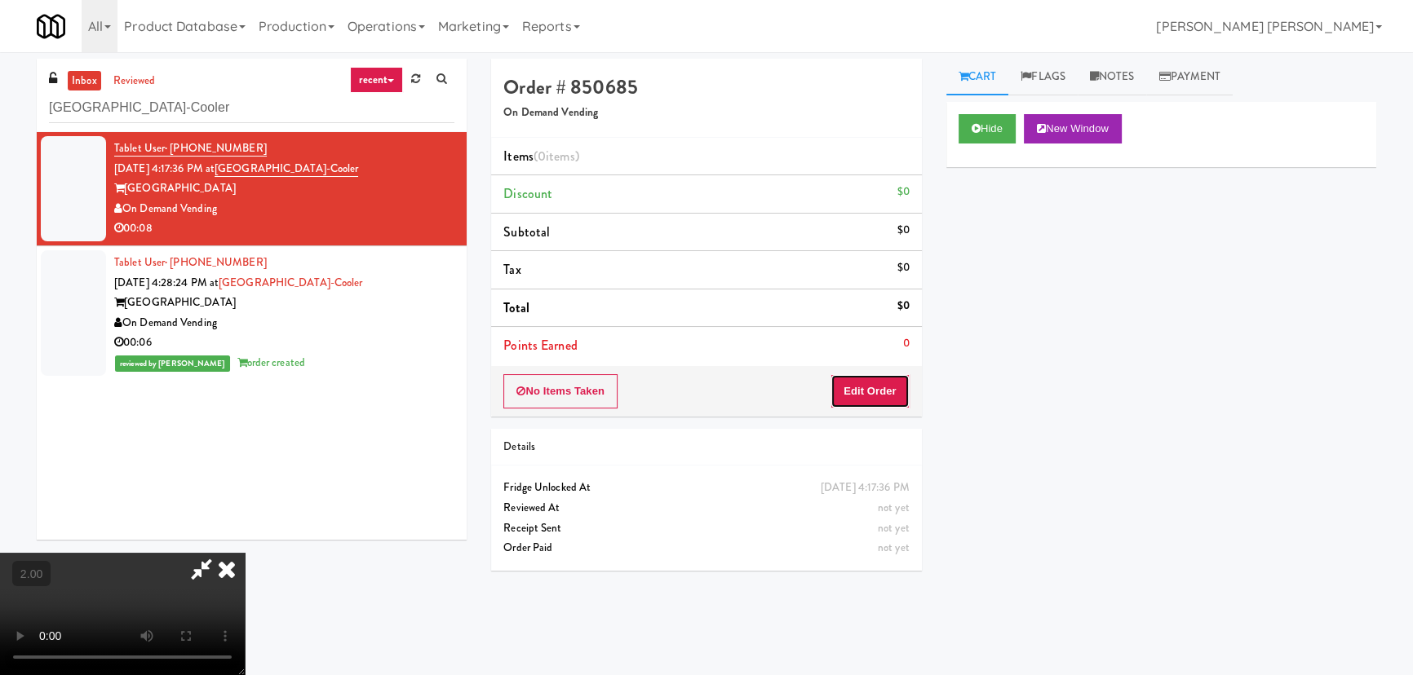
click at [883, 383] on button "Edit Order" at bounding box center [869, 391] width 79 height 34
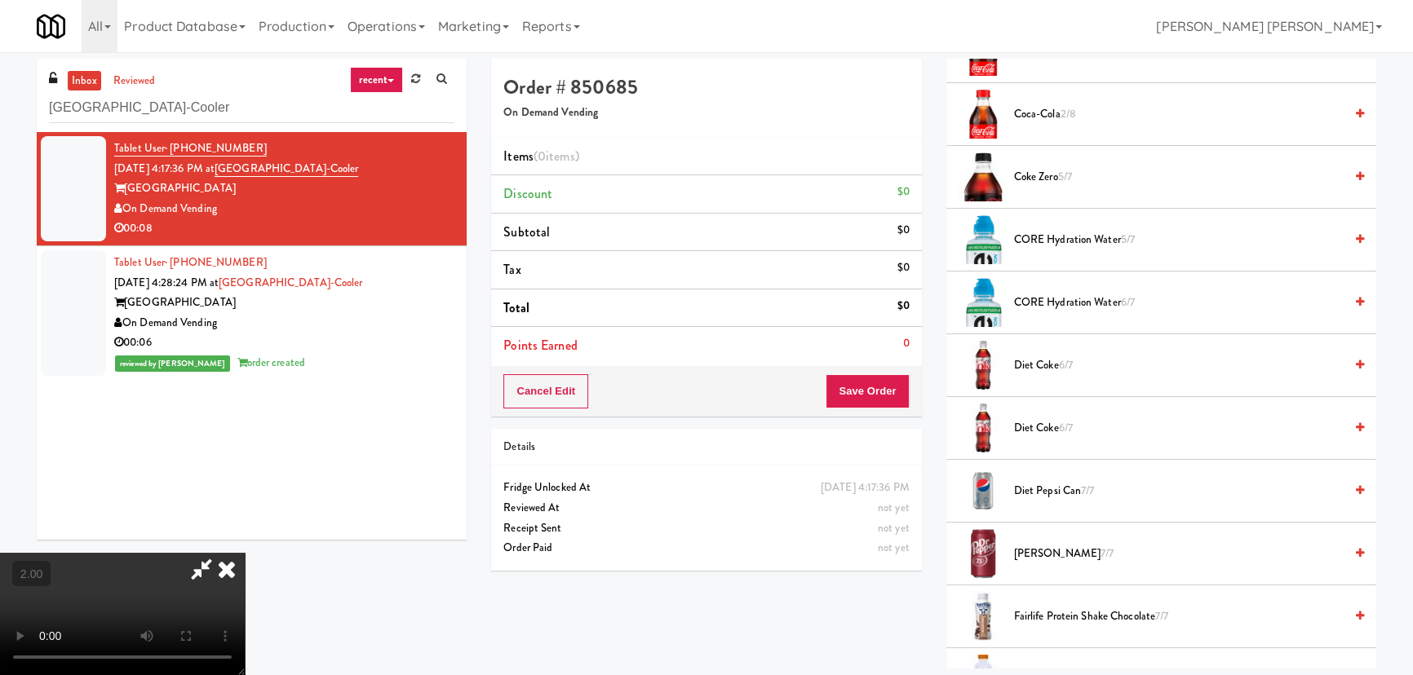
scroll to position [963, 0]
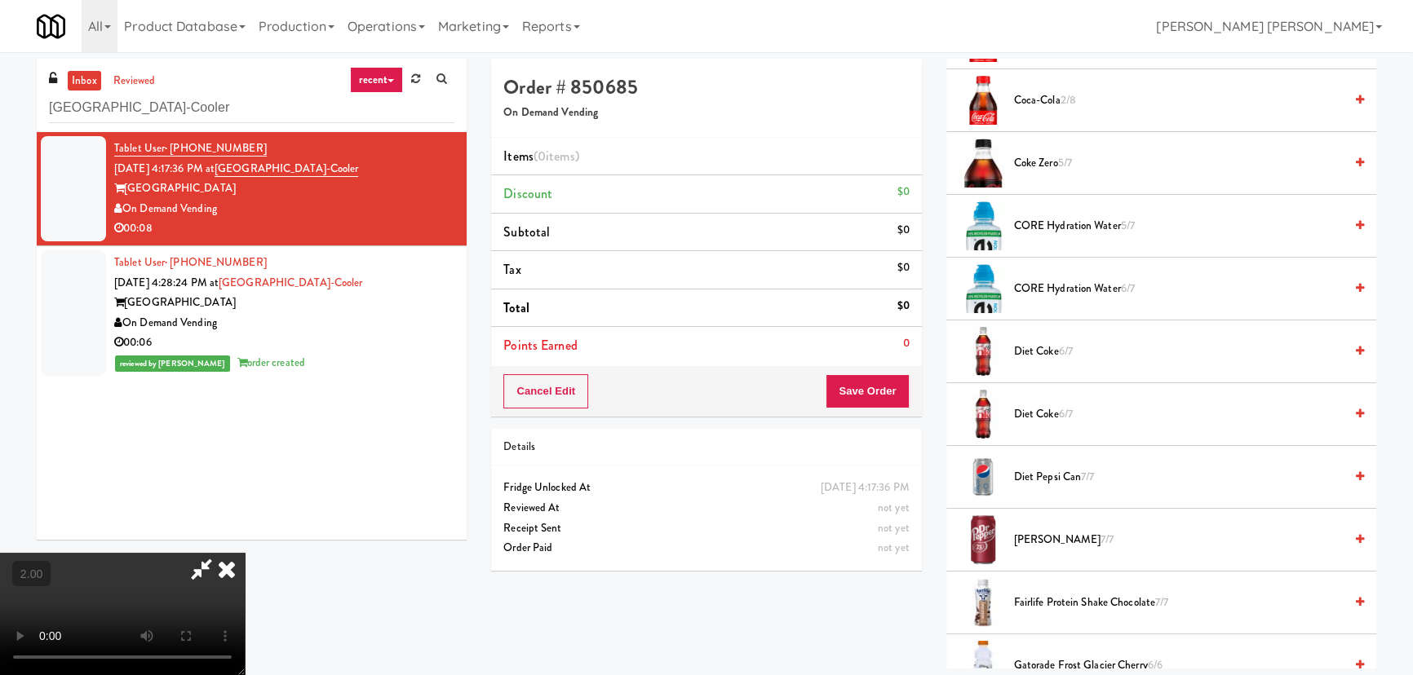
click at [1026, 348] on span "Diet Coke 6/7" at bounding box center [1179, 352] width 330 height 20
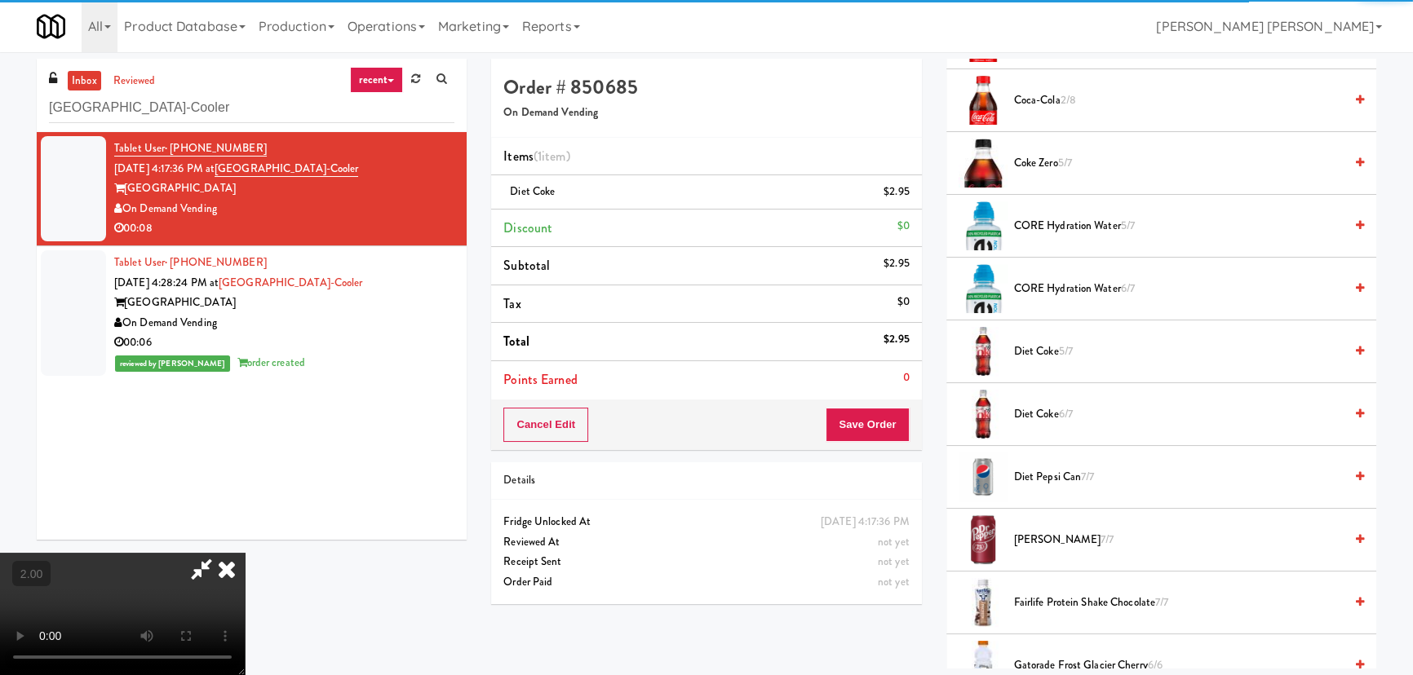
click at [1028, 405] on span "Diet Coke 6/7" at bounding box center [1179, 415] width 330 height 20
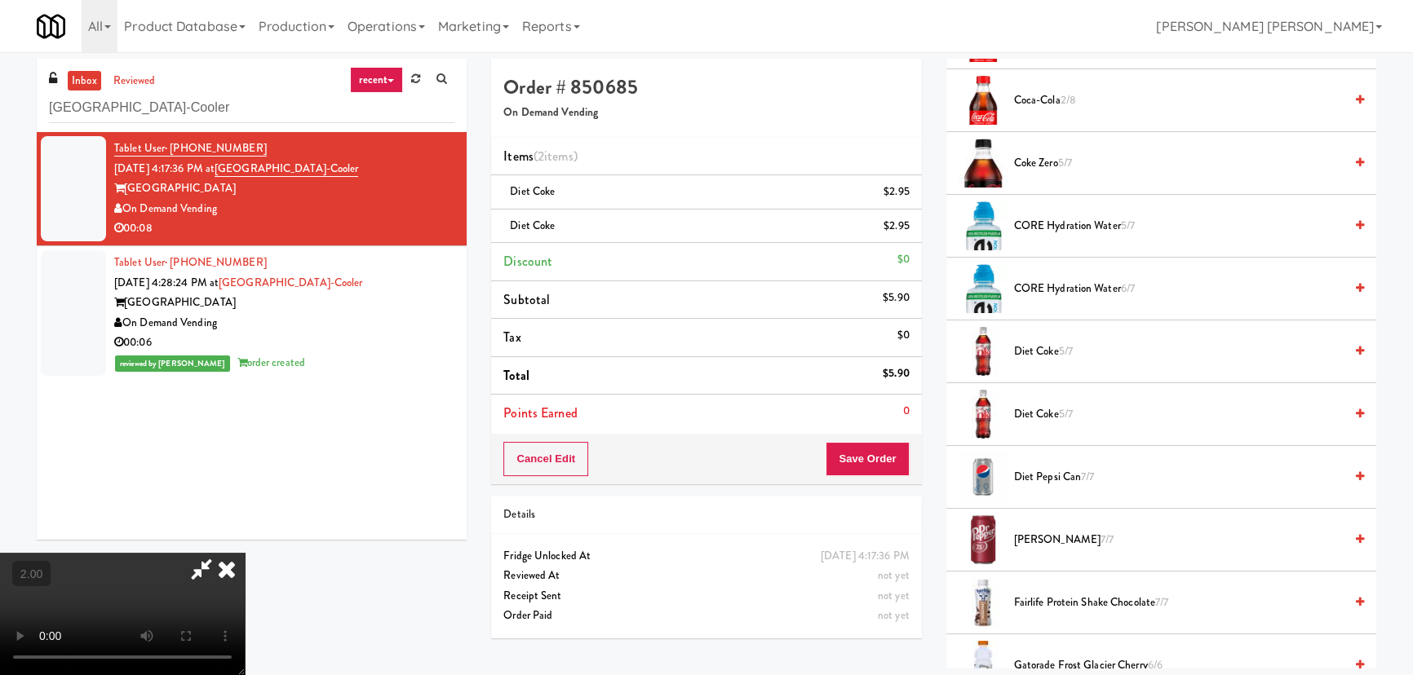
scroll to position [0, 0]
click at [245, 553] on icon at bounding box center [227, 569] width 36 height 33
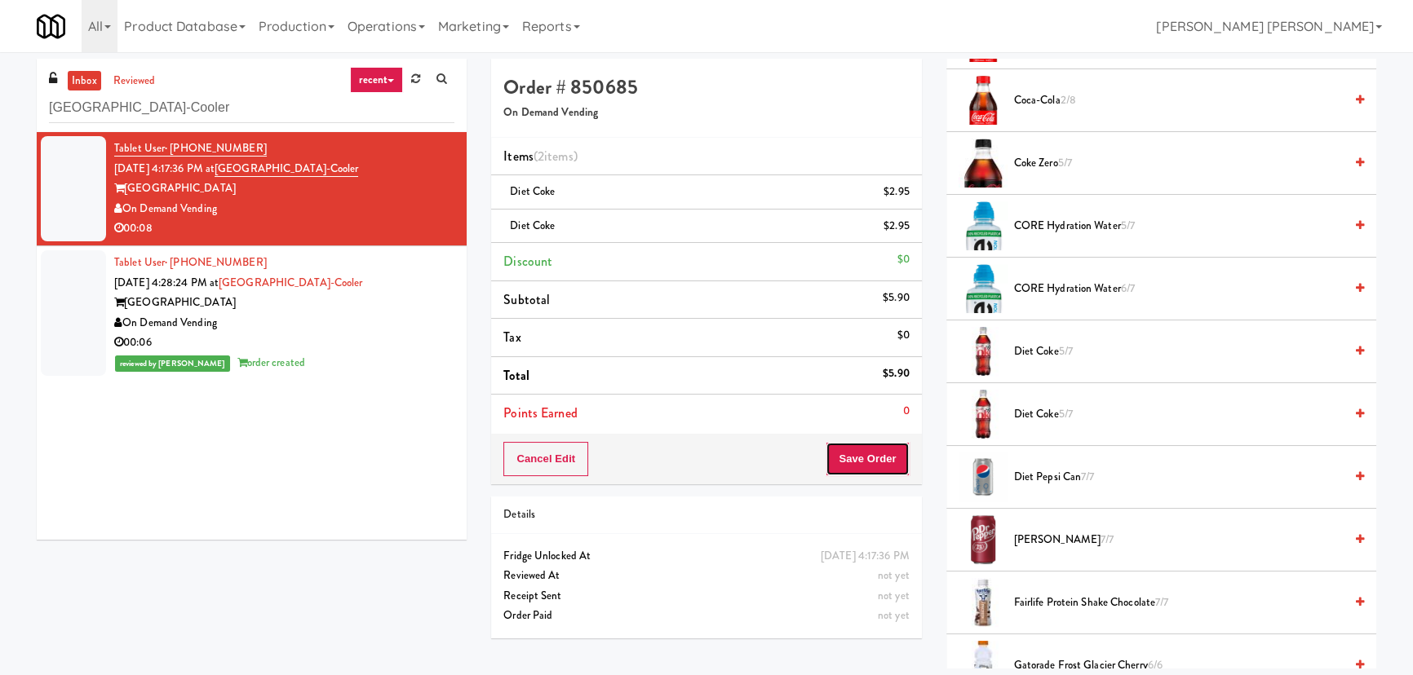
click at [886, 465] on button "Save Order" at bounding box center [867, 459] width 83 height 34
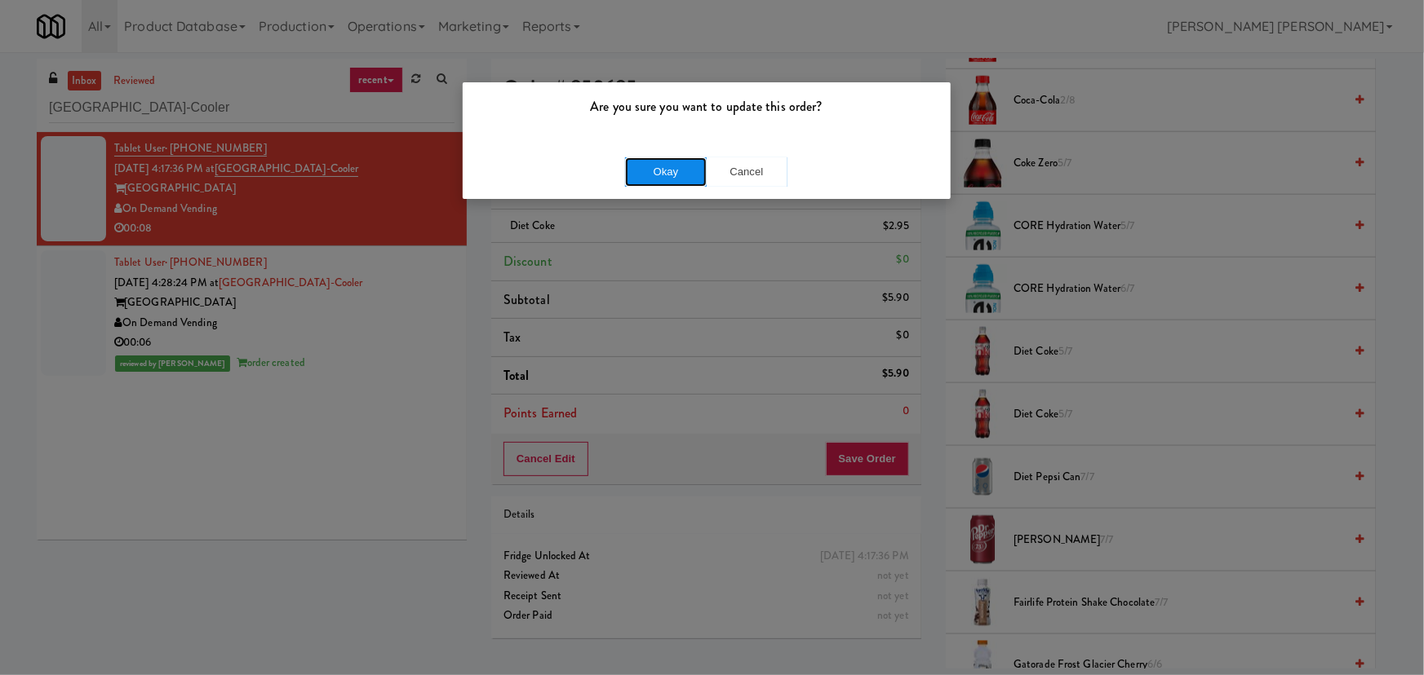
click at [666, 159] on button "Okay" at bounding box center [666, 171] width 82 height 29
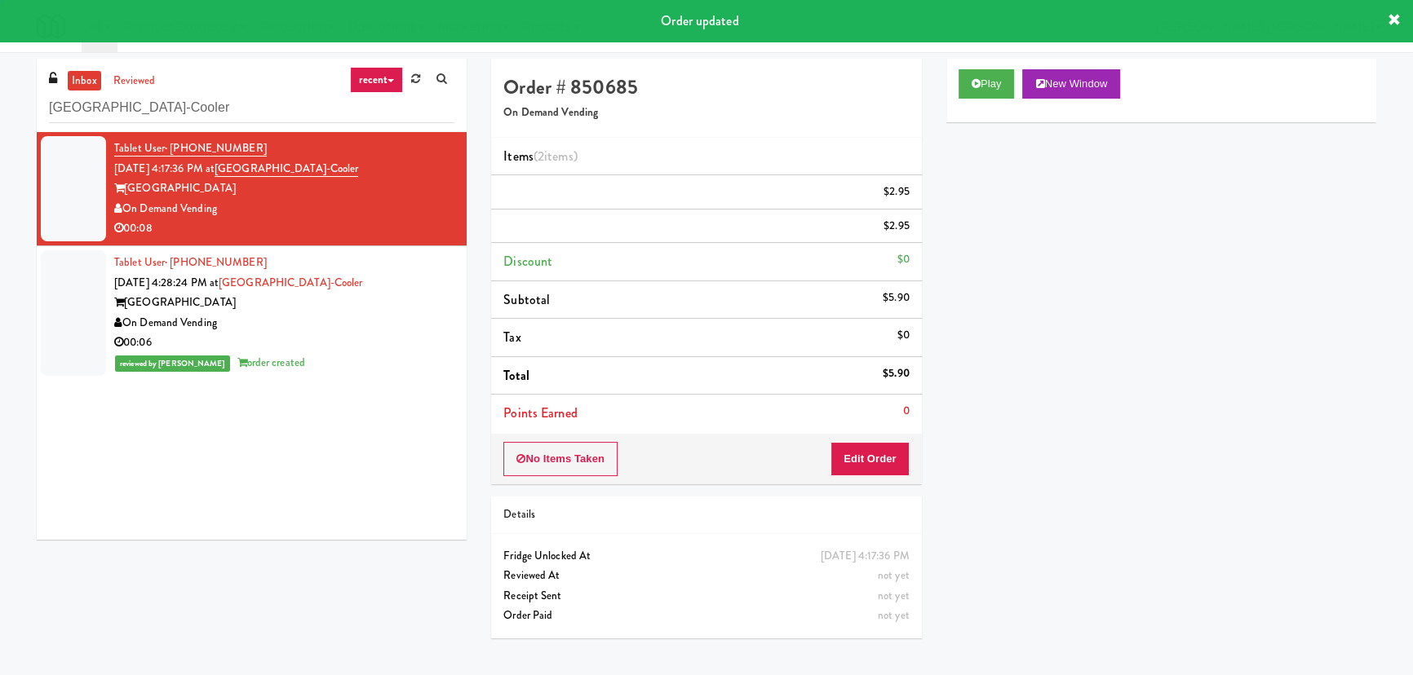
scroll to position [44, 0]
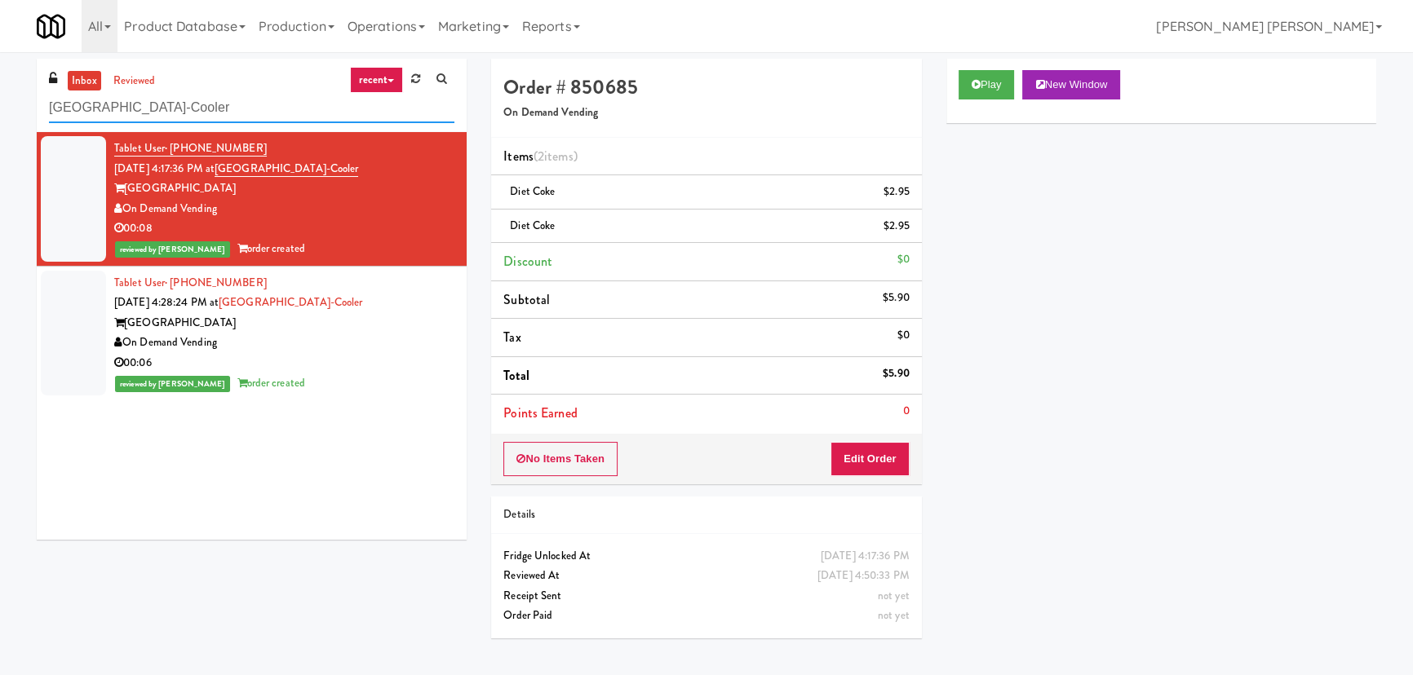
drag, startPoint x: 261, startPoint y: 105, endPoint x: -39, endPoint y: 97, distance: 300.3
click at [0, 97] on html "Are you sure you want to update this order? Okay Cancel Okay Are you sure you w…" at bounding box center [706, 337] width 1413 height 675
paste input "Axis Pantry - Left"
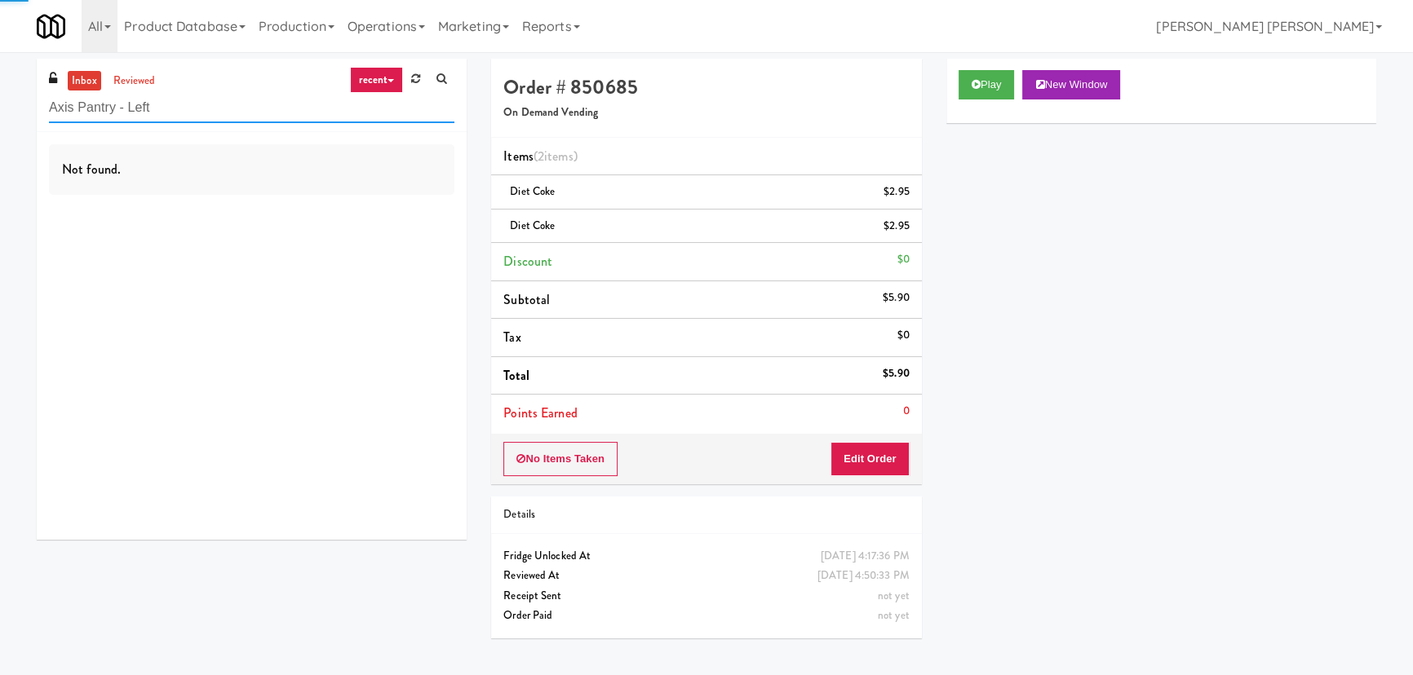
type input "Axis Pantry - Left"
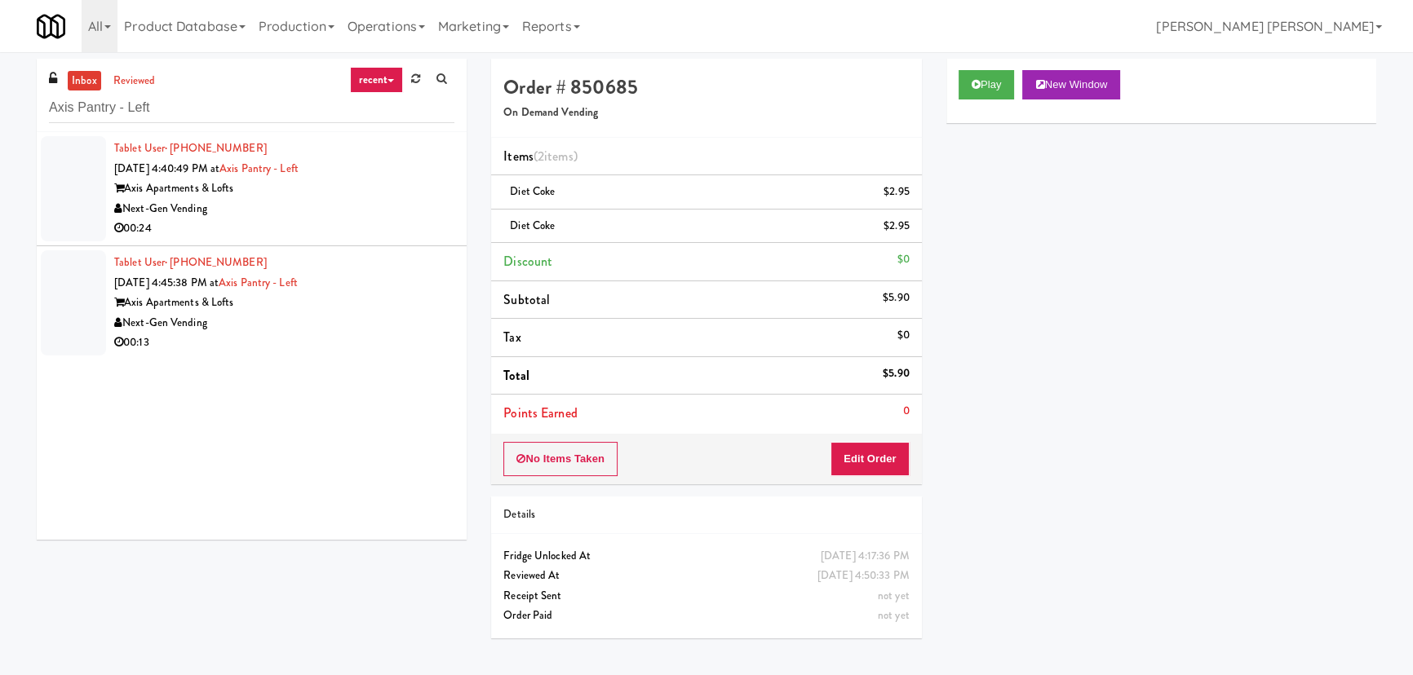
click at [343, 226] on div "00:24" at bounding box center [284, 229] width 340 height 20
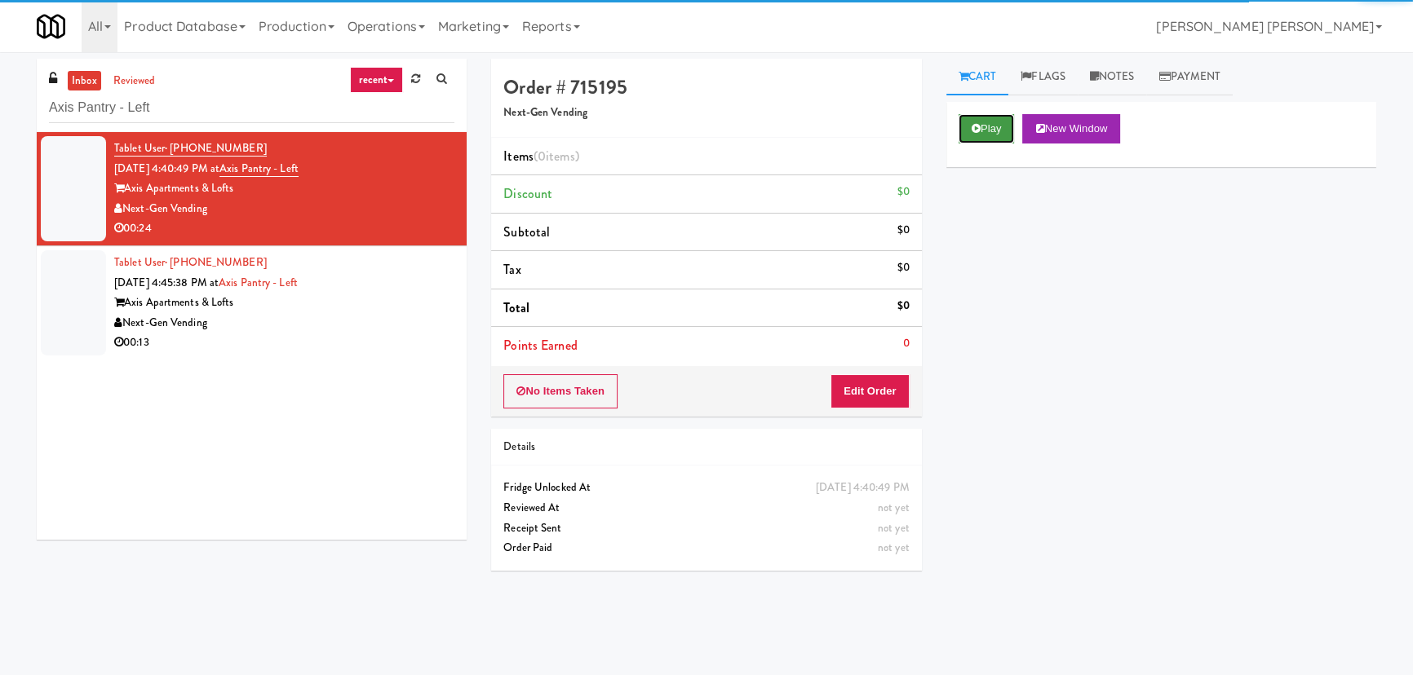
click at [987, 122] on button "Play" at bounding box center [987, 128] width 56 height 29
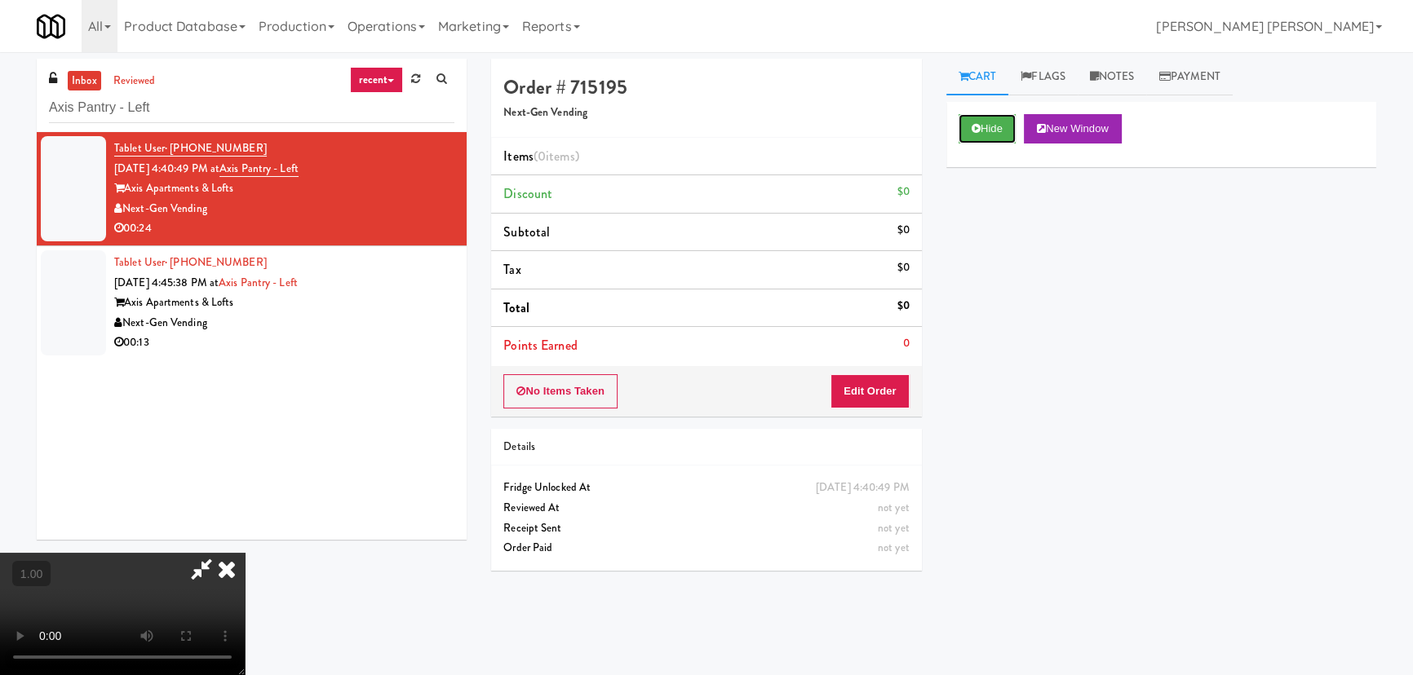
drag, startPoint x: 981, startPoint y: 132, endPoint x: 725, endPoint y: 269, distance: 289.8
click at [734, 263] on div "Order # 715195 Next-Gen Vending Items (0 items ) Discount $0 Subtotal $0 Tax $0…" at bounding box center [933, 364] width 885 height 610
drag, startPoint x: 1003, startPoint y: 125, endPoint x: 264, endPoint y: 104, distance: 739.4
click at [1003, 125] on button "Hide" at bounding box center [987, 128] width 57 height 29
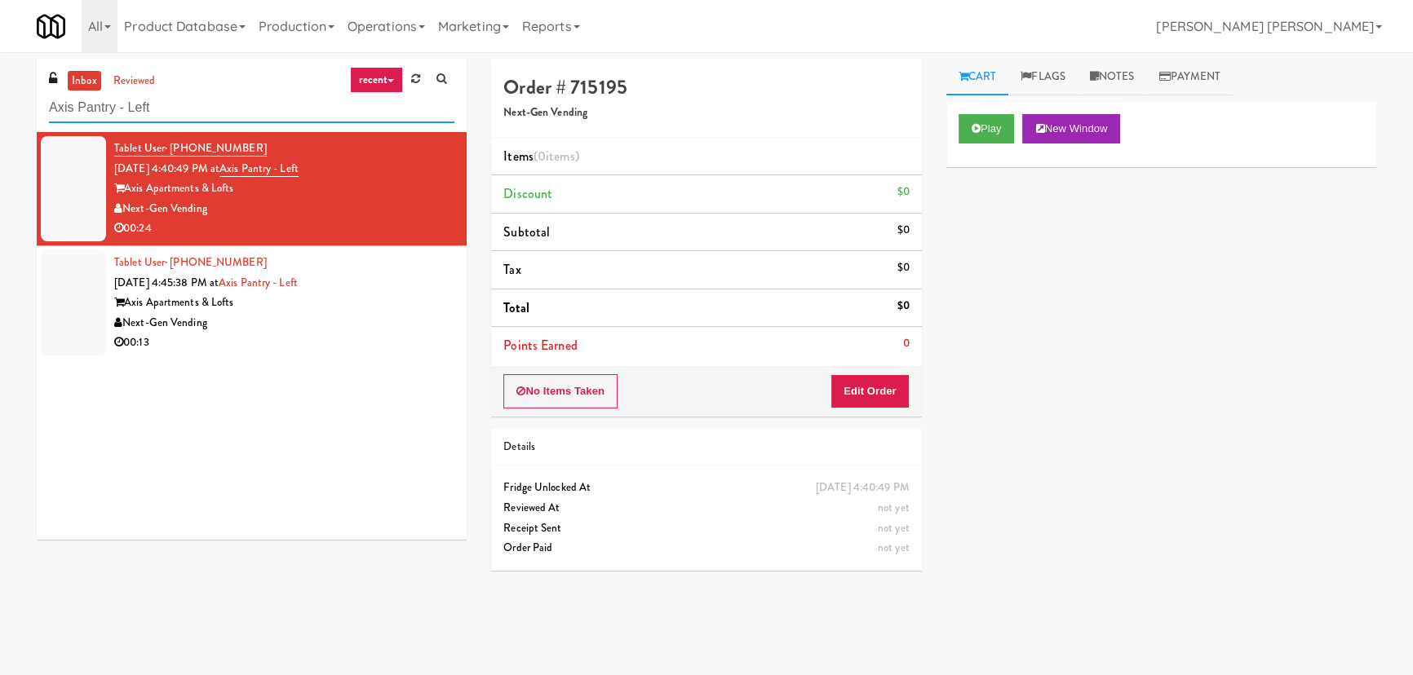
drag, startPoint x: 188, startPoint y: 111, endPoint x: 35, endPoint y: 104, distance: 152.7
click at [35, 104] on div "inbox reviewed recent all unclear take inventory issue suspicious failed recent…" at bounding box center [251, 306] width 454 height 494
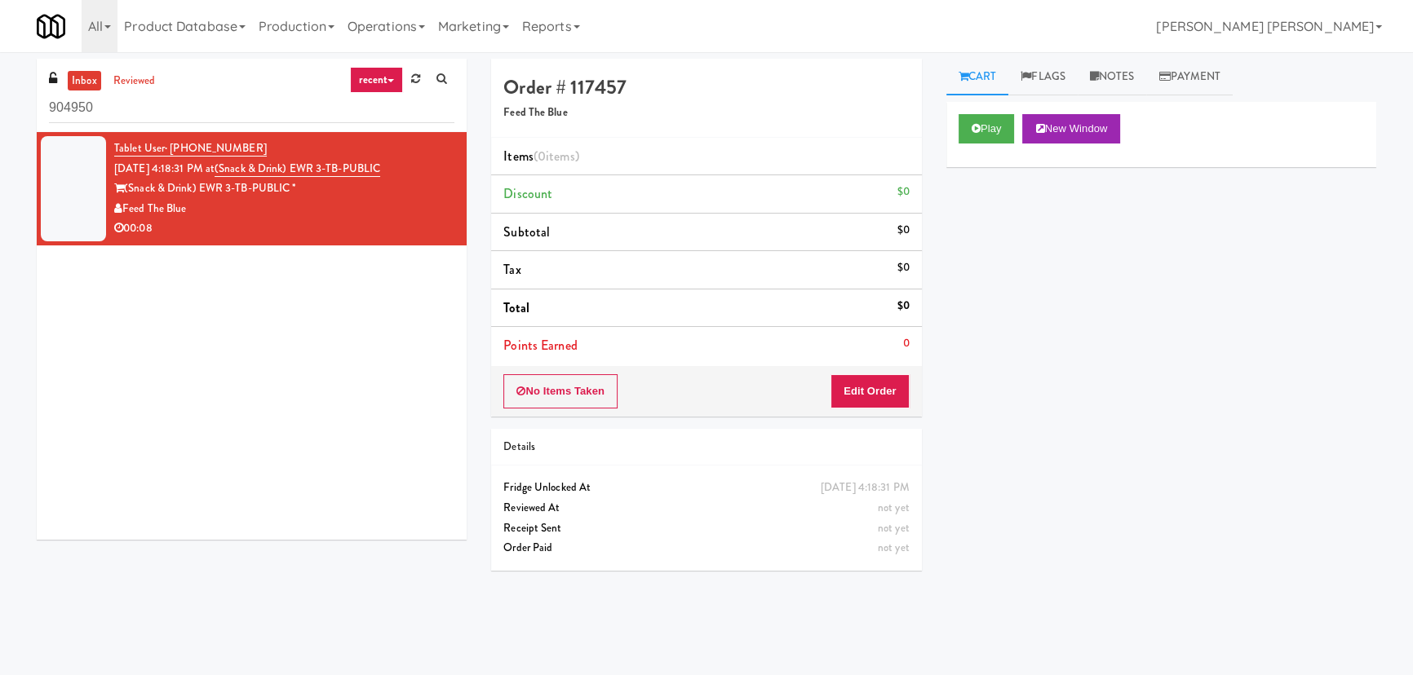
drag, startPoint x: 110, startPoint y: 102, endPoint x: -2, endPoint y: 98, distance: 112.6
click at [0, 98] on html "Okay Okay Select date: previous 2025-Aug next Su Mo Tu We Th Fr Sa 27 28 29 30 …" at bounding box center [706, 337] width 1413 height 675
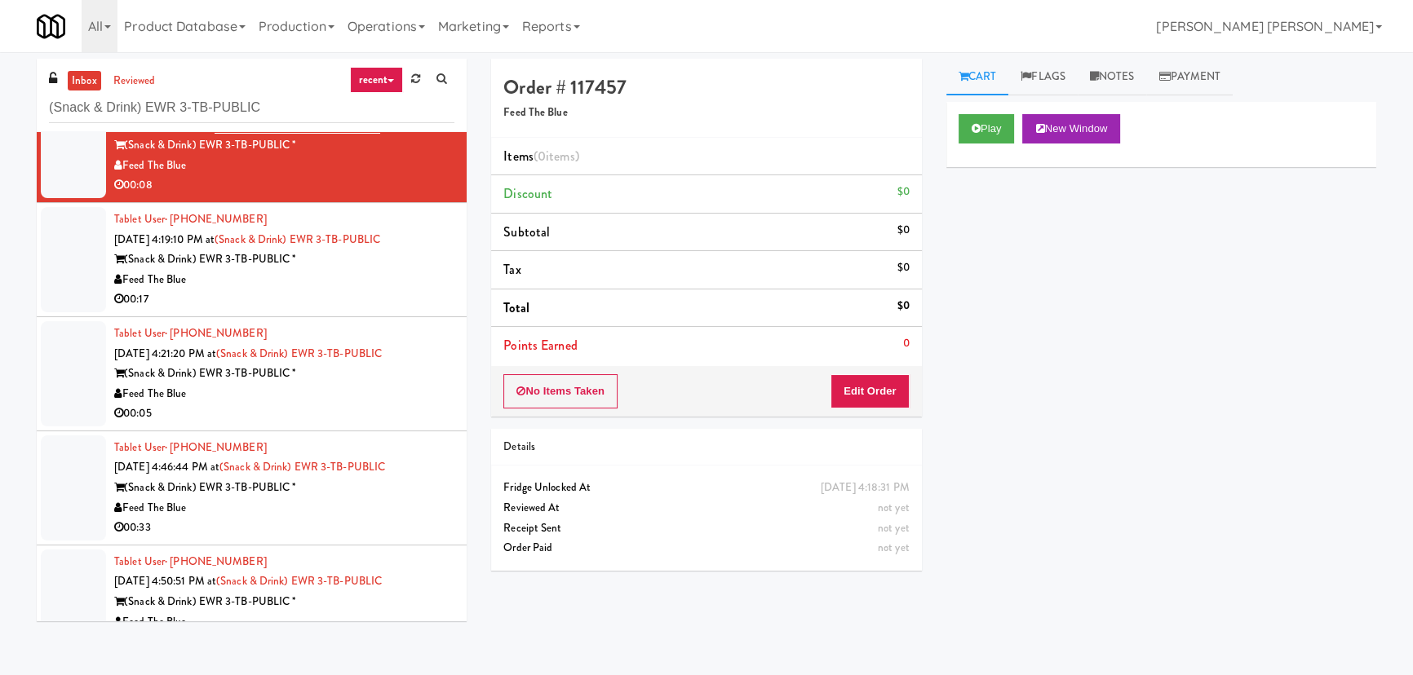
scroll to position [81, 0]
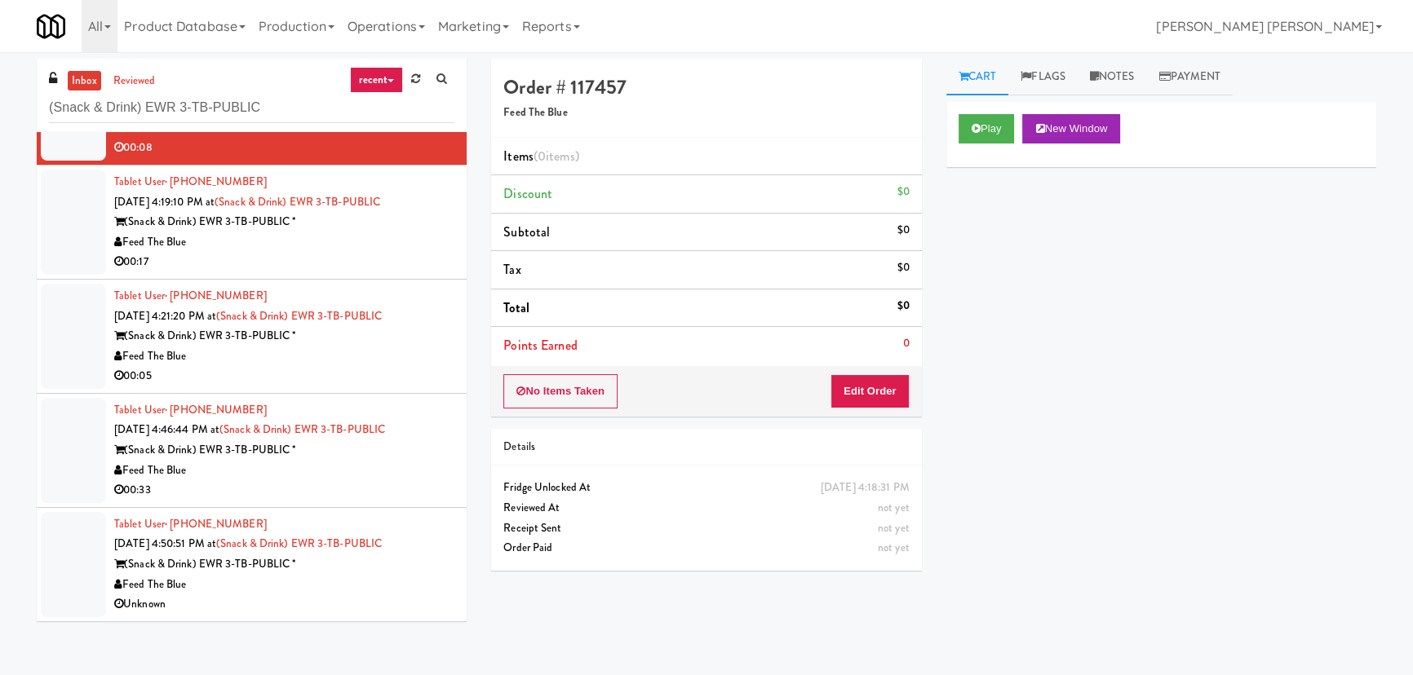
type input "(Snack & Drink) EWR 3-TB-PUBLIC"
click at [400, 582] on div "Feed The Blue" at bounding box center [284, 585] width 340 height 20
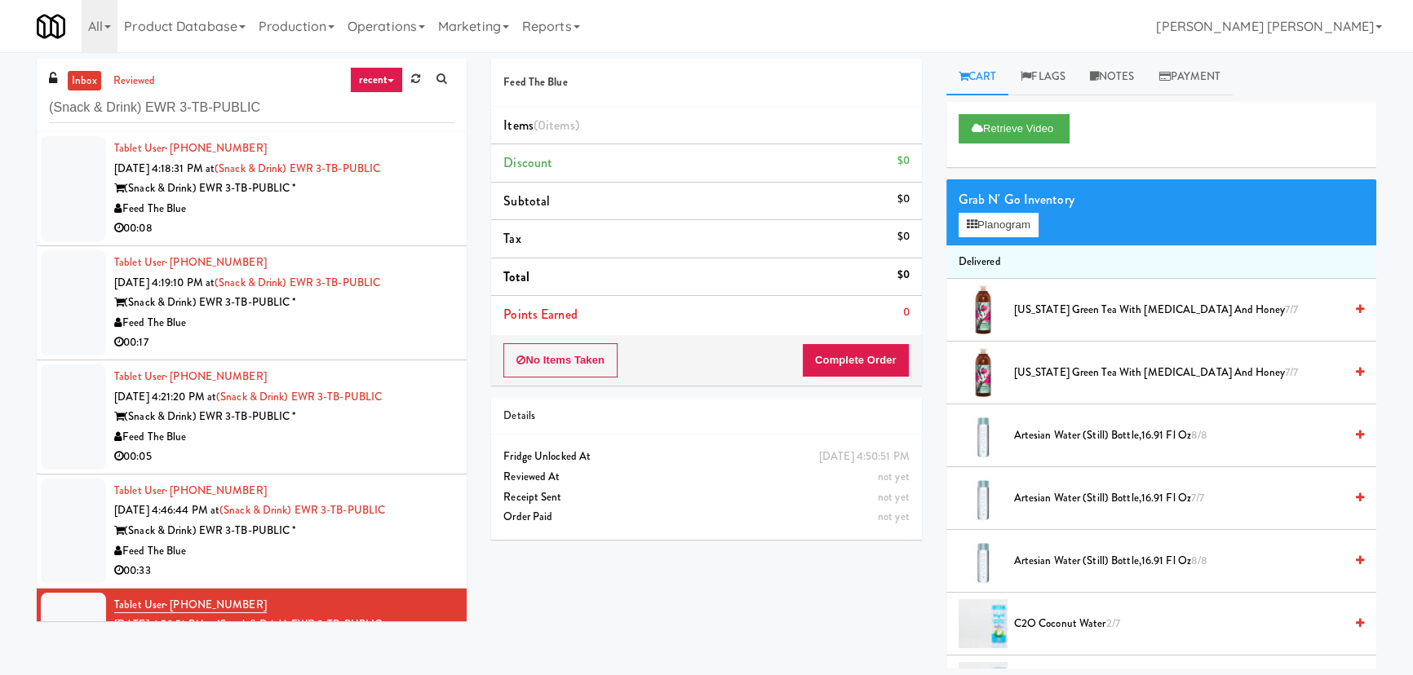
click at [349, 216] on div "Feed The Blue" at bounding box center [284, 209] width 340 height 20
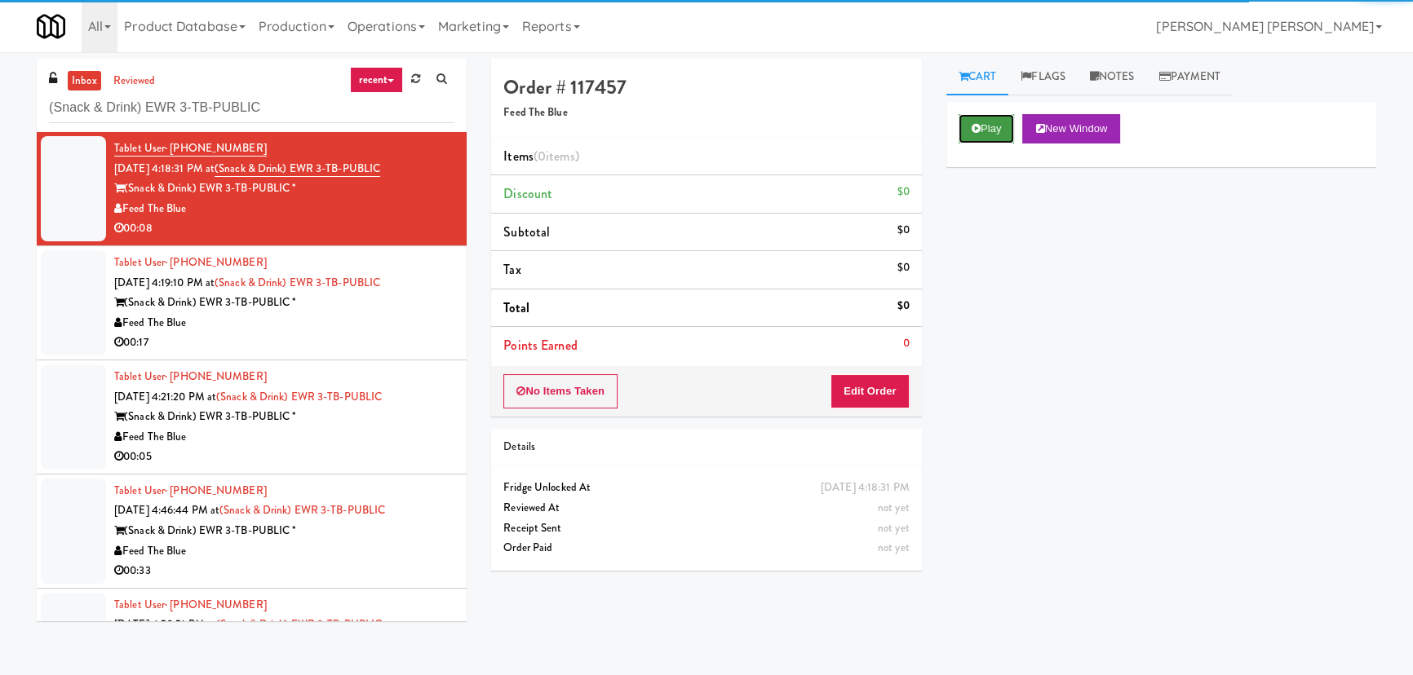
click at [987, 126] on button "Play" at bounding box center [987, 128] width 56 height 29
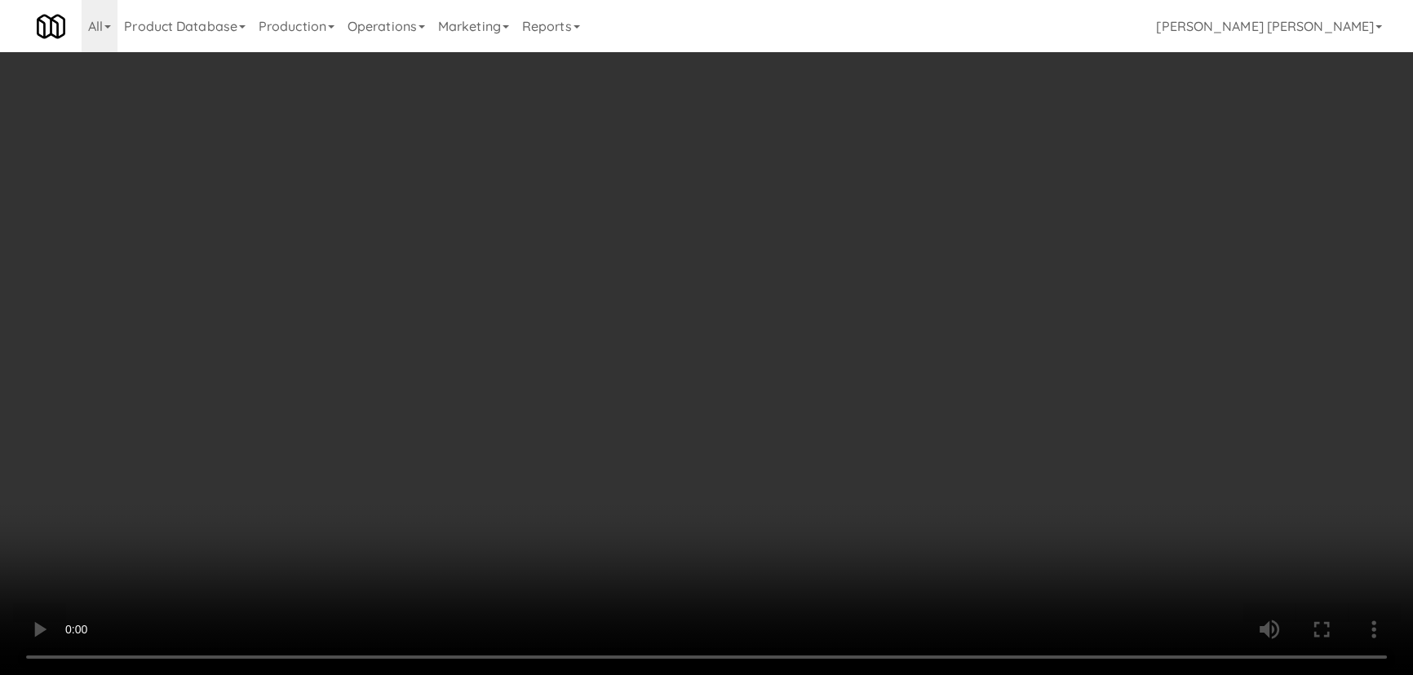
drag, startPoint x: 782, startPoint y: 711, endPoint x: 1025, endPoint y: 715, distance: 243.1
click at [881, 675] on video at bounding box center [706, 337] width 1413 height 675
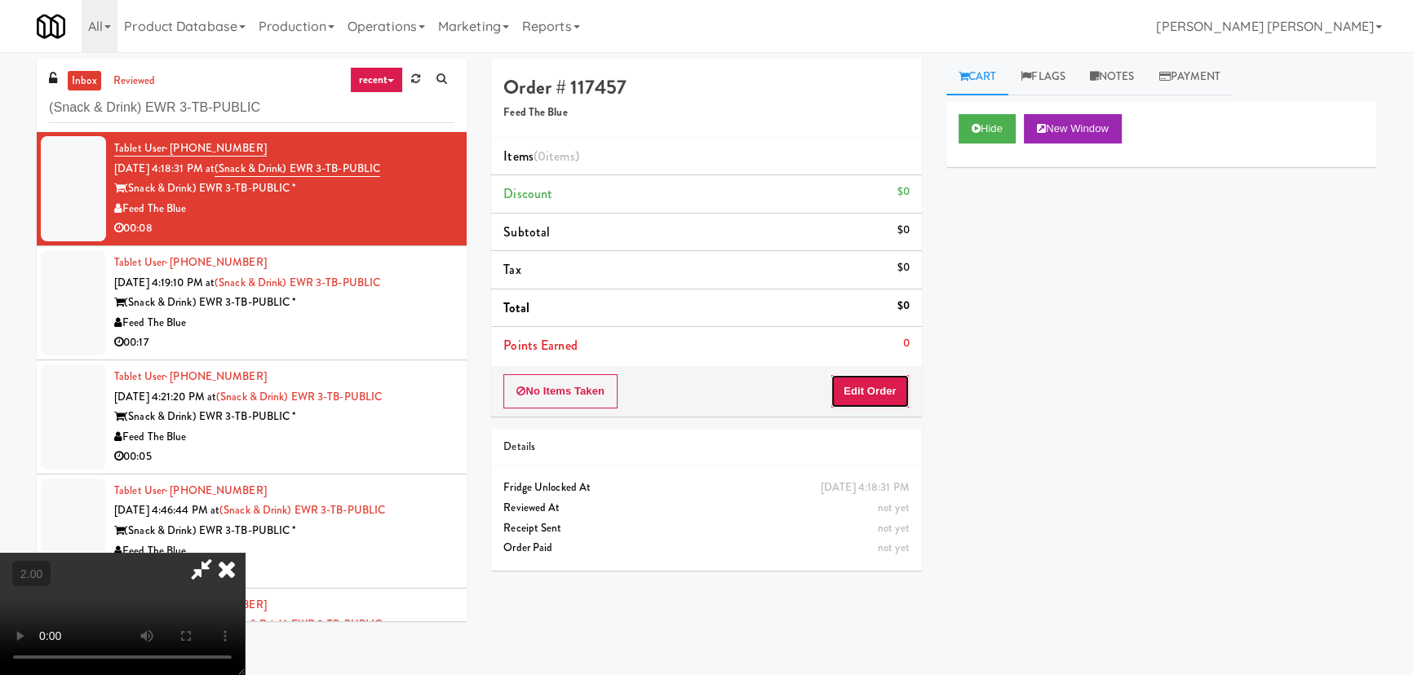
click at [883, 392] on button "Edit Order" at bounding box center [869, 391] width 79 height 34
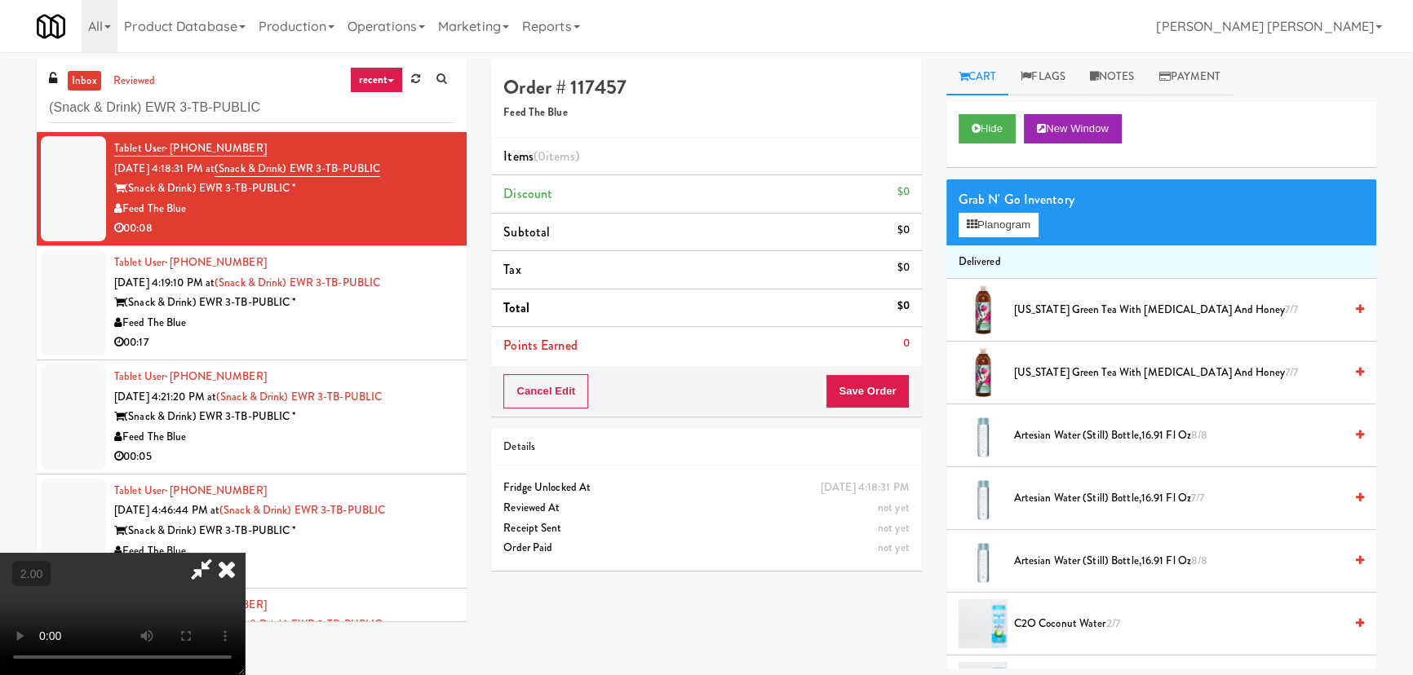
click at [1077, 306] on span "[US_STATE] Green Tea with [MEDICAL_DATA] and Honey 7/7" at bounding box center [1179, 310] width 330 height 20
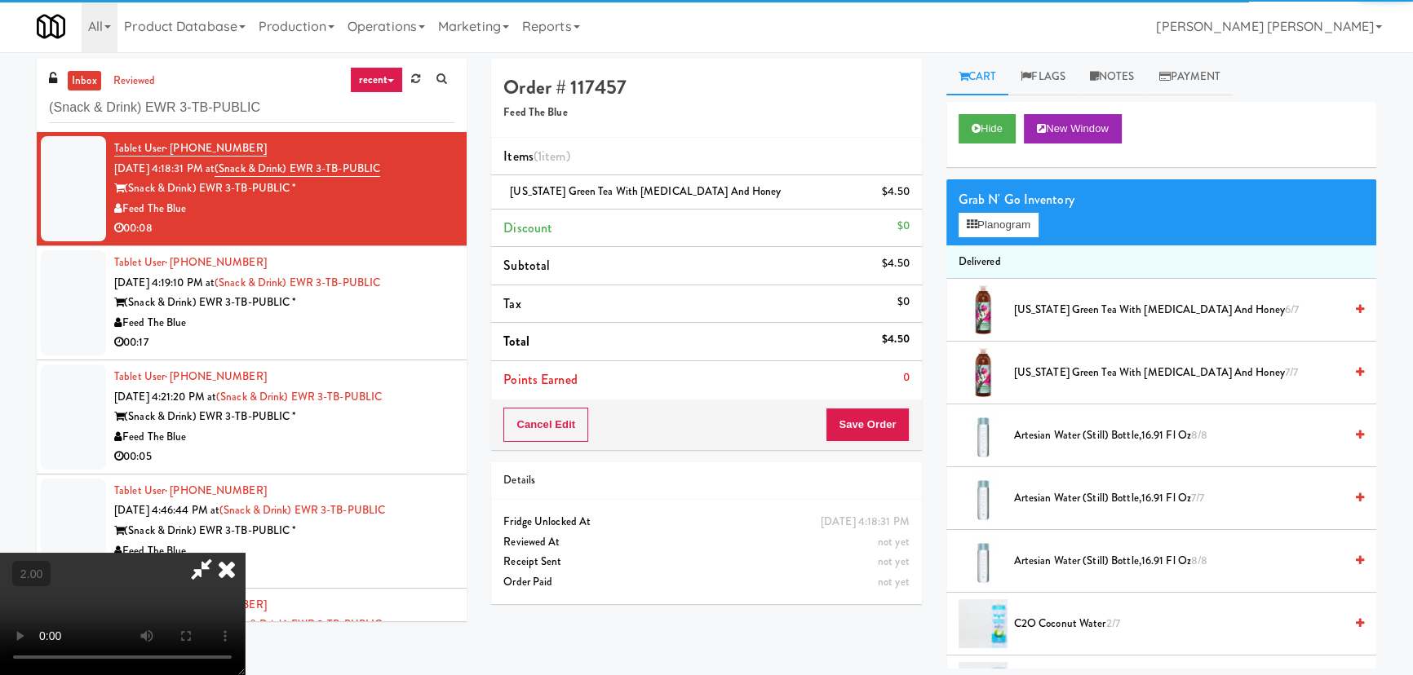
scroll to position [0, 0]
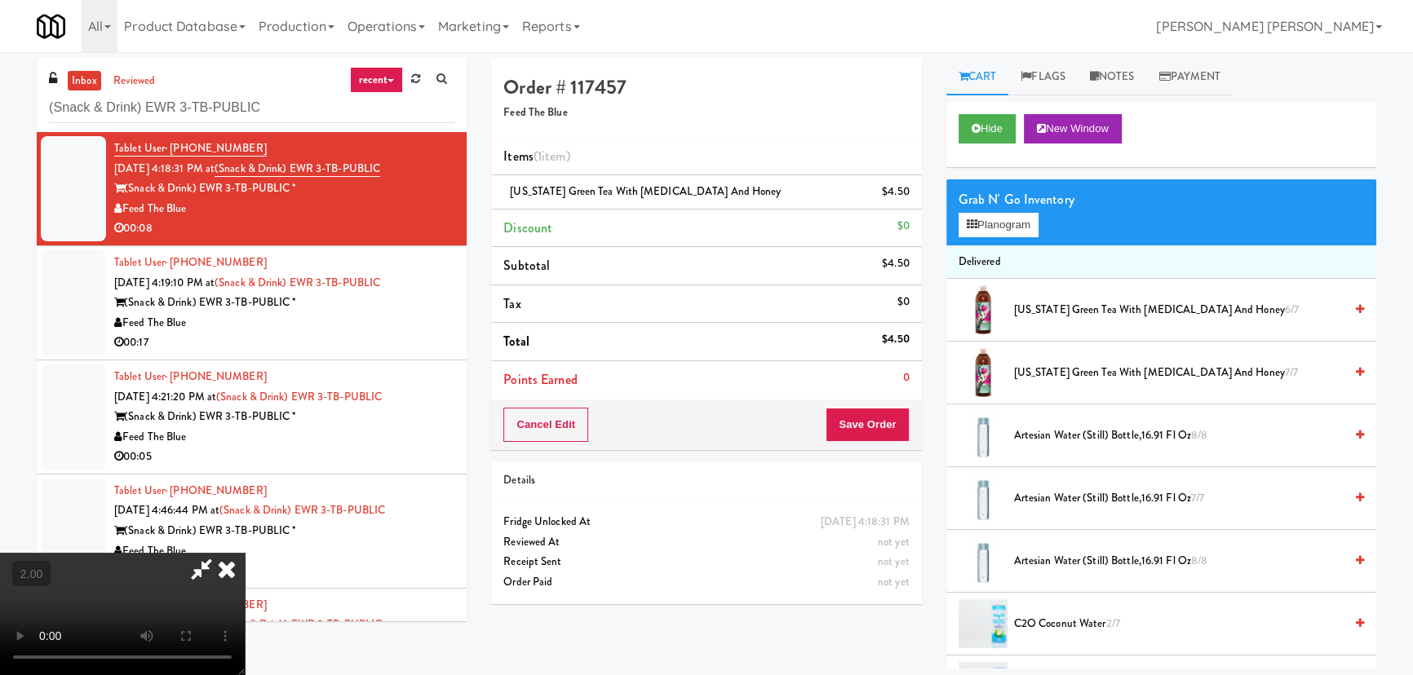
drag, startPoint x: 821, startPoint y: 56, endPoint x: 858, endPoint y: 364, distance: 309.7
click at [245, 553] on icon at bounding box center [227, 569] width 36 height 33
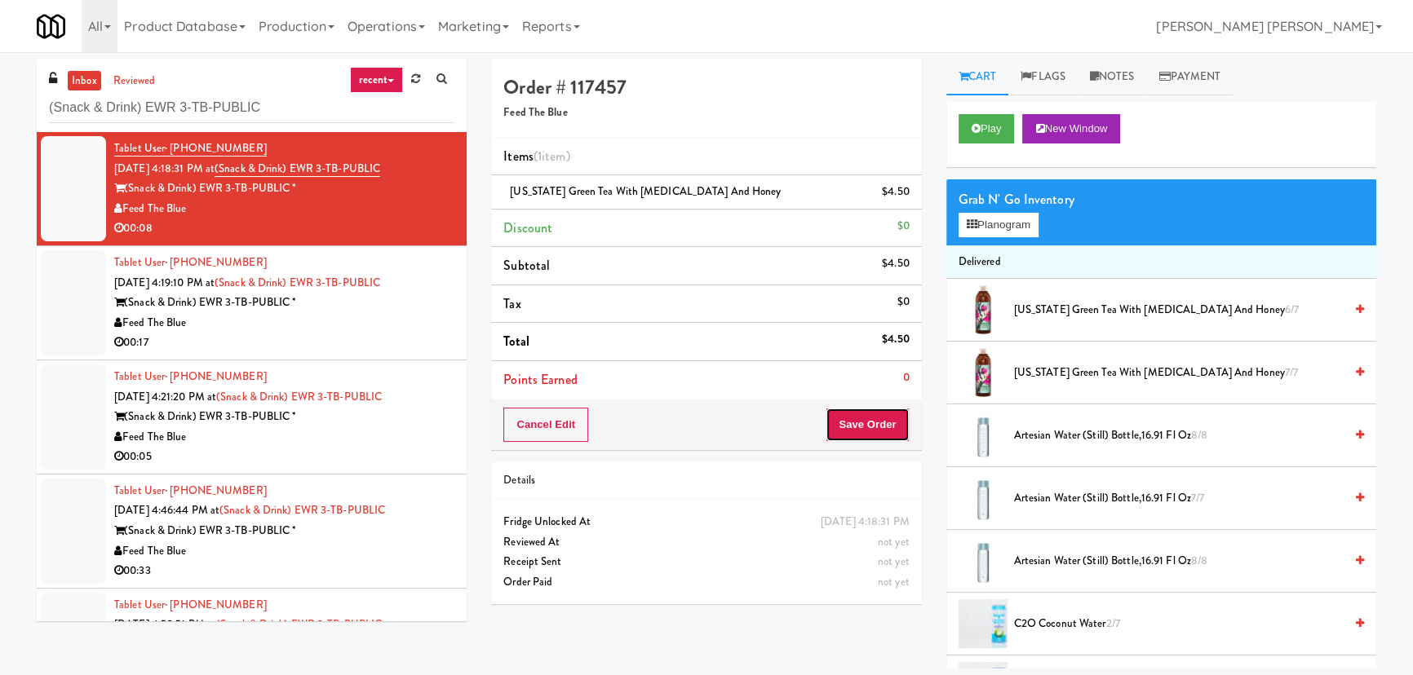
click at [859, 436] on button "Save Order" at bounding box center [867, 425] width 83 height 34
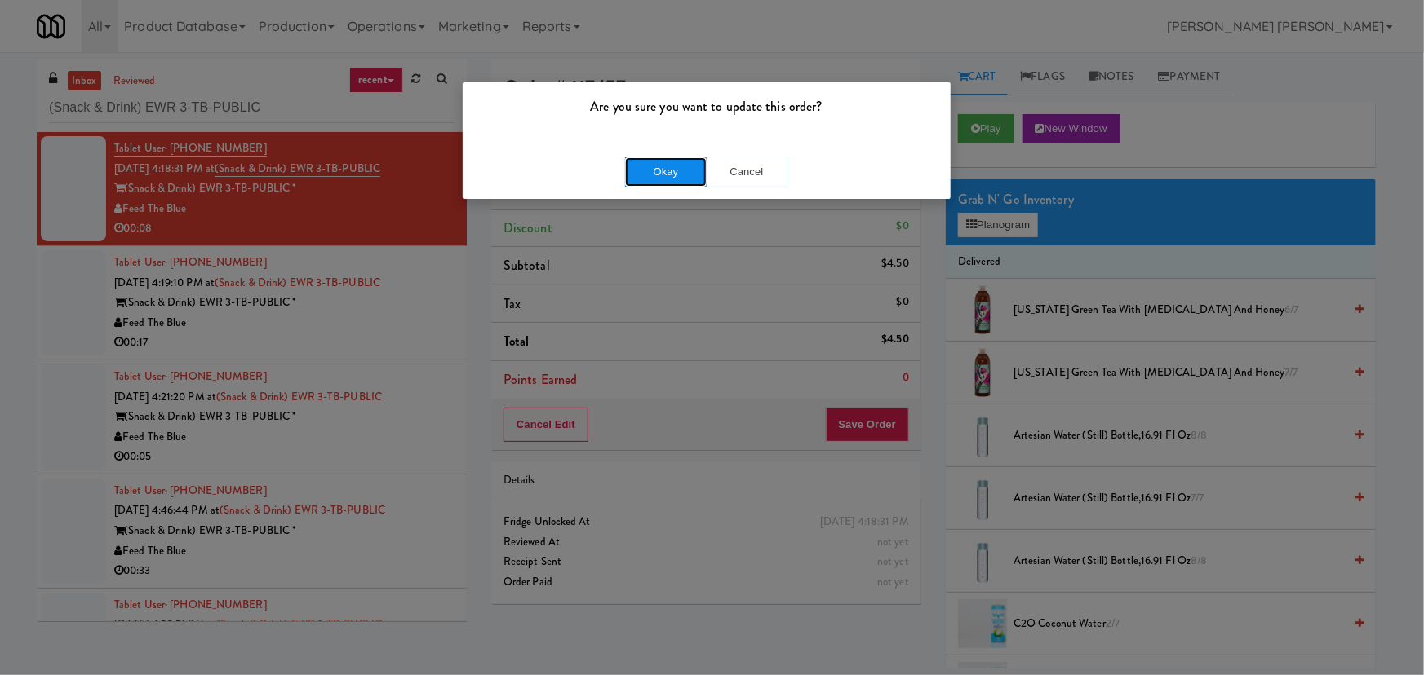
drag, startPoint x: 677, startPoint y: 164, endPoint x: 701, endPoint y: 171, distance: 24.8
click at [677, 165] on button "Okay" at bounding box center [666, 171] width 82 height 29
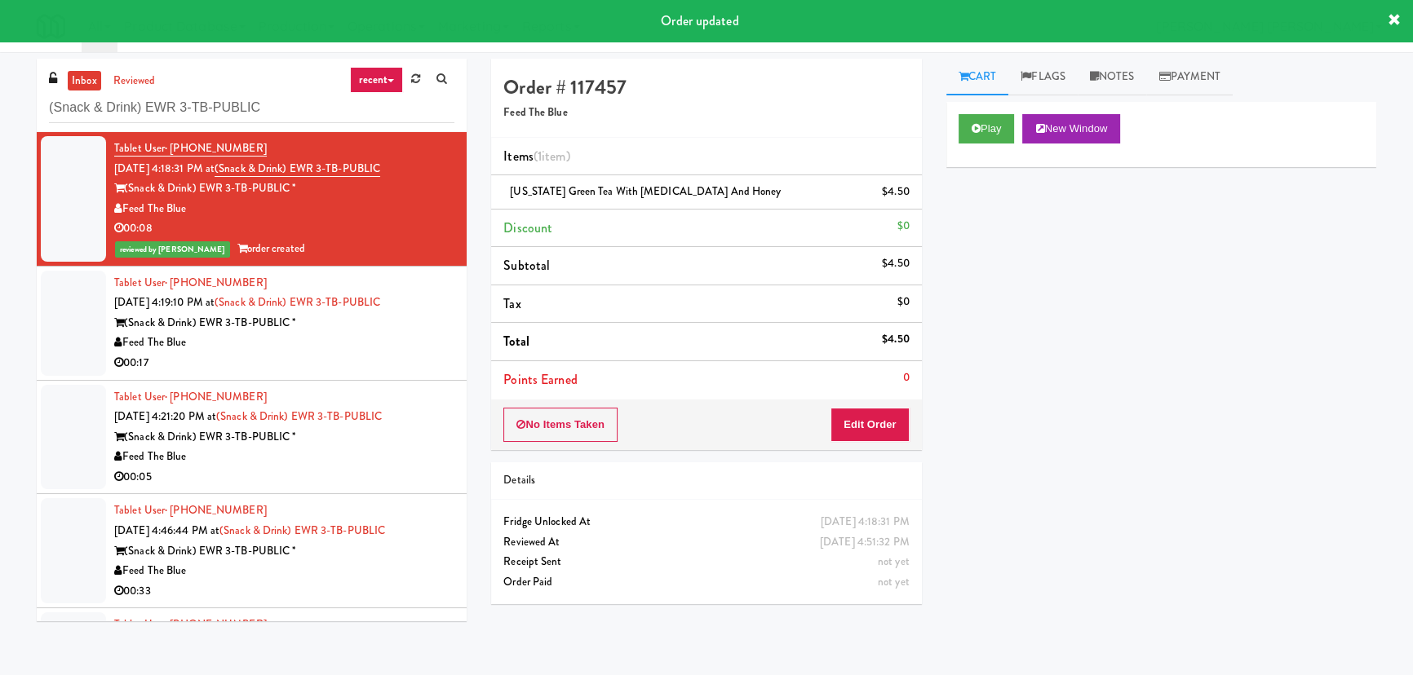
click at [400, 357] on div "00:17" at bounding box center [284, 363] width 340 height 20
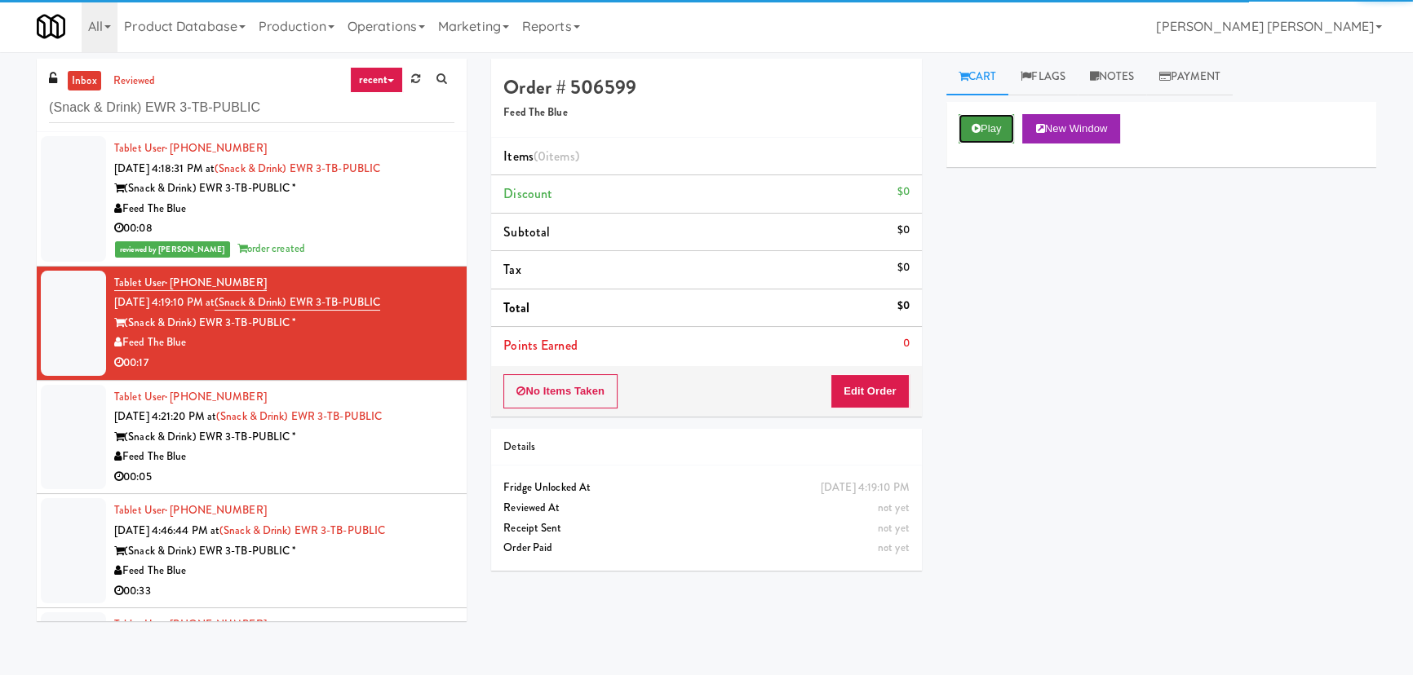
click at [990, 132] on button "Play" at bounding box center [987, 128] width 56 height 29
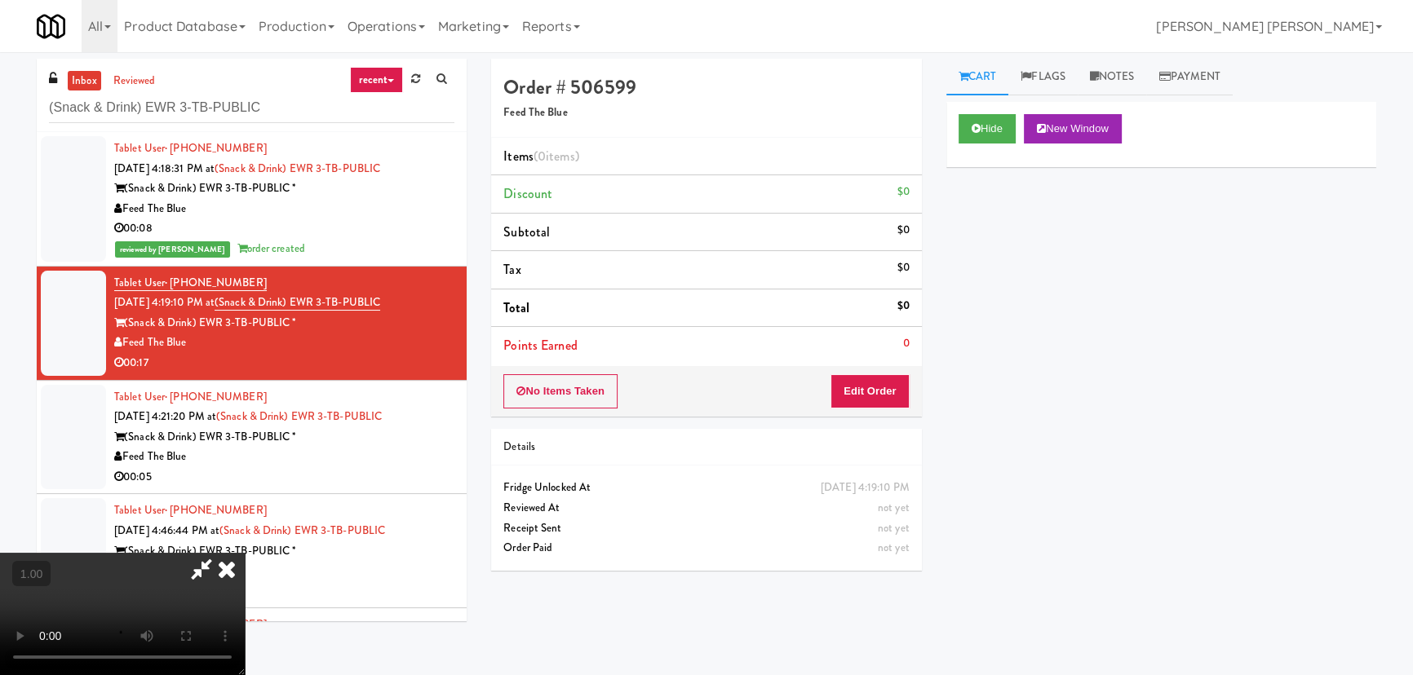
scroll to position [33, 0]
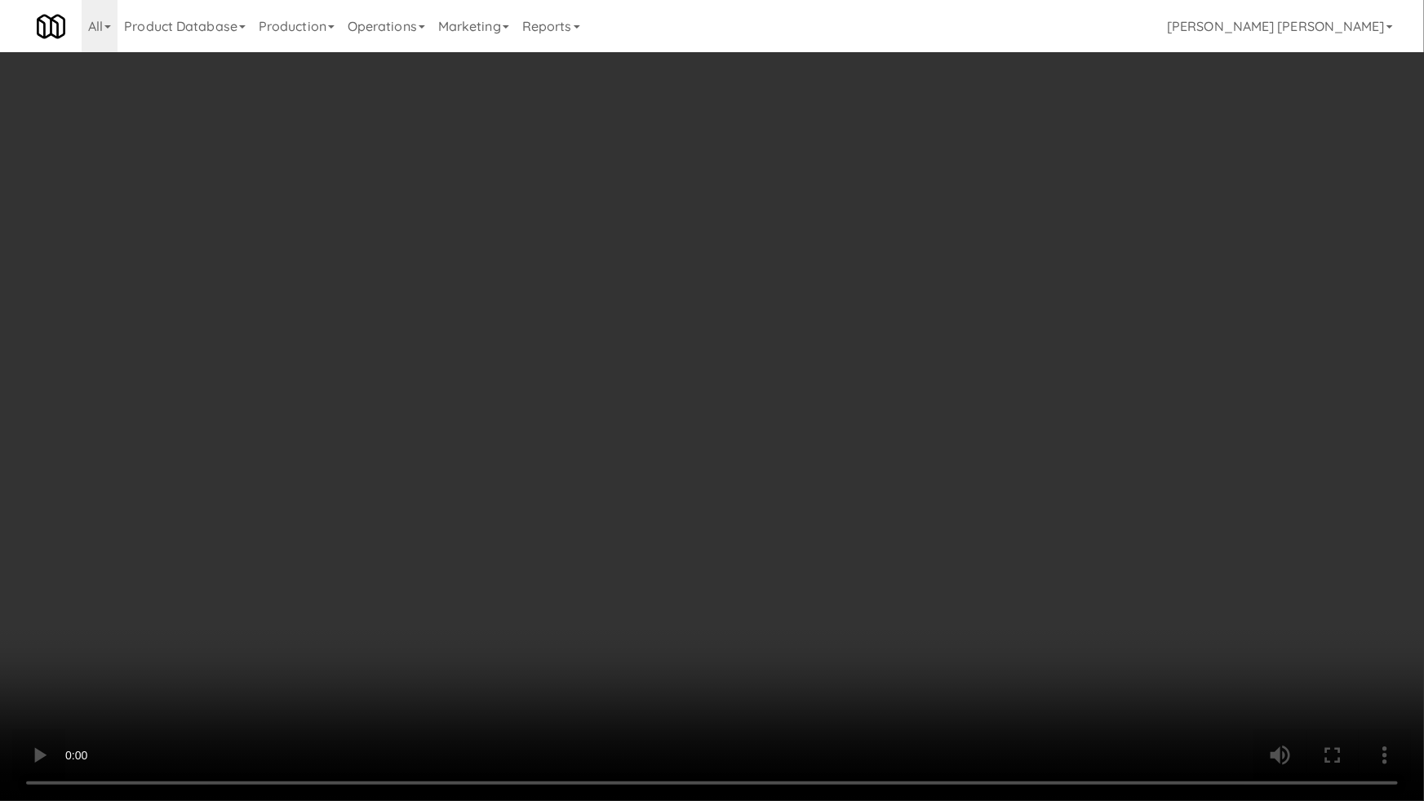
click at [828, 675] on video at bounding box center [712, 400] width 1424 height 801
click at [1007, 675] on video at bounding box center [712, 400] width 1424 height 801
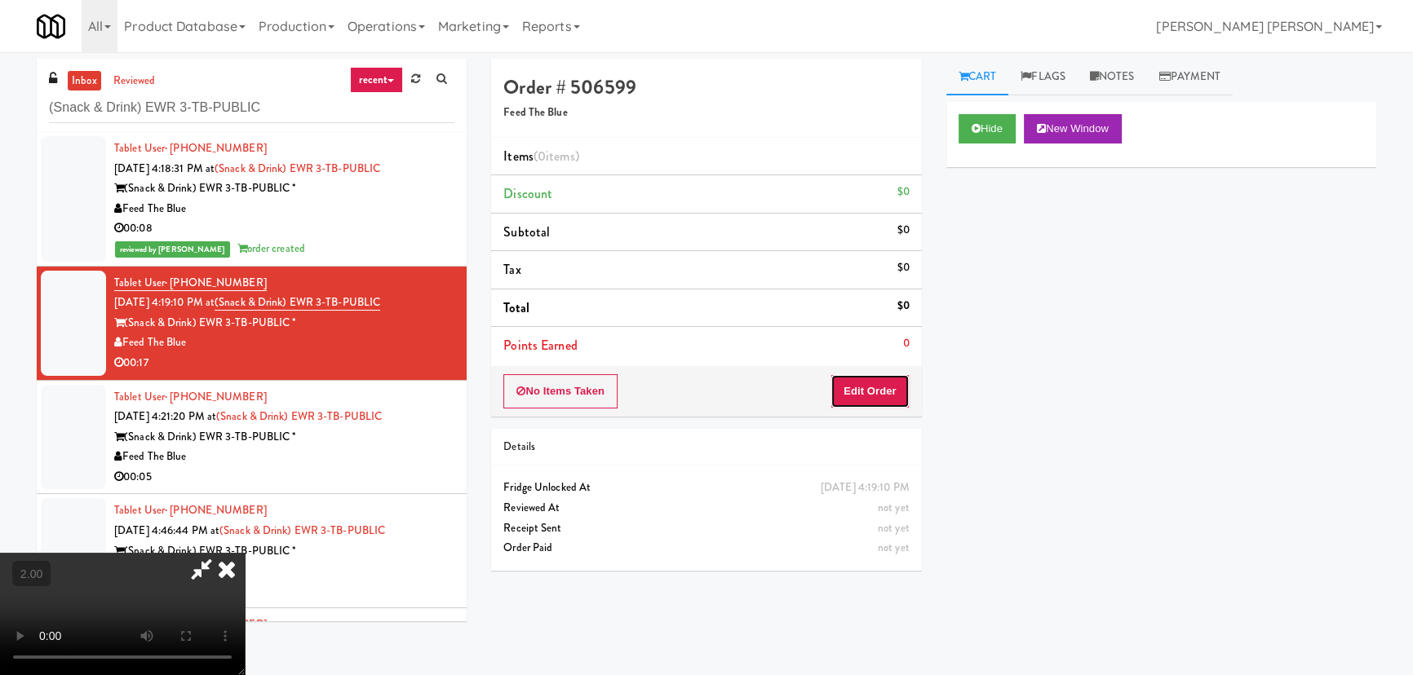
click at [886, 387] on button "Edit Order" at bounding box center [869, 391] width 79 height 34
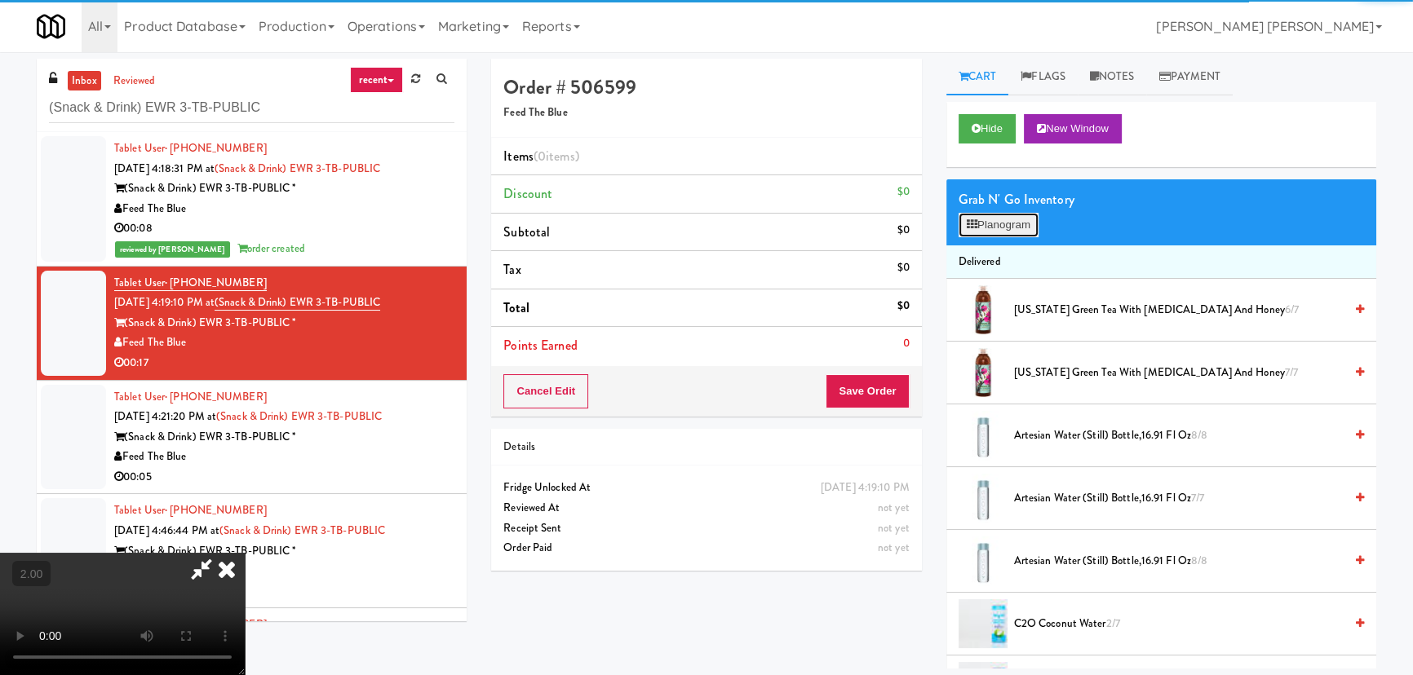
click at [997, 228] on button "Planogram" at bounding box center [999, 225] width 80 height 24
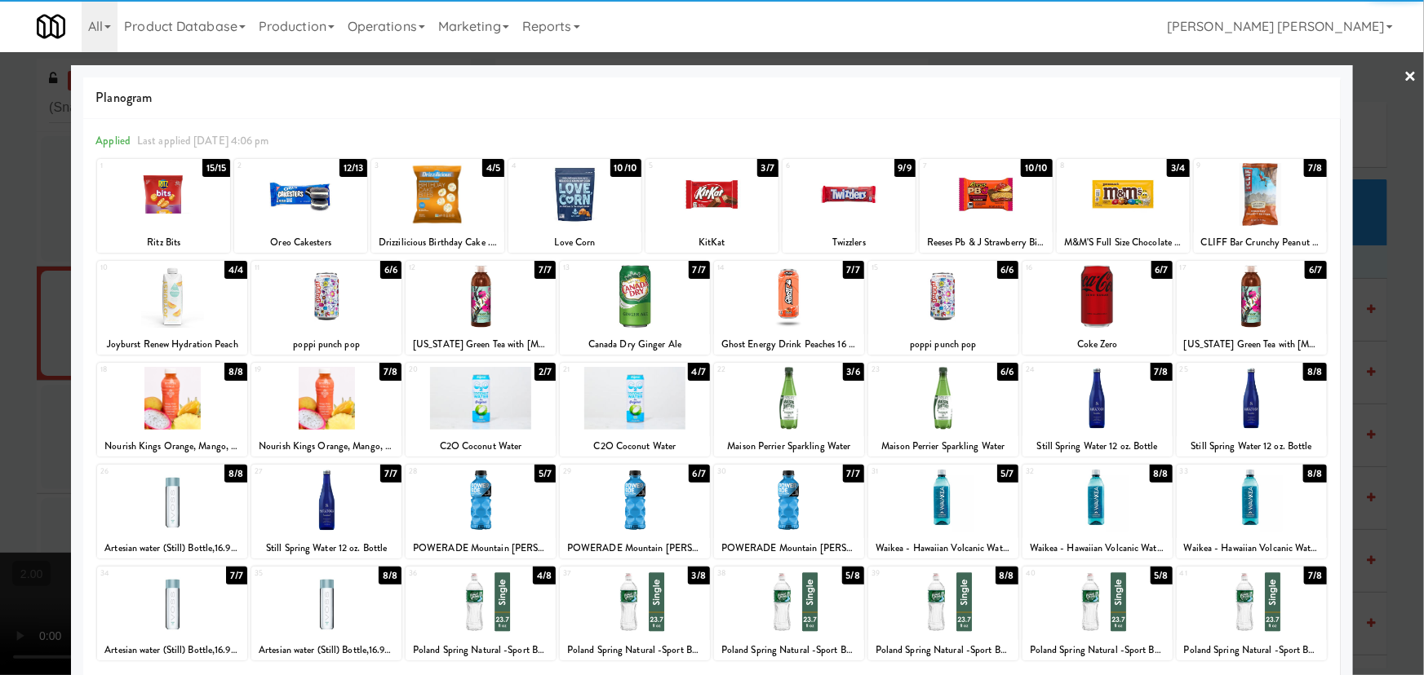
click at [1091, 299] on div at bounding box center [1097, 296] width 150 height 63
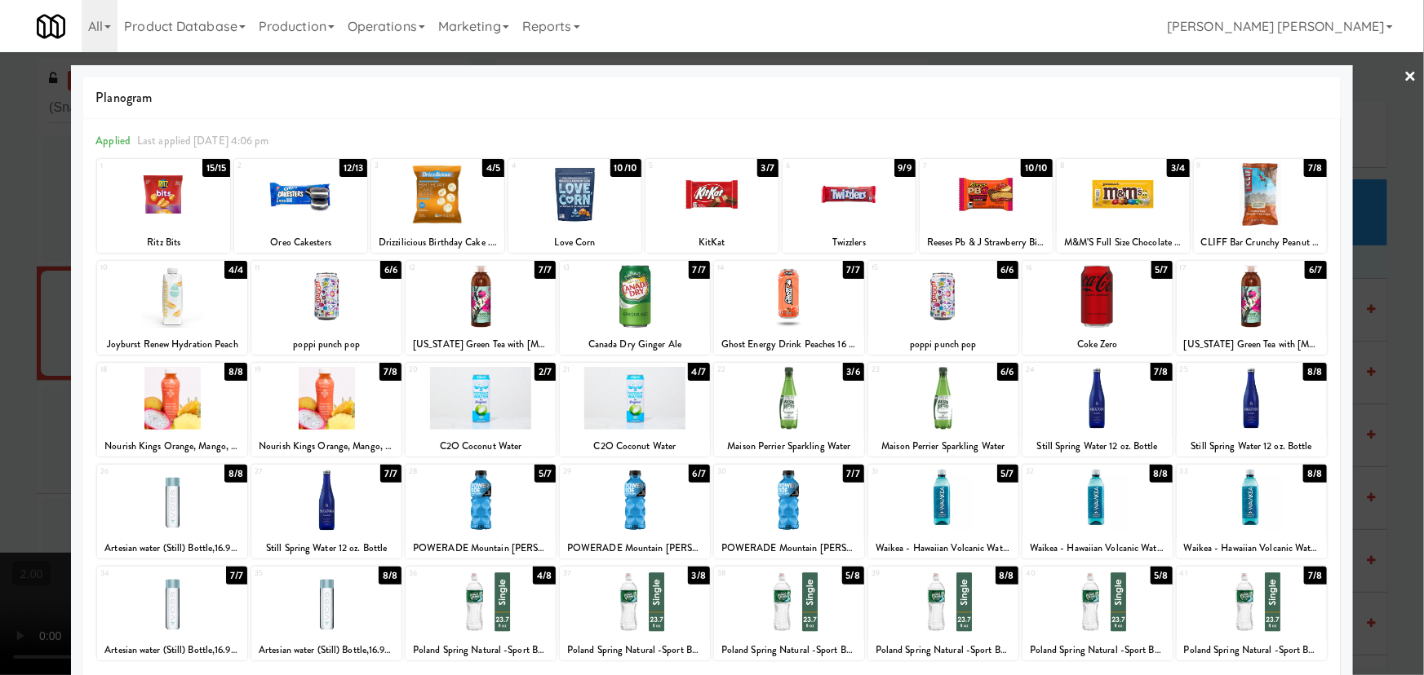
click at [1405, 69] on link "×" at bounding box center [1410, 77] width 13 height 51
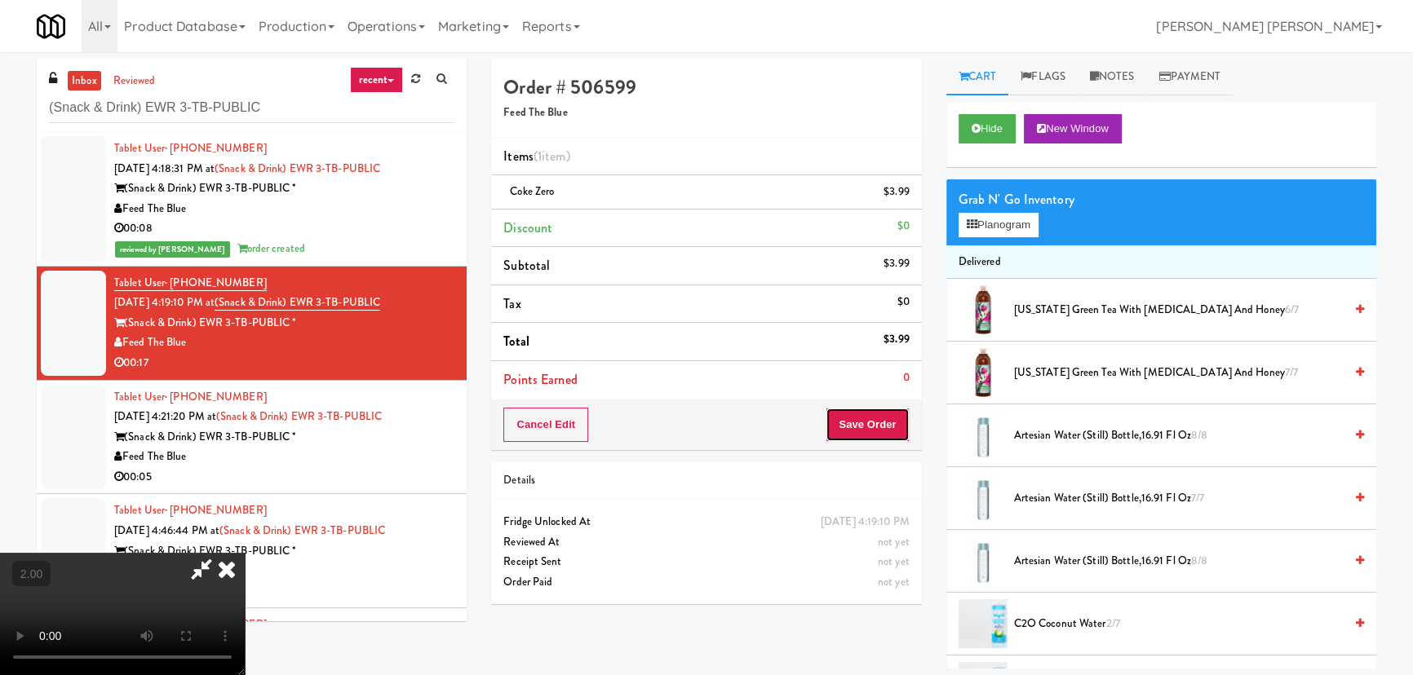
click at [867, 427] on button "Save Order" at bounding box center [867, 425] width 83 height 34
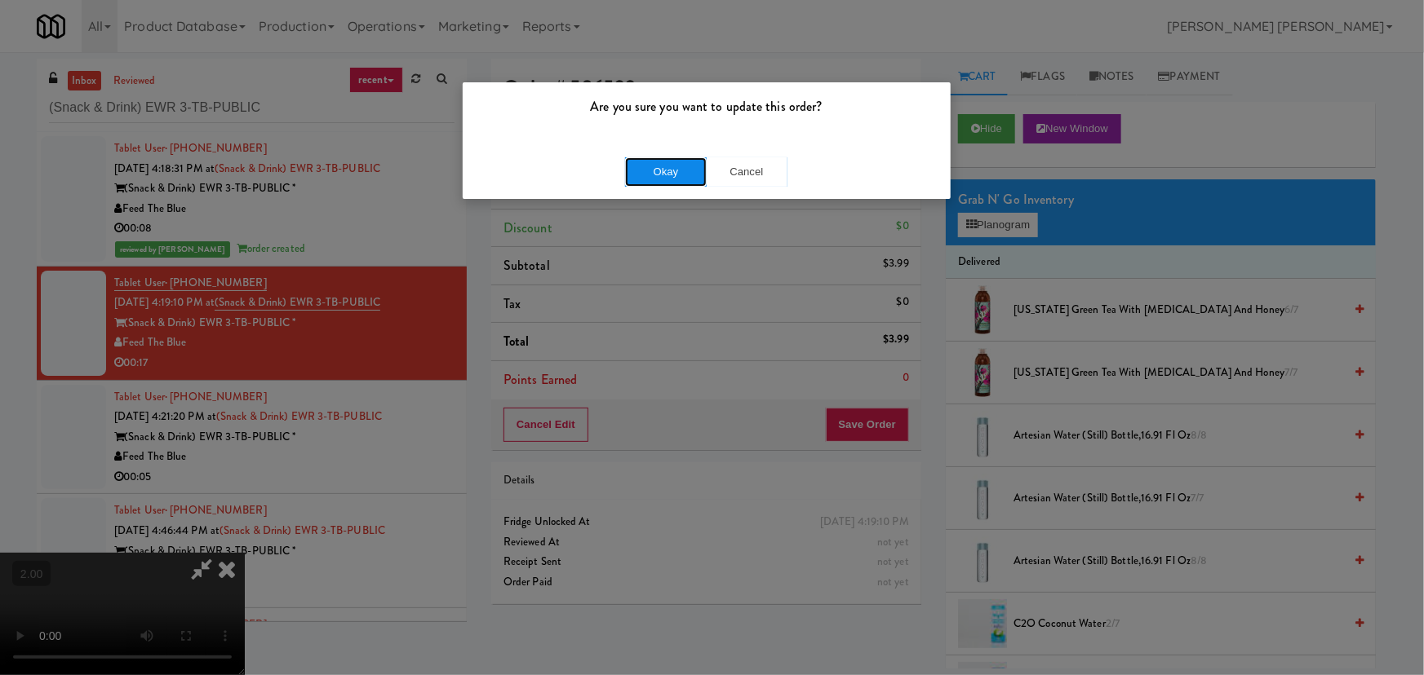
click at [644, 168] on button "Okay" at bounding box center [666, 171] width 82 height 29
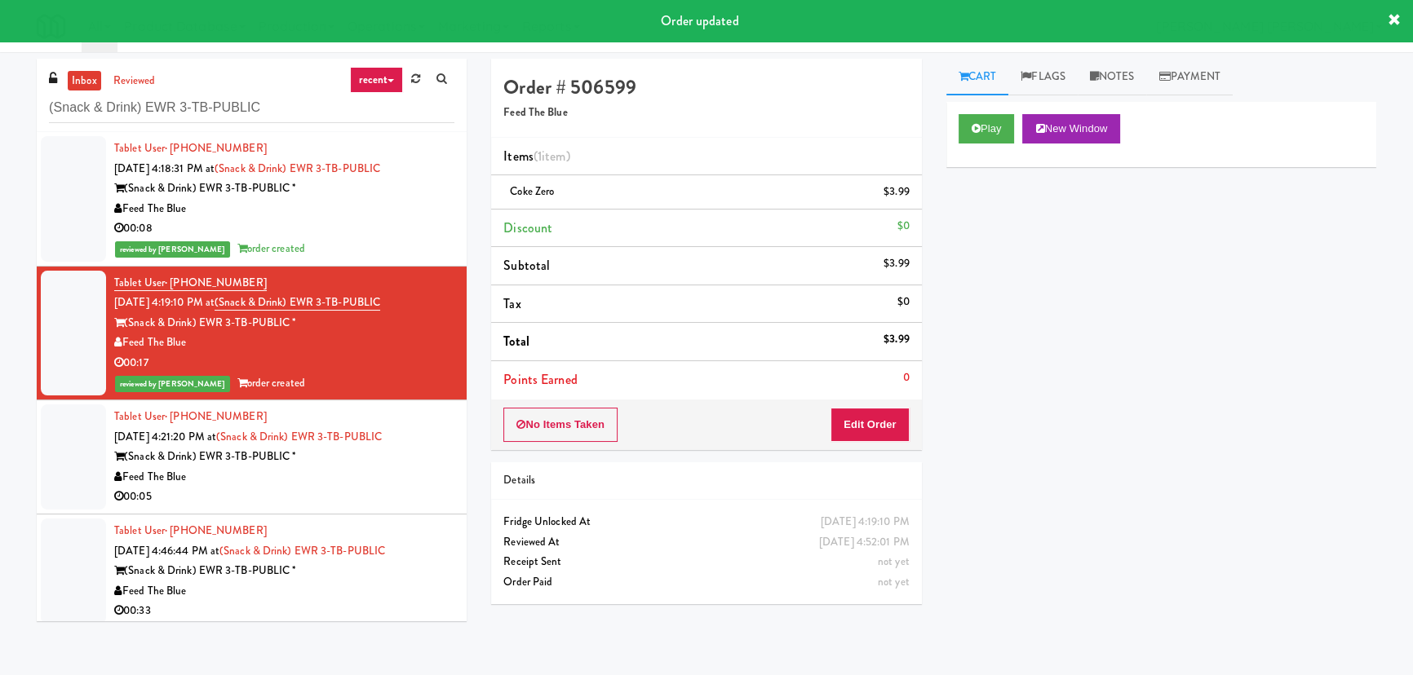
click at [393, 493] on div "00:05" at bounding box center [284, 497] width 340 height 20
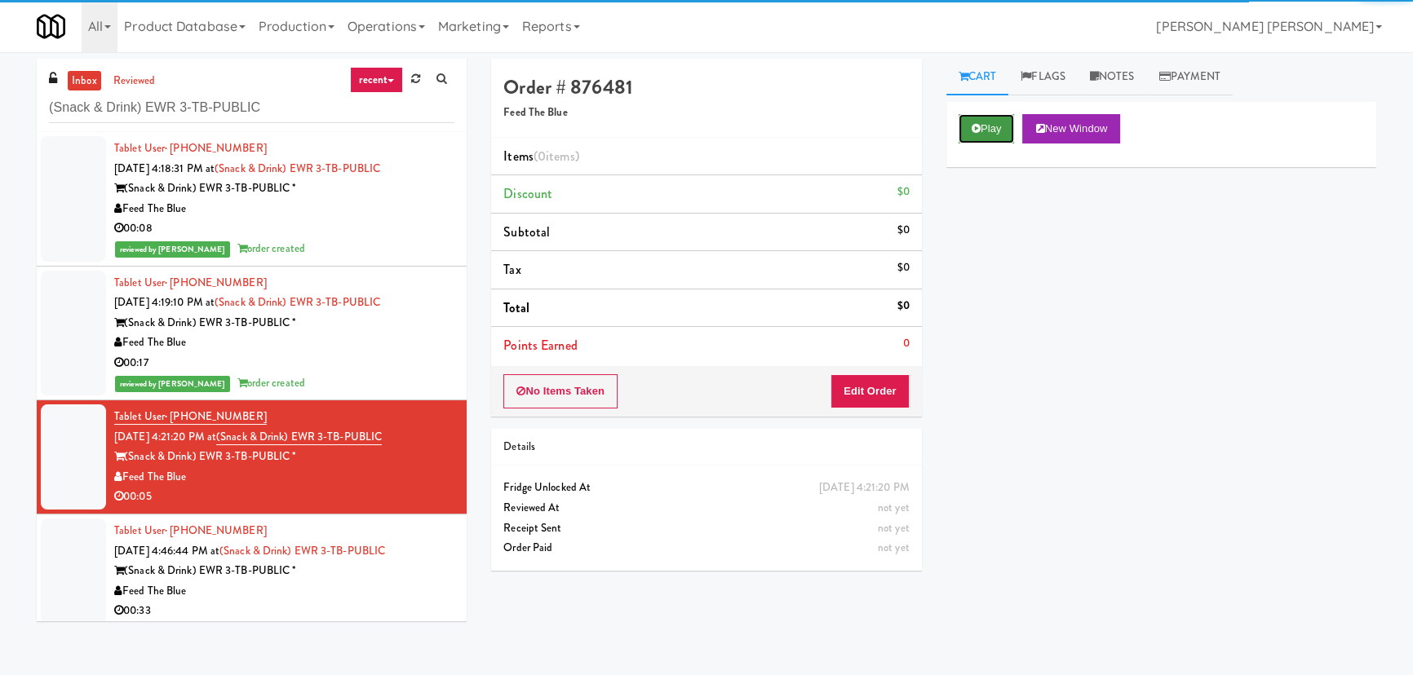
click at [1000, 138] on button "Play" at bounding box center [987, 128] width 56 height 29
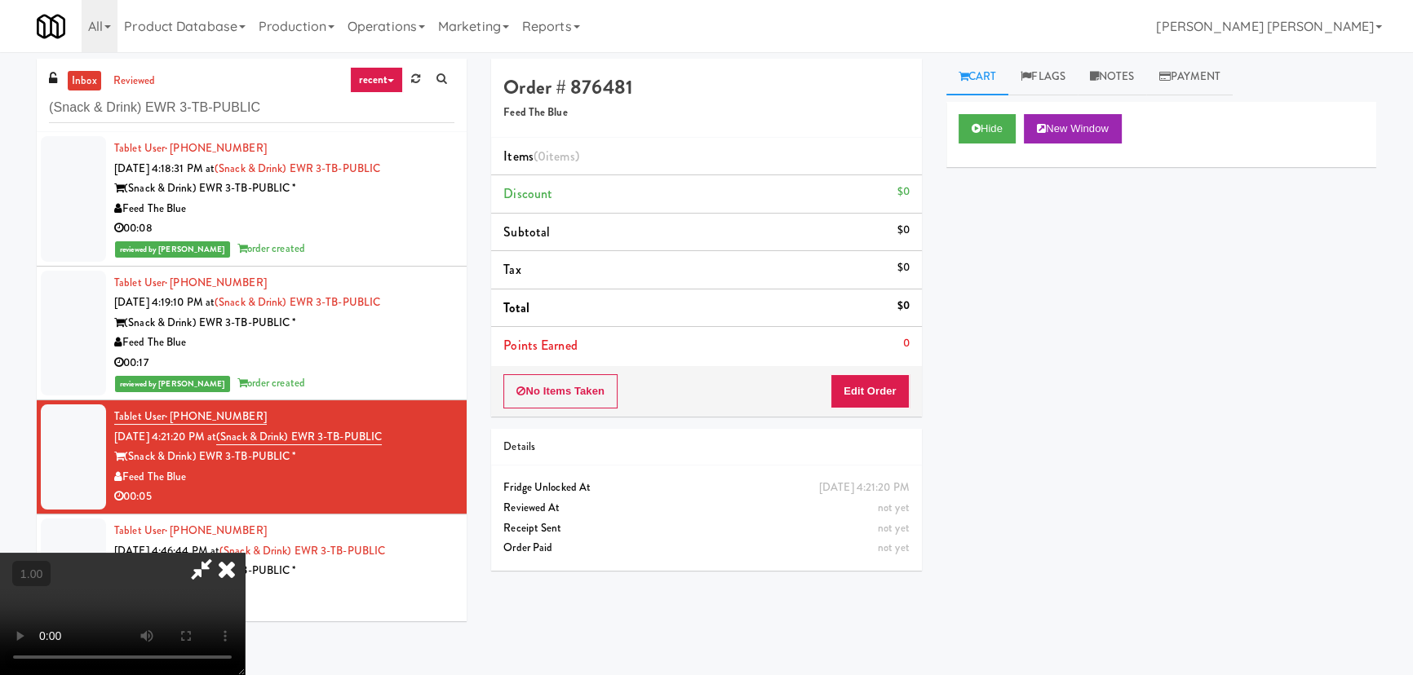
scroll to position [259, 0]
click at [969, 128] on button "Hide" at bounding box center [987, 128] width 57 height 29
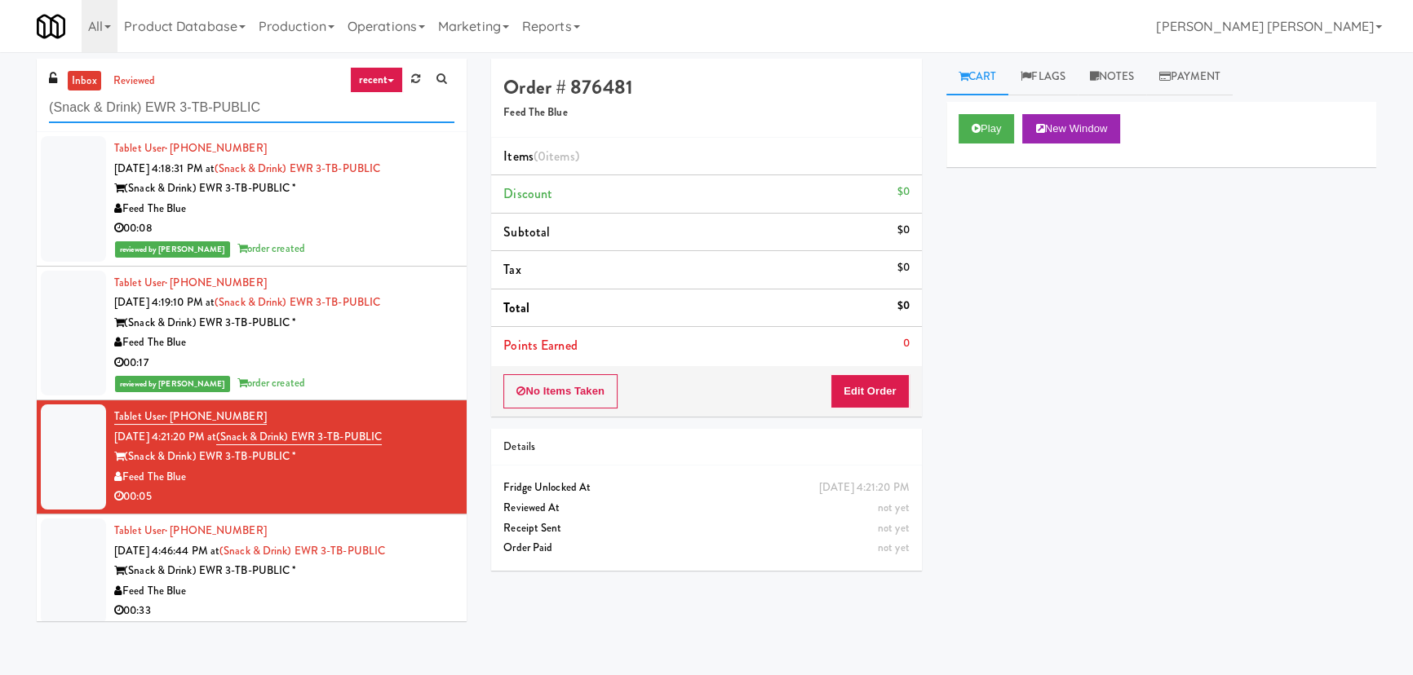
drag, startPoint x: 283, startPoint y: 107, endPoint x: 28, endPoint y: 107, distance: 255.3
click at [28, 107] on div "inbox reviewed recent all unclear take inventory issue suspicious failed recent…" at bounding box center [251, 346] width 454 height 575
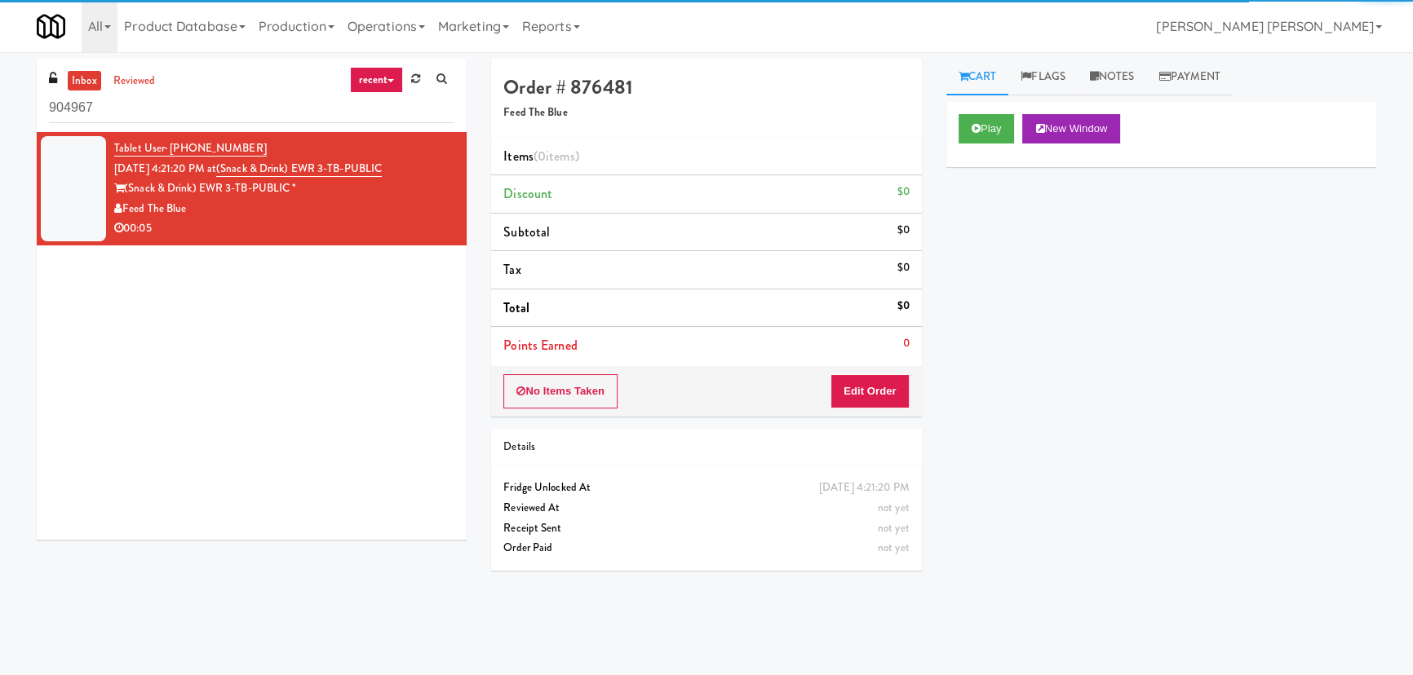
drag, startPoint x: 131, startPoint y: 104, endPoint x: 20, endPoint y: 105, distance: 111.0
click at [20, 105] on div "inbox reviewed recent all unclear take inventory issue suspicious failed recent…" at bounding box center [706, 364] width 1413 height 610
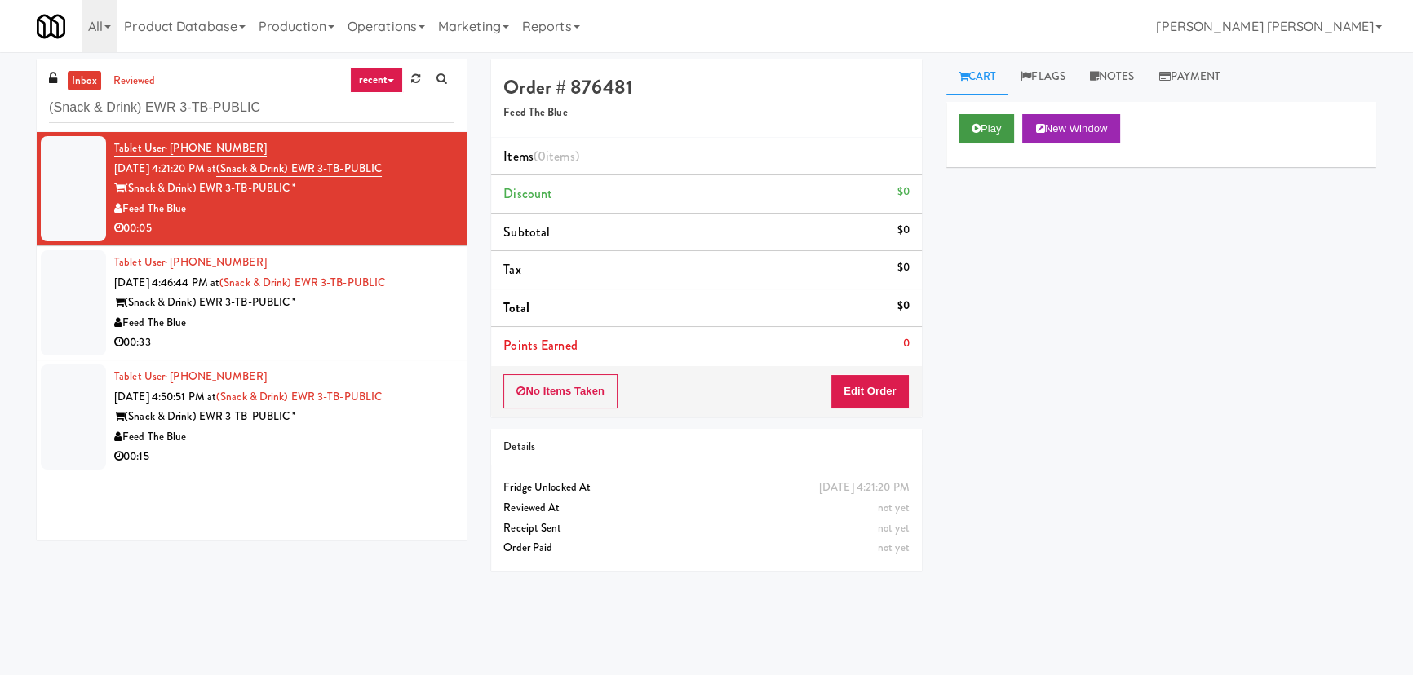
type input "(Snack & Drink) EWR 3-TB-PUBLIC"
click at [1003, 128] on button "Play" at bounding box center [987, 128] width 56 height 29
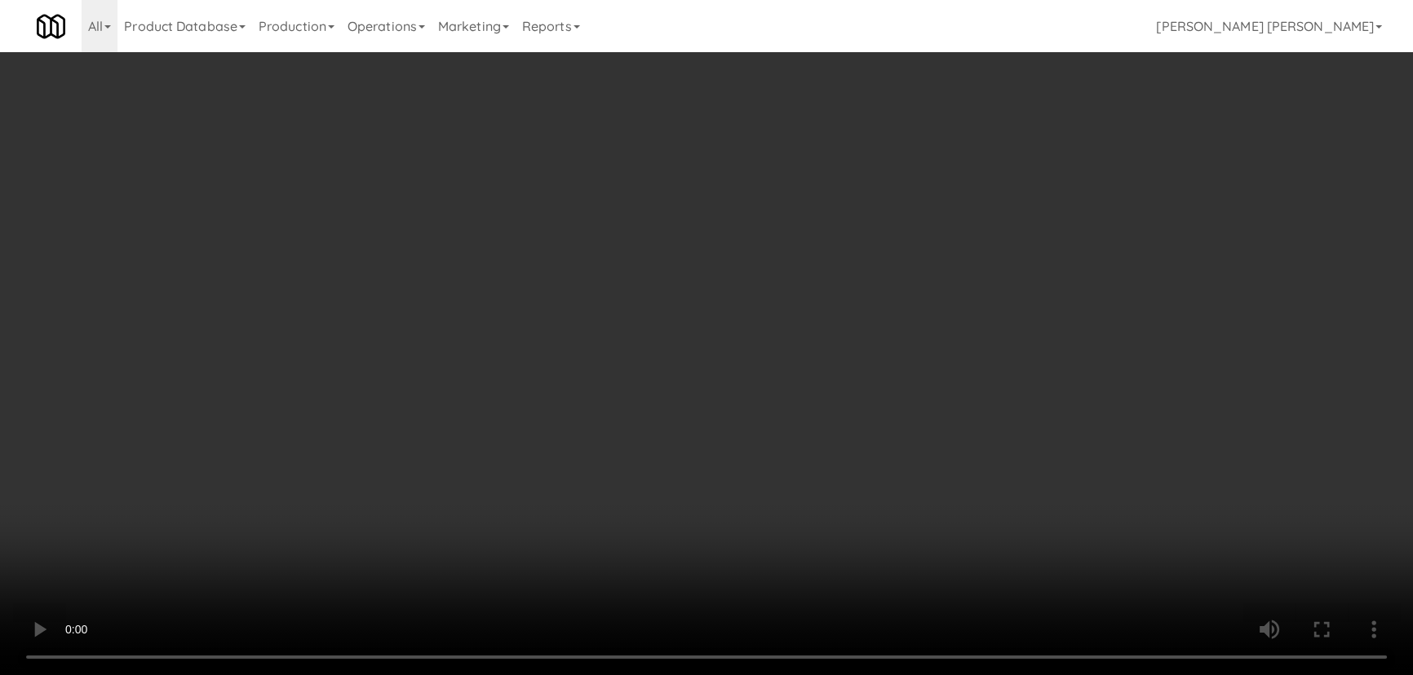
click at [1092, 675] on video at bounding box center [706, 337] width 1413 height 675
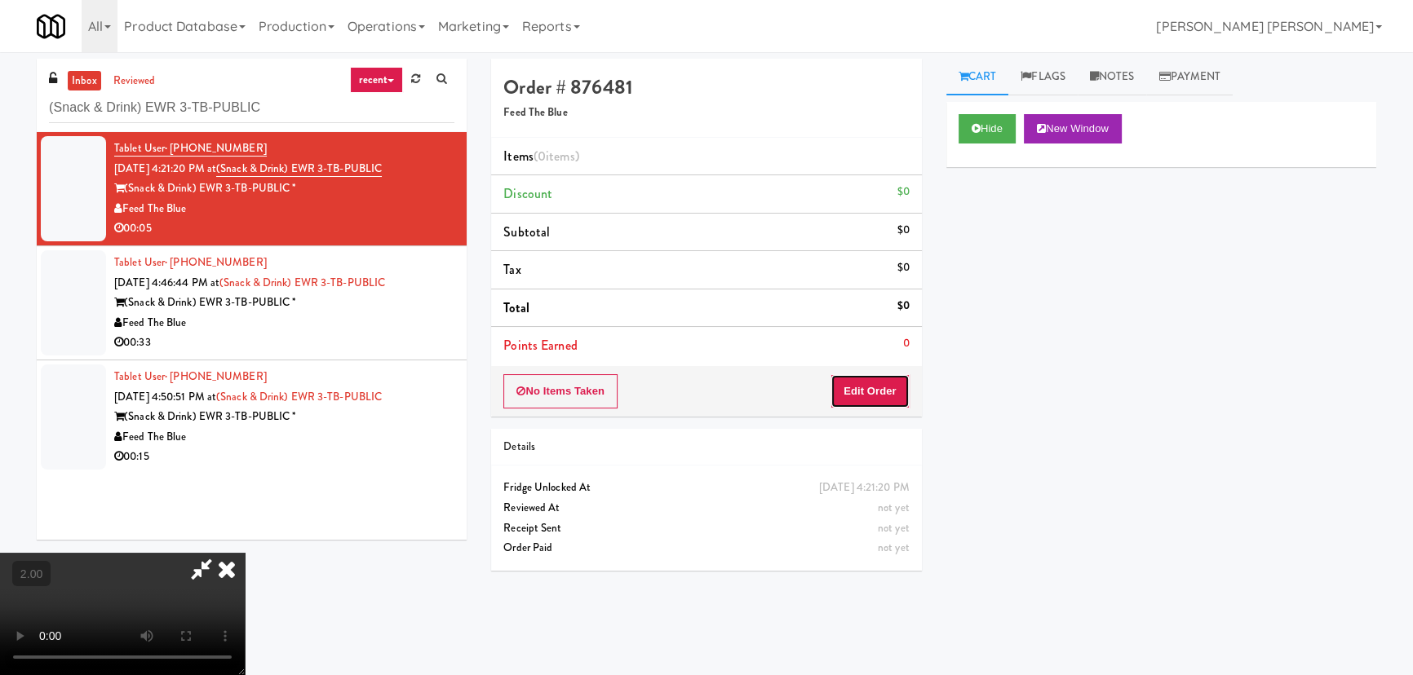
click at [889, 391] on button "Edit Order" at bounding box center [869, 391] width 79 height 34
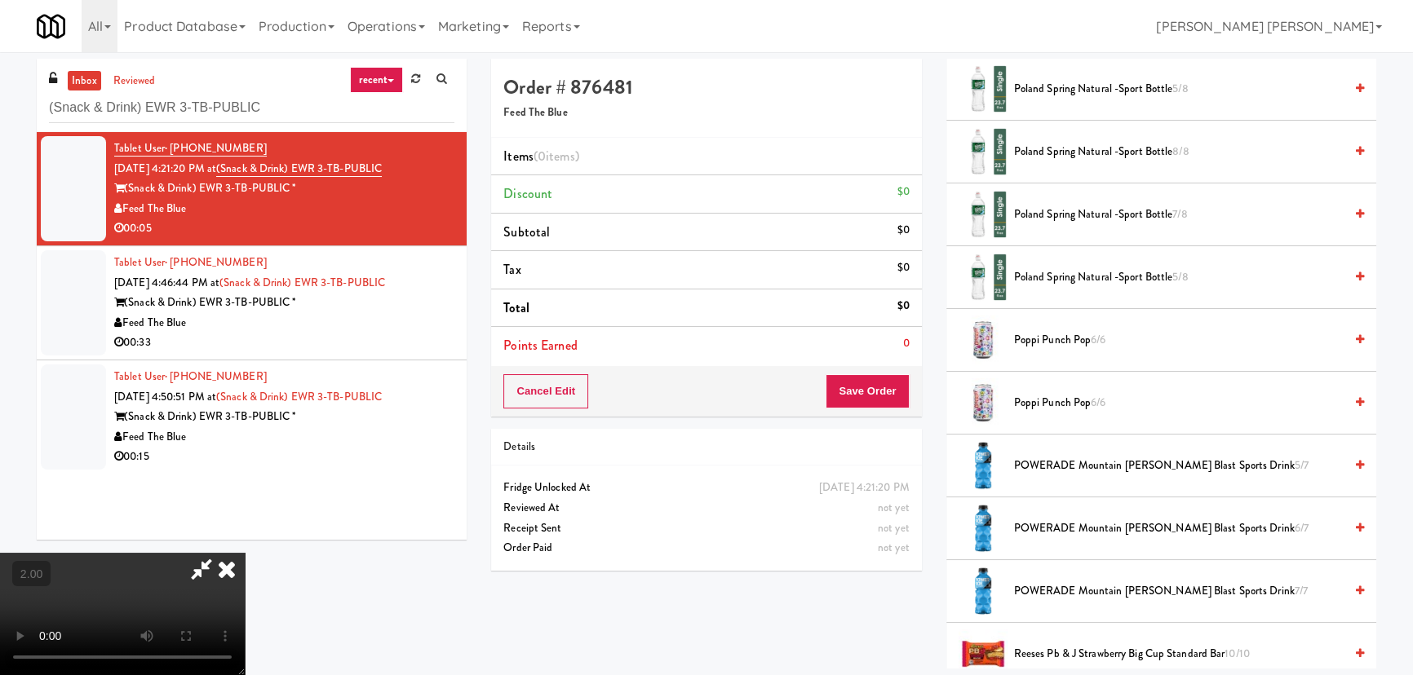
scroll to position [1483, 0]
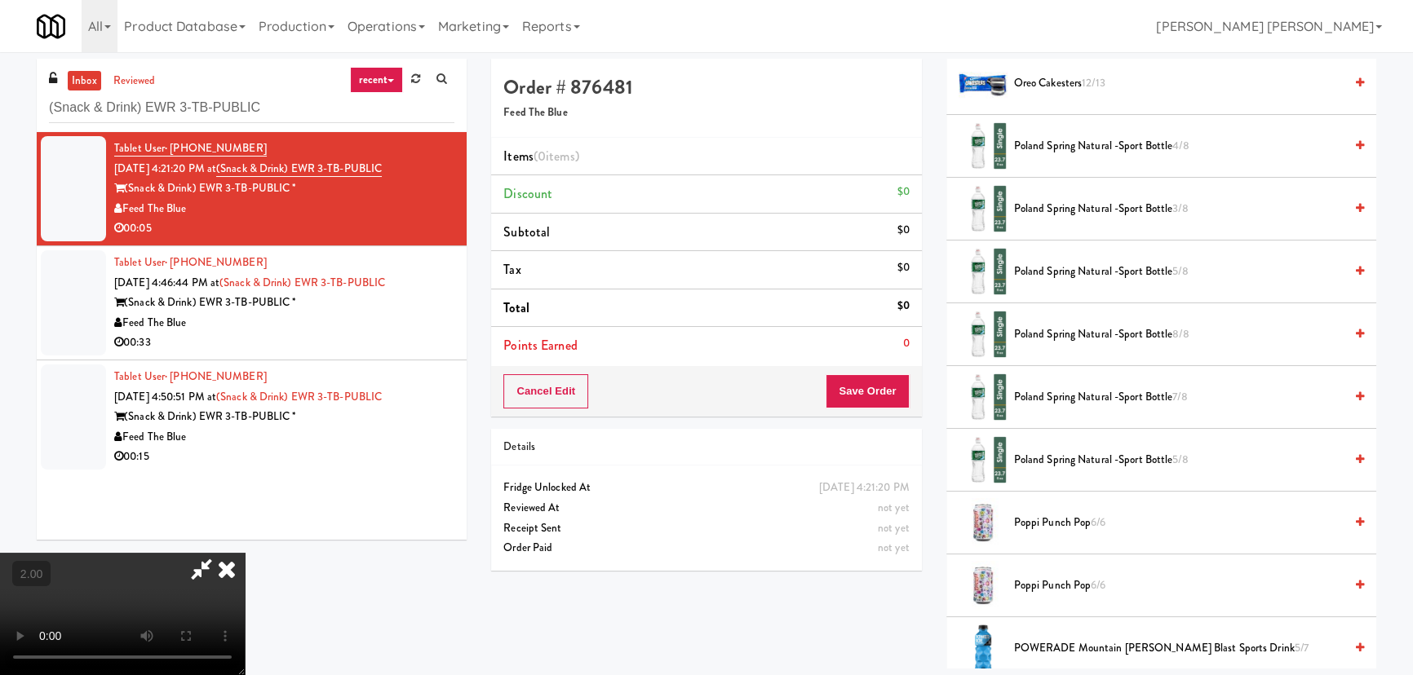
click at [1058, 396] on span "Poland Spring Natural -Sport Bottle 7/8" at bounding box center [1179, 397] width 330 height 20
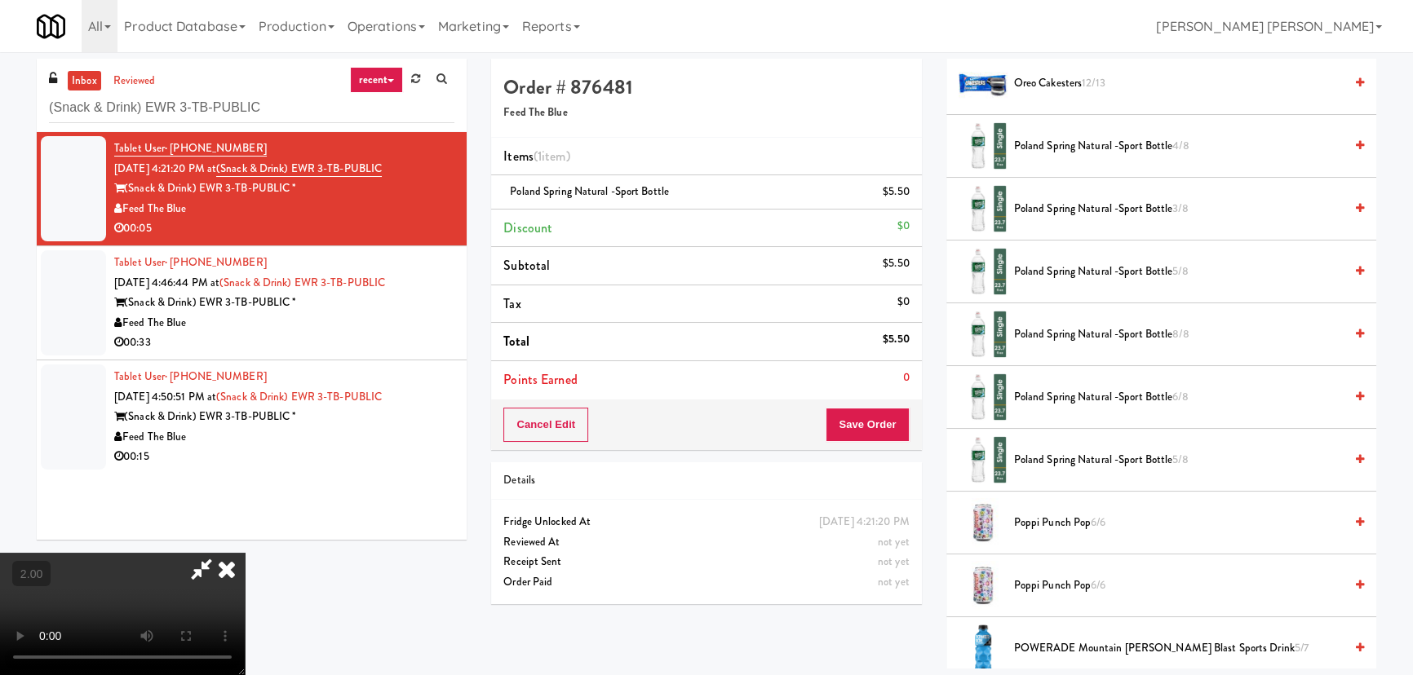
scroll to position [0, 0]
click at [245, 553] on icon at bounding box center [227, 569] width 36 height 33
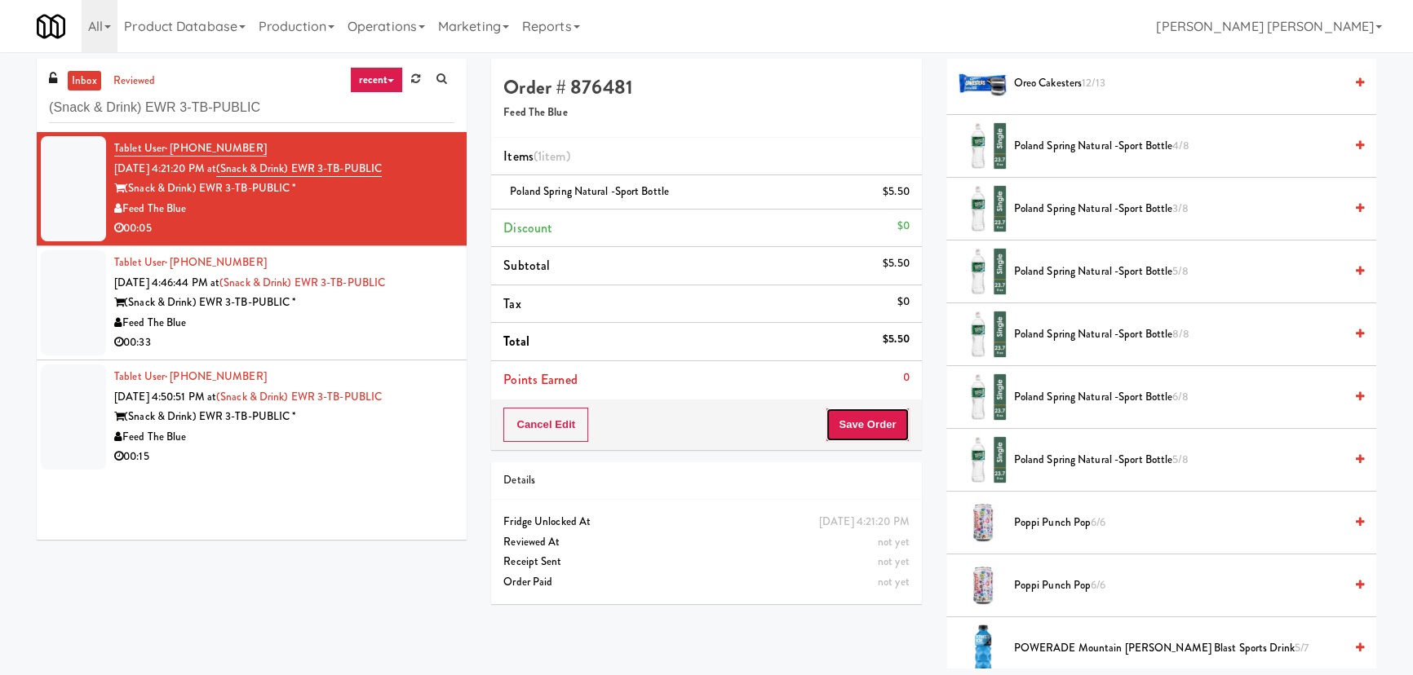
click at [871, 423] on button "Save Order" at bounding box center [867, 425] width 83 height 34
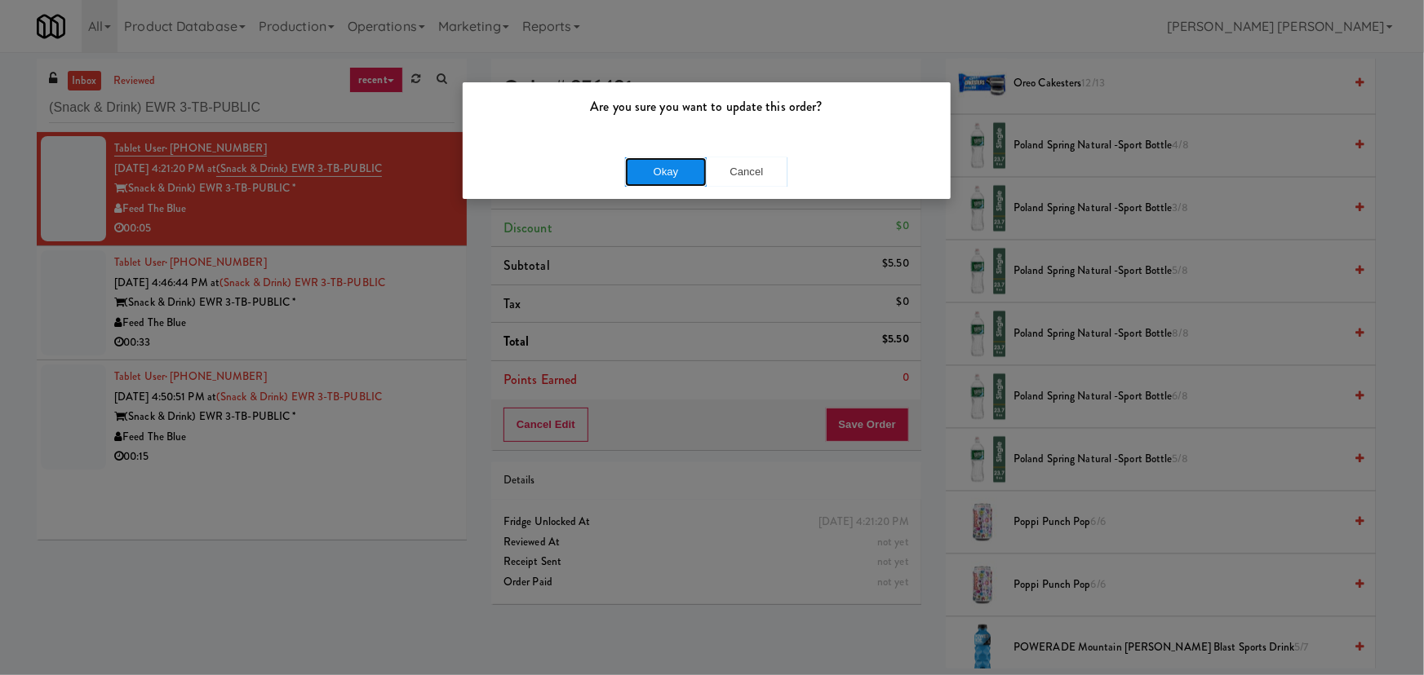
click at [644, 170] on button "Okay" at bounding box center [666, 171] width 82 height 29
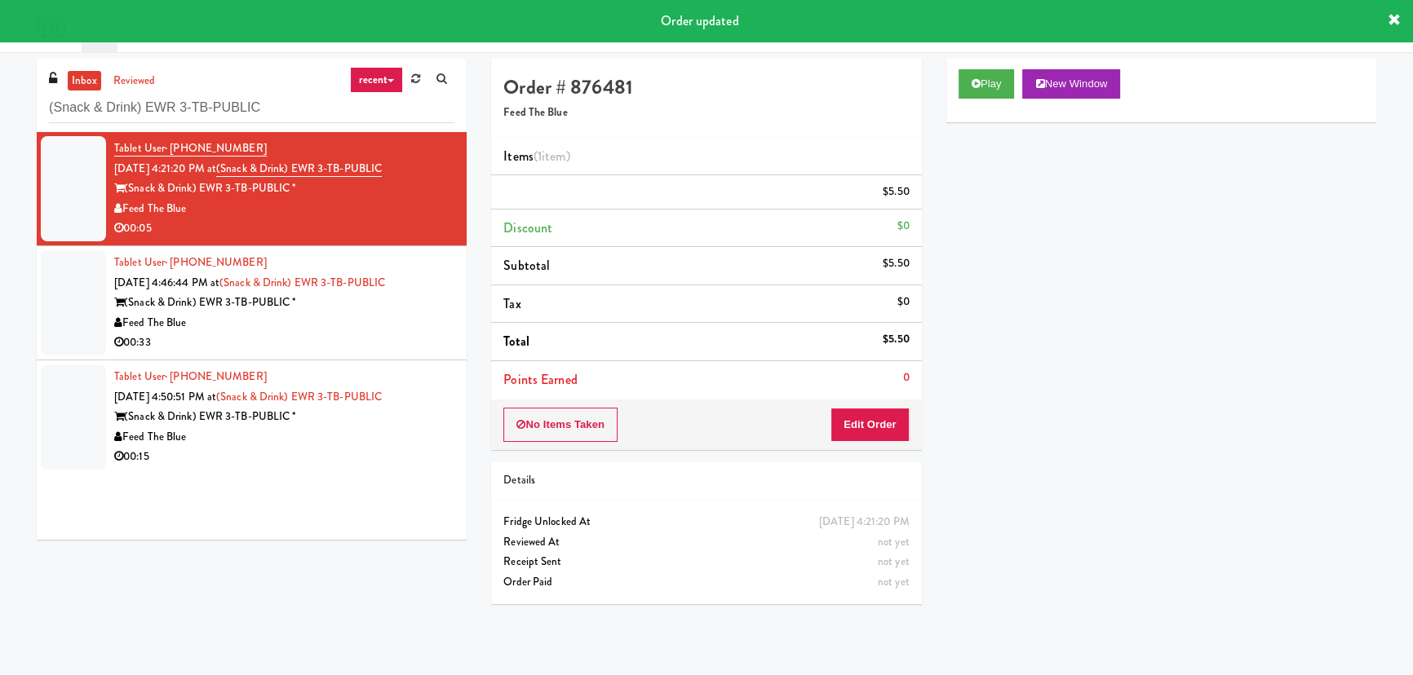
scroll to position [44, 0]
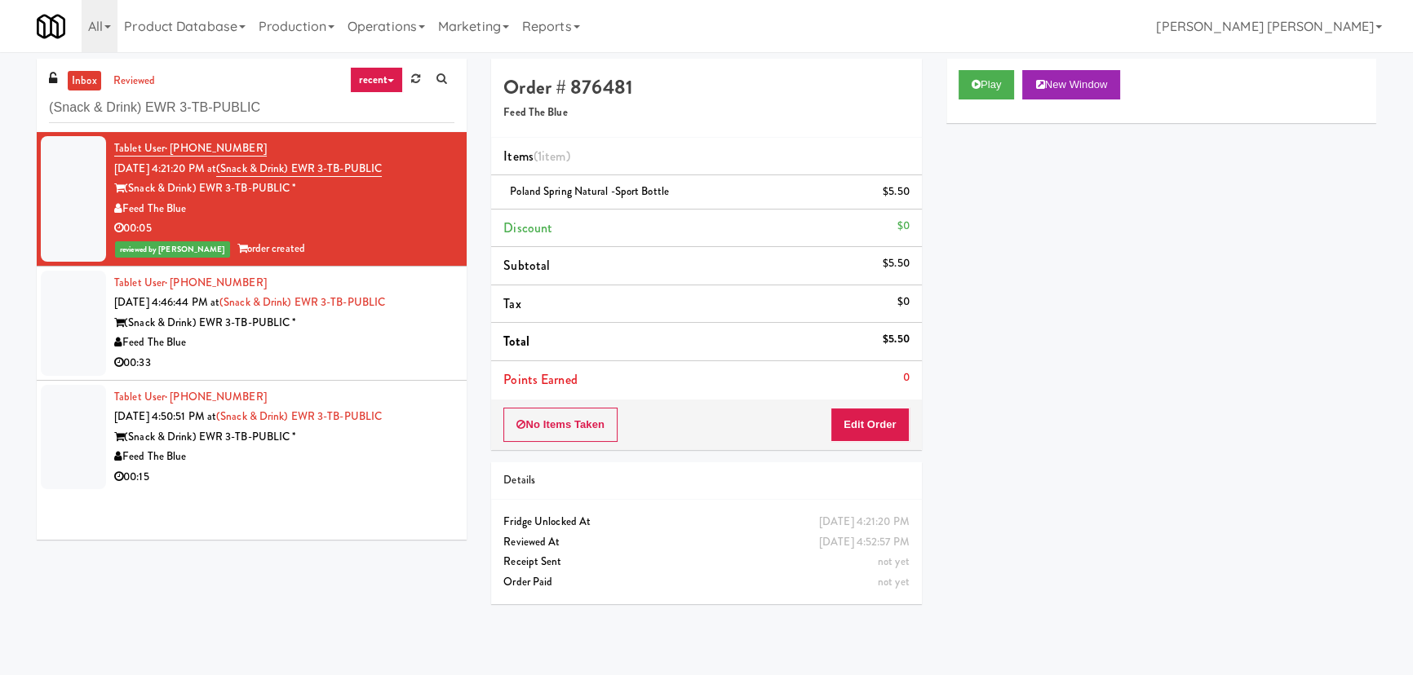
drag, startPoint x: 343, startPoint y: 361, endPoint x: 355, endPoint y: 361, distance: 11.4
click at [343, 361] on div "00:33" at bounding box center [284, 363] width 340 height 20
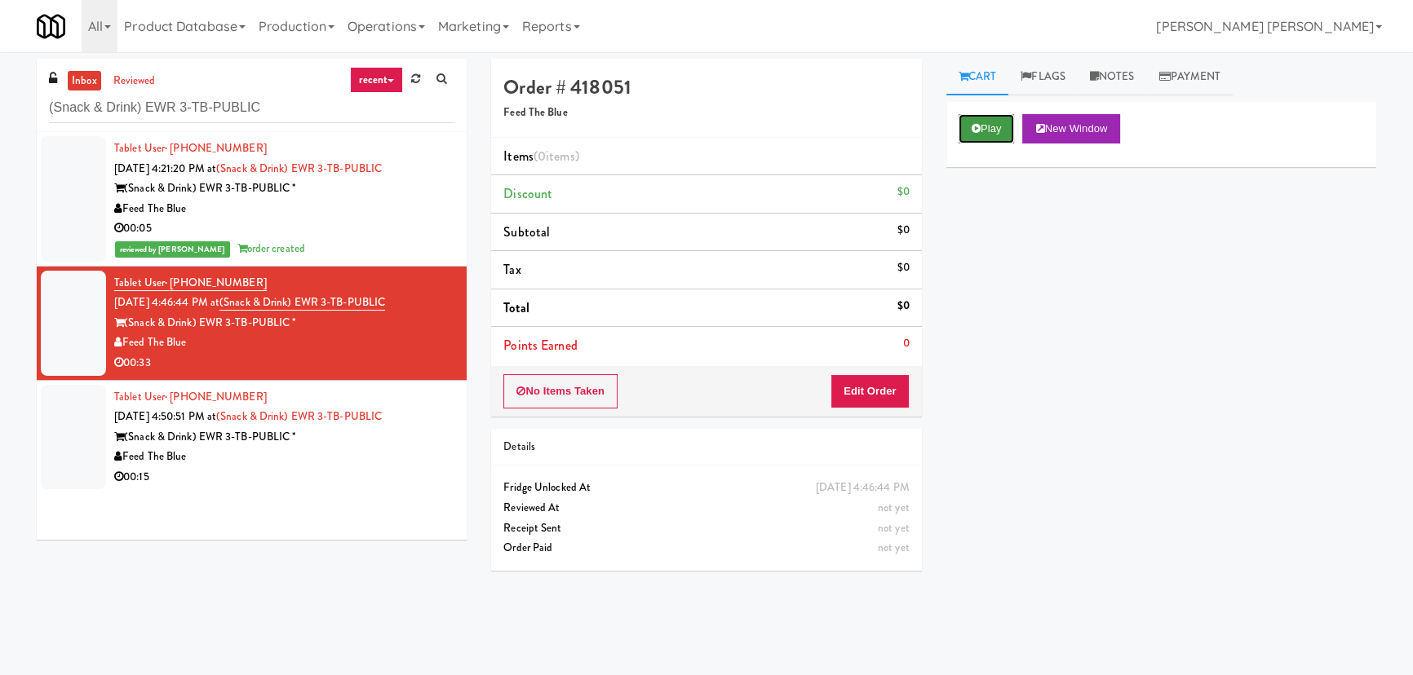
click at [996, 131] on button "Play" at bounding box center [987, 128] width 56 height 29
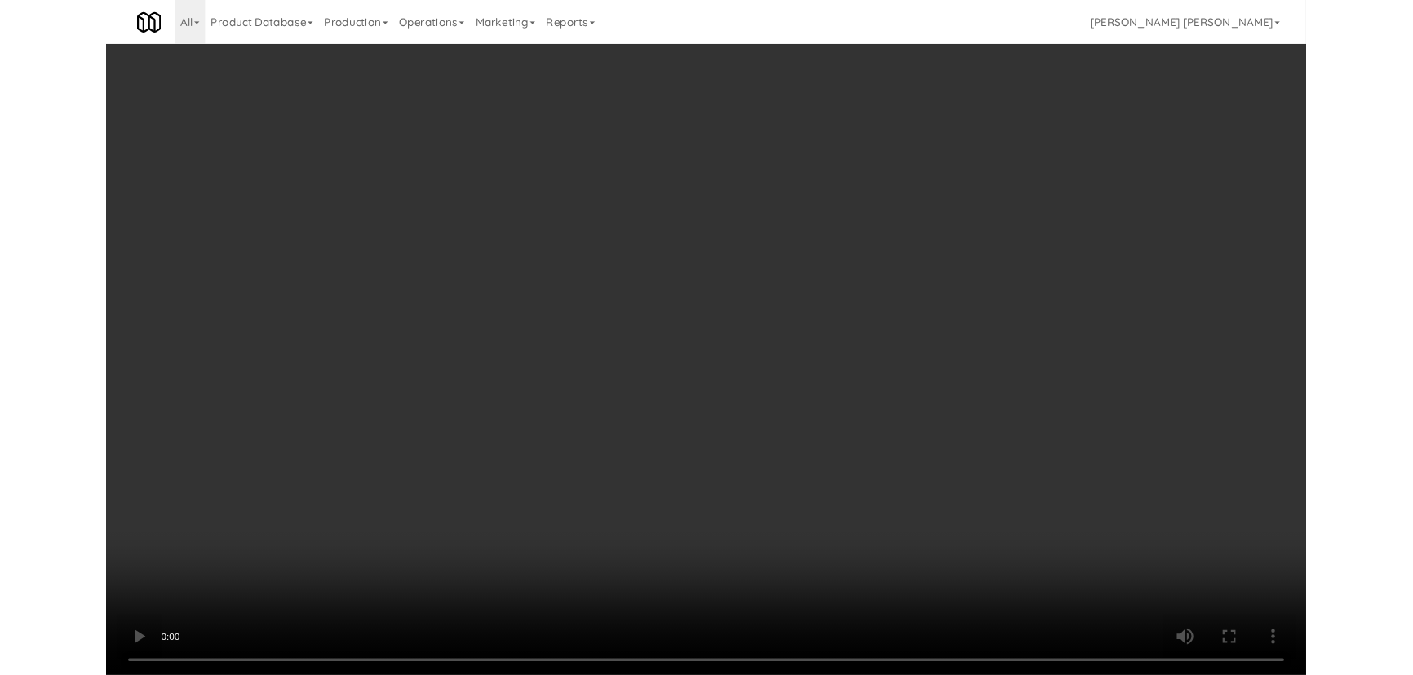
scroll to position [33, 0]
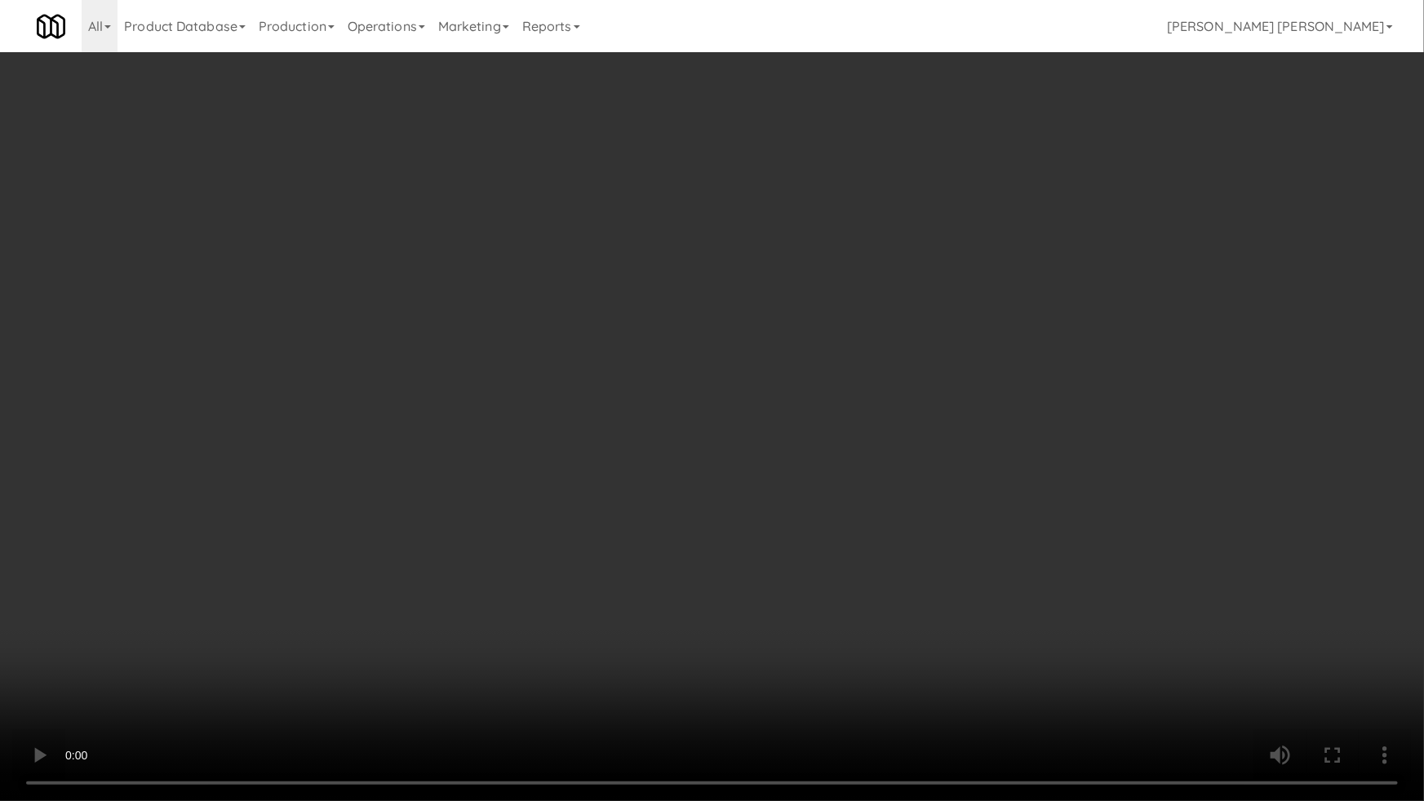
drag, startPoint x: 792, startPoint y: 718, endPoint x: 1423, endPoint y: 694, distance: 631.0
click at [799, 675] on video at bounding box center [712, 400] width 1424 height 801
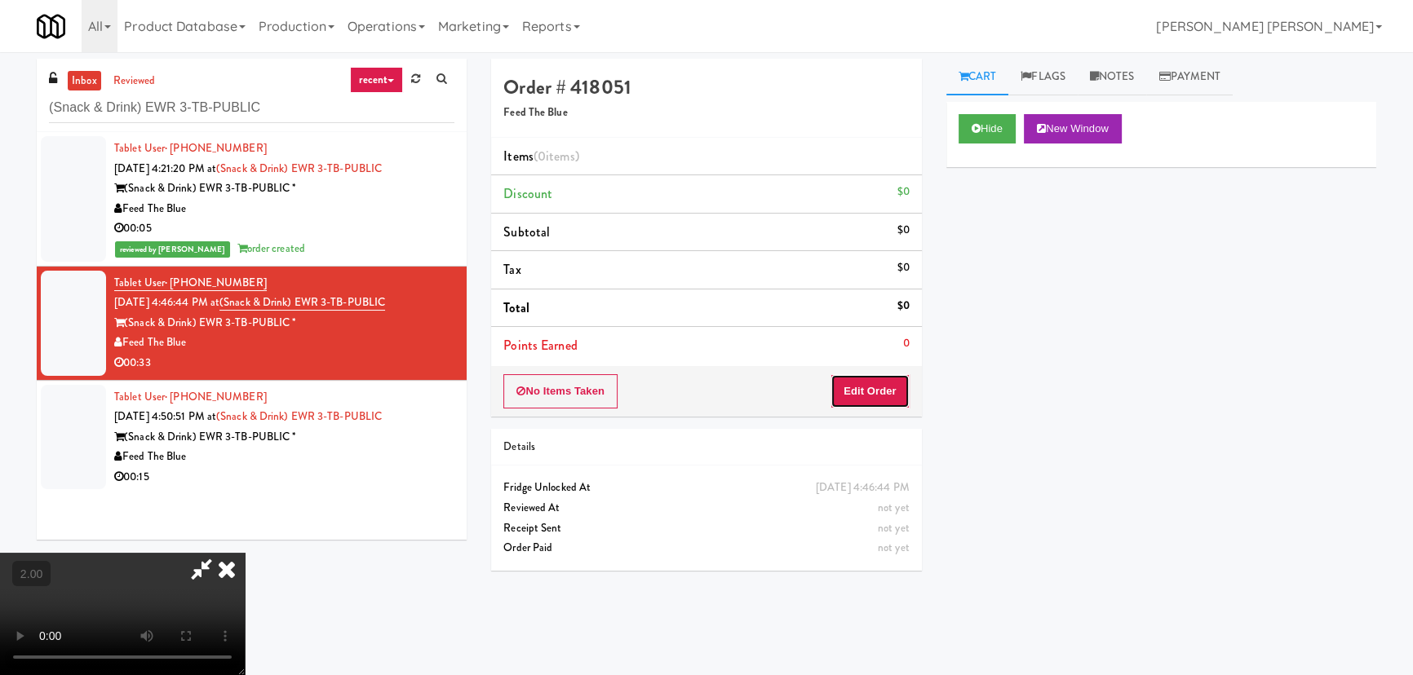
click at [891, 399] on button "Edit Order" at bounding box center [869, 391] width 79 height 34
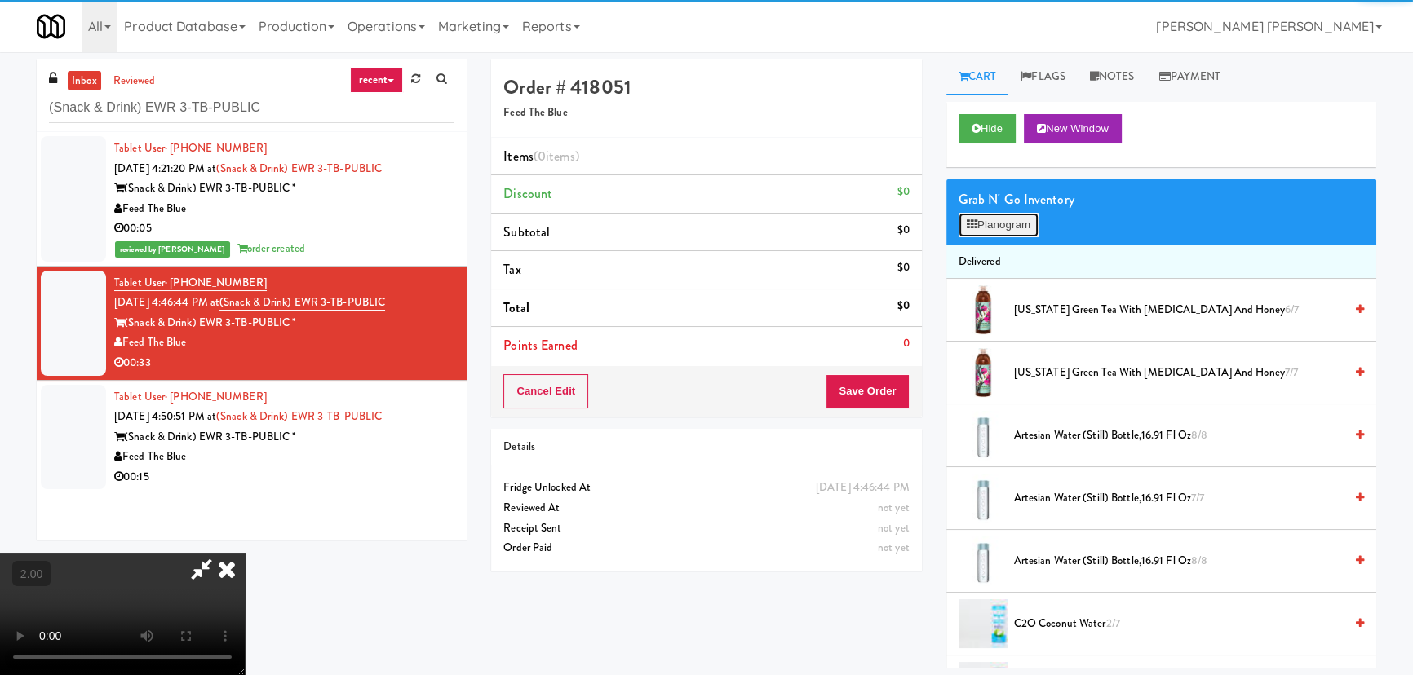
click at [996, 232] on button "Planogram" at bounding box center [999, 225] width 80 height 24
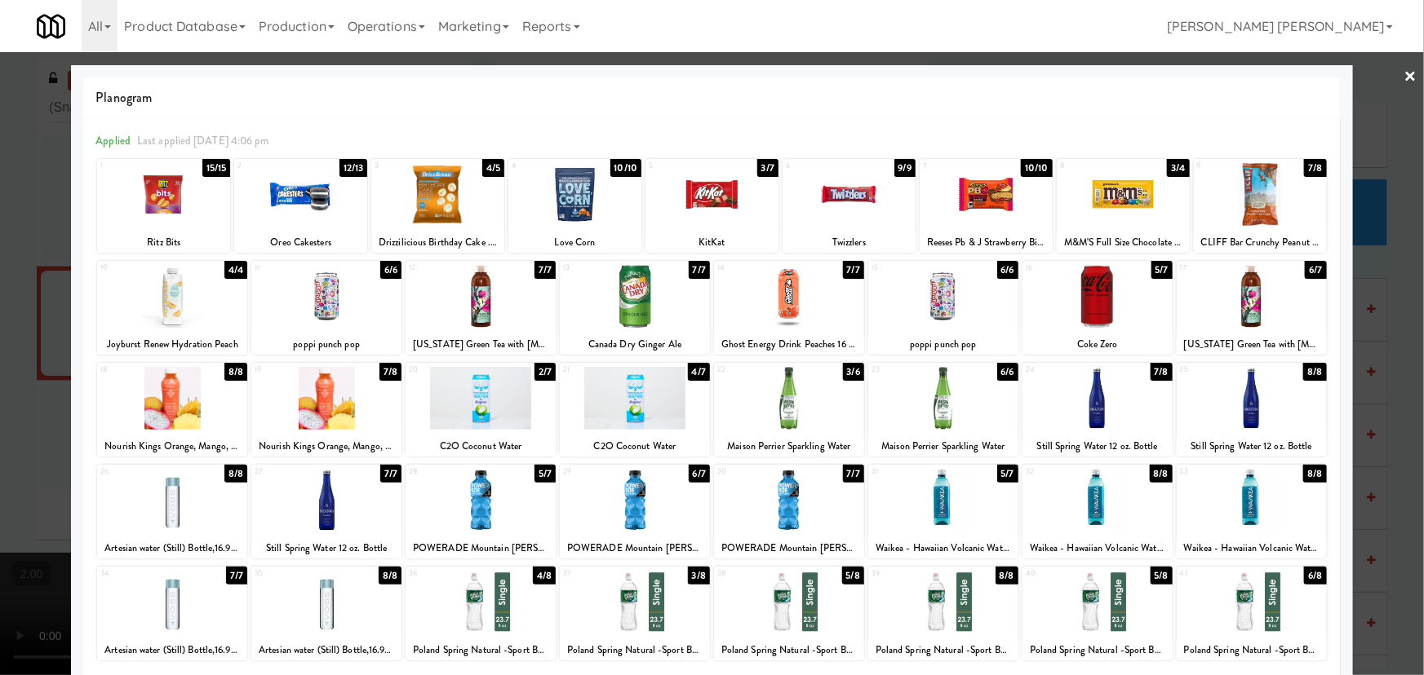
drag, startPoint x: 770, startPoint y: 312, endPoint x: 1070, endPoint y: 236, distance: 309.6
click at [771, 312] on div at bounding box center [789, 296] width 150 height 63
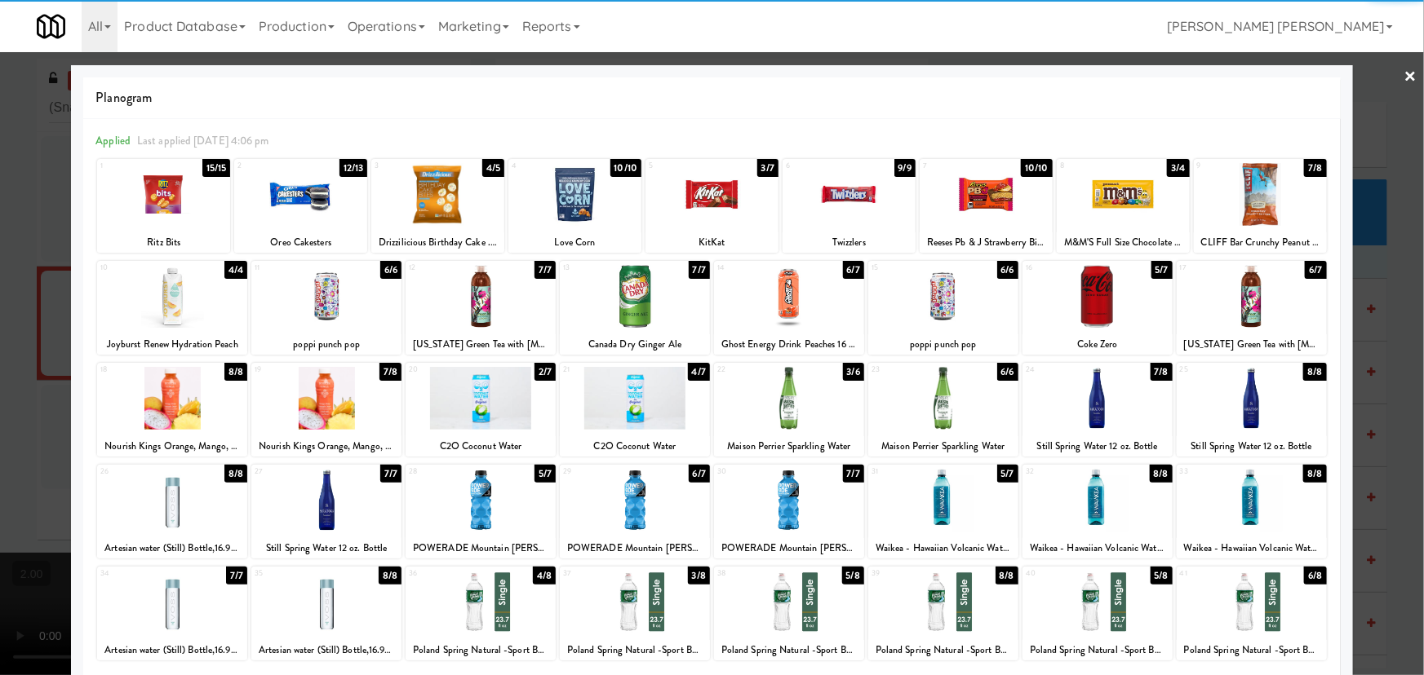
drag, startPoint x: 1099, startPoint y: 195, endPoint x: 1208, endPoint y: 177, distance: 110.8
click at [1100, 195] on div at bounding box center [1122, 194] width 133 height 63
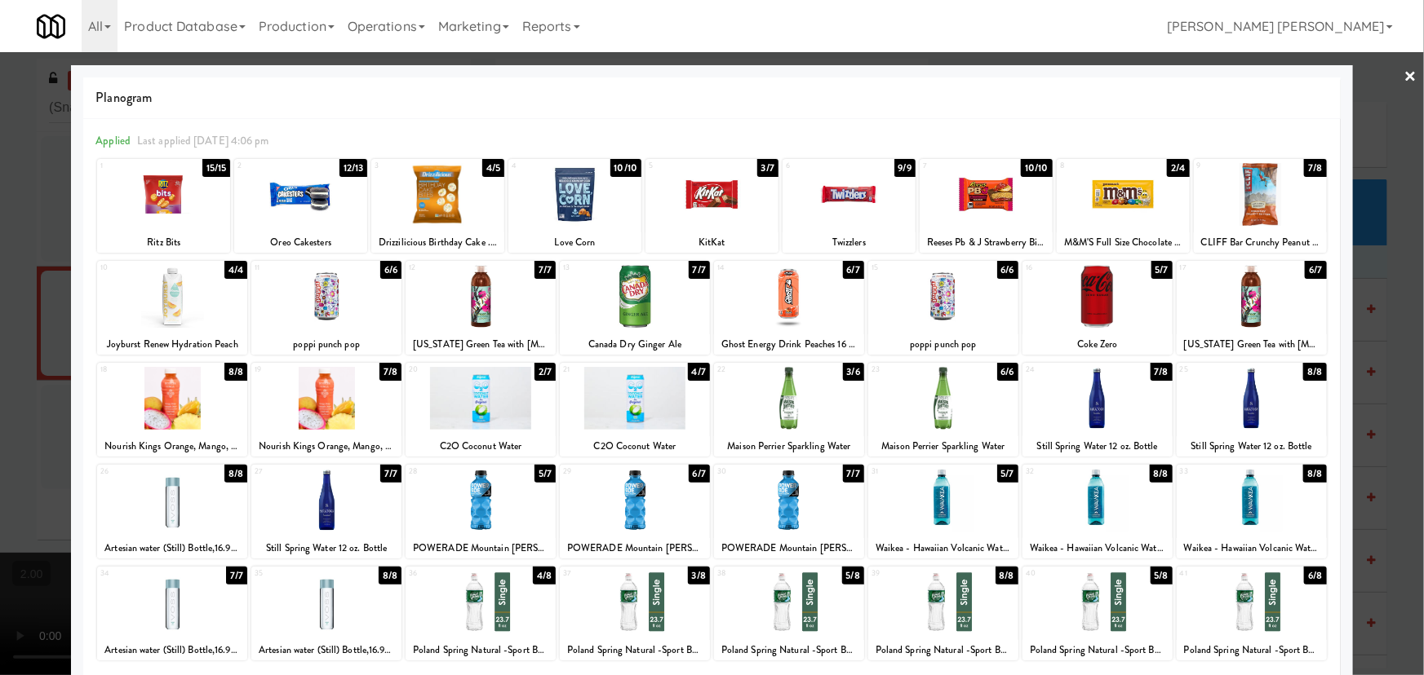
click at [1404, 80] on link "×" at bounding box center [1410, 77] width 13 height 51
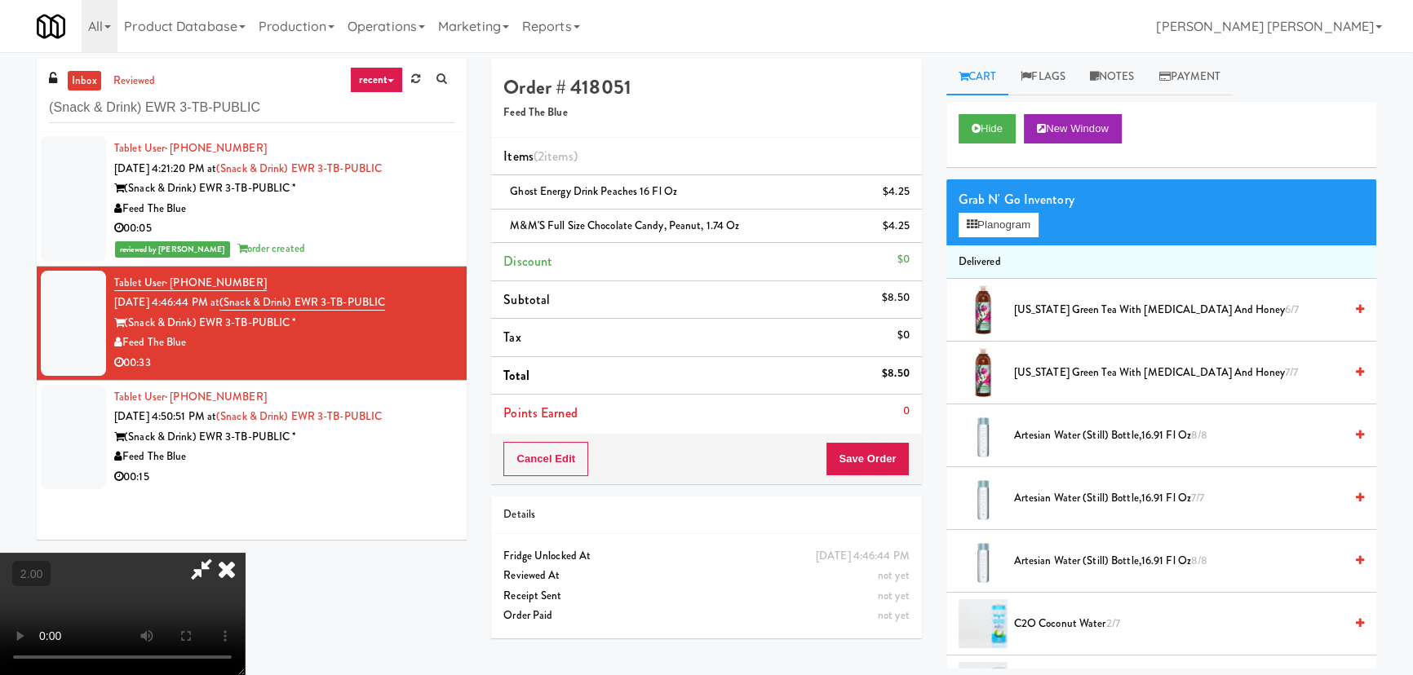
click at [245, 553] on video at bounding box center [122, 614] width 245 height 122
drag, startPoint x: 646, startPoint y: 409, endPoint x: 646, endPoint y: 498, distance: 89.7
click at [245, 553] on video at bounding box center [122, 614] width 245 height 122
click at [245, 553] on icon at bounding box center [227, 569] width 36 height 33
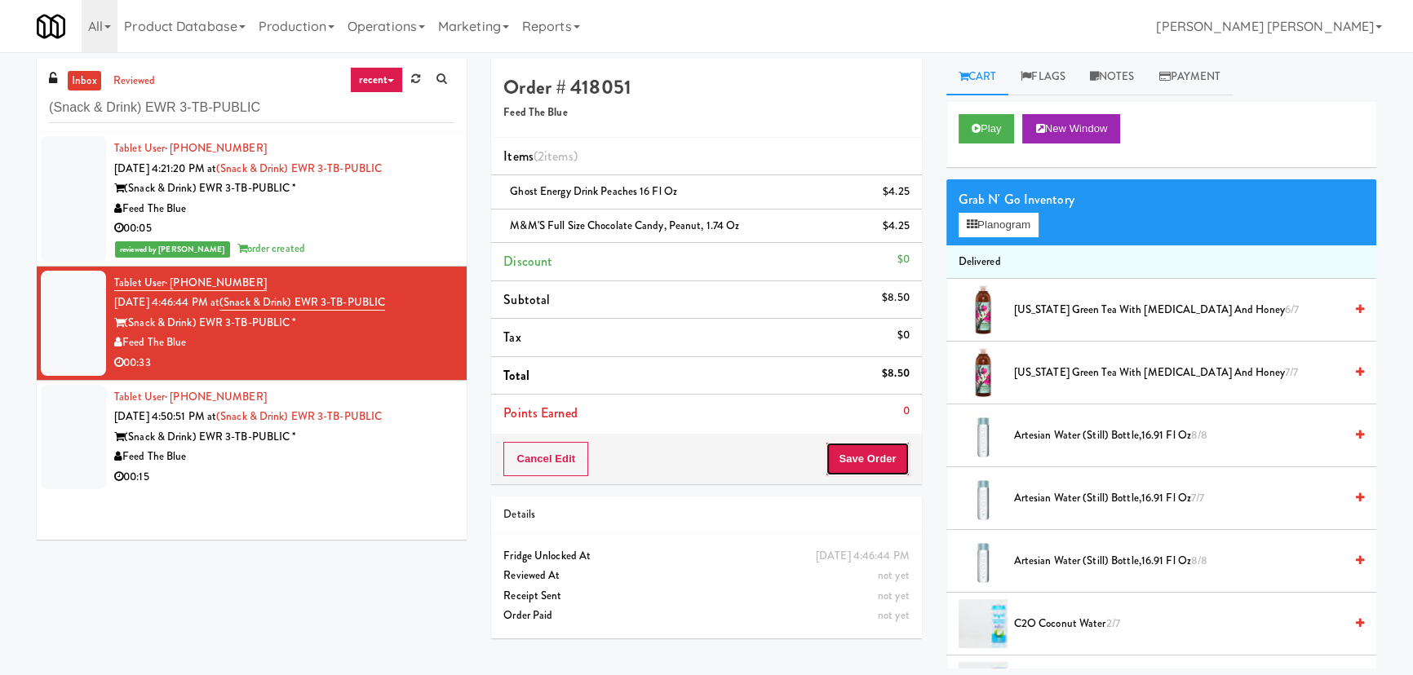
click at [883, 450] on button "Save Order" at bounding box center [867, 459] width 83 height 34
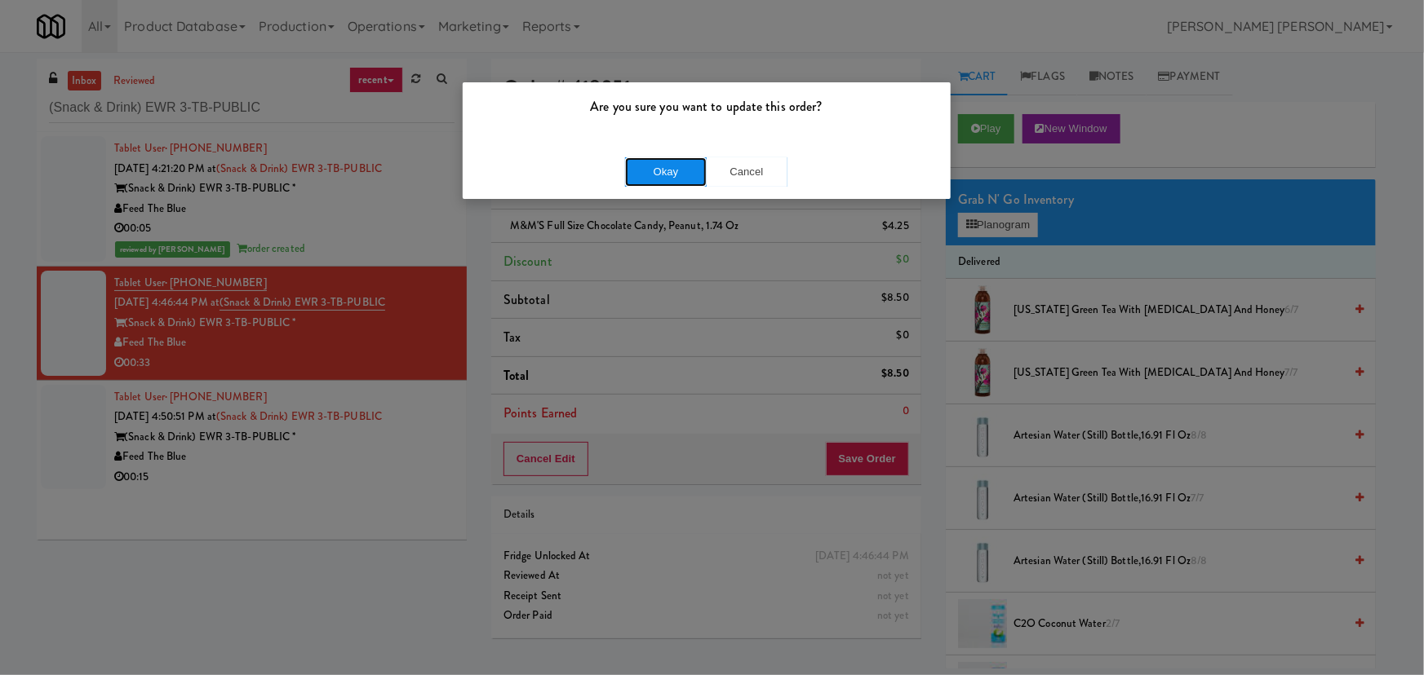
click at [657, 166] on button "Okay" at bounding box center [666, 171] width 82 height 29
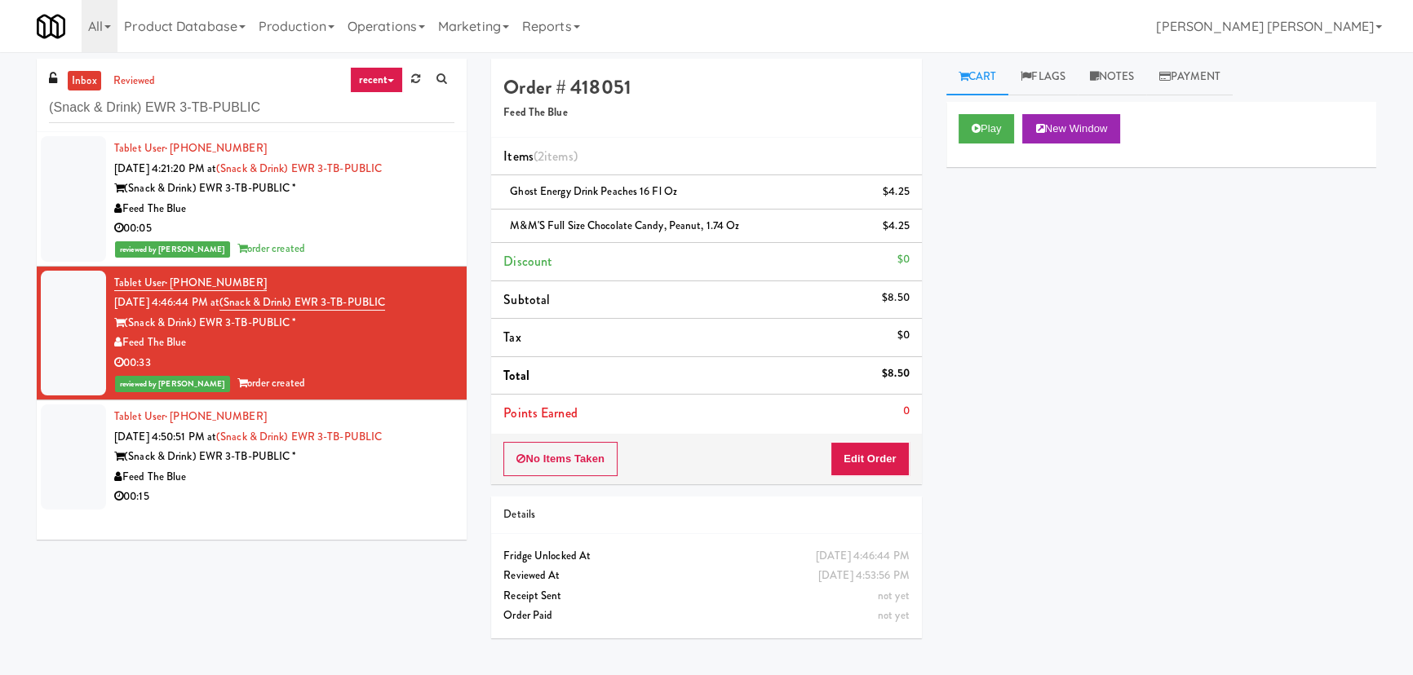
click at [362, 239] on div "reviewed by [PERSON_NAME] order created" at bounding box center [284, 249] width 340 height 20
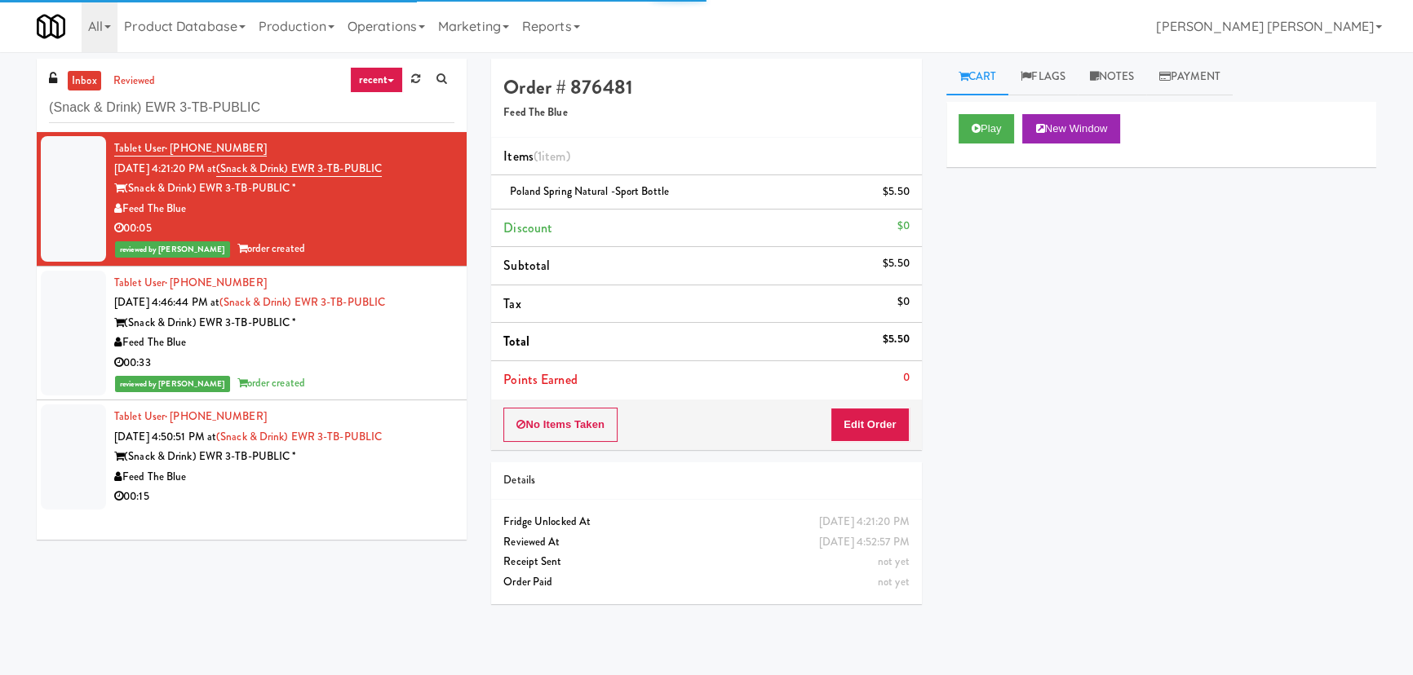
drag, startPoint x: 423, startPoint y: 343, endPoint x: 414, endPoint y: 441, distance: 99.1
click at [423, 347] on div "Feed The Blue" at bounding box center [284, 343] width 340 height 20
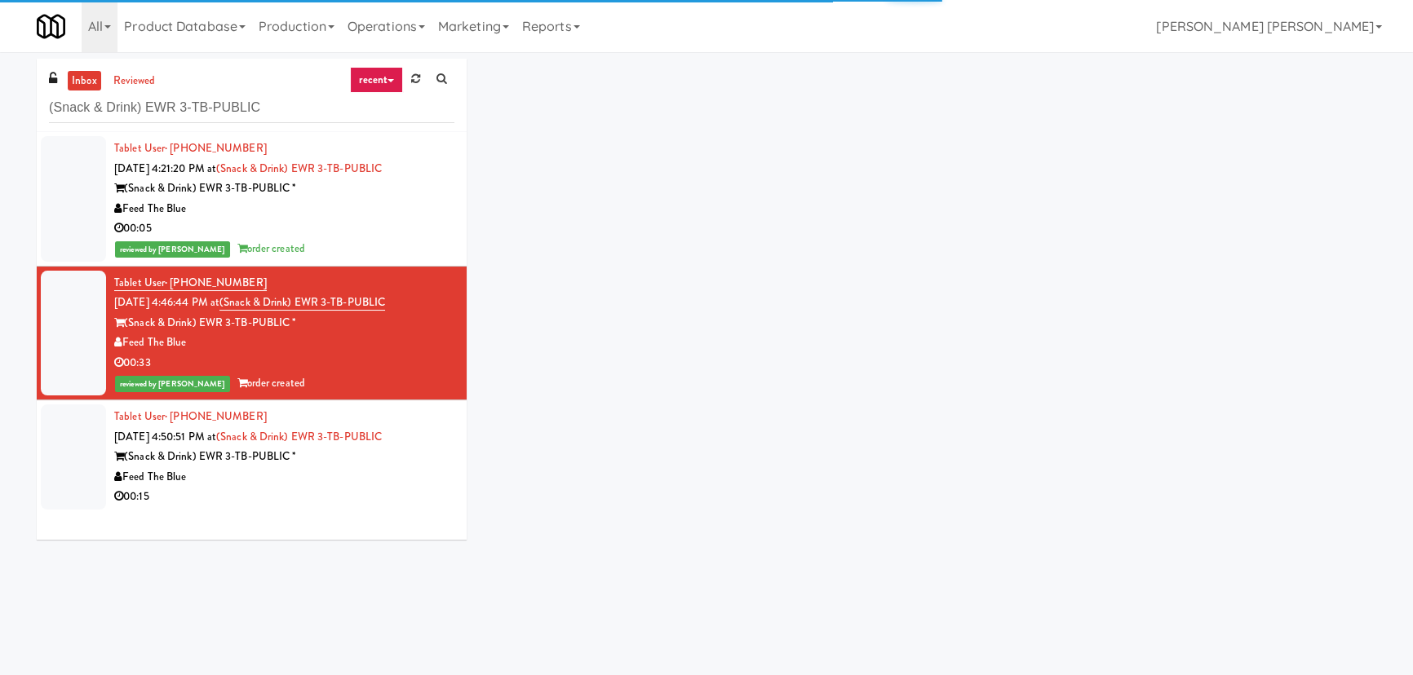
click at [414, 490] on div "00:15" at bounding box center [284, 497] width 340 height 20
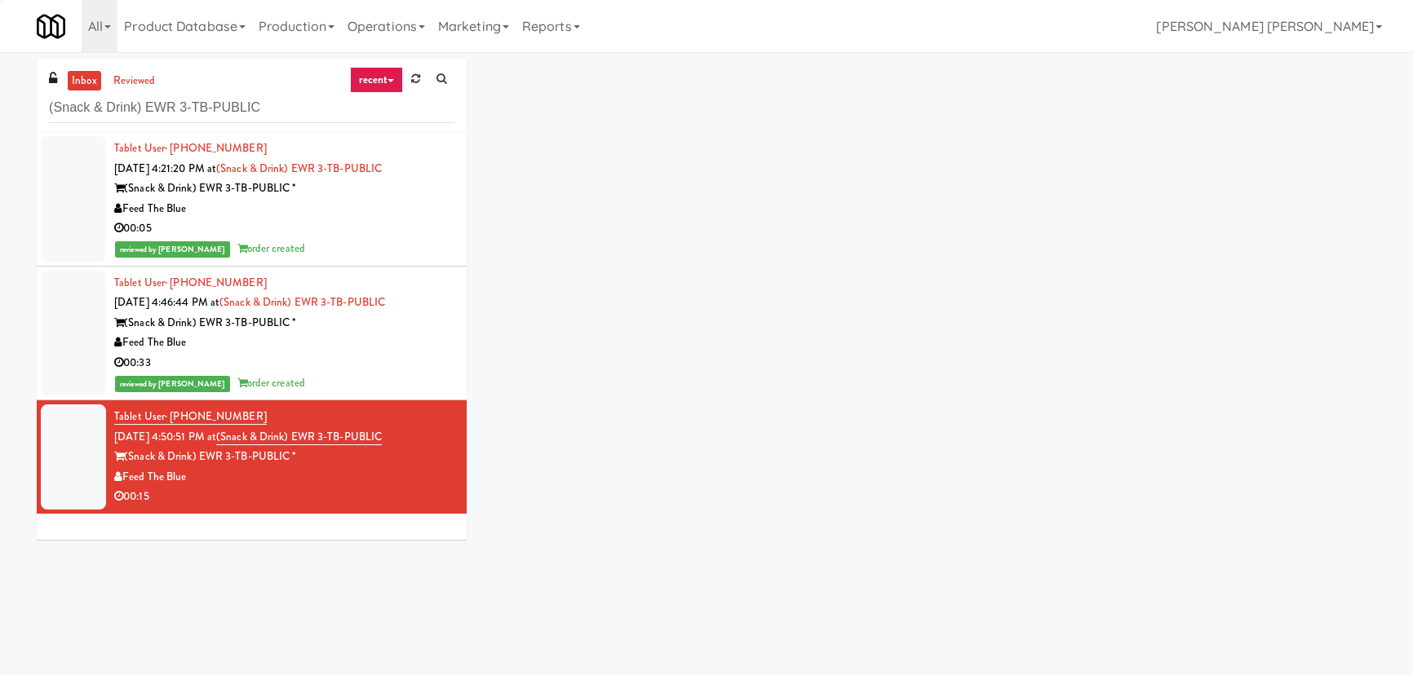
click at [414, 490] on div "00:15" at bounding box center [284, 497] width 340 height 20
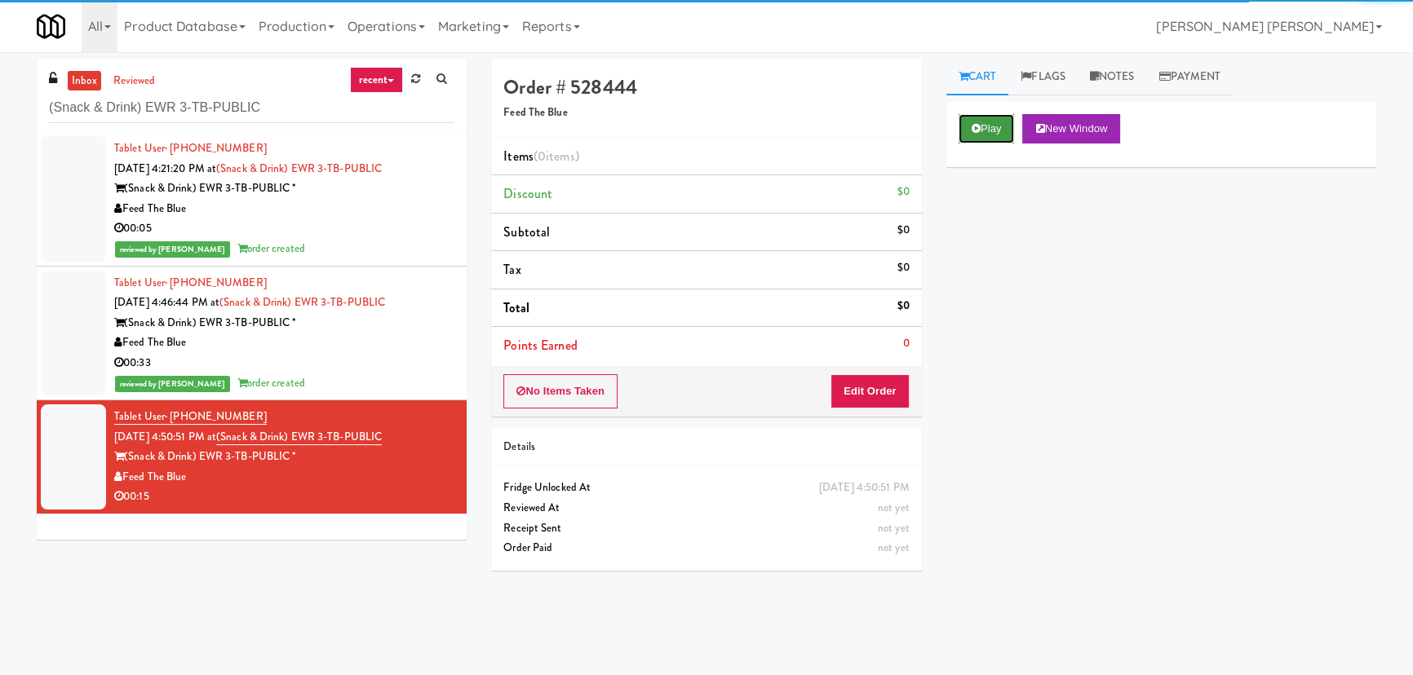
click at [991, 135] on button "Play" at bounding box center [987, 128] width 56 height 29
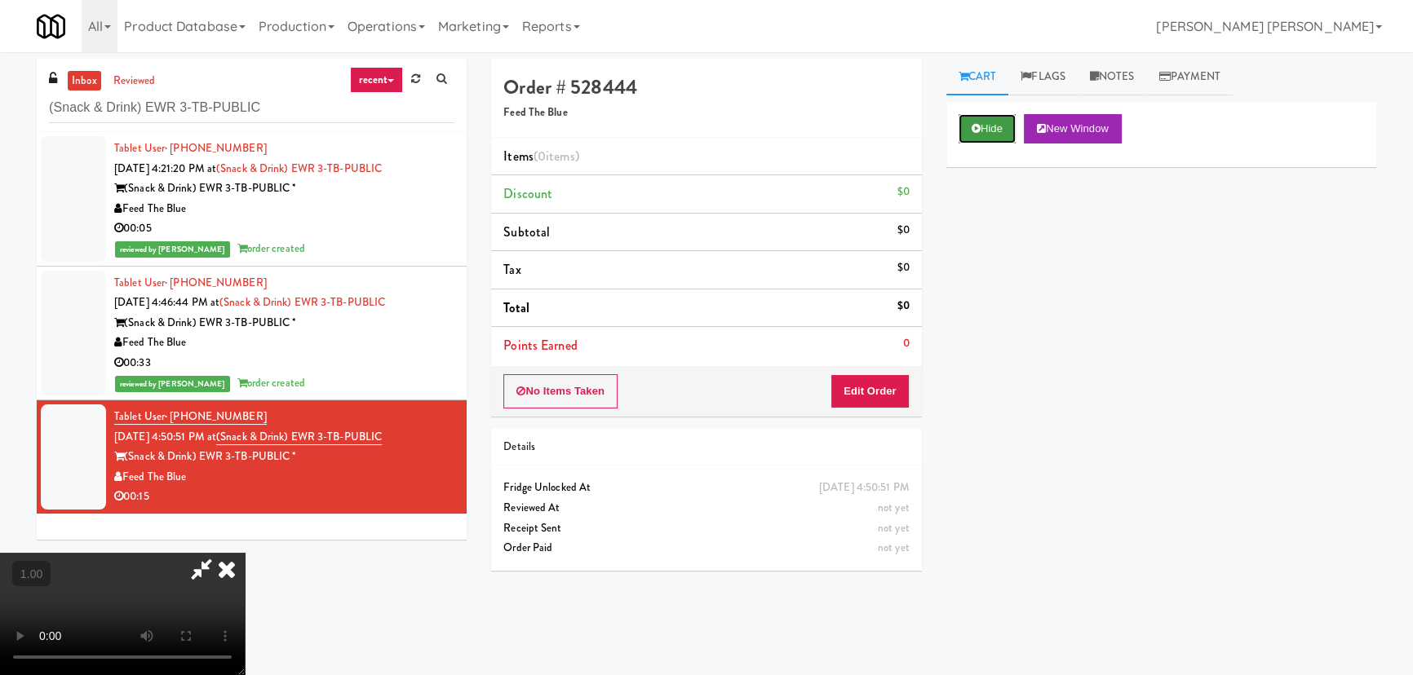
click at [983, 133] on button "Hide" at bounding box center [987, 128] width 57 height 29
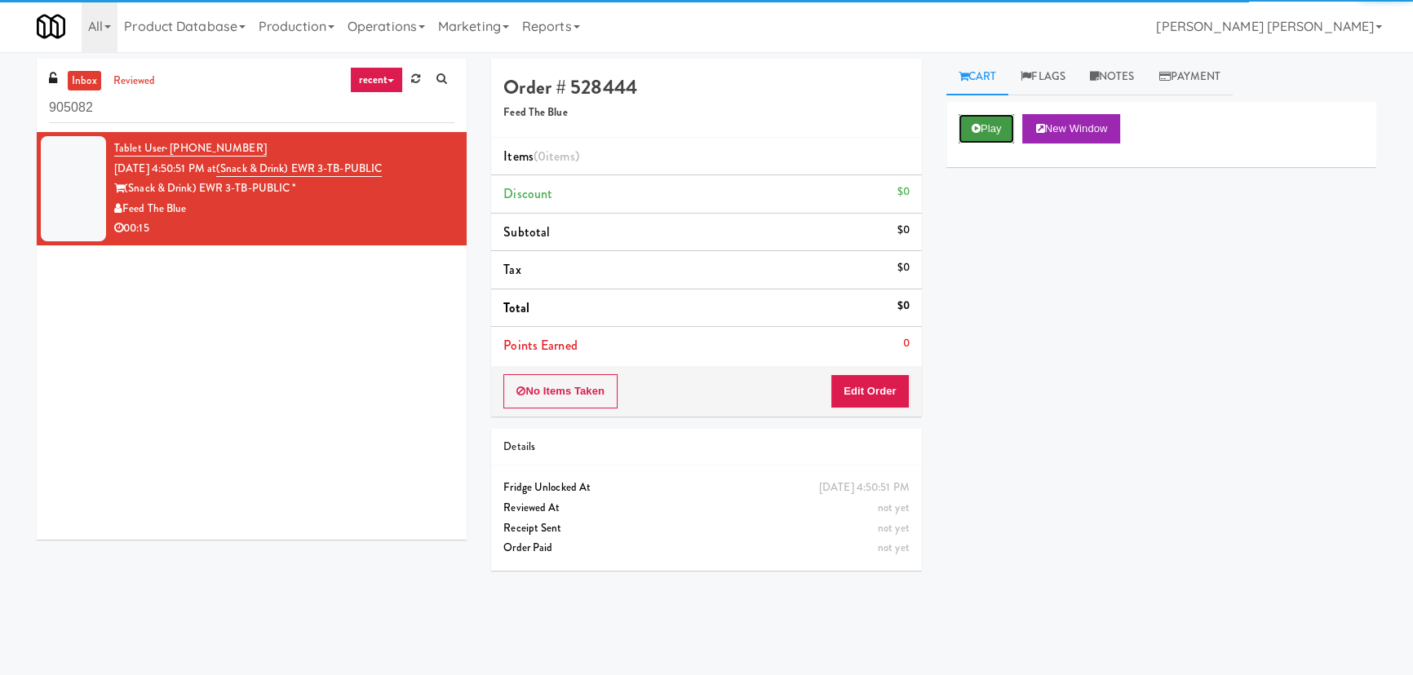
click at [1002, 129] on button "Play" at bounding box center [987, 128] width 56 height 29
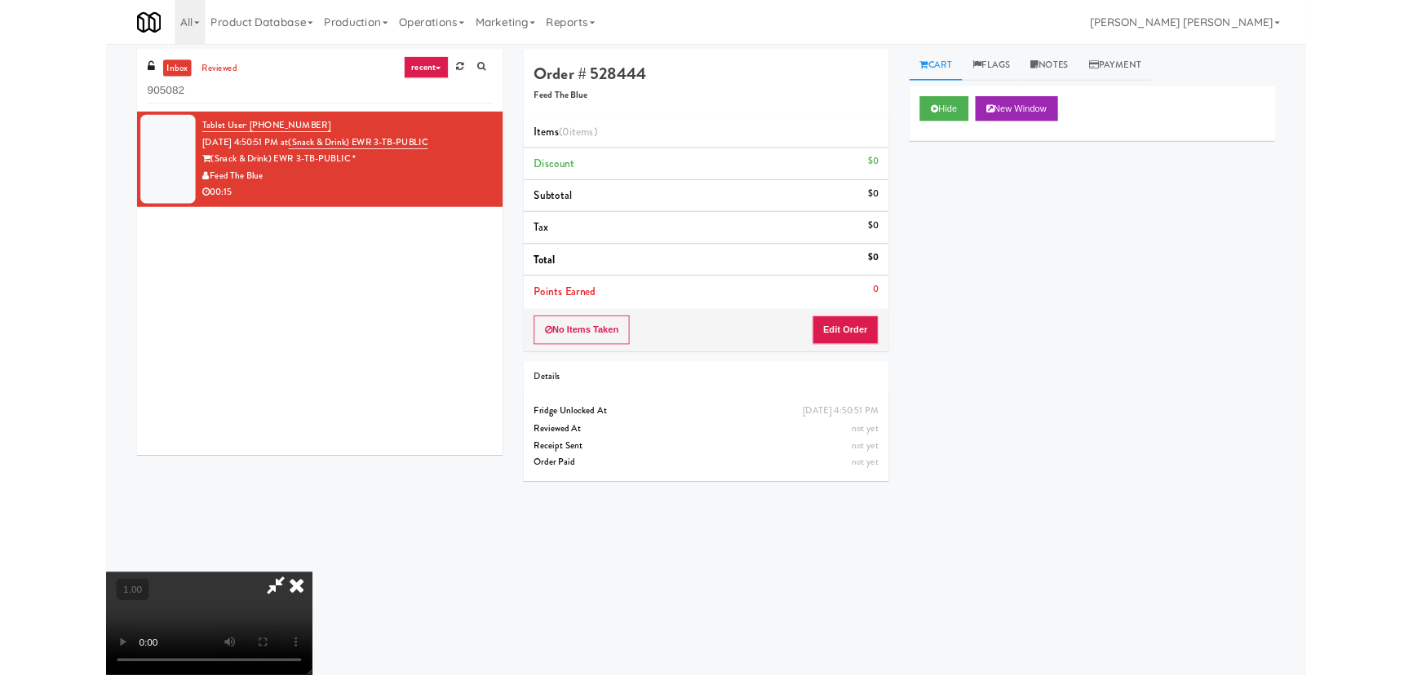
scroll to position [33, 0]
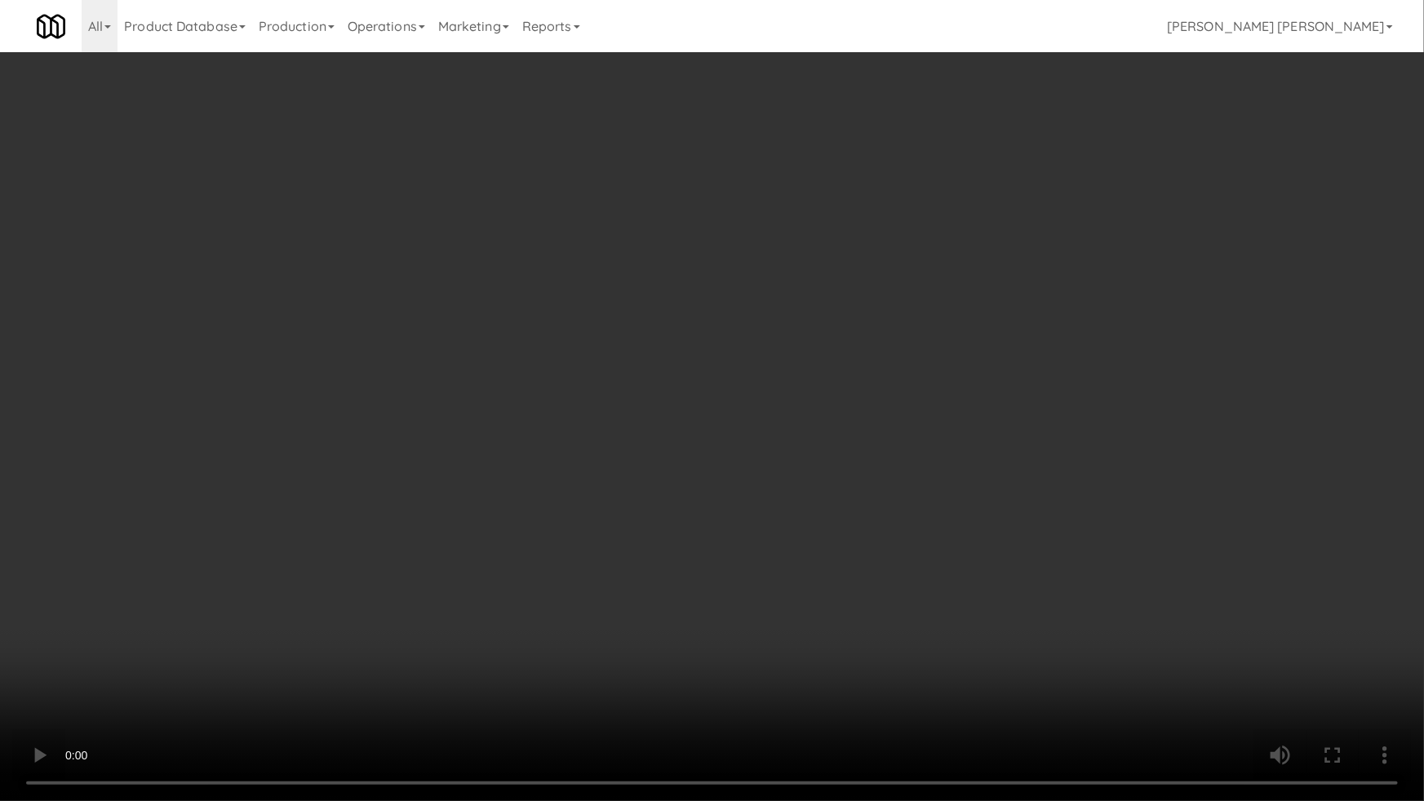
click at [1308, 615] on video at bounding box center [712, 400] width 1424 height 801
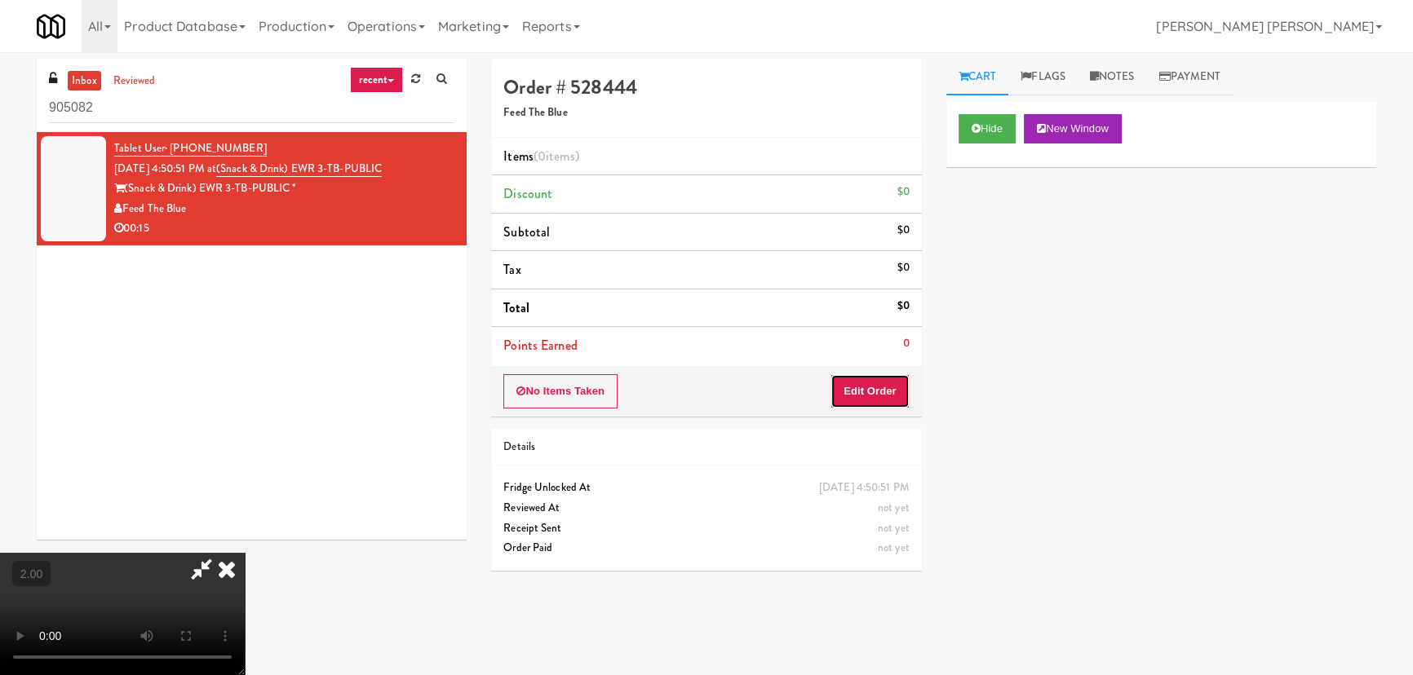
click at [897, 399] on button "Edit Order" at bounding box center [869, 391] width 79 height 34
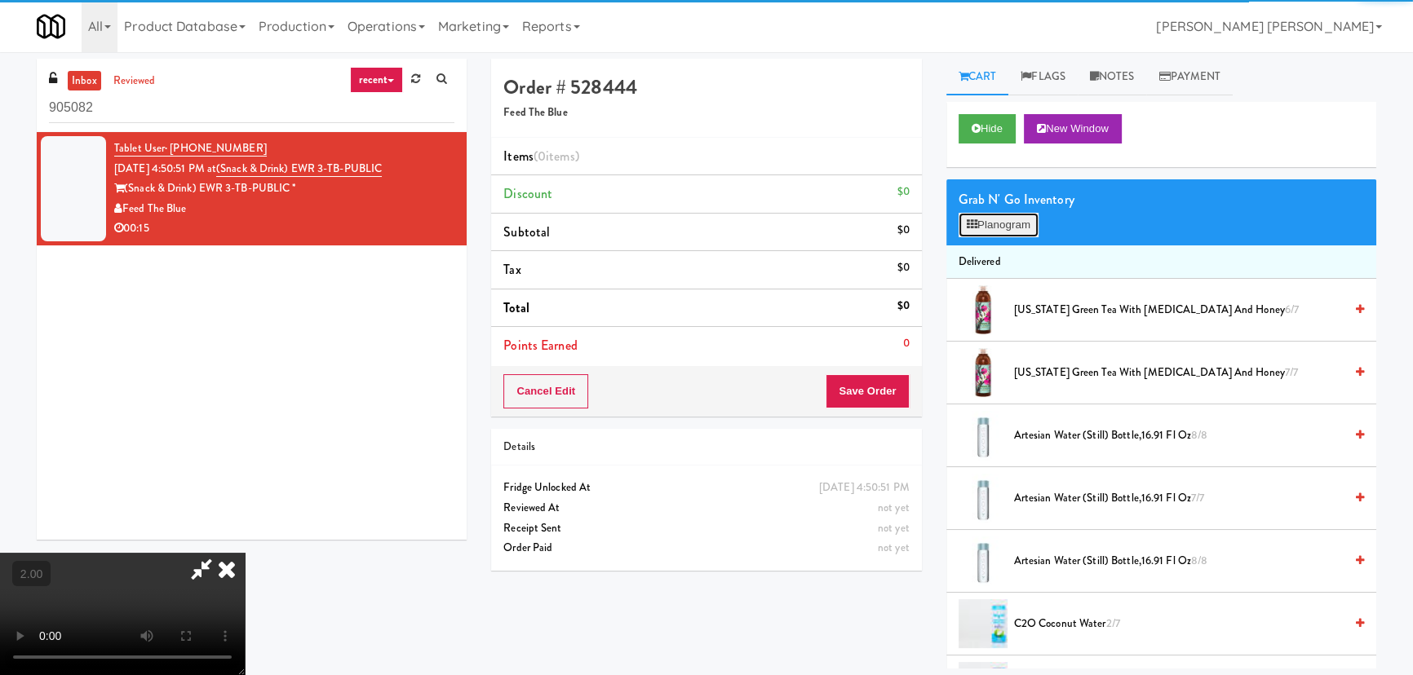
click at [976, 228] on icon at bounding box center [972, 224] width 11 height 11
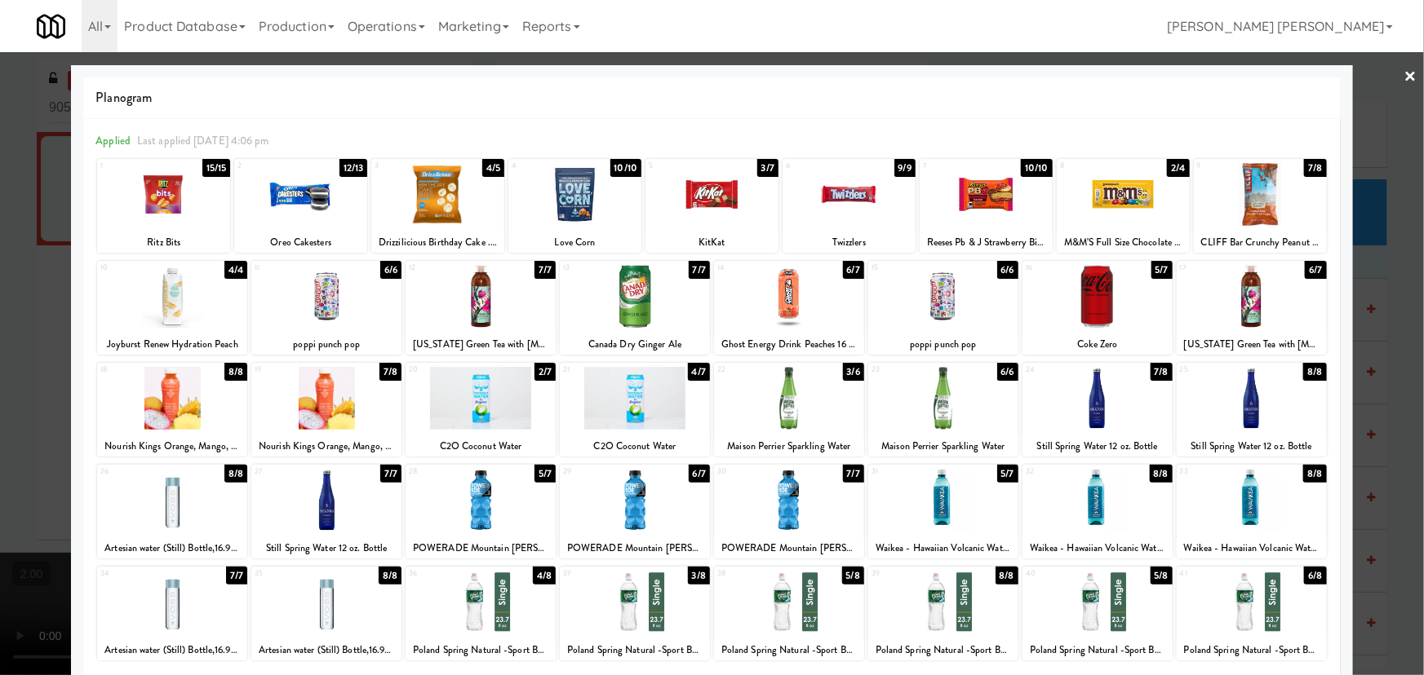
click at [1093, 399] on div at bounding box center [1097, 398] width 150 height 63
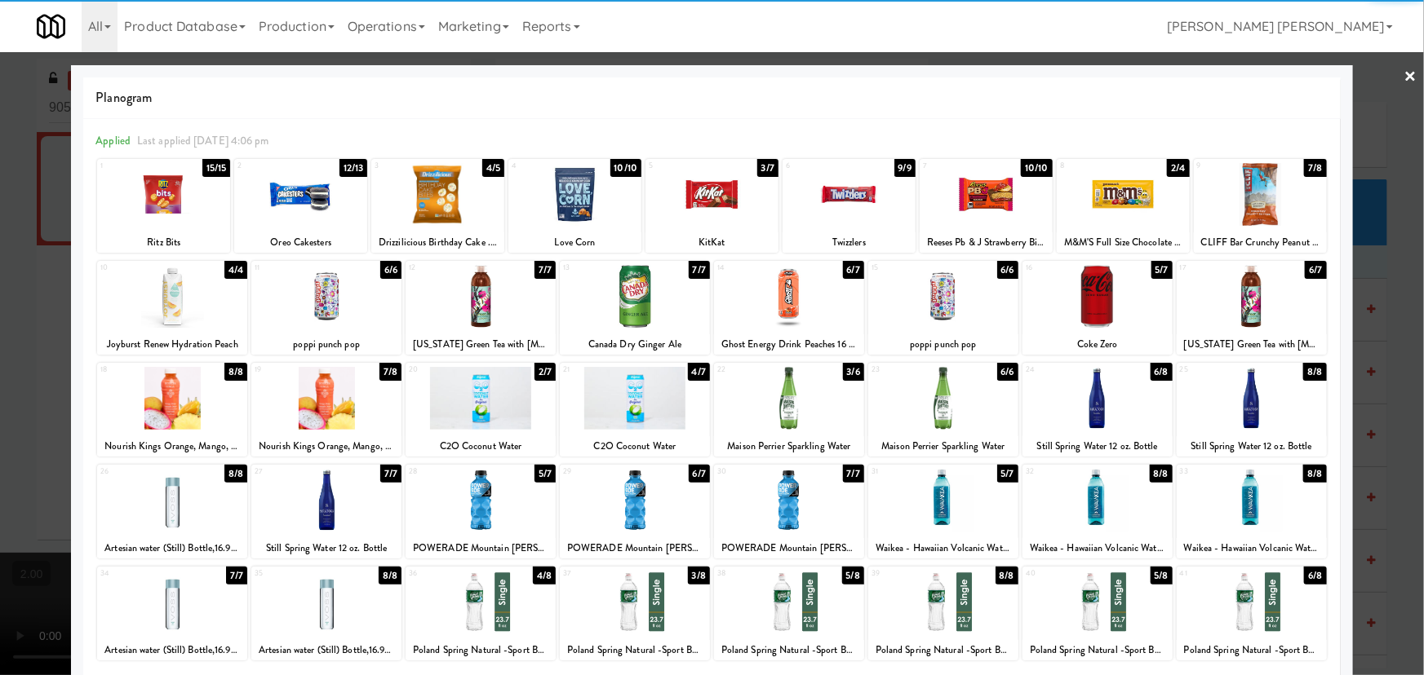
drag, startPoint x: 475, startPoint y: 609, endPoint x: 350, endPoint y: 620, distance: 125.3
click at [472, 613] on div at bounding box center [480, 602] width 150 height 63
click at [324, 613] on div at bounding box center [326, 602] width 150 height 63
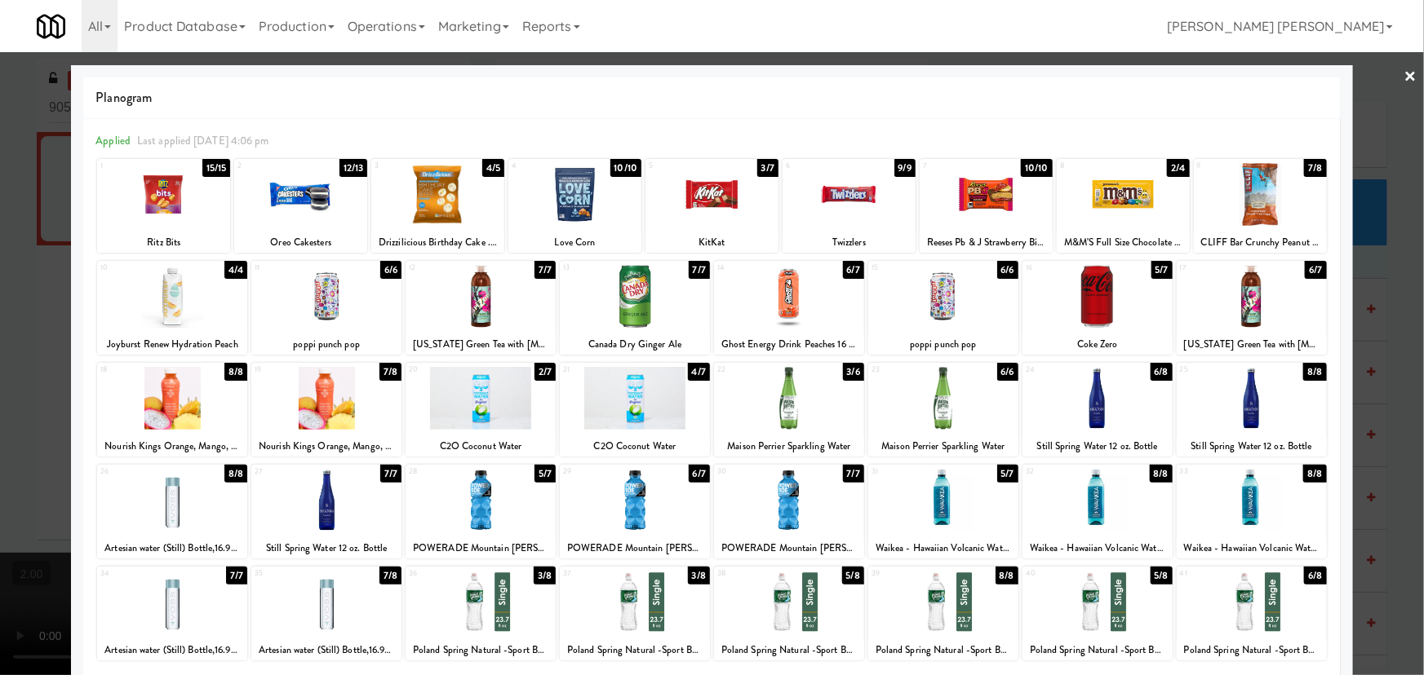
click at [1404, 71] on link "×" at bounding box center [1410, 77] width 13 height 51
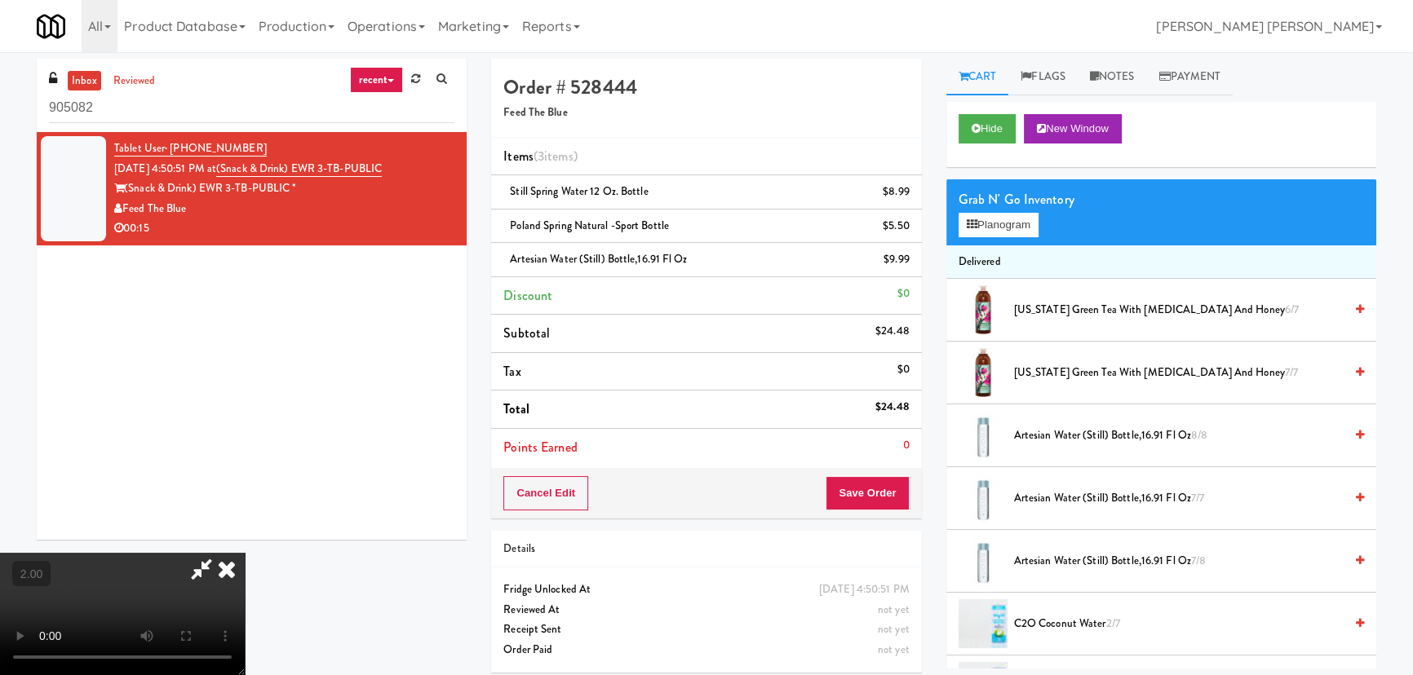
click at [245, 555] on video at bounding box center [122, 614] width 245 height 122
drag, startPoint x: 813, startPoint y: 71, endPoint x: 868, endPoint y: 269, distance: 205.6
click at [245, 553] on icon at bounding box center [227, 569] width 36 height 33
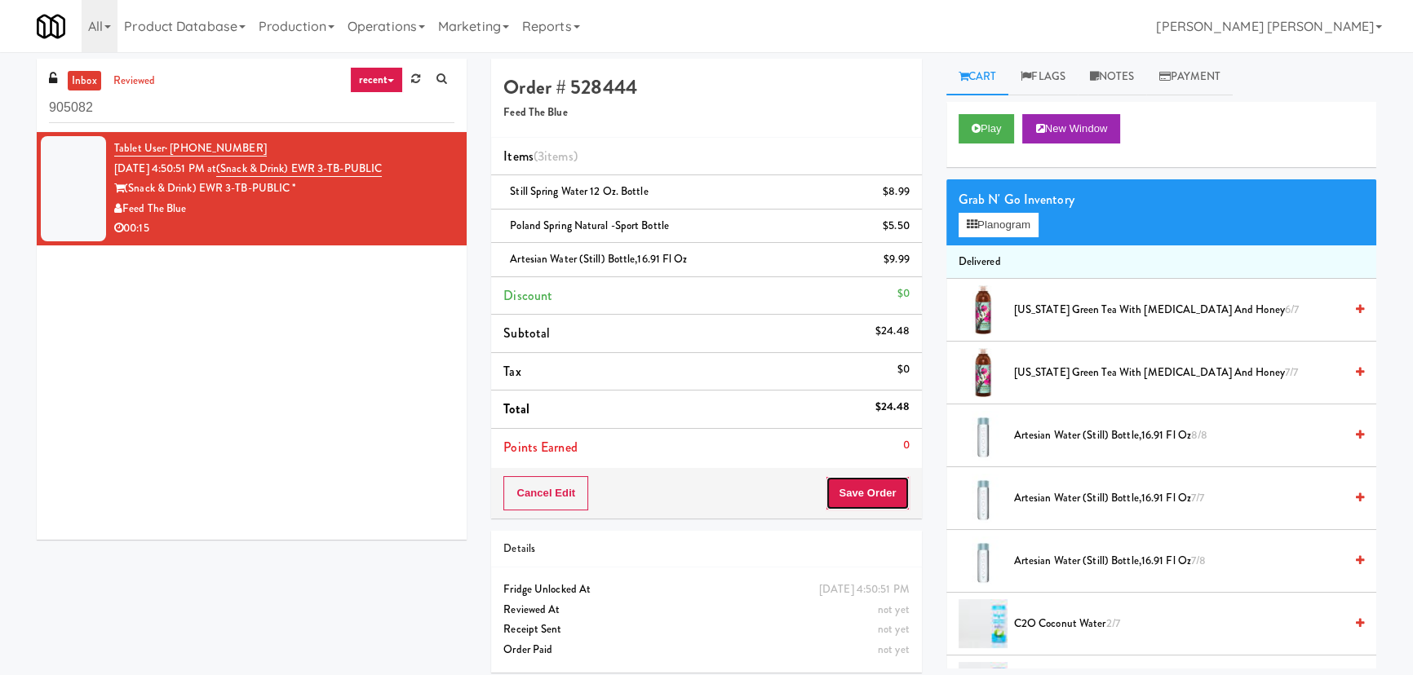
click at [863, 480] on button "Save Order" at bounding box center [867, 493] width 83 height 34
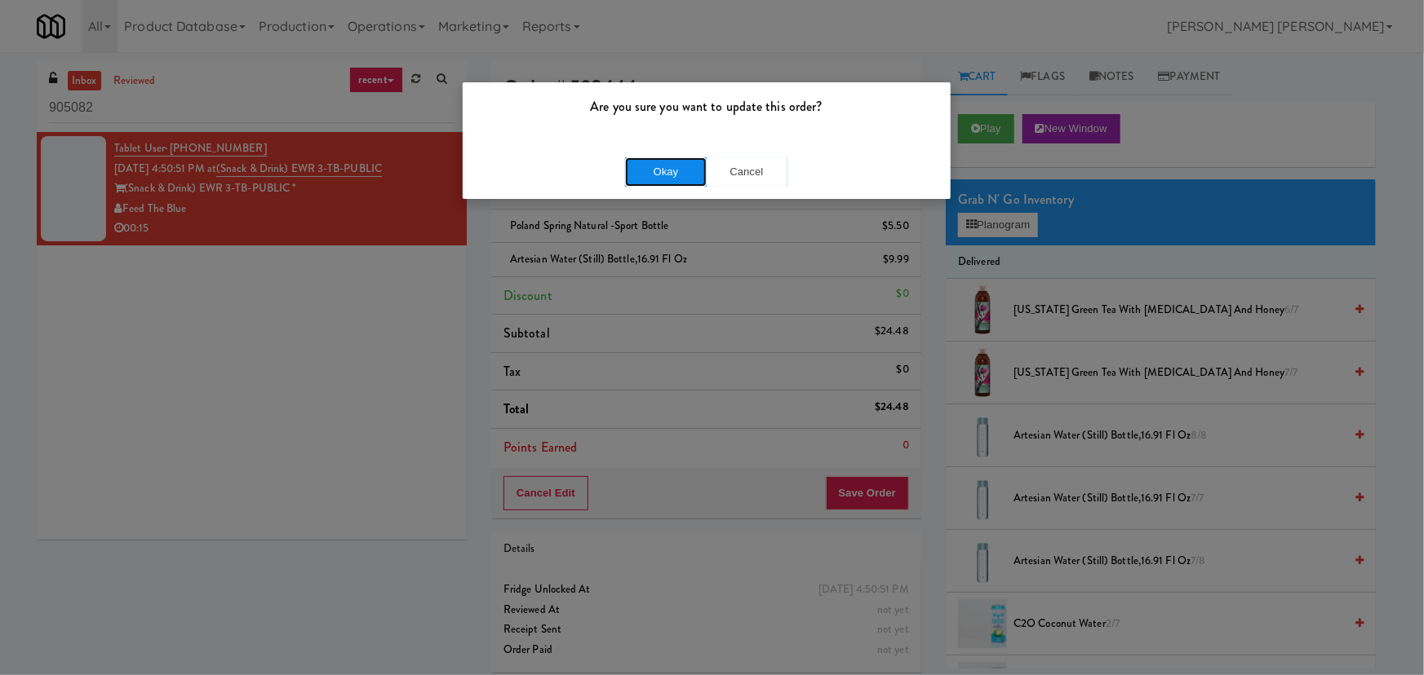
click at [659, 174] on button "Okay" at bounding box center [666, 171] width 82 height 29
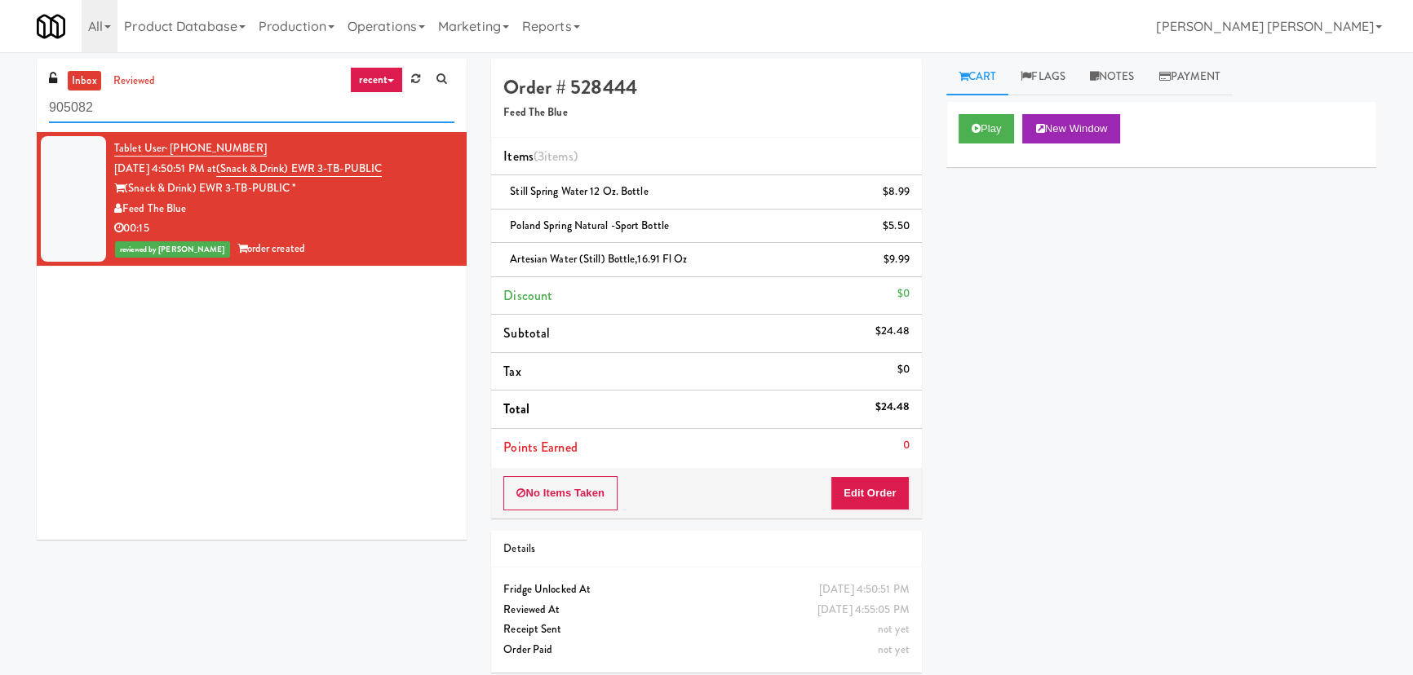
drag, startPoint x: 211, startPoint y: 100, endPoint x: -76, endPoint y: 103, distance: 287.2
click at [0, 103] on html "Are you sure you want to update this order? Okay Cancel Okay Are you sure you w…" at bounding box center [706, 337] width 1413 height 675
paste input "Park on First - Mailroom 1 - Cooler"
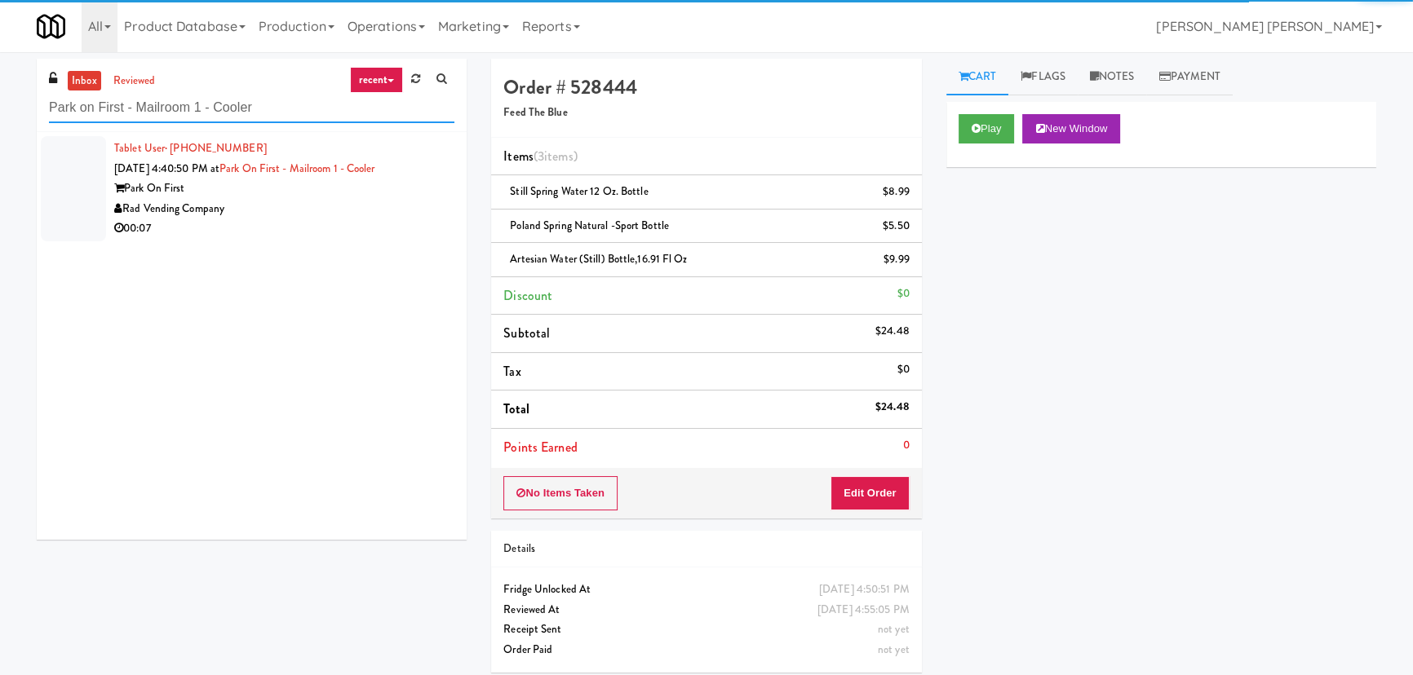
type input "Park on First - Mailroom 1 - Cooler"
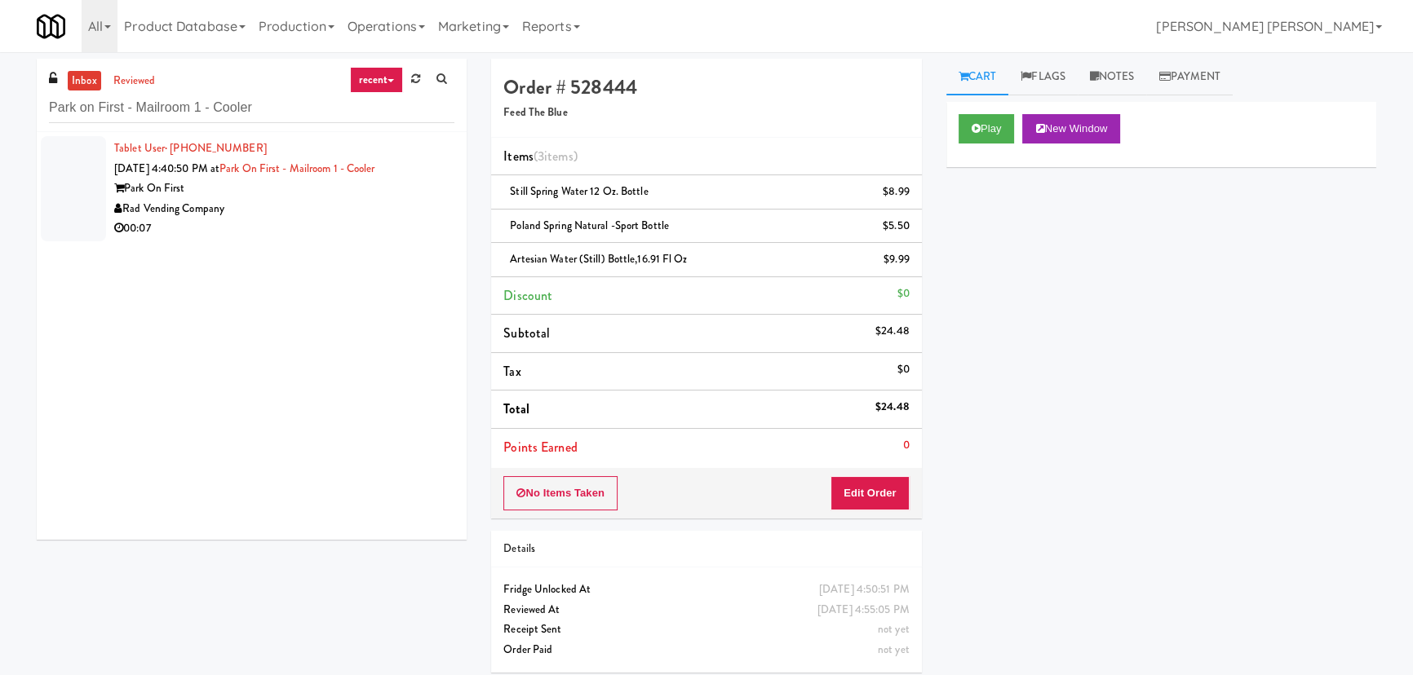
click at [358, 209] on div "Rad Vending Company" at bounding box center [284, 209] width 340 height 20
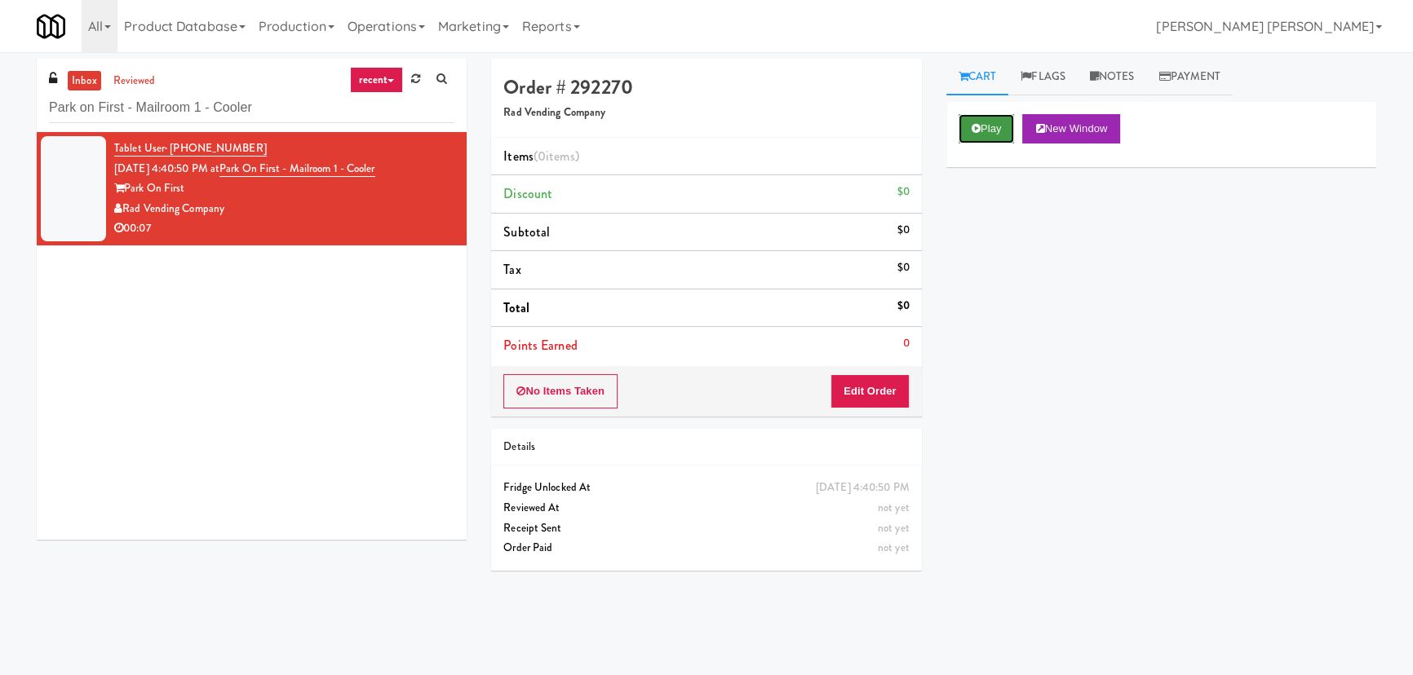
click at [980, 124] on button "Play" at bounding box center [987, 128] width 56 height 29
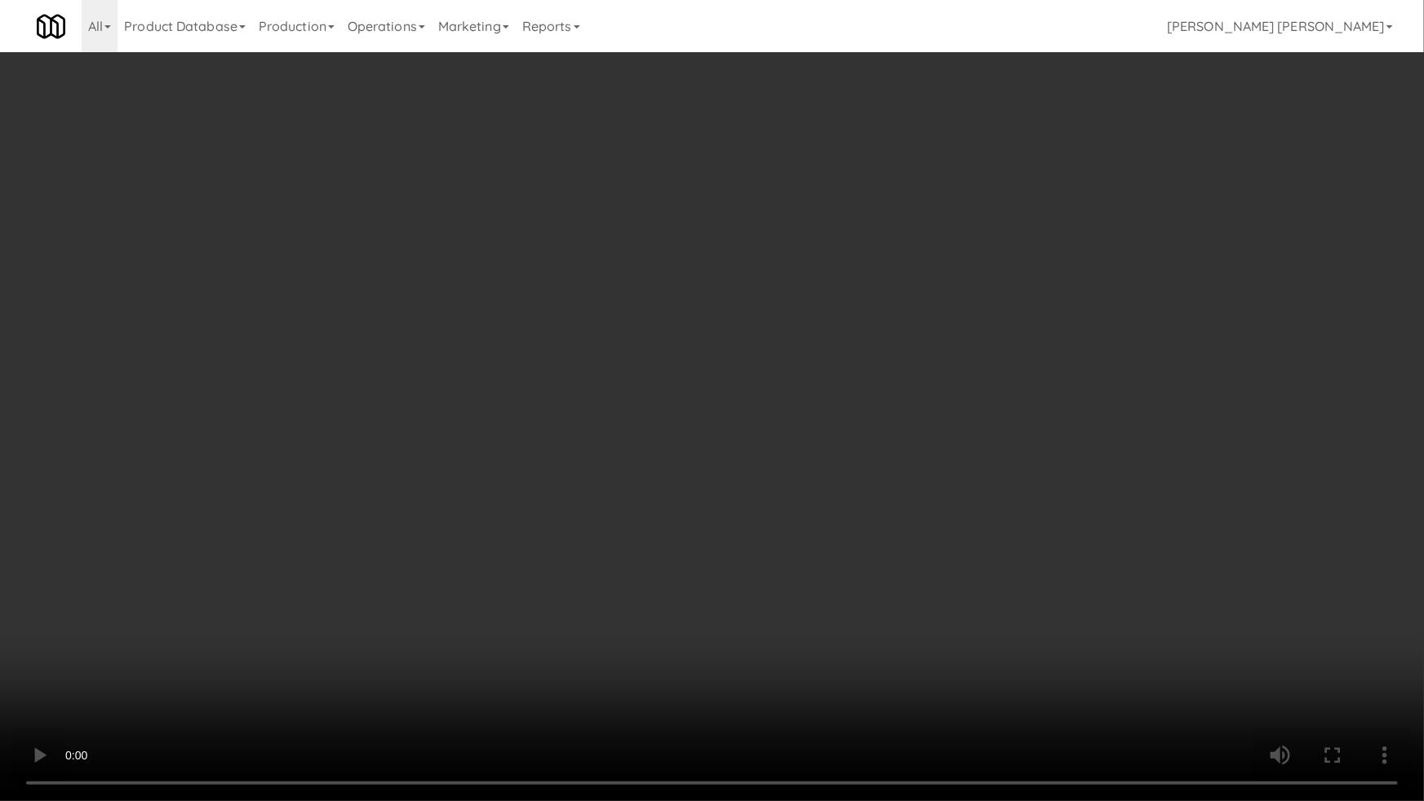
click at [881, 675] on video at bounding box center [712, 400] width 1424 height 801
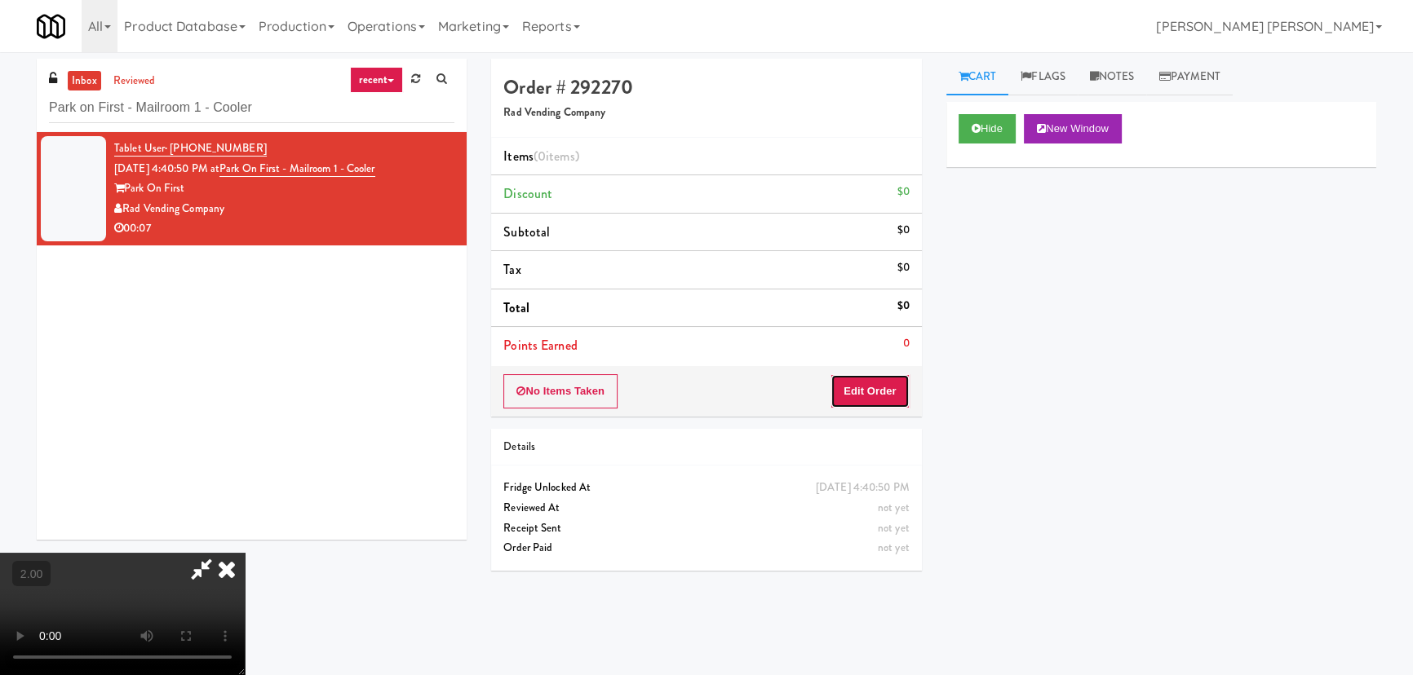
click at [889, 391] on button "Edit Order" at bounding box center [869, 391] width 79 height 34
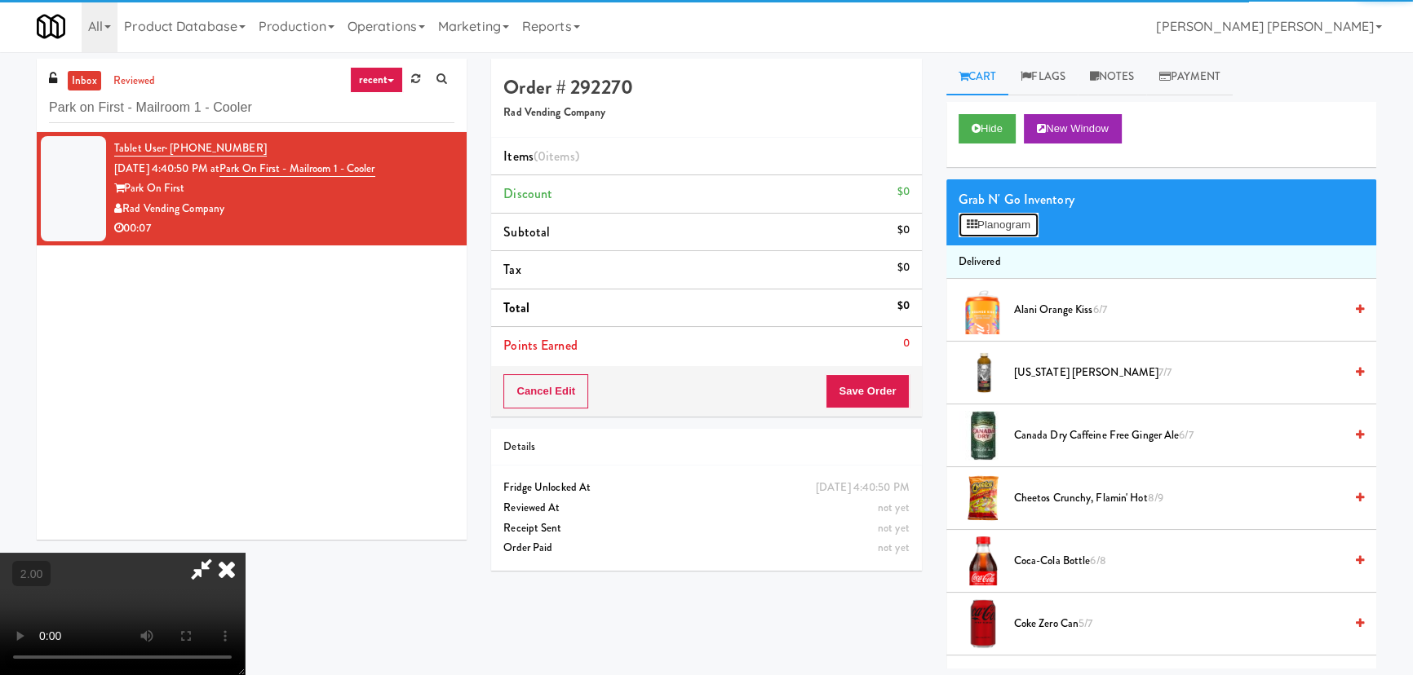
click at [977, 229] on button "Planogram" at bounding box center [999, 225] width 80 height 24
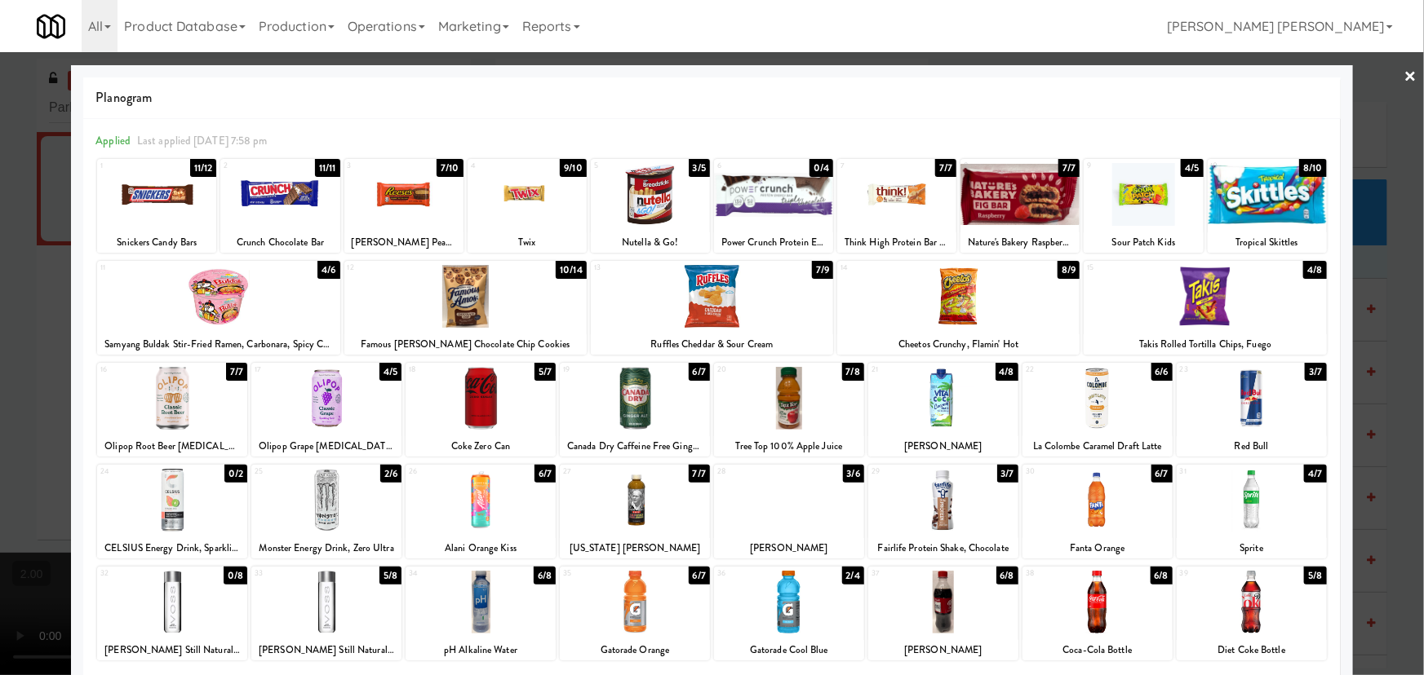
click at [317, 508] on div at bounding box center [326, 500] width 150 height 63
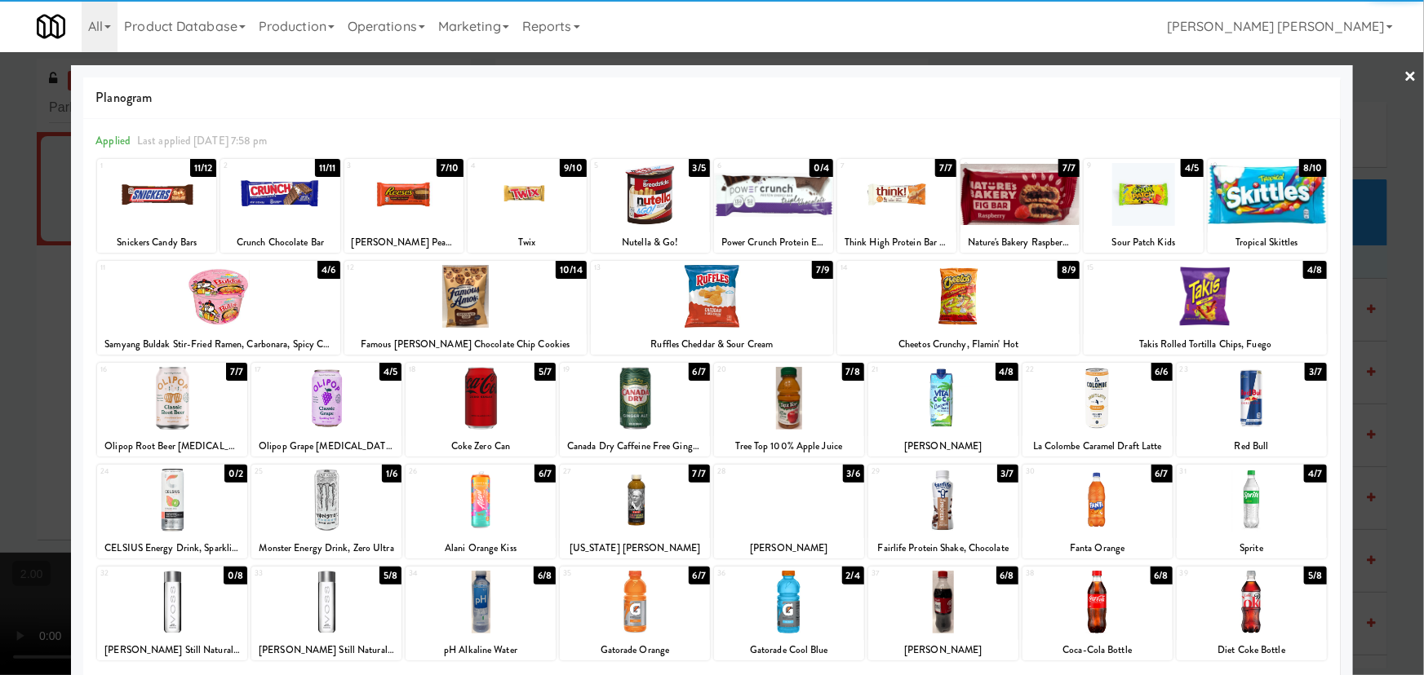
click at [1095, 622] on div at bounding box center [1097, 602] width 150 height 63
click at [1404, 73] on link "×" at bounding box center [1410, 77] width 13 height 51
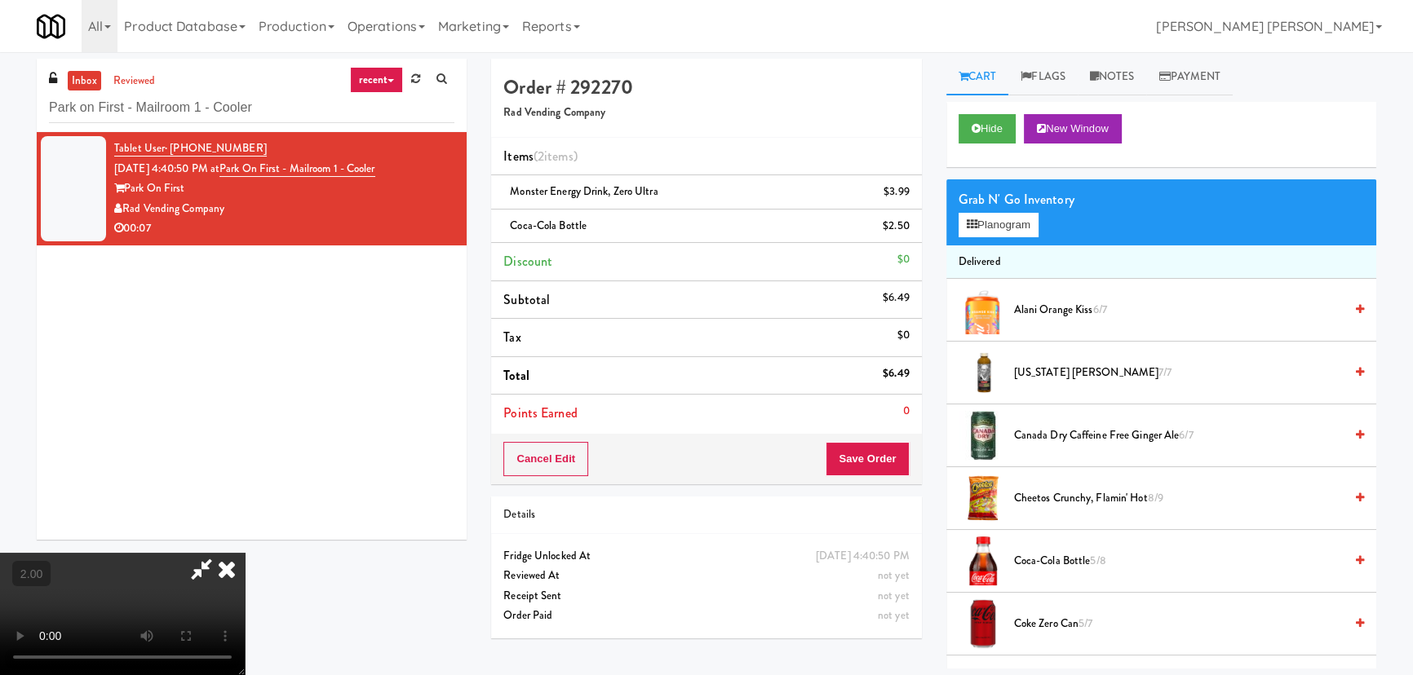
click at [245, 553] on icon at bounding box center [227, 569] width 36 height 33
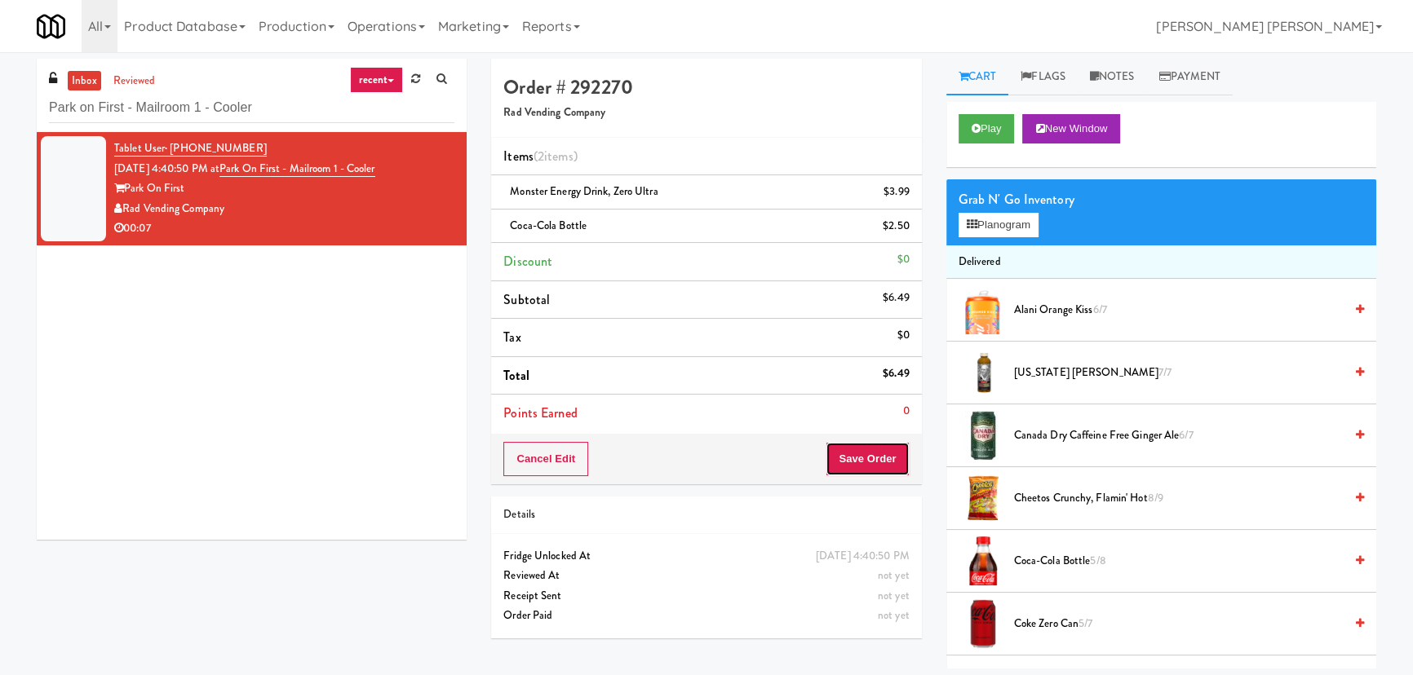
click at [866, 456] on button "Save Order" at bounding box center [867, 459] width 83 height 34
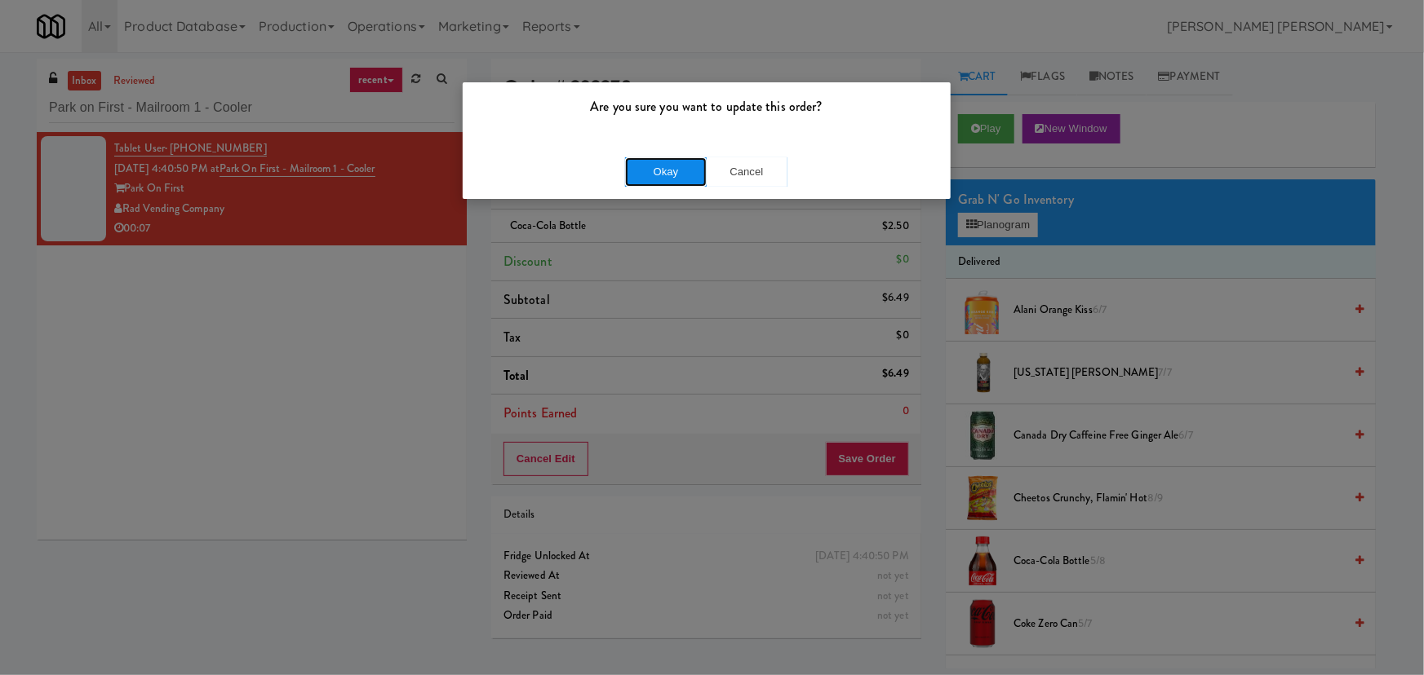
click at [679, 172] on button "Okay" at bounding box center [666, 171] width 82 height 29
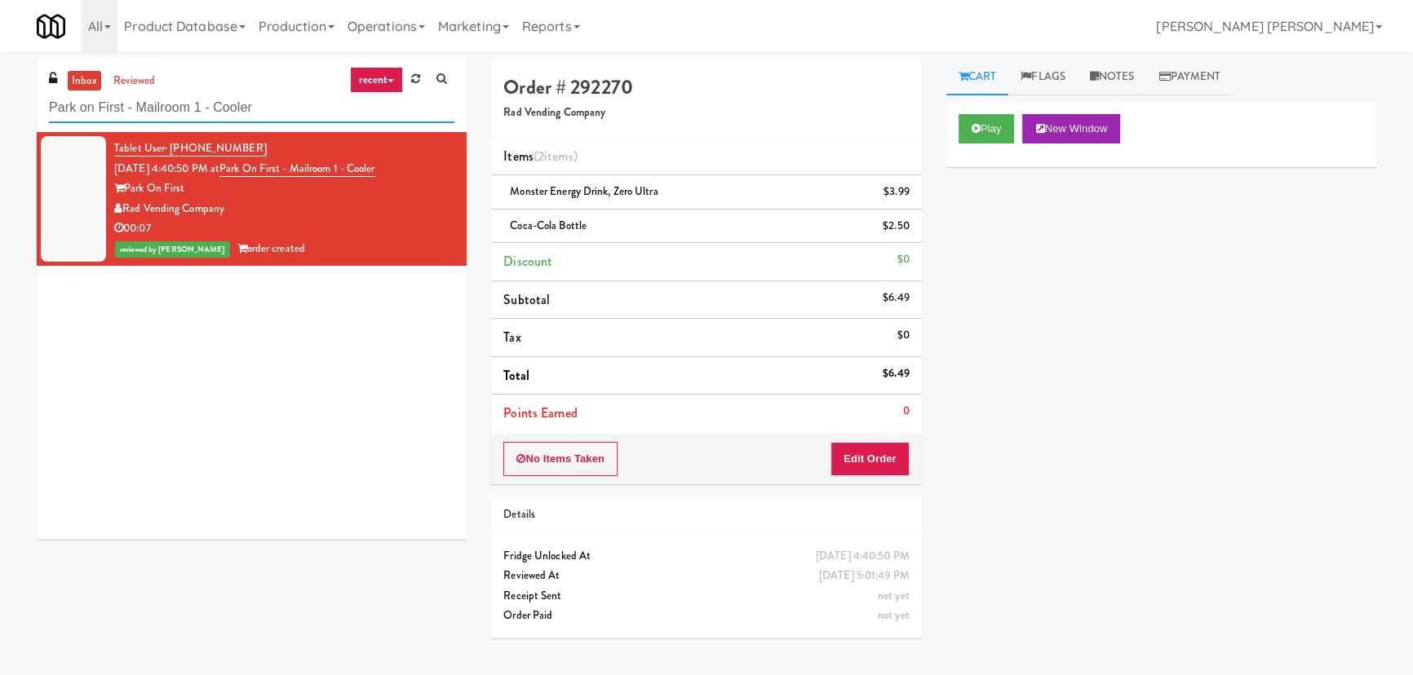
drag, startPoint x: 277, startPoint y: 111, endPoint x: -171, endPoint y: 117, distance: 448.7
click at [0, 117] on html "Are you sure you want to update this order? Okay Cancel Okay Are you sure you w…" at bounding box center [706, 337] width 1413 height 675
paste input "MH - Pantry - Right"
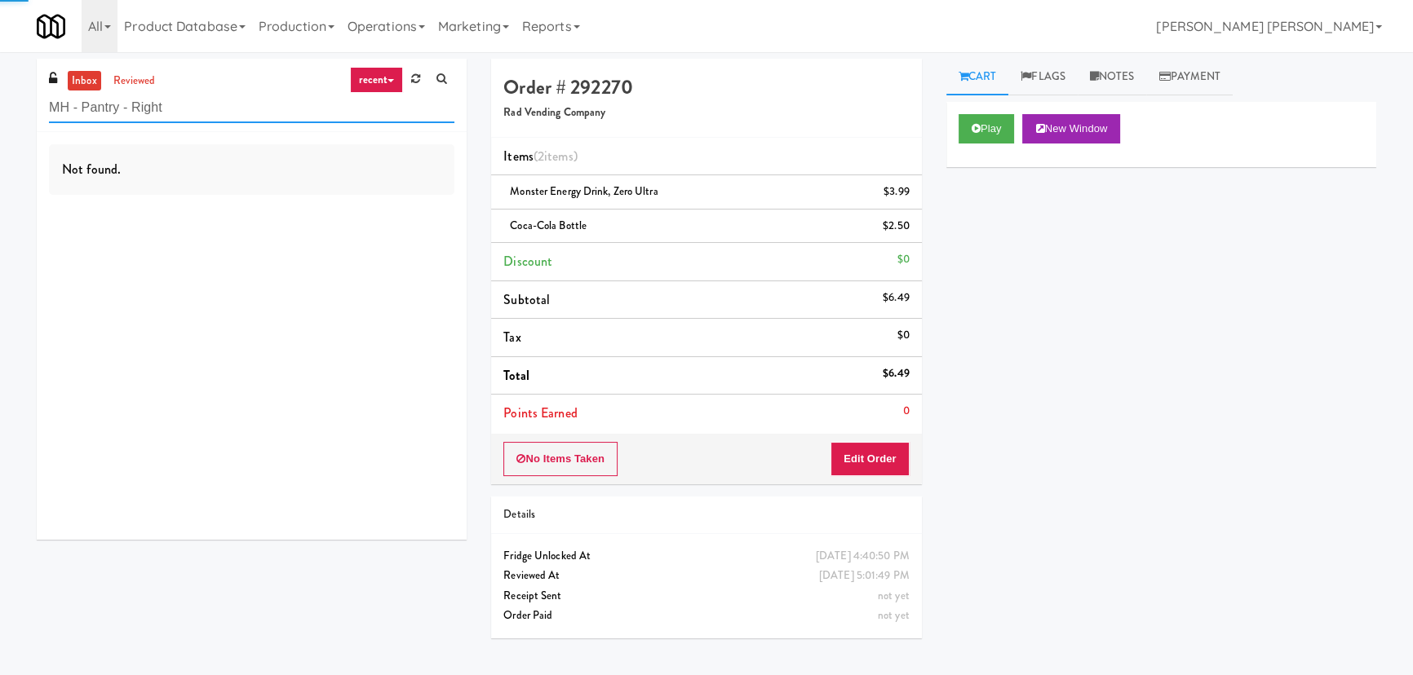
type input "MH - Pantry - Right"
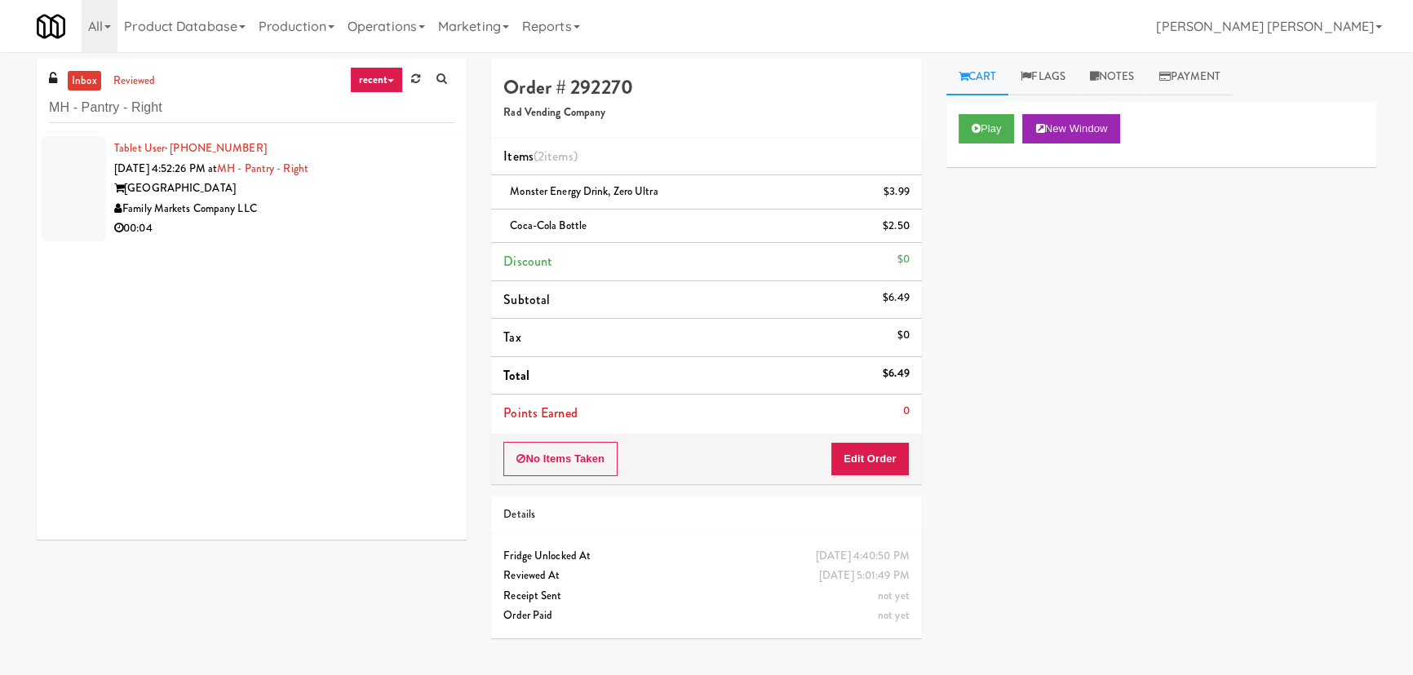
click at [326, 219] on div "00:04" at bounding box center [284, 229] width 340 height 20
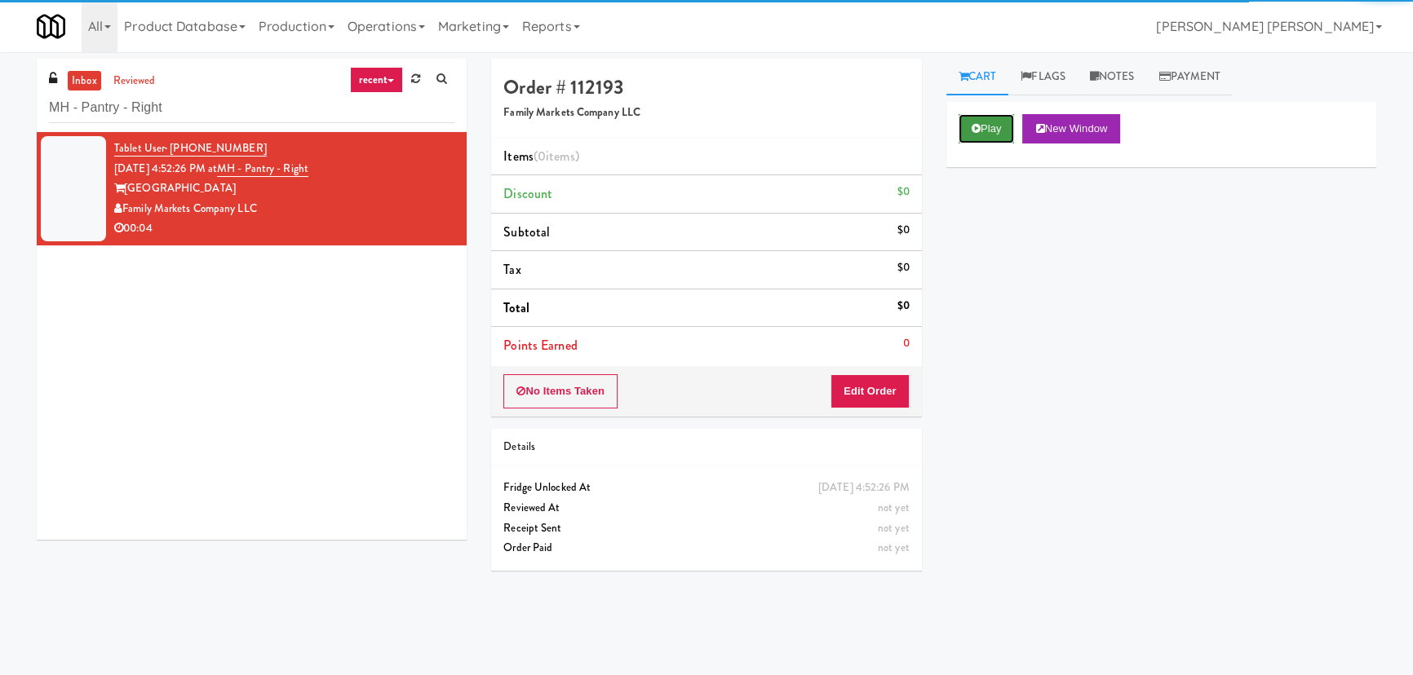
click at [993, 136] on button "Play" at bounding box center [987, 128] width 56 height 29
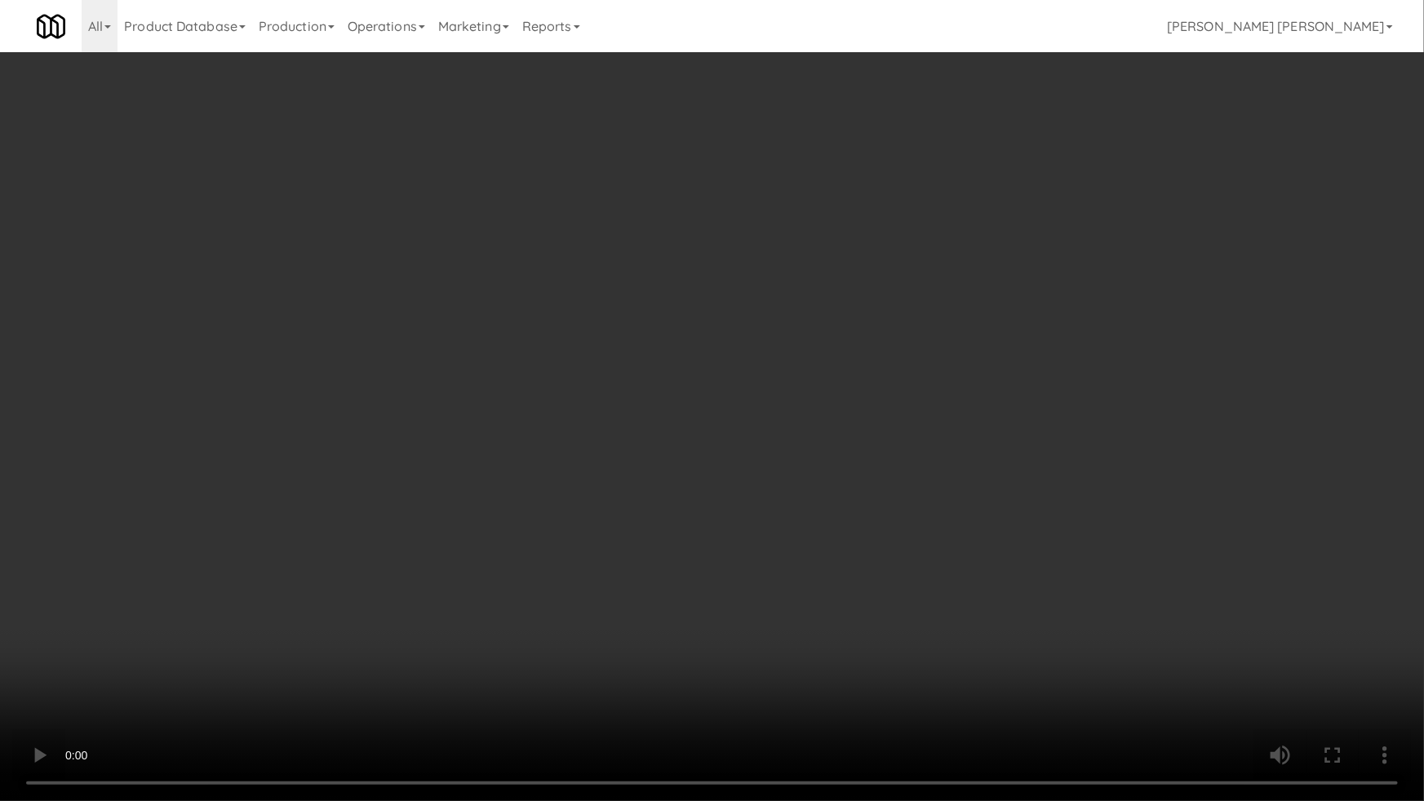
drag, startPoint x: 825, startPoint y: 709, endPoint x: 948, endPoint y: 684, distance: 125.7
click at [867, 675] on video at bounding box center [712, 400] width 1424 height 801
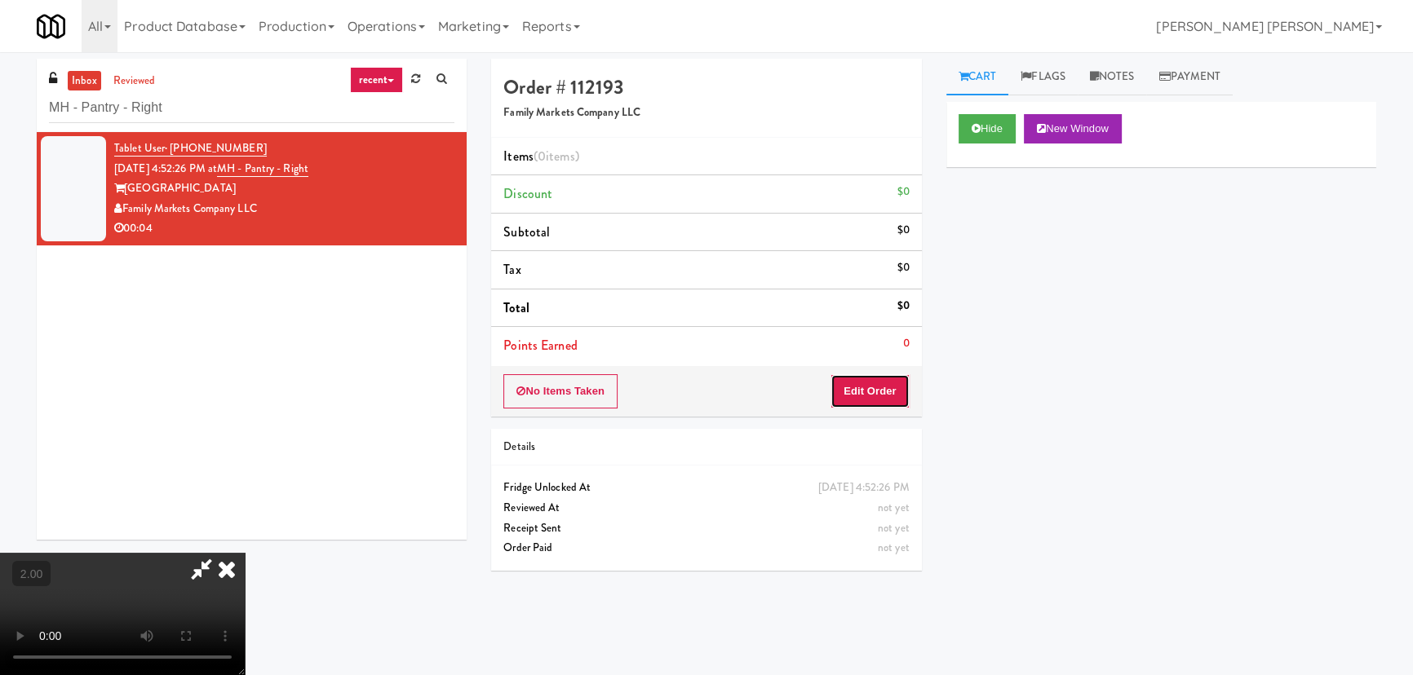
click at [899, 399] on button "Edit Order" at bounding box center [869, 391] width 79 height 34
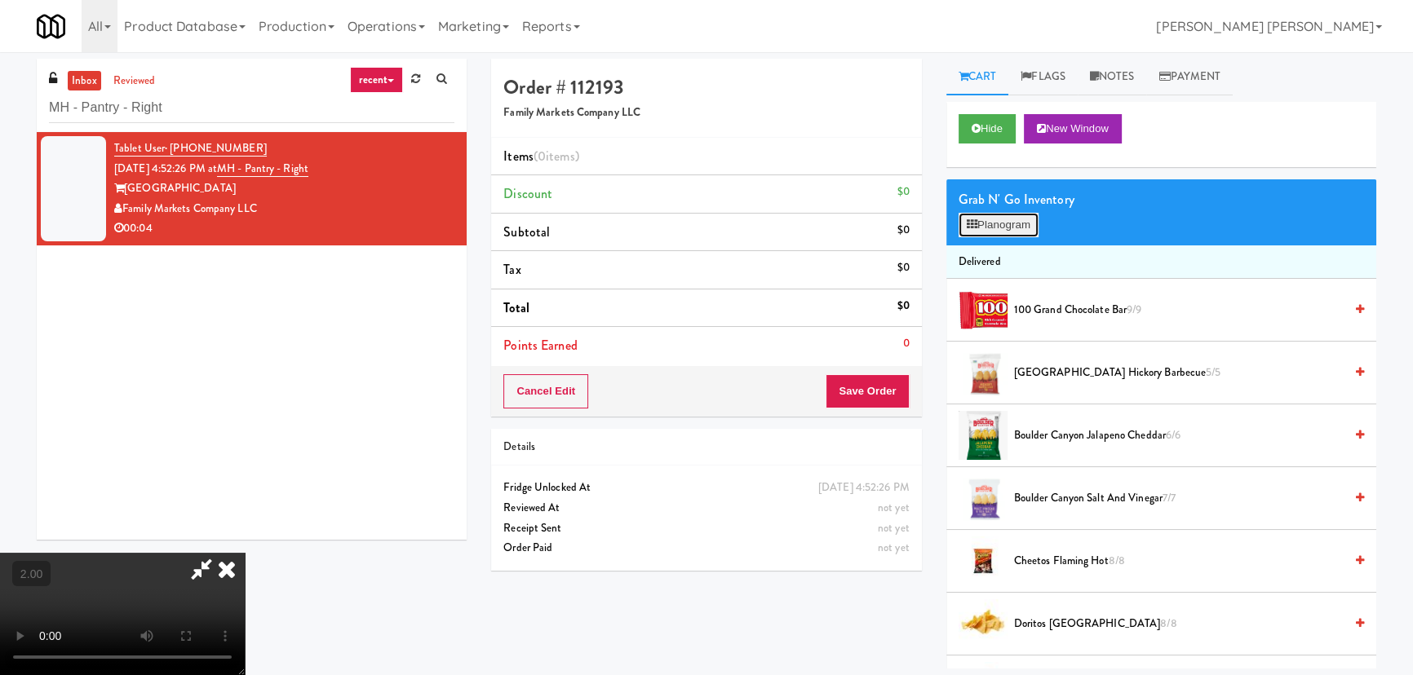
click at [993, 228] on button "Planogram" at bounding box center [999, 225] width 80 height 24
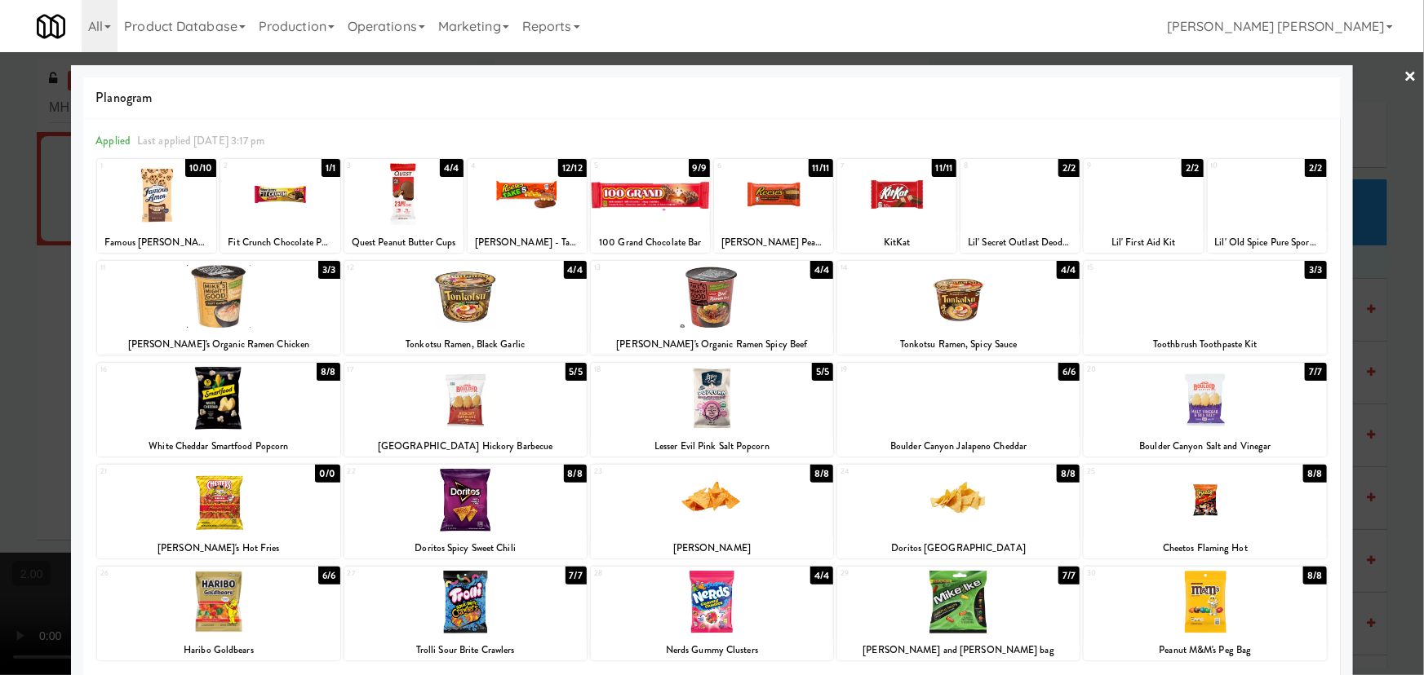
click at [388, 210] on div at bounding box center [403, 194] width 119 height 63
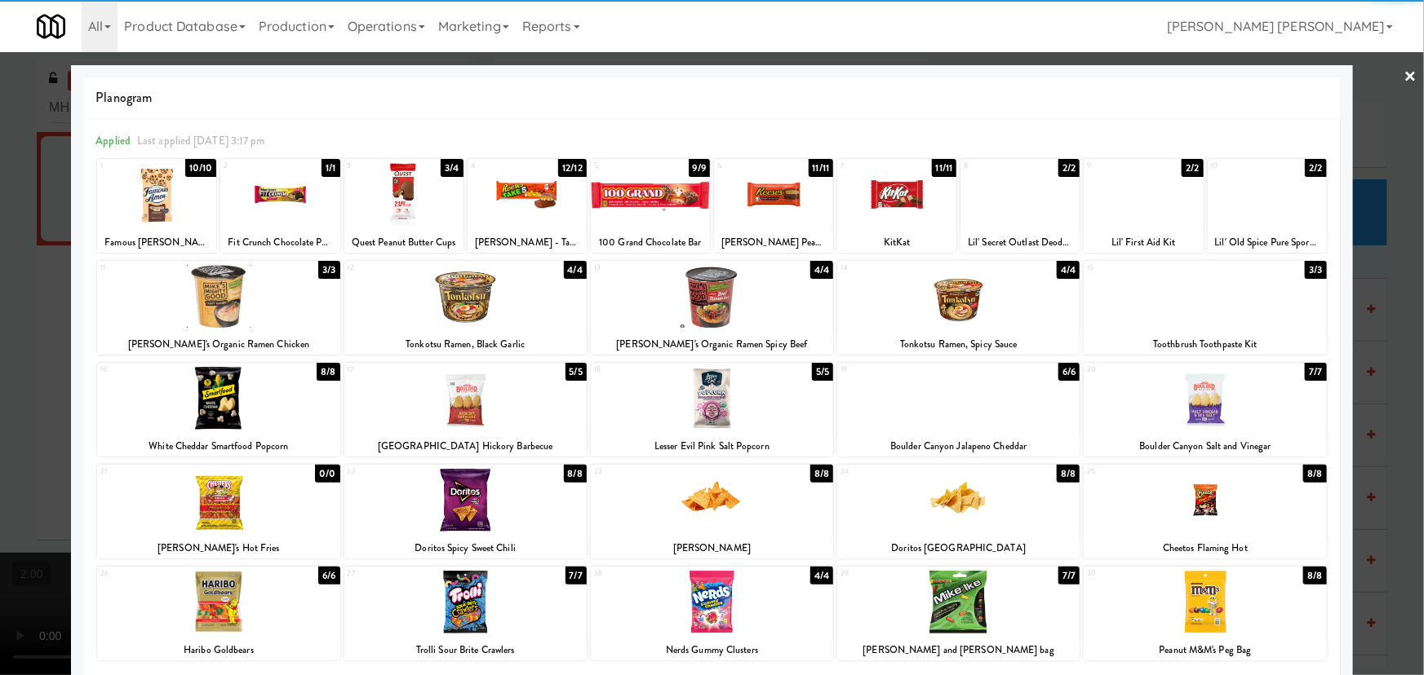
click at [1406, 77] on link "×" at bounding box center [1410, 77] width 13 height 51
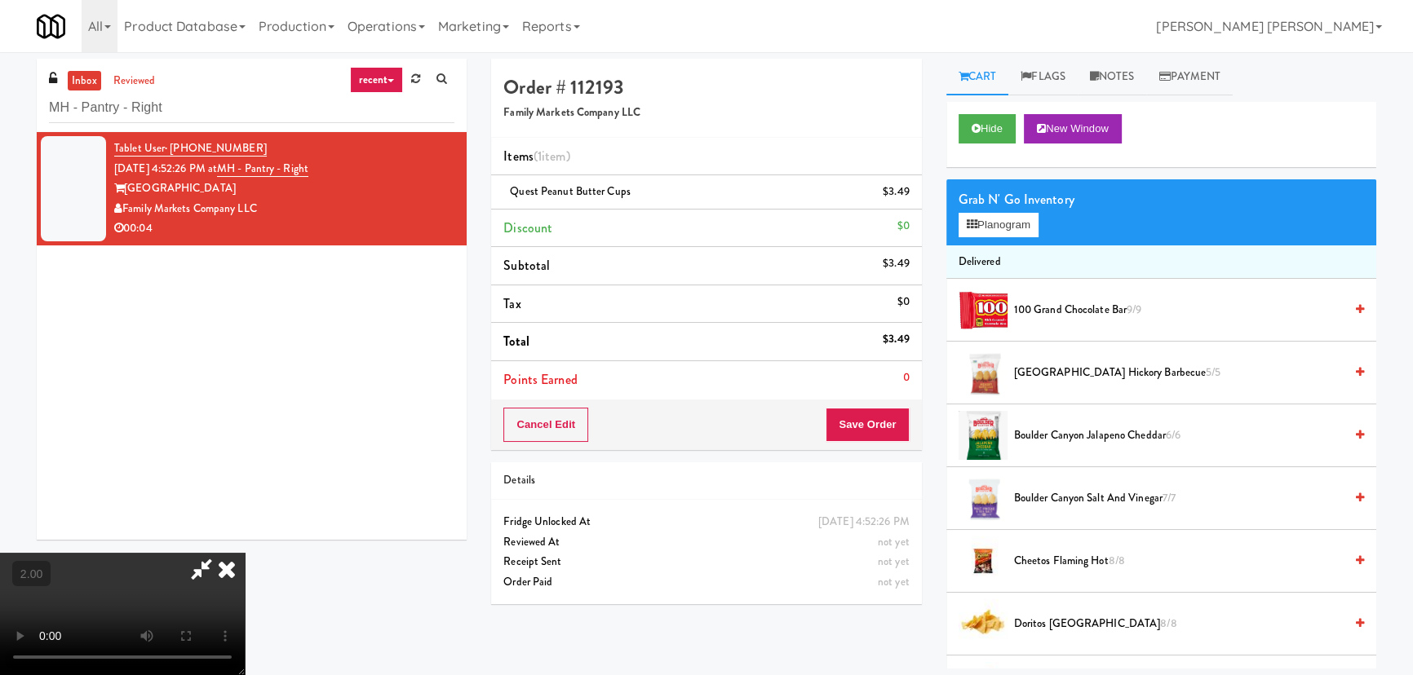
drag, startPoint x: 823, startPoint y: 216, endPoint x: 851, endPoint y: 408, distance: 193.7
click at [245, 553] on icon at bounding box center [227, 569] width 36 height 33
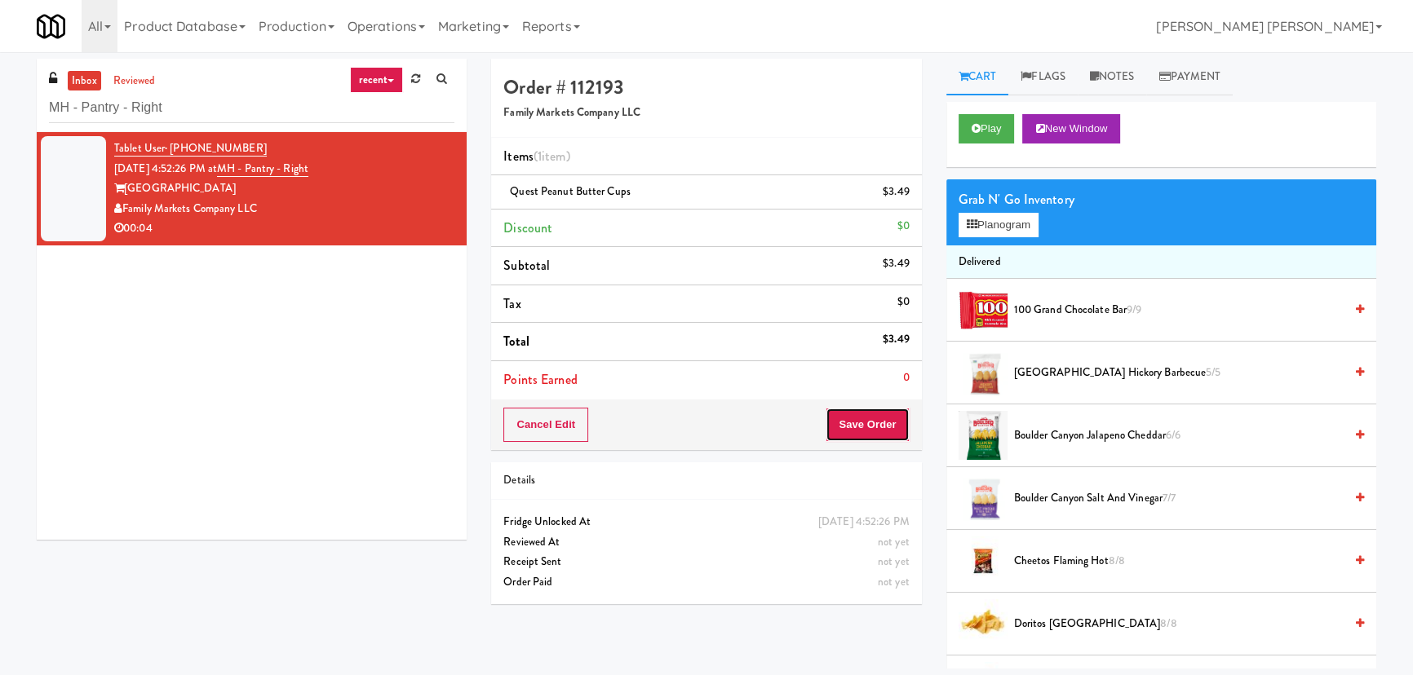
click at [841, 432] on button "Save Order" at bounding box center [867, 425] width 83 height 34
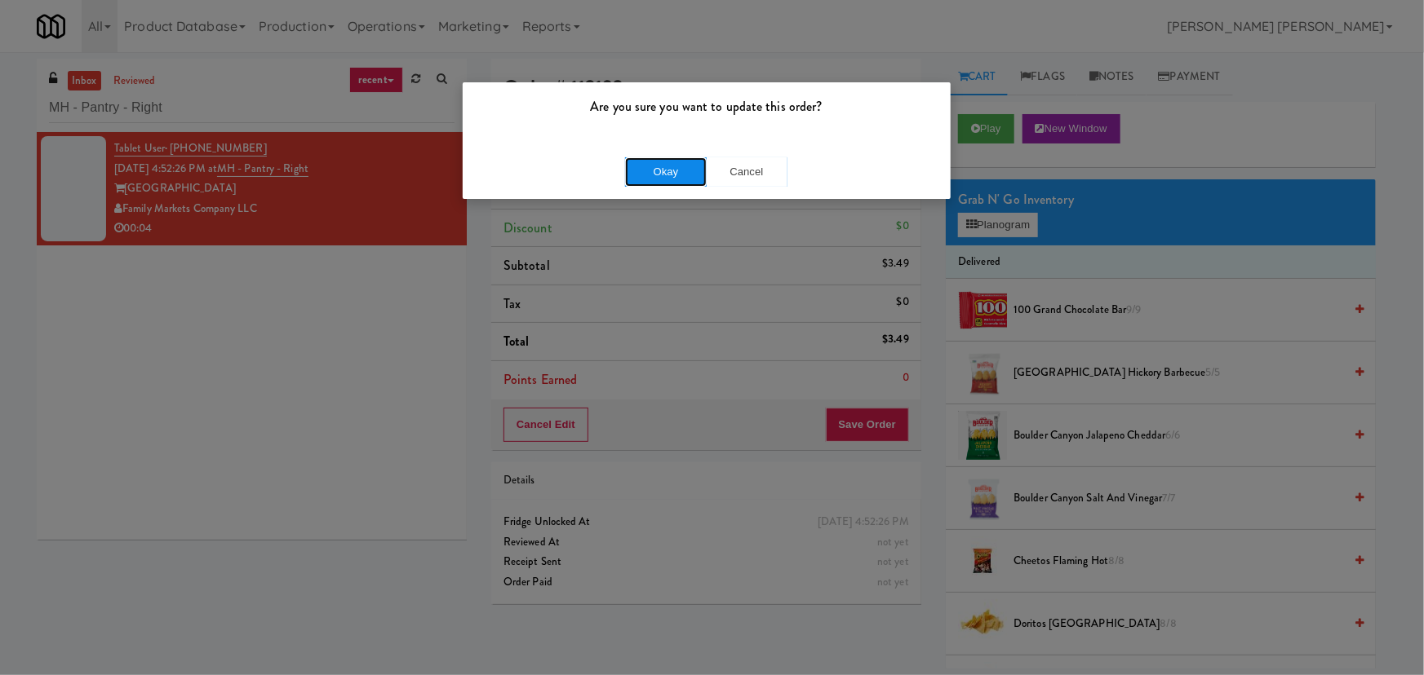
click at [655, 163] on button "Okay" at bounding box center [666, 171] width 82 height 29
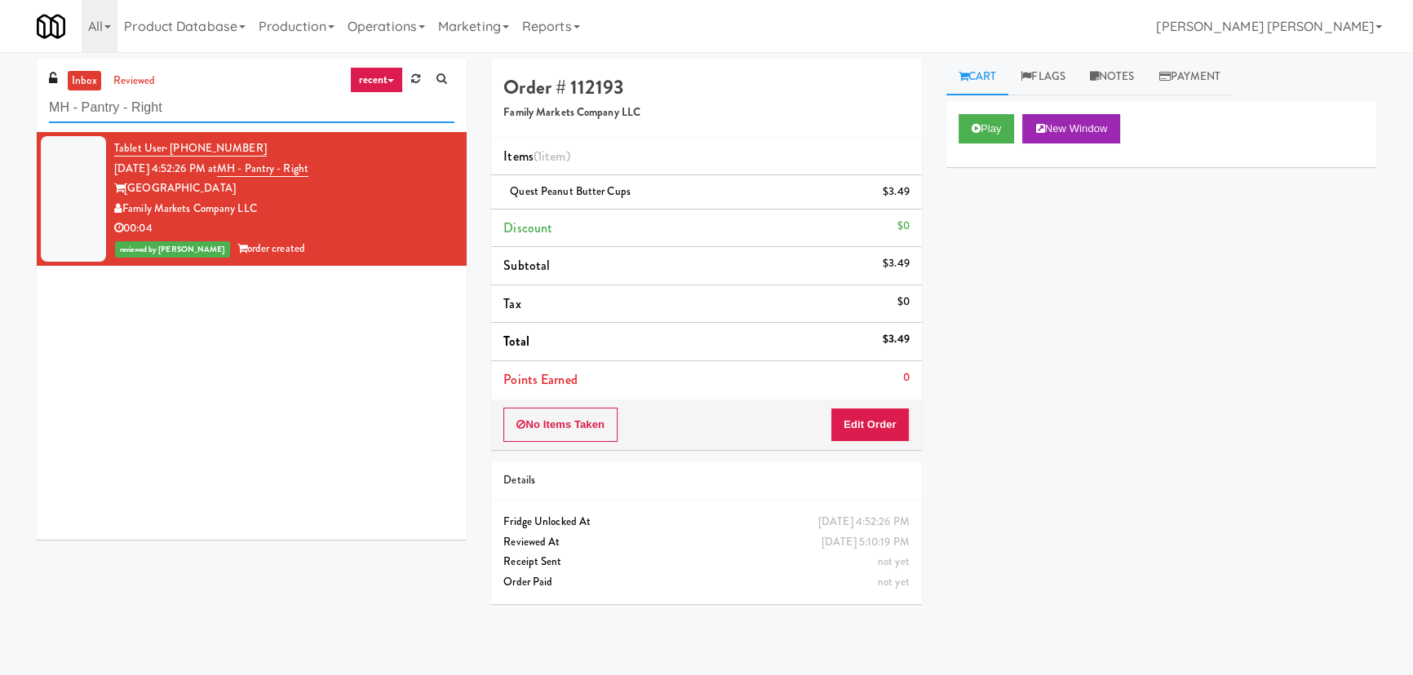
drag, startPoint x: 182, startPoint y: 117, endPoint x: 16, endPoint y: 108, distance: 165.9
click at [16, 108] on div "inbox reviewed recent all unclear take inventory issue suspicious failed recent…" at bounding box center [706, 364] width 1413 height 610
paste input "[GEOGRAPHIC_DATA]-Cooler"
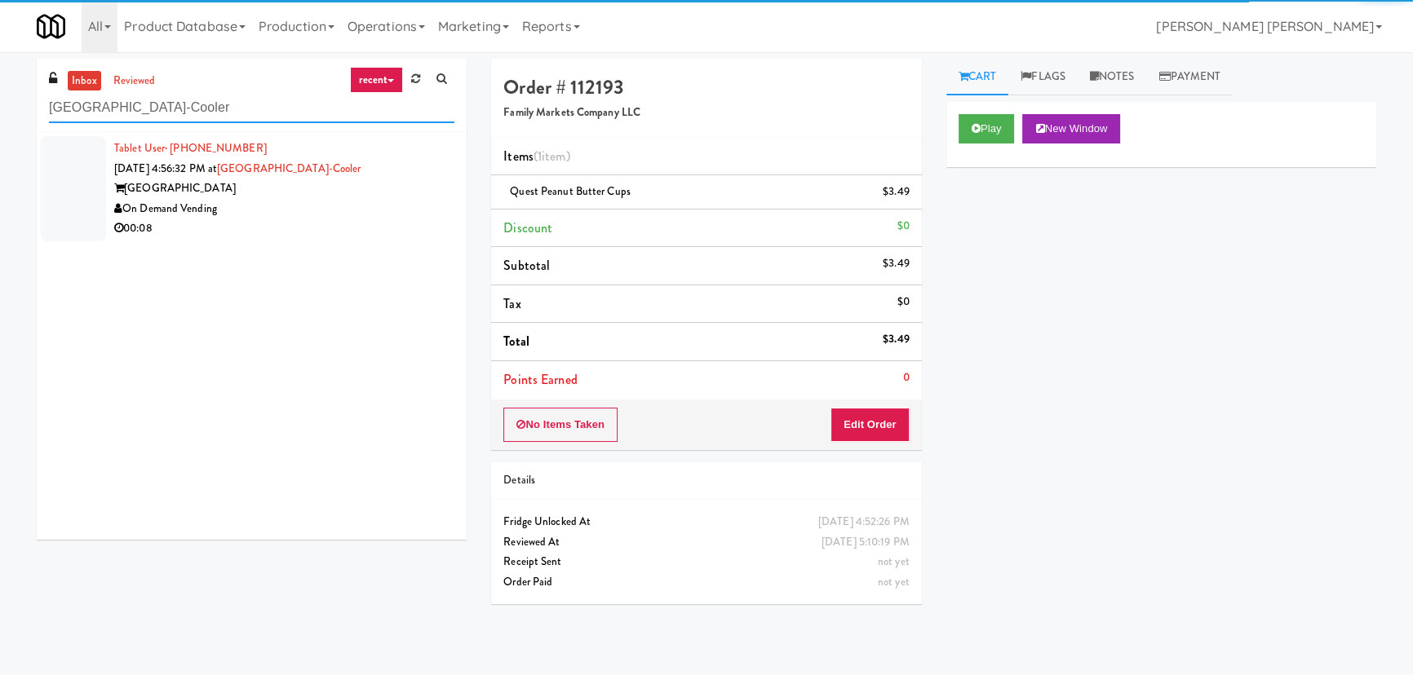
type input "[GEOGRAPHIC_DATA]-Cooler"
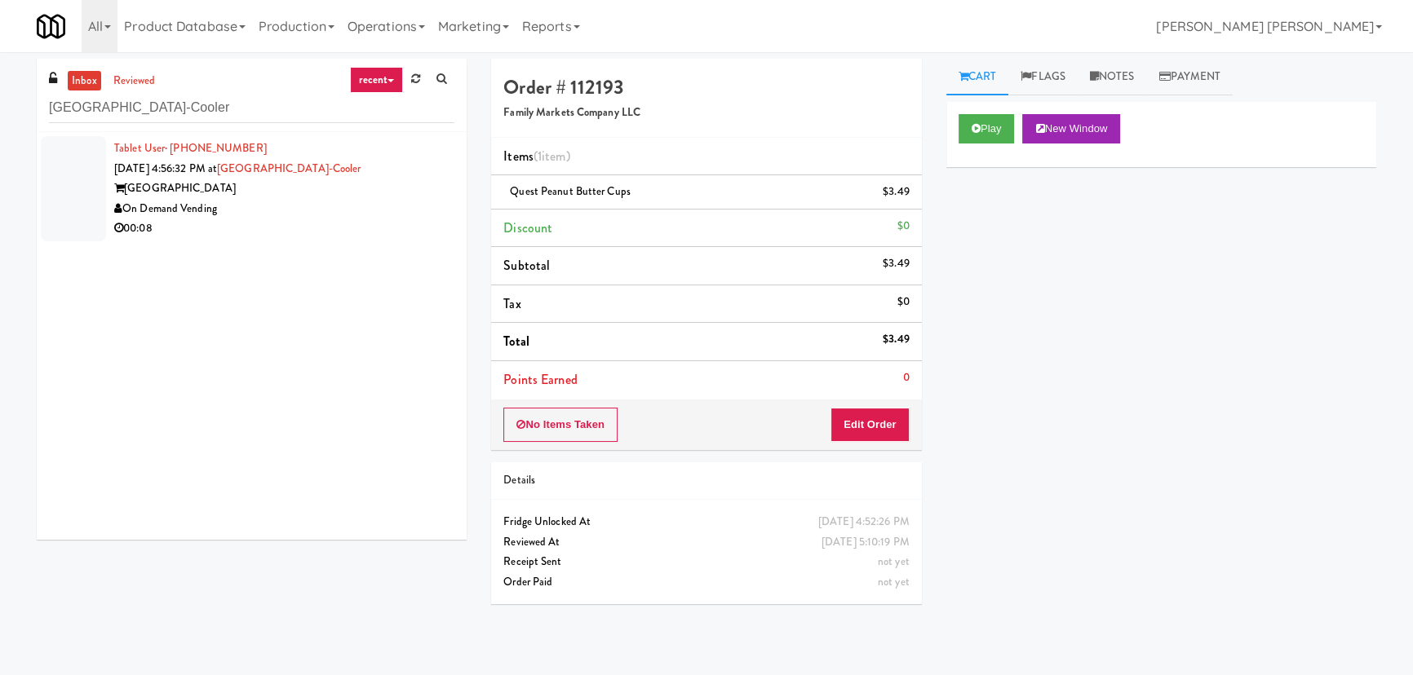
click at [324, 229] on div "00:08" at bounding box center [284, 229] width 340 height 20
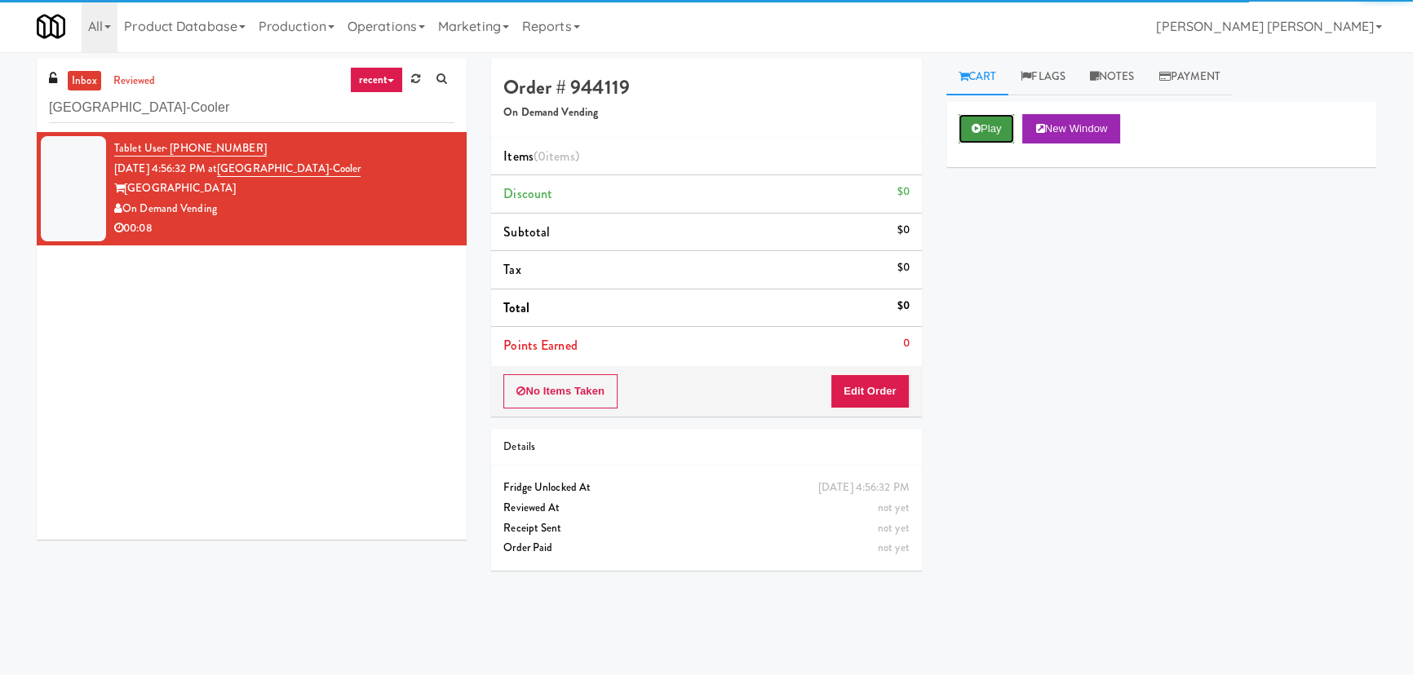
click at [1001, 126] on button "Play" at bounding box center [987, 128] width 56 height 29
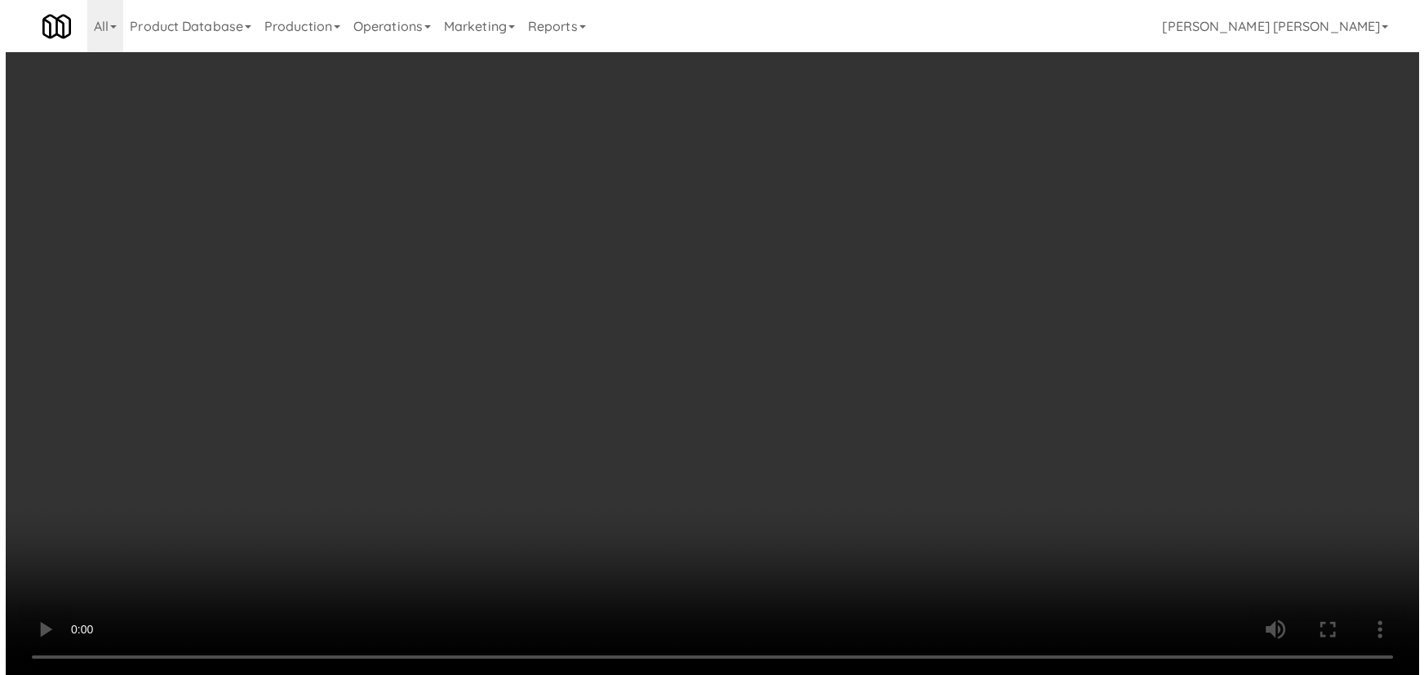
scroll to position [33, 0]
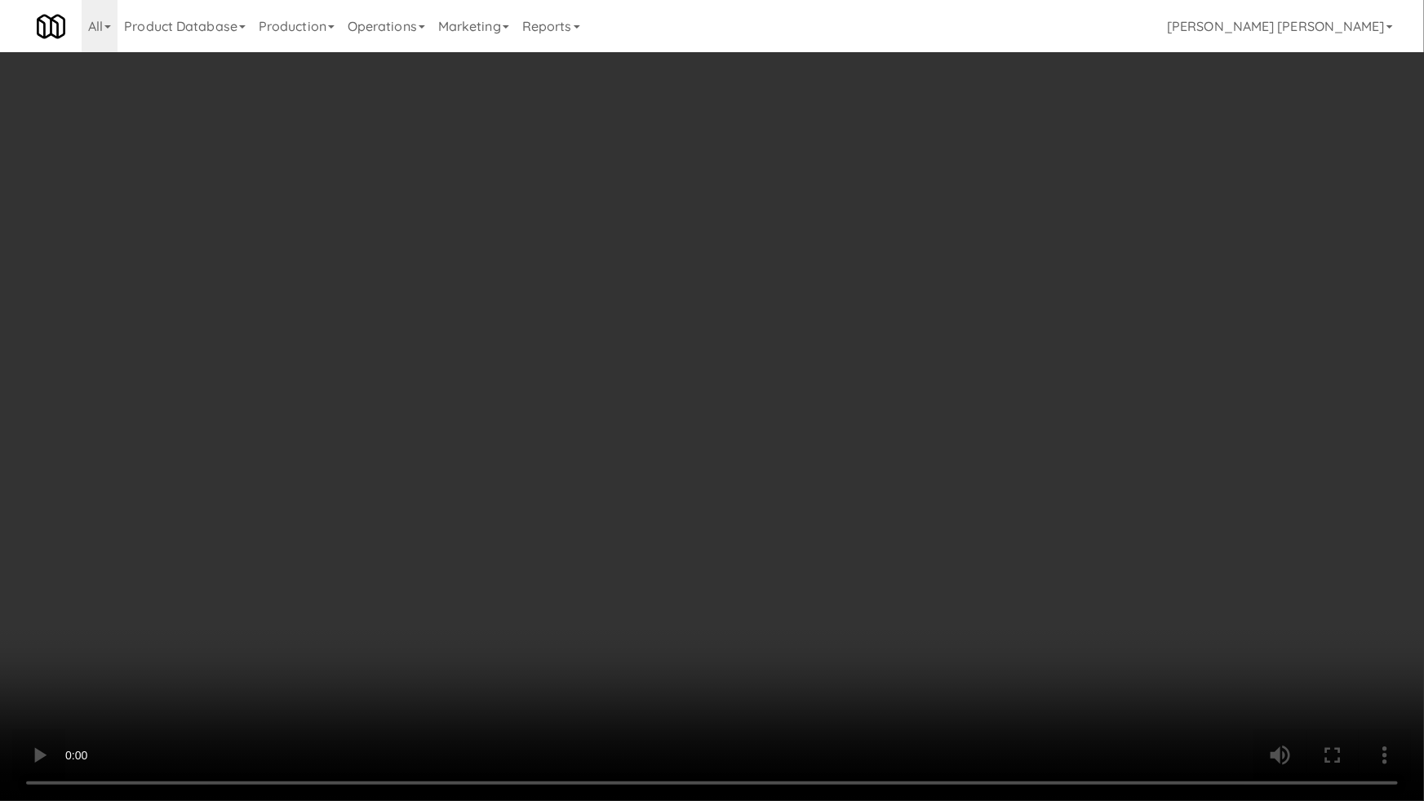
click at [848, 675] on video at bounding box center [712, 400] width 1424 height 801
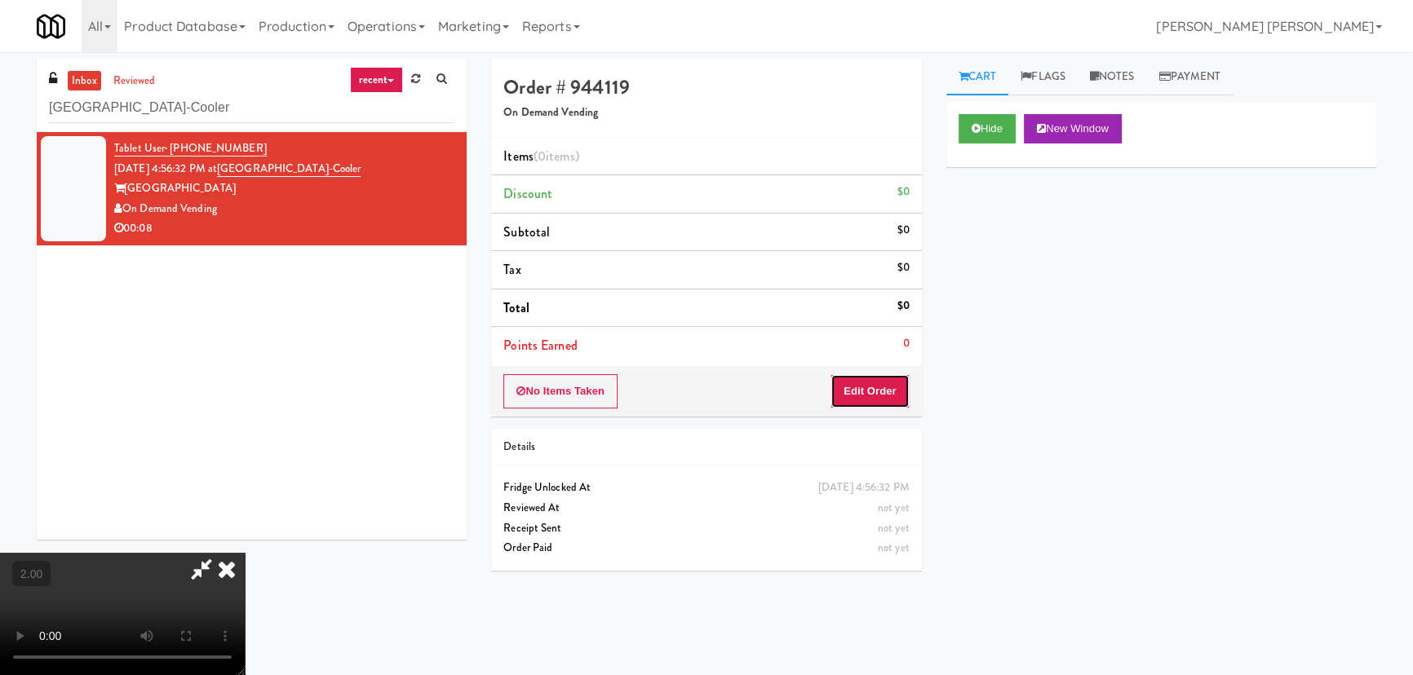
click at [867, 396] on button "Edit Order" at bounding box center [869, 391] width 79 height 34
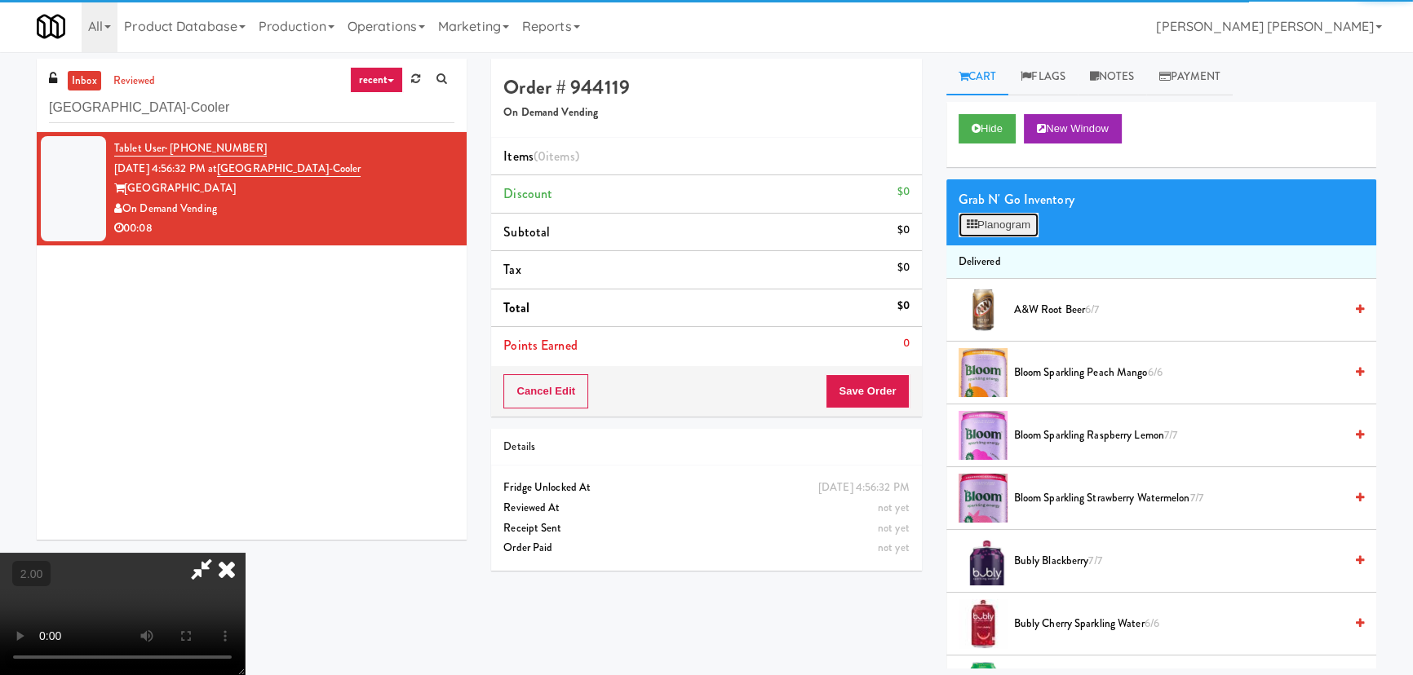
click at [967, 224] on icon at bounding box center [972, 224] width 11 height 11
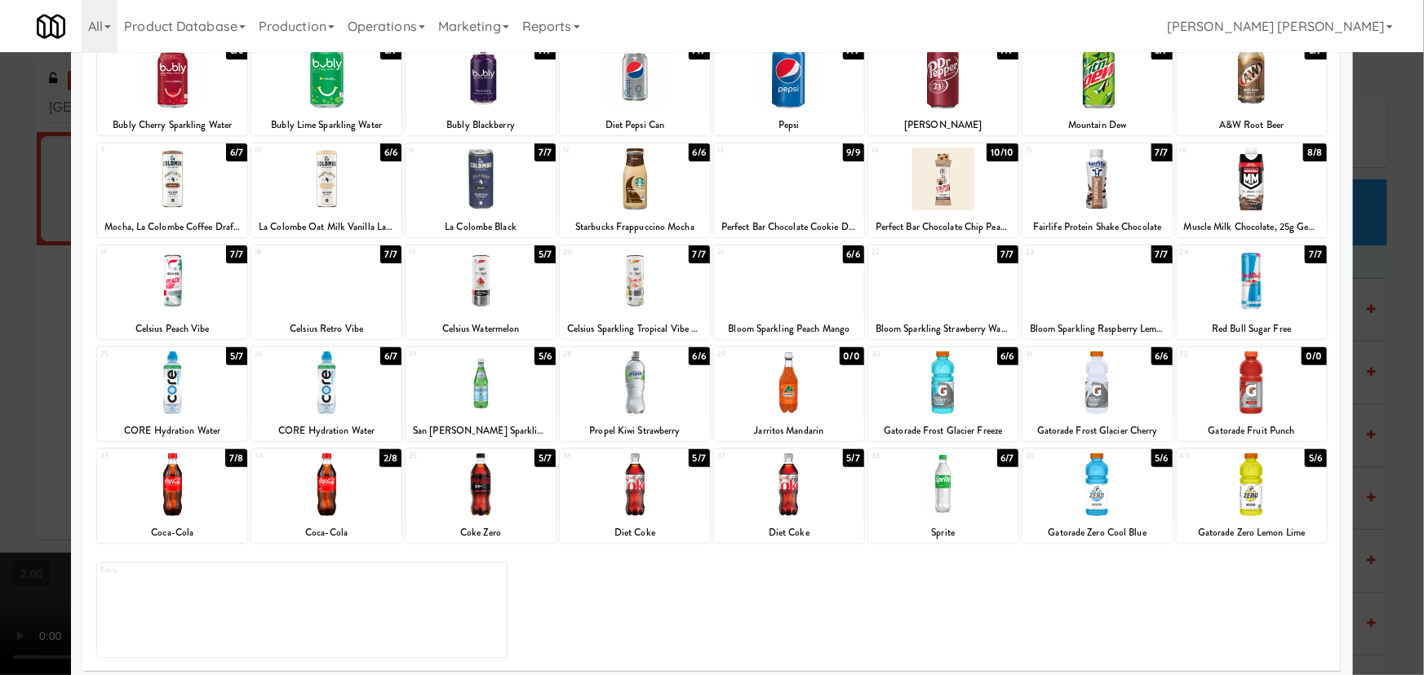
scroll to position [125, 0]
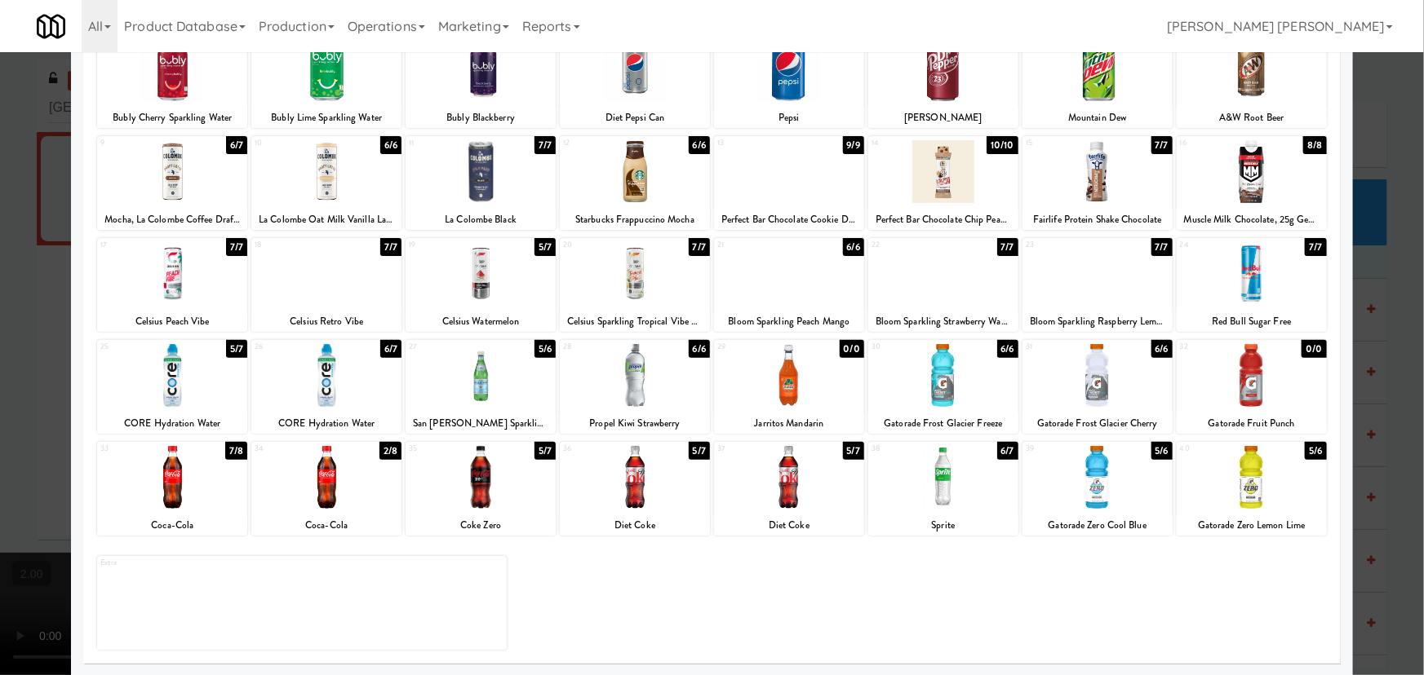
click at [321, 494] on div at bounding box center [326, 477] width 150 height 63
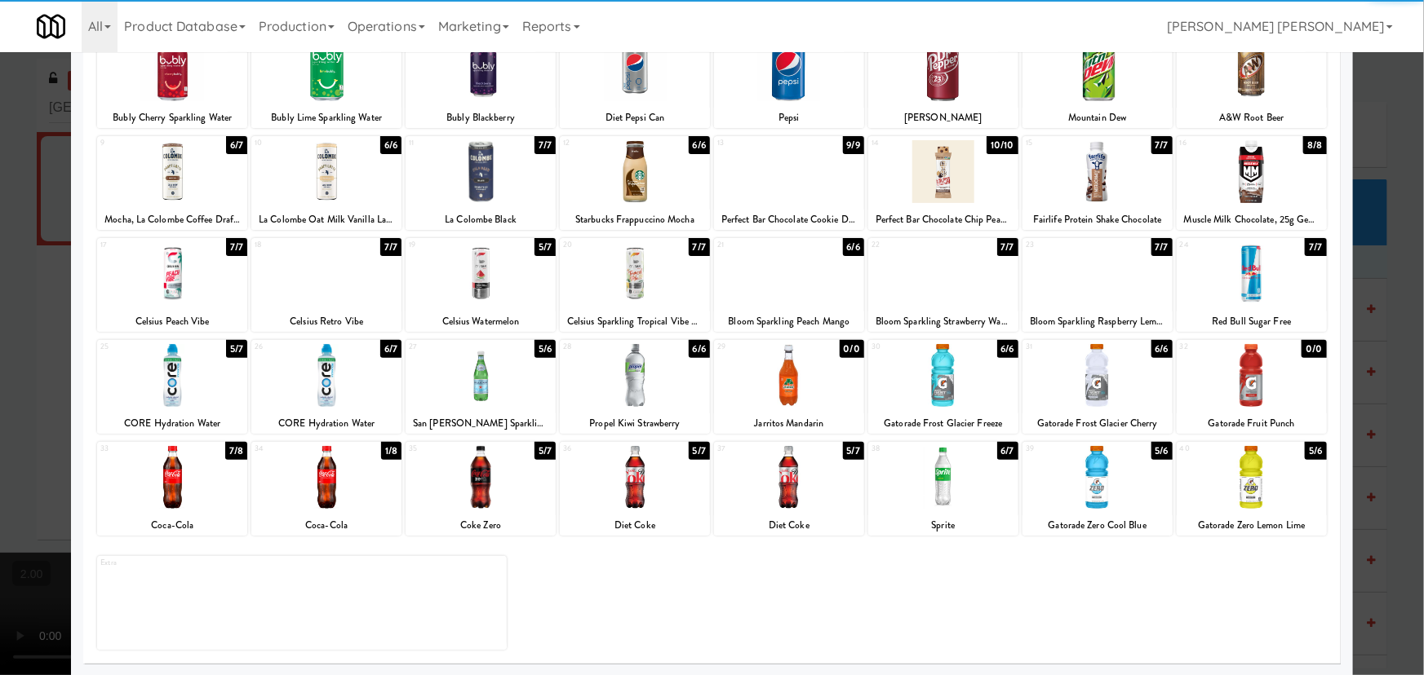
click at [469, 485] on div at bounding box center [480, 477] width 150 height 63
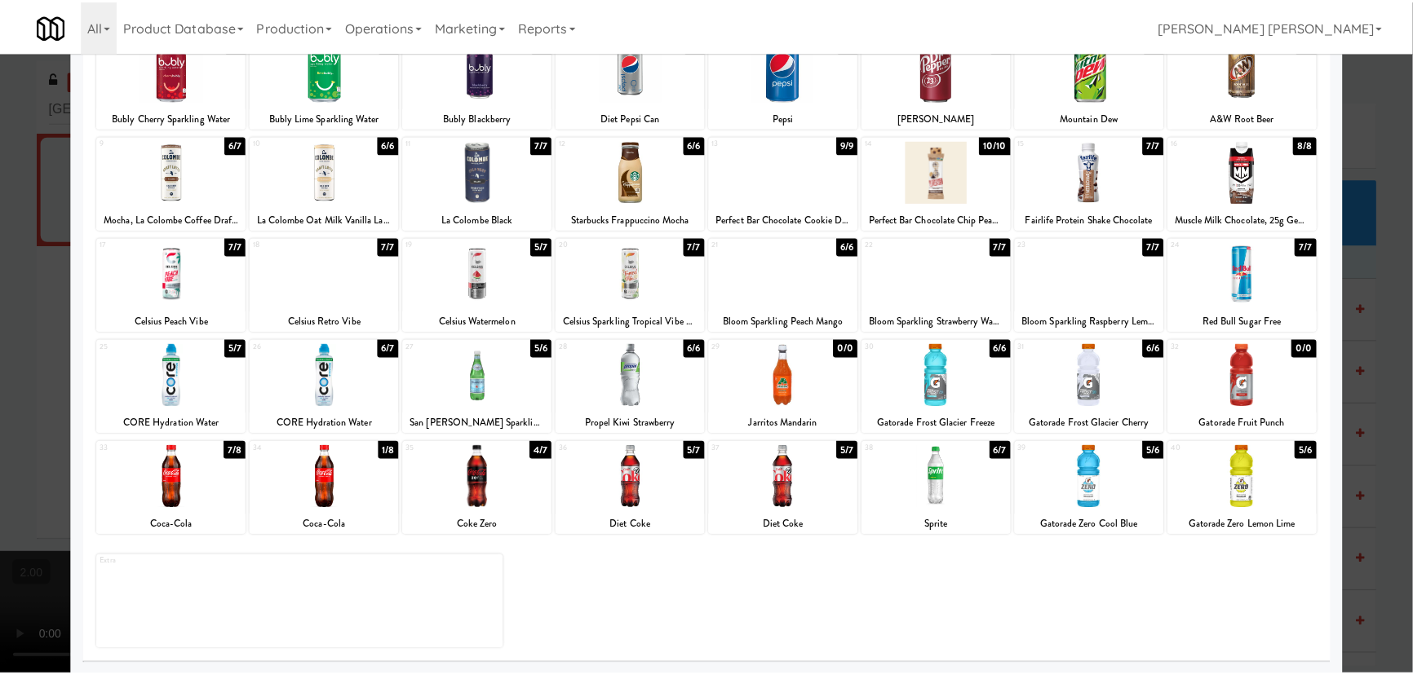
scroll to position [0, 0]
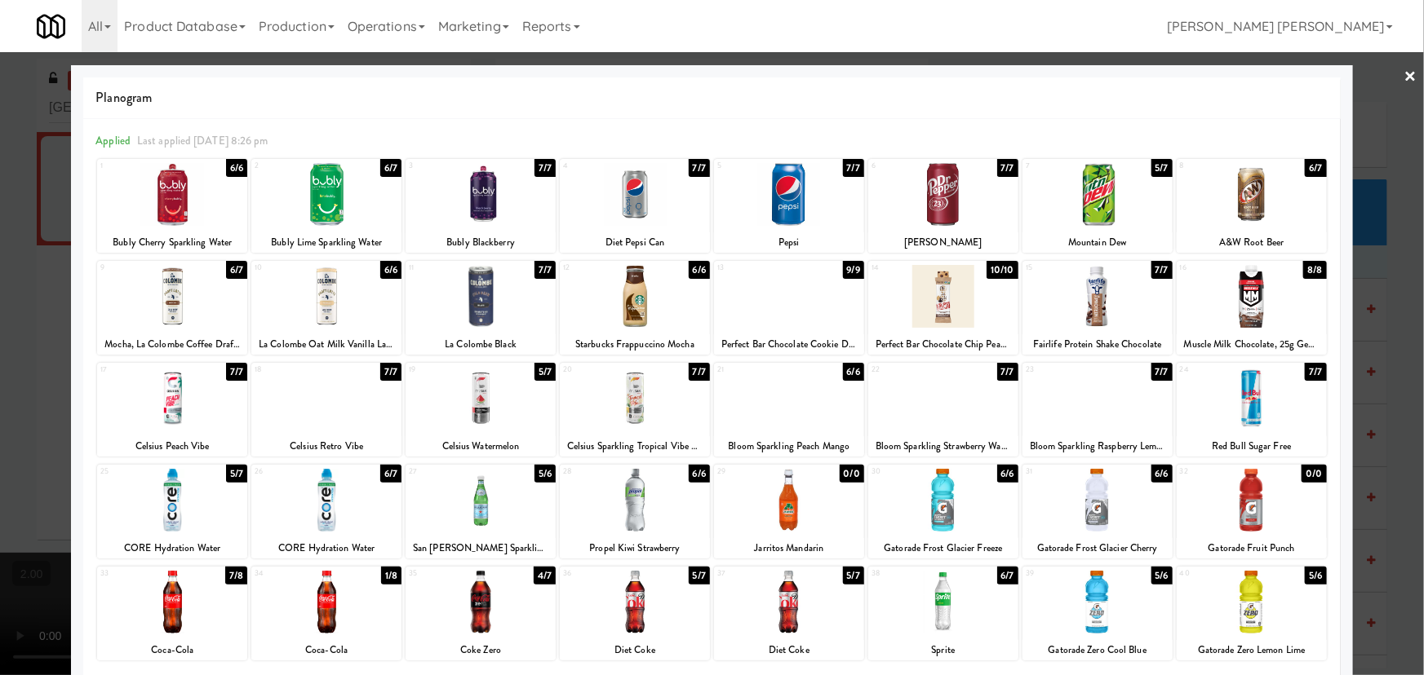
click at [1404, 72] on link "×" at bounding box center [1410, 77] width 13 height 51
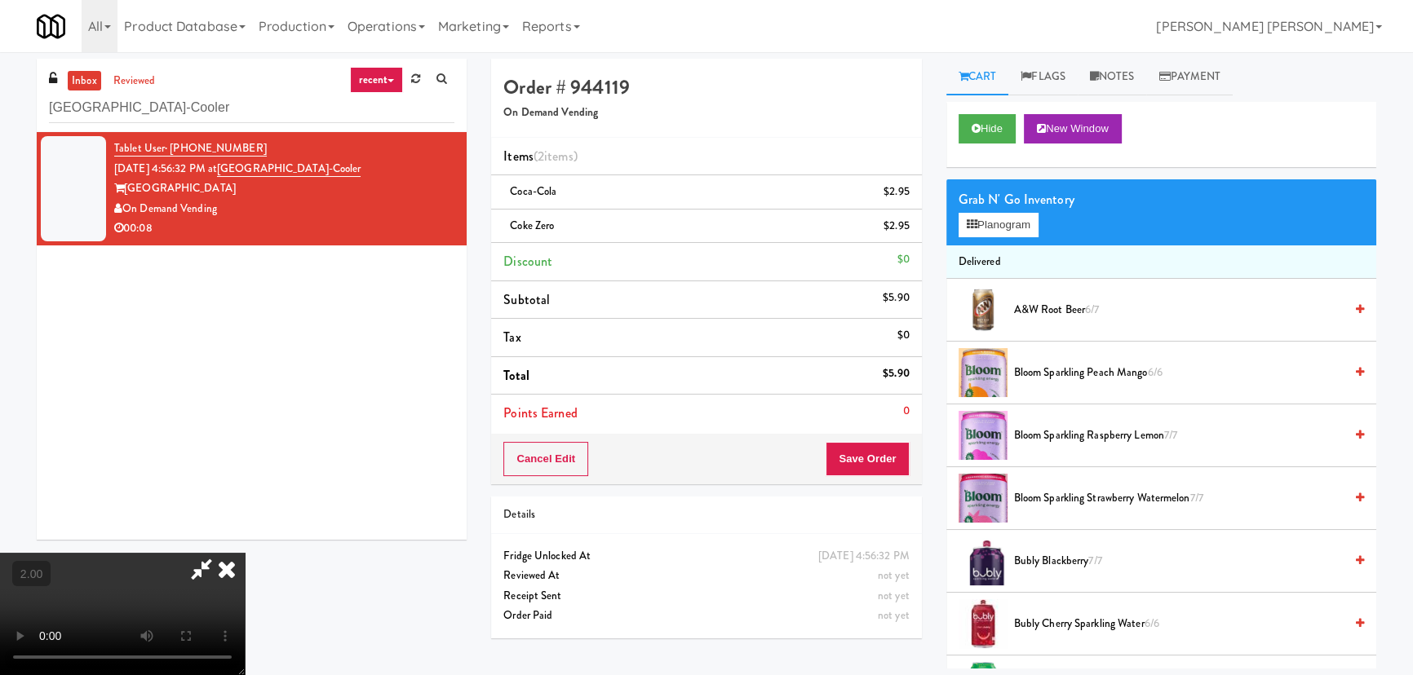
click at [245, 553] on icon at bounding box center [227, 569] width 36 height 33
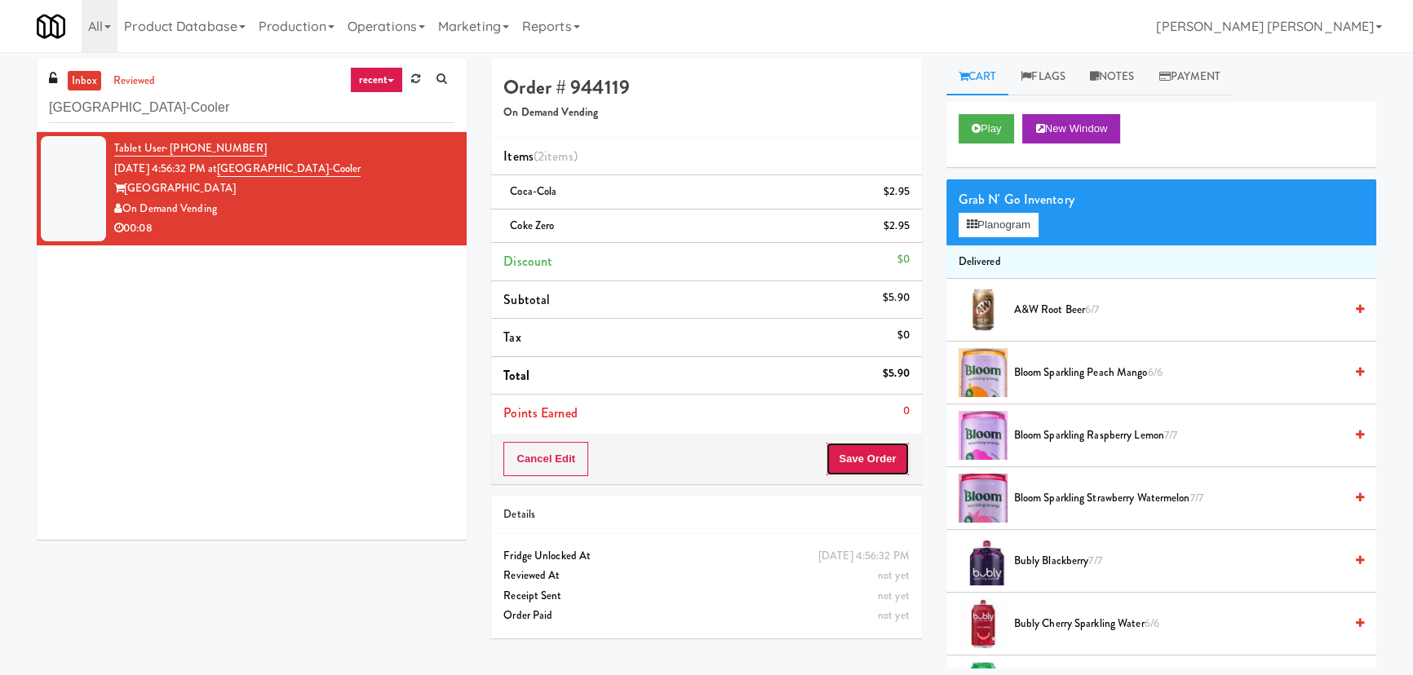
click at [870, 457] on button "Save Order" at bounding box center [867, 459] width 83 height 34
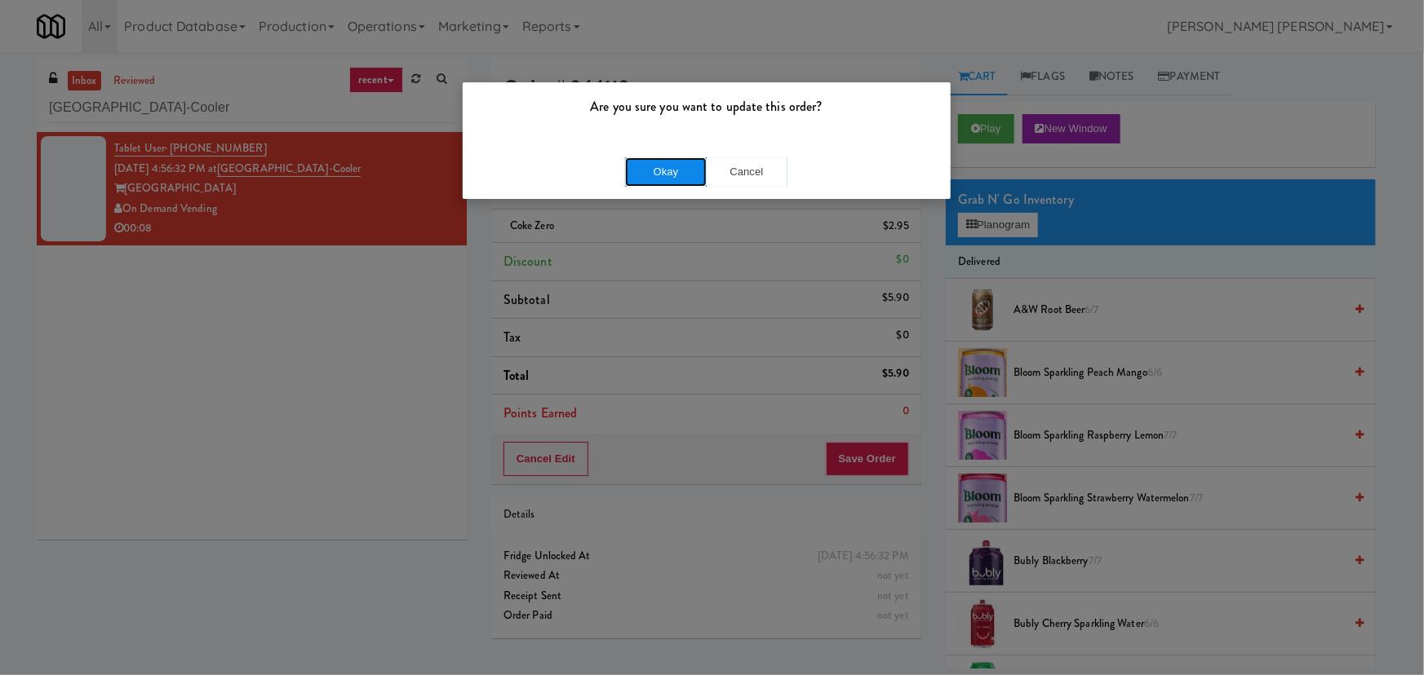
click at [664, 164] on button "Okay" at bounding box center [666, 171] width 82 height 29
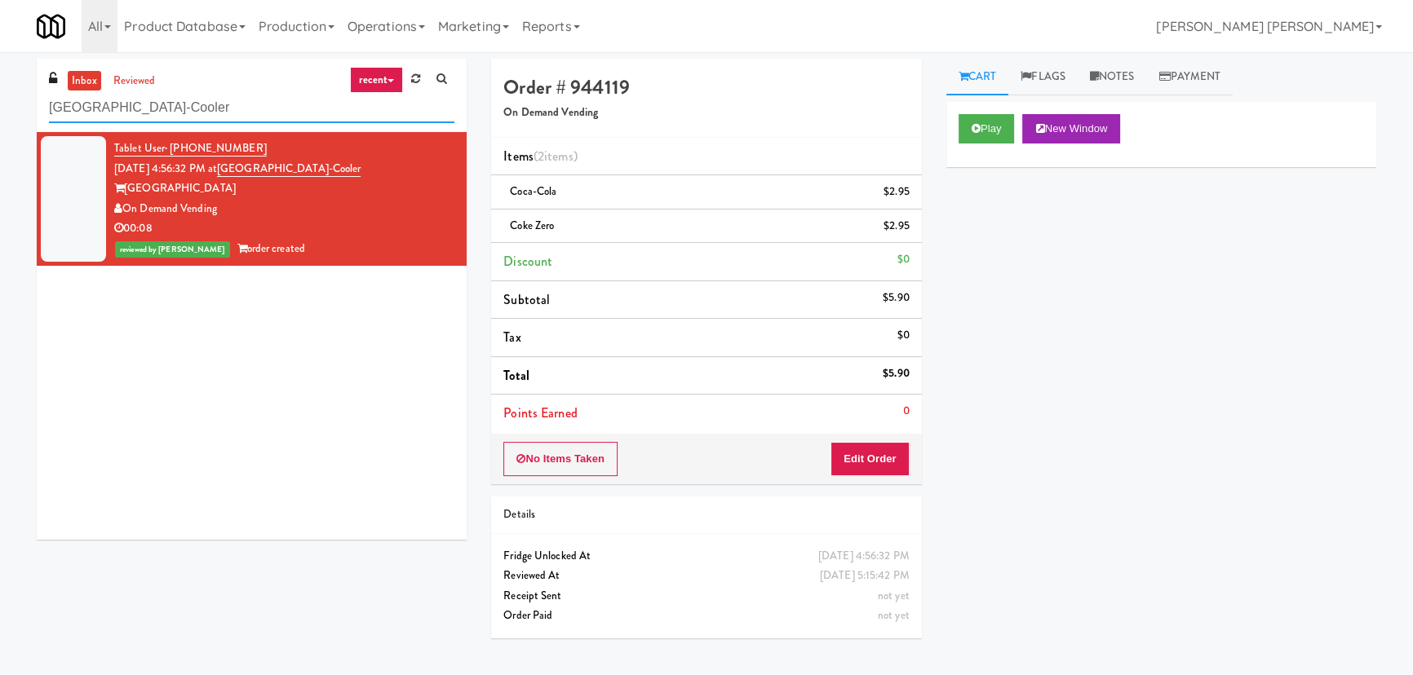
drag, startPoint x: 271, startPoint y: 104, endPoint x: -179, endPoint y: 117, distance: 450.5
click at [0, 117] on html "Are you sure you want to update this order? Okay Cancel Okay Are you sure you w…" at bounding box center [706, 337] width 1413 height 675
click at [263, 93] on input "[GEOGRAPHIC_DATA]-Cooler" at bounding box center [251, 108] width 405 height 30
drag, startPoint x: 269, startPoint y: 104, endPoint x: 40, endPoint y: 109, distance: 229.3
click at [40, 109] on div "inbox reviewed recent all unclear take inventory issue suspicious failed recent…" at bounding box center [252, 95] width 430 height 73
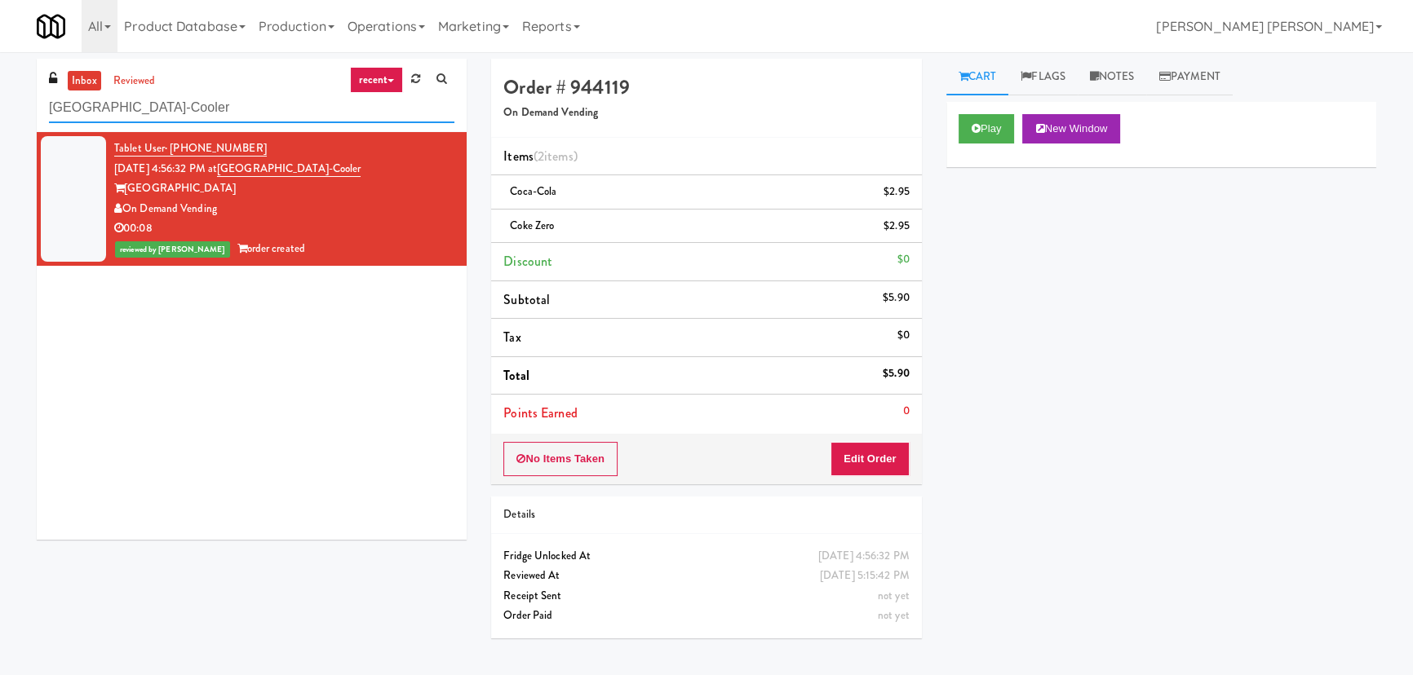
paste input "[GEOGRAPHIC_DATA] - [GEOGRAPHIC_DATA] Entrance"
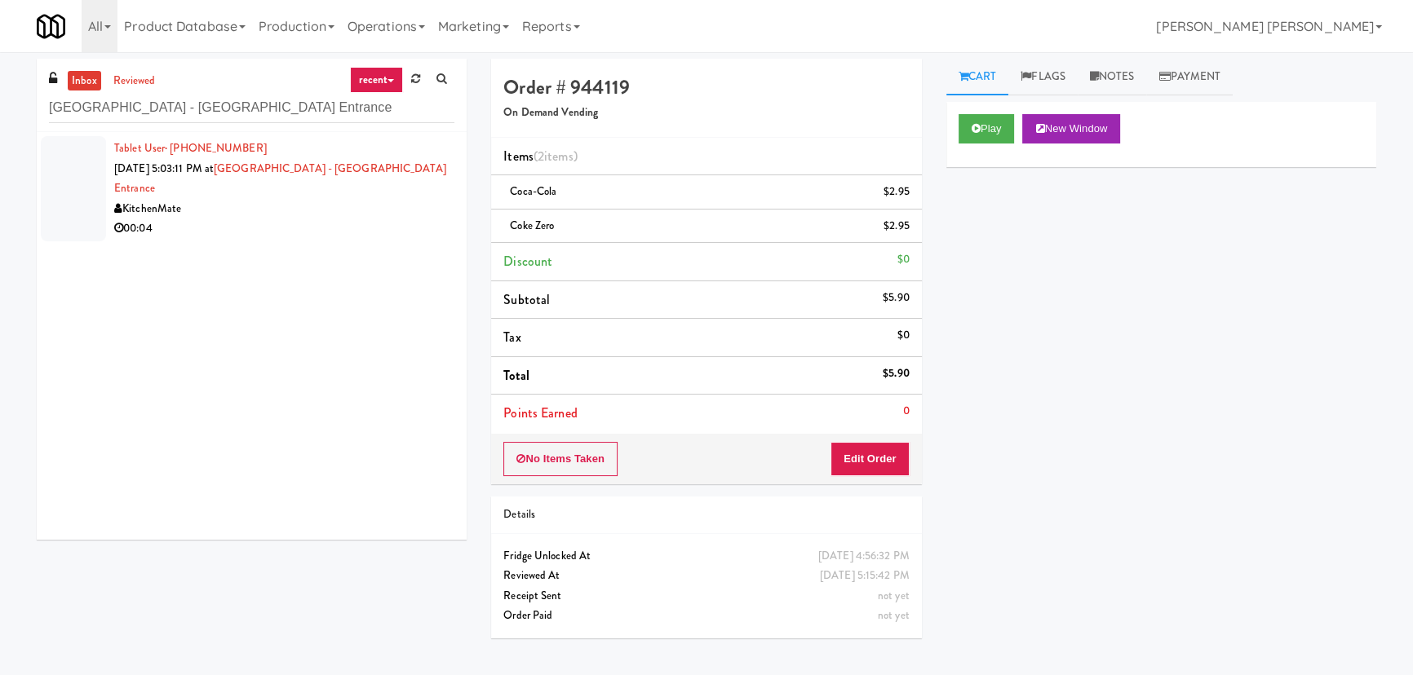
click at [297, 223] on div "00:04" at bounding box center [284, 229] width 340 height 20
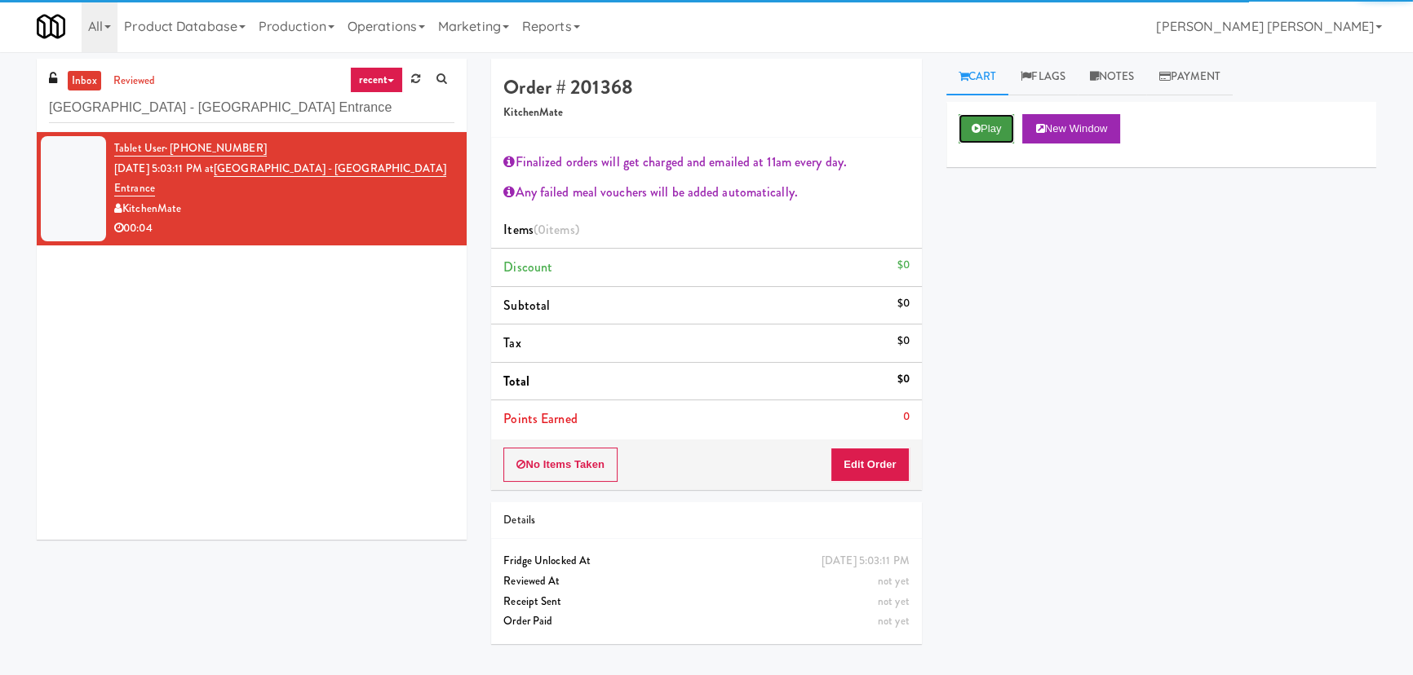
click at [975, 129] on icon at bounding box center [976, 128] width 9 height 11
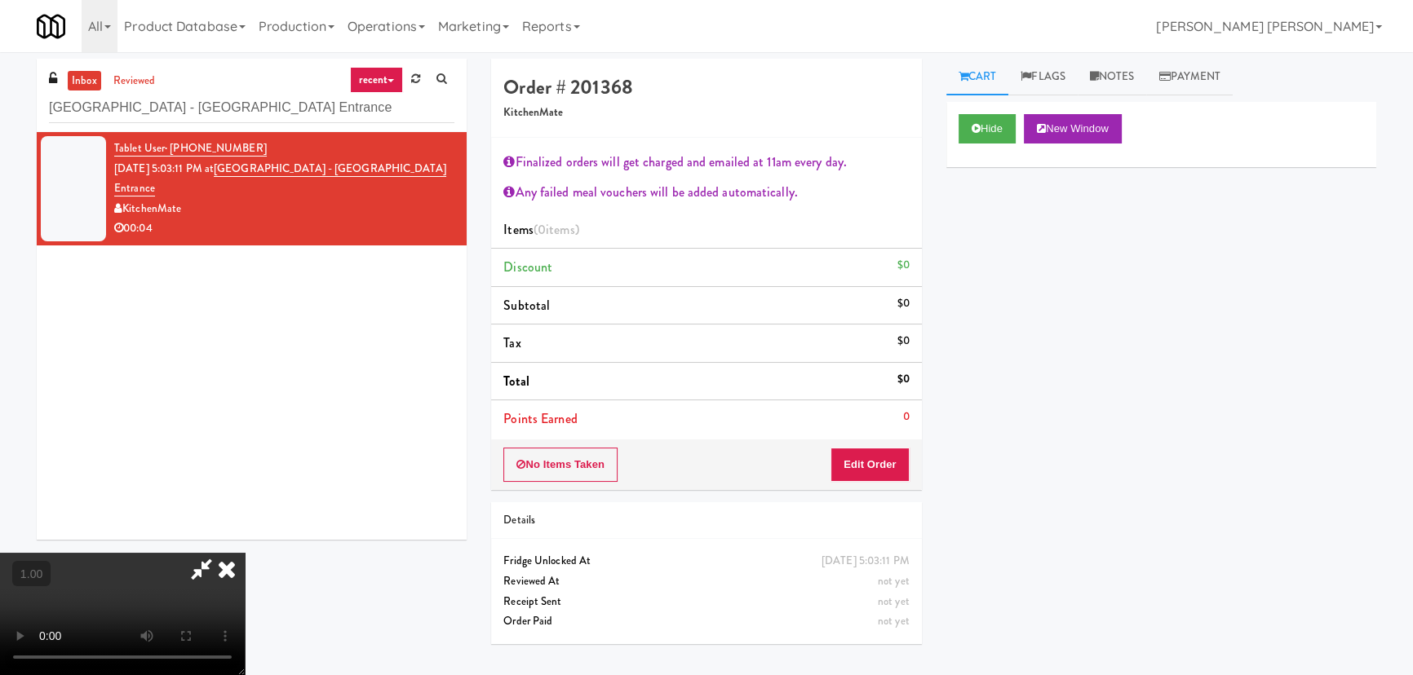
scroll to position [33, 0]
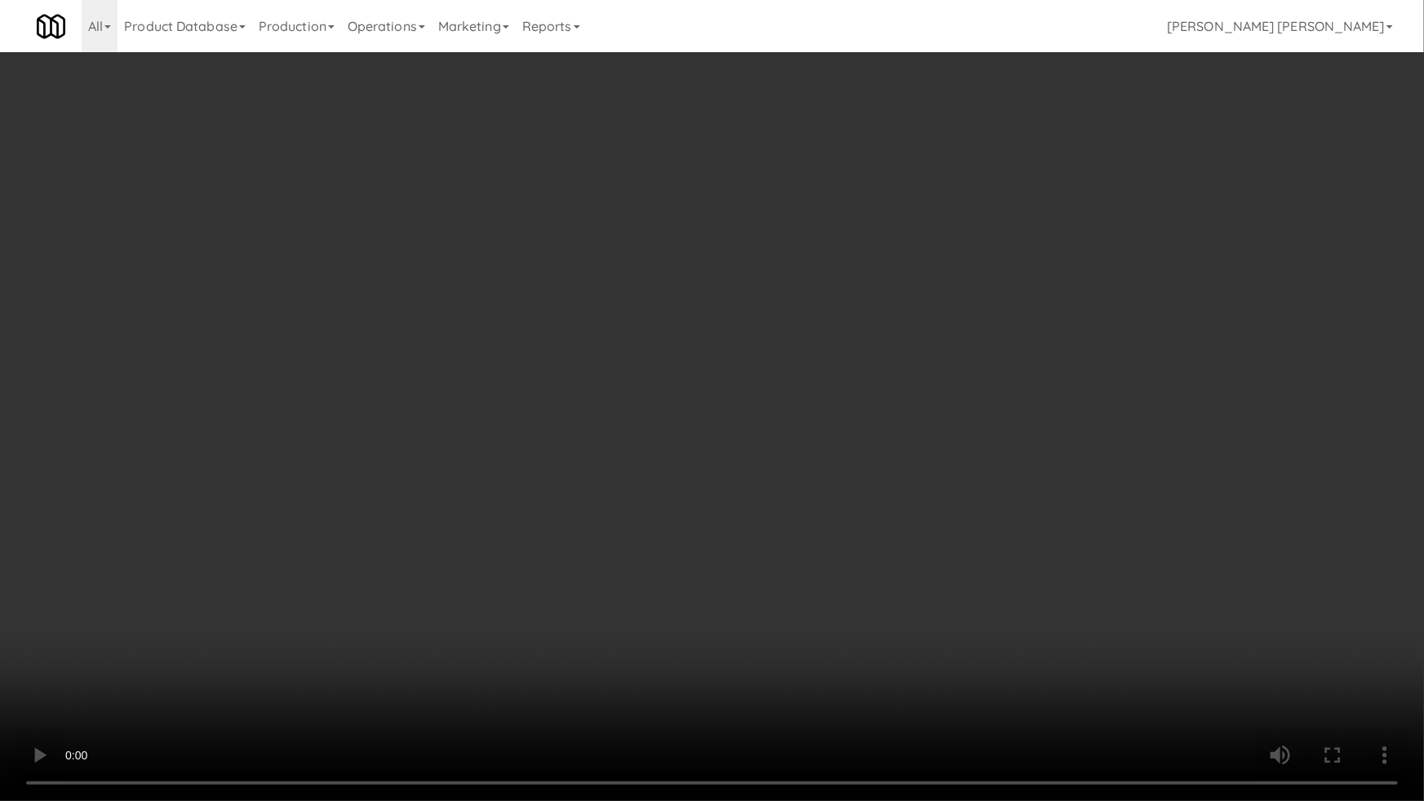
drag, startPoint x: 711, startPoint y: 644, endPoint x: 535, endPoint y: 649, distance: 176.3
click at [690, 644] on video at bounding box center [712, 400] width 1424 height 801
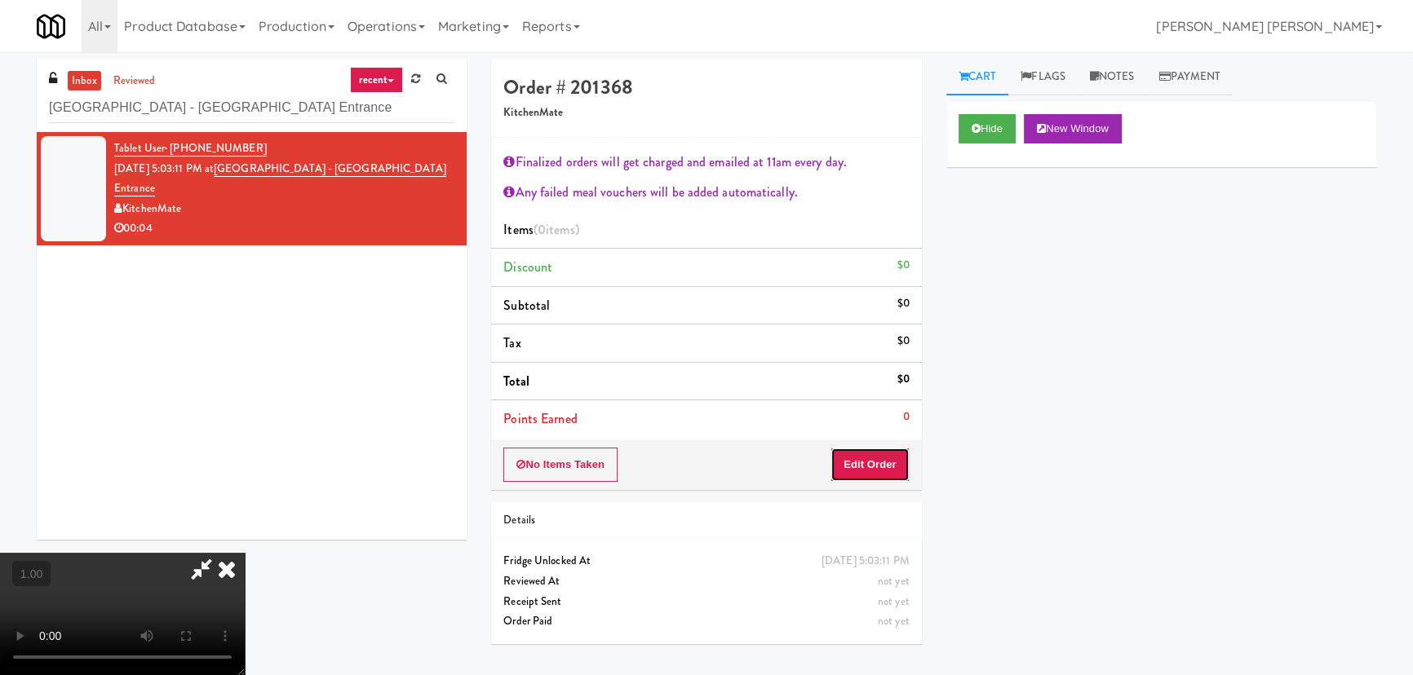
click at [890, 458] on button "Edit Order" at bounding box center [869, 465] width 79 height 34
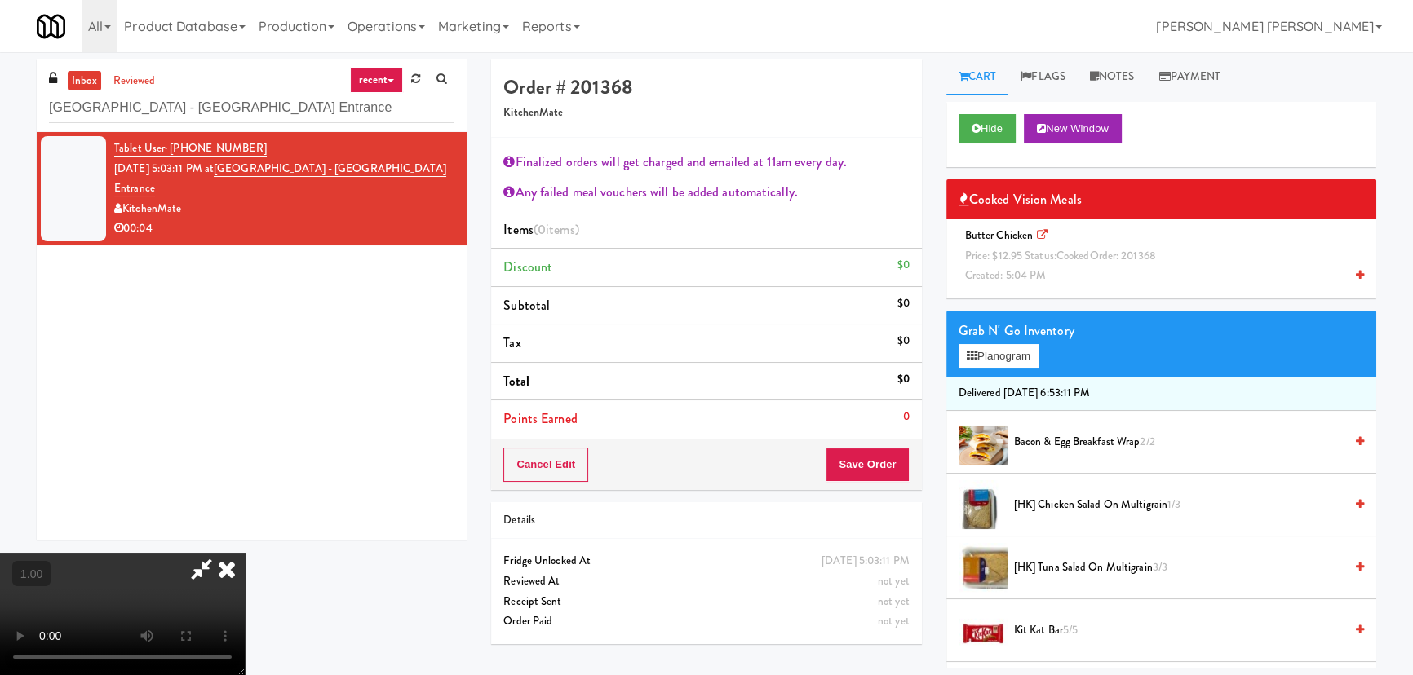
scroll to position [0, 0]
click at [245, 553] on icon at bounding box center [227, 569] width 36 height 33
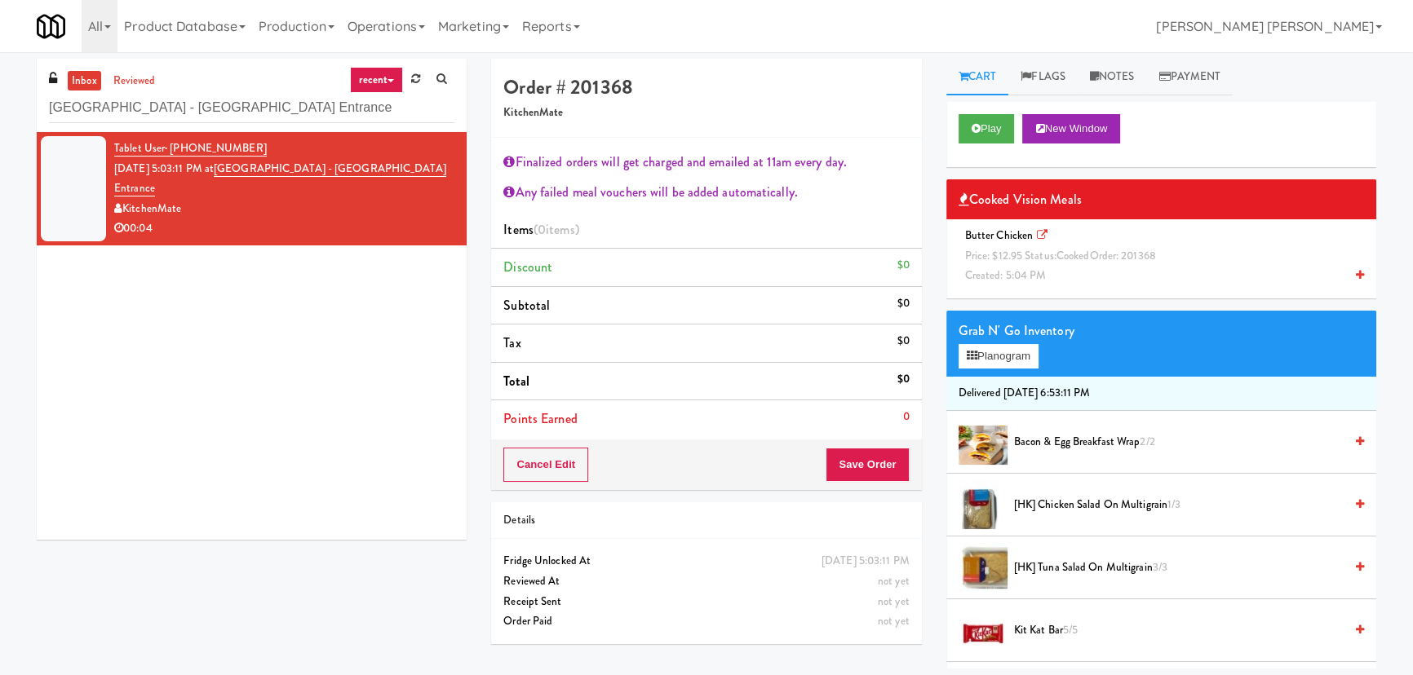
click at [1055, 268] on span "Butter Chicken Price: $12.95 Status: cooked Order: 201368 Created: 5:04 PM" at bounding box center [1064, 255] width 210 height 55
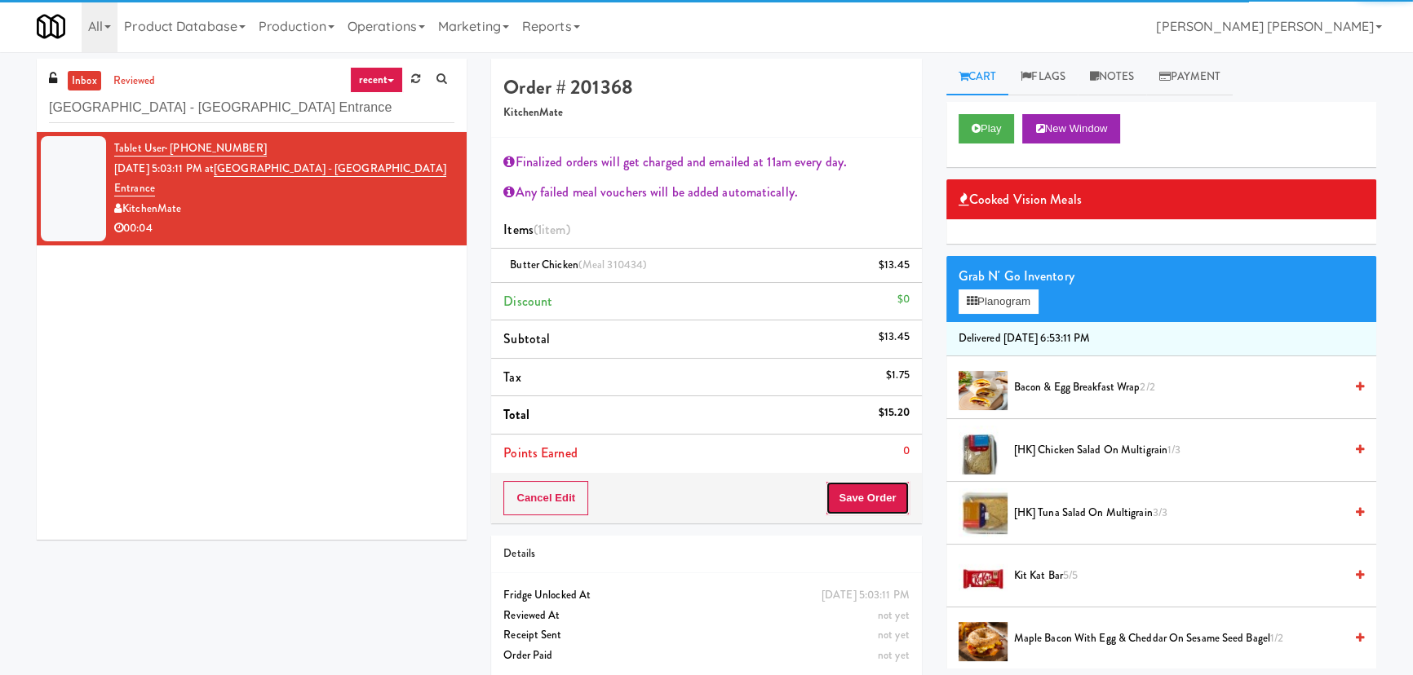
click at [881, 506] on button "Save Order" at bounding box center [867, 498] width 83 height 34
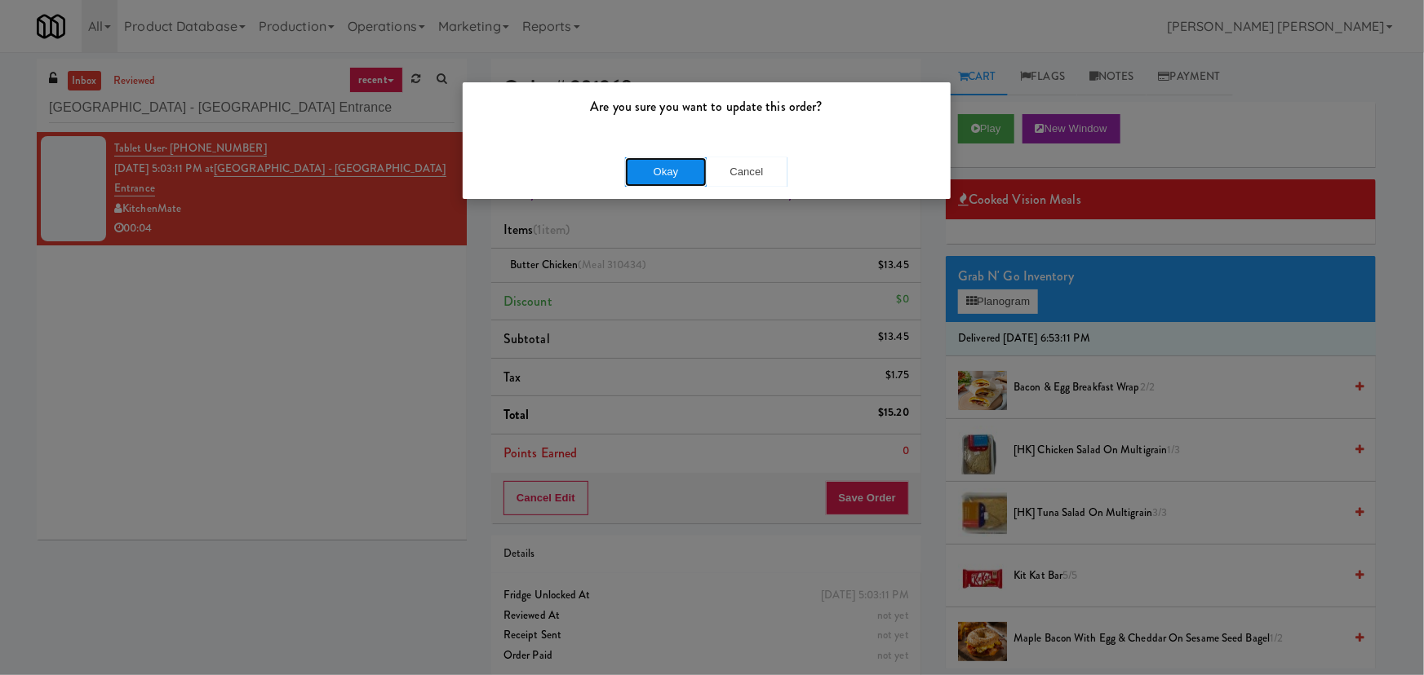
click at [681, 170] on button "Okay" at bounding box center [666, 171] width 82 height 29
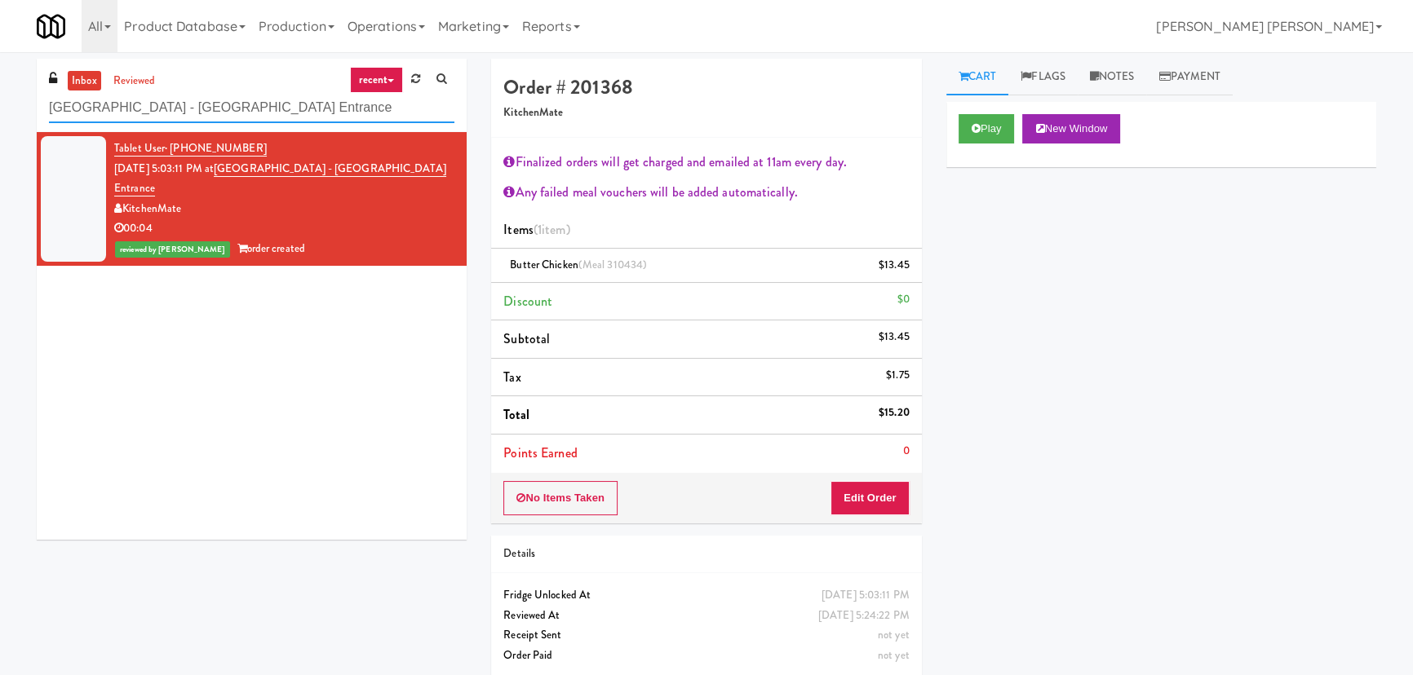
drag, startPoint x: 394, startPoint y: 109, endPoint x: 42, endPoint y: 125, distance: 351.9
click at [42, 125] on div "inbox reviewed recent all unclear take inventory issue suspicious failed recent…" at bounding box center [252, 95] width 430 height 73
paste input "[PERSON_NAME]-Accurat"
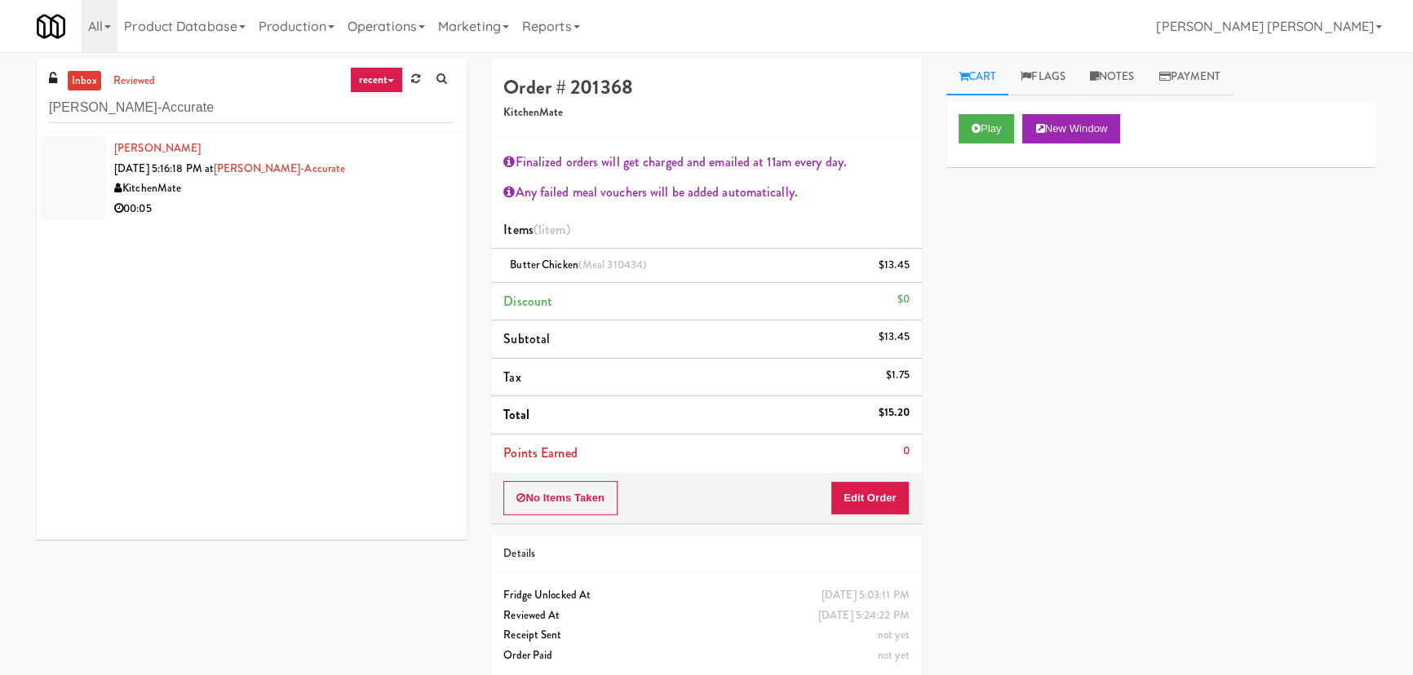
click at [268, 206] on div "00:05" at bounding box center [284, 209] width 340 height 20
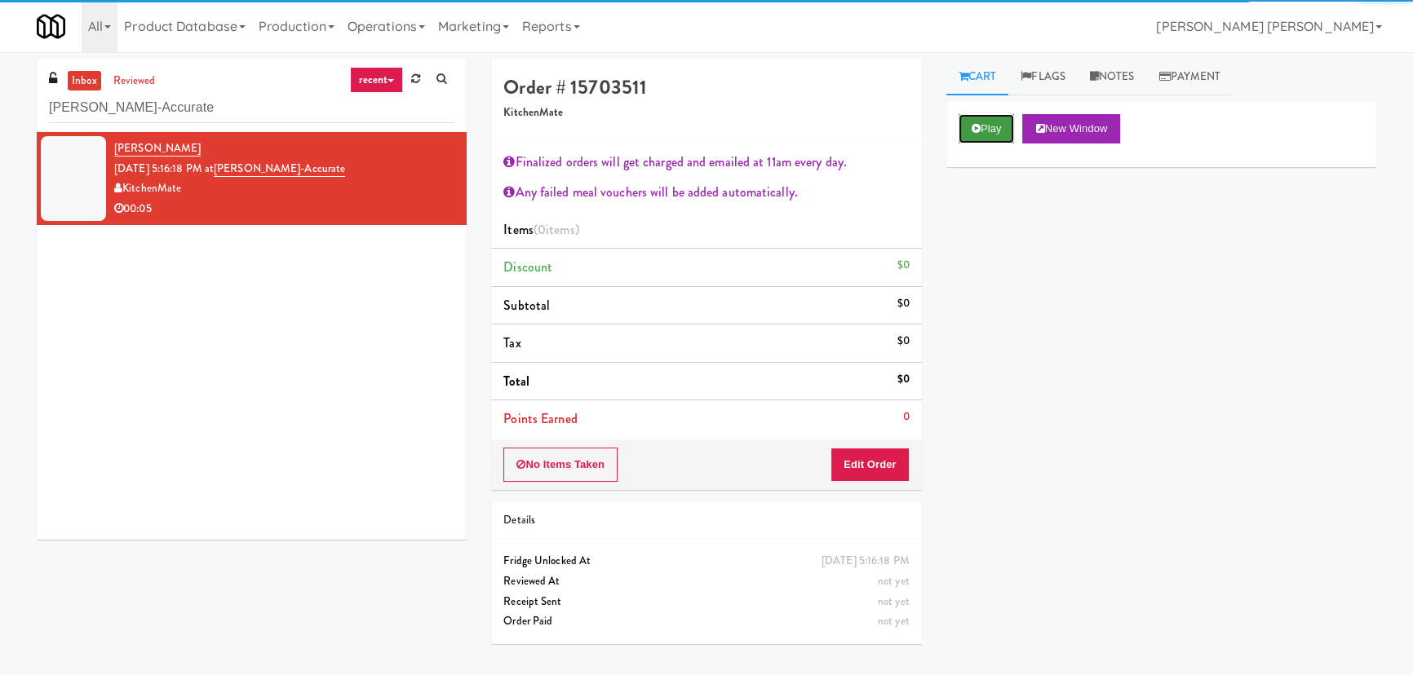
click at [998, 125] on button "Play" at bounding box center [987, 128] width 56 height 29
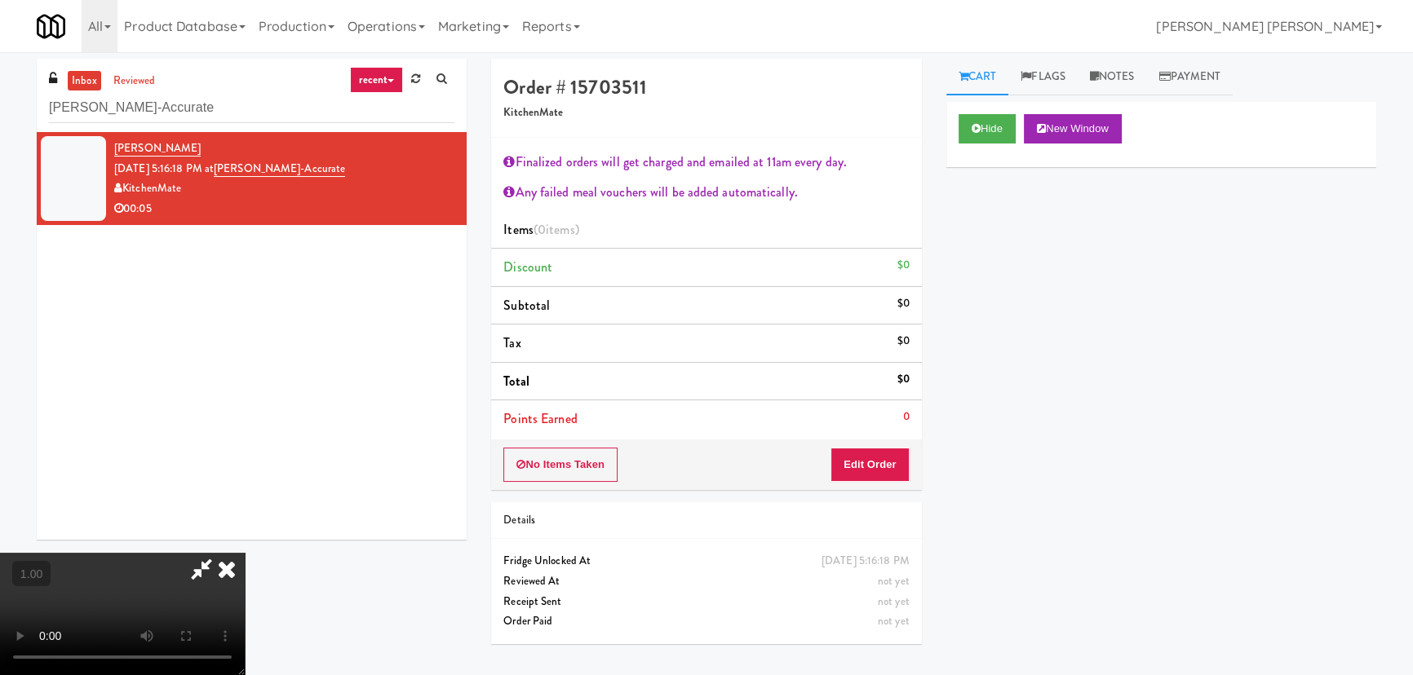
click at [245, 574] on video at bounding box center [122, 614] width 245 height 122
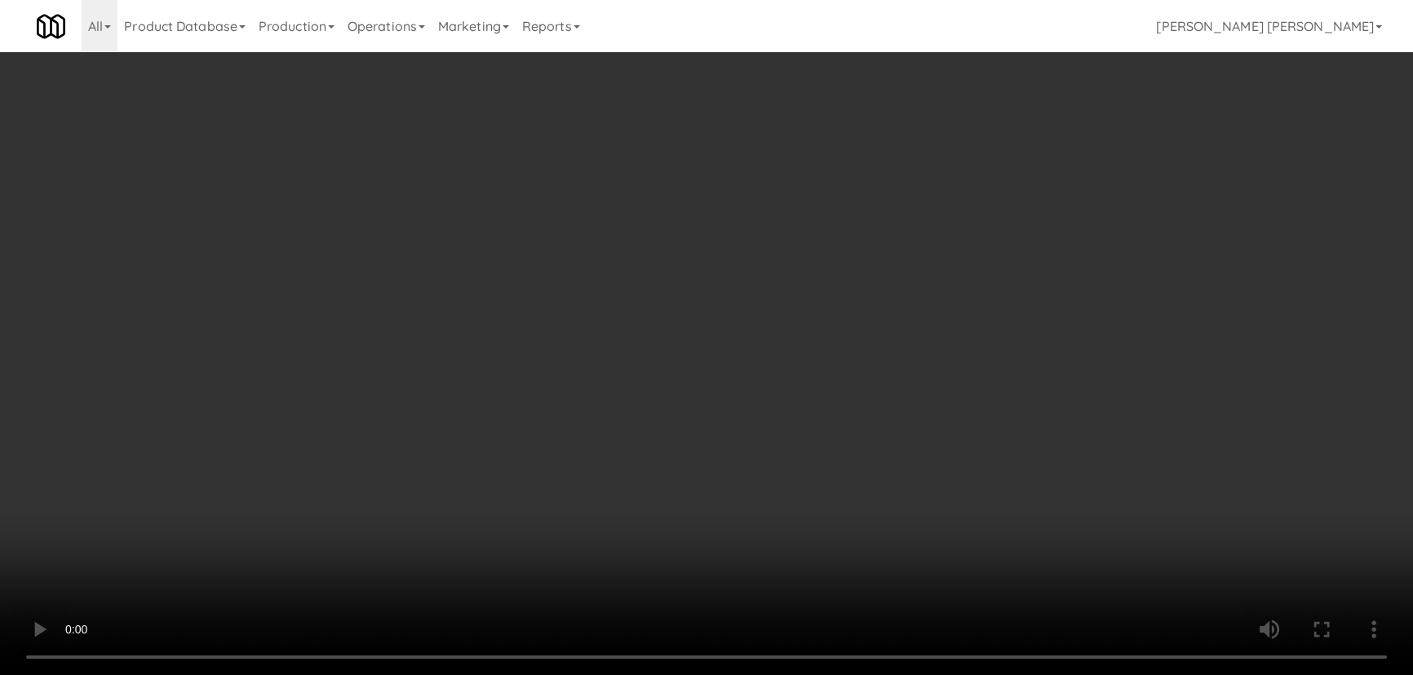
click at [831, 675] on video at bounding box center [706, 337] width 1413 height 675
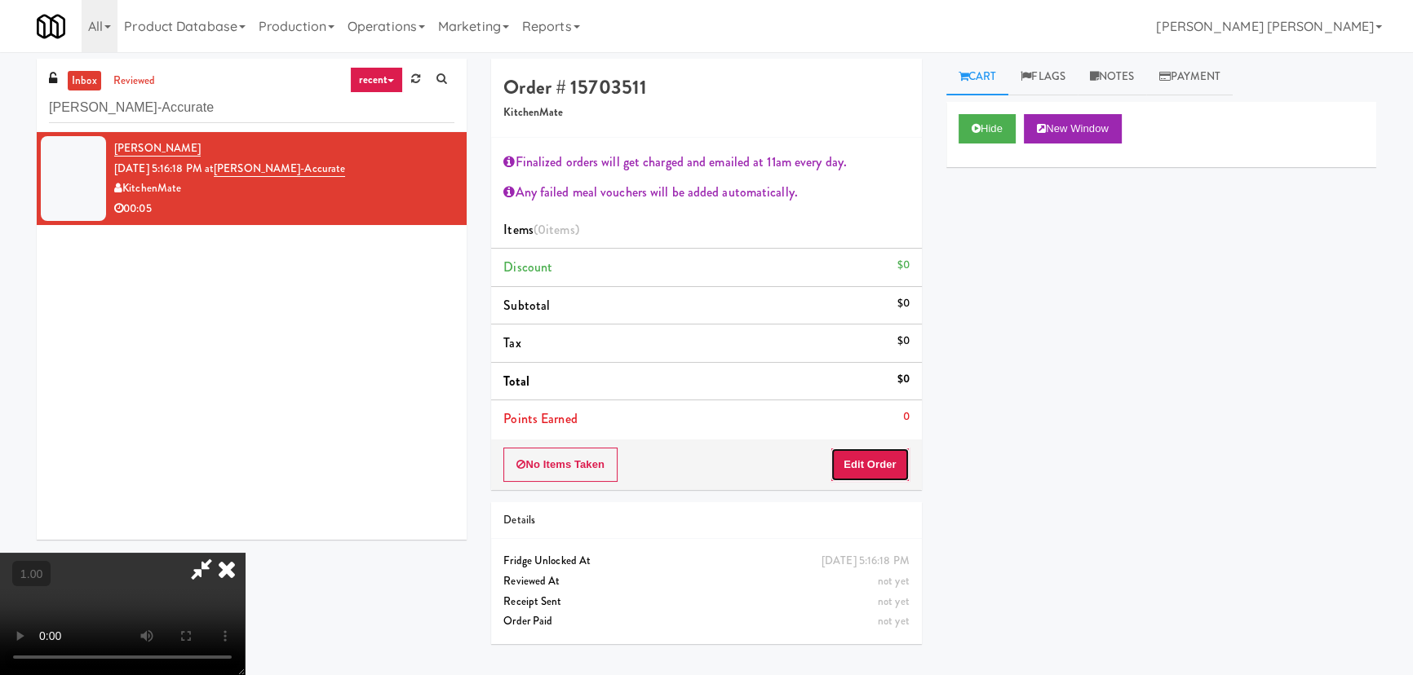
click at [866, 454] on button "Edit Order" at bounding box center [869, 465] width 79 height 34
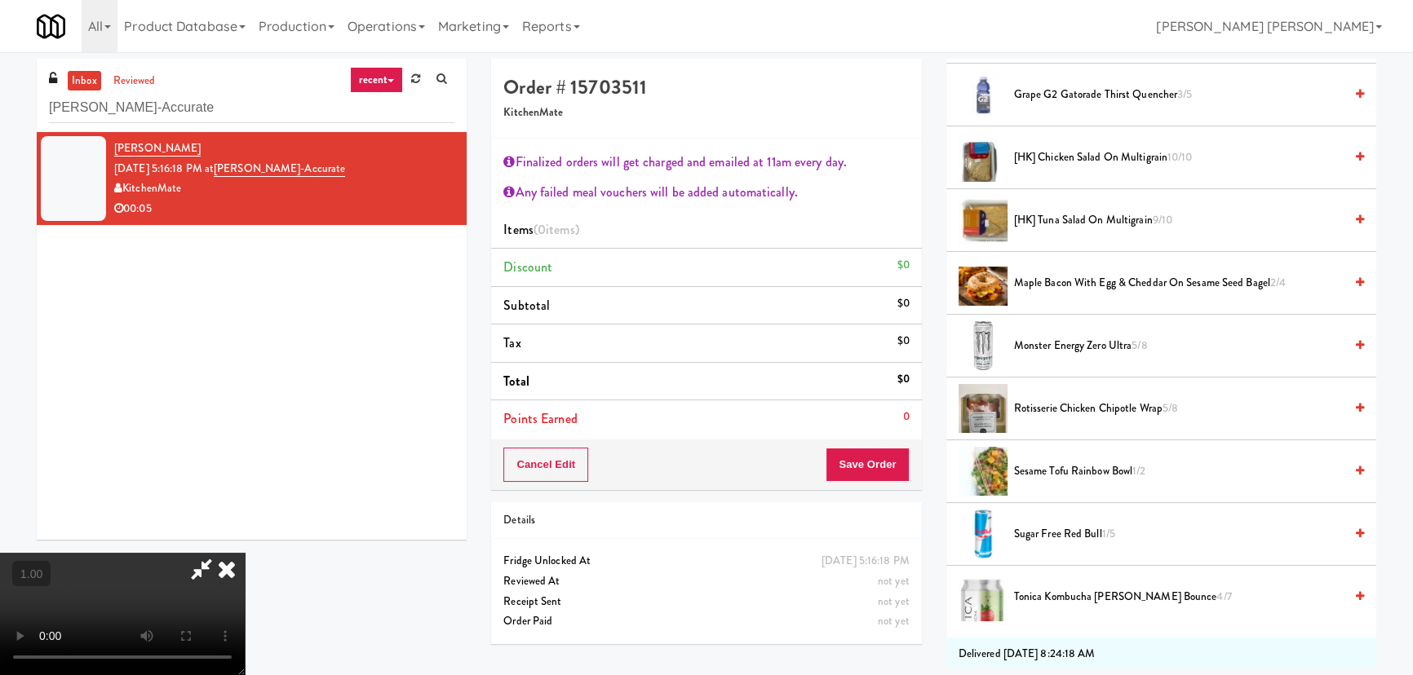
scroll to position [593, 0]
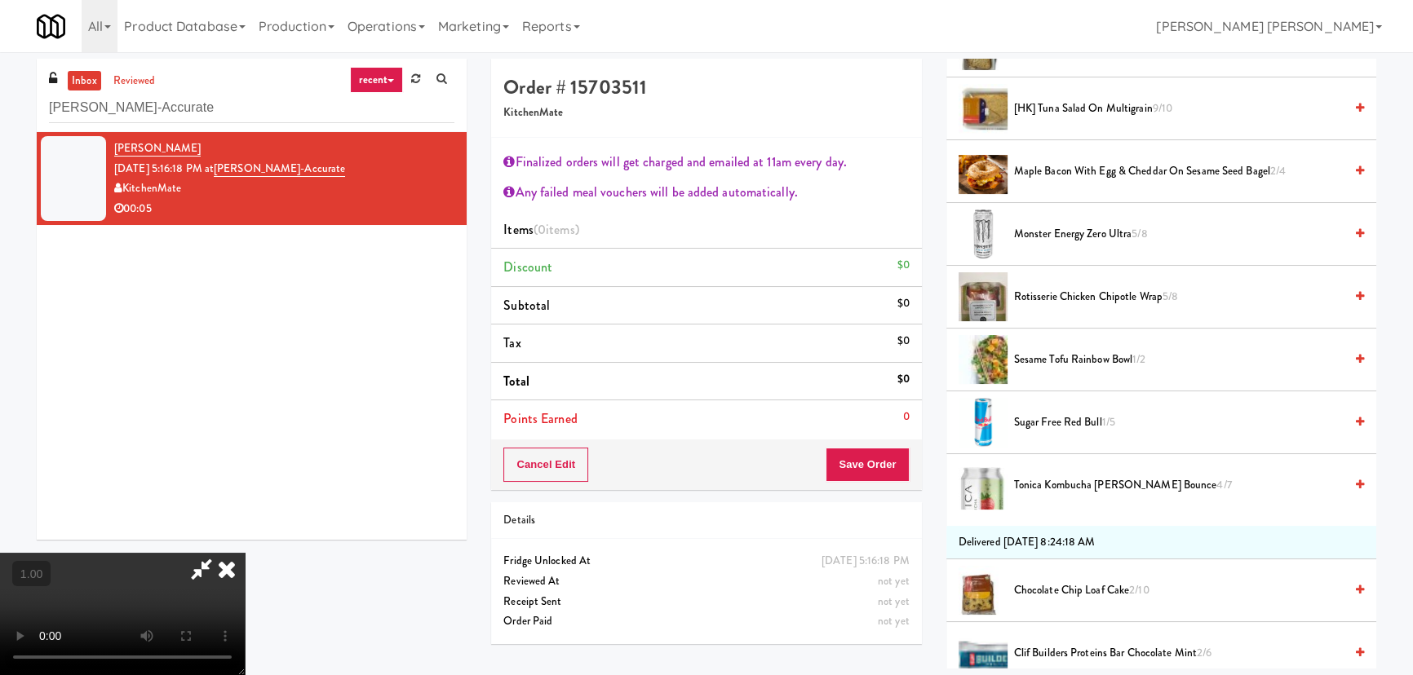
click at [1044, 291] on span "Rotisserie Chicken Chipotle Wrap 5/8" at bounding box center [1179, 297] width 330 height 20
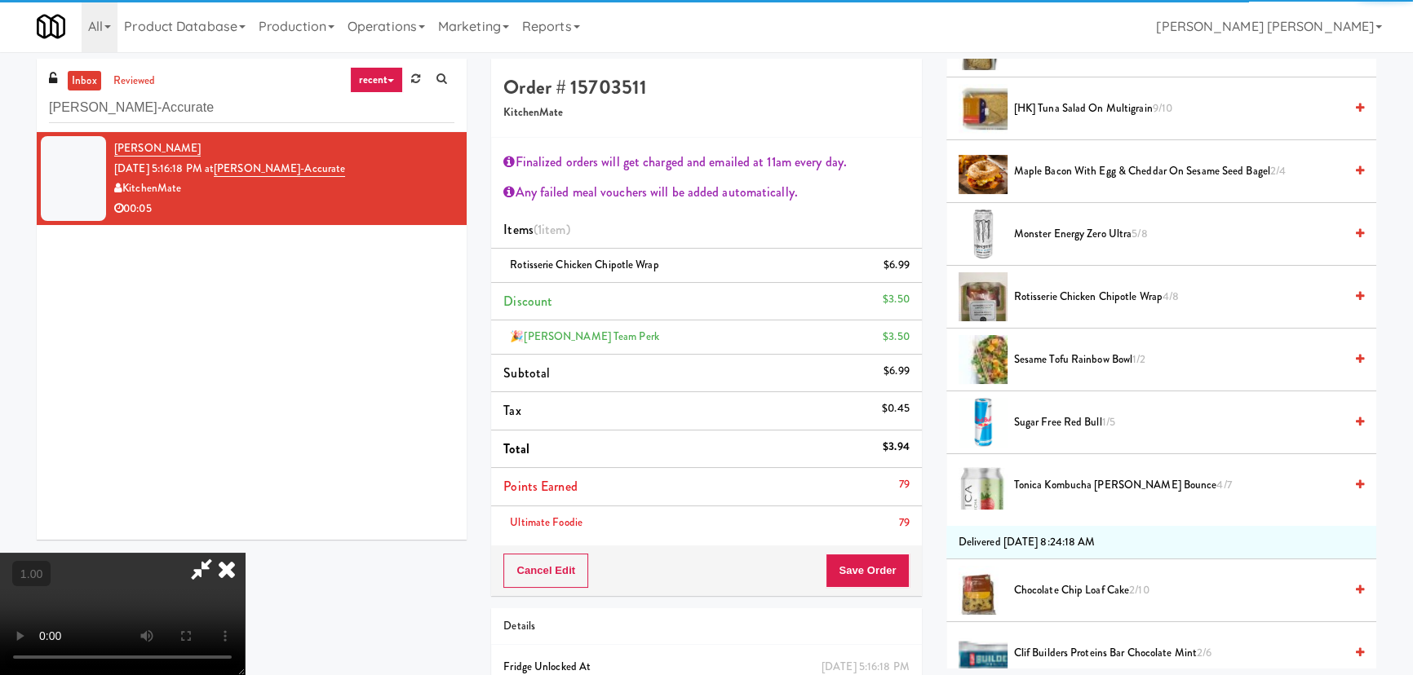
scroll to position [0, 0]
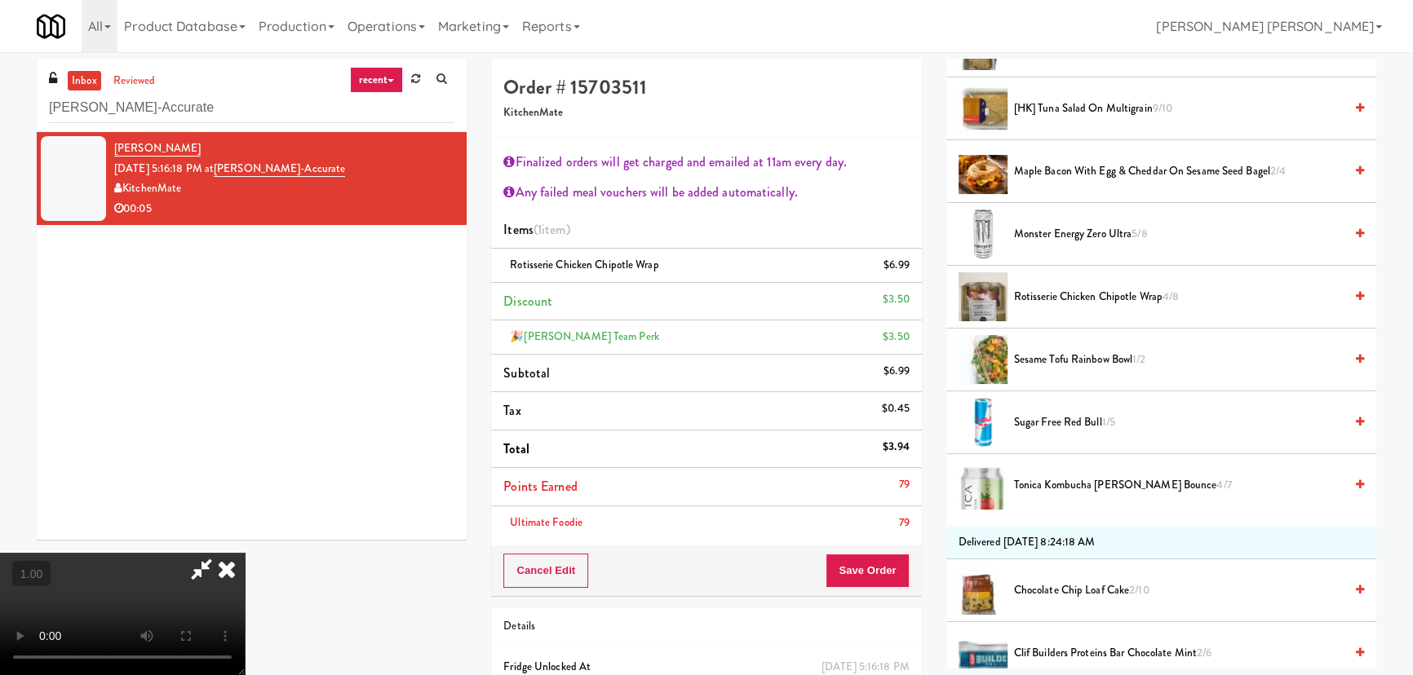
drag, startPoint x: 821, startPoint y: 60, endPoint x: 865, endPoint y: 462, distance: 403.7
click at [245, 553] on icon at bounding box center [227, 569] width 36 height 33
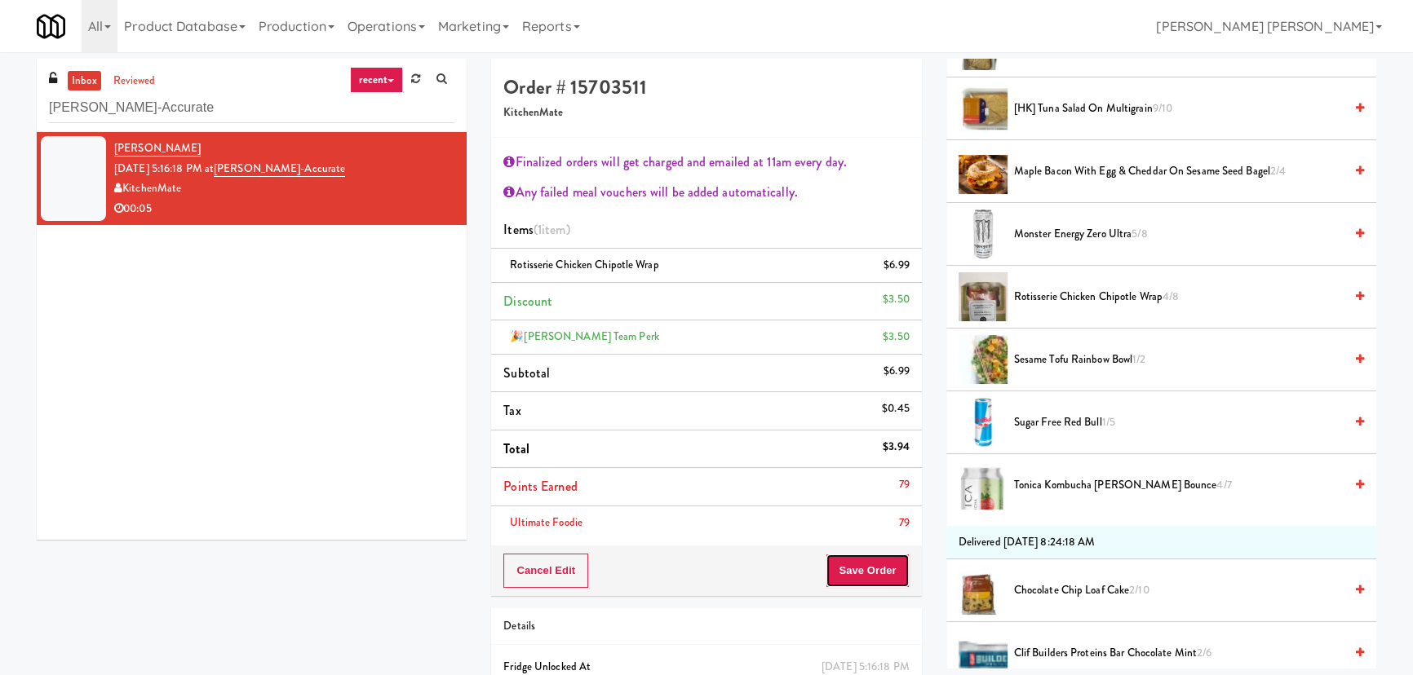
click at [856, 584] on button "Save Order" at bounding box center [867, 571] width 83 height 34
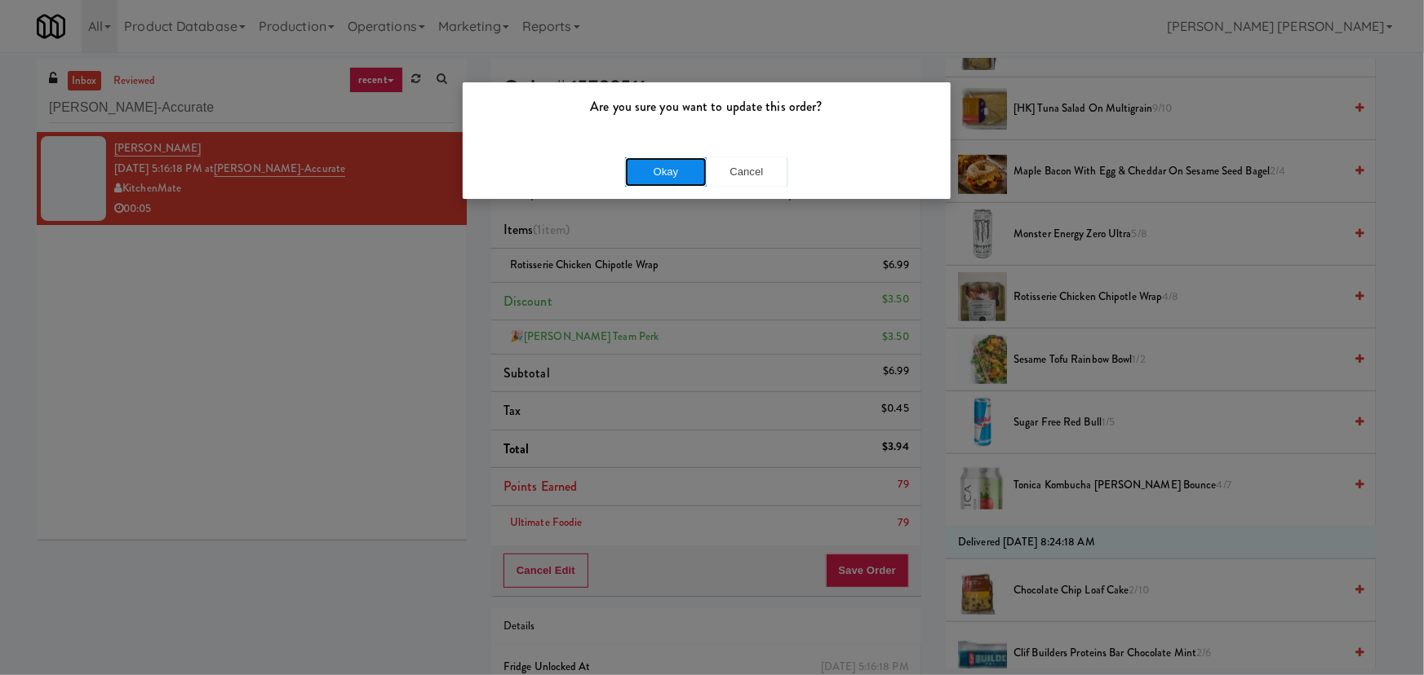
click at [662, 160] on button "Okay" at bounding box center [666, 171] width 82 height 29
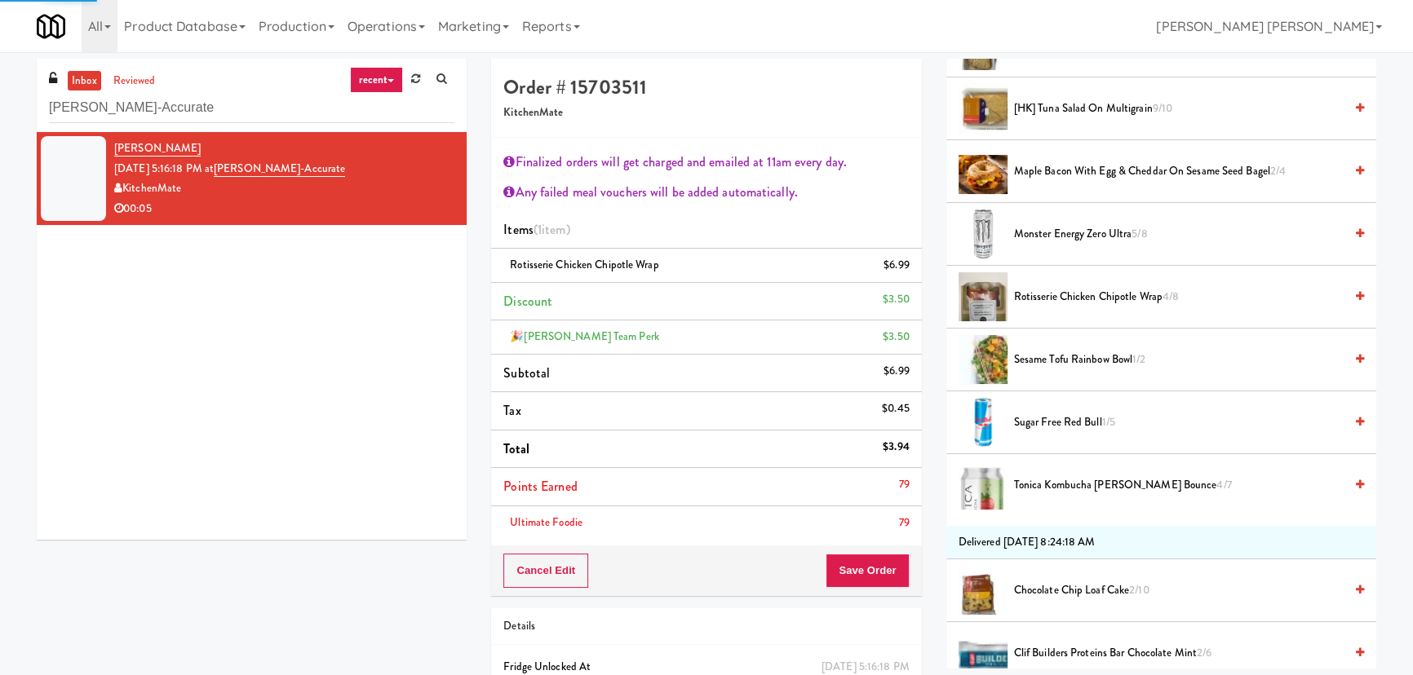
scroll to position [44, 0]
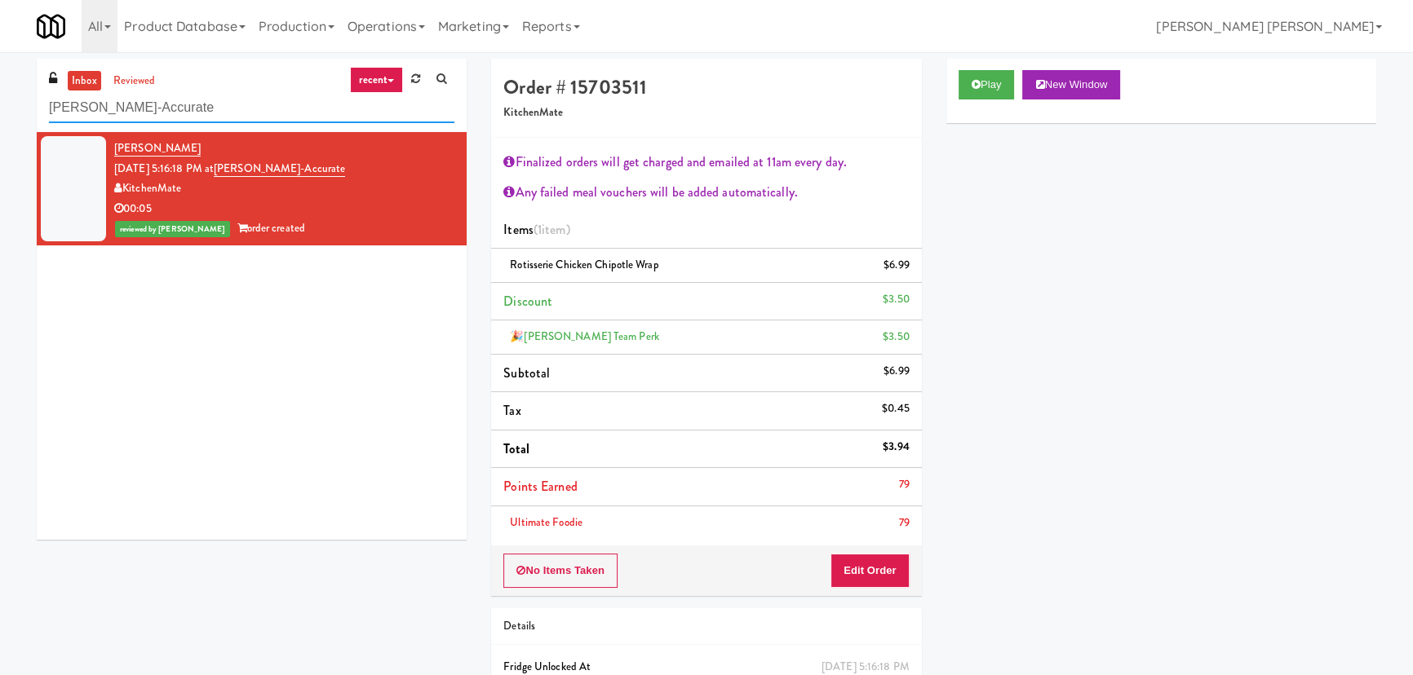
drag, startPoint x: 236, startPoint y: 104, endPoint x: 4, endPoint y: 108, distance: 231.7
click at [4, 108] on div "inbox reviewed recent all unclear take inventory issue suspicious failed recent…" at bounding box center [706, 411] width 1413 height 704
paste input "111 W [PERSON_NAME] - Left - Fridg"
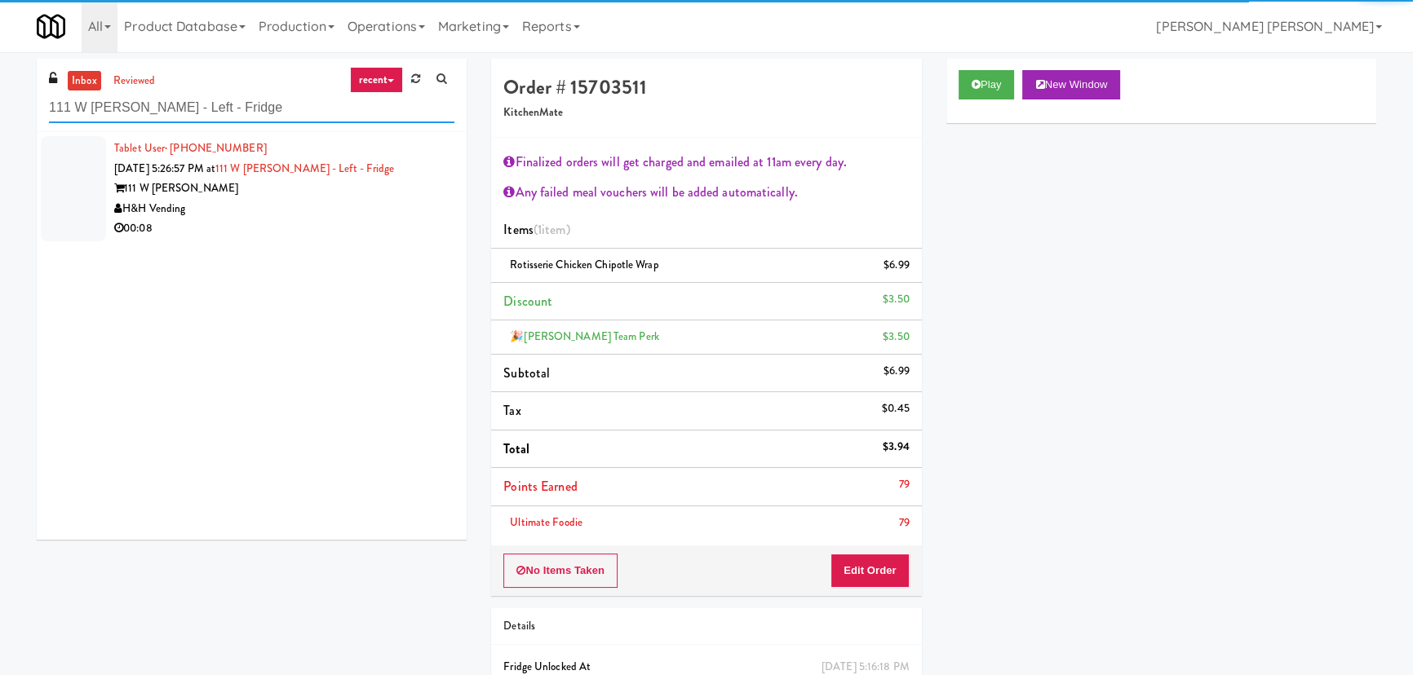
type input "111 W [PERSON_NAME] - Left - Fridge"
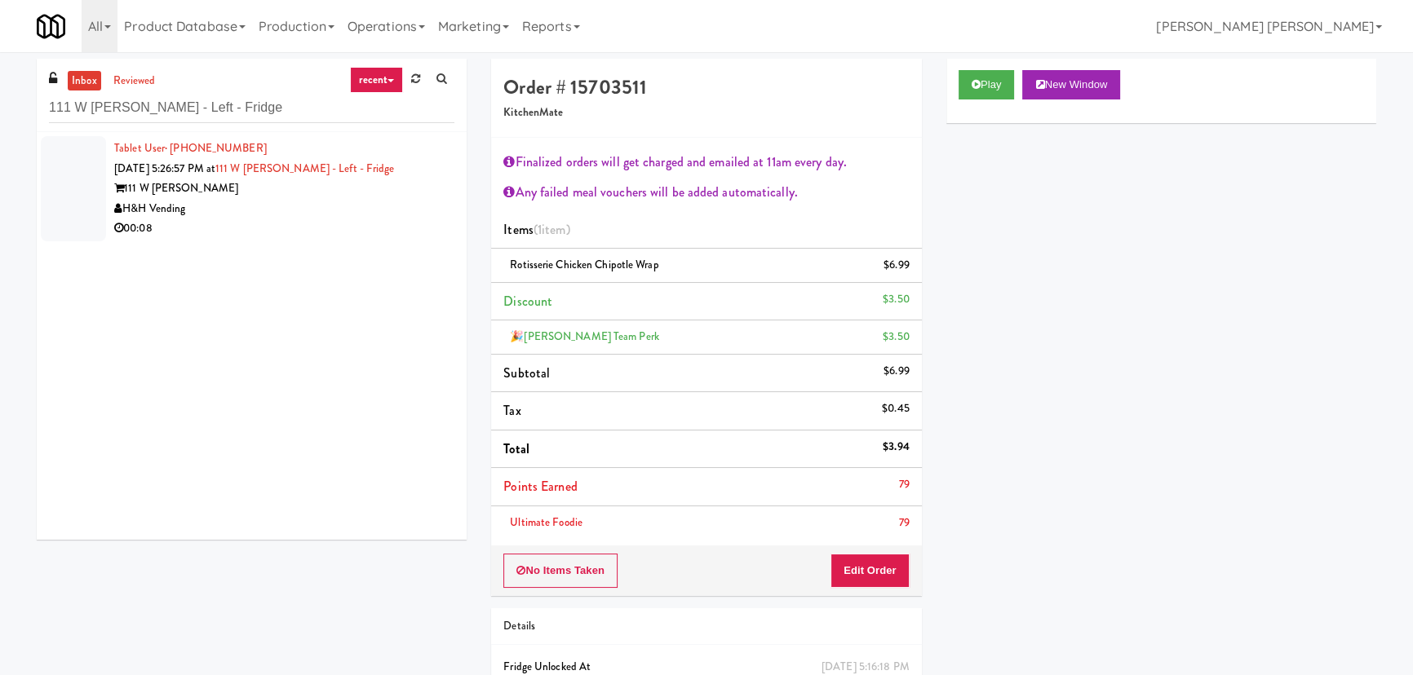
click at [352, 219] on div "00:08" at bounding box center [284, 229] width 340 height 20
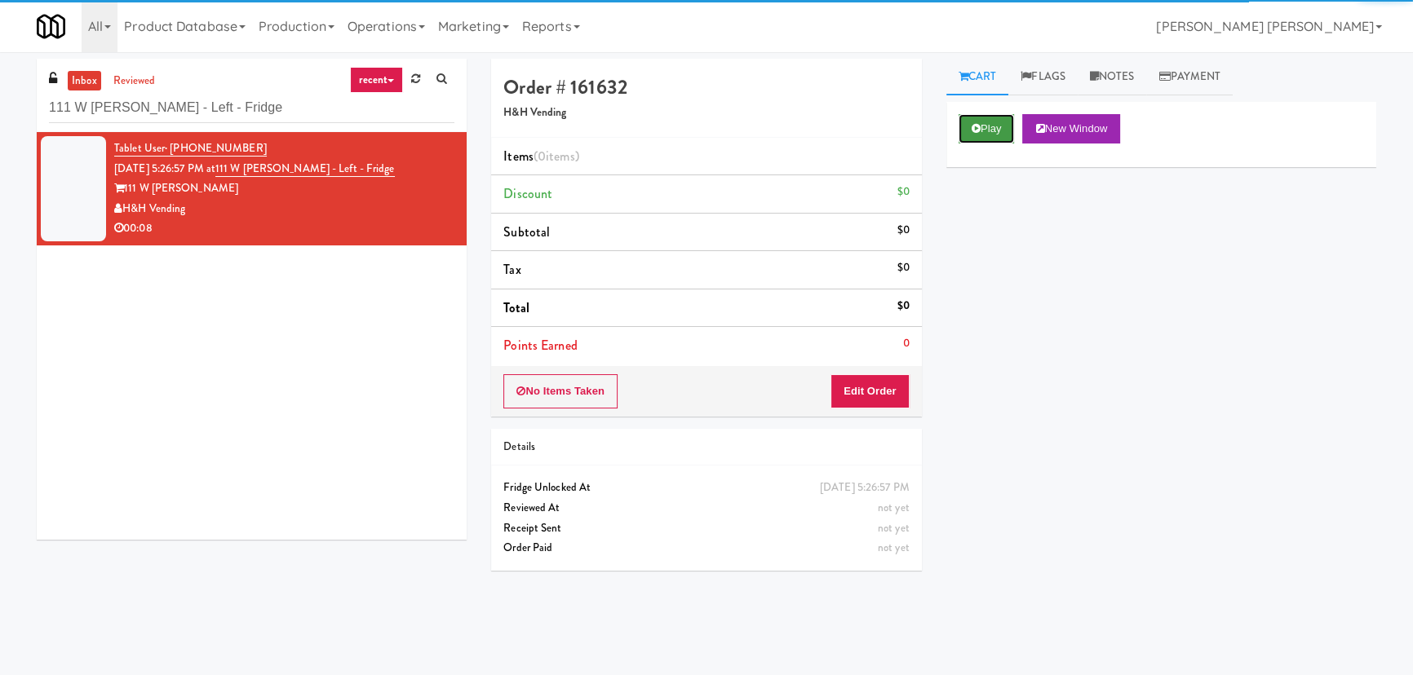
click at [995, 128] on button "Play" at bounding box center [987, 128] width 56 height 29
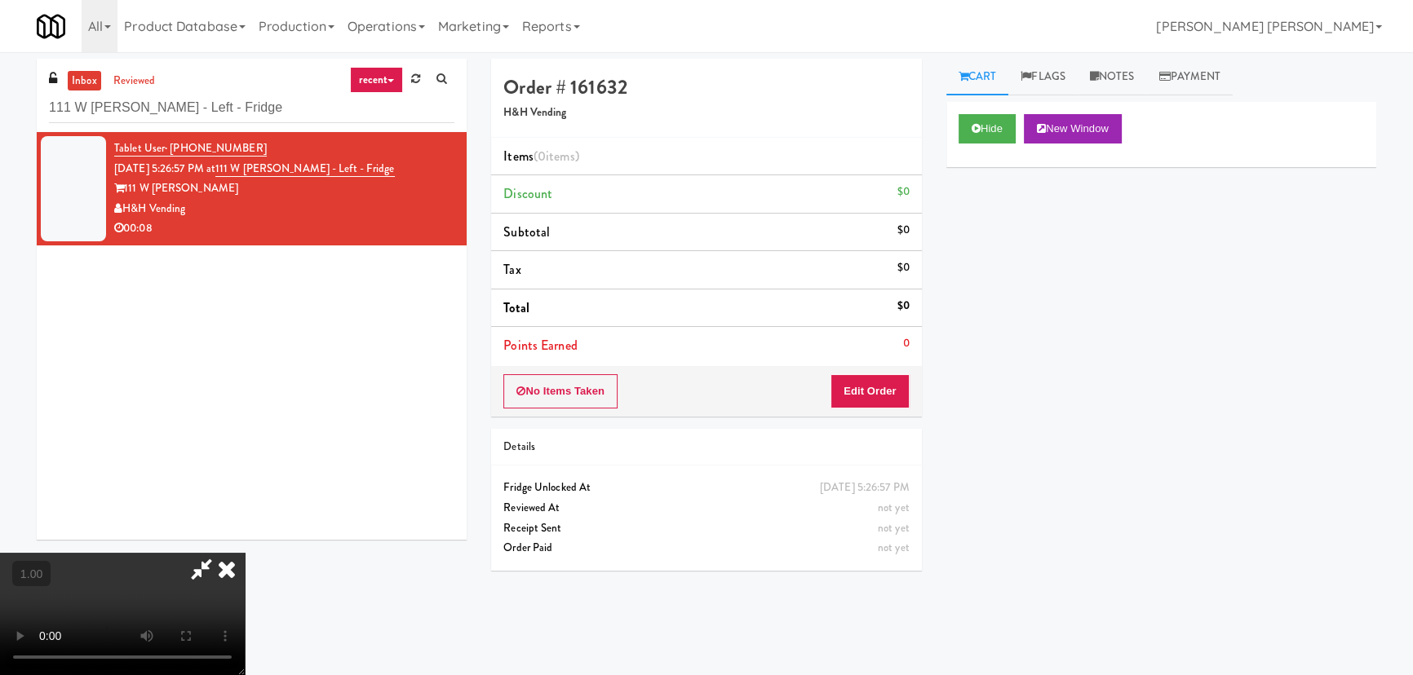
scroll to position [33, 0]
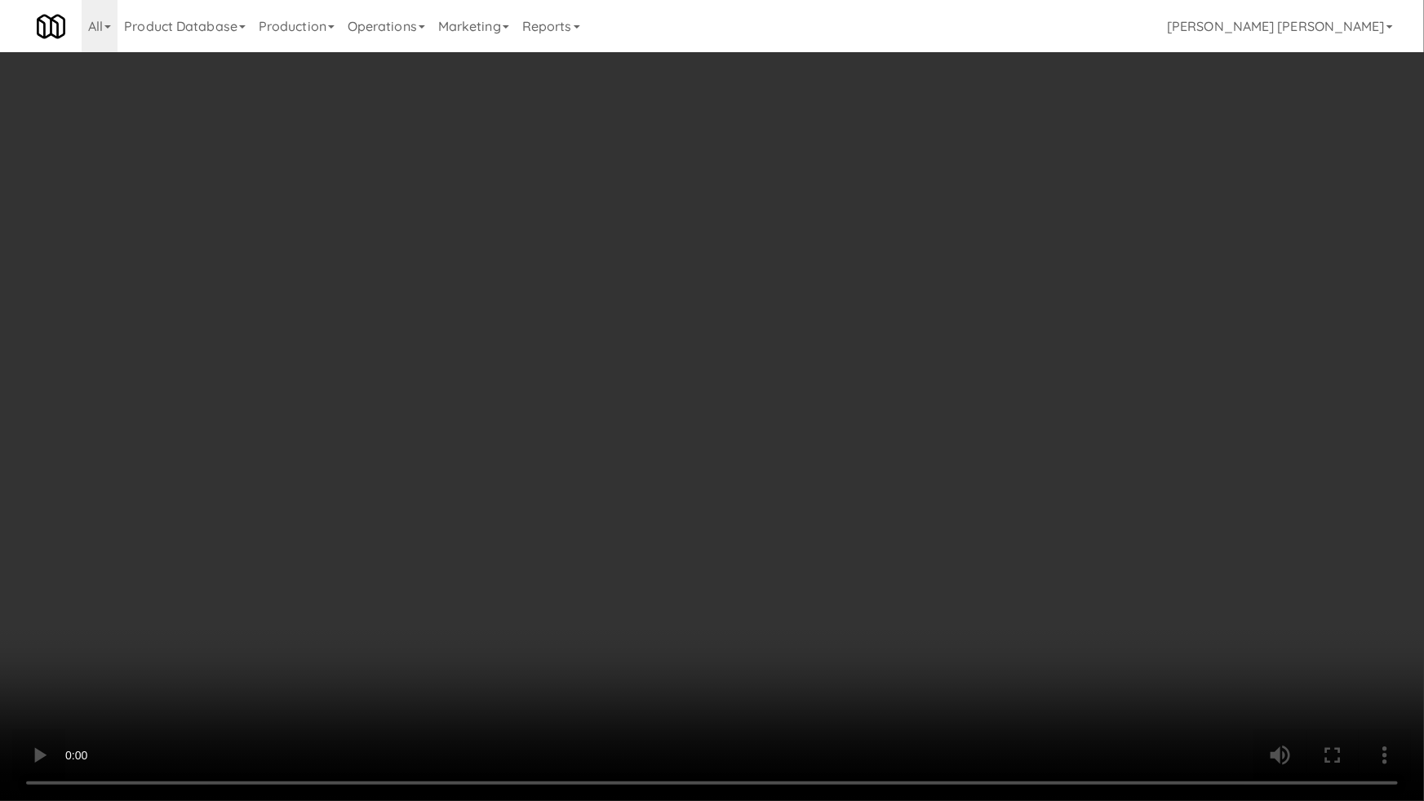
drag, startPoint x: 1364, startPoint y: 629, endPoint x: 1393, endPoint y: 701, distance: 77.3
click at [1365, 634] on video at bounding box center [712, 400] width 1424 height 801
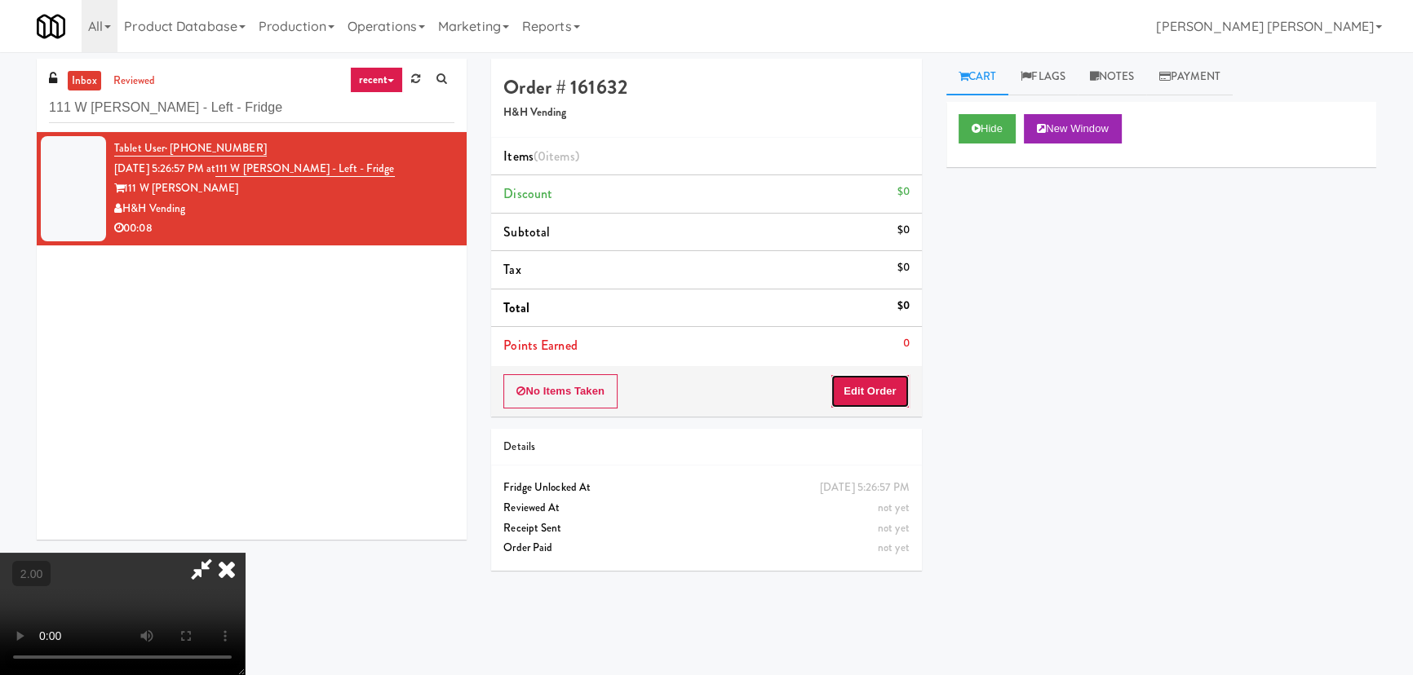
click at [861, 391] on button "Edit Order" at bounding box center [869, 391] width 79 height 34
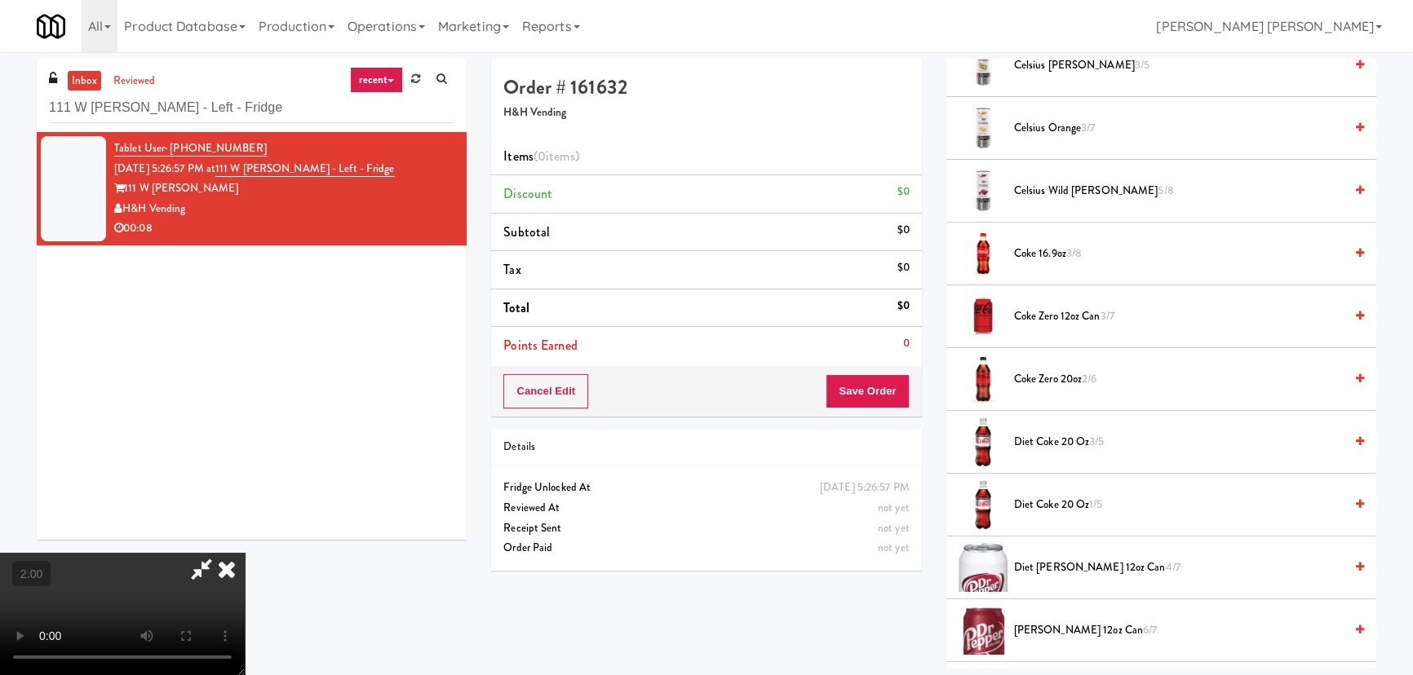
scroll to position [742, 0]
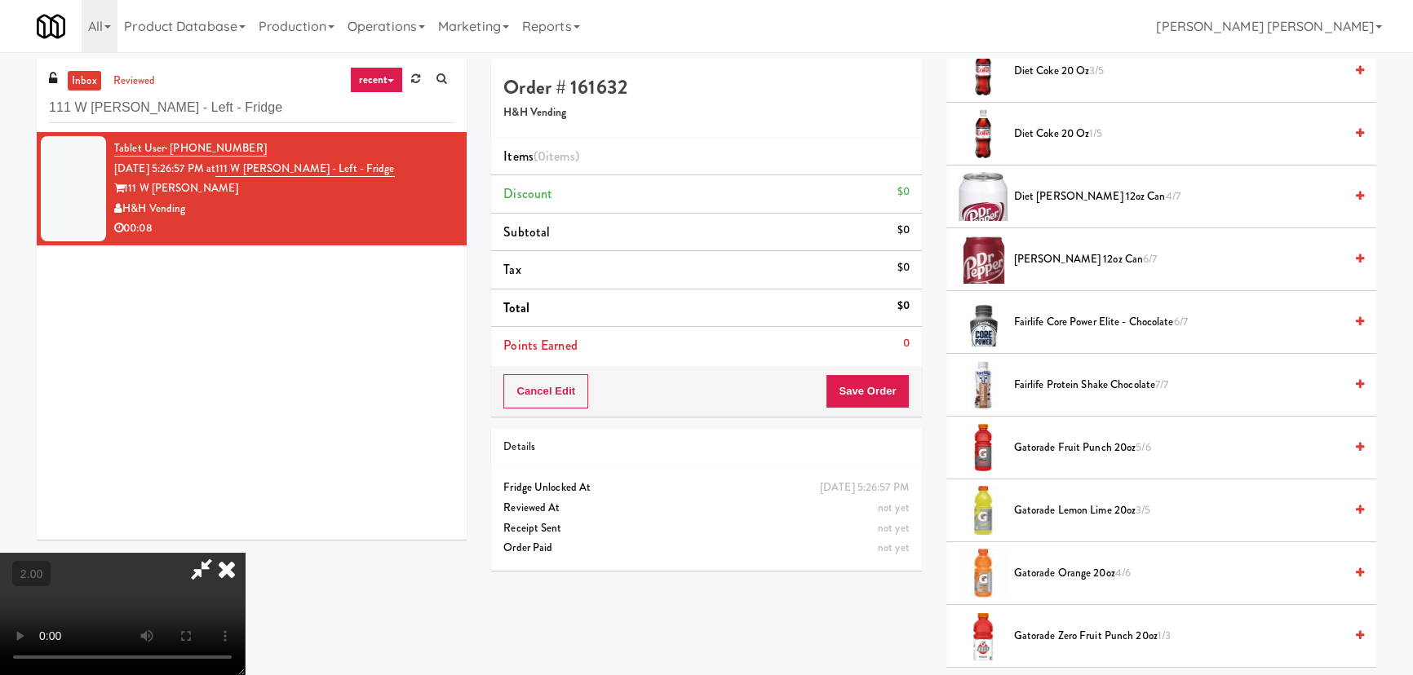
click at [1064, 250] on span "[PERSON_NAME] 12oz can 6/7" at bounding box center [1179, 260] width 330 height 20
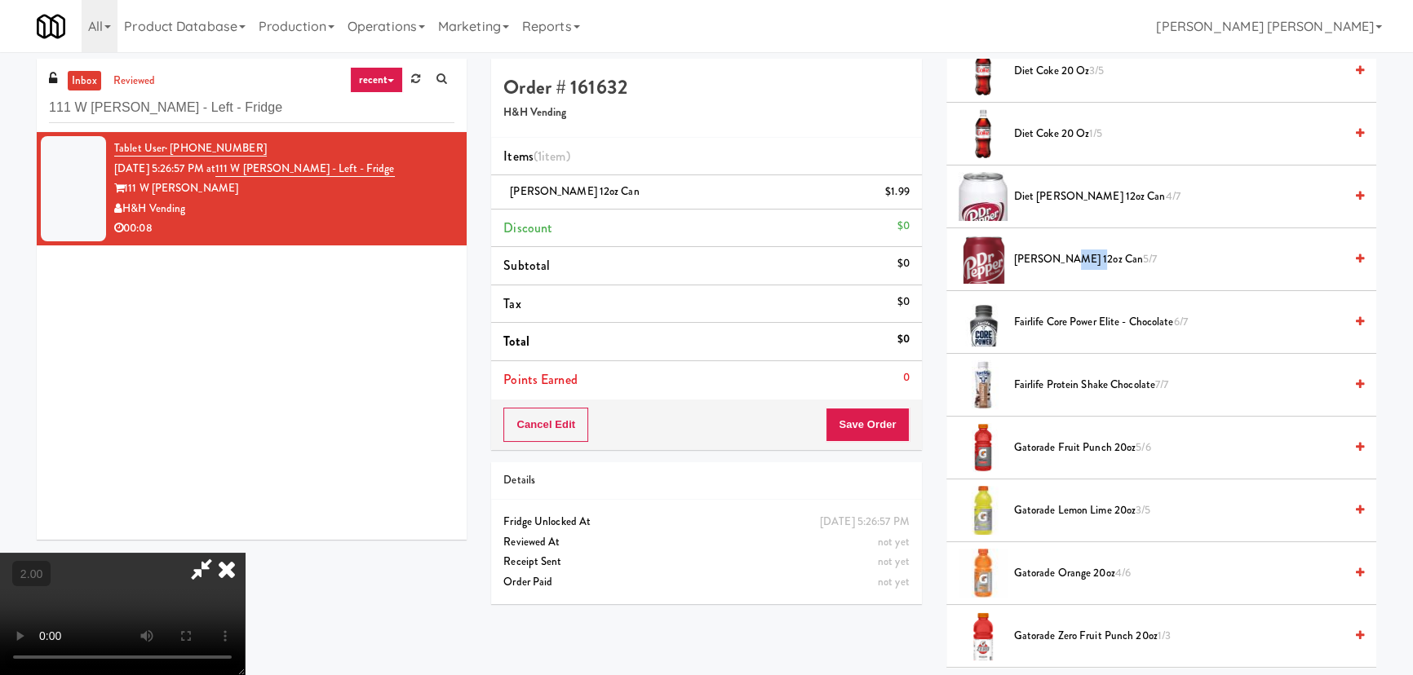
click at [1064, 250] on span "[PERSON_NAME] 12oz can 5/7" at bounding box center [1179, 260] width 330 height 20
drag, startPoint x: 821, startPoint y: 73, endPoint x: 844, endPoint y: 273, distance: 201.3
click at [245, 553] on icon at bounding box center [227, 569] width 36 height 33
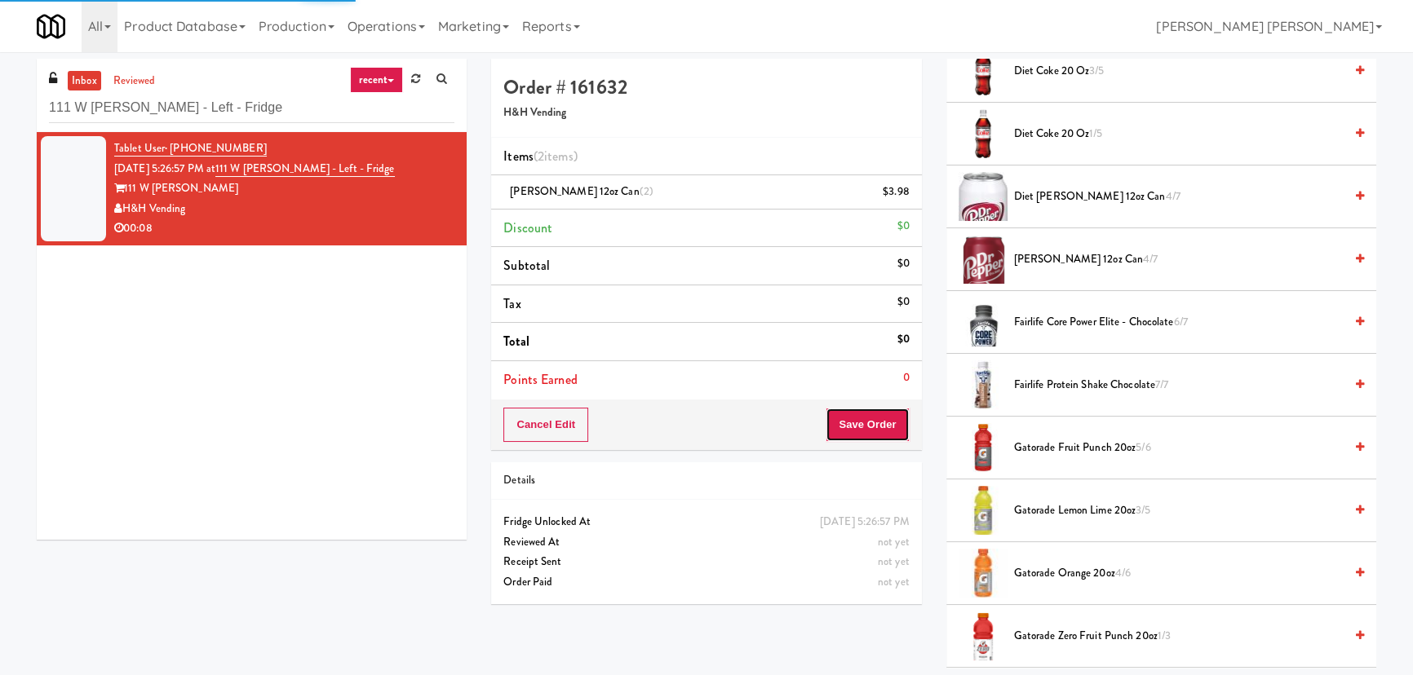
click at [866, 417] on button "Save Order" at bounding box center [867, 425] width 83 height 34
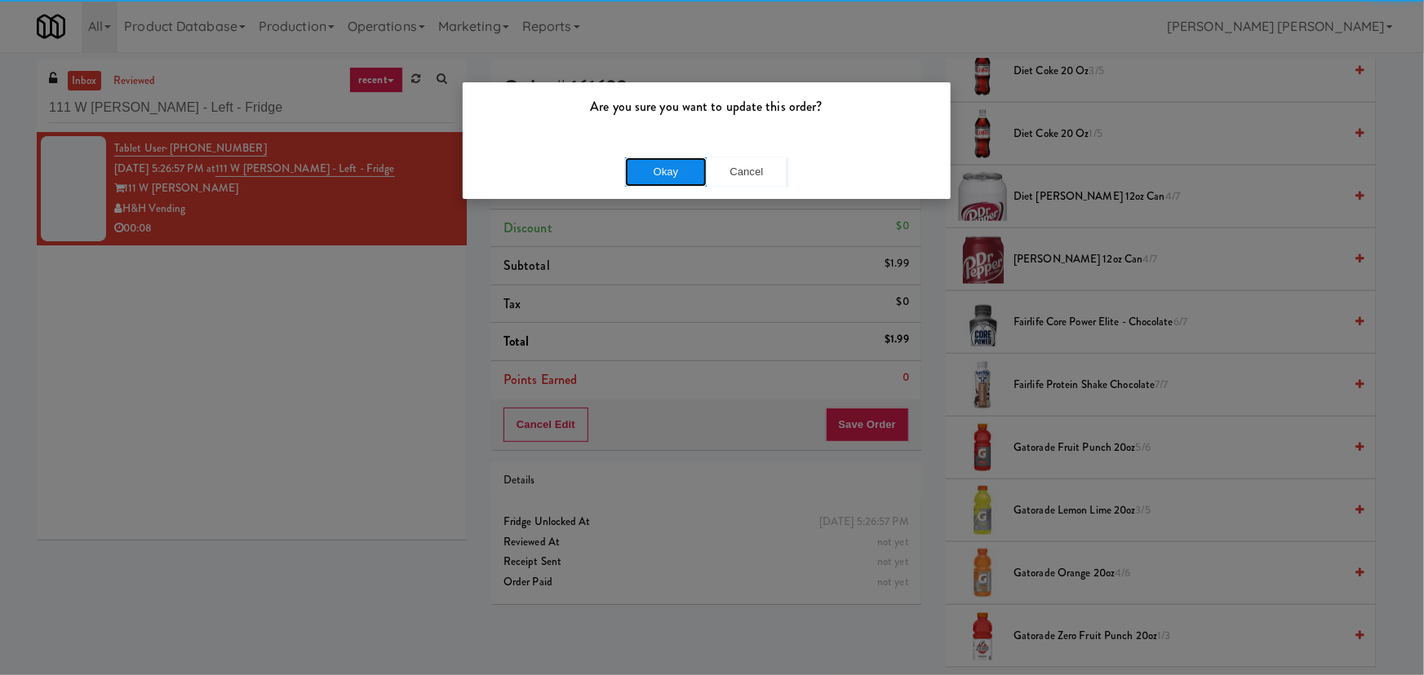
click at [672, 164] on button "Okay" at bounding box center [666, 171] width 82 height 29
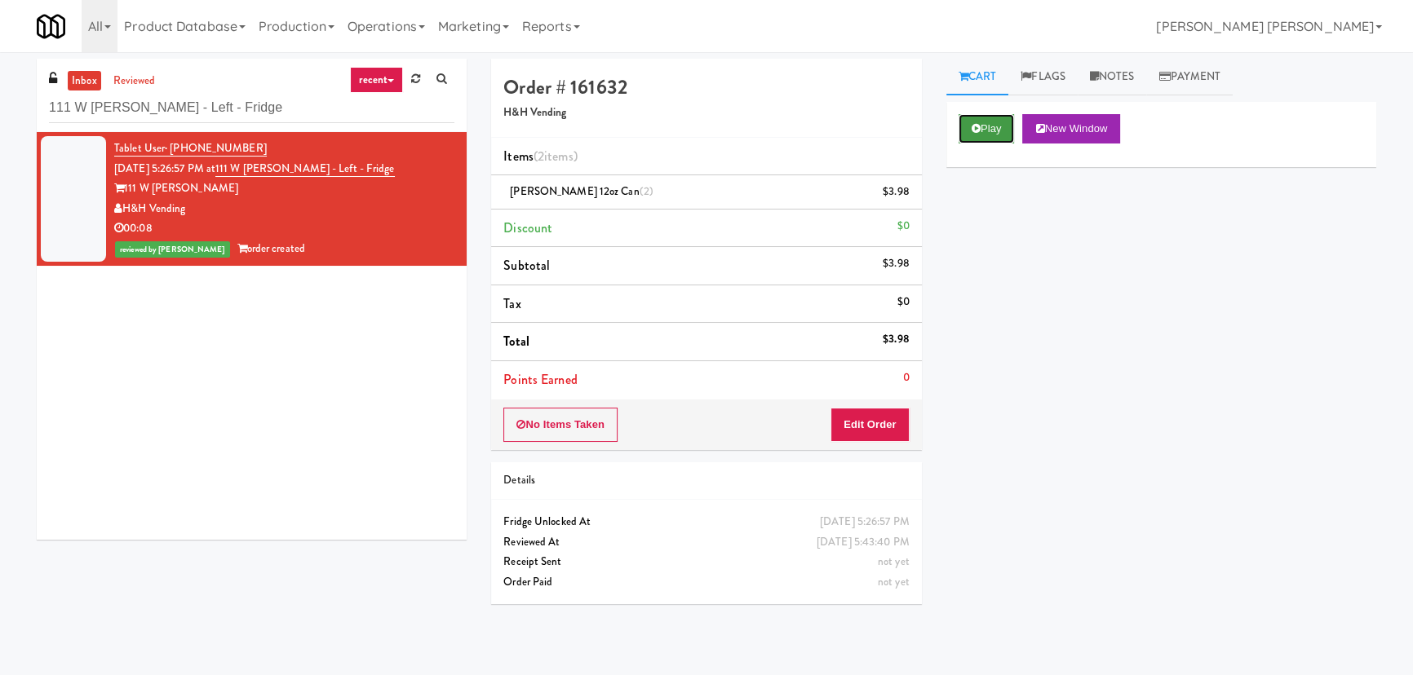
click at [994, 134] on button "Play" at bounding box center [987, 128] width 56 height 29
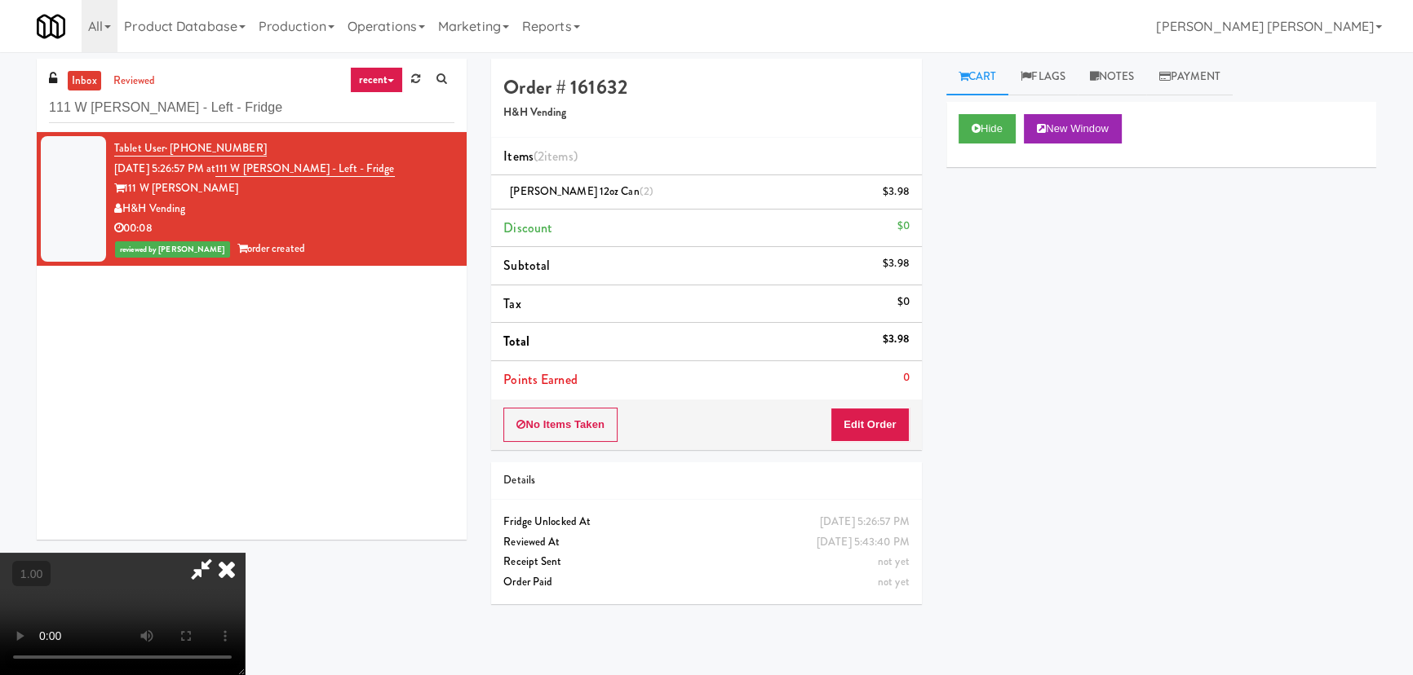
click at [220, 553] on icon at bounding box center [202, 569] width 38 height 33
click at [1133, 77] on link "Notes" at bounding box center [1112, 77] width 69 height 37
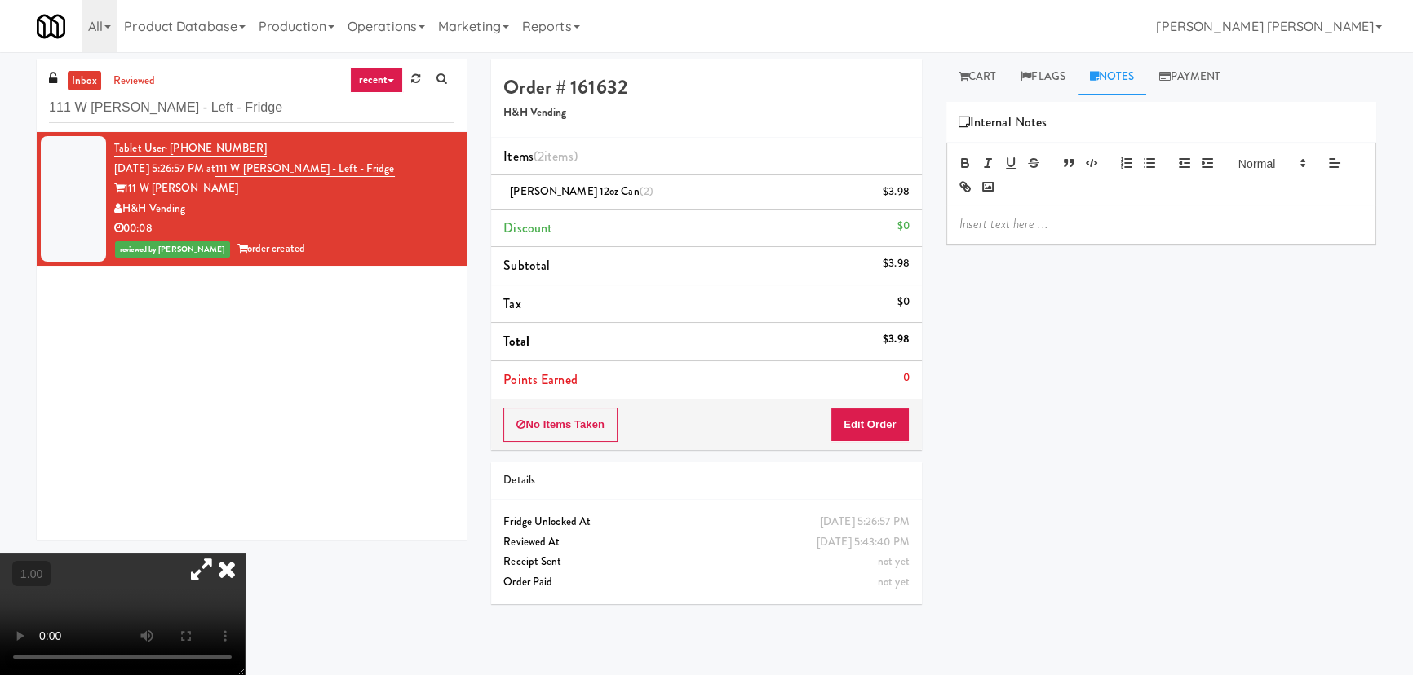
click at [1060, 225] on p at bounding box center [1161, 224] width 404 height 18
drag, startPoint x: 1099, startPoint y: 221, endPoint x: 1162, endPoint y: 220, distance: 62.8
click at [1162, 220] on p "[PERSON_NAME]- #DisabledCamera #BottomLeft" at bounding box center [1161, 224] width 404 height 18
click at [245, 553] on icon at bounding box center [227, 569] width 36 height 33
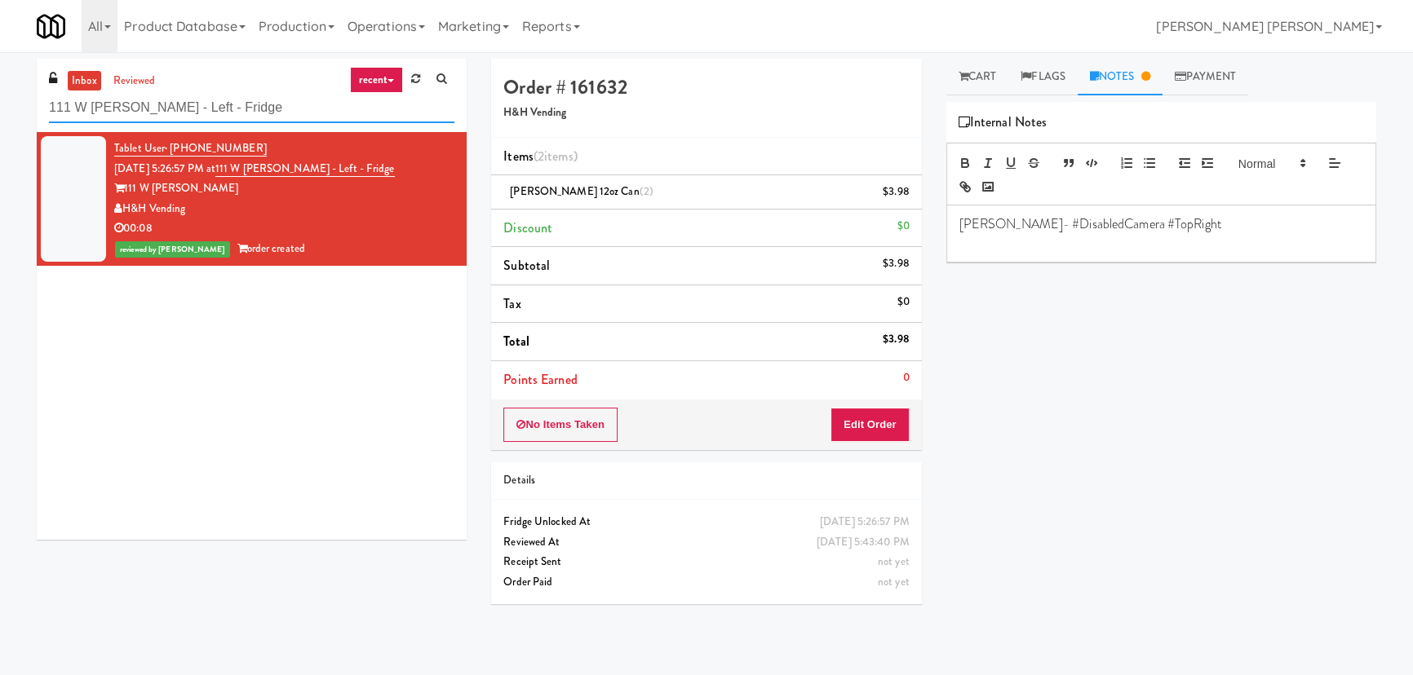
drag, startPoint x: 243, startPoint y: 107, endPoint x: -131, endPoint y: 108, distance: 374.4
click at [0, 108] on html "Are you sure you want to update this order? Okay Cancel Okay Are you sure you w…" at bounding box center [706, 337] width 1413 height 675
paste input "Rock Solid Reboot (Left)"
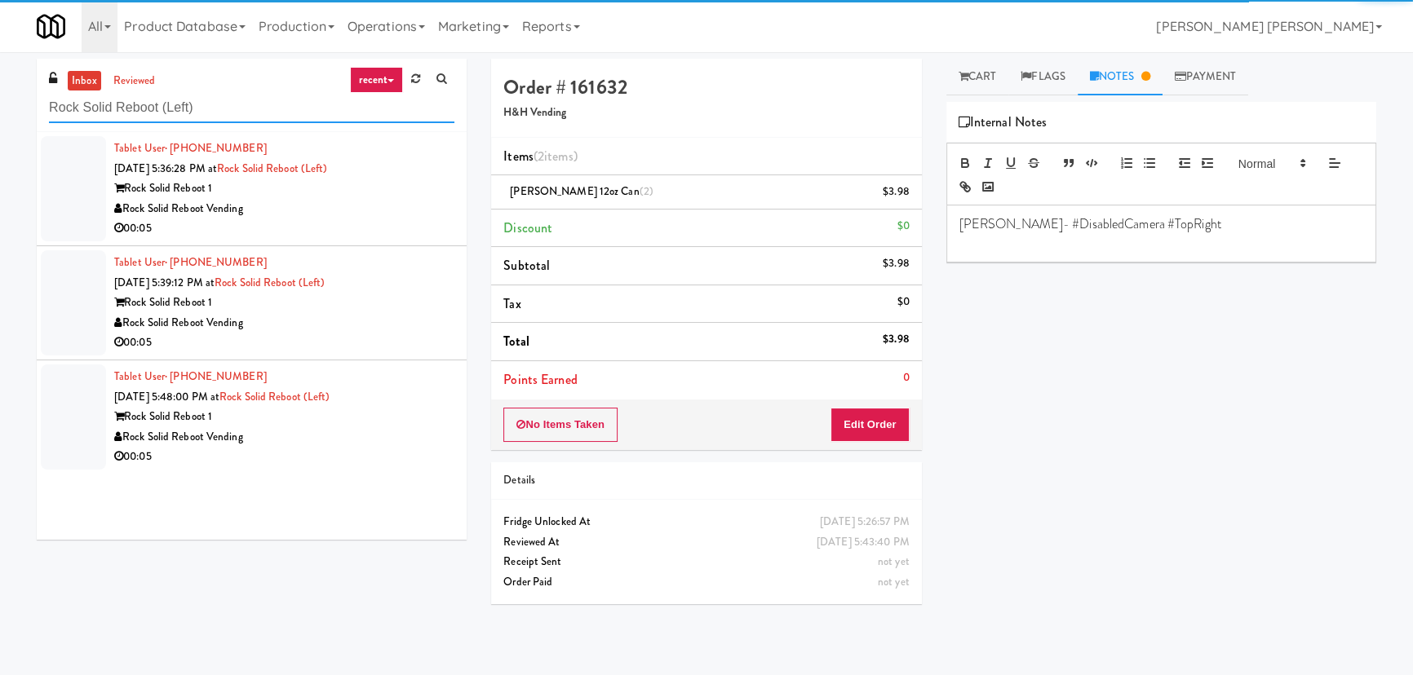
type input "Rock Solid Reboot (Left)"
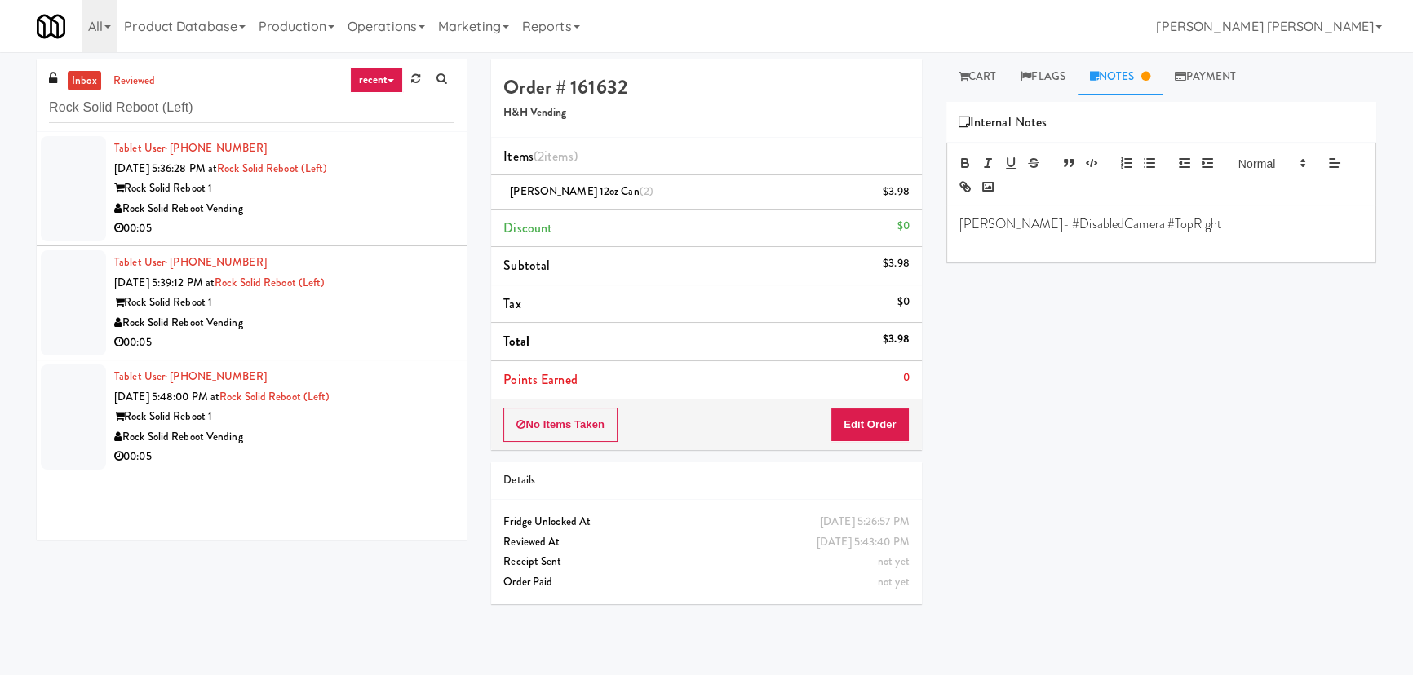
click at [334, 214] on div "Rock Solid Reboot Vending" at bounding box center [284, 209] width 340 height 20
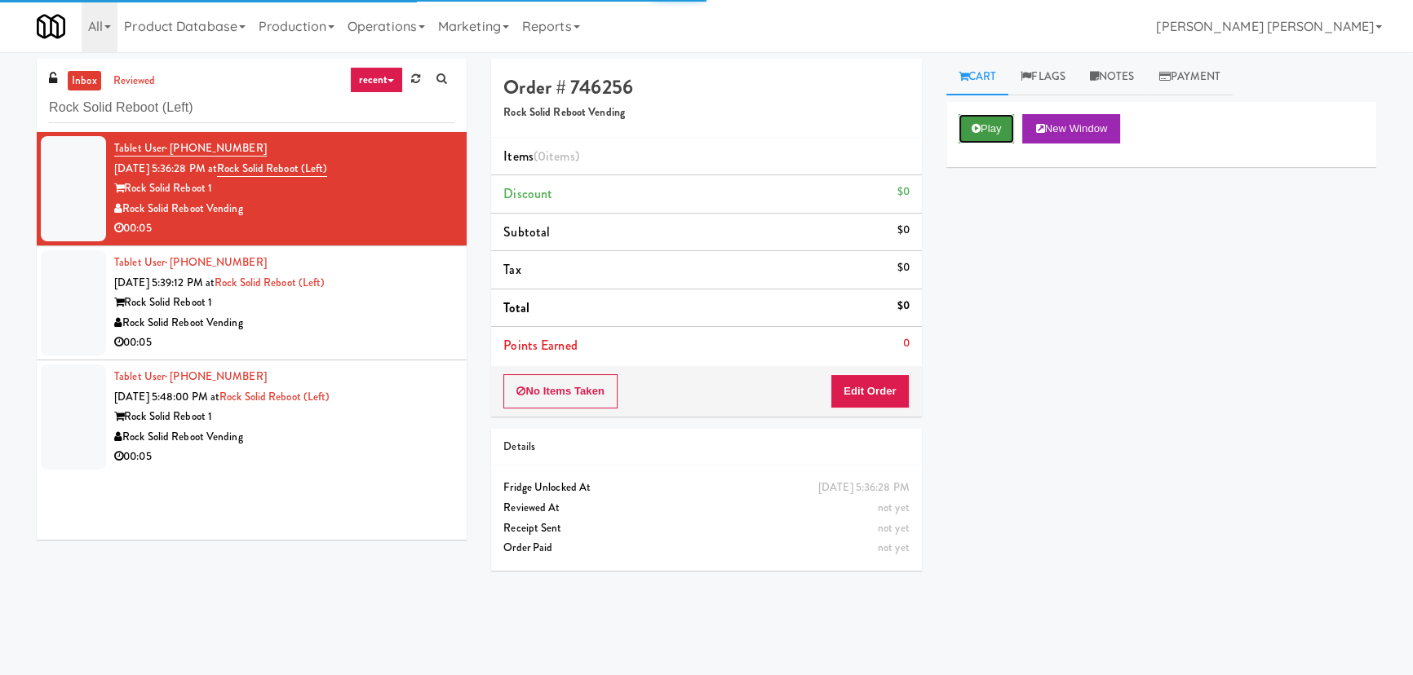
click at [985, 131] on button "Play" at bounding box center [987, 128] width 56 height 29
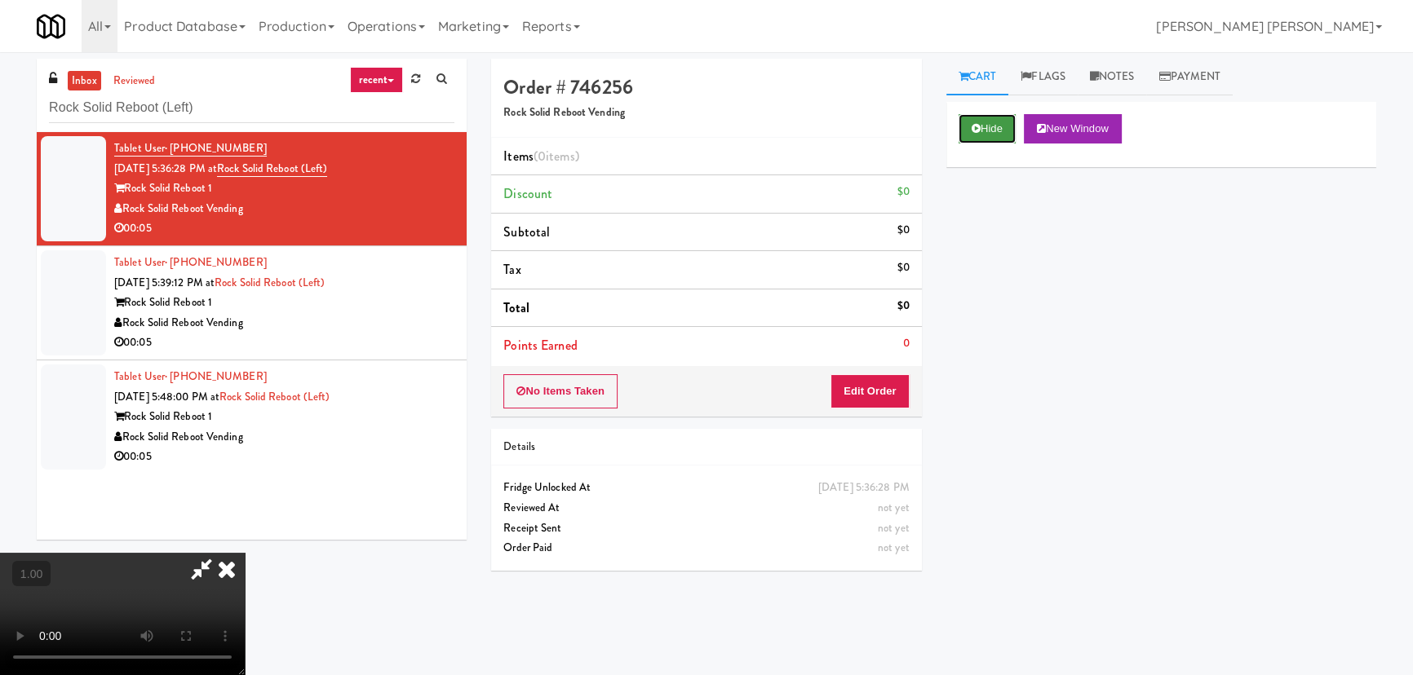
click at [1012, 125] on button "Hide" at bounding box center [987, 128] width 57 height 29
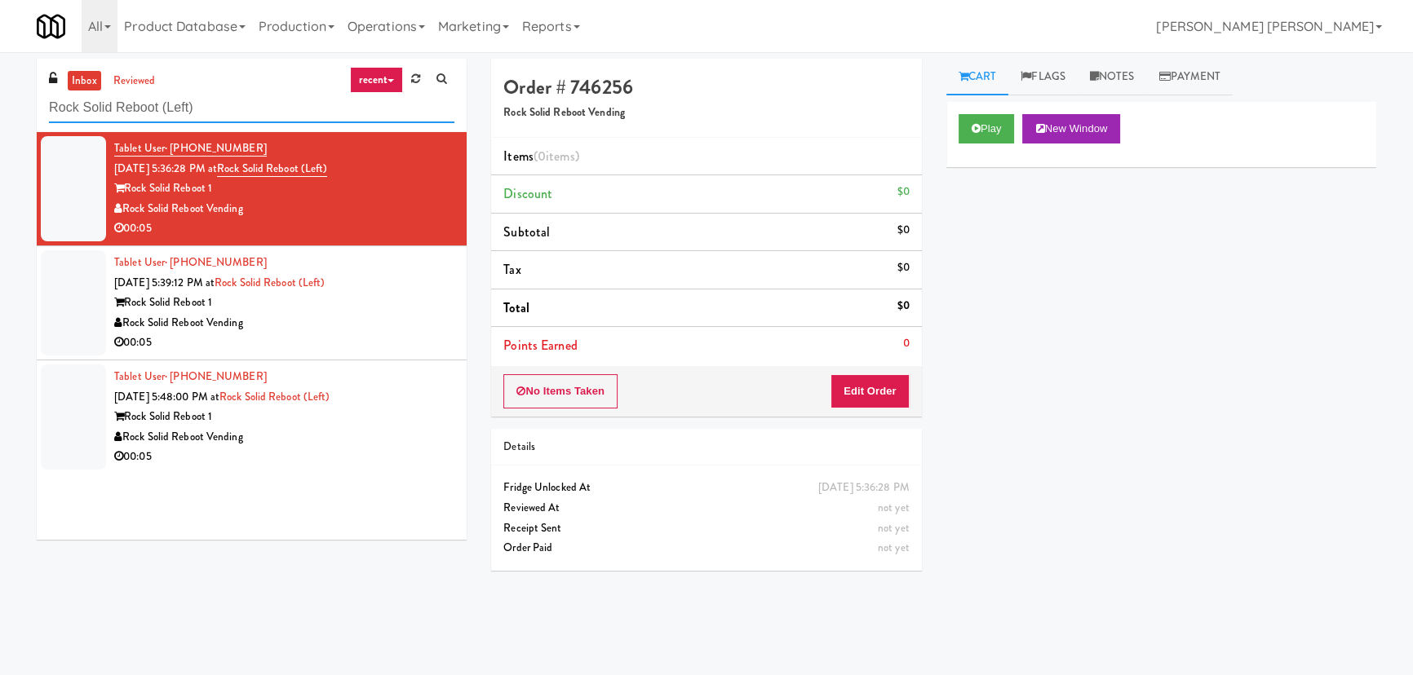
drag, startPoint x: 233, startPoint y: 104, endPoint x: 20, endPoint y: 104, distance: 212.9
click at [20, 104] on div "inbox reviewed recent all unclear take inventory issue suspicious failed recent…" at bounding box center [706, 364] width 1413 height 610
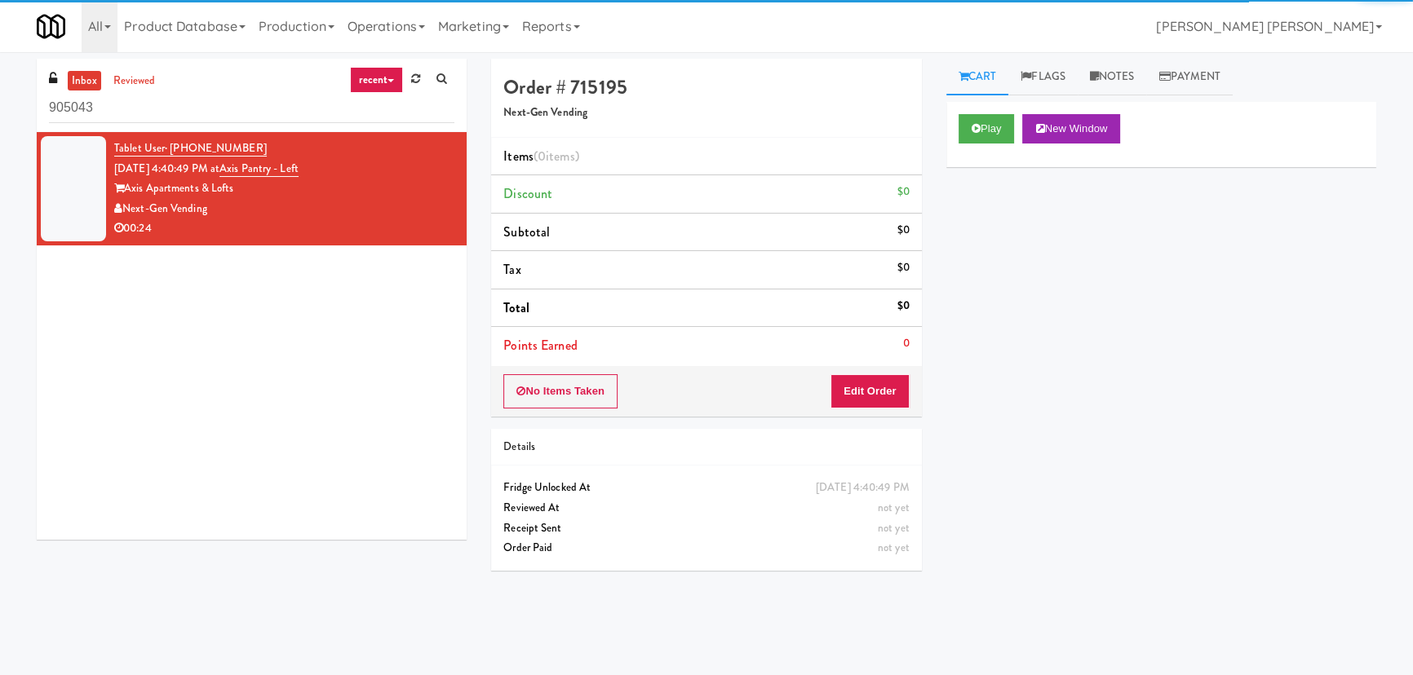
drag, startPoint x: 119, startPoint y: 111, endPoint x: 2, endPoint y: 112, distance: 117.5
click at [2, 113] on div "inbox reviewed recent all unclear take inventory issue suspicious failed recent…" at bounding box center [706, 364] width 1413 height 610
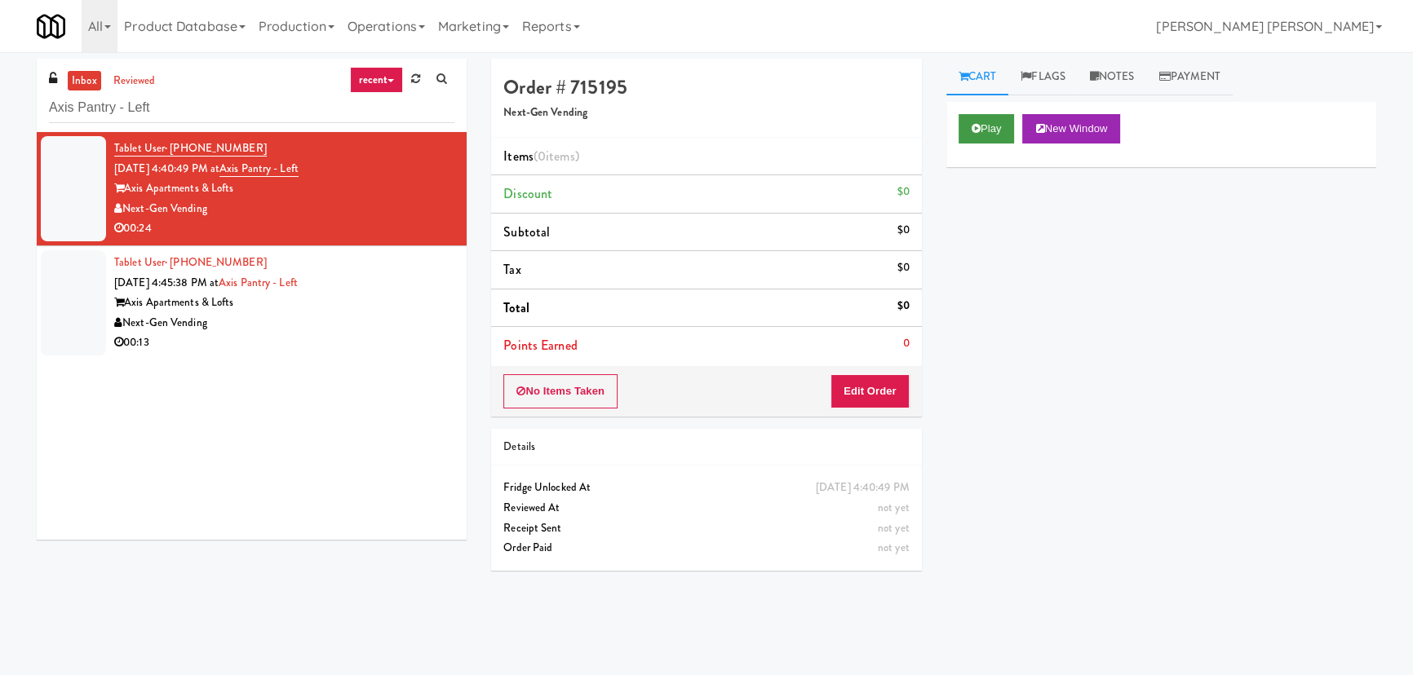
type input "Axis Pantry - Left"
click at [994, 117] on button "Play" at bounding box center [987, 128] width 56 height 29
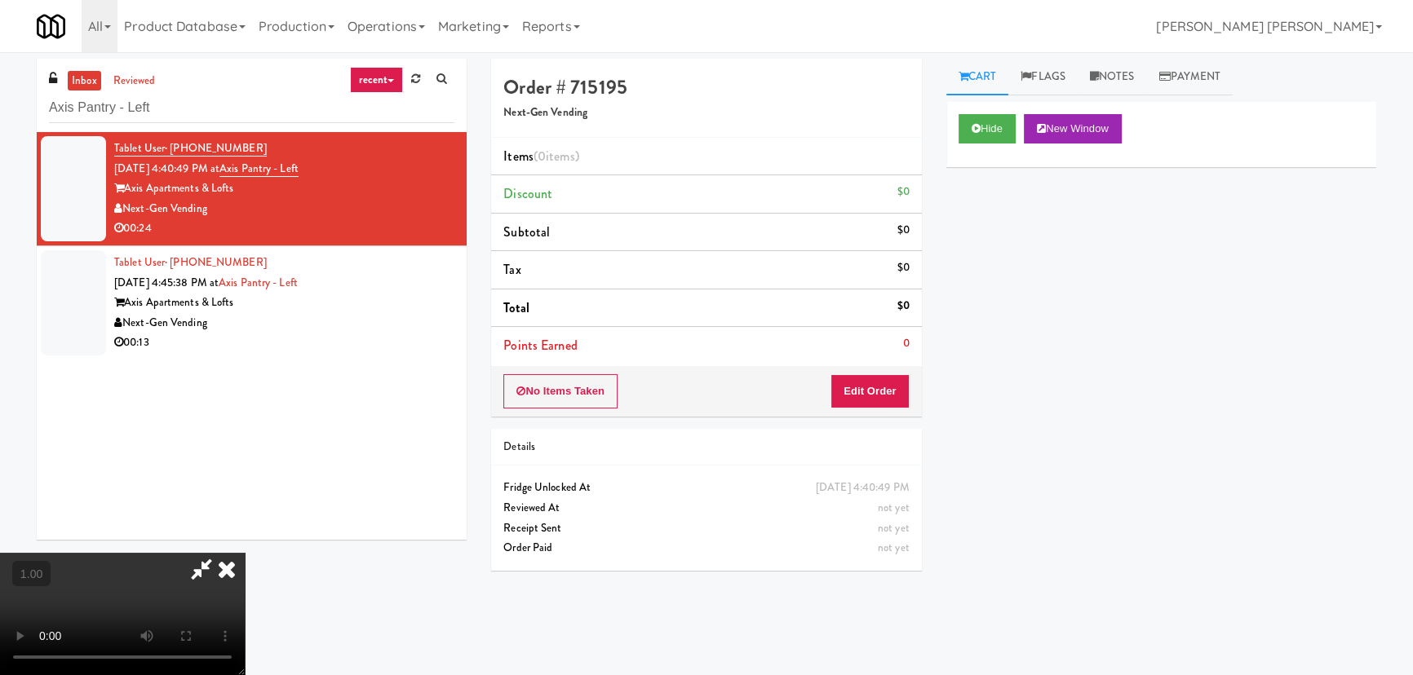
scroll to position [33, 0]
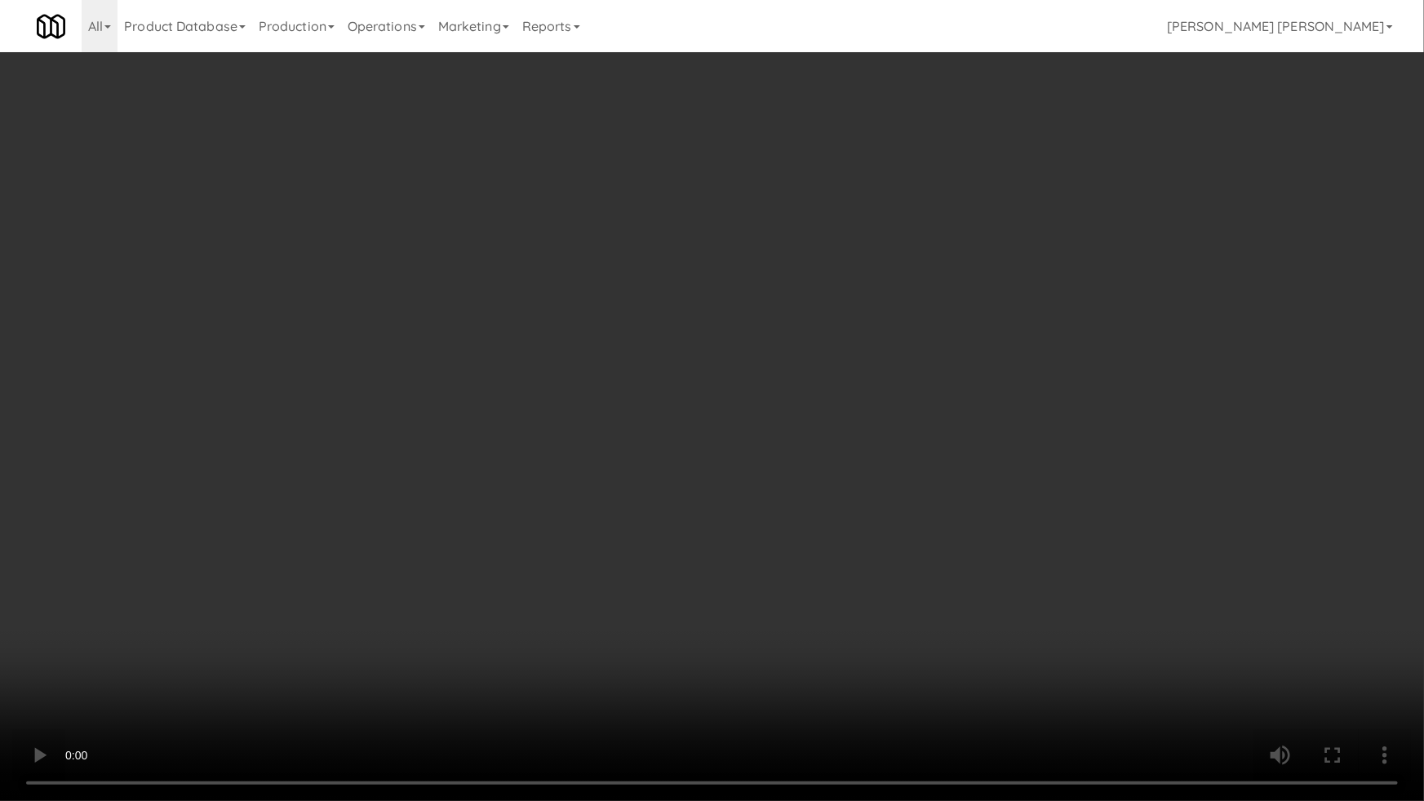
click at [792, 675] on video at bounding box center [712, 400] width 1424 height 801
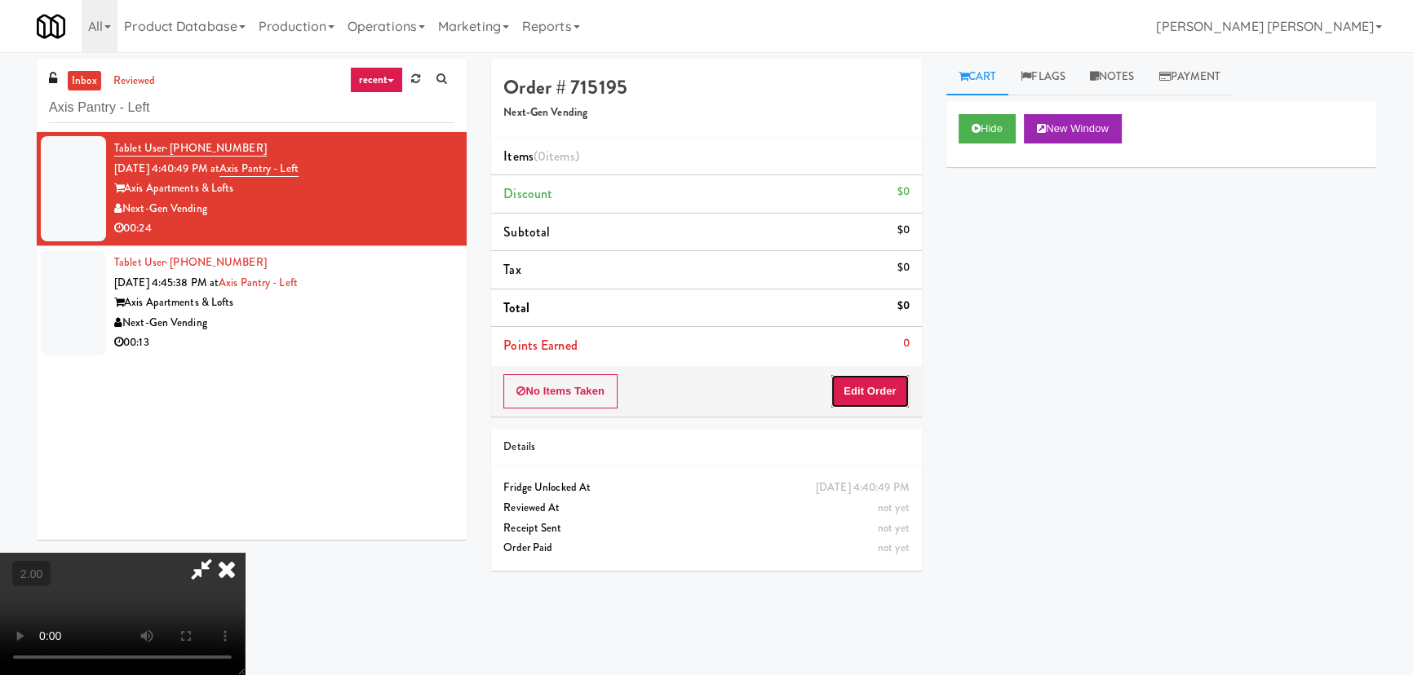
click at [877, 391] on button "Edit Order" at bounding box center [869, 391] width 79 height 34
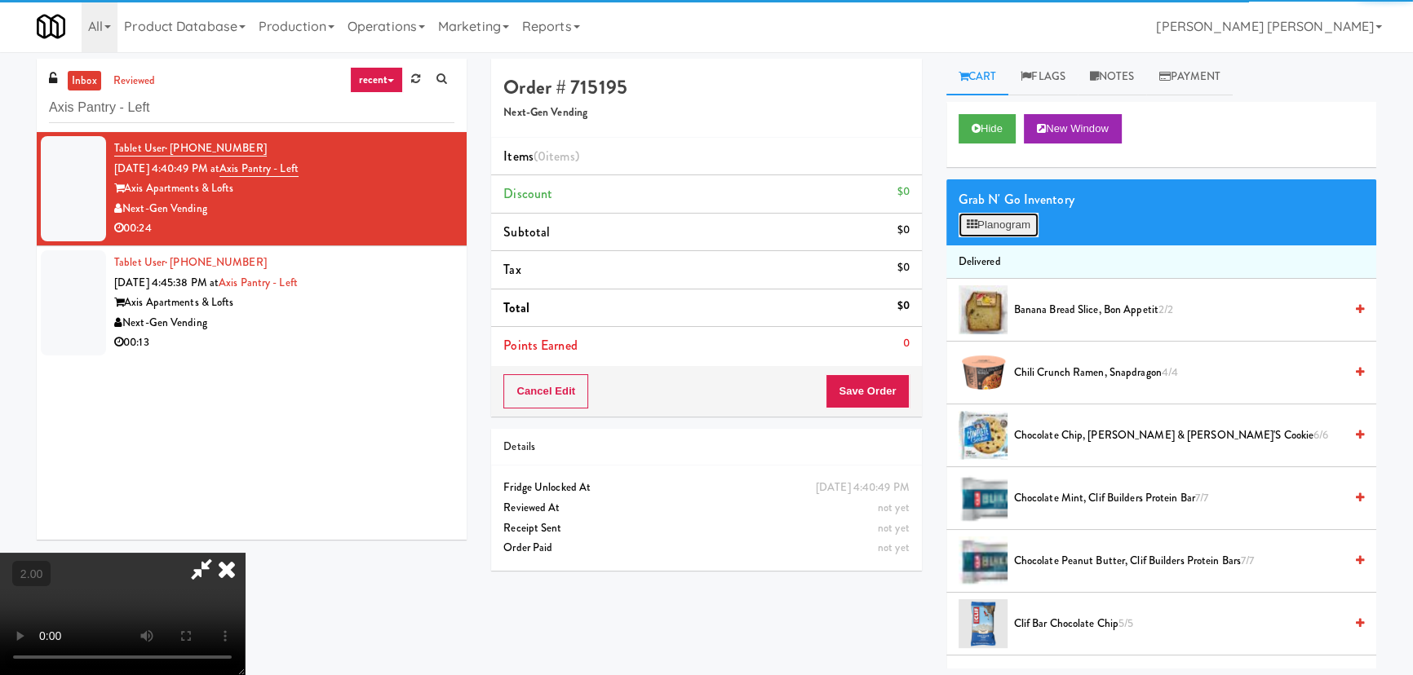
click at [987, 226] on button "Planogram" at bounding box center [999, 225] width 80 height 24
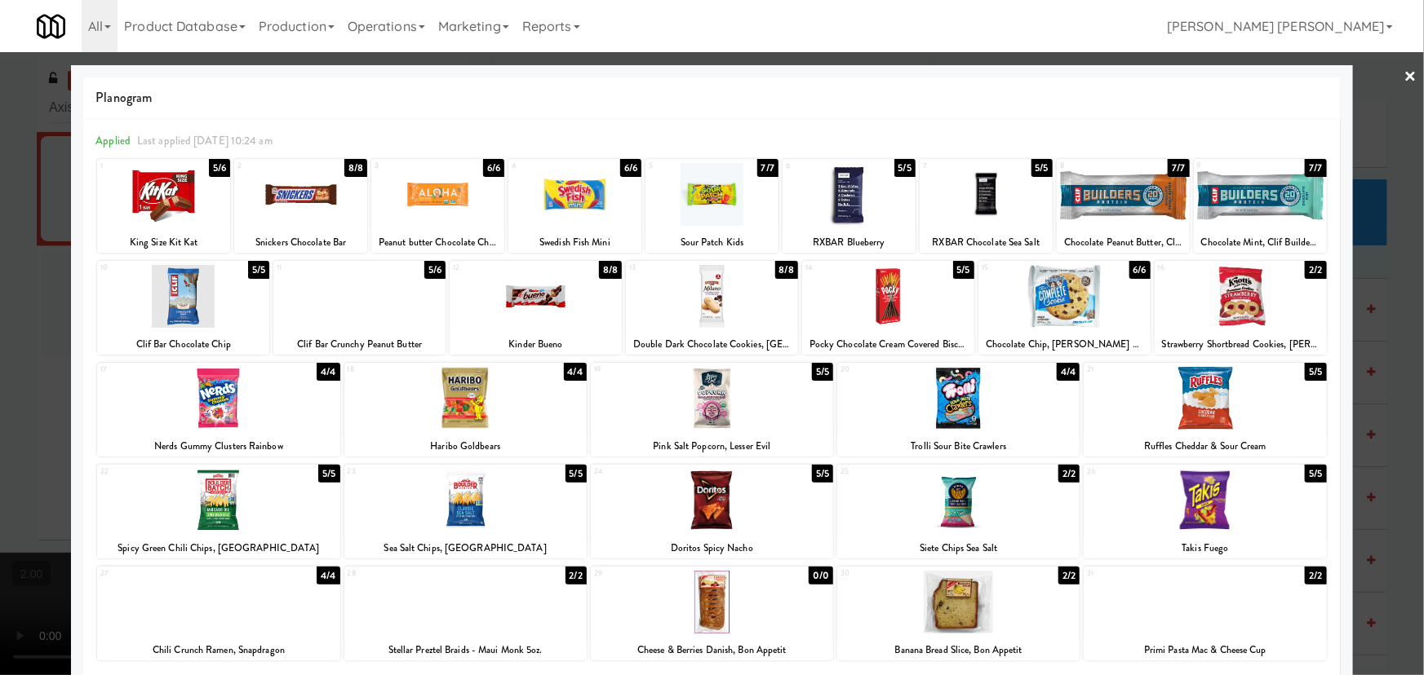
click at [463, 197] on div at bounding box center [437, 194] width 133 height 63
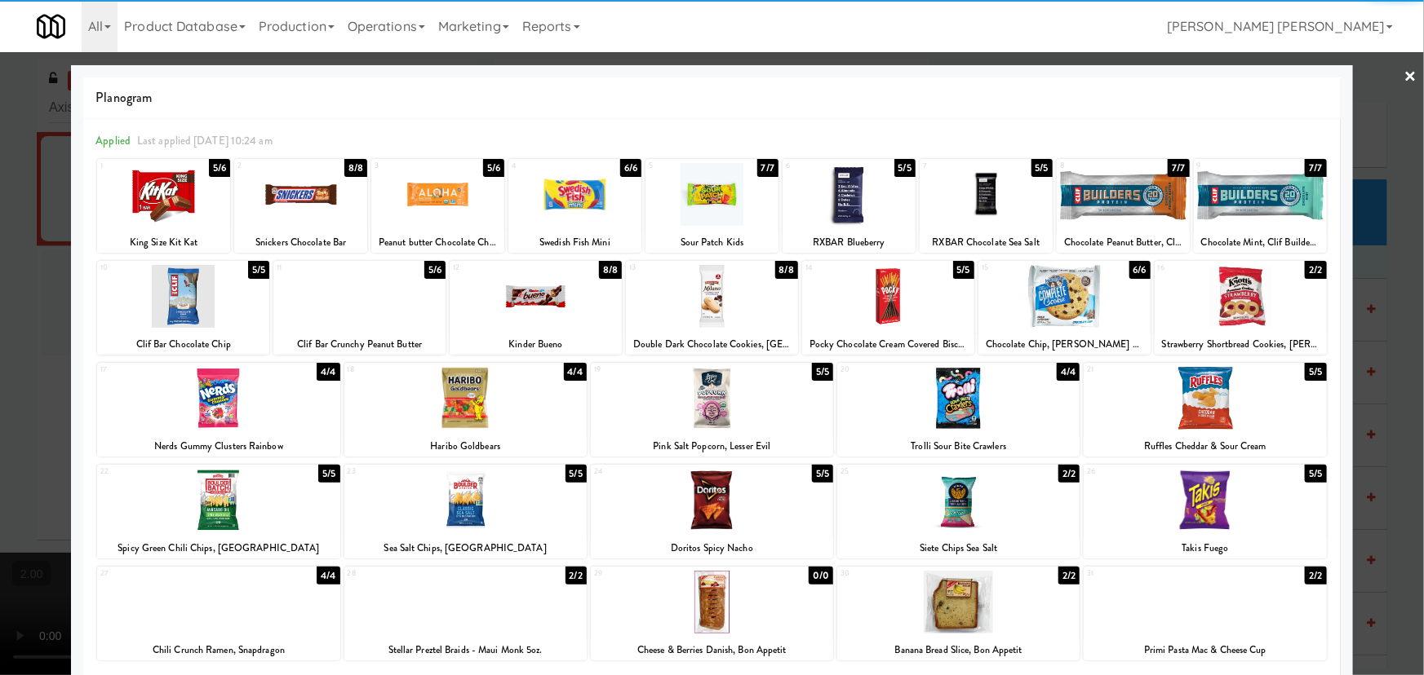
click at [947, 591] on div at bounding box center [958, 602] width 242 height 63
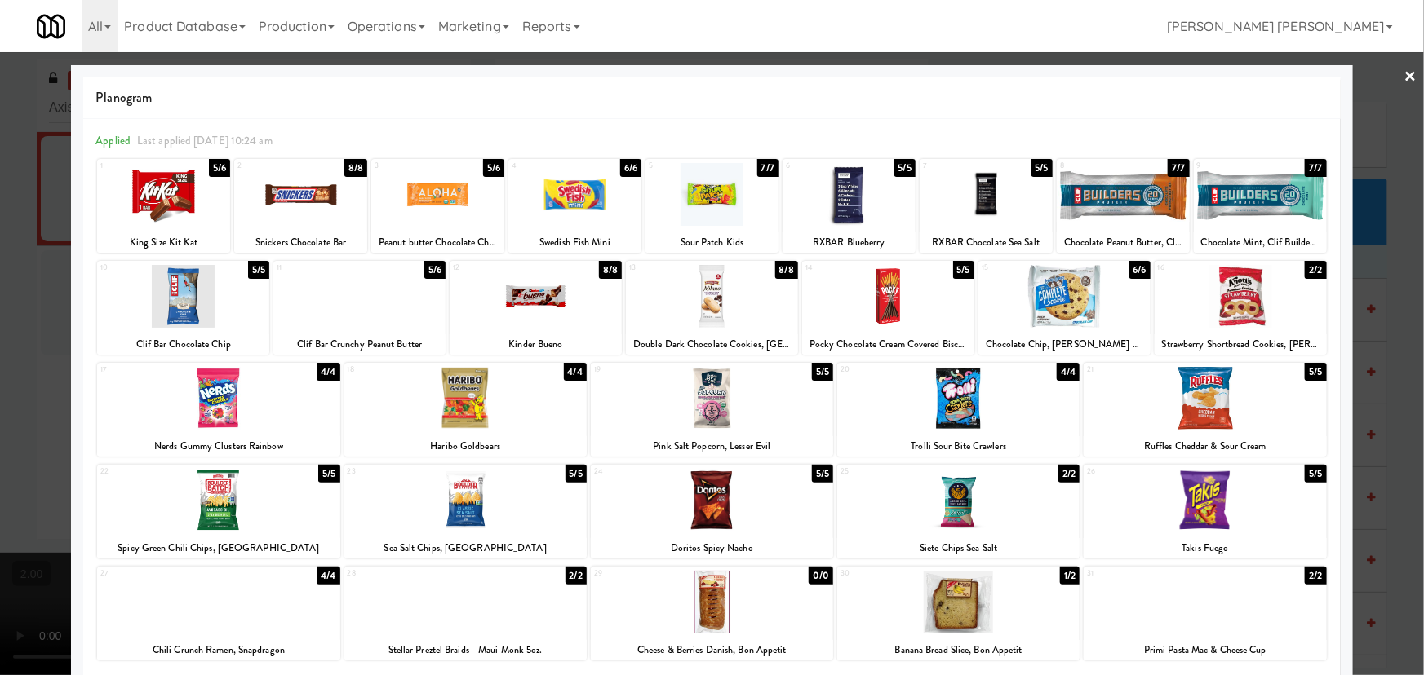
click at [1404, 77] on link "×" at bounding box center [1410, 77] width 13 height 51
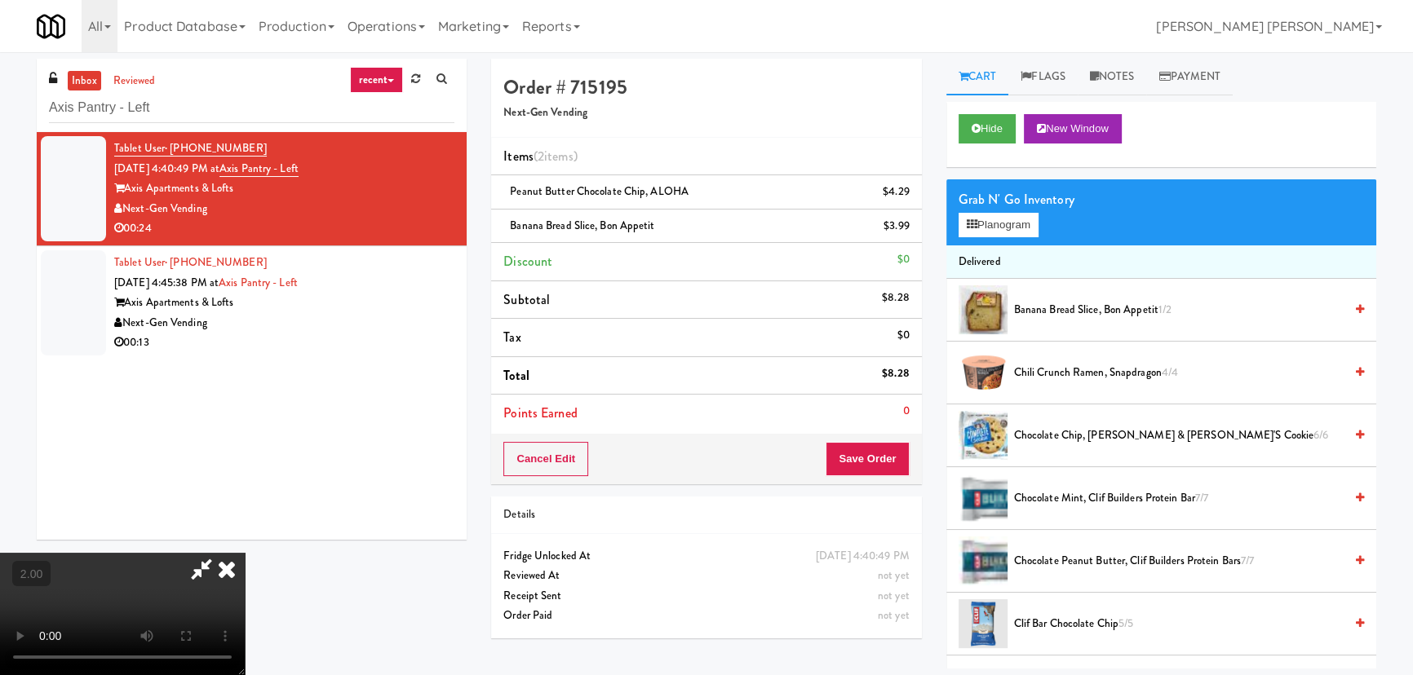
click at [245, 553] on icon at bounding box center [227, 569] width 36 height 33
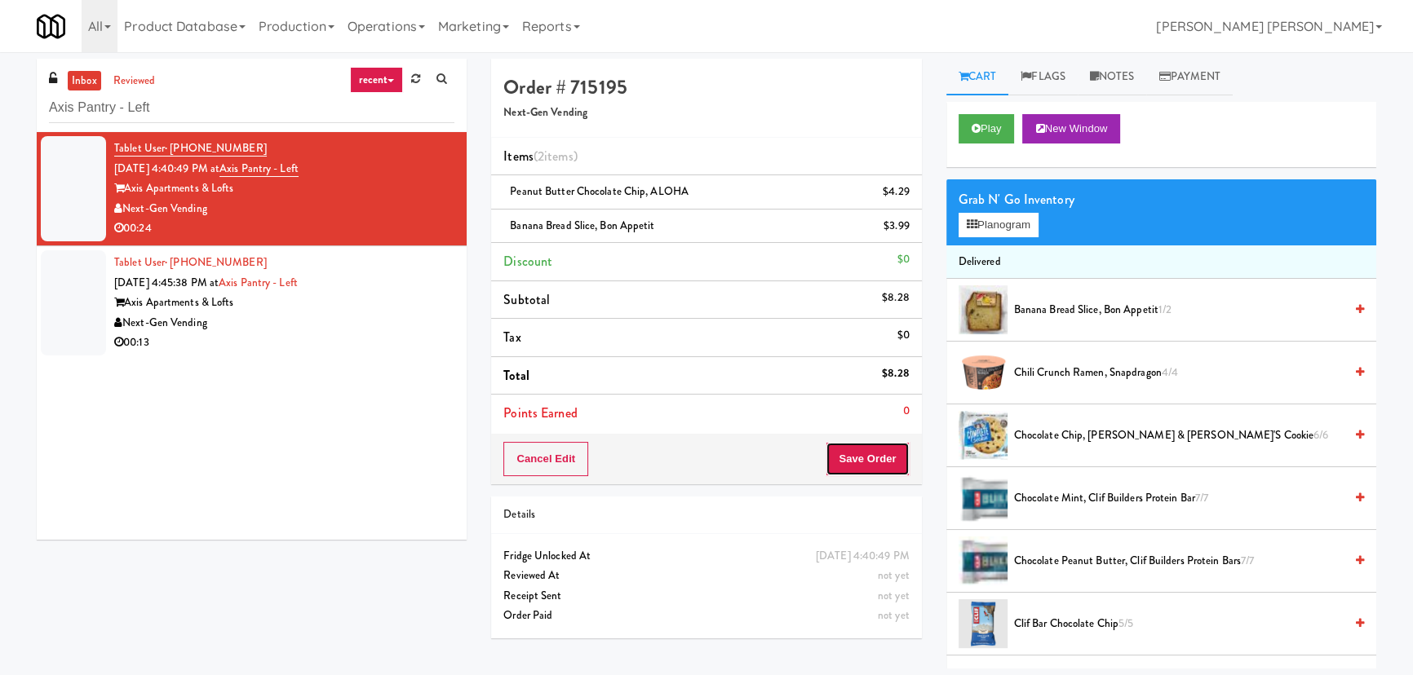
click at [861, 457] on button "Save Order" at bounding box center [867, 459] width 83 height 34
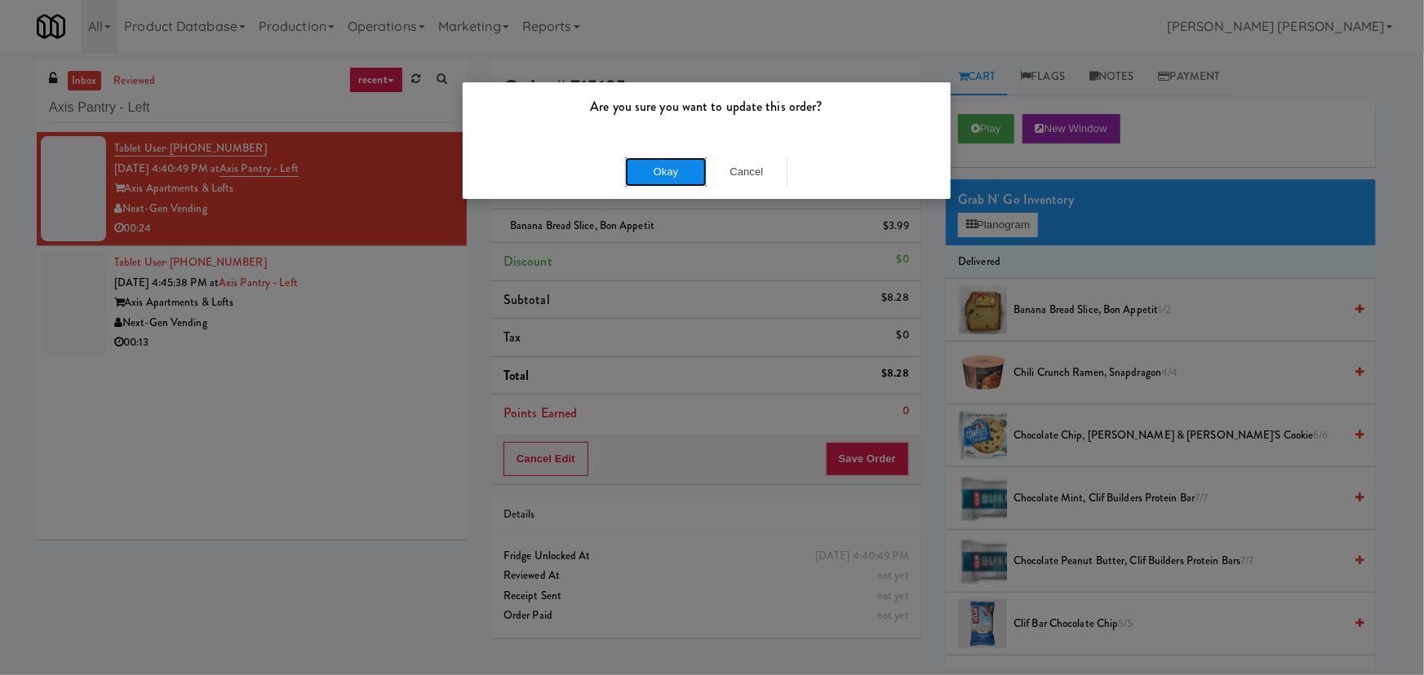
click at [675, 171] on button "Okay" at bounding box center [666, 171] width 82 height 29
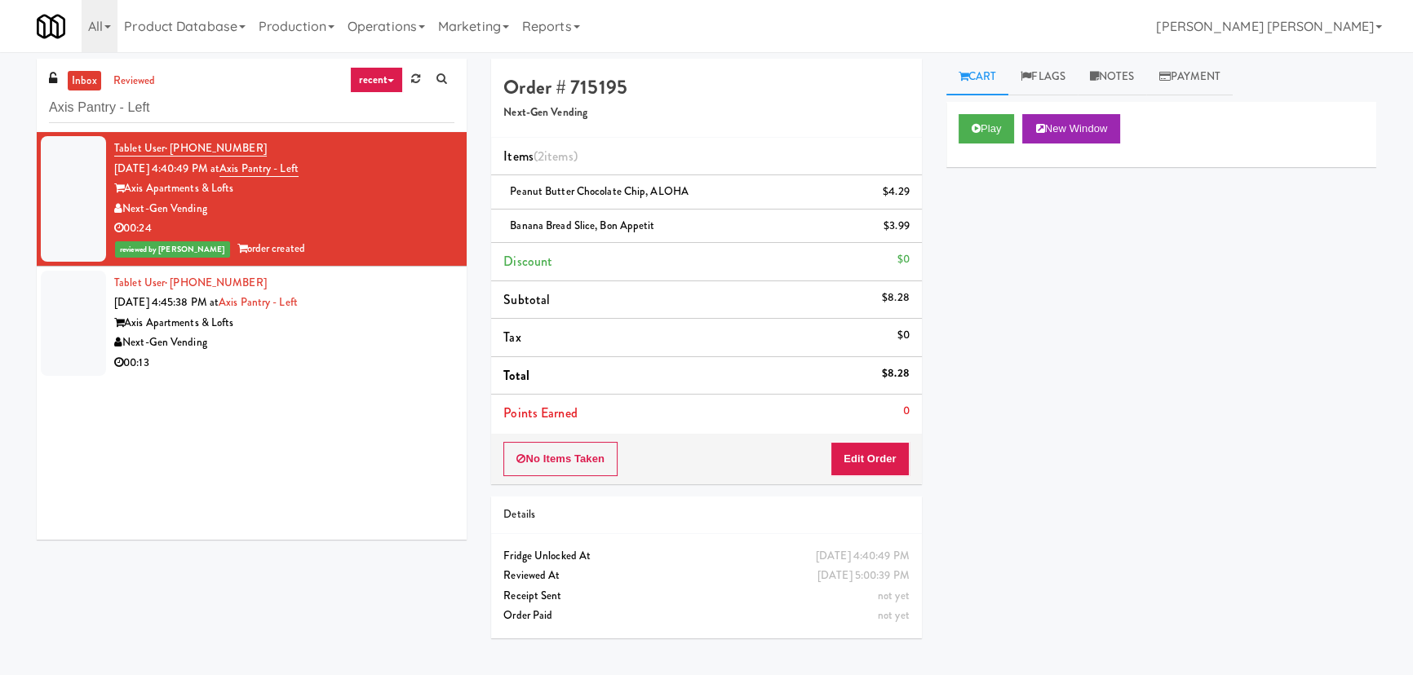
click at [343, 339] on div "Next-Gen Vending" at bounding box center [284, 343] width 340 height 20
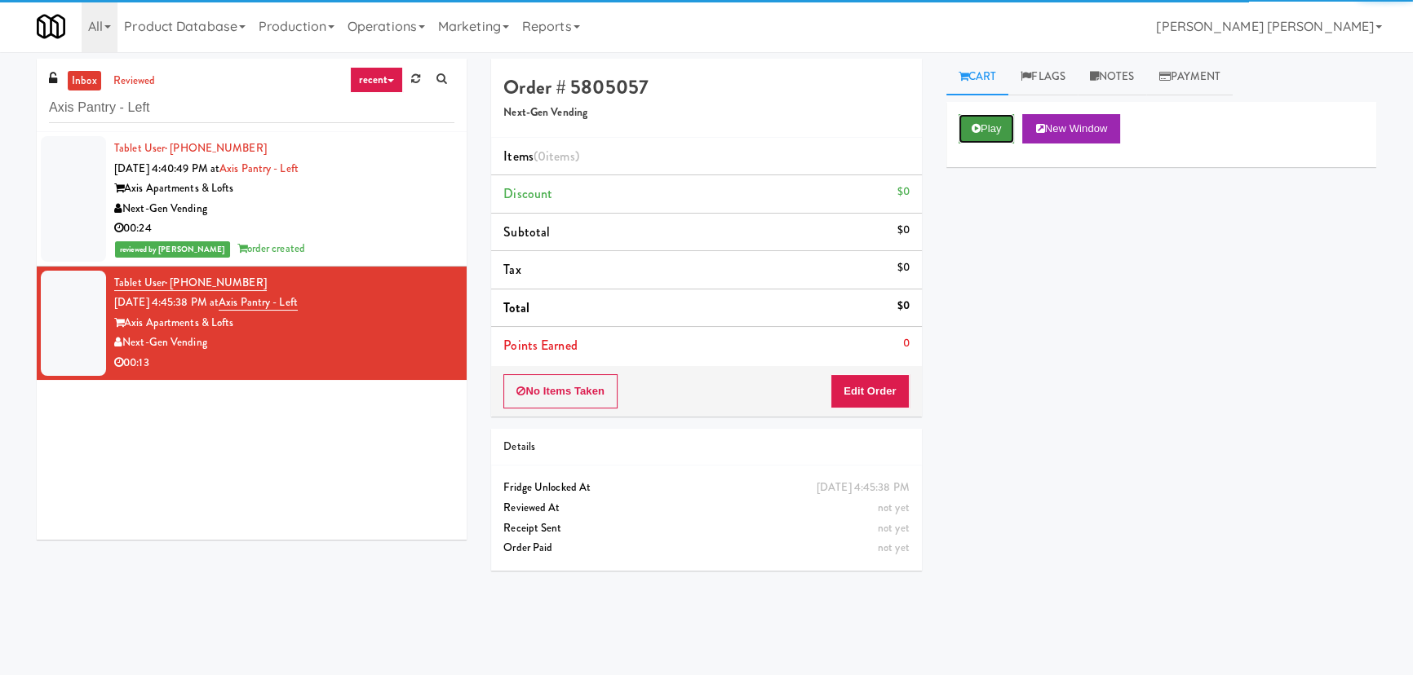
click at [984, 122] on button "Play" at bounding box center [987, 128] width 56 height 29
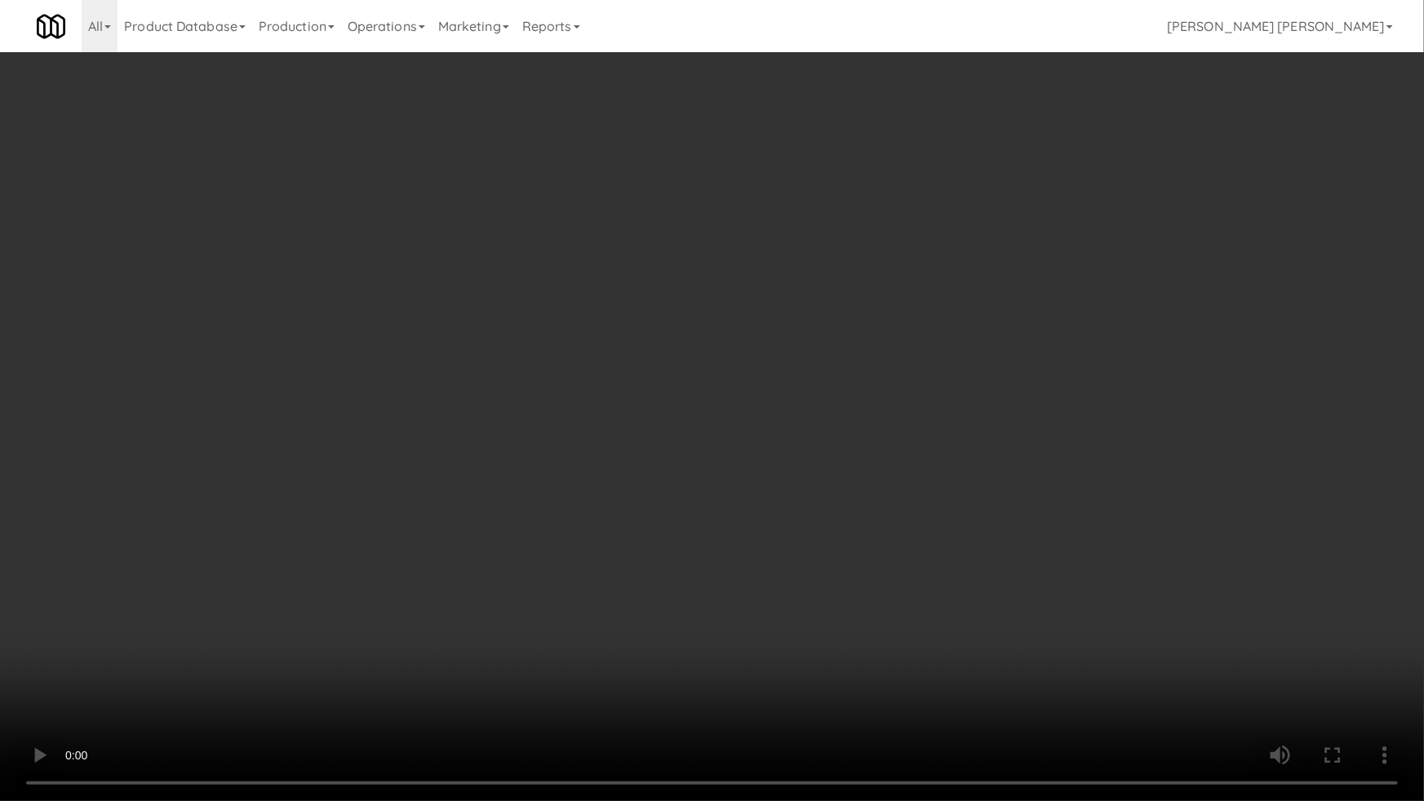
drag, startPoint x: 790, startPoint y: 714, endPoint x: 1267, endPoint y: 705, distance: 476.5
click at [841, 675] on video at bounding box center [712, 400] width 1424 height 801
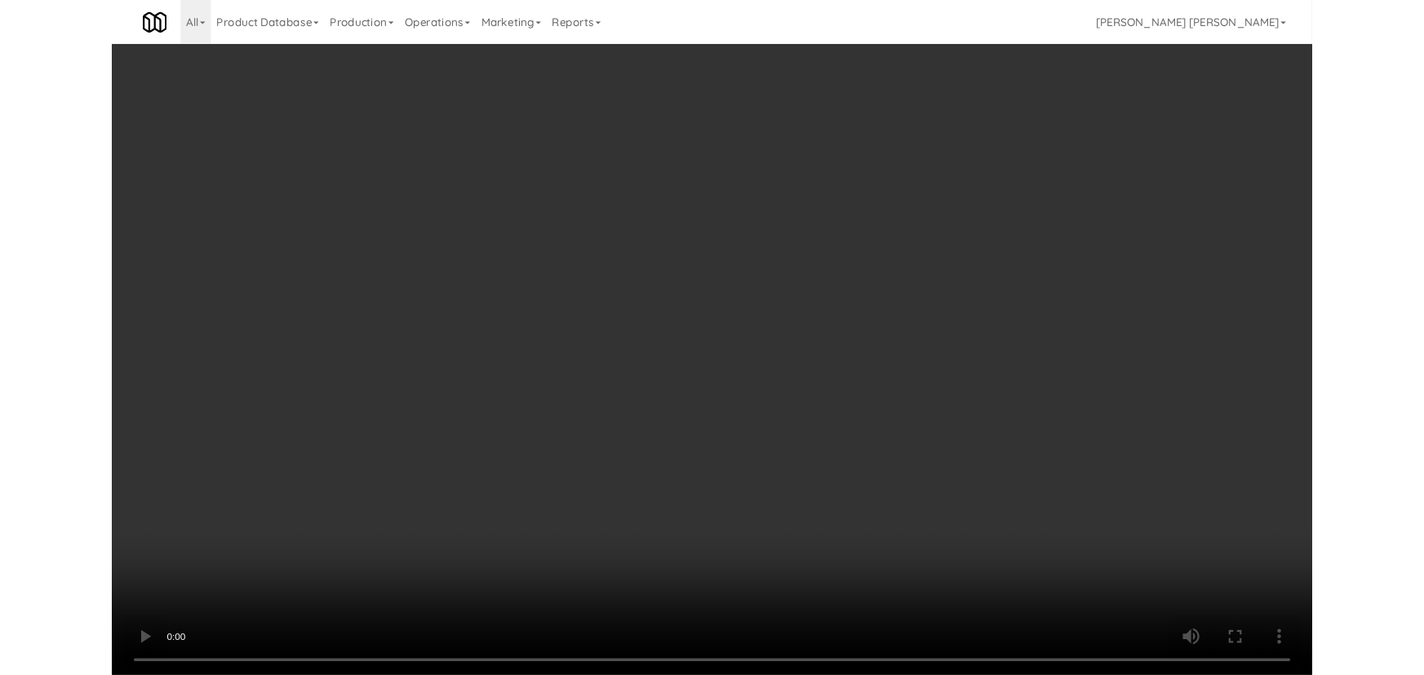
scroll to position [33, 0]
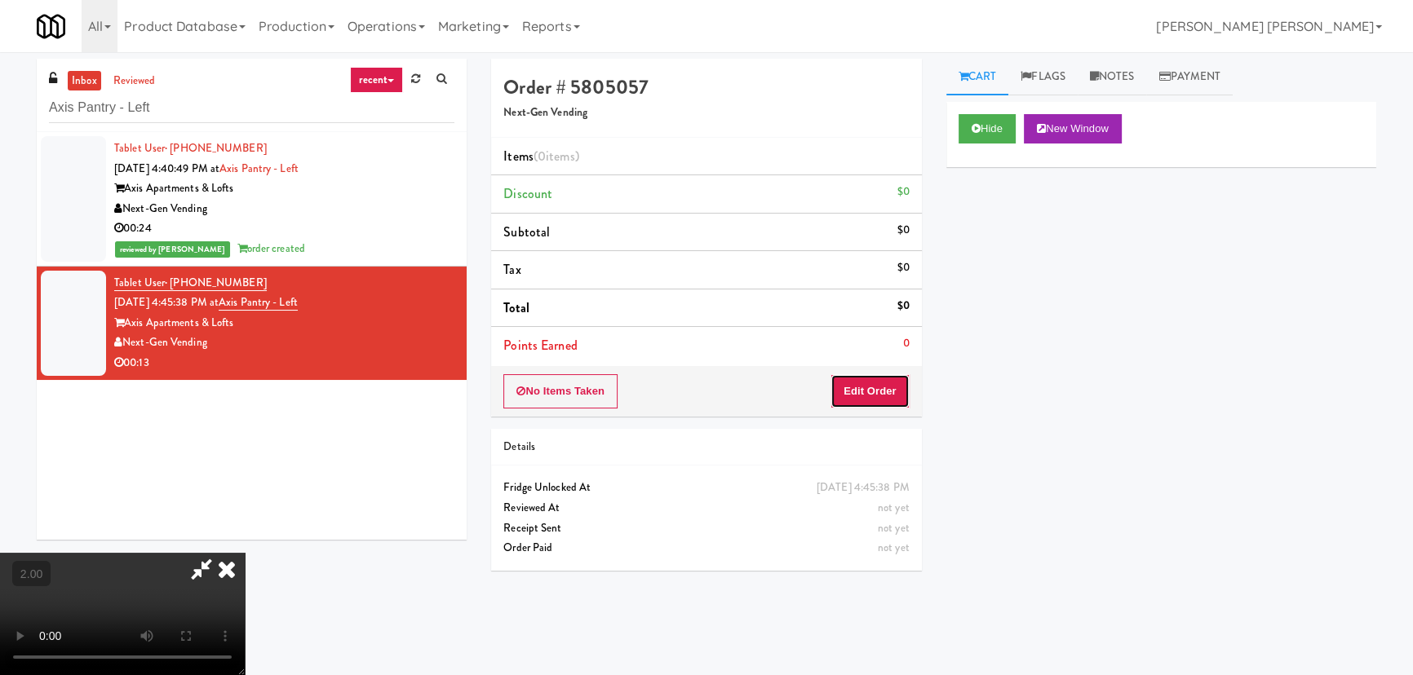
click at [876, 387] on button "Edit Order" at bounding box center [869, 391] width 79 height 34
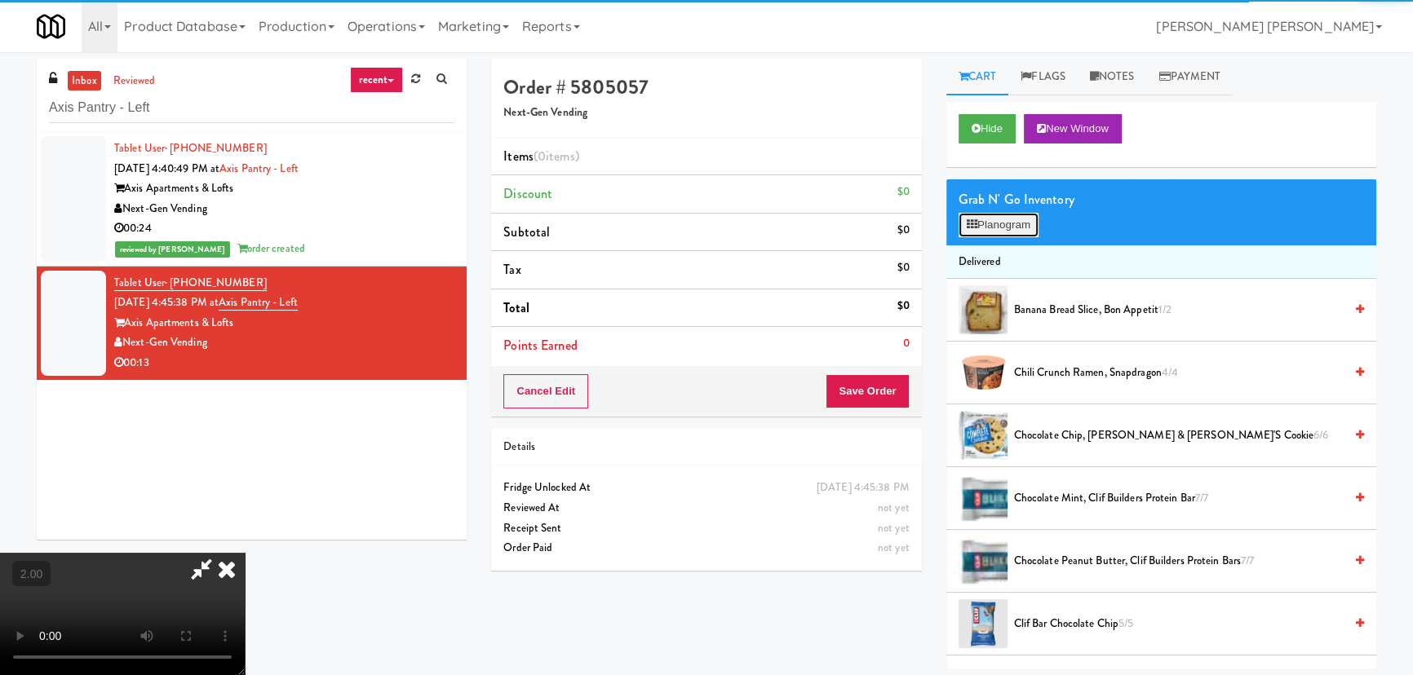
click at [1034, 225] on button "Planogram" at bounding box center [999, 225] width 80 height 24
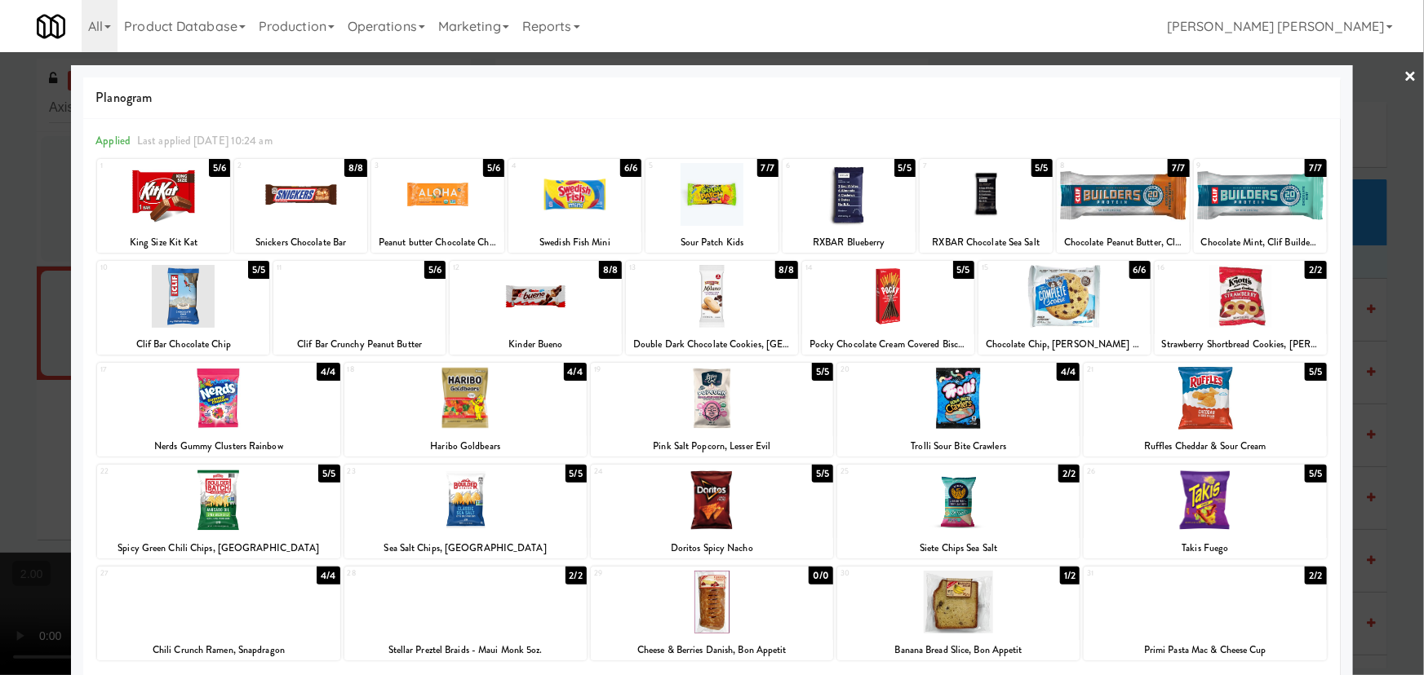
click at [219, 607] on div at bounding box center [218, 602] width 242 height 63
click at [706, 290] on div at bounding box center [712, 296] width 172 height 63
click at [1408, 73] on div at bounding box center [712, 337] width 1424 height 675
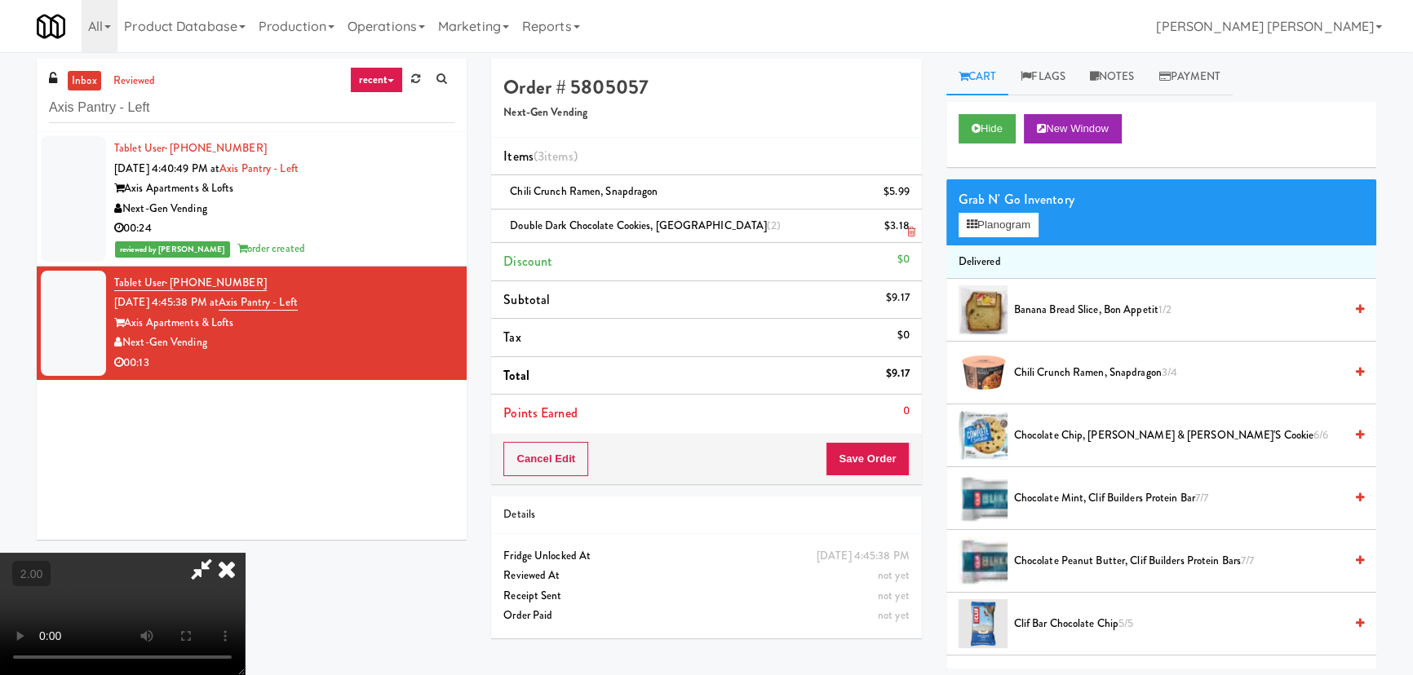
drag, startPoint x: 824, startPoint y: 67, endPoint x: 892, endPoint y: 220, distance: 167.6
click at [245, 553] on icon at bounding box center [227, 569] width 36 height 33
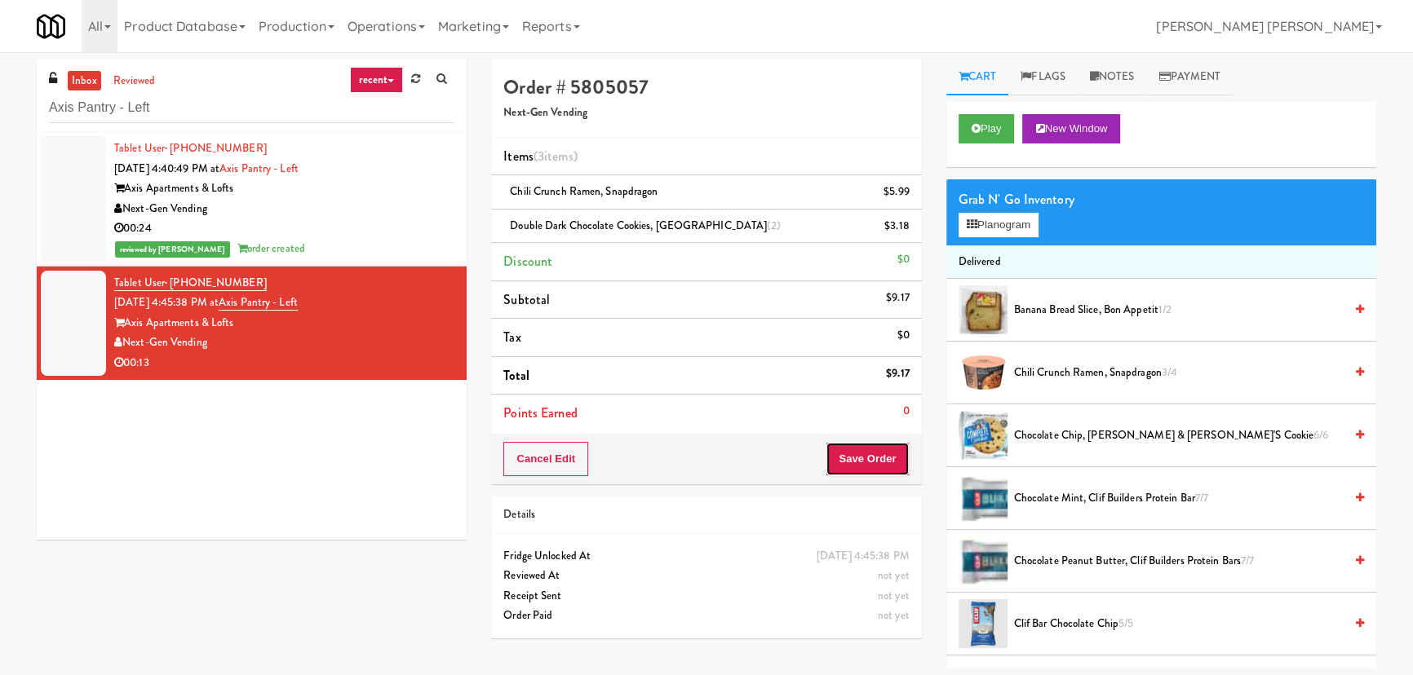
click at [866, 453] on button "Save Order" at bounding box center [867, 459] width 83 height 34
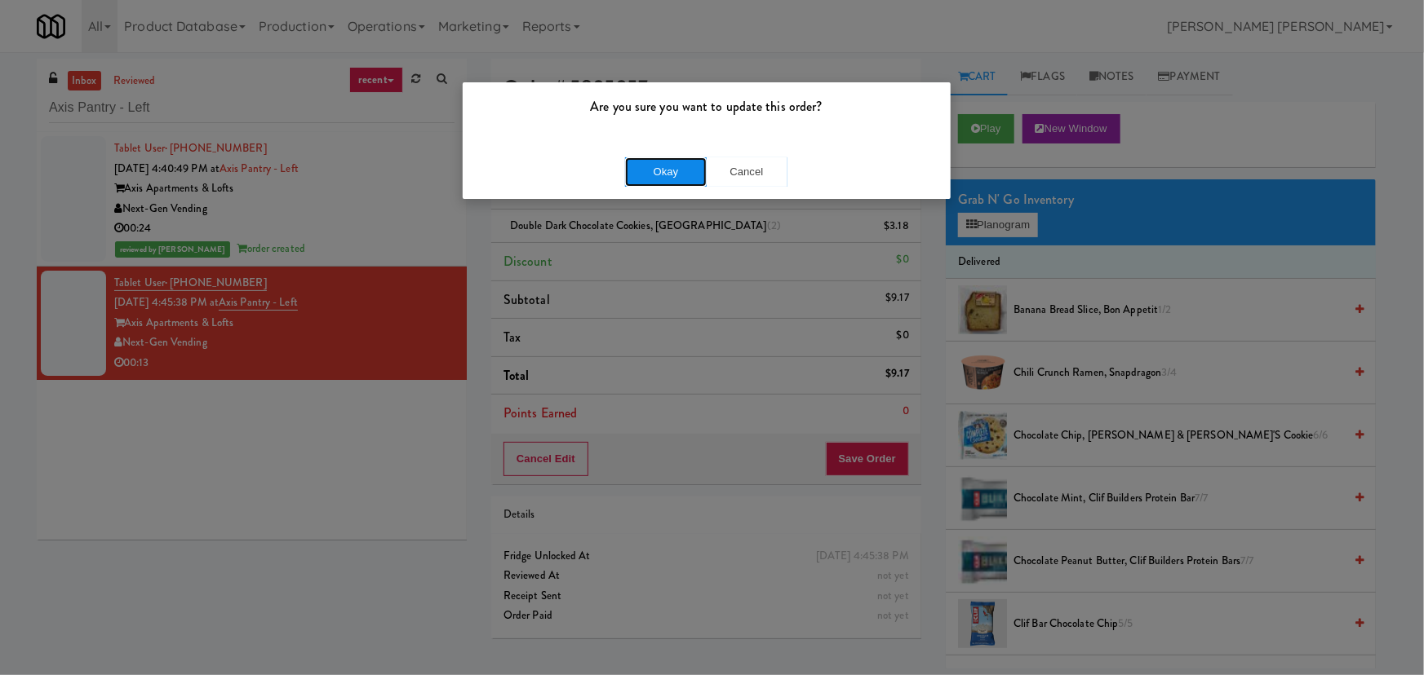
click at [685, 172] on button "Okay" at bounding box center [666, 171] width 82 height 29
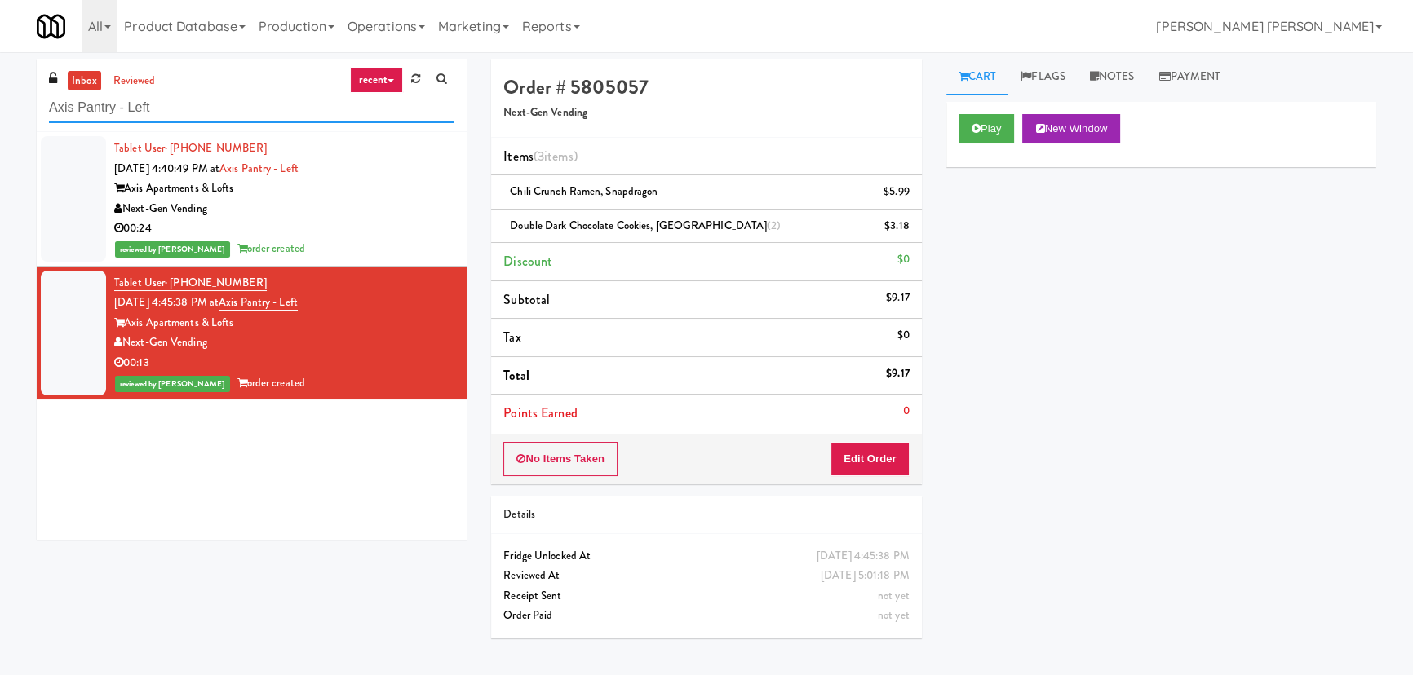
drag, startPoint x: 25, startPoint y: 113, endPoint x: -71, endPoint y: 113, distance: 96.3
click at [0, 113] on html "Are you sure you want to update this order? Okay Cancel Okay Are you sure you w…" at bounding box center [706, 337] width 1413 height 675
paste input "315 Front St - Fridge"
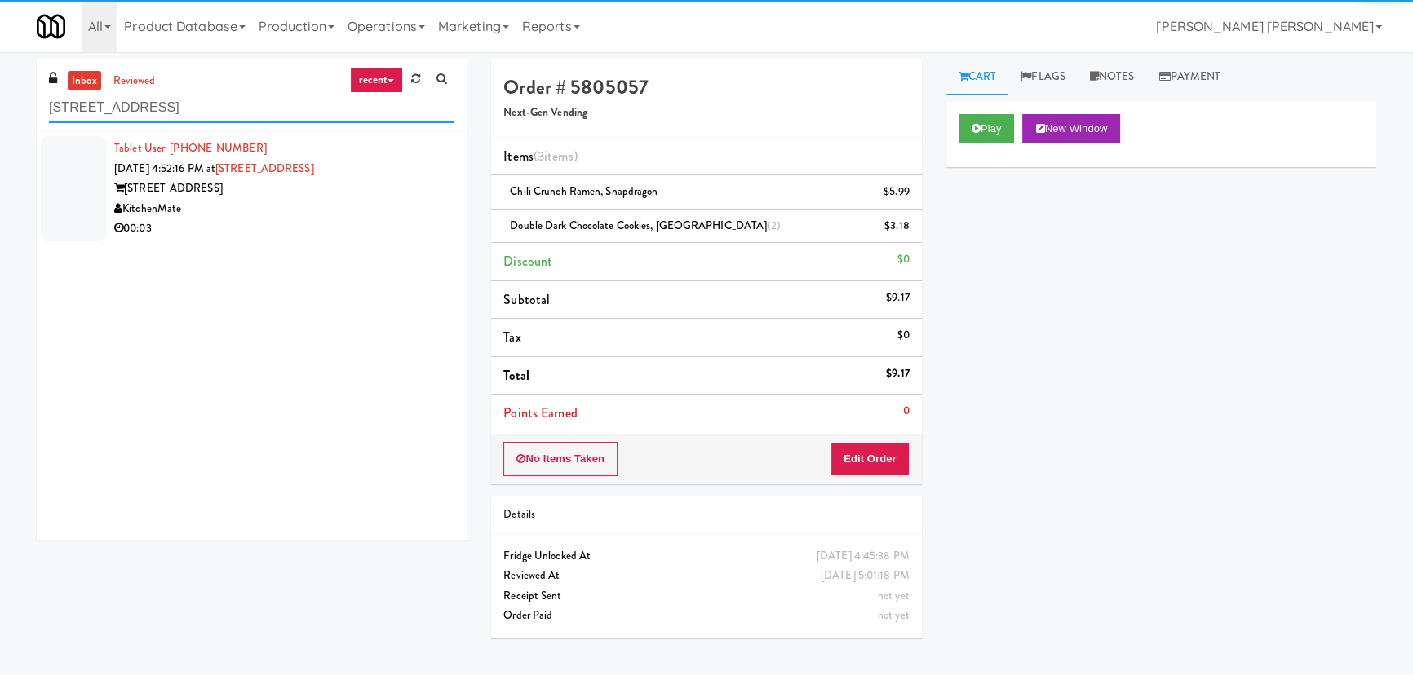
type input "315 Front St - Fridge"
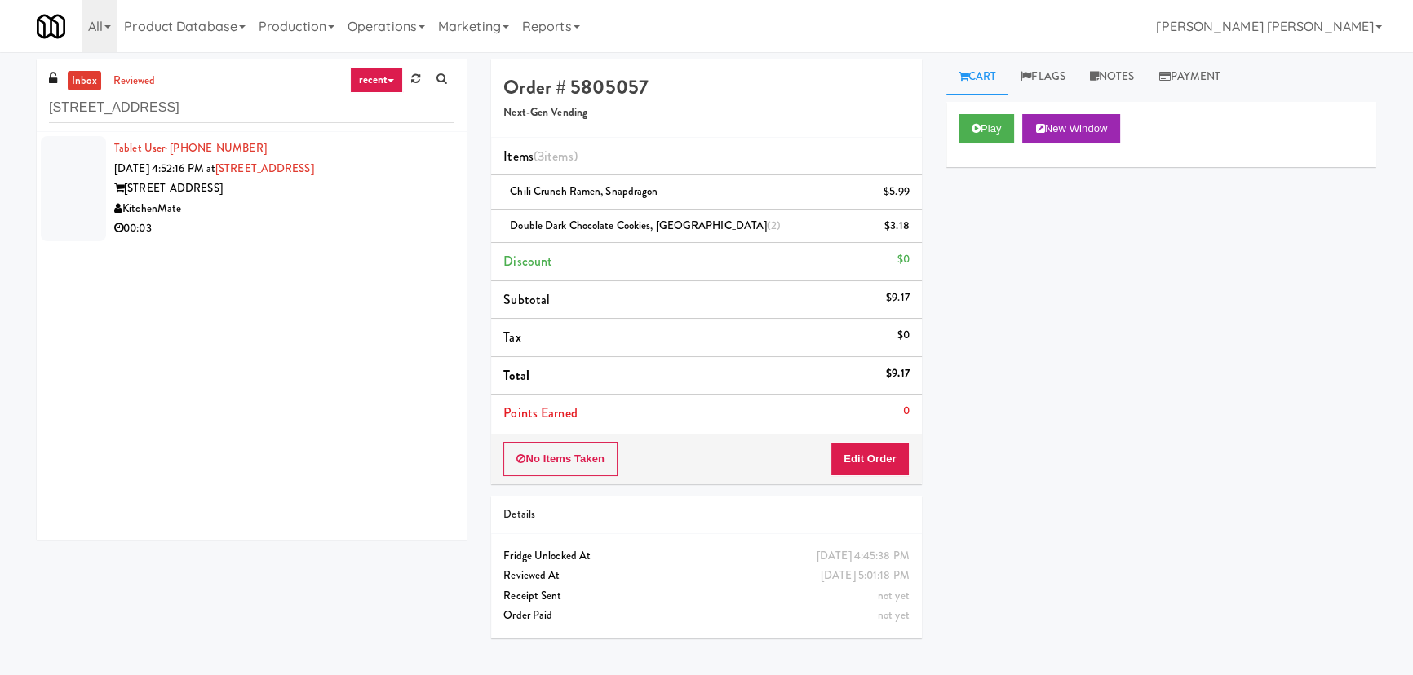
click at [329, 238] on div "00:03" at bounding box center [284, 229] width 340 height 20
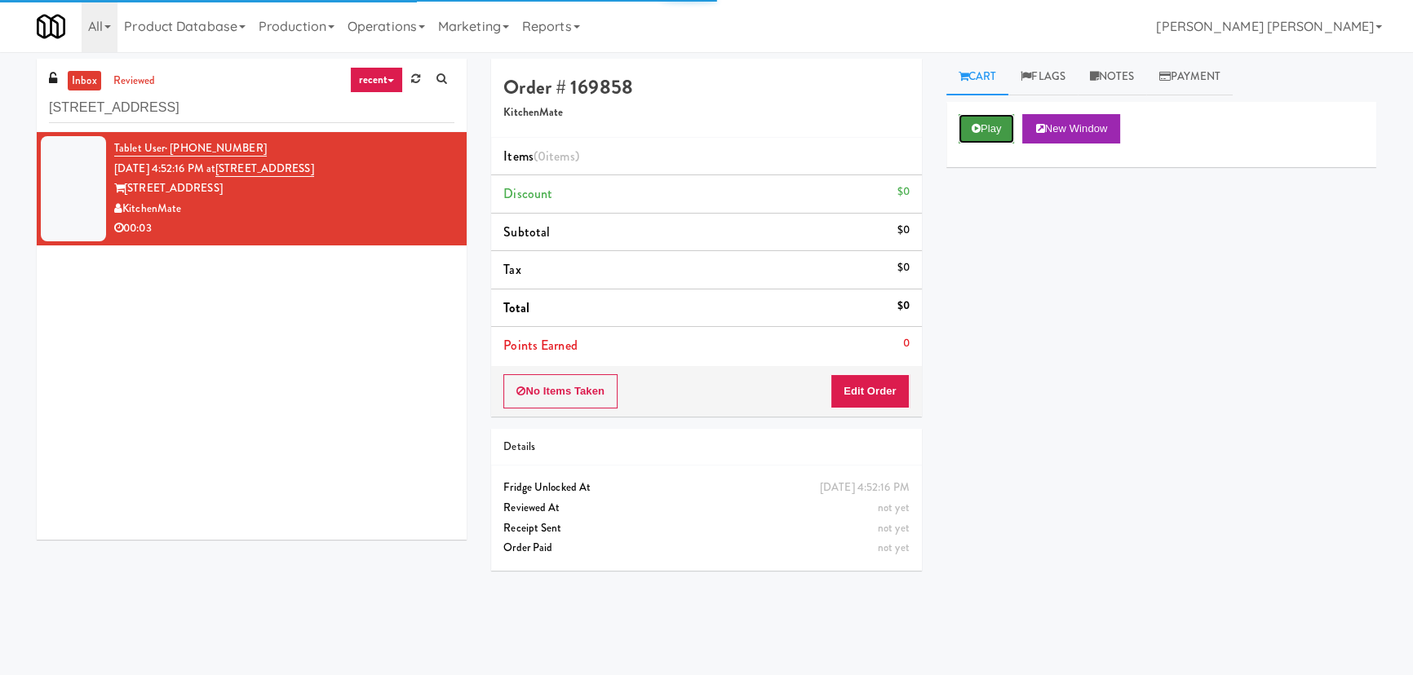
click at [983, 119] on button "Play" at bounding box center [987, 128] width 56 height 29
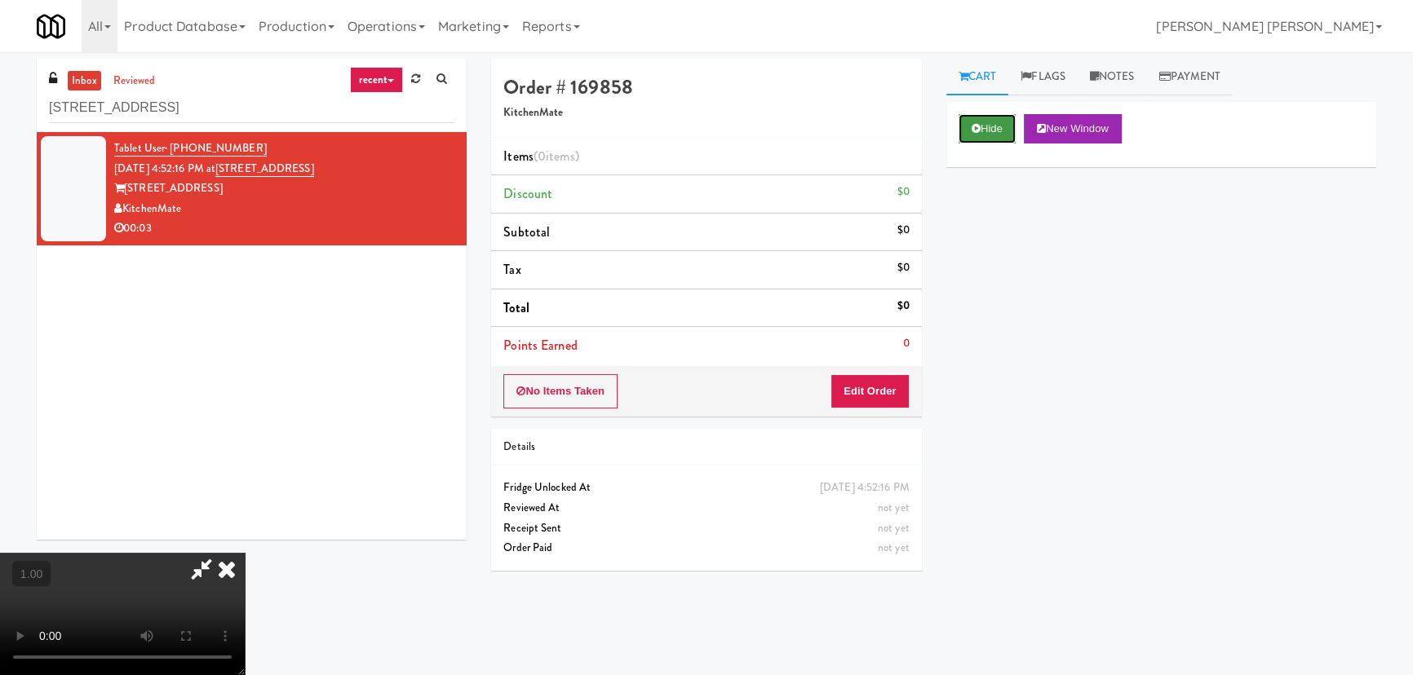
click at [984, 143] on button "Hide" at bounding box center [987, 128] width 57 height 29
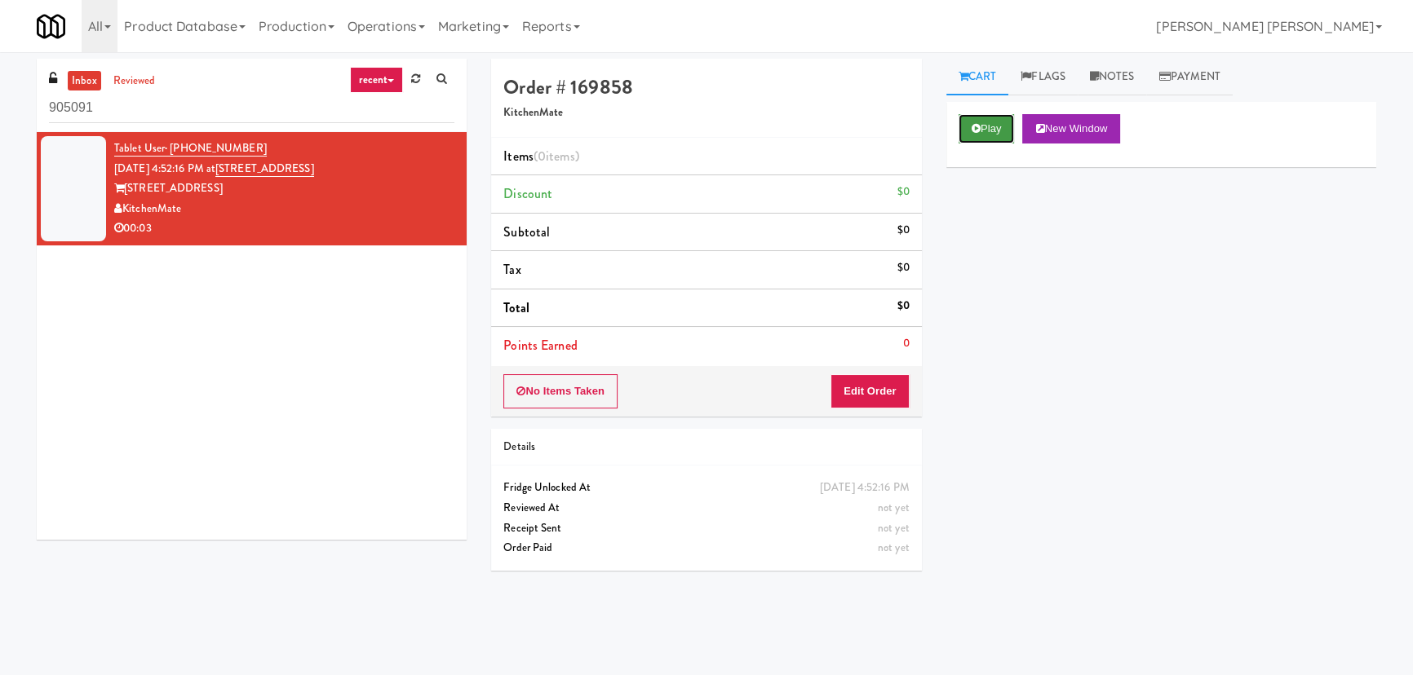
click at [976, 126] on icon at bounding box center [976, 128] width 9 height 11
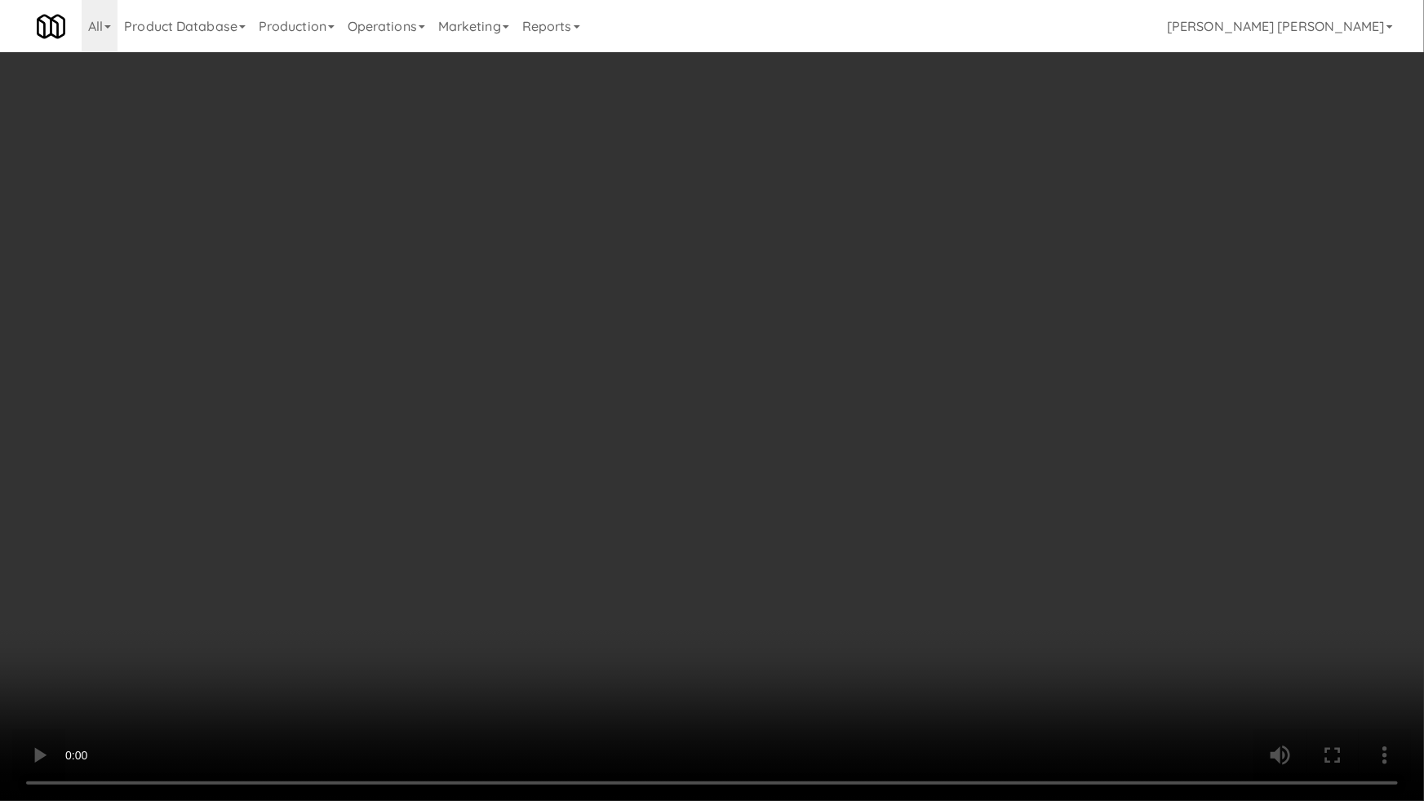
drag, startPoint x: 1423, startPoint y: 597, endPoint x: 1423, endPoint y: 640, distance: 42.4
click at [1423, 606] on video at bounding box center [712, 400] width 1424 height 801
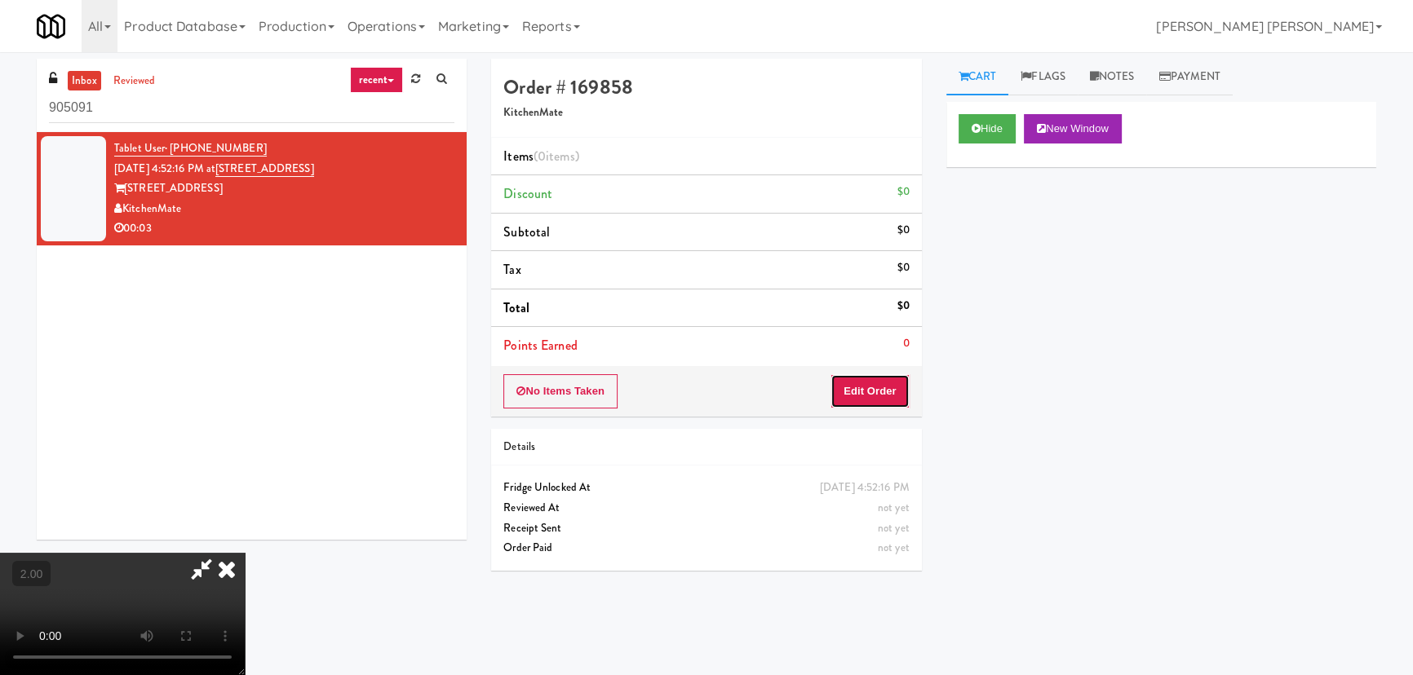
click at [866, 395] on button "Edit Order" at bounding box center [869, 391] width 79 height 34
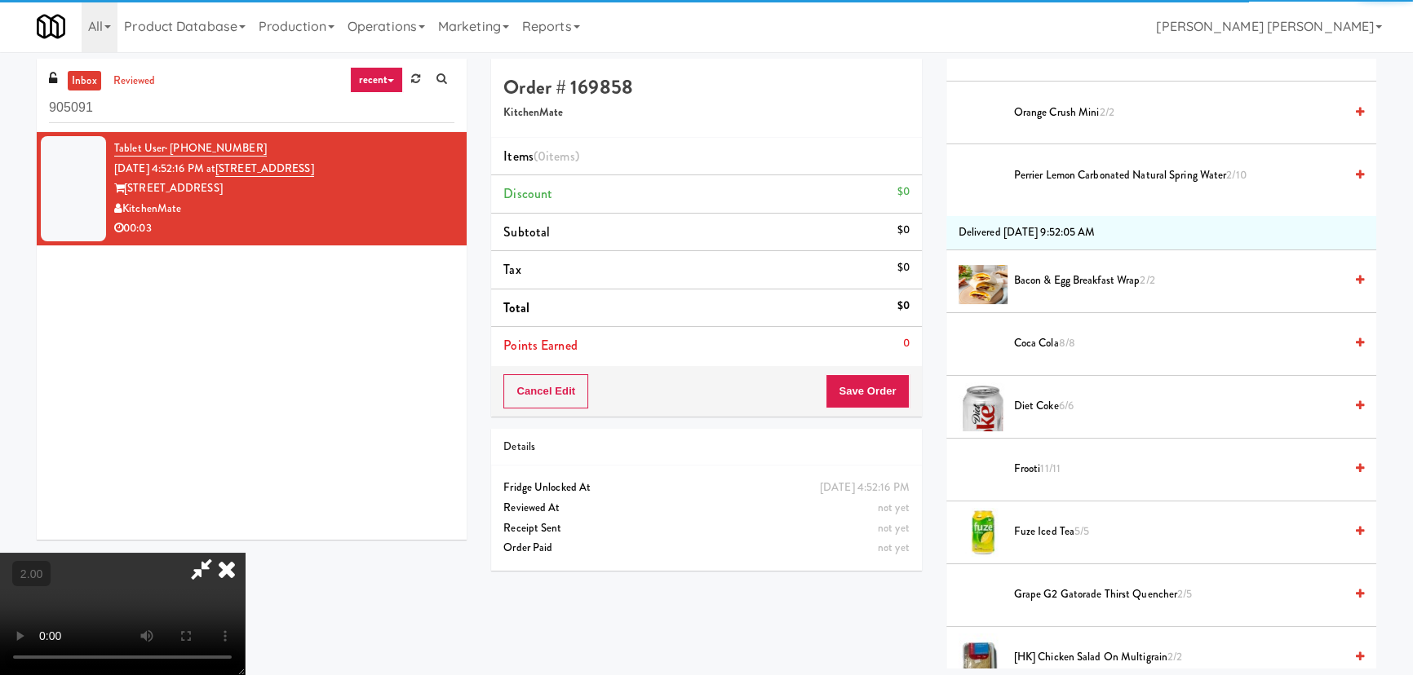
scroll to position [445, 0]
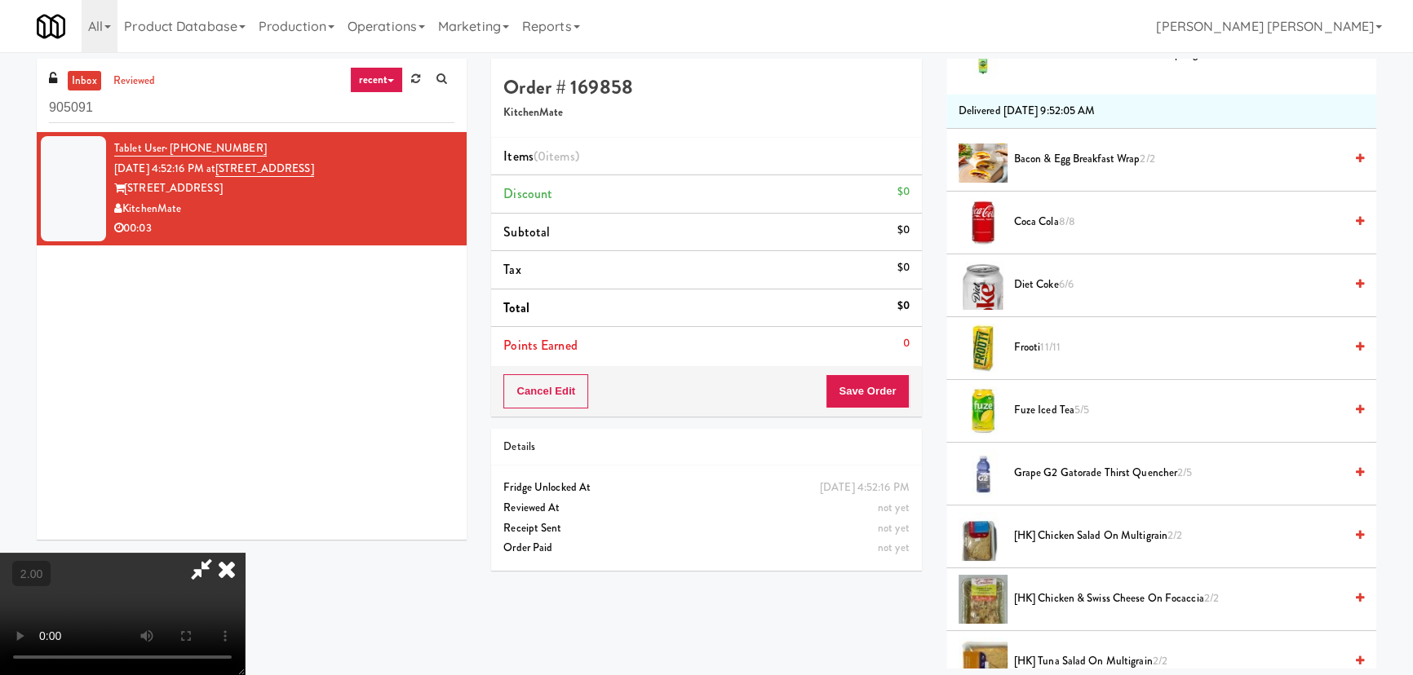
click at [1027, 286] on span "Diet Coke 6/6" at bounding box center [1179, 285] width 330 height 20
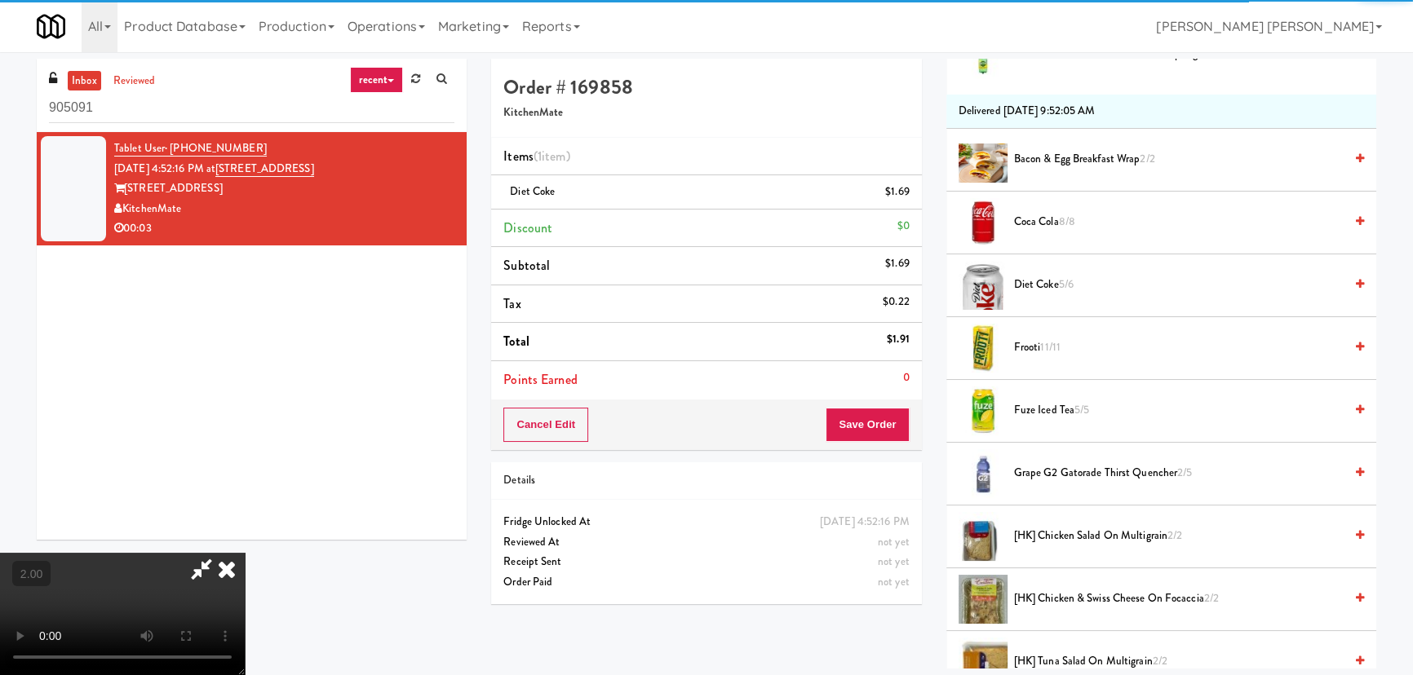
click at [245, 553] on icon at bounding box center [227, 569] width 36 height 33
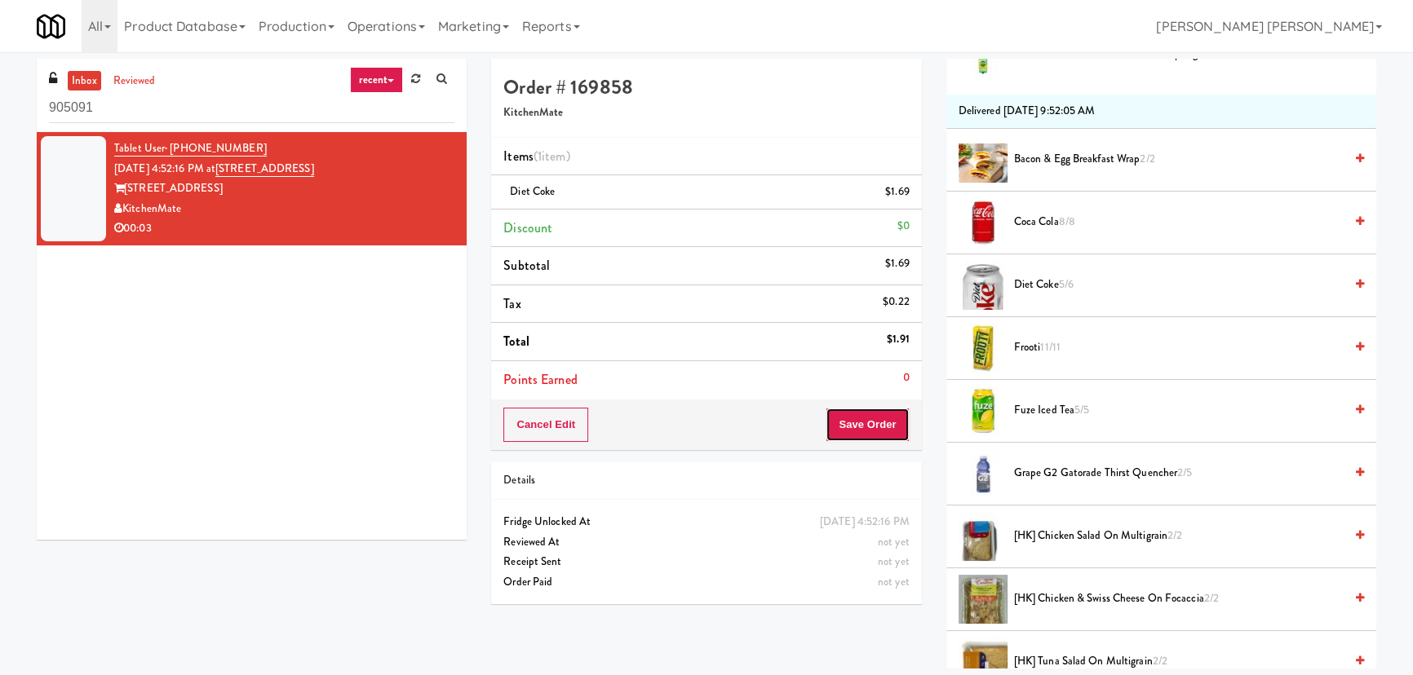
click at [885, 417] on button "Save Order" at bounding box center [867, 425] width 83 height 34
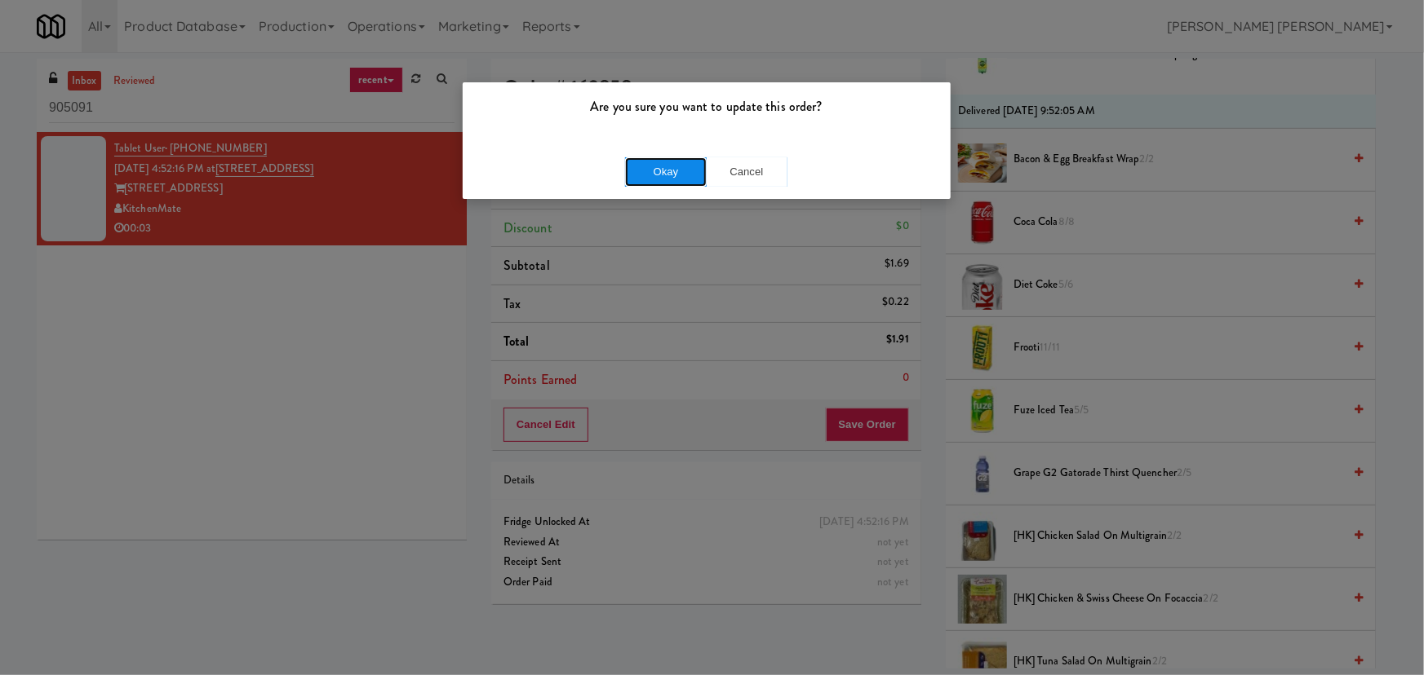
click at [657, 161] on button "Okay" at bounding box center [666, 171] width 82 height 29
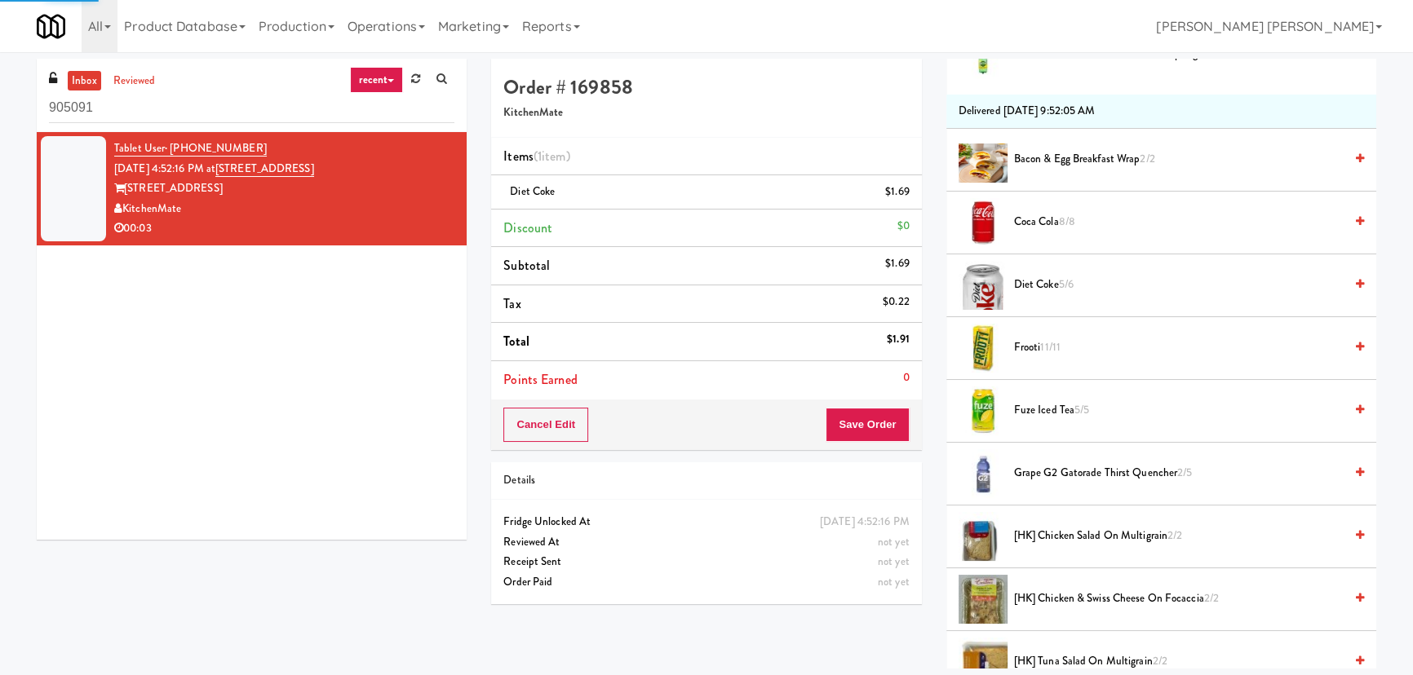
scroll to position [44, 0]
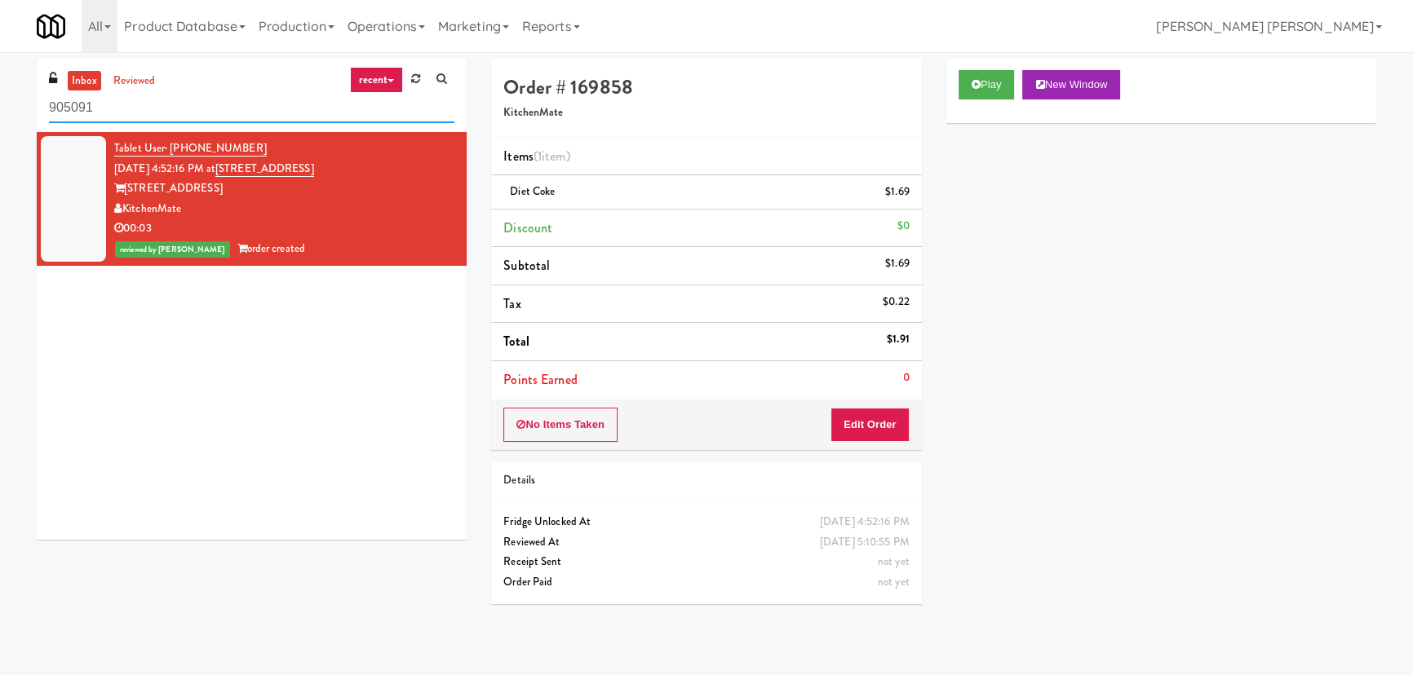
drag, startPoint x: 188, startPoint y: 109, endPoint x: -92, endPoint y: 115, distance: 280.7
click at [0, 115] on html "Are you sure you want to update this order? Okay Cancel Okay Are you sure you w…" at bounding box center [706, 337] width 1413 height 675
paste input "Cold Storage Lofts / Cooler"
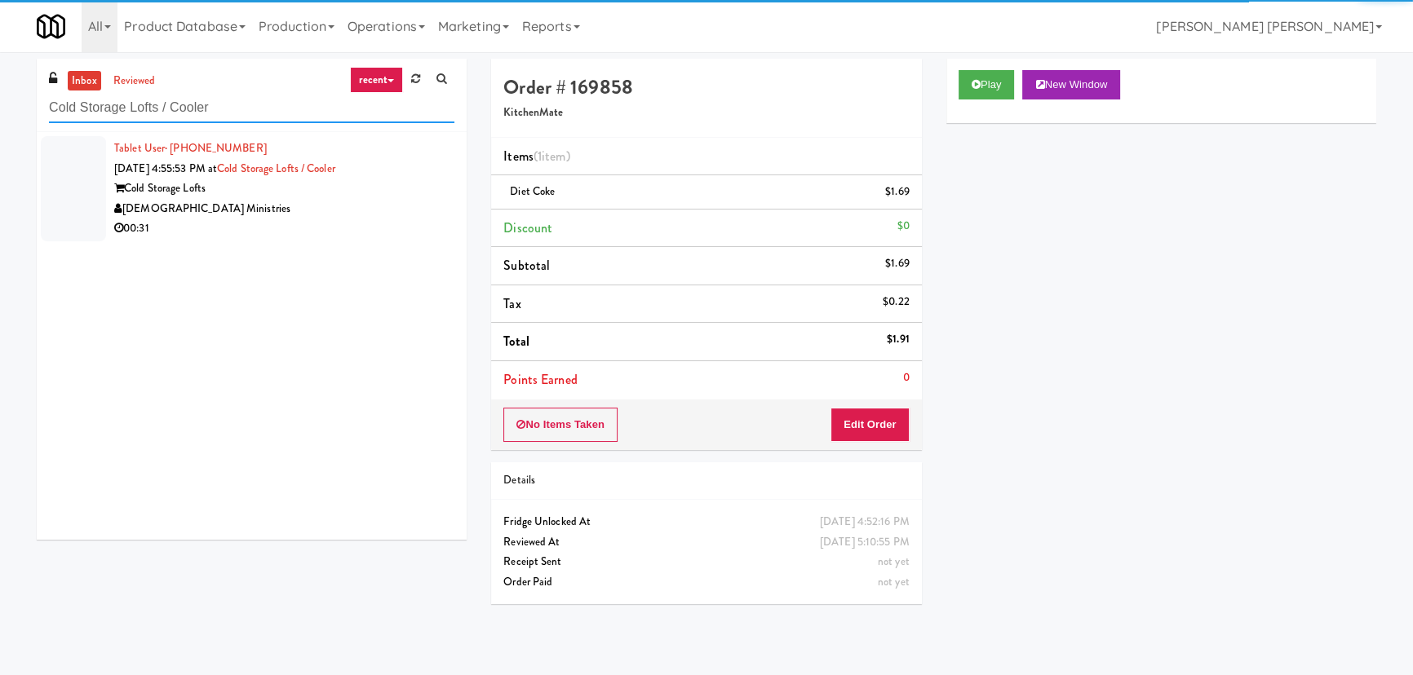
type input "Cold Storage Lofts / Cooler"
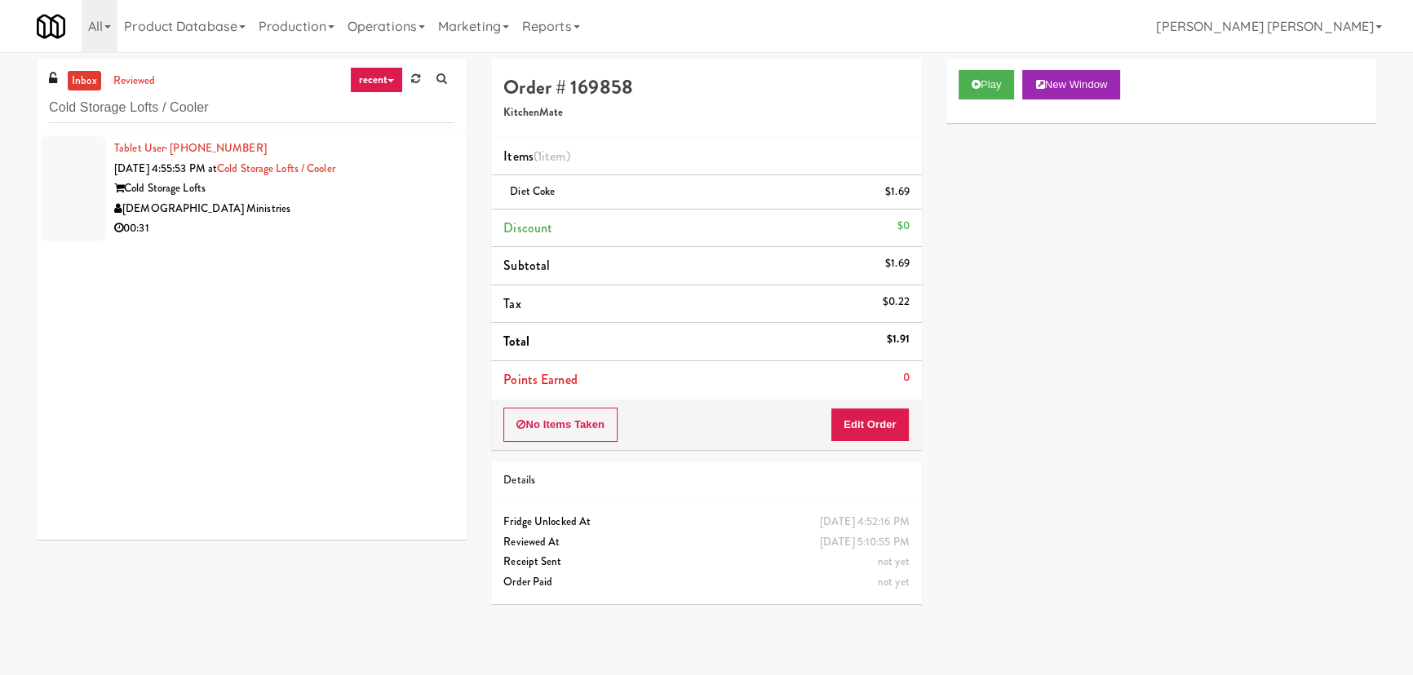
click at [326, 220] on div "00:31" at bounding box center [284, 229] width 340 height 20
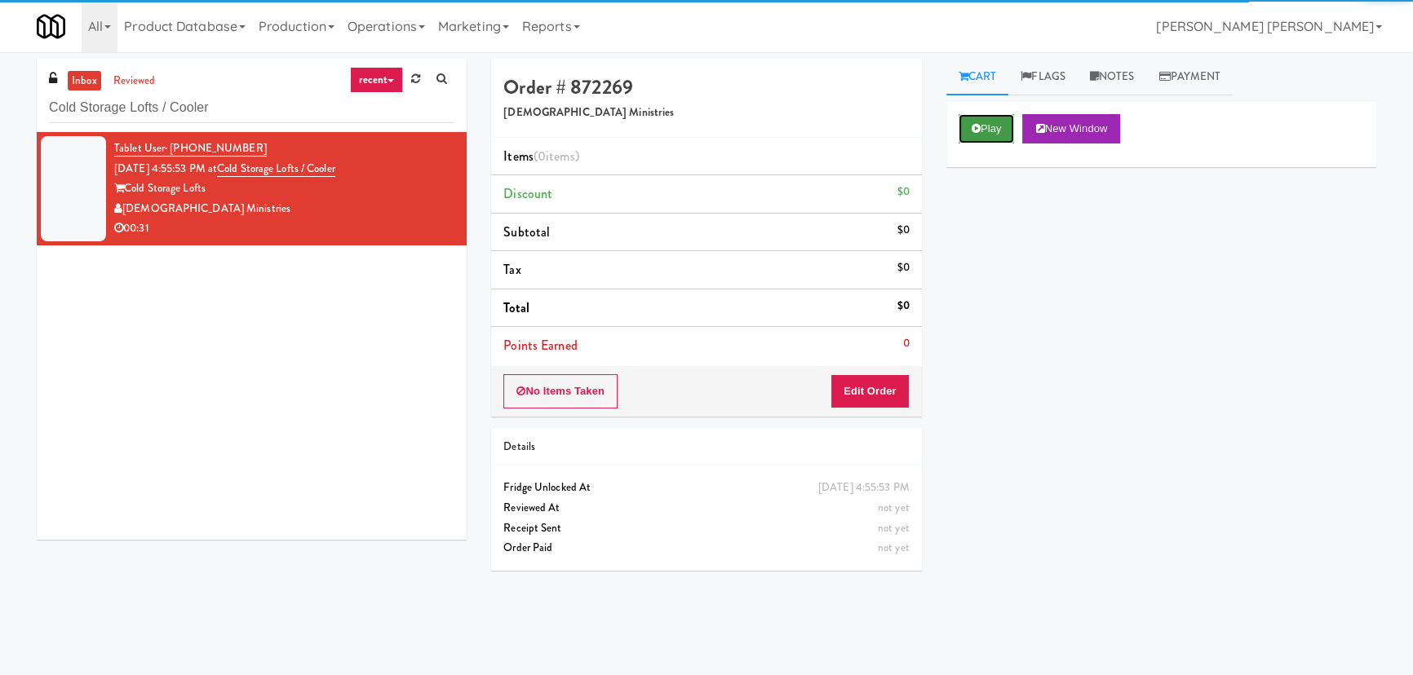
click at [996, 131] on button "Play" at bounding box center [987, 128] width 56 height 29
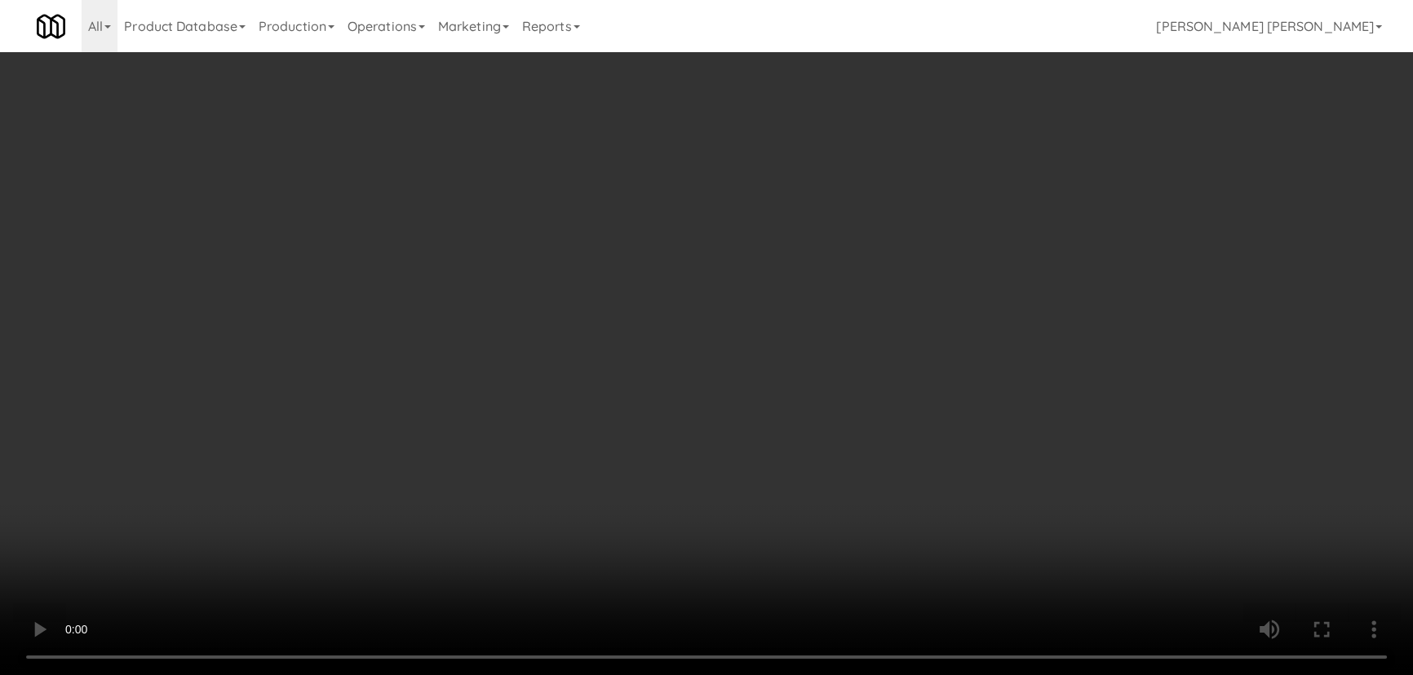
click at [852, 675] on video at bounding box center [706, 337] width 1413 height 675
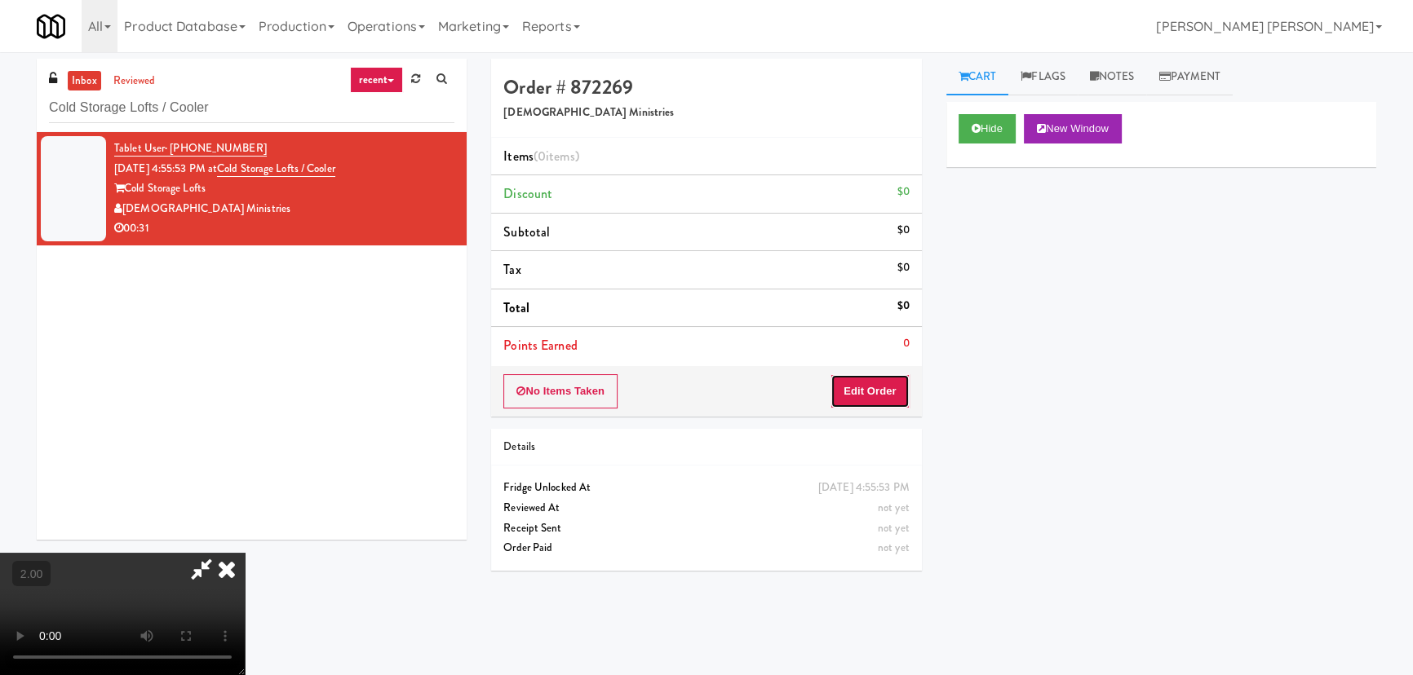
click at [883, 395] on button "Edit Order" at bounding box center [869, 391] width 79 height 34
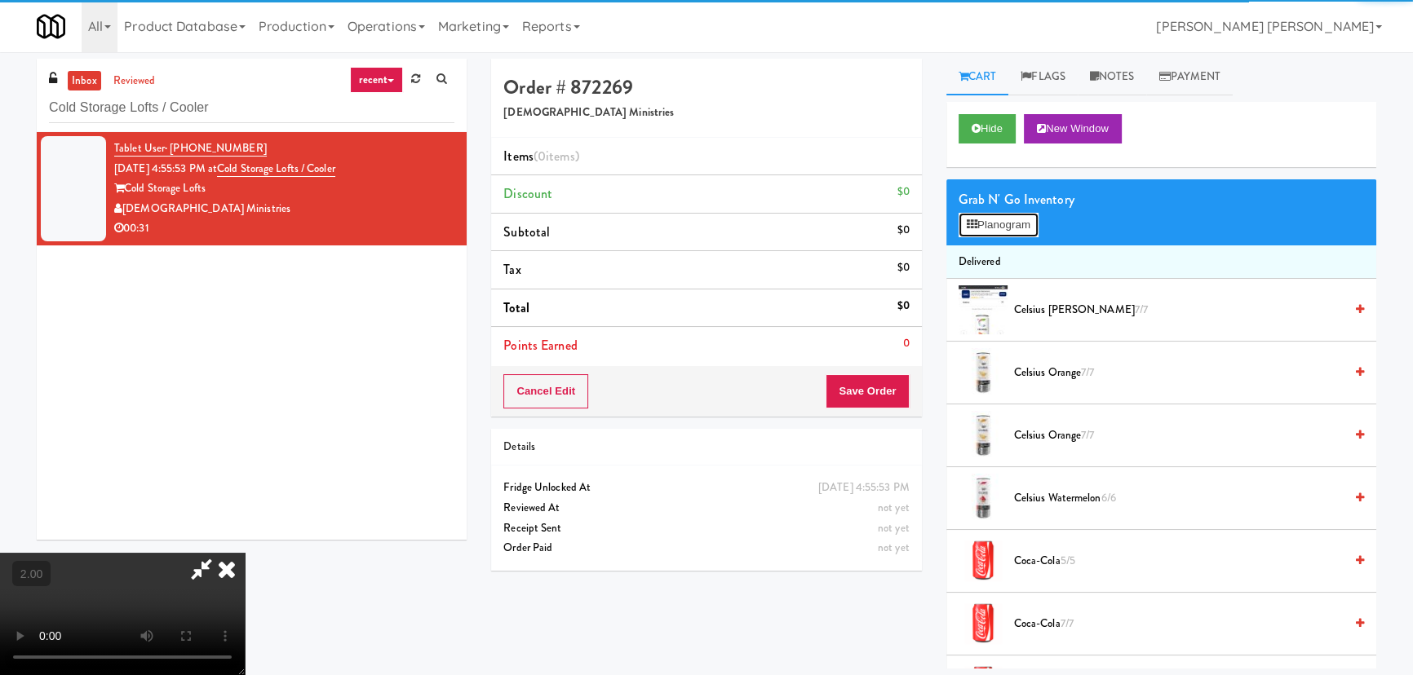
click at [987, 225] on button "Planogram" at bounding box center [999, 225] width 80 height 24
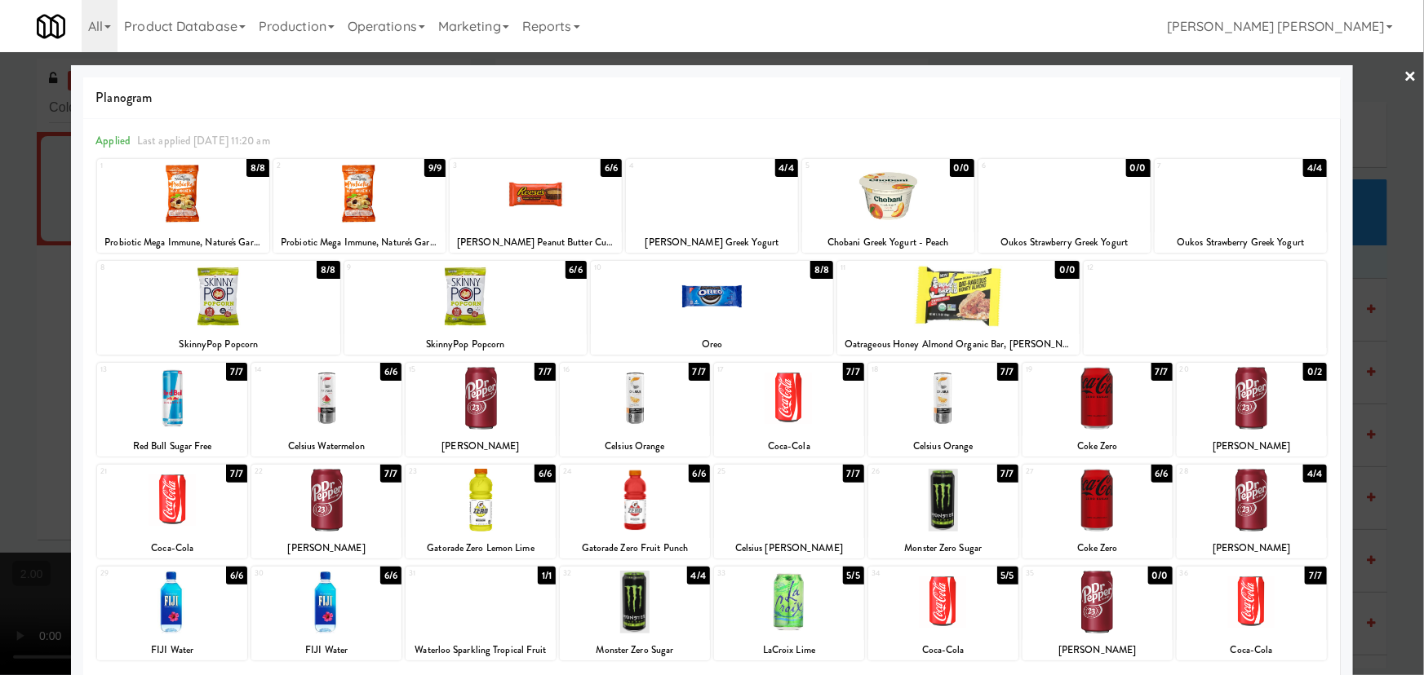
click at [1105, 623] on div at bounding box center [1097, 602] width 150 height 63
click at [701, 298] on div at bounding box center [712, 296] width 242 height 63
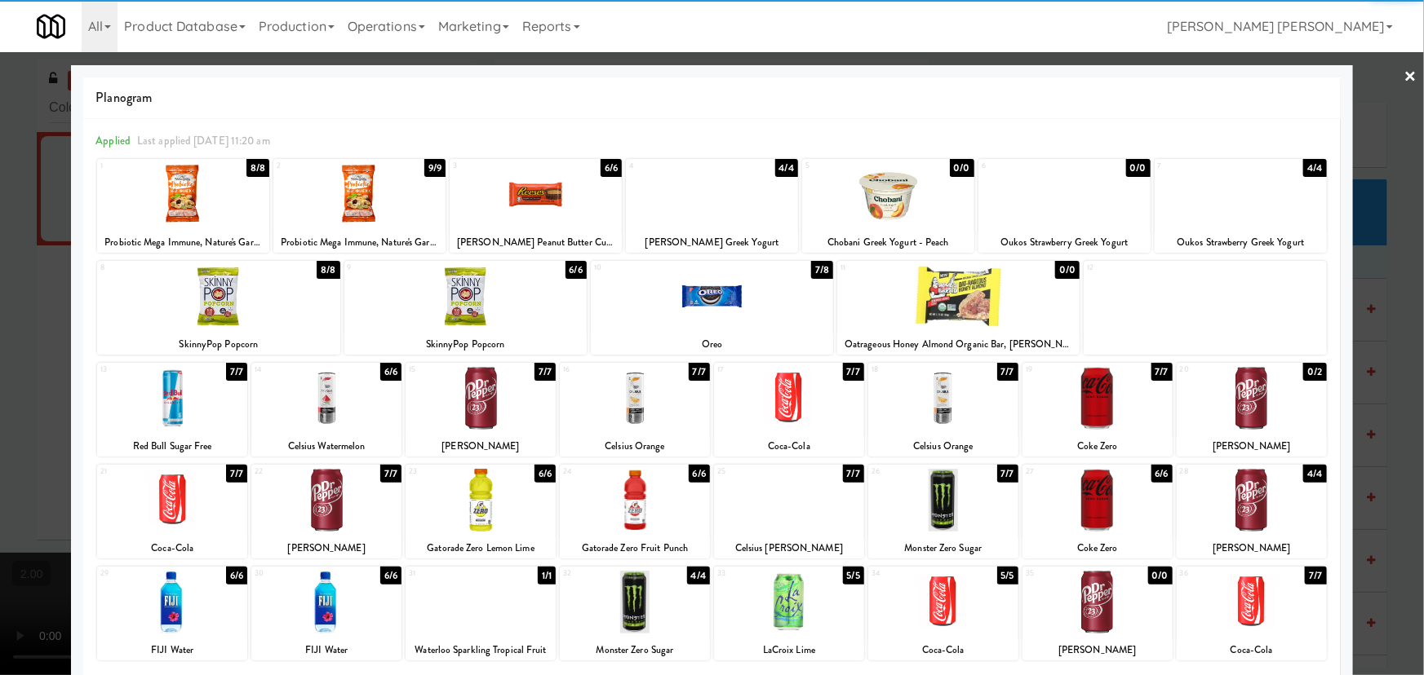
click at [1404, 73] on link "×" at bounding box center [1410, 77] width 13 height 51
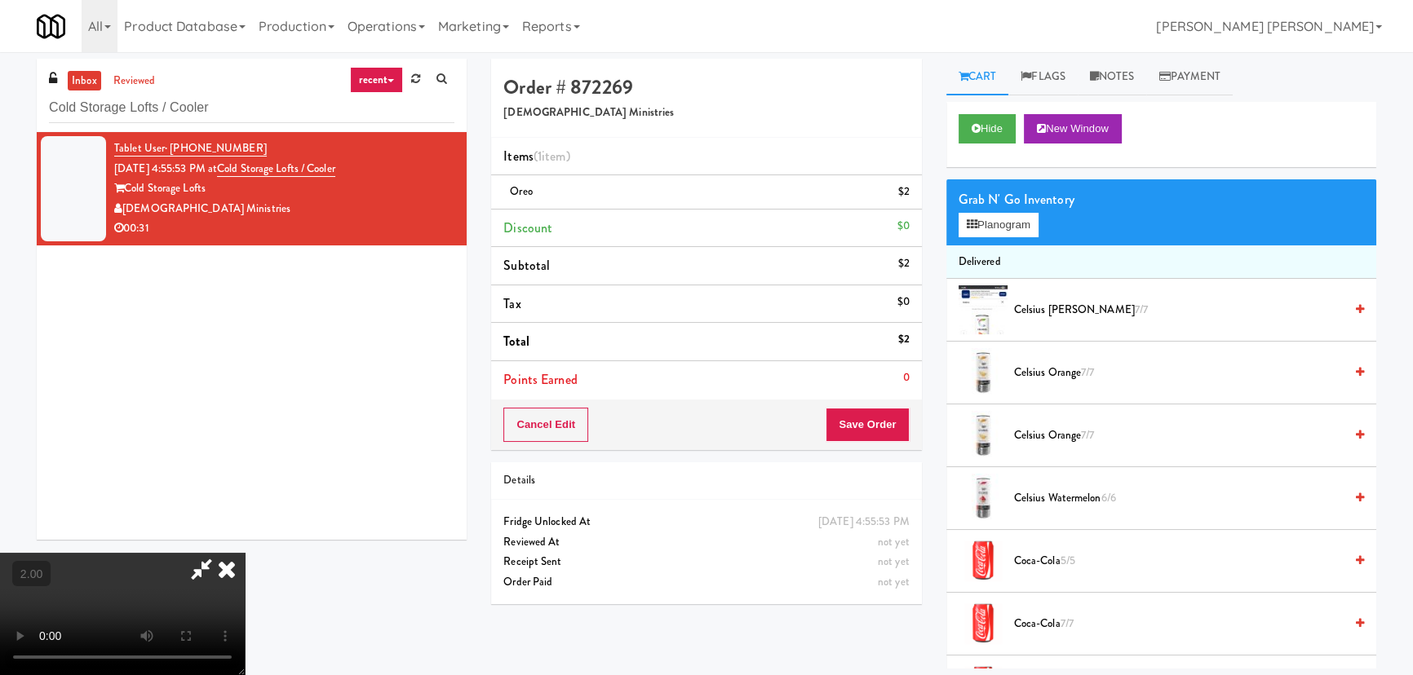
click at [245, 553] on icon at bounding box center [227, 569] width 36 height 33
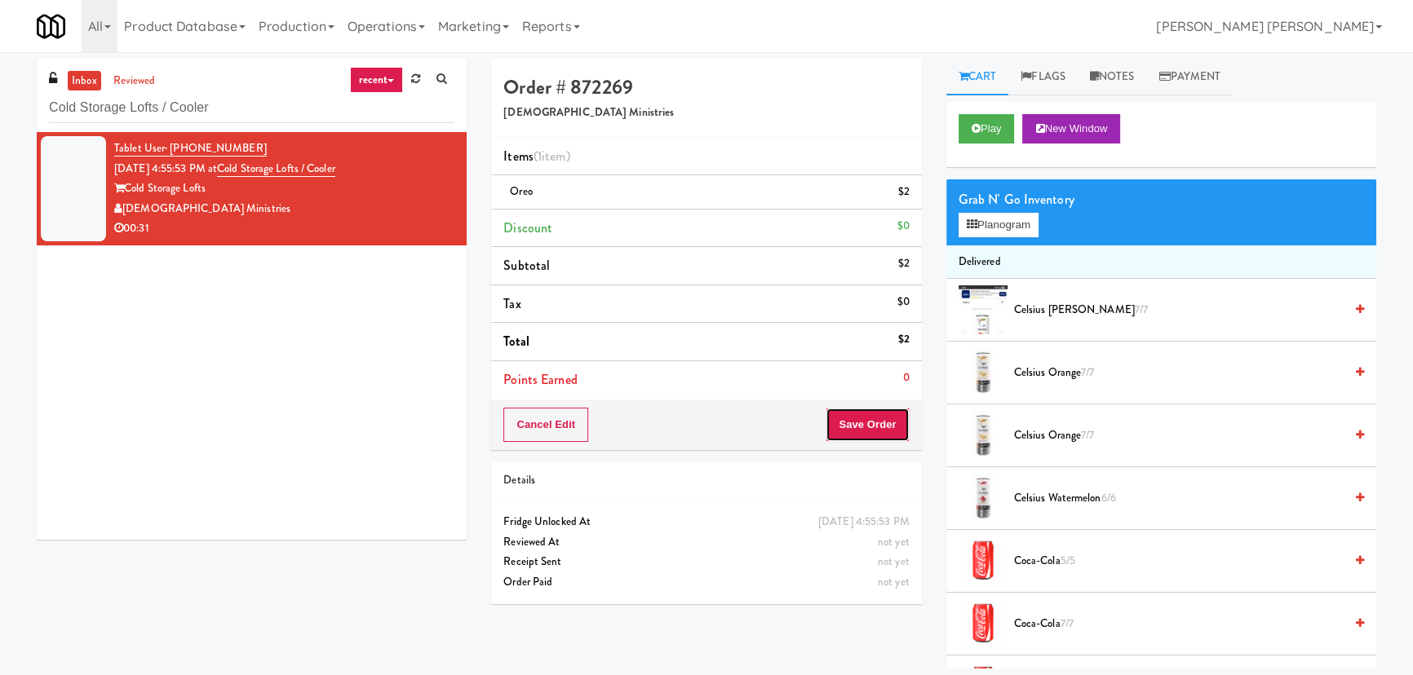
click at [851, 424] on button "Save Order" at bounding box center [867, 425] width 83 height 34
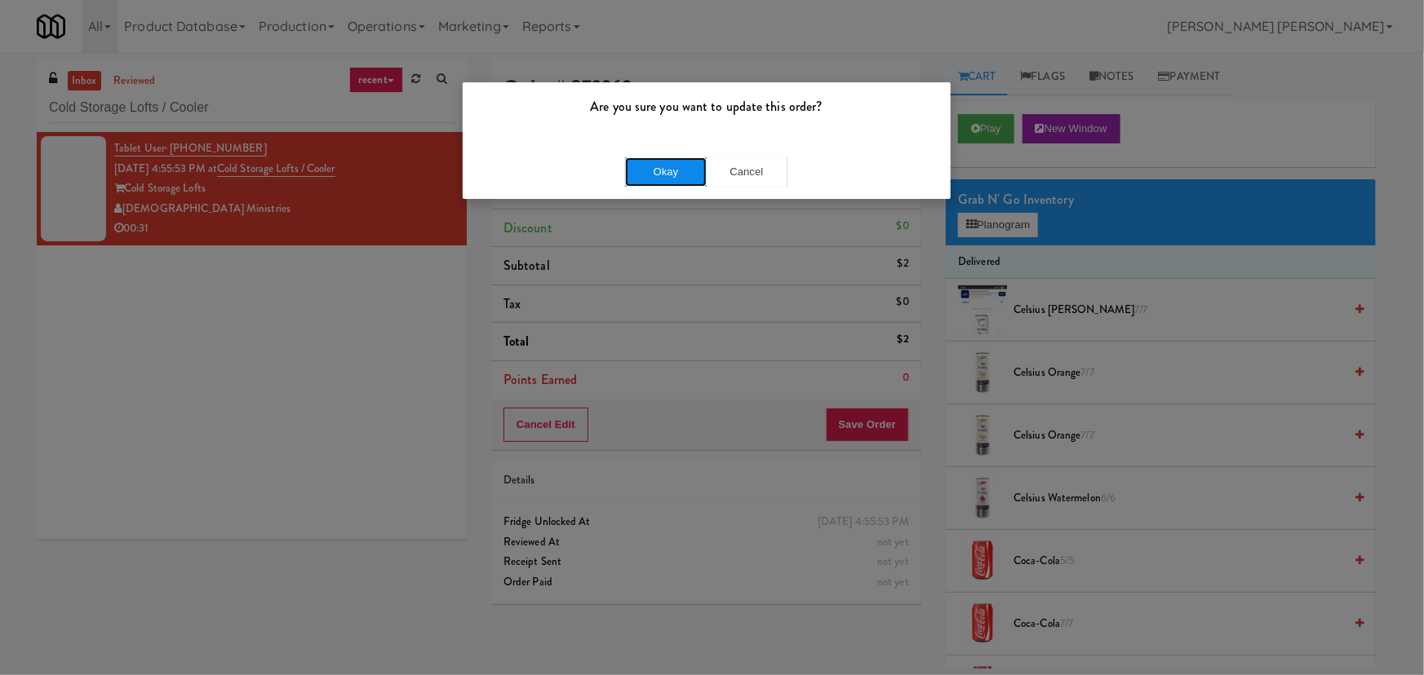
click at [653, 169] on button "Okay" at bounding box center [666, 171] width 82 height 29
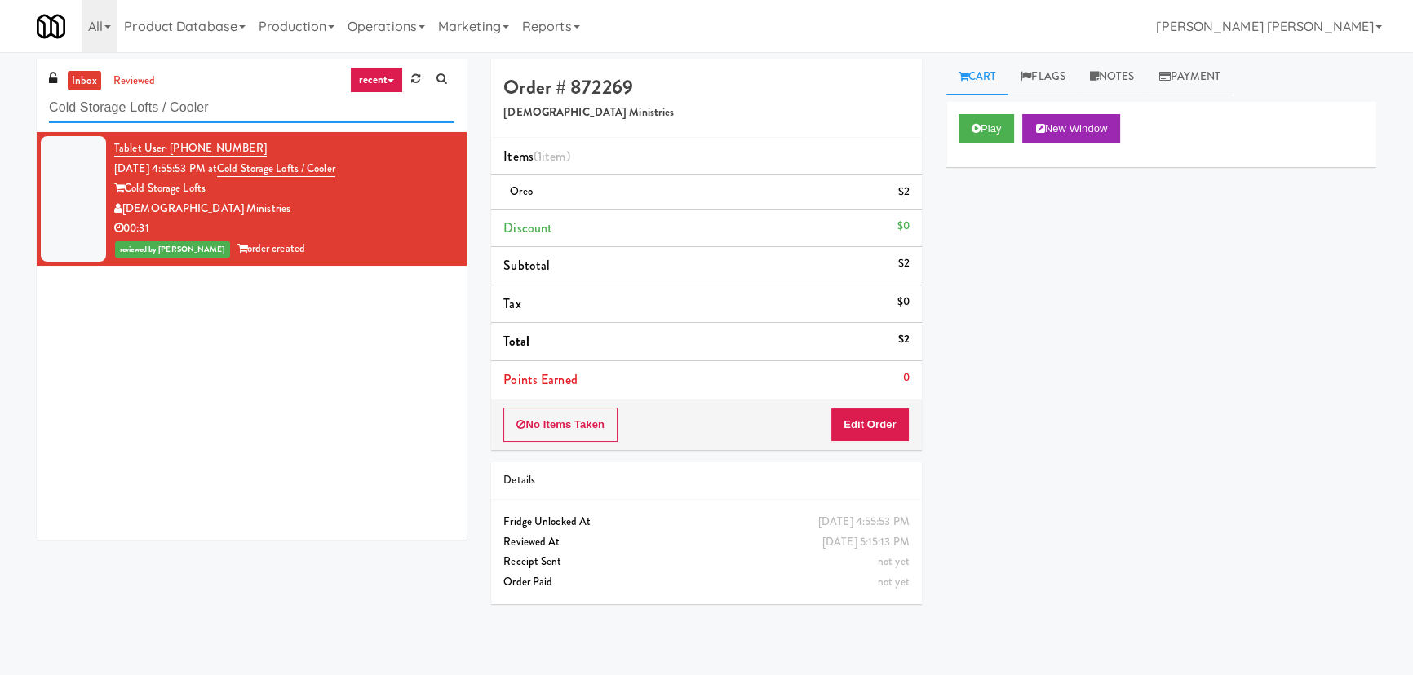
drag, startPoint x: 237, startPoint y: 103, endPoint x: 2, endPoint y: 89, distance: 235.3
click at [2, 89] on div "inbox reviewed recent all unclear take inventory issue suspicious failed recent…" at bounding box center [706, 364] width 1413 height 610
paste input "The [PERSON_NAME] - Pantry - Left"
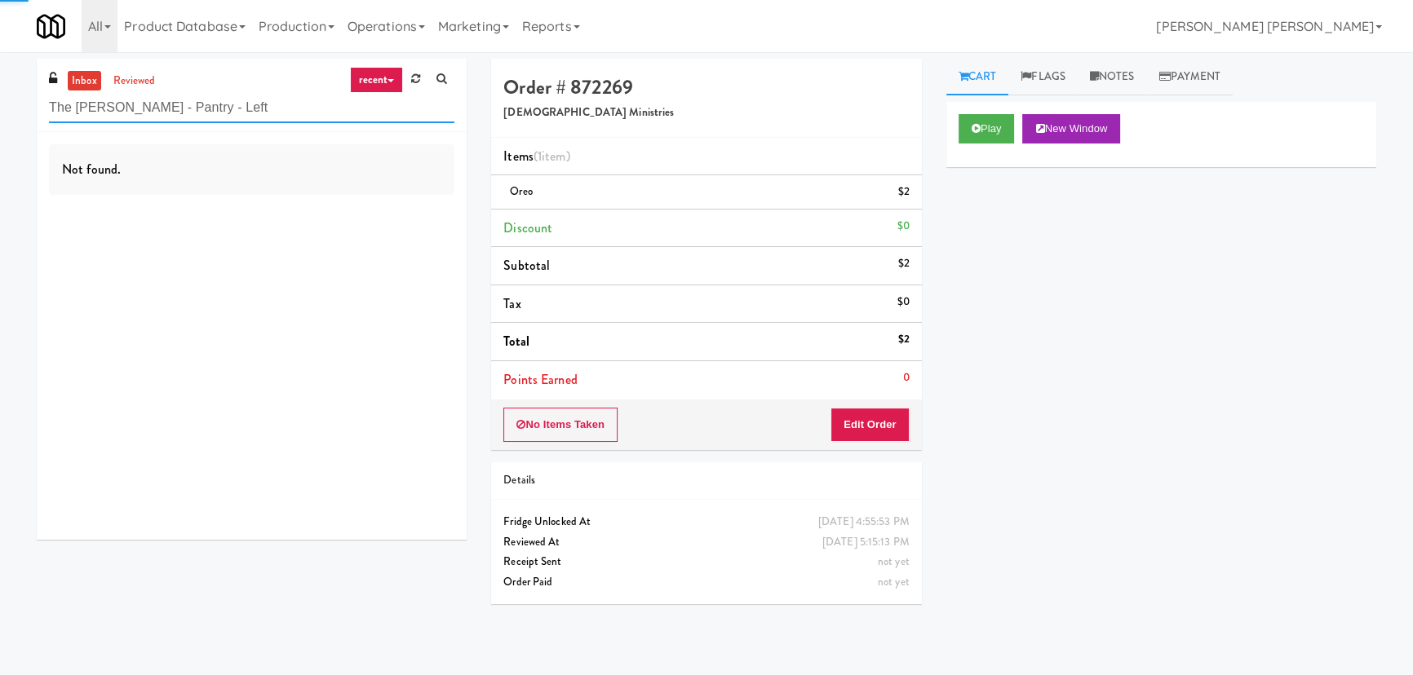
type input "The [PERSON_NAME] - Pantry - Left"
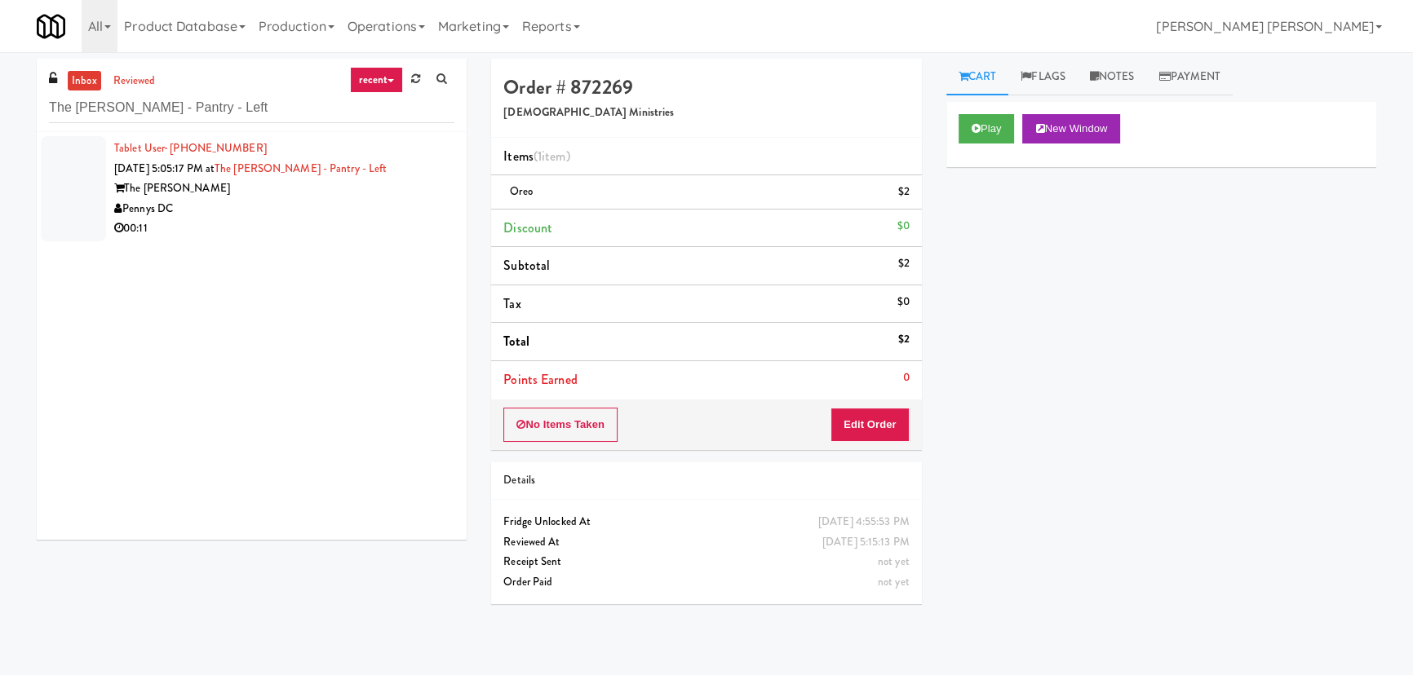
click at [313, 211] on div "Pennys DC" at bounding box center [284, 209] width 340 height 20
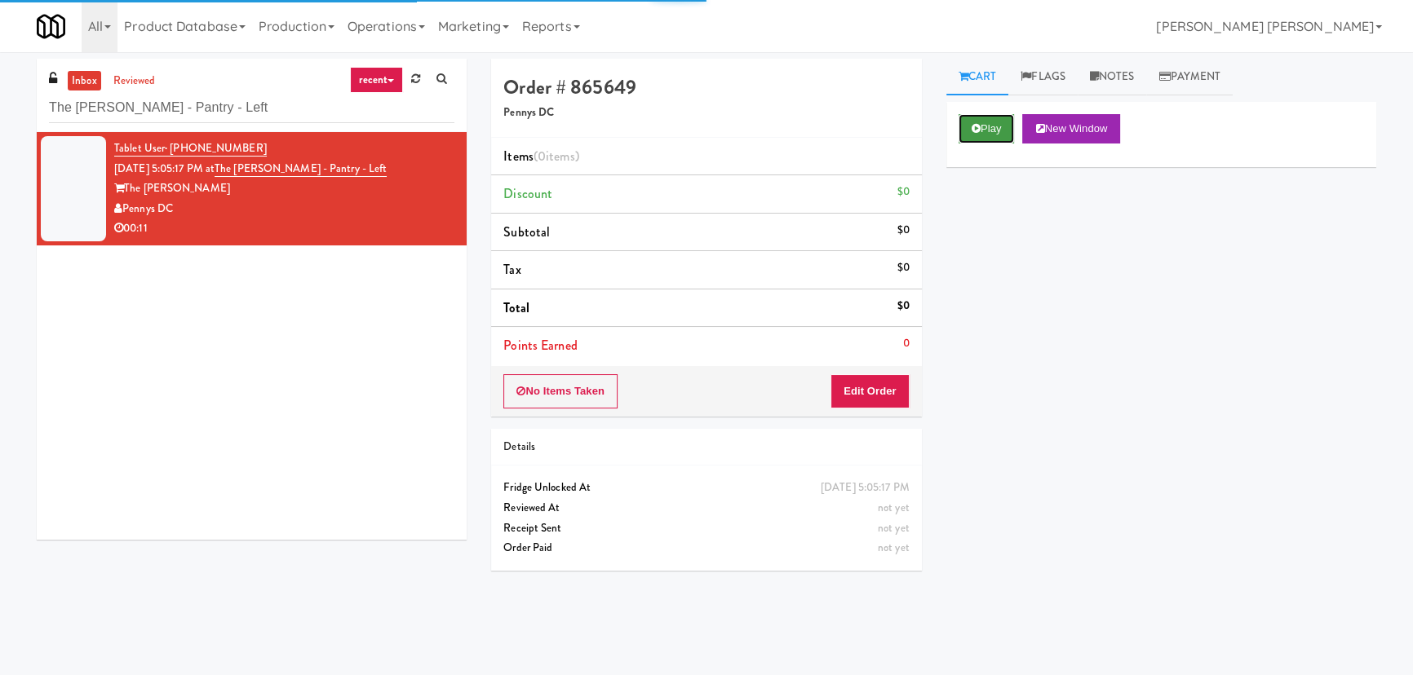
click at [986, 139] on button "Play" at bounding box center [987, 128] width 56 height 29
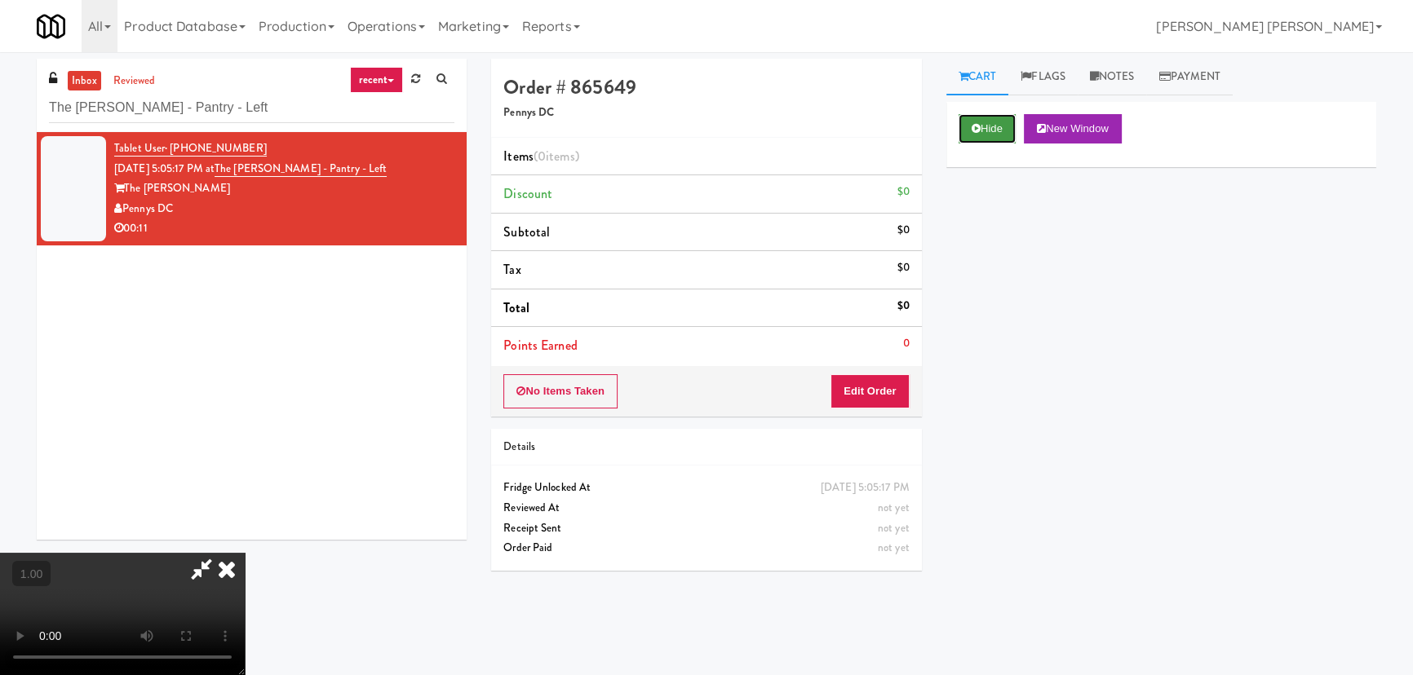
click at [985, 131] on button "Hide" at bounding box center [987, 128] width 57 height 29
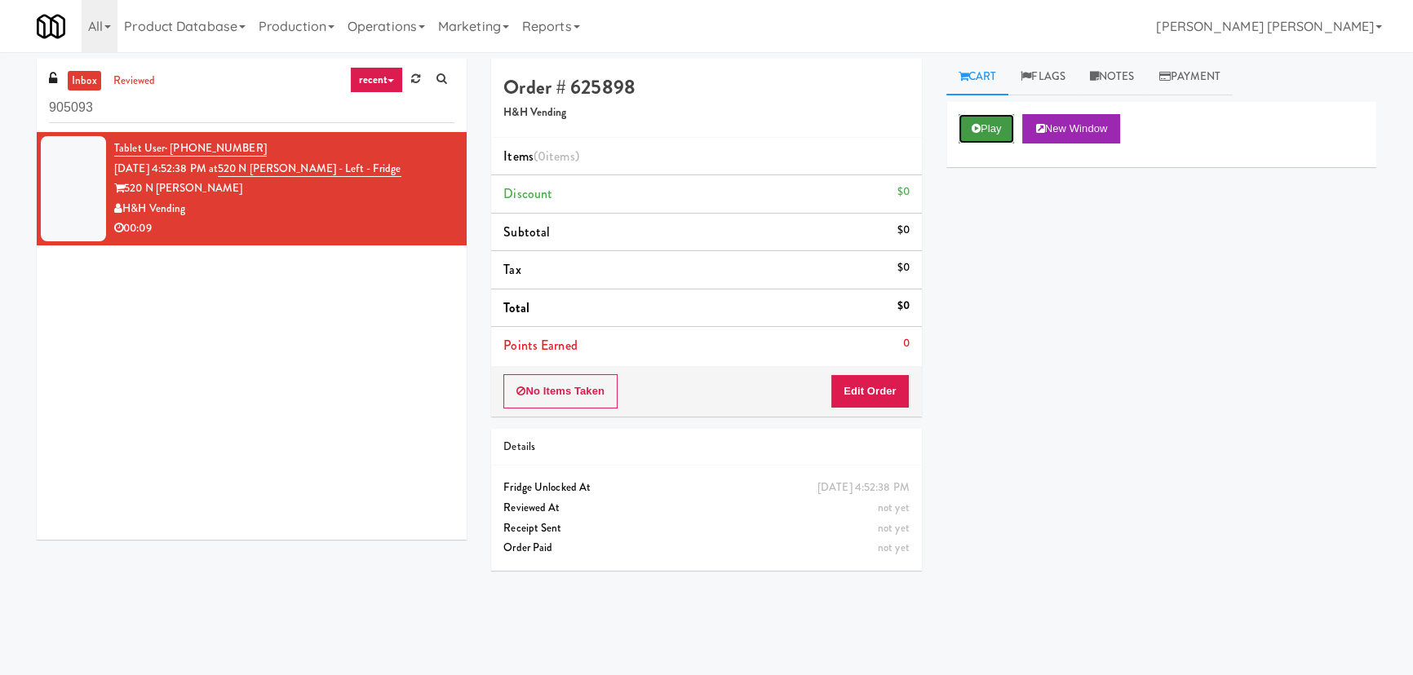
click at [998, 135] on button "Play" at bounding box center [987, 128] width 56 height 29
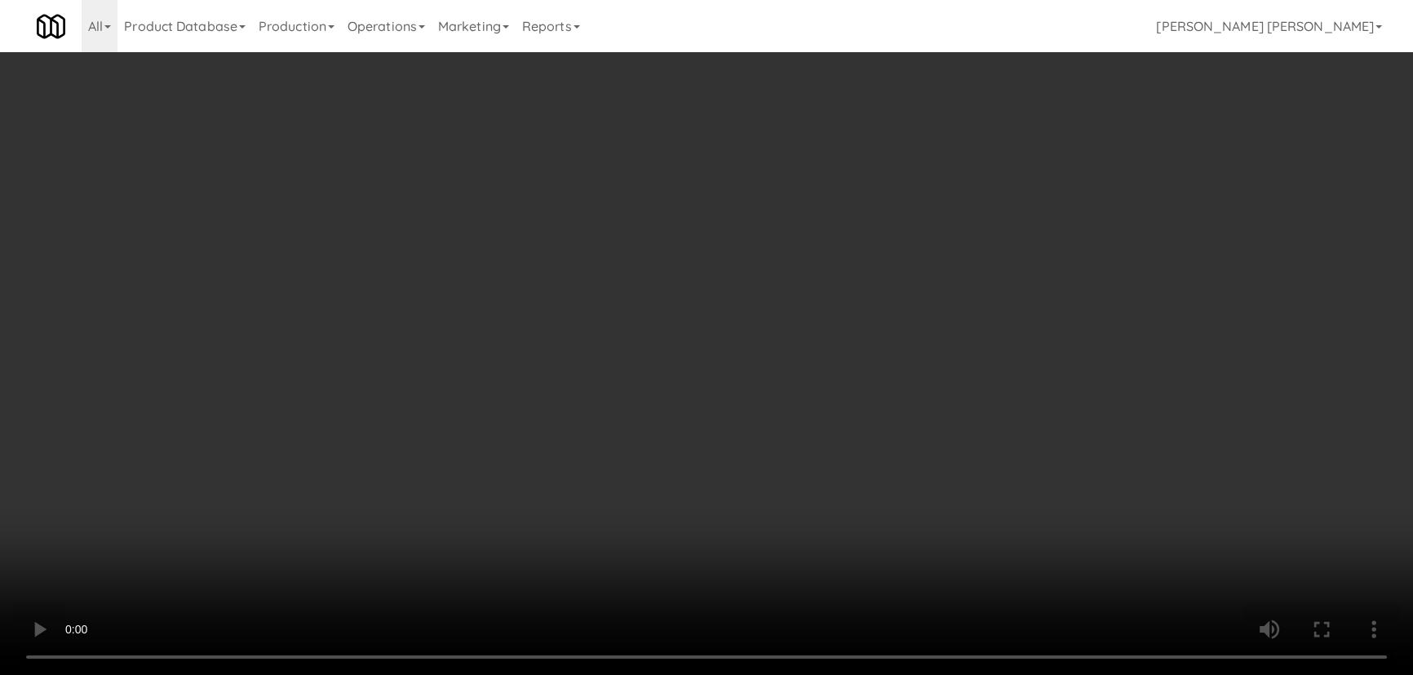
scroll to position [33, 0]
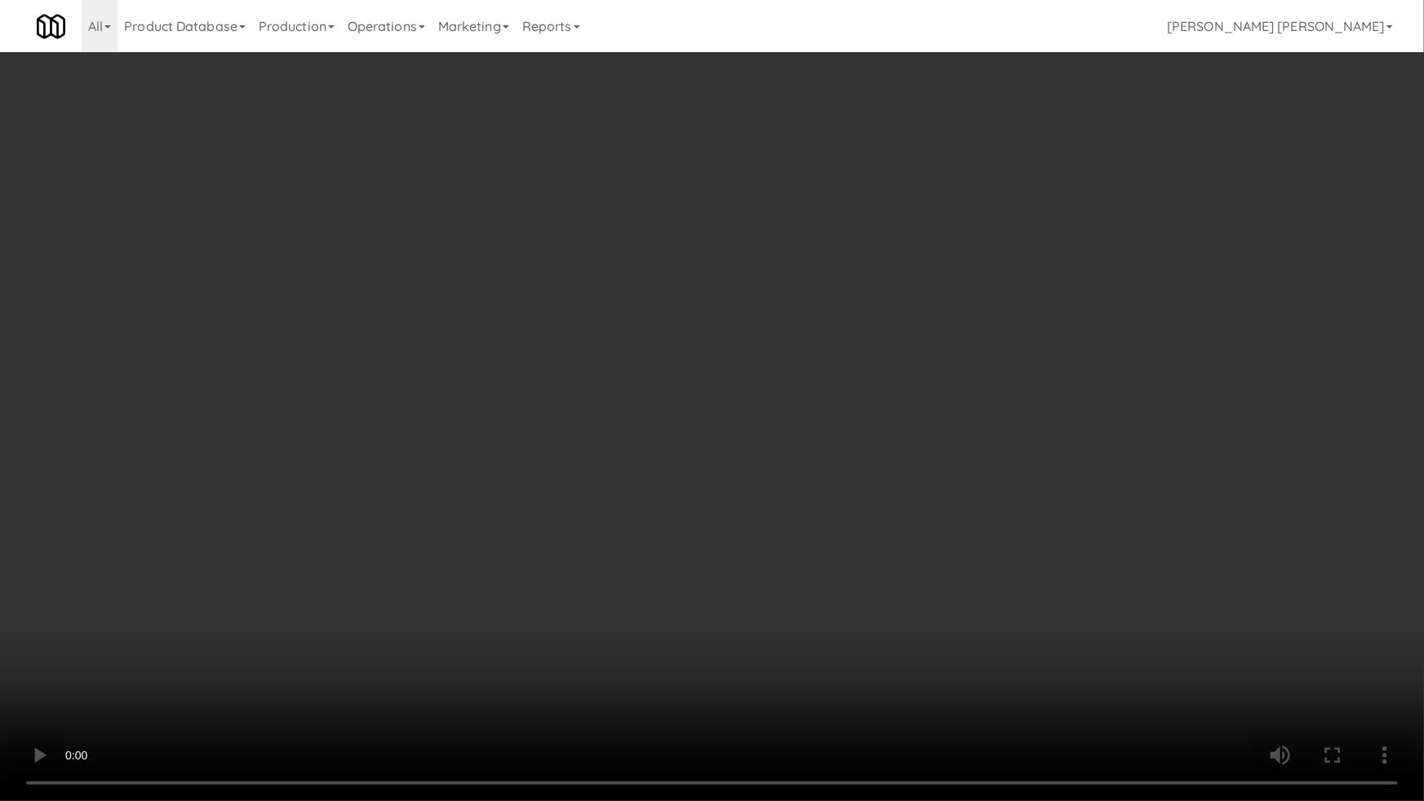
drag, startPoint x: 821, startPoint y: 612, endPoint x: 890, endPoint y: 600, distance: 70.4
click at [847, 607] on video at bounding box center [712, 400] width 1424 height 801
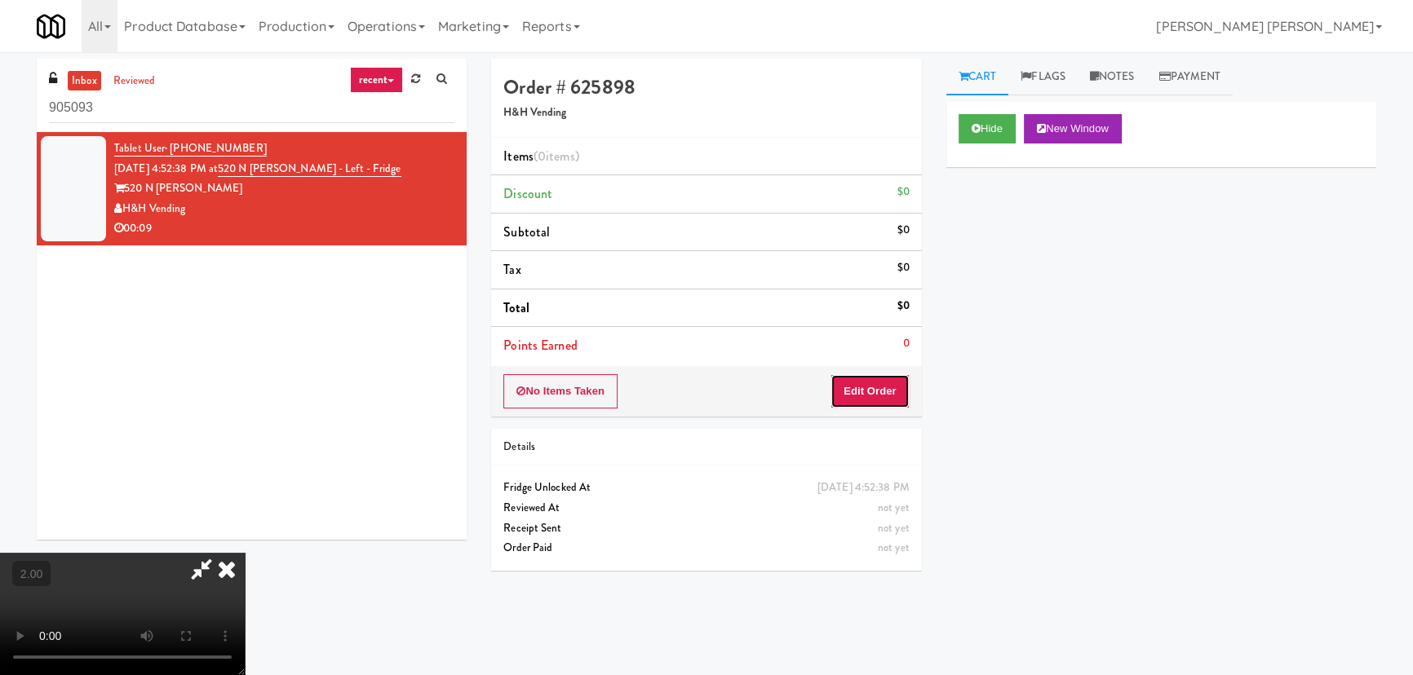
click at [888, 396] on button "Edit Order" at bounding box center [869, 391] width 79 height 34
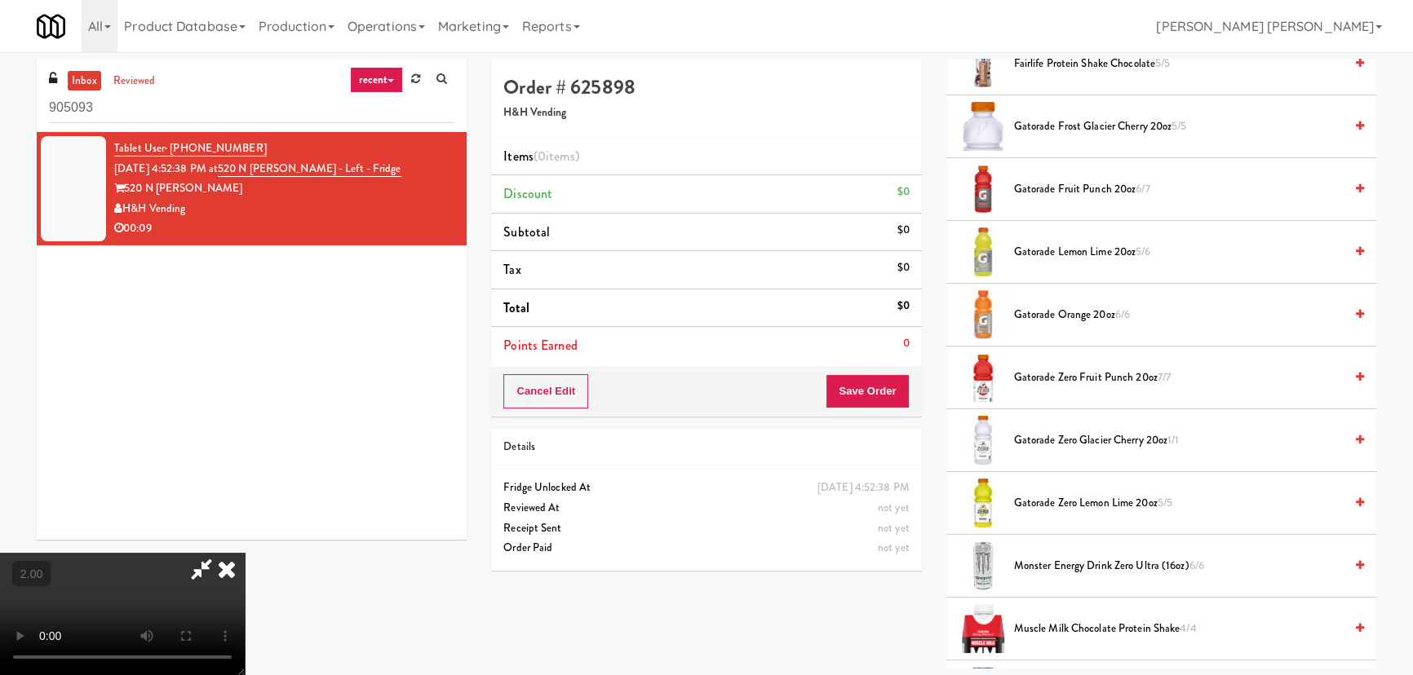
scroll to position [1260, 0]
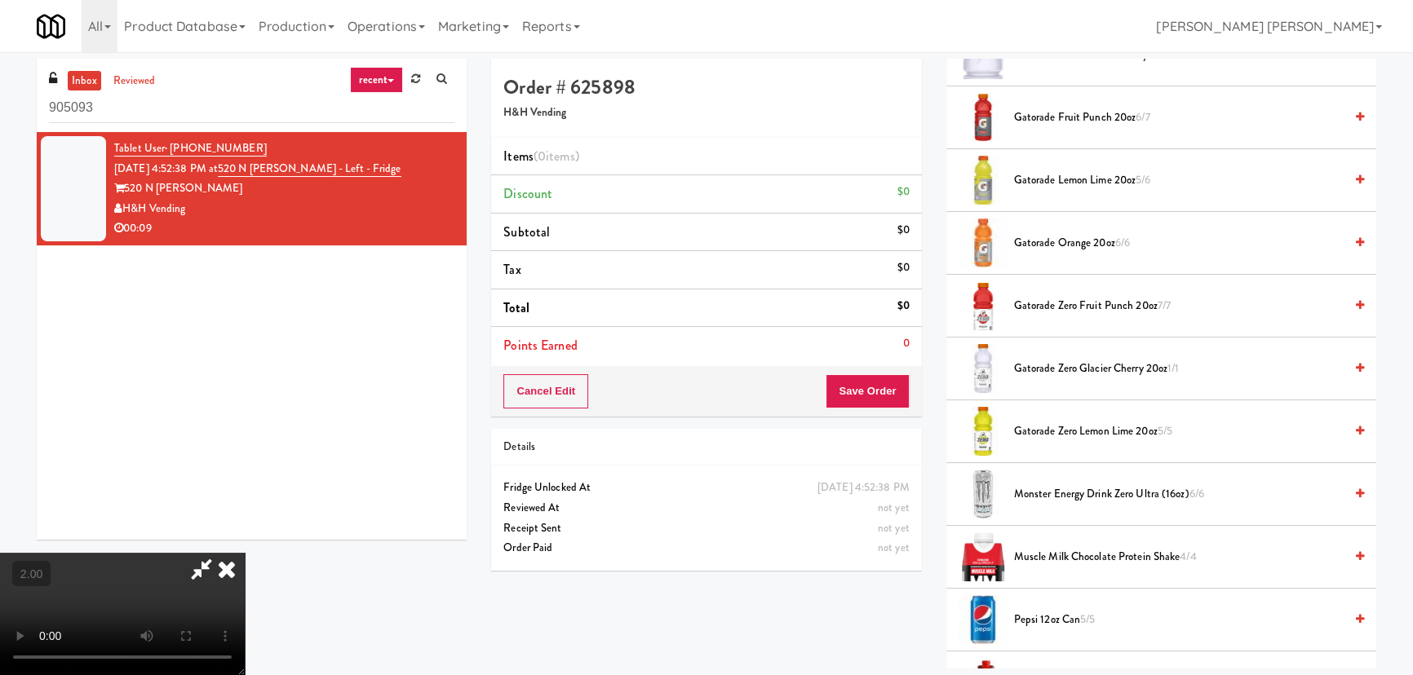
click at [1069, 429] on span "Gatorade Zero Lemon Lime 20oz 5/5" at bounding box center [1179, 432] width 330 height 20
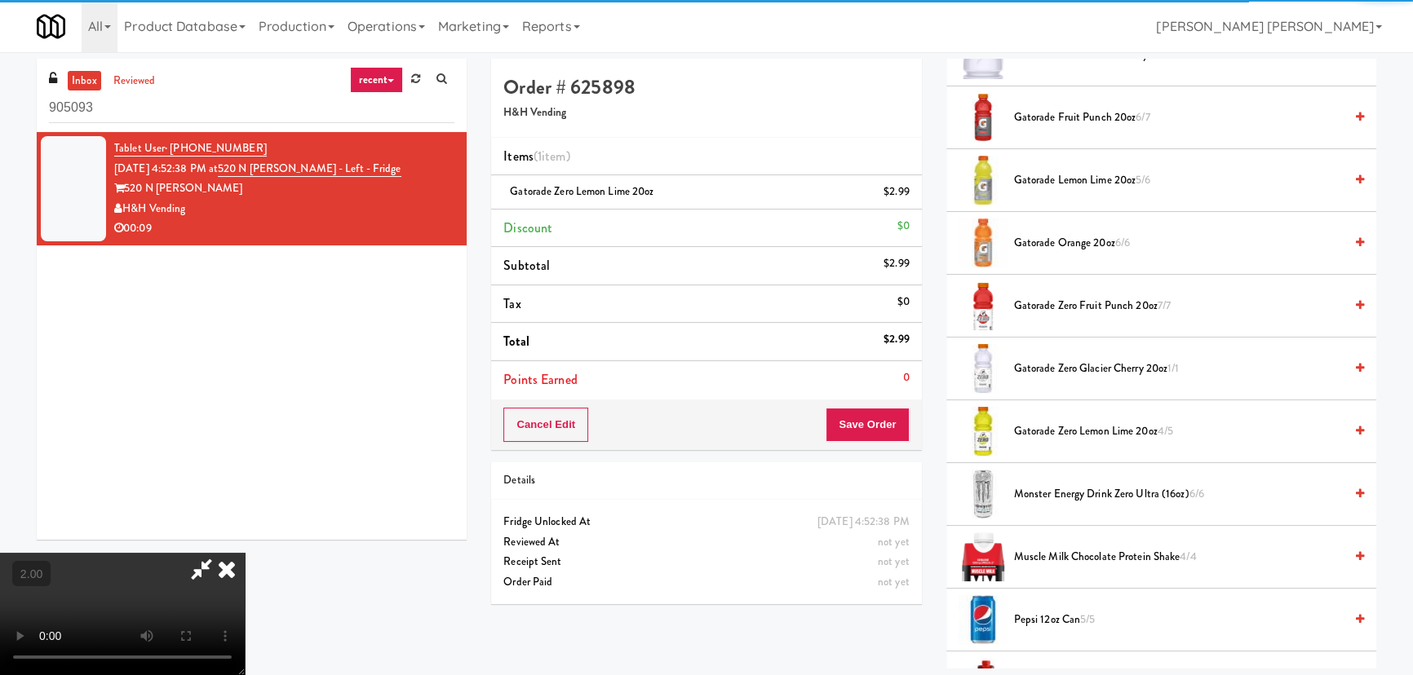
click at [1056, 301] on span "Gatorade Zero Fruit Punch 20oz 7/7" at bounding box center [1179, 306] width 330 height 20
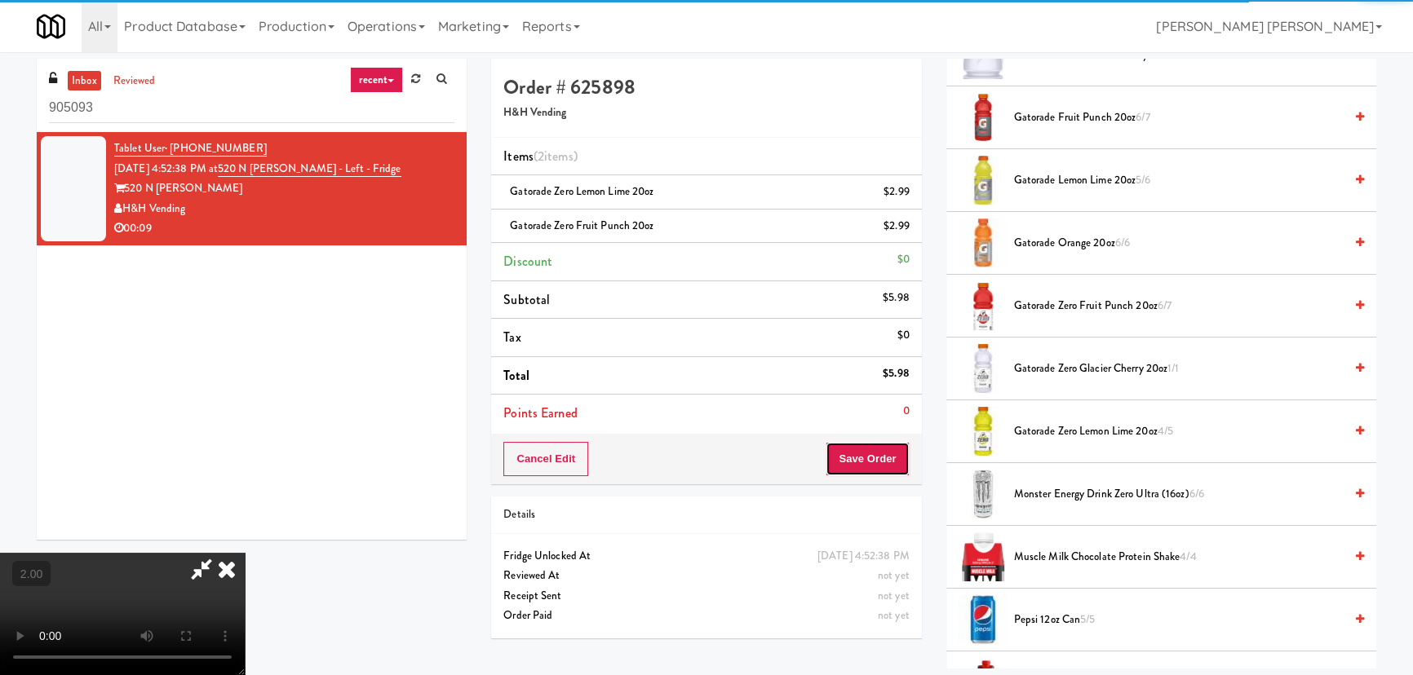
click at [893, 457] on button "Save Order" at bounding box center [867, 459] width 83 height 34
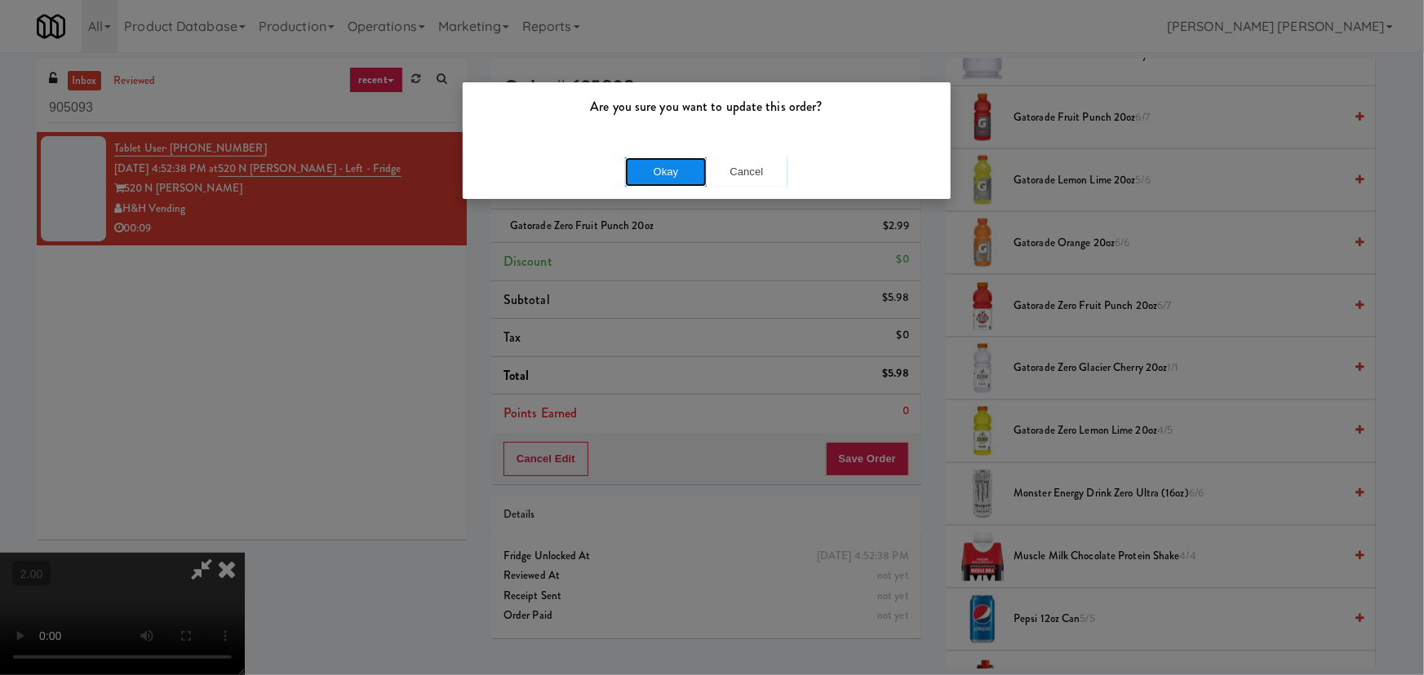
click at [663, 185] on button "Okay" at bounding box center [666, 171] width 82 height 29
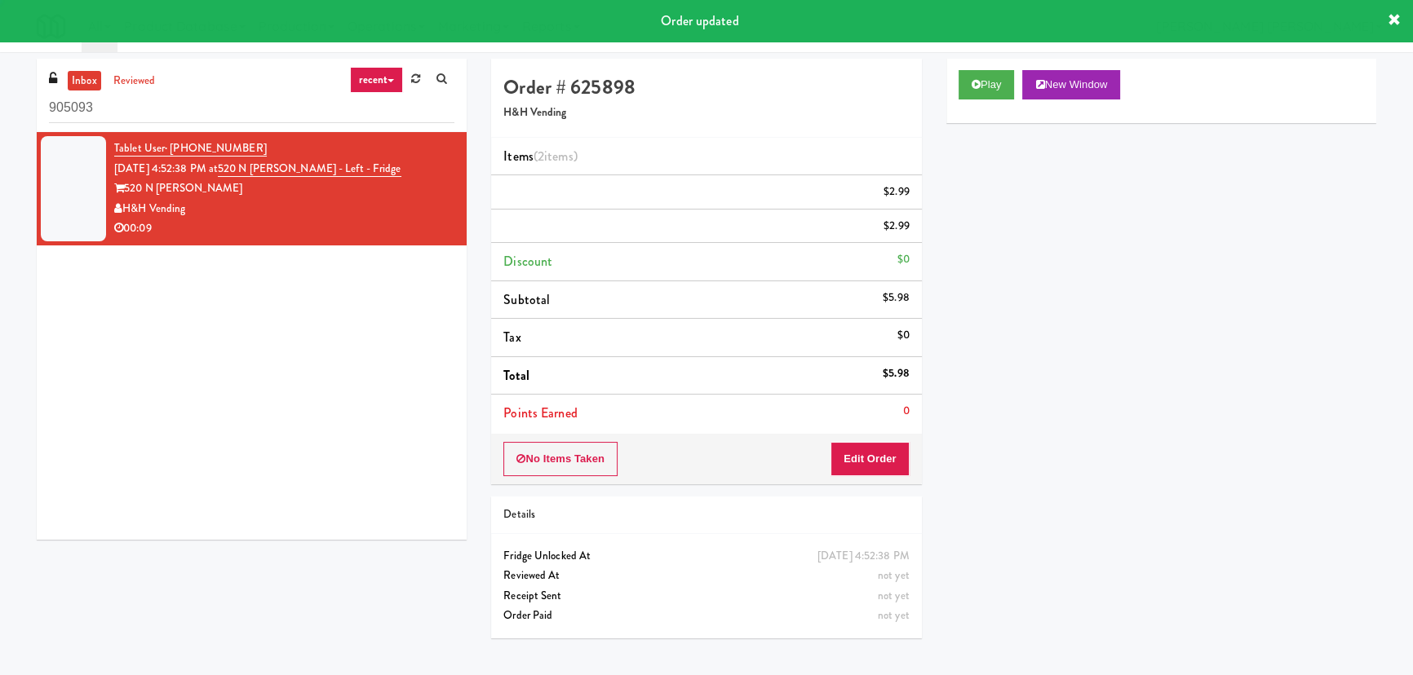
scroll to position [0, 0]
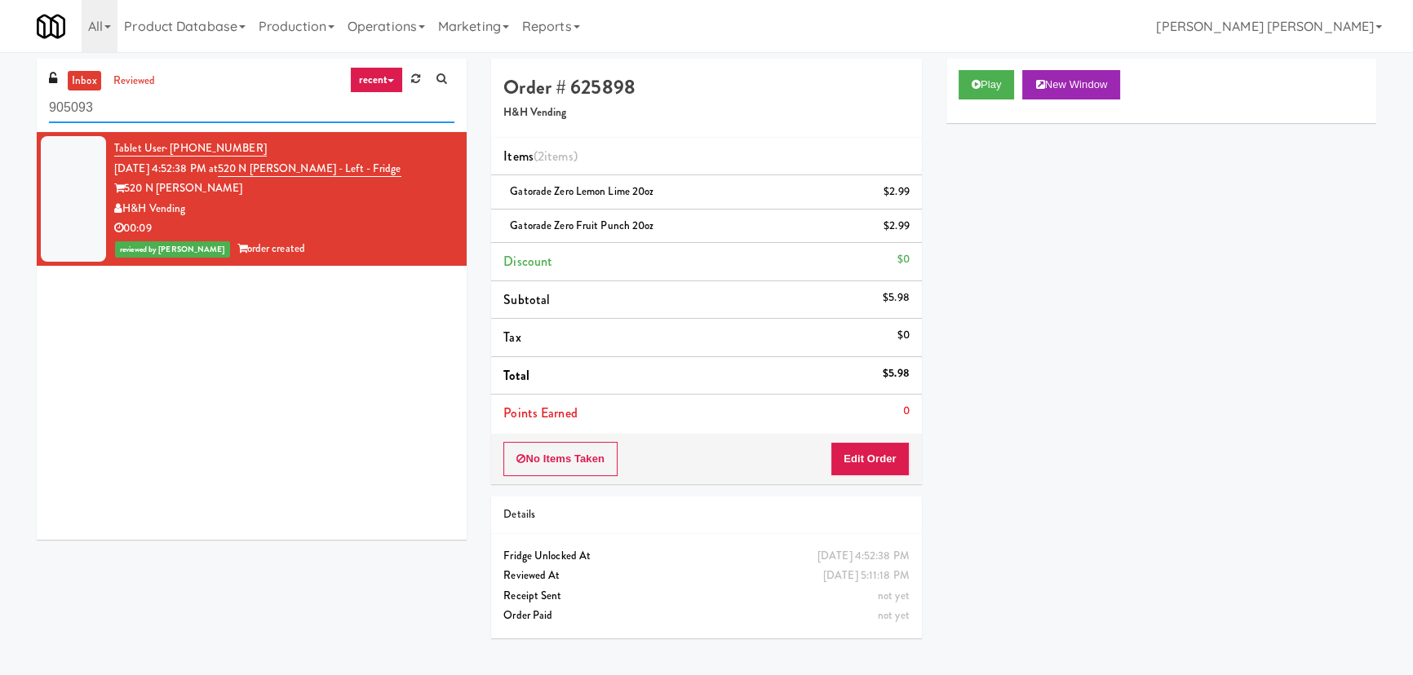
drag, startPoint x: 212, startPoint y: 108, endPoint x: -33, endPoint y: 102, distance: 245.6
click at [0, 102] on html "Are you sure you want to update this order? Okay Cancel Okay Are you sure you w…" at bounding box center [706, 337] width 1413 height 675
paste input "AeroCentre - Lobby"
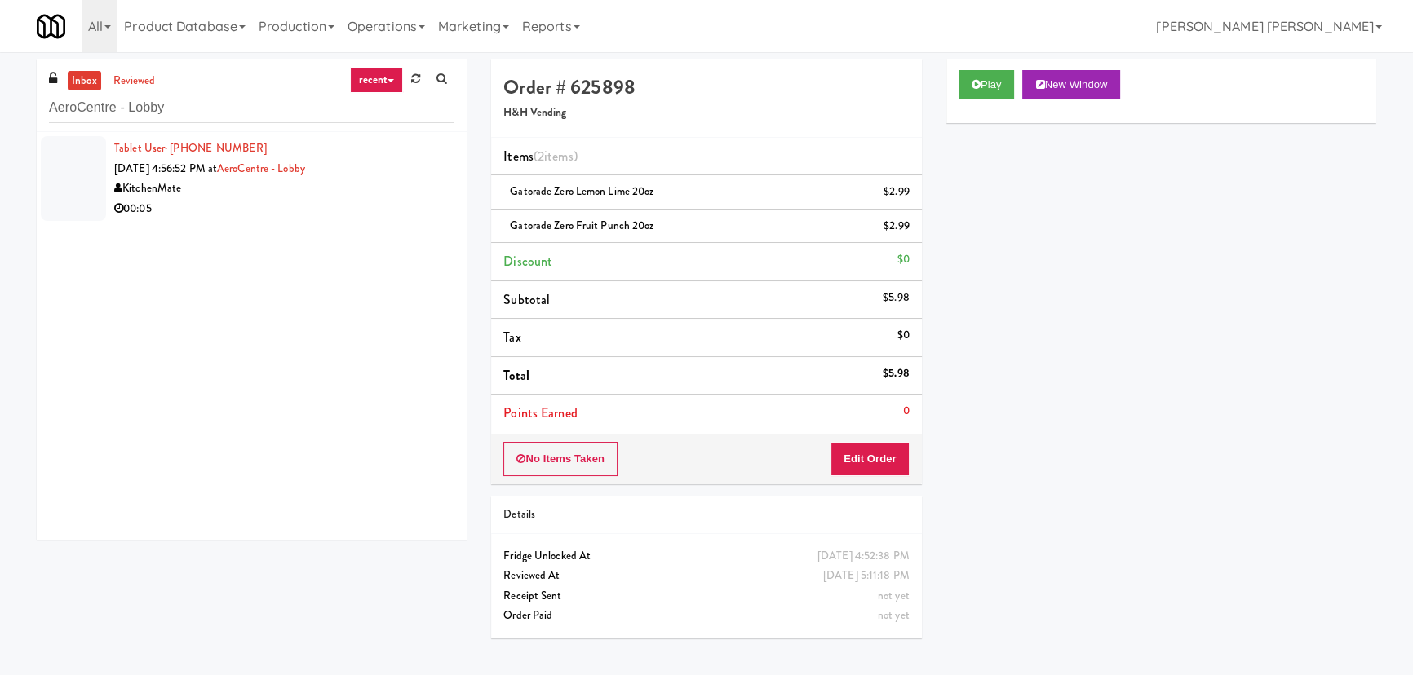
click at [269, 186] on div "KitchenMate" at bounding box center [284, 189] width 340 height 20
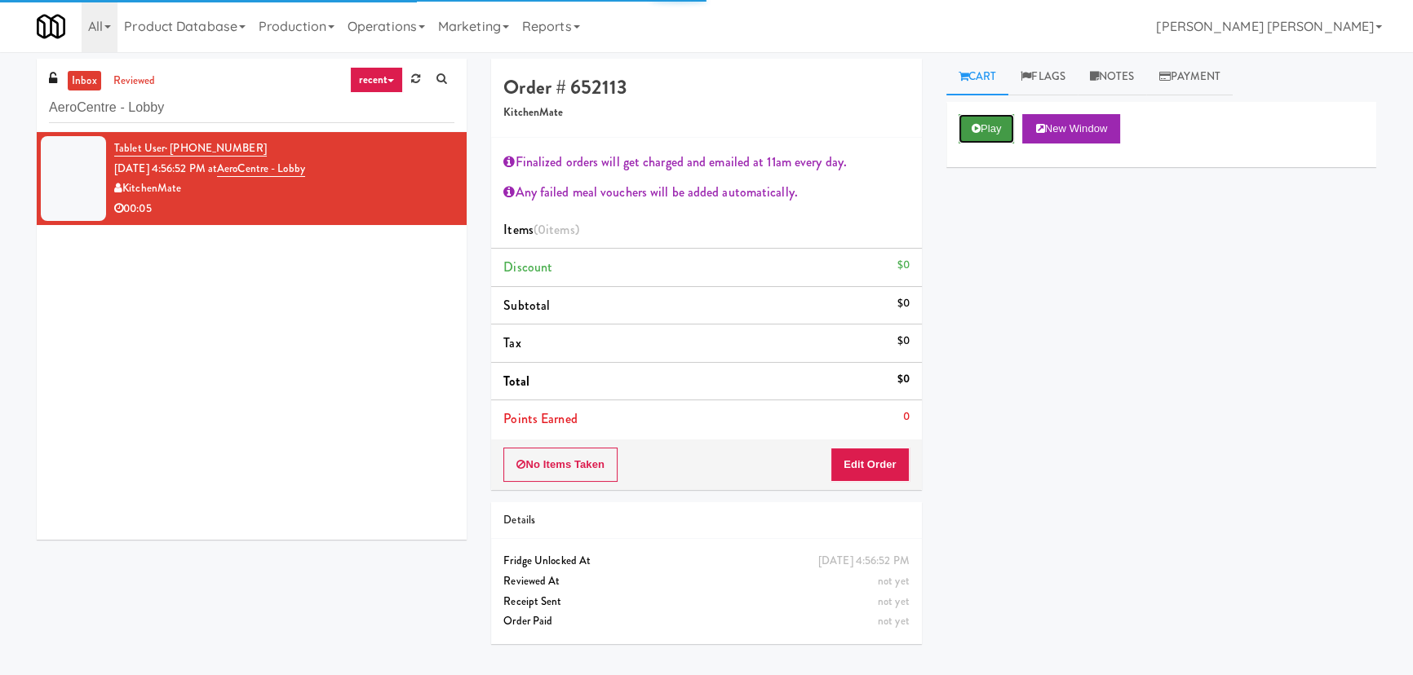
click at [977, 131] on icon at bounding box center [976, 128] width 9 height 11
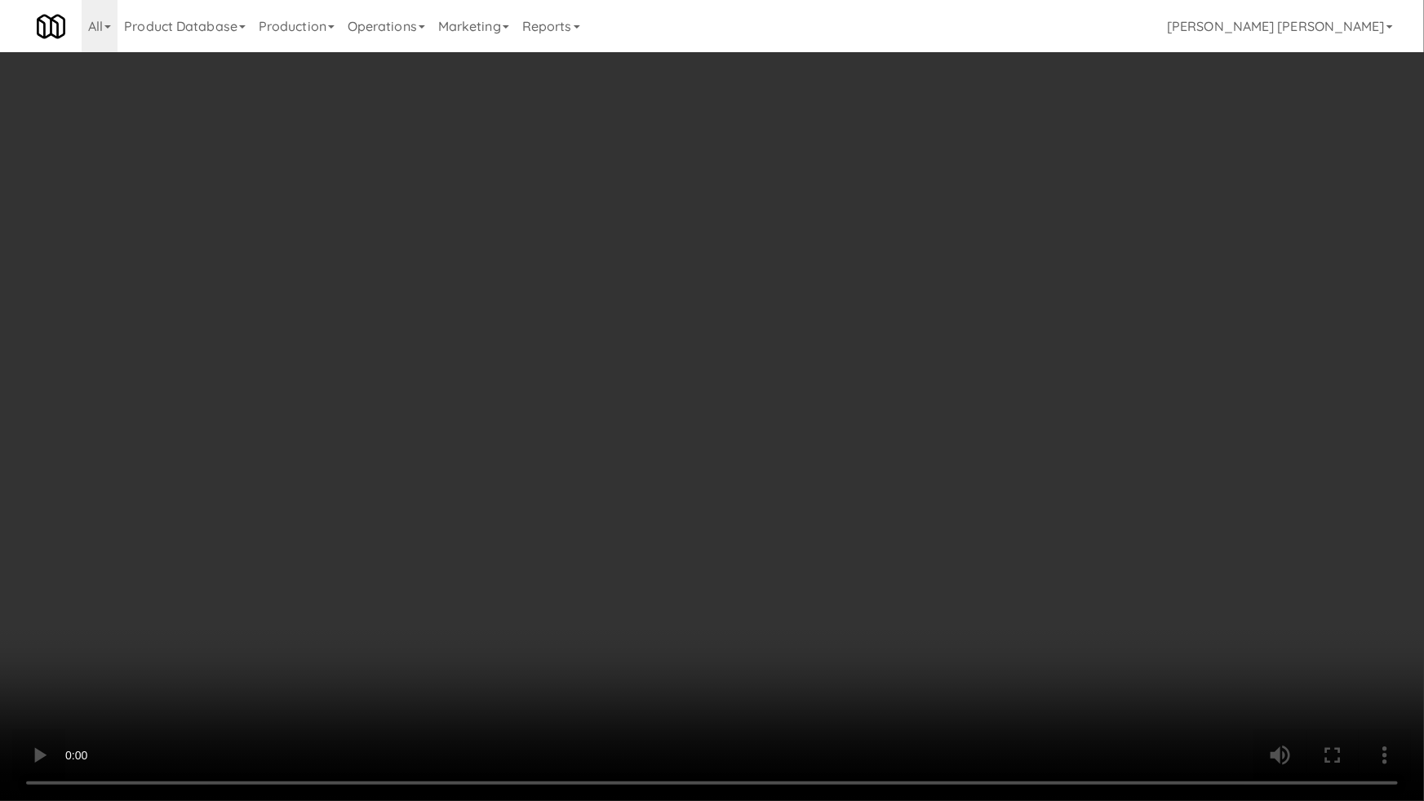
drag, startPoint x: 784, startPoint y: 725, endPoint x: 1257, endPoint y: 684, distance: 475.0
click at [832, 675] on video at bounding box center [712, 400] width 1424 height 801
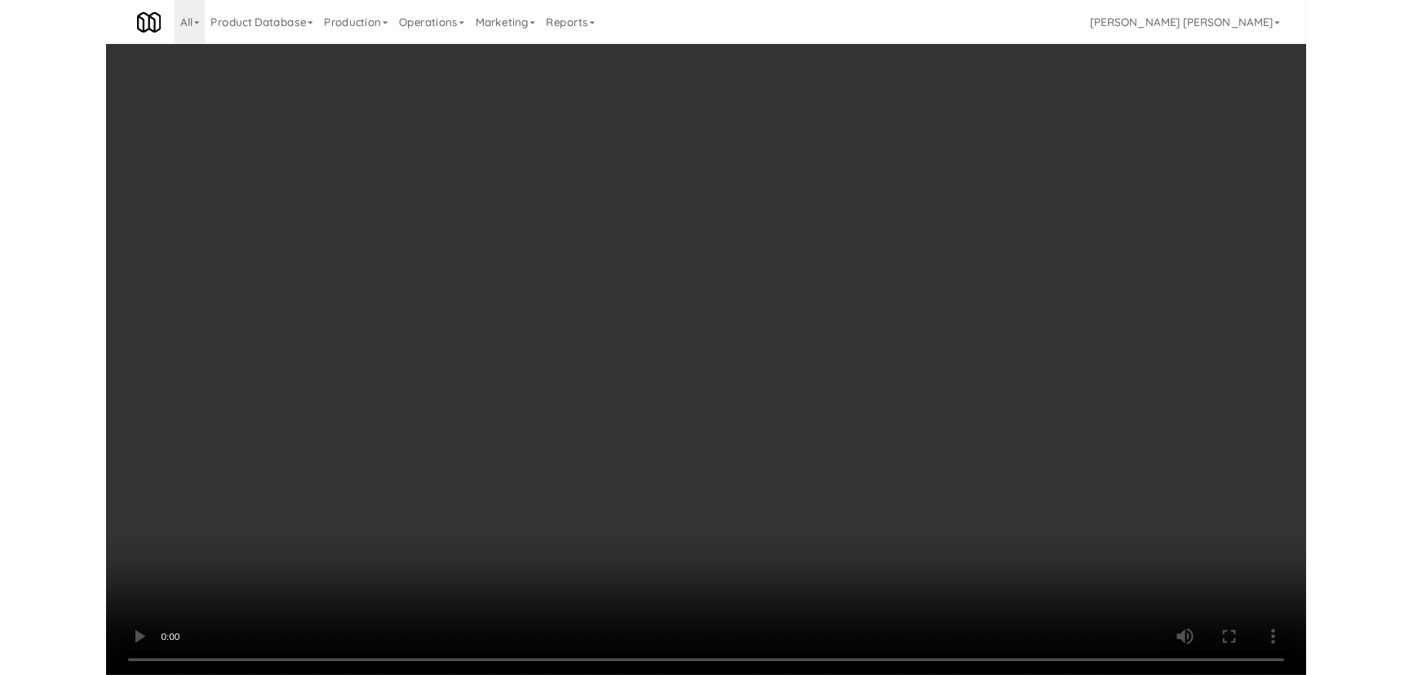
scroll to position [33, 0]
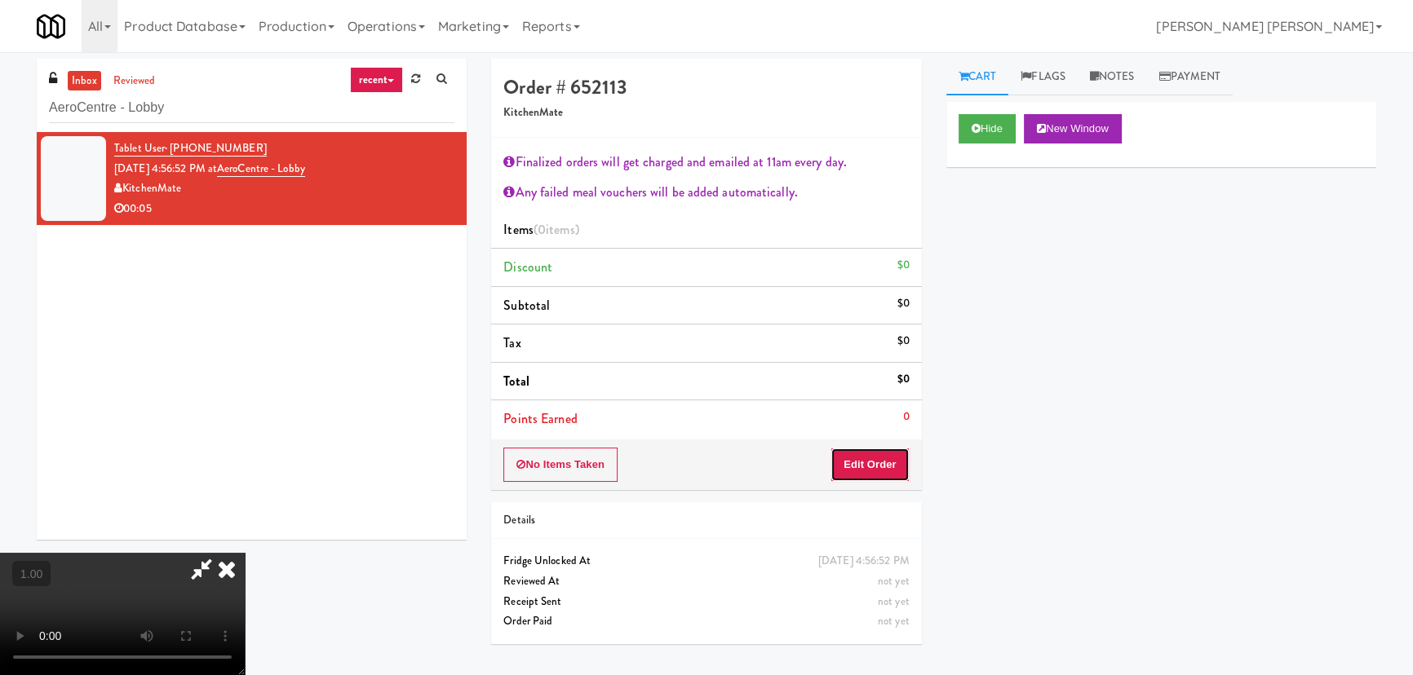
click at [897, 463] on button "Edit Order" at bounding box center [869, 465] width 79 height 34
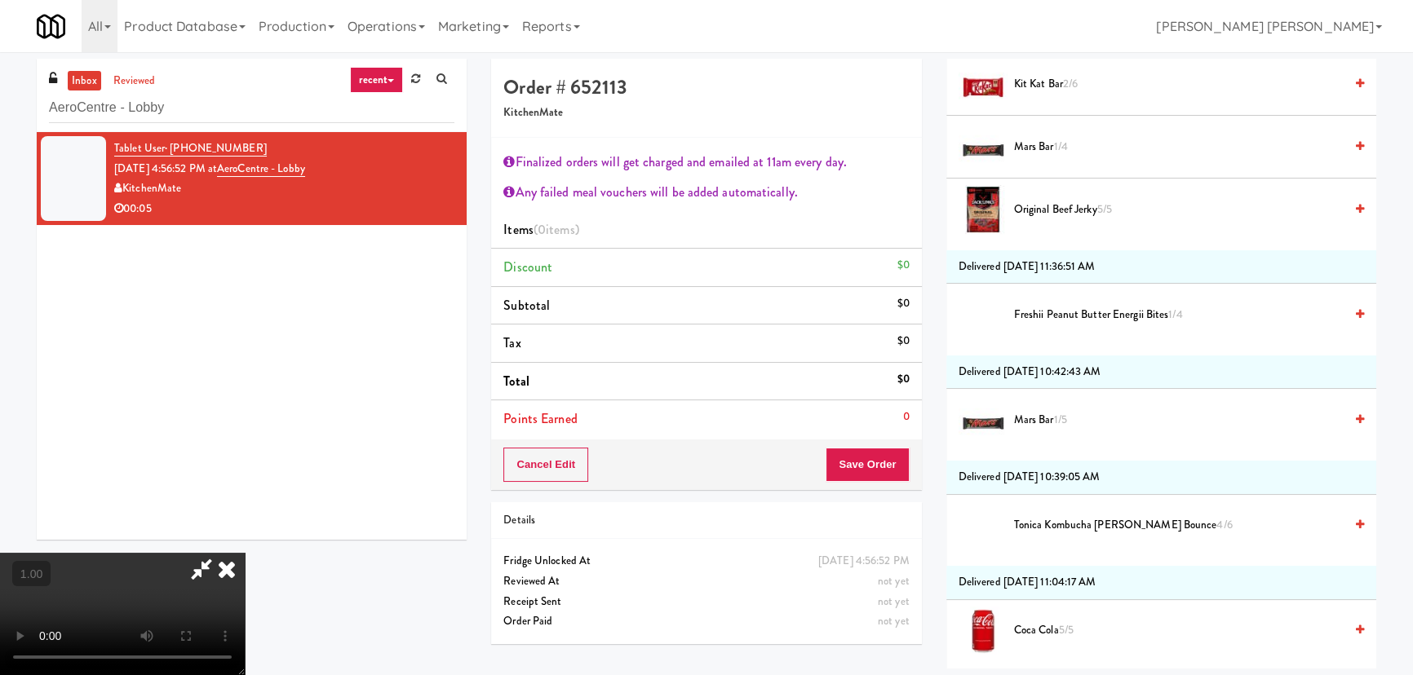
scroll to position [1632, 0]
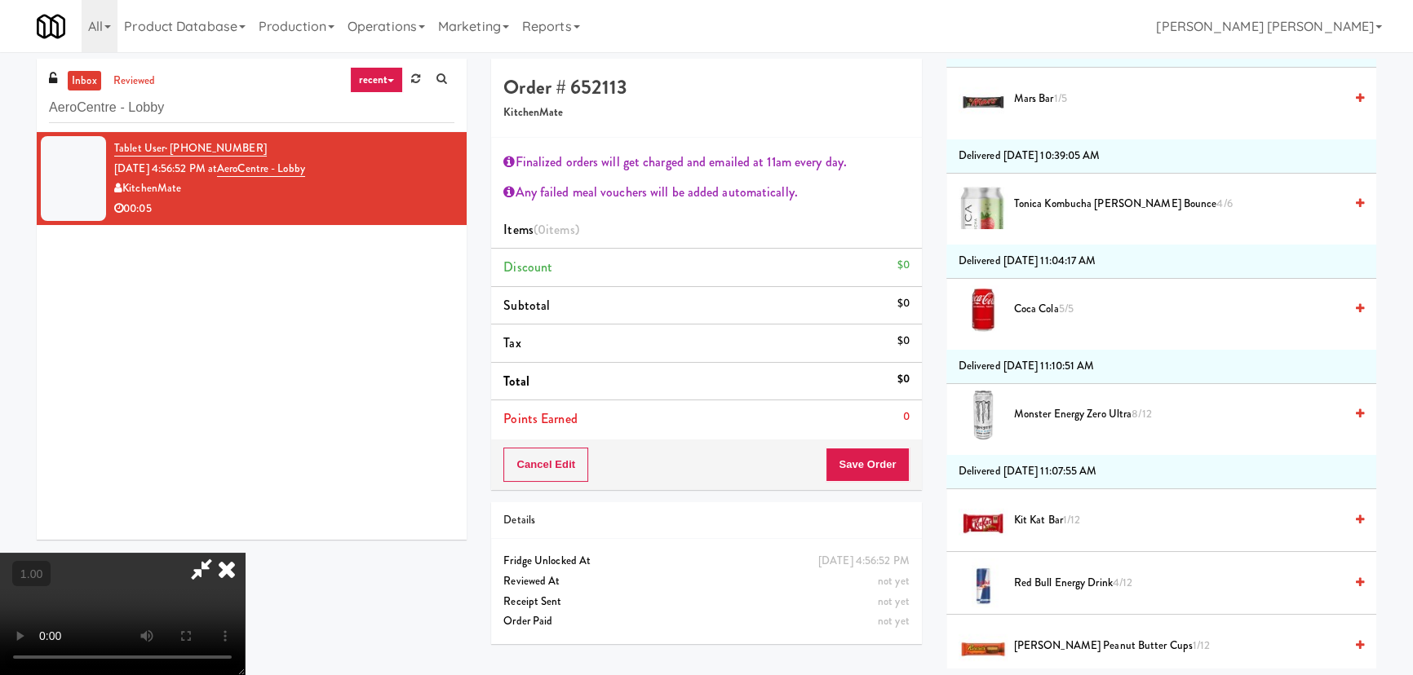
click at [1038, 408] on span "Monster Energy Zero Ultra 8/12" at bounding box center [1179, 415] width 330 height 20
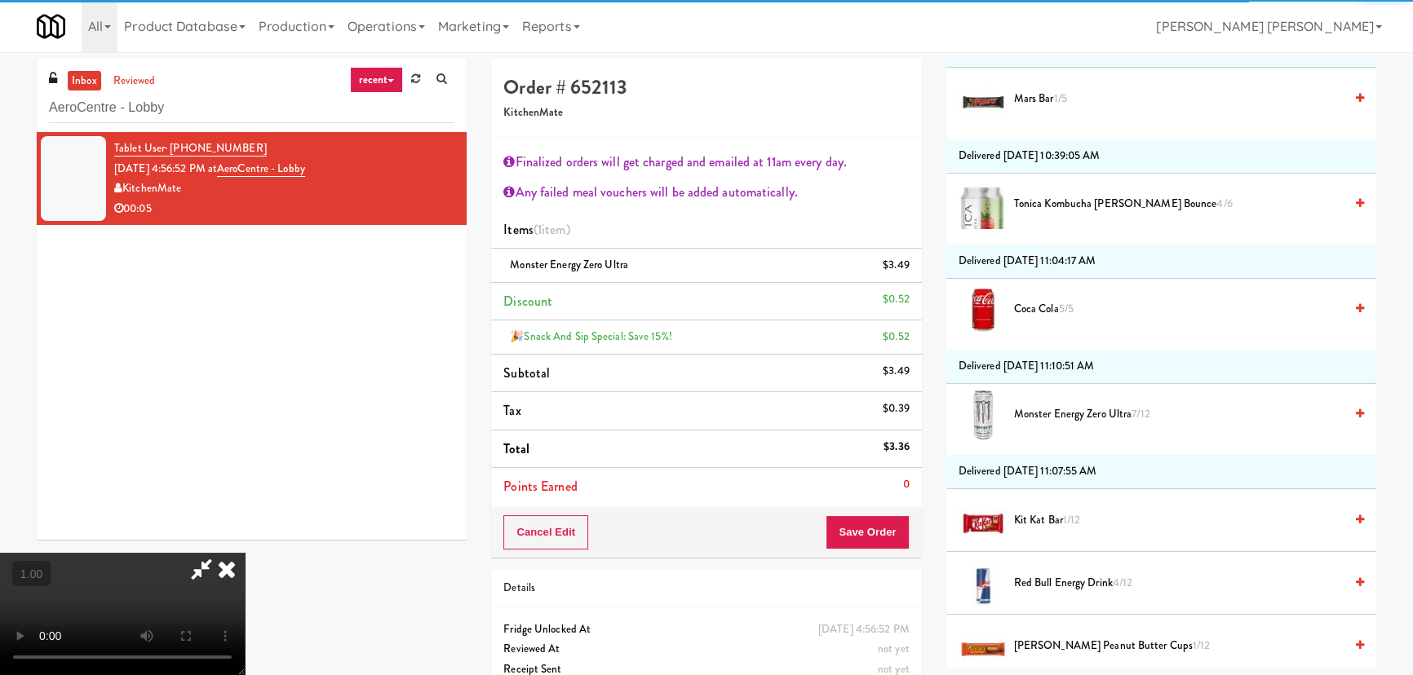
scroll to position [0, 0]
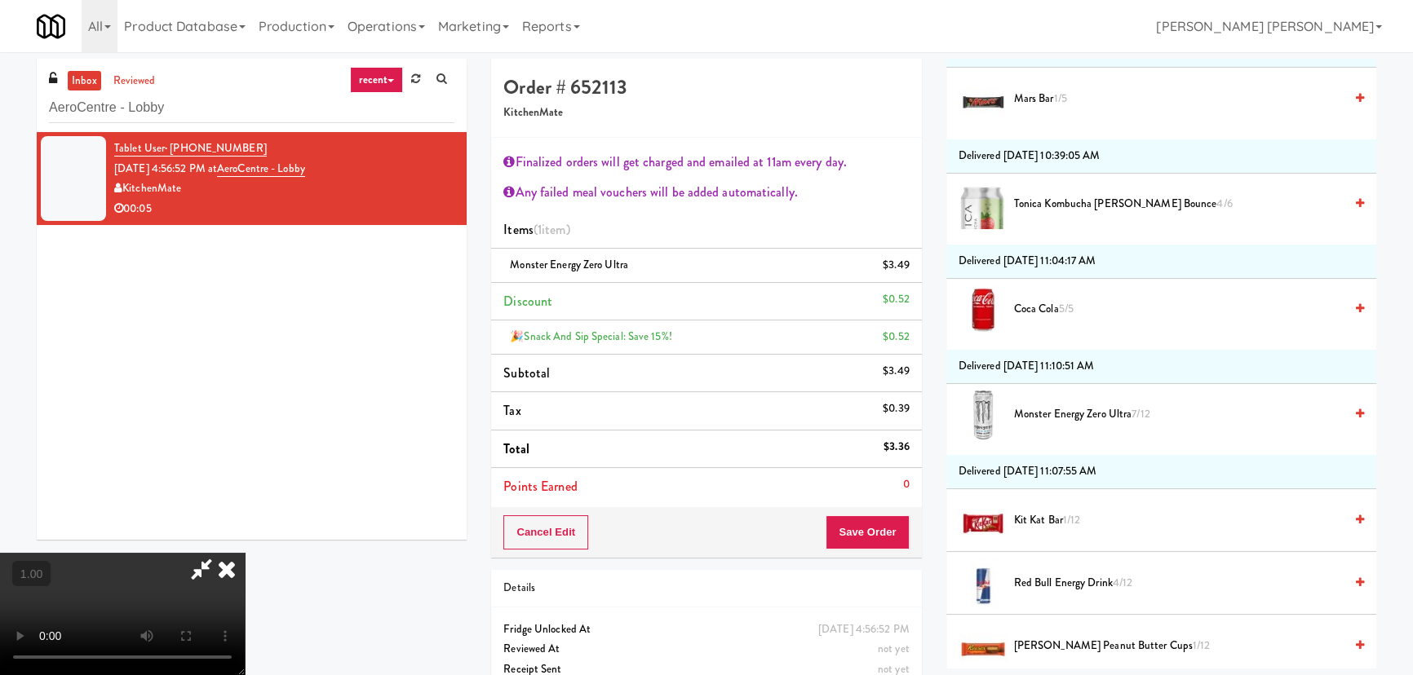
click at [245, 553] on icon at bounding box center [227, 569] width 36 height 33
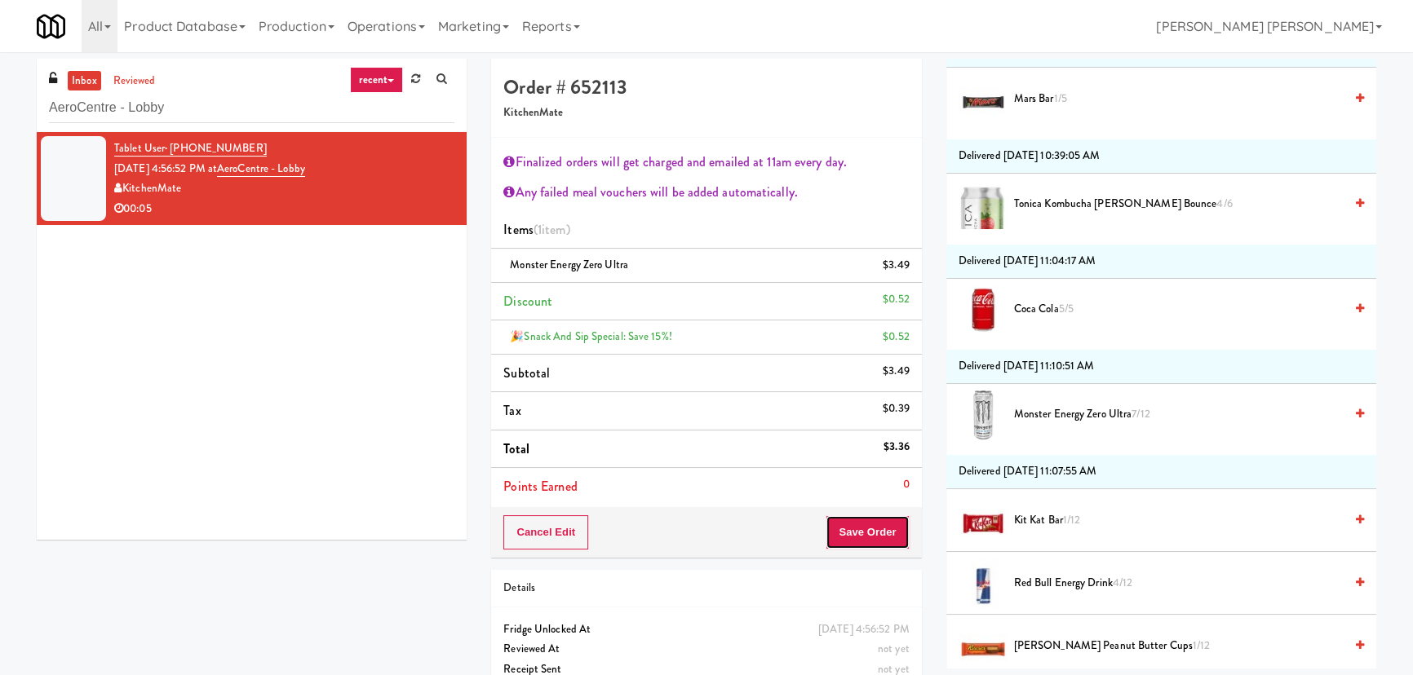
click at [873, 521] on button "Save Order" at bounding box center [867, 533] width 83 height 34
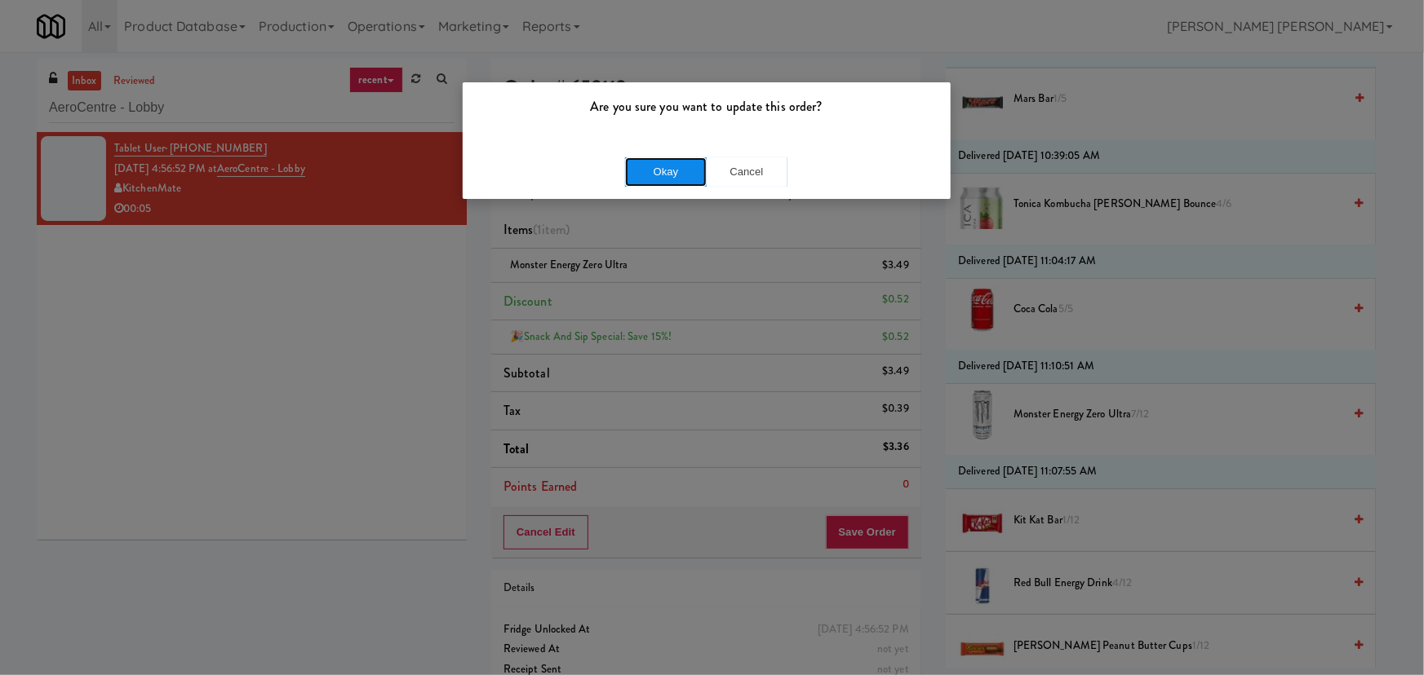
click at [660, 175] on button "Okay" at bounding box center [666, 171] width 82 height 29
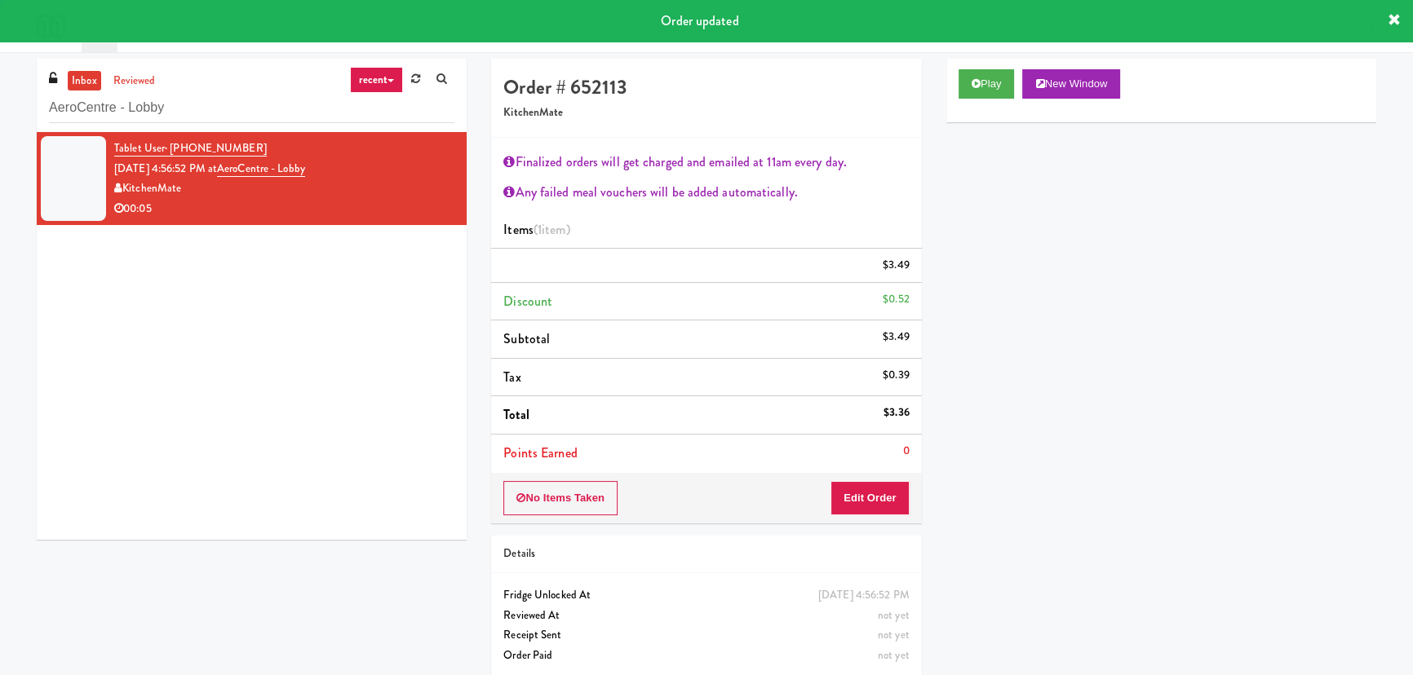
scroll to position [44, 0]
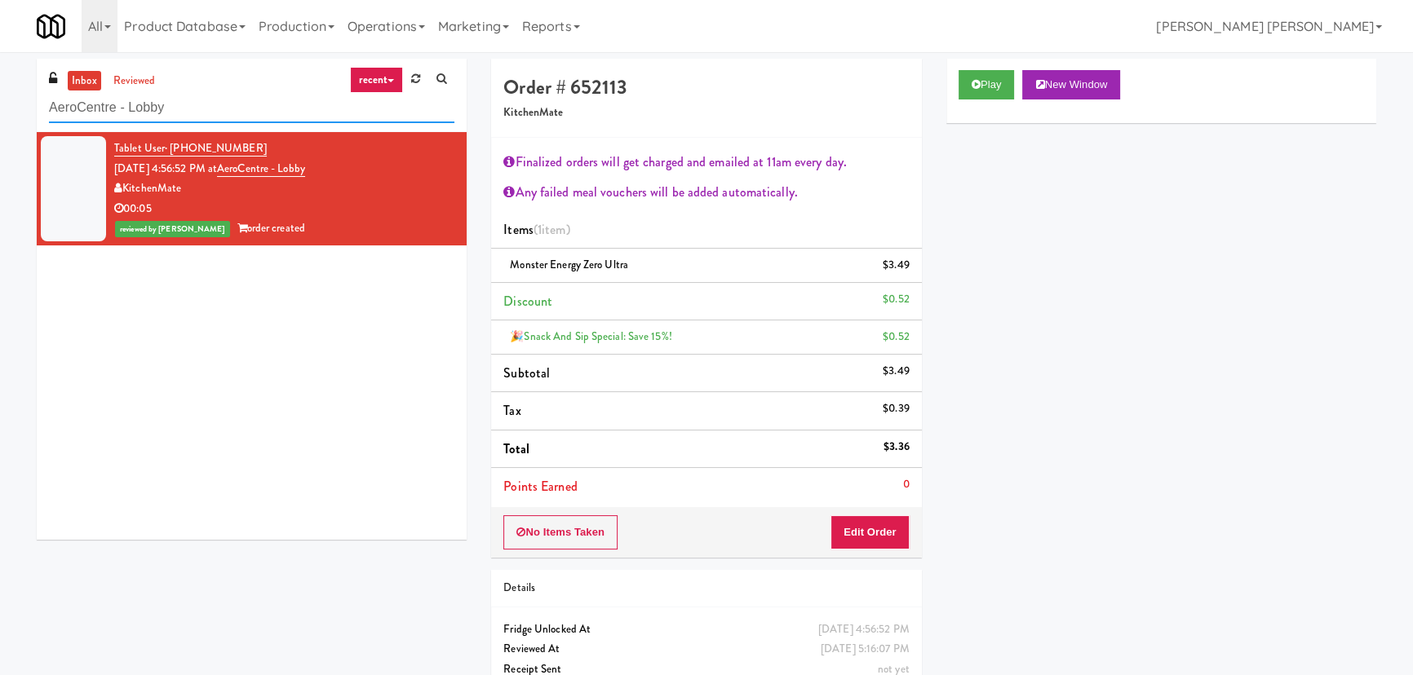
drag, startPoint x: 197, startPoint y: 104, endPoint x: -111, endPoint y: 114, distance: 307.7
click at [0, 114] on html "Are you sure you want to update this order? Okay Cancel Okay Are you sure you w…" at bounding box center [706, 337] width 1413 height 675
paste input "IKEA TODO Store"
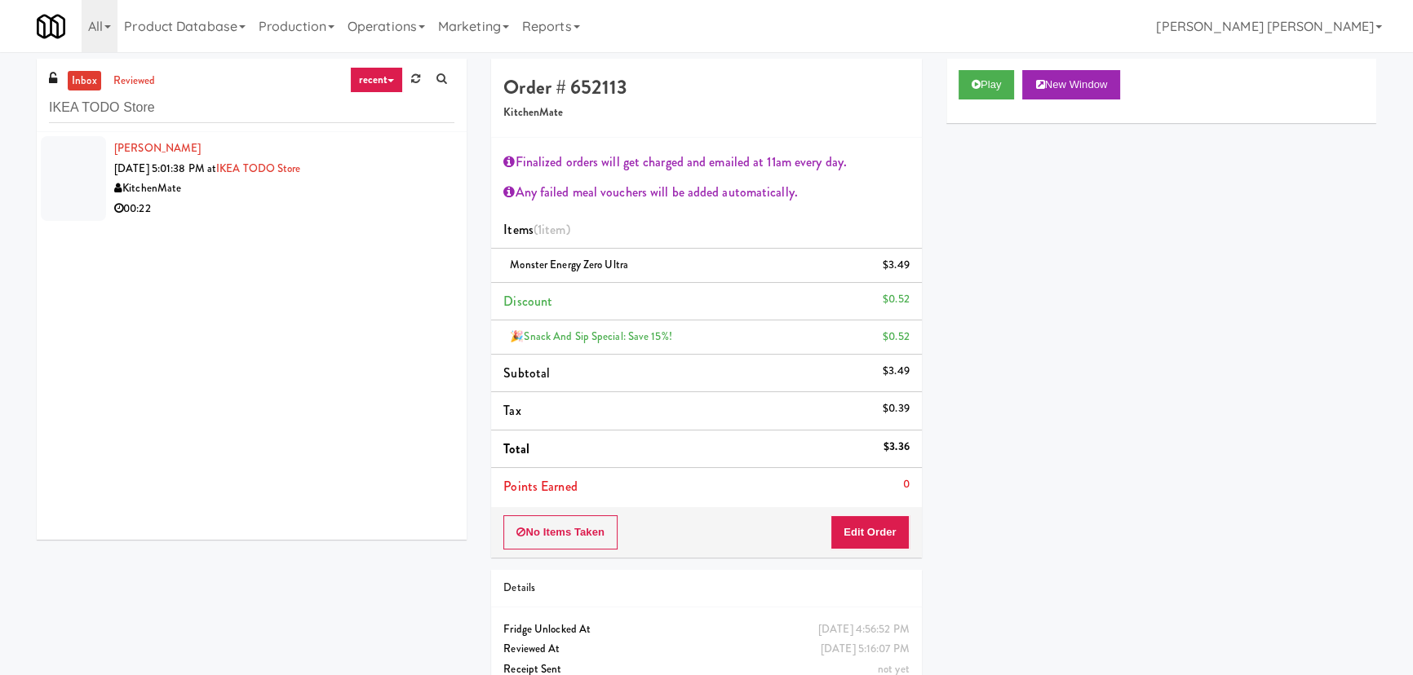
click at [308, 206] on div "00:22" at bounding box center [284, 209] width 340 height 20
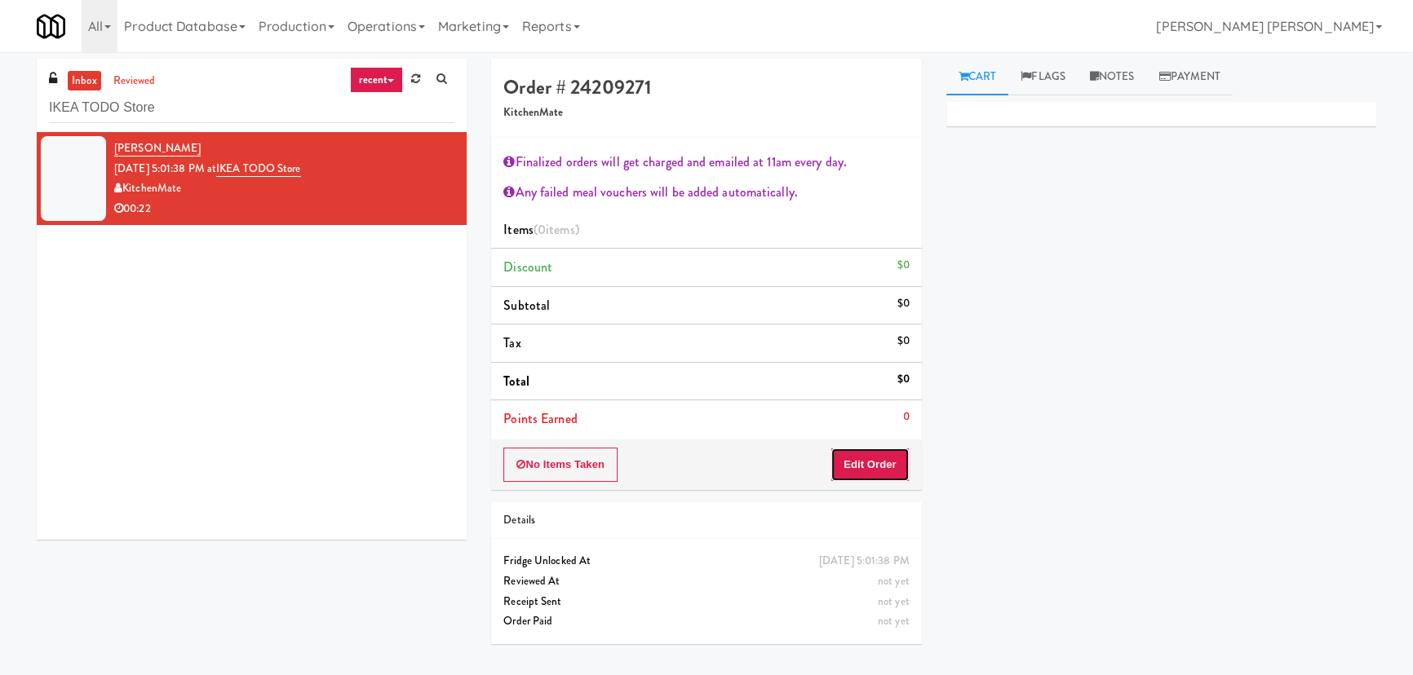
click at [861, 458] on button "Edit Order" at bounding box center [869, 465] width 79 height 34
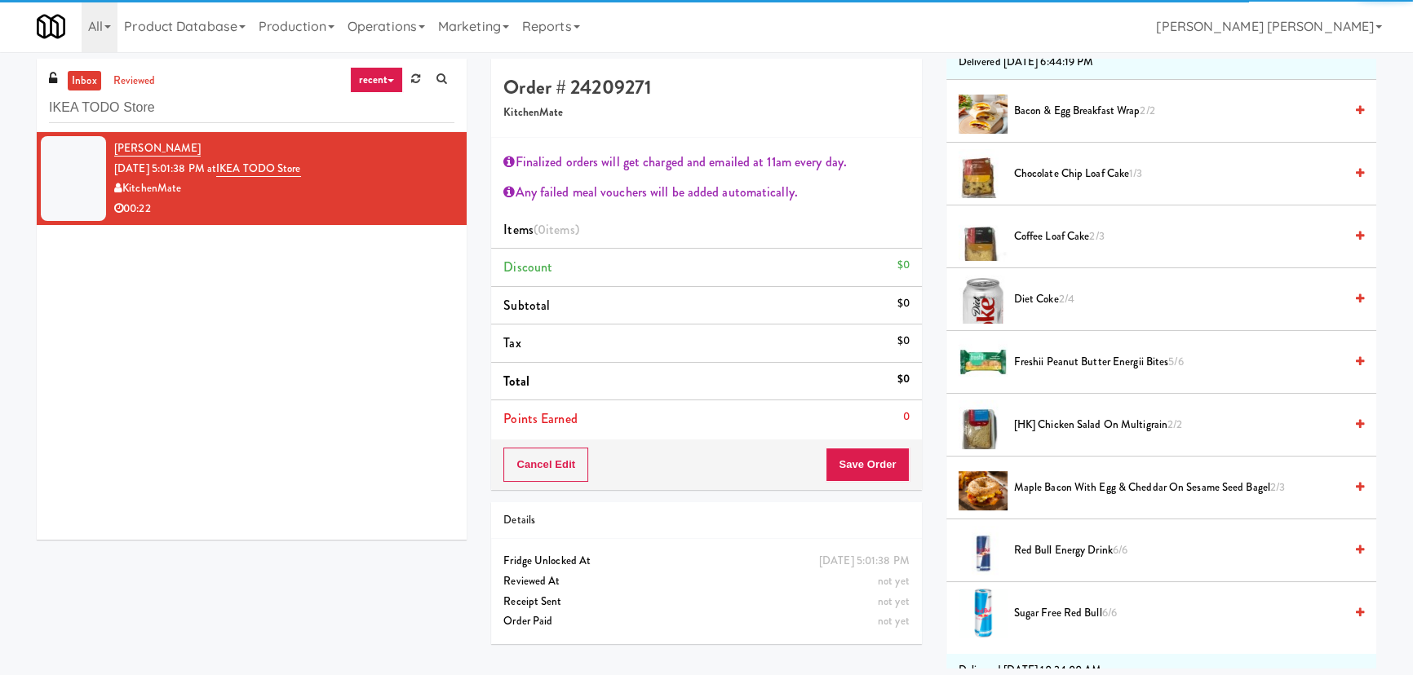
scroll to position [370, 0]
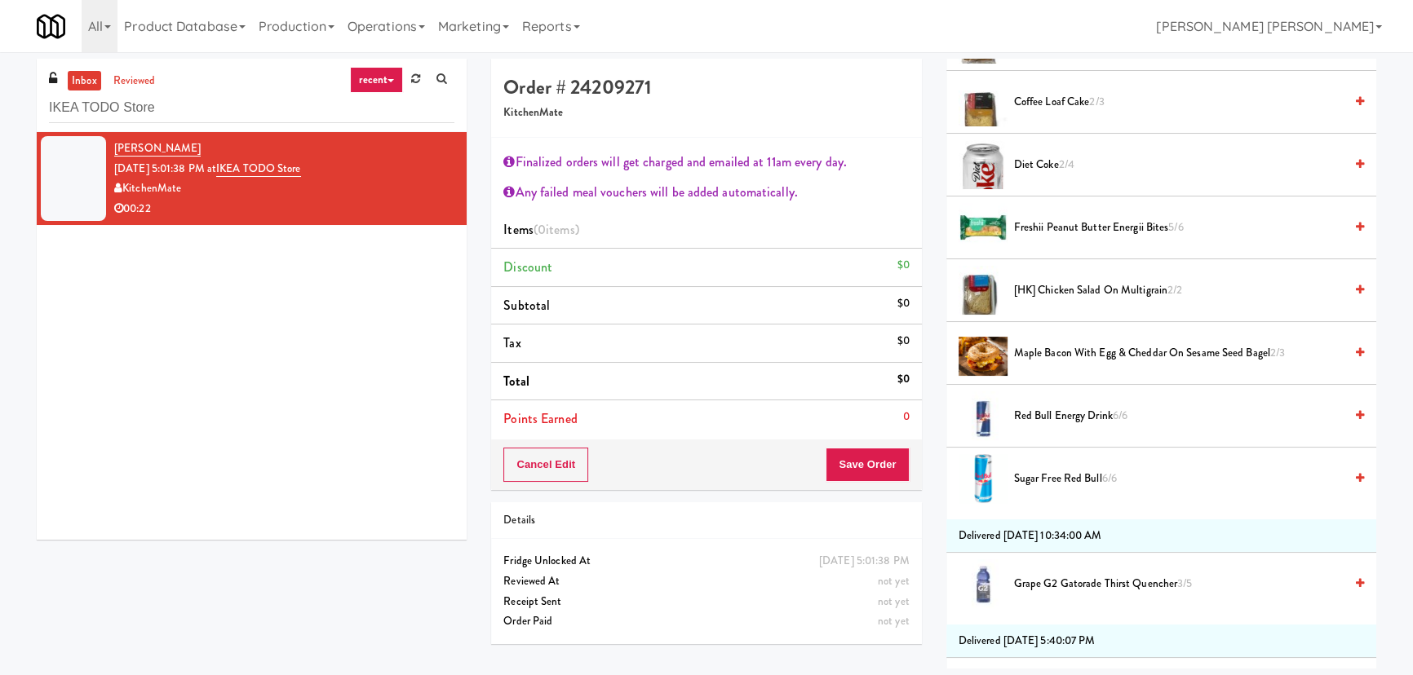
click at [1039, 281] on span "[HK] Chicken Salad on Multigrain 2/2" at bounding box center [1179, 291] width 330 height 20
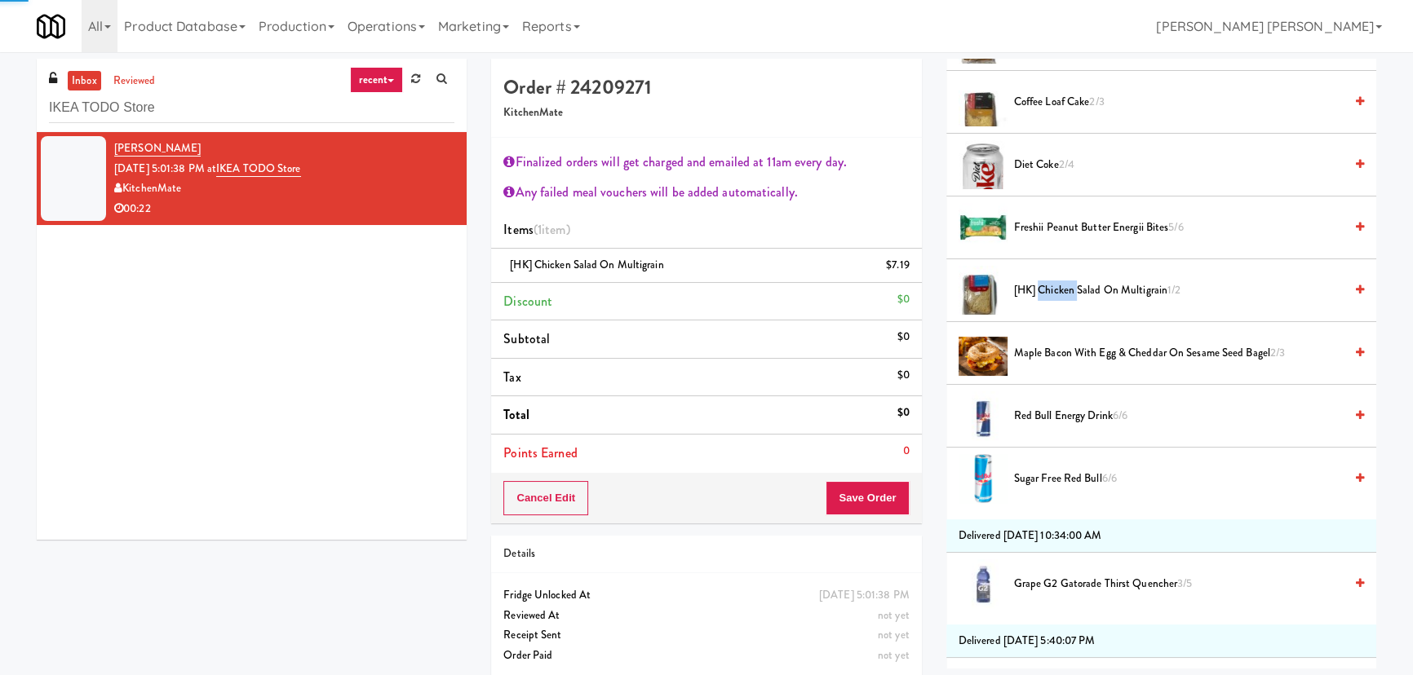
click at [1039, 281] on span "[HK] Chicken Salad on Multigrain 1/2" at bounding box center [1179, 291] width 330 height 20
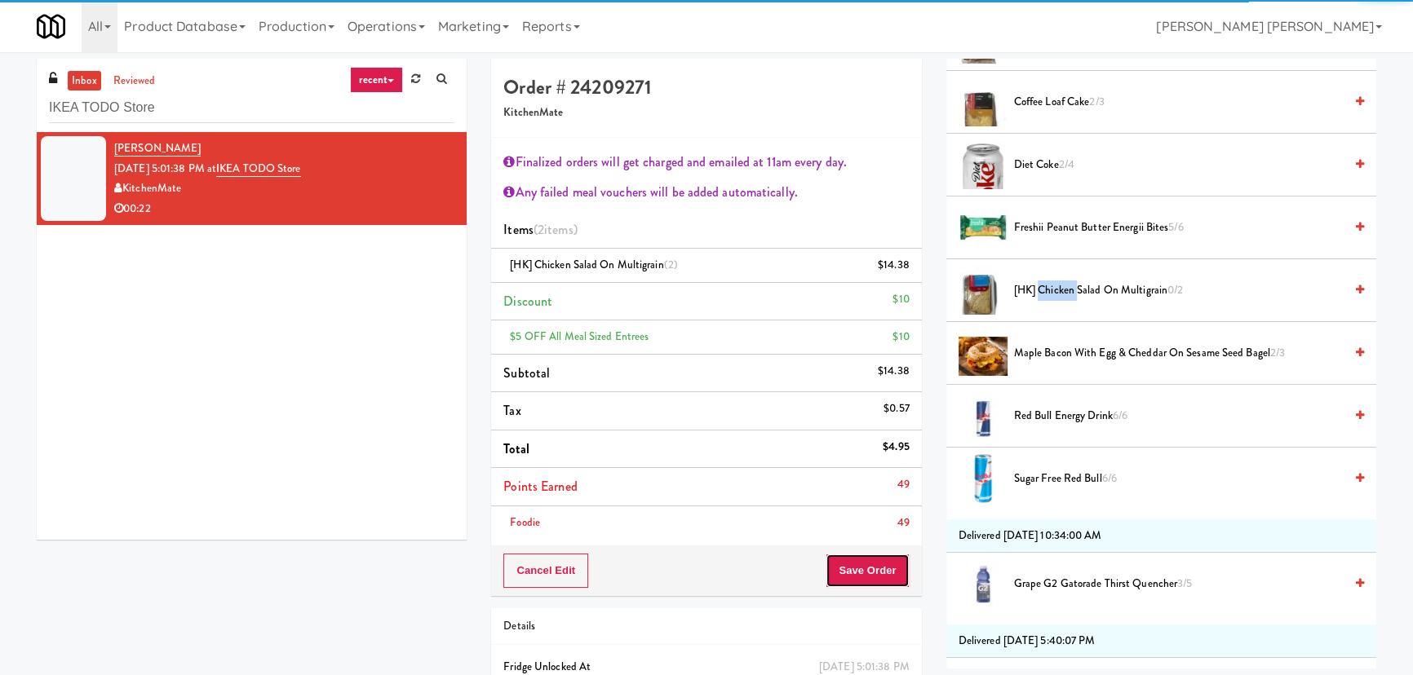
click at [879, 578] on button "Save Order" at bounding box center [867, 571] width 83 height 34
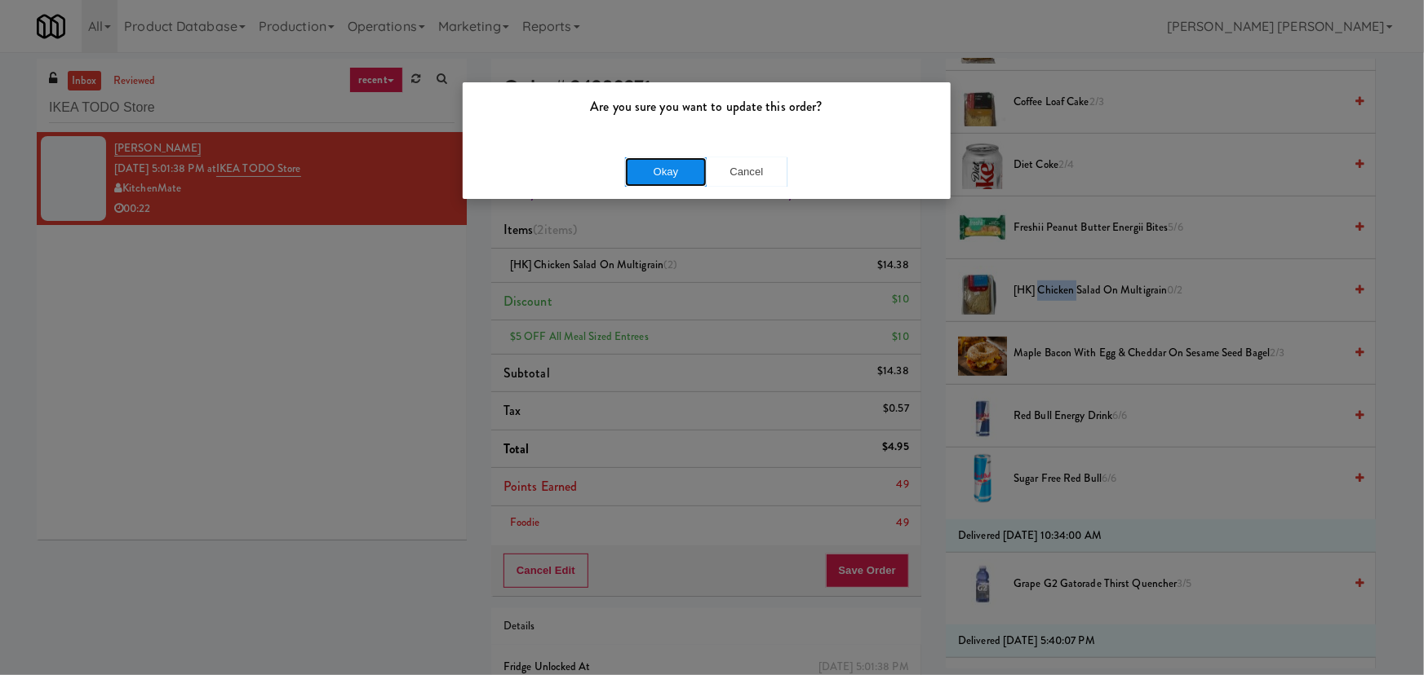
click at [669, 179] on button "Okay" at bounding box center [666, 171] width 82 height 29
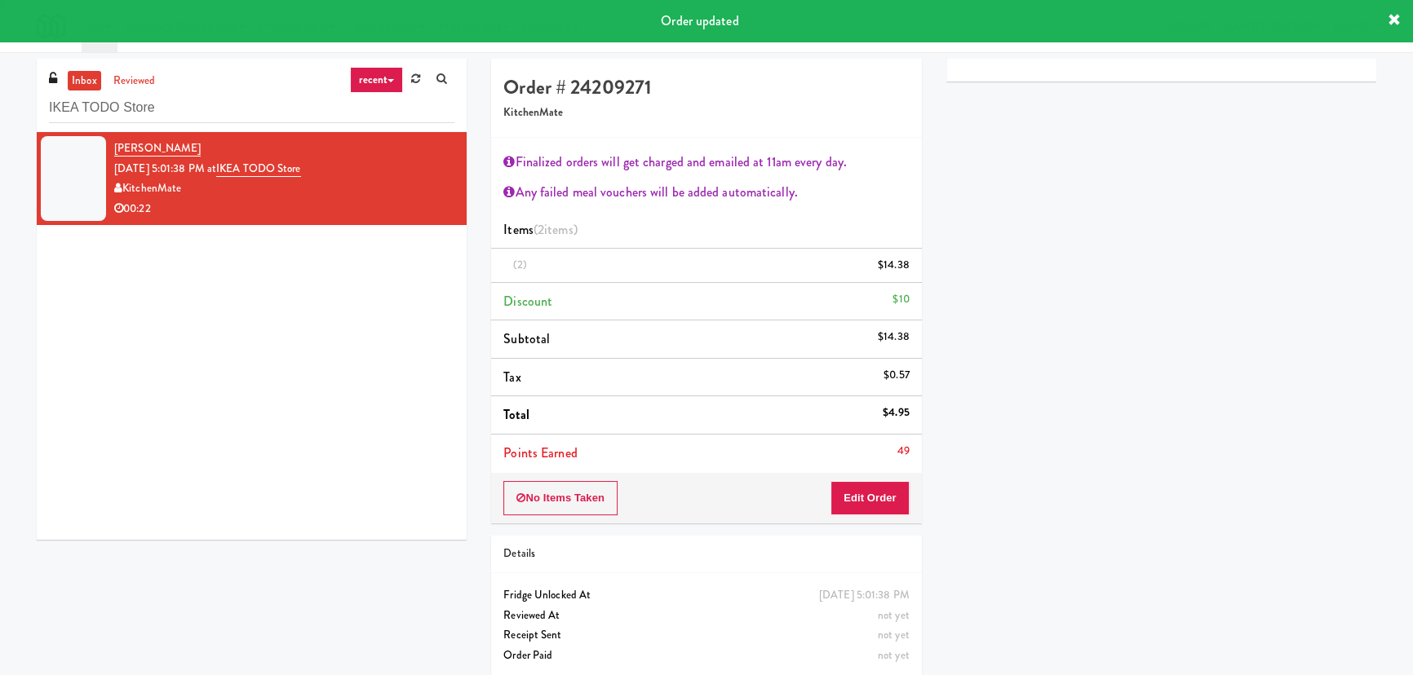
scroll to position [44, 0]
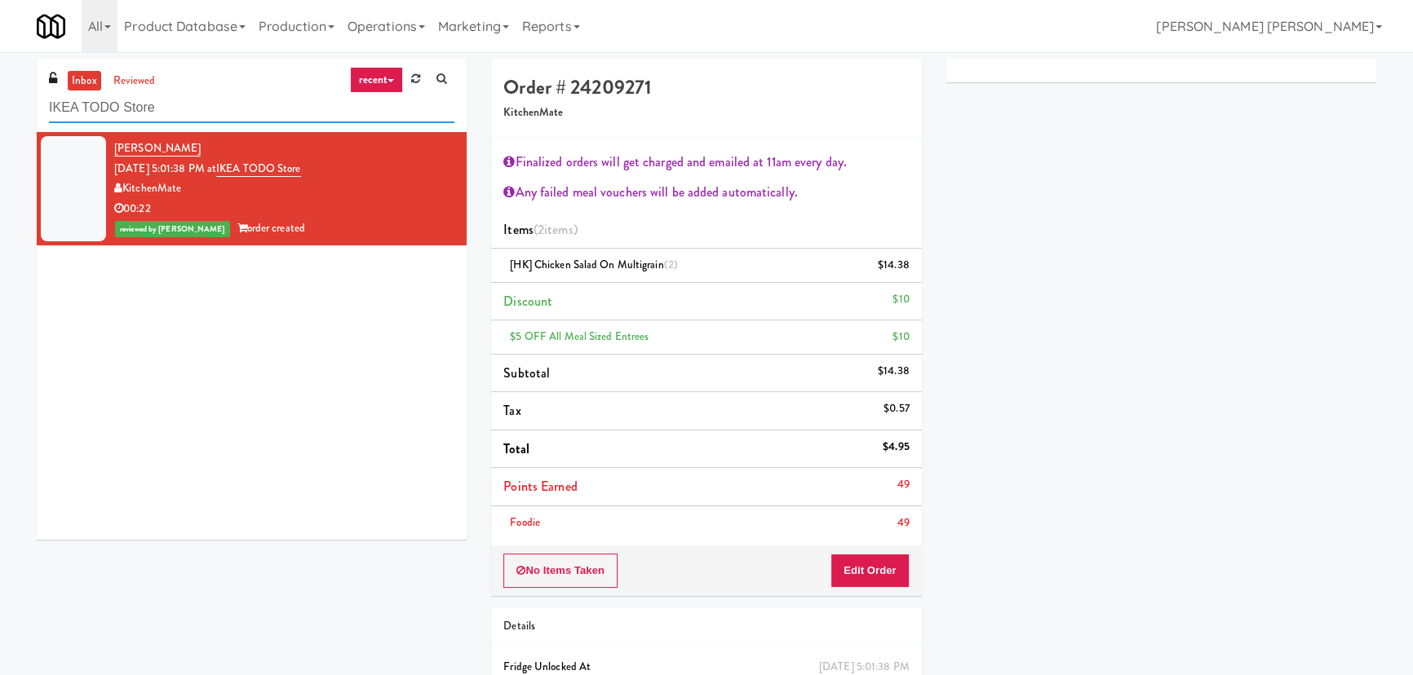
drag, startPoint x: 208, startPoint y: 99, endPoint x: -20, endPoint y: 106, distance: 227.7
click at [0, 106] on html "Are you sure you want to update this order? Okay Cancel Okay Are you sure you w…" at bounding box center [706, 337] width 1413 height 675
paste input "Office Kitchen - GVA"
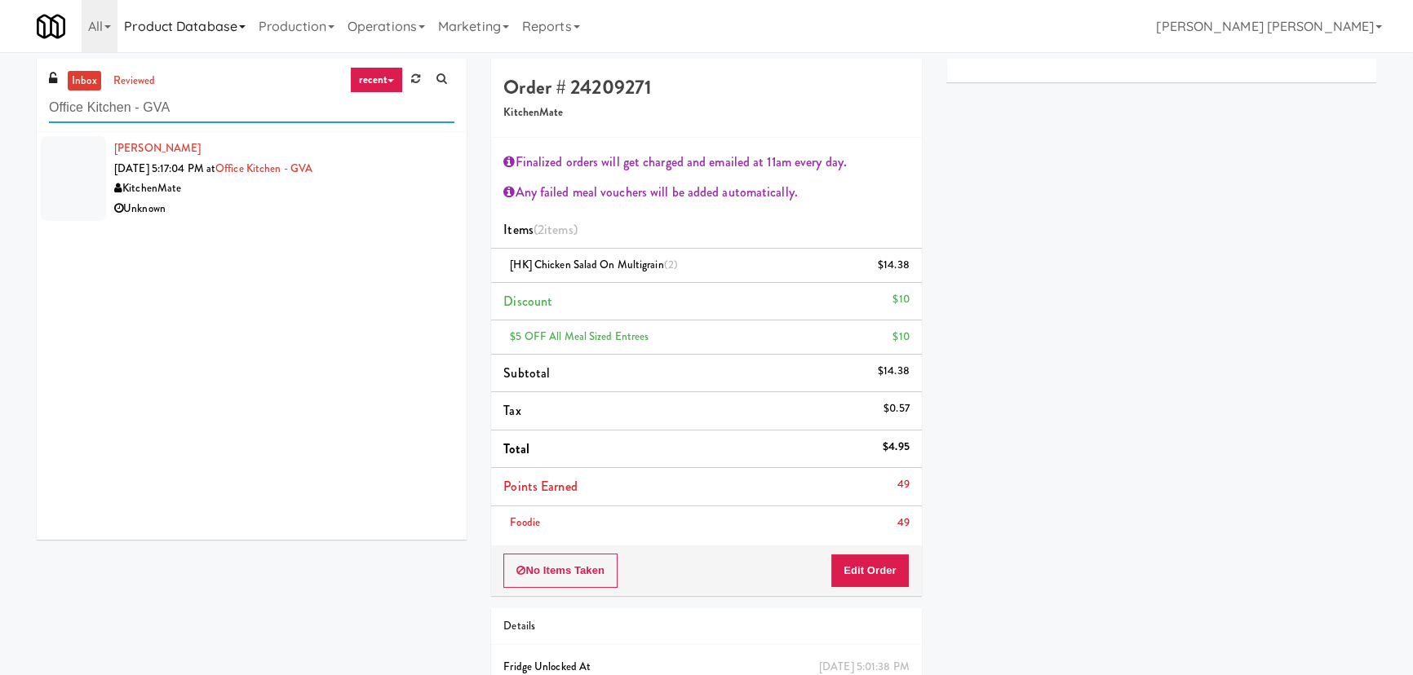
type input "Office Kitchen - GVA"
click at [299, 221] on li "Monika Kalyani Aug 18, 2025 5:17:04 PM at Office Kitchen - GVA KitchenMate Unkn…" at bounding box center [252, 178] width 430 height 93
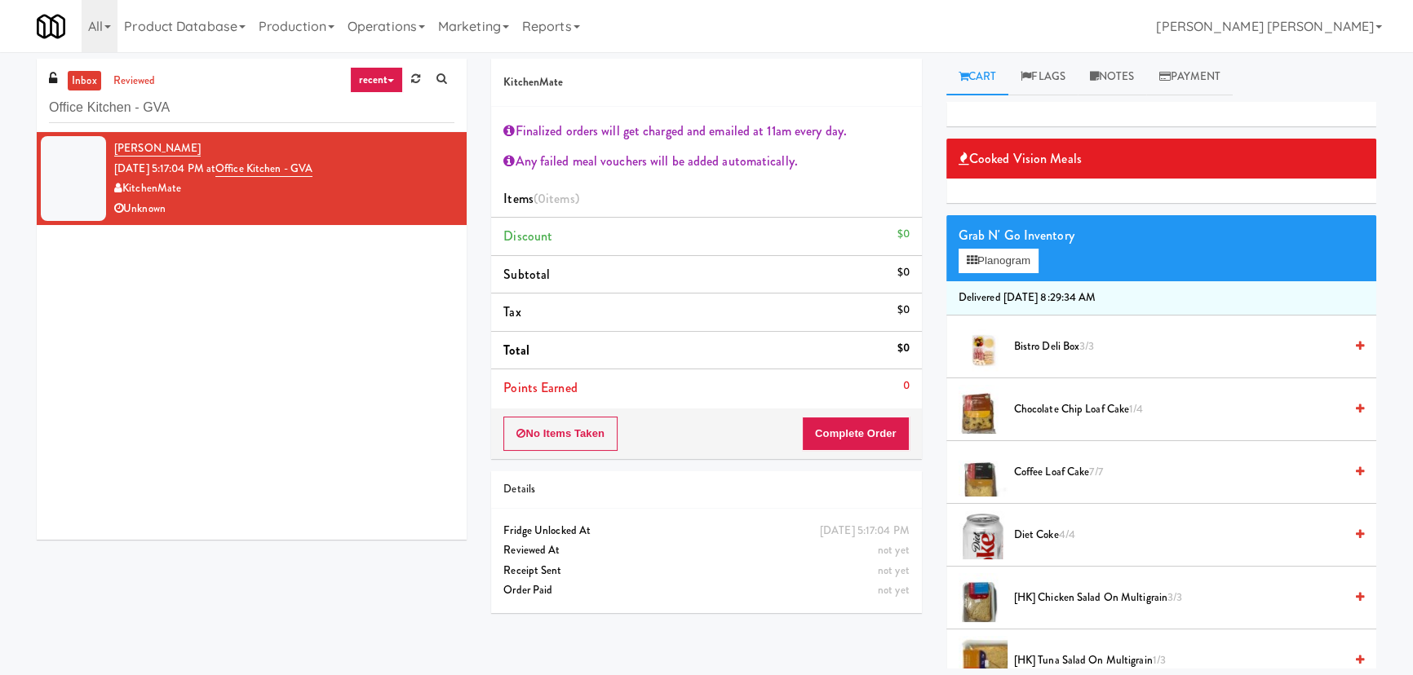
drag, startPoint x: 1052, startPoint y: 472, endPoint x: 919, endPoint y: 488, distance: 134.7
click at [1052, 472] on span "Coffee Loaf Cake 7/7" at bounding box center [1179, 473] width 330 height 20
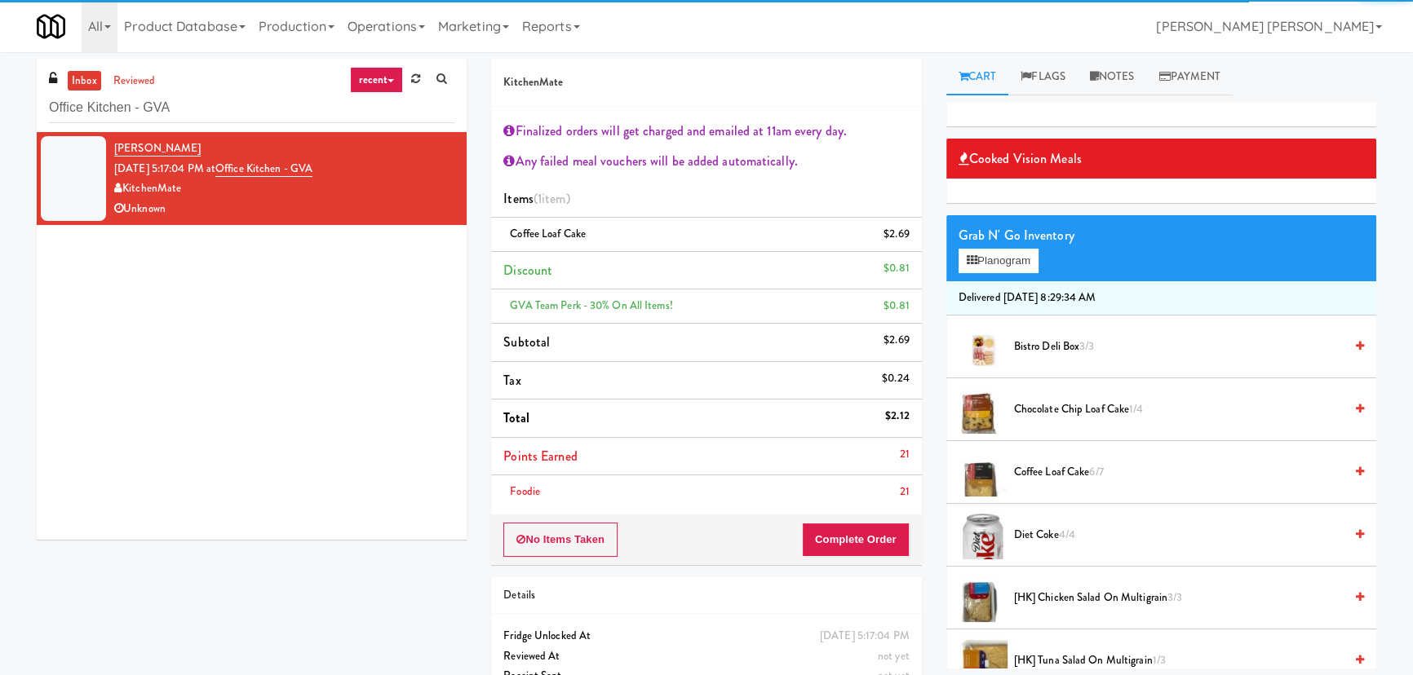
click at [866, 483] on div "Foodie 21" at bounding box center [705, 492] width 405 height 20
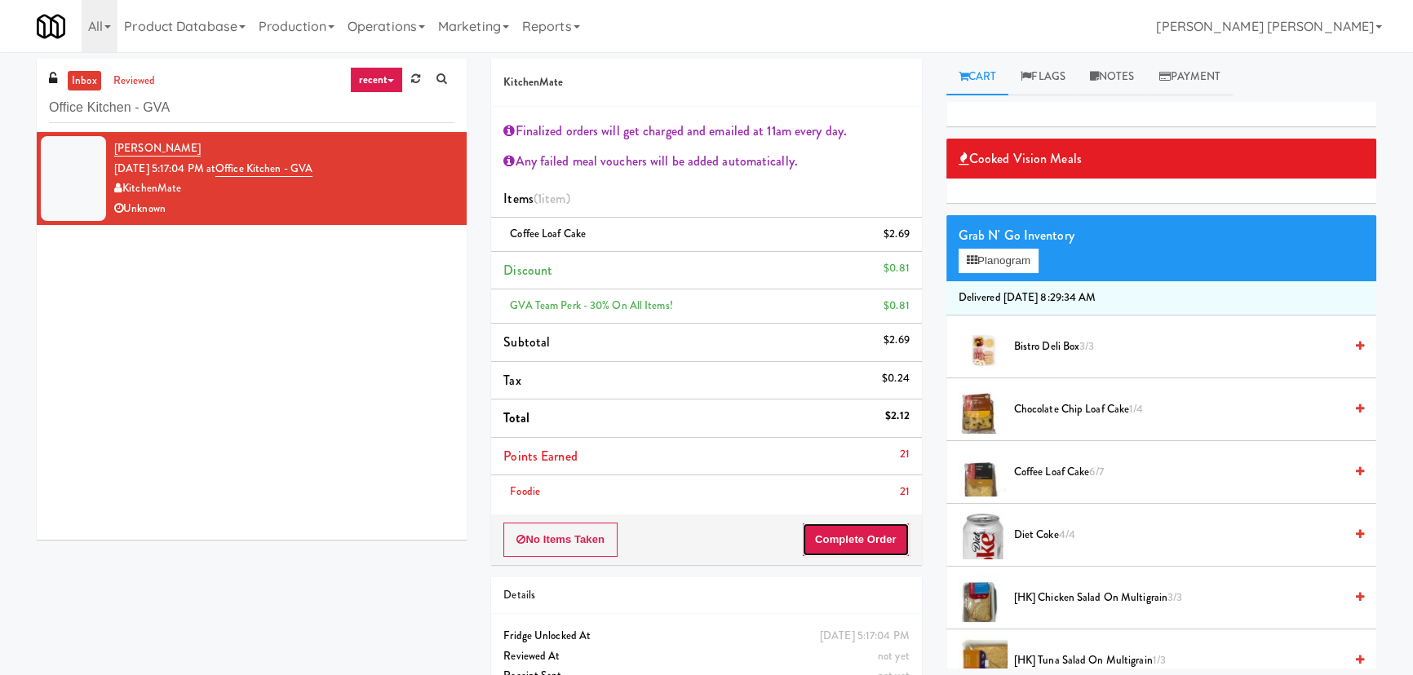
click at [865, 530] on button "Complete Order" at bounding box center [856, 540] width 108 height 34
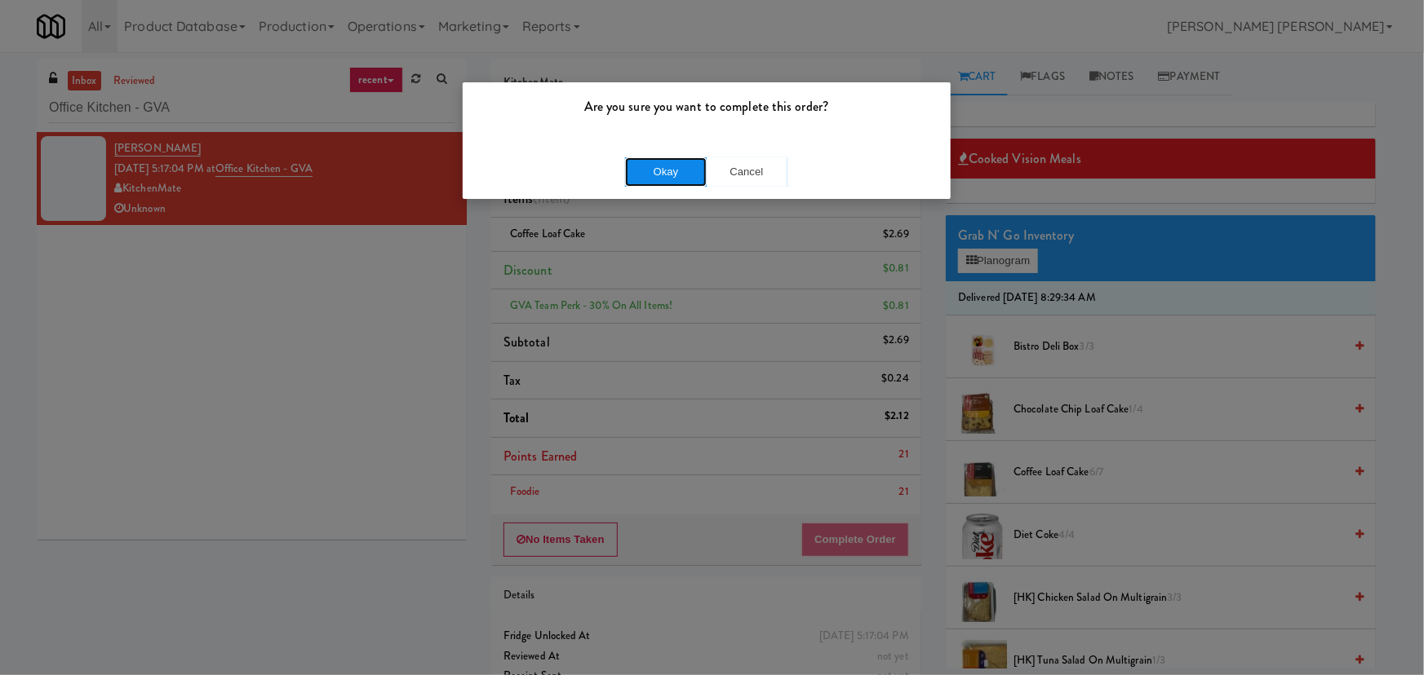
click at [674, 170] on button "Okay" at bounding box center [666, 171] width 82 height 29
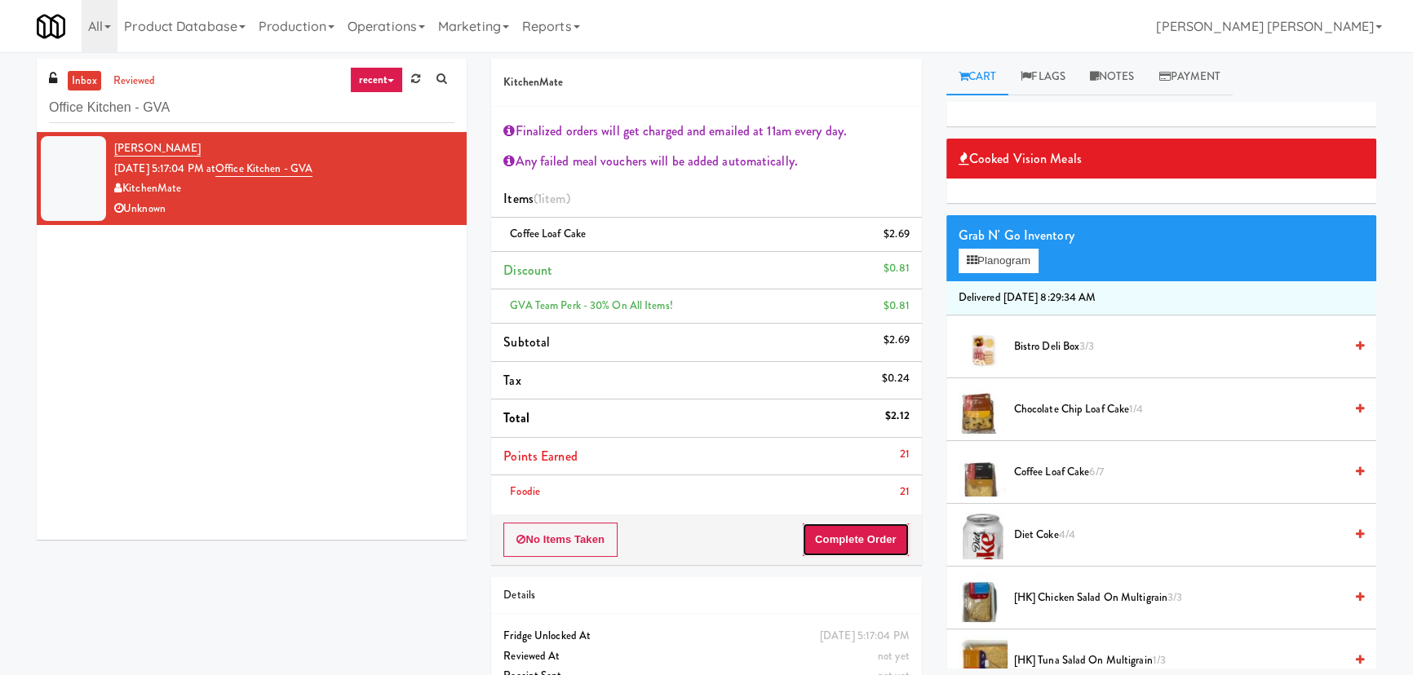
click at [878, 547] on button "Complete Order" at bounding box center [856, 540] width 108 height 34
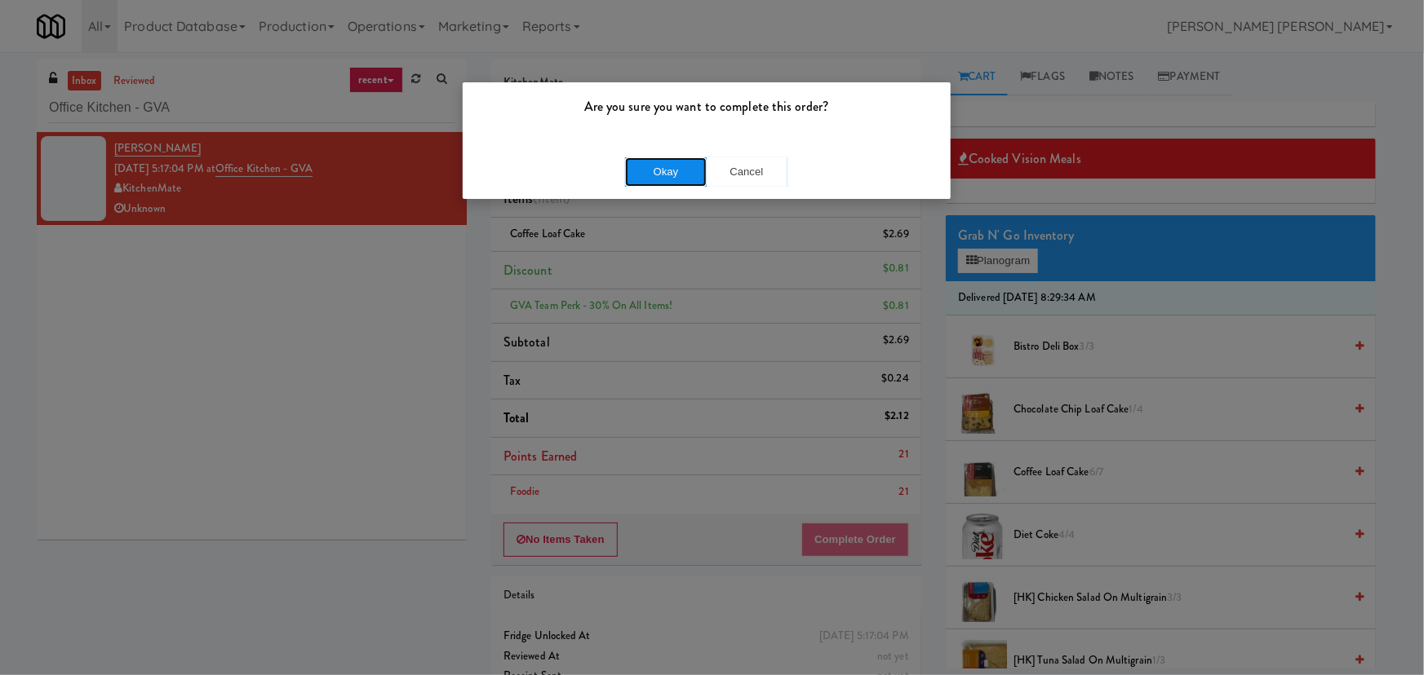
click at [671, 164] on button "Okay" at bounding box center [666, 171] width 82 height 29
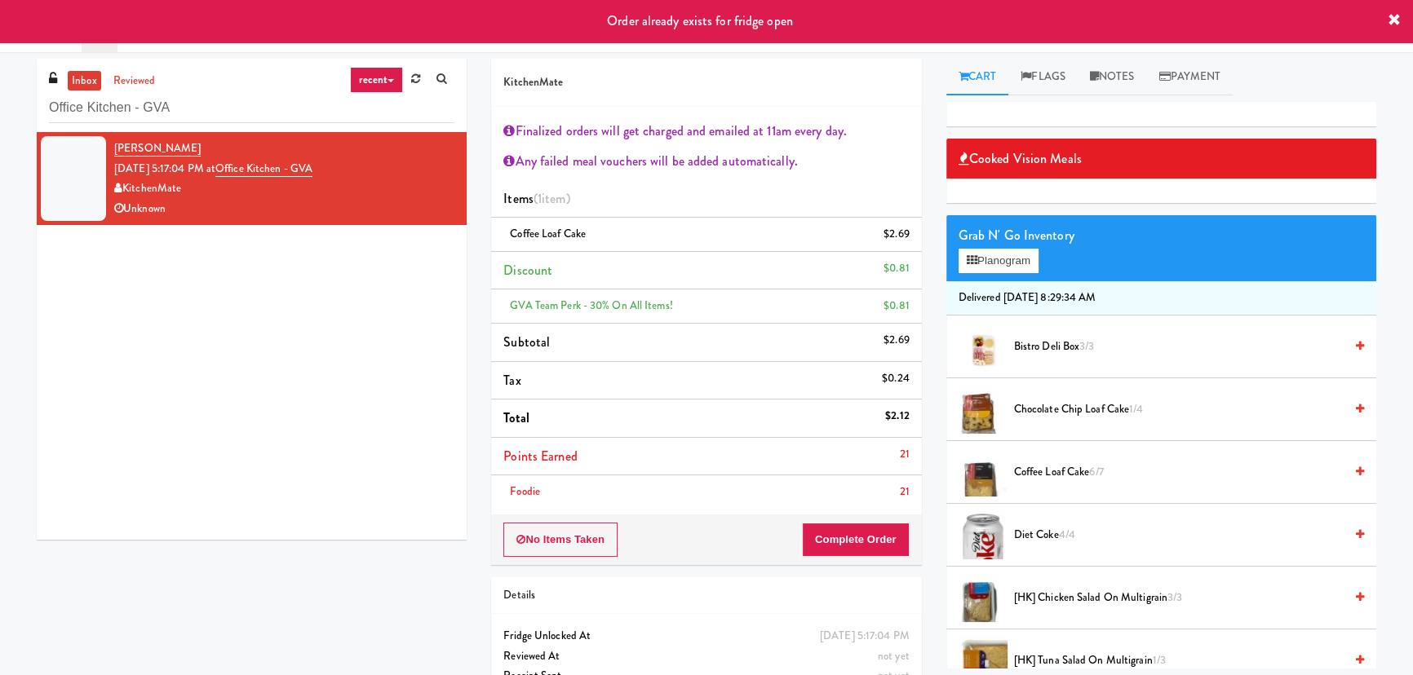
click at [407, 254] on div "Monika Kalyani Aug 18, 2025 5:17:04 PM at Office Kitchen - GVA KitchenMate Unkn…" at bounding box center [252, 336] width 430 height 408
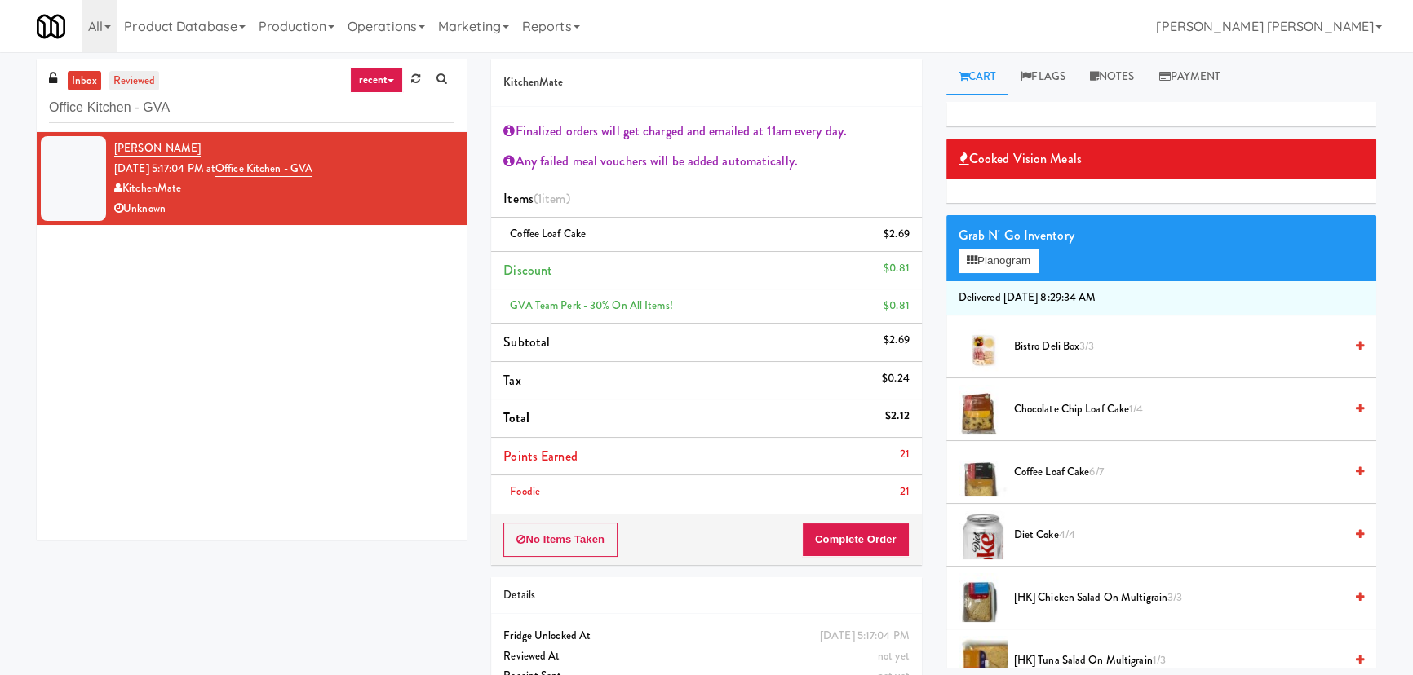
click at [148, 79] on link "reviewed" at bounding box center [134, 81] width 51 height 20
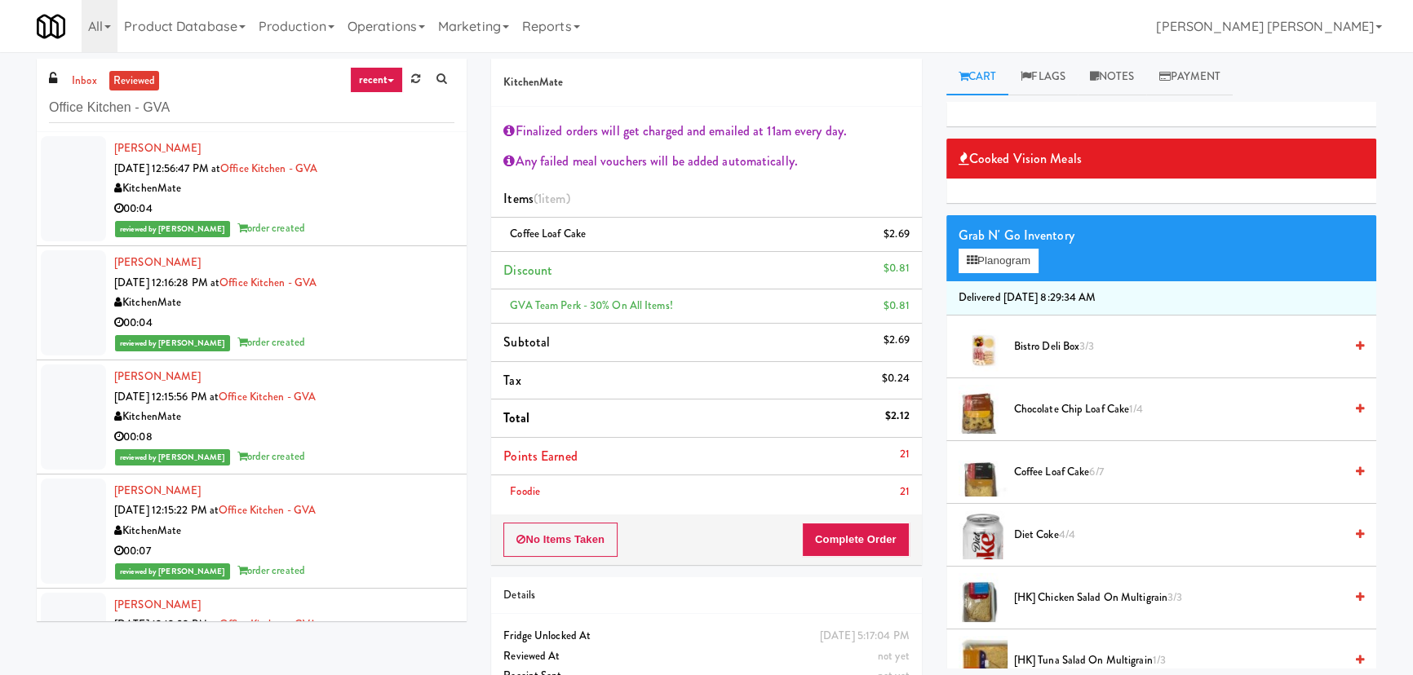
click at [366, 224] on div "reviewed by Frederick G order created" at bounding box center [284, 229] width 340 height 20
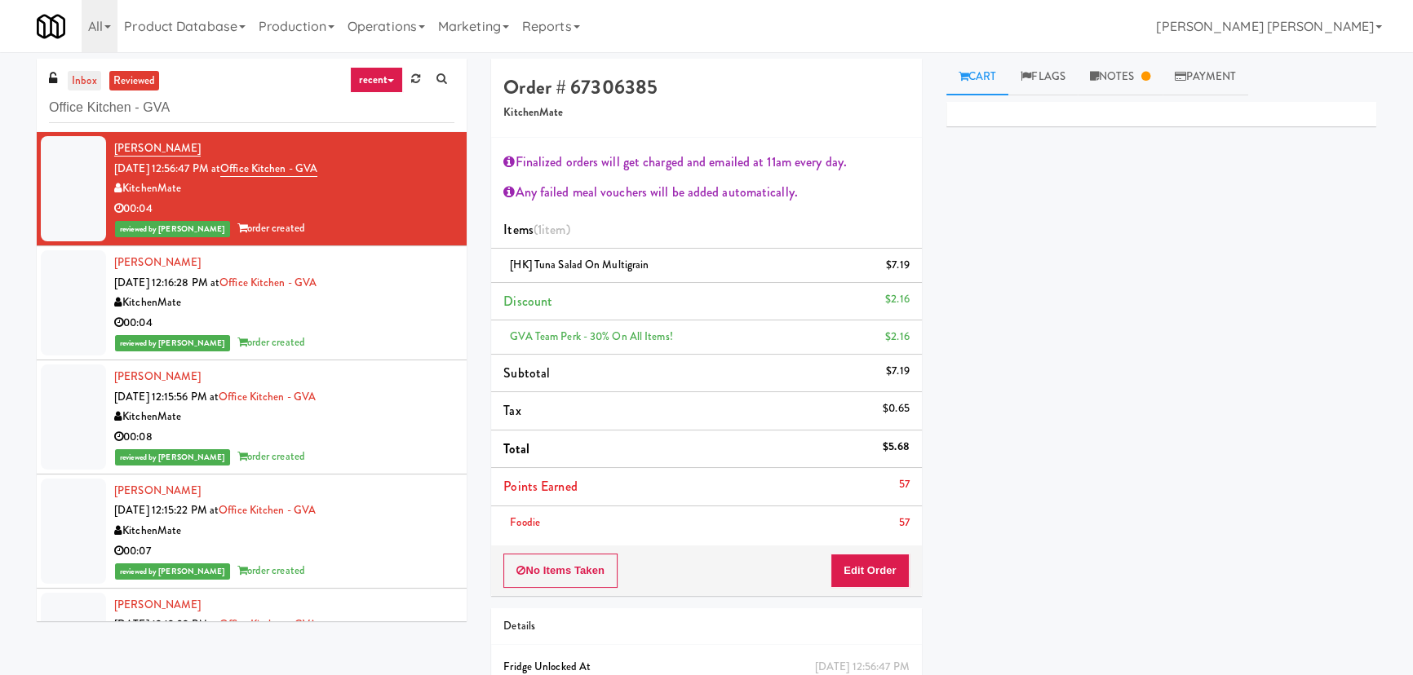
click at [90, 73] on link "inbox" at bounding box center [84, 81] width 33 height 20
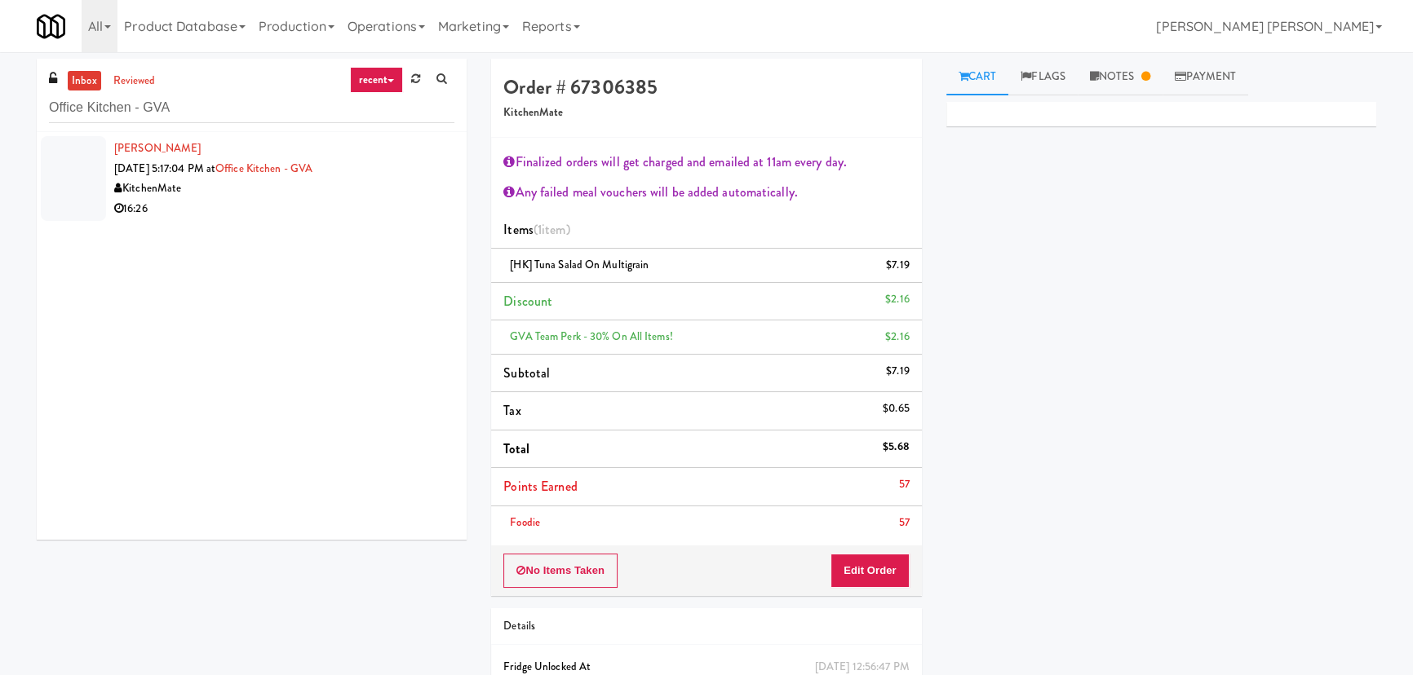
click at [272, 202] on div "16:26" at bounding box center [284, 209] width 340 height 20
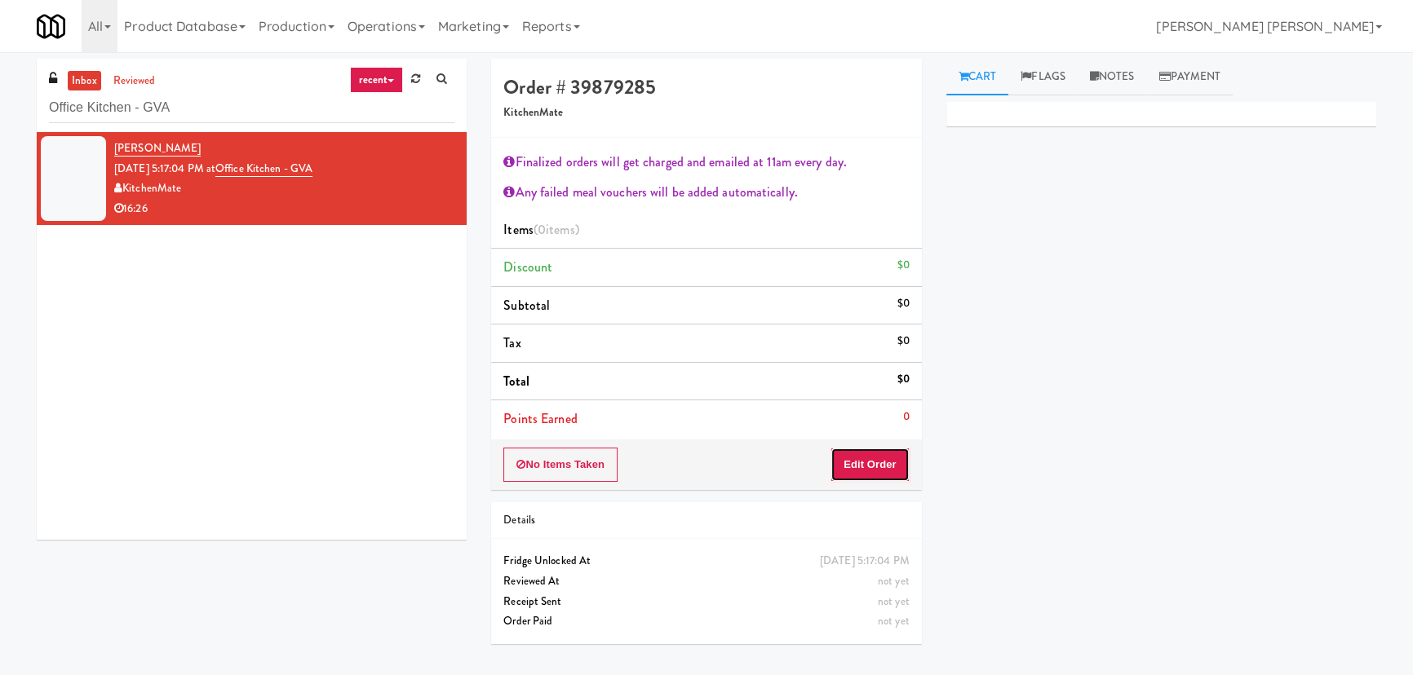
click at [897, 467] on button "Edit Order" at bounding box center [869, 465] width 79 height 34
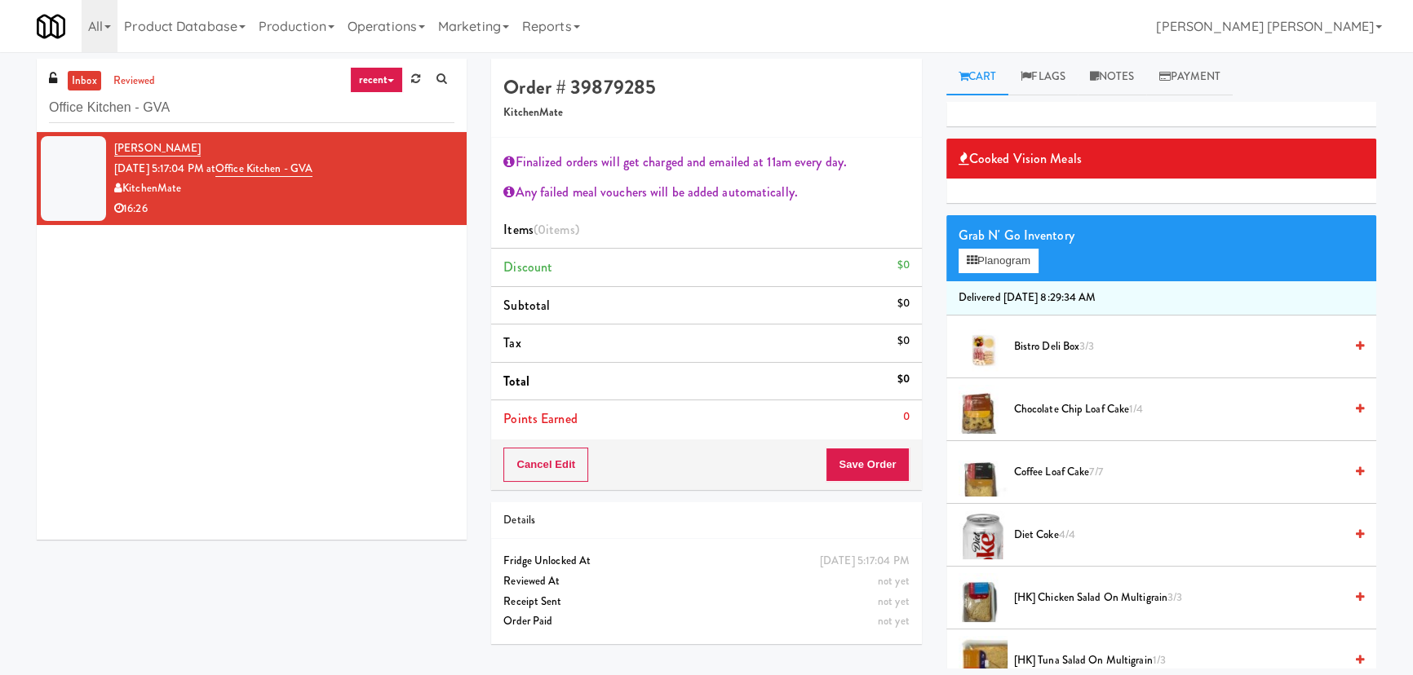
click at [1041, 470] on span "Coffee Loaf Cake 7/7" at bounding box center [1179, 473] width 330 height 20
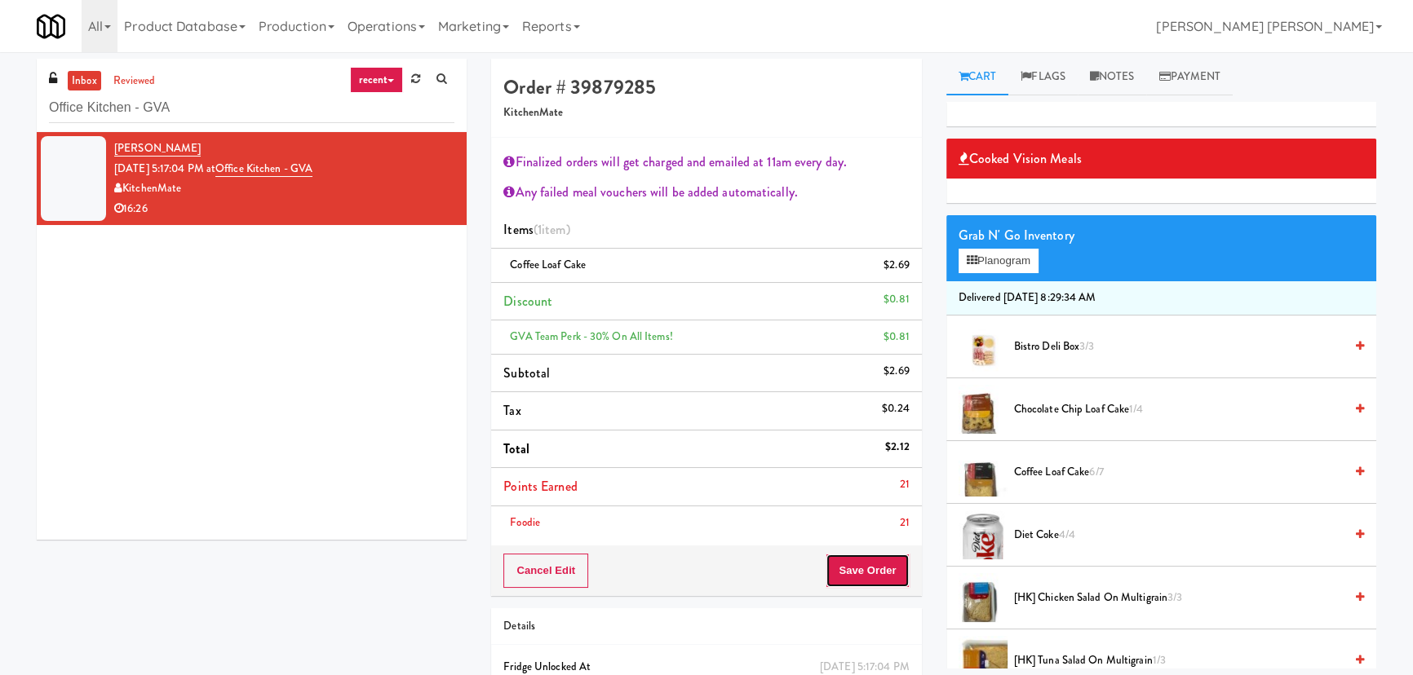
click at [862, 573] on button "Save Order" at bounding box center [867, 571] width 83 height 34
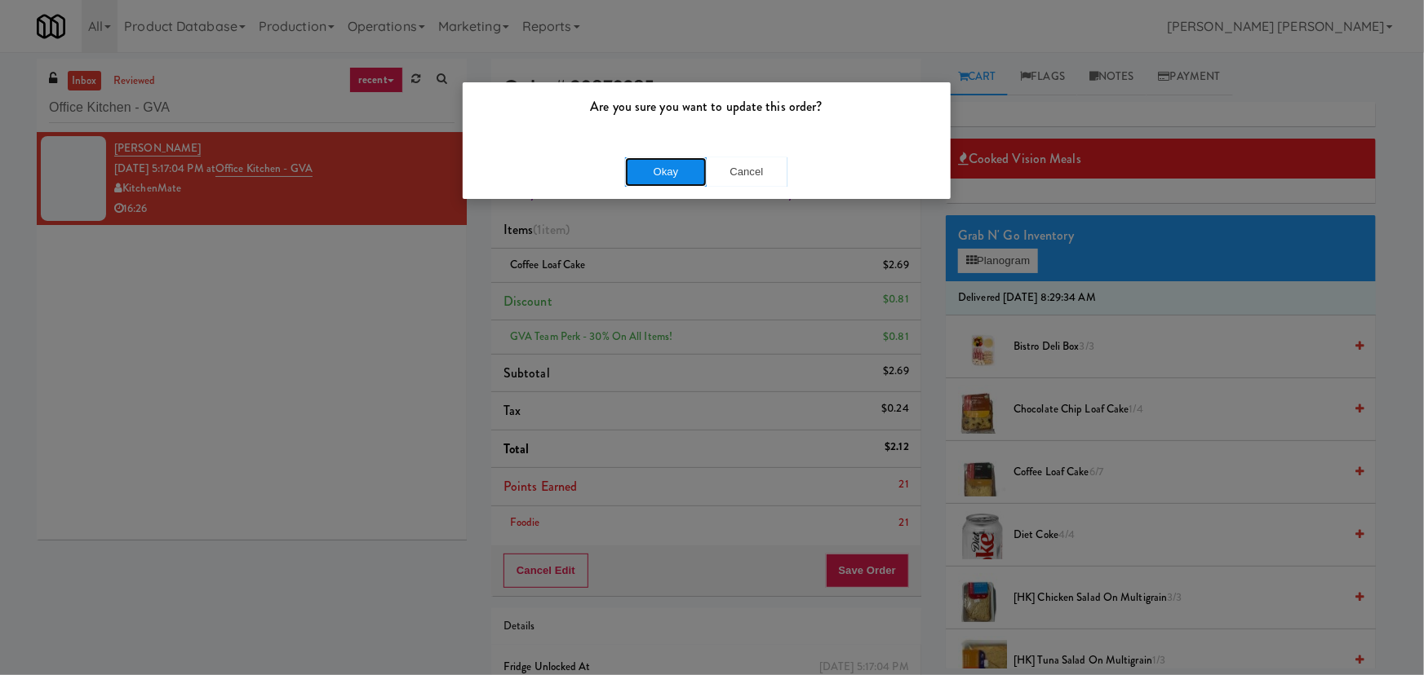
click at [642, 170] on button "Okay" at bounding box center [666, 171] width 82 height 29
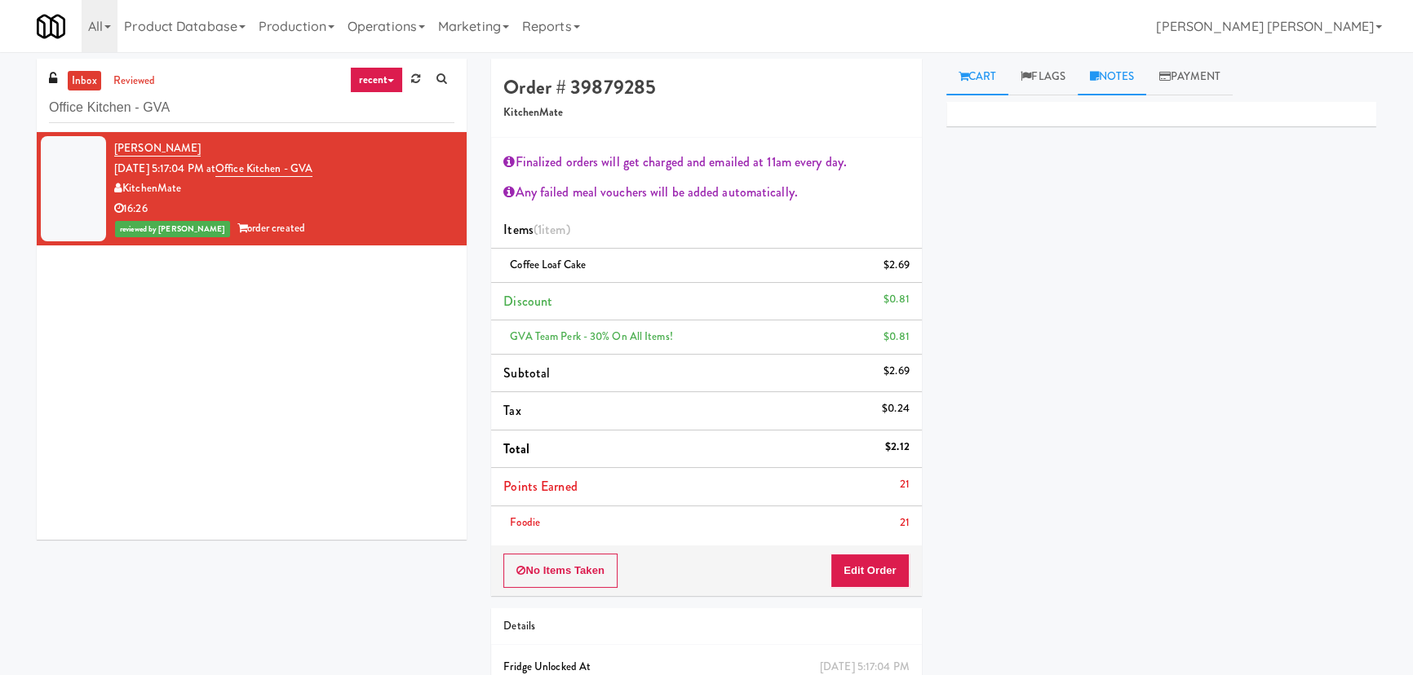
click at [1122, 73] on link "Notes" at bounding box center [1112, 77] width 69 height 37
click at [1047, 232] on p at bounding box center [1161, 224] width 404 height 18
click at [976, 225] on p "Eriock- Reviewed via Wyze" at bounding box center [1161, 224] width 404 height 18
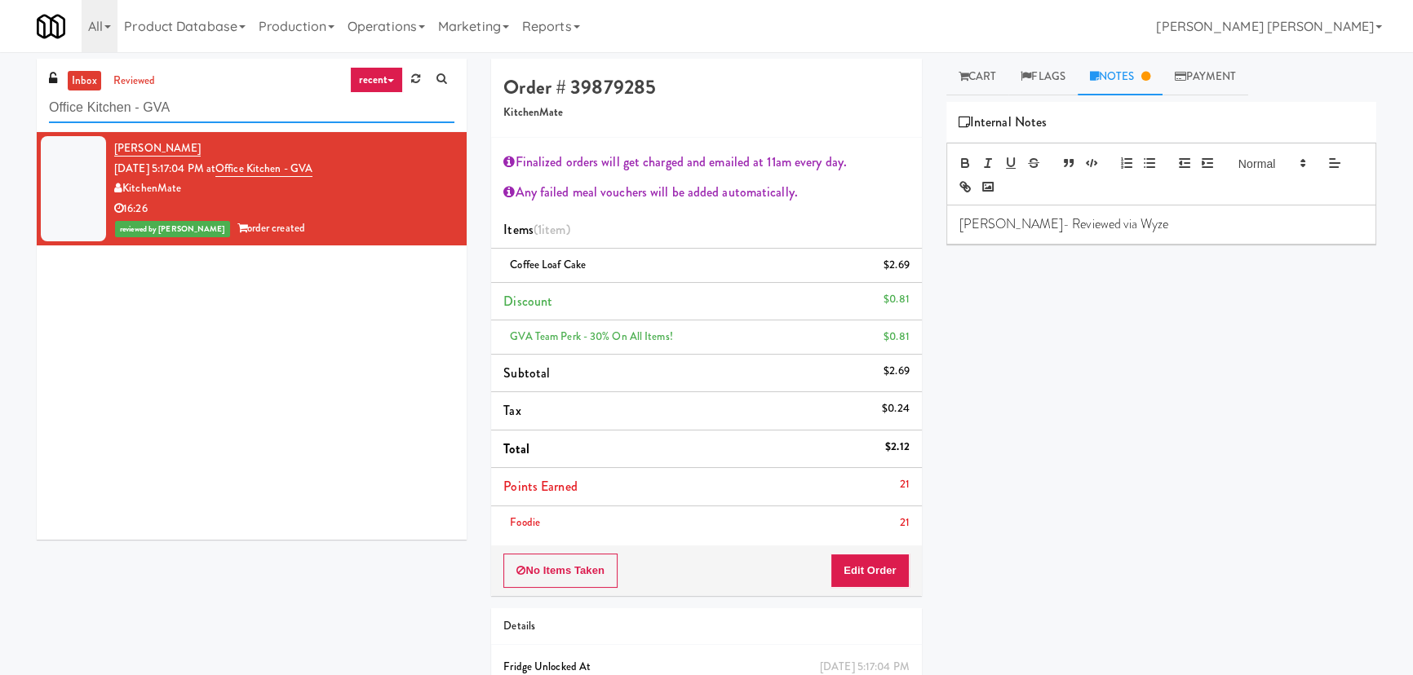
drag, startPoint x: 195, startPoint y: 112, endPoint x: 41, endPoint y: 113, distance: 154.2
click at [41, 113] on div "inbox reviewed recent all unclear take inventory issue suspicious failed recent…" at bounding box center [252, 95] width 430 height 73
paste input "JHE Building - Fireball Cafe - McMaster University"
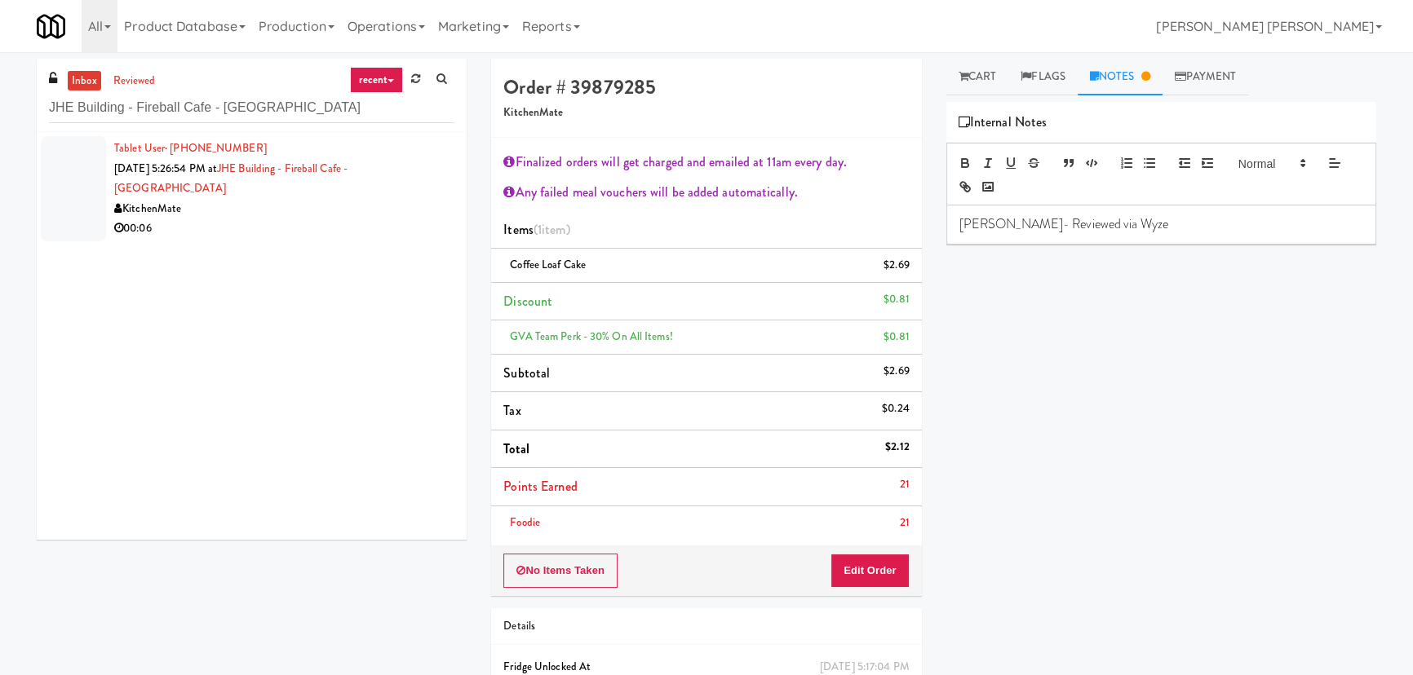
click at [280, 208] on div "KitchenMate" at bounding box center [284, 209] width 340 height 20
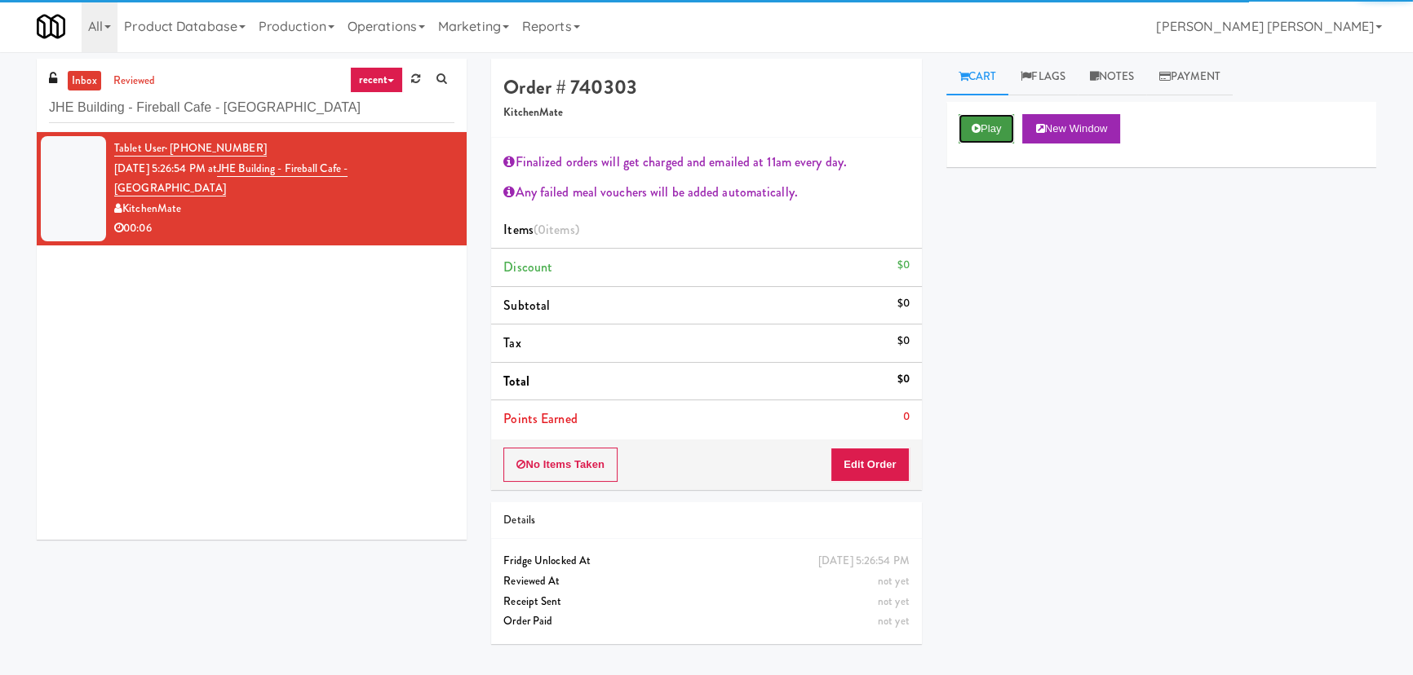
click at [976, 131] on icon at bounding box center [976, 128] width 9 height 11
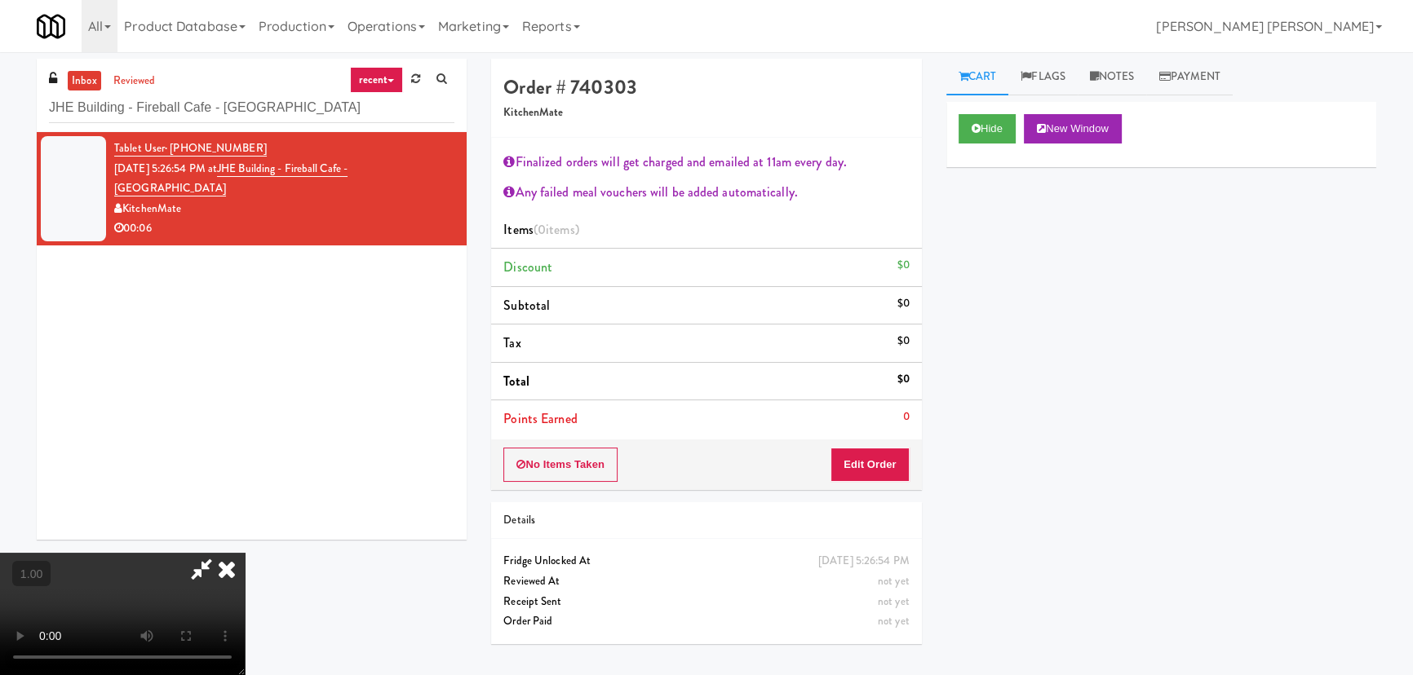
scroll to position [33, 0]
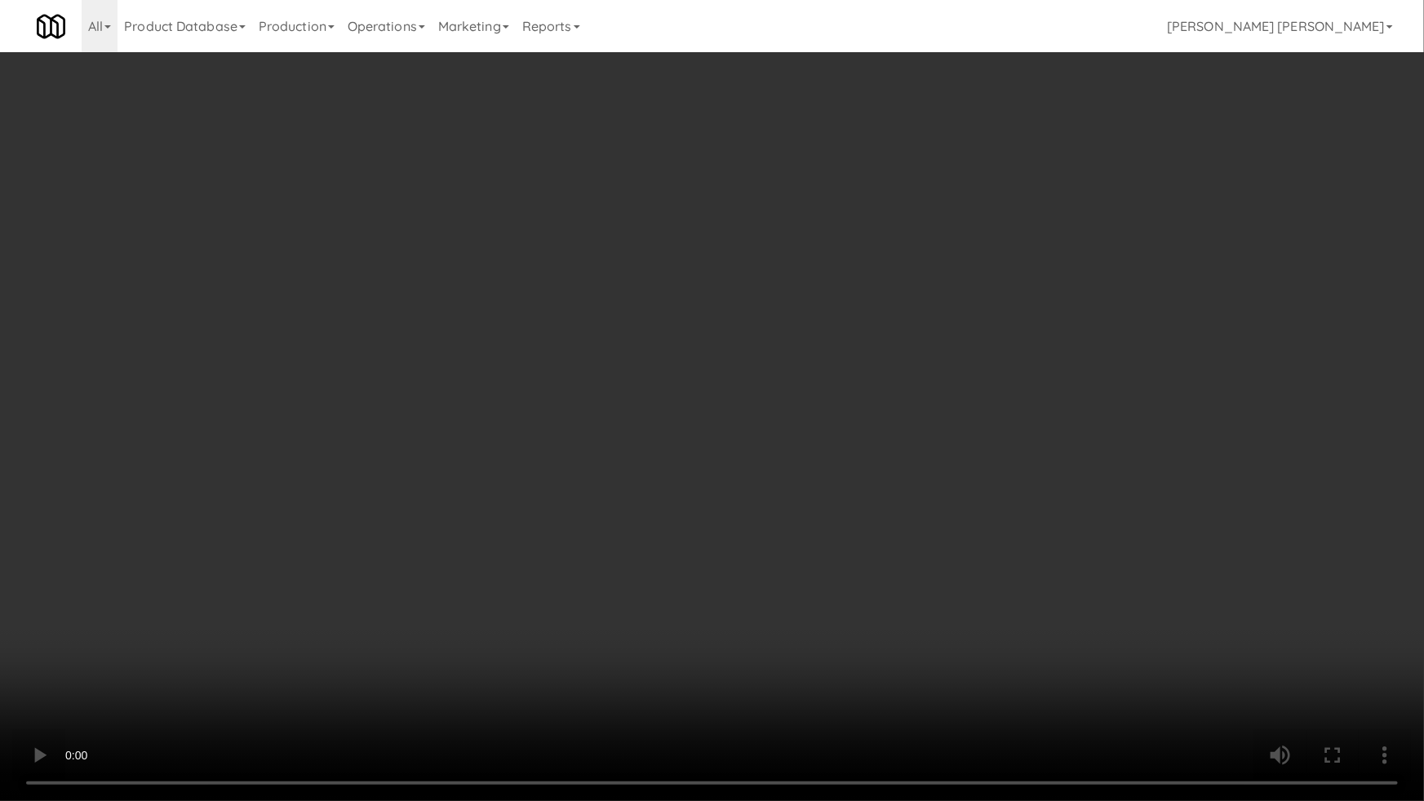
drag, startPoint x: 770, startPoint y: 673, endPoint x: 724, endPoint y: 635, distance: 59.8
click at [768, 671] on video at bounding box center [712, 400] width 1424 height 801
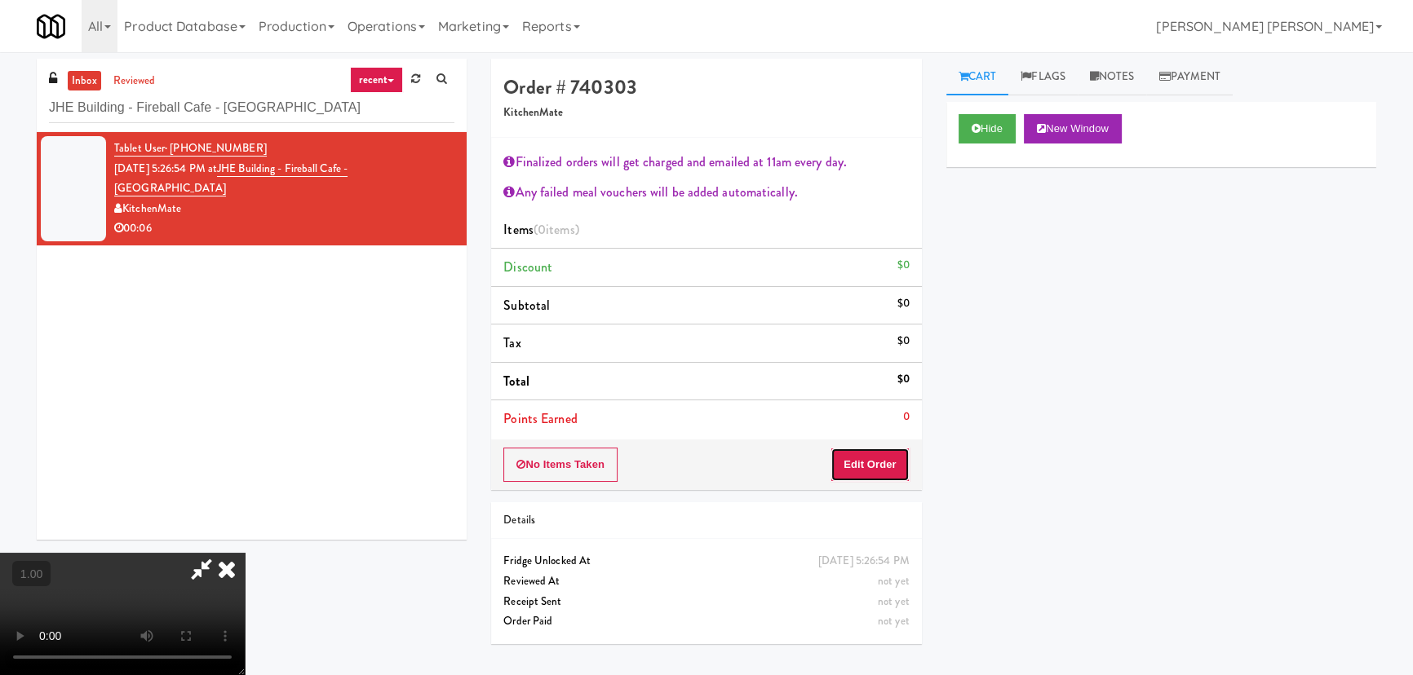
drag, startPoint x: 862, startPoint y: 461, endPoint x: 816, endPoint y: 467, distance: 47.0
click at [861, 461] on button "Edit Order" at bounding box center [869, 465] width 79 height 34
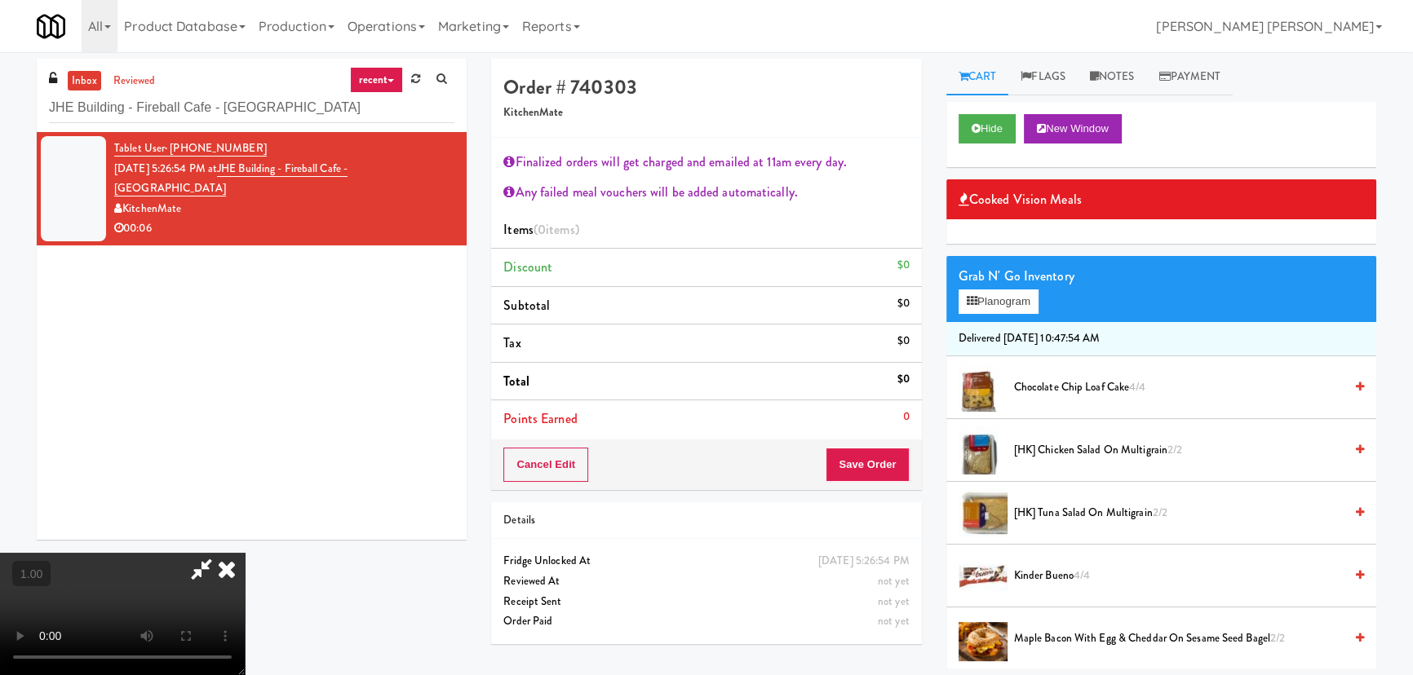
click at [1069, 516] on span "[HK] Tuna Salad on Multigrain 2/2" at bounding box center [1179, 513] width 330 height 20
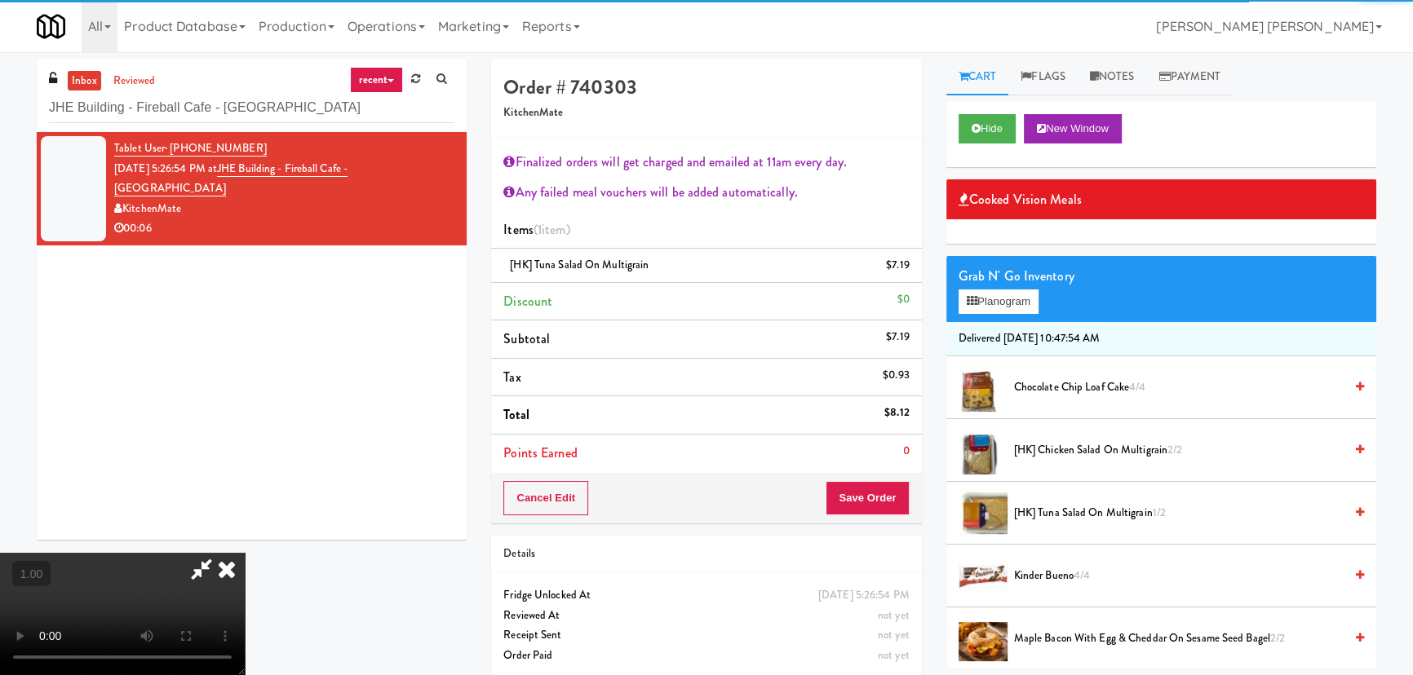
scroll to position [0, 0]
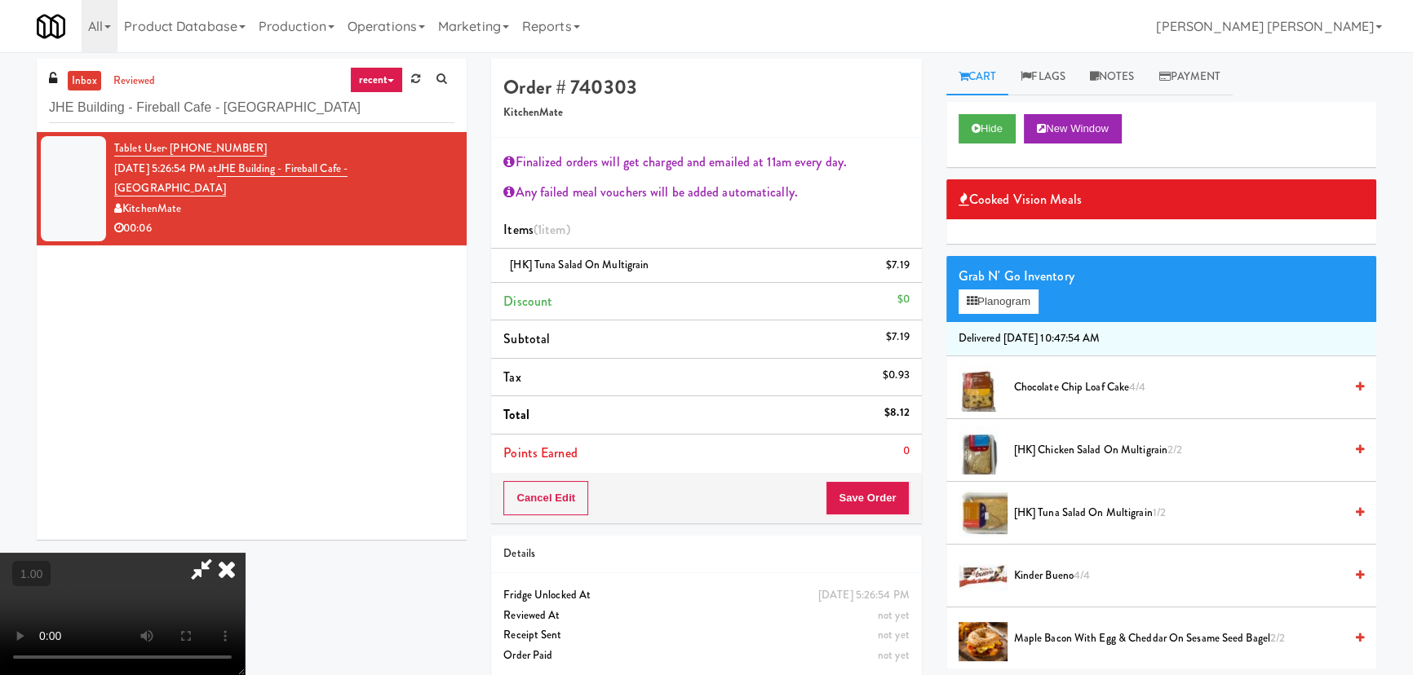
click at [245, 553] on icon at bounding box center [227, 569] width 36 height 33
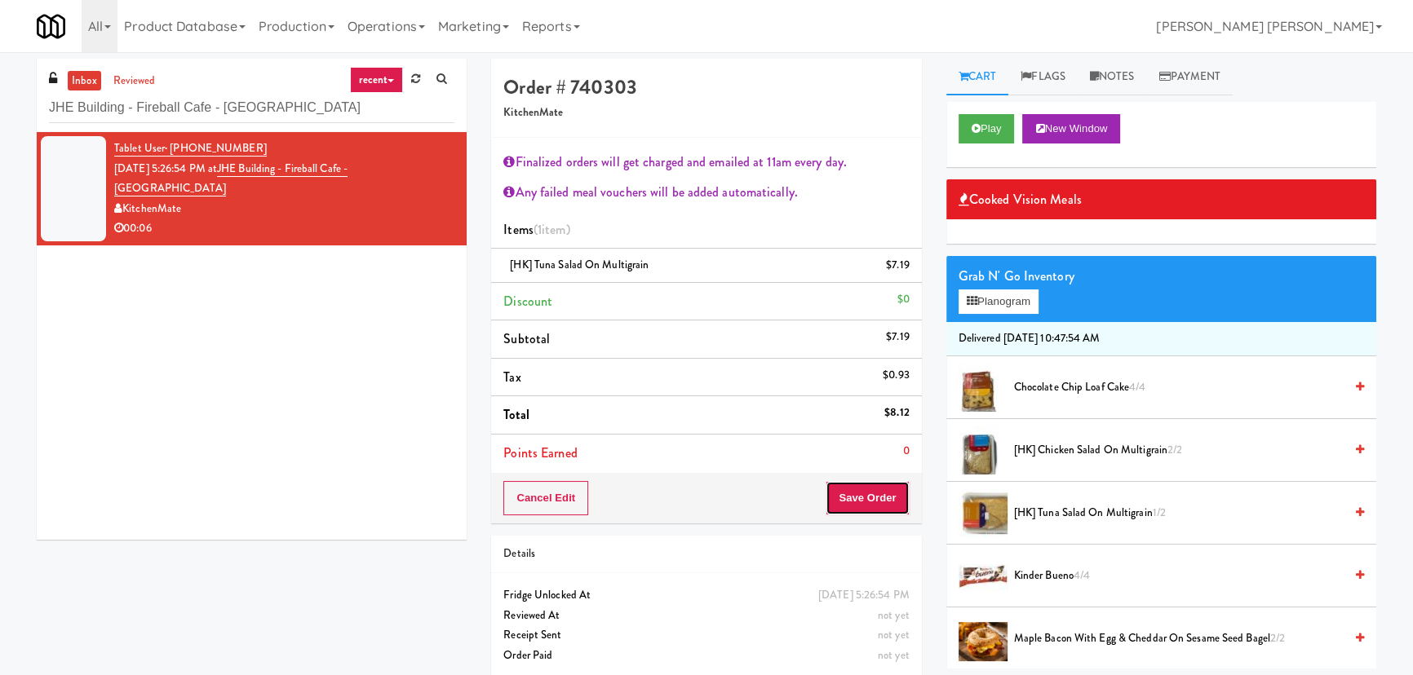
click at [889, 494] on button "Save Order" at bounding box center [867, 498] width 83 height 34
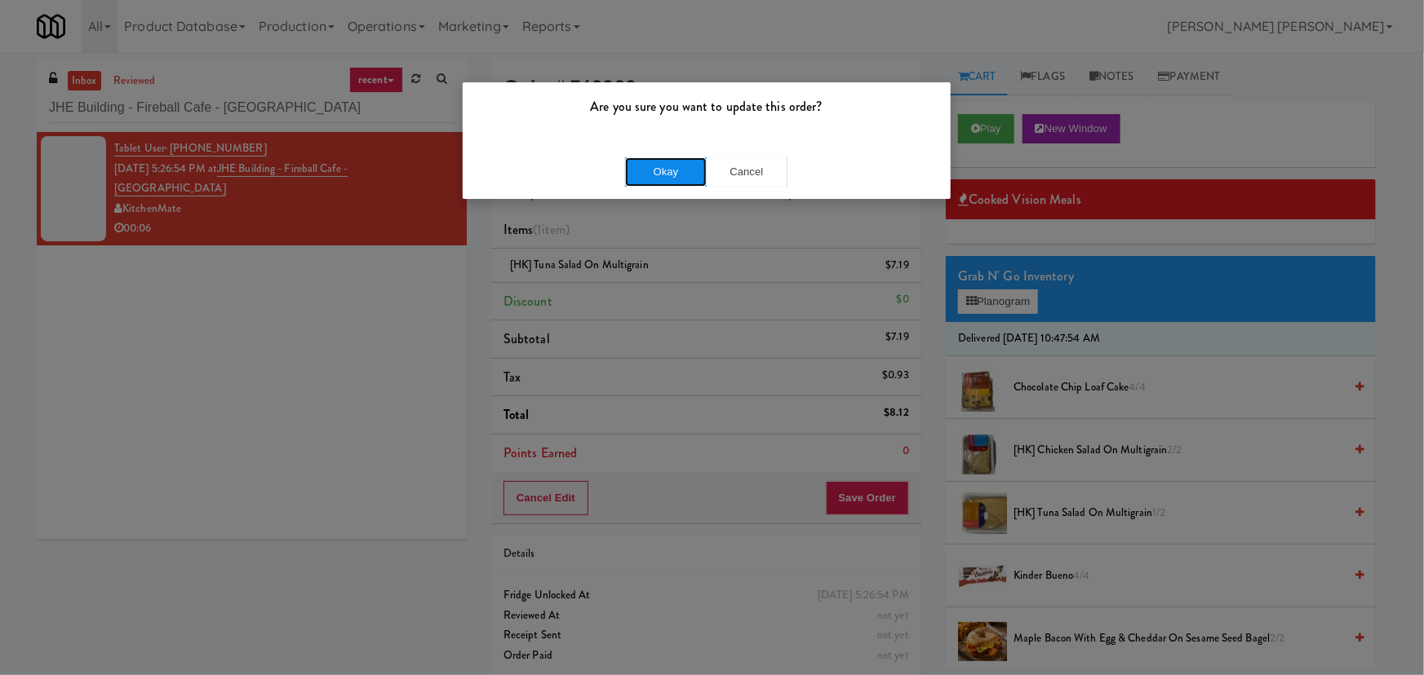
click at [650, 164] on button "Okay" at bounding box center [666, 171] width 82 height 29
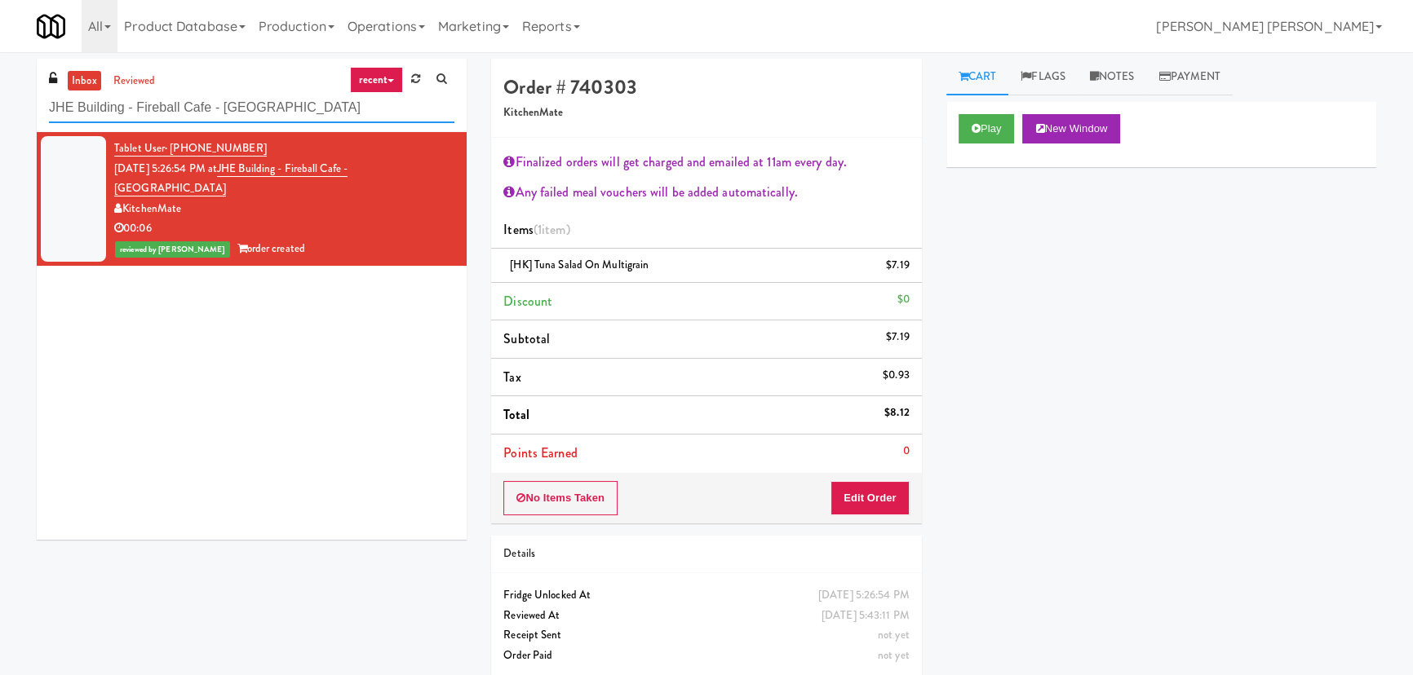
drag, startPoint x: 366, startPoint y: 103, endPoint x: -8, endPoint y: 108, distance: 374.5
click at [0, 108] on html "Are you sure you want to update this order? Okay Cancel Okay Are you sure you w…" at bounding box center [706, 337] width 1413 height 675
paste input "315 Front St - Pantr"
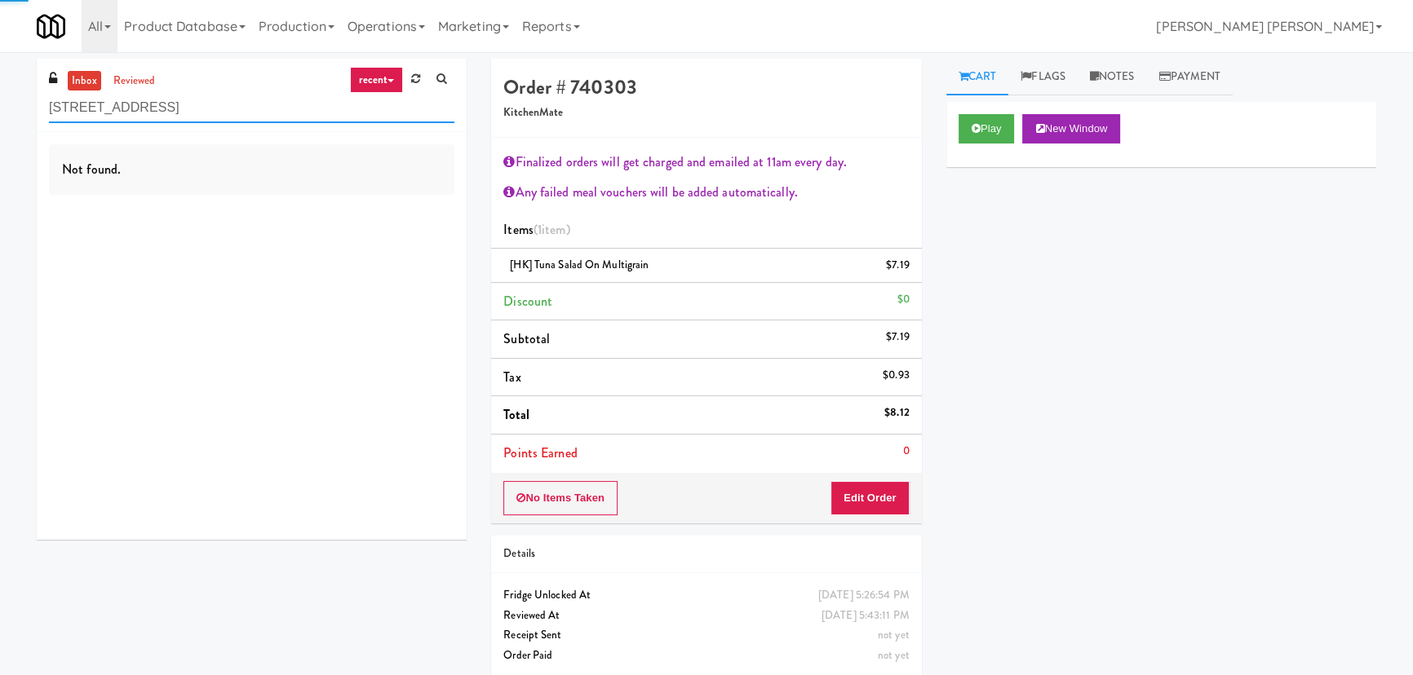
type input "315 Front St - Pantry"
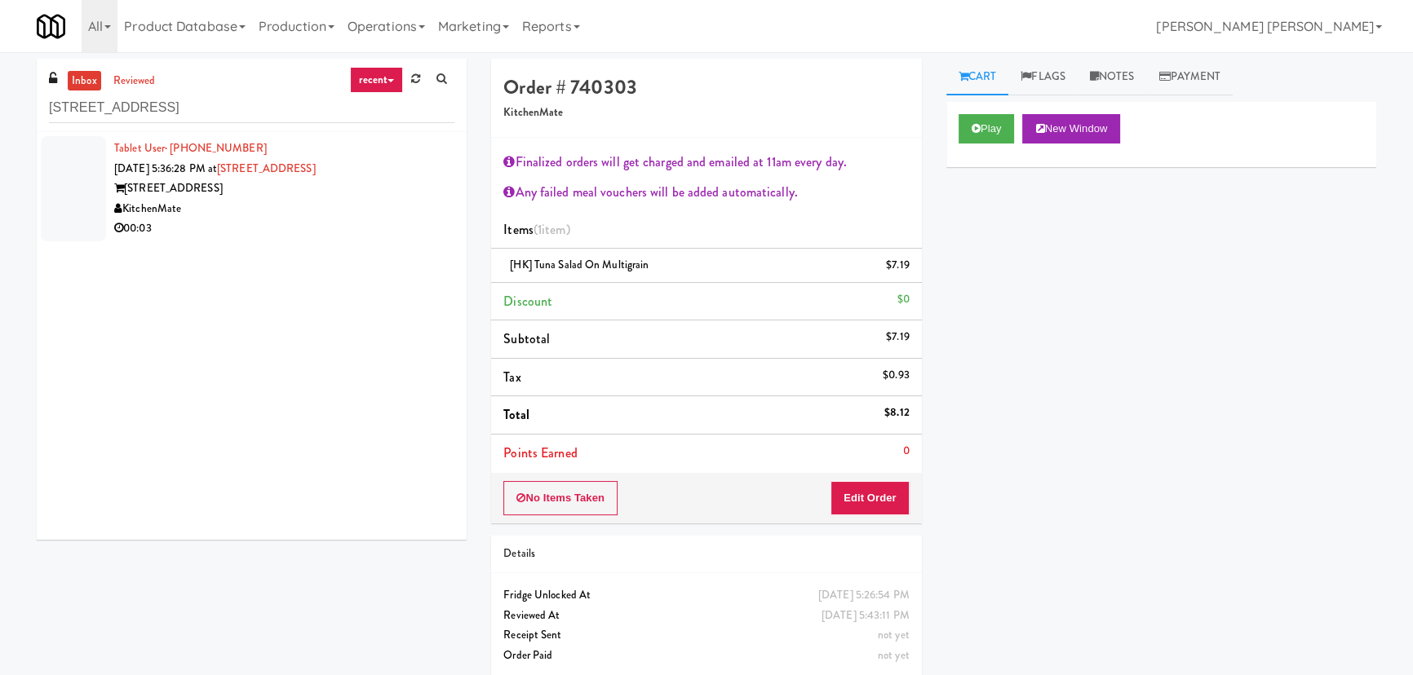
click at [337, 195] on div "315 Front St" at bounding box center [284, 189] width 340 height 20
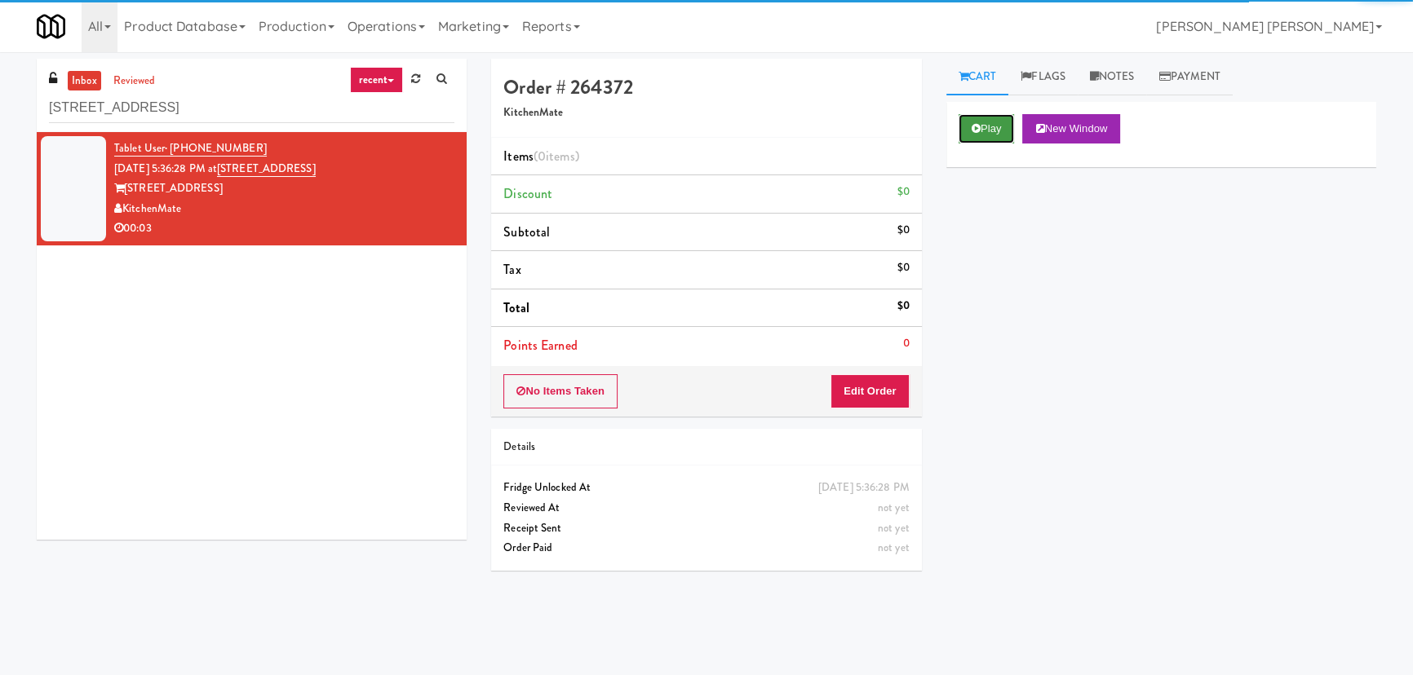
click at [987, 135] on button "Play" at bounding box center [987, 128] width 56 height 29
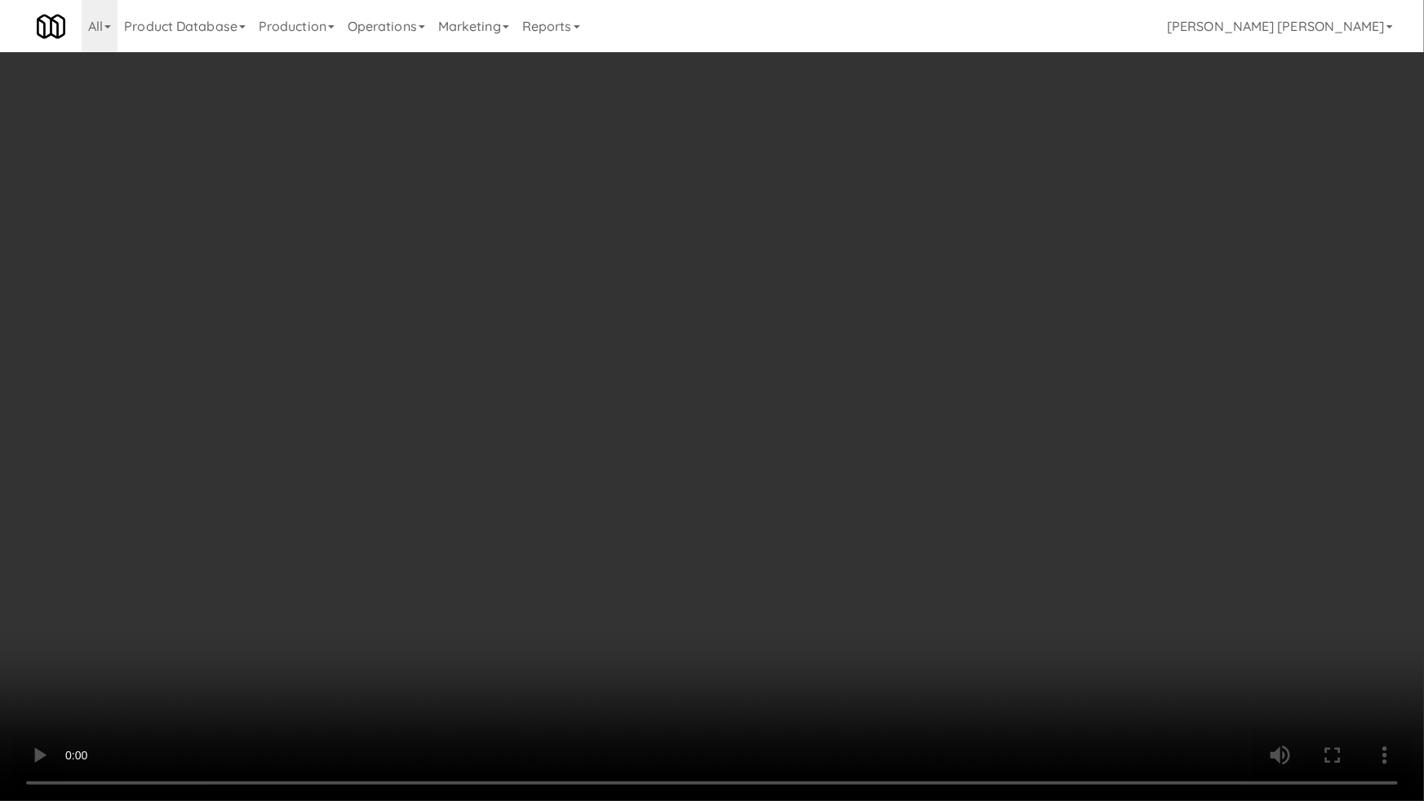
drag, startPoint x: 1373, startPoint y: 694, endPoint x: 1385, endPoint y: 725, distance: 33.3
click at [1375, 675] on video at bounding box center [712, 400] width 1424 height 801
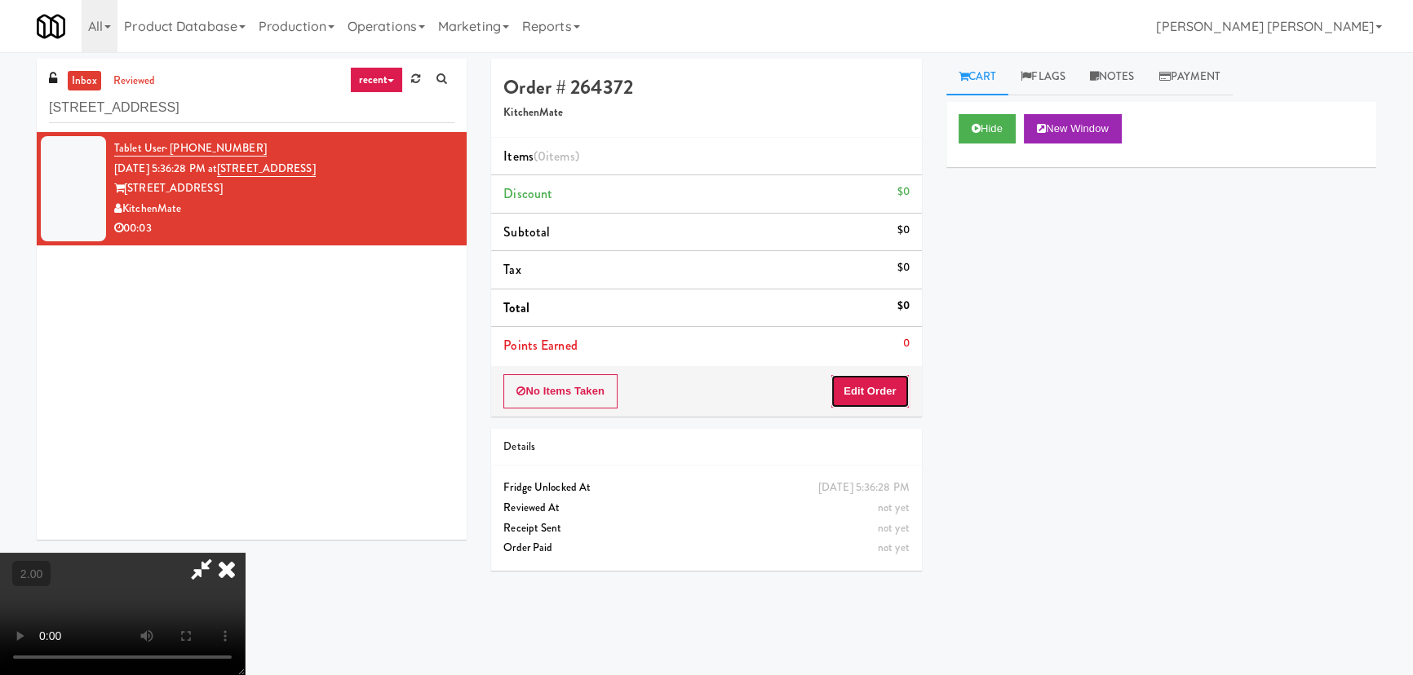
click at [875, 394] on button "Edit Order" at bounding box center [869, 391] width 79 height 34
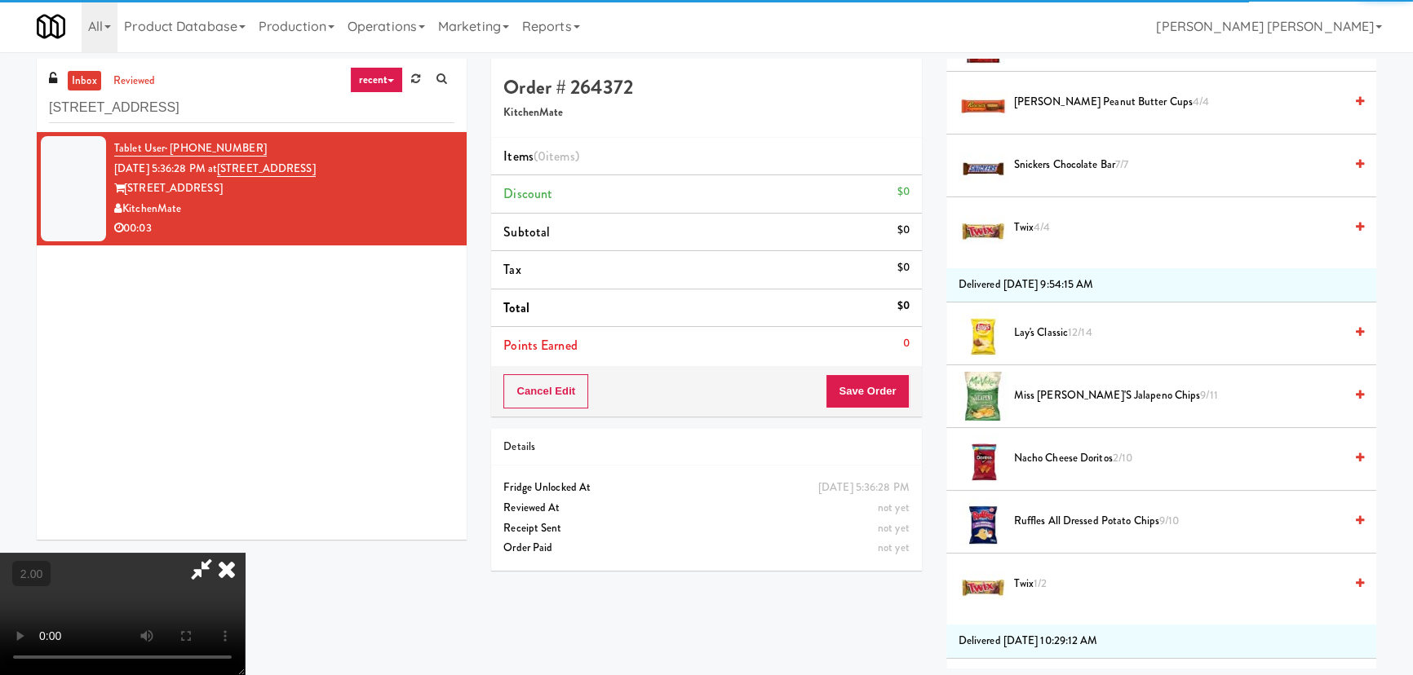
scroll to position [1112, 0]
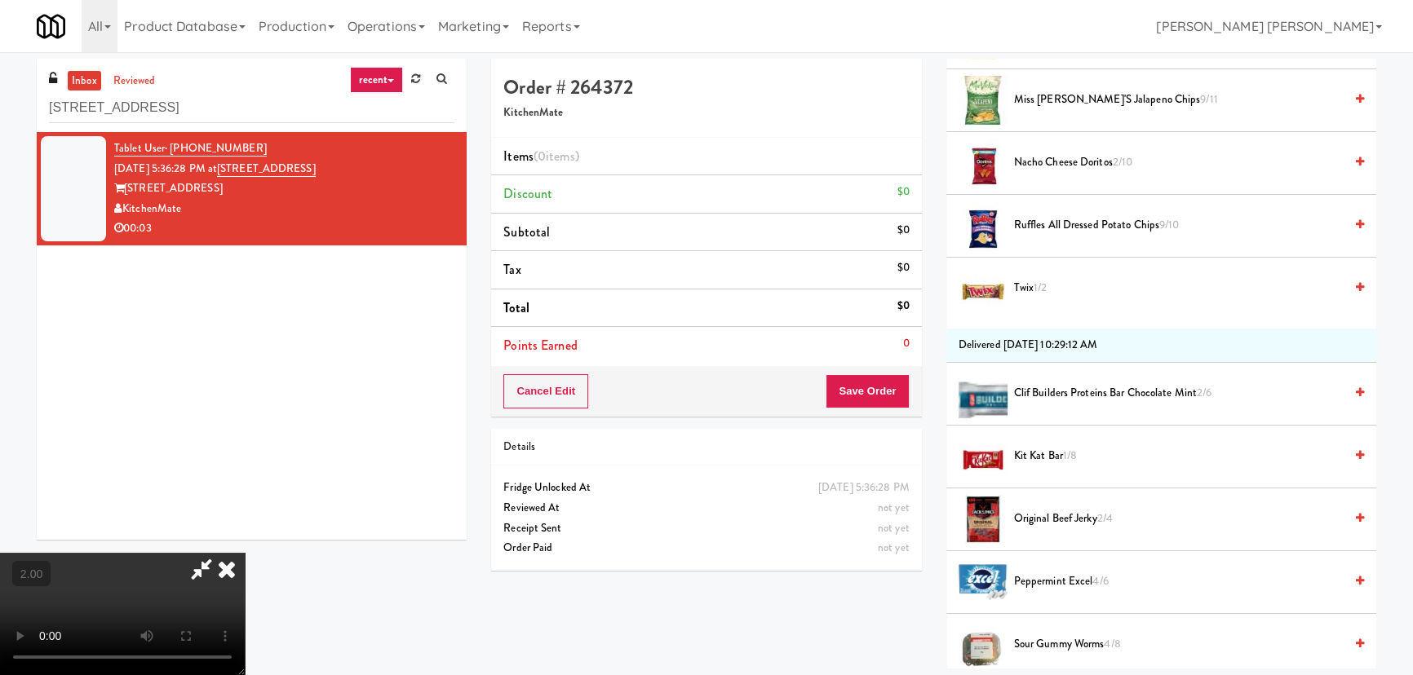
click at [1003, 285] on div at bounding box center [983, 288] width 49 height 49
click at [1027, 284] on span "Twix 1/2" at bounding box center [1179, 288] width 330 height 20
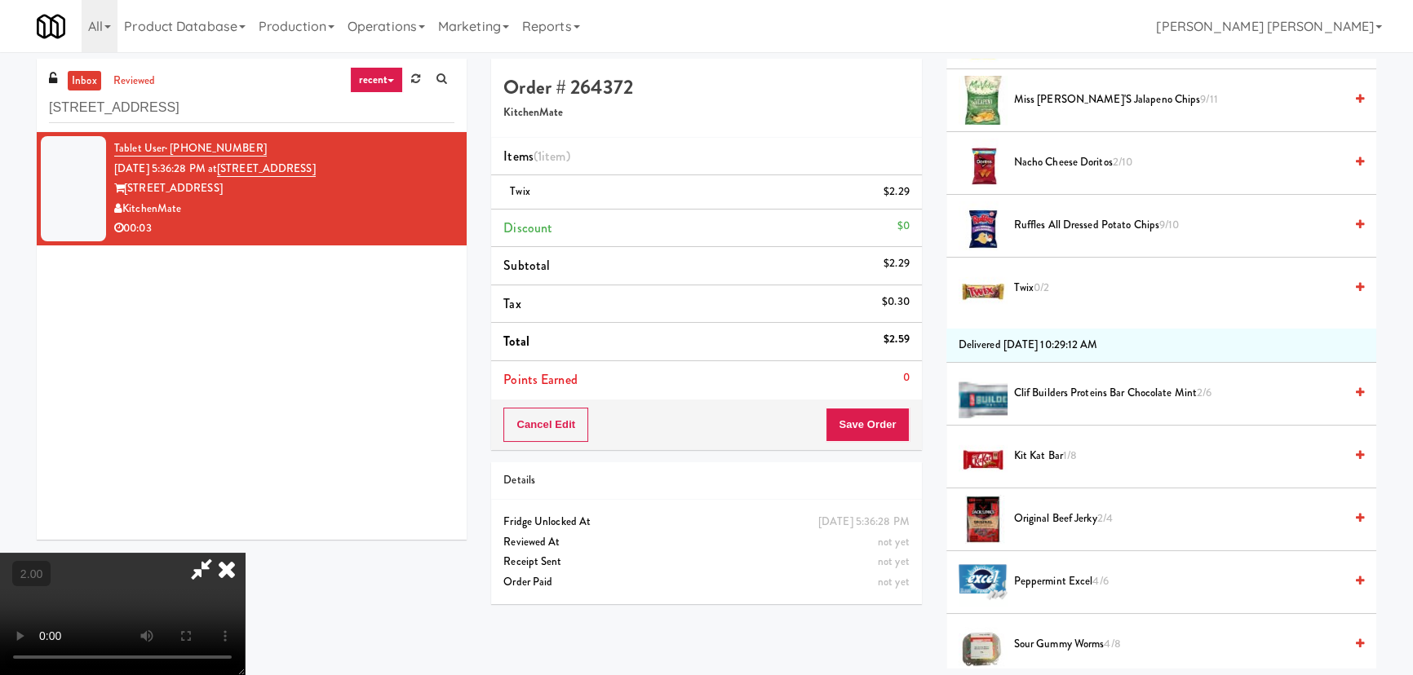
click at [245, 553] on icon at bounding box center [227, 569] width 36 height 33
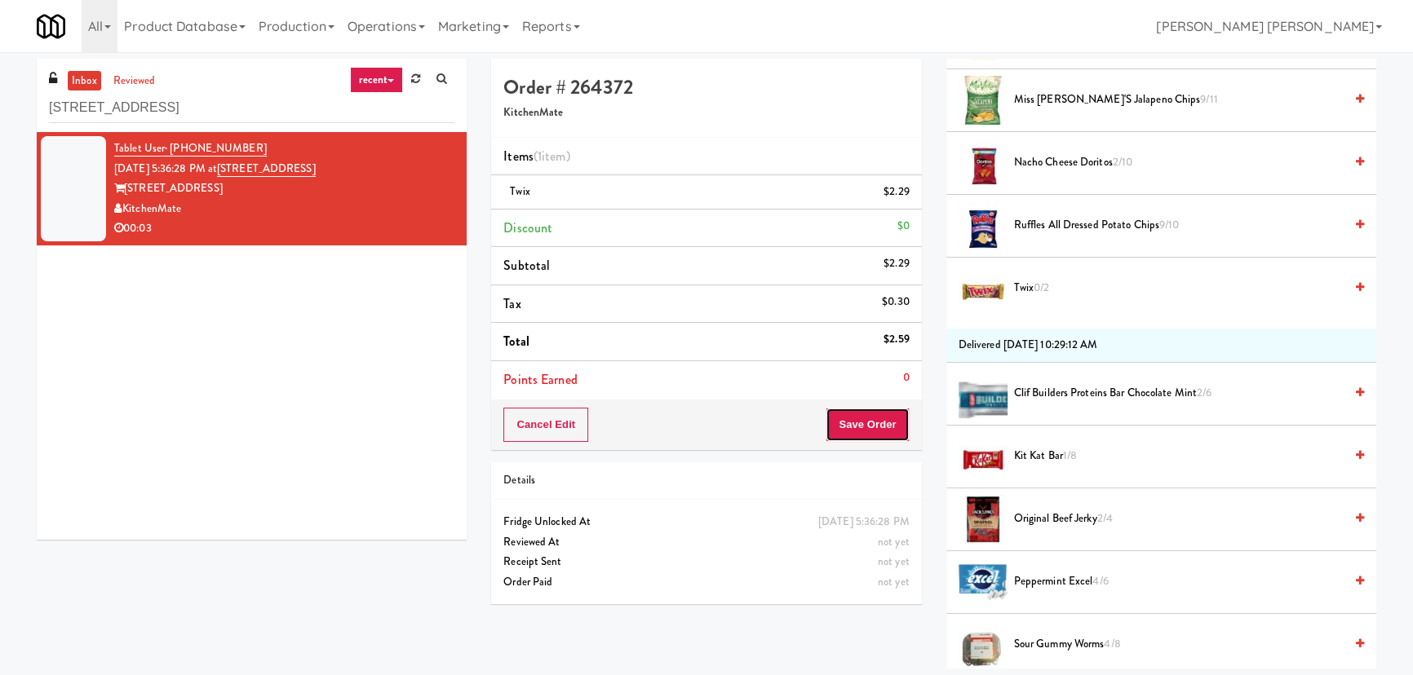
click at [875, 424] on button "Save Order" at bounding box center [867, 425] width 83 height 34
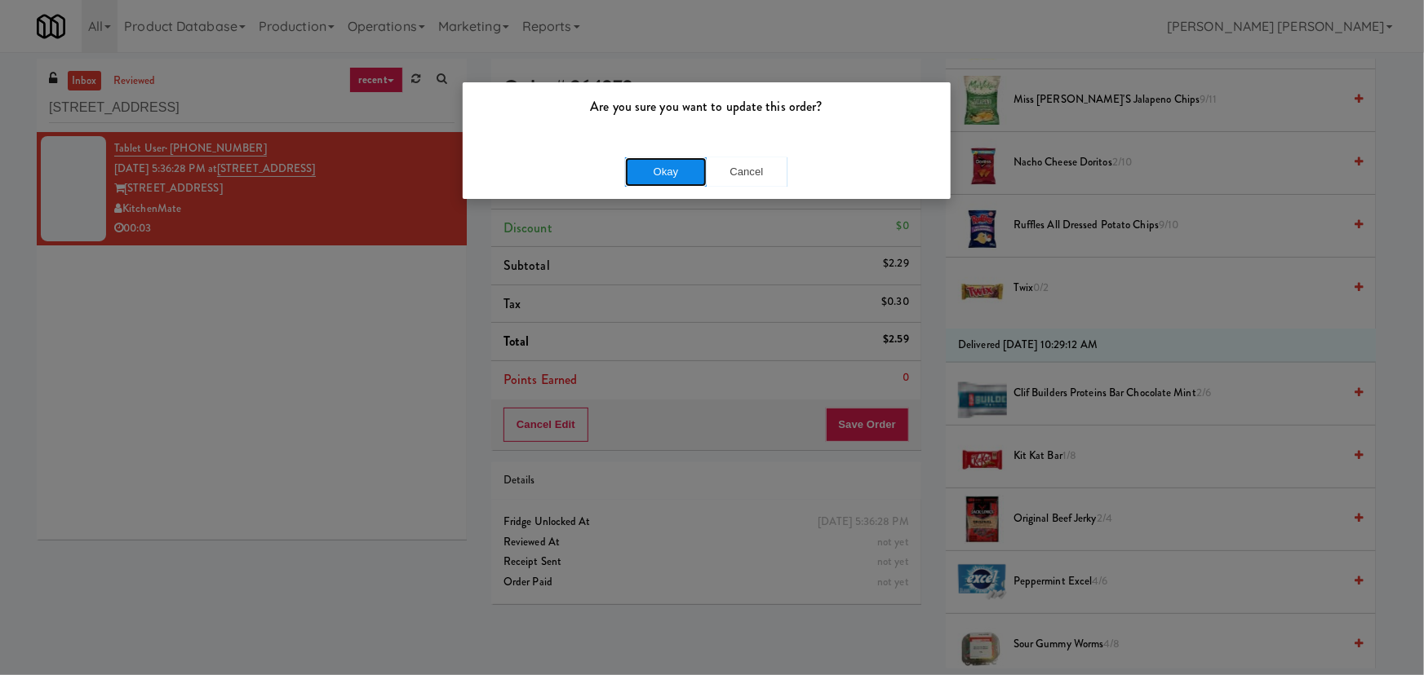
click at [685, 170] on button "Okay" at bounding box center [666, 171] width 82 height 29
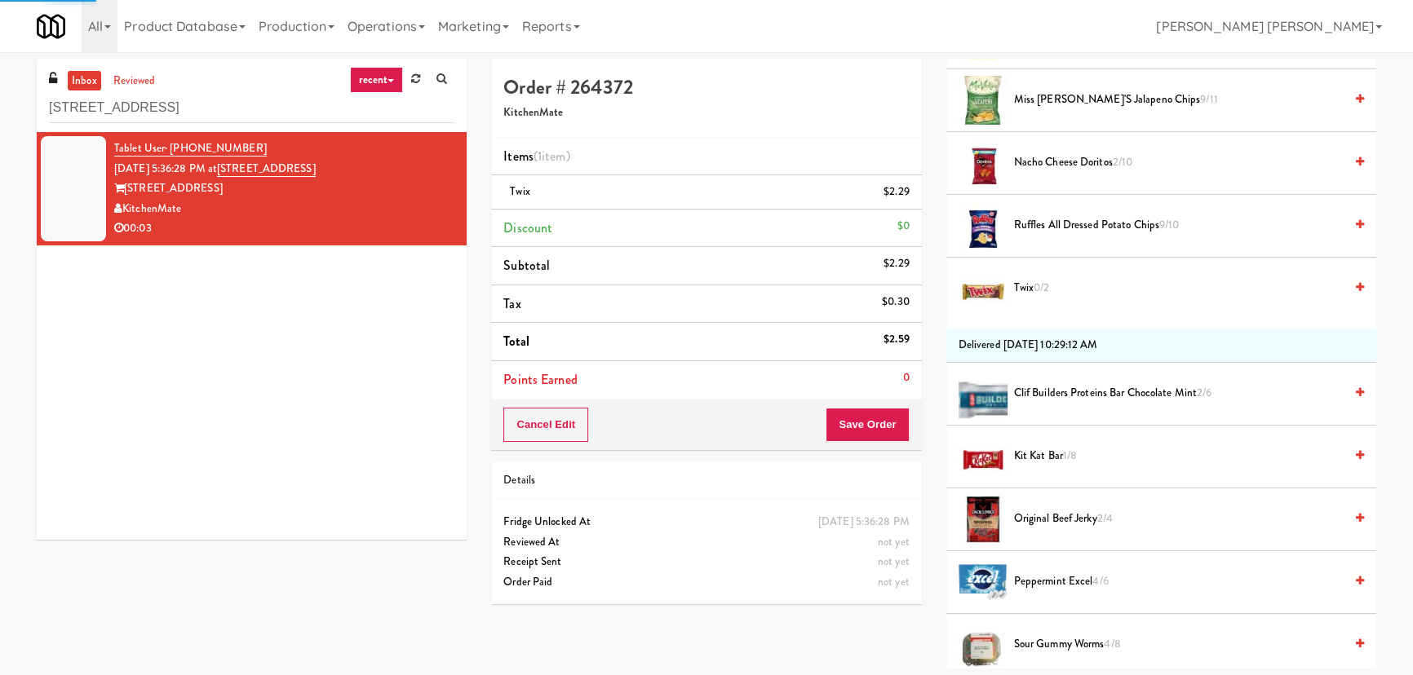
scroll to position [44, 0]
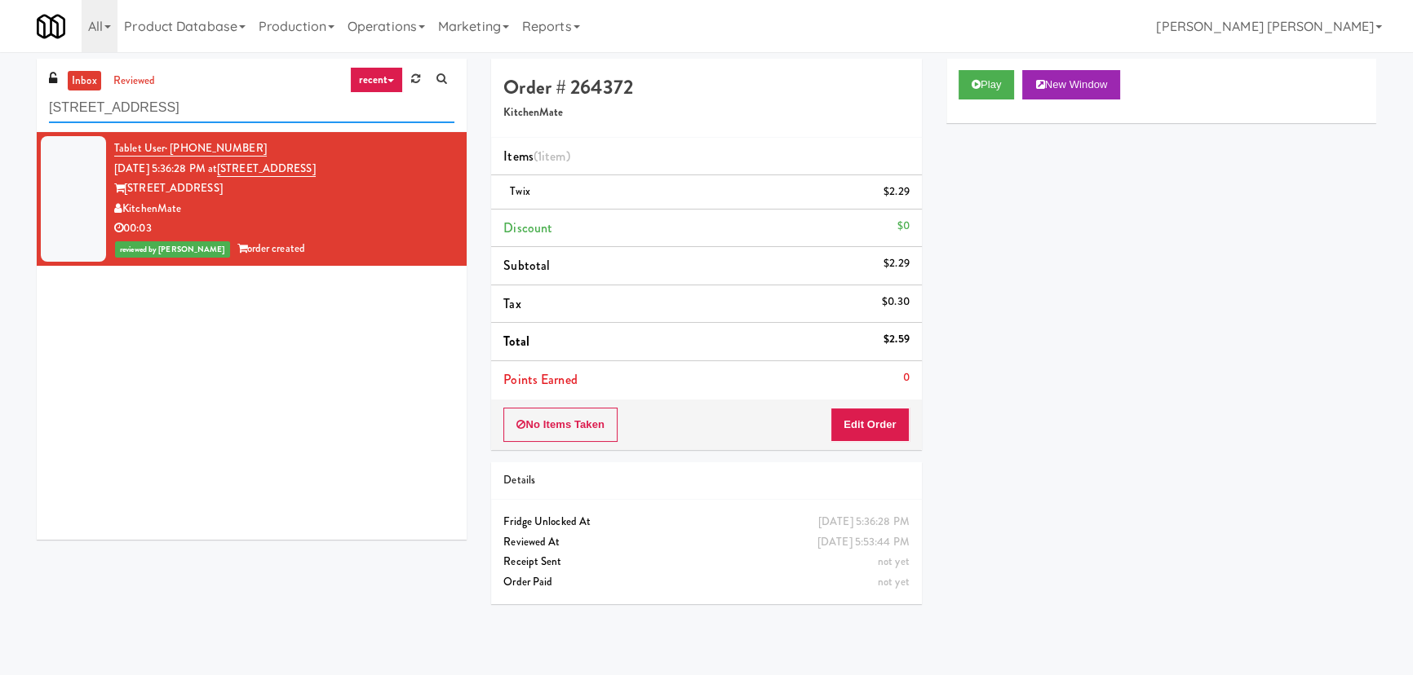
drag, startPoint x: 208, startPoint y: 110, endPoint x: 9, endPoint y: 114, distance: 199.1
click at [9, 114] on div "inbox reviewed recent all unclear take inventory issue suspicious failed recent…" at bounding box center [706, 364] width 1413 height 610
paste input "IKEA North York Store"
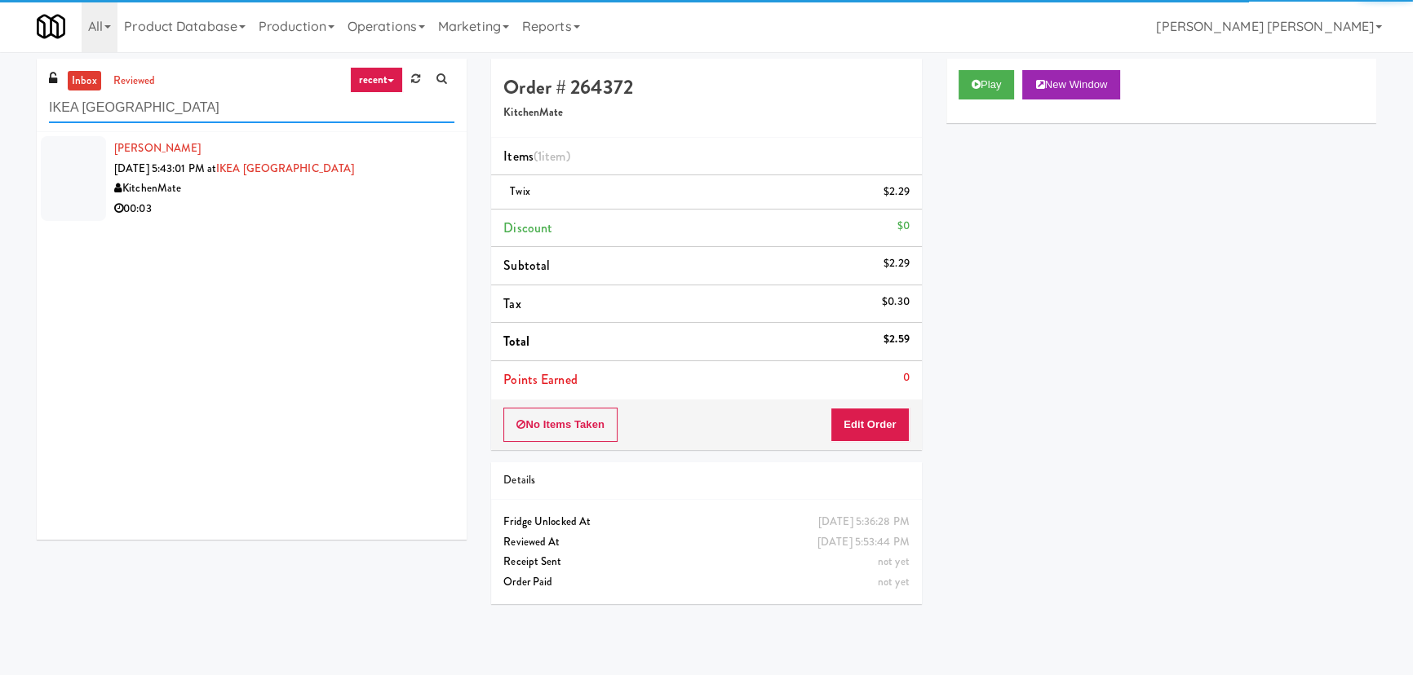
type input "IKEA North York Store"
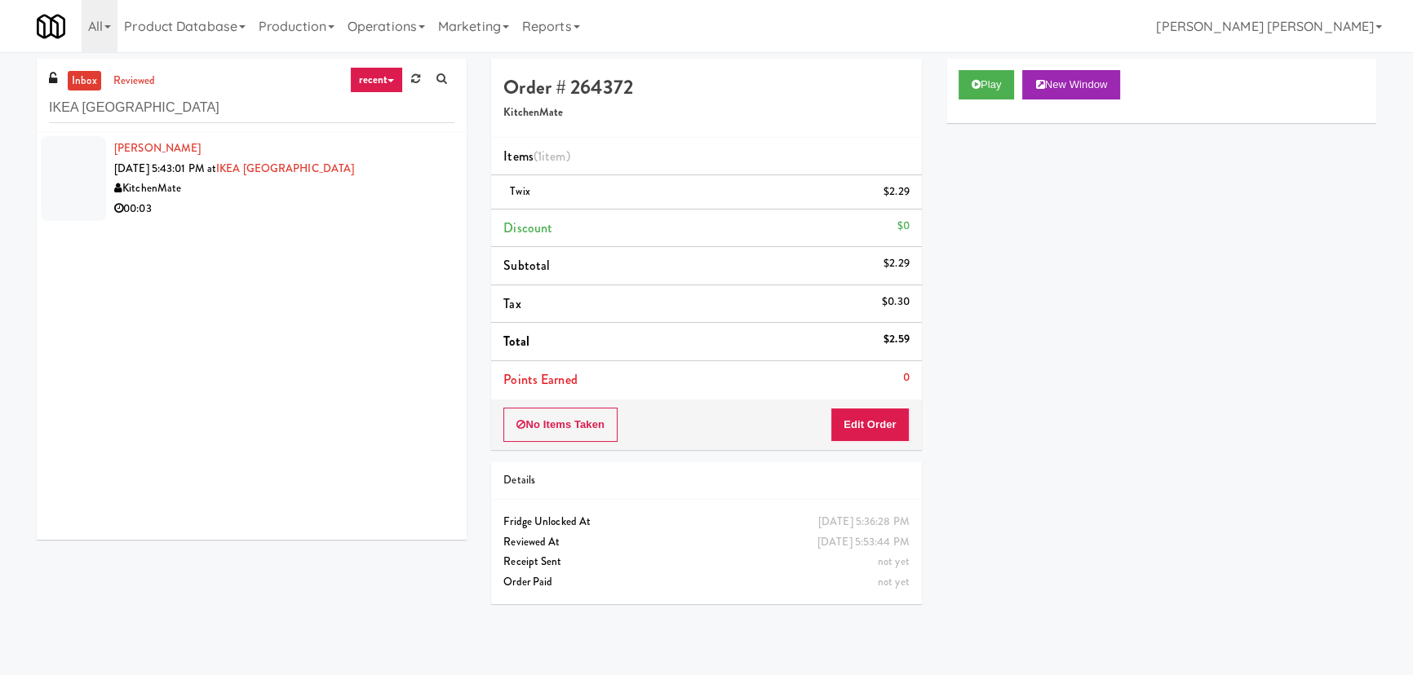
click at [282, 224] on li "Janilyn Lumban Aug 18, 2025 5:43:01 PM at IKEA North York Store KitchenMate 00:…" at bounding box center [252, 178] width 430 height 93
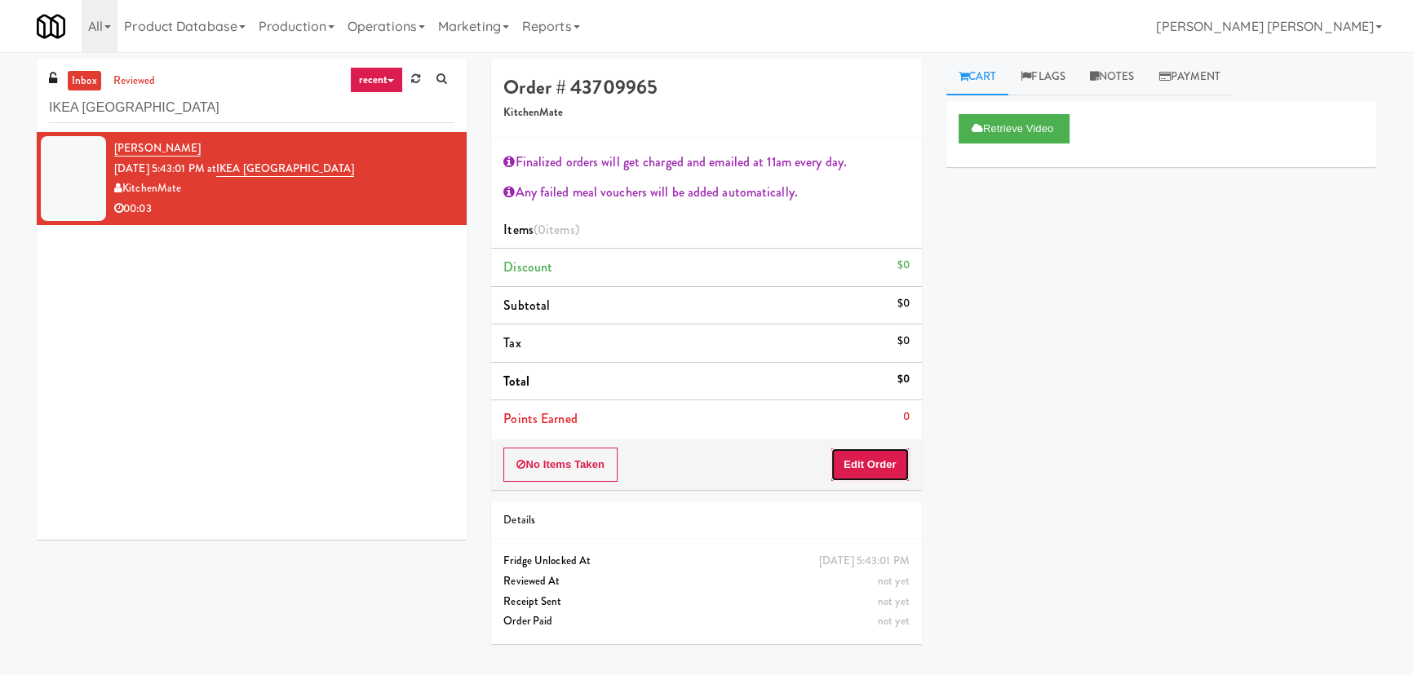
click at [883, 463] on button "Edit Order" at bounding box center [869, 465] width 79 height 34
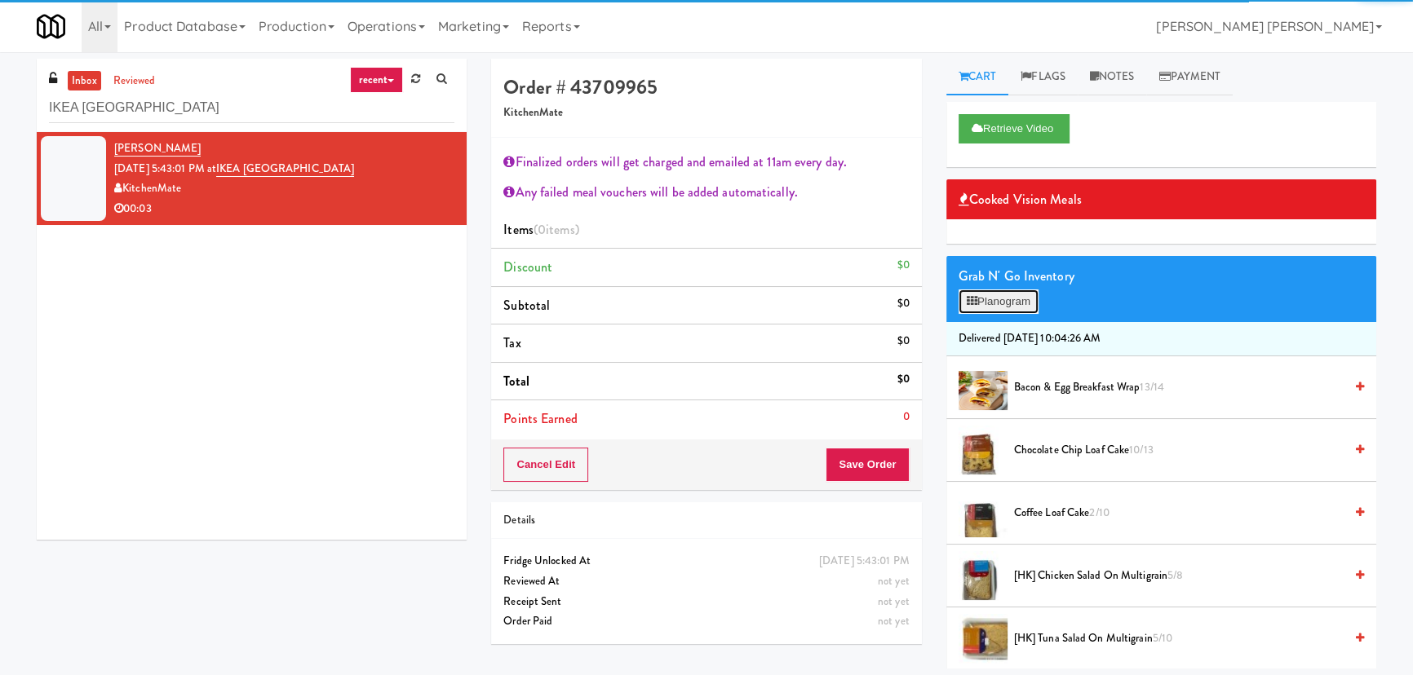
click at [1012, 295] on button "Planogram" at bounding box center [999, 302] width 80 height 24
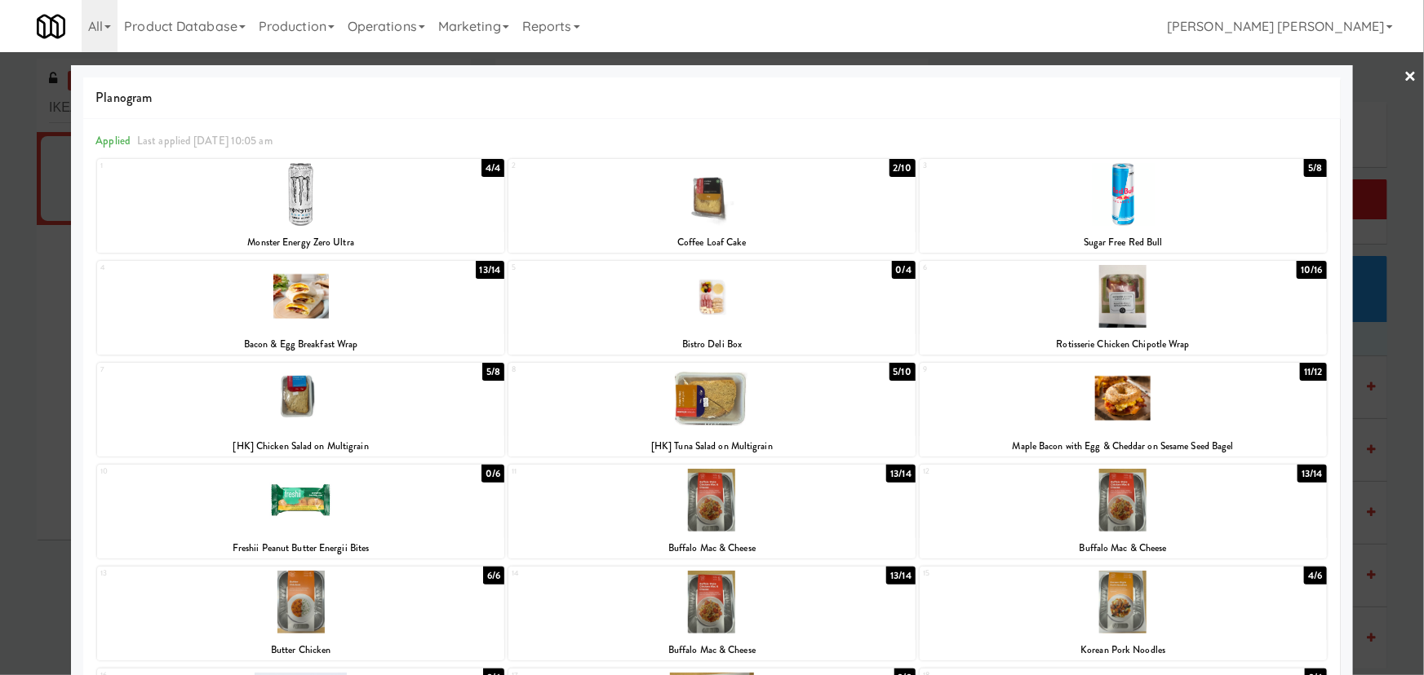
drag, startPoint x: 1125, startPoint y: 403, endPoint x: 1286, endPoint y: 358, distance: 166.9
click at [1126, 403] on div at bounding box center [1122, 398] width 407 height 63
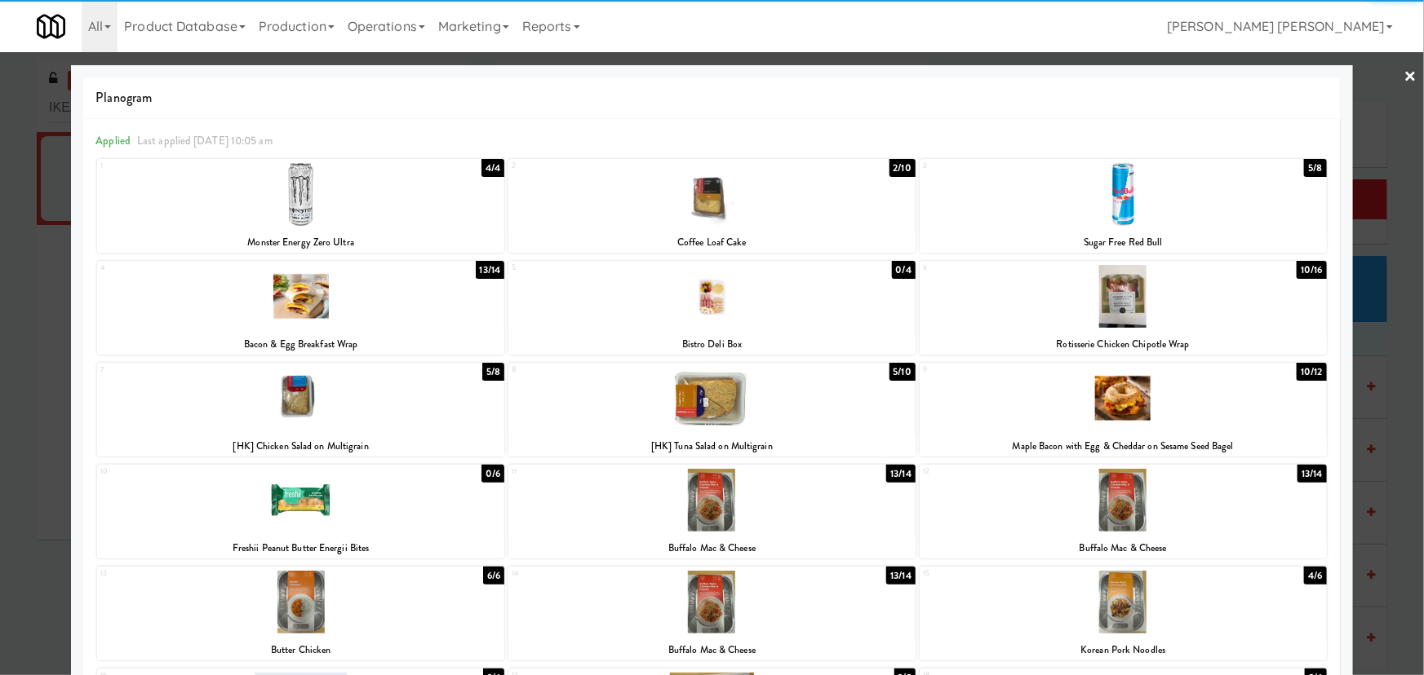
click at [1404, 81] on link "×" at bounding box center [1410, 77] width 13 height 51
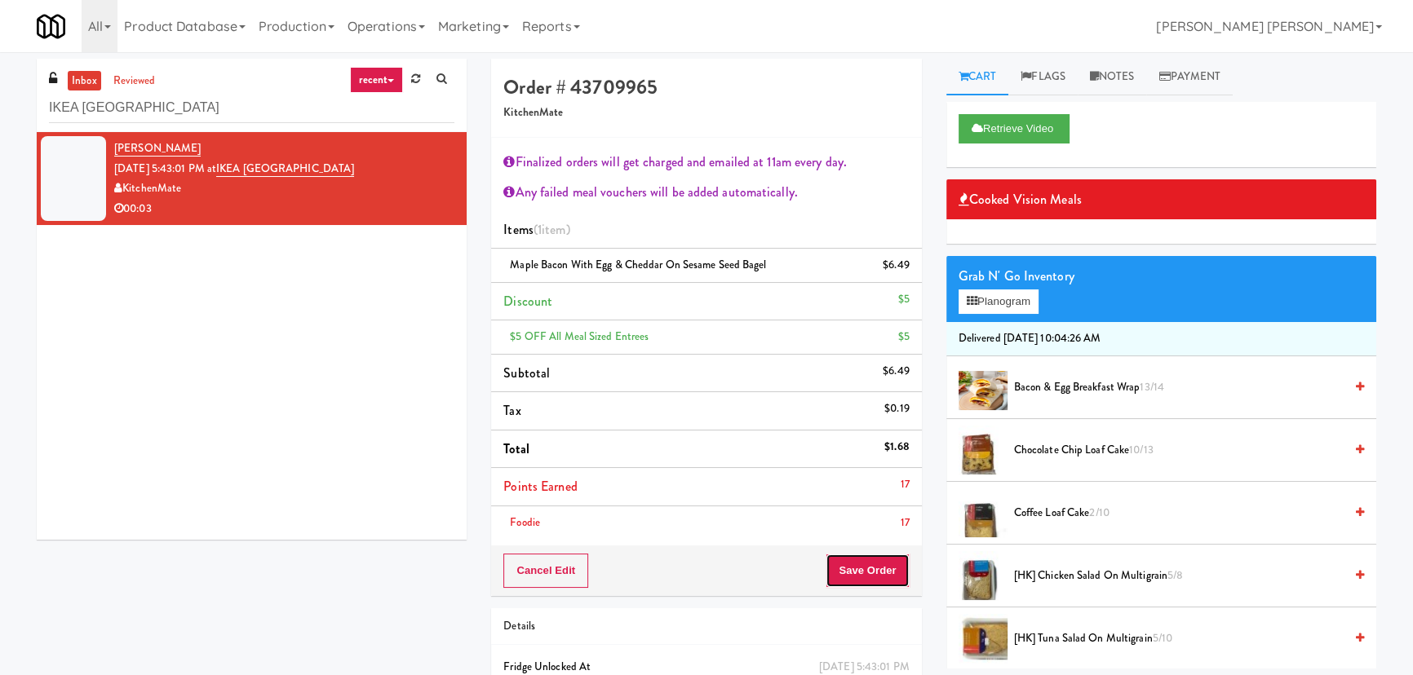
click at [883, 576] on button "Save Order" at bounding box center [867, 571] width 83 height 34
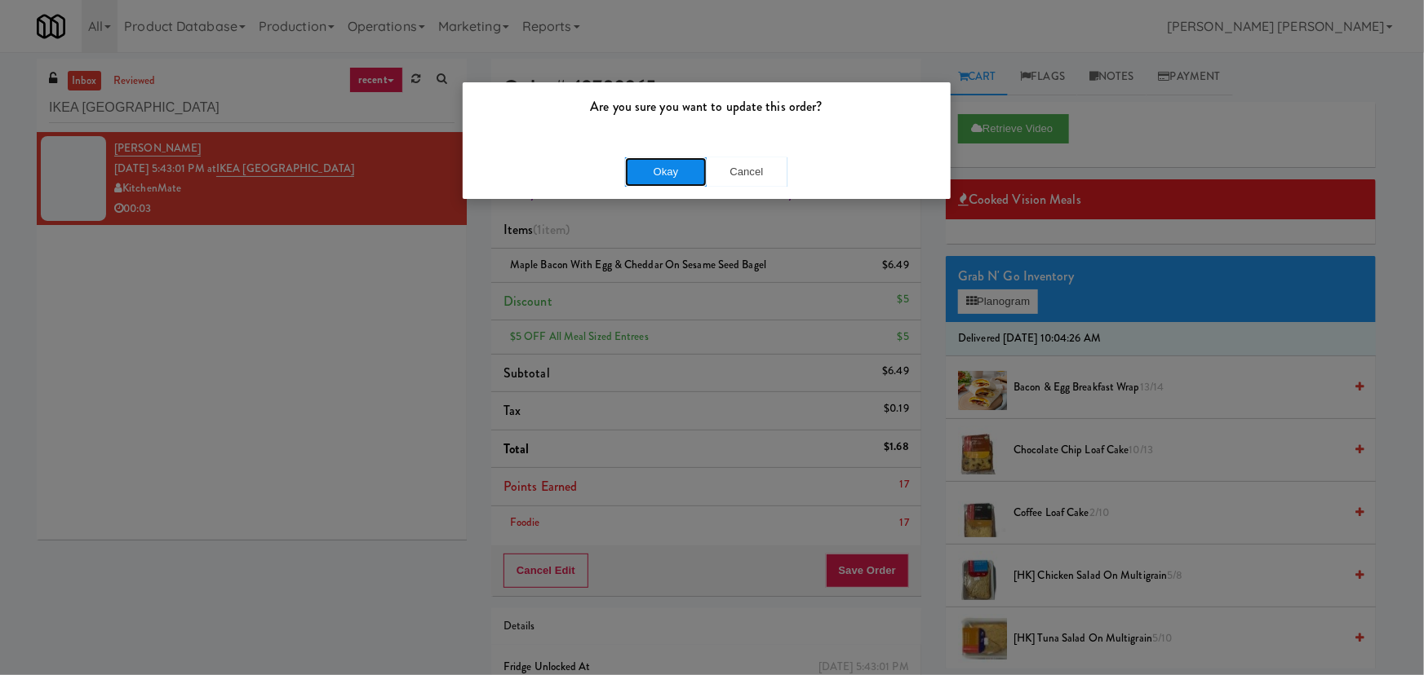
drag, startPoint x: 677, startPoint y: 171, endPoint x: 317, endPoint y: 22, distance: 390.3
click at [675, 171] on button "Okay" at bounding box center [666, 171] width 82 height 29
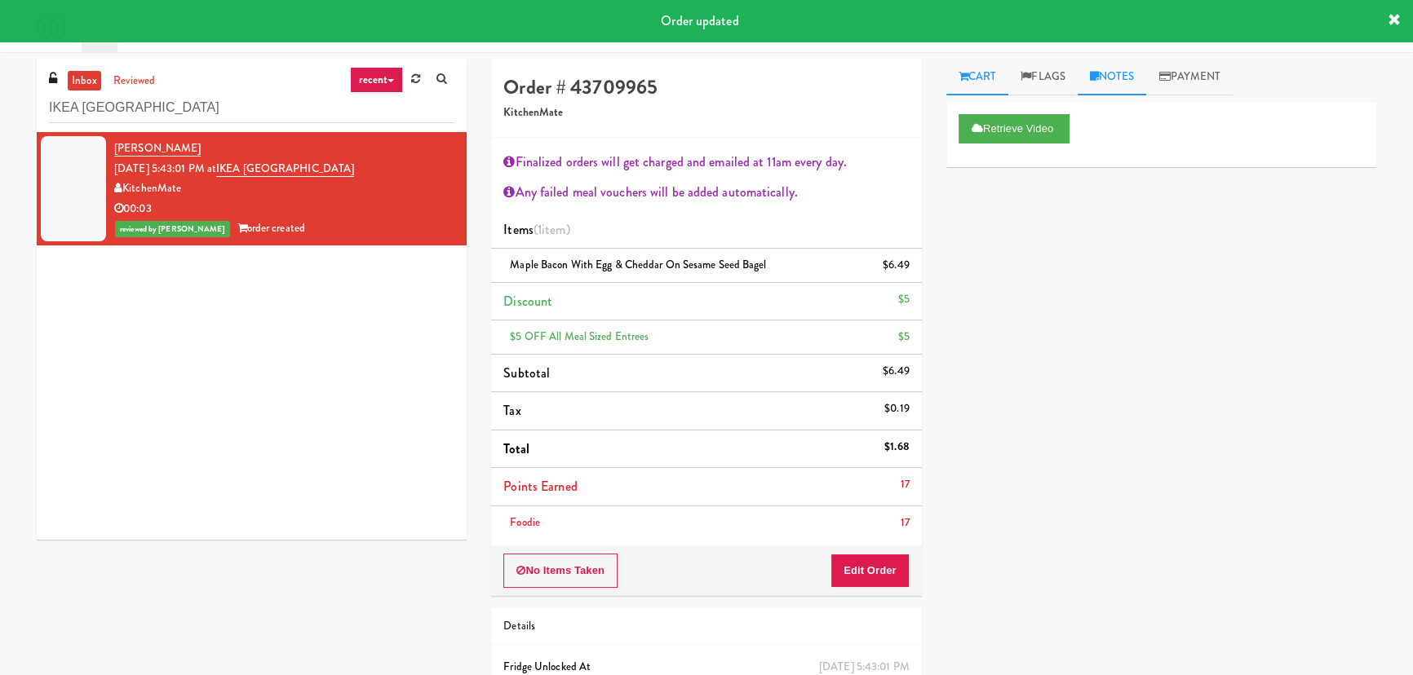
drag, startPoint x: 1116, startPoint y: 73, endPoint x: 1103, endPoint y: 87, distance: 19.0
click at [1114, 73] on link "Notes" at bounding box center [1112, 77] width 69 height 37
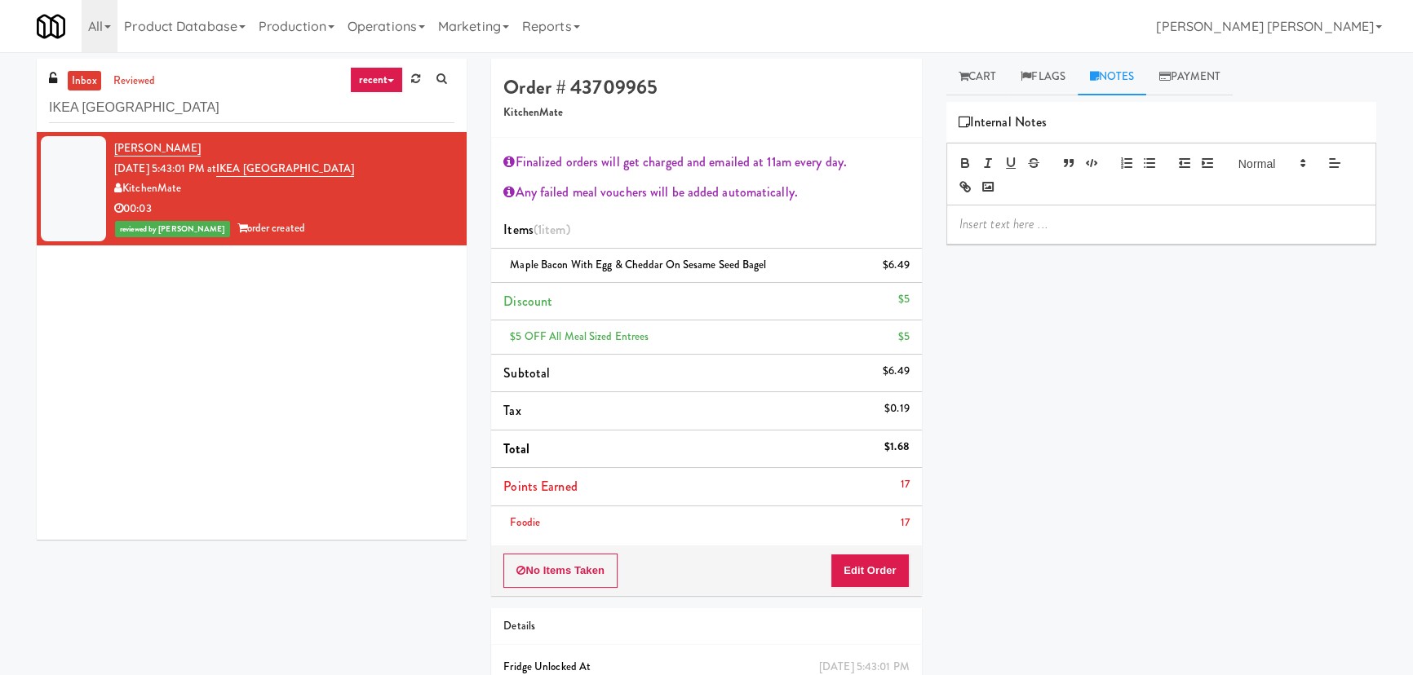
click at [1042, 224] on p at bounding box center [1161, 224] width 404 height 18
drag, startPoint x: 217, startPoint y: 103, endPoint x: -16, endPoint y: 100, distance: 233.3
click at [0, 100] on html "Are you sure you want to update this order? Okay Cancel Okay Are you sure you w…" at bounding box center [706, 337] width 1413 height 675
paste input "La Plaza - Cooler 2 Mid"
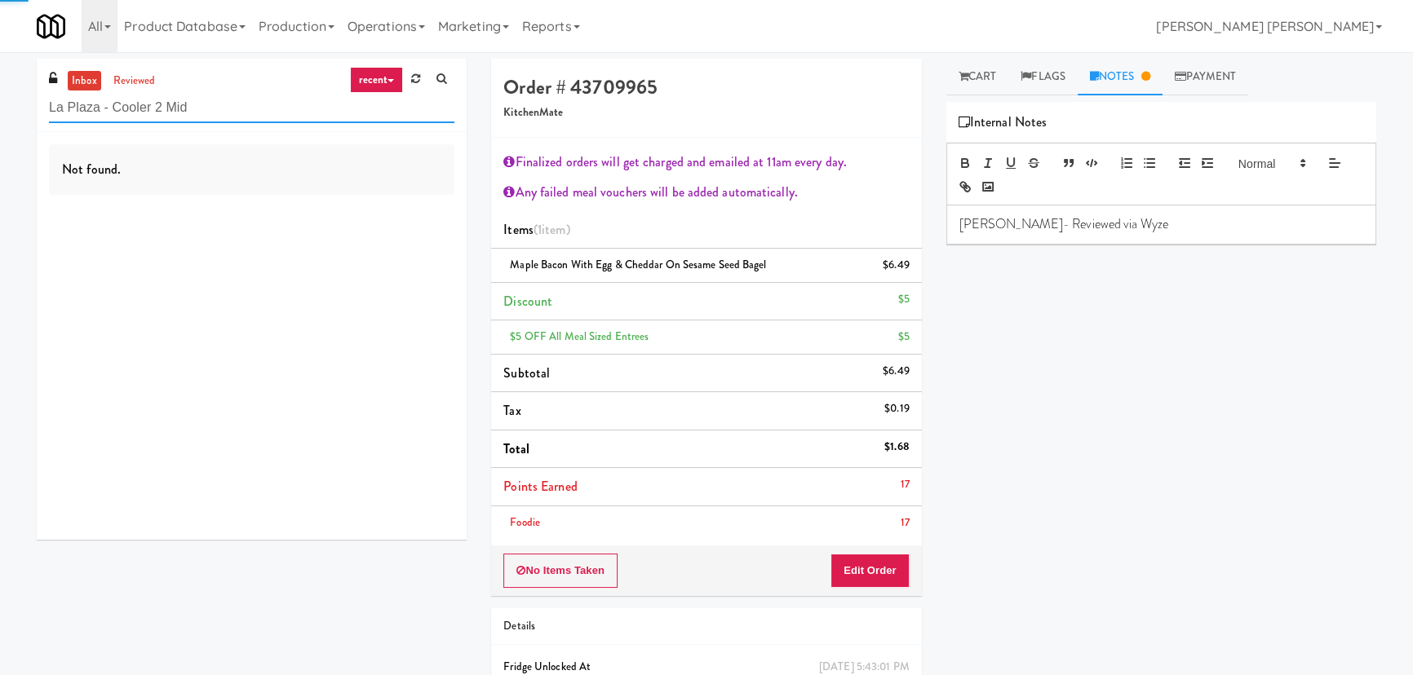
type input "La Plaza - Cooler 2 Mid"
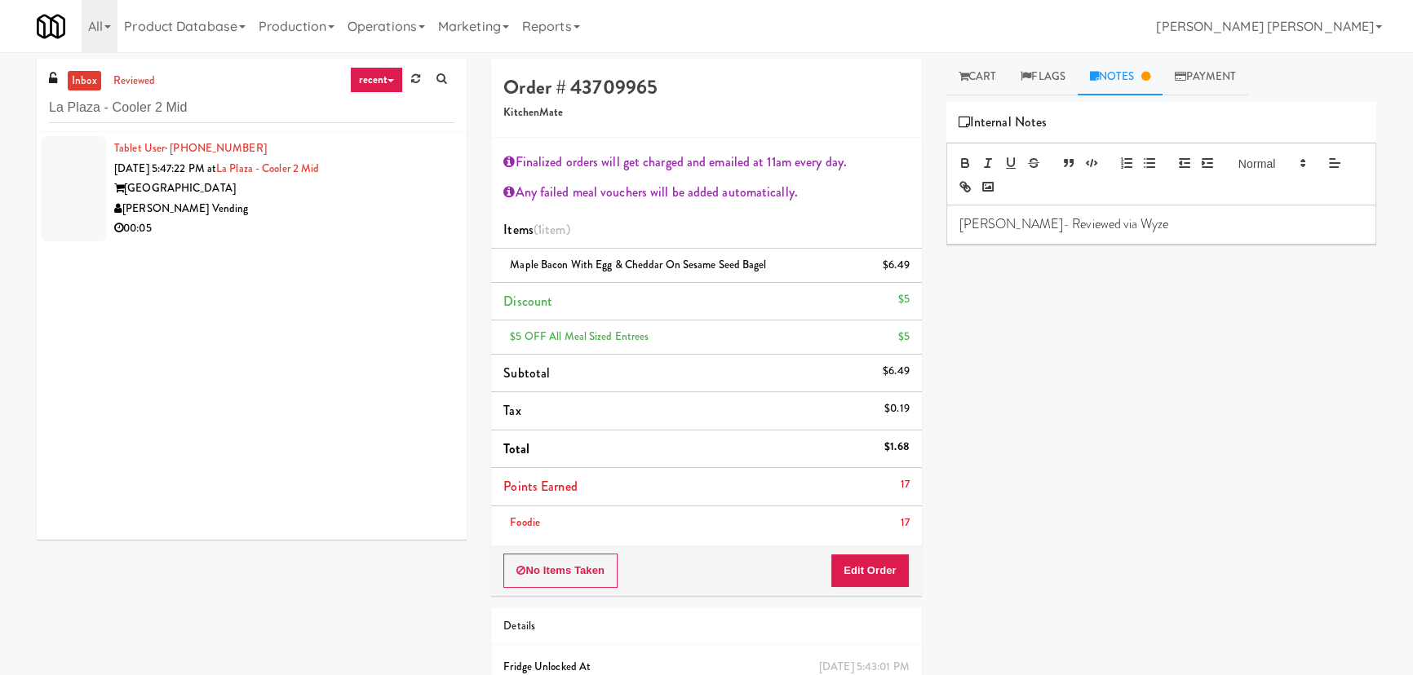
click at [312, 219] on div "00:05" at bounding box center [284, 229] width 340 height 20
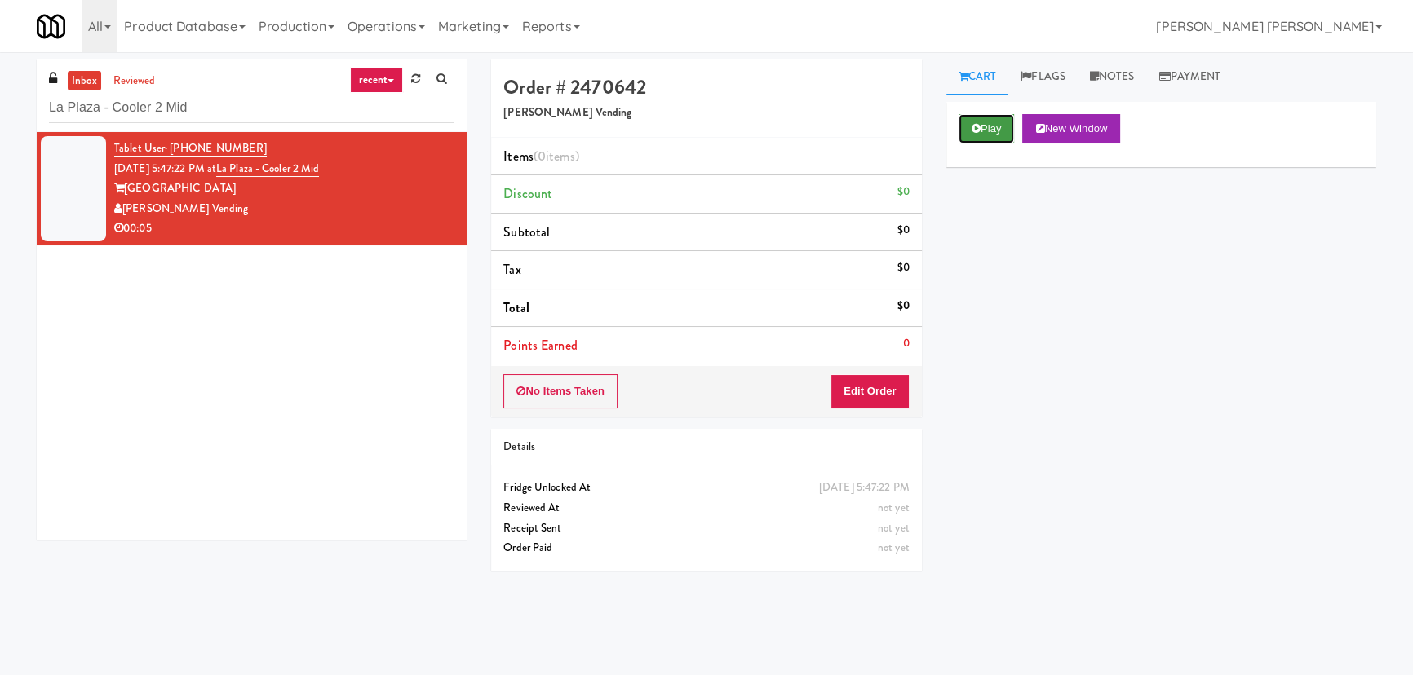
click at [981, 135] on button "Play" at bounding box center [987, 128] width 56 height 29
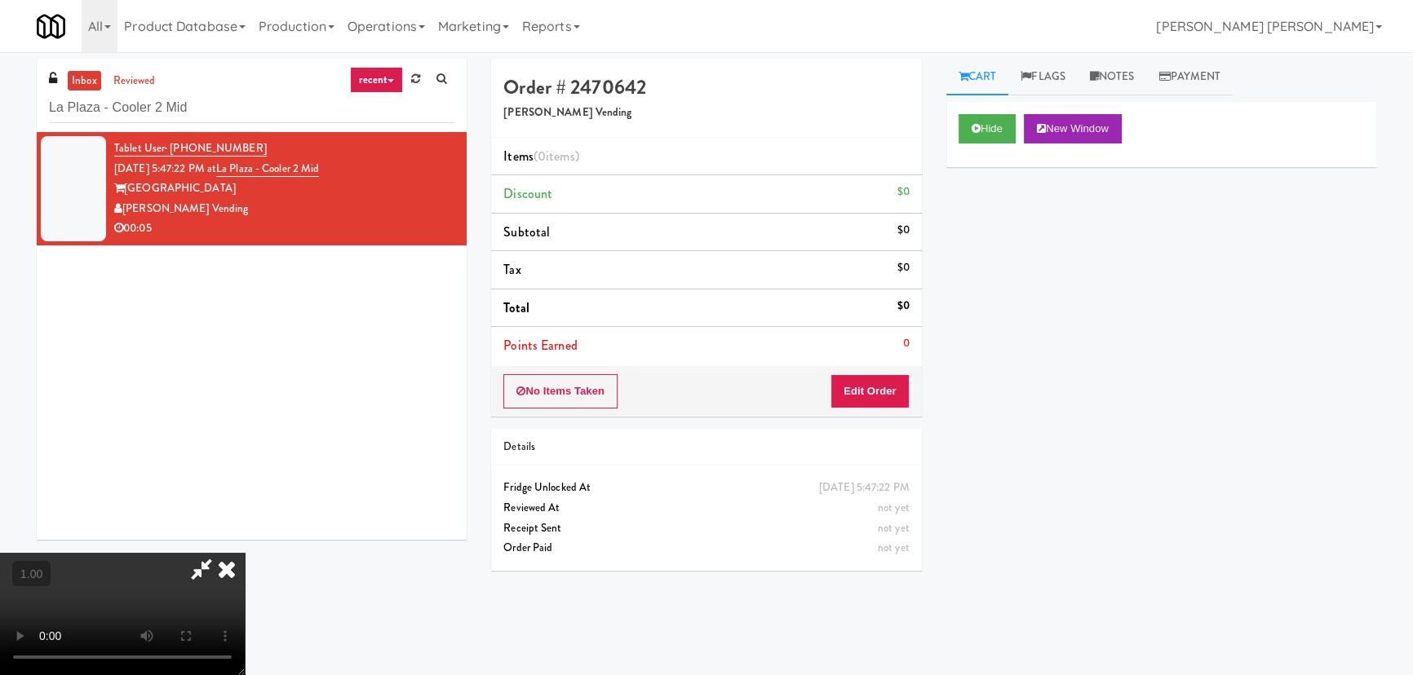
scroll to position [33, 0]
click at [881, 383] on button "Edit Order" at bounding box center [869, 391] width 79 height 34
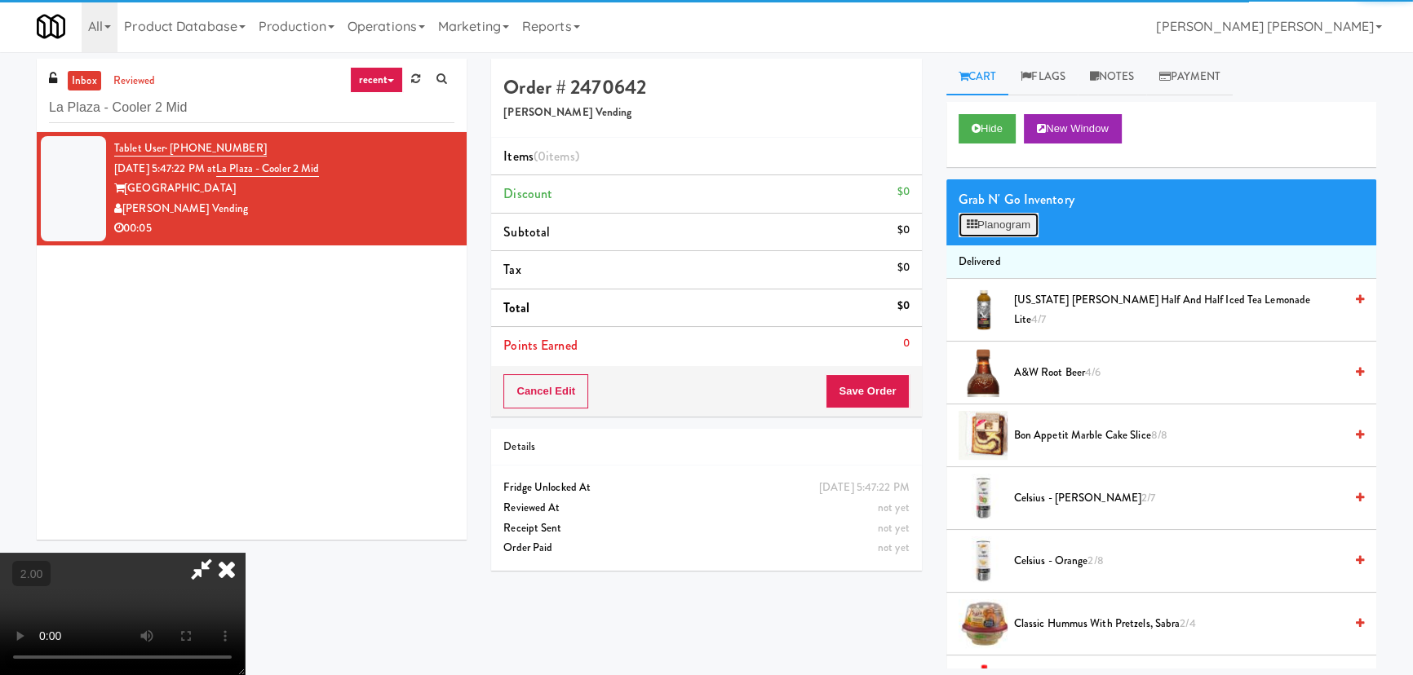
click at [992, 219] on button "Planogram" at bounding box center [999, 225] width 80 height 24
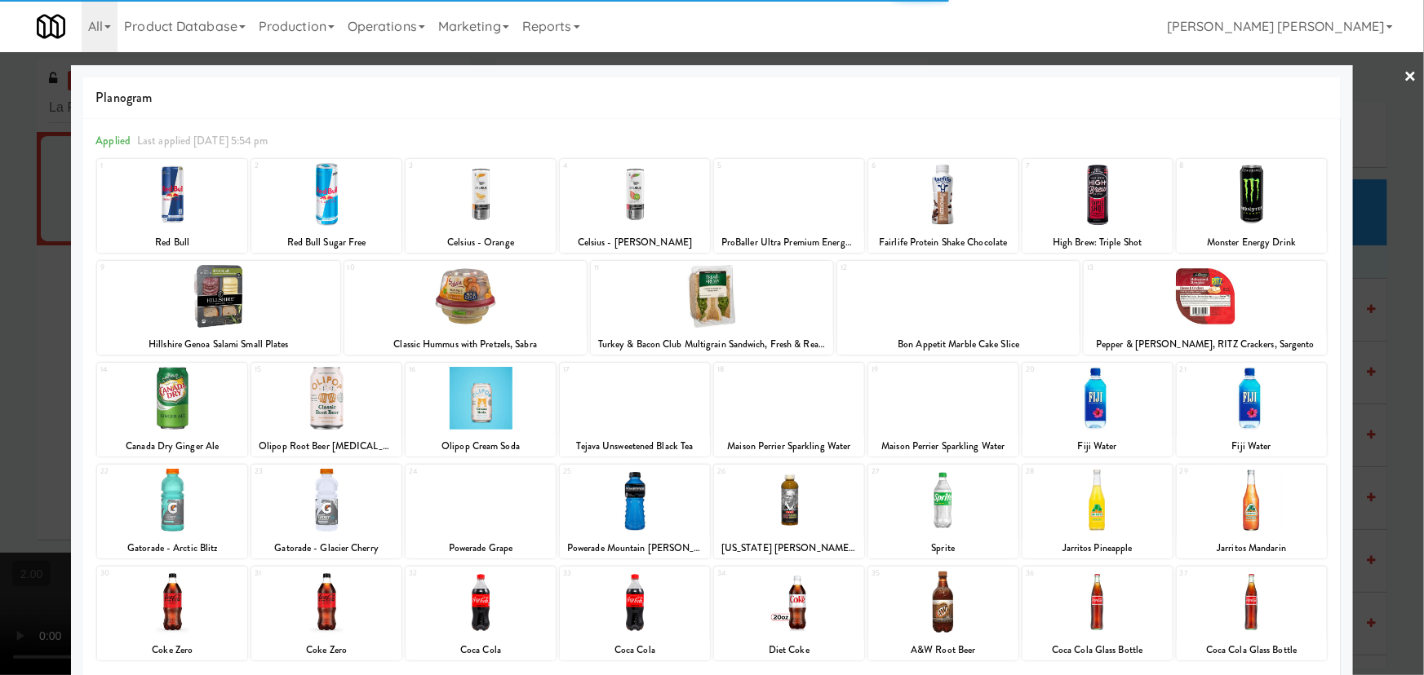
click at [631, 210] on div at bounding box center [635, 194] width 150 height 63
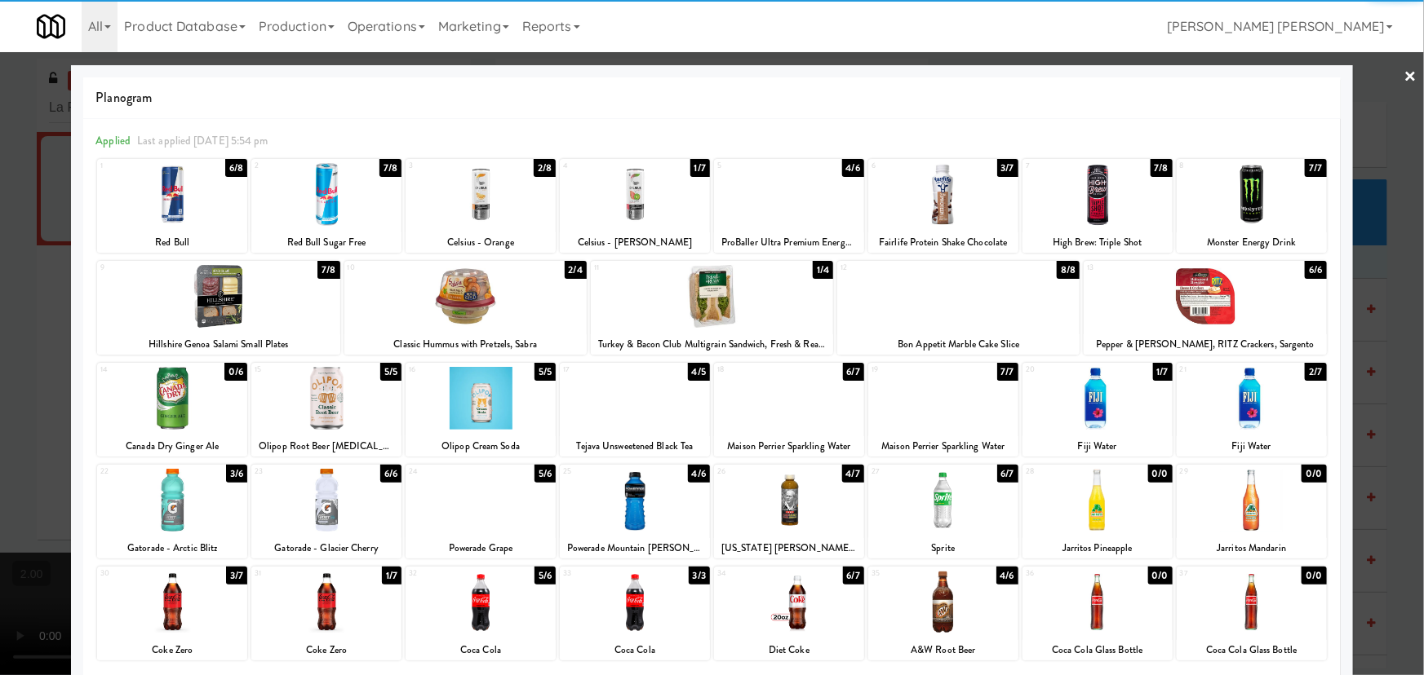
click at [1406, 77] on div at bounding box center [712, 337] width 1424 height 675
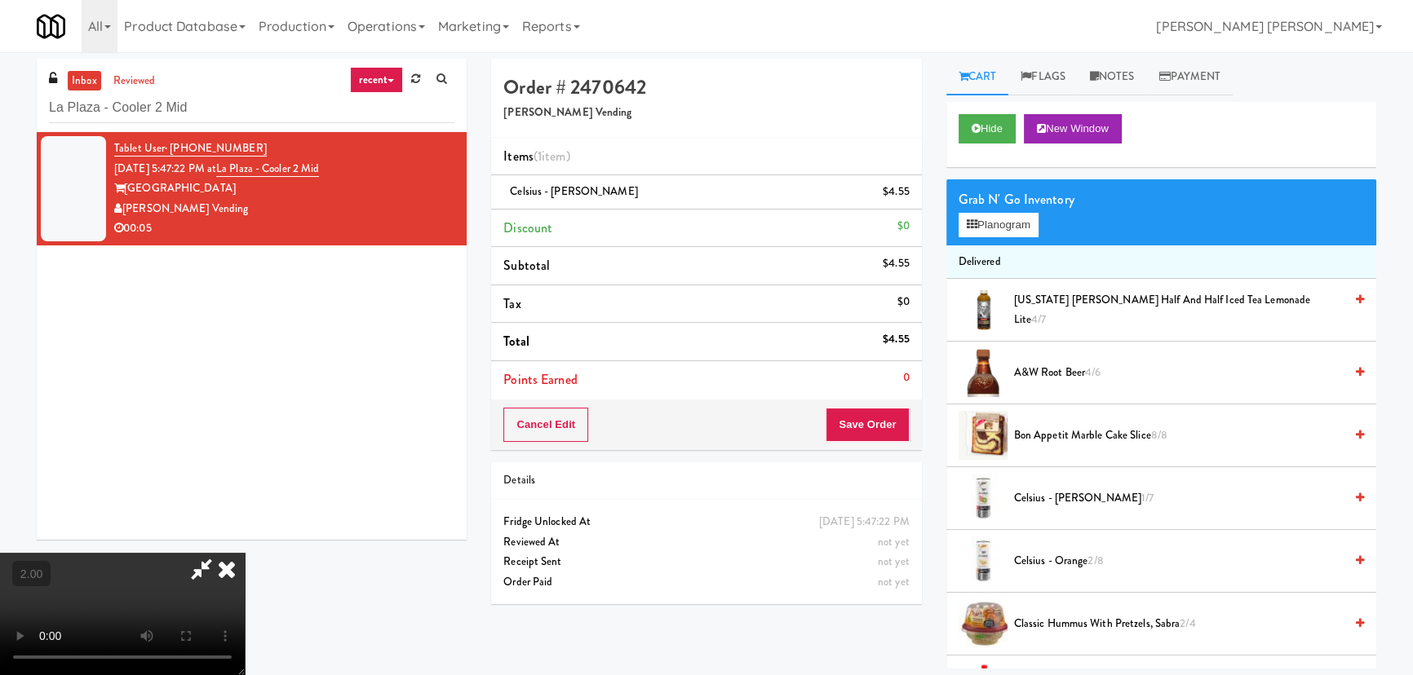
click at [245, 553] on video at bounding box center [122, 614] width 245 height 122
click at [245, 553] on icon at bounding box center [227, 569] width 36 height 33
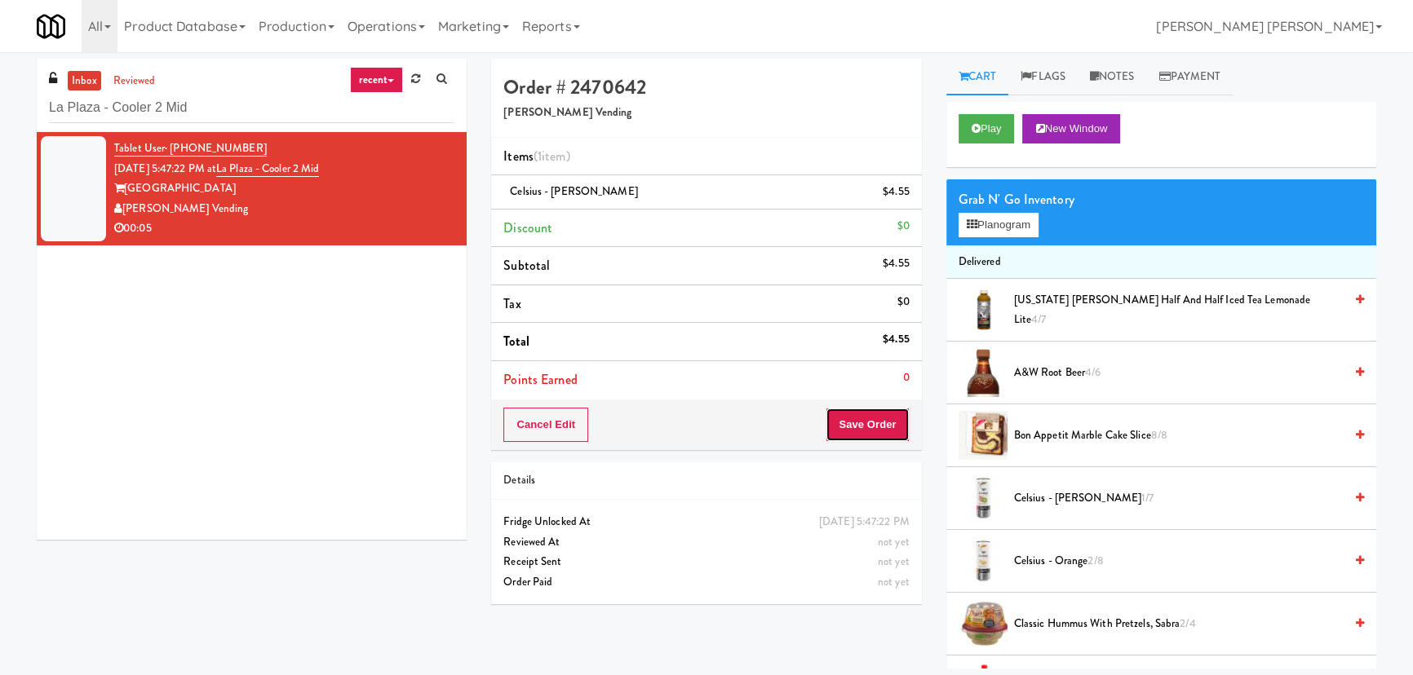
click at [888, 431] on button "Save Order" at bounding box center [867, 425] width 83 height 34
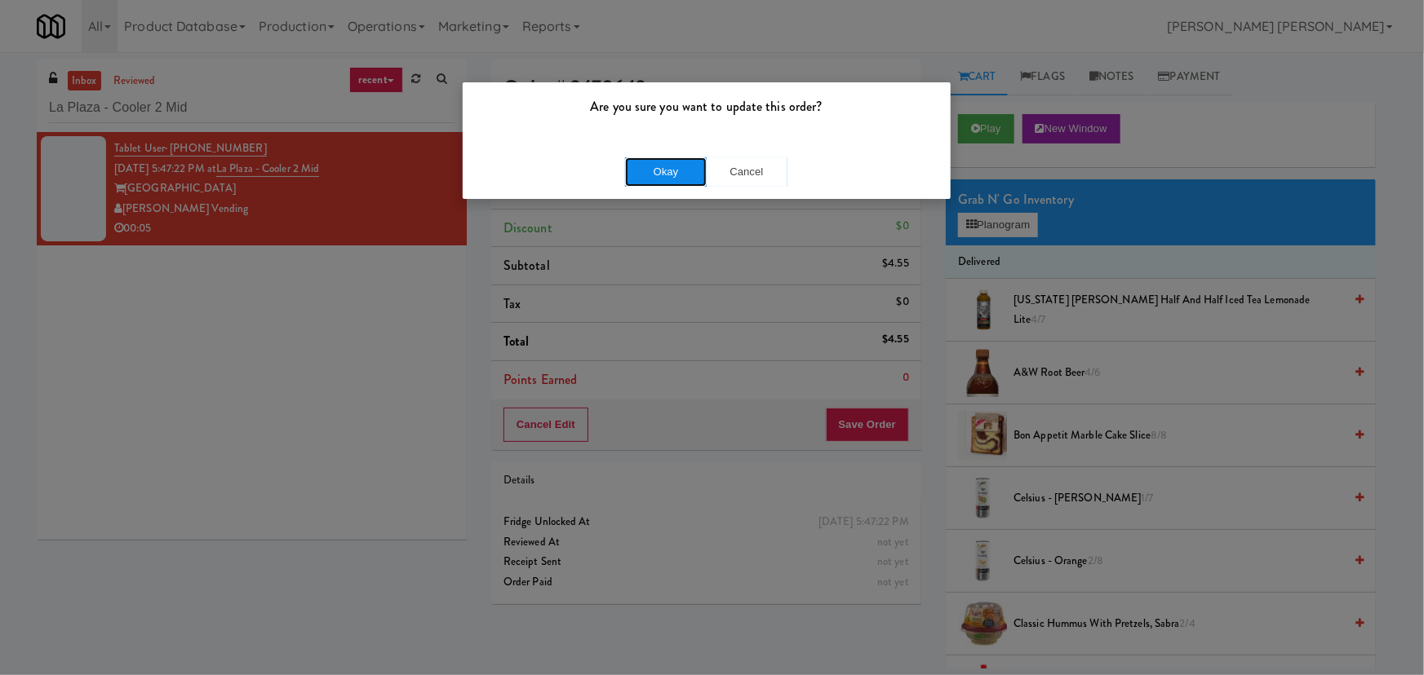
click at [675, 167] on button "Okay" at bounding box center [666, 171] width 82 height 29
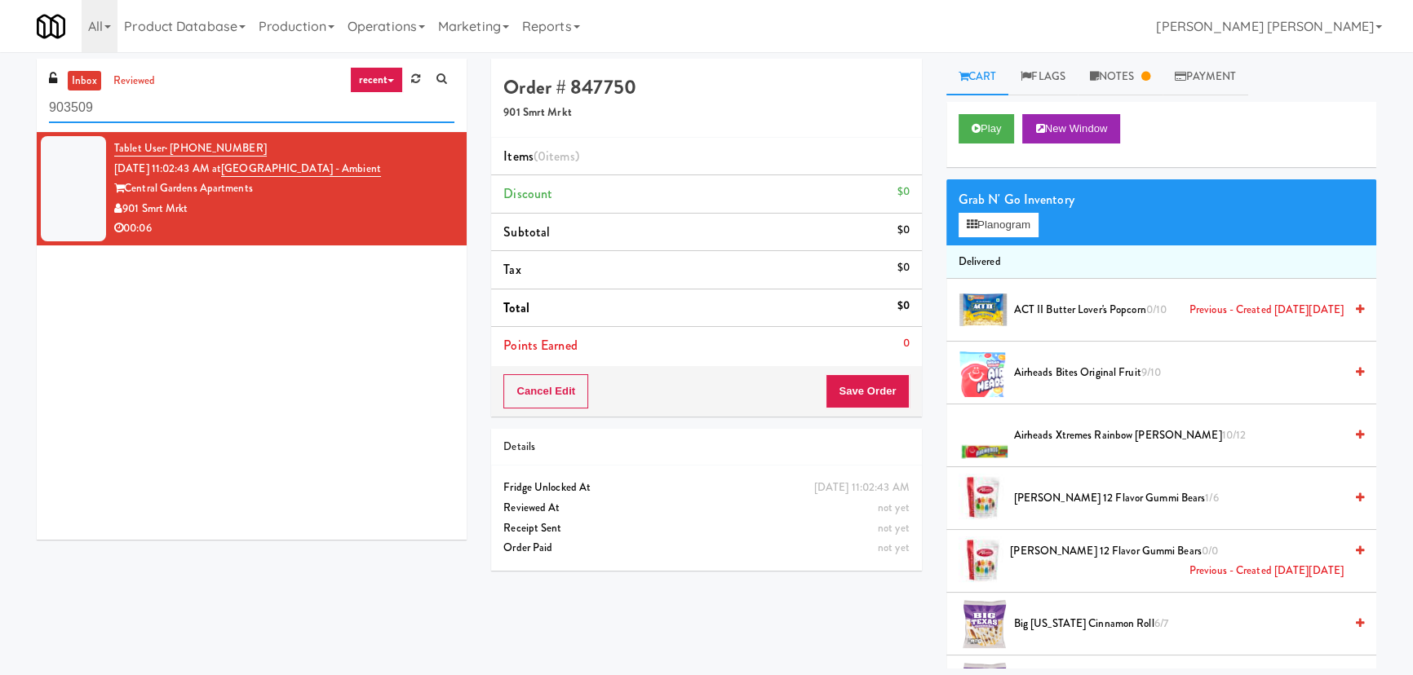
scroll to position [2290, 0]
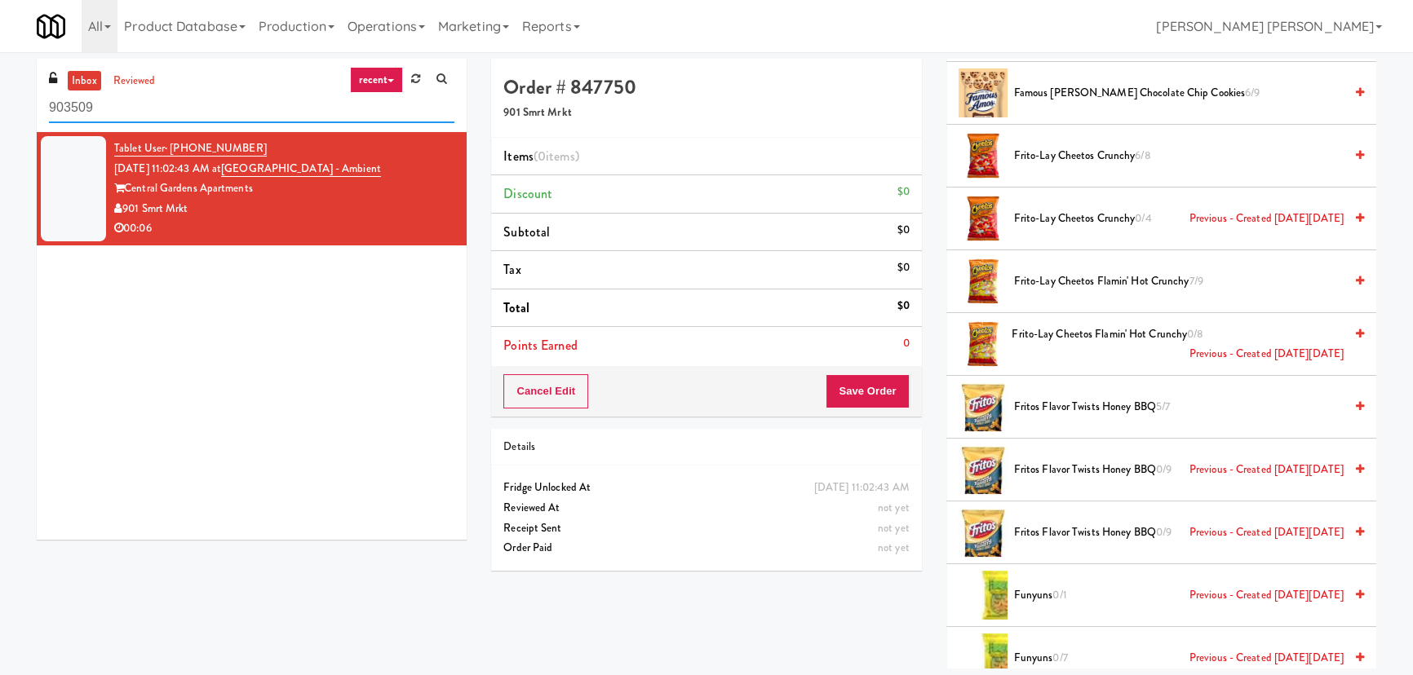
drag, startPoint x: 0, startPoint y: 0, endPoint x: 8, endPoint y: 106, distance: 106.4
click at [8, 106] on div "inbox reviewed recent all unclear take inventory issue suspicious failed recent…" at bounding box center [706, 364] width 1413 height 610
paste input "Rock Solid Reboot (Left)"
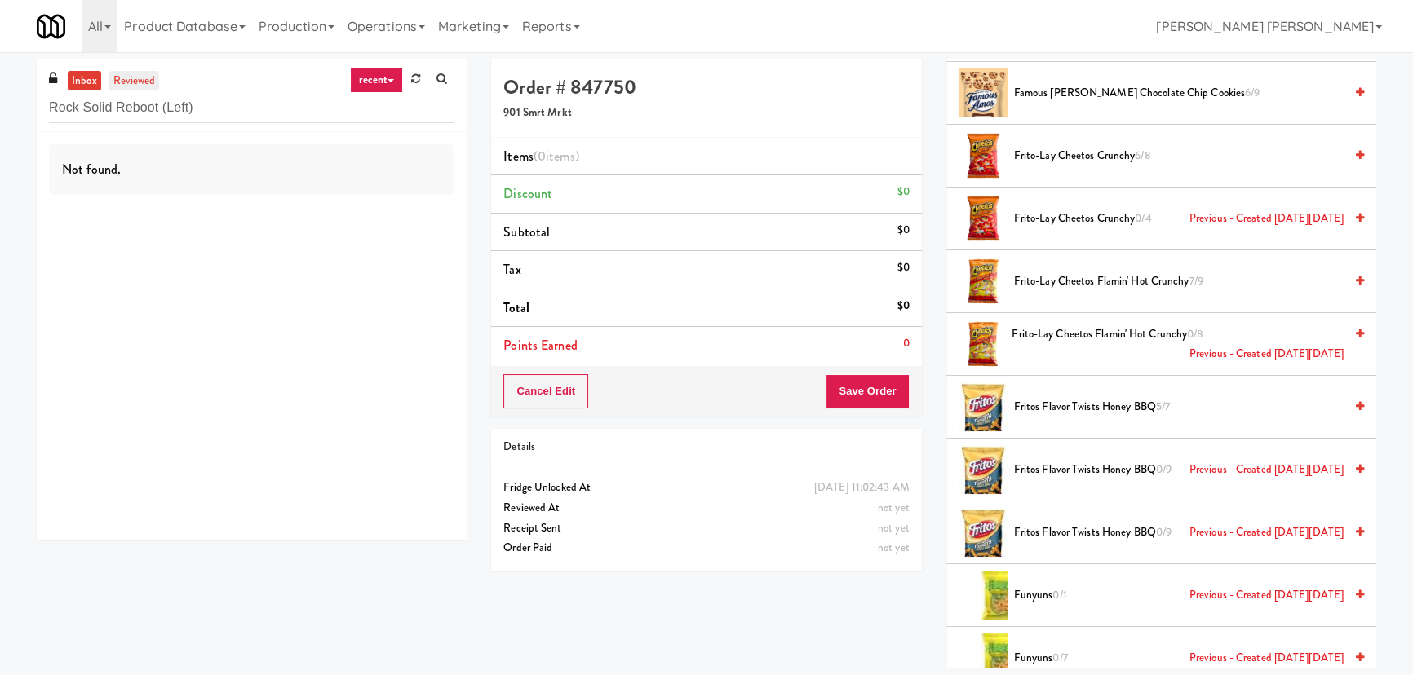
click at [152, 85] on link "reviewed" at bounding box center [134, 81] width 51 height 20
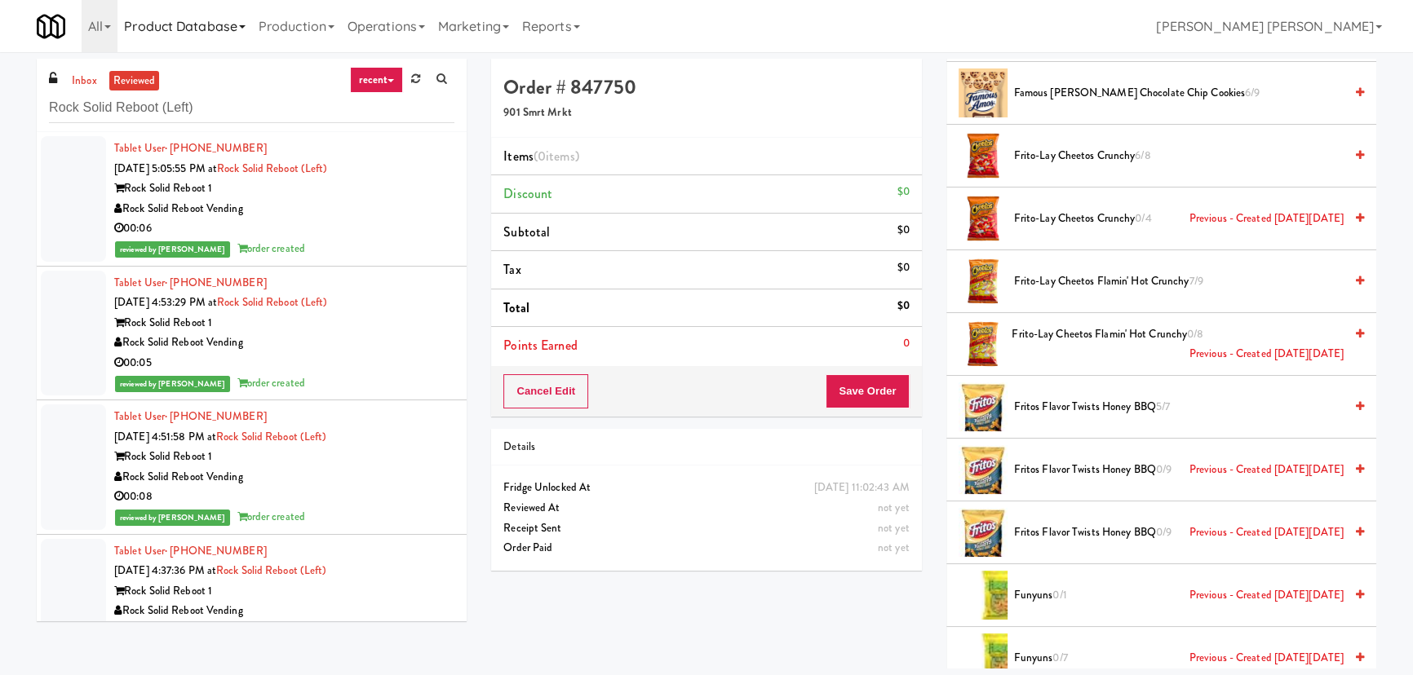
scroll to position [0, 0]
click at [74, 71] on link "inbox" at bounding box center [84, 81] width 33 height 20
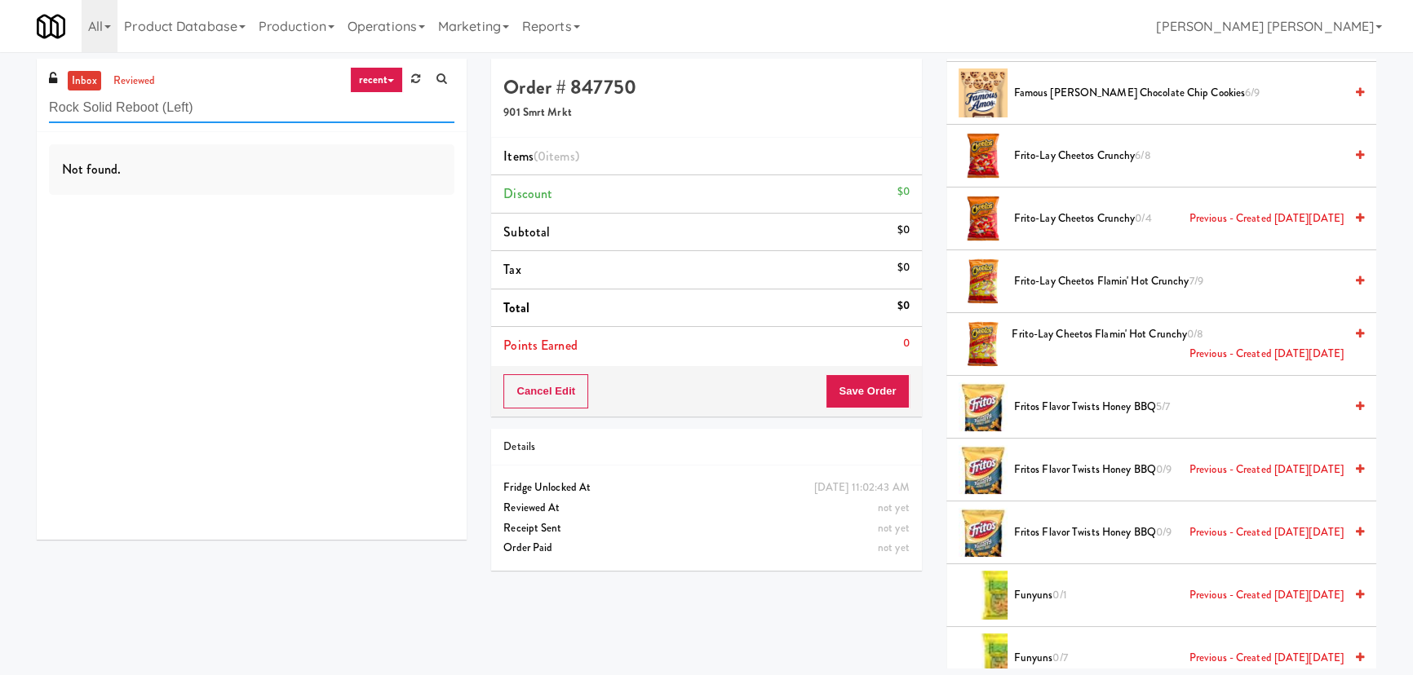
drag, startPoint x: 230, startPoint y: 110, endPoint x: -110, endPoint y: 118, distance: 340.3
click at [0, 118] on html "Okay Okay Select date: previous 2025-Aug next Su Mo Tu We Th Fr Sa 27 28 29 30 …" at bounding box center [706, 337] width 1413 height 675
paste input "[GEOGRAPHIC_DATA] - Ambient - Right"
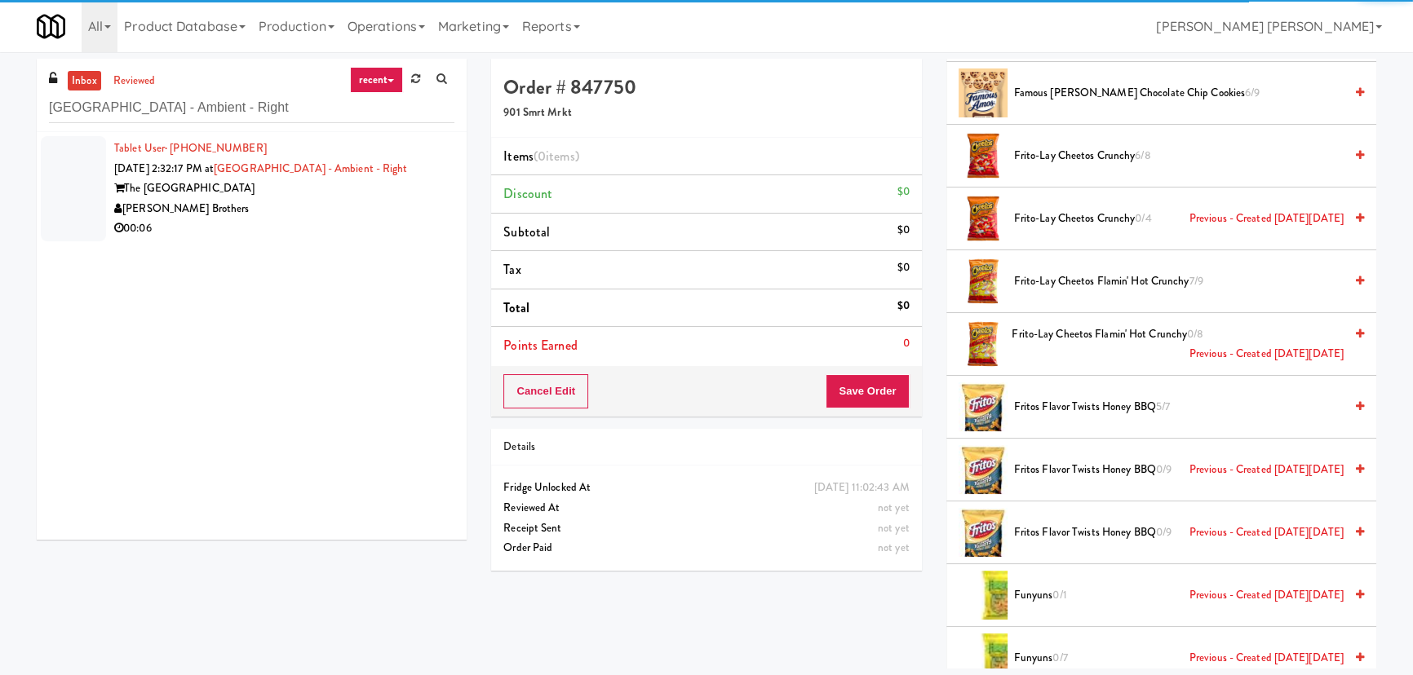
click at [286, 221] on div "00:06" at bounding box center [284, 229] width 340 height 20
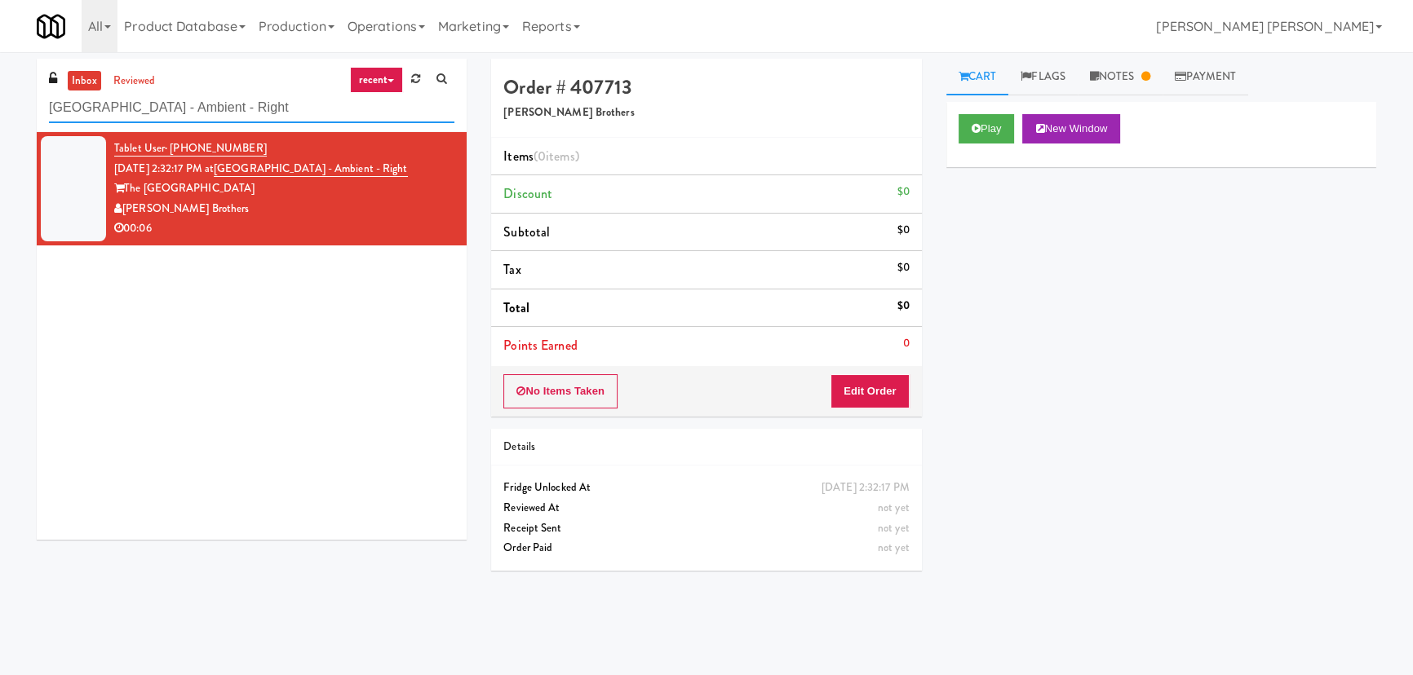
drag, startPoint x: 253, startPoint y: 106, endPoint x: -237, endPoint y: 130, distance: 490.0
click at [0, 130] on html "Okay Okay Select date: previous 2025-Aug next Su Mo Tu We Th Fr Sa 27 28 29 30 …" at bounding box center [706, 337] width 1413 height 675
paste input "RAW Training - Fridge"
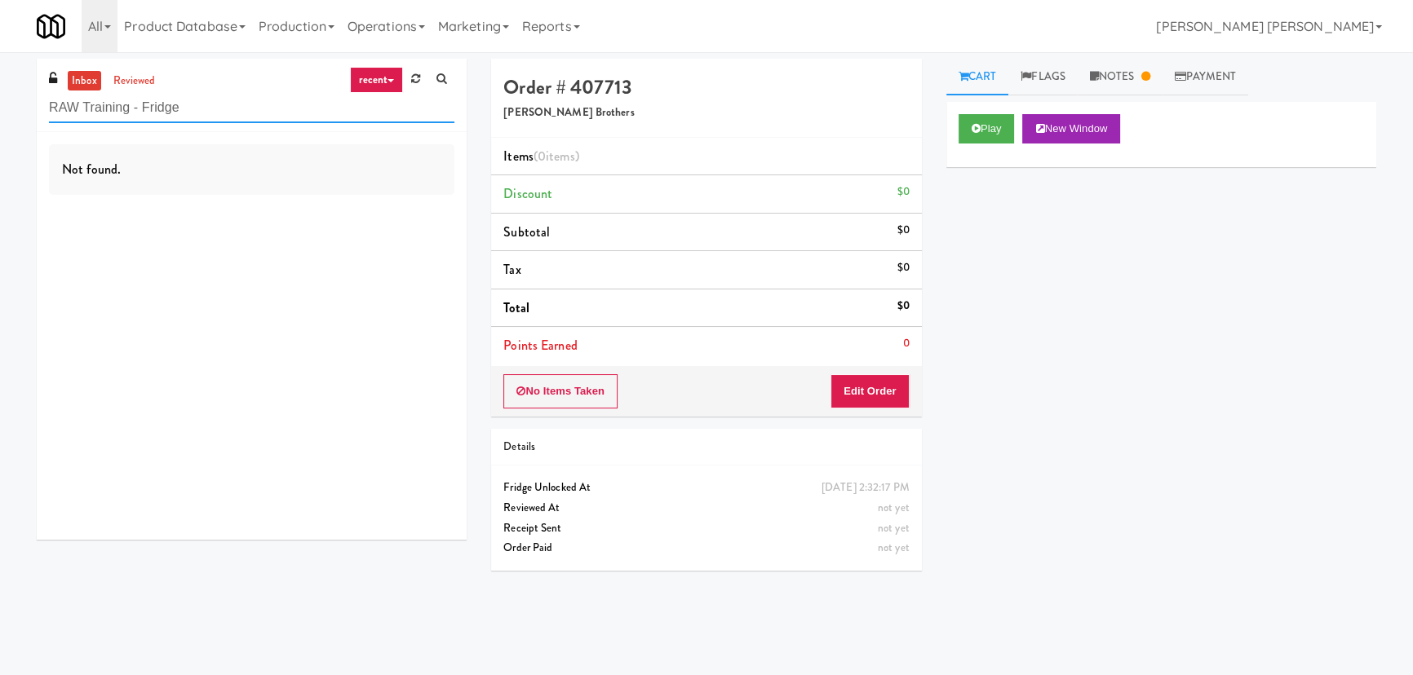
drag, startPoint x: 205, startPoint y: 108, endPoint x: -122, endPoint y: 92, distance: 327.5
click at [0, 92] on html "Okay Okay Select date: previous 2025-Aug next Su Mo Tu We Th Fr Sa 27 28 29 30 …" at bounding box center [706, 337] width 1413 height 675
paste input "930 W [PERSON_NAME] - Combo"
drag, startPoint x: 56, startPoint y: 122, endPoint x: -81, endPoint y: 122, distance: 137.0
click at [0, 122] on html "Okay Okay Select date: previous 2025-Aug next Su Mo Tu We Th Fr Sa 27 28 29 30 …" at bounding box center [706, 337] width 1413 height 675
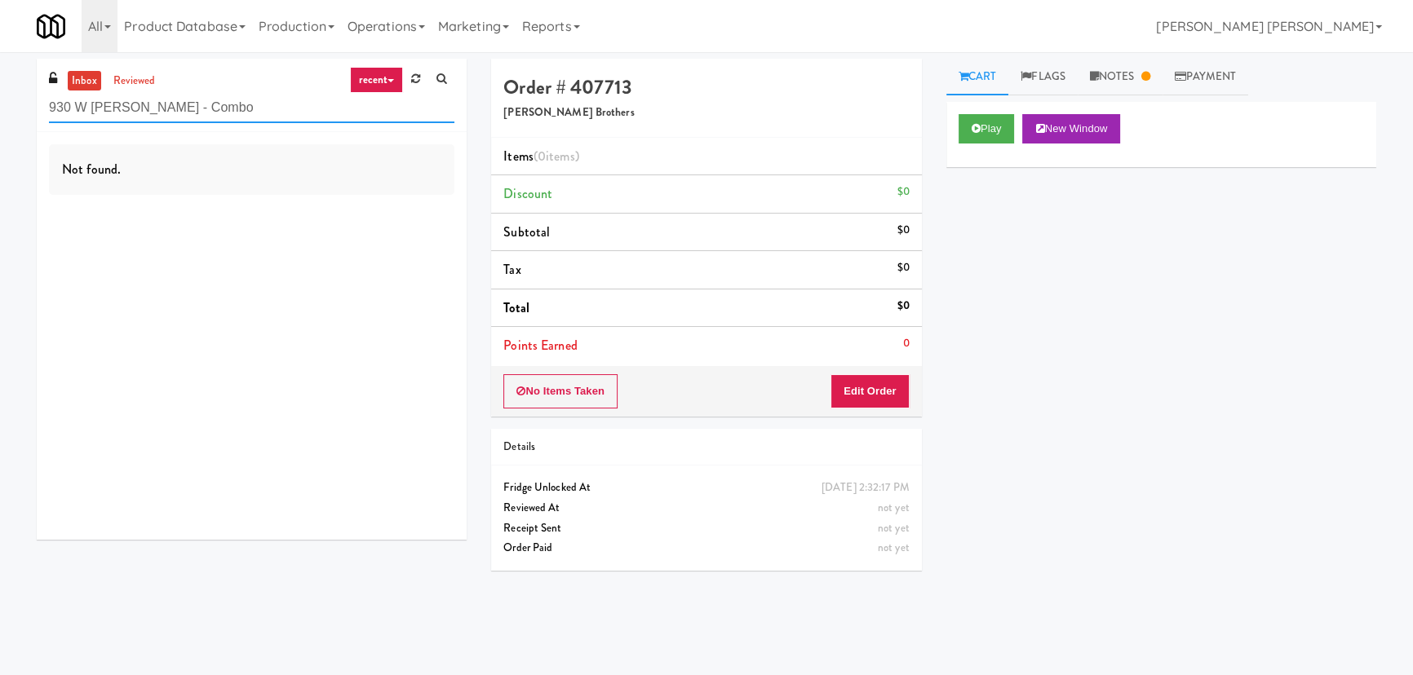
paste input "Origin - Cooler - Left"
drag, startPoint x: 184, startPoint y: 107, endPoint x: 16, endPoint y: 113, distance: 167.4
click at [16, 113] on div "inbox reviewed recent all unclear take inventory issue suspicious failed recent…" at bounding box center [706, 364] width 1413 height 610
paste input "Fine - Lobby-Cooler-Righ"
drag, startPoint x: 252, startPoint y: 111, endPoint x: -305, endPoint y: 108, distance: 557.2
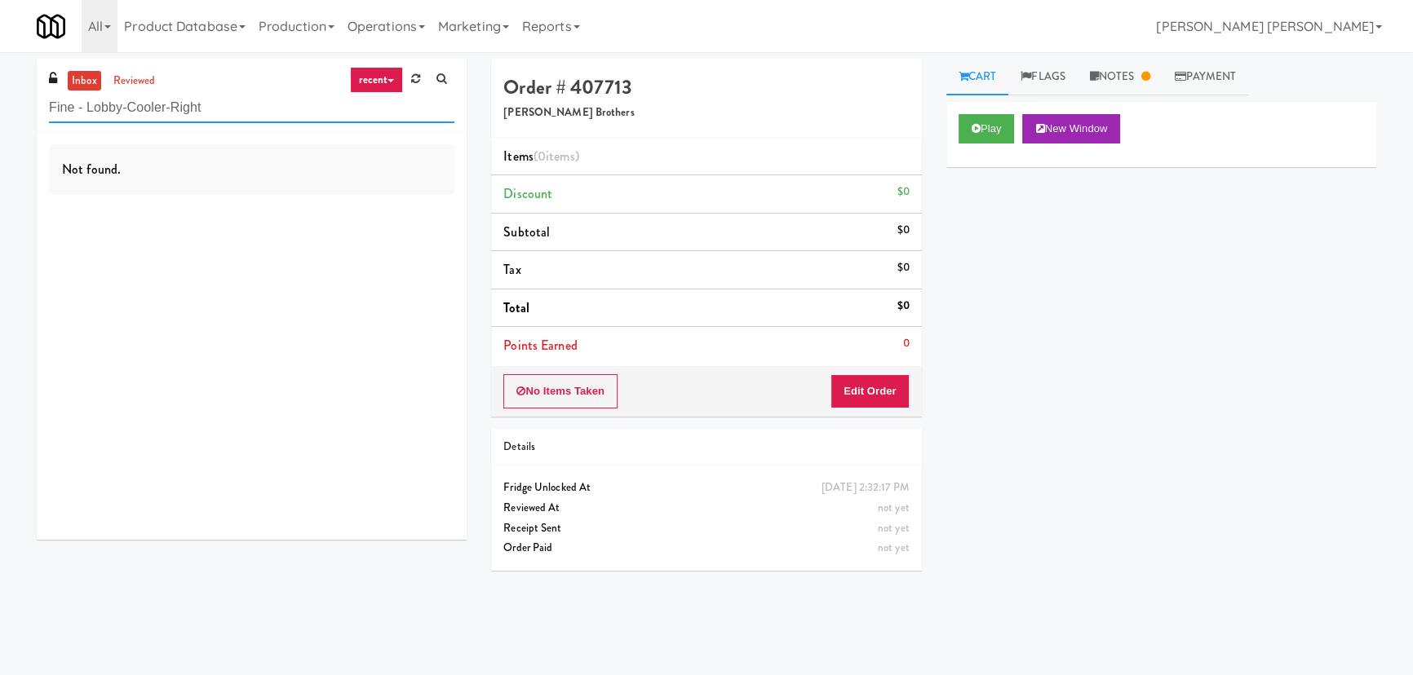
click at [0, 108] on html "Okay Okay Select date: previous 2025-Aug next Su Mo Tu We Th Fr Sa 27 28 29 30 …" at bounding box center [706, 337] width 1413 height 675
paste input "[PERSON_NAME] Store"
click at [195, 166] on div "Not found." at bounding box center [251, 169] width 405 height 51
drag, startPoint x: 69, startPoint y: 106, endPoint x: -29, endPoint y: 106, distance: 97.9
click at [0, 106] on html "Okay Okay Select date: previous 2025-Aug next Su Mo Tu We Th Fr Sa 27 28 29 30 …" at bounding box center [706, 337] width 1413 height 675
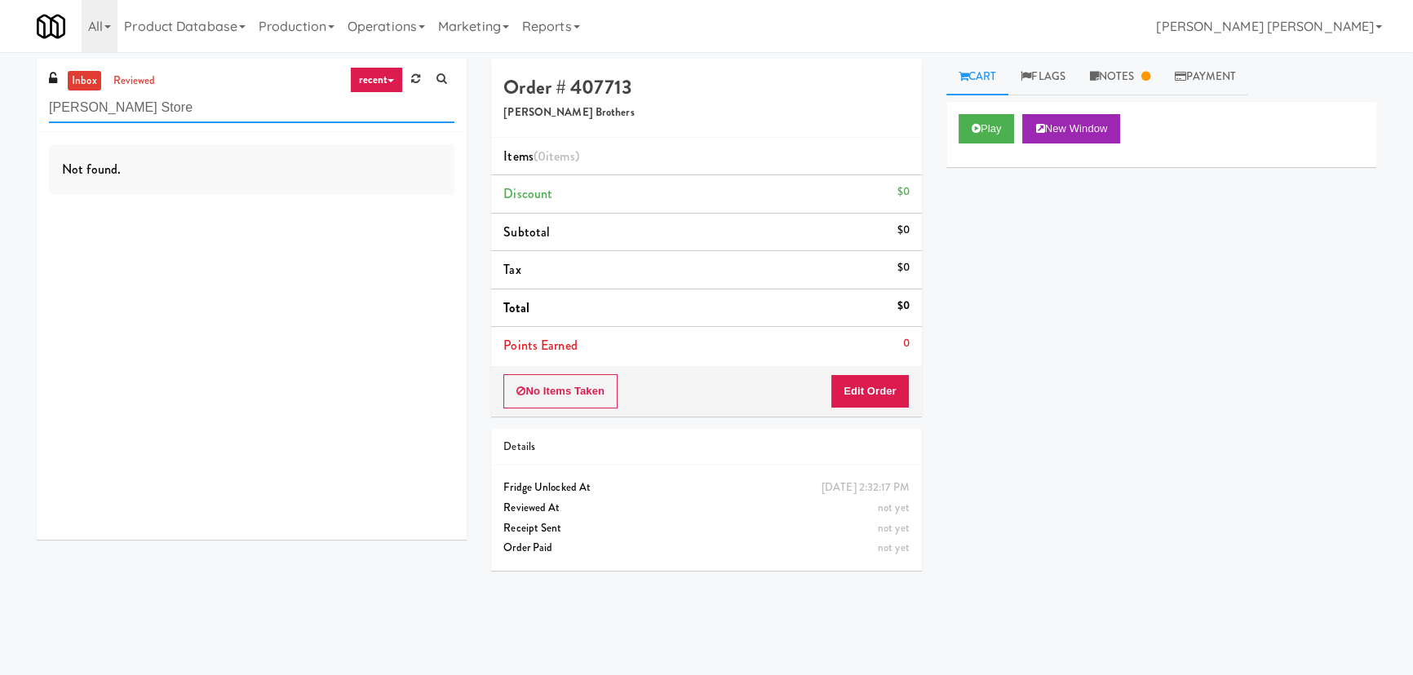
paste input "Ame - Pantry"
click at [141, 77] on link "reviewed" at bounding box center [134, 81] width 51 height 20
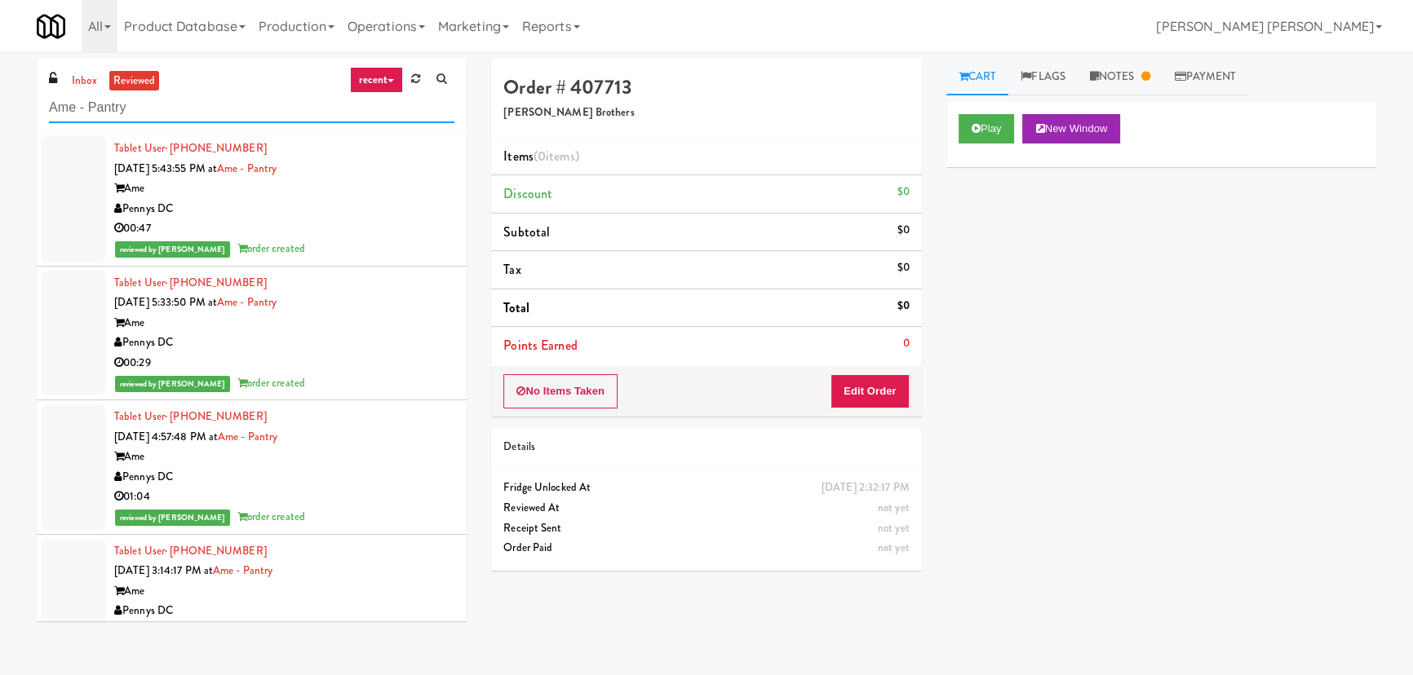
click at [5, 115] on div "inbox reviewed recent all unclear take inventory issue suspicious failed recent…" at bounding box center [706, 364] width 1413 height 610
paste input "Legacy - Cooler - Right"
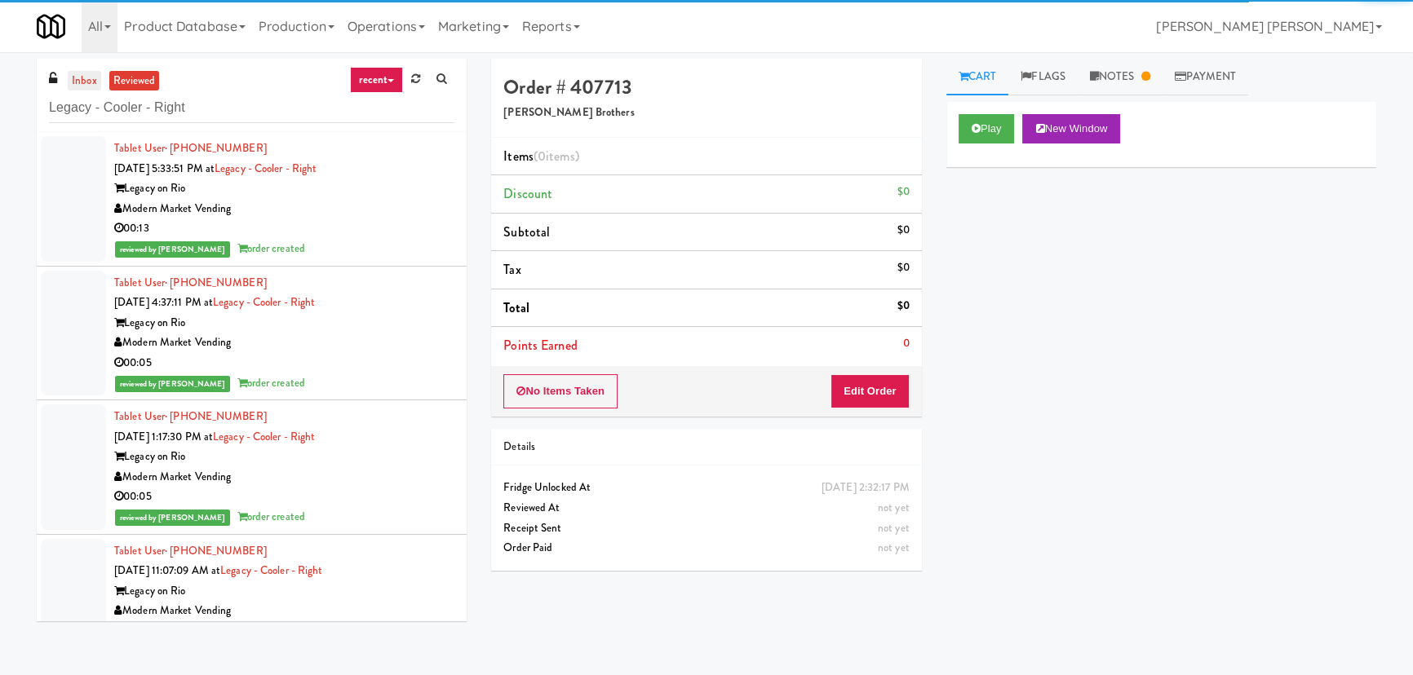
click at [77, 76] on link "inbox" at bounding box center [84, 81] width 33 height 20
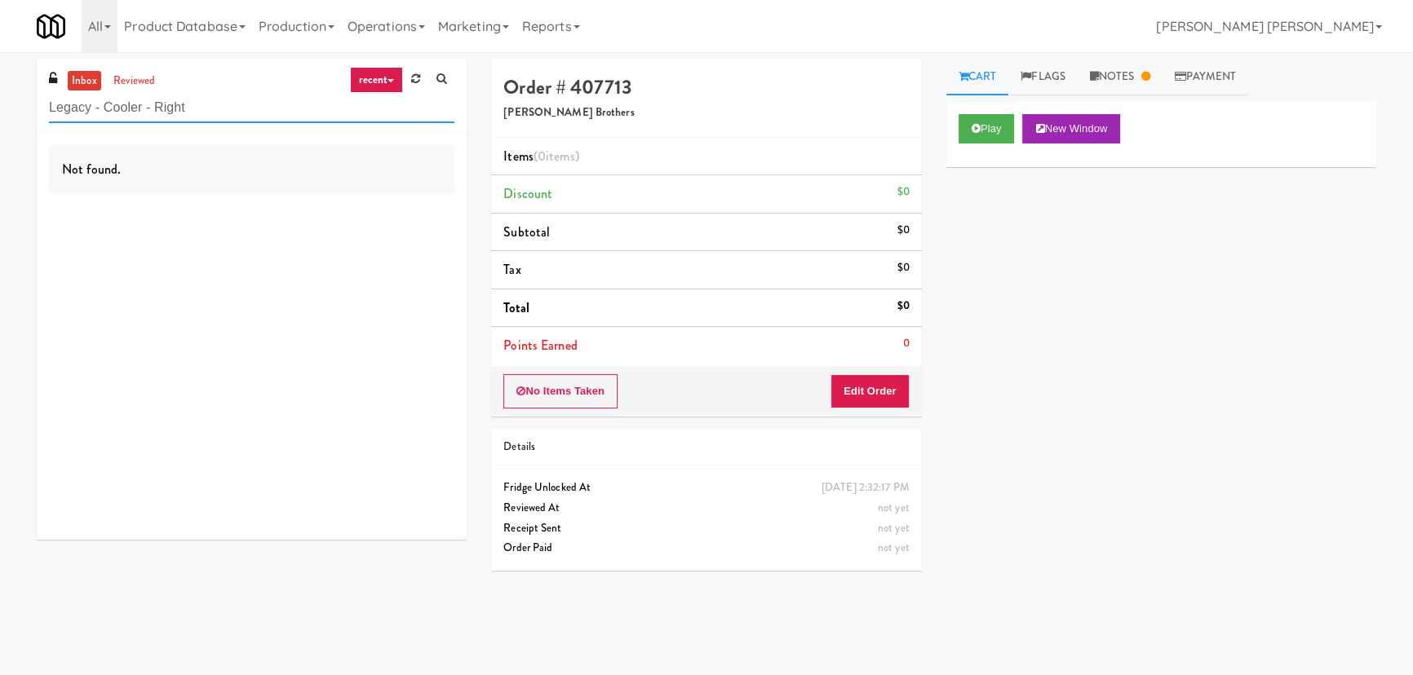
drag, startPoint x: 198, startPoint y: 100, endPoint x: 34, endPoint y: 105, distance: 164.0
click at [34, 105] on div "inbox reviewed recent all unclear take inventory issue suspicious failed recent…" at bounding box center [251, 306] width 454 height 494
paste input "Park Place - Cooler - Lef"
click at [134, 82] on link "reviewed" at bounding box center [134, 81] width 51 height 20
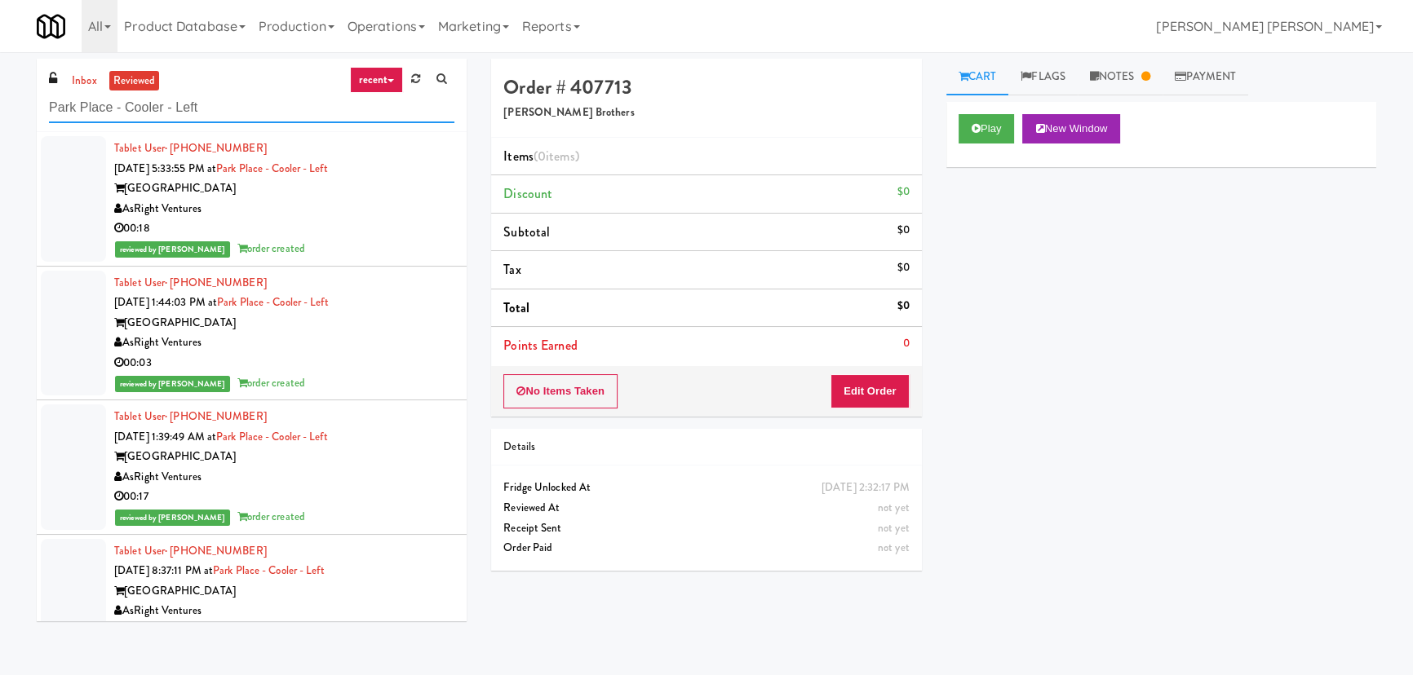
drag, startPoint x: 235, startPoint y: 108, endPoint x: -41, endPoint y: 110, distance: 275.7
click at [0, 110] on html "Okay Okay Select date: previous 2025-Aug next Su Mo Tu We Th Fr Sa 27 28 29 30 …" at bounding box center [706, 337] width 1413 height 675
drag, startPoint x: 250, startPoint y: 99, endPoint x: 237, endPoint y: 106, distance: 15.0
click at [250, 99] on input "Park Place - Cooler - Left" at bounding box center [251, 108] width 405 height 30
paste input "770 Skokie - Cooler"
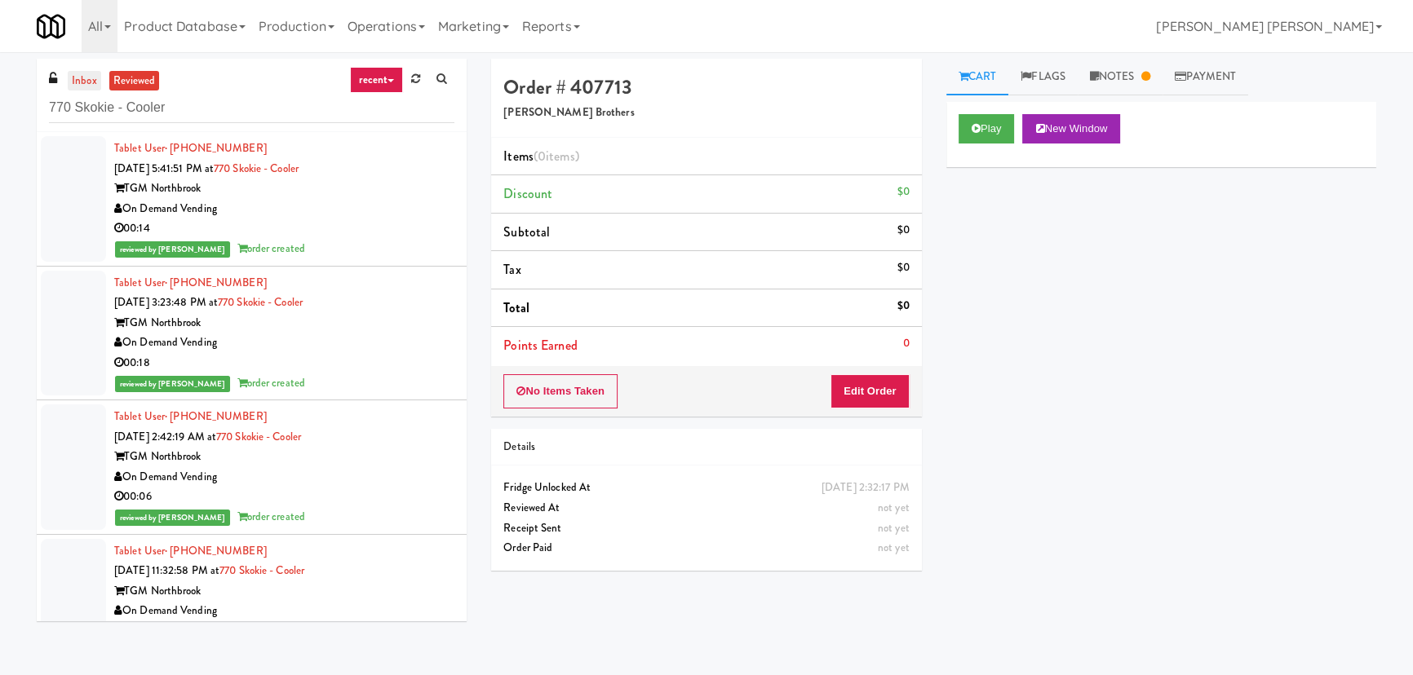
click at [91, 81] on link "inbox" at bounding box center [84, 81] width 33 height 20
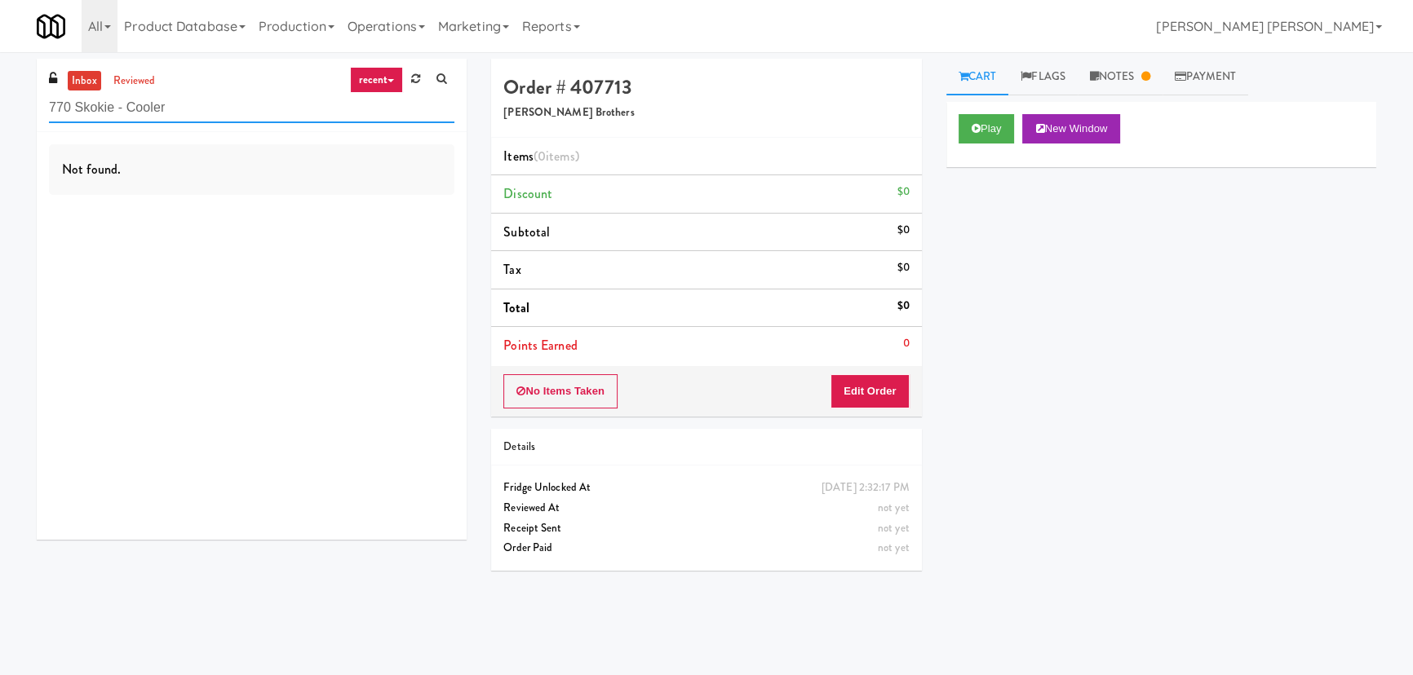
drag, startPoint x: 170, startPoint y: 102, endPoint x: 44, endPoint y: 96, distance: 125.8
click at [44, 96] on div "inbox reviewed recent all unclear take inventory issue suspicious failed recent…" at bounding box center [252, 95] width 430 height 73
paste input "Metropolitan - Cooler - Right"
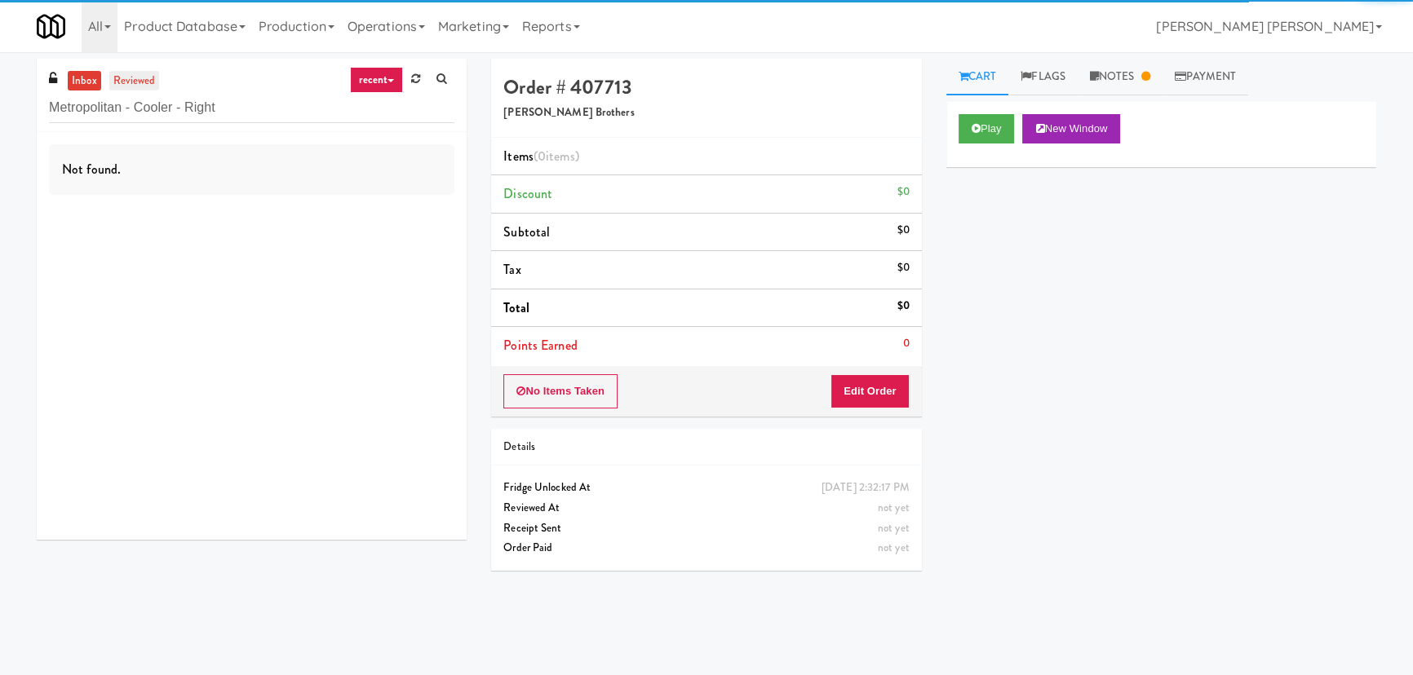
click at [148, 79] on link "reviewed" at bounding box center [134, 81] width 51 height 20
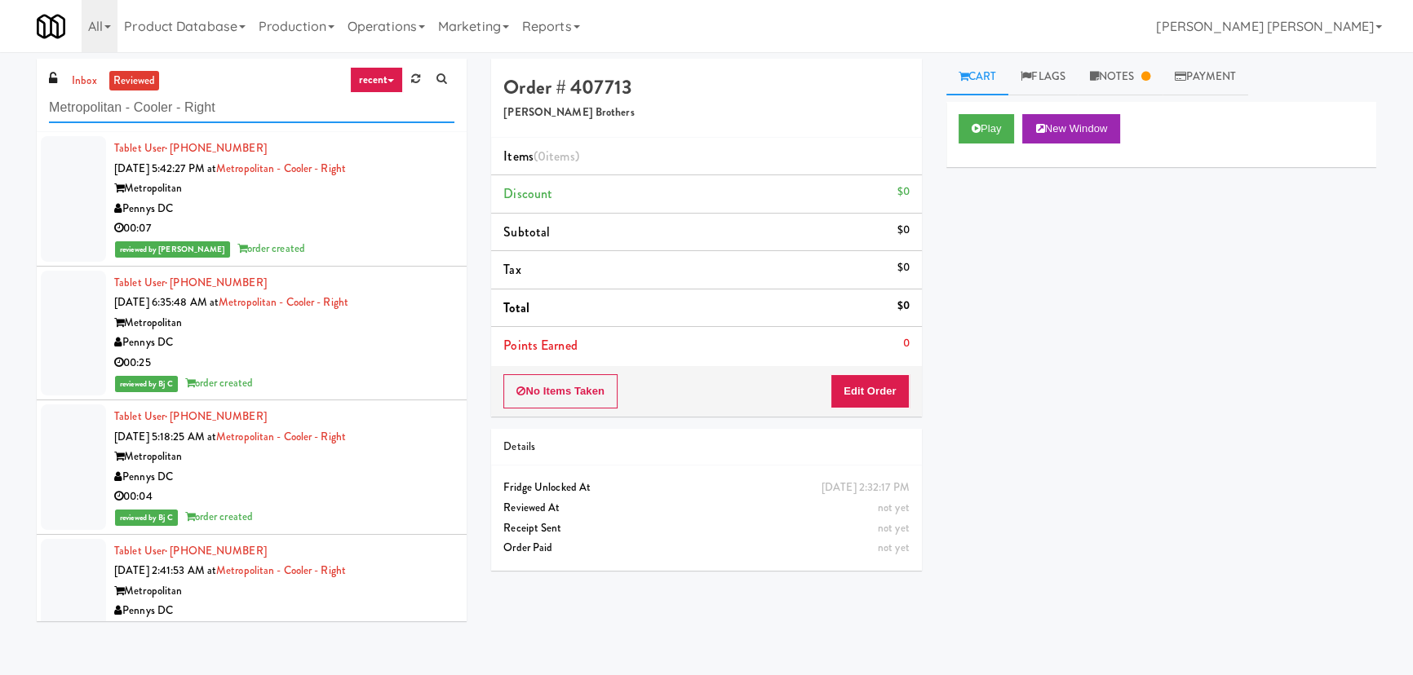
drag, startPoint x: 234, startPoint y: 108, endPoint x: 31, endPoint y: 102, distance: 203.2
click at [31, 102] on div "inbox reviewed recent all unclear take inventory issue suspicious failed recent…" at bounding box center [251, 346] width 454 height 575
paste input "Fridge - Vantage - Pre Opening"
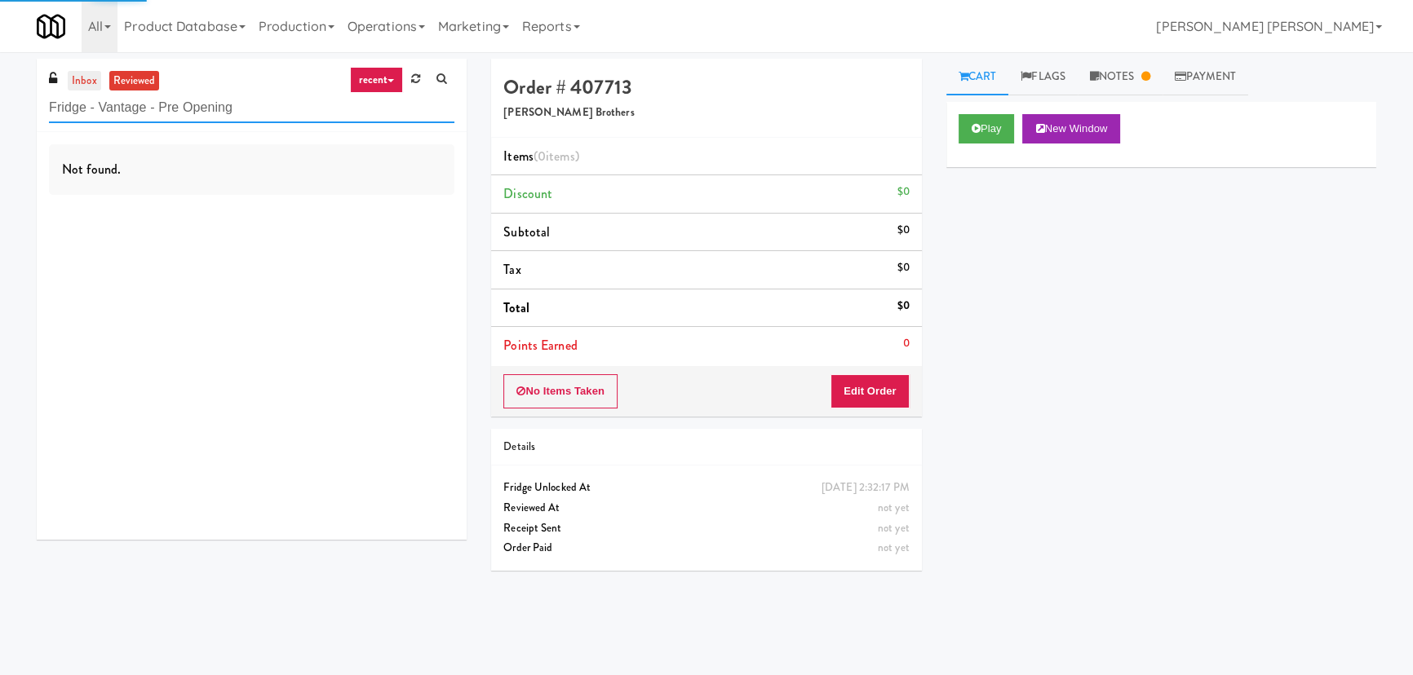
type input "Fridge - Vantage - Pre Opening"
click at [84, 77] on link "inbox" at bounding box center [84, 81] width 33 height 20
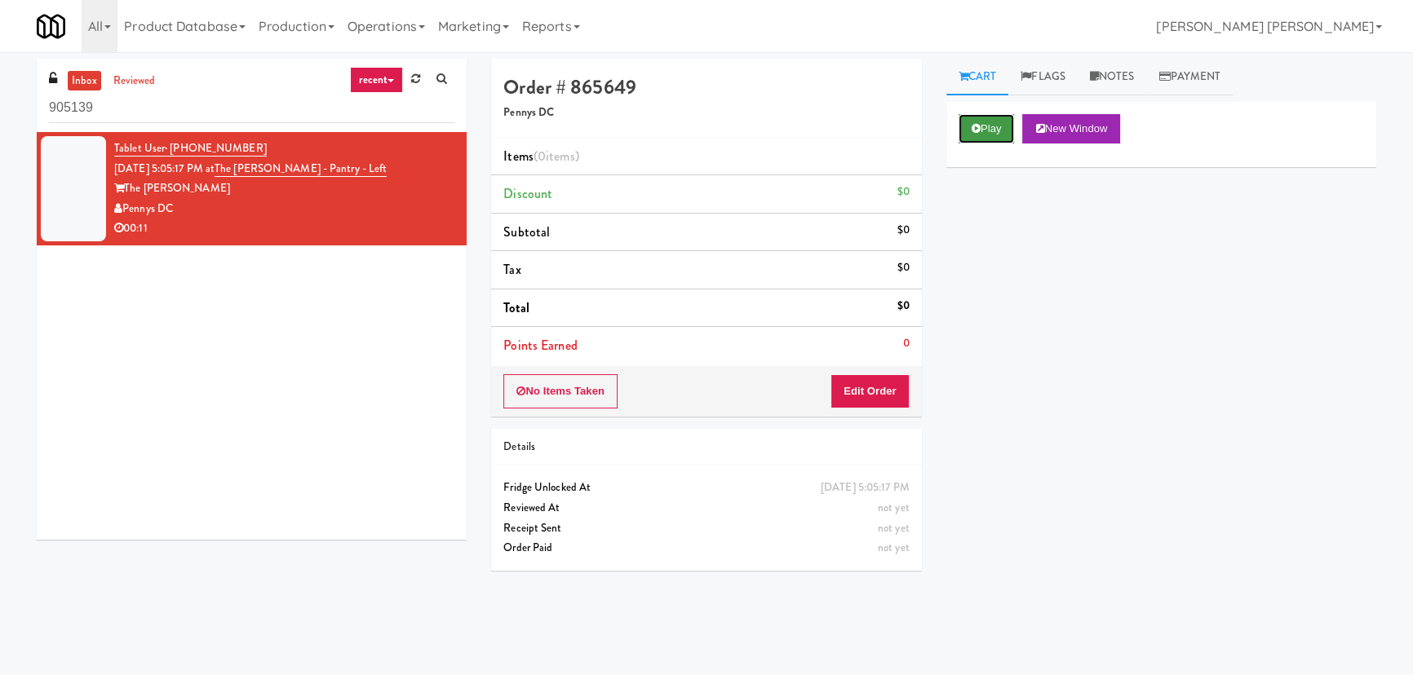
click at [970, 119] on button "Play" at bounding box center [987, 128] width 56 height 29
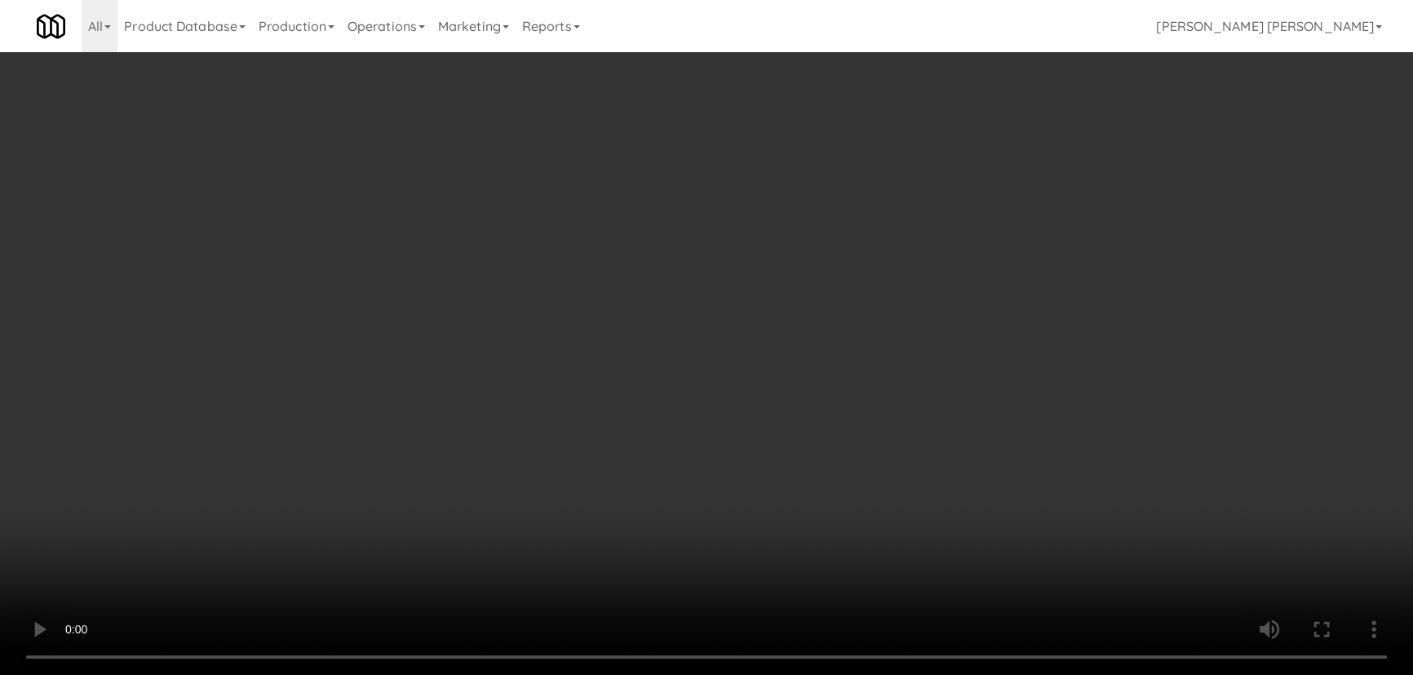
click at [791, 675] on video at bounding box center [706, 337] width 1413 height 675
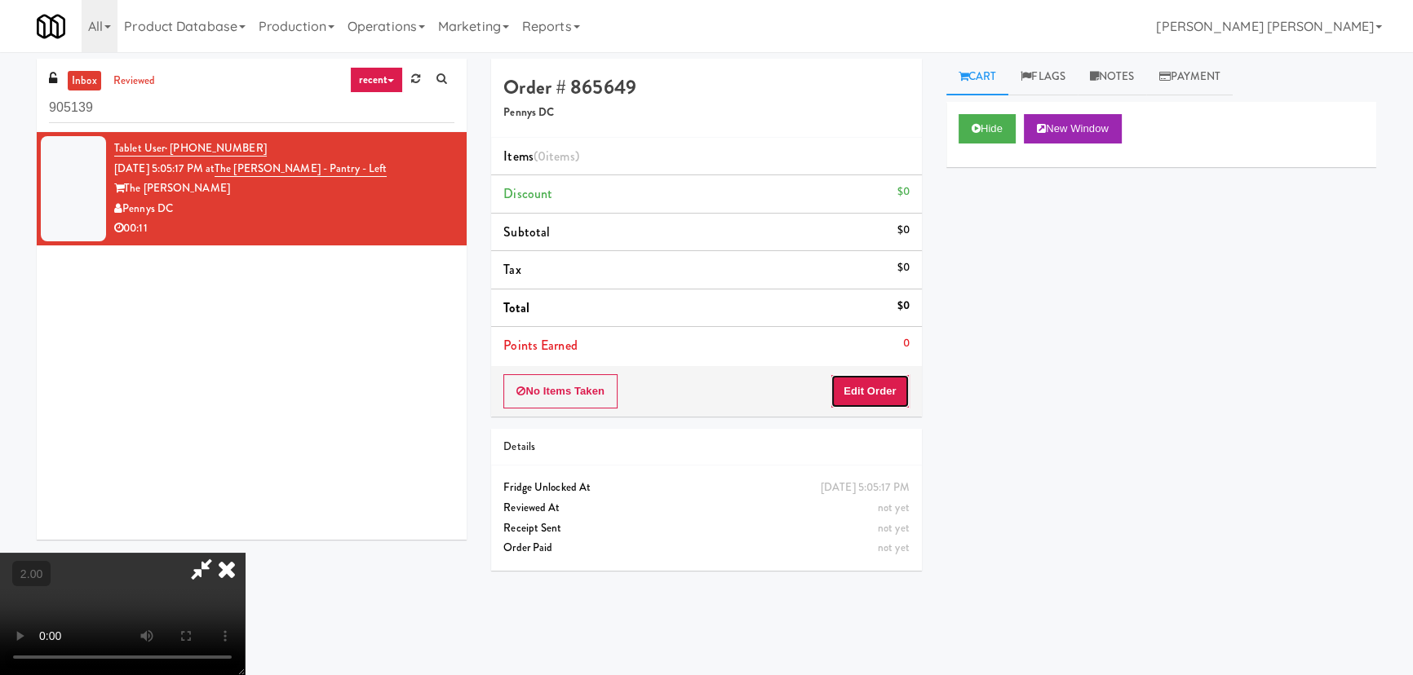
click at [882, 396] on button "Edit Order" at bounding box center [869, 391] width 79 height 34
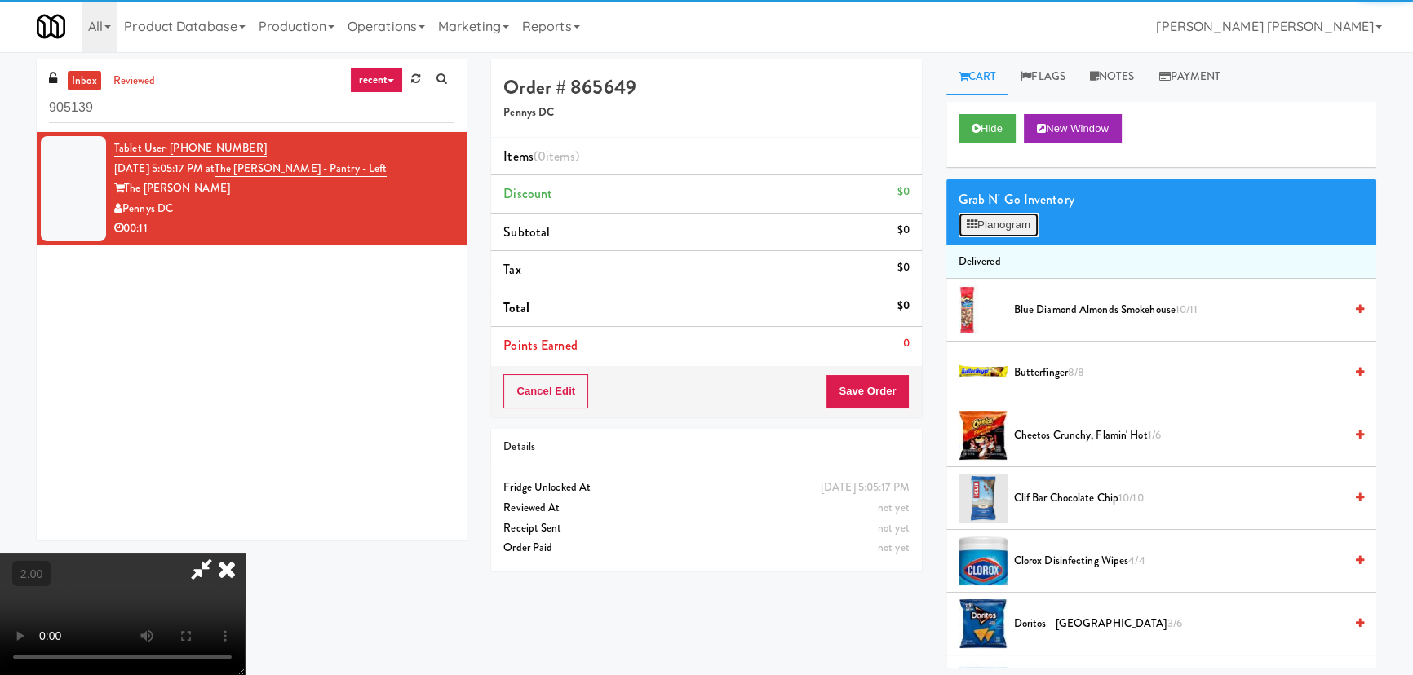
click at [988, 224] on button "Planogram" at bounding box center [999, 225] width 80 height 24
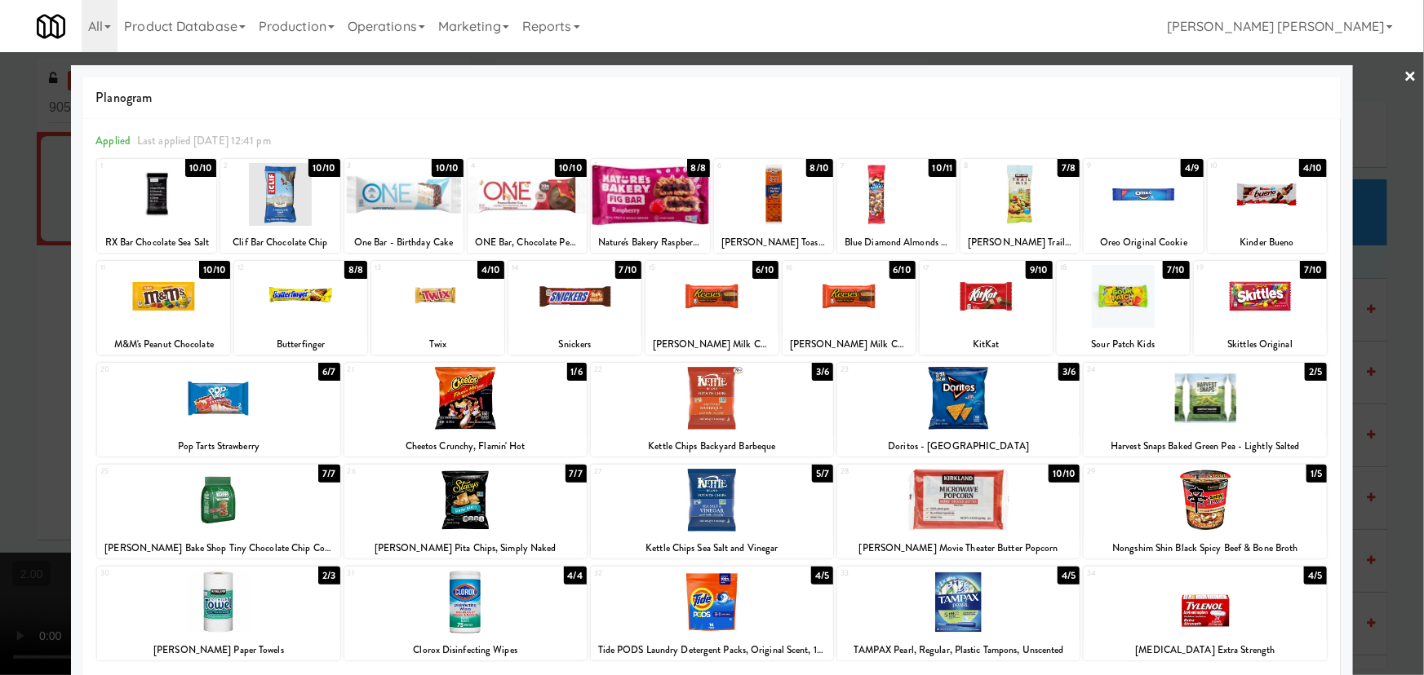
click at [1130, 184] on div at bounding box center [1142, 194] width 119 height 63
click at [454, 518] on div at bounding box center [465, 500] width 242 height 63
click at [466, 393] on div at bounding box center [465, 398] width 242 height 63
click at [1404, 65] on link "×" at bounding box center [1410, 77] width 13 height 51
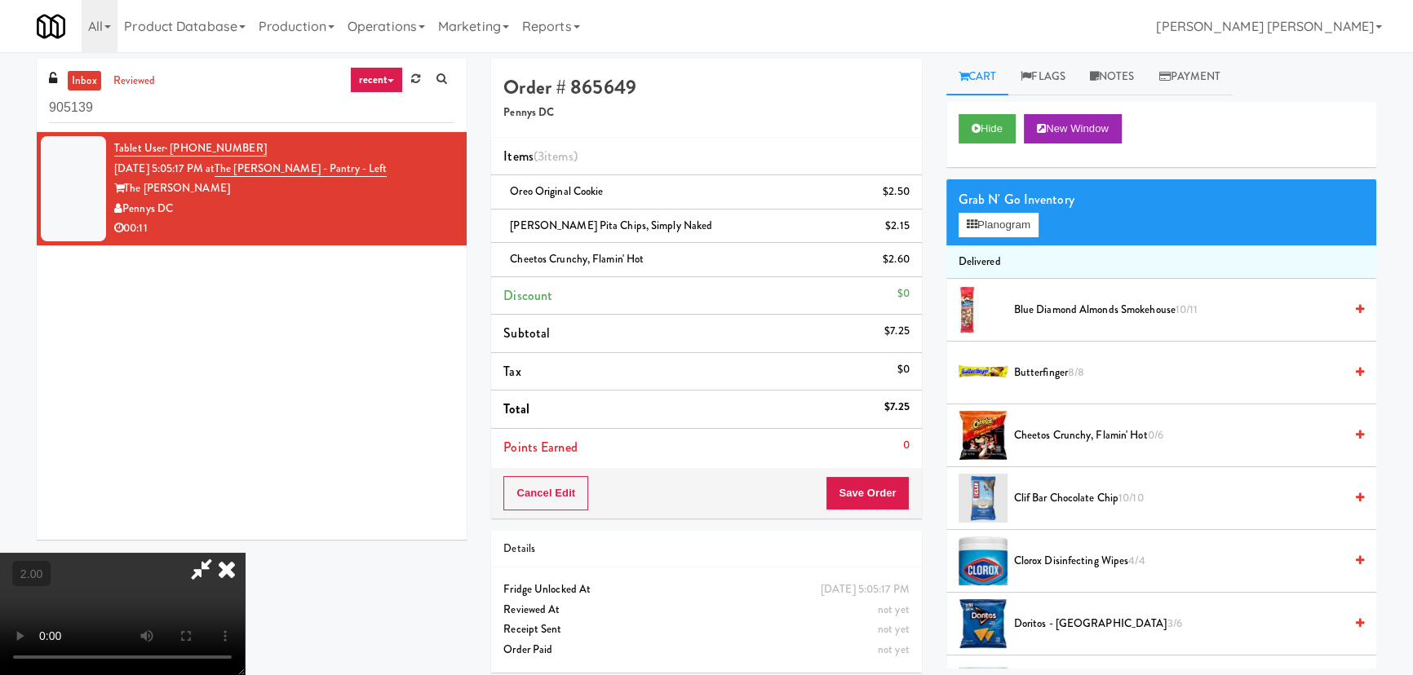
click at [245, 553] on video at bounding box center [122, 614] width 245 height 122
click at [220, 553] on icon at bounding box center [202, 569] width 38 height 33
click at [874, 498] on button "Save Order" at bounding box center [867, 493] width 83 height 34
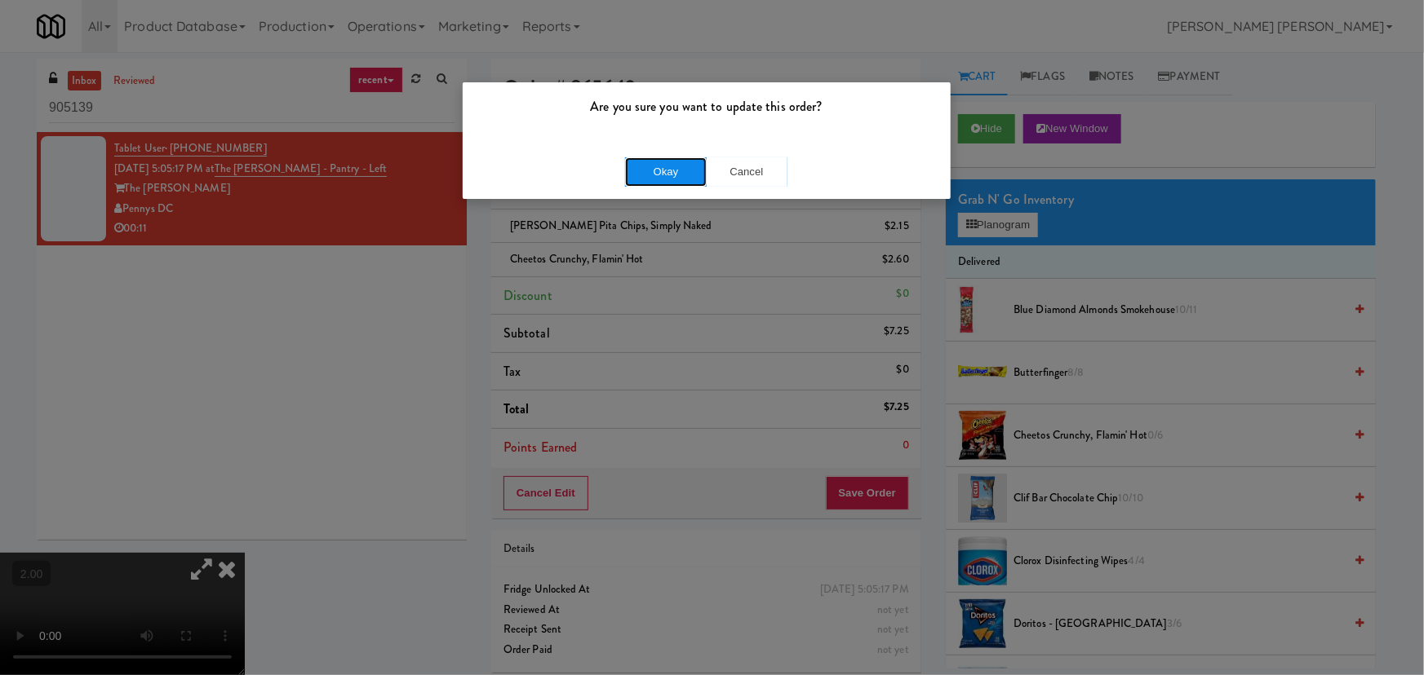
click at [665, 162] on button "Okay" at bounding box center [666, 171] width 82 height 29
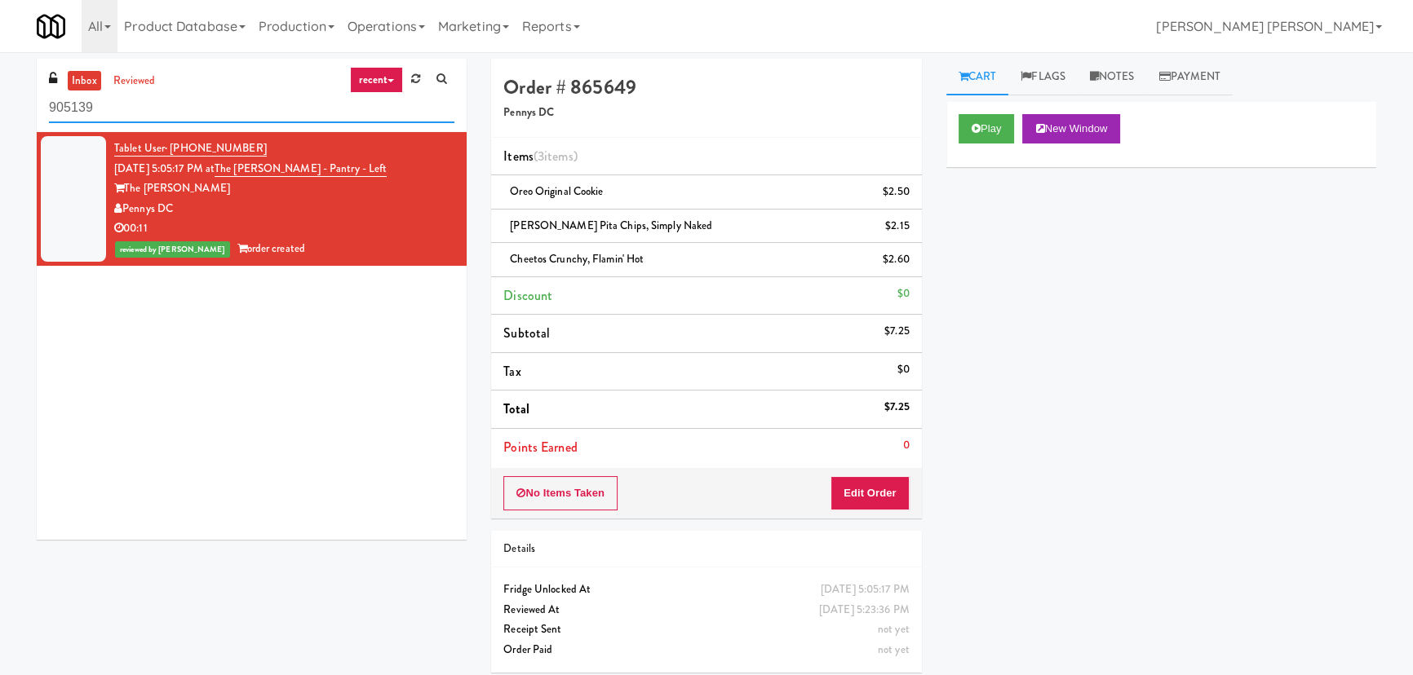
drag, startPoint x: 150, startPoint y: 111, endPoint x: 23, endPoint y: 117, distance: 127.4
click at [23, 117] on div "inbox reviewed recent all unclear take inventory issue suspicious failed recent…" at bounding box center [706, 372] width 1413 height 627
paste input "[PERSON_NAME]"
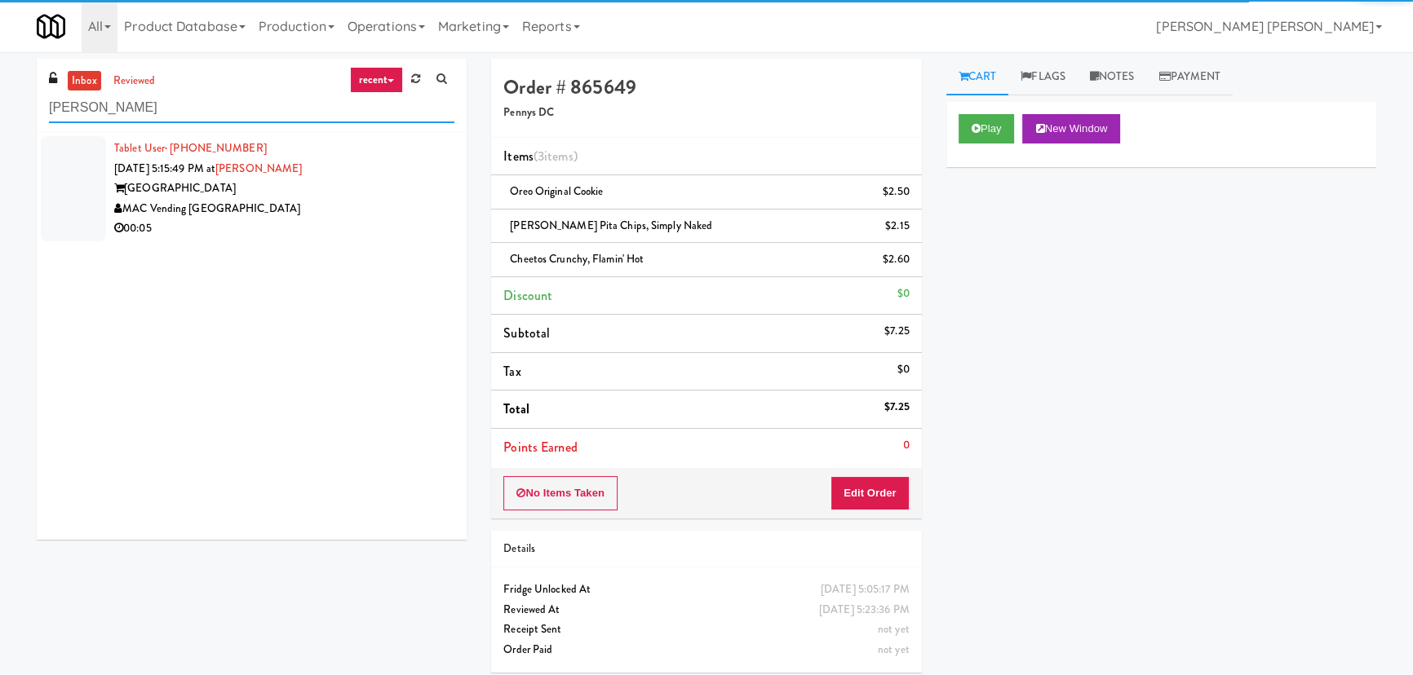
type input "[PERSON_NAME]"
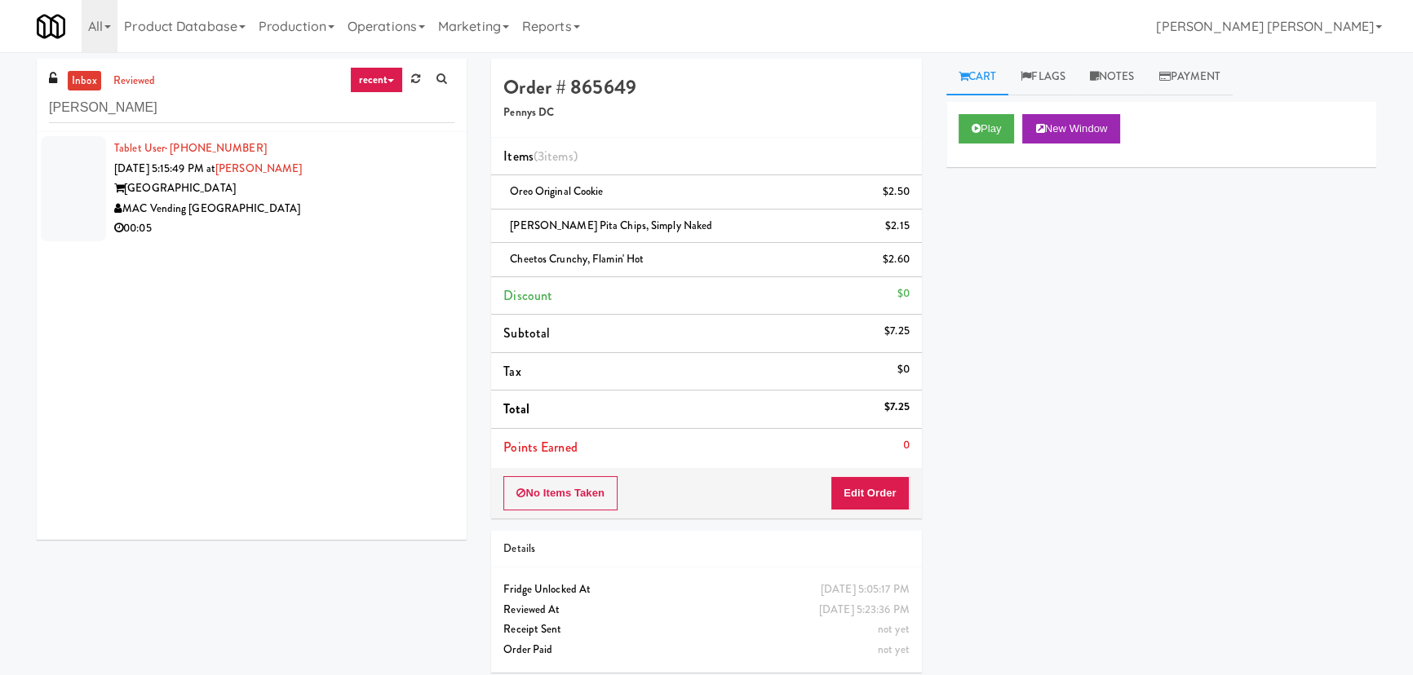
click at [290, 217] on div "MAC Vending [GEOGRAPHIC_DATA]" at bounding box center [284, 209] width 340 height 20
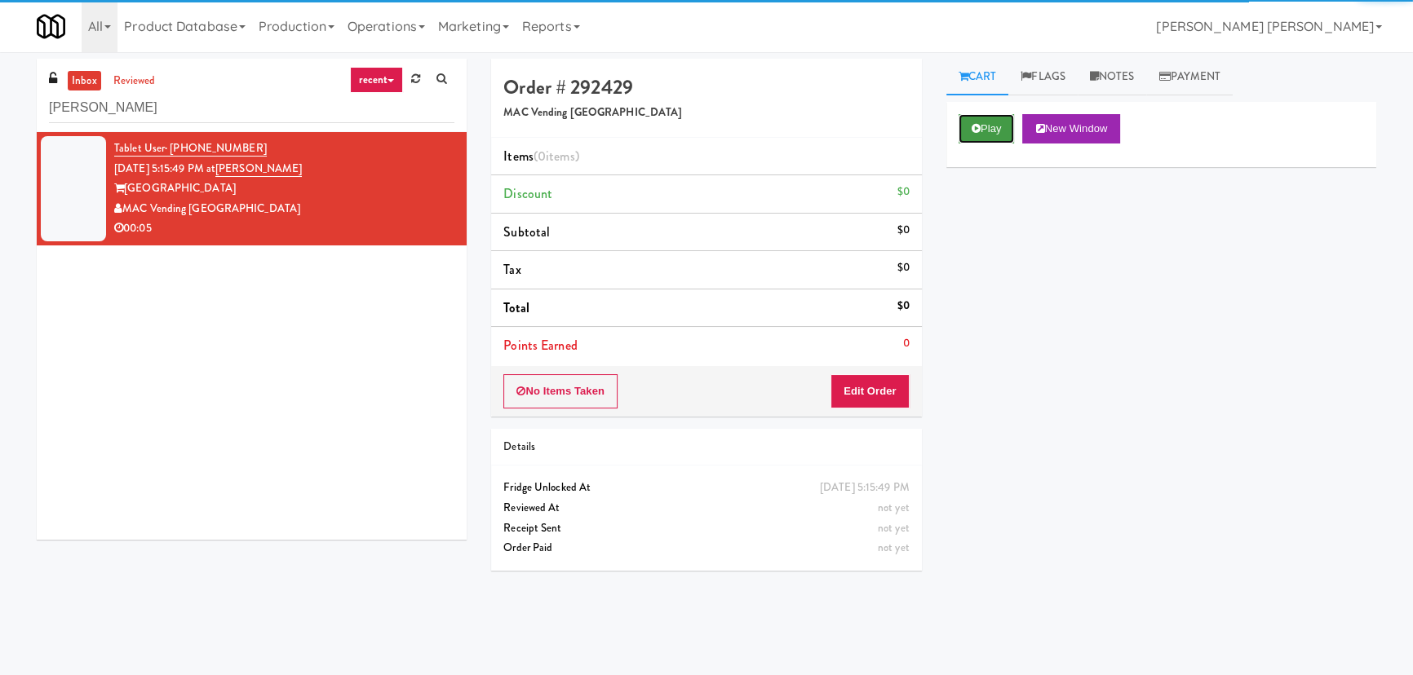
click at [986, 131] on button "Play" at bounding box center [987, 128] width 56 height 29
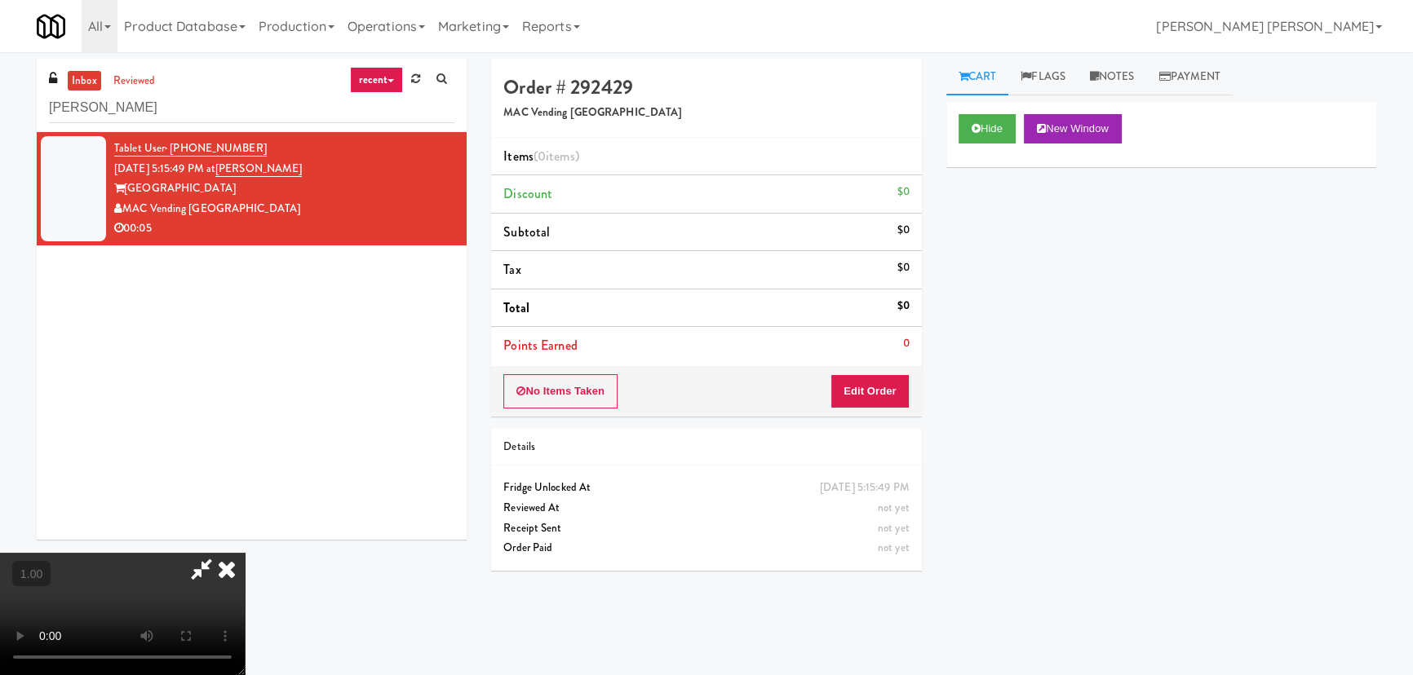
click at [245, 593] on video at bounding box center [122, 614] width 245 height 122
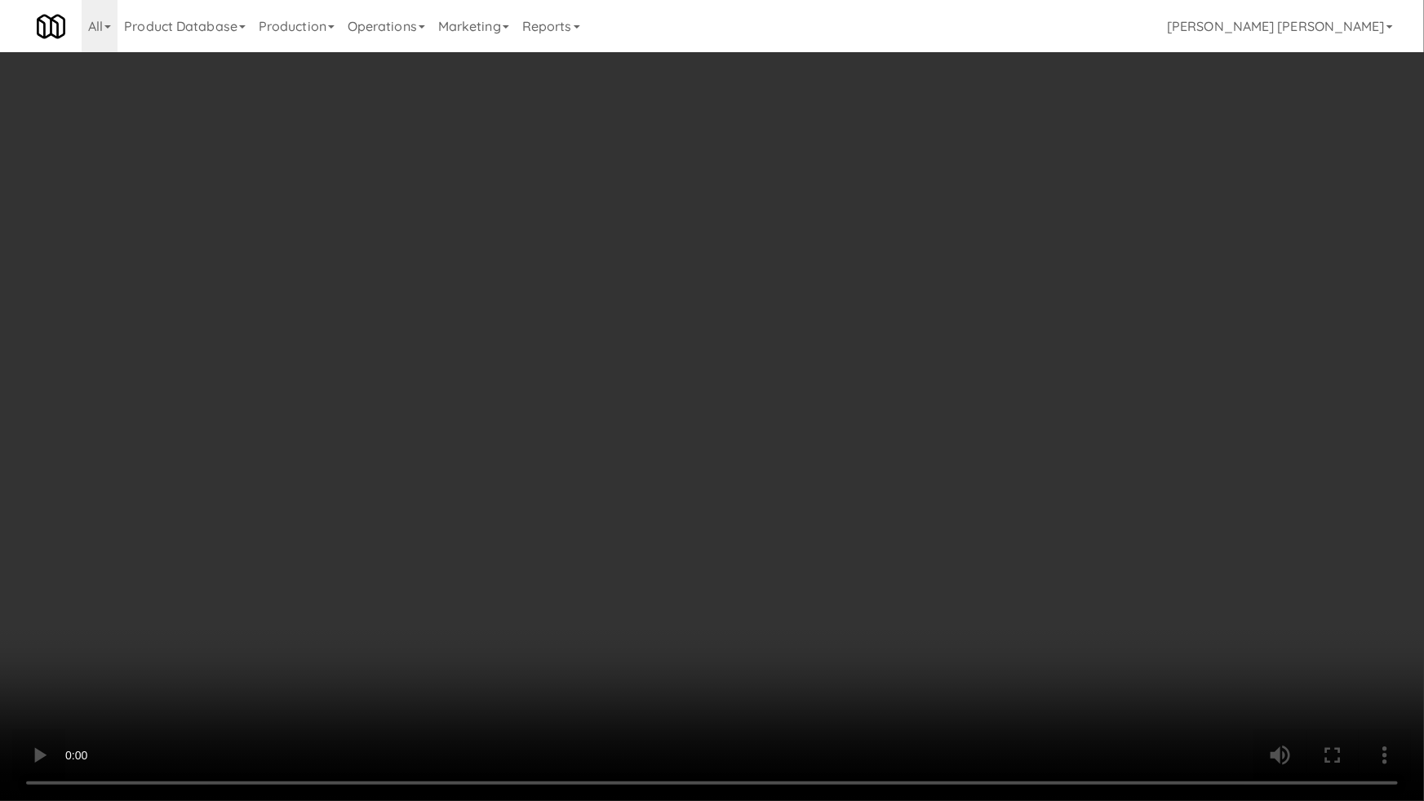
click at [847, 675] on video at bounding box center [712, 400] width 1424 height 801
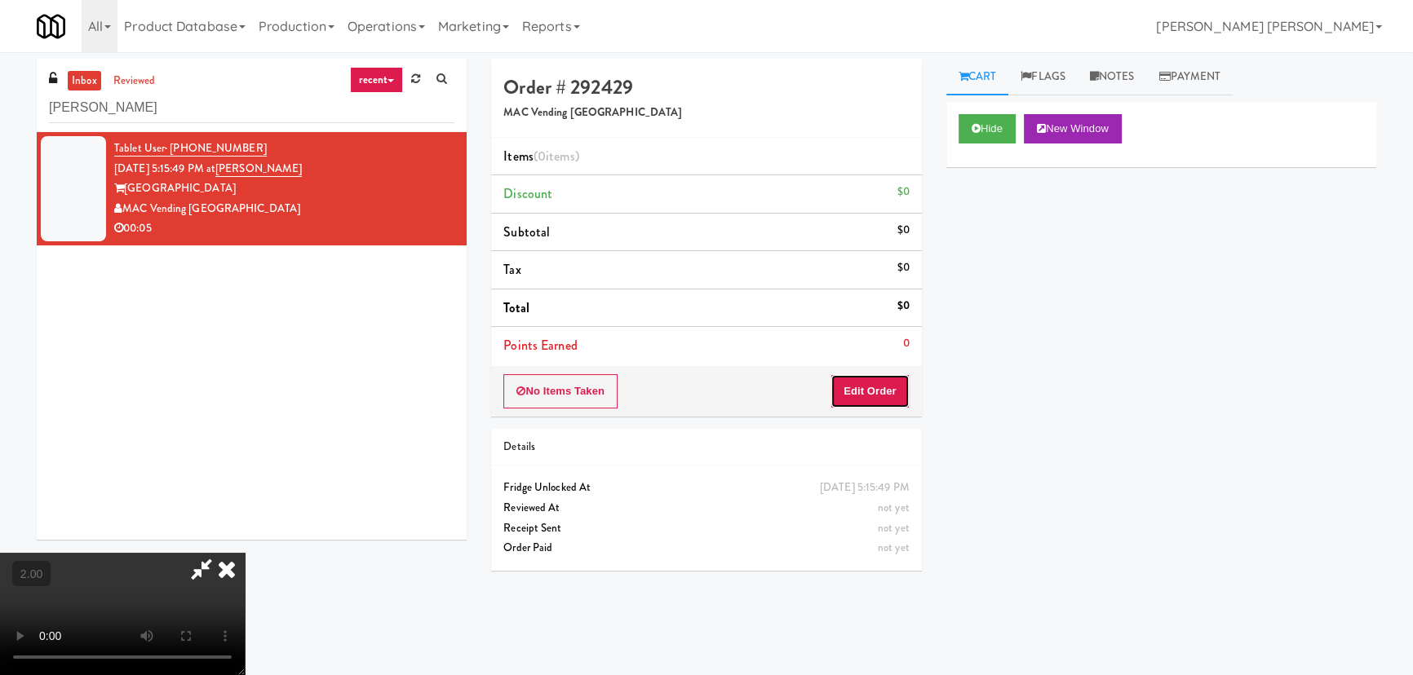
click at [881, 392] on button "Edit Order" at bounding box center [869, 391] width 79 height 34
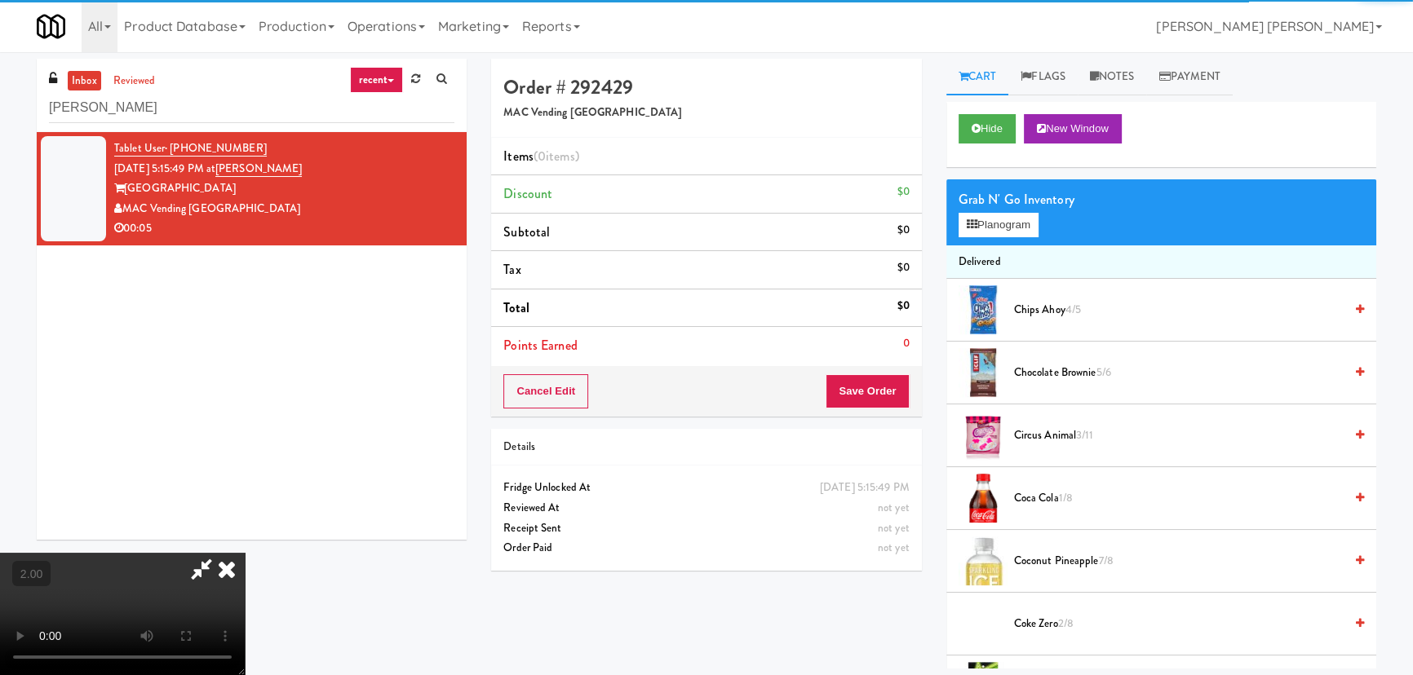
scroll to position [222, 0]
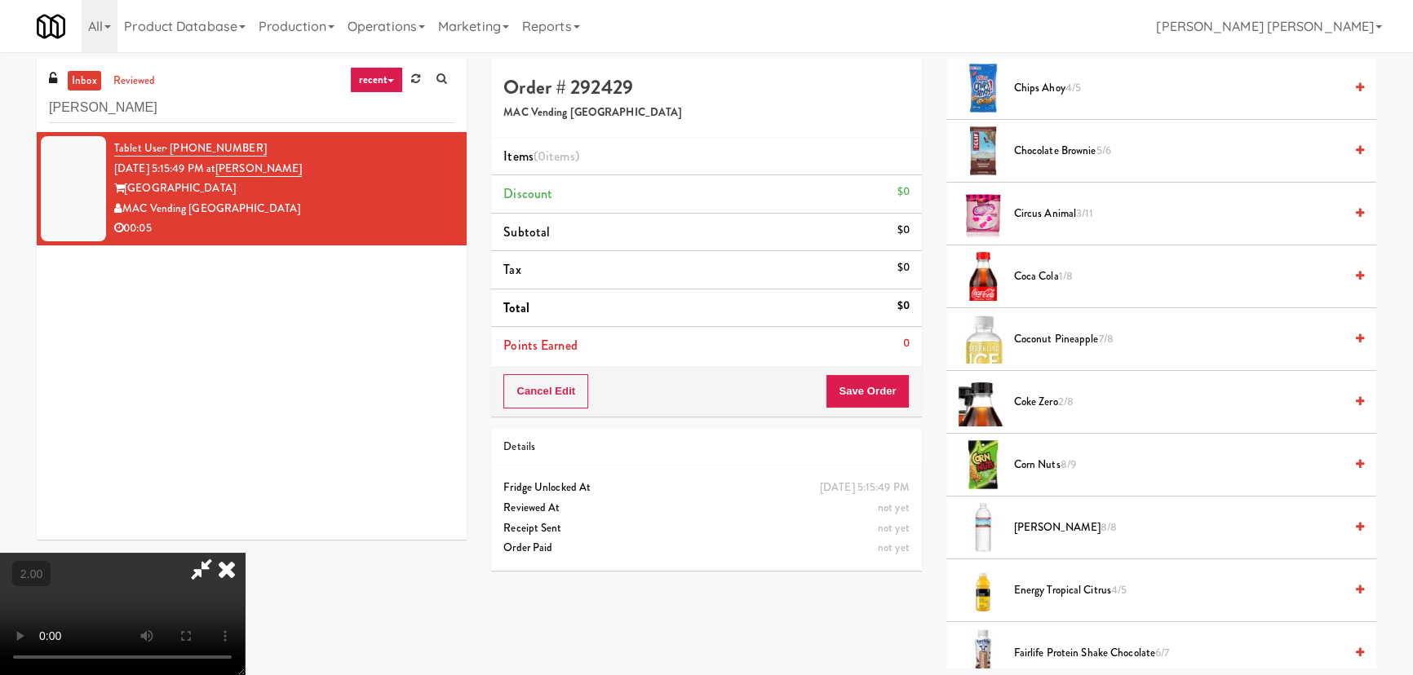
click at [1041, 396] on span "Coke Zero 2/8" at bounding box center [1179, 402] width 330 height 20
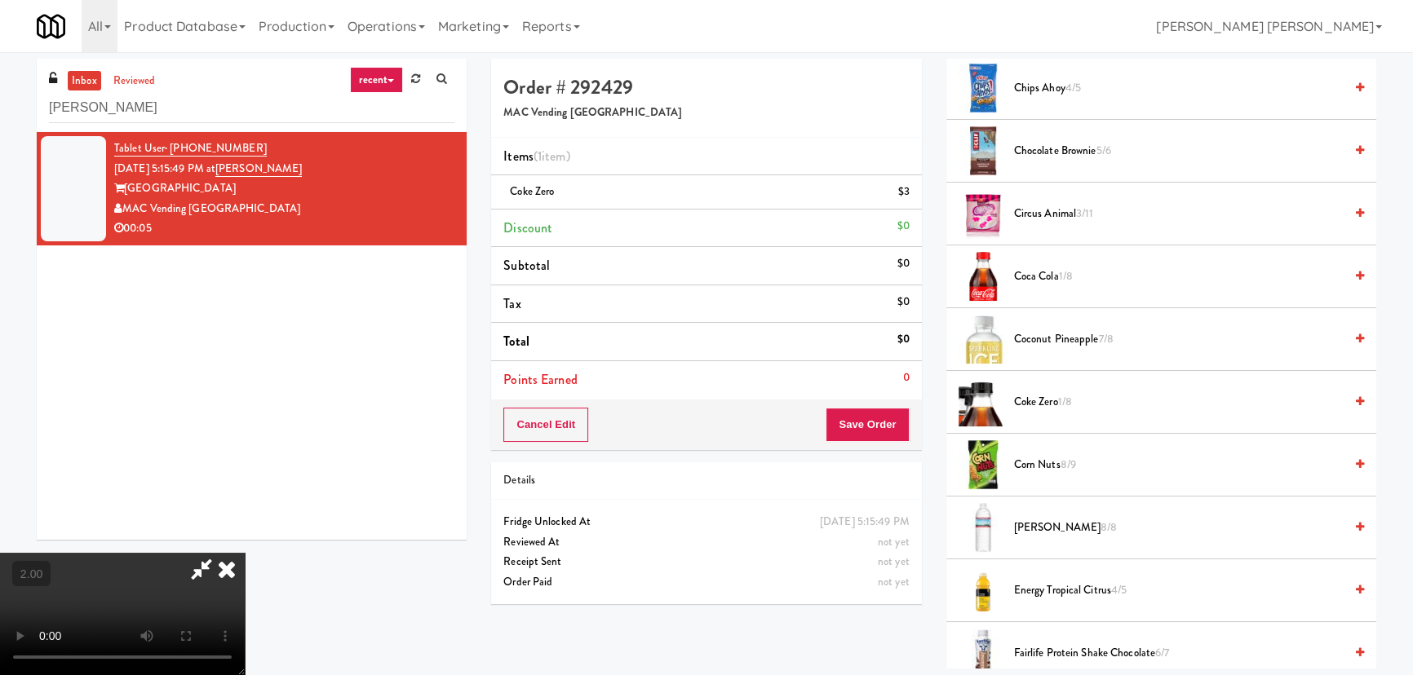
click at [1041, 396] on span "Coke Zero 1/8" at bounding box center [1179, 402] width 330 height 20
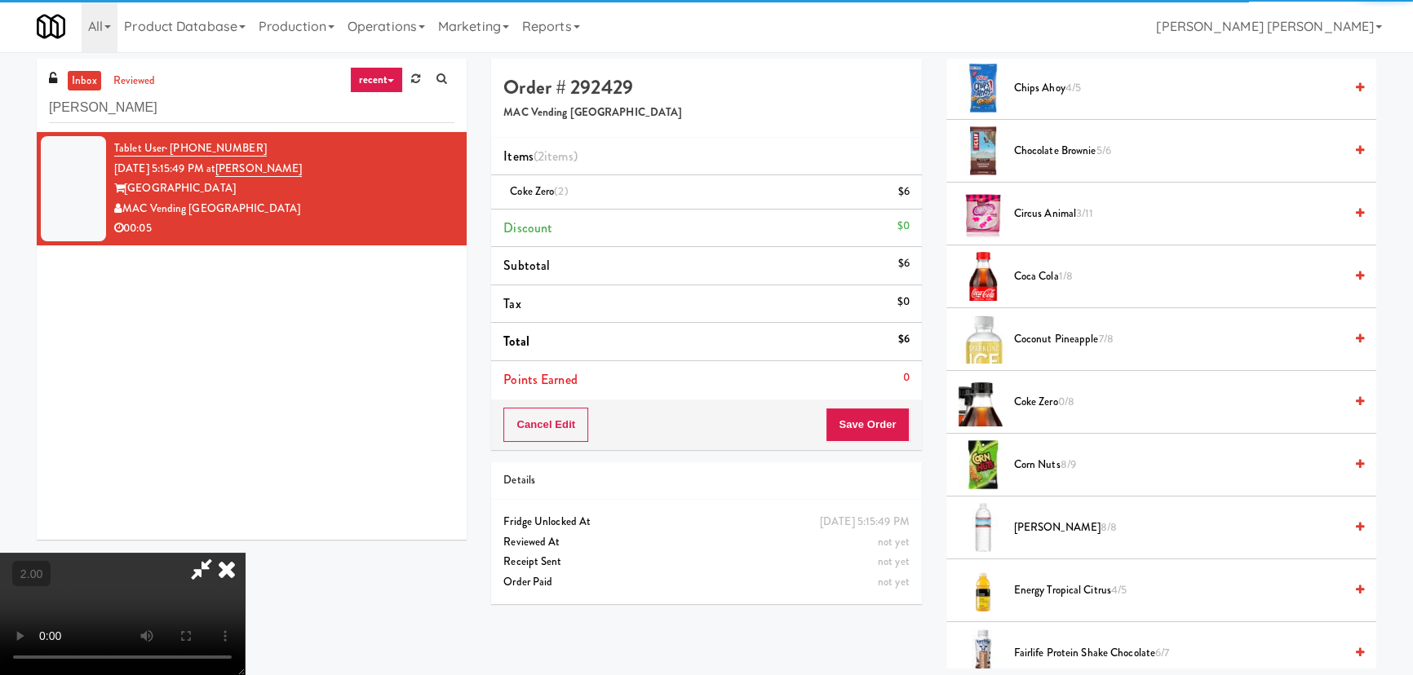
click at [245, 553] on icon at bounding box center [227, 569] width 36 height 33
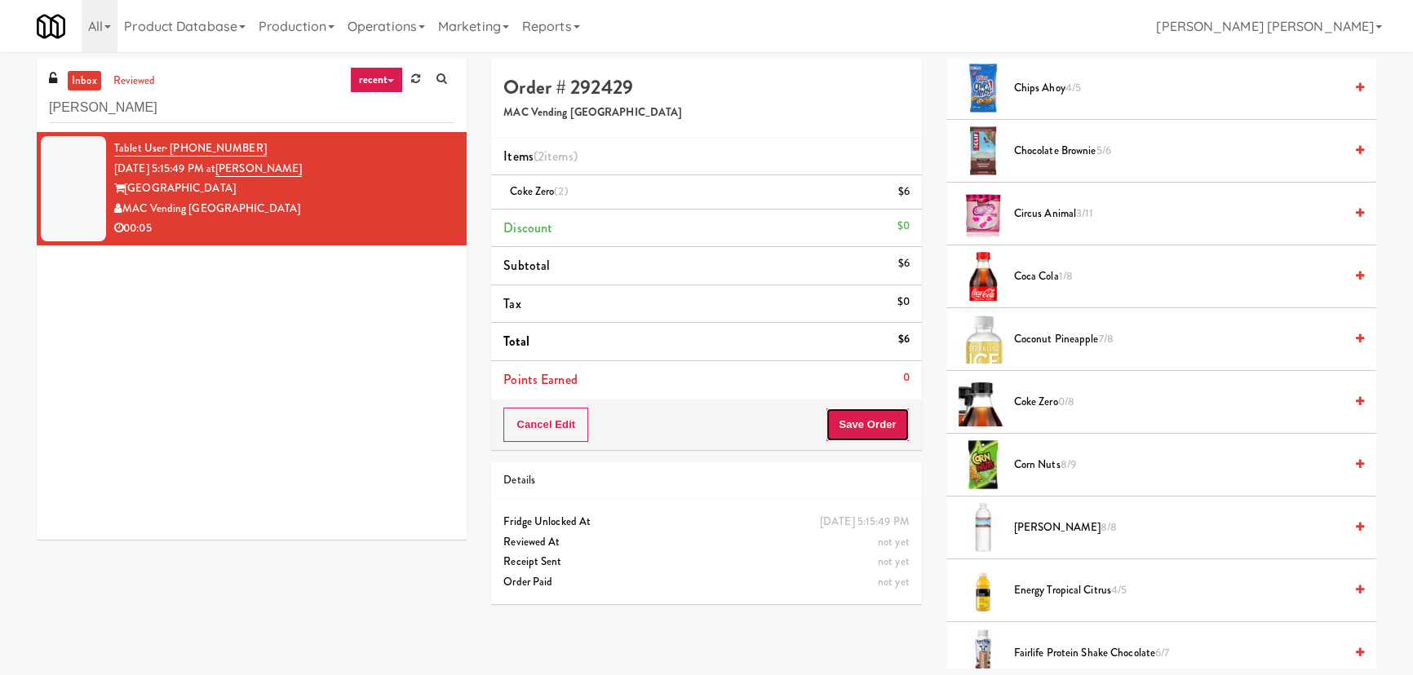
click at [878, 413] on button "Save Order" at bounding box center [867, 425] width 83 height 34
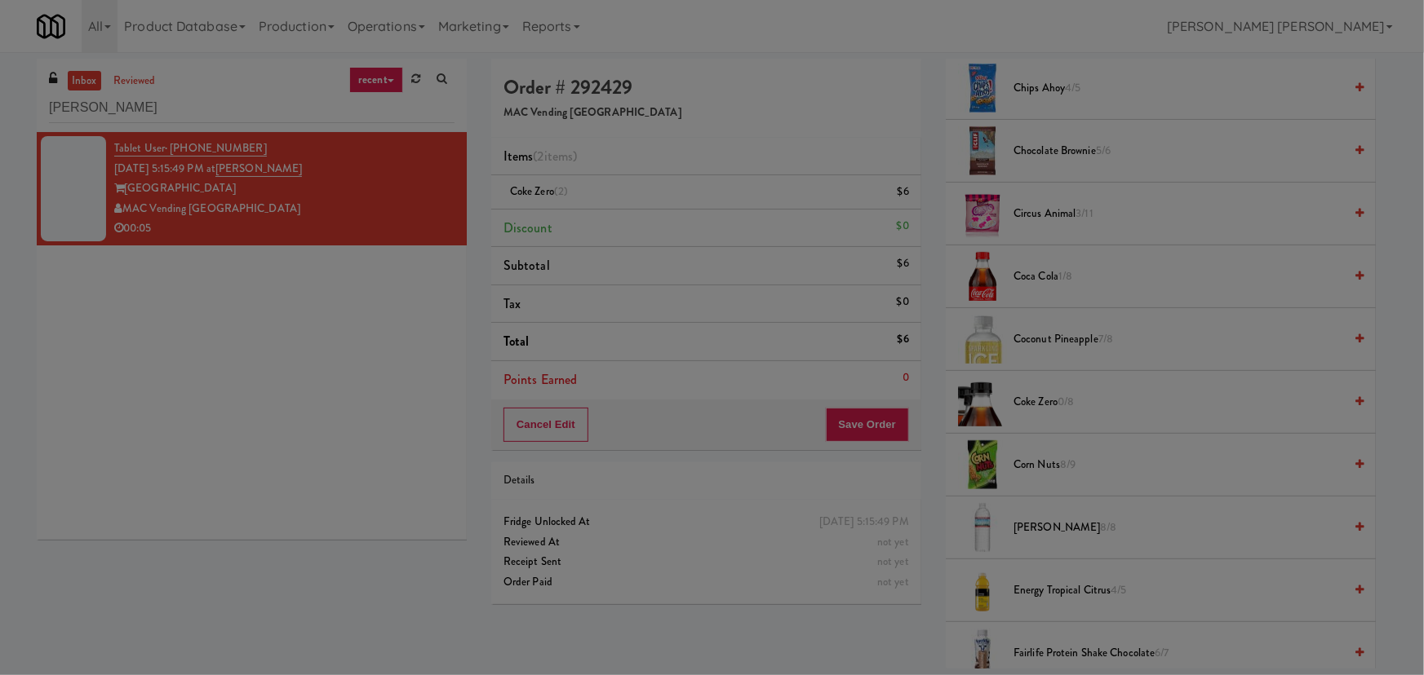
click at [0, 0] on div "Are you sure you want to update this order? Okay Cancel" at bounding box center [0, 0] width 0 height 0
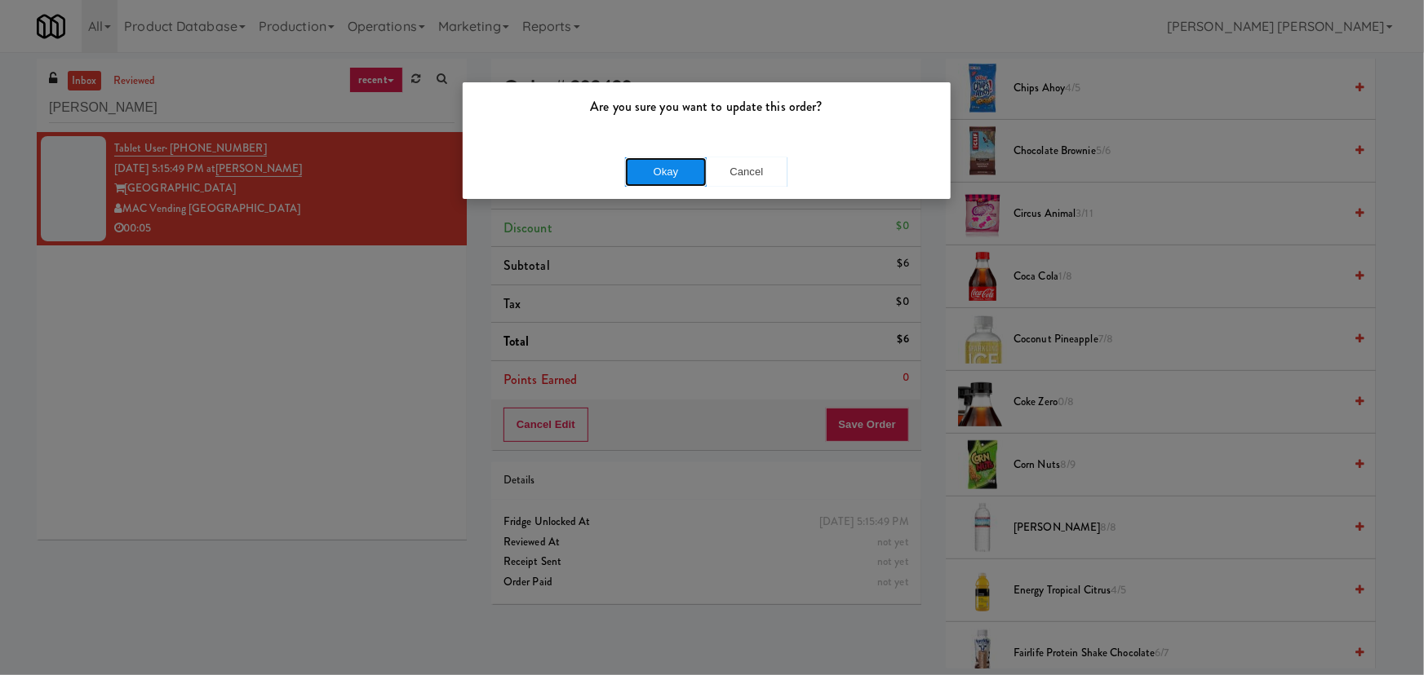
click at [682, 175] on button "Okay" at bounding box center [666, 171] width 82 height 29
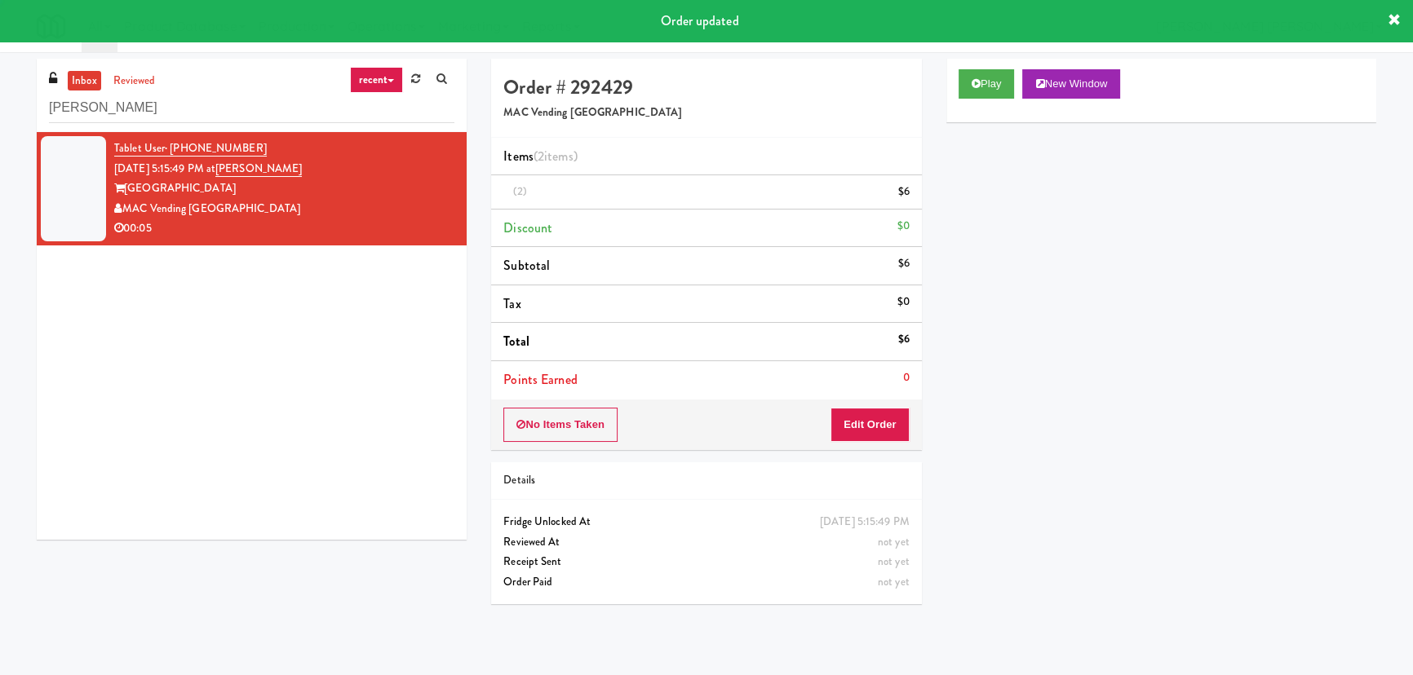
scroll to position [44, 0]
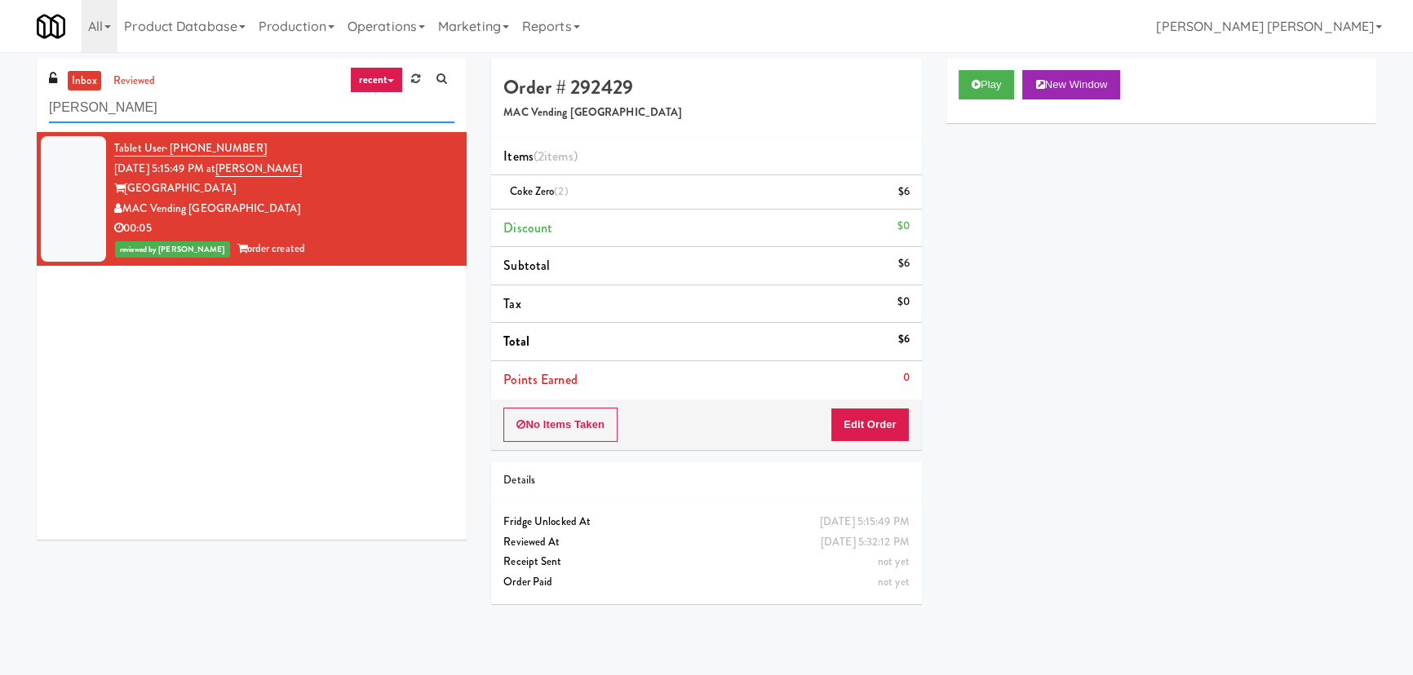
drag, startPoint x: 179, startPoint y: 114, endPoint x: -232, endPoint y: 100, distance: 412.2
click at [0, 100] on html "Are you sure you want to update this order? Okay Cancel Okay Are you sure you w…" at bounding box center [706, 337] width 1413 height 675
paste input "Redfish Laundry"
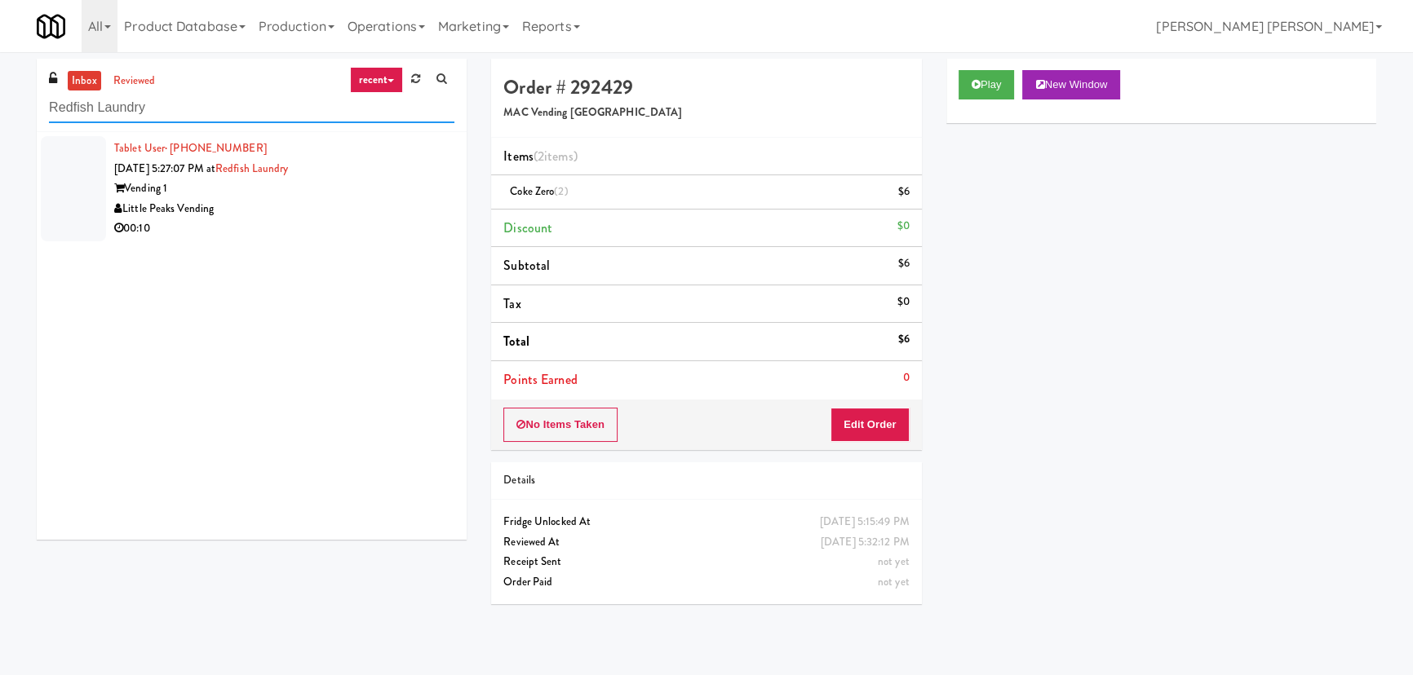
type input "Redfish Laundry"
click at [342, 210] on div "Little Peaks Vending" at bounding box center [284, 209] width 340 height 20
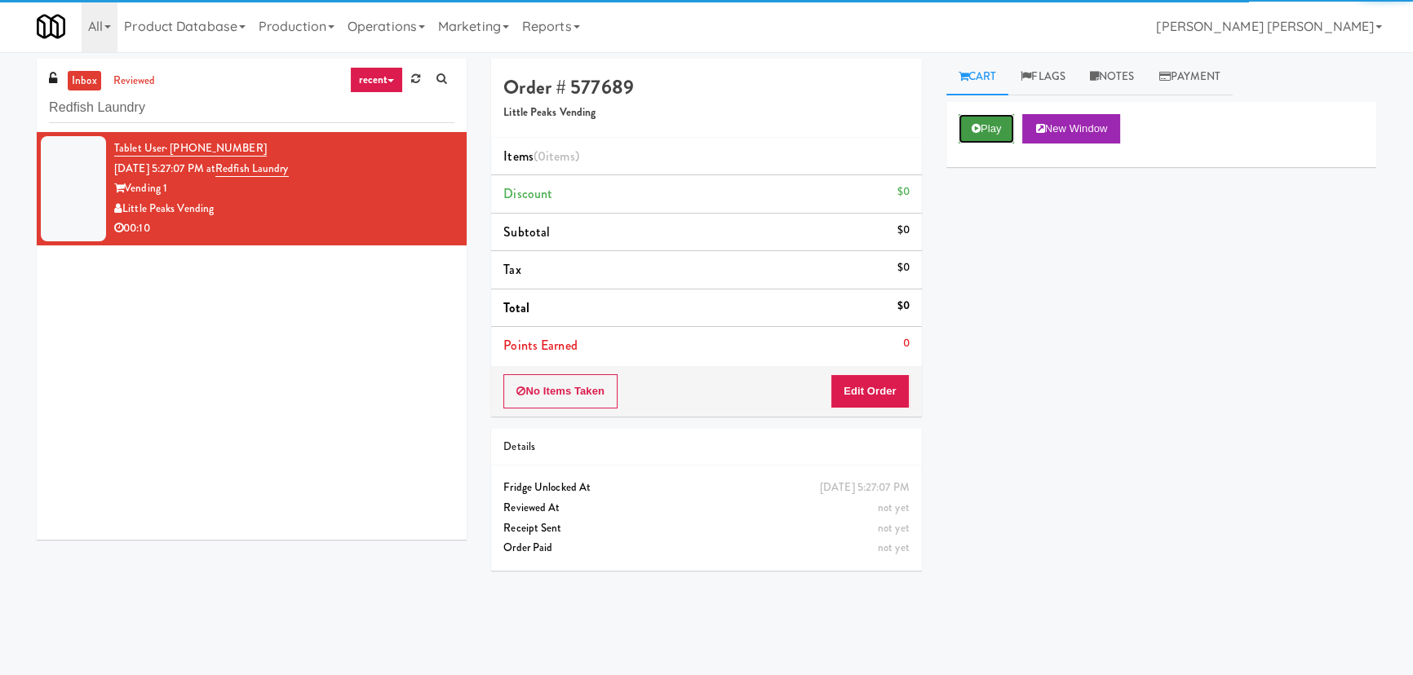
click at [1000, 128] on button "Play" at bounding box center [987, 128] width 56 height 29
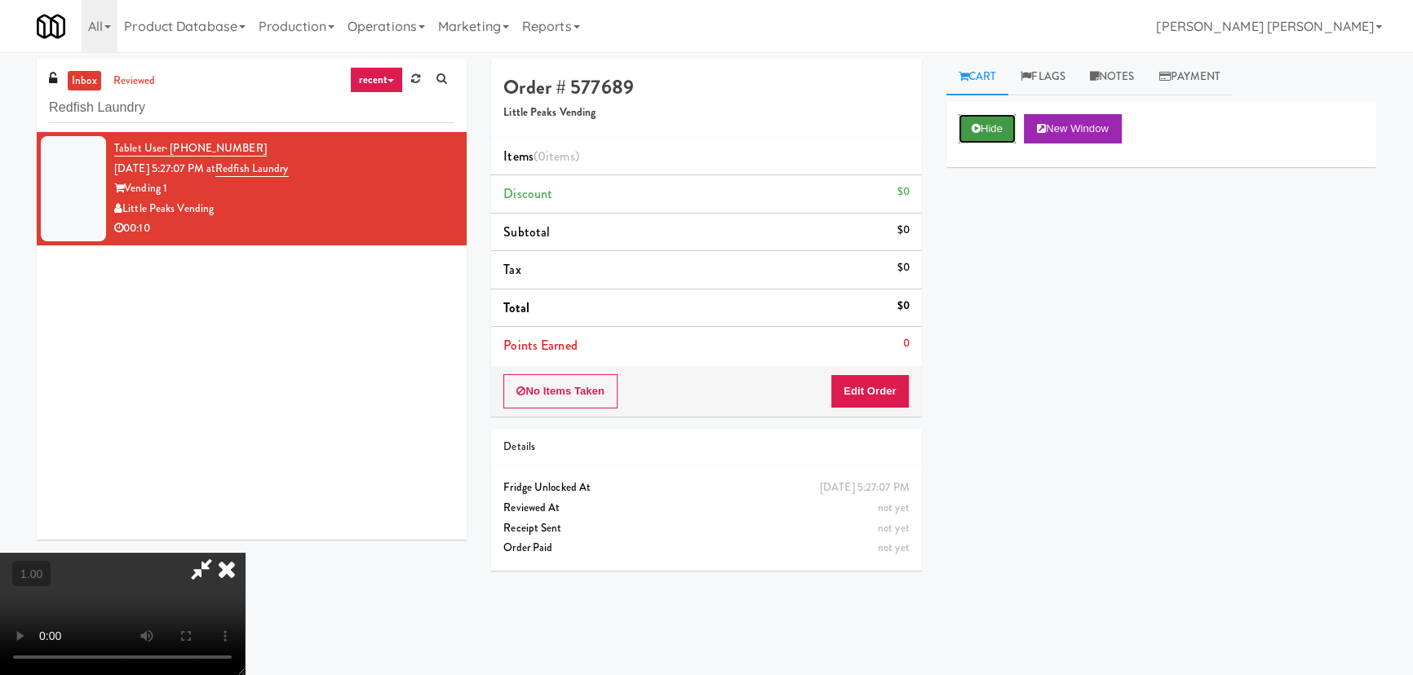
click at [1001, 130] on button "Hide" at bounding box center [987, 128] width 57 height 29
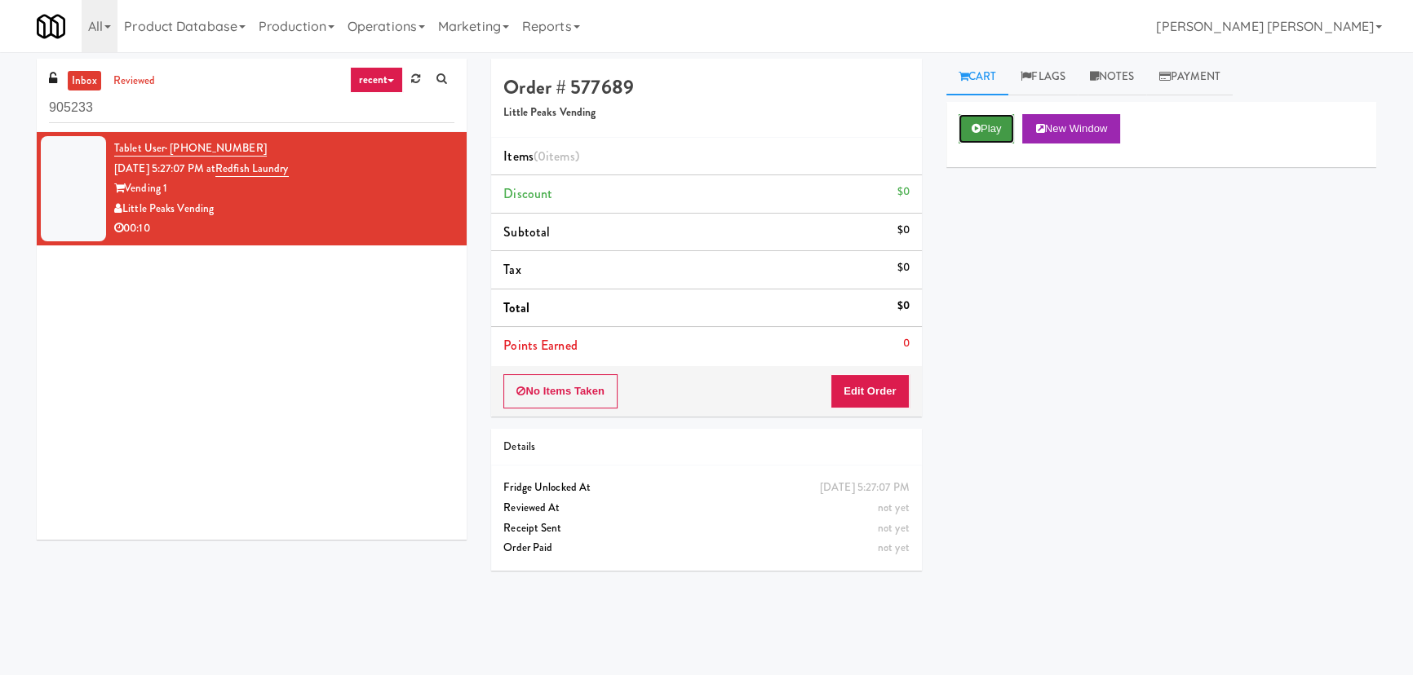
click at [981, 131] on button "Play" at bounding box center [987, 128] width 56 height 29
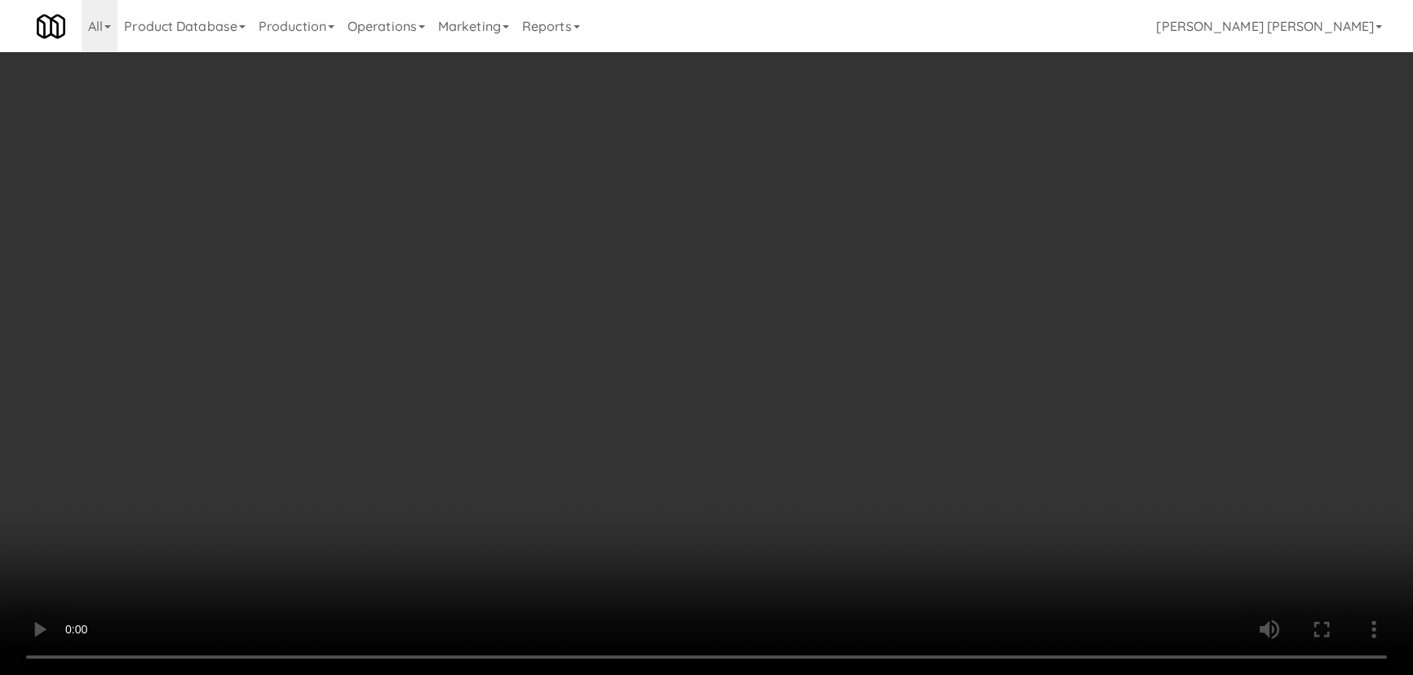
click at [844, 675] on video at bounding box center [706, 337] width 1413 height 675
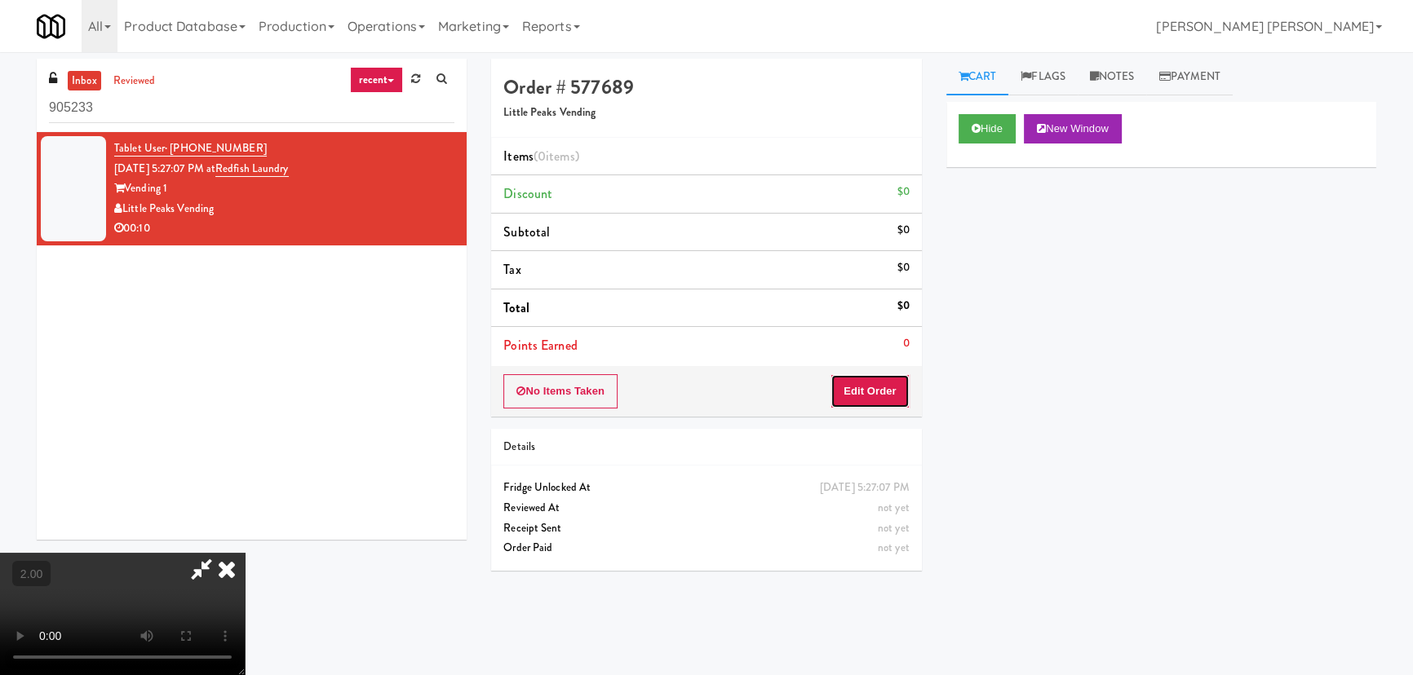
click at [887, 382] on button "Edit Order" at bounding box center [869, 391] width 79 height 34
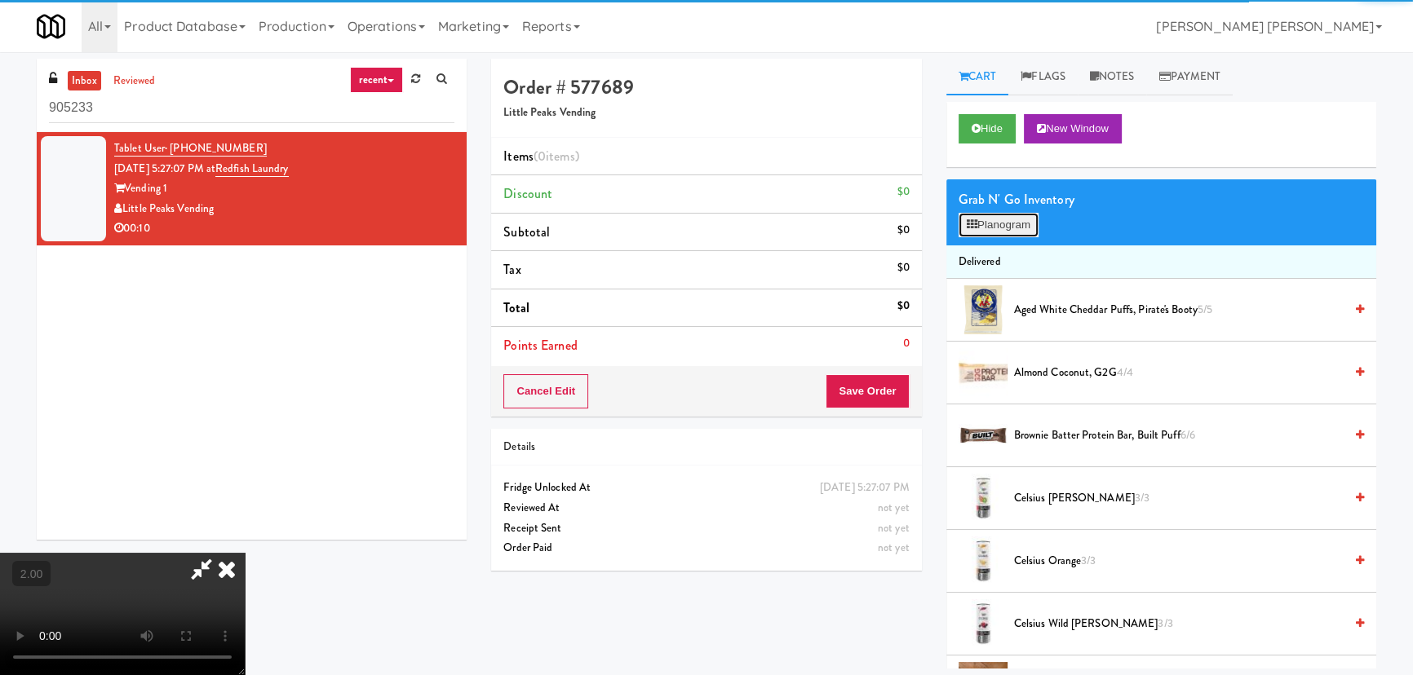
click at [1025, 229] on button "Planogram" at bounding box center [999, 225] width 80 height 24
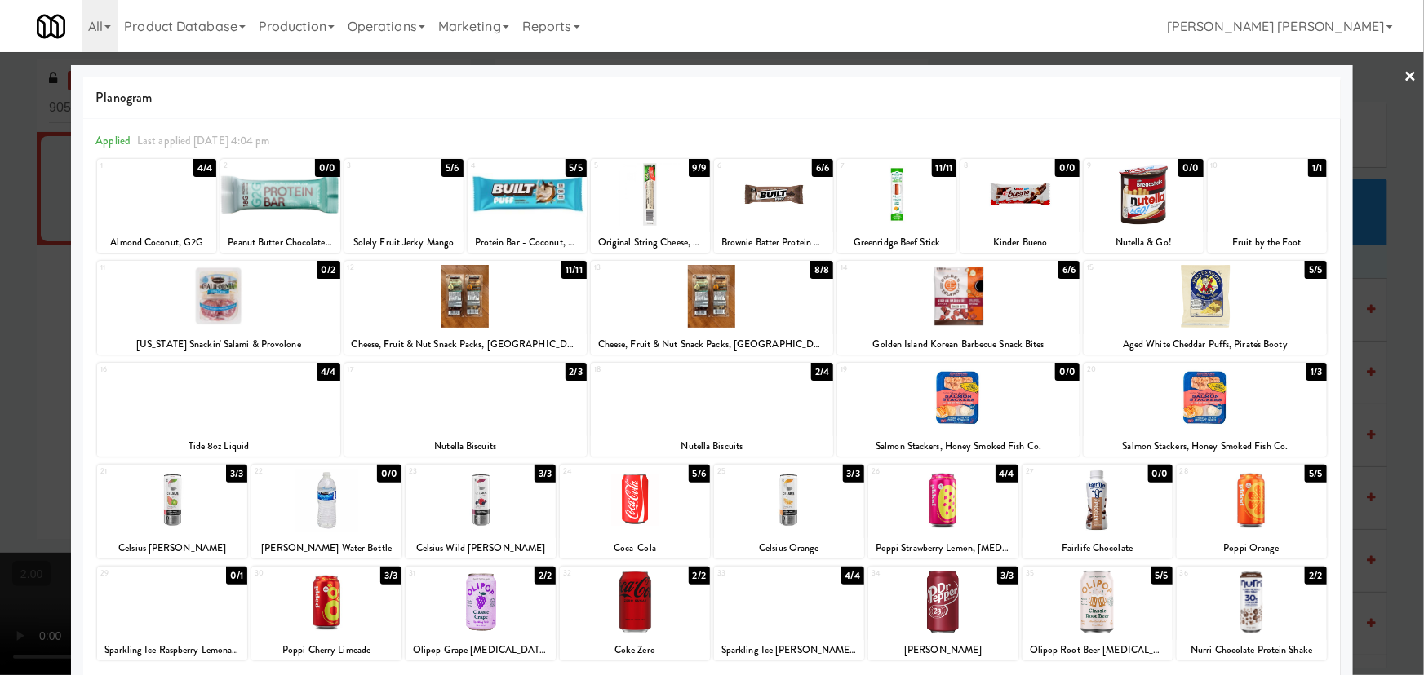
click at [702, 299] on div at bounding box center [712, 296] width 242 height 63
click at [1404, 72] on link "×" at bounding box center [1410, 77] width 13 height 51
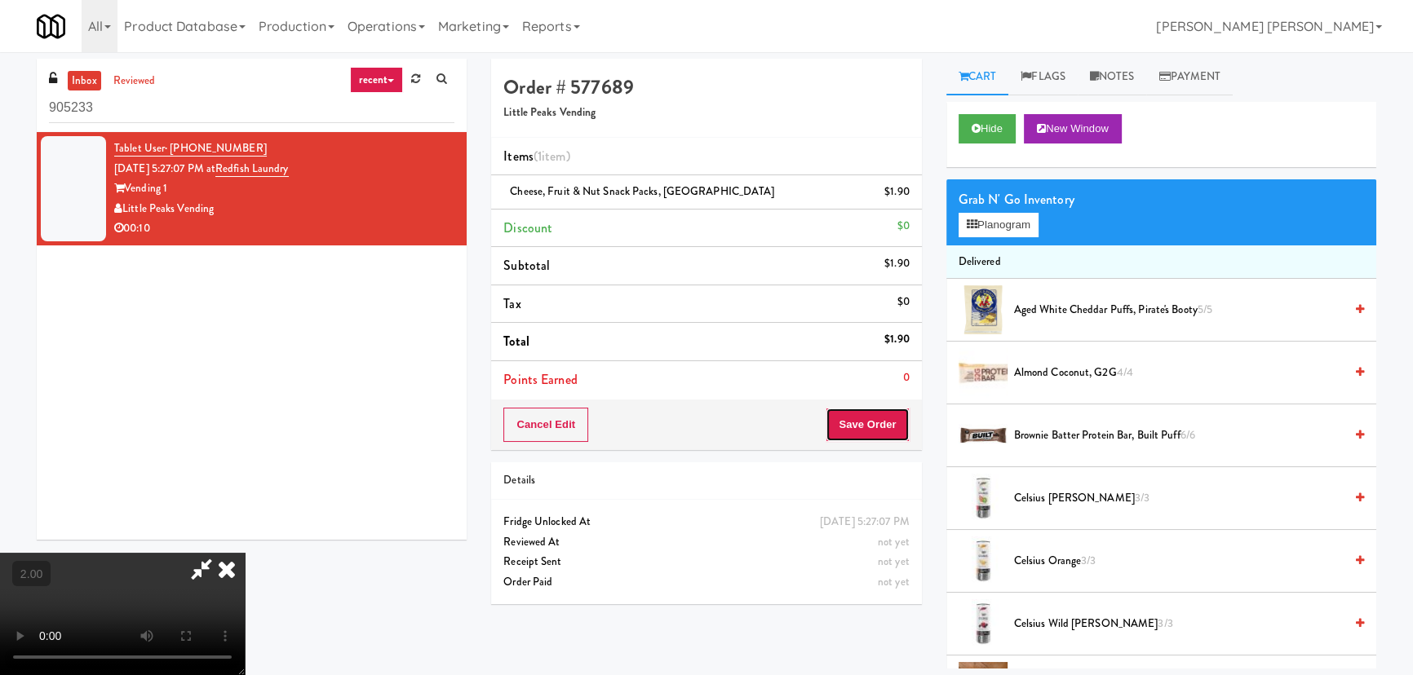
click at [874, 416] on button "Save Order" at bounding box center [867, 425] width 83 height 34
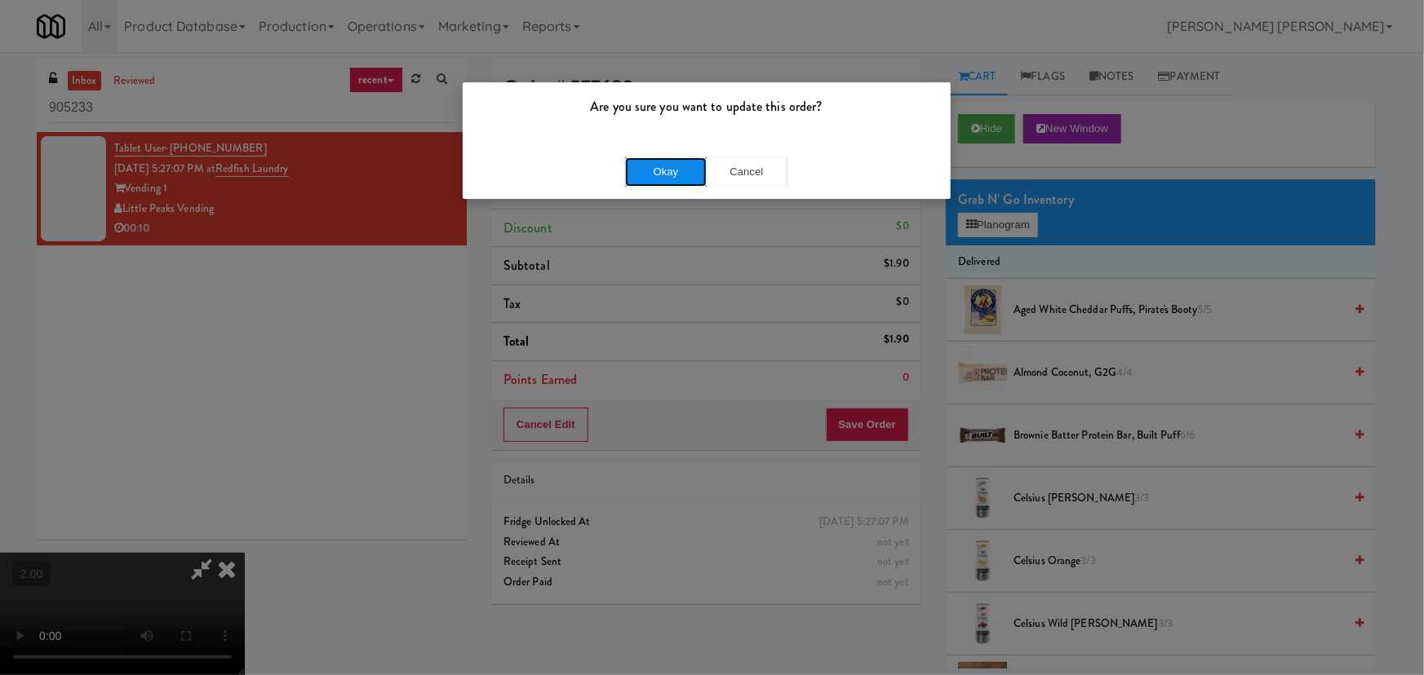
click at [674, 170] on button "Okay" at bounding box center [666, 171] width 82 height 29
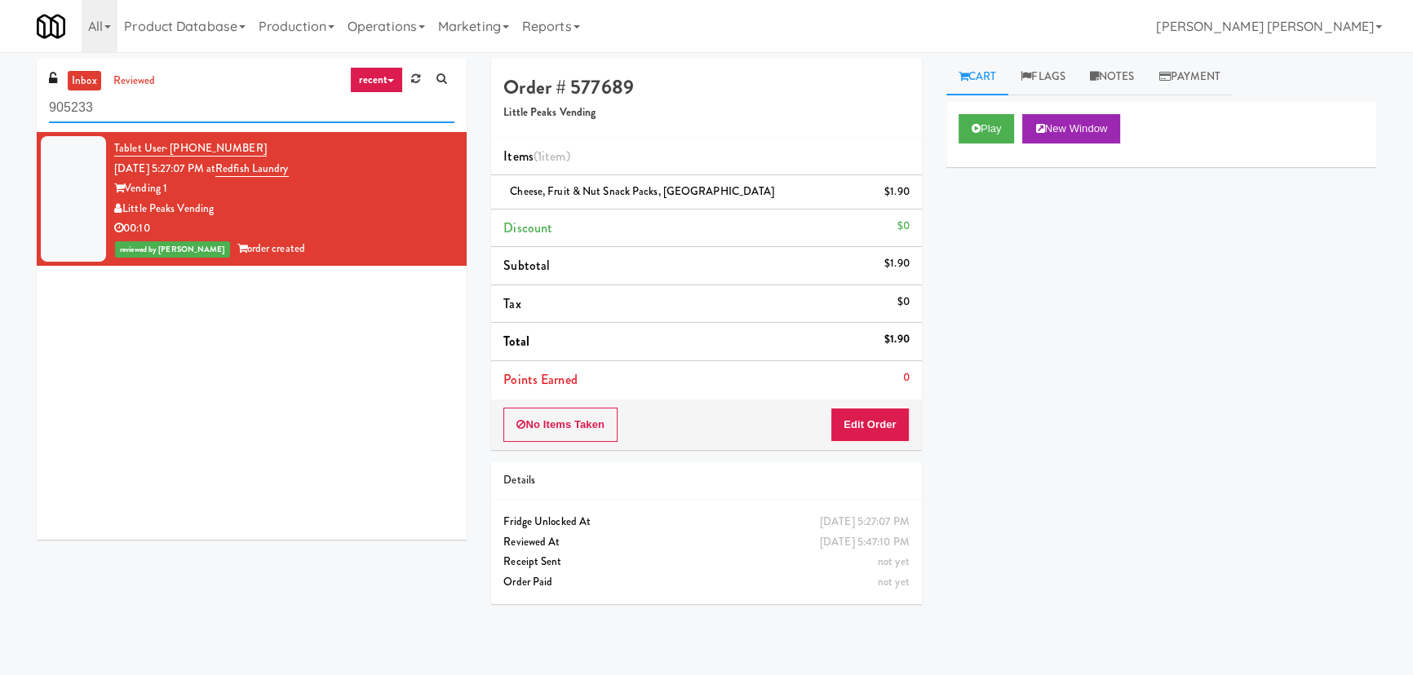
drag, startPoint x: 227, startPoint y: 106, endPoint x: -15, endPoint y: 108, distance: 242.3
click at [0, 108] on html "Are you sure you want to update this order? Okay Cancel Okay Are you sure you w…" at bounding box center [706, 337] width 1413 height 675
paste input "[PERSON_NAME] - Pantry - Left"
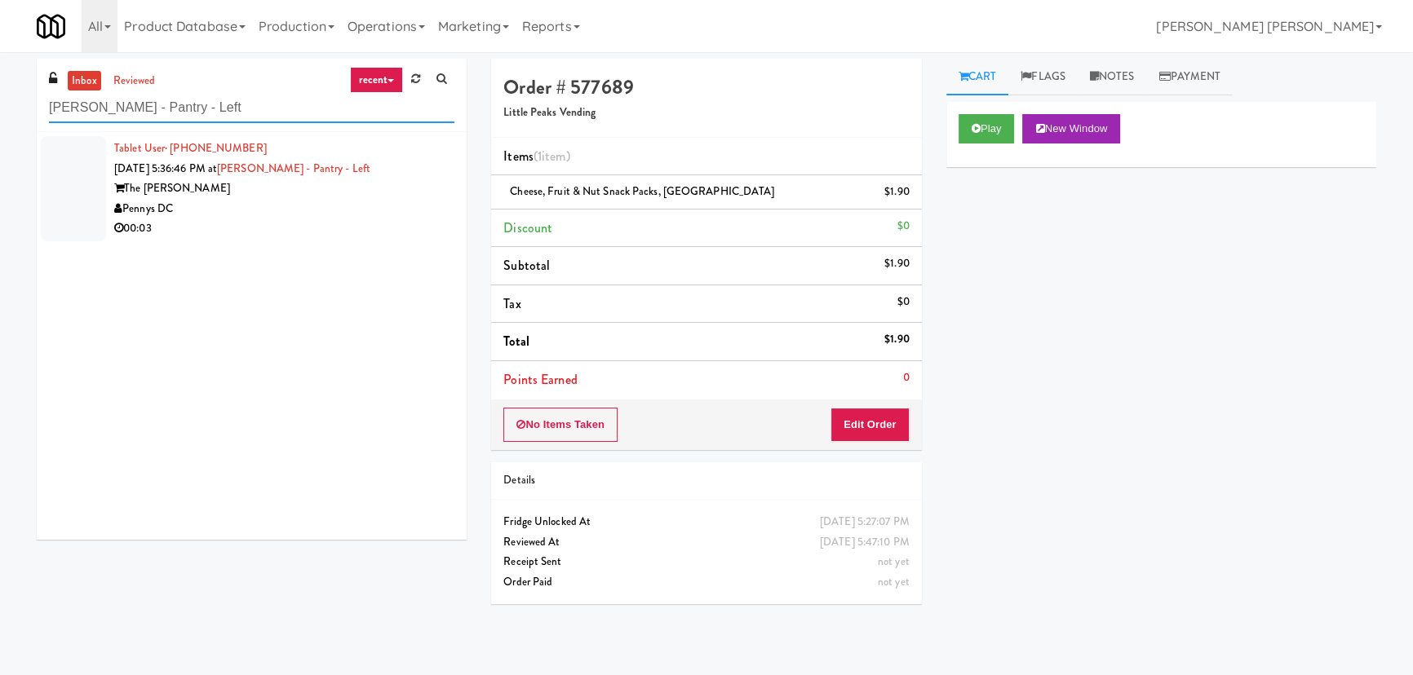
type input "[PERSON_NAME] - Pantry - Left"
click at [237, 208] on div "Pennys DC" at bounding box center [284, 209] width 340 height 20
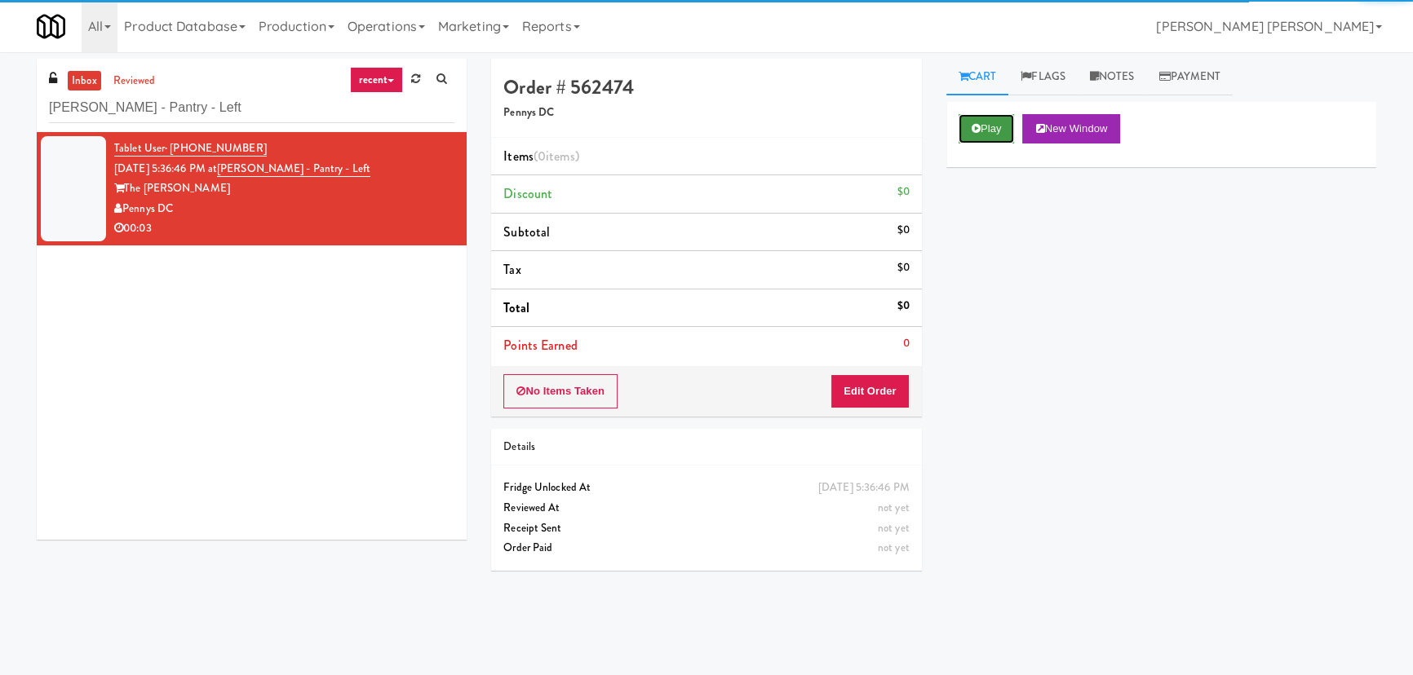
click at [988, 126] on button "Play" at bounding box center [987, 128] width 56 height 29
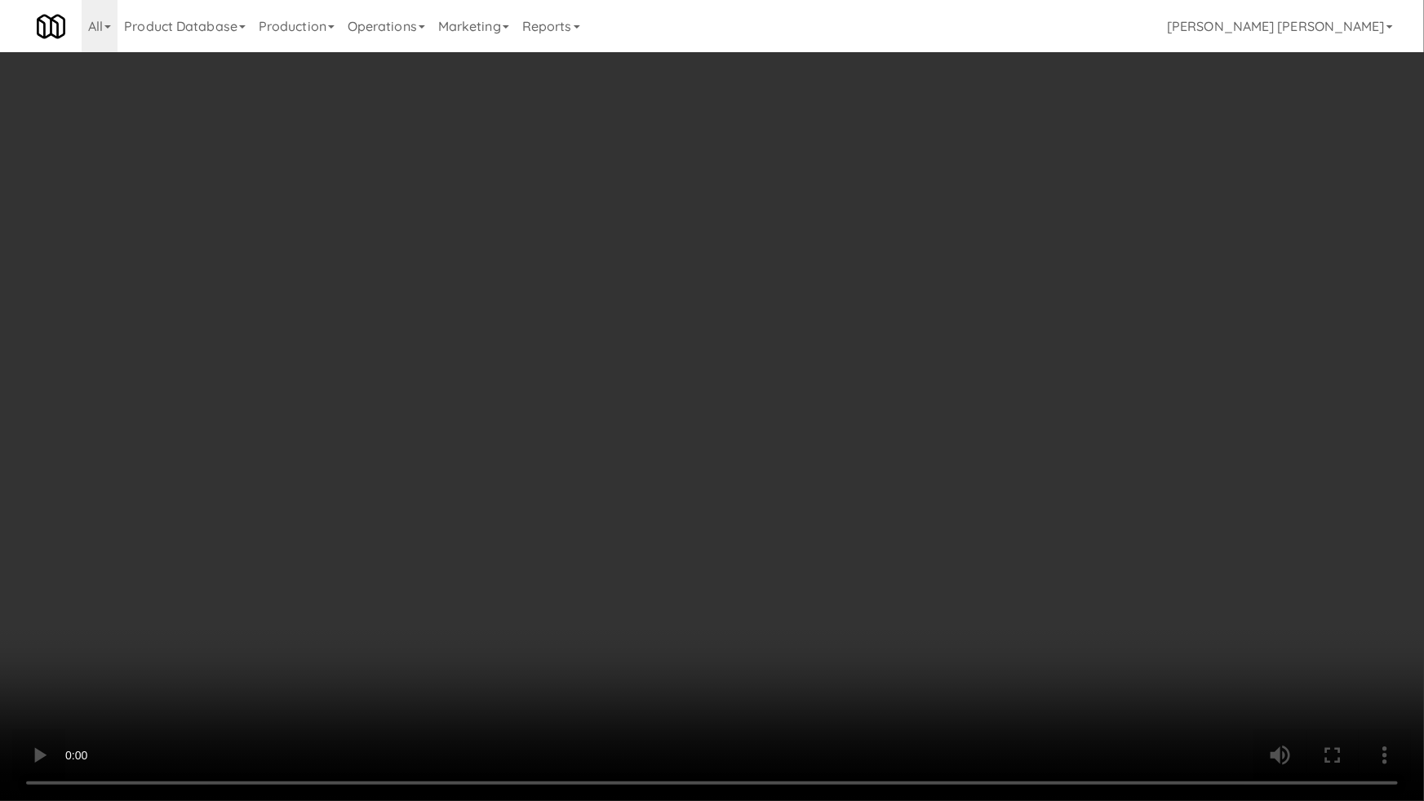
click at [797, 675] on video at bounding box center [712, 400] width 1424 height 801
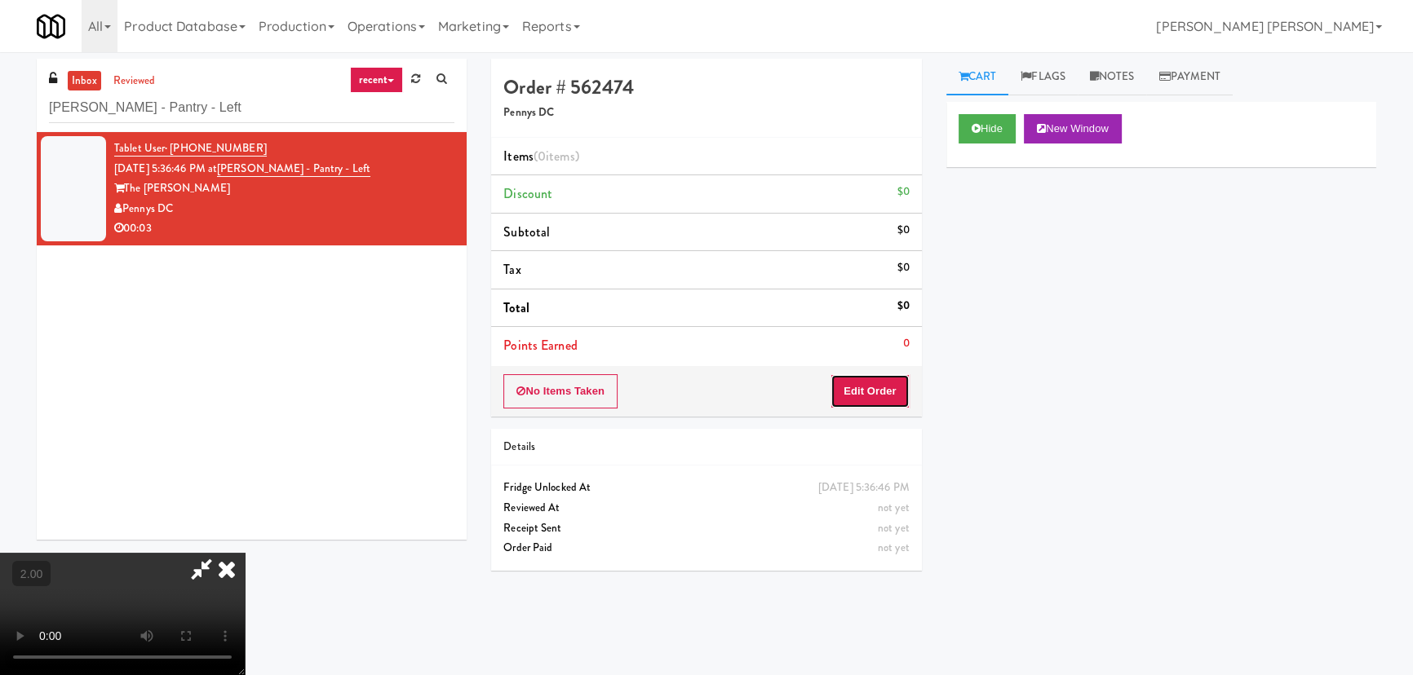
click at [888, 391] on button "Edit Order" at bounding box center [869, 391] width 79 height 34
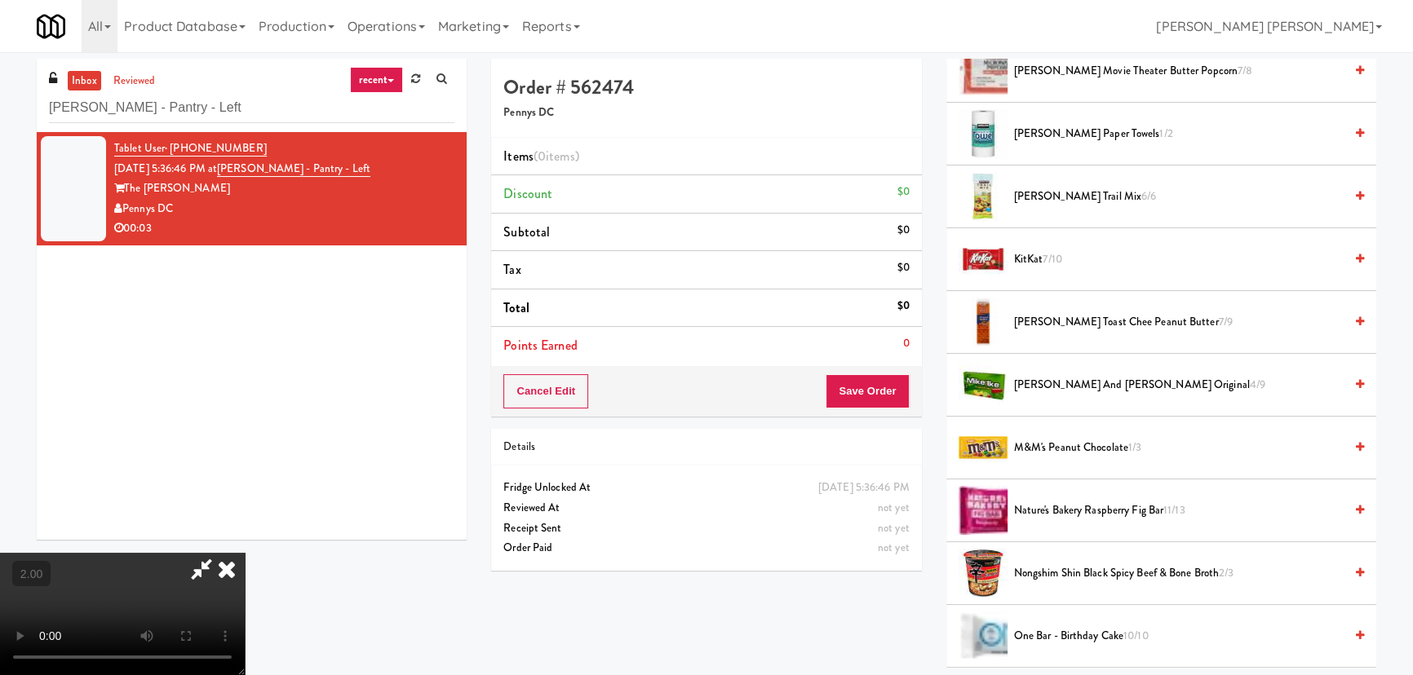
scroll to position [1186, 0]
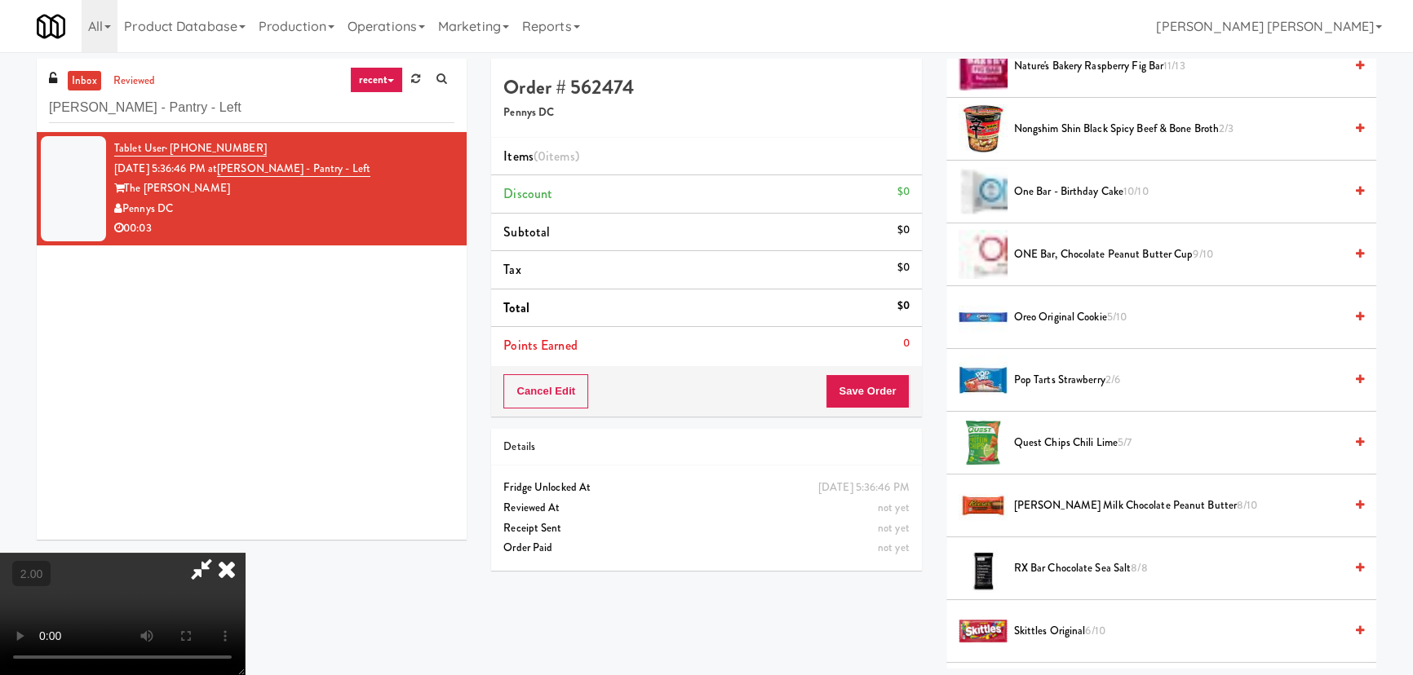
click at [1031, 185] on span "One Bar - Birthday Cake 10/10" at bounding box center [1179, 192] width 330 height 20
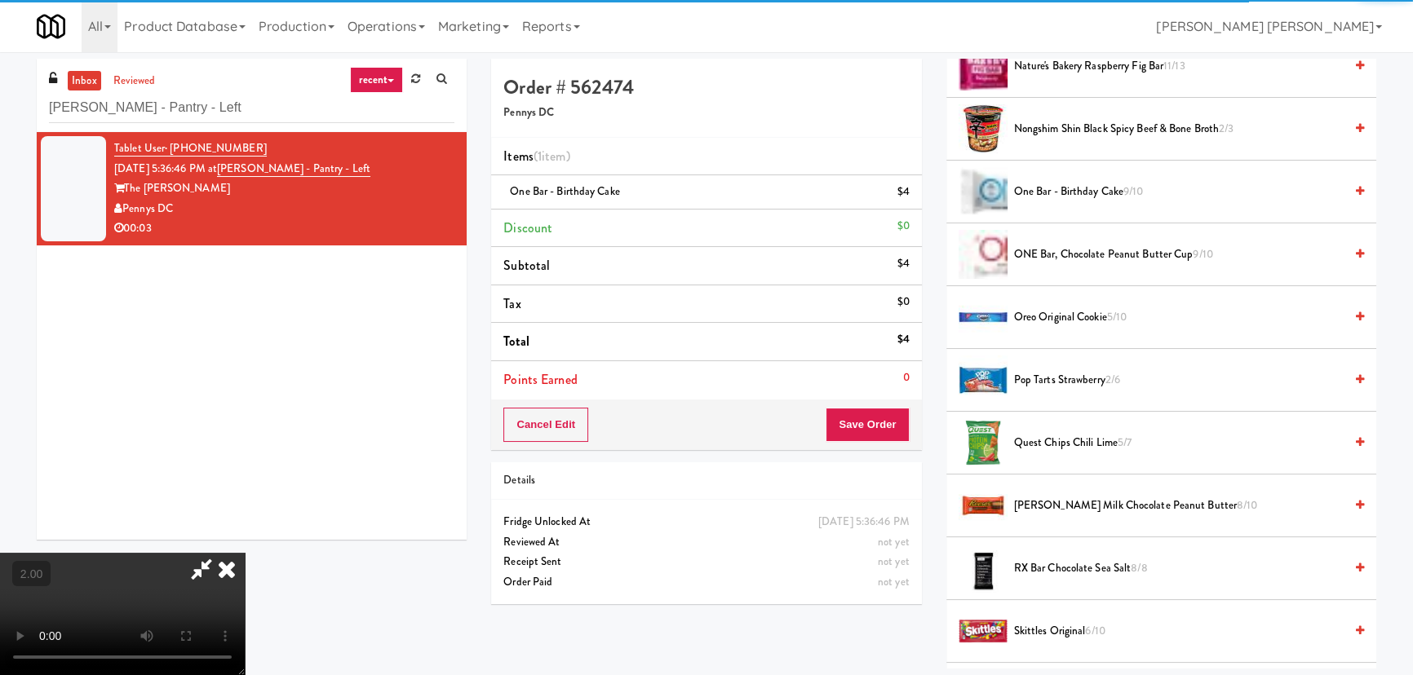
click at [245, 553] on icon at bounding box center [227, 569] width 36 height 33
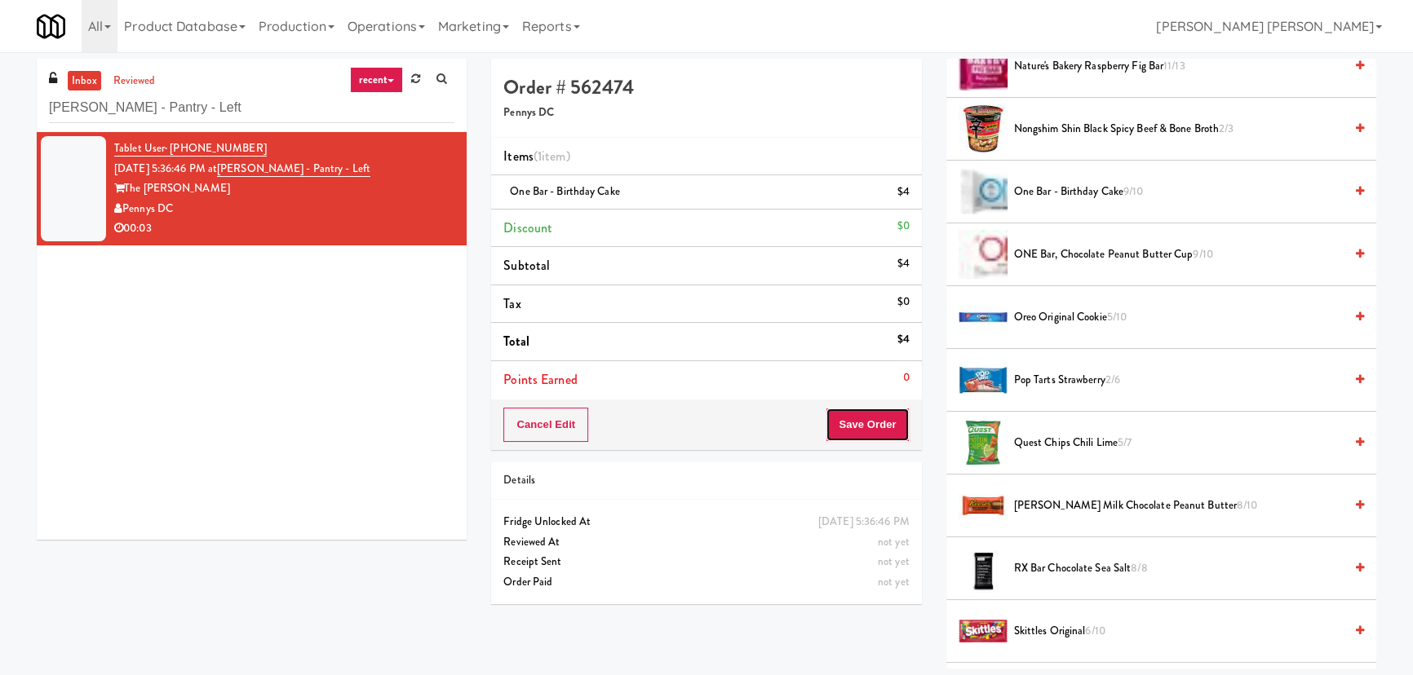
click at [878, 426] on button "Save Order" at bounding box center [867, 425] width 83 height 34
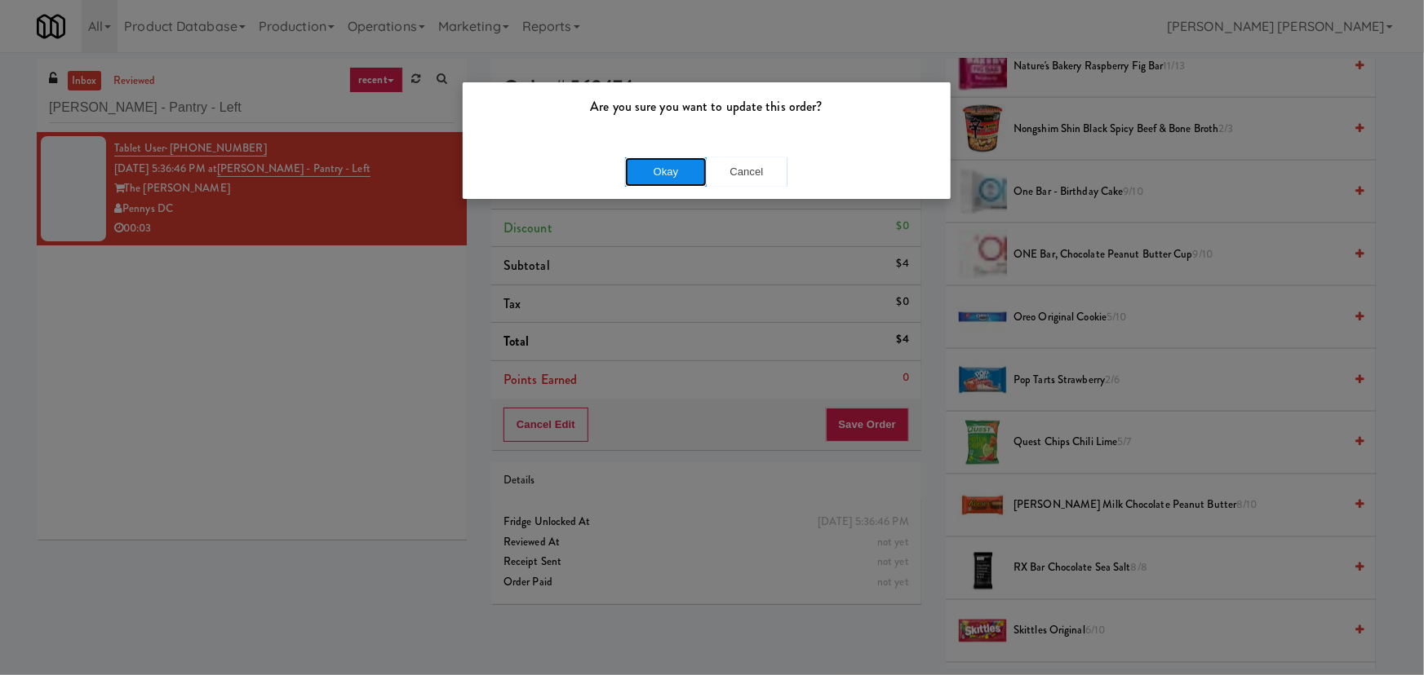
click at [693, 179] on button "Okay" at bounding box center [666, 171] width 82 height 29
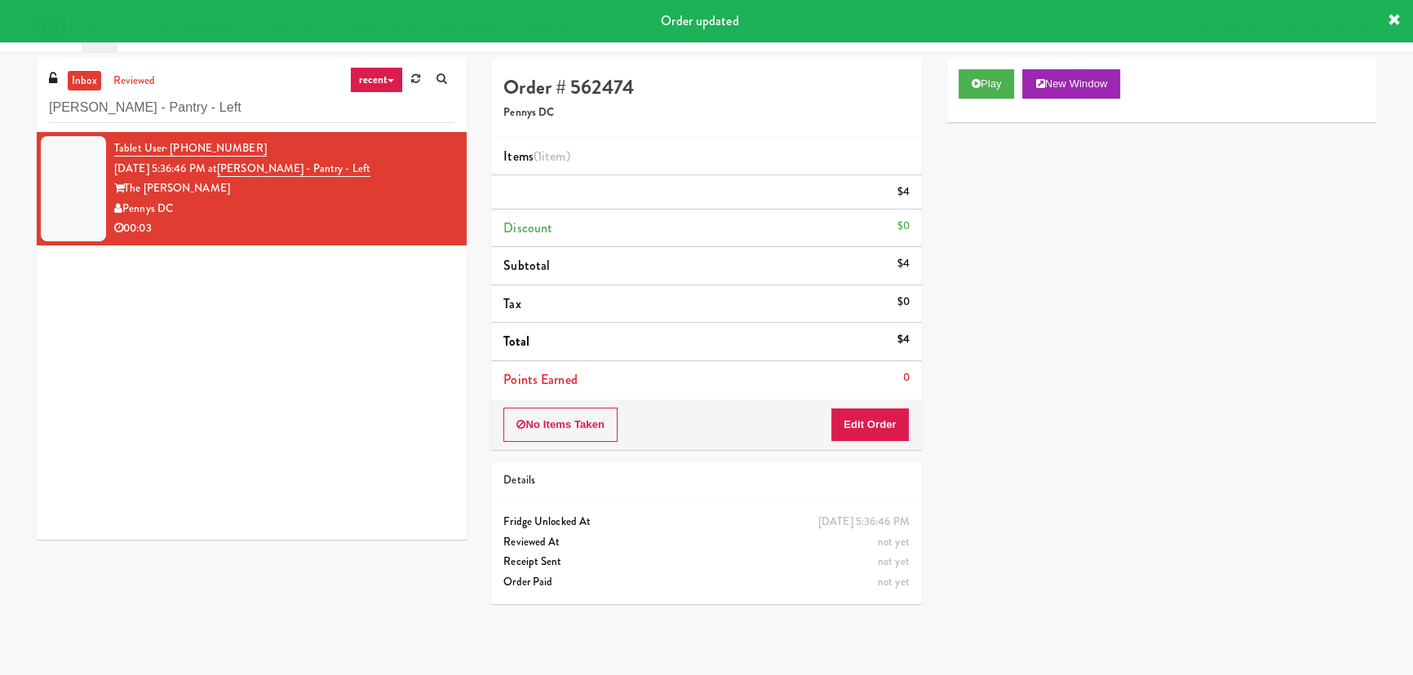
scroll to position [44, 0]
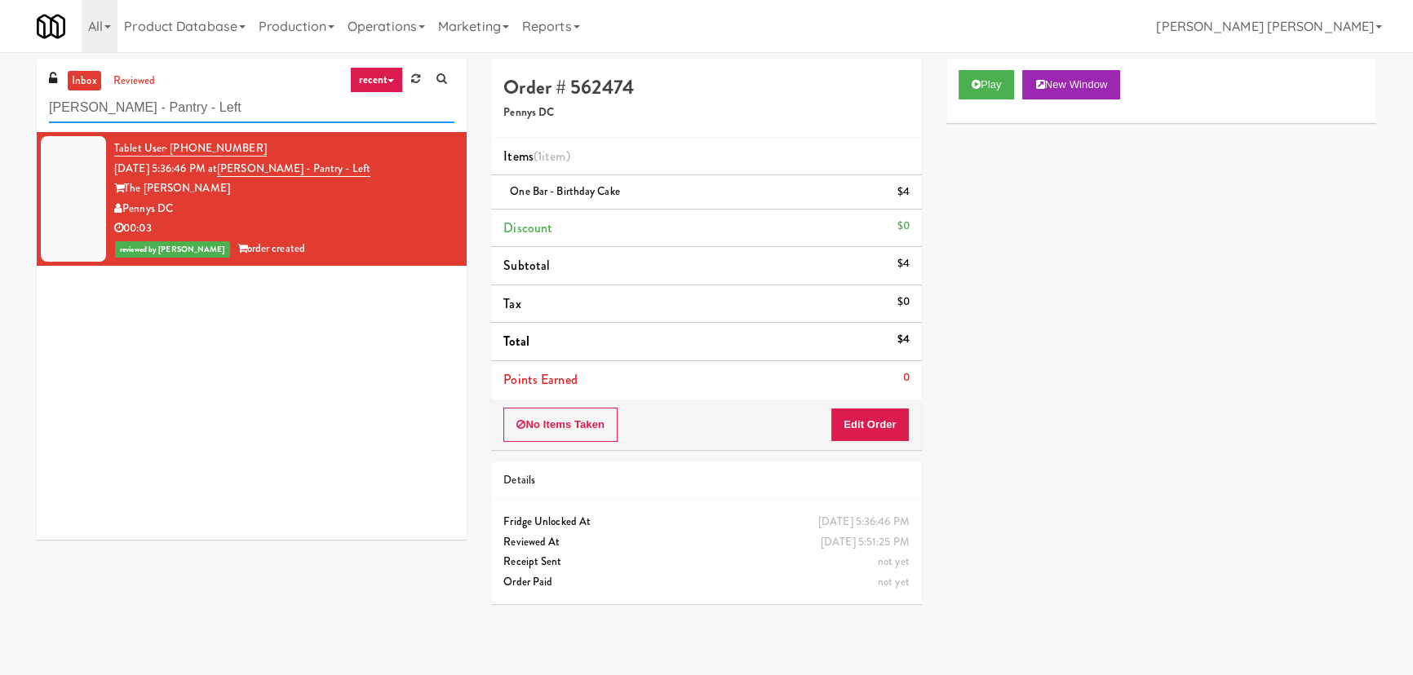
drag, startPoint x: 187, startPoint y: 113, endPoint x: -37, endPoint y: 86, distance: 225.1
click at [0, 86] on html "Are you sure you want to update this order? Okay Cancel Okay Are you sure you w…" at bounding box center [706, 337] width 1413 height 675
paste input "Elara - Cooler - Middle"
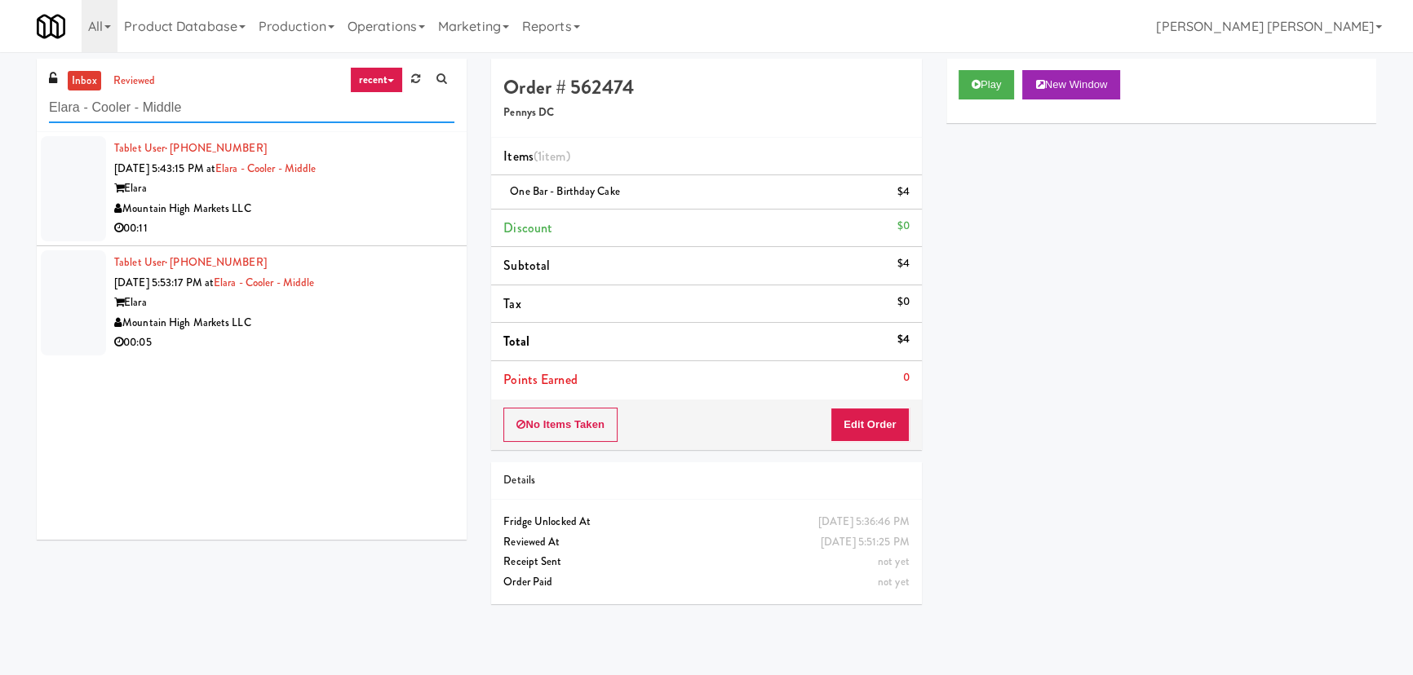
type input "Elara - Cooler - Middle"
click at [334, 216] on div "Mountain High Markets LLC" at bounding box center [284, 209] width 340 height 20
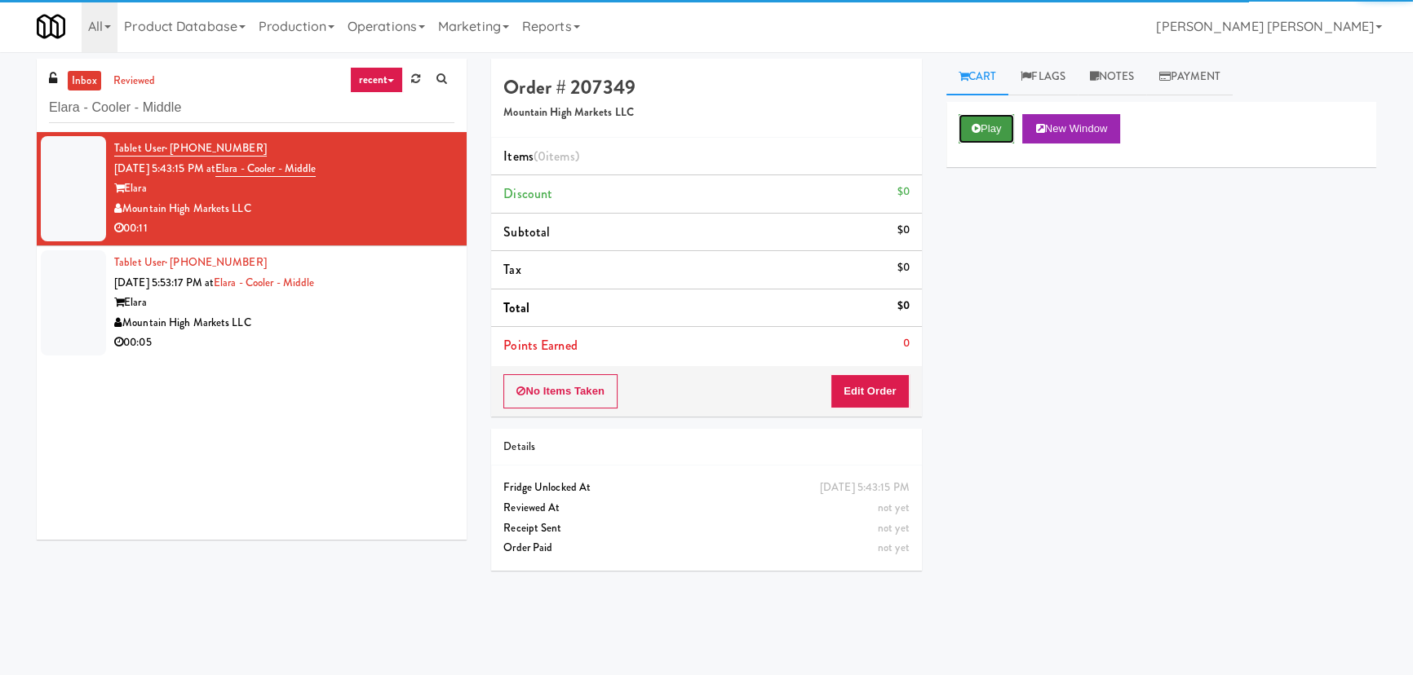
click at [965, 121] on button "Play" at bounding box center [987, 128] width 56 height 29
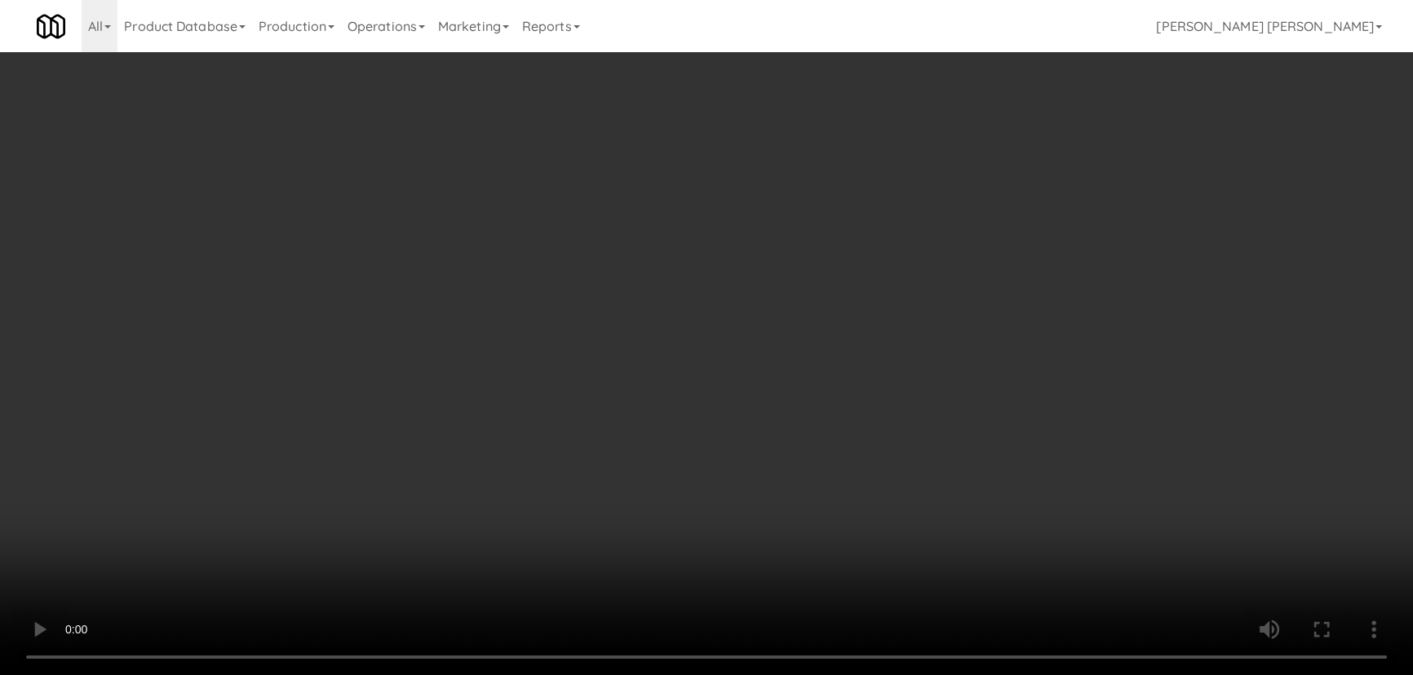
drag, startPoint x: 800, startPoint y: 716, endPoint x: 1410, endPoint y: 687, distance: 610.9
click at [837, 675] on video at bounding box center [706, 337] width 1413 height 675
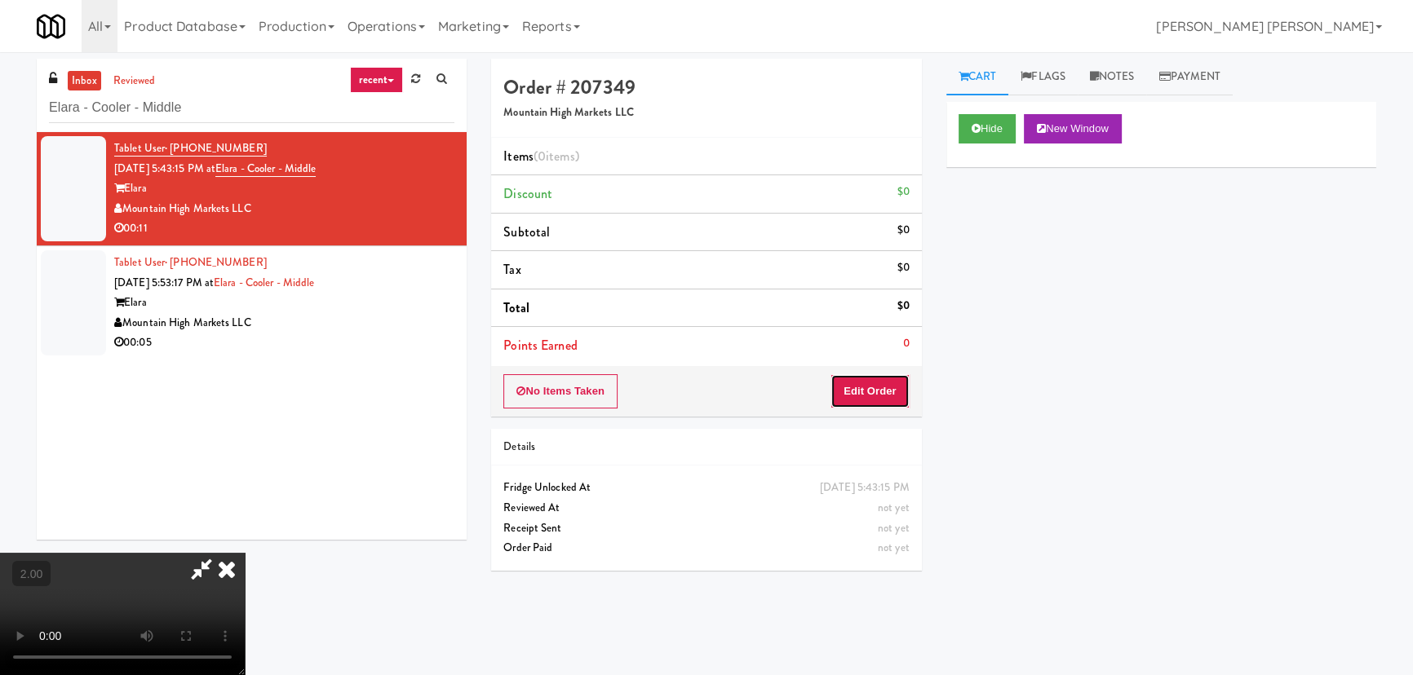
click at [866, 388] on button "Edit Order" at bounding box center [869, 391] width 79 height 34
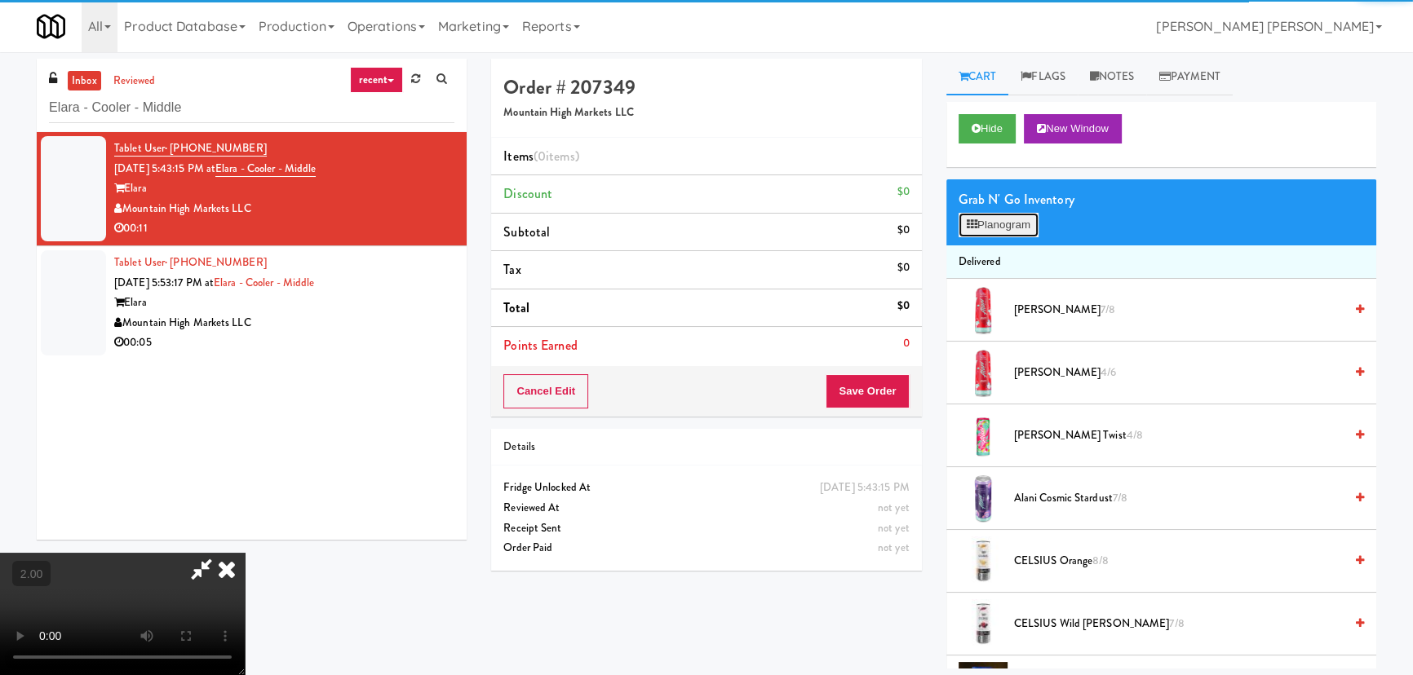
click at [1008, 222] on button "Planogram" at bounding box center [999, 225] width 80 height 24
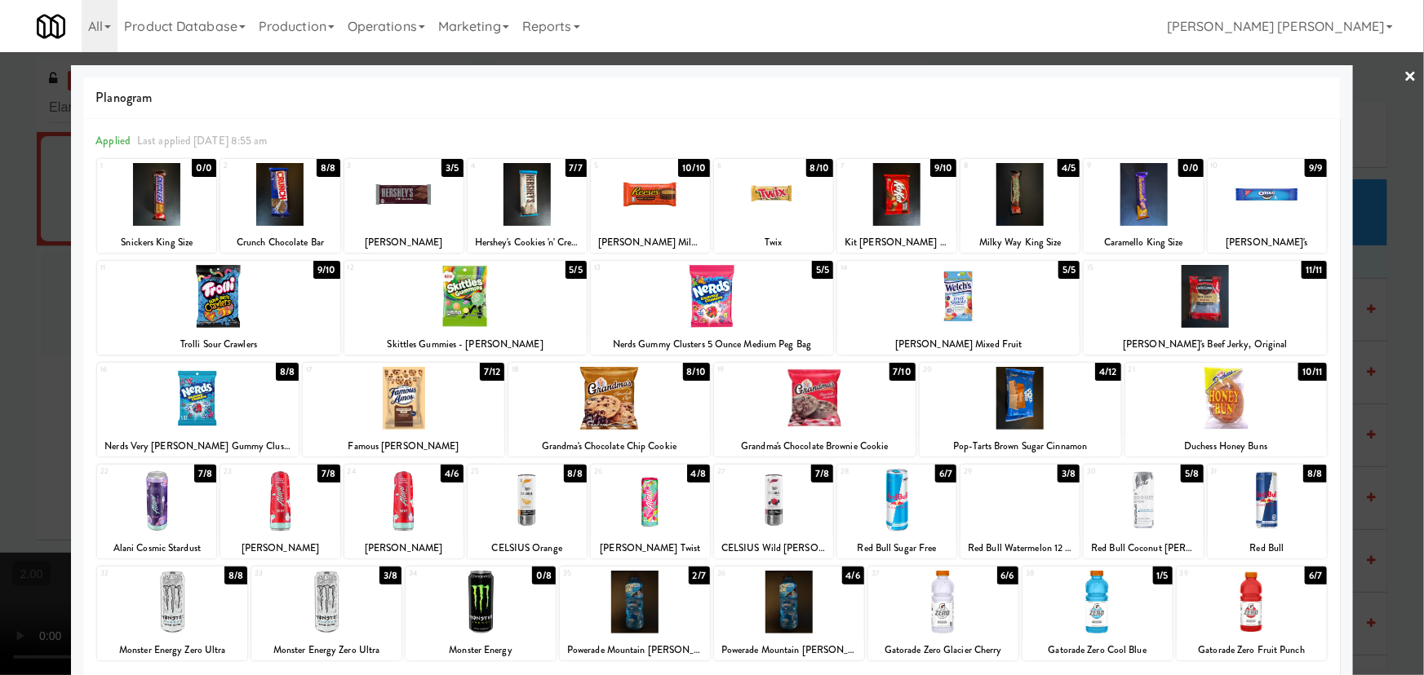
click at [409, 208] on div at bounding box center [403, 194] width 119 height 63
drag, startPoint x: 409, startPoint y: 208, endPoint x: 943, endPoint y: 204, distance: 534.3
click at [410, 208] on div at bounding box center [403, 194] width 119 height 63
click at [865, 205] on div at bounding box center [896, 194] width 119 height 63
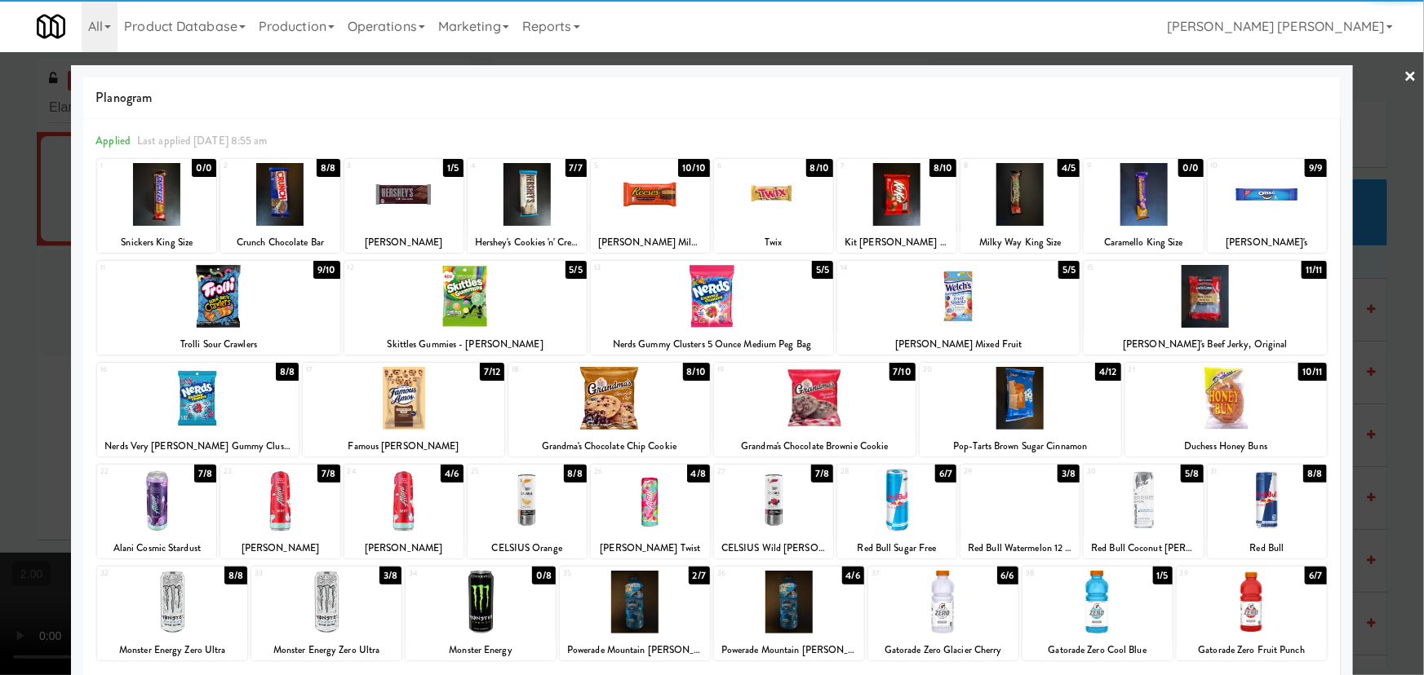
click at [1404, 77] on link "×" at bounding box center [1410, 77] width 13 height 51
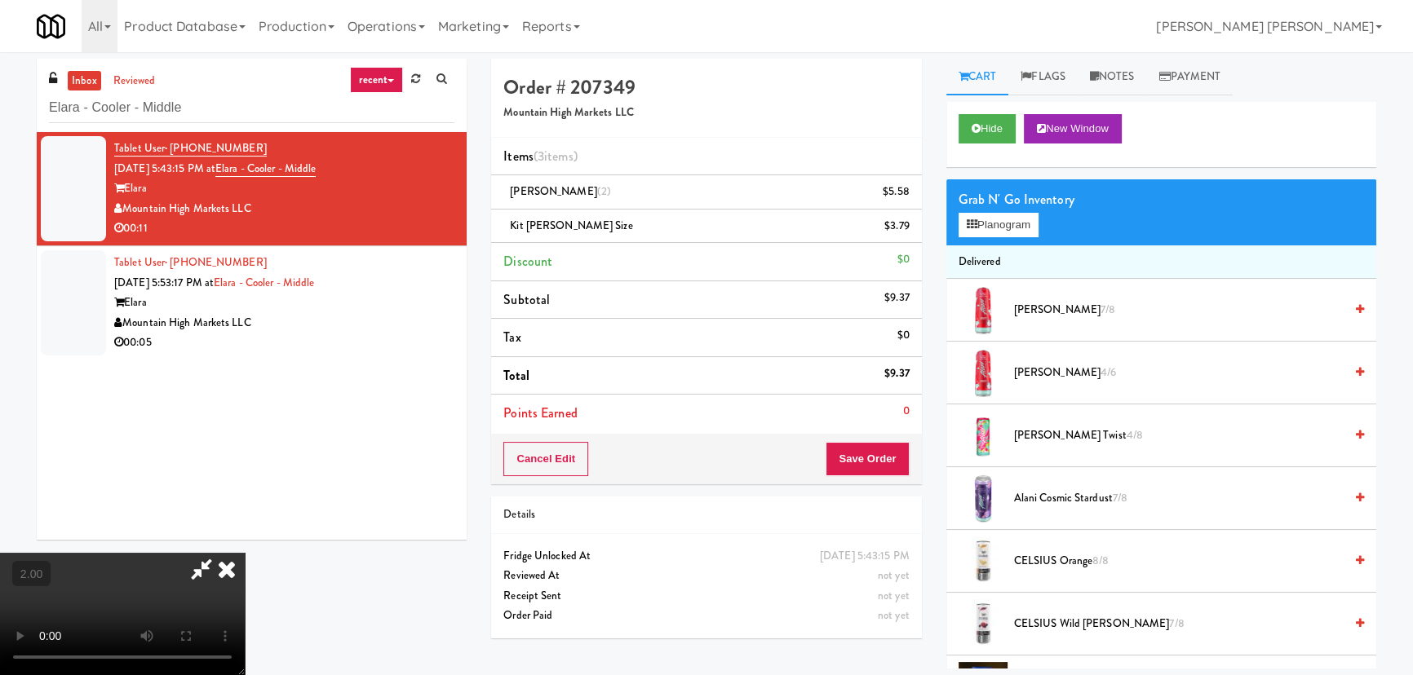
click at [245, 553] on icon at bounding box center [227, 569] width 36 height 33
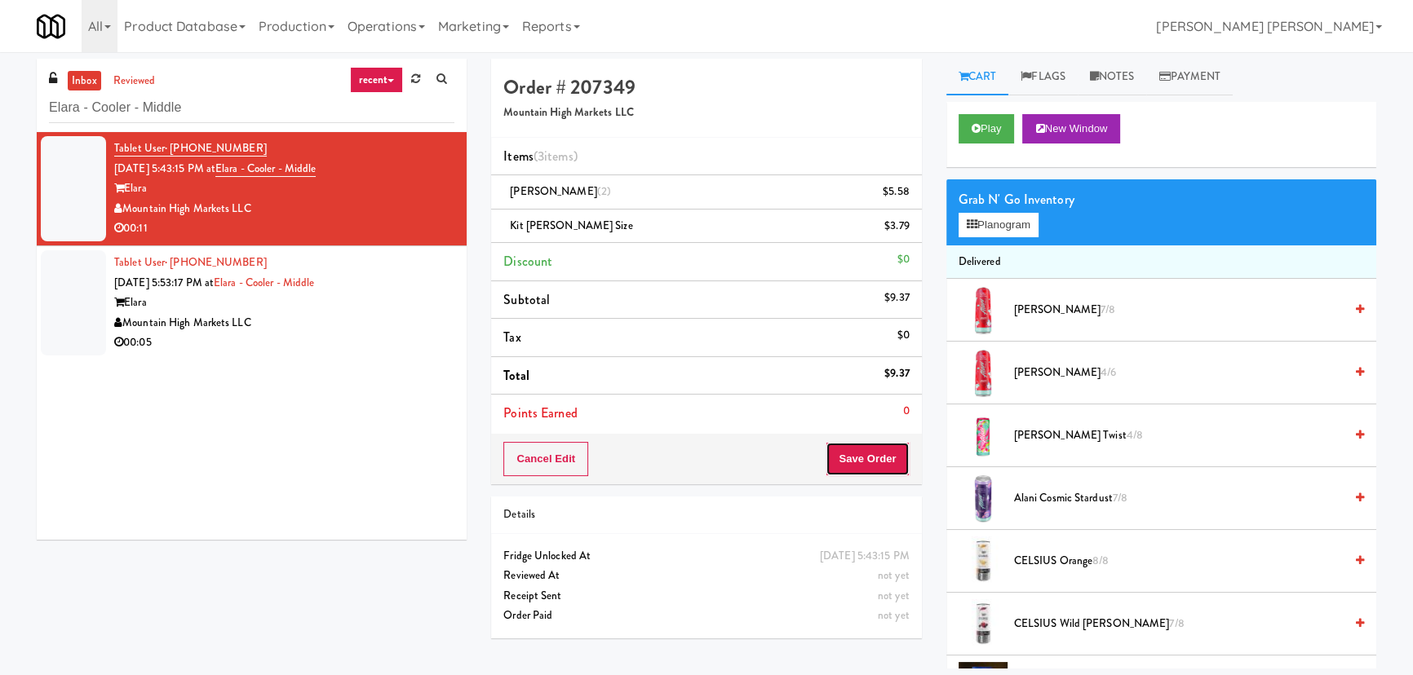
click at [877, 450] on button "Save Order" at bounding box center [867, 459] width 83 height 34
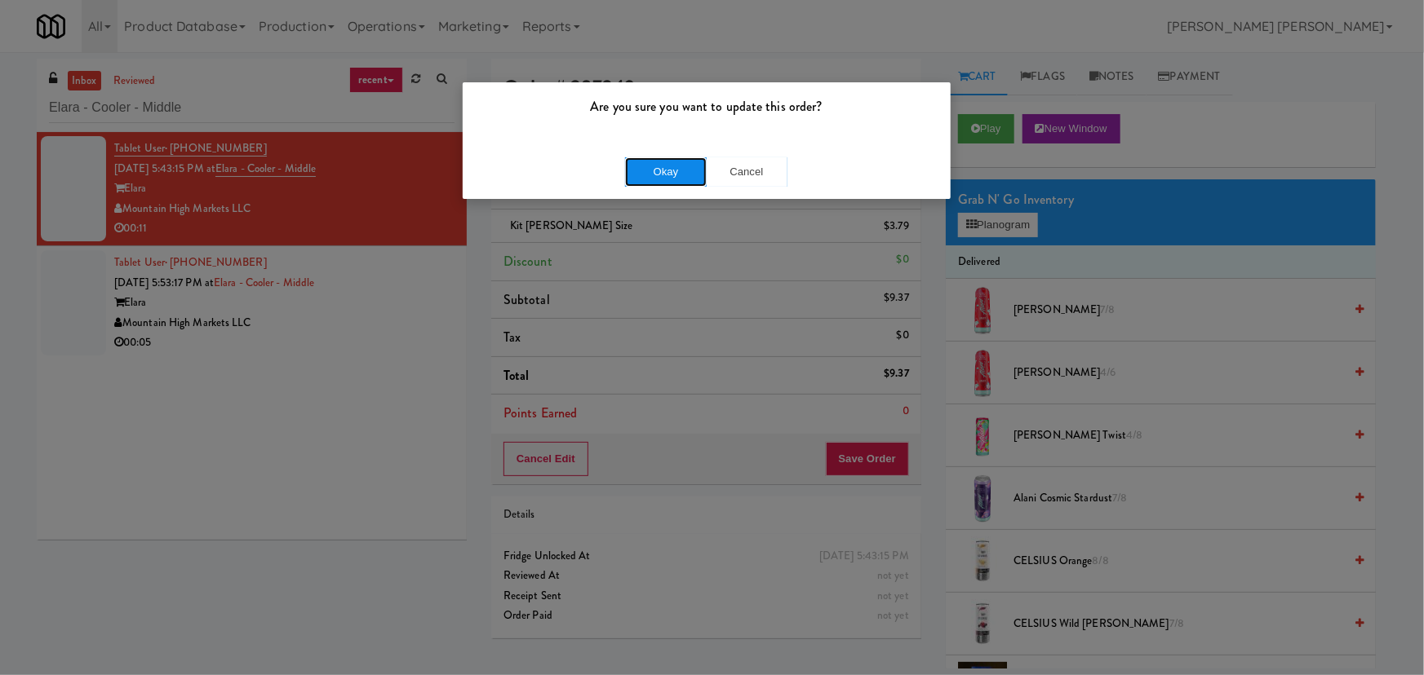
click at [665, 171] on button "Okay" at bounding box center [666, 171] width 82 height 29
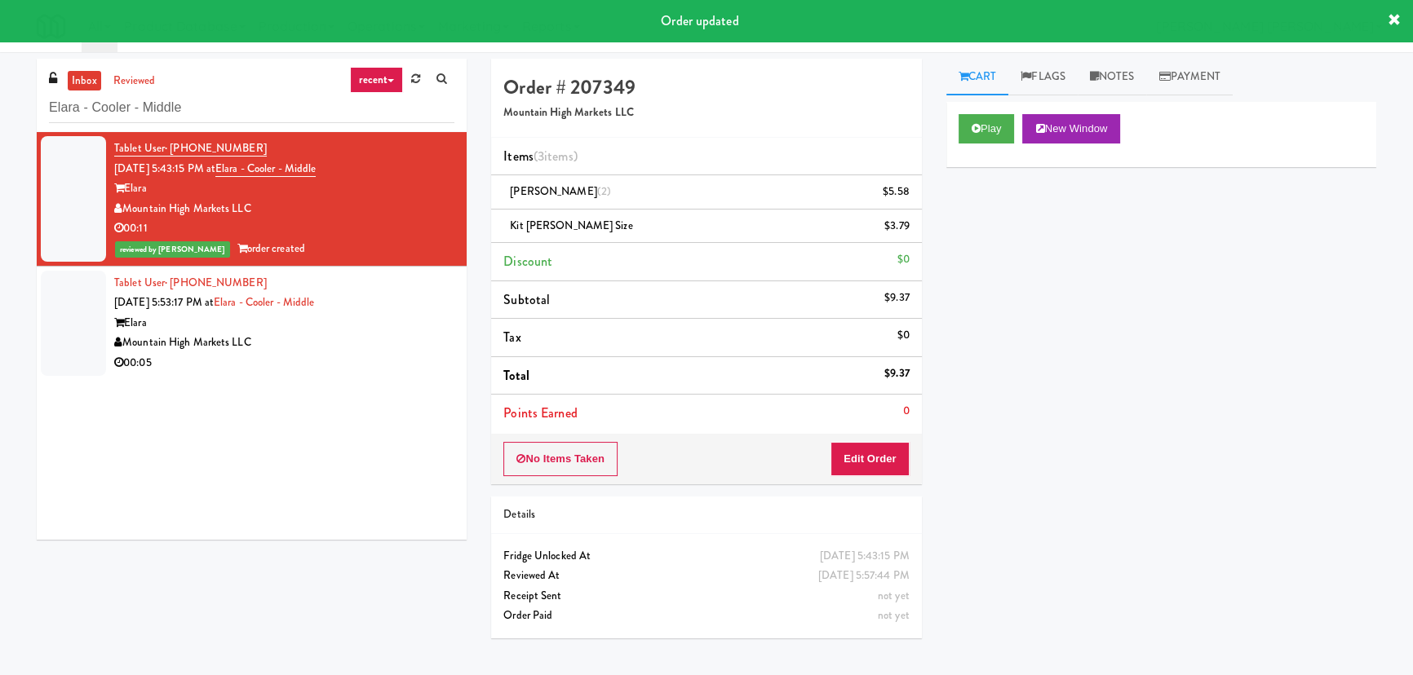
click at [334, 366] on div "00:05" at bounding box center [284, 363] width 340 height 20
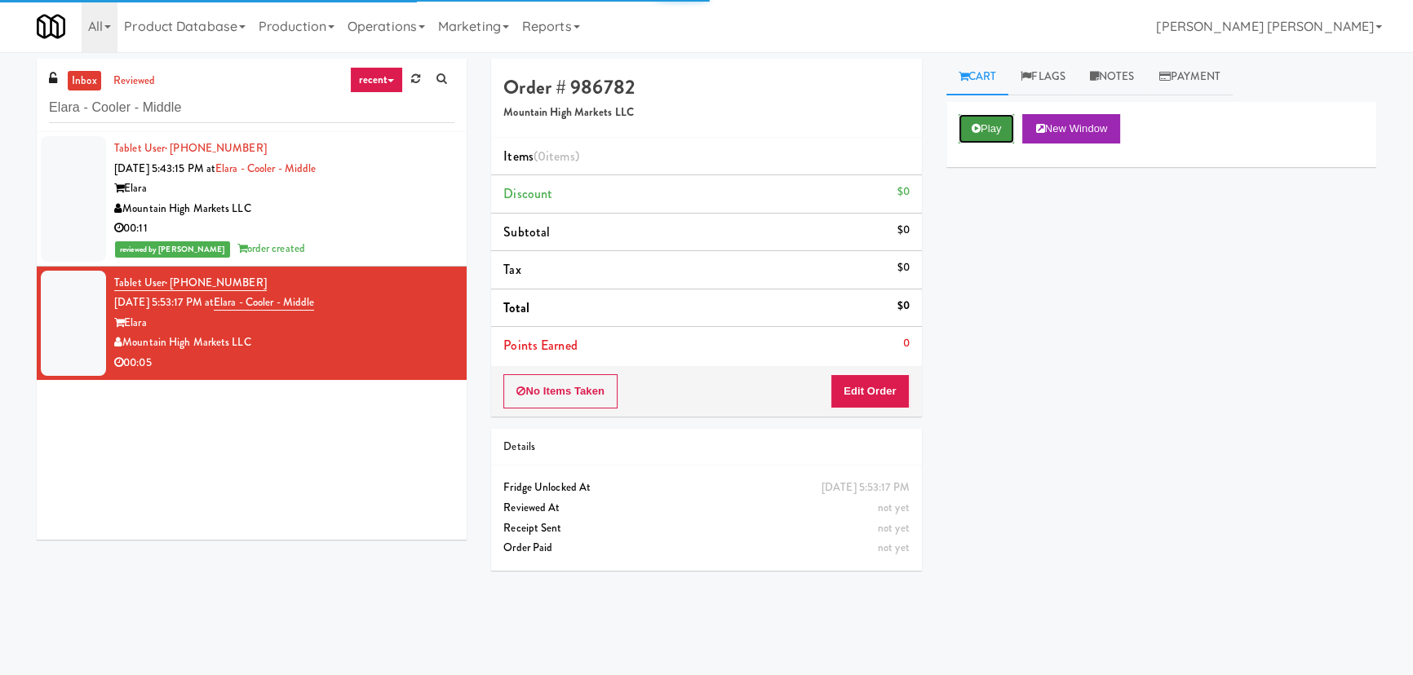
click at [967, 139] on button "Play" at bounding box center [987, 128] width 56 height 29
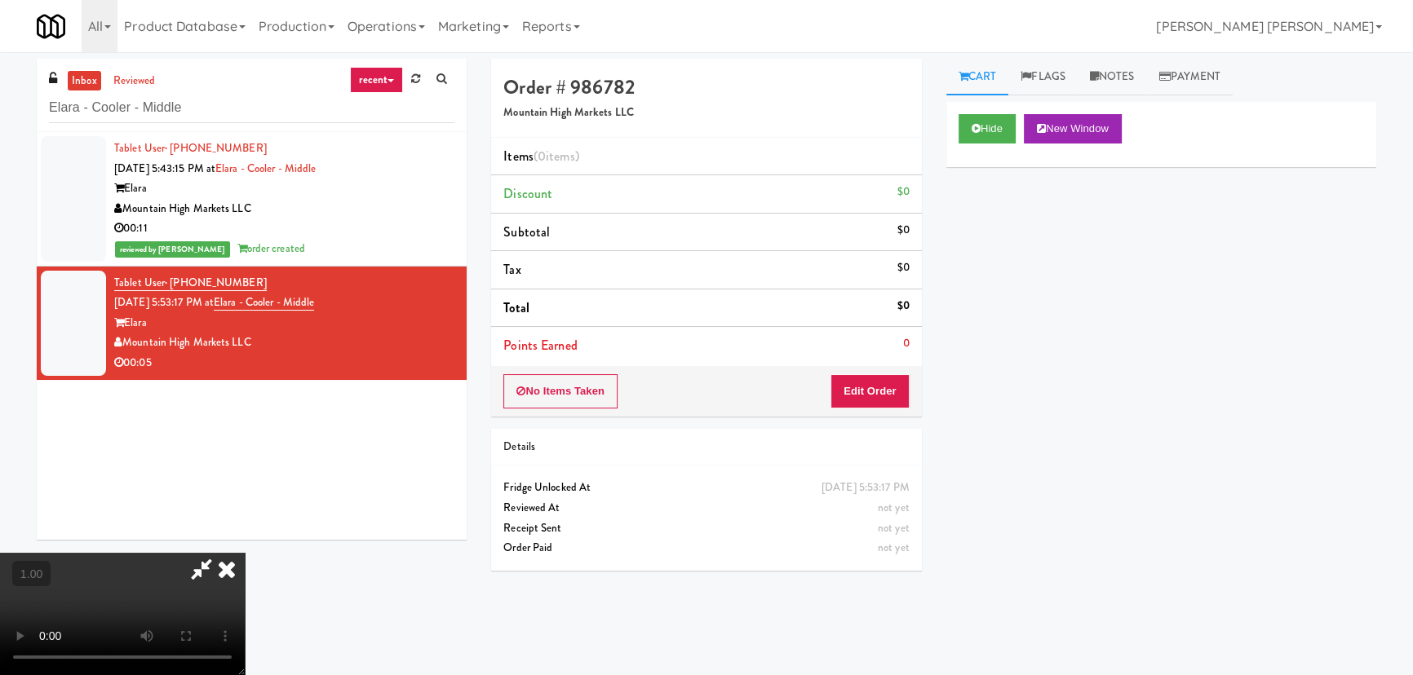
click at [245, 675] on video at bounding box center [122, 614] width 245 height 122
click at [875, 386] on button "Edit Order" at bounding box center [869, 391] width 79 height 34
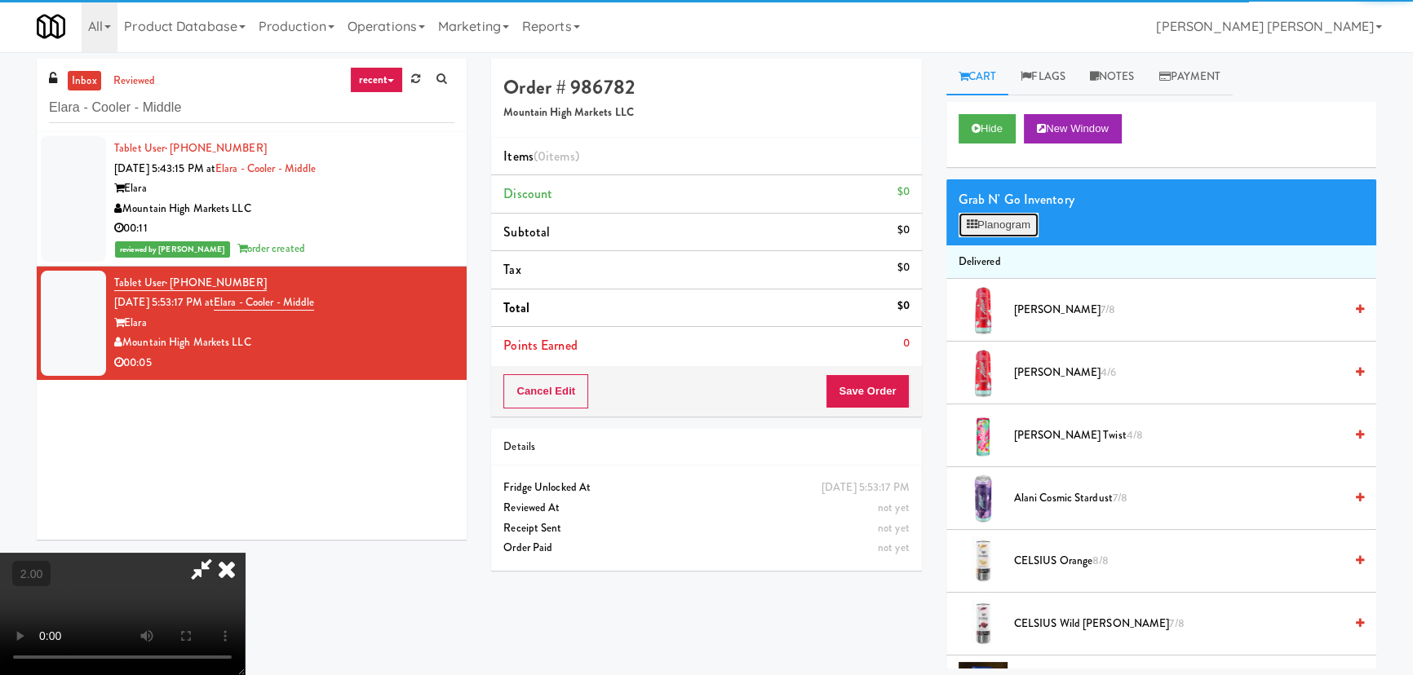
click at [1016, 230] on button "Planogram" at bounding box center [999, 225] width 80 height 24
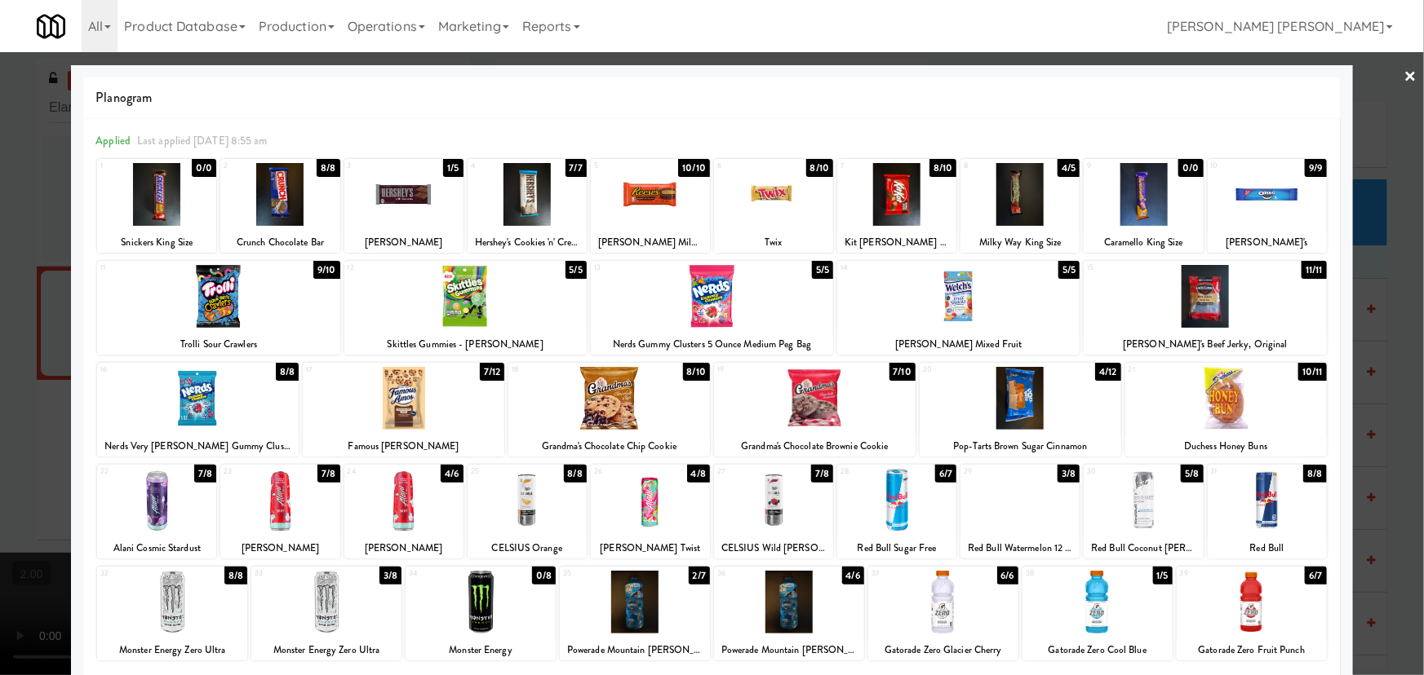
click at [1139, 515] on div at bounding box center [1142, 500] width 119 height 63
click at [1404, 81] on link "×" at bounding box center [1410, 77] width 13 height 51
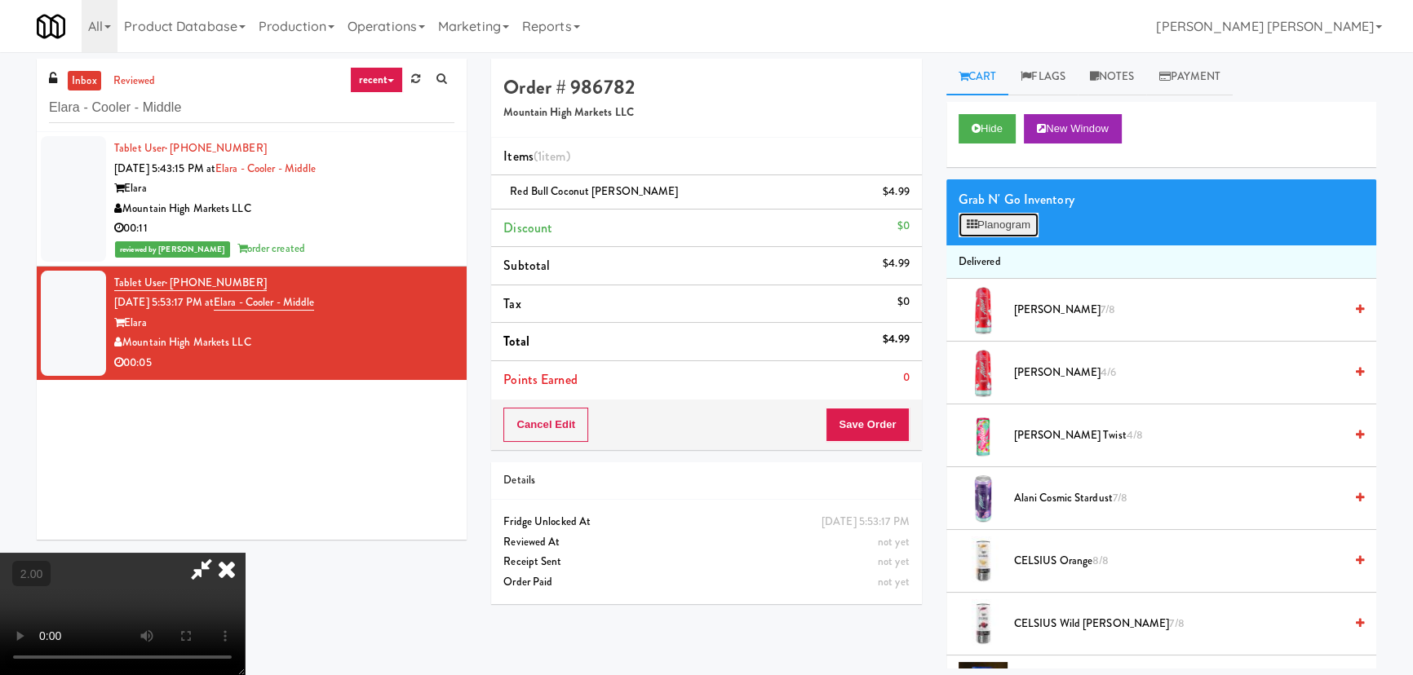
click at [991, 225] on button "Planogram" at bounding box center [999, 225] width 80 height 24
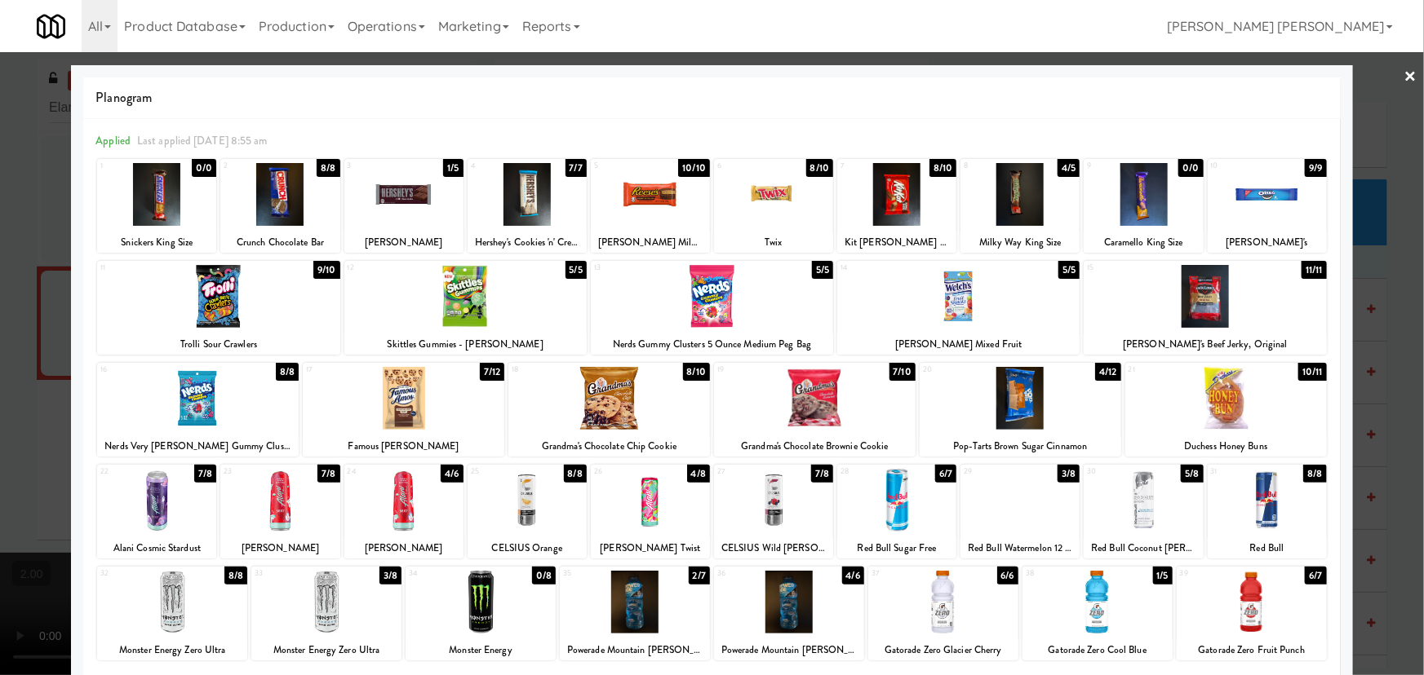
click at [1404, 72] on link "×" at bounding box center [1410, 77] width 13 height 51
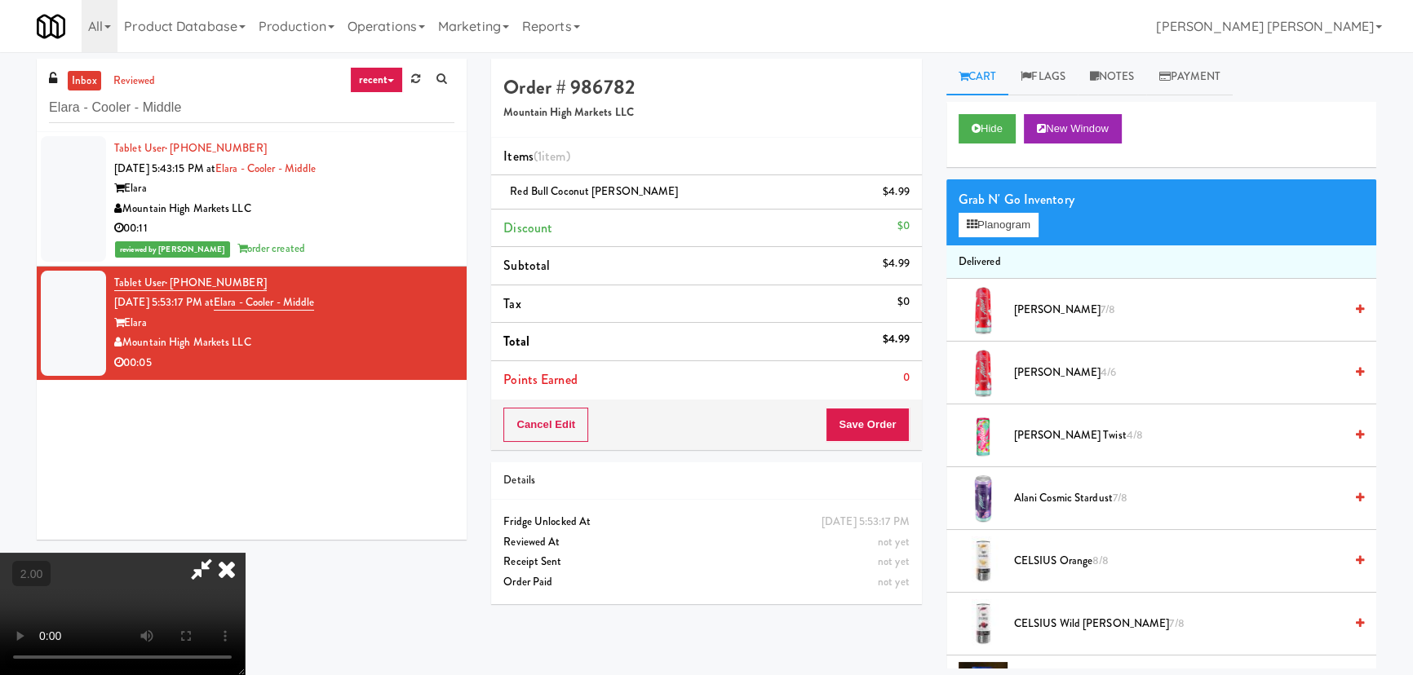
click at [245, 553] on icon at bounding box center [227, 569] width 36 height 33
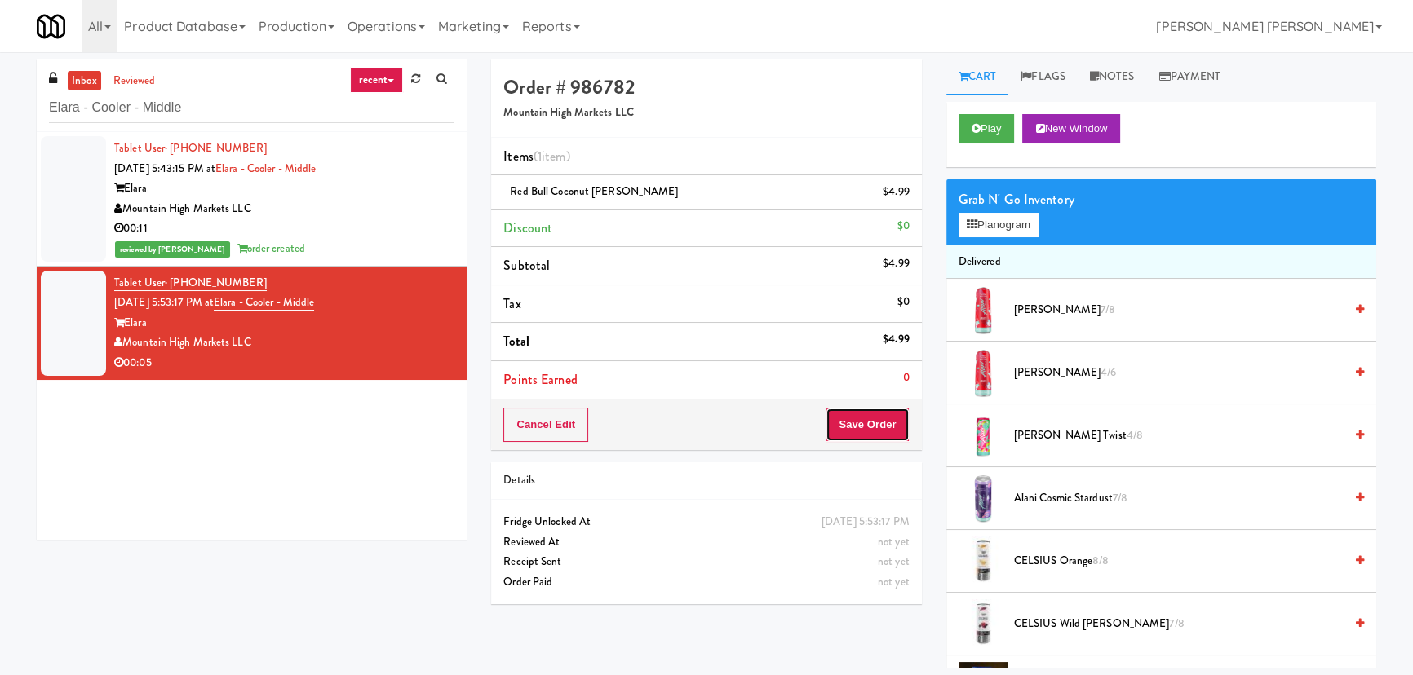
click at [853, 418] on button "Save Order" at bounding box center [867, 425] width 83 height 34
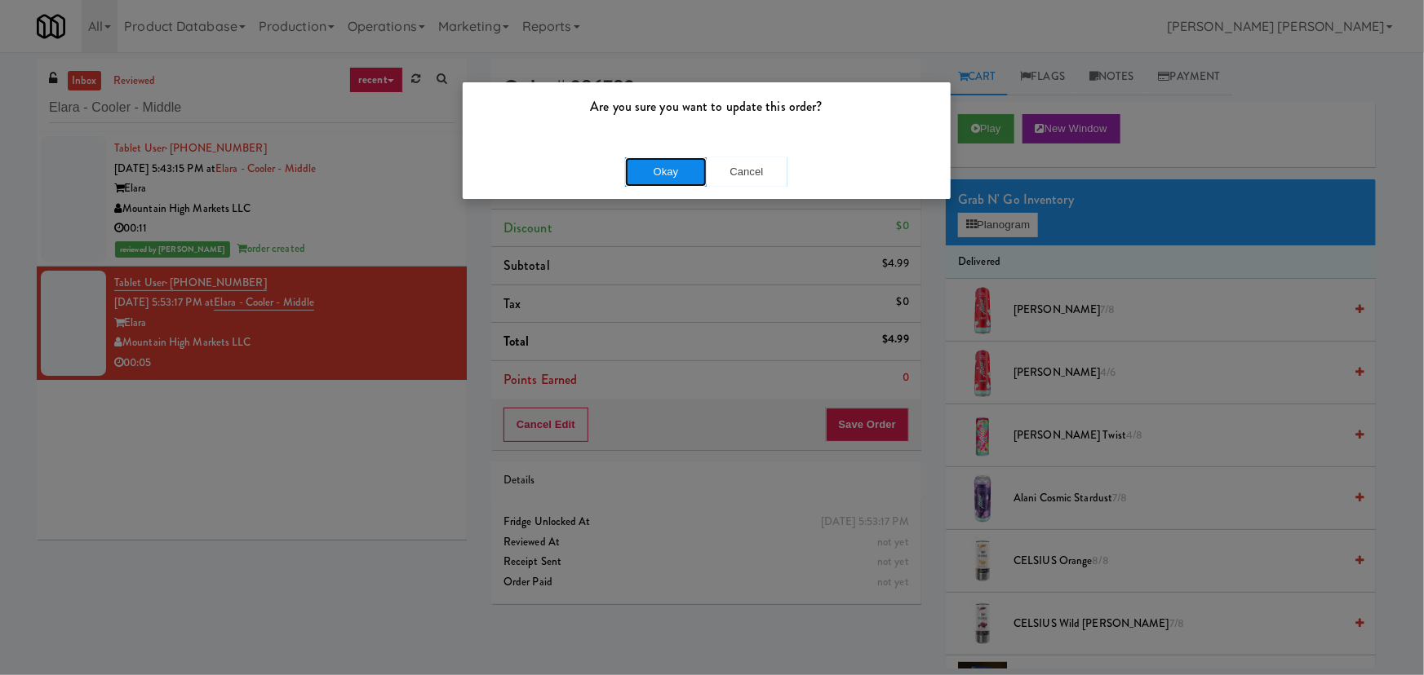
click at [677, 168] on button "Okay" at bounding box center [666, 171] width 82 height 29
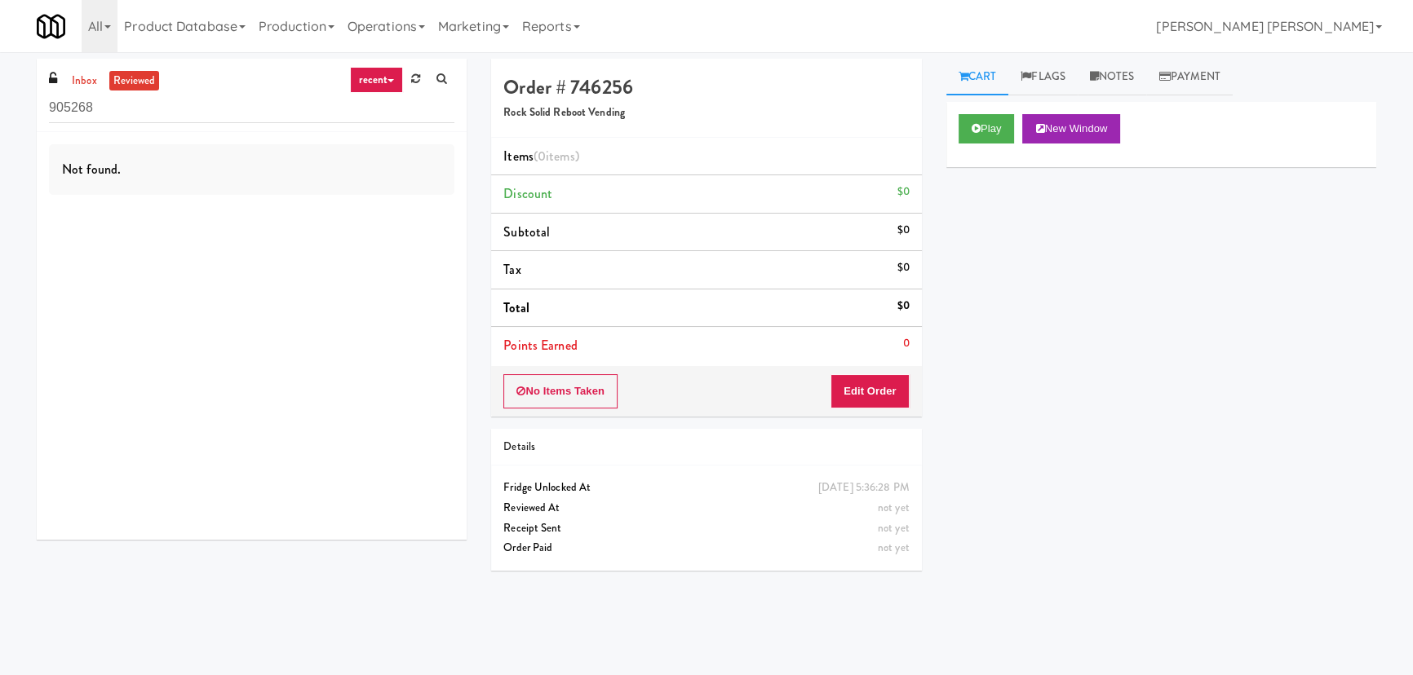
drag, startPoint x: 125, startPoint y: 111, endPoint x: 9, endPoint y: 117, distance: 116.0
click at [9, 117] on div "inbox reviewed recent all unclear take inventory issue suspicious failed recent…" at bounding box center [706, 364] width 1413 height 610
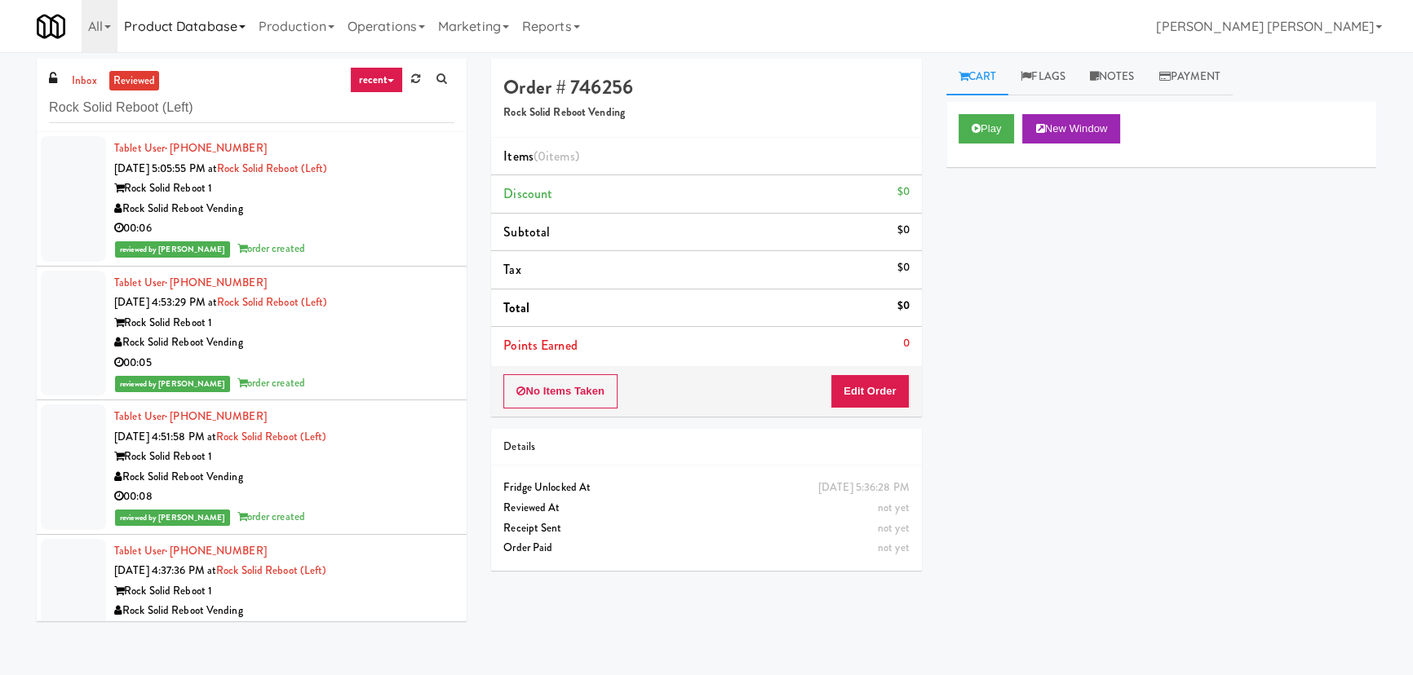
type input "Rock Solid Reboot (Left)"
click at [90, 73] on link "inbox" at bounding box center [84, 81] width 33 height 20
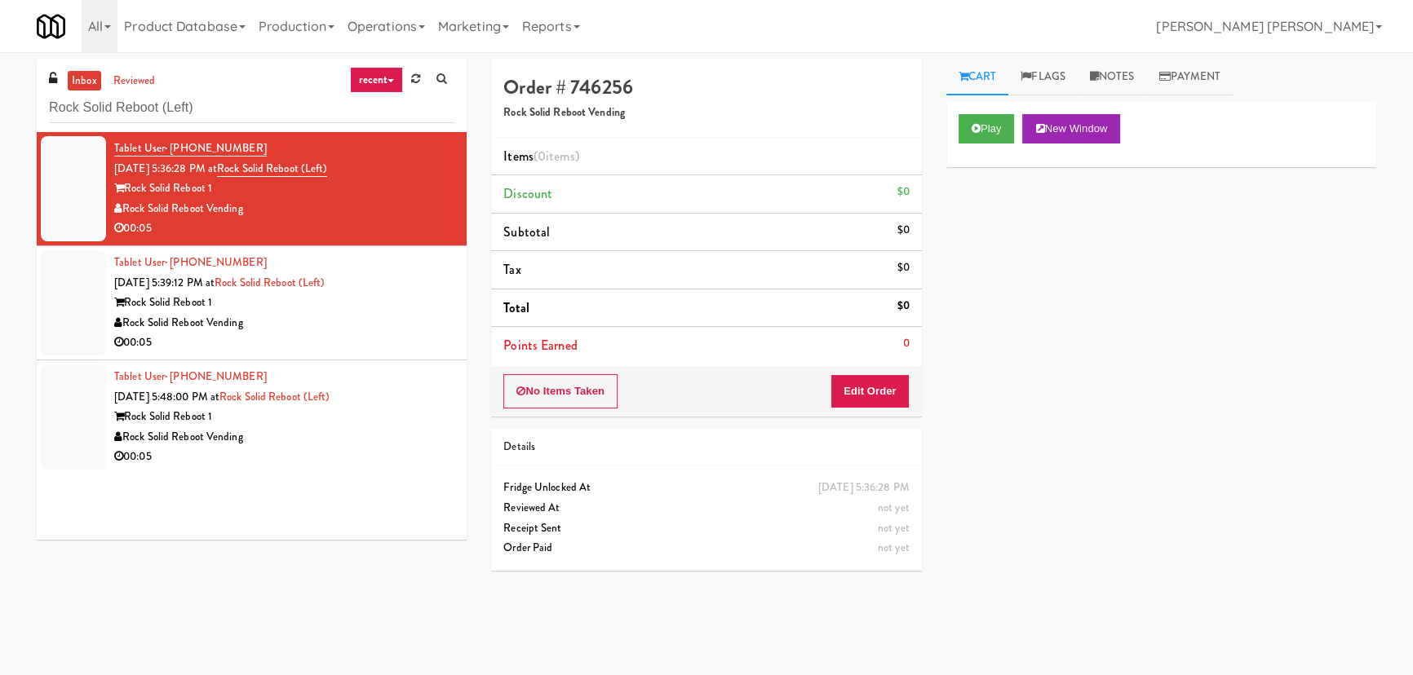
click at [333, 432] on div "Rock Solid Reboot Vending" at bounding box center [284, 437] width 340 height 20
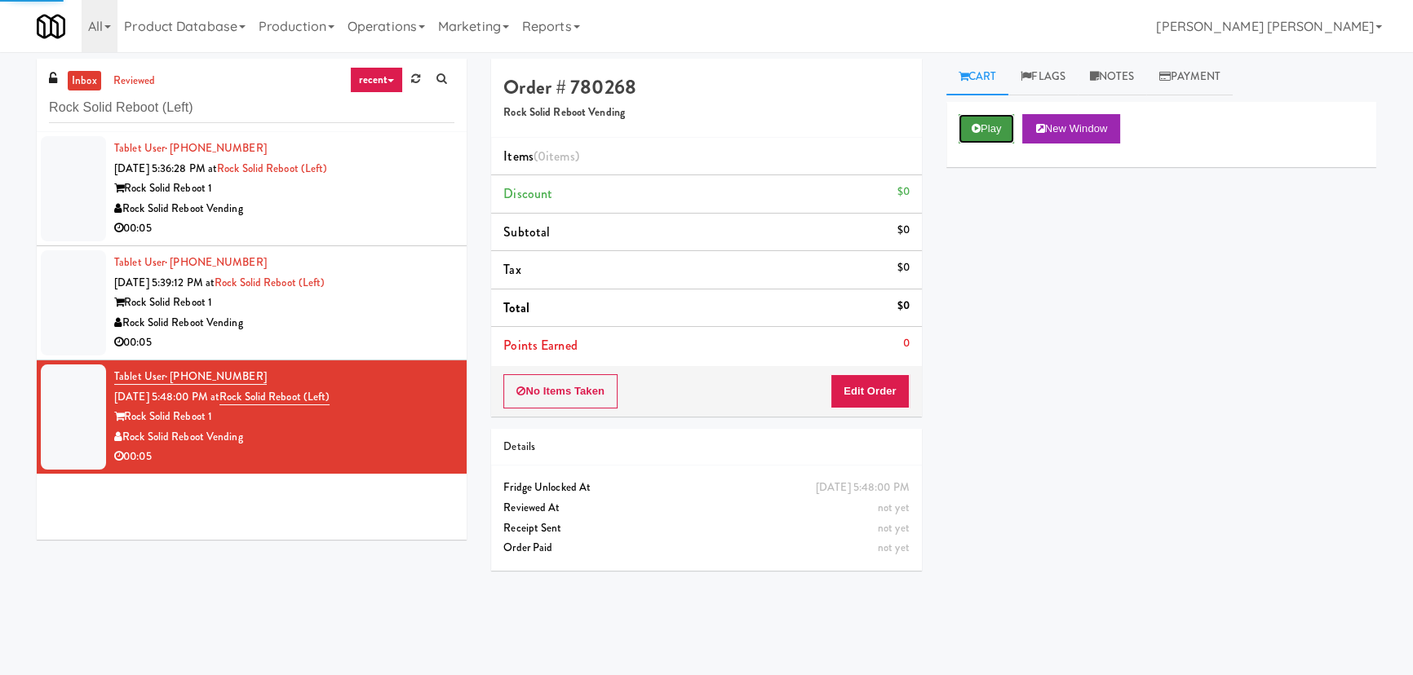
click at [994, 125] on button "Play" at bounding box center [987, 128] width 56 height 29
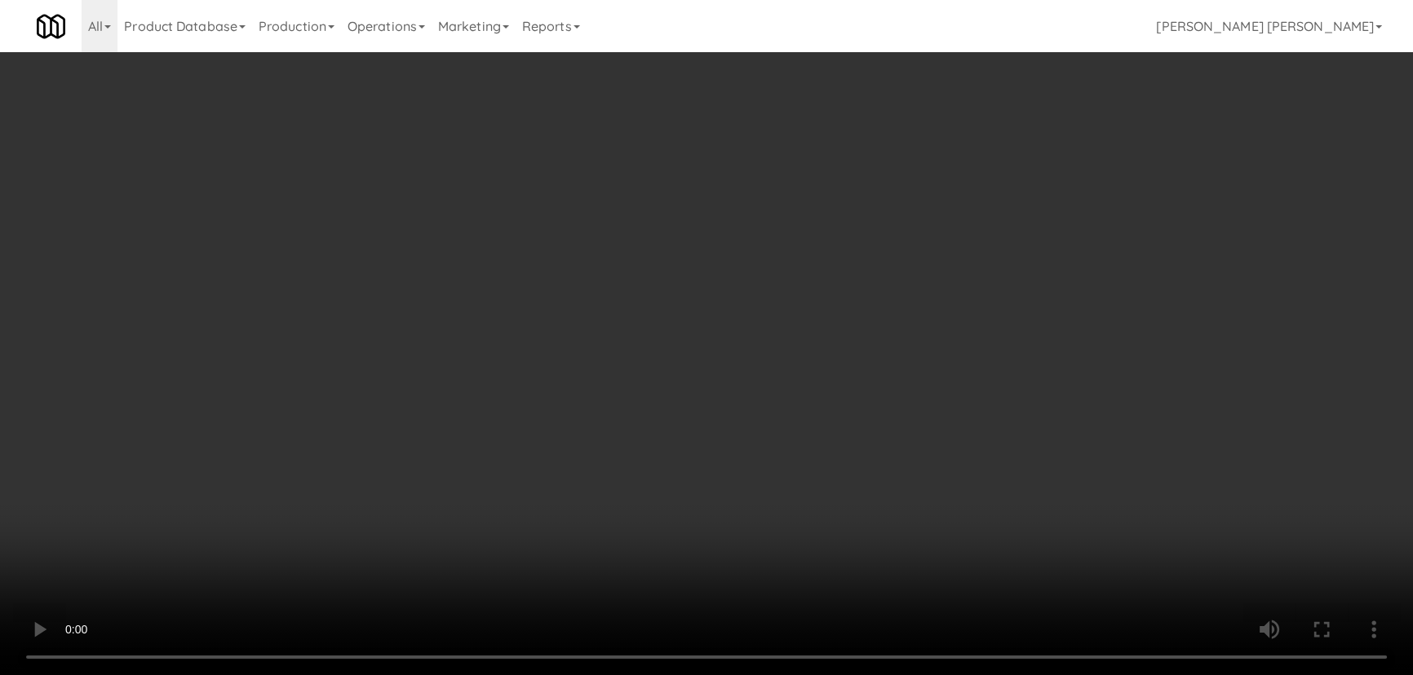
click at [825, 675] on video at bounding box center [706, 337] width 1413 height 675
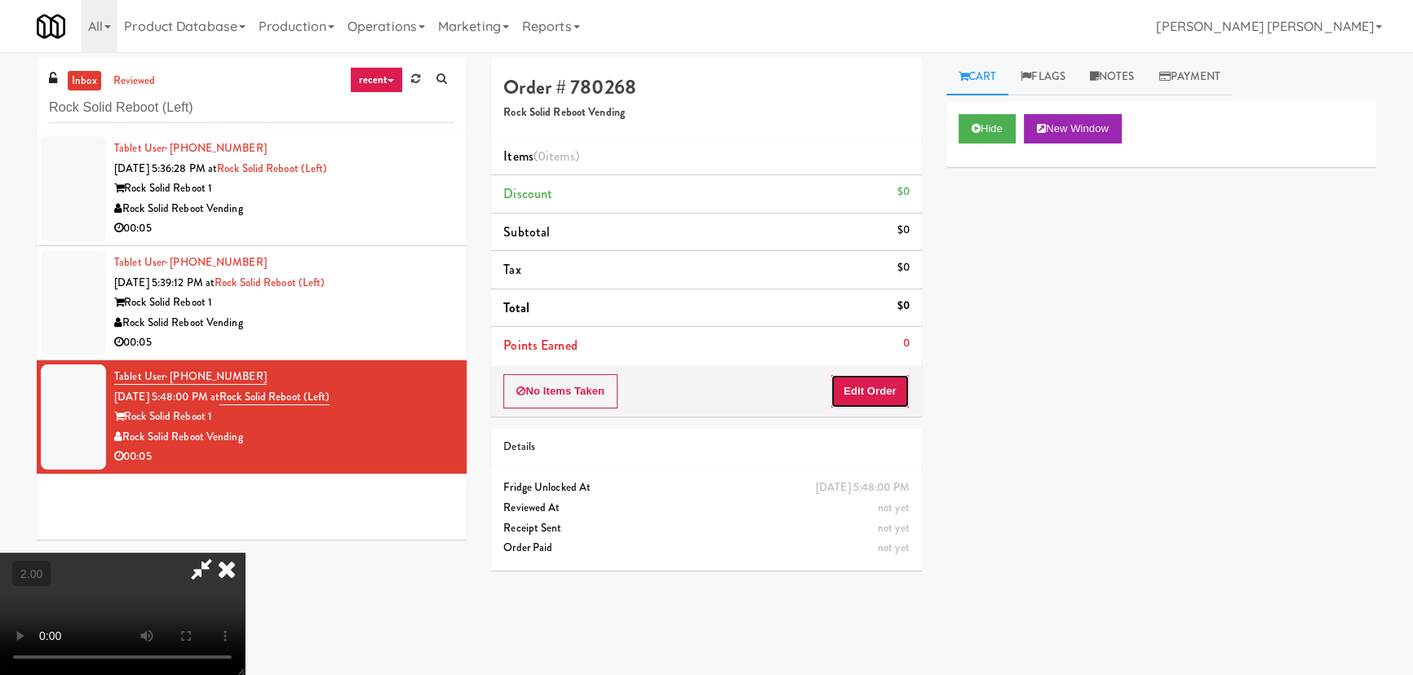
click at [885, 397] on button "Edit Order" at bounding box center [869, 391] width 79 height 34
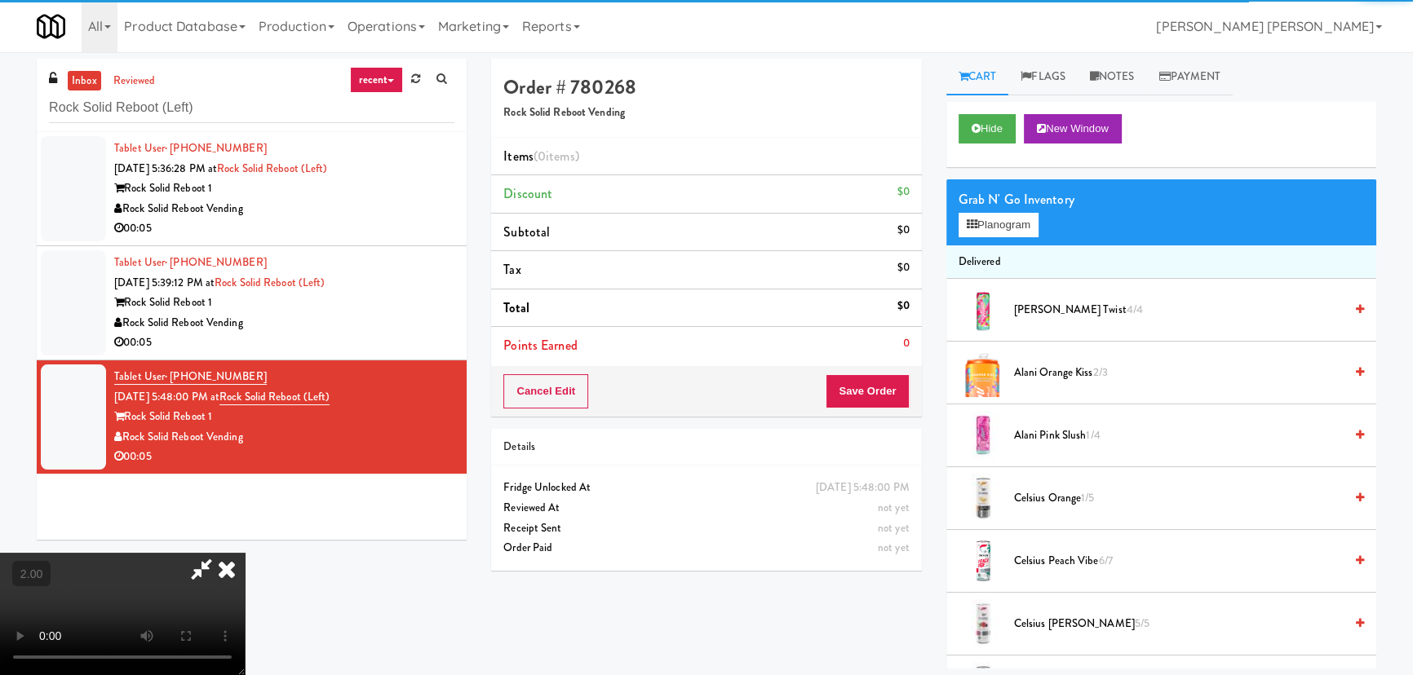
click at [1015, 210] on div "Grab N' Go Inventory Planogram" at bounding box center [1161, 212] width 430 height 66
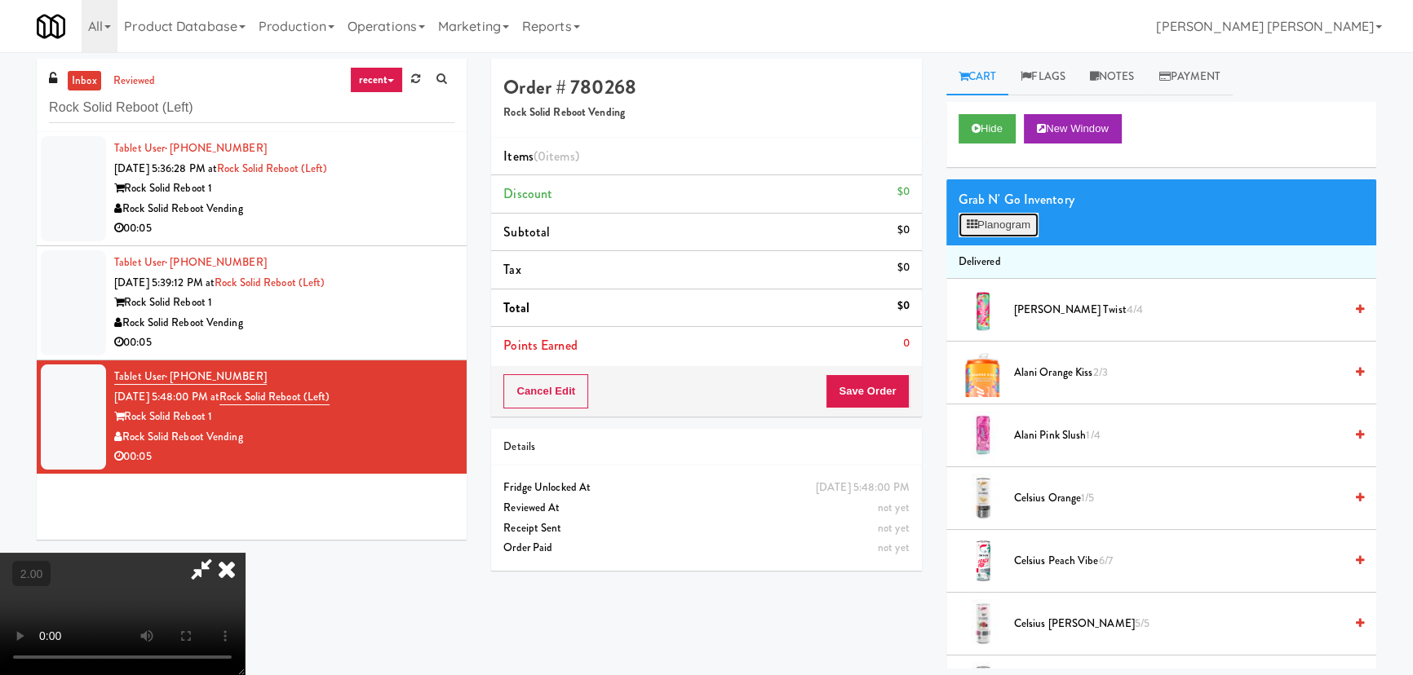
click at [1016, 228] on button "Planogram" at bounding box center [999, 225] width 80 height 24
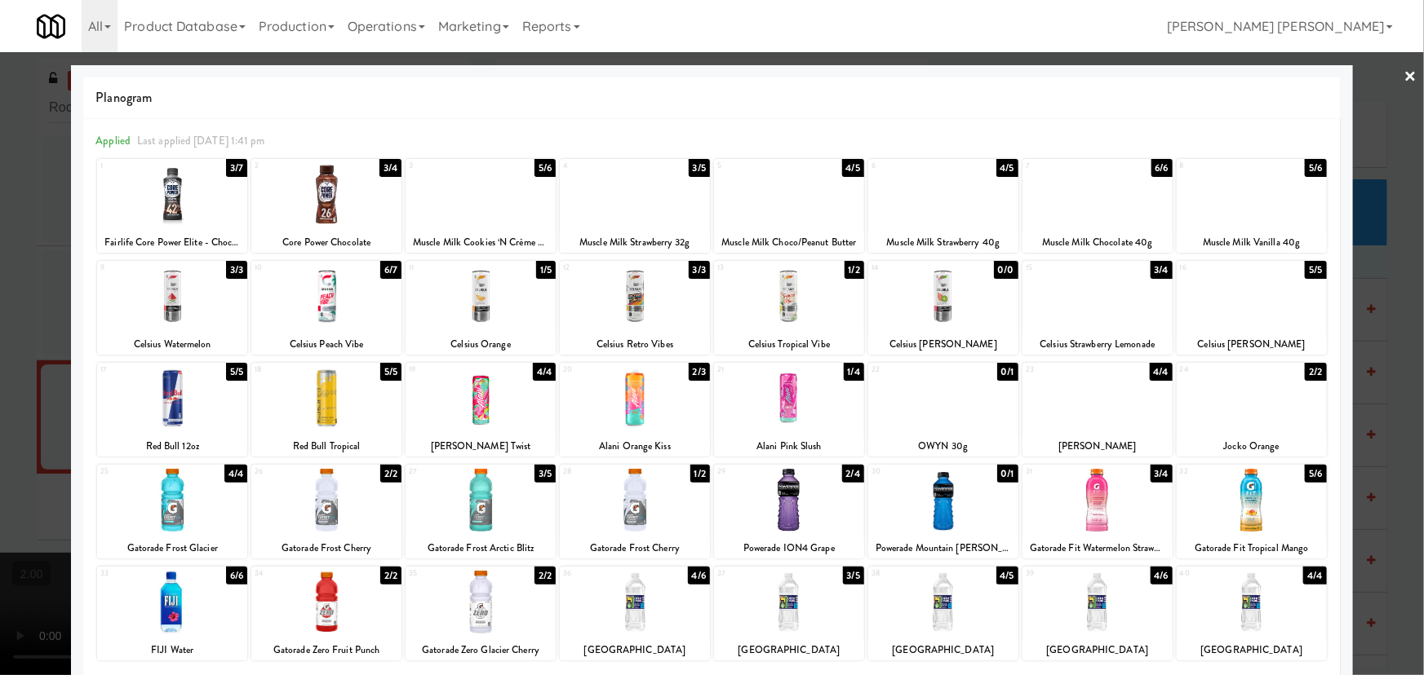
click at [169, 197] on div at bounding box center [172, 194] width 150 height 63
click at [1404, 73] on link "×" at bounding box center [1410, 77] width 13 height 51
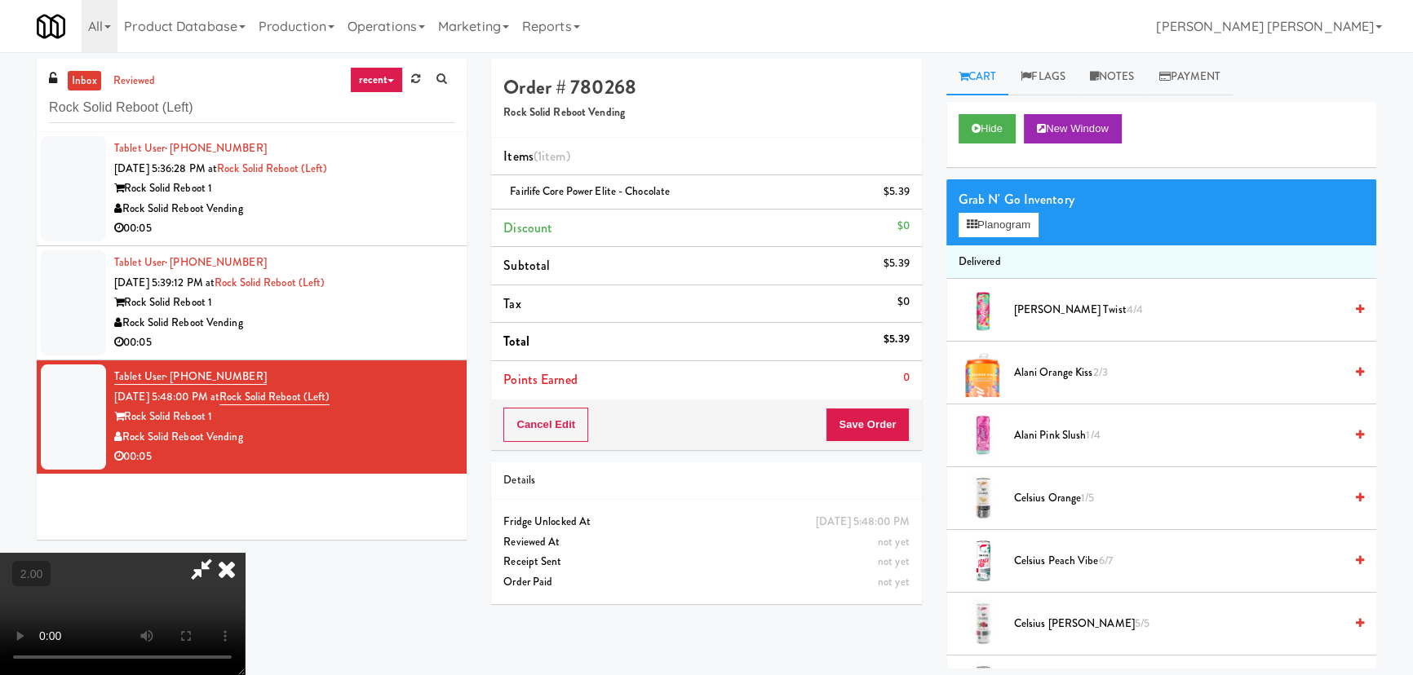
drag, startPoint x: 817, startPoint y: 66, endPoint x: 828, endPoint y: 275, distance: 209.1
click at [245, 553] on icon at bounding box center [227, 569] width 36 height 33
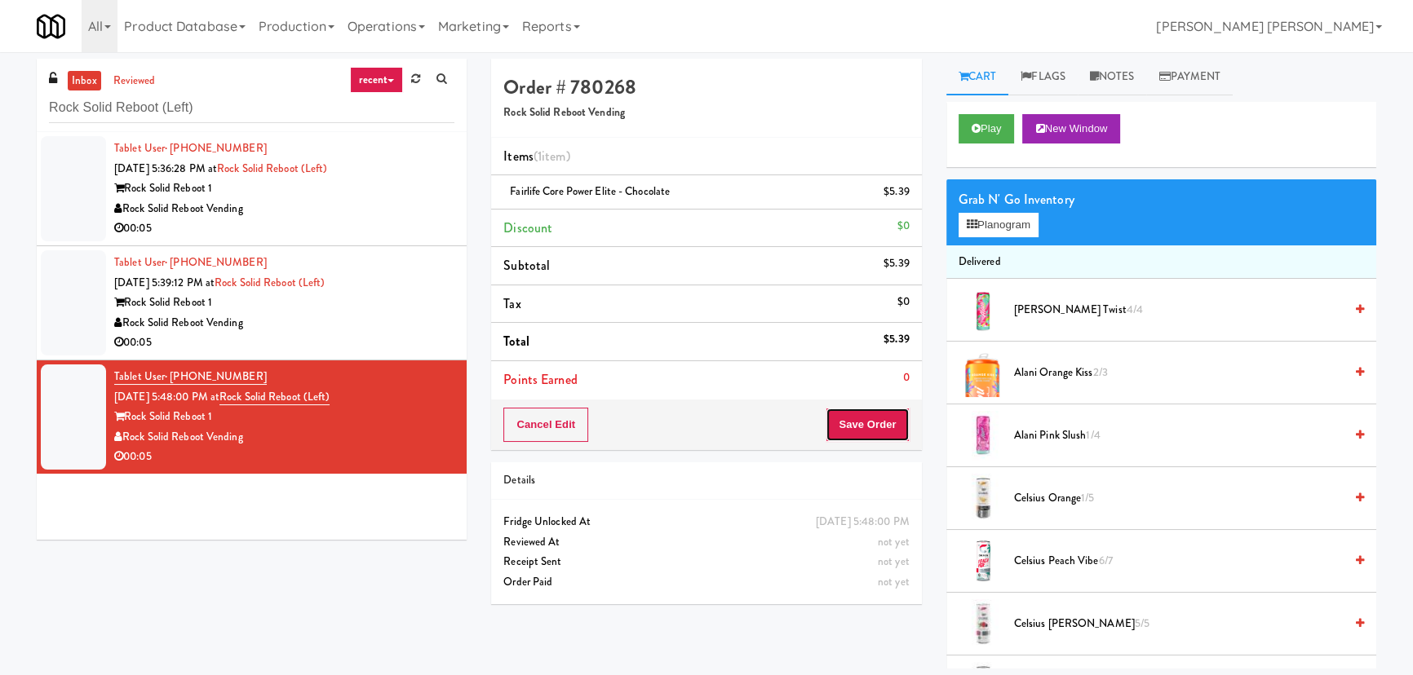
click at [850, 413] on button "Save Order" at bounding box center [867, 425] width 83 height 34
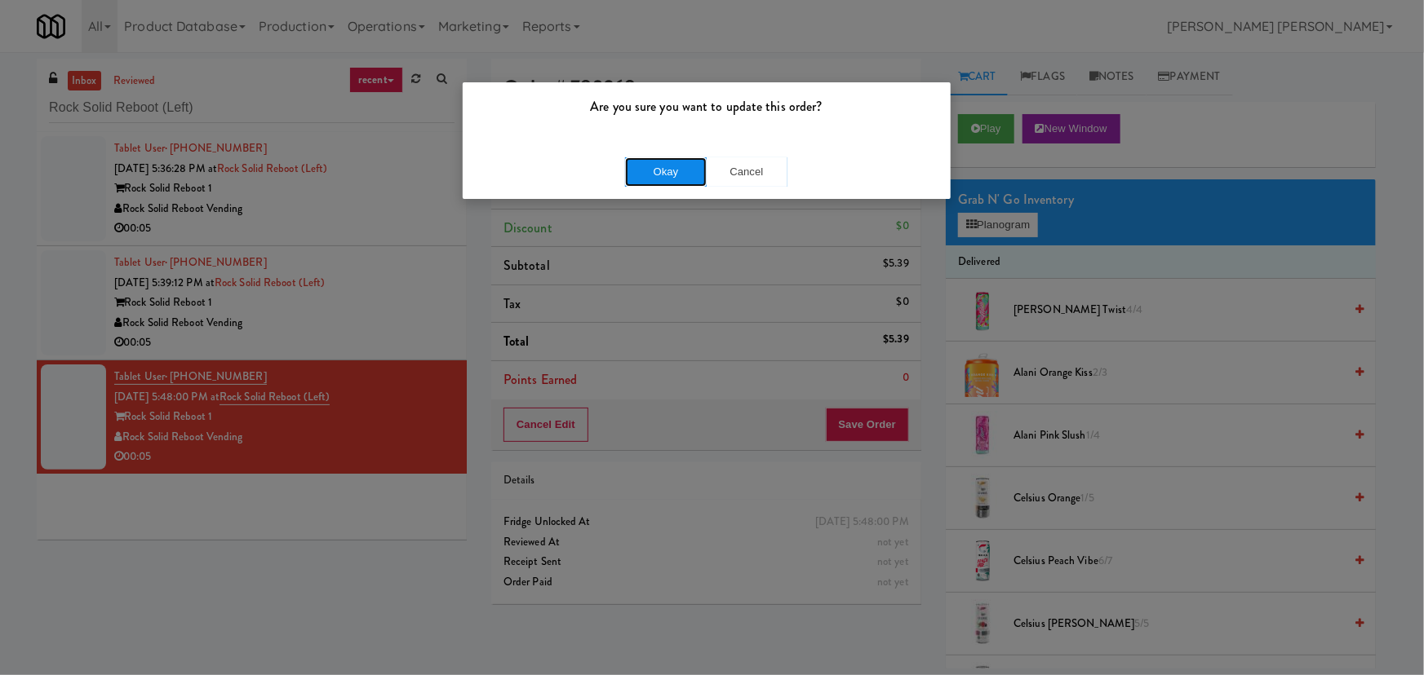
click at [685, 179] on button "Okay" at bounding box center [666, 171] width 82 height 29
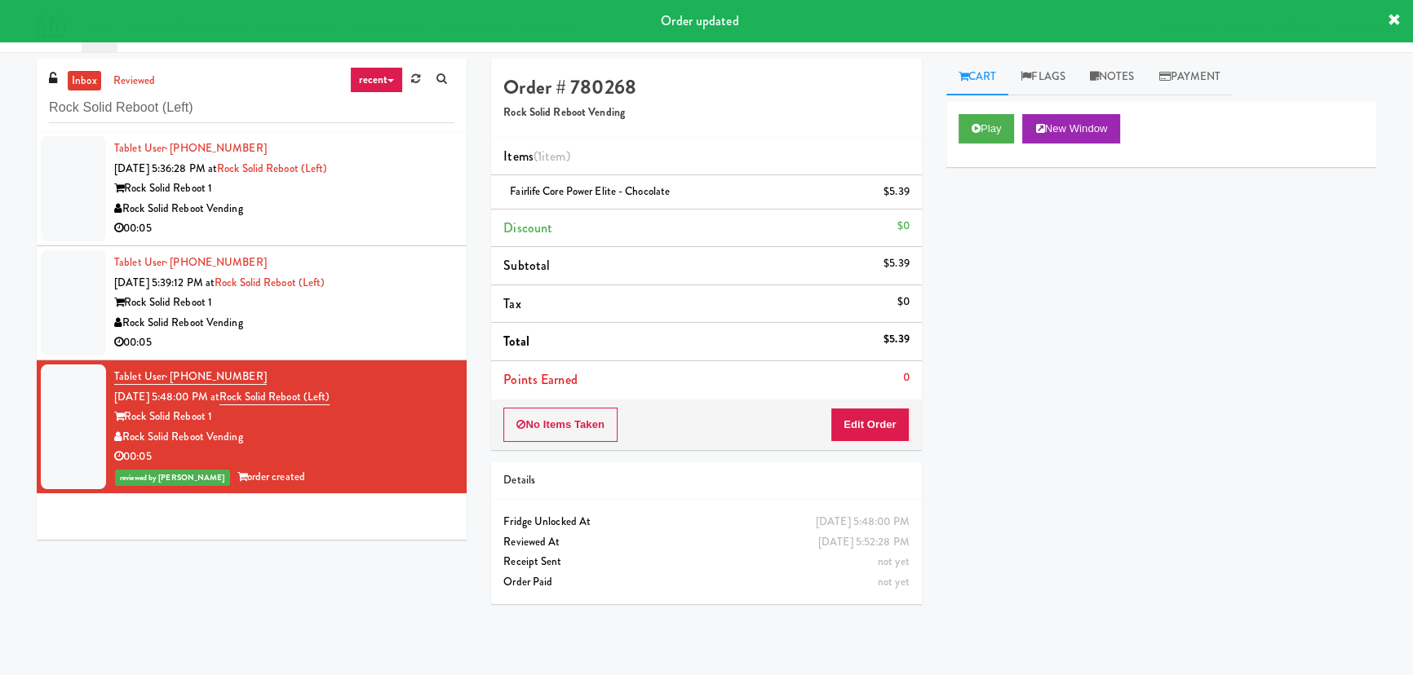
drag, startPoint x: 371, startPoint y: 339, endPoint x: 360, endPoint y: 339, distance: 11.4
click at [371, 339] on div "00:05" at bounding box center [284, 343] width 340 height 20
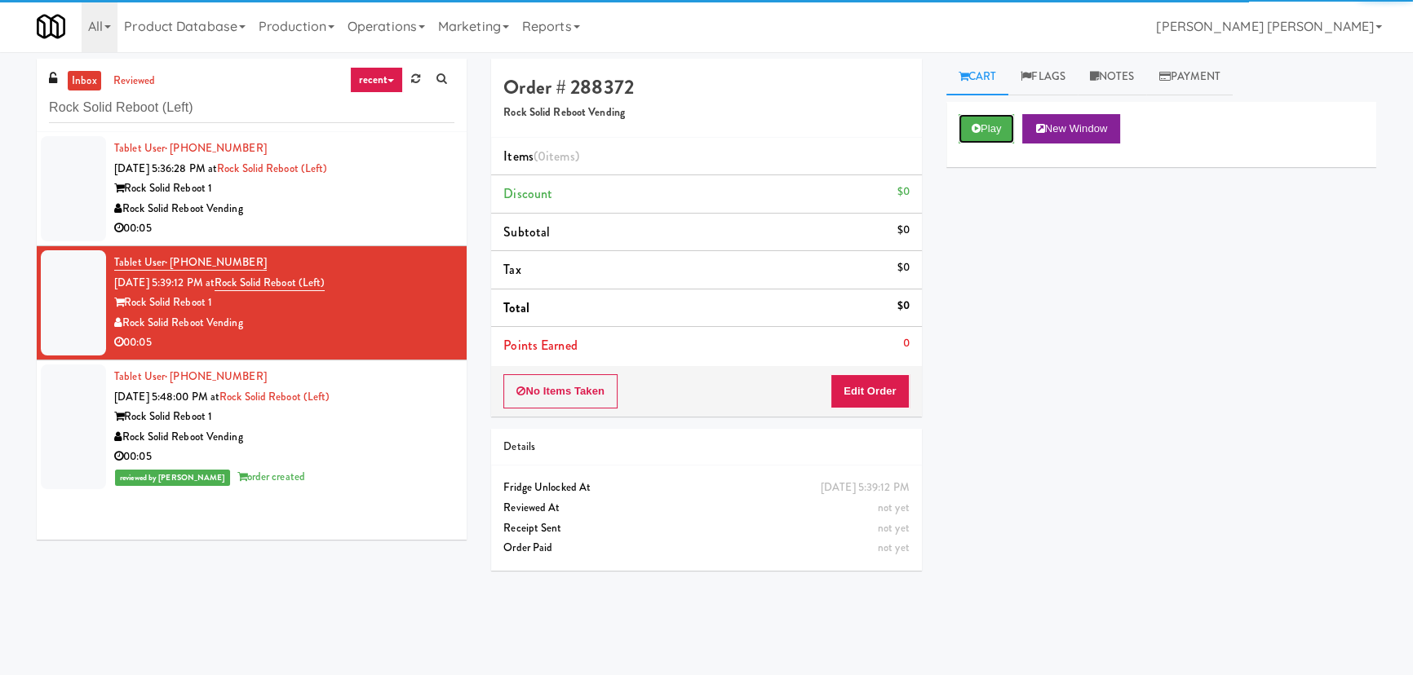
drag, startPoint x: 1007, startPoint y: 125, endPoint x: 1028, endPoint y: 131, distance: 22.2
click at [1007, 128] on button "Play" at bounding box center [987, 128] width 56 height 29
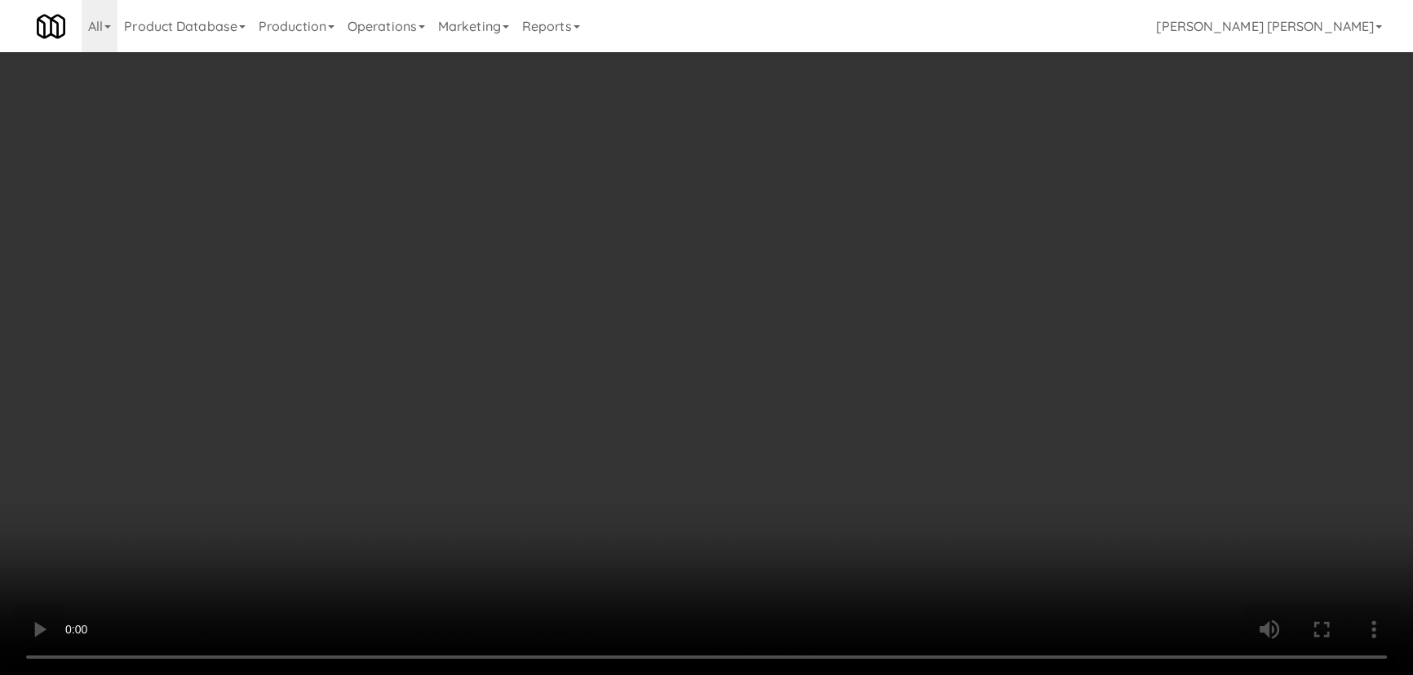
scroll to position [33, 0]
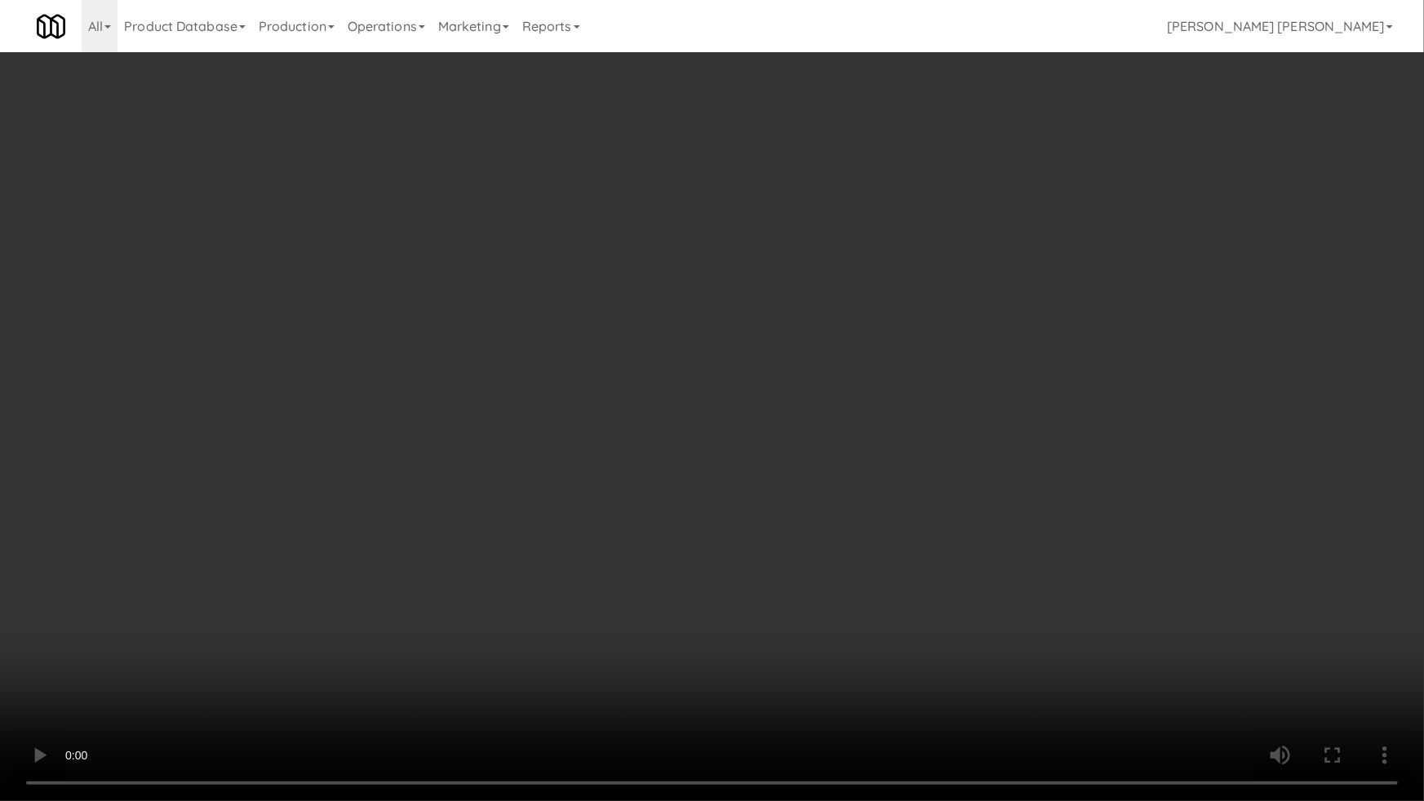
drag, startPoint x: 790, startPoint y: 712, endPoint x: 1006, endPoint y: 680, distance: 218.6
click at [899, 675] on video at bounding box center [712, 400] width 1424 height 801
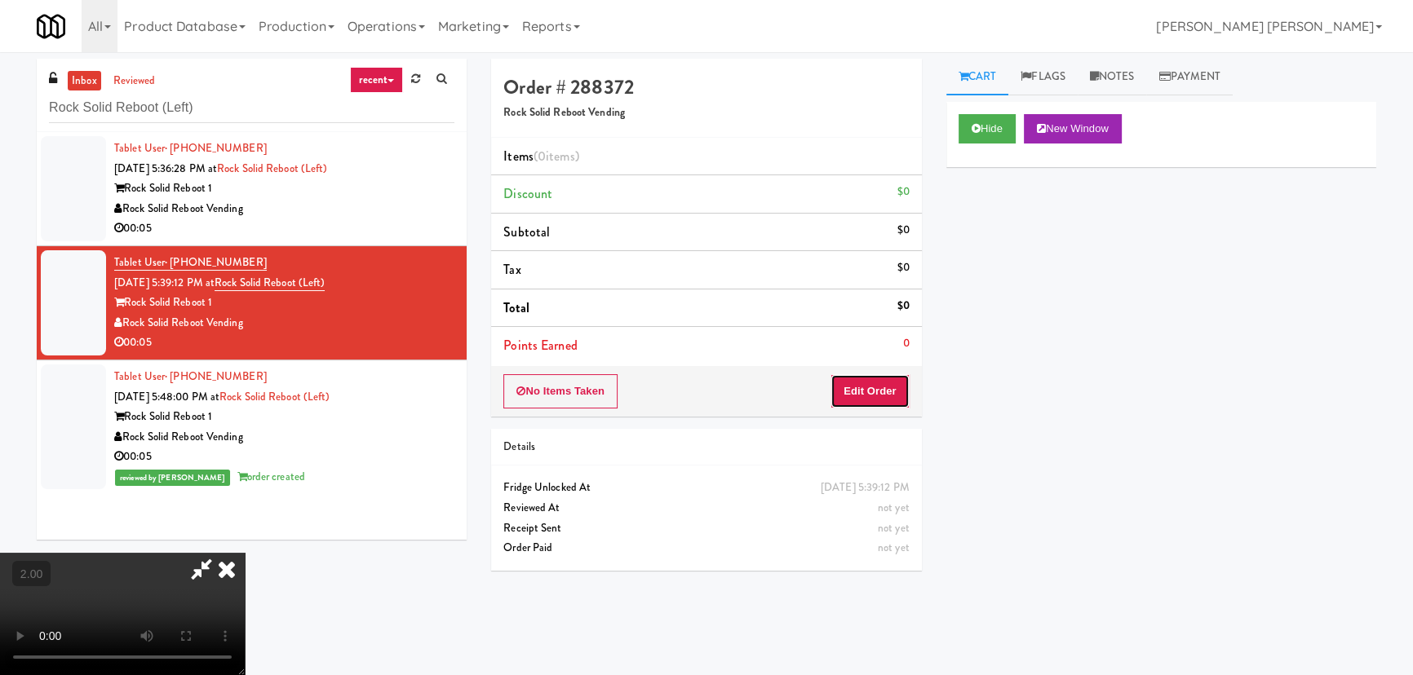
click at [884, 385] on button "Edit Order" at bounding box center [869, 391] width 79 height 34
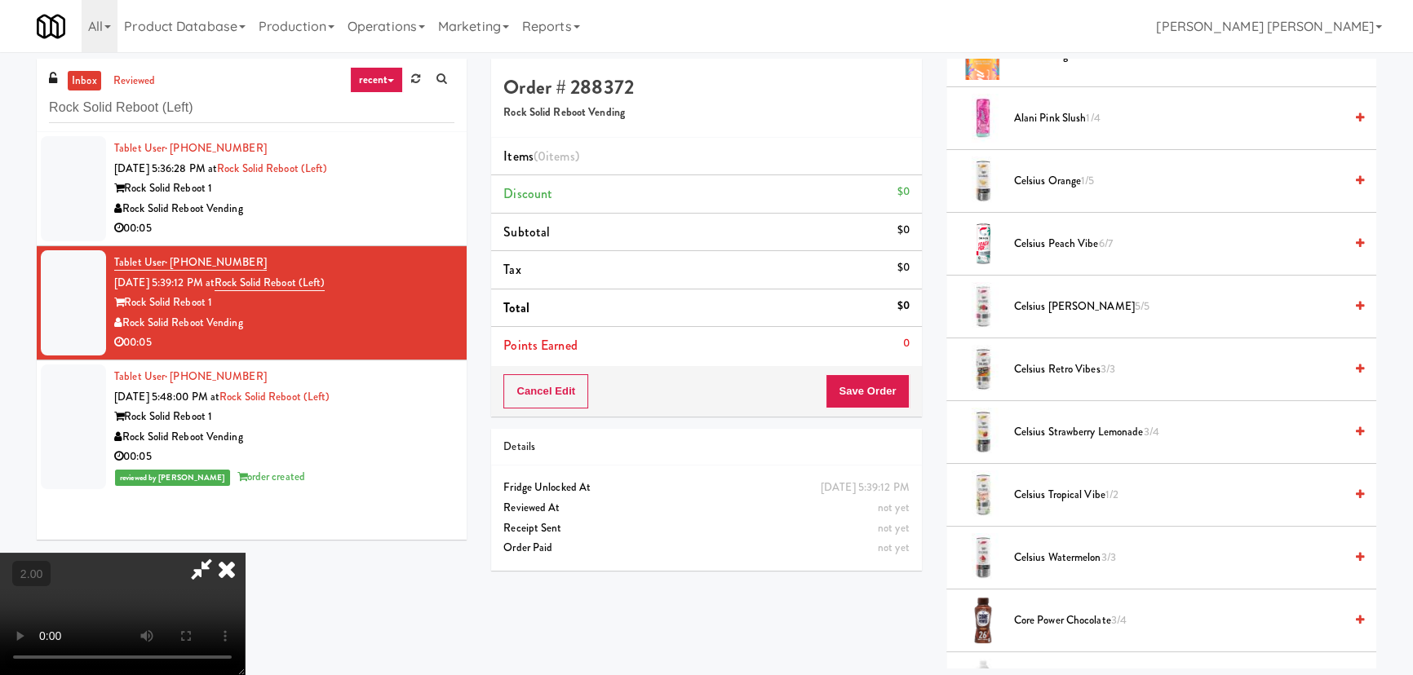
scroll to position [296, 0]
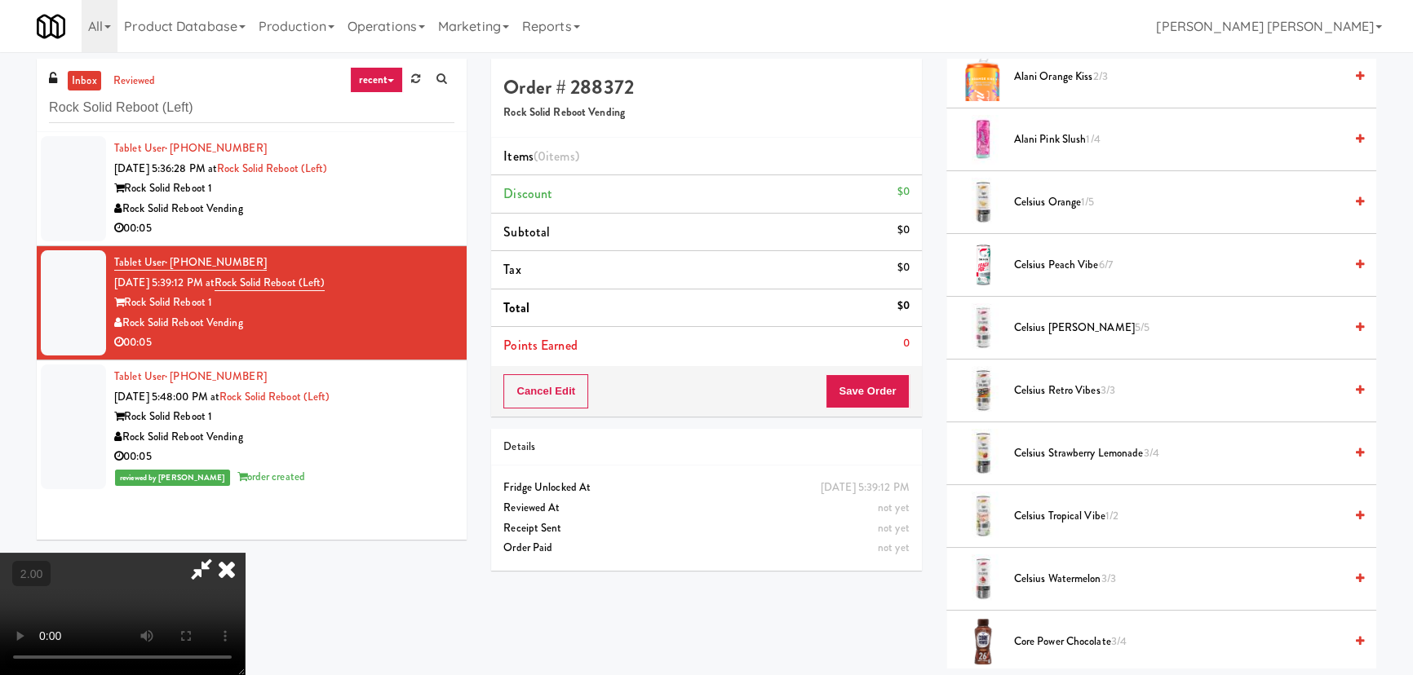
click at [1069, 640] on span "Core Power Chocolate 3/4" at bounding box center [1179, 642] width 330 height 20
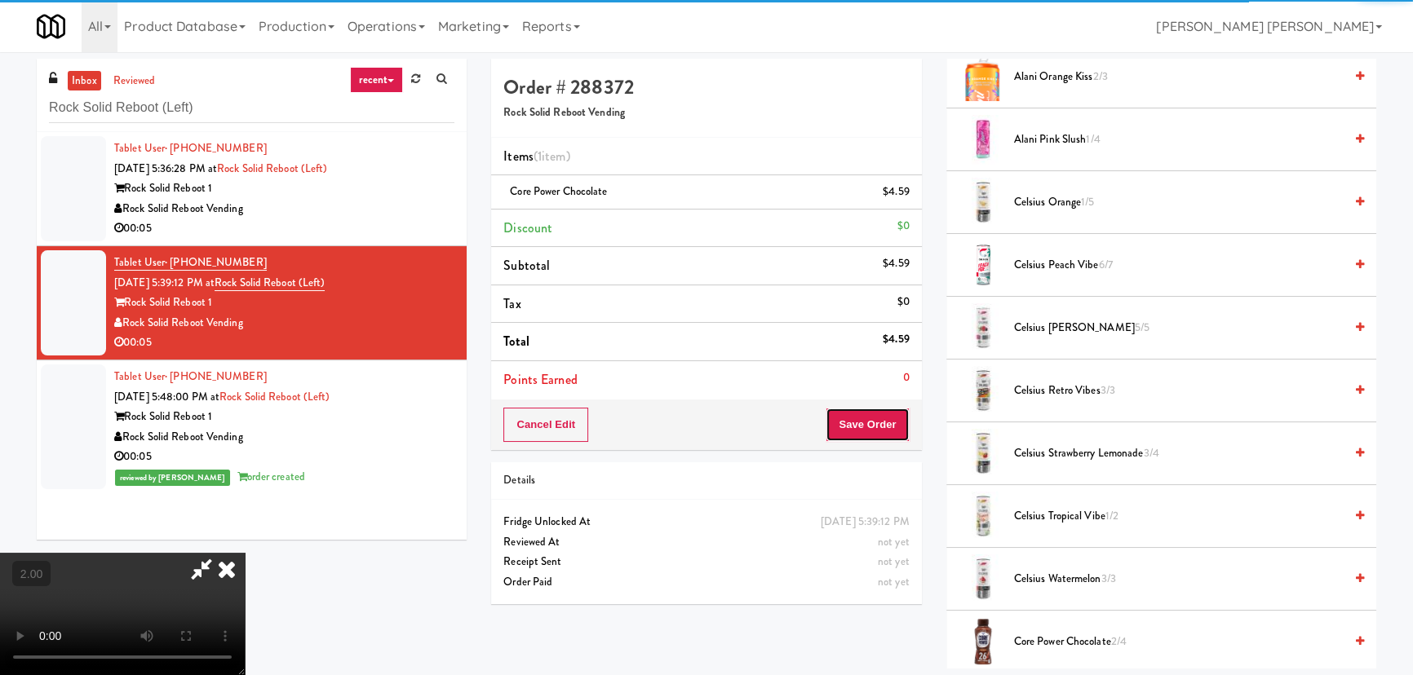
click at [869, 430] on button "Save Order" at bounding box center [867, 425] width 83 height 34
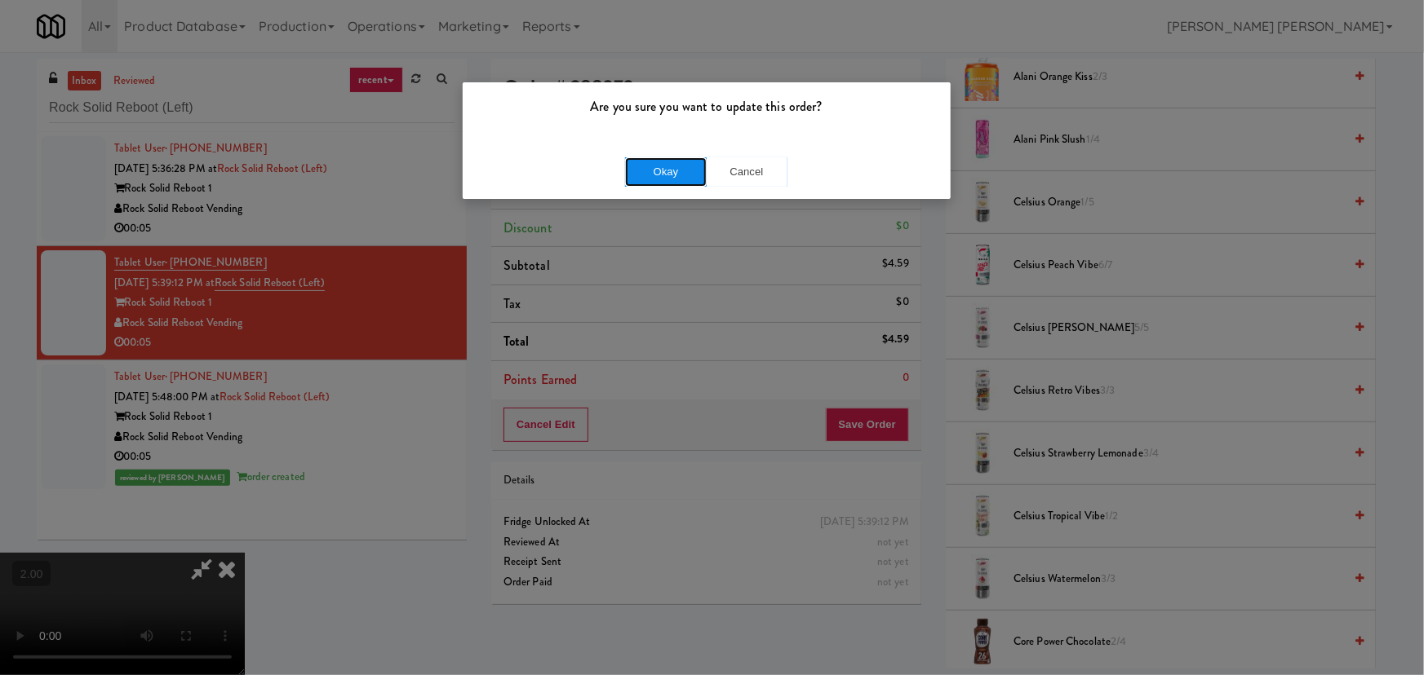
click at [680, 177] on button "Okay" at bounding box center [666, 171] width 82 height 29
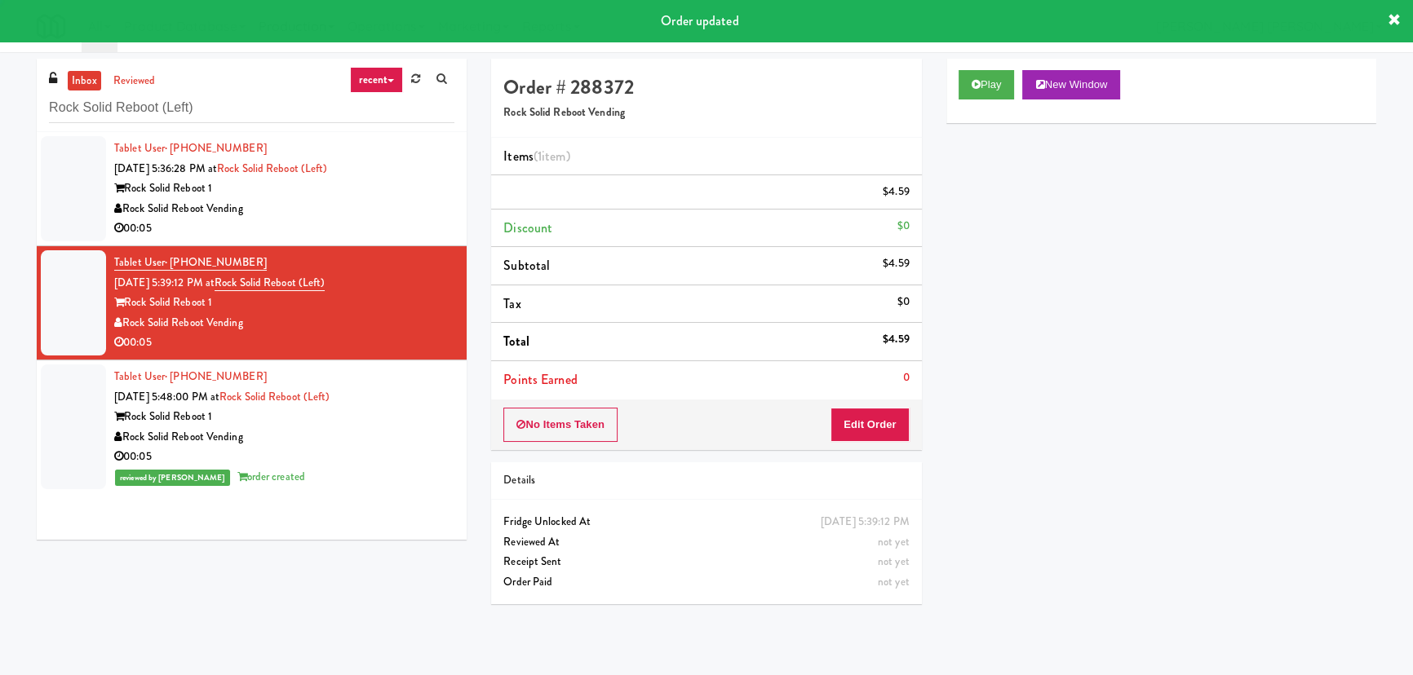
scroll to position [0, 0]
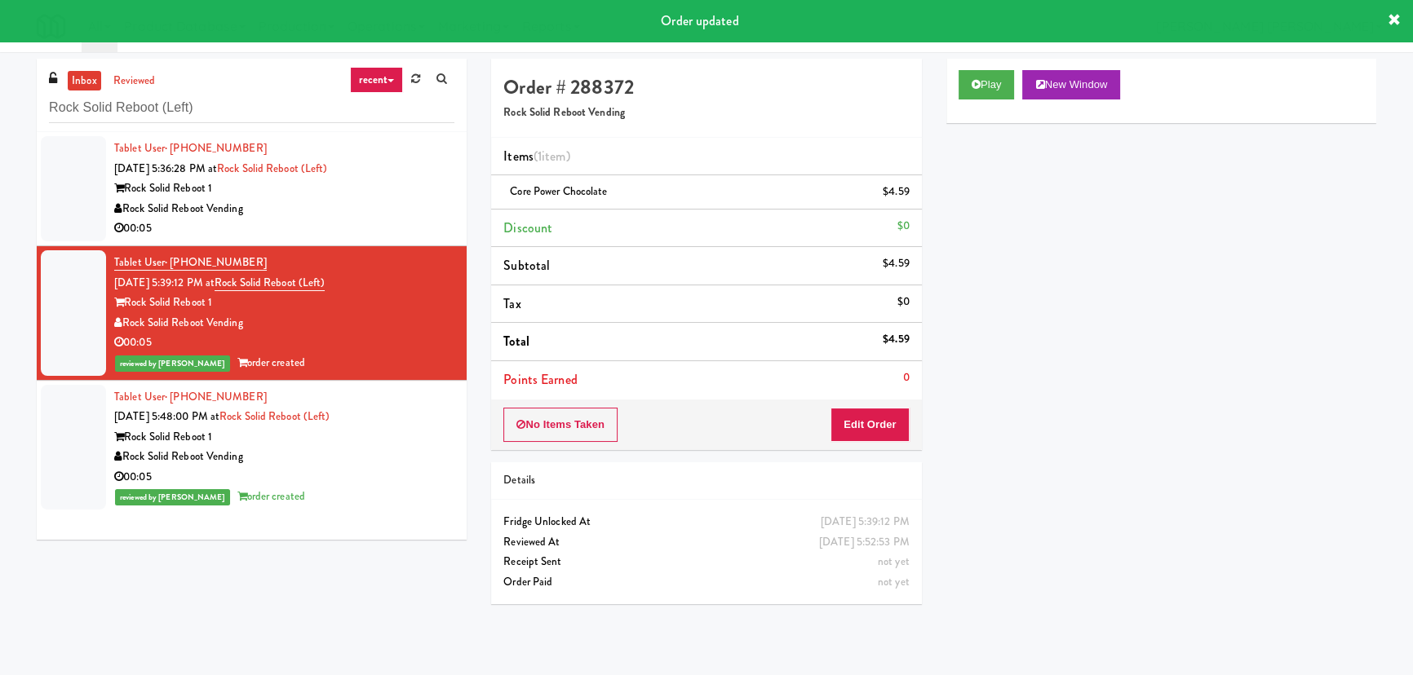
click at [368, 217] on div "Rock Solid Reboot Vending" at bounding box center [284, 209] width 340 height 20
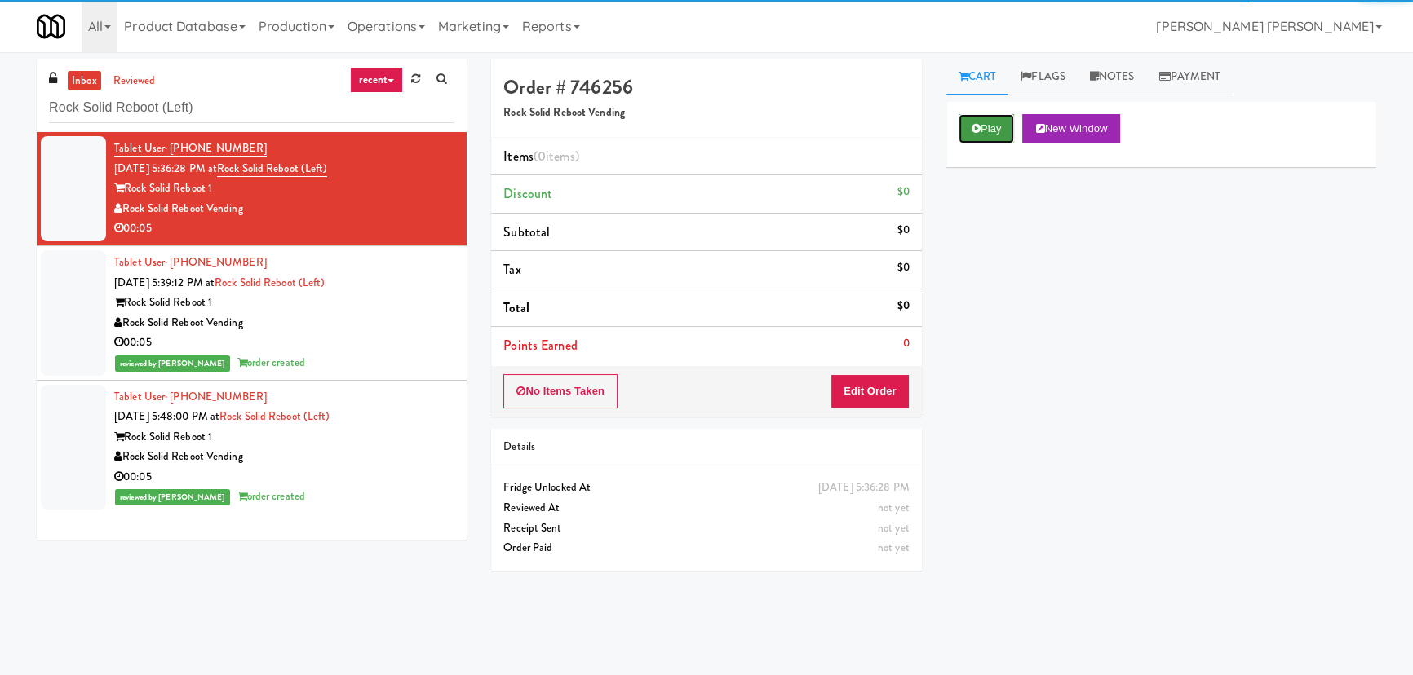
click at [998, 133] on button "Play" at bounding box center [987, 128] width 56 height 29
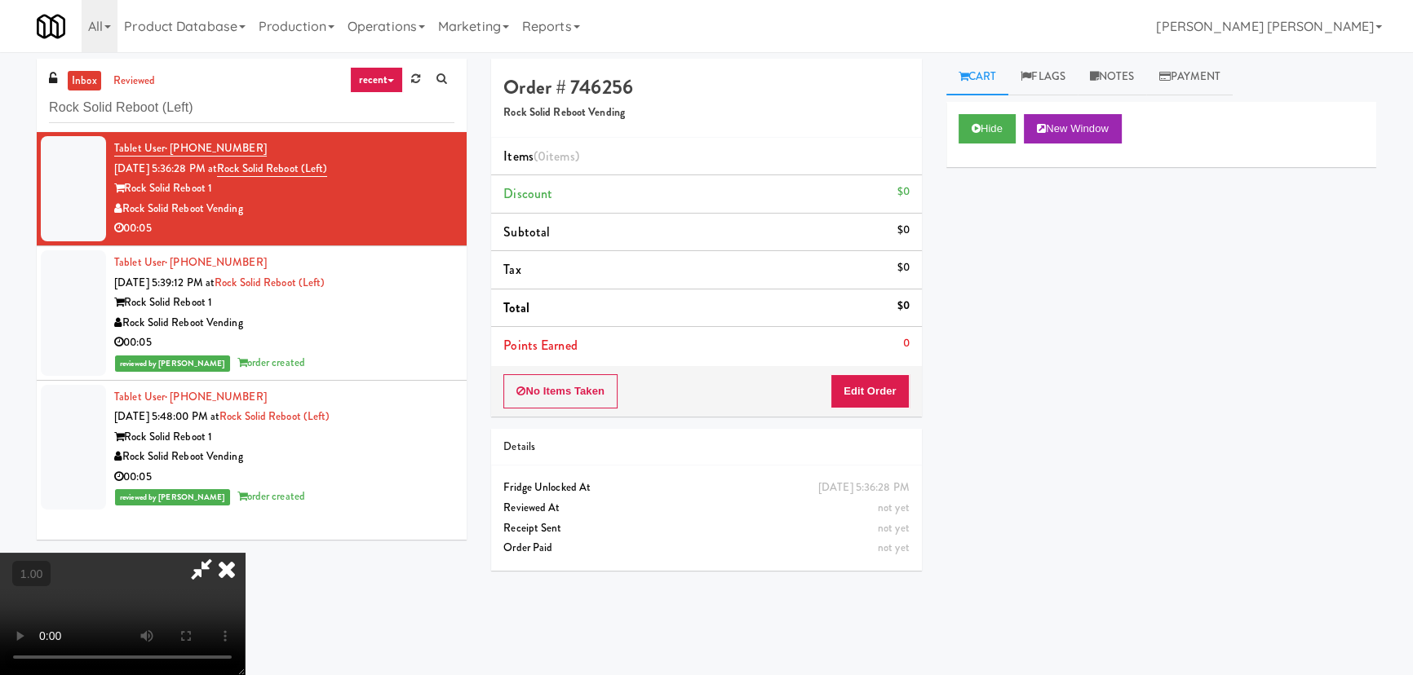
click at [245, 675] on video at bounding box center [122, 614] width 245 height 122
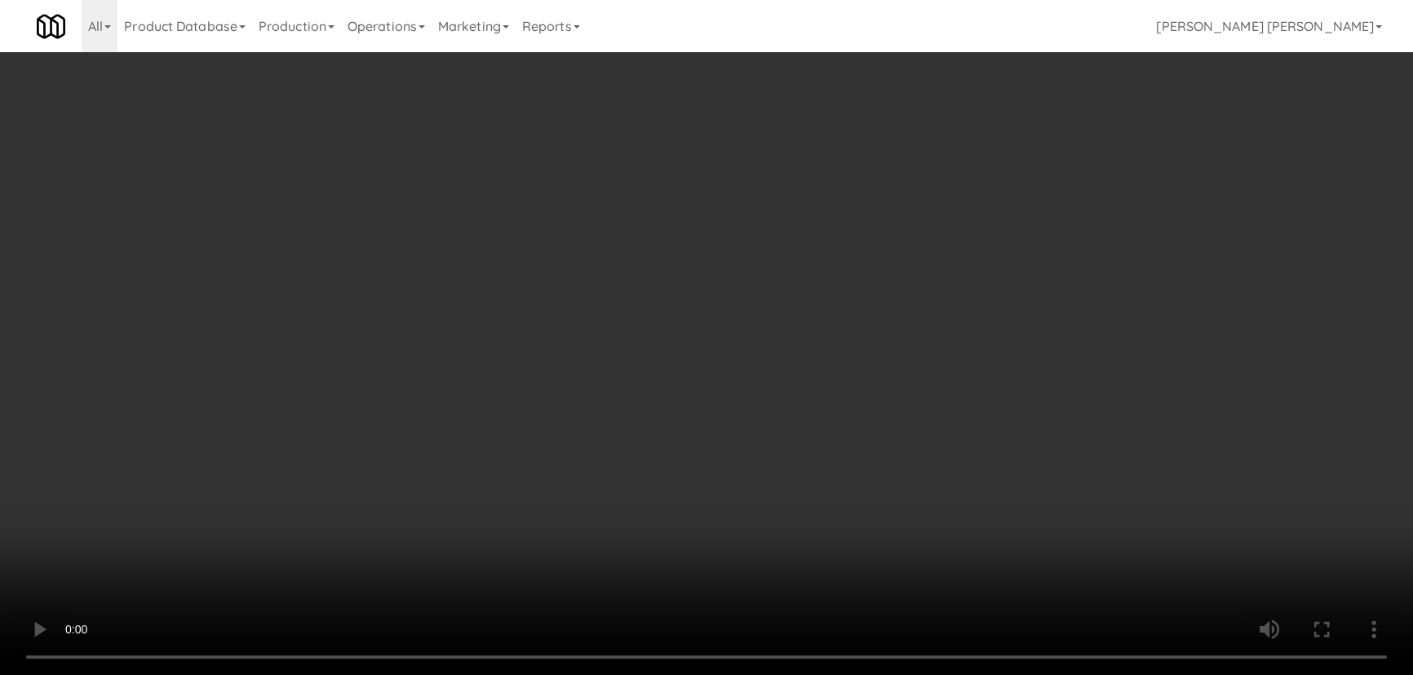
scroll to position [33, 0]
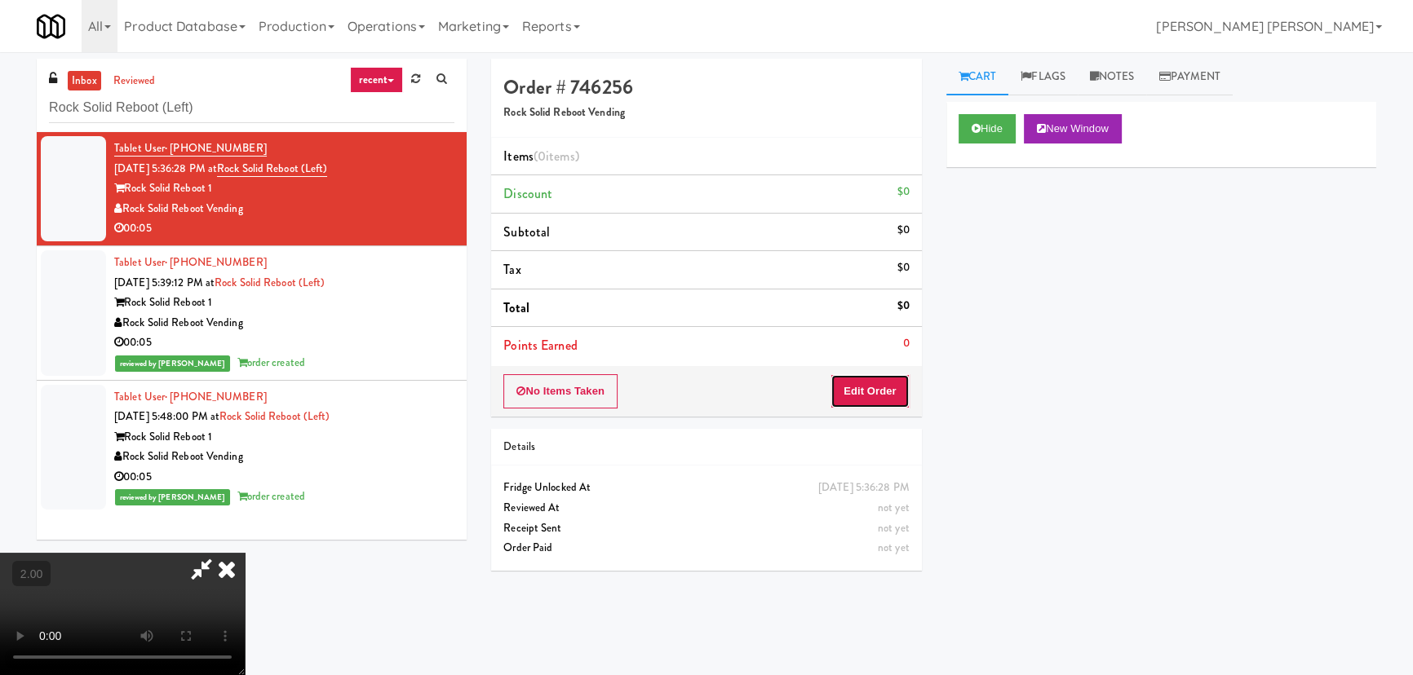
click at [877, 380] on button "Edit Order" at bounding box center [869, 391] width 79 height 34
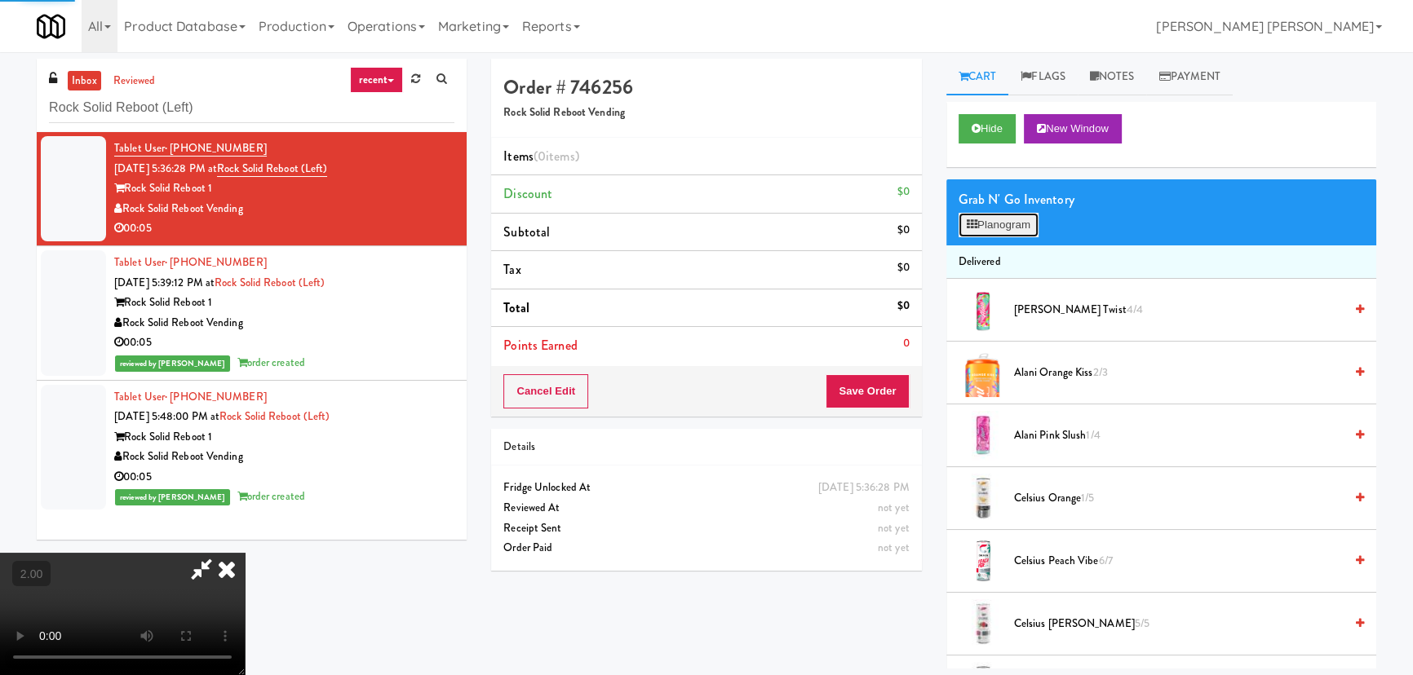
click at [1019, 228] on button "Planogram" at bounding box center [999, 225] width 80 height 24
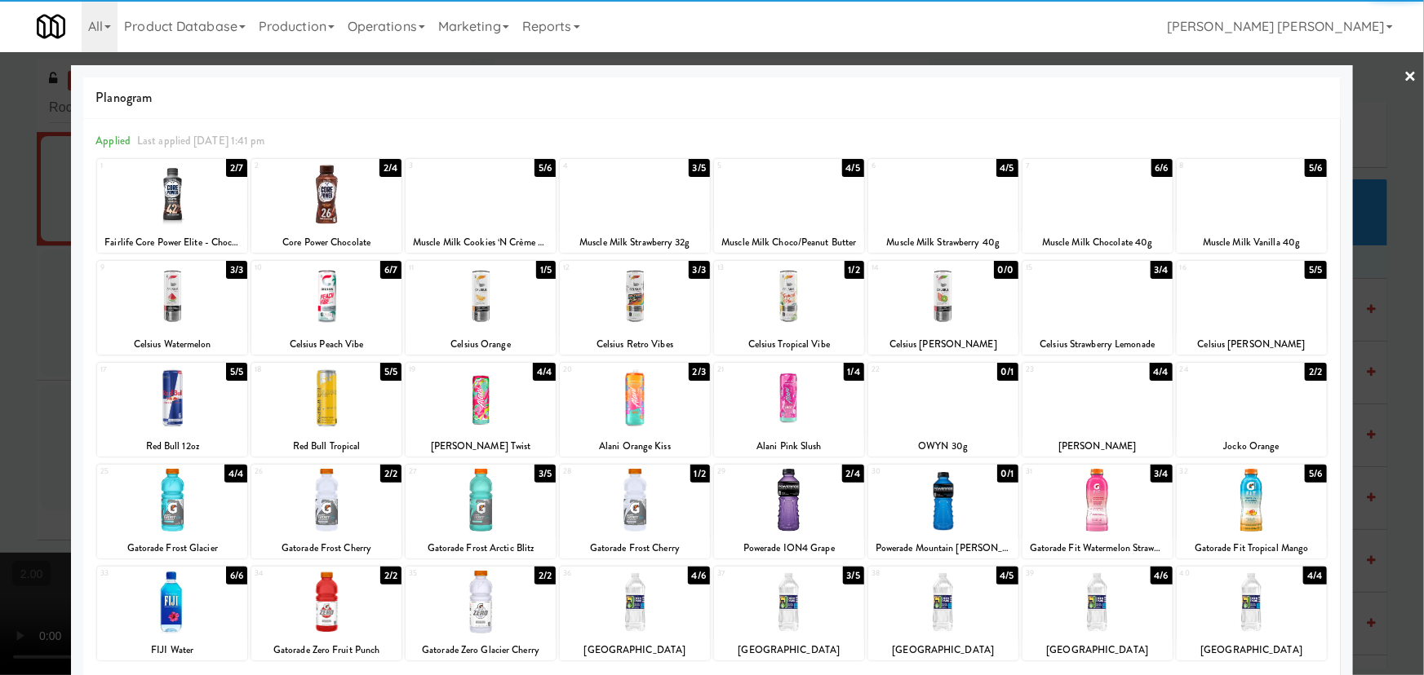
click at [641, 220] on div at bounding box center [635, 194] width 150 height 63
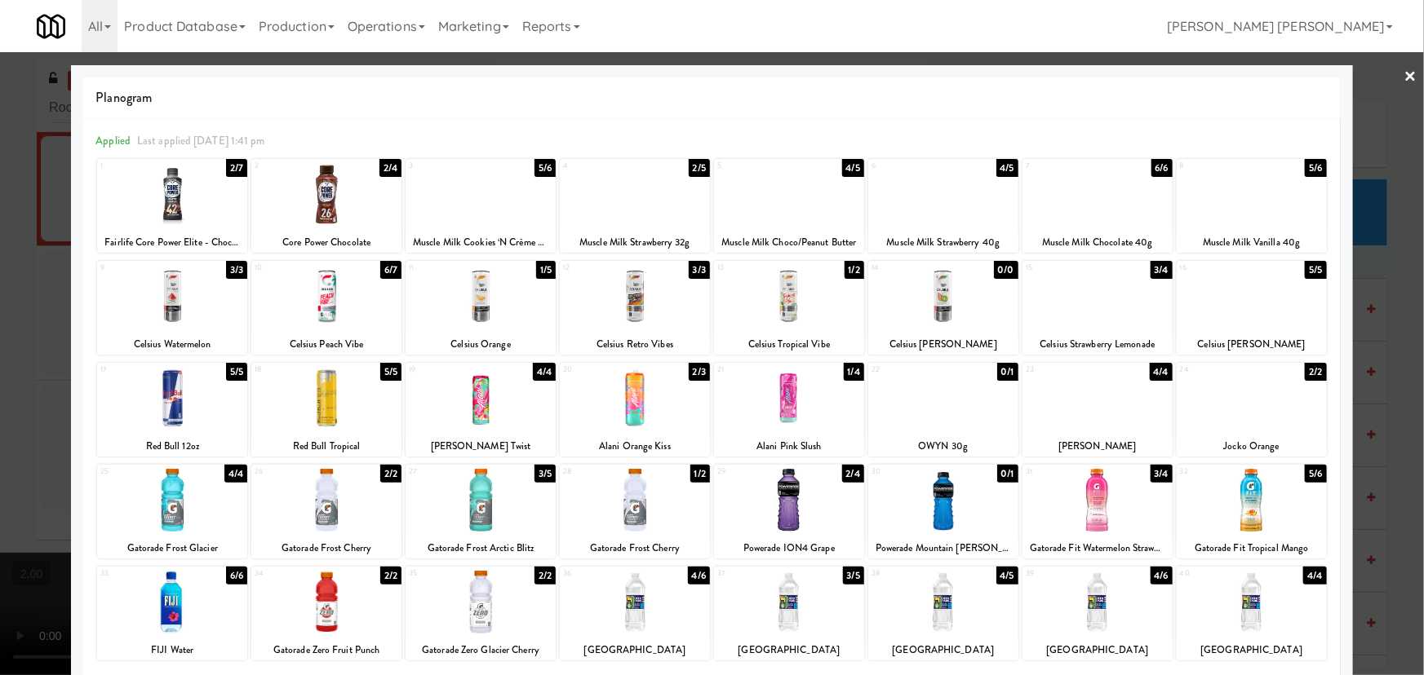
click at [1406, 65] on link "×" at bounding box center [1410, 77] width 13 height 51
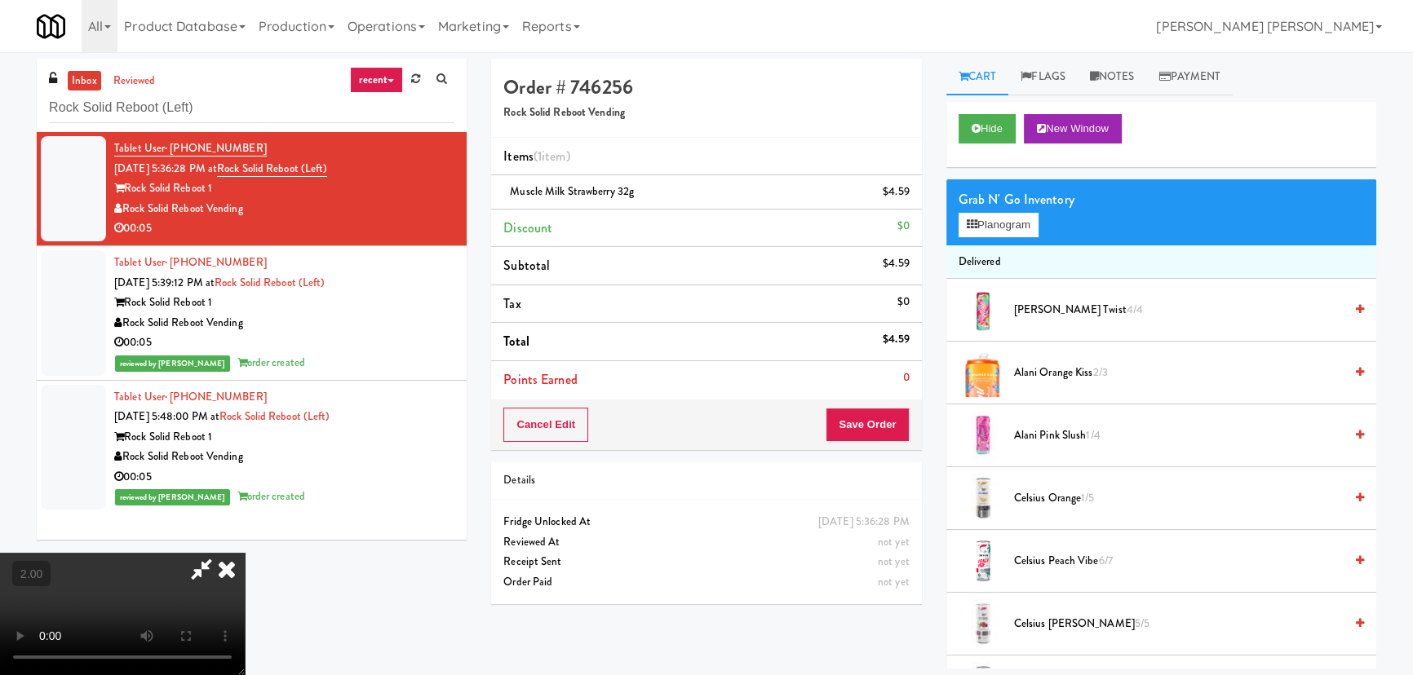
drag, startPoint x: 818, startPoint y: 70, endPoint x: 857, endPoint y: 304, distance: 237.2
click at [245, 553] on icon at bounding box center [227, 569] width 36 height 33
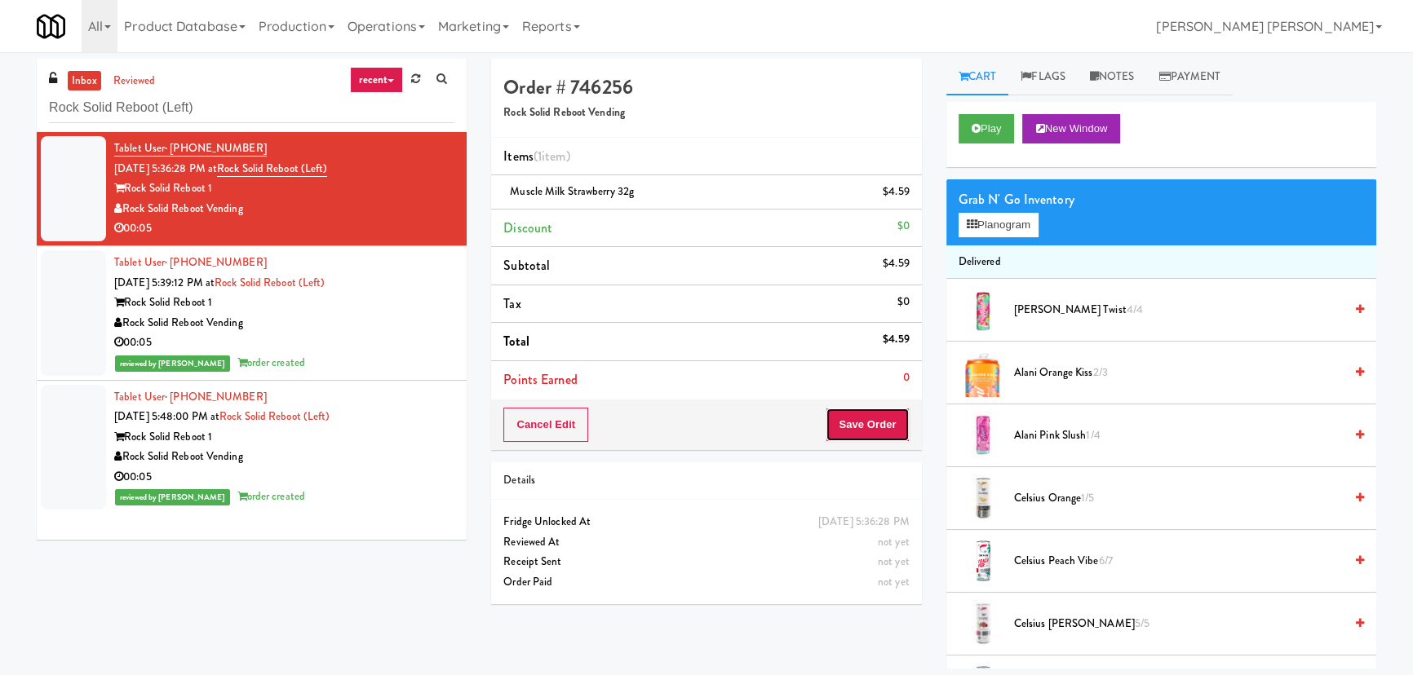
click at [866, 427] on button "Save Order" at bounding box center [867, 425] width 83 height 34
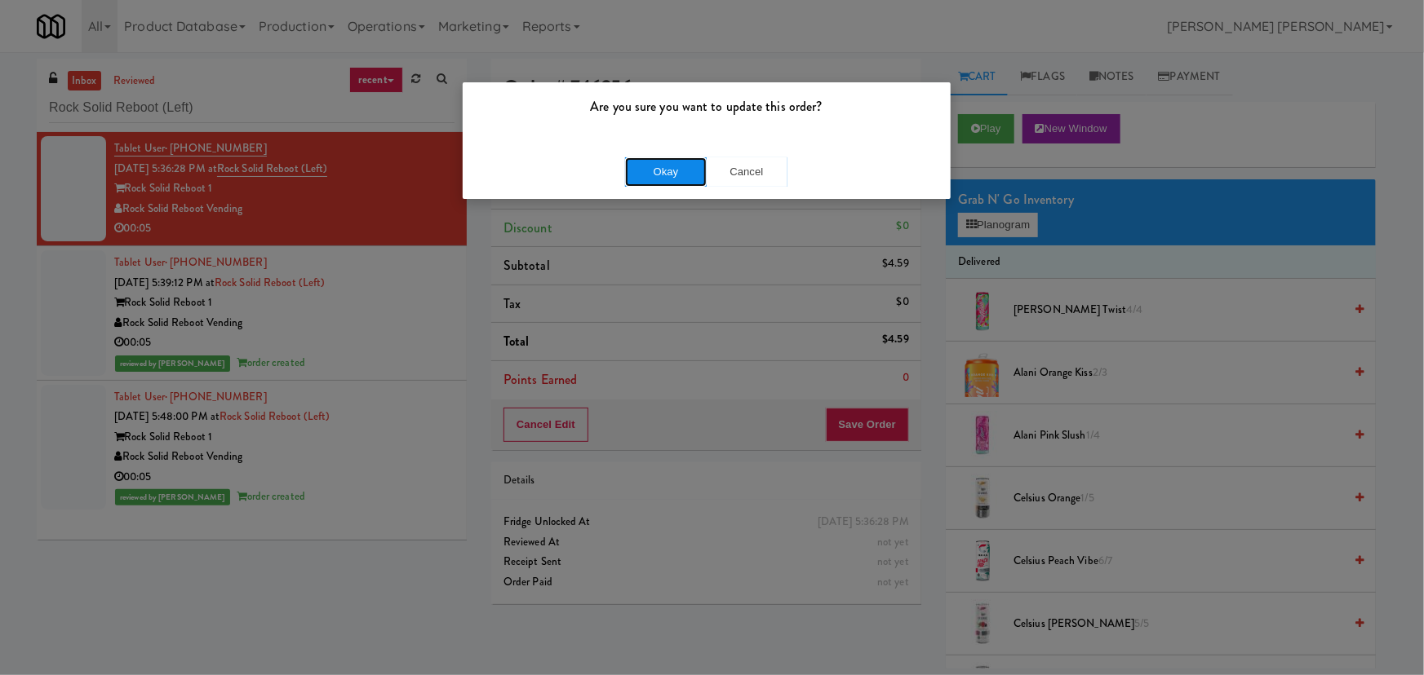
click at [652, 174] on button "Okay" at bounding box center [666, 171] width 82 height 29
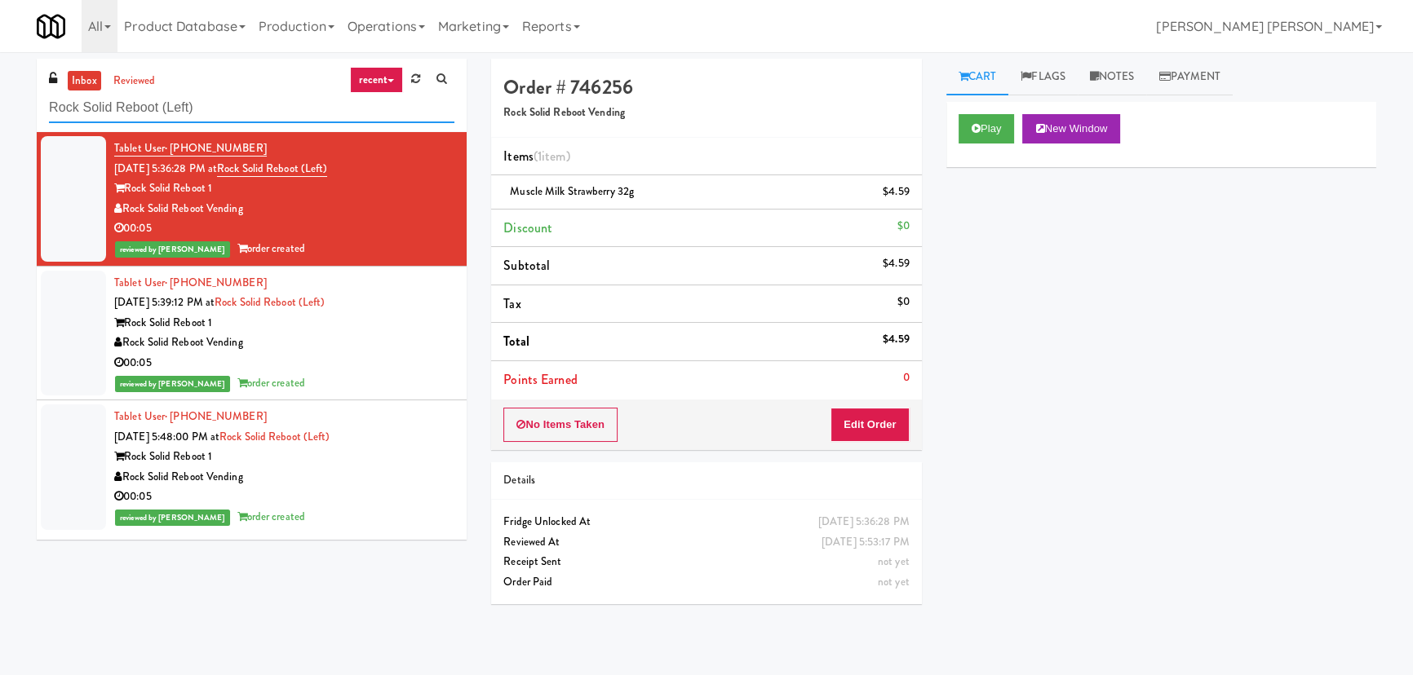
drag, startPoint x: 228, startPoint y: 113, endPoint x: 25, endPoint y: 113, distance: 202.3
click at [25, 113] on div "inbox reviewed recent all unclear take inventory issue suspicious failed recent…" at bounding box center [251, 306] width 454 height 494
paste input "100 Capital Yards - Cooler"
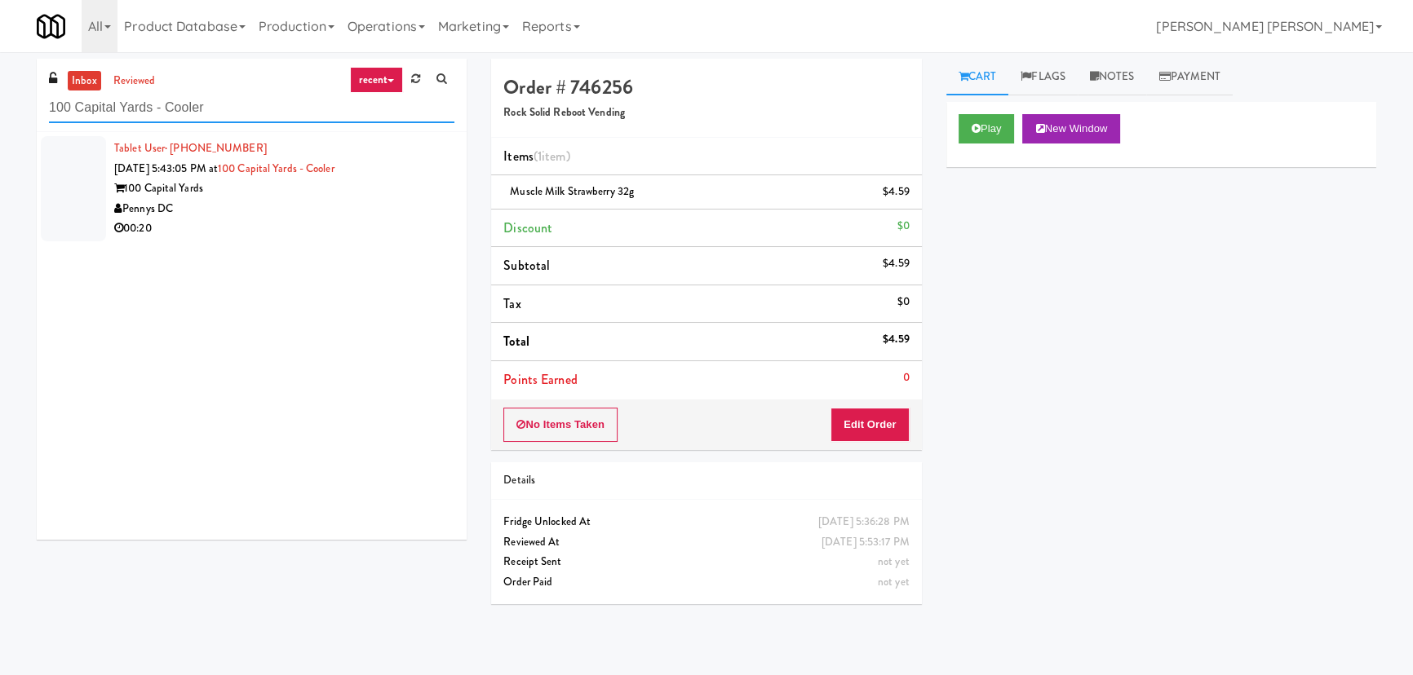
type input "100 Capital Yards - Cooler"
click at [352, 220] on div "00:20" at bounding box center [284, 229] width 340 height 20
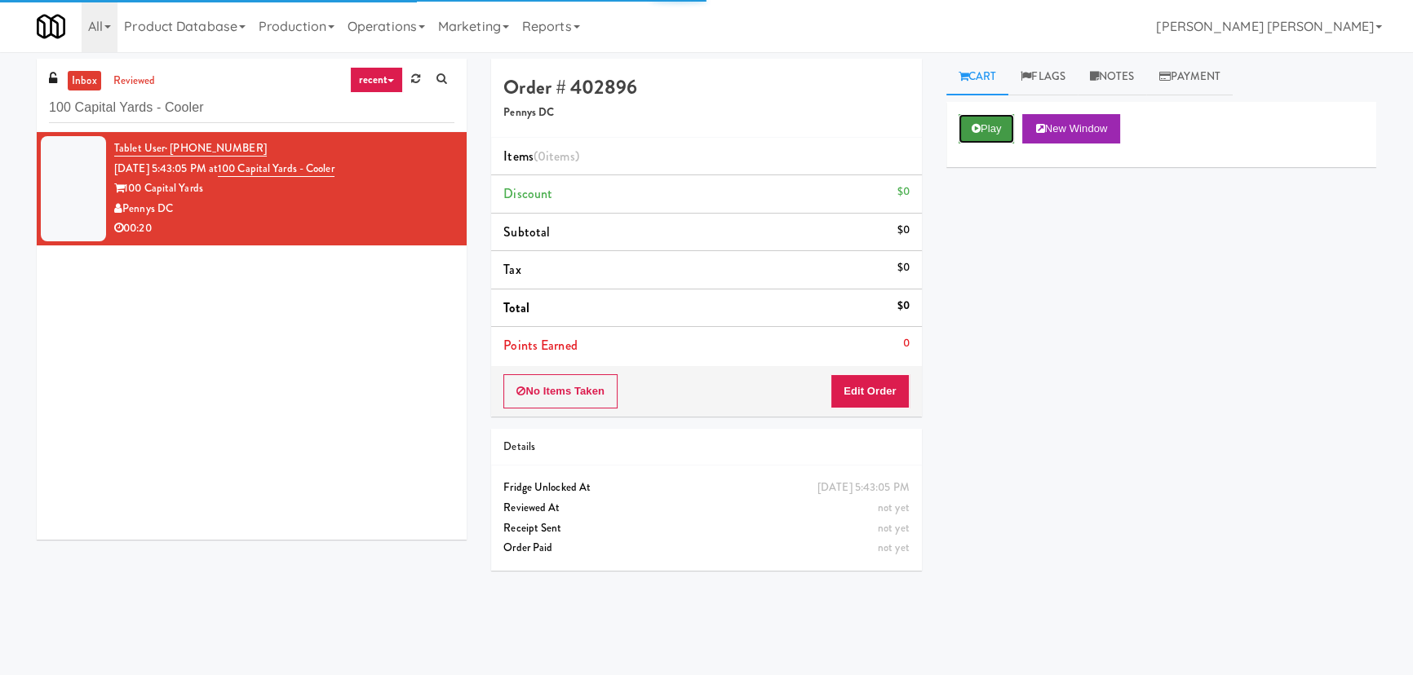
click at [994, 131] on button "Play" at bounding box center [987, 128] width 56 height 29
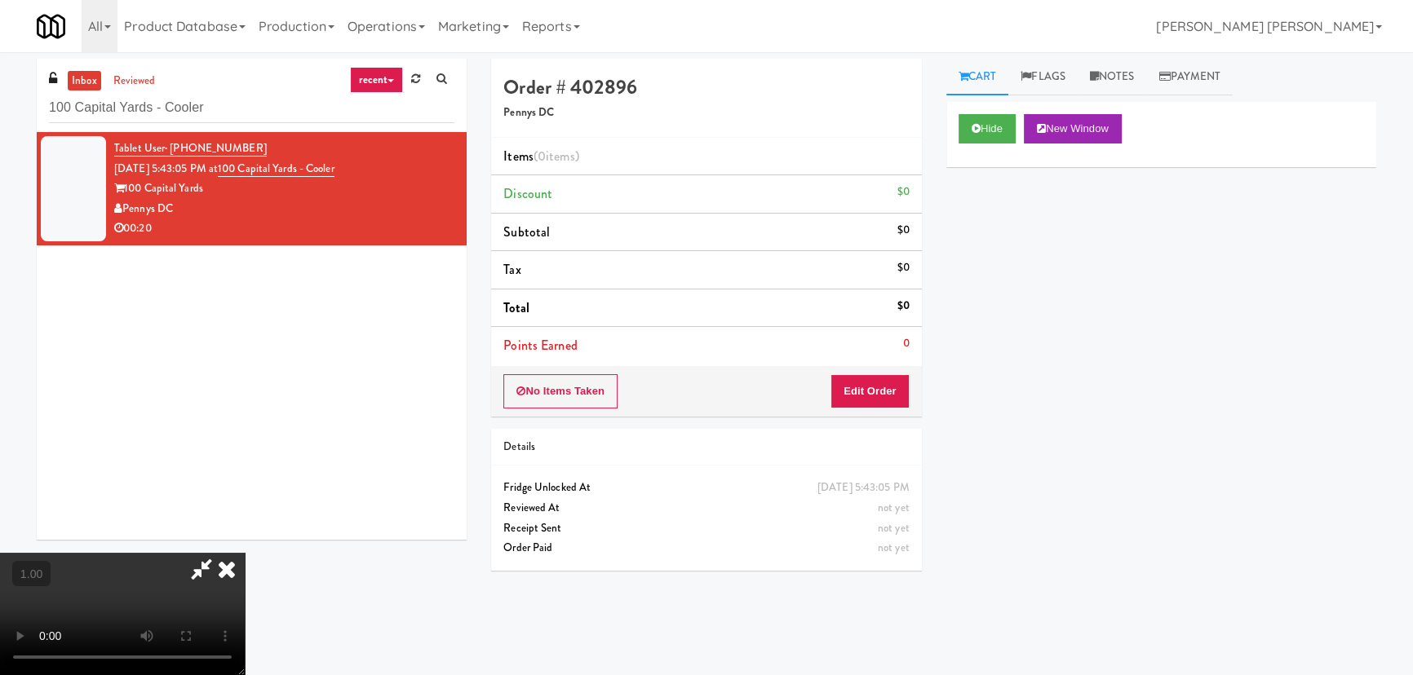
scroll to position [259, 0]
drag, startPoint x: 1002, startPoint y: 131, endPoint x: 1034, endPoint y: 128, distance: 31.9
click at [1002, 131] on button "Hide" at bounding box center [987, 128] width 57 height 29
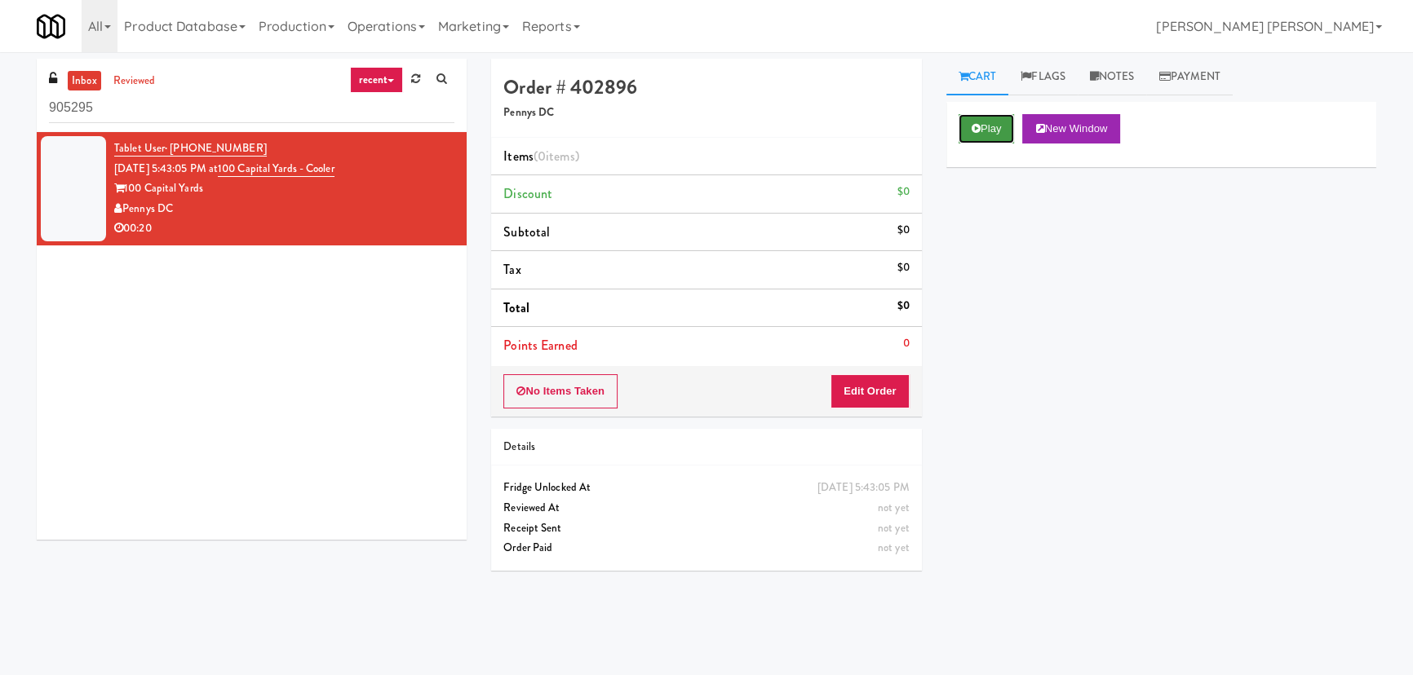
click at [998, 122] on button "Play" at bounding box center [987, 128] width 56 height 29
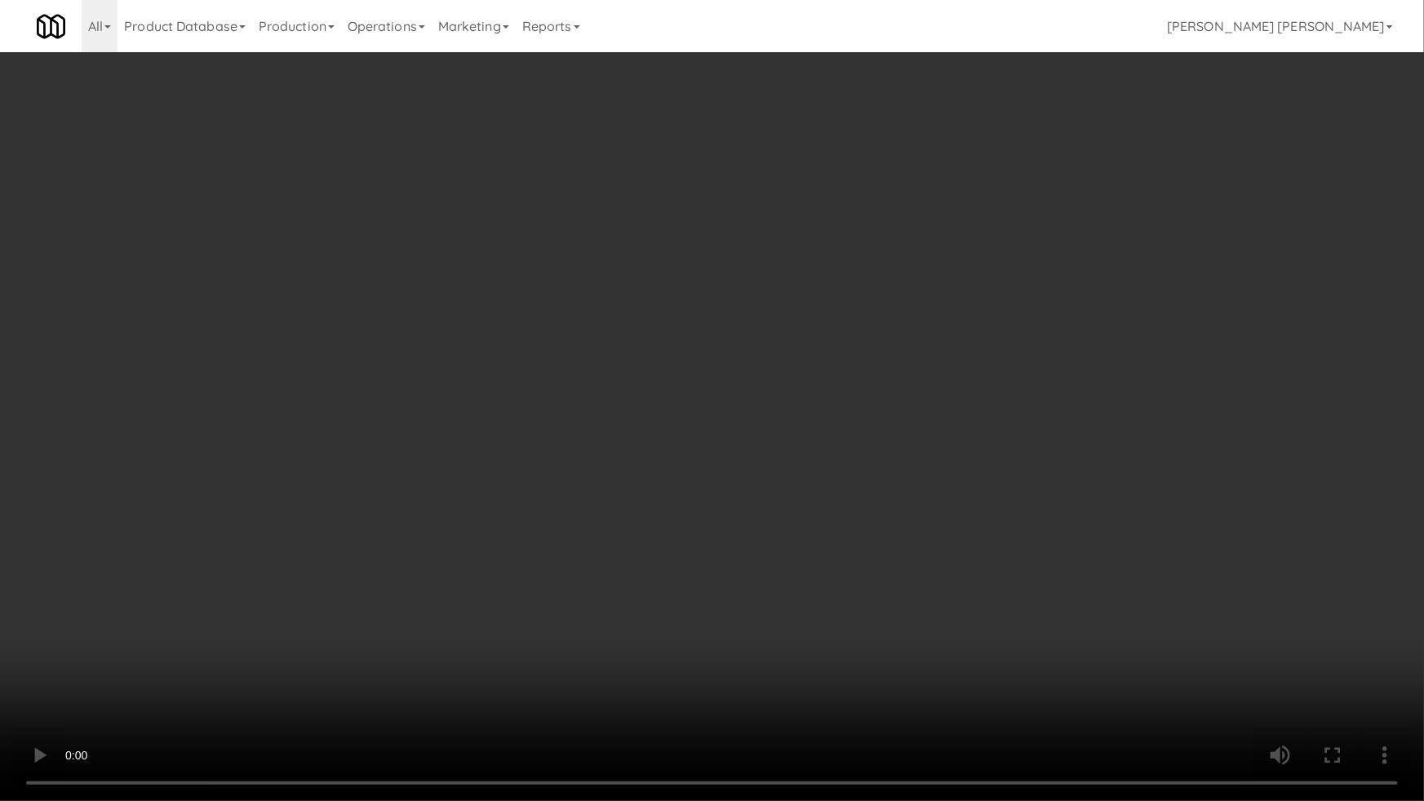
drag, startPoint x: 786, startPoint y: 725, endPoint x: 1423, endPoint y: 714, distance: 636.4
click at [856, 675] on video at bounding box center [712, 400] width 1424 height 801
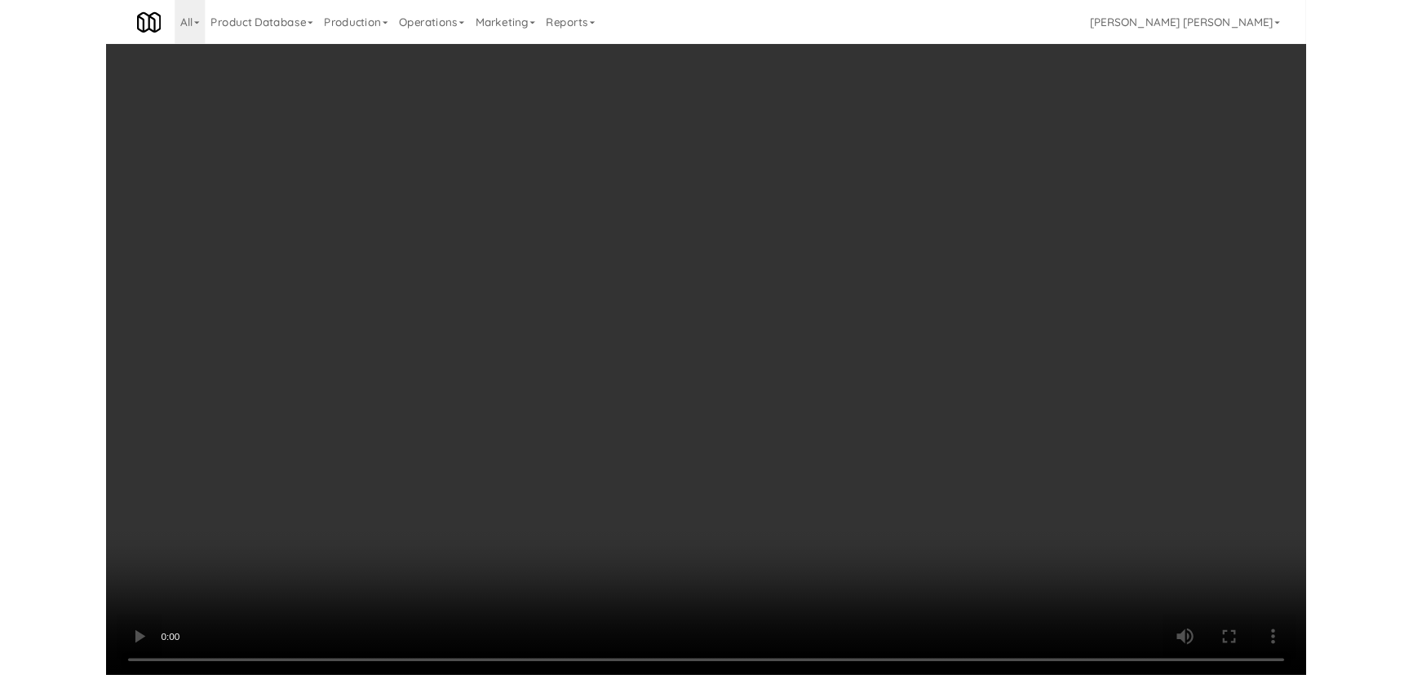
scroll to position [33, 0]
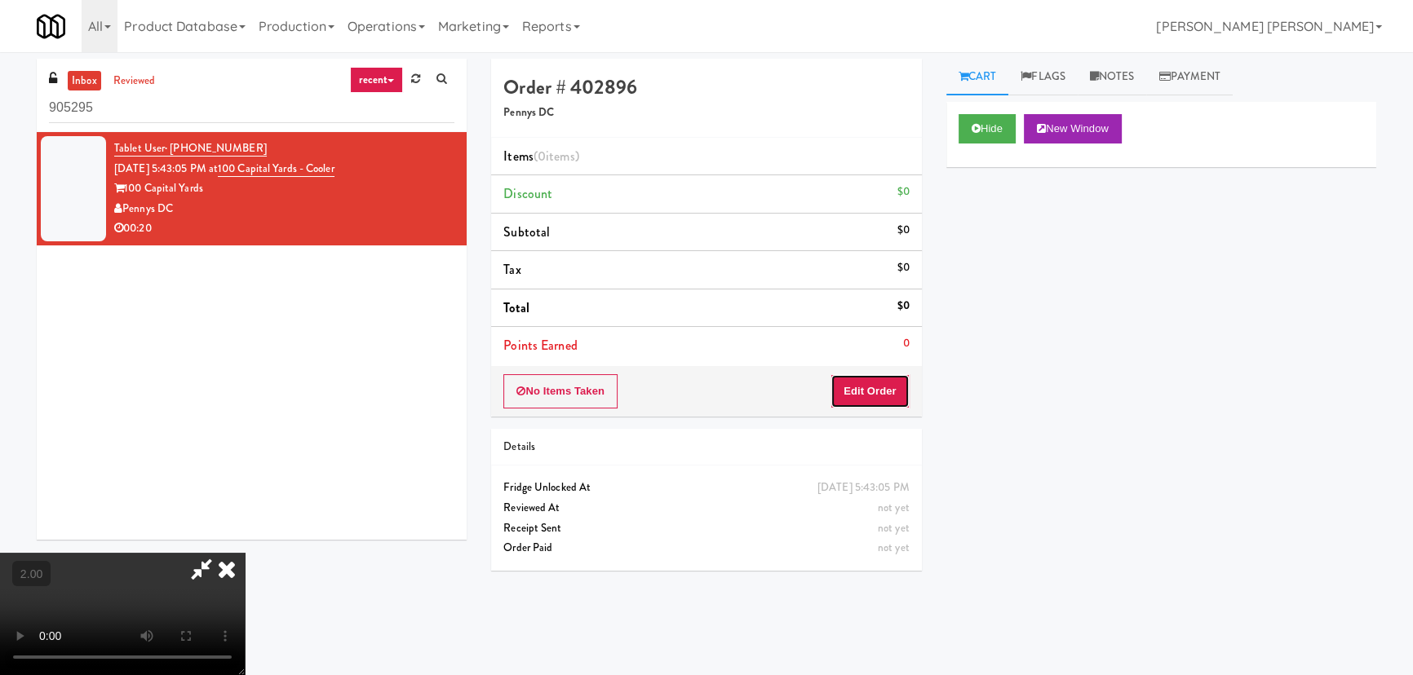
click at [881, 399] on button "Edit Order" at bounding box center [869, 391] width 79 height 34
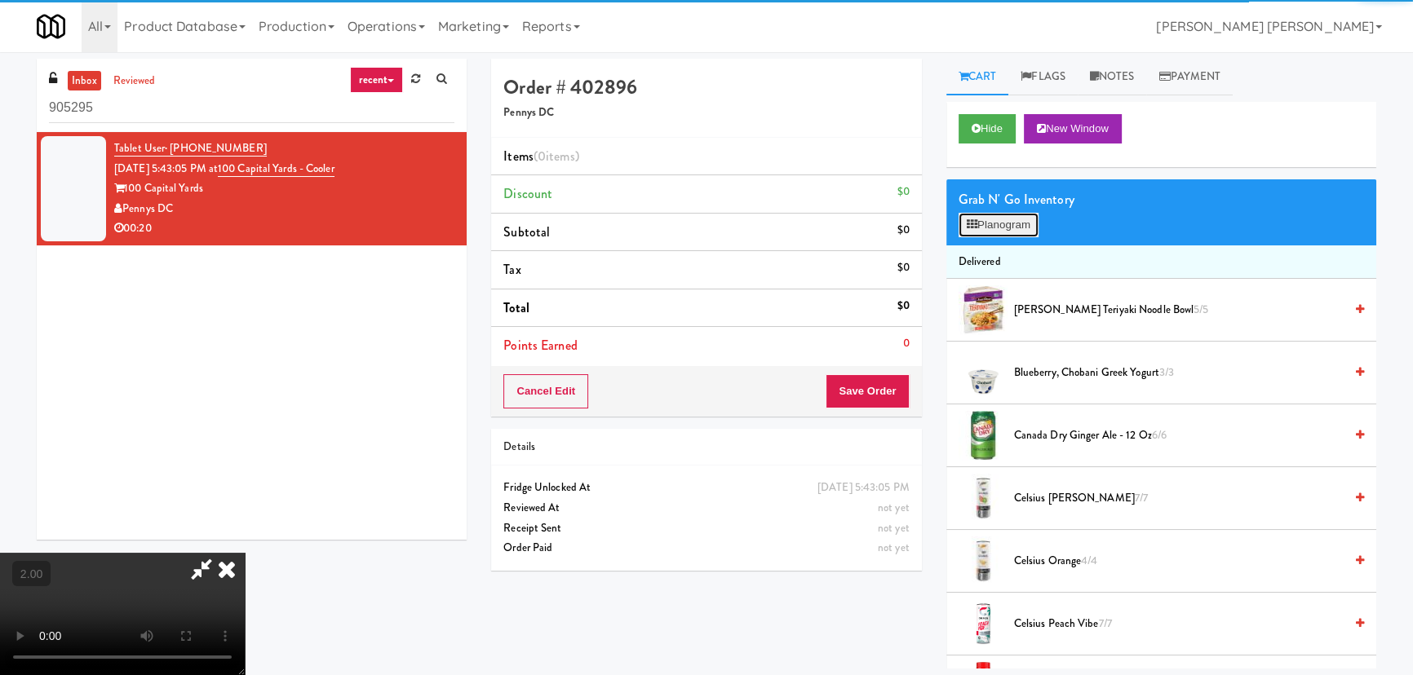
click at [993, 222] on button "Planogram" at bounding box center [999, 225] width 80 height 24
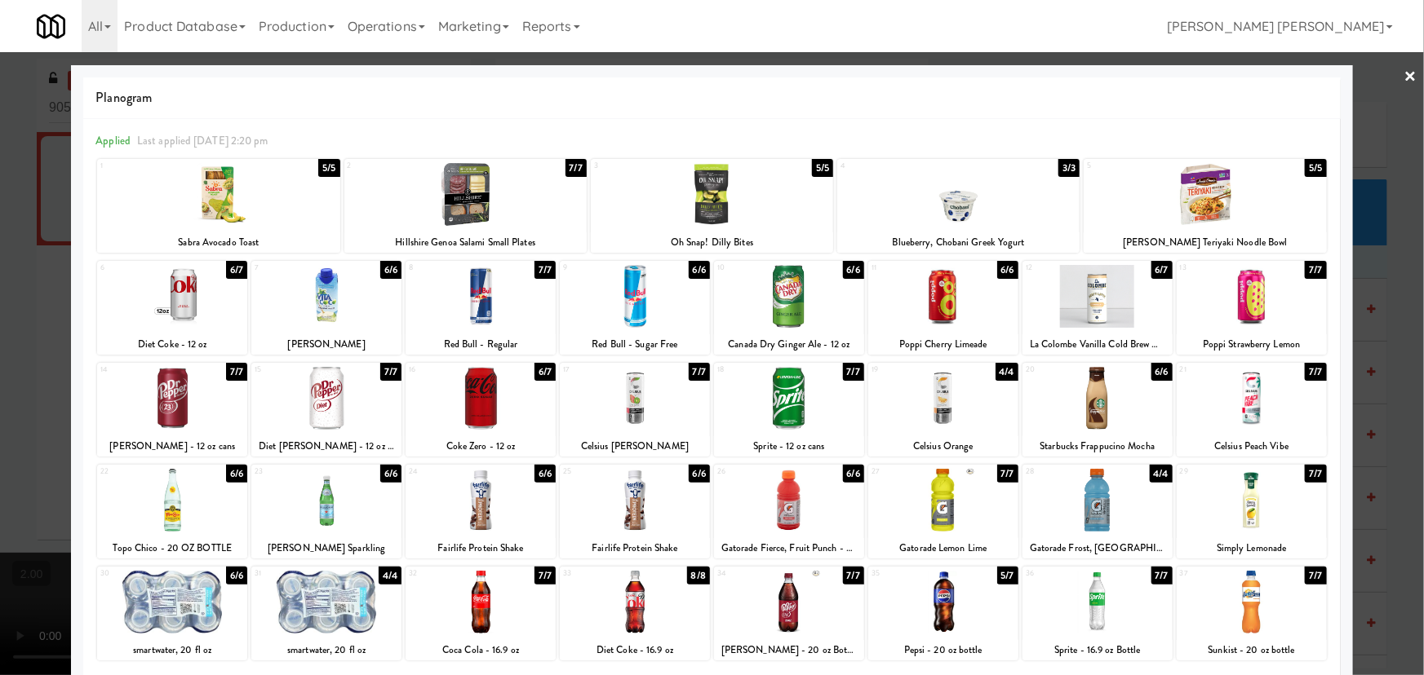
click at [790, 312] on div at bounding box center [789, 296] width 150 height 63
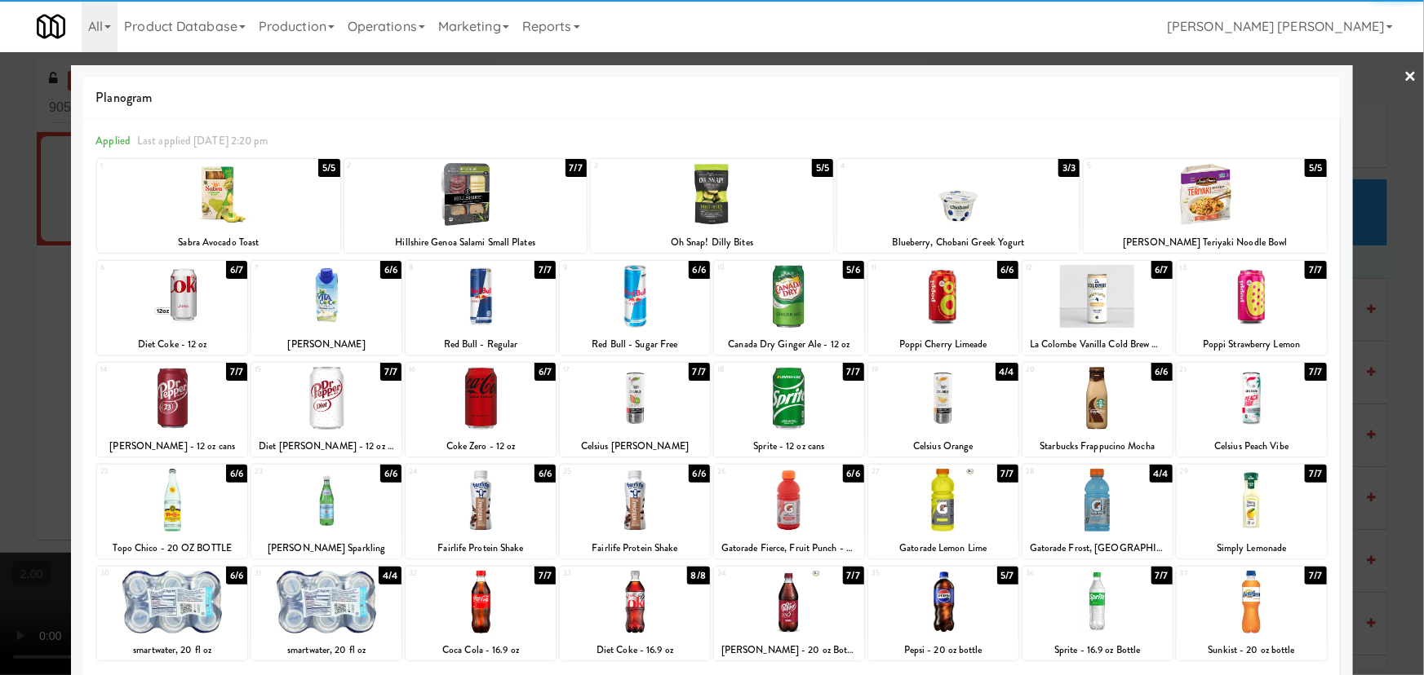
drag, startPoint x: 783, startPoint y: 507, endPoint x: 913, endPoint y: 505, distance: 129.7
click at [790, 506] on div at bounding box center [789, 500] width 150 height 63
click at [1074, 504] on div at bounding box center [1097, 500] width 150 height 63
click at [1404, 65] on link "×" at bounding box center [1410, 77] width 13 height 51
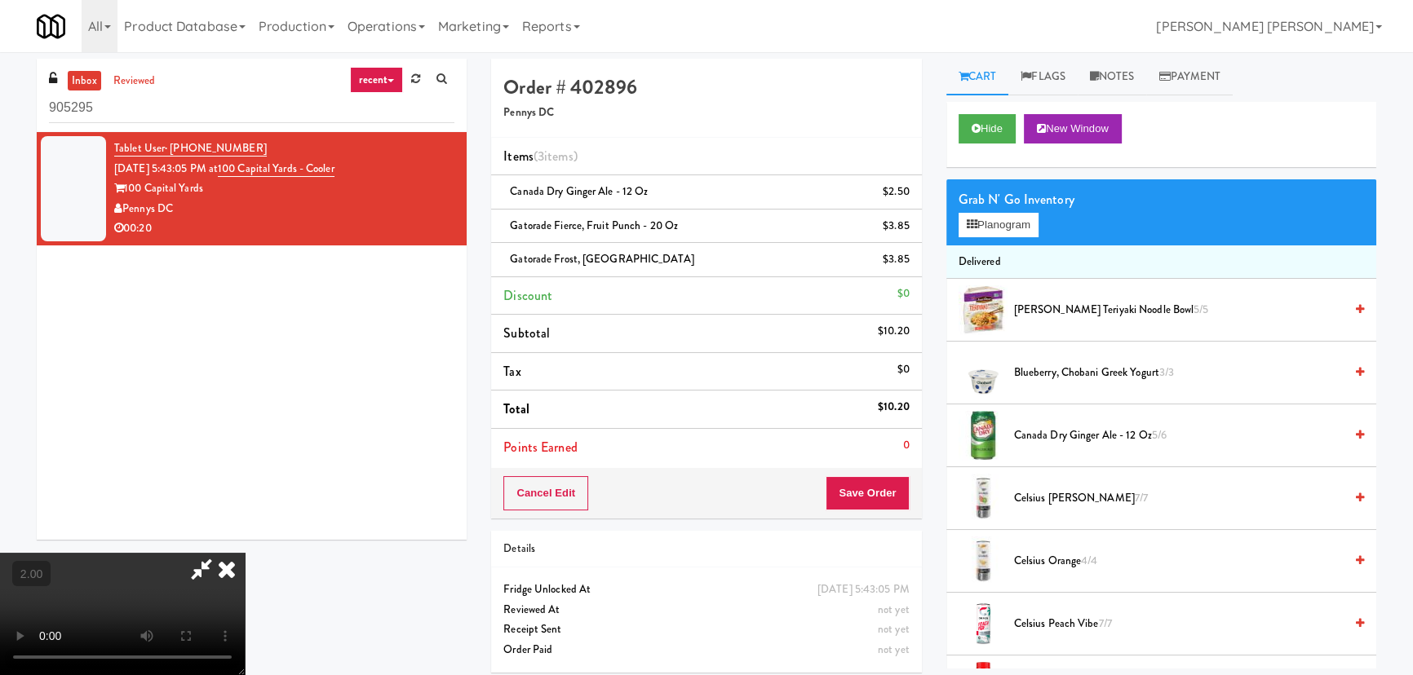
click at [245, 553] on icon at bounding box center [227, 569] width 36 height 33
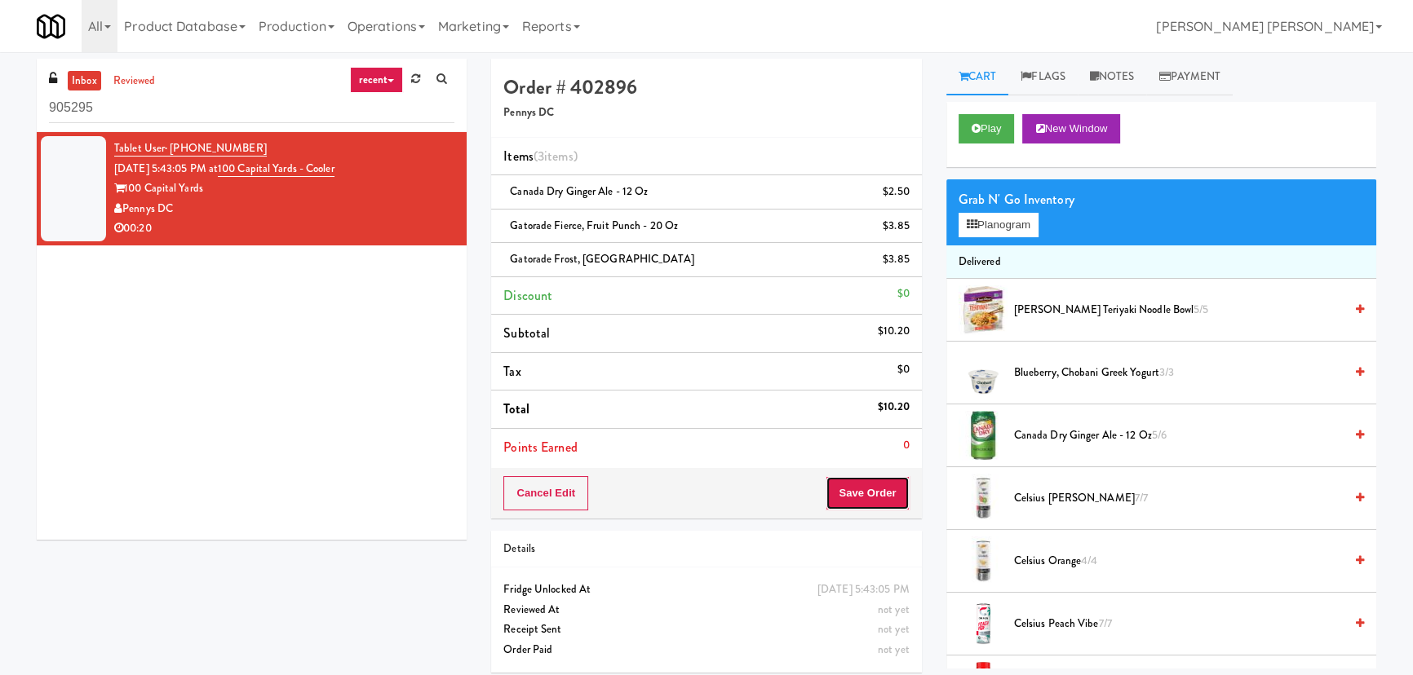
click at [875, 488] on button "Save Order" at bounding box center [867, 493] width 83 height 34
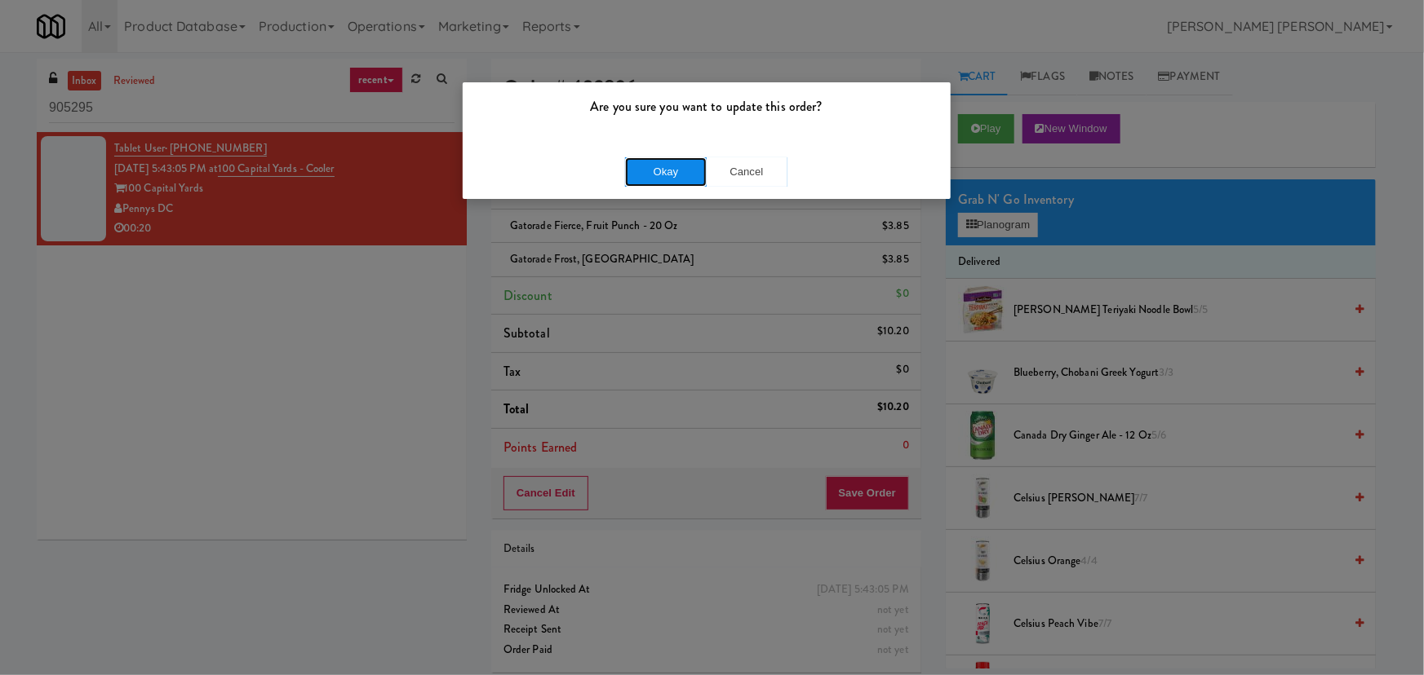
click at [678, 173] on button "Okay" at bounding box center [666, 171] width 82 height 29
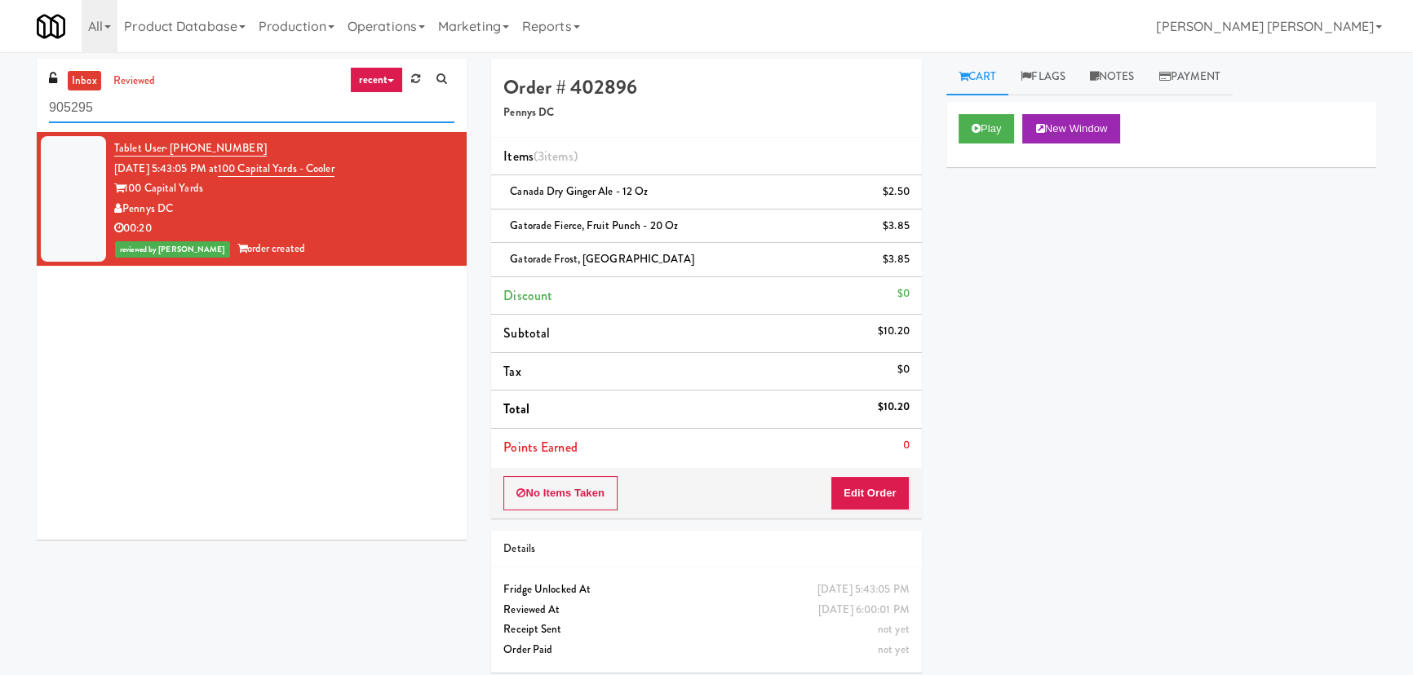
drag, startPoint x: 214, startPoint y: 113, endPoint x: 34, endPoint y: 117, distance: 179.5
click at [34, 117] on div "inbox reviewed recent all unclear take inventory issue suspicious failed recent…" at bounding box center [251, 306] width 454 height 494
paste input "Spring & [PERSON_NAME] - Combo Cooler A"
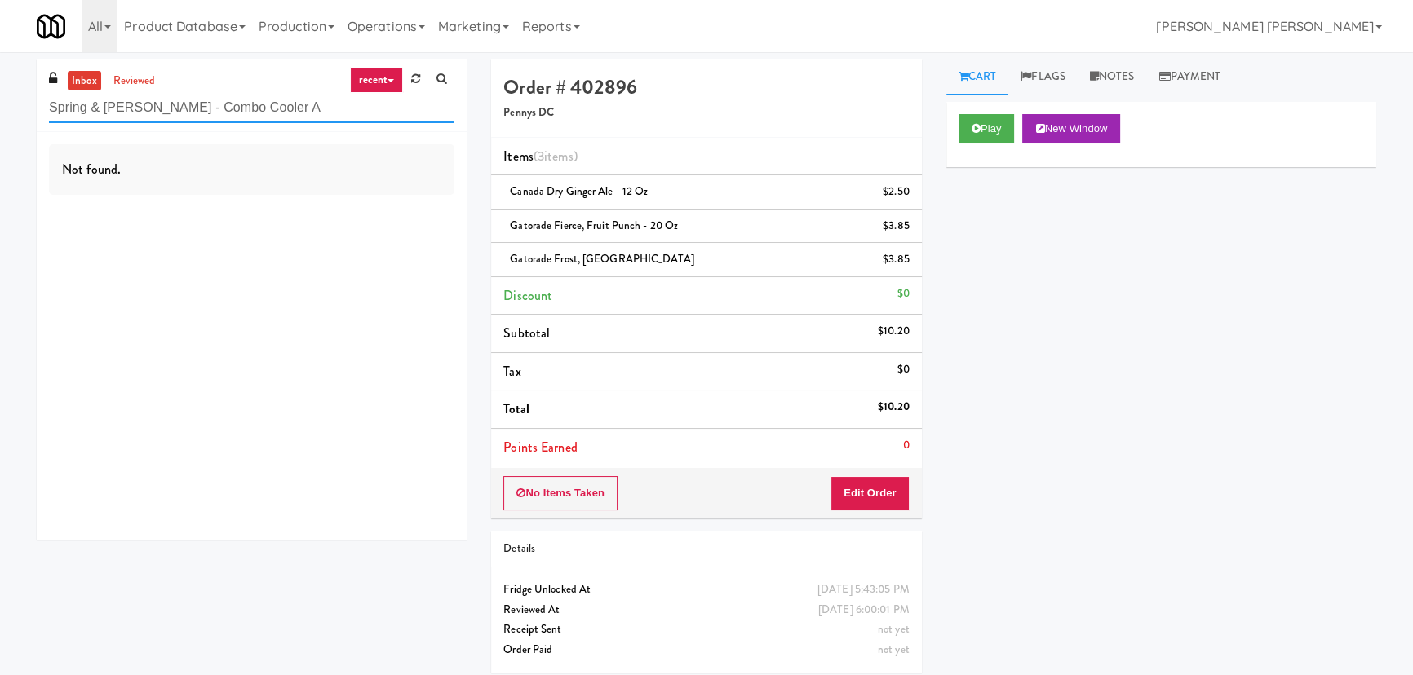
drag, startPoint x: 148, startPoint y: 108, endPoint x: 331, endPoint y: 113, distance: 182.8
click at [331, 113] on input "Spring & [PERSON_NAME] - Combo Cooler A" at bounding box center [251, 108] width 405 height 30
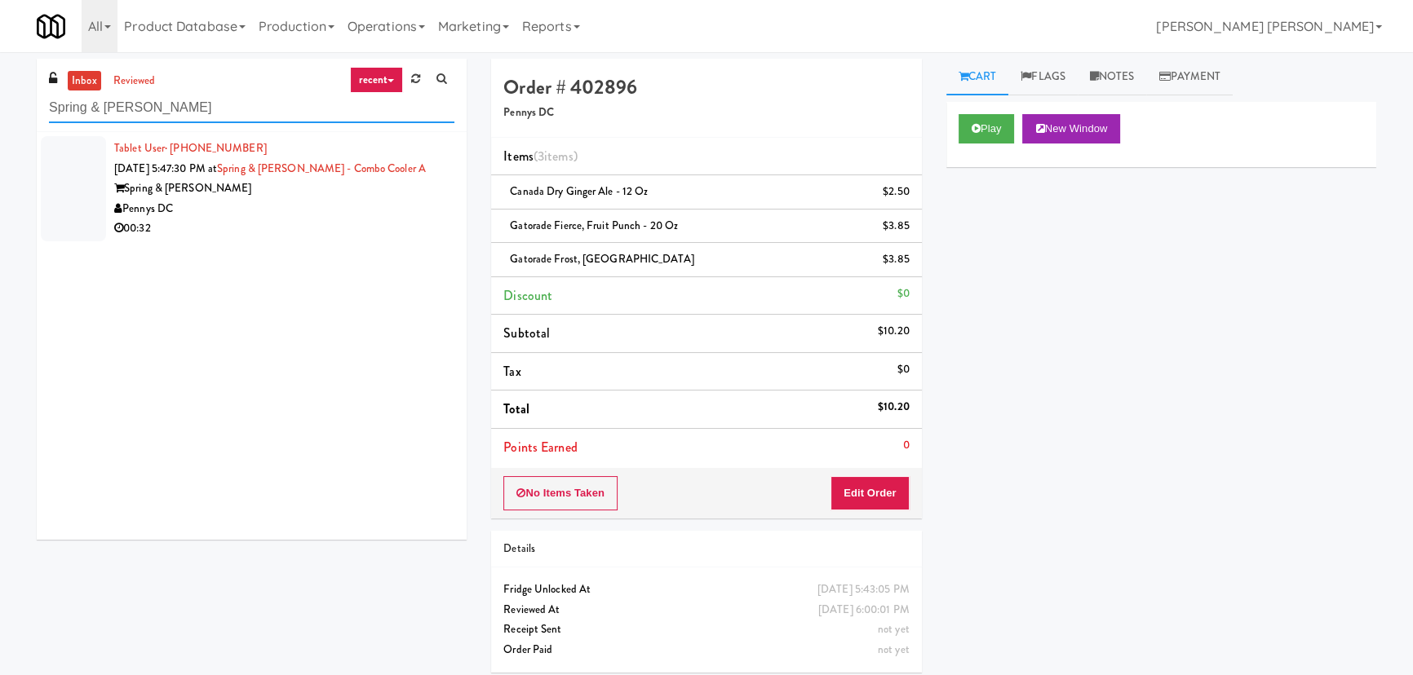
type input "Spring & [PERSON_NAME]"
drag, startPoint x: 349, startPoint y: 202, endPoint x: 361, endPoint y: 206, distance: 12.1
click at [350, 202] on div "Pennys DC" at bounding box center [284, 209] width 340 height 20
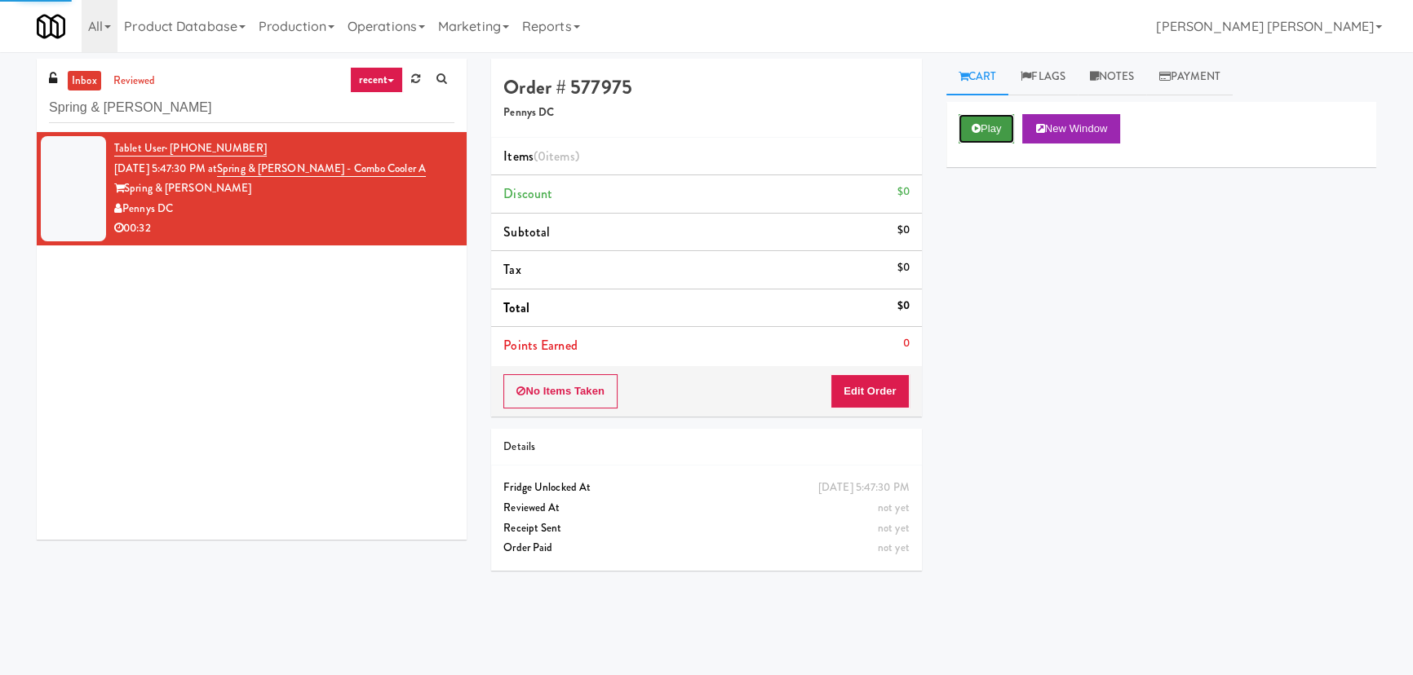
click at [981, 128] on button "Play" at bounding box center [987, 128] width 56 height 29
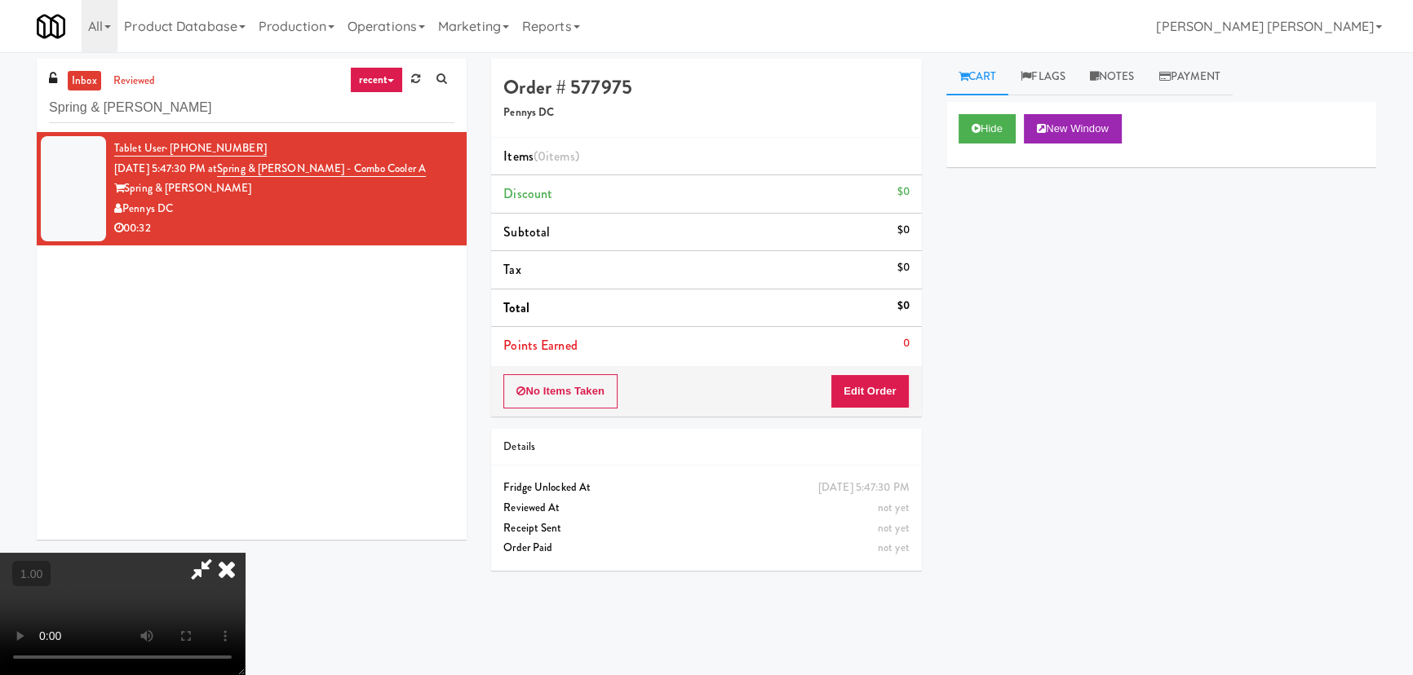
drag, startPoint x: 672, startPoint y: 554, endPoint x: 616, endPoint y: 560, distance: 56.6
click at [245, 554] on video at bounding box center [122, 614] width 245 height 122
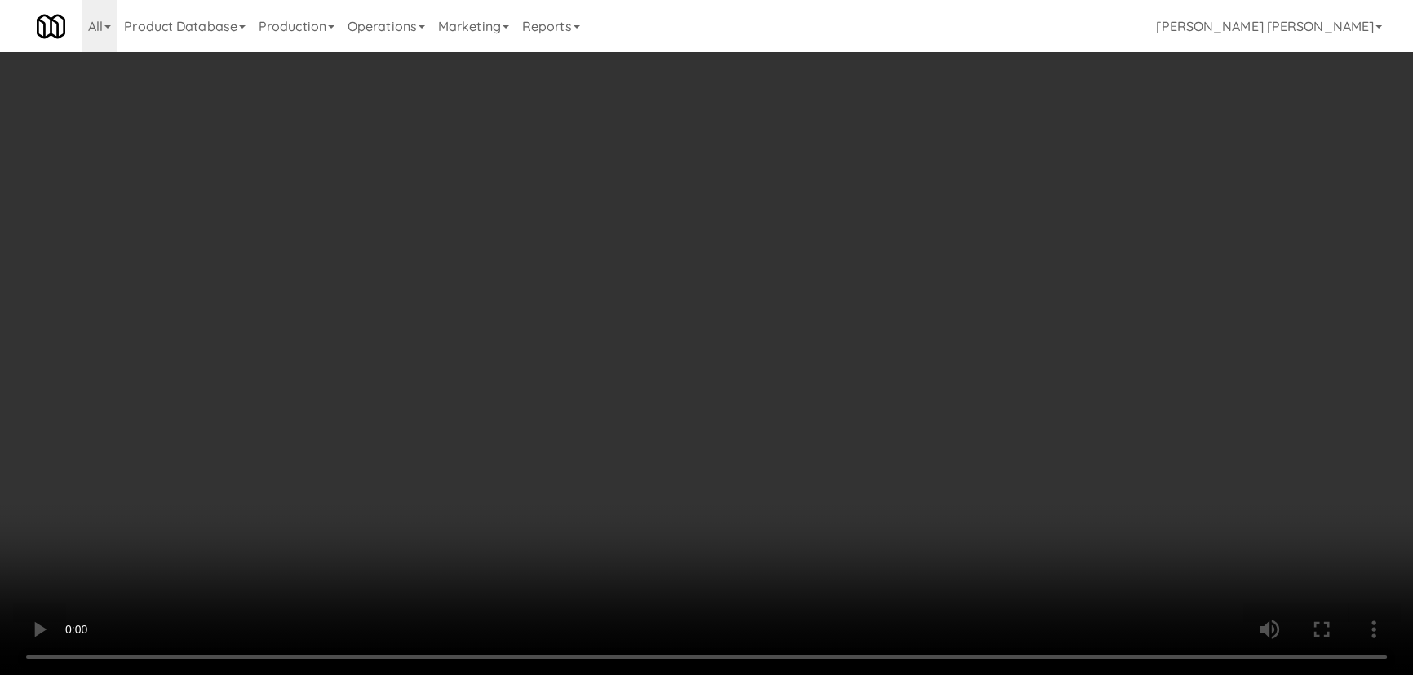
scroll to position [33, 0]
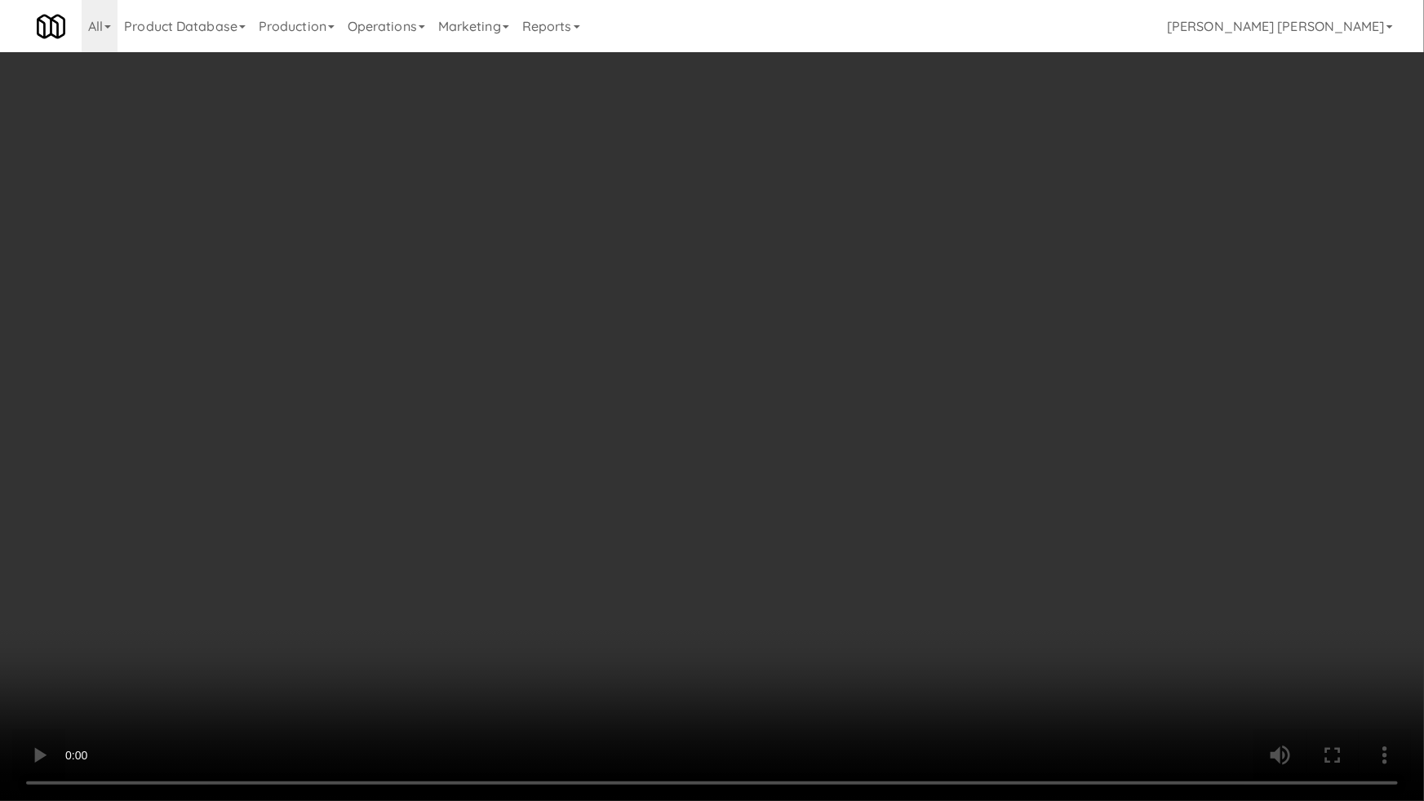
click at [784, 675] on video at bounding box center [712, 400] width 1424 height 801
click at [388, 482] on video at bounding box center [712, 400] width 1424 height 801
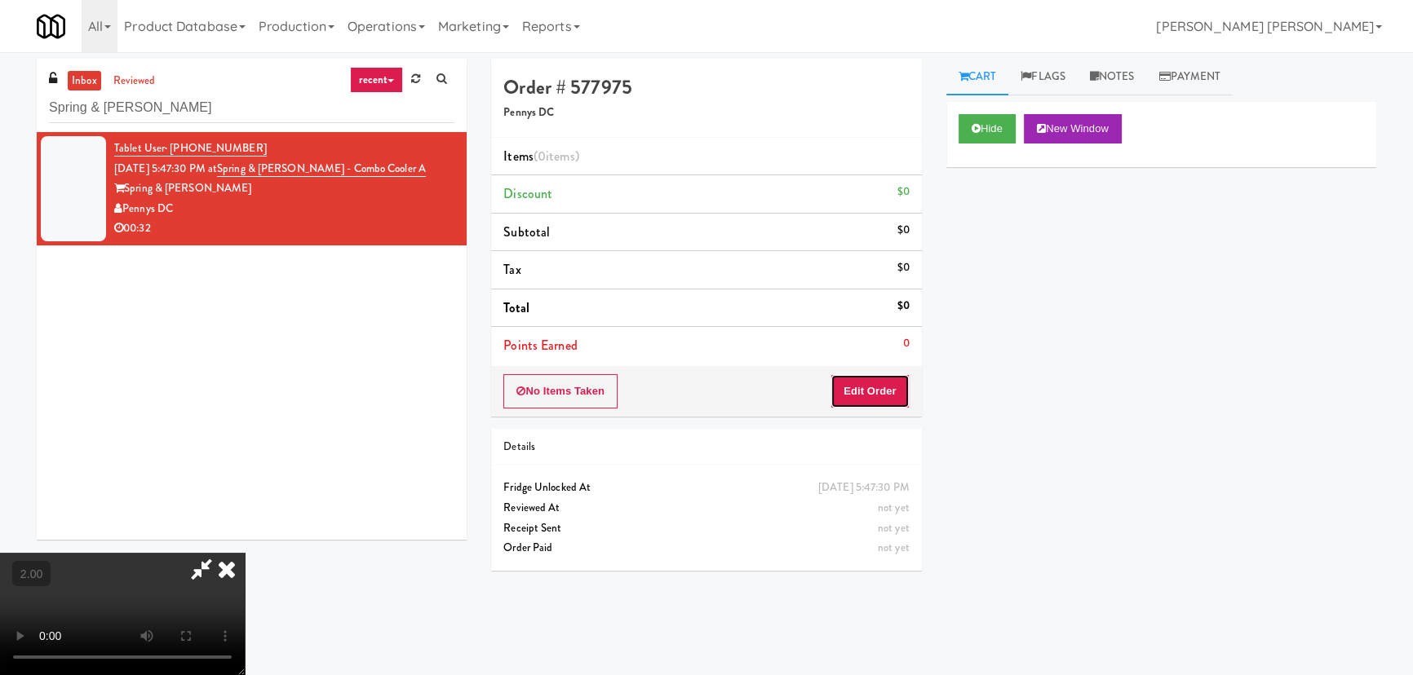
click at [888, 394] on button "Edit Order" at bounding box center [869, 391] width 79 height 34
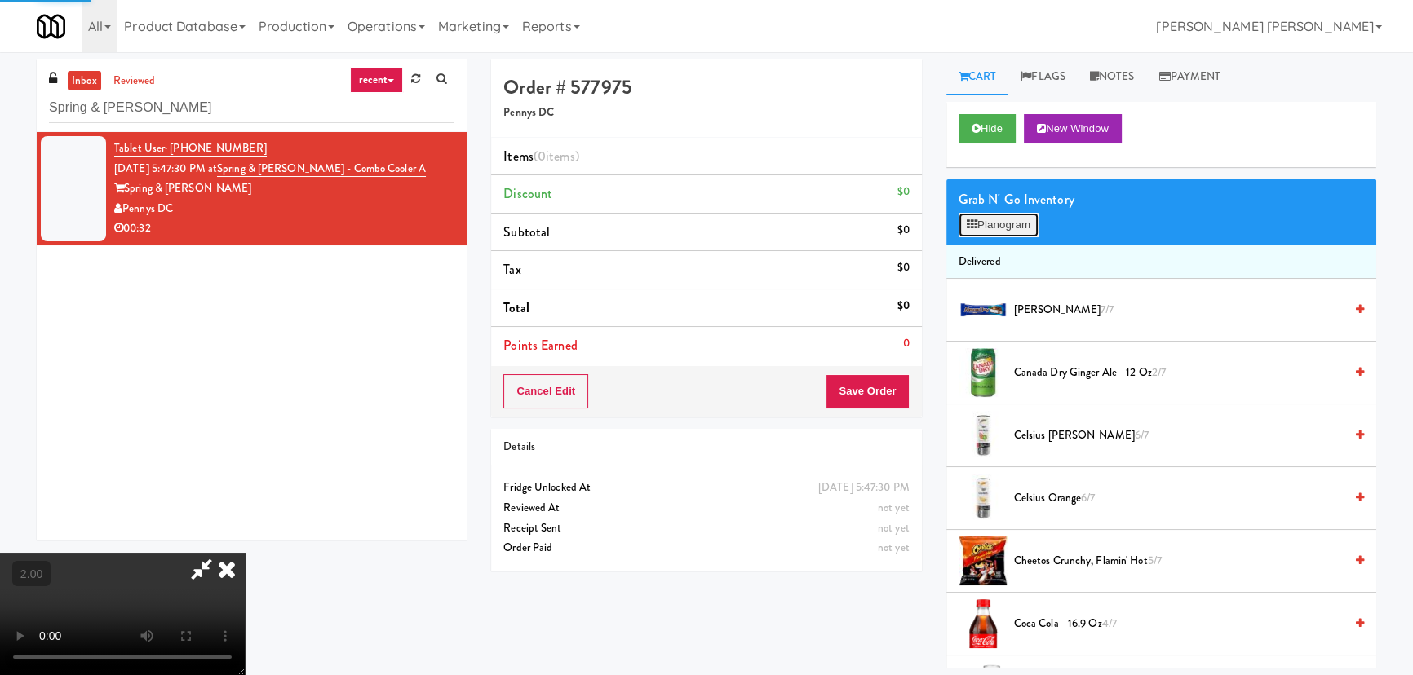
click at [995, 225] on button "Planogram" at bounding box center [999, 225] width 80 height 24
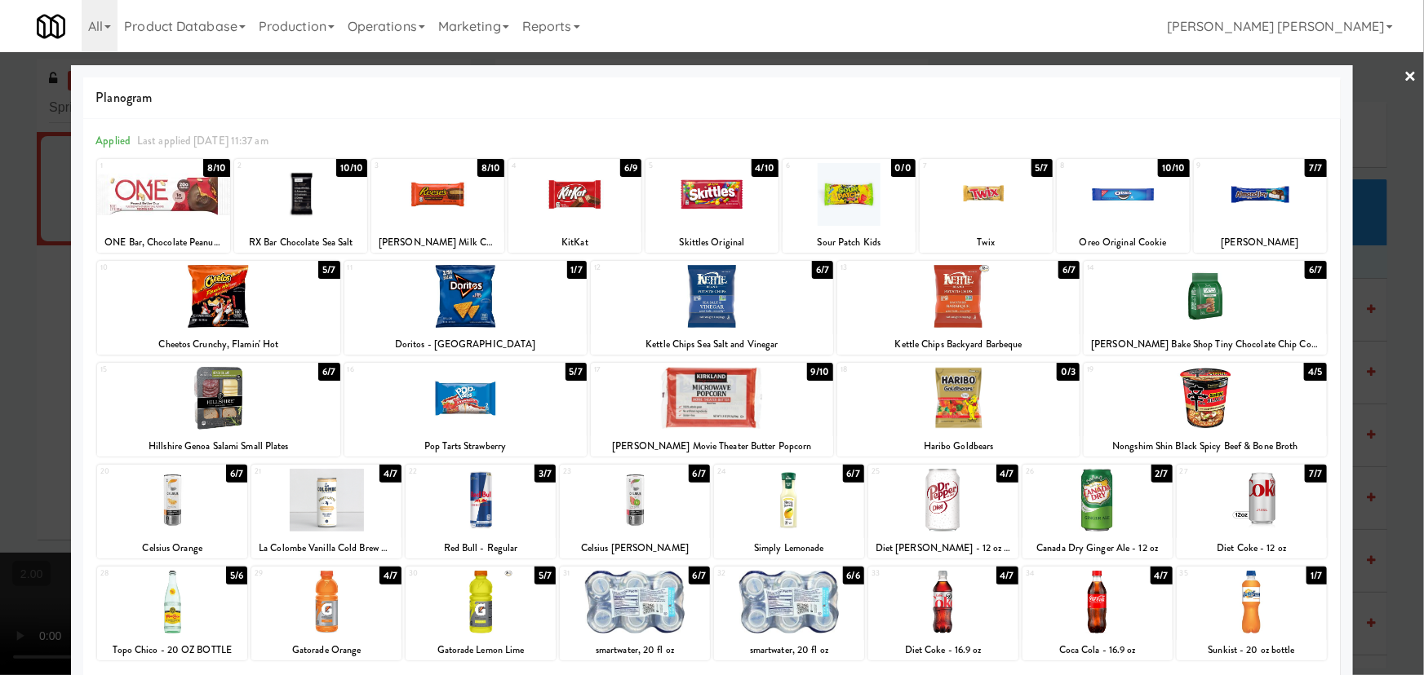
click at [317, 514] on div at bounding box center [326, 500] width 150 height 63
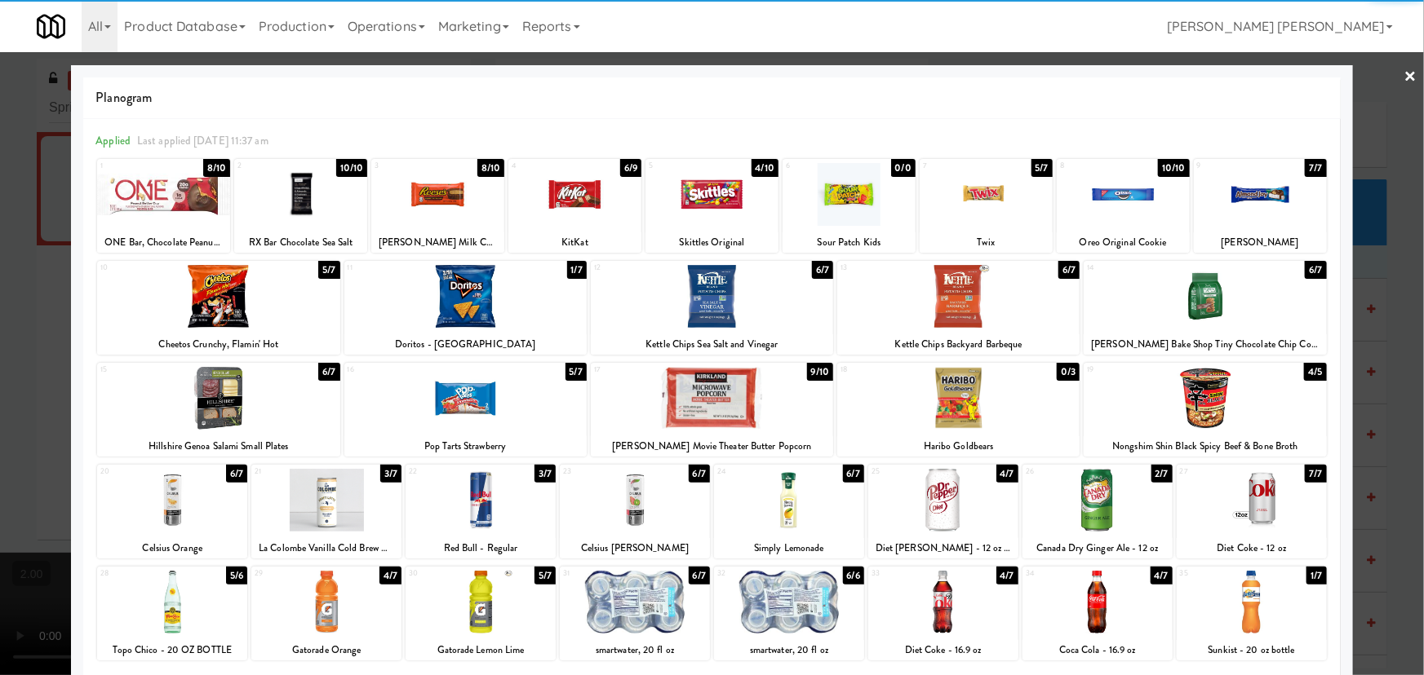
drag, startPoint x: 473, startPoint y: 281, endPoint x: 777, endPoint y: 308, distance: 305.5
click at [475, 281] on div at bounding box center [465, 296] width 242 height 63
click at [705, 305] on div at bounding box center [712, 296] width 242 height 63
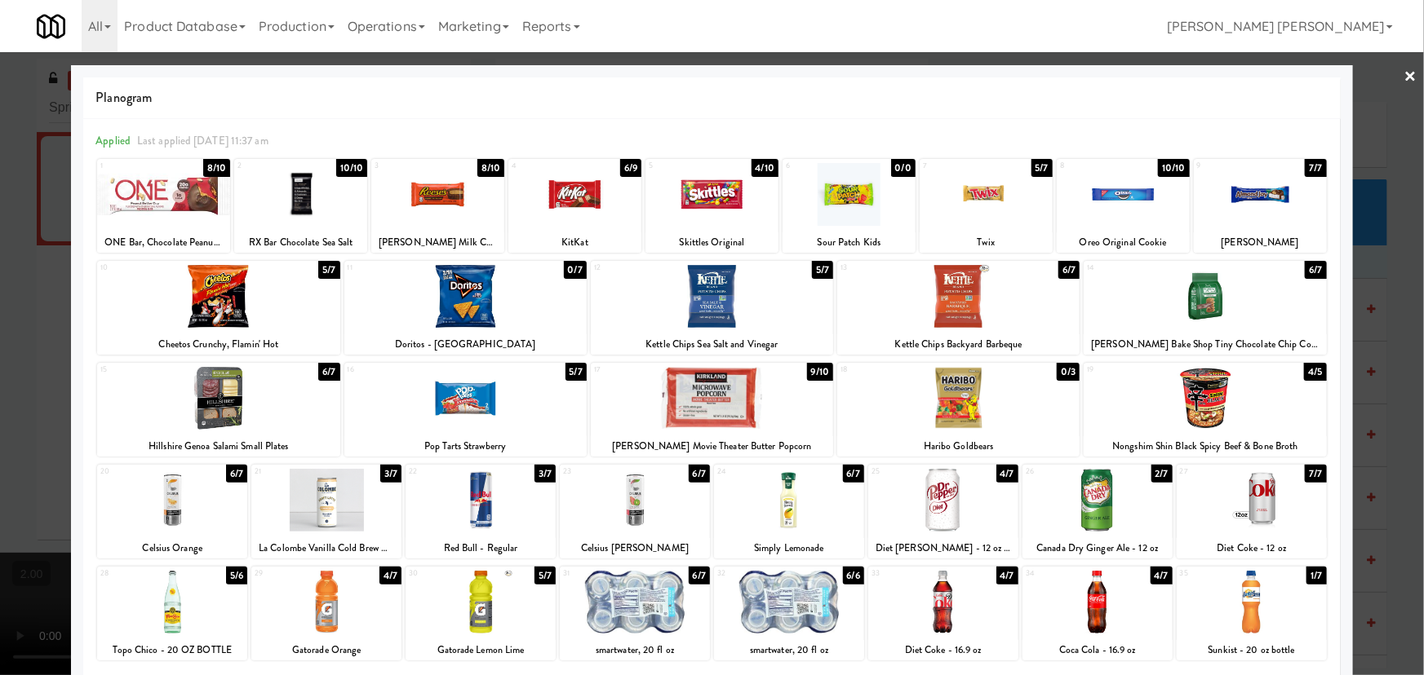
click at [1404, 73] on link "×" at bounding box center [1410, 77] width 13 height 51
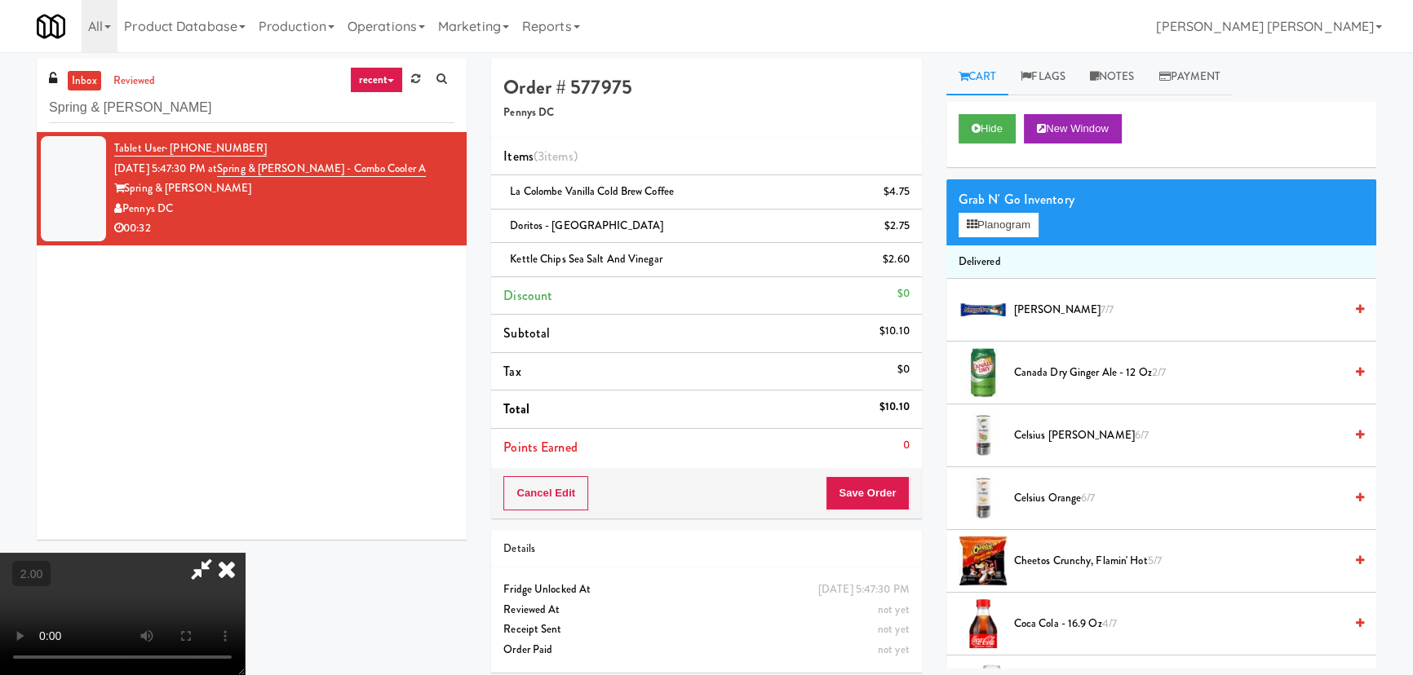
click at [245, 553] on icon at bounding box center [227, 569] width 36 height 33
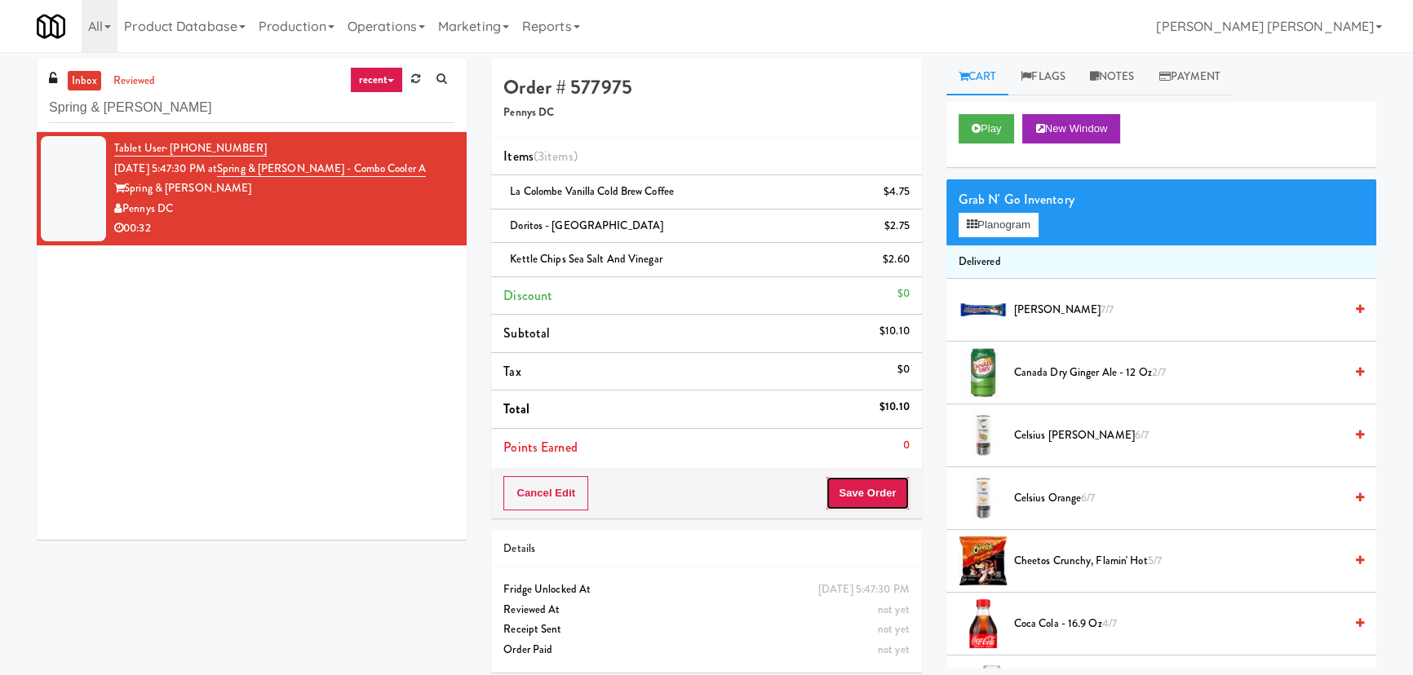
click at [847, 478] on button "Save Order" at bounding box center [867, 493] width 83 height 34
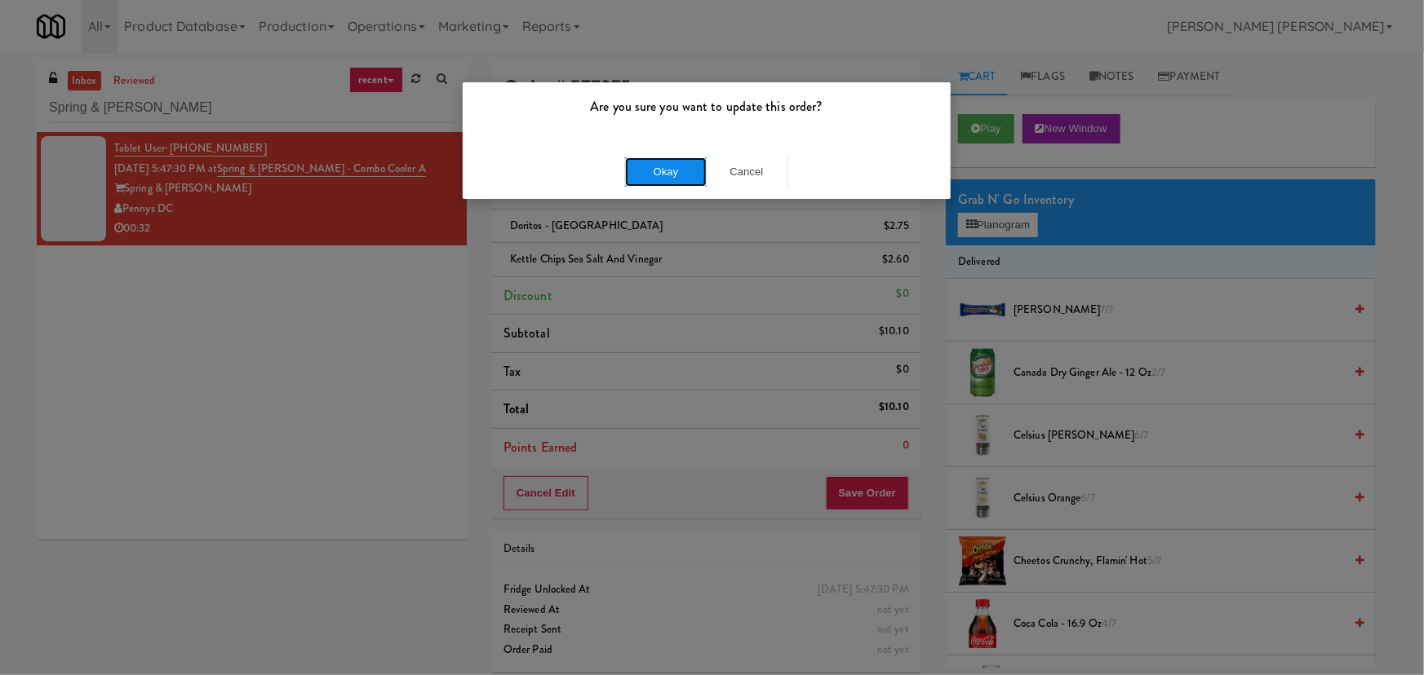
click at [668, 166] on button "Okay" at bounding box center [666, 171] width 82 height 29
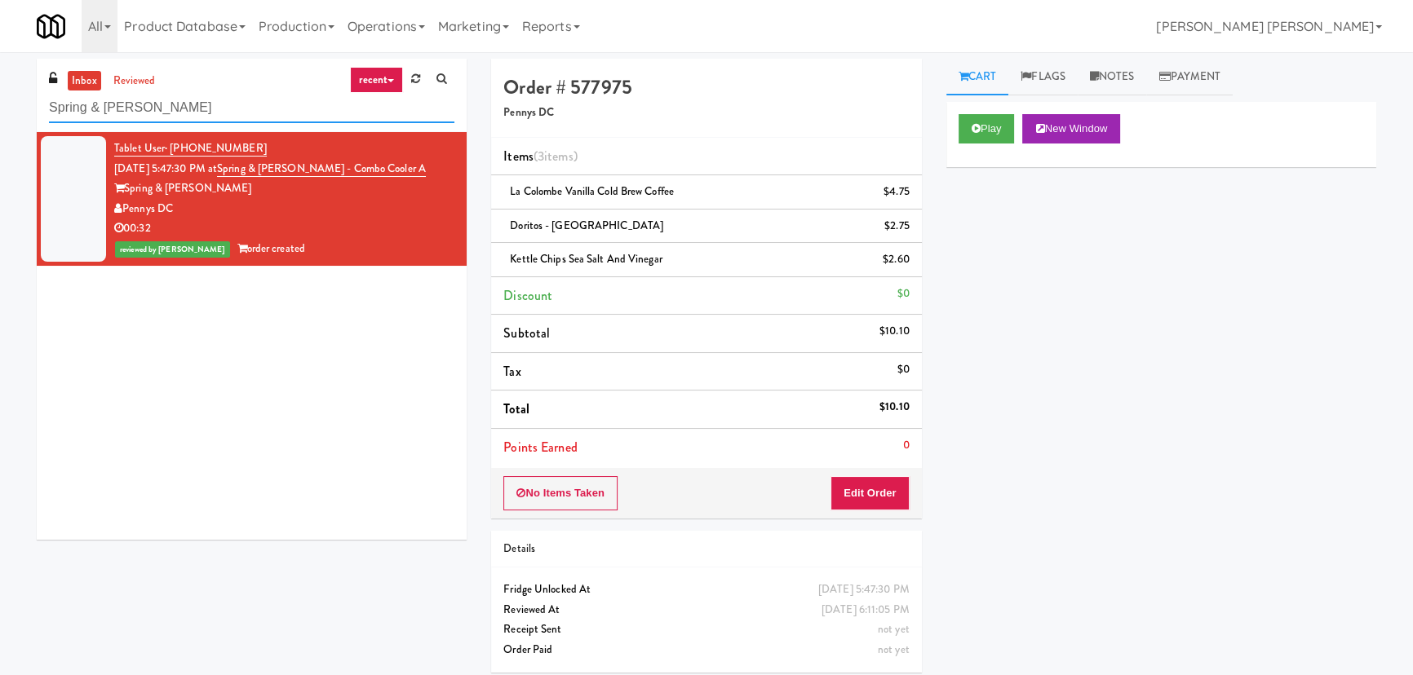
drag, startPoint x: 172, startPoint y: 103, endPoint x: 47, endPoint y: 106, distance: 124.9
click at [47, 106] on div "inbox reviewed recent all unclear take inventory issue suspicious failed recent…" at bounding box center [252, 95] width 430 height 73
paste input "South Broadway Fridge"
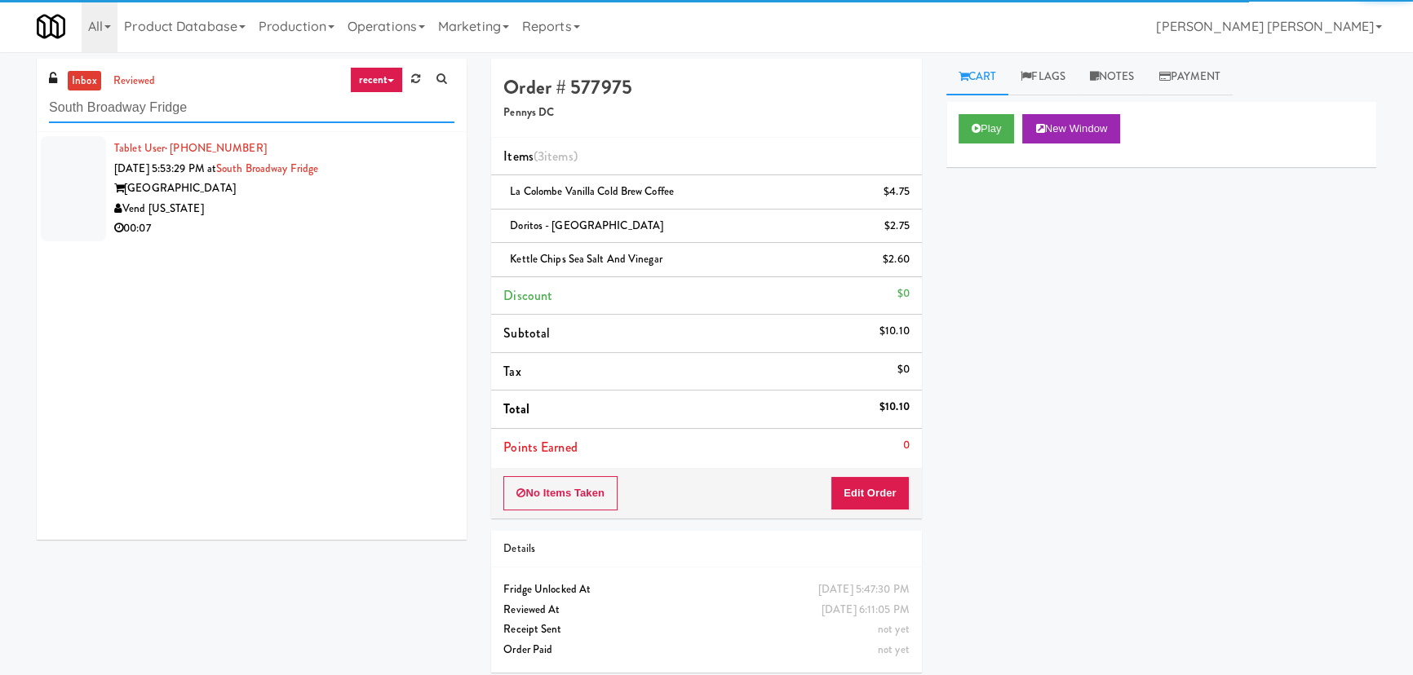
type input "South Broadway Fridge"
click at [281, 228] on div "00:07" at bounding box center [284, 229] width 340 height 20
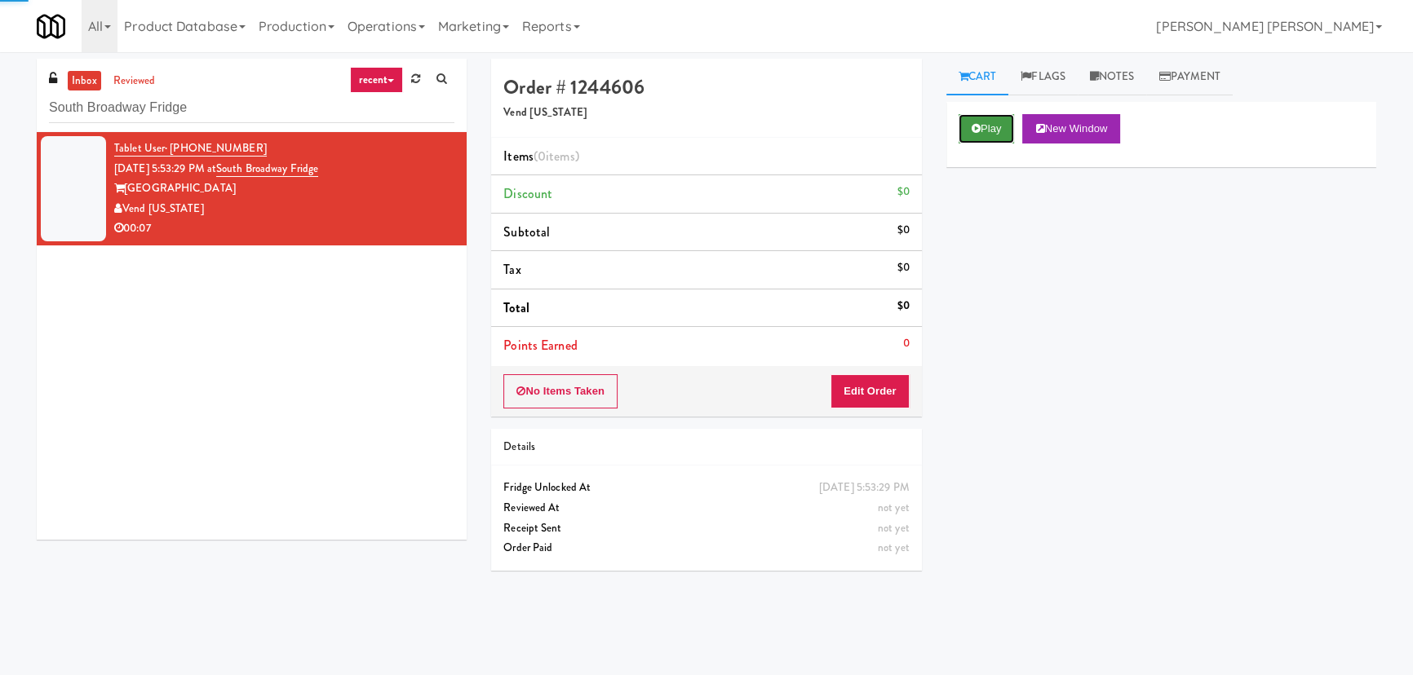
click at [983, 120] on button "Play" at bounding box center [987, 128] width 56 height 29
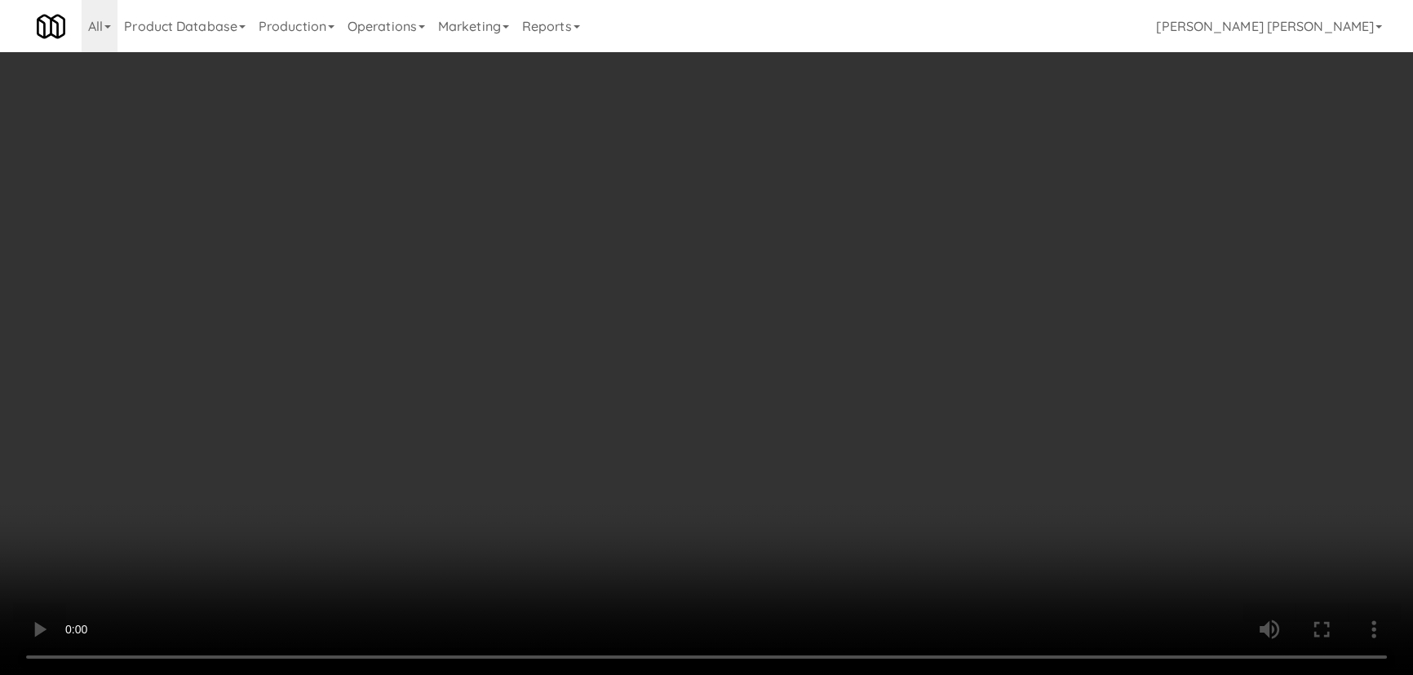
click at [794, 675] on video at bounding box center [706, 337] width 1413 height 675
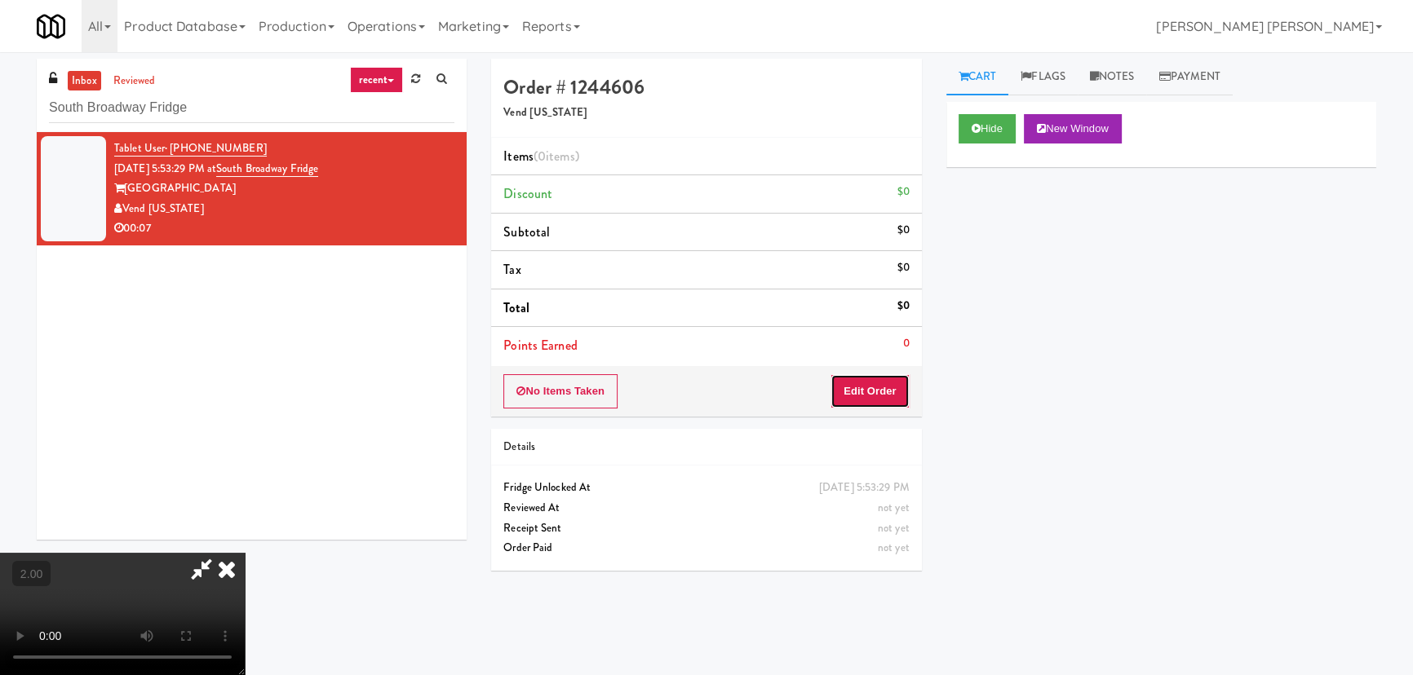
click at [894, 392] on button "Edit Order" at bounding box center [869, 391] width 79 height 34
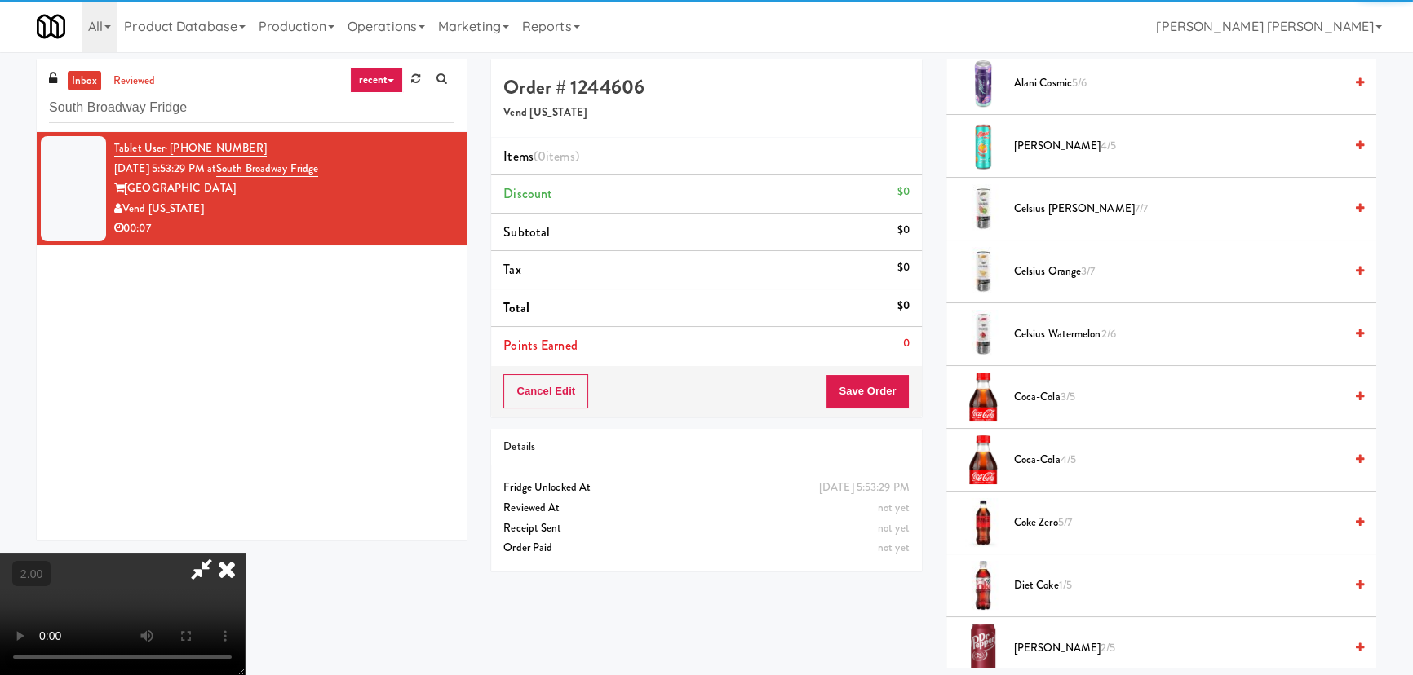
scroll to position [370, 0]
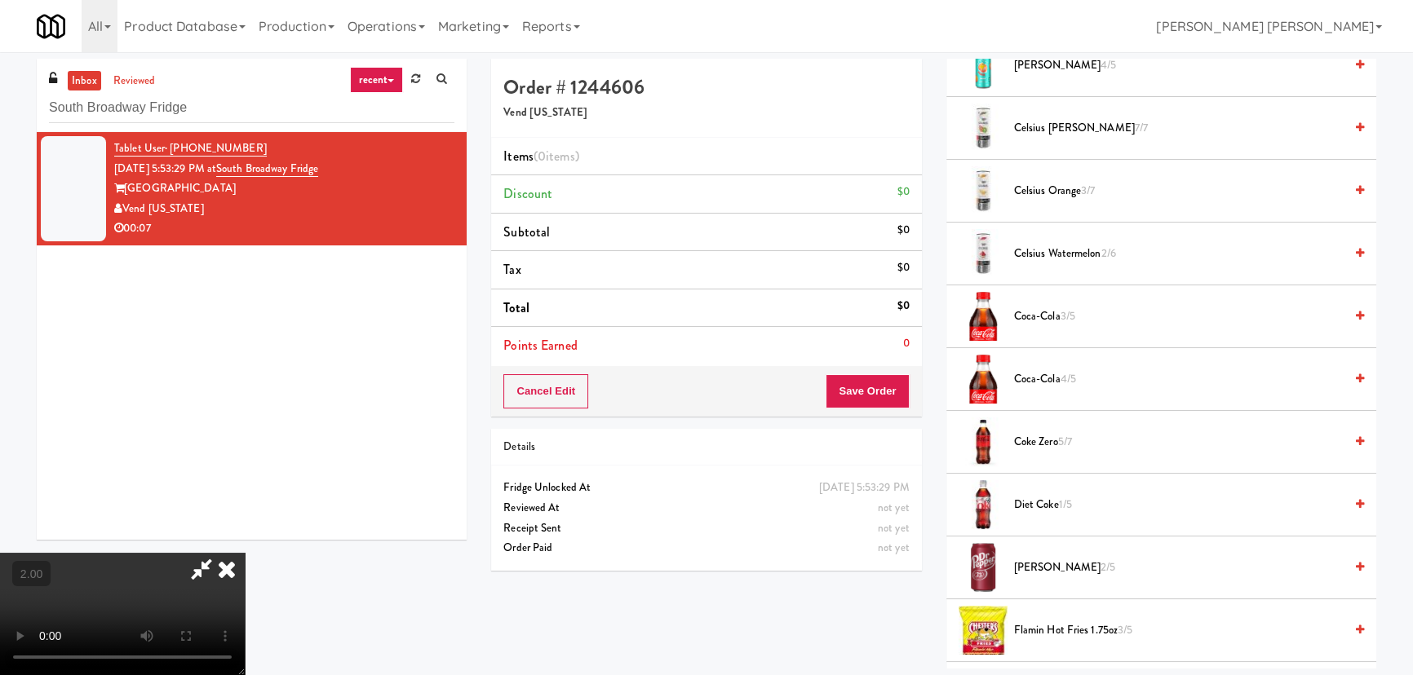
drag, startPoint x: 1034, startPoint y: 376, endPoint x: 1053, endPoint y: 423, distance: 50.5
click at [1034, 378] on span "Coca-Cola 4/5" at bounding box center [1179, 380] width 330 height 20
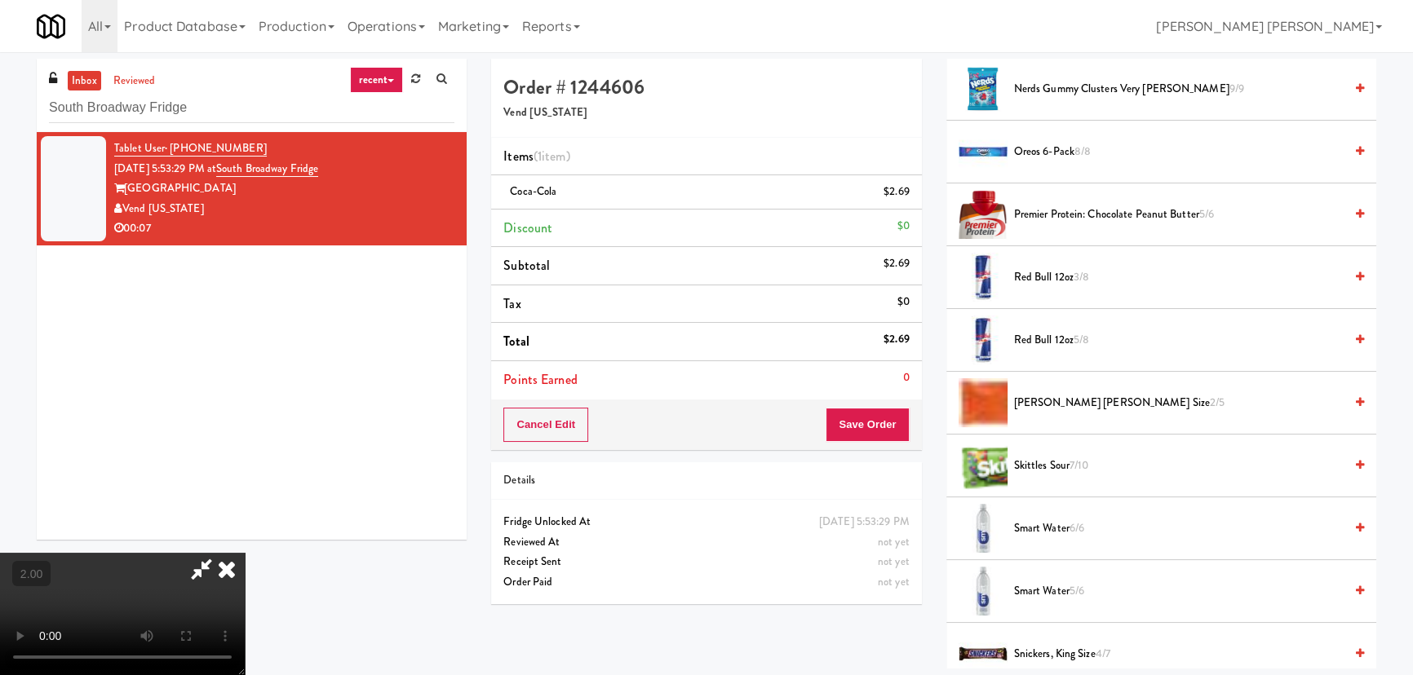
scroll to position [1557, 0]
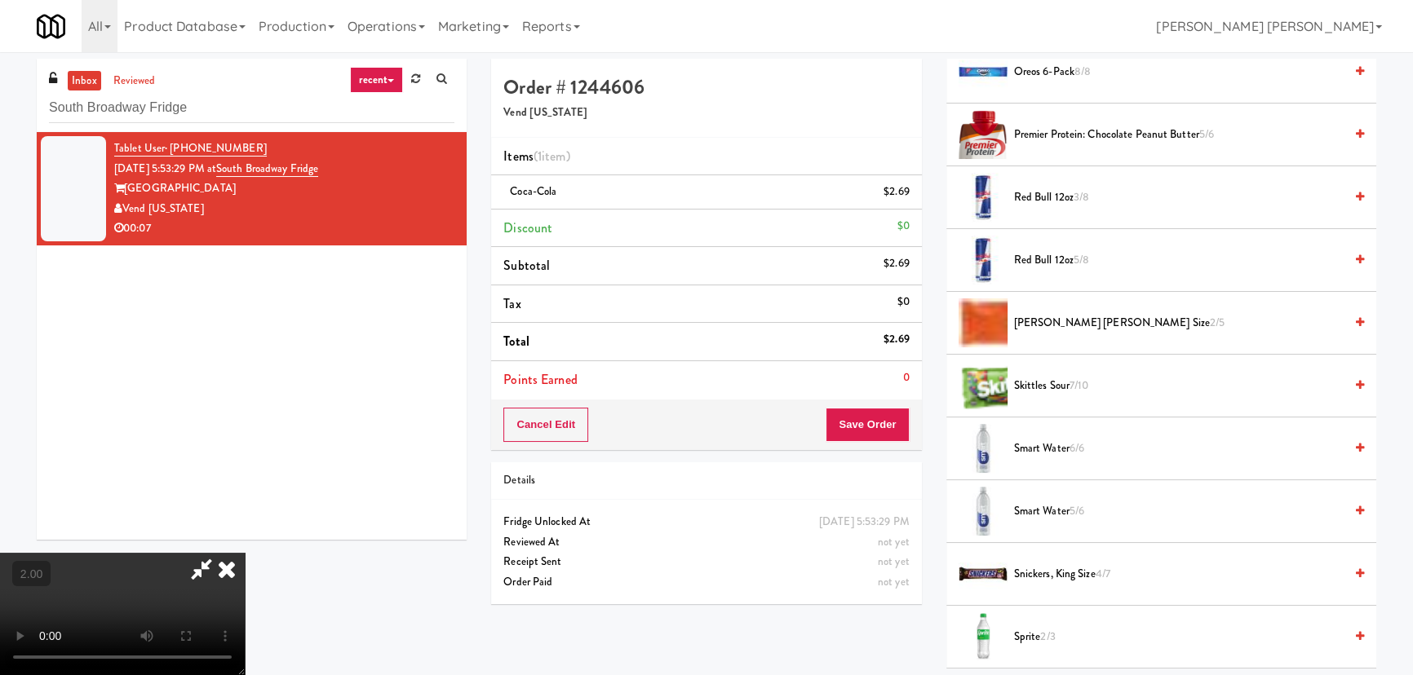
click at [1044, 631] on span "2/3" at bounding box center [1047, 636] width 15 height 15
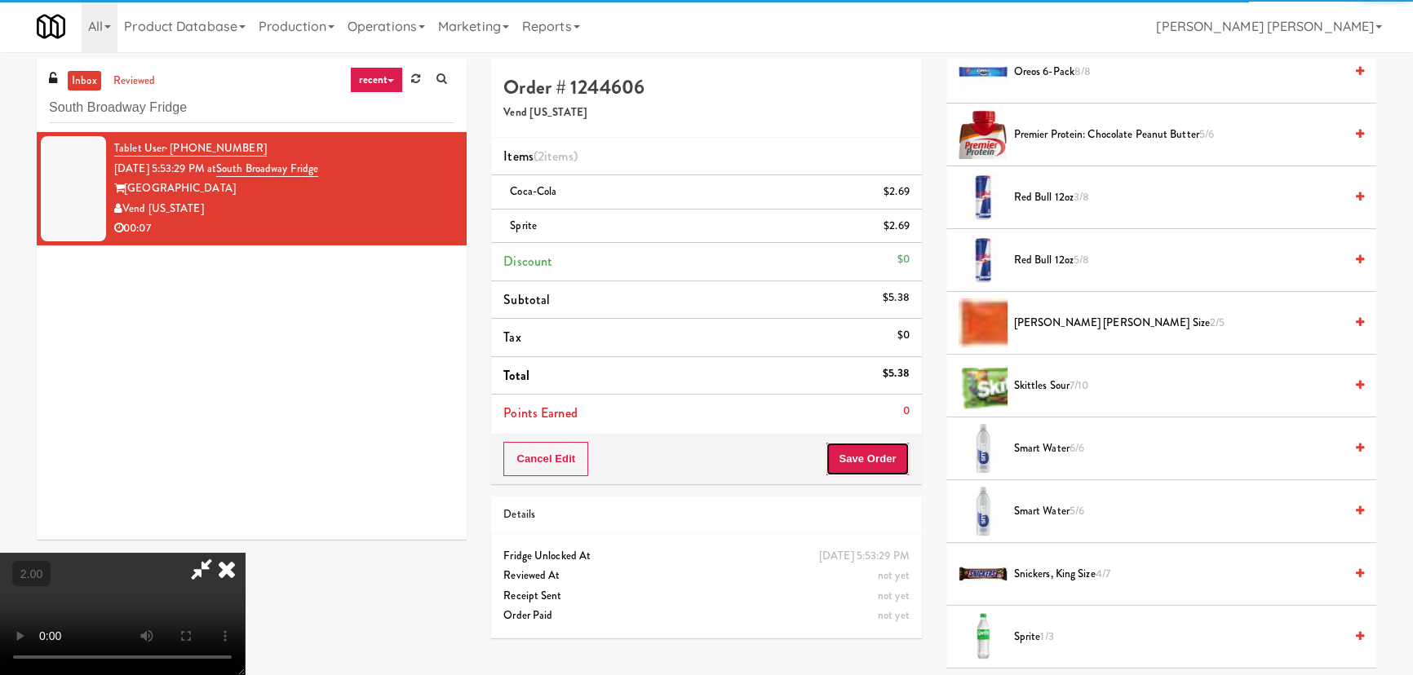
click at [866, 457] on button "Save Order" at bounding box center [867, 459] width 83 height 34
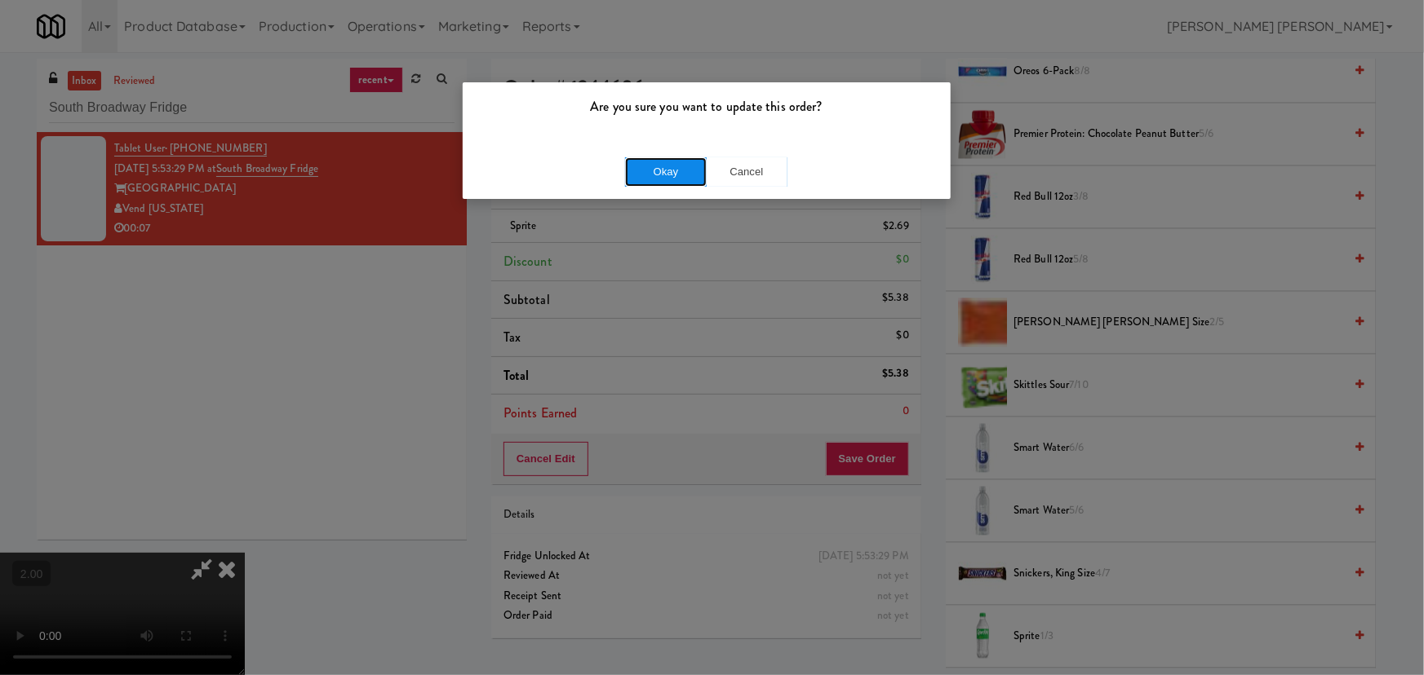
click at [683, 157] on button "Okay" at bounding box center [666, 171] width 82 height 29
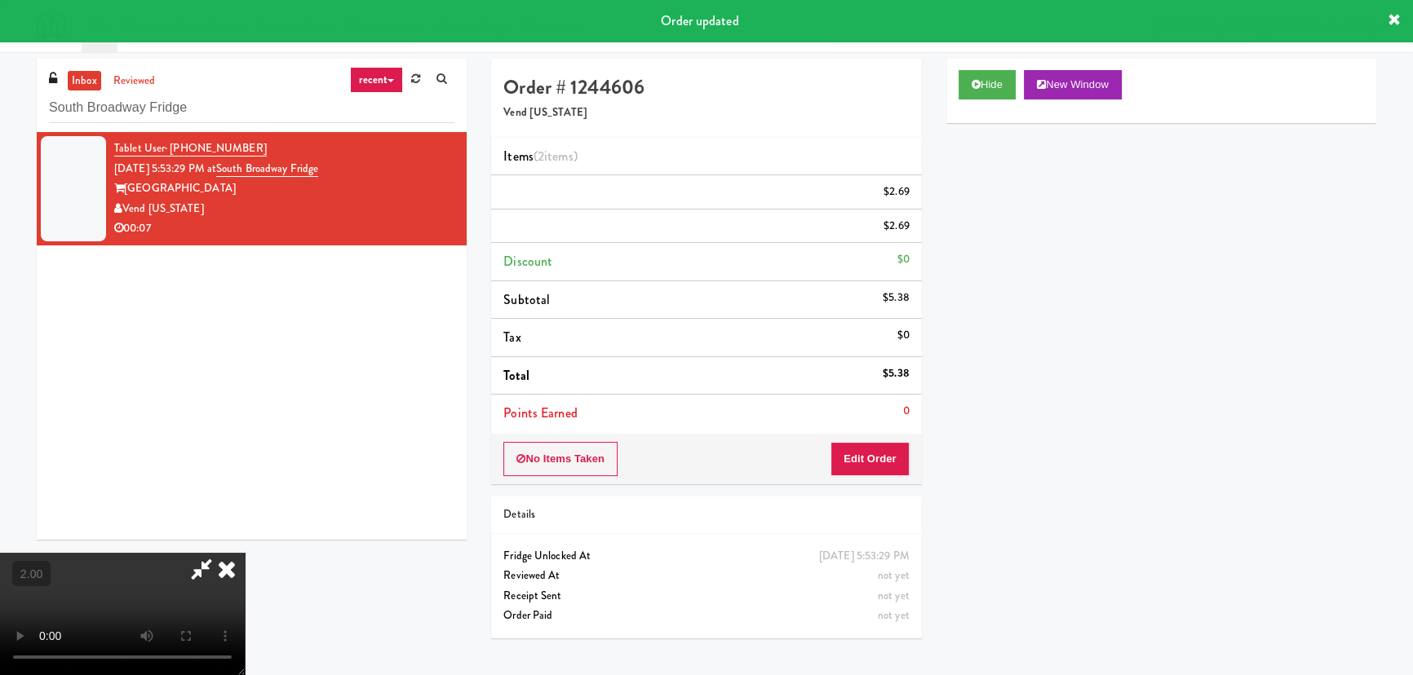
scroll to position [0, 0]
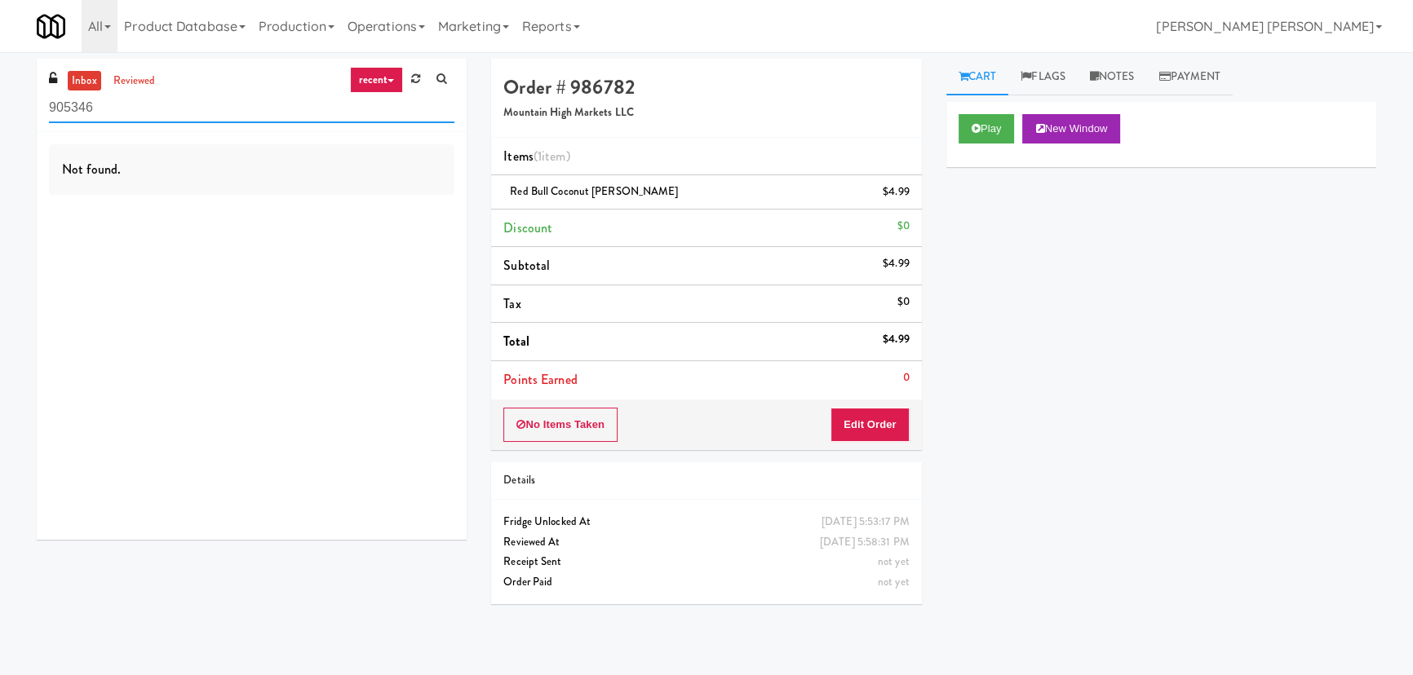
drag, startPoint x: 199, startPoint y: 116, endPoint x: 10, endPoint y: 102, distance: 189.8
click at [15, 102] on div "inbox reviewed recent all unclear take inventory issue suspicious failed recent…" at bounding box center [706, 364] width 1413 height 610
click at [9, 102] on div "inbox reviewed recent all unclear take inventory issue suspicious failed recent…" at bounding box center [706, 364] width 1413 height 610
click at [102, 104] on input "905346" at bounding box center [251, 108] width 405 height 30
drag, startPoint x: 102, startPoint y: 104, endPoint x: 39, endPoint y: 104, distance: 62.8
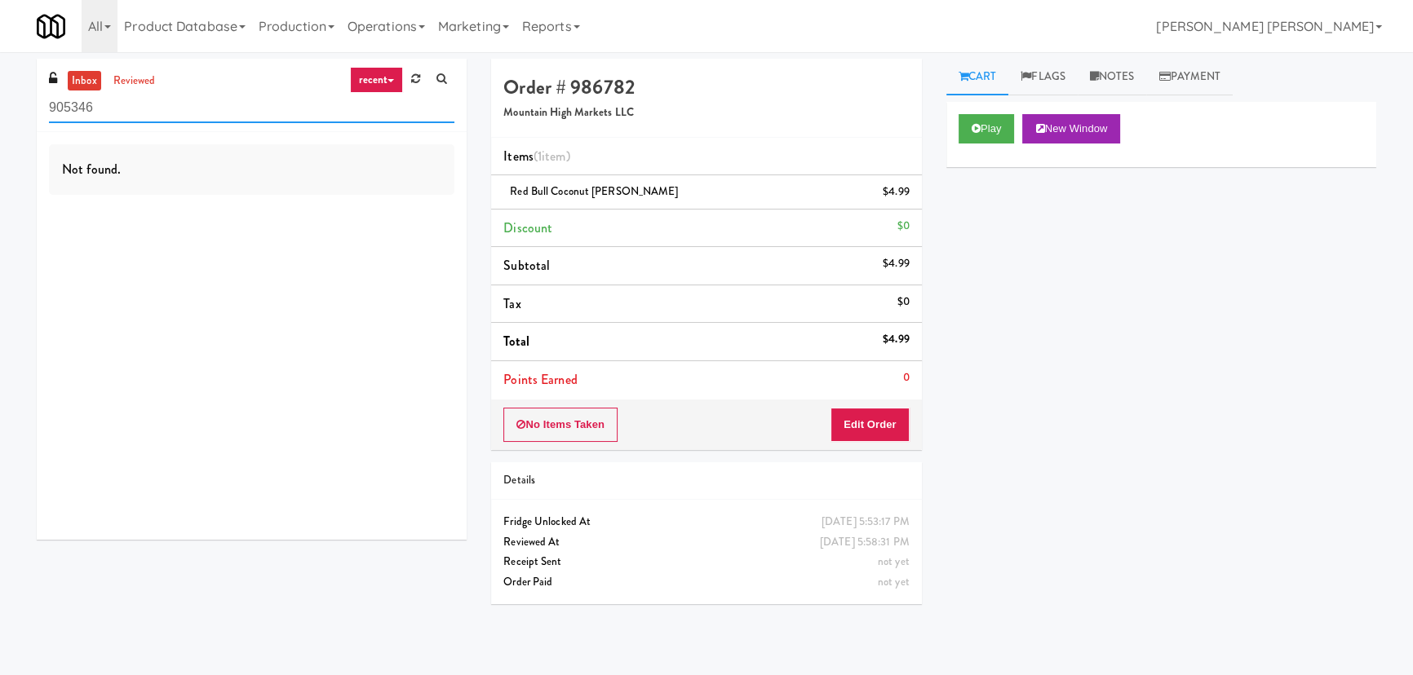
click at [39, 104] on div "inbox reviewed recent all unclear take inventory issue suspicious failed recent…" at bounding box center [252, 95] width 430 height 73
paste input "Atwater - Pantry - Right"
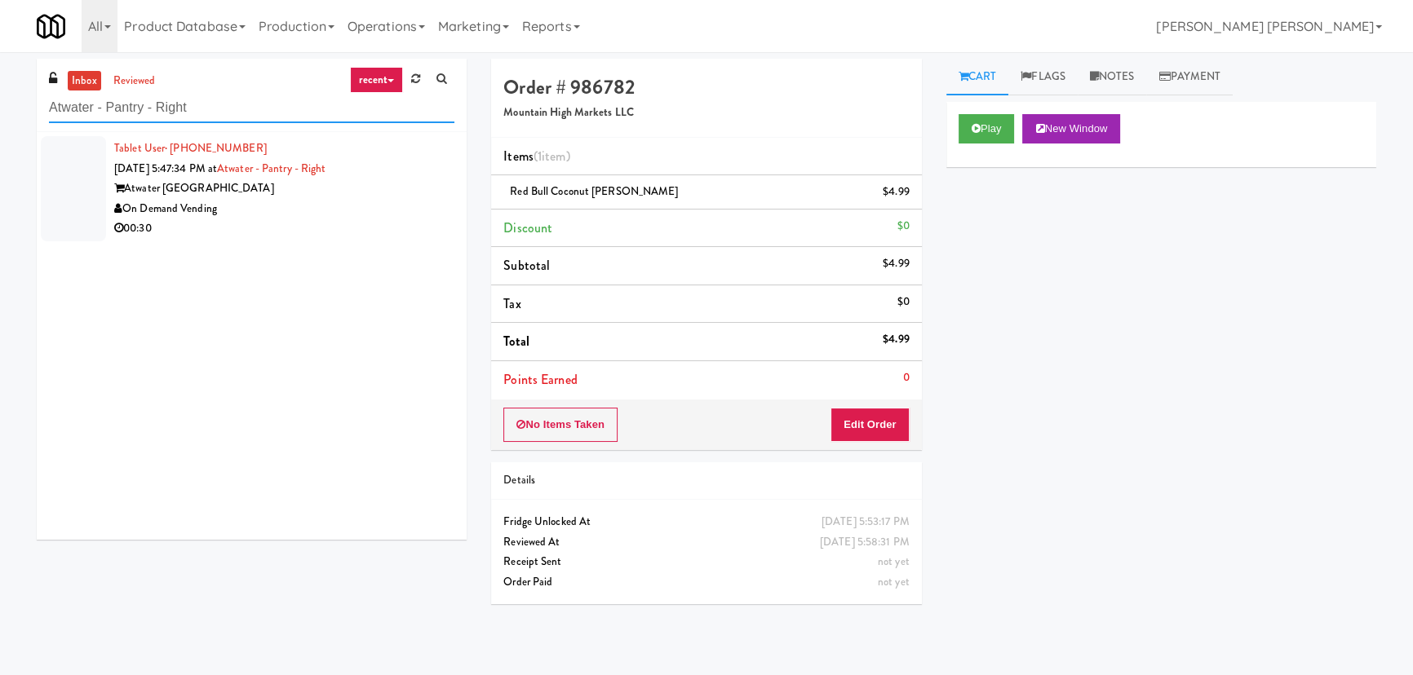
type input "Atwater - Pantry - Right"
click at [304, 215] on div "On Demand Vending" at bounding box center [284, 209] width 340 height 20
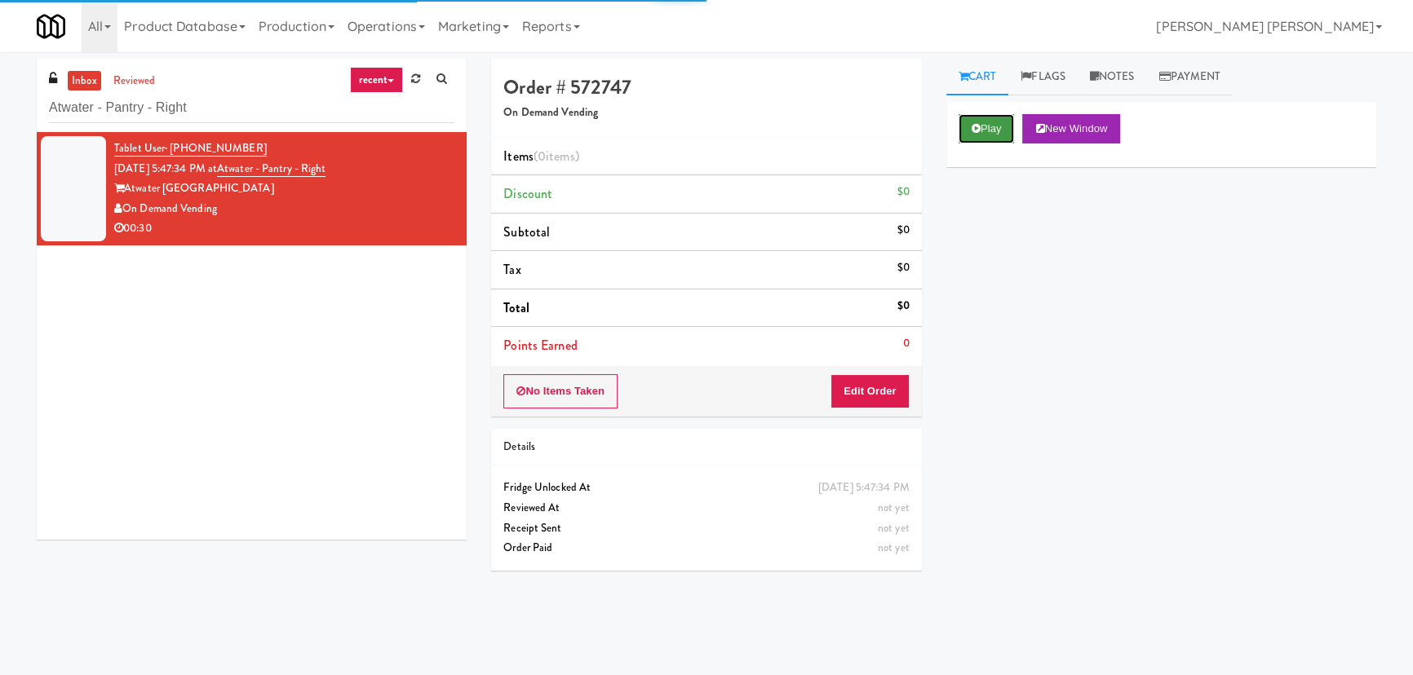
click at [995, 122] on button "Play" at bounding box center [987, 128] width 56 height 29
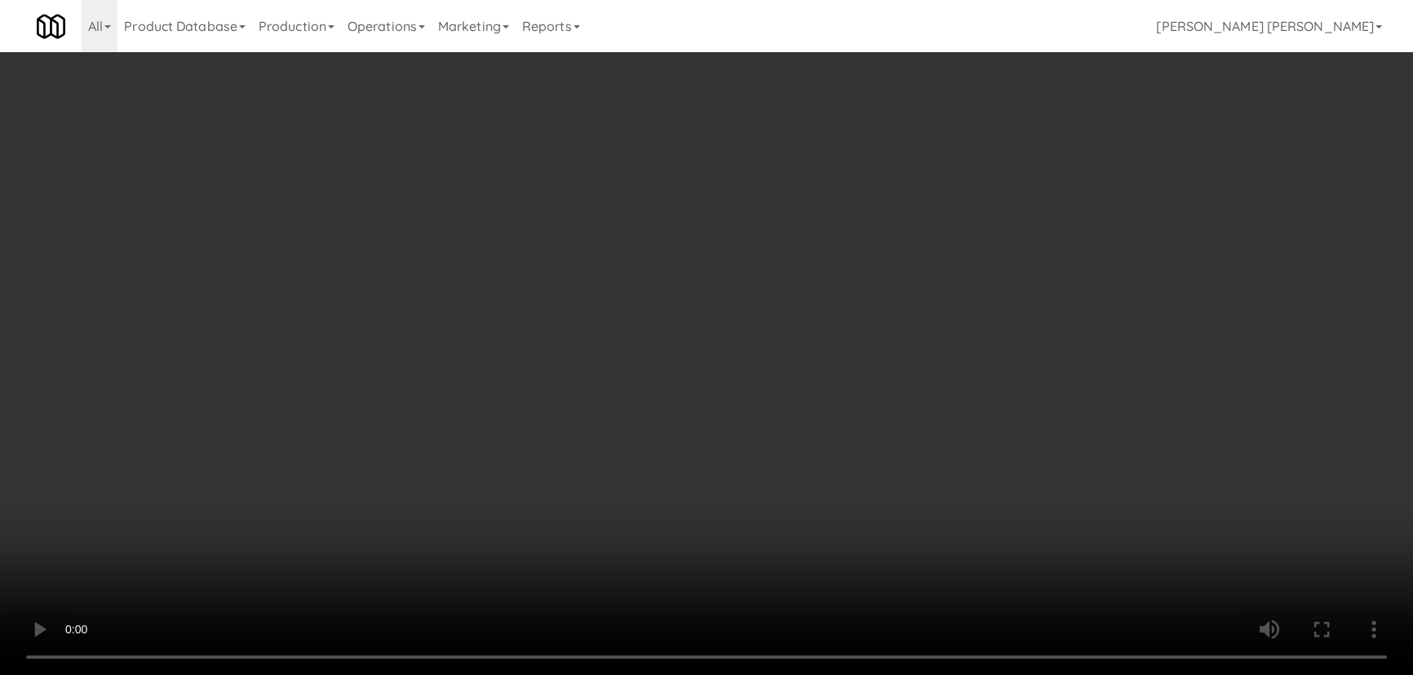
click at [820, 675] on video at bounding box center [706, 337] width 1413 height 675
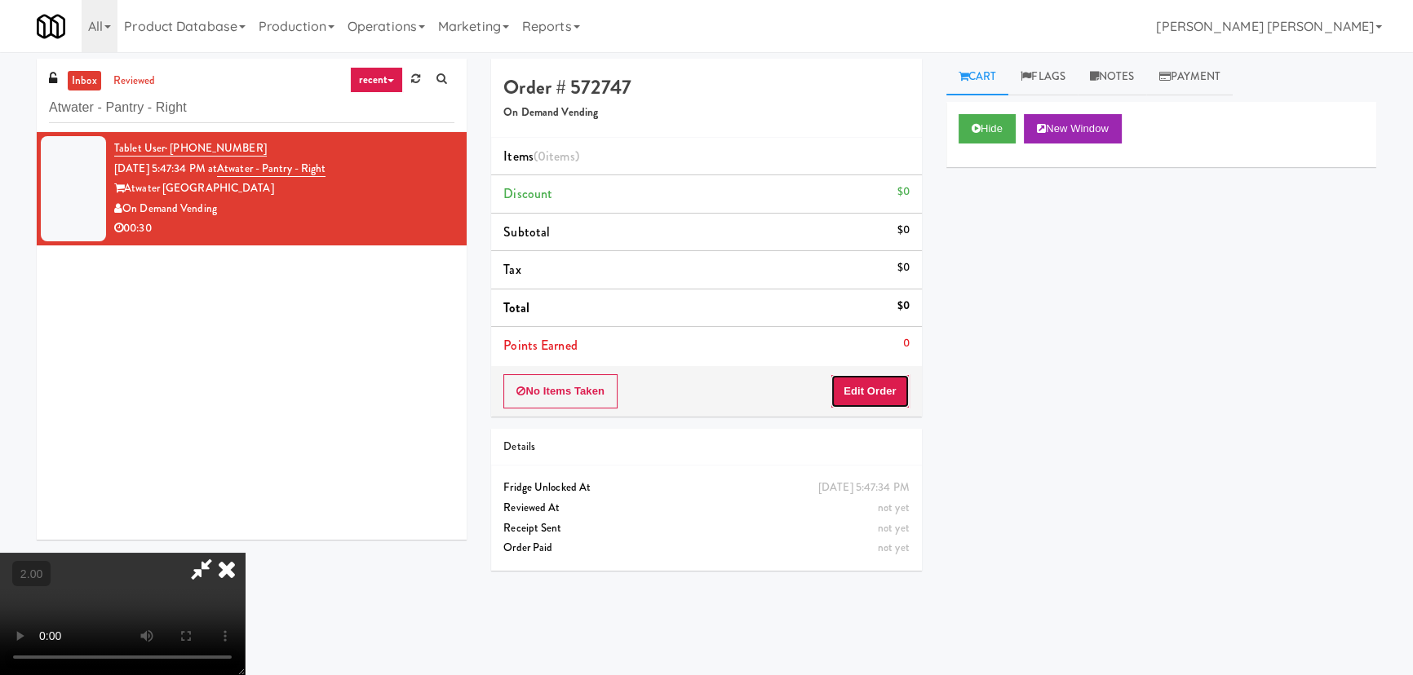
click at [884, 379] on button "Edit Order" at bounding box center [869, 391] width 79 height 34
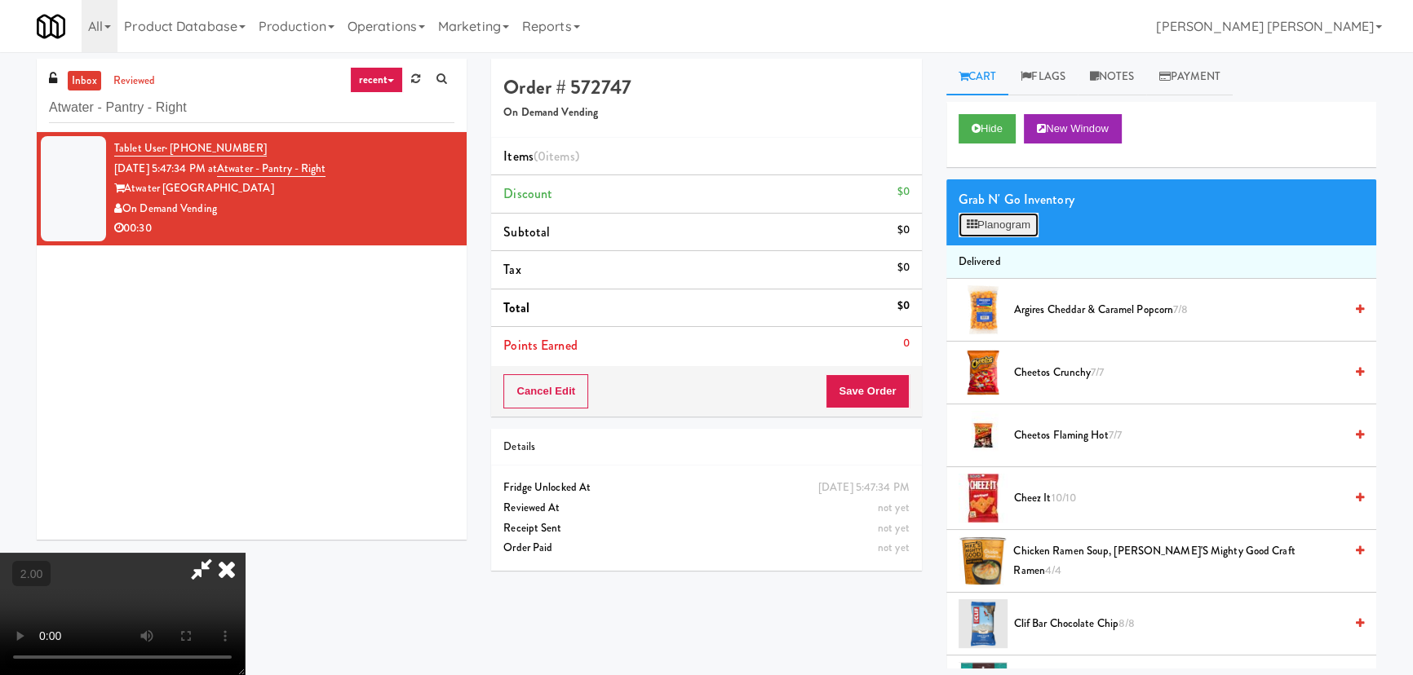
click at [998, 221] on button "Planogram" at bounding box center [999, 225] width 80 height 24
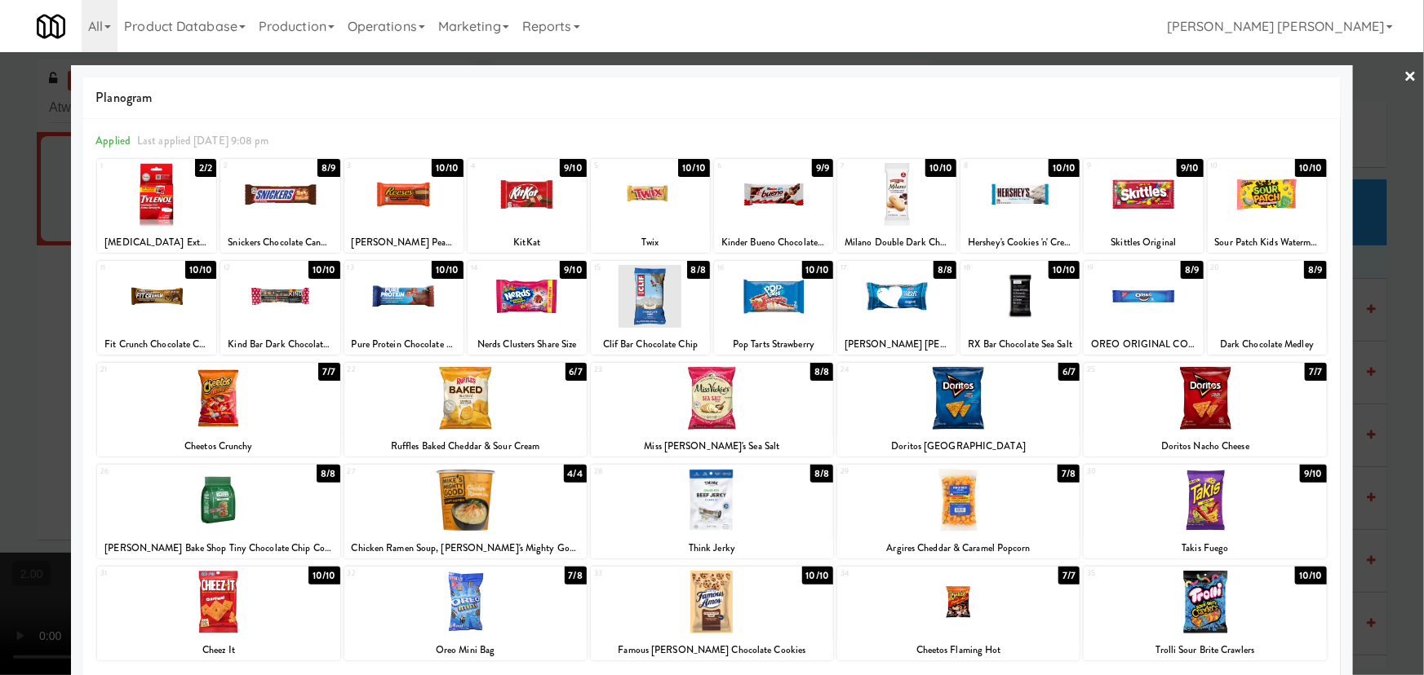
click at [424, 298] on div at bounding box center [403, 296] width 119 height 63
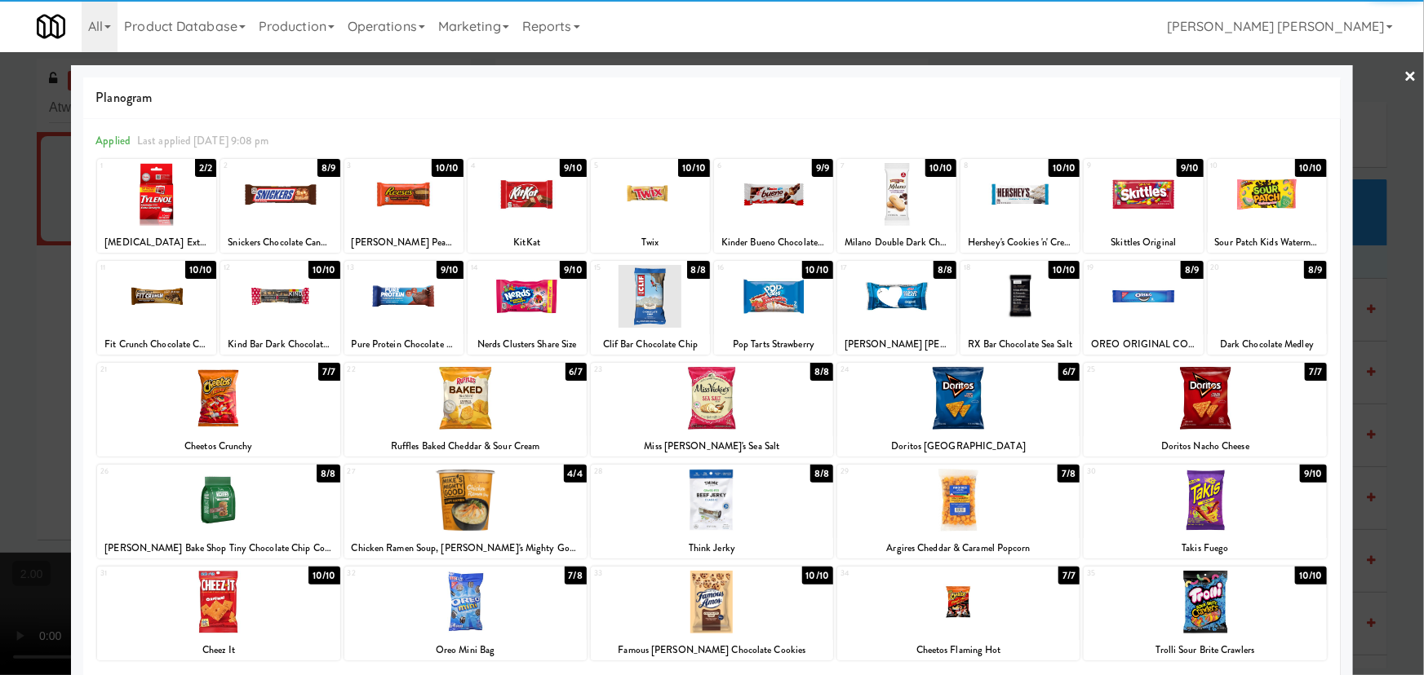
click at [196, 614] on div at bounding box center [218, 602] width 242 height 63
click at [1404, 72] on link "×" at bounding box center [1410, 77] width 13 height 51
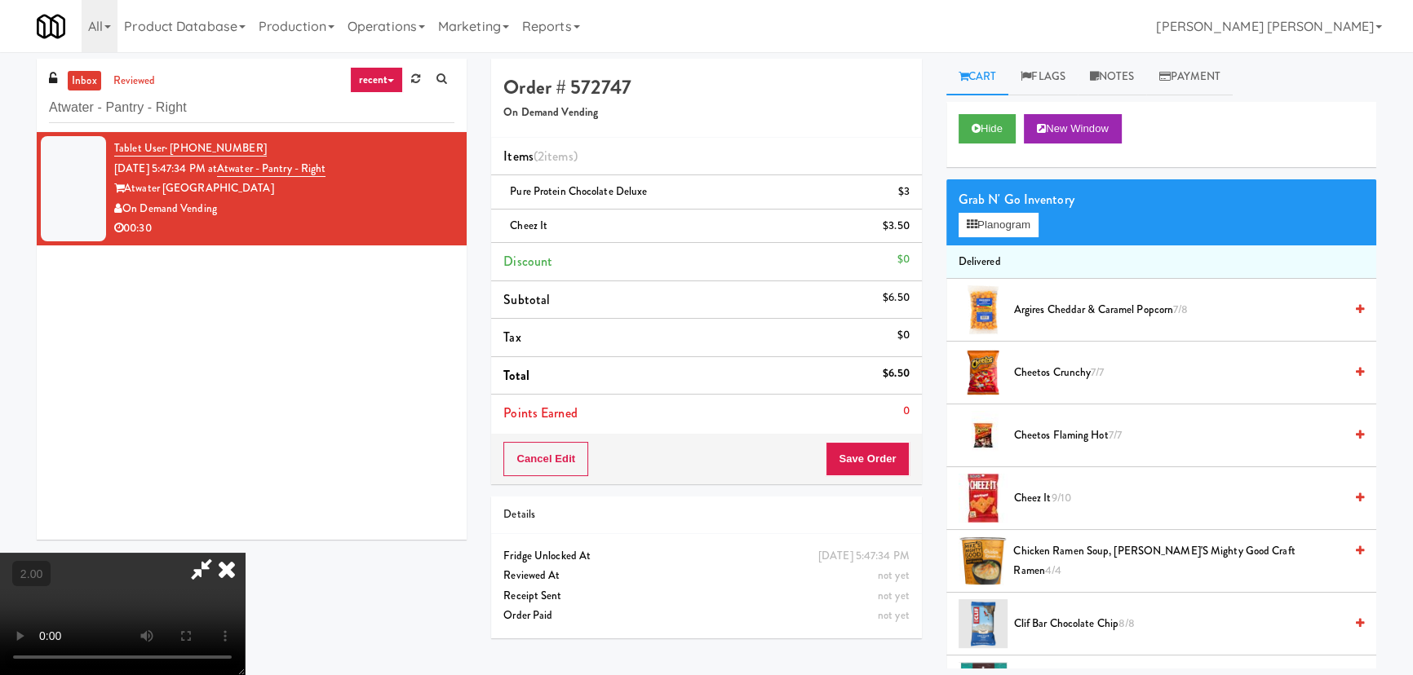
drag, startPoint x: 832, startPoint y: 213, endPoint x: 920, endPoint y: 455, distance: 257.8
click at [245, 553] on icon at bounding box center [227, 569] width 36 height 33
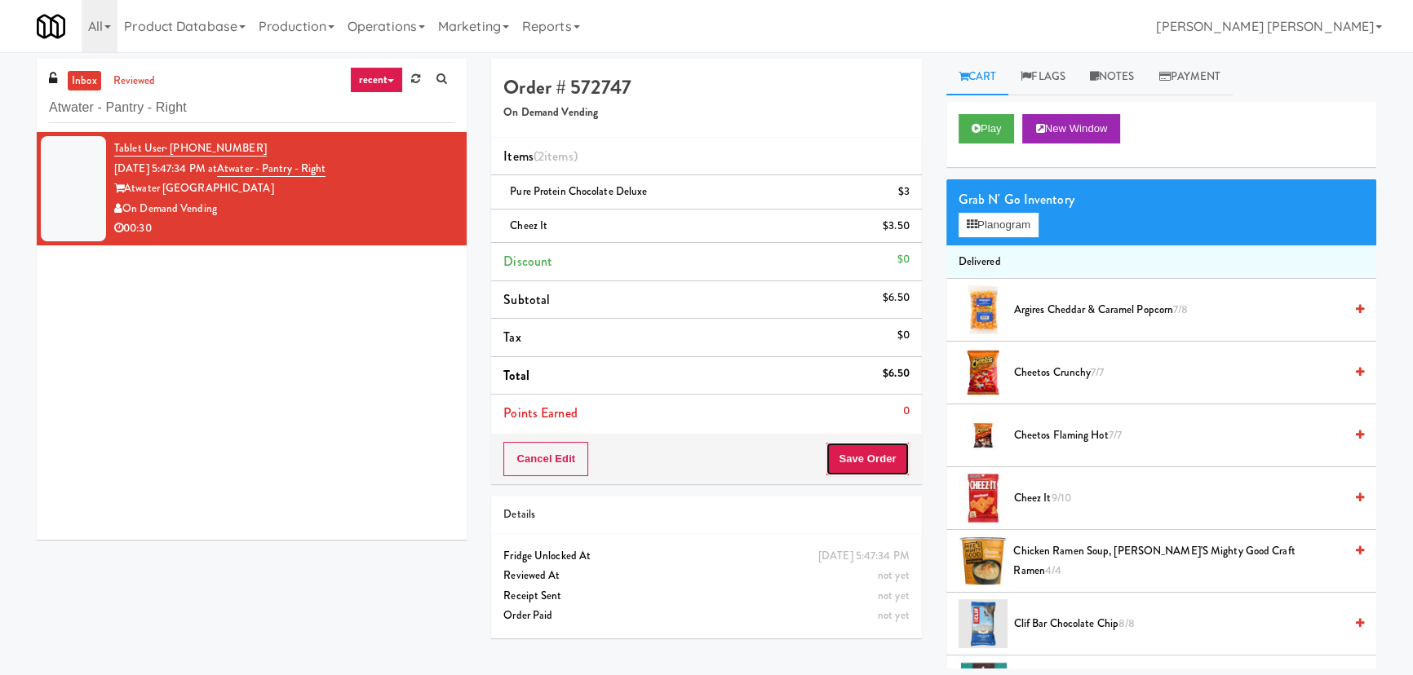
click at [881, 457] on button "Save Order" at bounding box center [867, 459] width 83 height 34
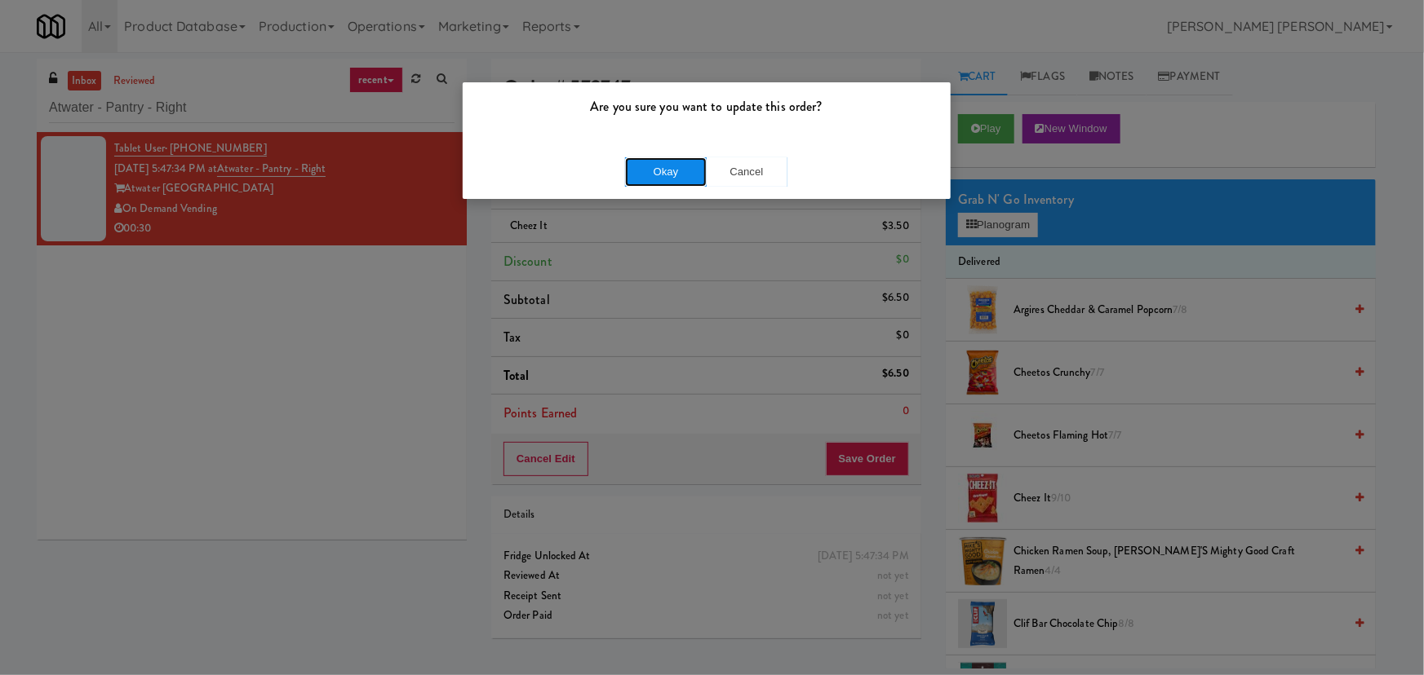
click at [674, 174] on button "Okay" at bounding box center [666, 171] width 82 height 29
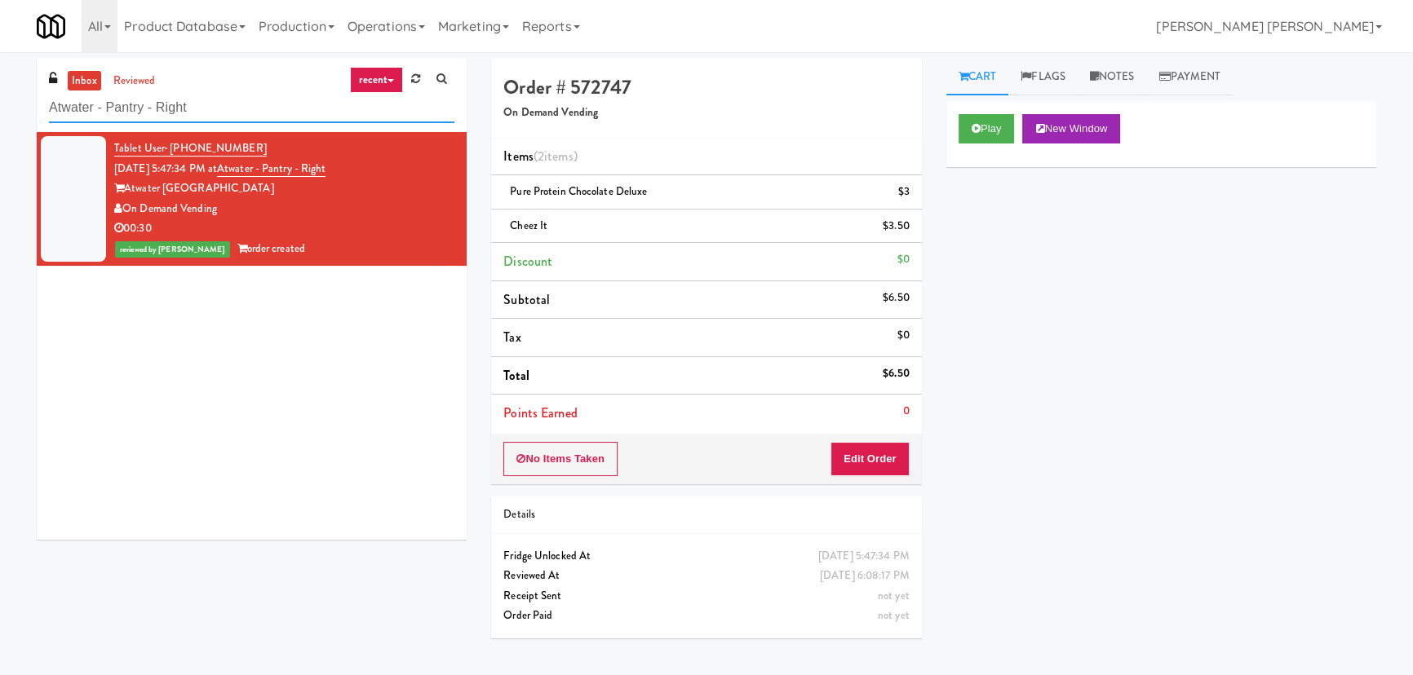
drag, startPoint x: 237, startPoint y: 101, endPoint x: 6, endPoint y: 86, distance: 231.3
click at [6, 86] on div "inbox reviewed recent all unclear take inventory issue suspicious failed recent…" at bounding box center [706, 364] width 1413 height 610
paste input "South Broadway Fridge"
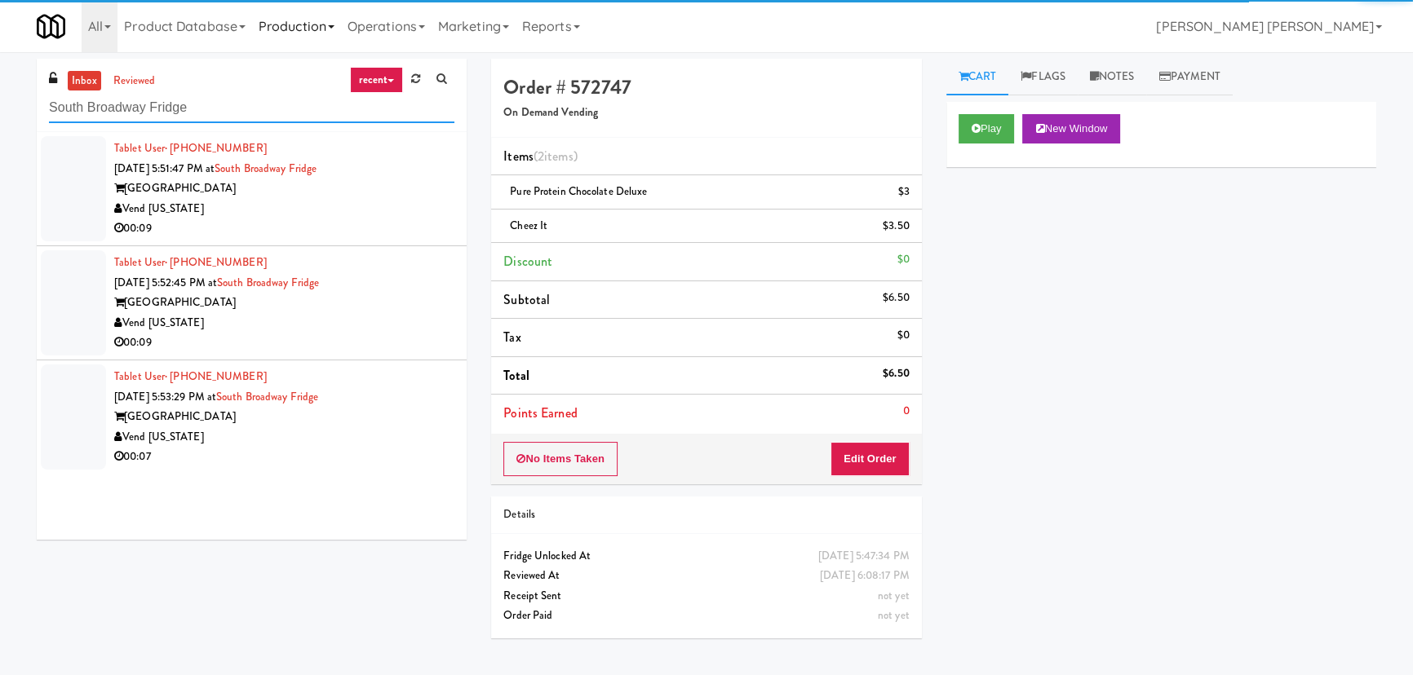
type input "South Broadway Fridge"
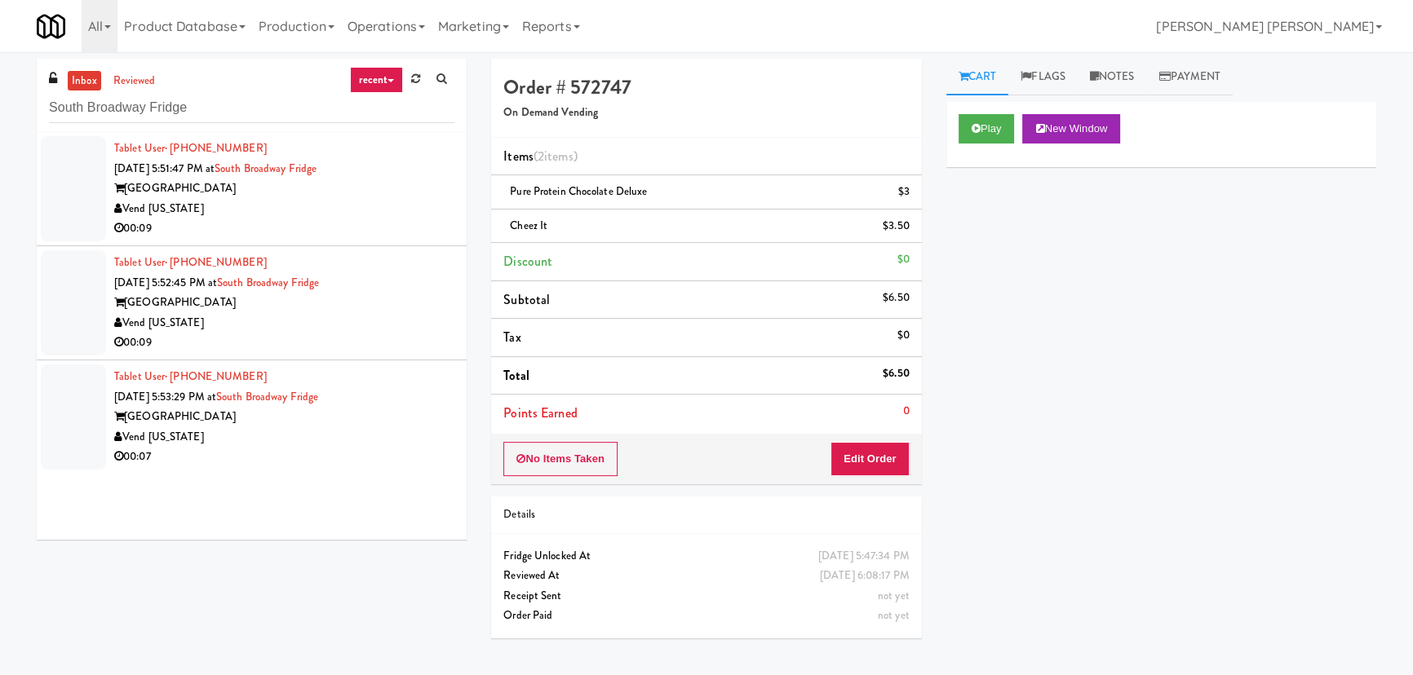
click at [374, 222] on div "00:09" at bounding box center [284, 229] width 340 height 20
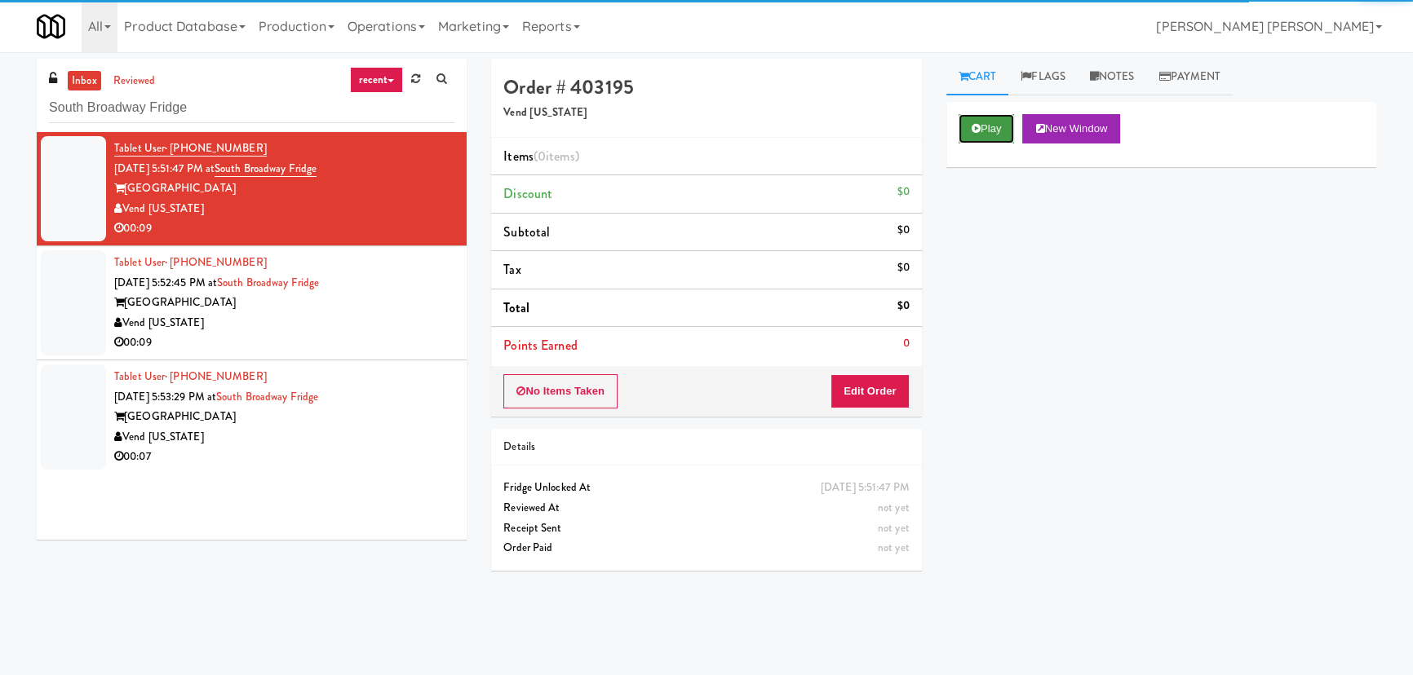
click at [984, 122] on button "Play" at bounding box center [987, 128] width 56 height 29
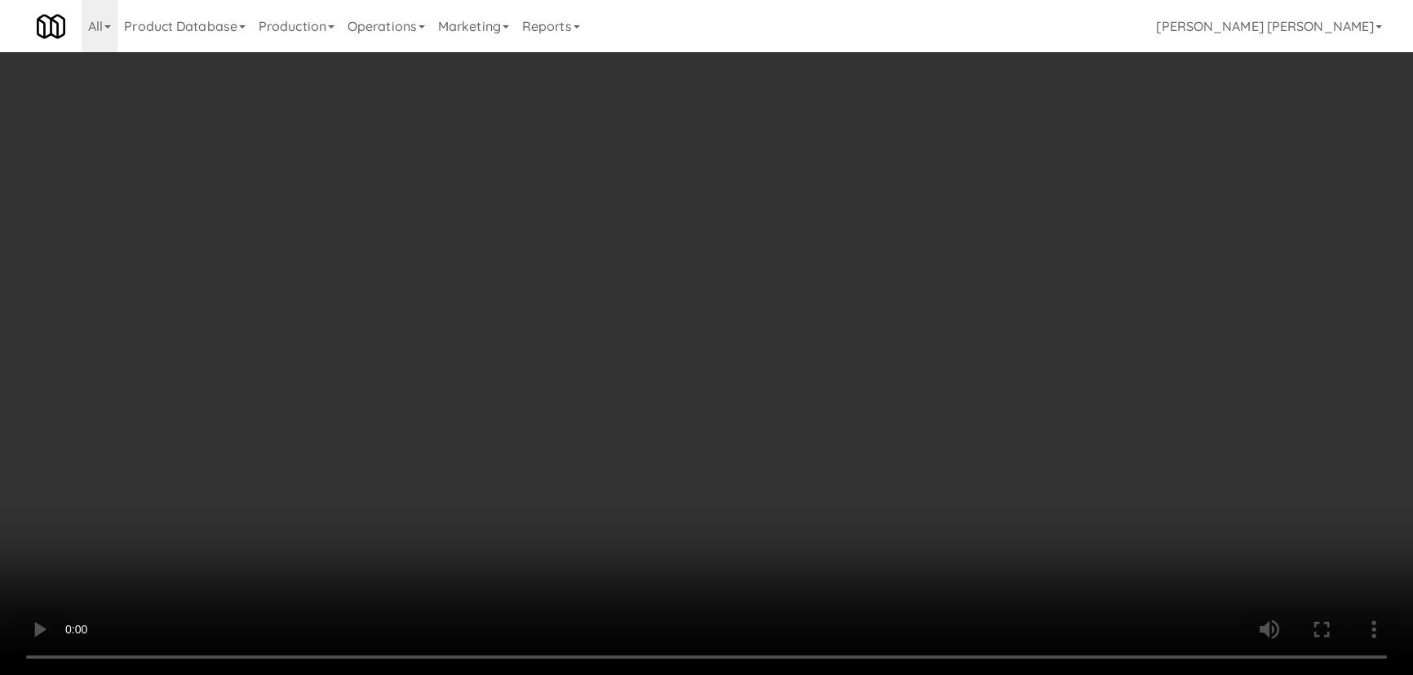
drag, startPoint x: 771, startPoint y: 720, endPoint x: 1044, endPoint y: 679, distance: 276.4
click at [782, 675] on video at bounding box center [706, 337] width 1413 height 675
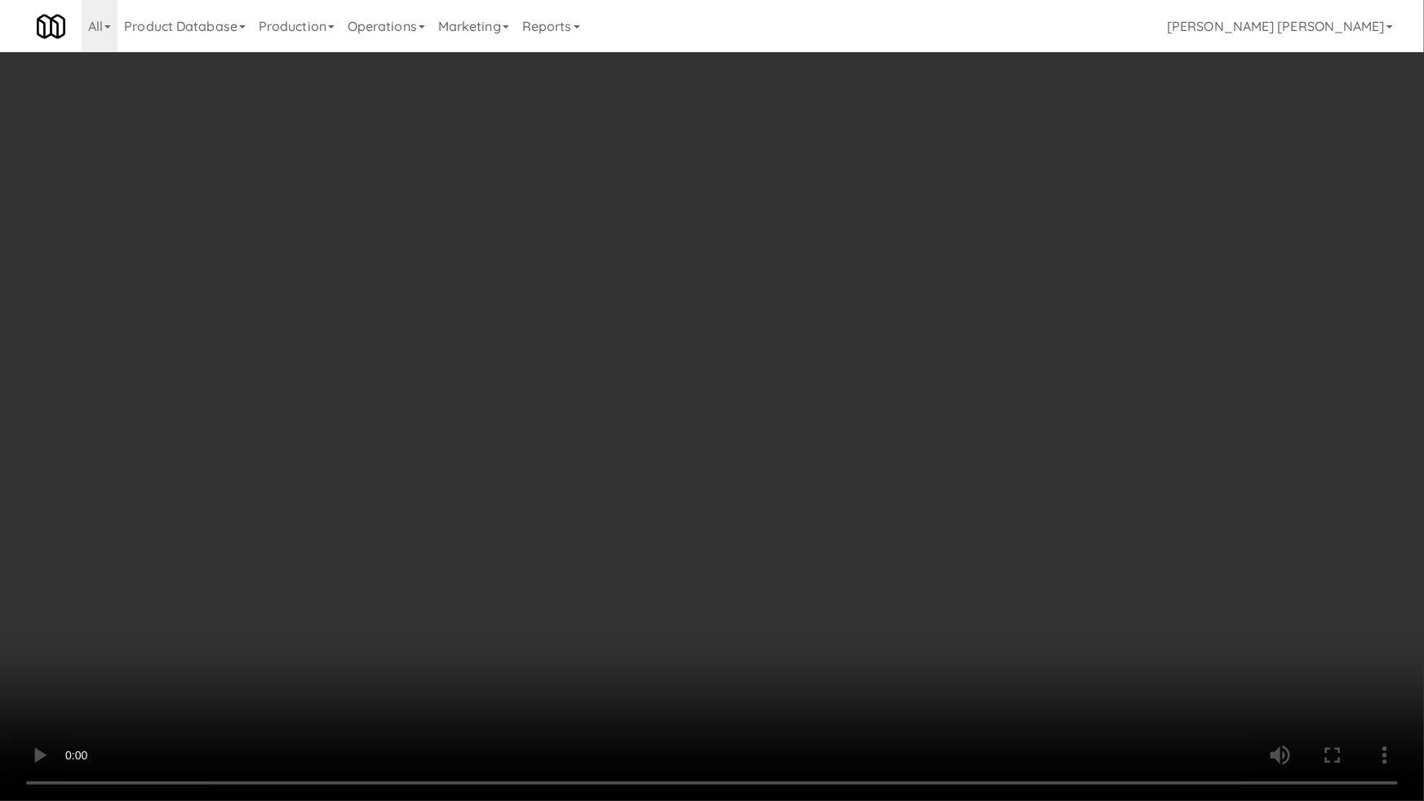
click at [1149, 661] on video at bounding box center [712, 400] width 1424 height 801
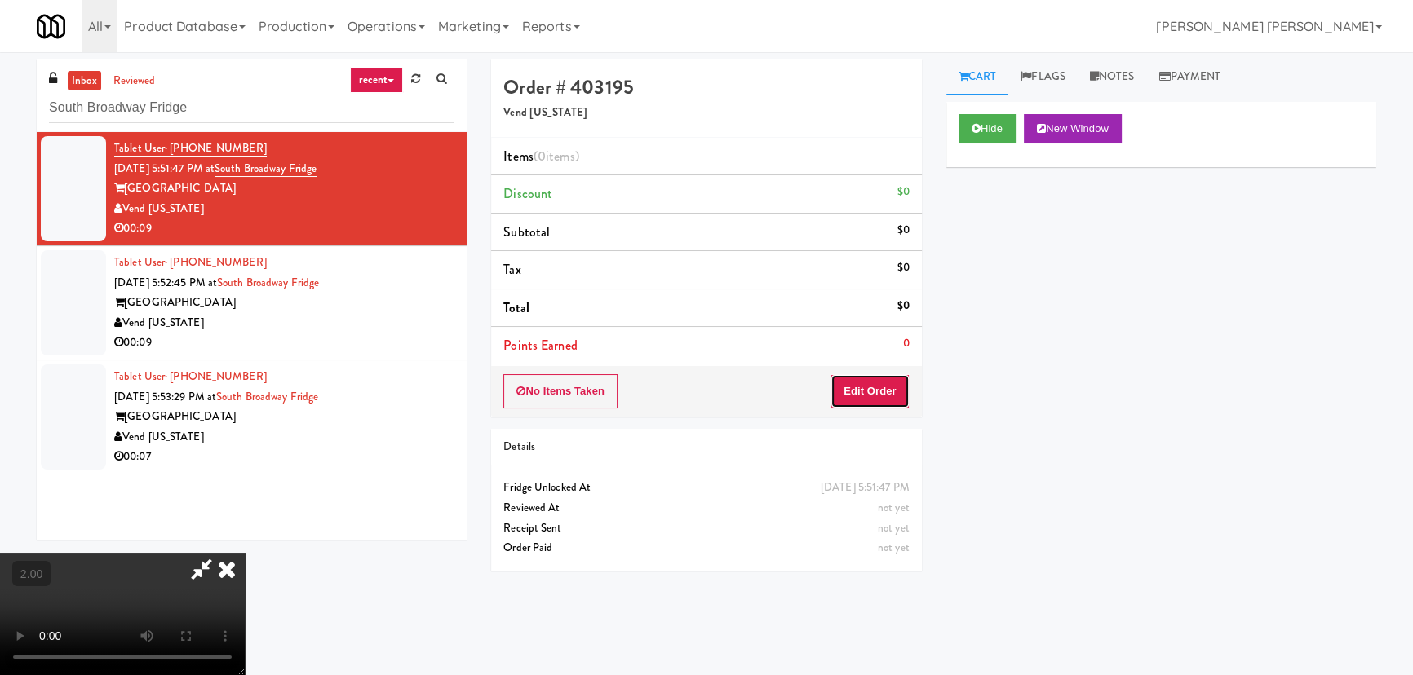
click at [890, 394] on button "Edit Order" at bounding box center [869, 391] width 79 height 34
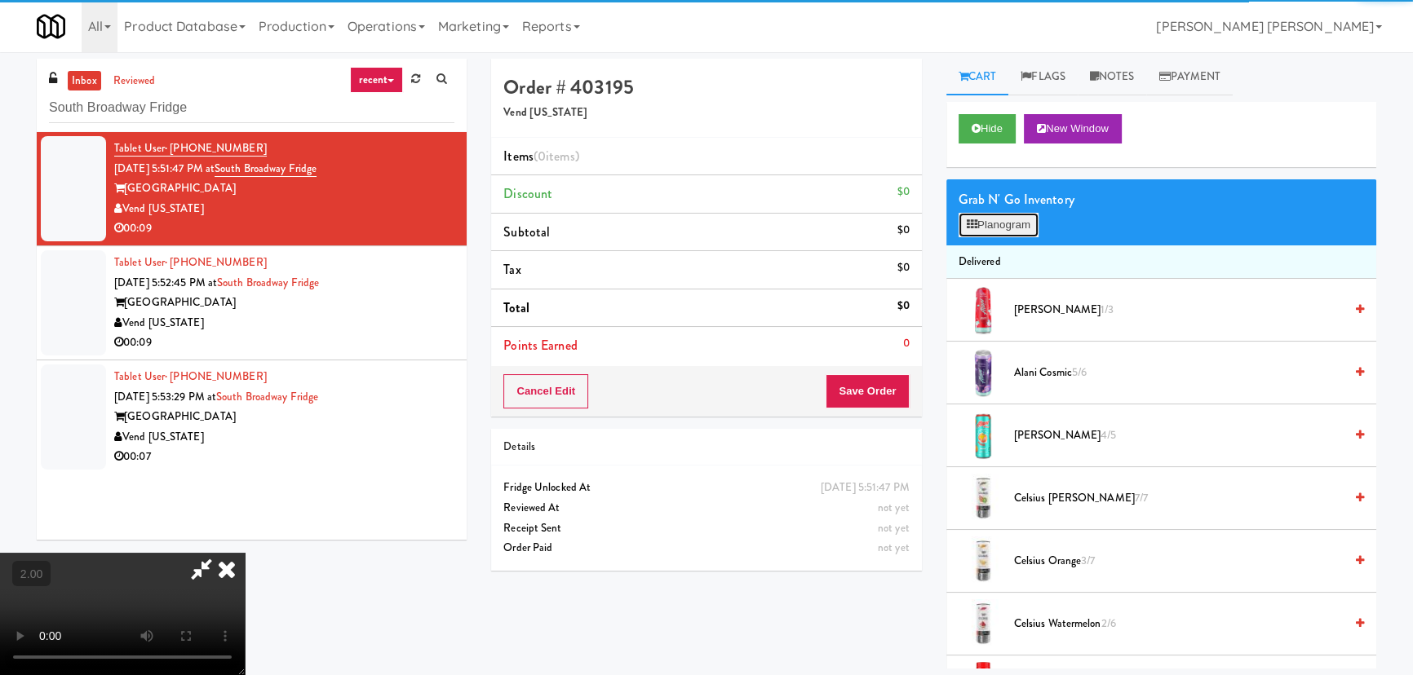
click at [1016, 228] on button "Planogram" at bounding box center [999, 225] width 80 height 24
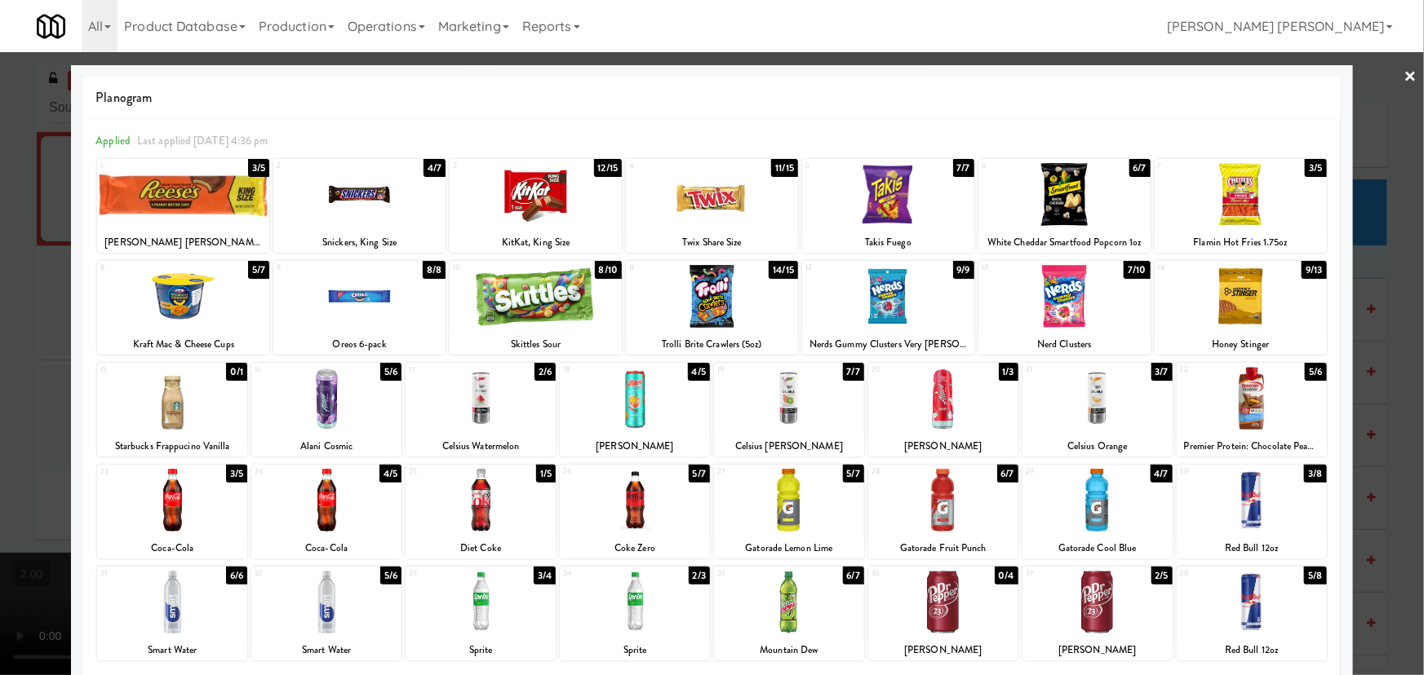
click at [545, 319] on div at bounding box center [535, 296] width 172 height 63
click at [550, 184] on div at bounding box center [535, 194] width 172 height 63
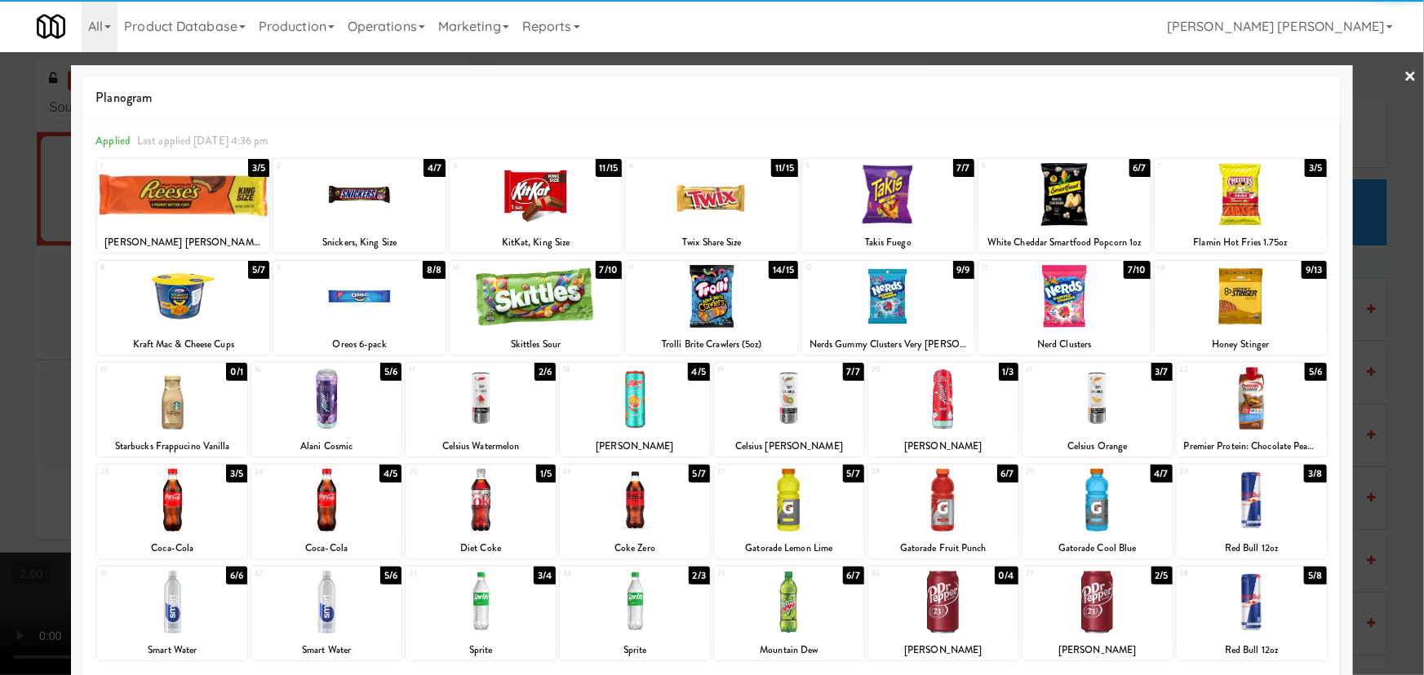
click at [1404, 72] on link "×" at bounding box center [1410, 77] width 13 height 51
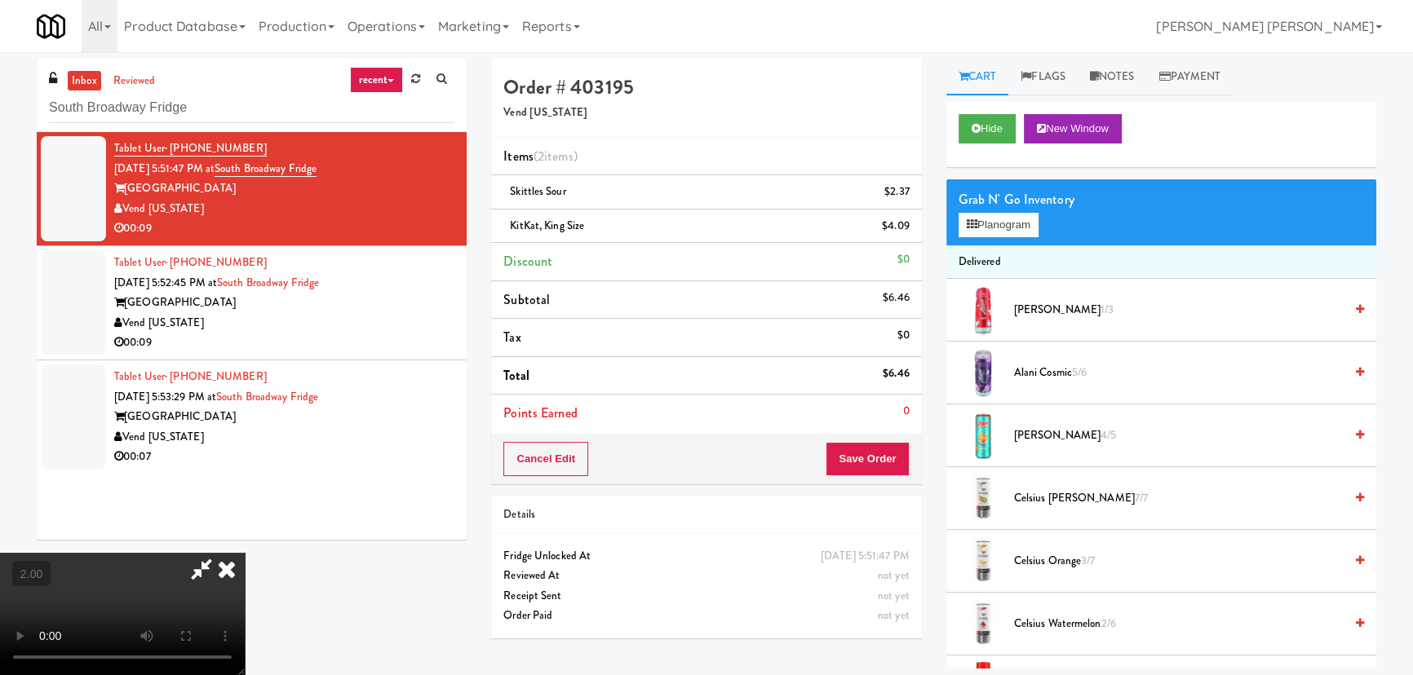
click at [245, 553] on video at bounding box center [122, 614] width 245 height 122
click at [245, 553] on icon at bounding box center [227, 569] width 36 height 33
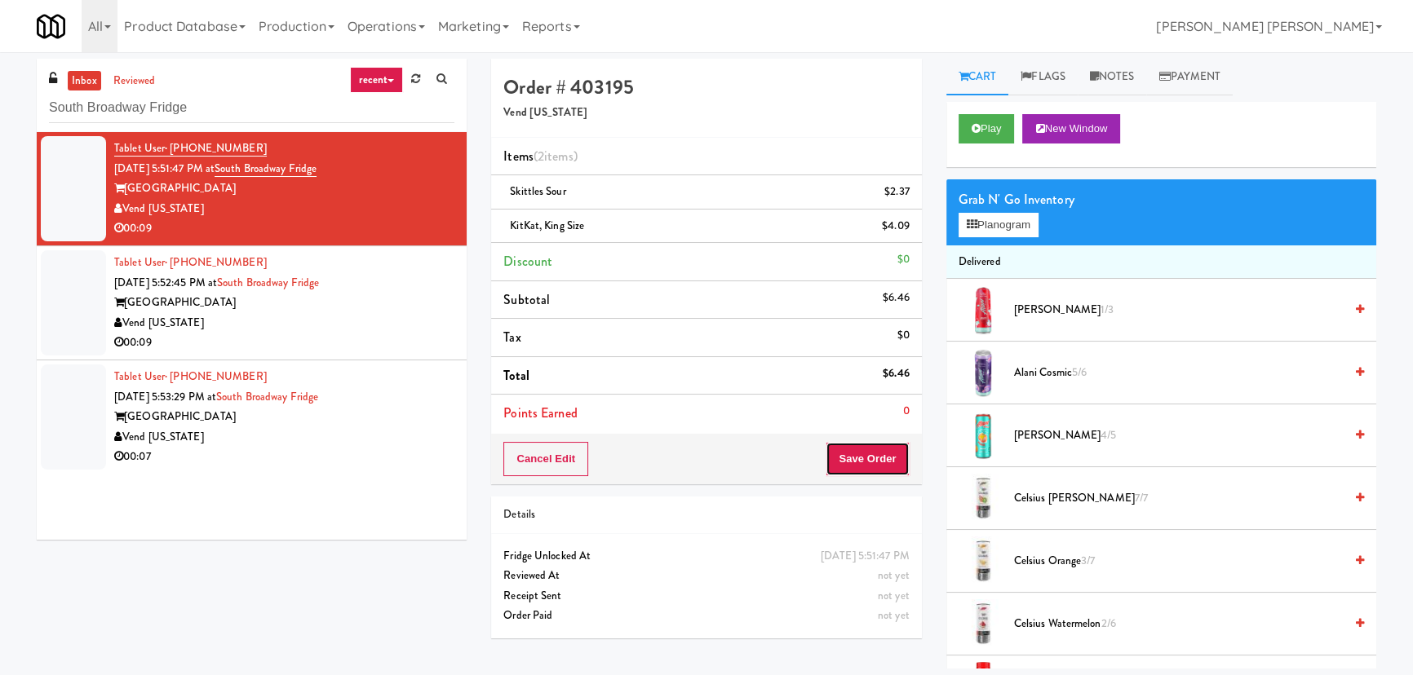
click at [877, 459] on button "Save Order" at bounding box center [867, 459] width 83 height 34
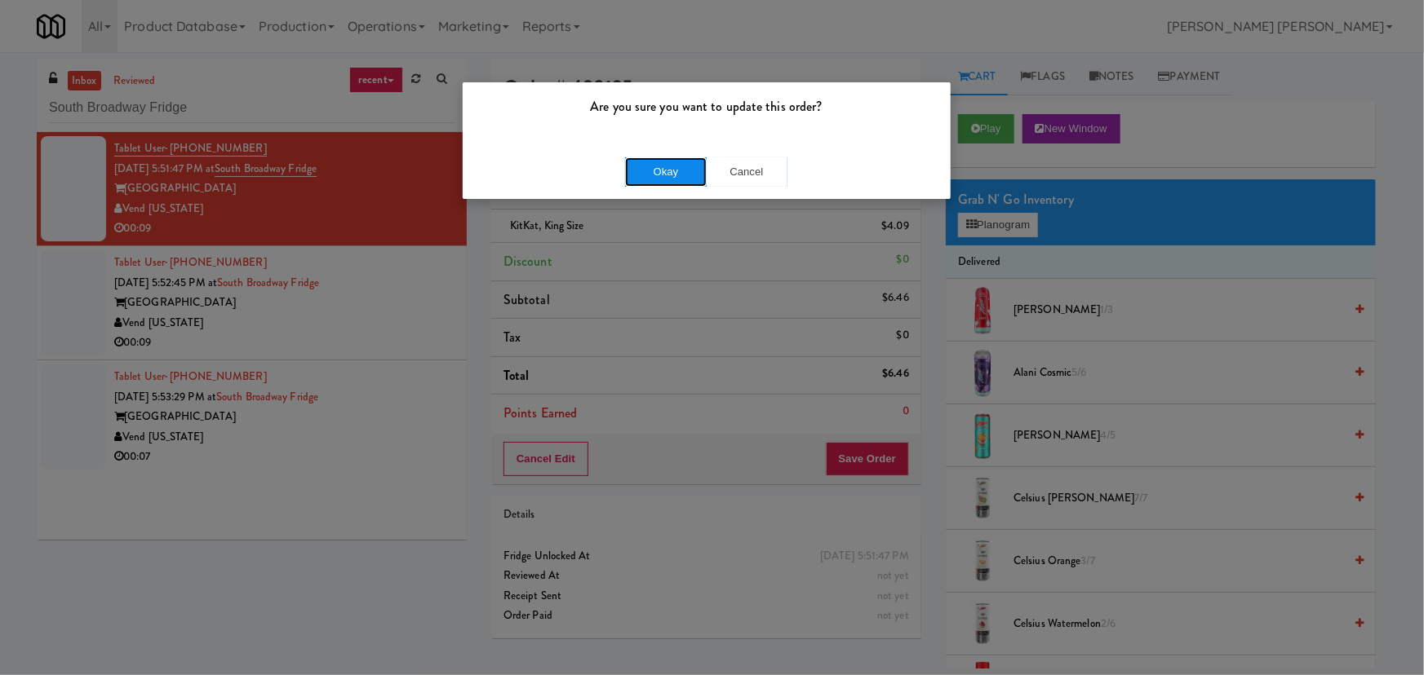
click at [656, 171] on button "Okay" at bounding box center [666, 171] width 82 height 29
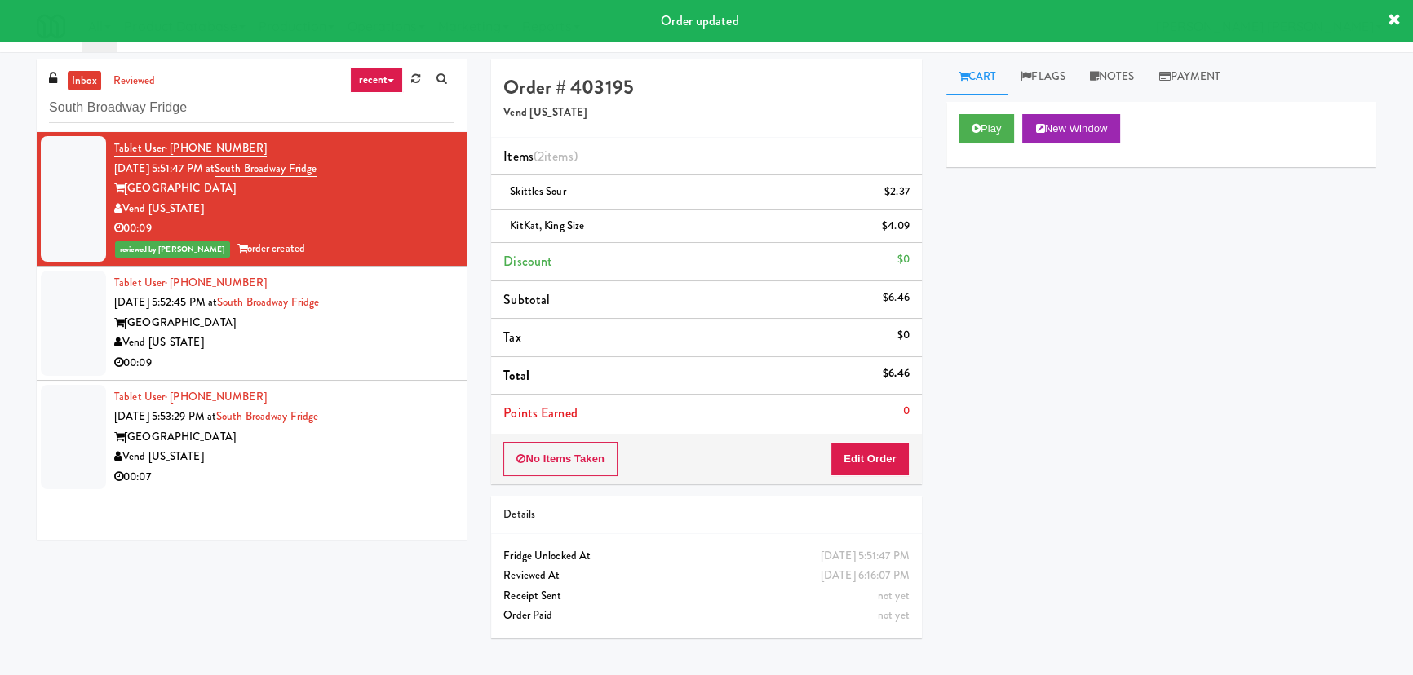
click at [399, 365] on div "00:09" at bounding box center [284, 363] width 340 height 20
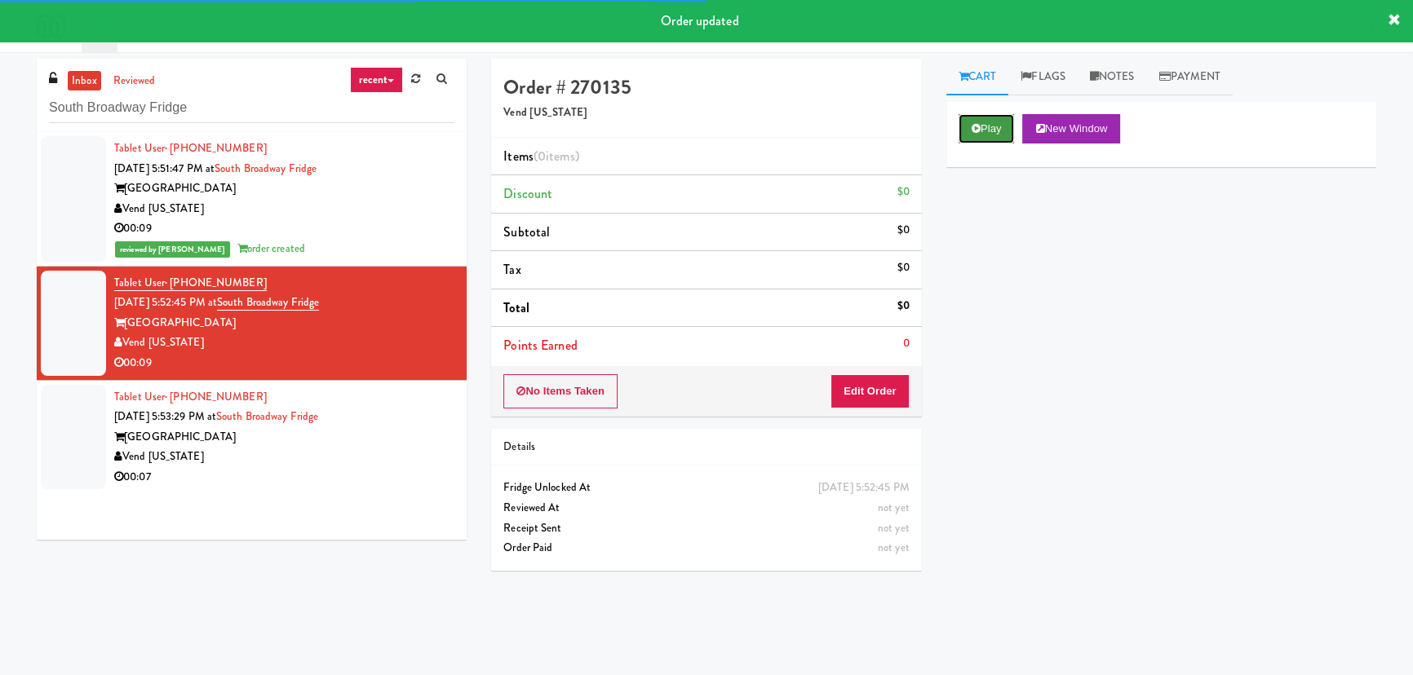
click at [994, 126] on button "Play" at bounding box center [987, 128] width 56 height 29
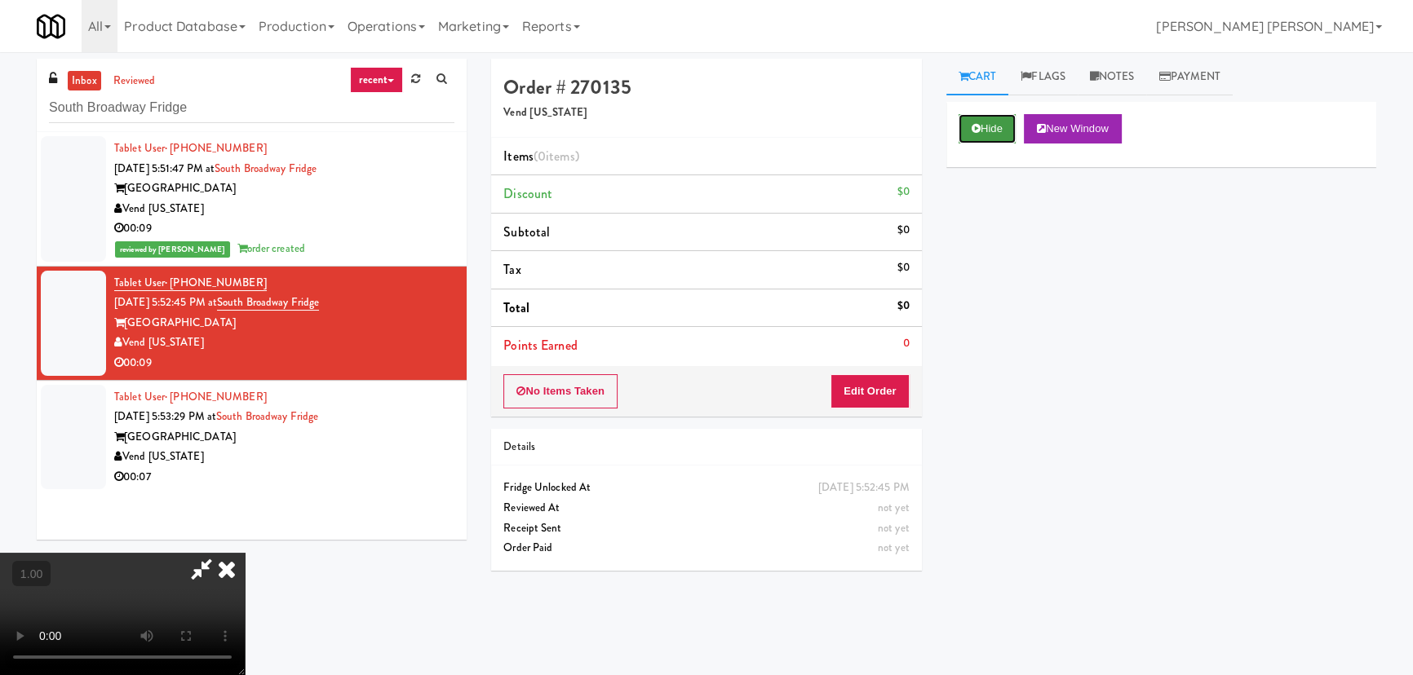
click at [978, 131] on icon at bounding box center [976, 128] width 9 height 11
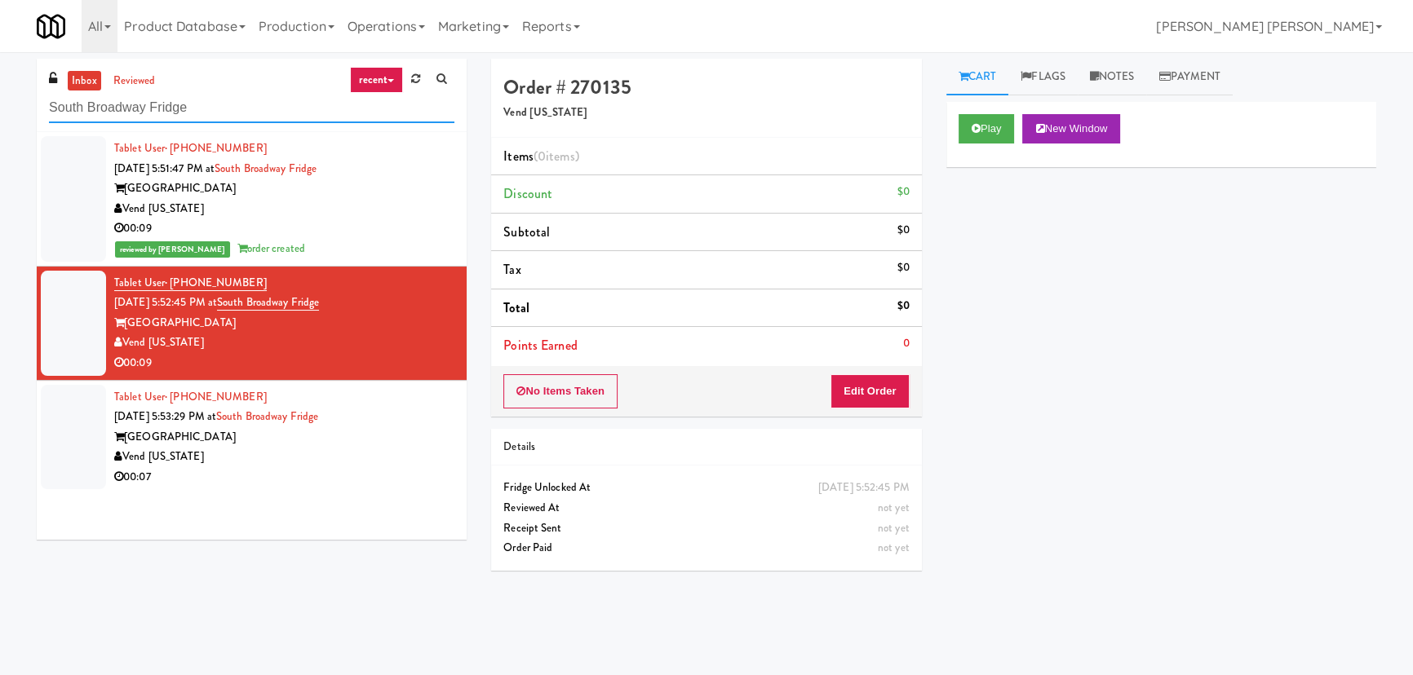
drag, startPoint x: 225, startPoint y: 112, endPoint x: 24, endPoint y: 111, distance: 201.5
click at [24, 111] on div "inbox reviewed recent all unclear take inventory issue suspicious failed recent…" at bounding box center [706, 364] width 1413 height 610
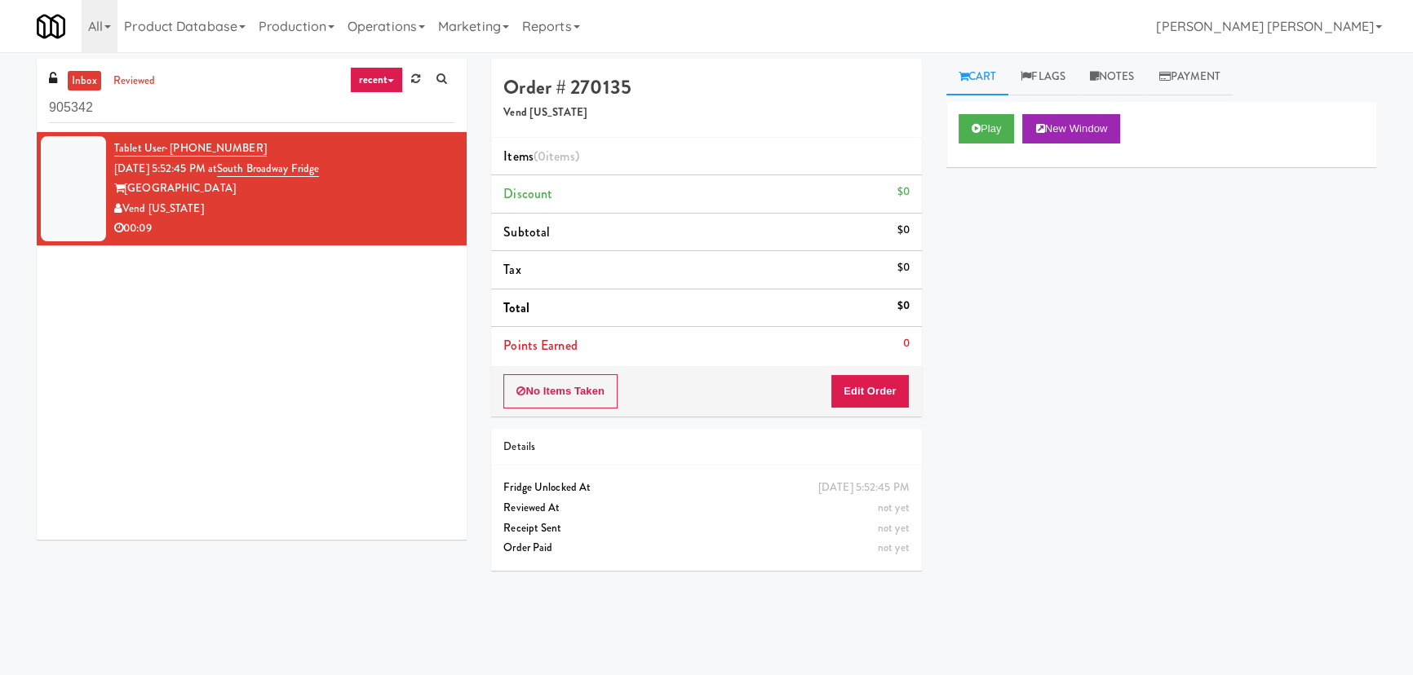
drag, startPoint x: 168, startPoint y: 104, endPoint x: 37, endPoint y: 104, distance: 131.3
click at [37, 104] on div "inbox reviewed recent all unclear take inventory issue suspicious failed recent…" at bounding box center [252, 95] width 430 height 73
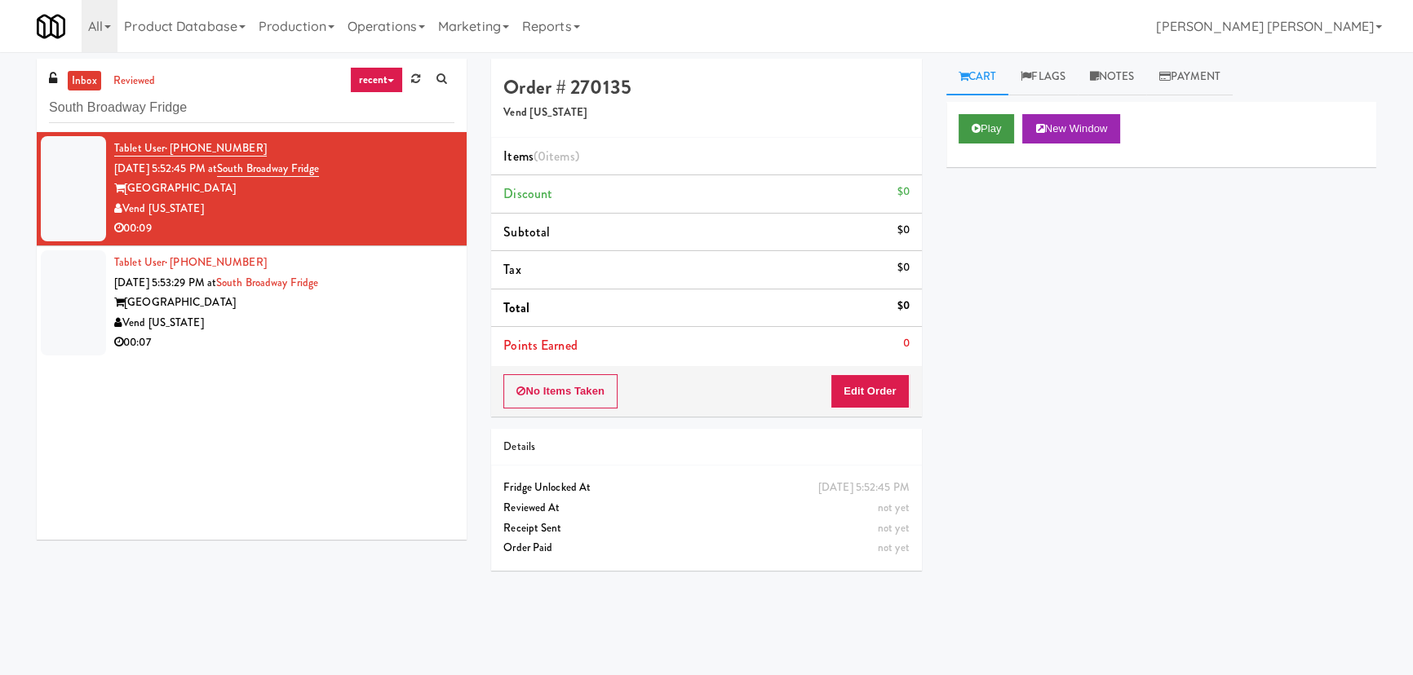
type input "South Broadway Fridge"
click at [986, 128] on button "Play" at bounding box center [987, 128] width 56 height 29
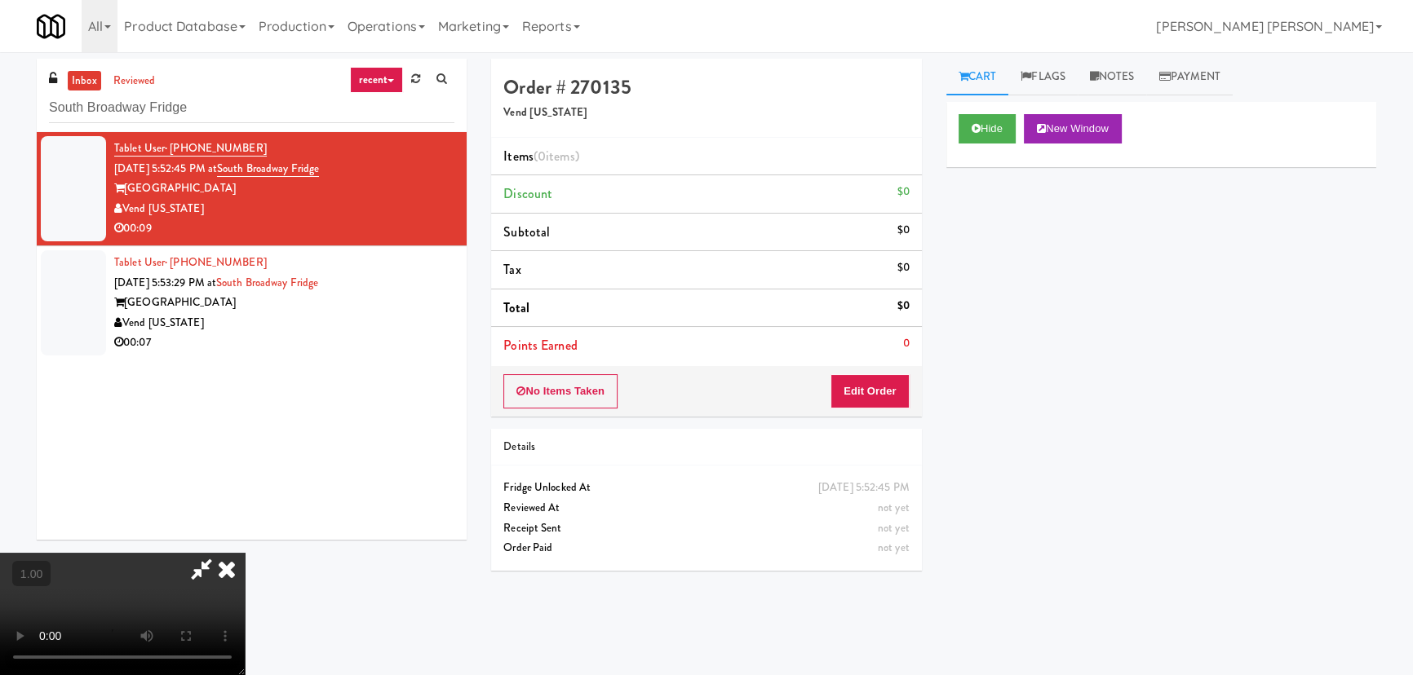
scroll to position [33, 0]
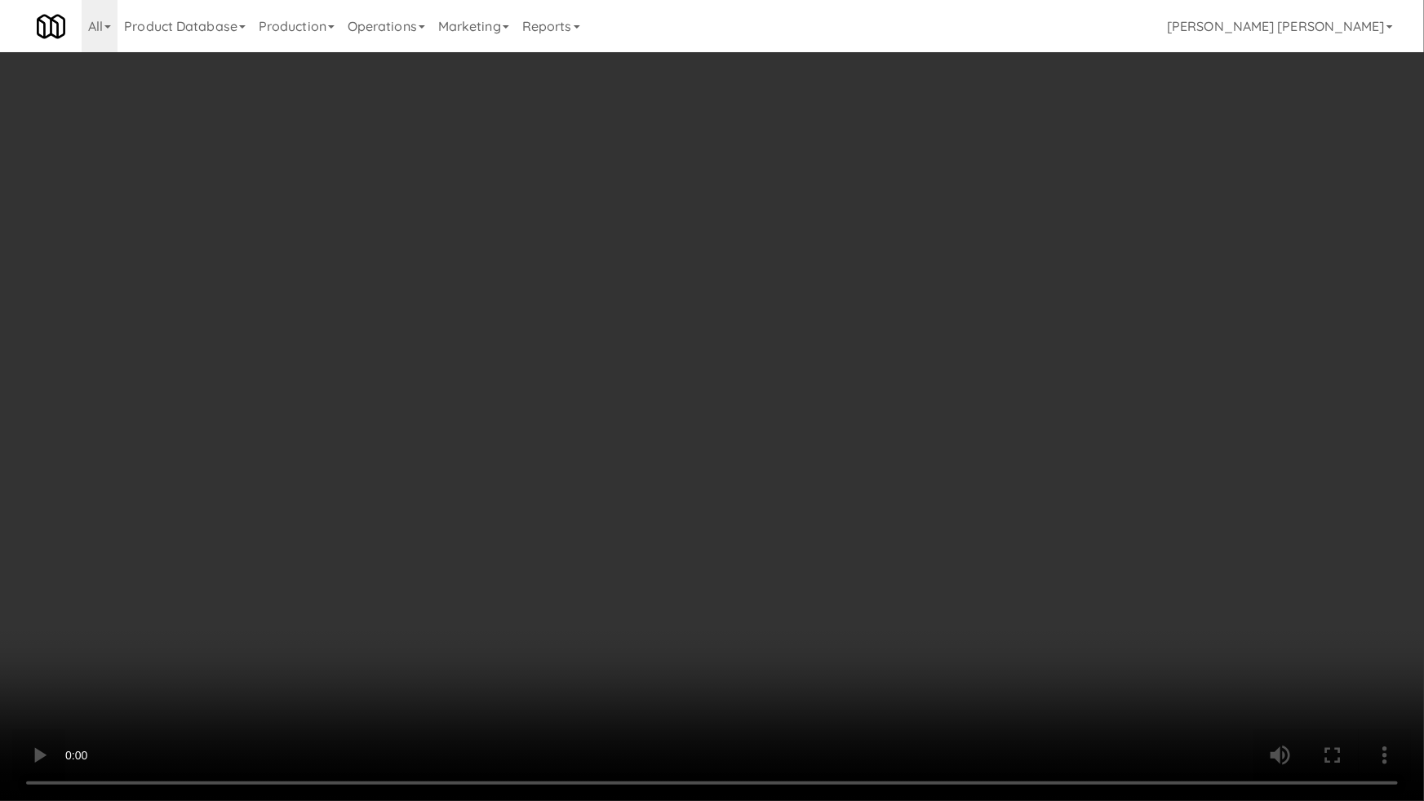
click at [1390, 675] on video at bounding box center [712, 400] width 1424 height 801
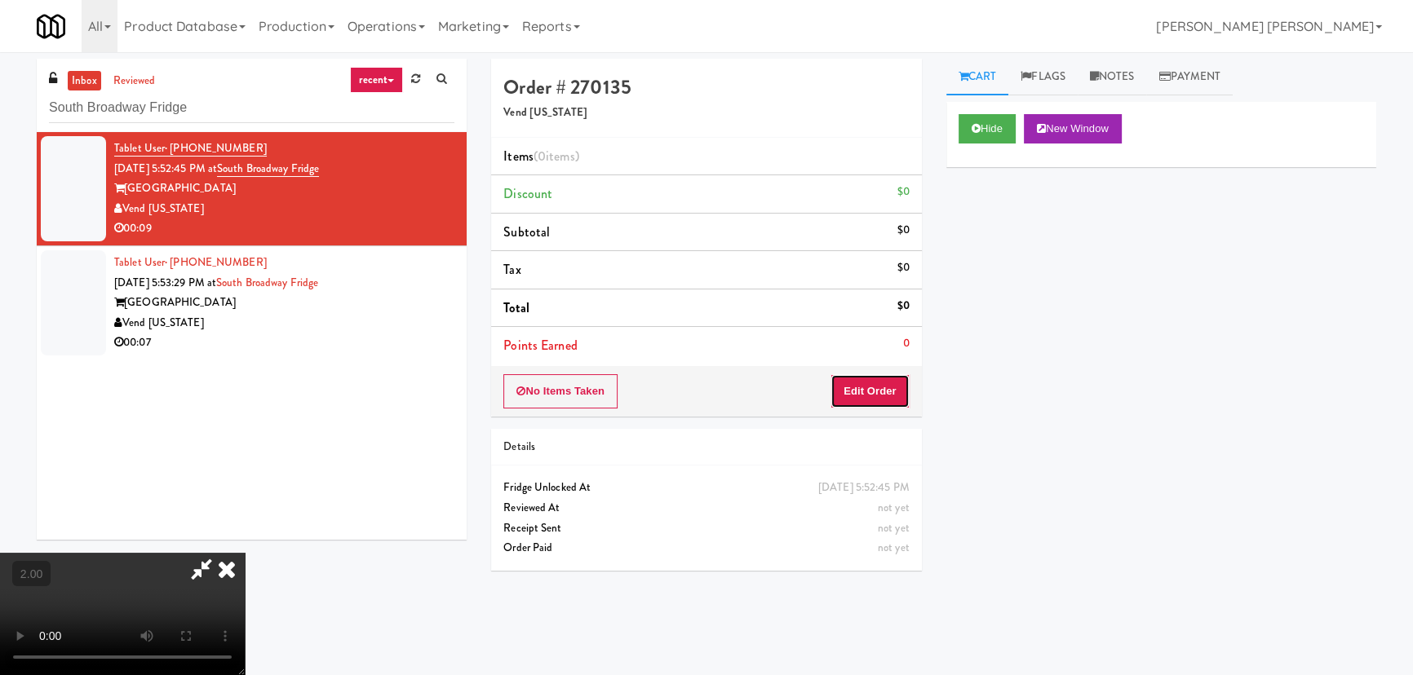
click at [876, 392] on button "Edit Order" at bounding box center [869, 391] width 79 height 34
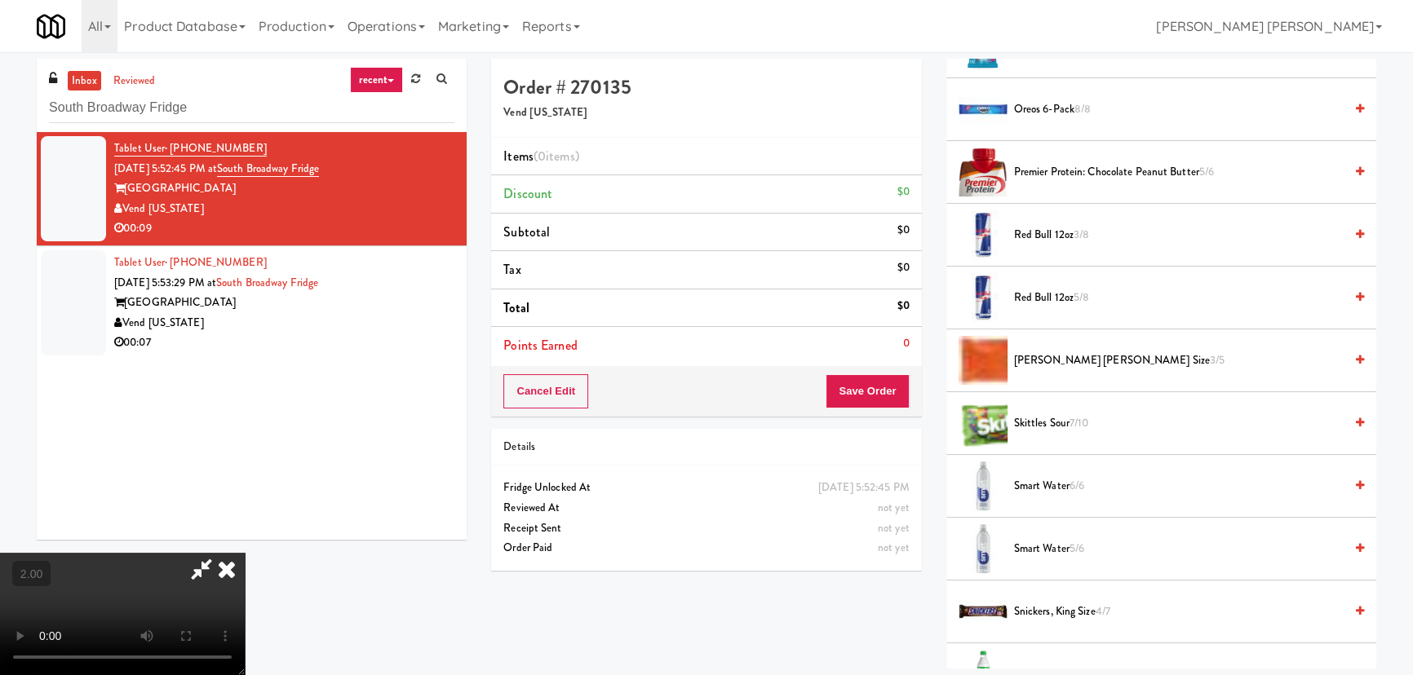
scroll to position [1483, 0]
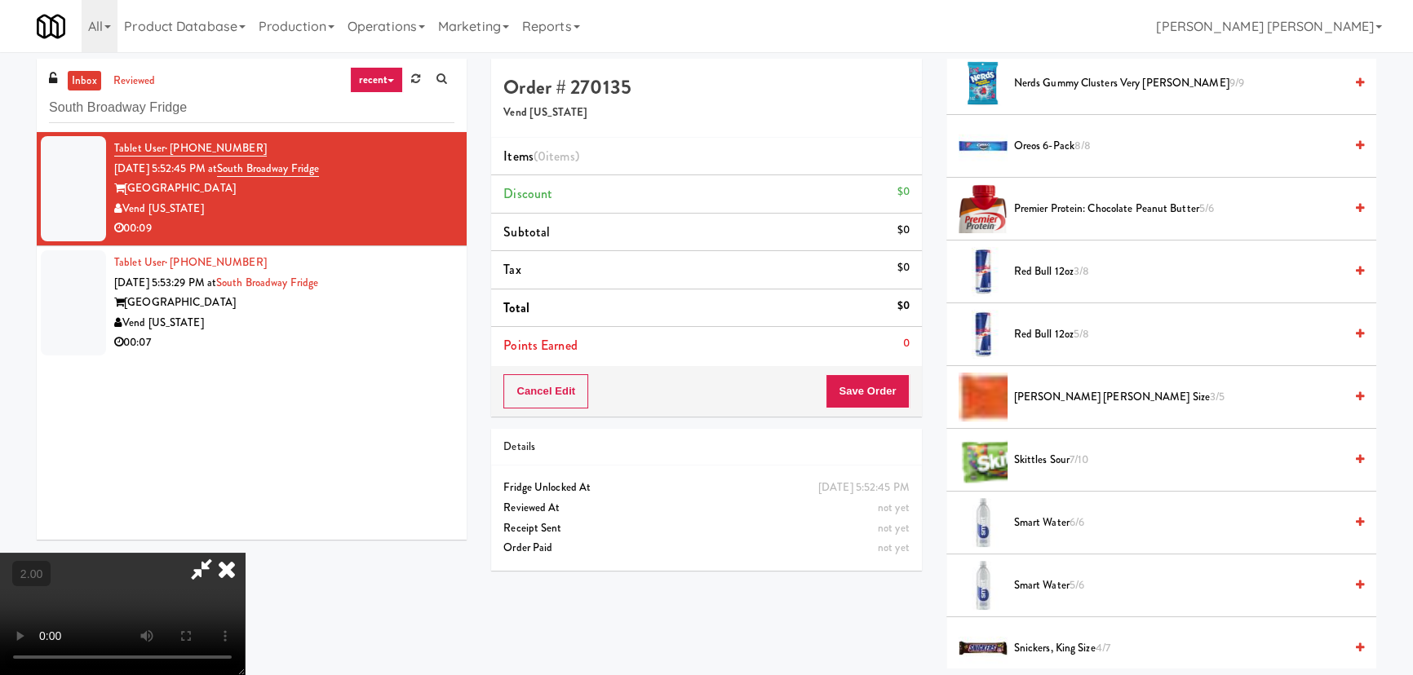
click at [1037, 397] on span "[PERSON_NAME] [PERSON_NAME] Size 3/5" at bounding box center [1179, 397] width 330 height 20
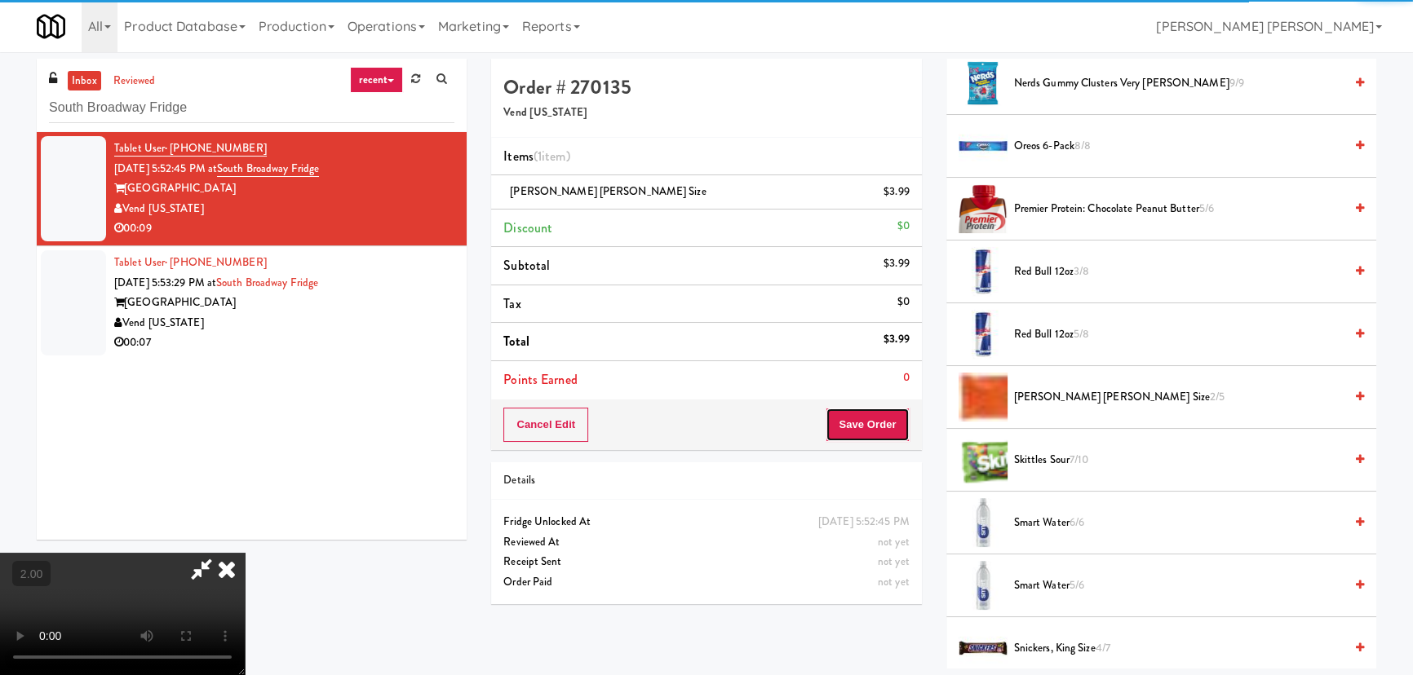
click at [896, 420] on button "Save Order" at bounding box center [867, 425] width 83 height 34
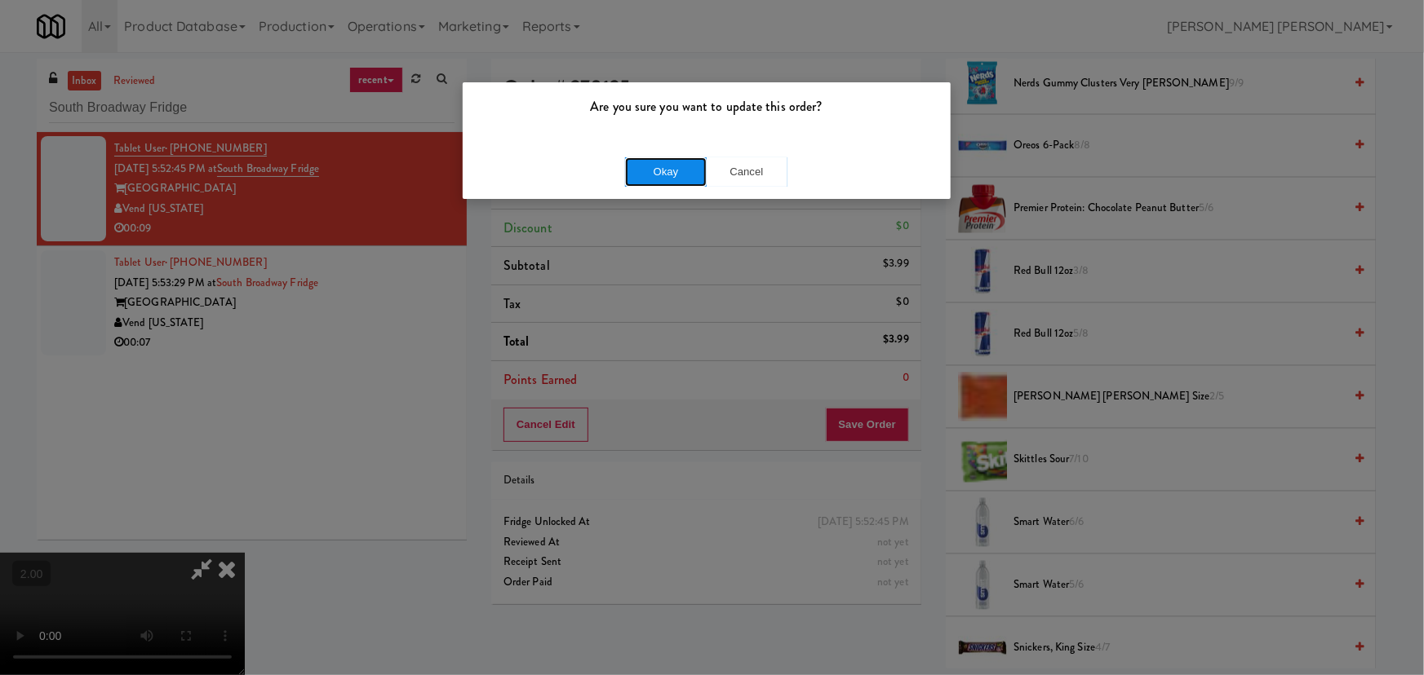
click at [648, 166] on button "Okay" at bounding box center [666, 171] width 82 height 29
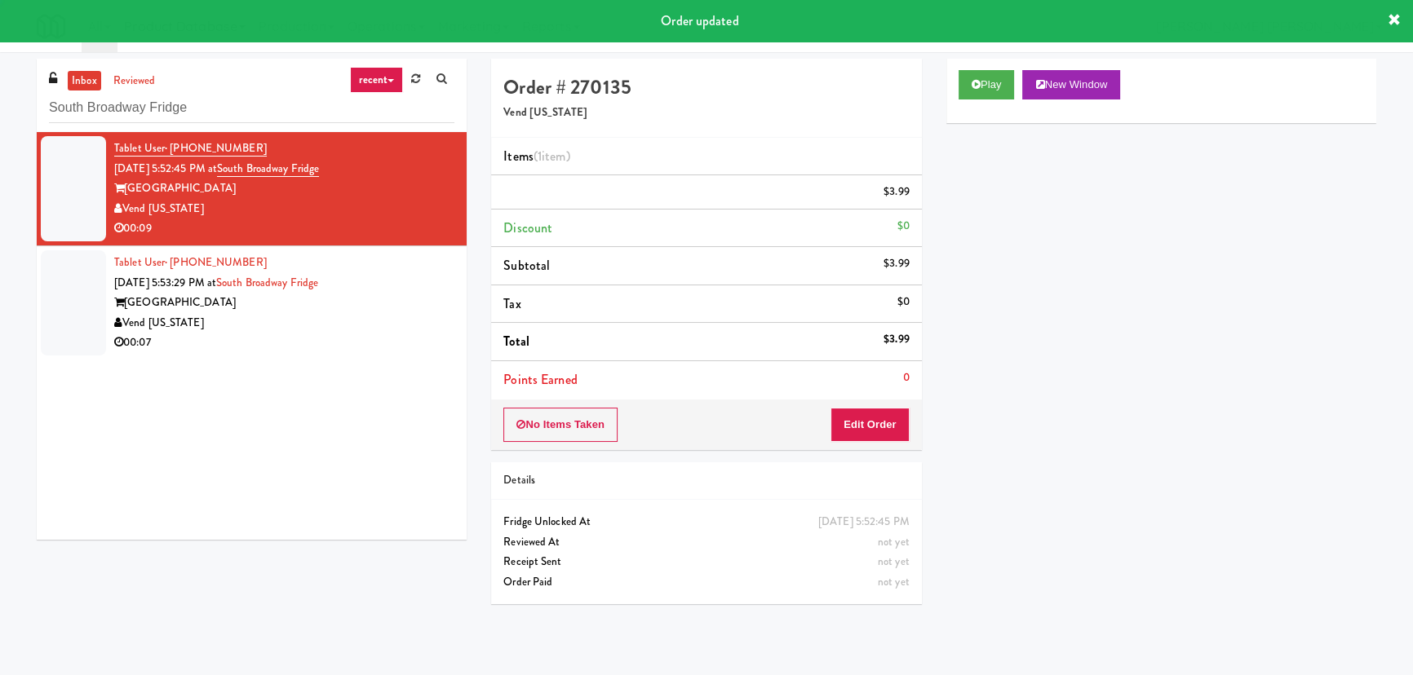
scroll to position [0, 0]
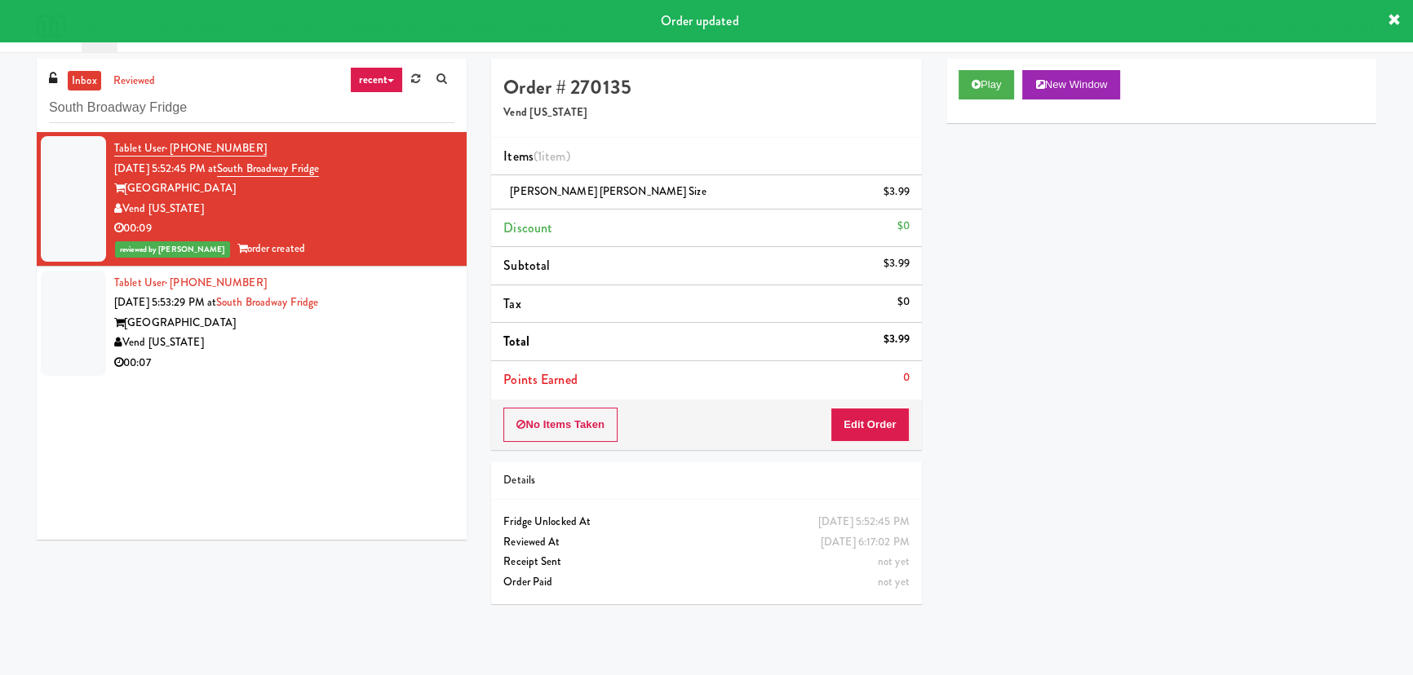
click at [335, 325] on div "[GEOGRAPHIC_DATA]" at bounding box center [284, 323] width 340 height 20
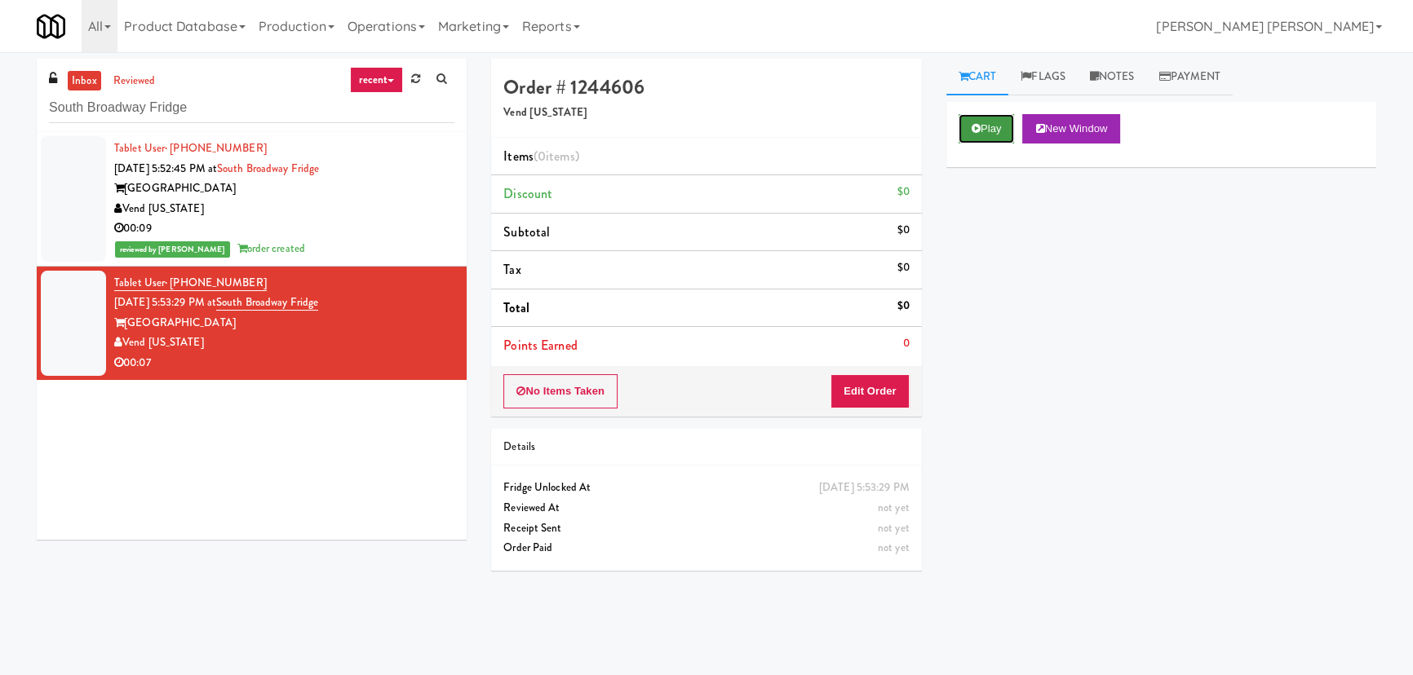
click at [985, 131] on button "Play" at bounding box center [987, 128] width 56 height 29
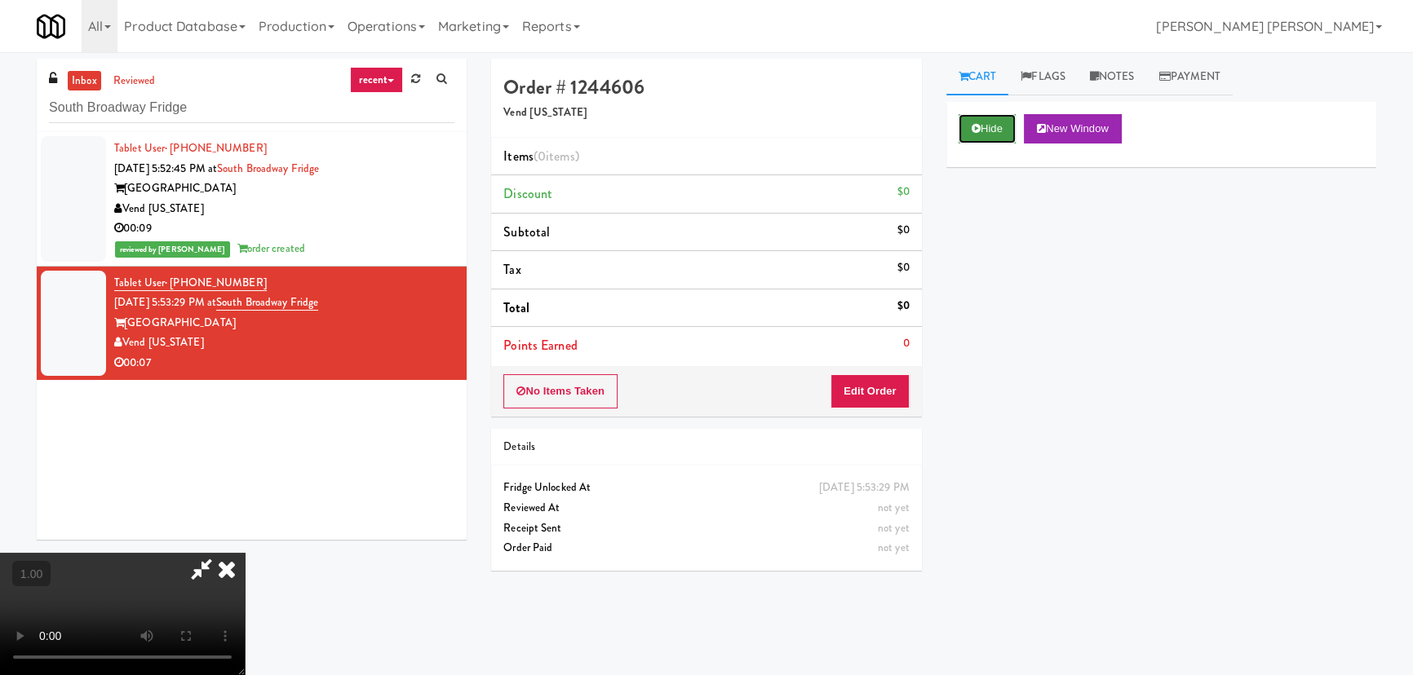
click at [998, 132] on button "Hide" at bounding box center [987, 128] width 57 height 29
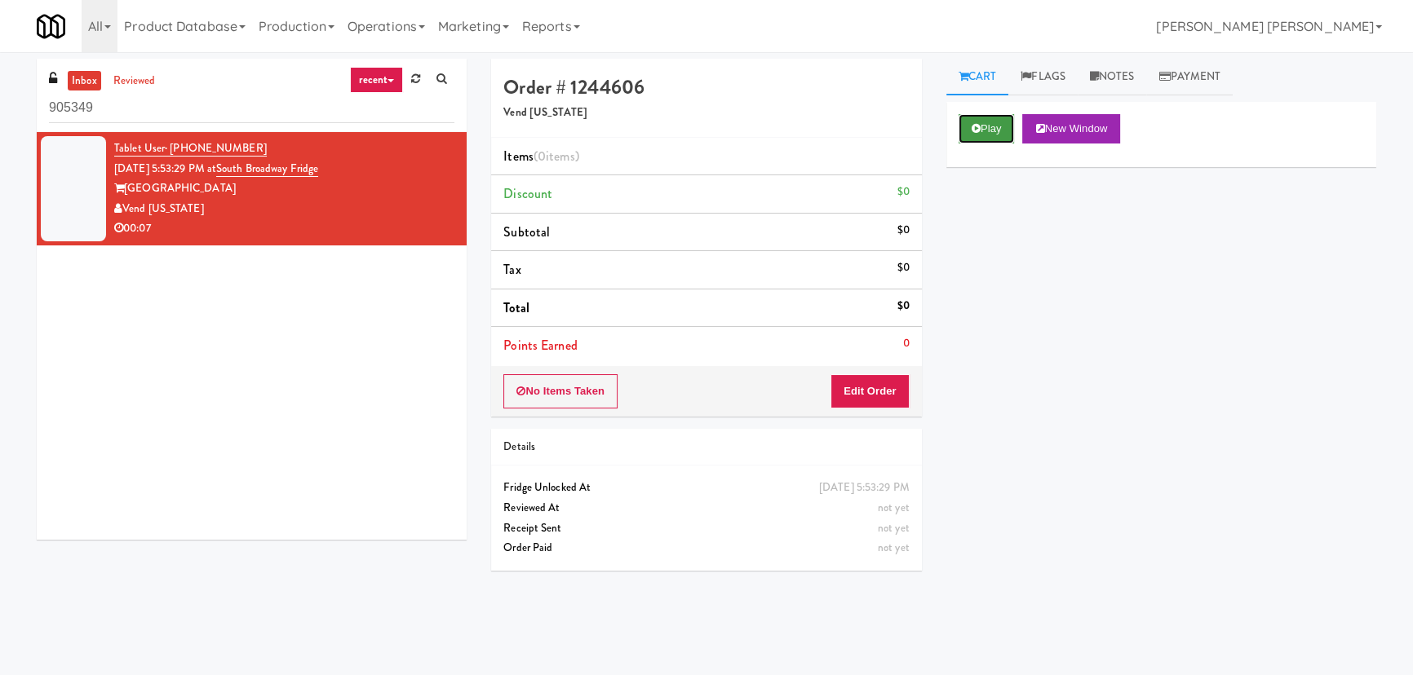
click at [1003, 133] on button "Play" at bounding box center [987, 128] width 56 height 29
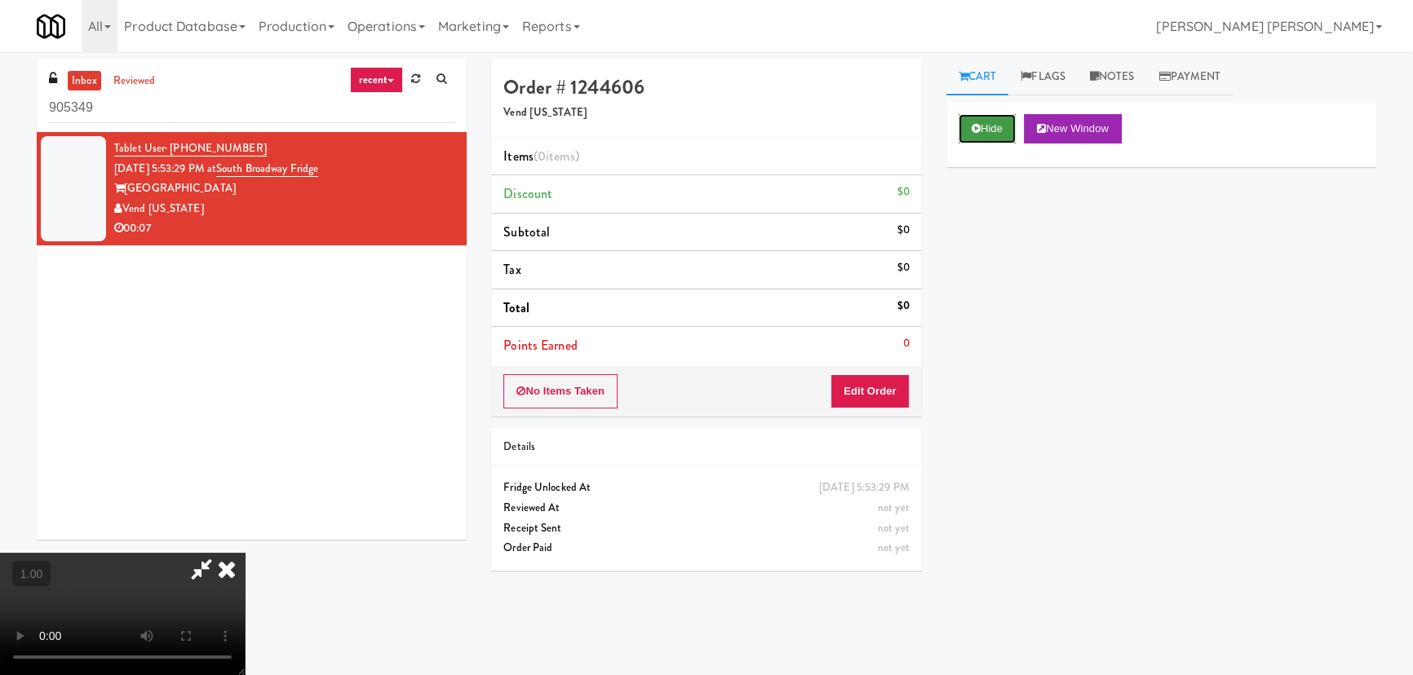
click at [982, 131] on button "Hide" at bounding box center [987, 128] width 57 height 29
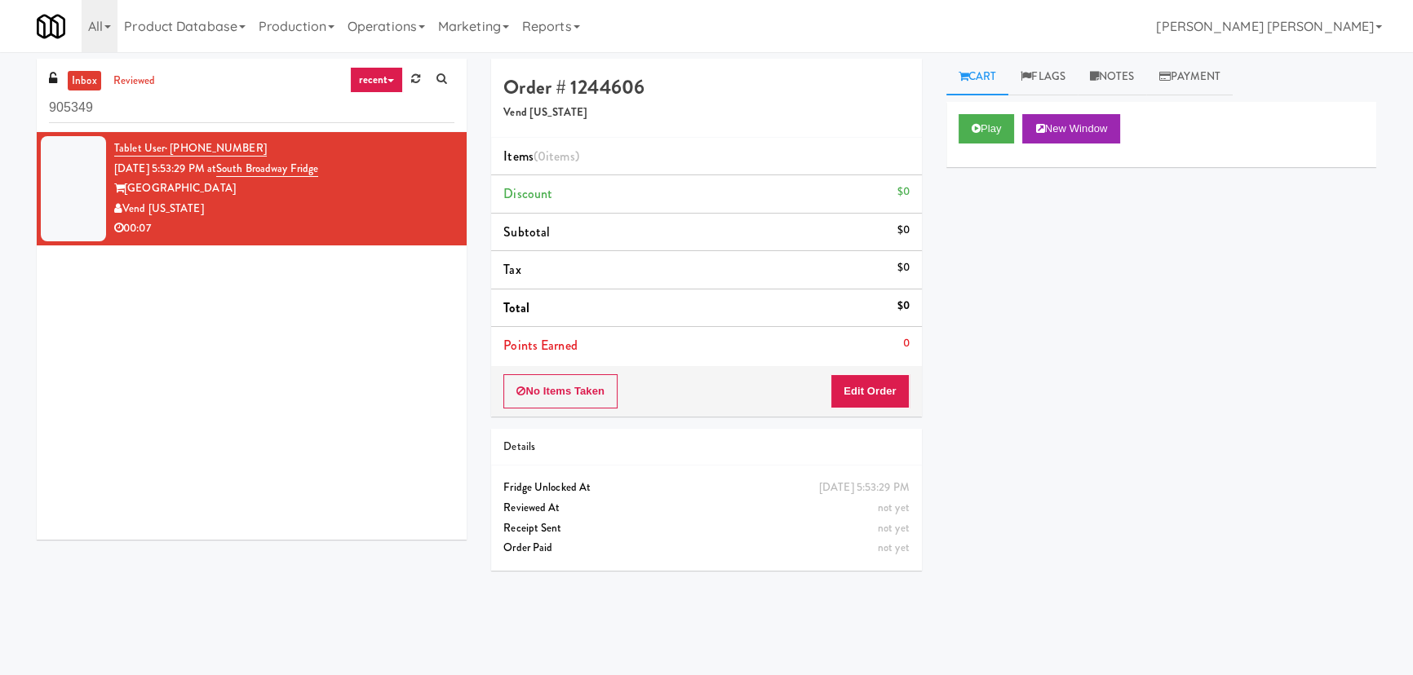
drag, startPoint x: 356, startPoint y: 168, endPoint x: 240, endPoint y: 164, distance: 115.9
click at [240, 164] on div "Tablet User · (303) 434-7984 [DATE] 5:53:29 PM at [GEOGRAPHIC_DATA][US_STATE] 0…" at bounding box center [284, 189] width 340 height 100
copy span "South Broadway Fridge"
